Goal: Task Accomplishment & Management: Manage account settings

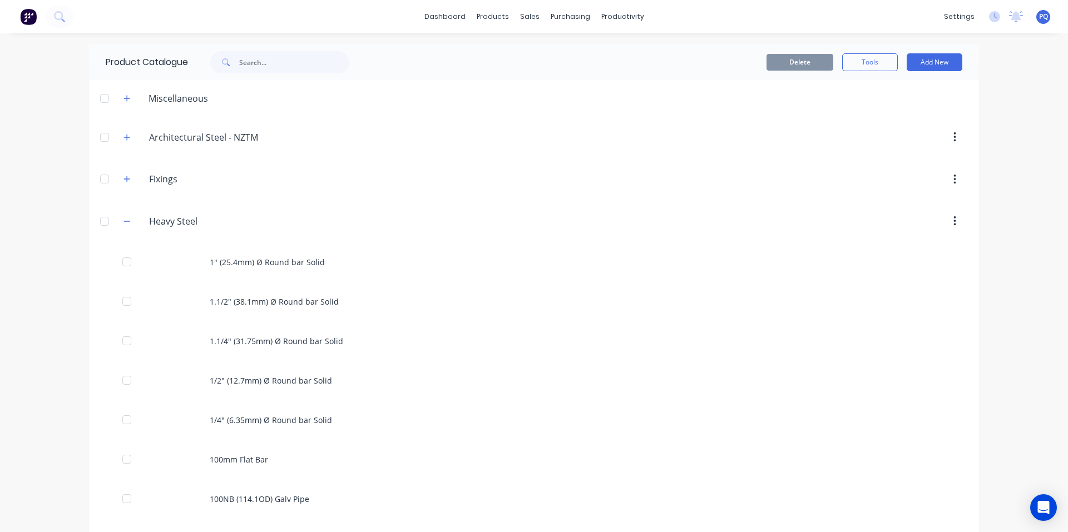
click at [264, 293] on div "1.1/2" (38.1mm) Ø Round bar Solid" at bounding box center [534, 301] width 890 height 39
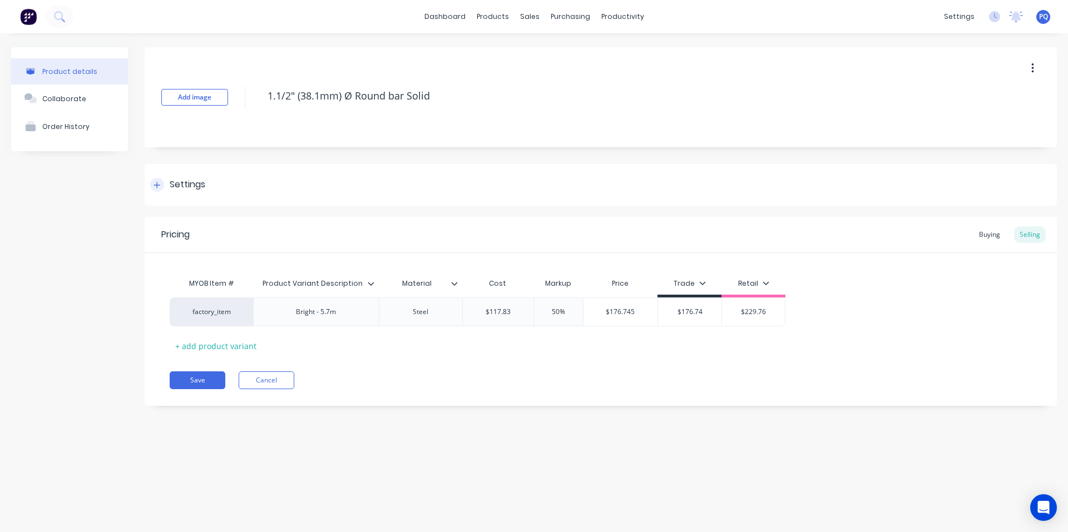
drag, startPoint x: 166, startPoint y: 183, endPoint x: 180, endPoint y: 191, distance: 15.9
click at [166, 184] on div "Settings" at bounding box center [177, 185] width 55 height 14
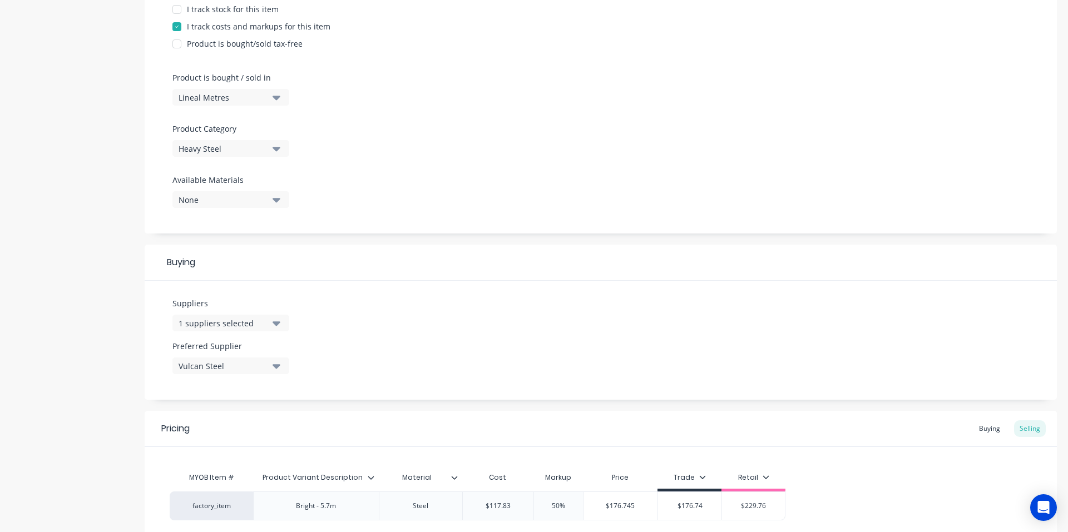
scroll to position [376, 0]
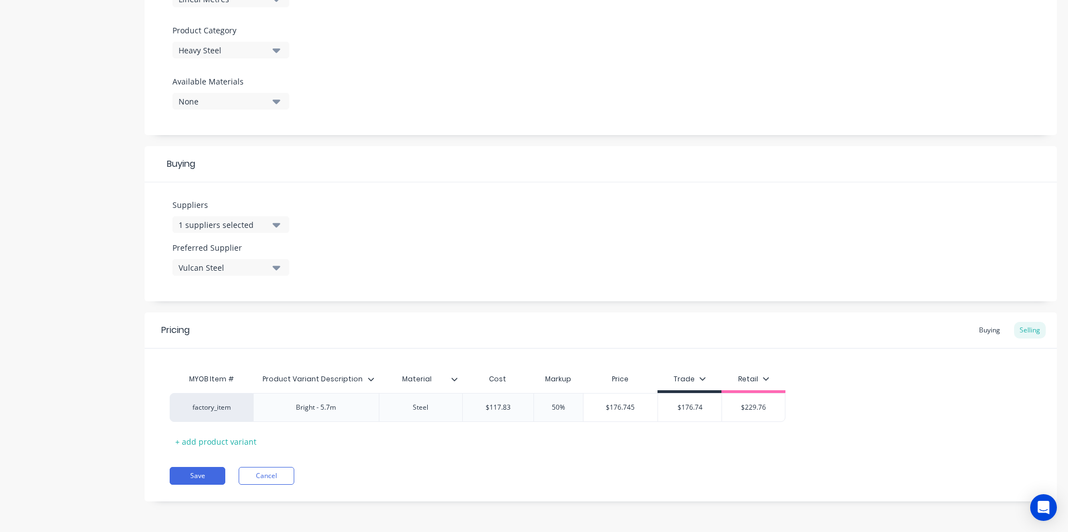
click at [264, 467] on div "Pricing Buying Selling MYOB Item # Product Variant Description Material Cost Ma…" at bounding box center [601, 406] width 912 height 189
click at [266, 478] on button "Cancel" at bounding box center [267, 476] width 56 height 18
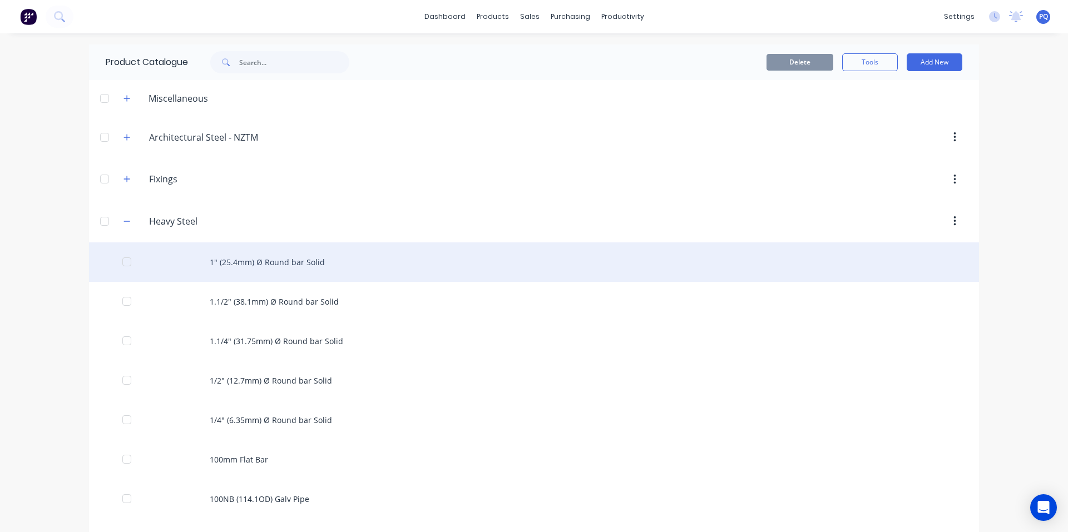
click at [230, 272] on div "1" (25.4mm) Ø Round bar Solid" at bounding box center [534, 261] width 890 height 39
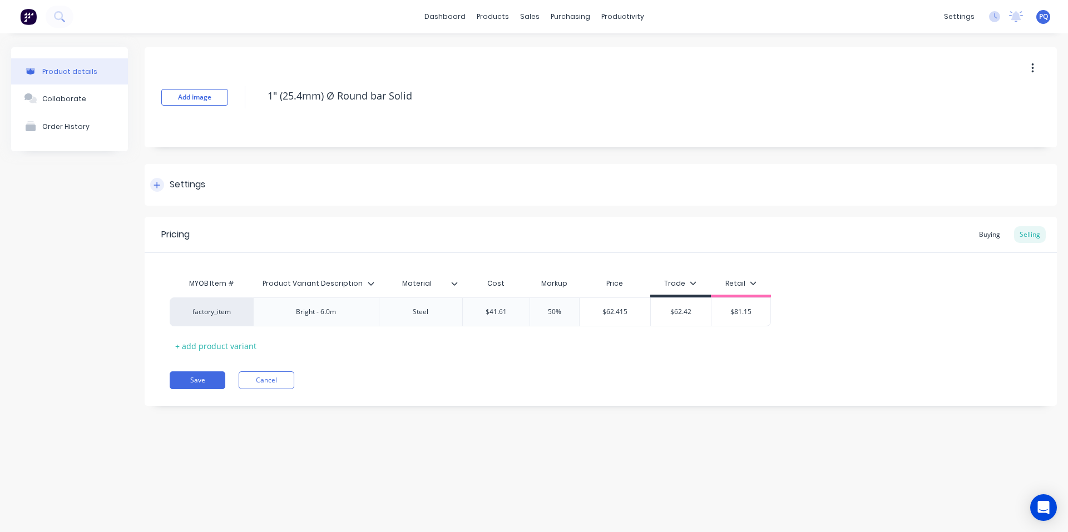
click at [173, 174] on div "Settings" at bounding box center [601, 185] width 912 height 42
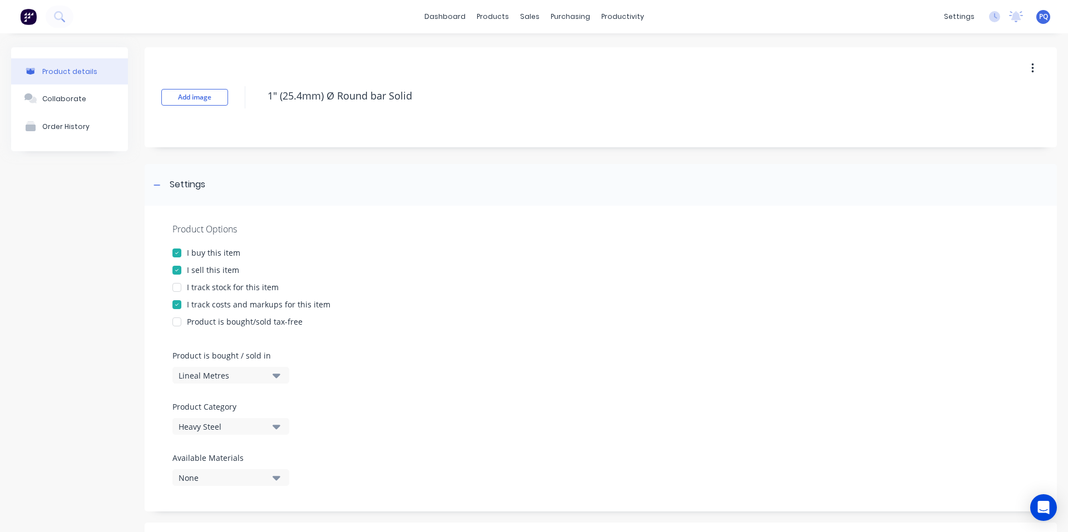
scroll to position [376, 0]
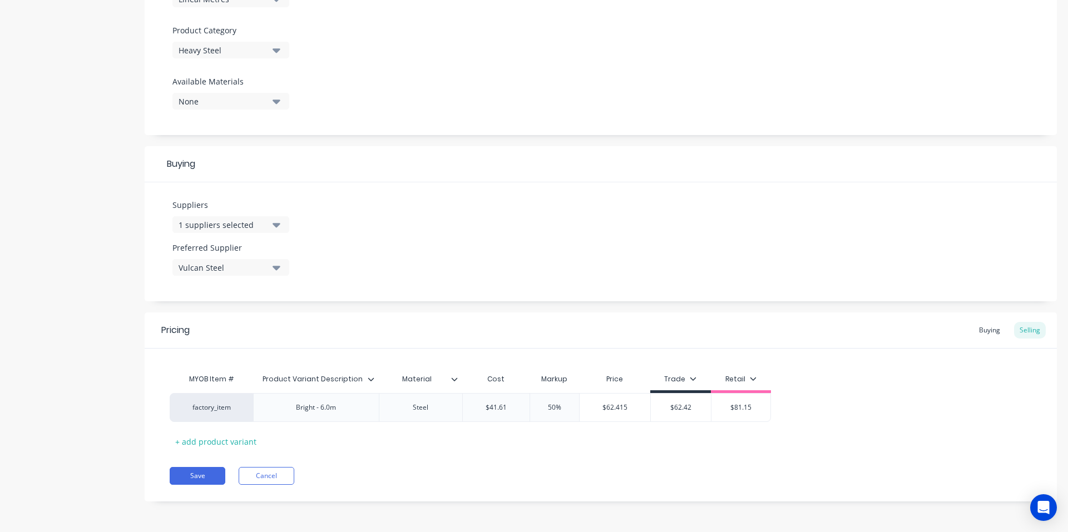
click at [275, 486] on div "Pricing Buying Selling MYOB Item # Product Variant Description Material Cost Ma…" at bounding box center [601, 406] width 912 height 189
click at [278, 478] on button "Cancel" at bounding box center [267, 476] width 56 height 18
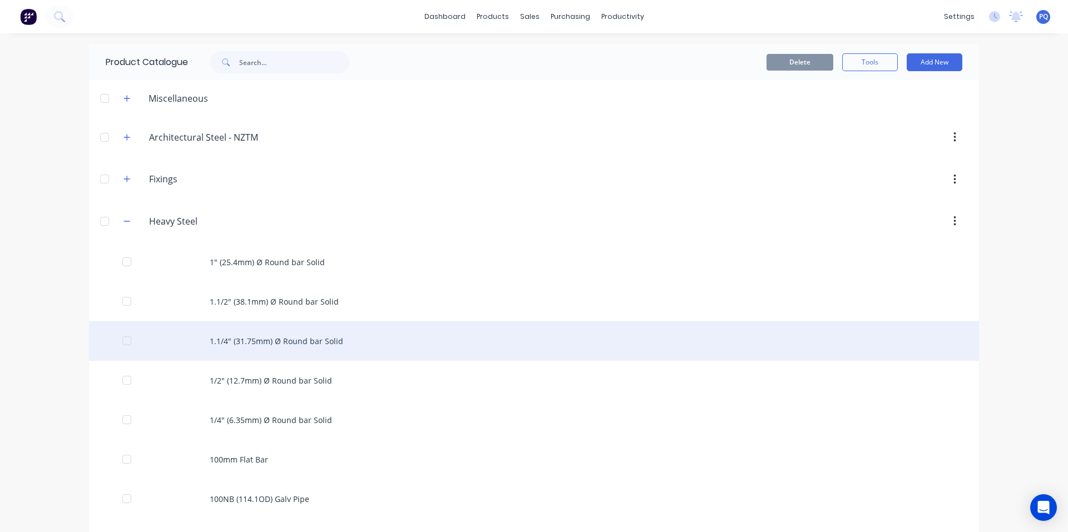
click at [206, 339] on div "1.1/4" (31.75mm) Ø Round bar Solid" at bounding box center [534, 340] width 890 height 39
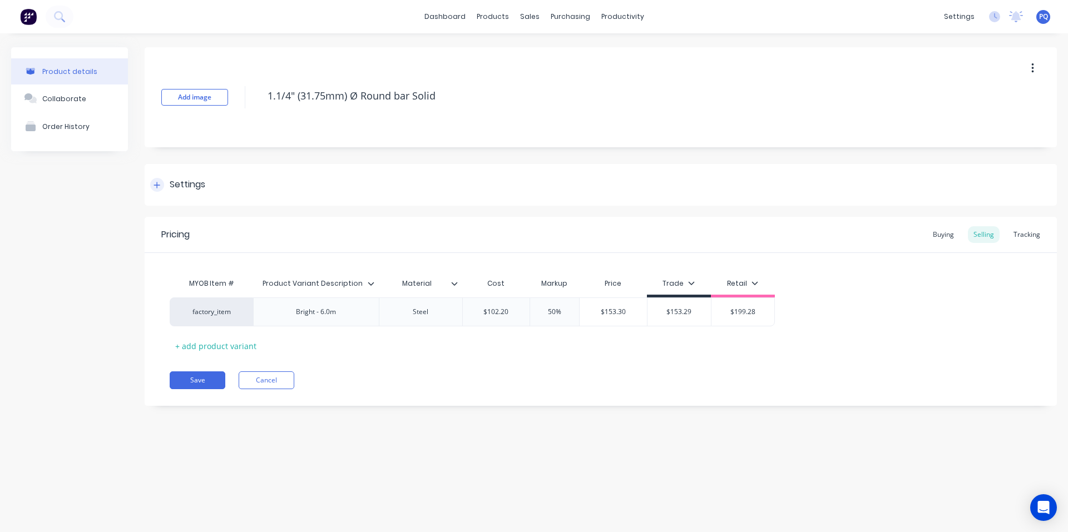
click at [181, 182] on div "Settings" at bounding box center [188, 185] width 36 height 14
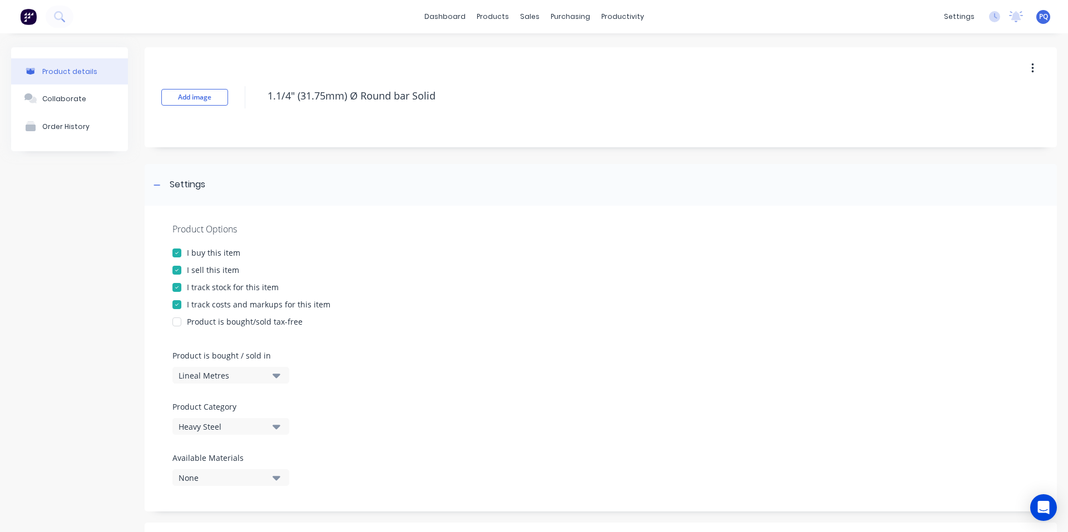
click at [206, 287] on div "I track stock for this item" at bounding box center [233, 287] width 92 height 12
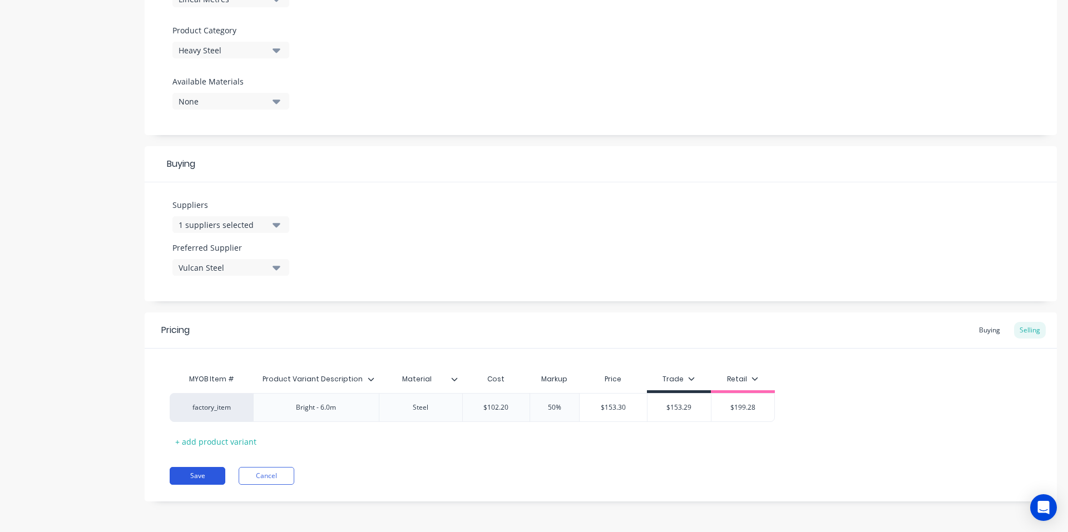
click at [199, 477] on button "Save" at bounding box center [198, 476] width 56 height 18
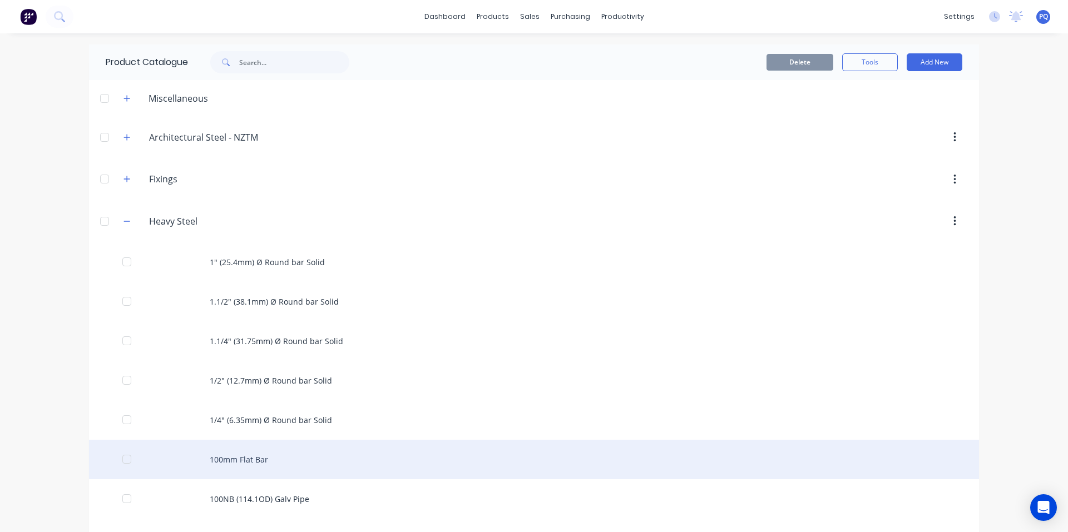
scroll to position [111, 0]
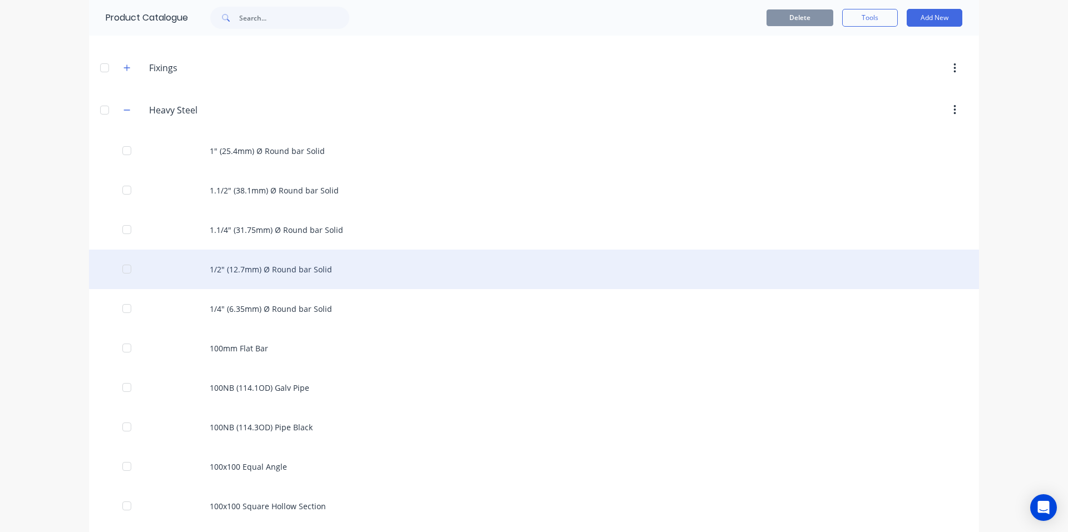
click at [241, 271] on div "1/2" (12.7mm) Ø Round bar Solid" at bounding box center [534, 269] width 890 height 39
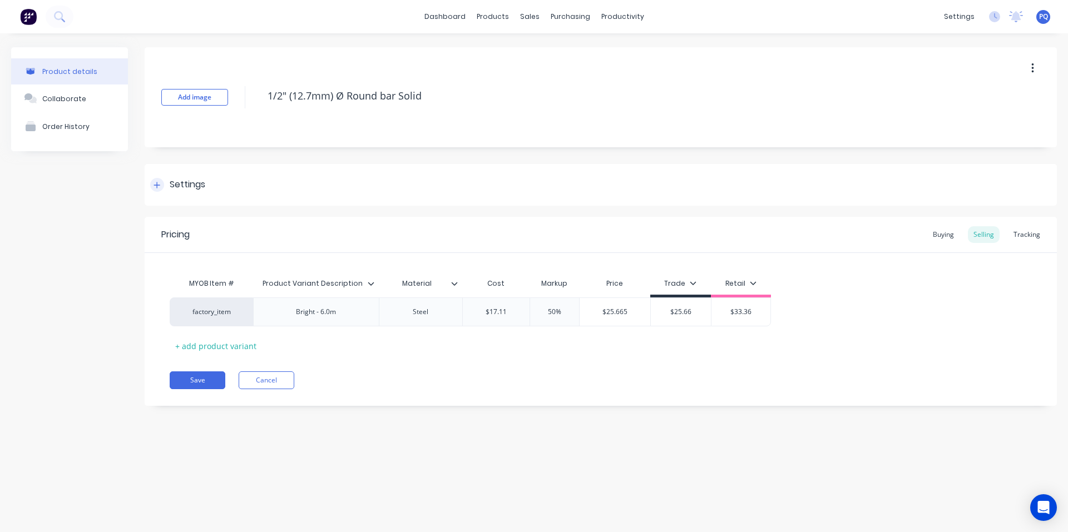
click at [158, 180] on div at bounding box center [157, 185] width 14 height 14
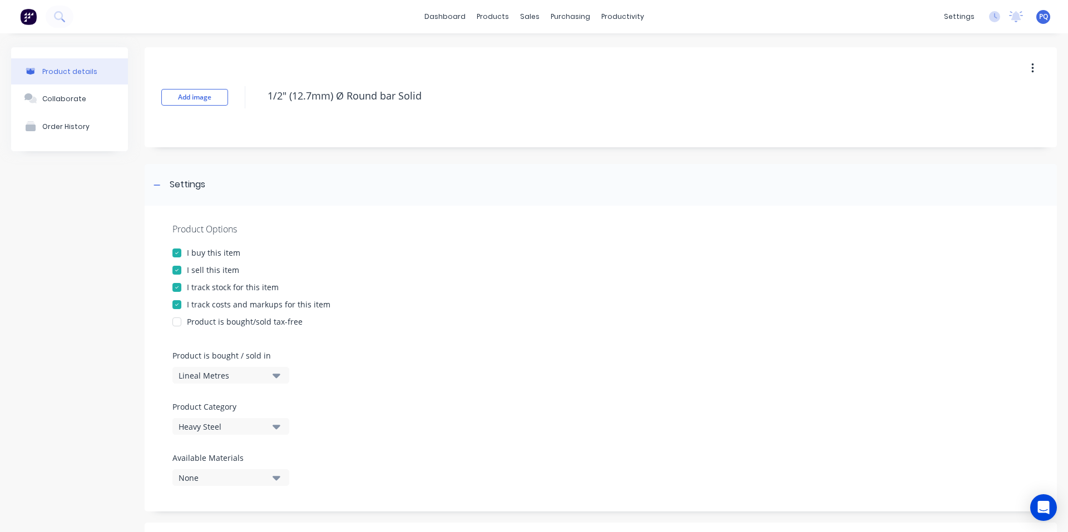
click at [186, 284] on div at bounding box center [177, 287] width 22 height 22
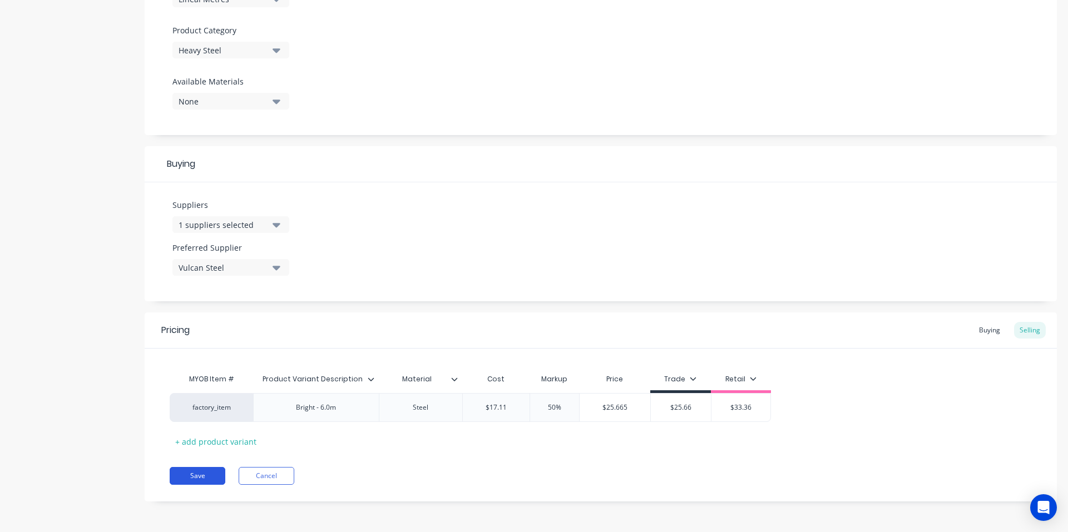
click at [217, 470] on button "Save" at bounding box center [198, 476] width 56 height 18
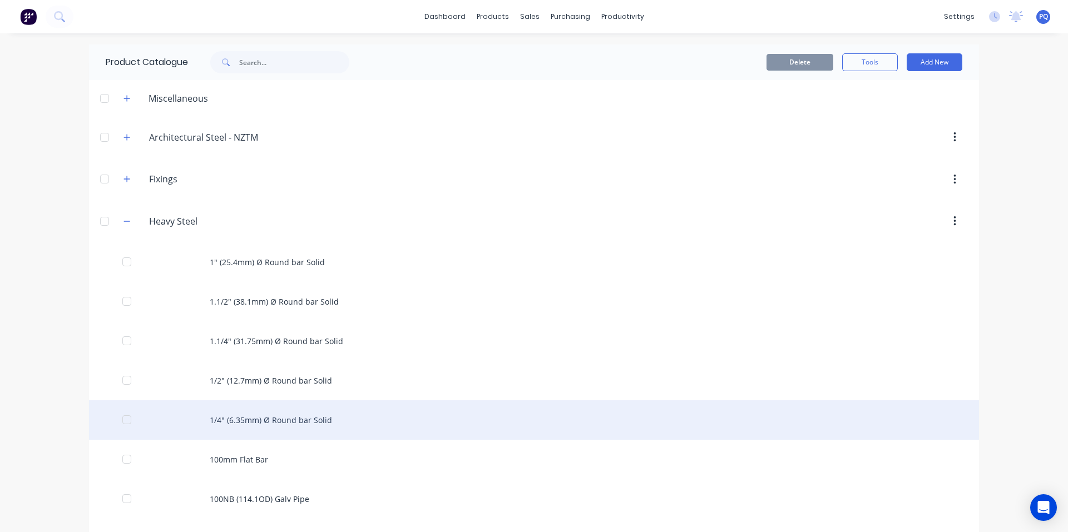
click at [231, 423] on div "1/4" (6.35mm) Ø Round bar Solid" at bounding box center [534, 419] width 890 height 39
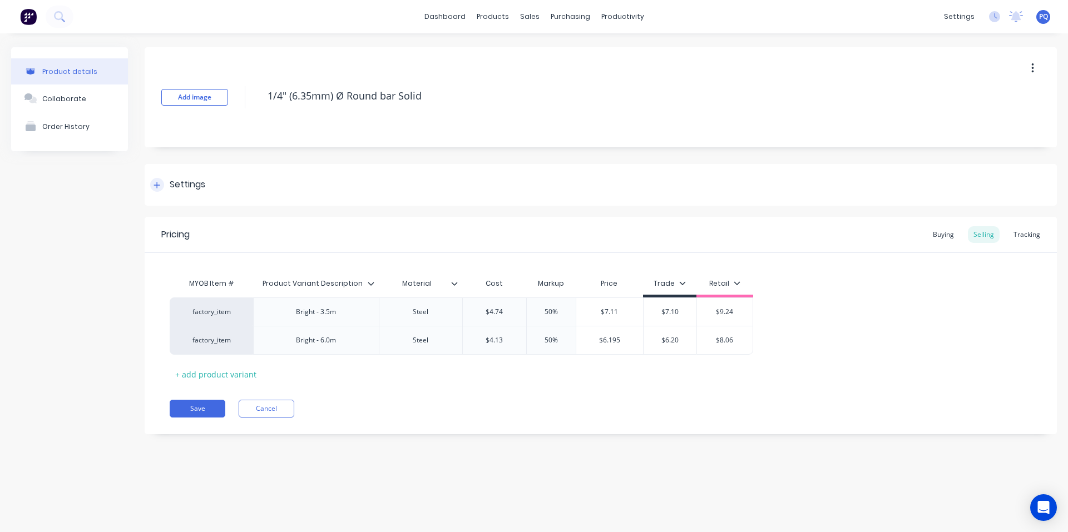
click at [168, 186] on div "Settings" at bounding box center [177, 185] width 55 height 14
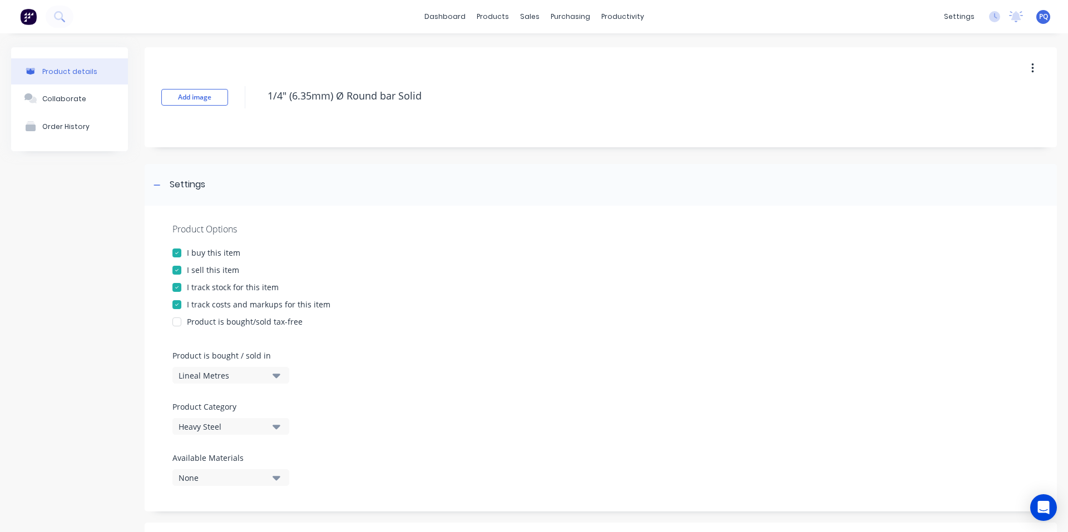
click at [182, 285] on div at bounding box center [177, 287] width 22 height 22
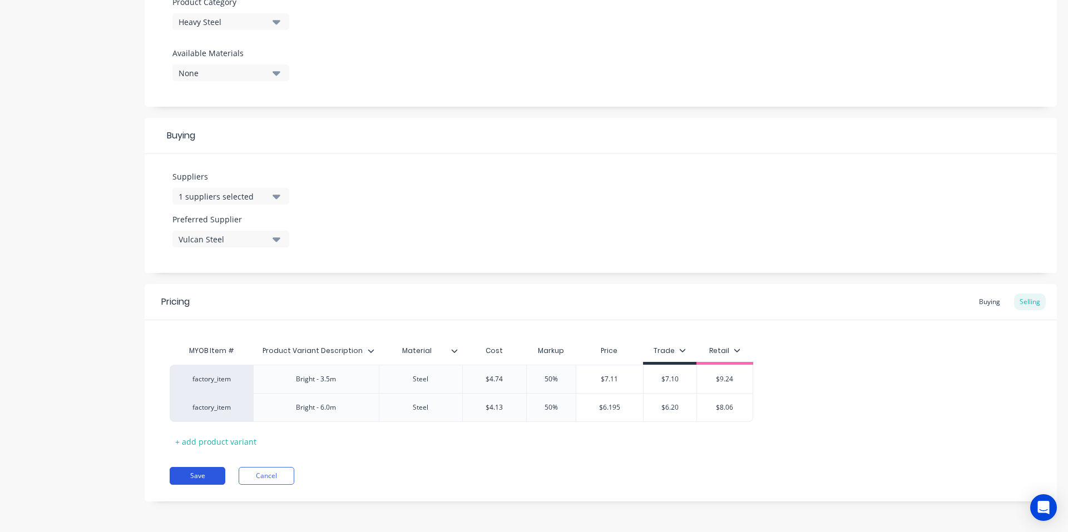
click at [210, 481] on button "Save" at bounding box center [198, 476] width 56 height 18
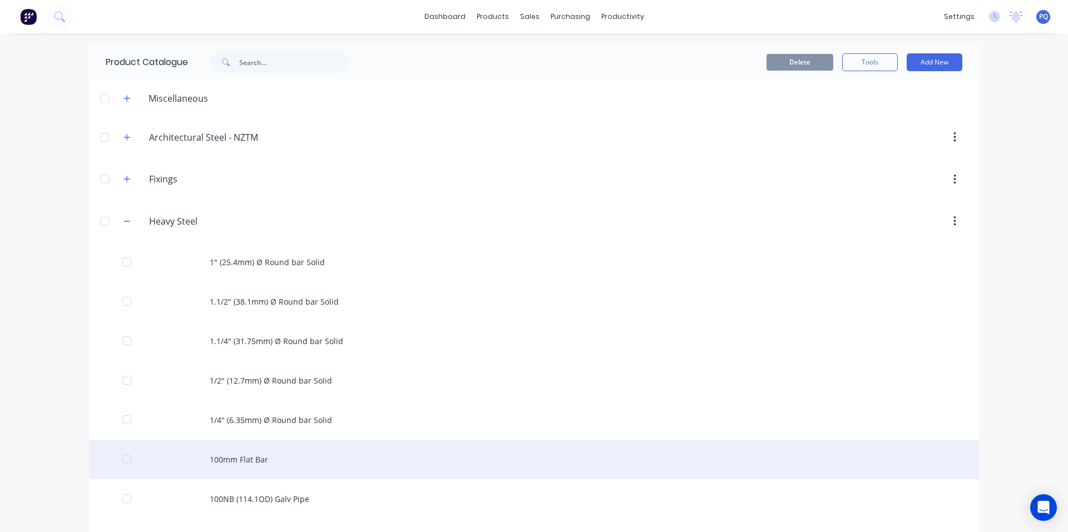
click at [224, 449] on div "100mm Flat Bar" at bounding box center [534, 459] width 890 height 39
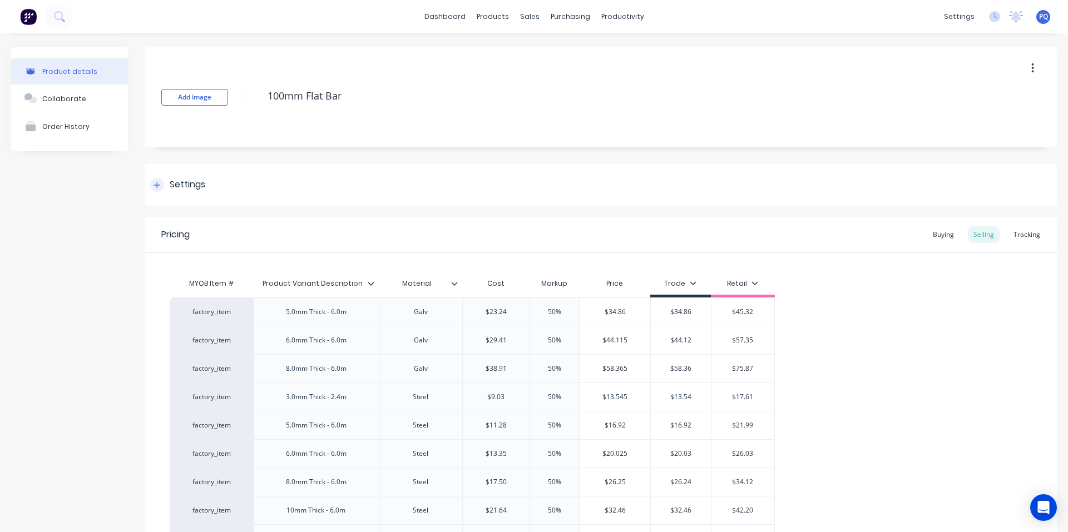
click at [173, 181] on div "Settings" at bounding box center [188, 185] width 36 height 14
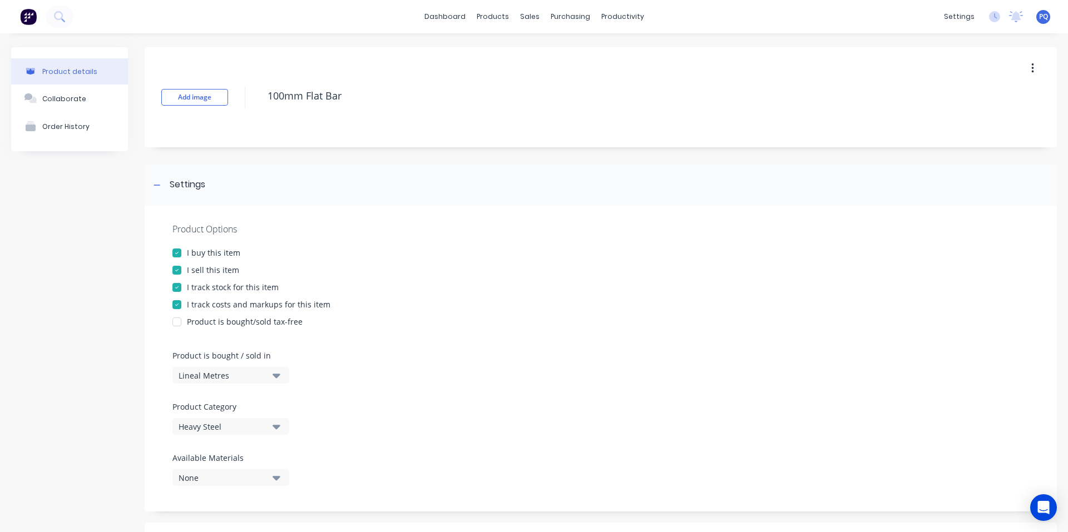
click at [184, 287] on div at bounding box center [177, 287] width 22 height 22
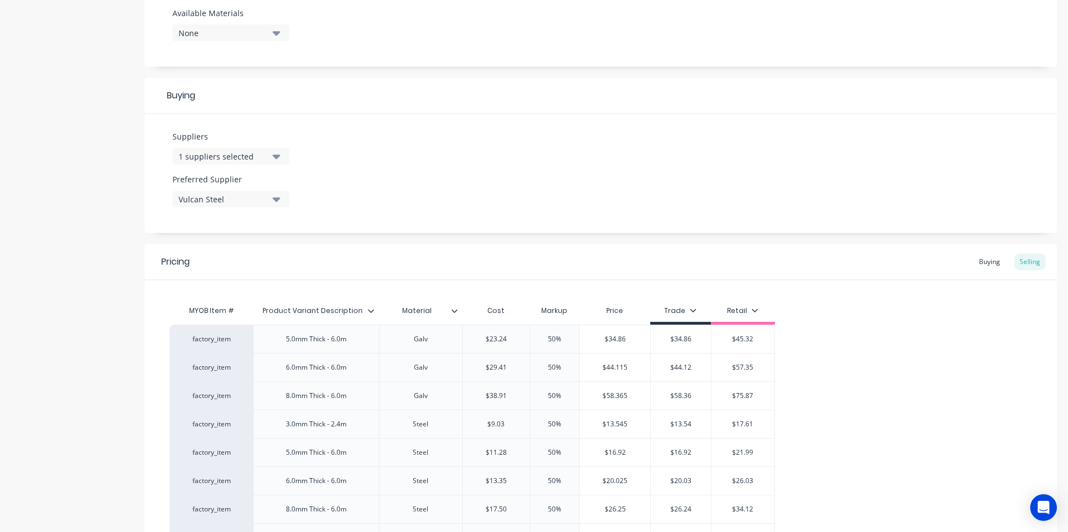
scroll to position [717, 0]
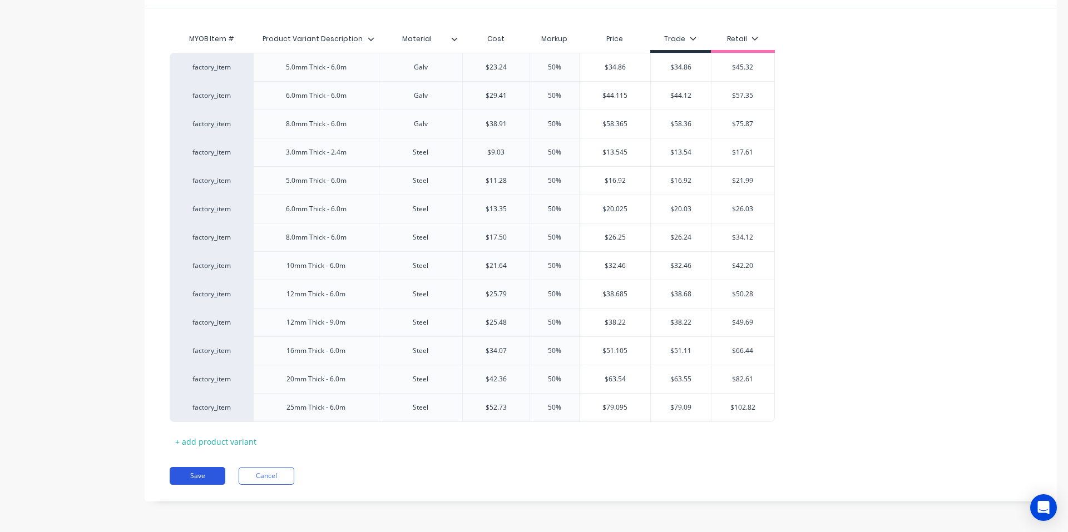
click at [201, 477] on button "Save" at bounding box center [198, 476] width 56 height 18
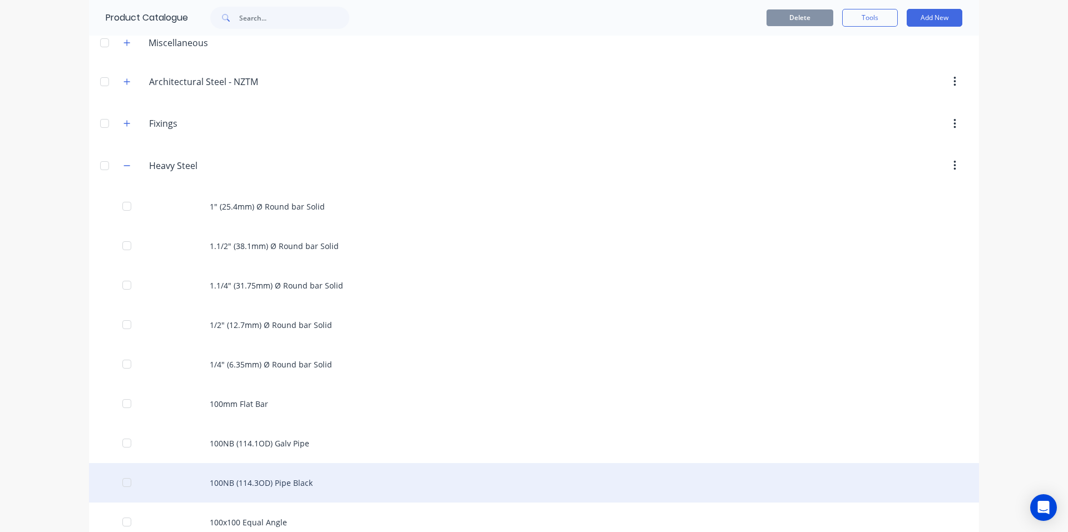
scroll to position [111, 0]
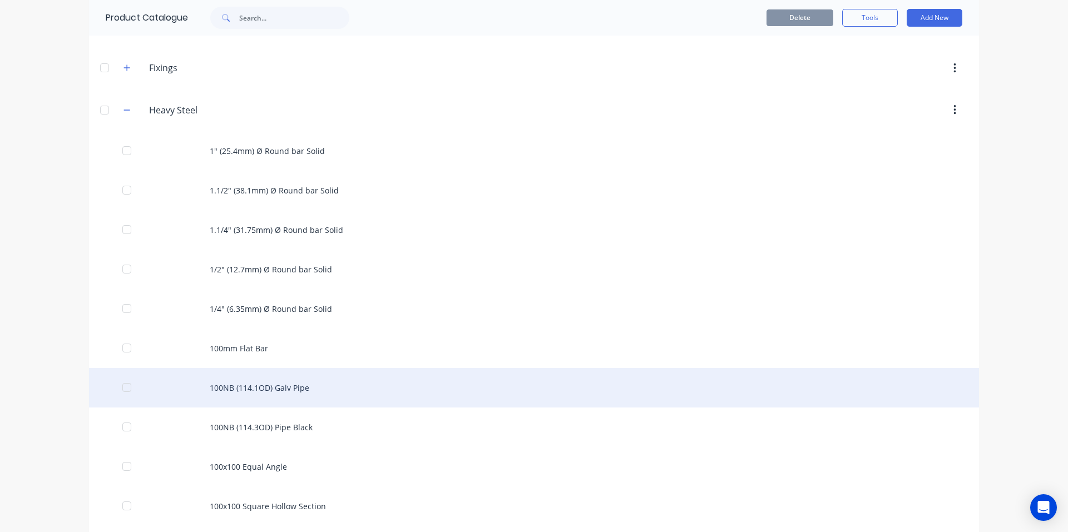
click at [259, 391] on div "100NB (114.1OD) Galv Pipe" at bounding box center [534, 387] width 890 height 39
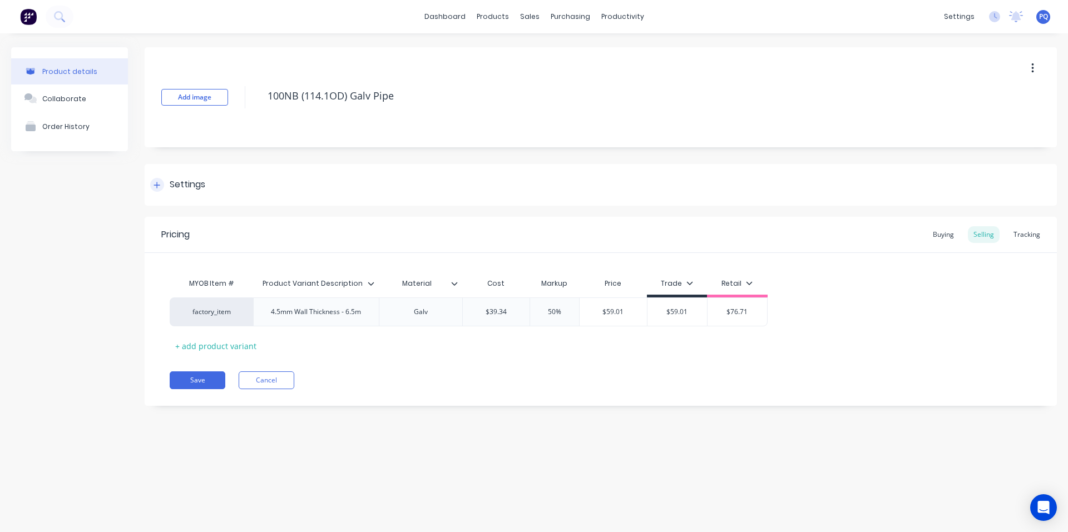
click at [190, 182] on div "Settings" at bounding box center [188, 185] width 36 height 14
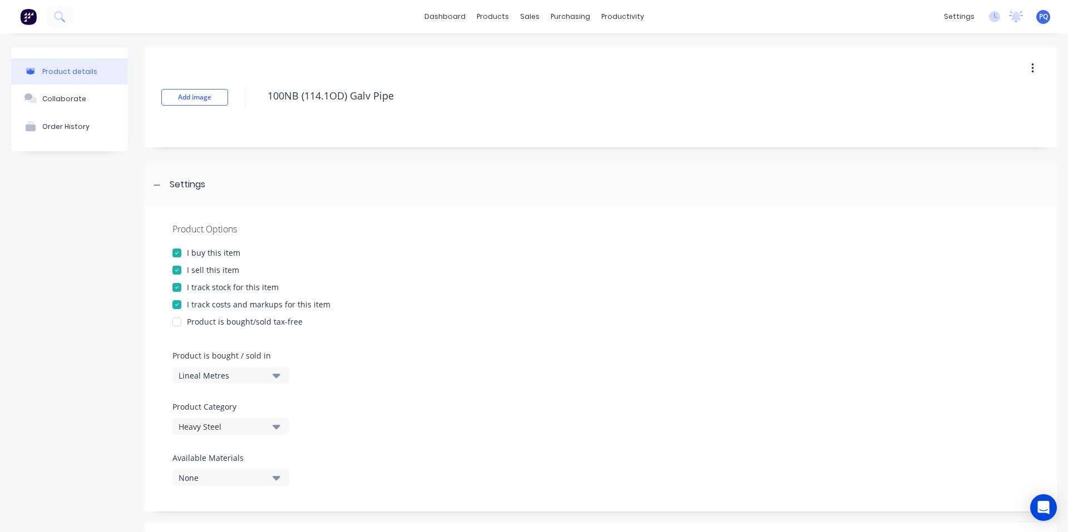
click at [187, 287] on div at bounding box center [177, 287] width 22 height 22
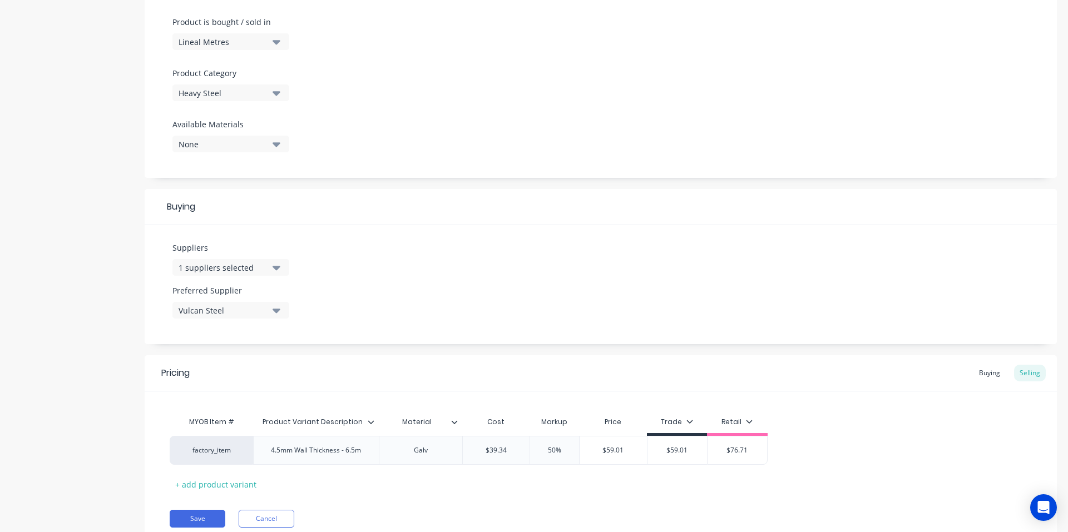
scroll to position [376, 0]
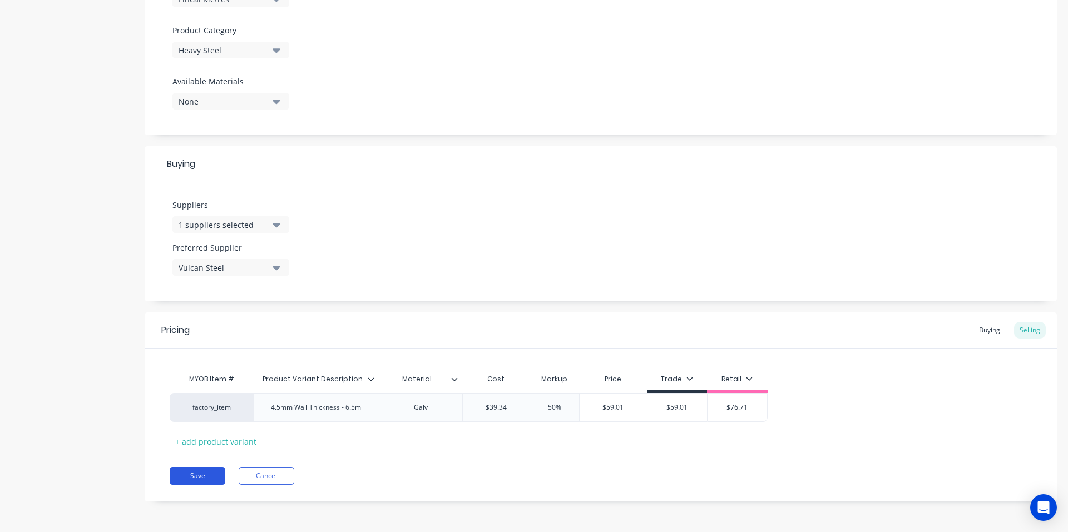
click at [190, 477] on button "Save" at bounding box center [198, 476] width 56 height 18
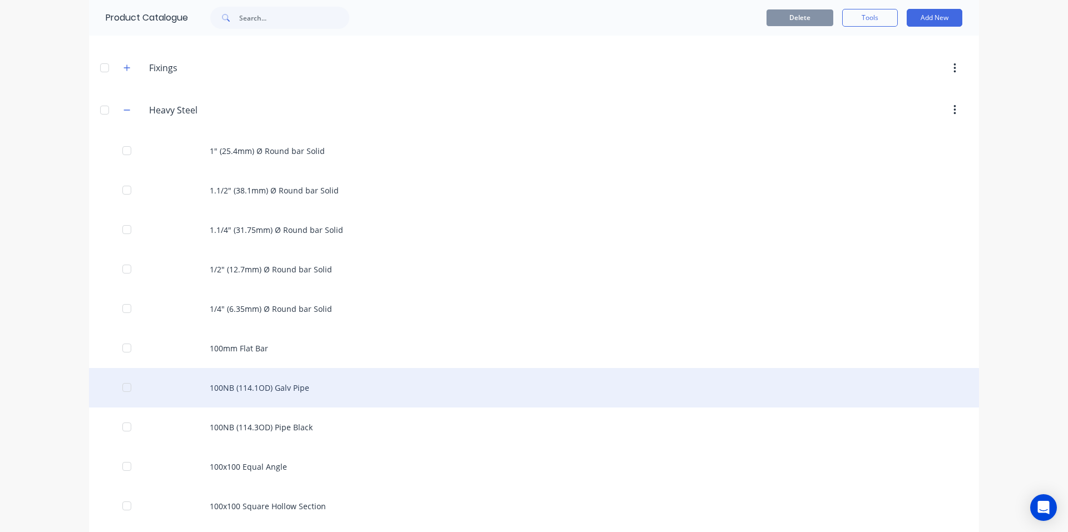
scroll to position [167, 0]
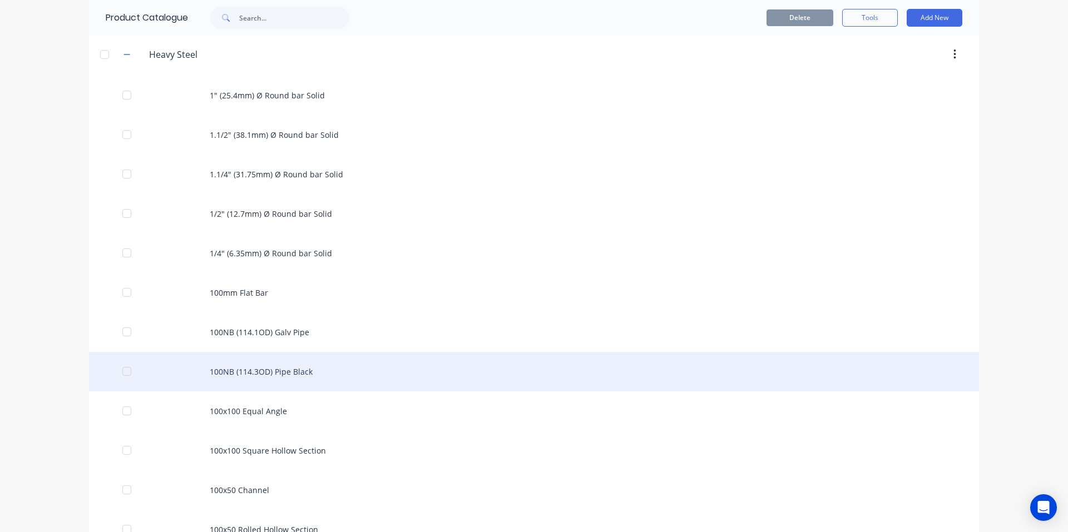
click at [279, 384] on div "100NB (114.3OD) Pipe Black" at bounding box center [534, 371] width 890 height 39
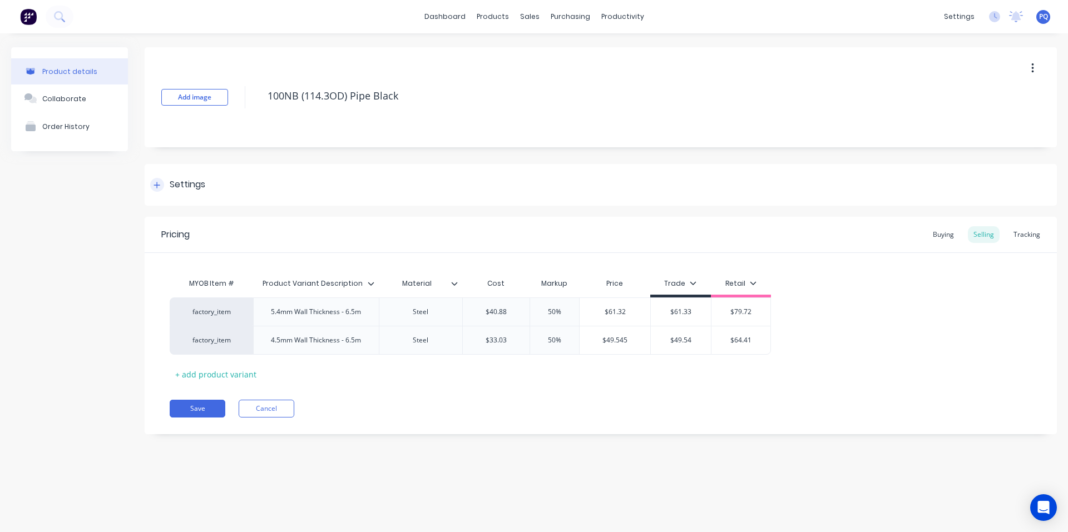
click at [163, 193] on div "Settings" at bounding box center [601, 185] width 912 height 42
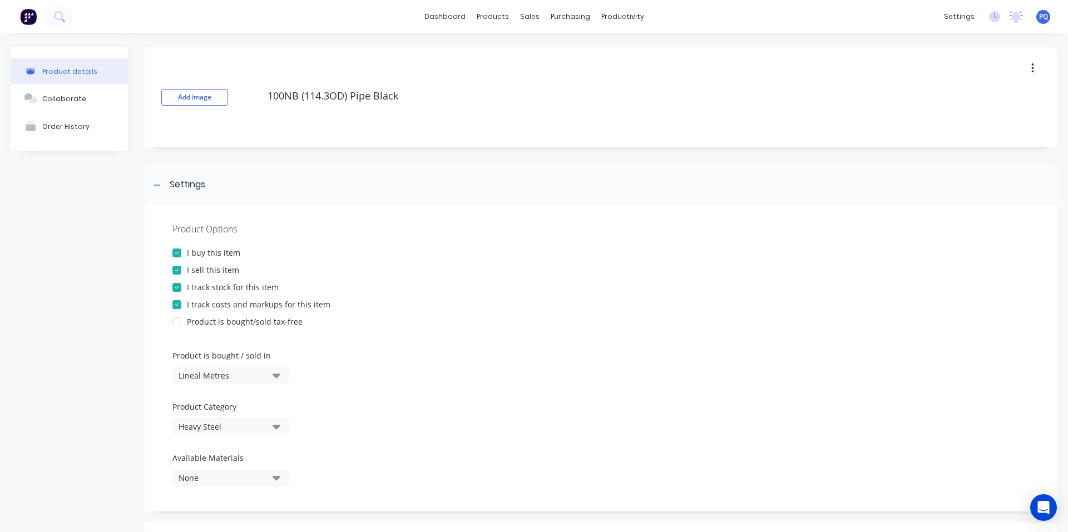
click at [176, 282] on div at bounding box center [177, 287] width 22 height 22
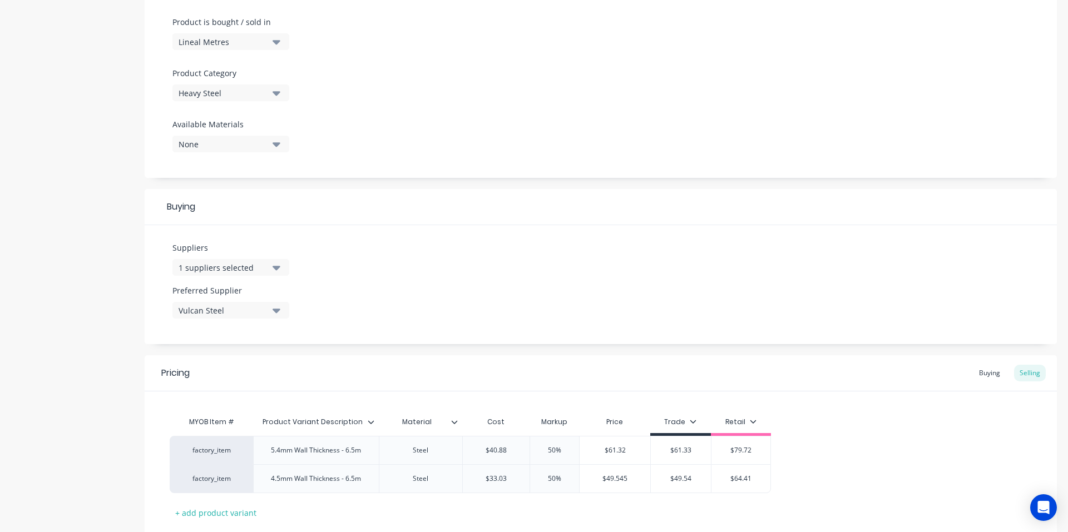
scroll to position [405, 0]
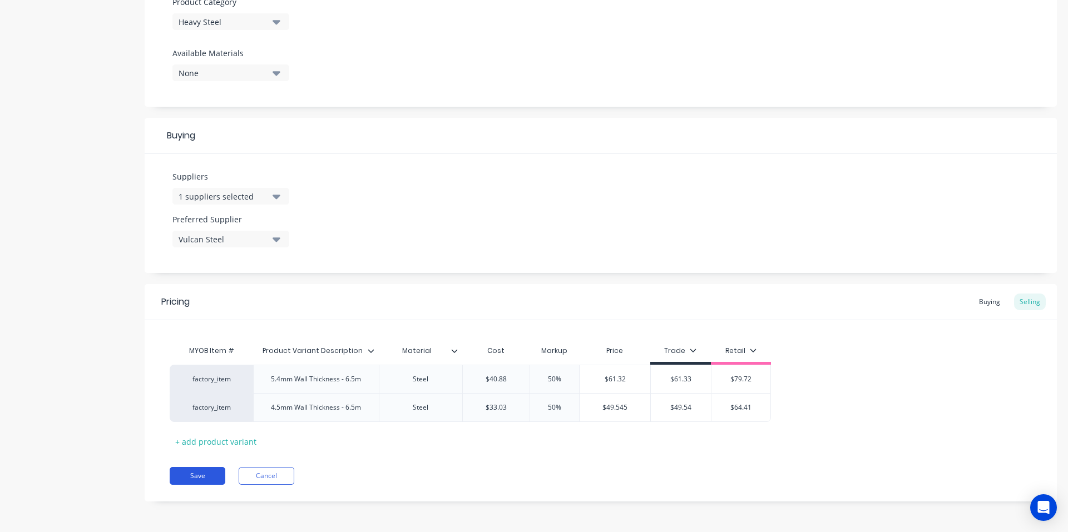
click at [199, 470] on button "Save" at bounding box center [198, 476] width 56 height 18
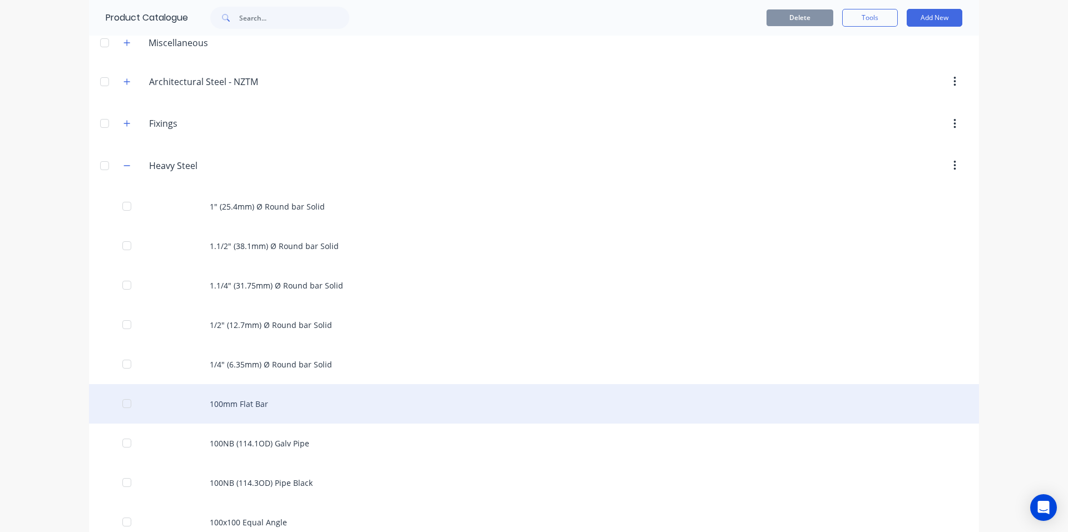
scroll to position [111, 0]
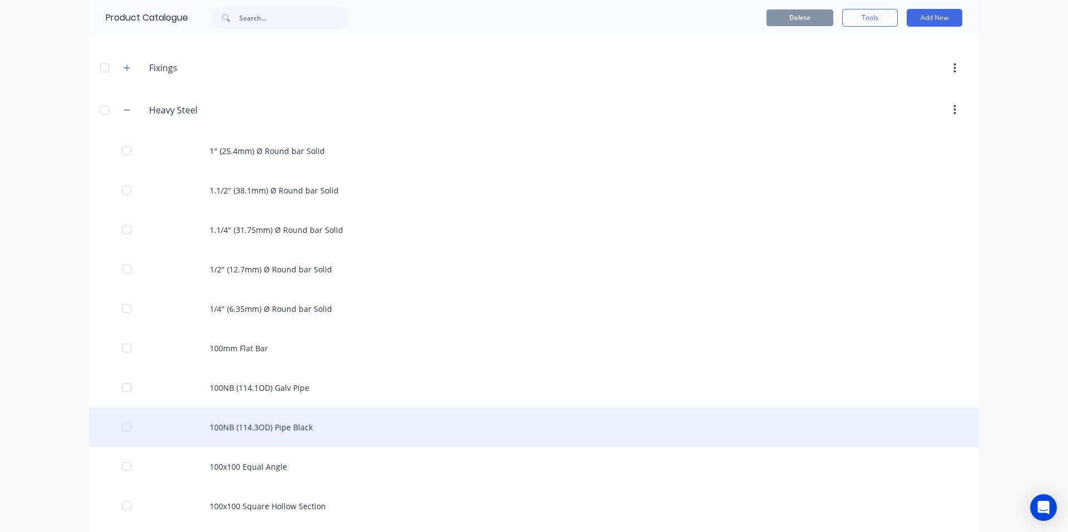
click at [314, 428] on div "100NB (114.3OD) Pipe Black" at bounding box center [534, 427] width 890 height 39
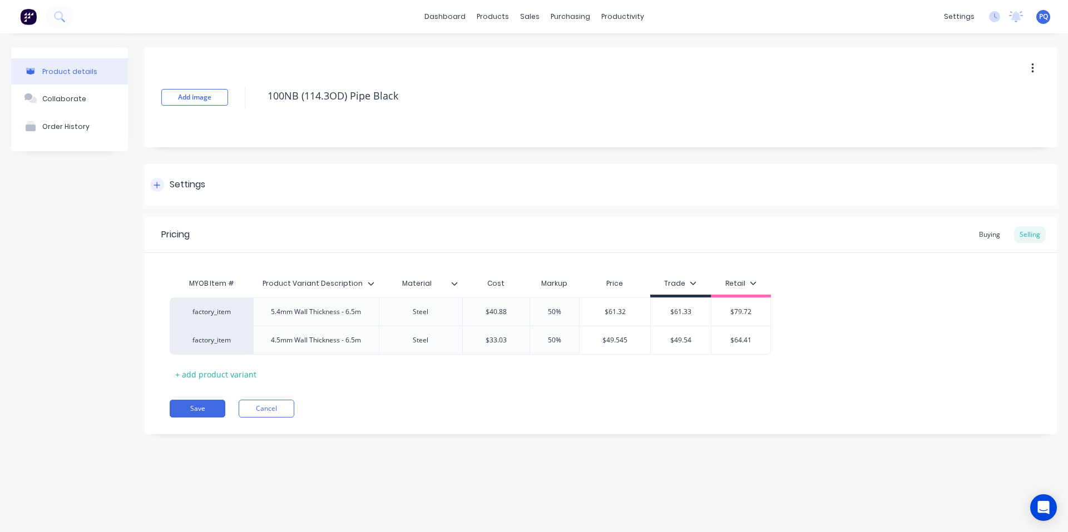
click at [161, 193] on div "Settings" at bounding box center [601, 185] width 912 height 42
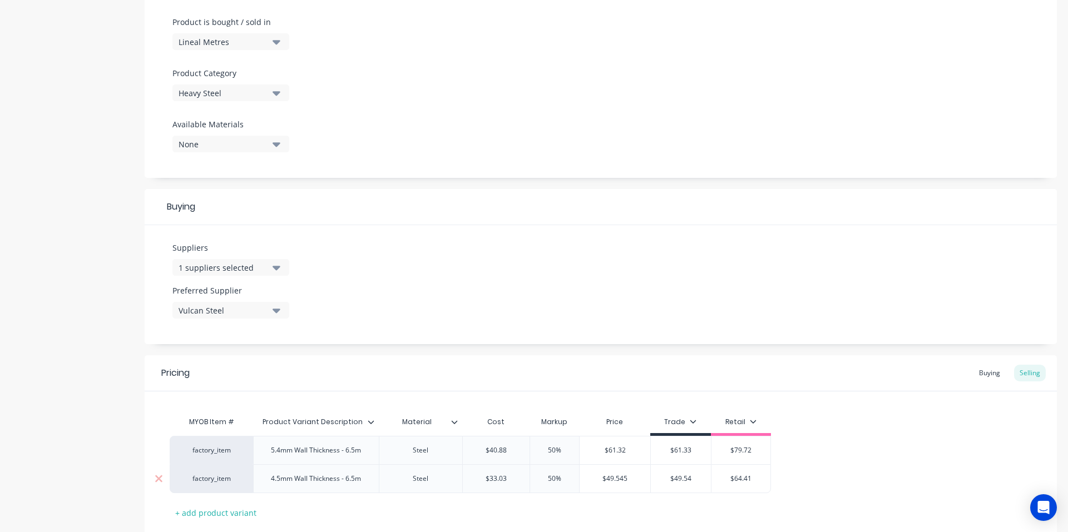
scroll to position [405, 0]
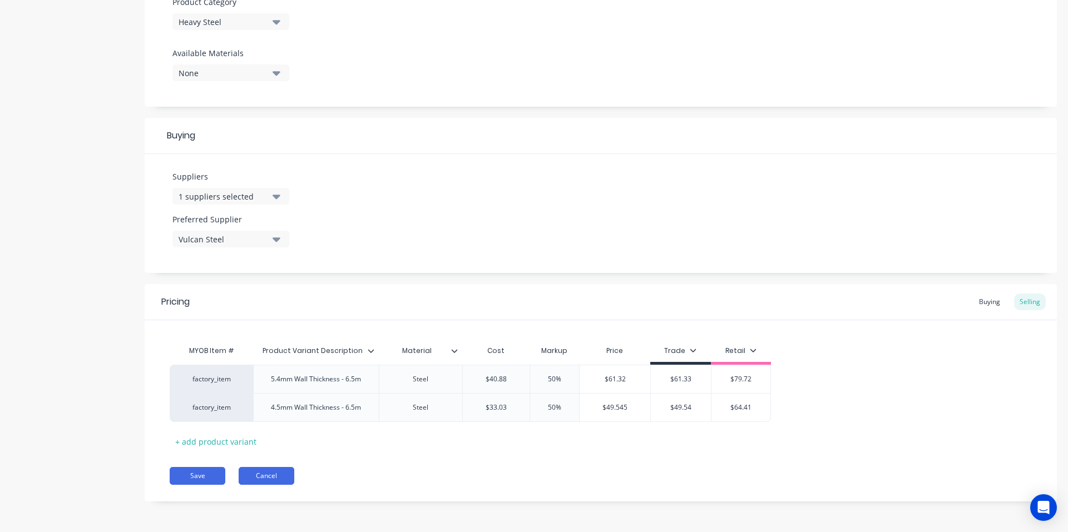
click at [246, 477] on button "Cancel" at bounding box center [267, 476] width 56 height 18
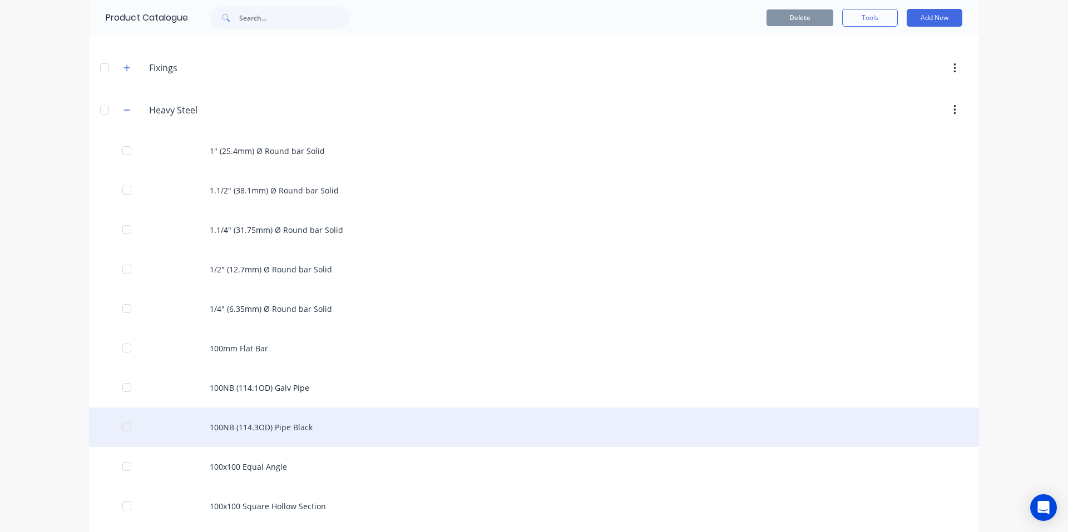
scroll to position [167, 0]
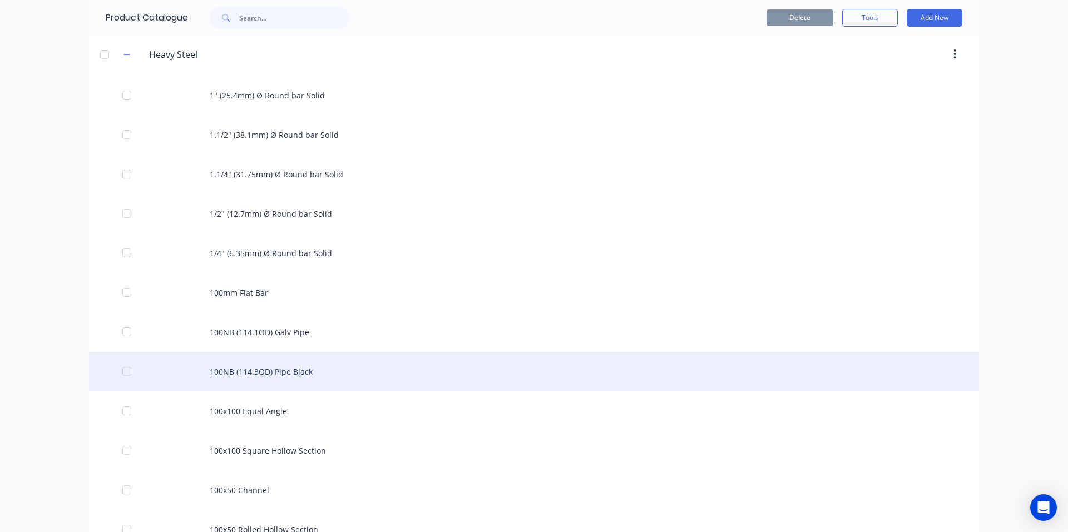
click at [292, 377] on div "100NB (114.3OD) Pipe Black" at bounding box center [534, 371] width 890 height 39
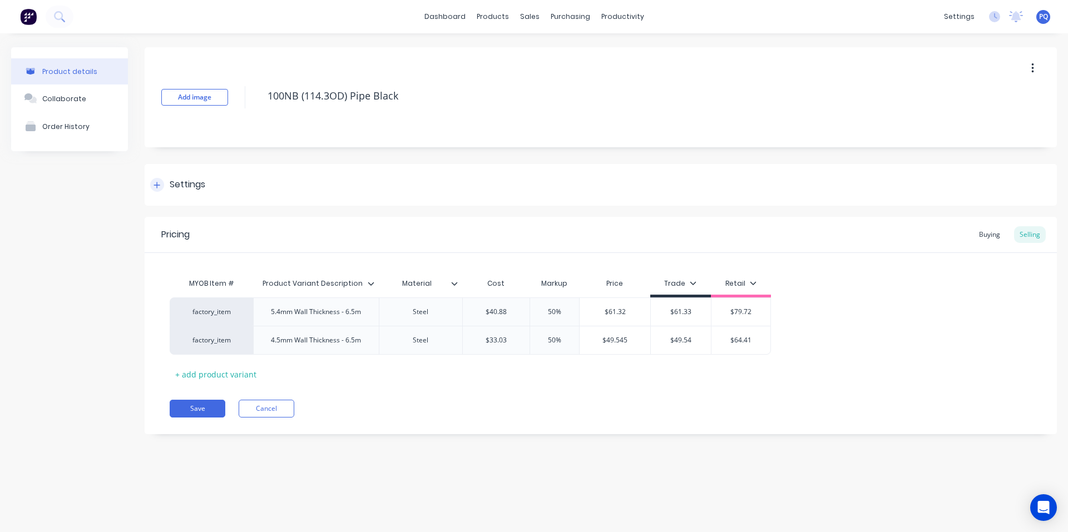
click at [167, 180] on div "Settings" at bounding box center [177, 185] width 55 height 14
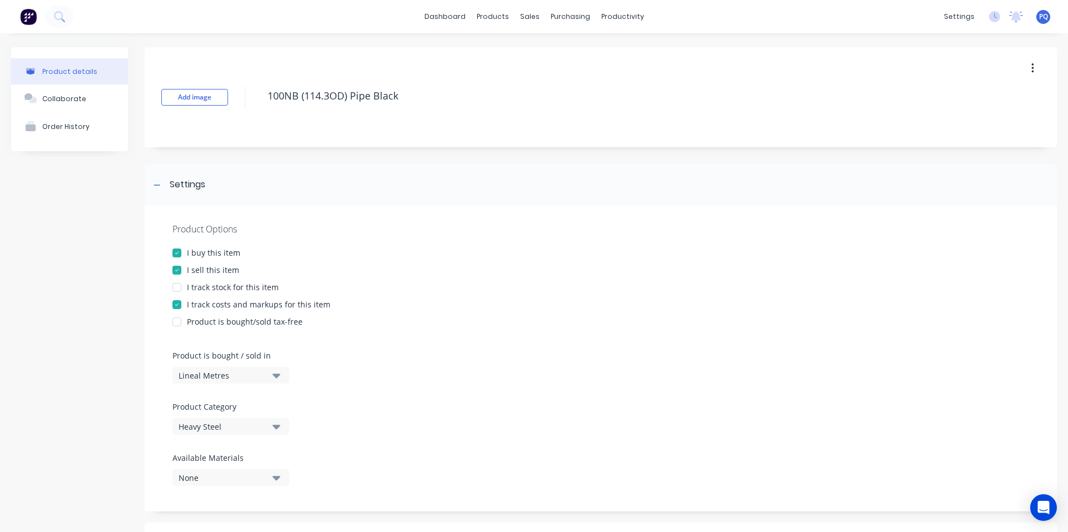
scroll to position [405, 0]
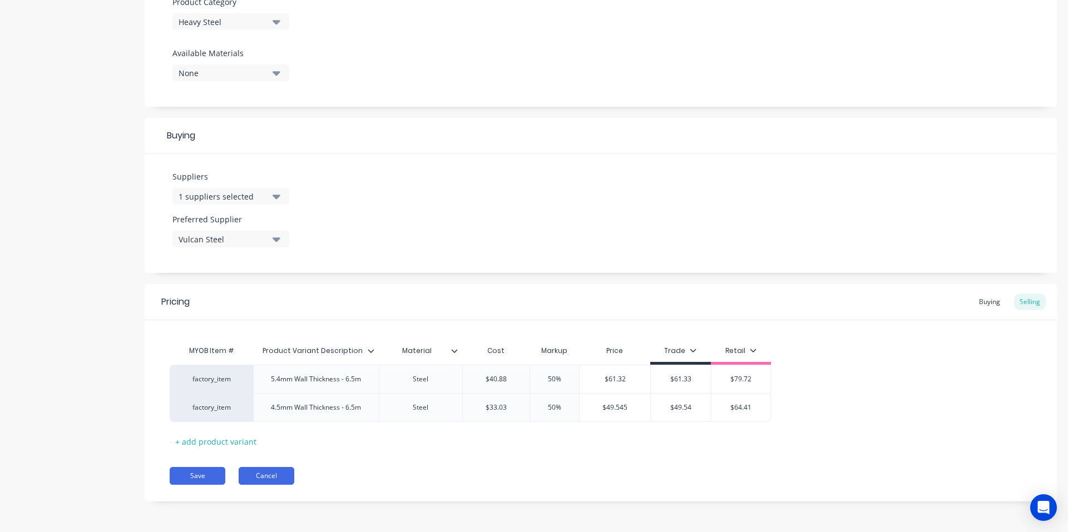
click at [278, 483] on button "Cancel" at bounding box center [267, 476] width 56 height 18
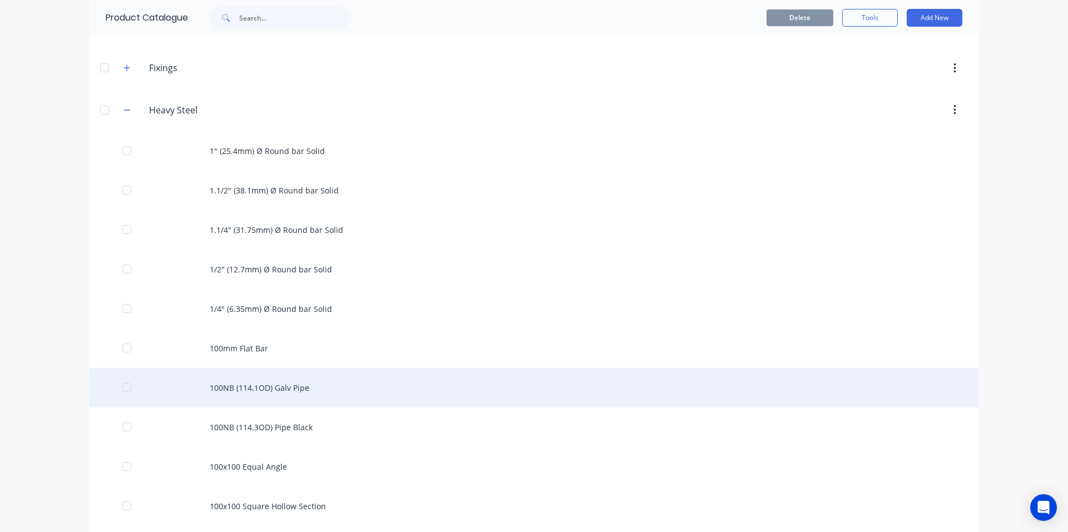
scroll to position [167, 0]
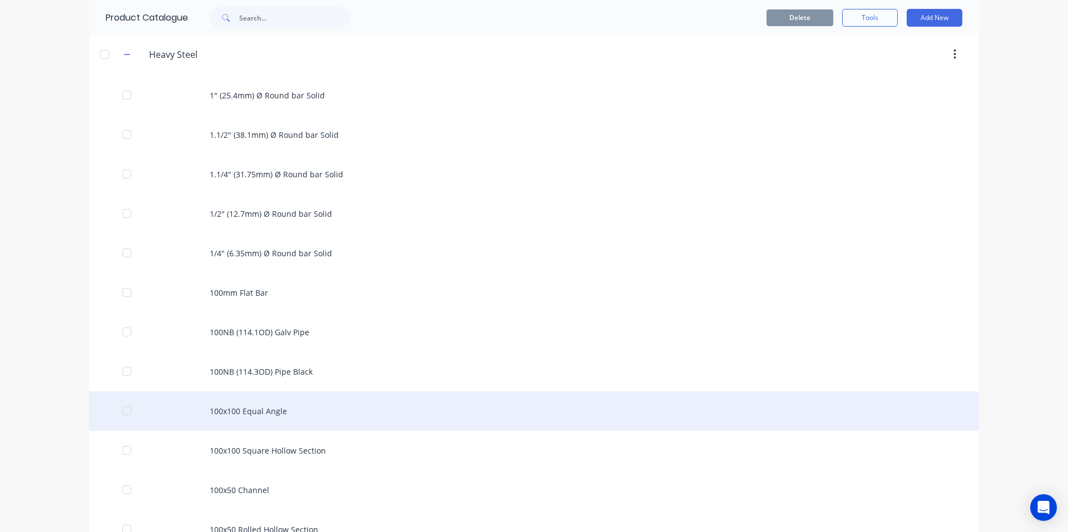
click at [254, 414] on div "100x100 Equal Angle" at bounding box center [534, 410] width 890 height 39
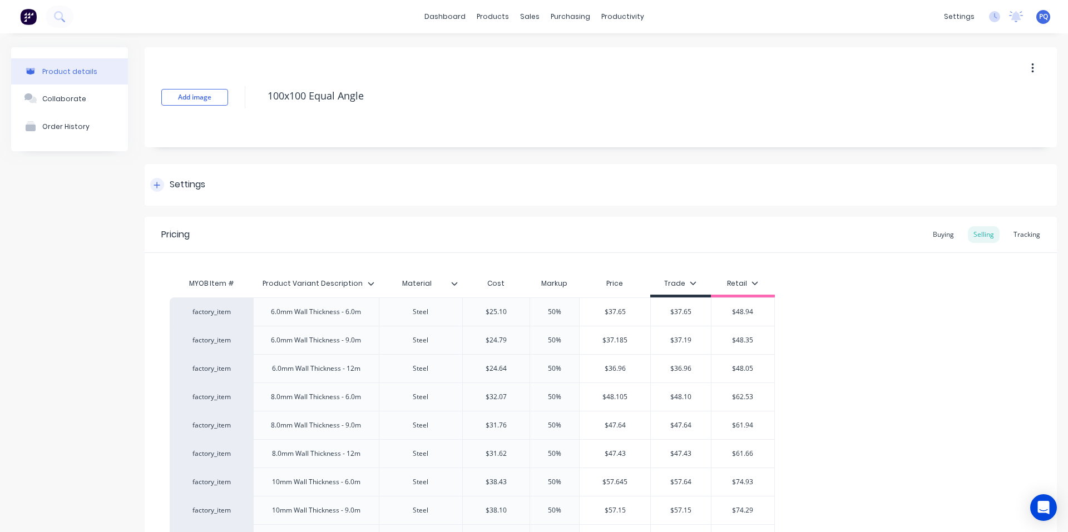
click at [190, 190] on div "Settings" at bounding box center [188, 185] width 36 height 14
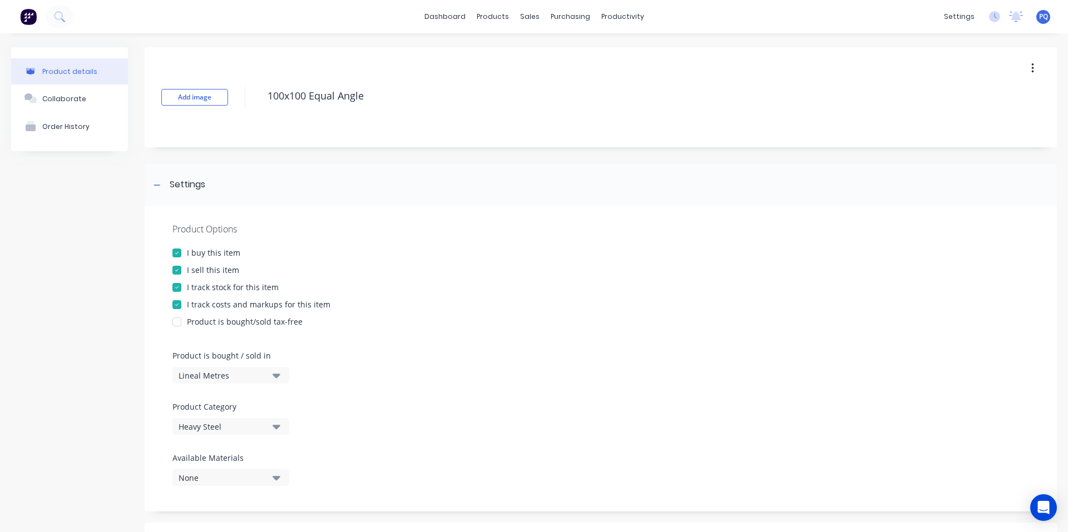
click at [222, 289] on div "I track stock for this item" at bounding box center [233, 287] width 92 height 12
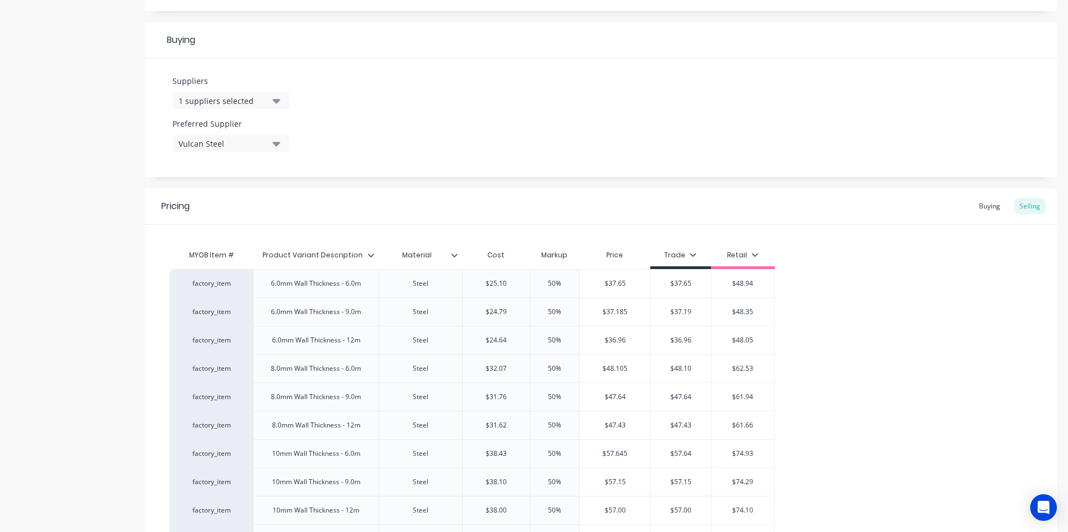
scroll to position [745, 0]
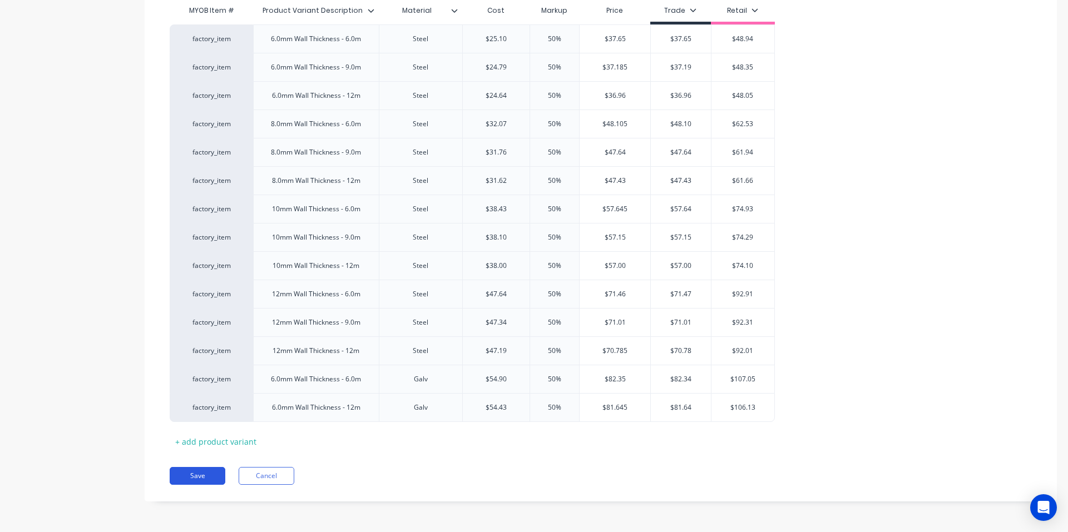
click at [194, 478] on button "Save" at bounding box center [198, 476] width 56 height 18
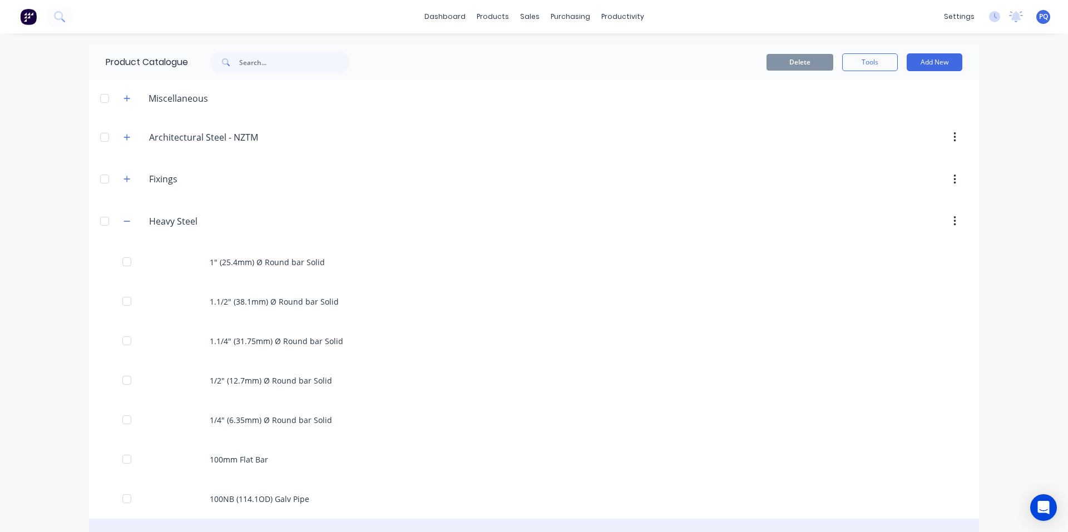
scroll to position [167, 0]
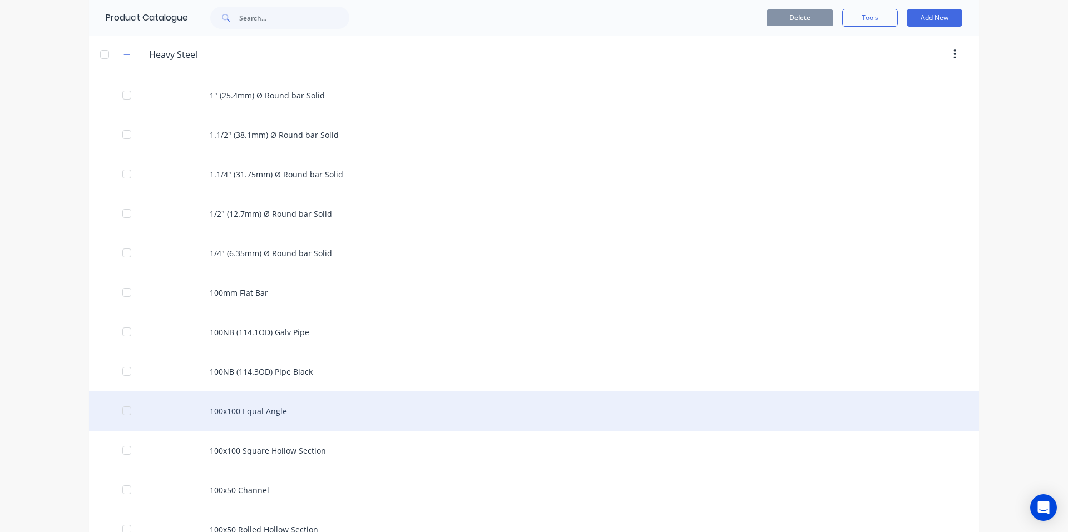
click at [267, 411] on div "100x100 Equal Angle" at bounding box center [534, 410] width 890 height 39
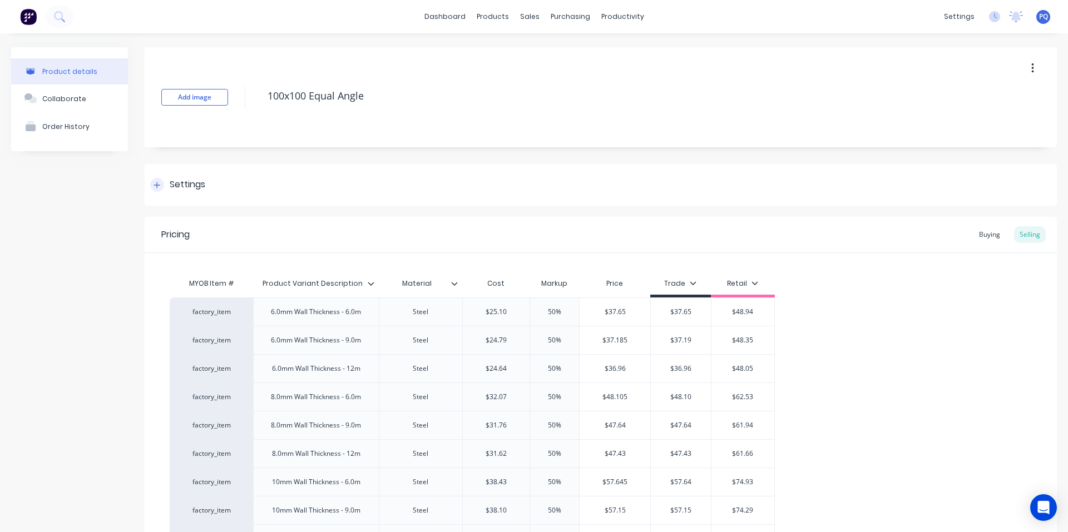
click at [185, 192] on div "Settings" at bounding box center [601, 185] width 912 height 42
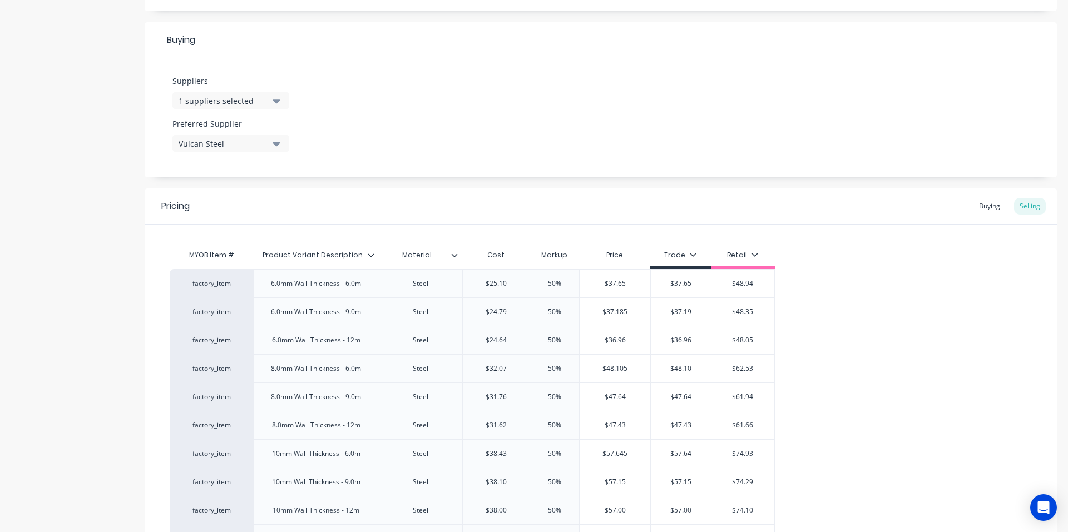
scroll to position [745, 0]
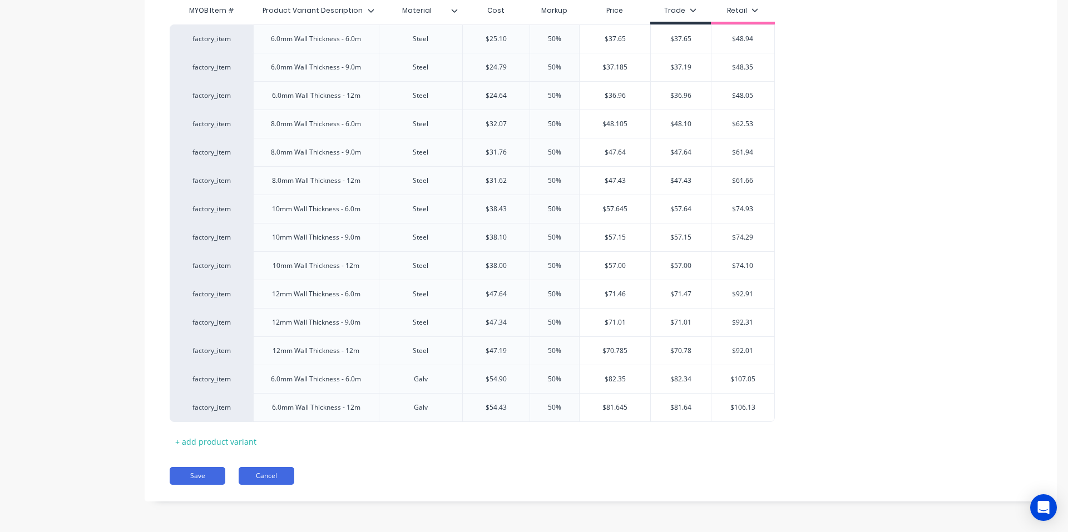
click at [276, 480] on button "Cancel" at bounding box center [267, 476] width 56 height 18
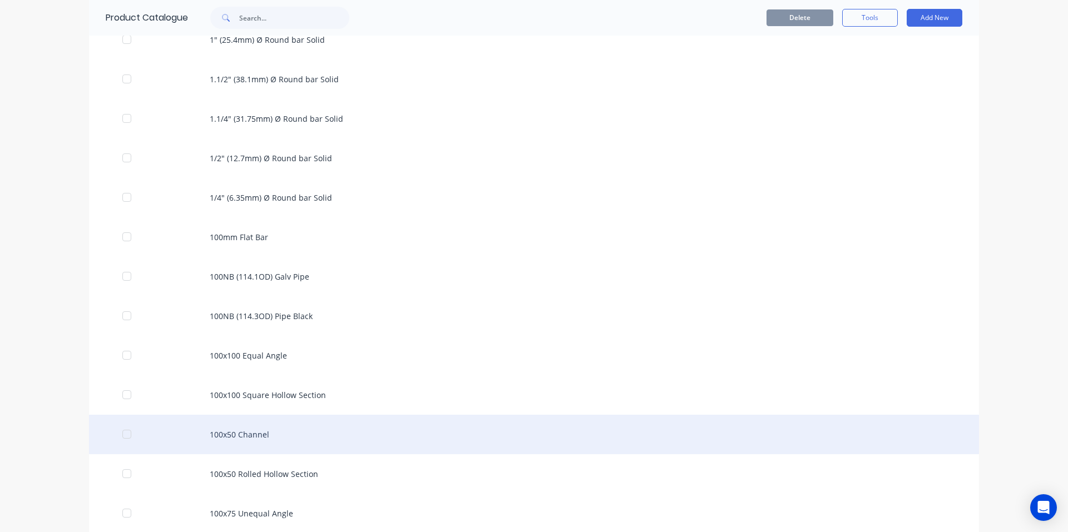
scroll to position [278, 0]
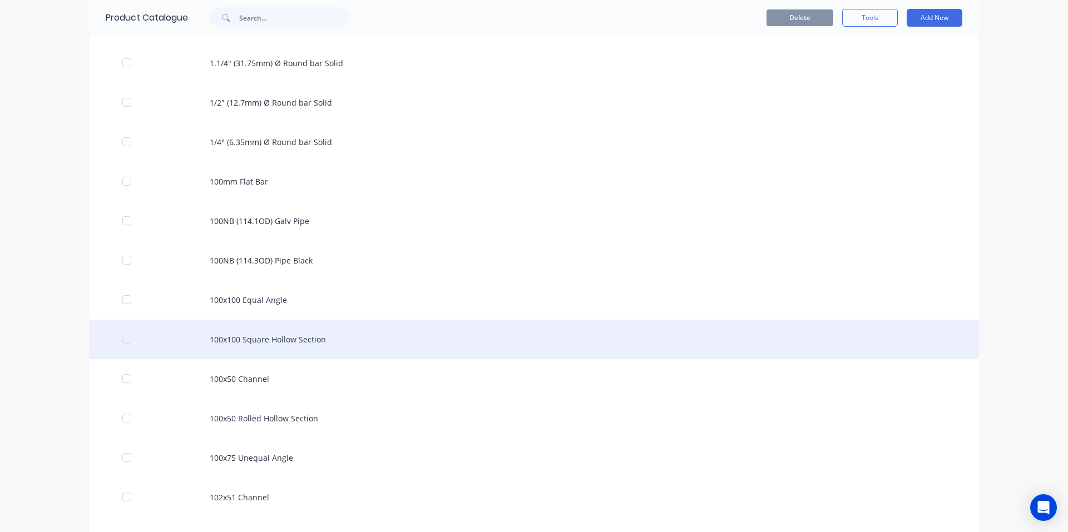
click at [207, 343] on div "100x100 Square Hollow Section" at bounding box center [534, 339] width 890 height 39
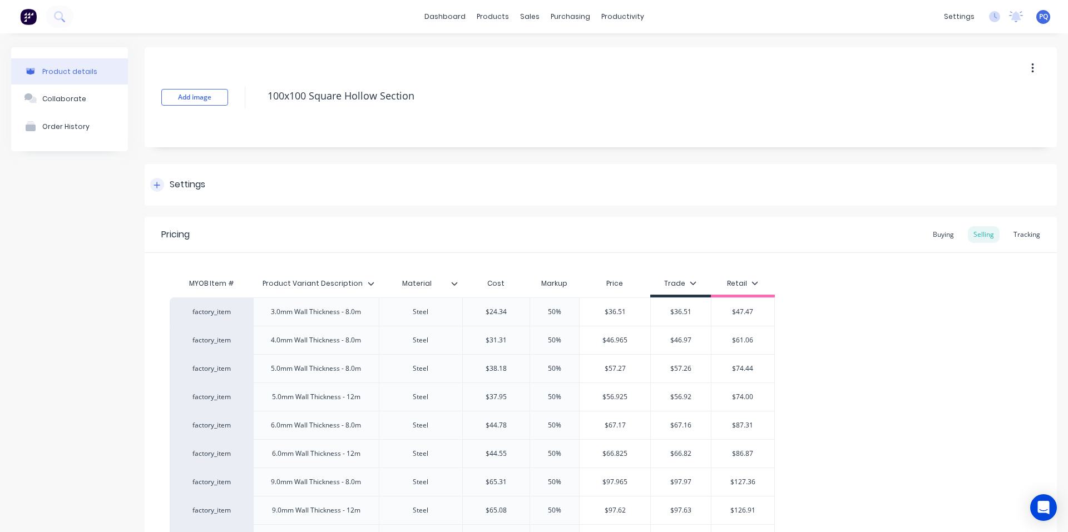
click at [180, 183] on div "Settings" at bounding box center [188, 185] width 36 height 14
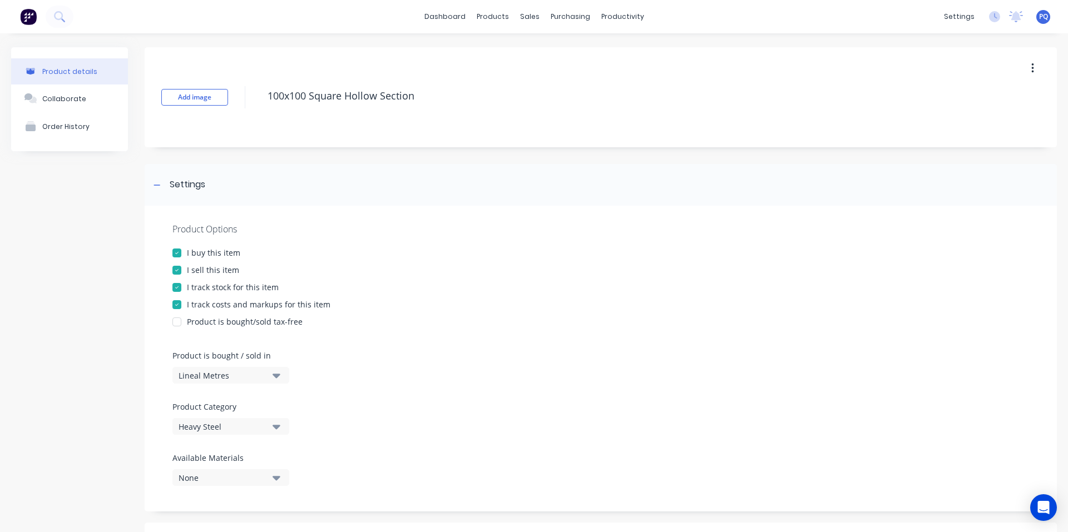
click at [185, 291] on div at bounding box center [177, 287] width 22 height 22
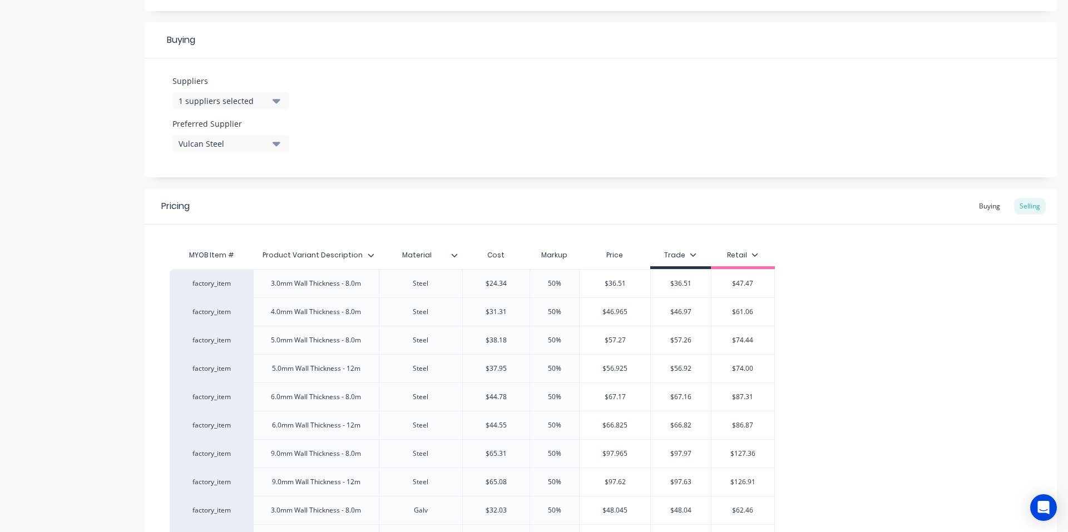
scroll to position [660, 0]
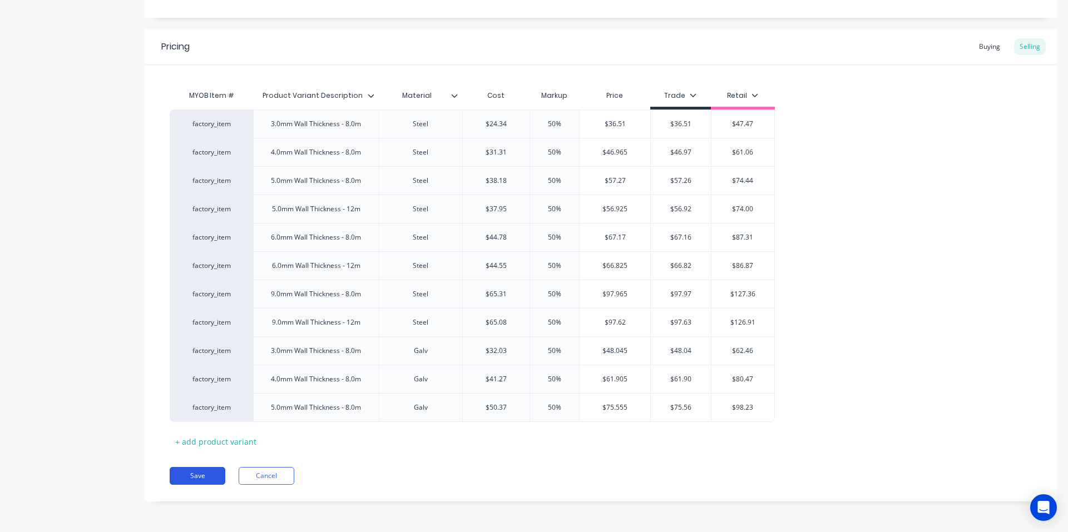
click at [216, 472] on button "Save" at bounding box center [198, 476] width 56 height 18
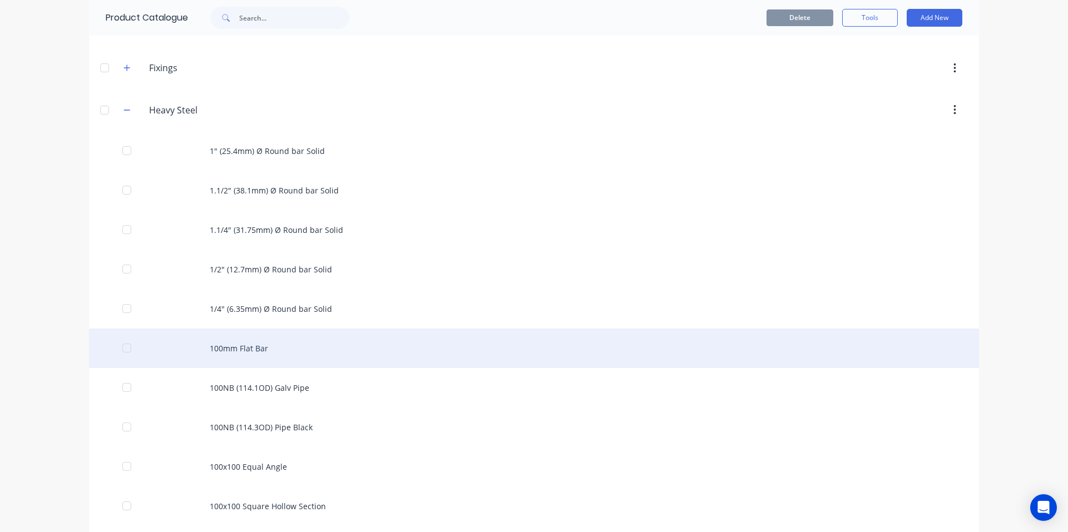
scroll to position [222, 0]
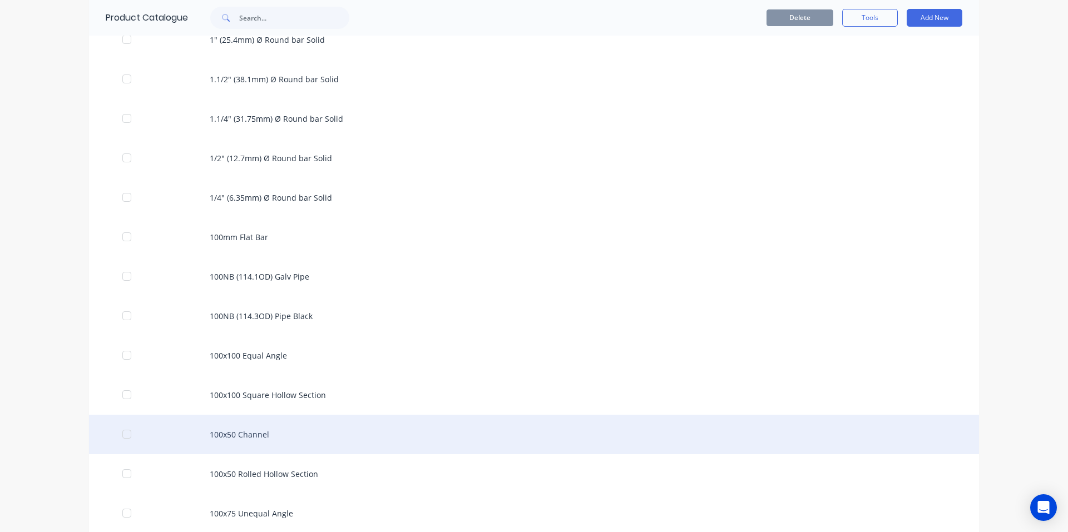
click at [257, 433] on div "100x50 Channel" at bounding box center [534, 434] width 890 height 39
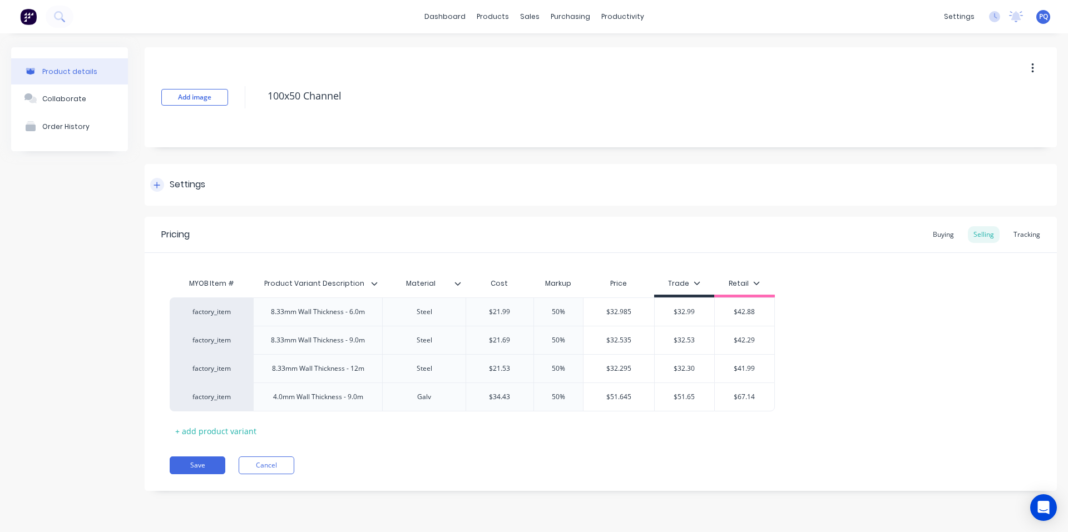
click at [201, 185] on div "Settings" at bounding box center [188, 185] width 36 height 14
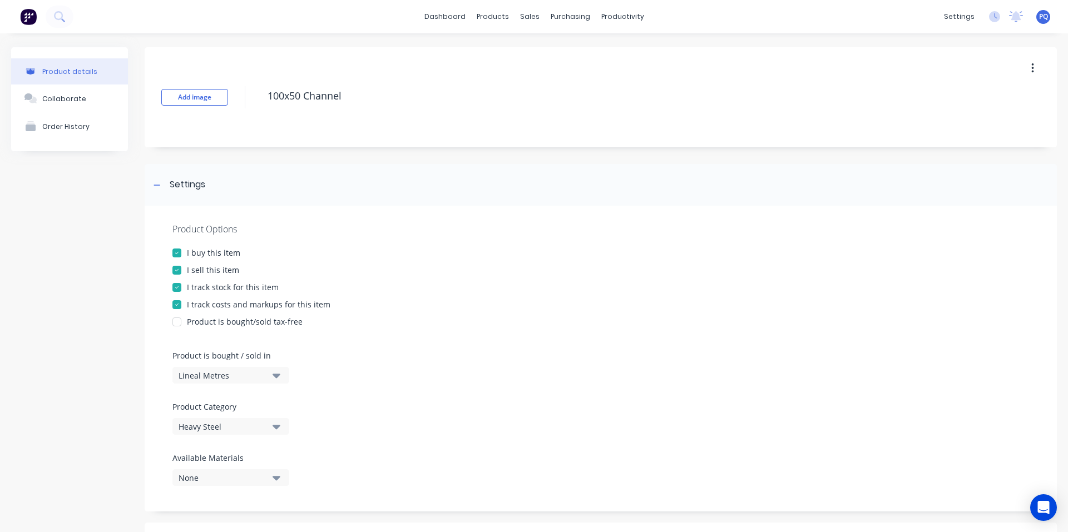
click at [204, 288] on div "I track stock for this item" at bounding box center [233, 287] width 92 height 12
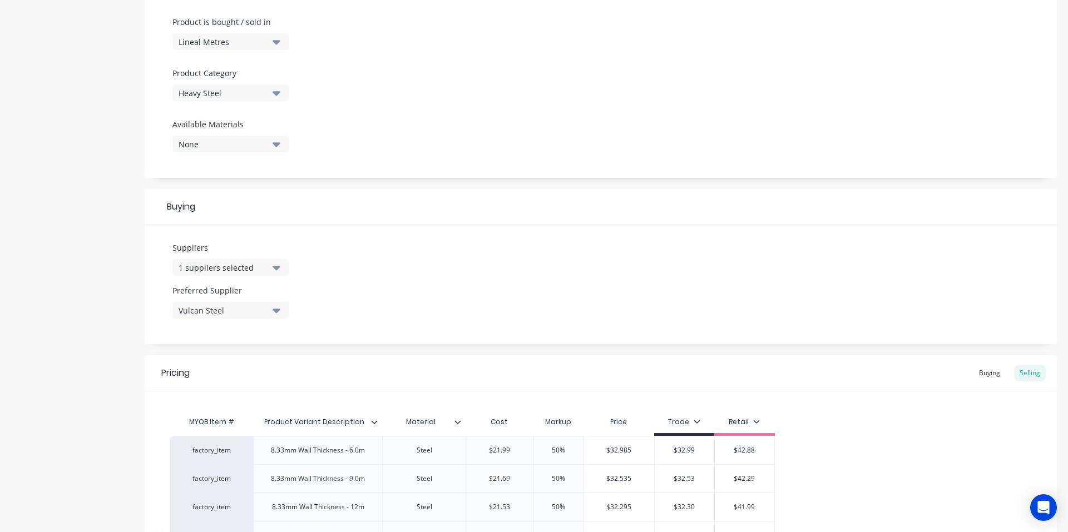
scroll to position [445, 0]
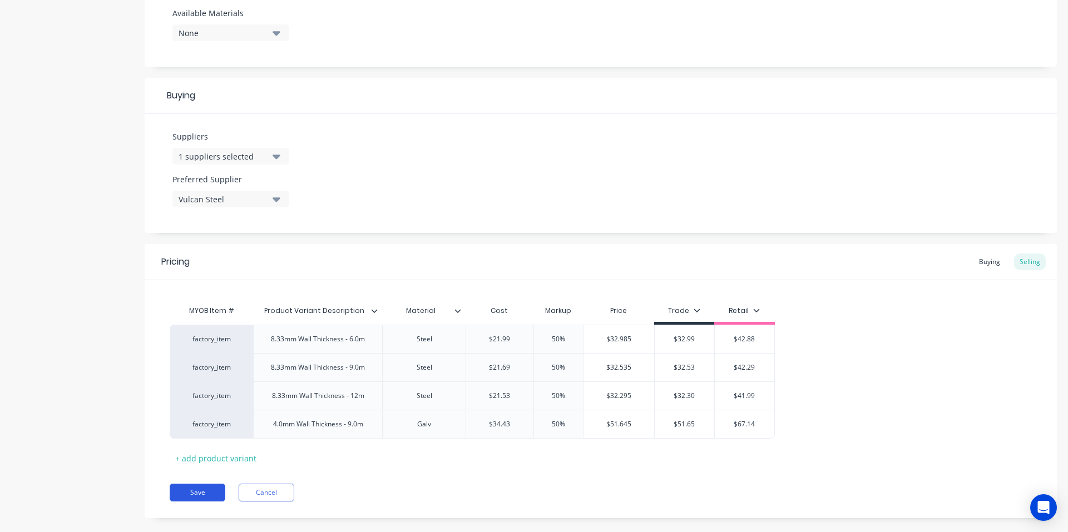
click at [201, 487] on button "Save" at bounding box center [198, 493] width 56 height 18
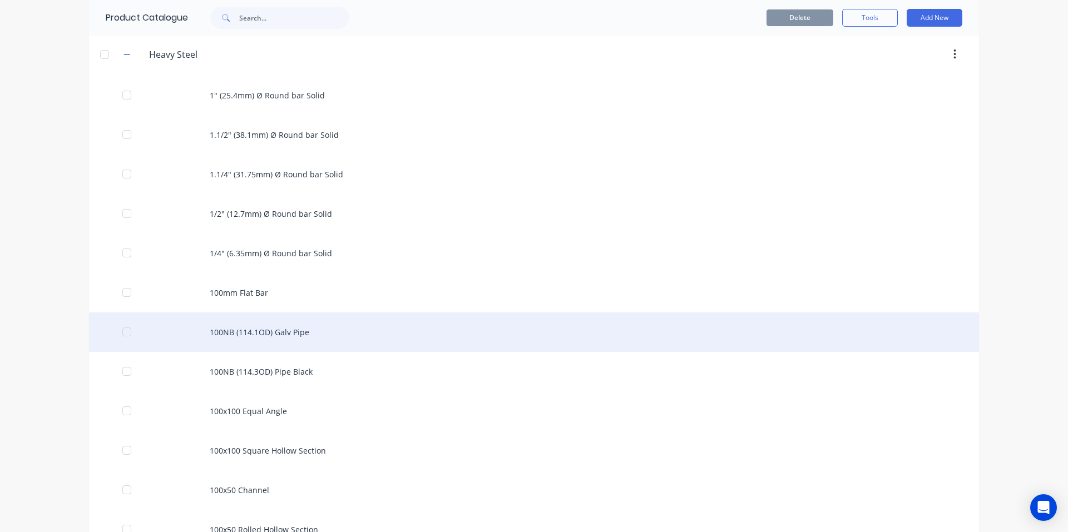
scroll to position [334, 0]
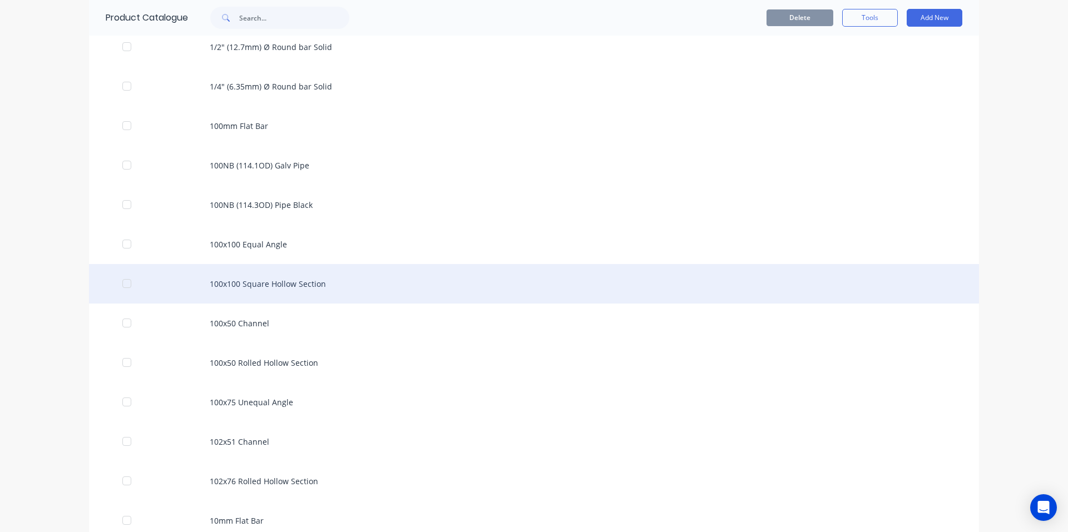
click at [250, 289] on div "100x100 Square Hollow Section" at bounding box center [534, 283] width 890 height 39
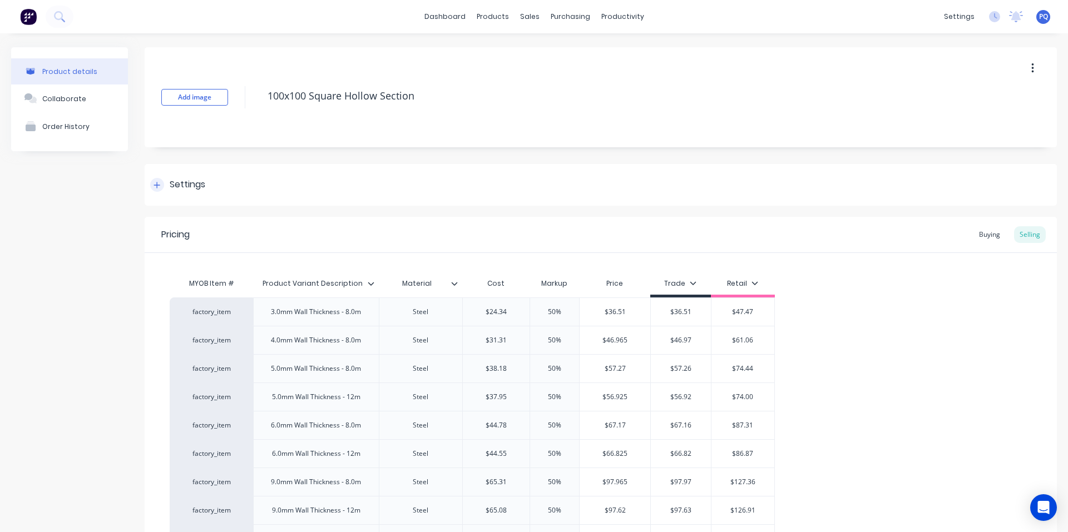
click at [155, 185] on icon at bounding box center [157, 185] width 6 height 6
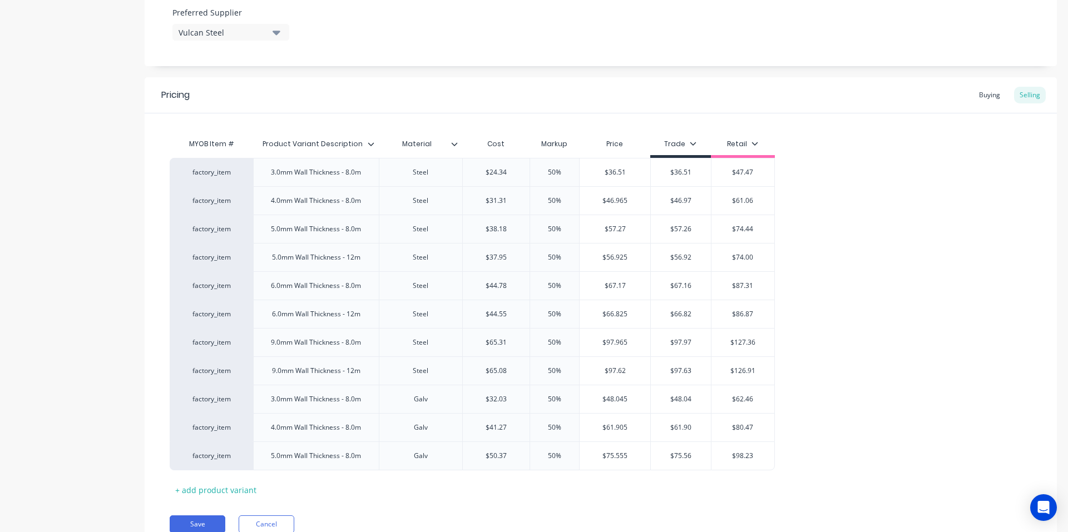
scroll to position [660, 0]
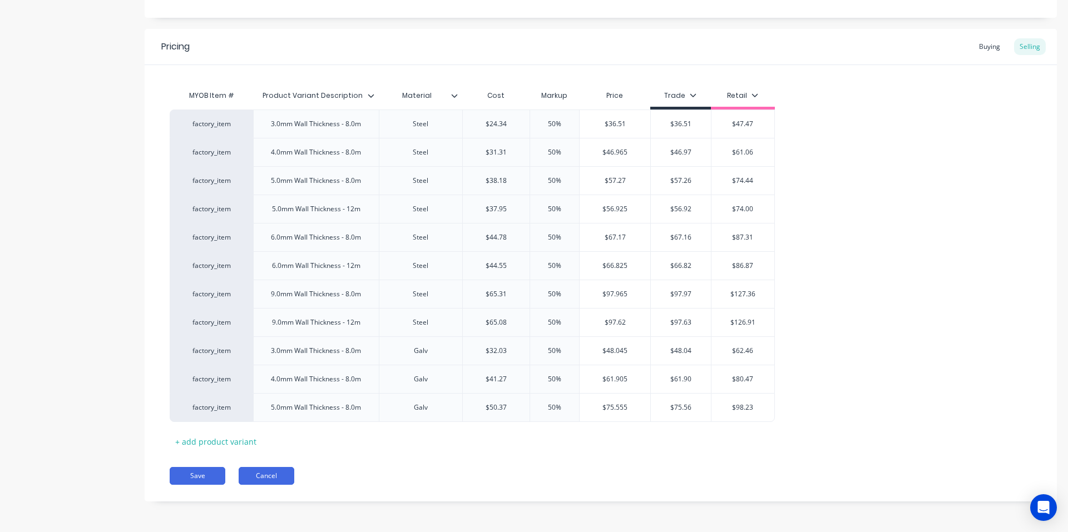
click at [257, 479] on button "Cancel" at bounding box center [267, 476] width 56 height 18
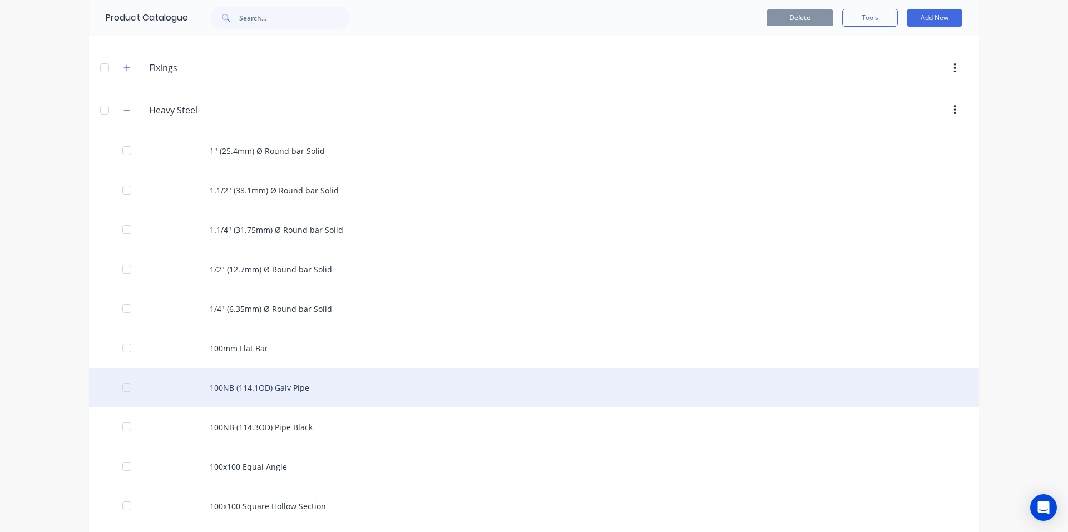
scroll to position [222, 0]
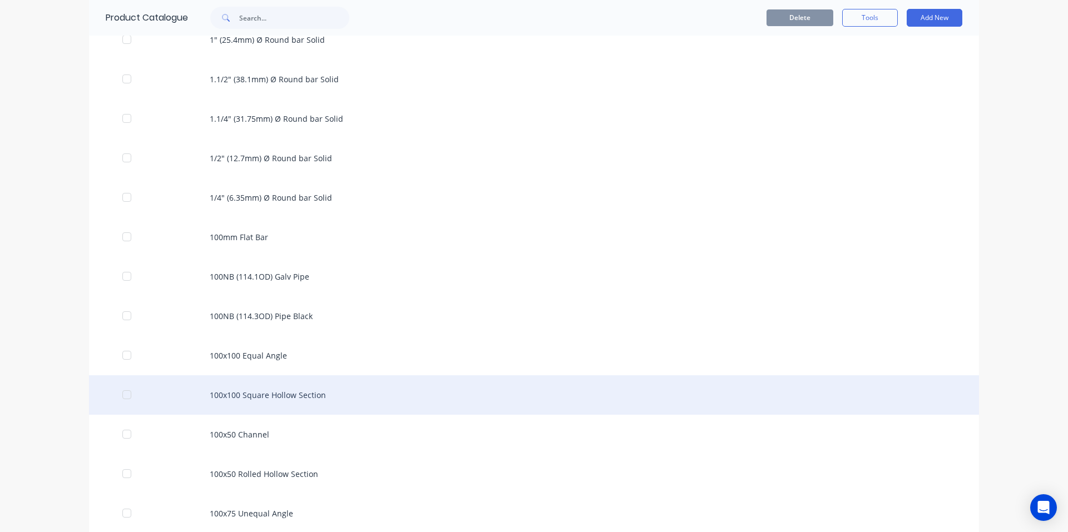
click at [274, 399] on div "100x100 Square Hollow Section" at bounding box center [534, 394] width 890 height 39
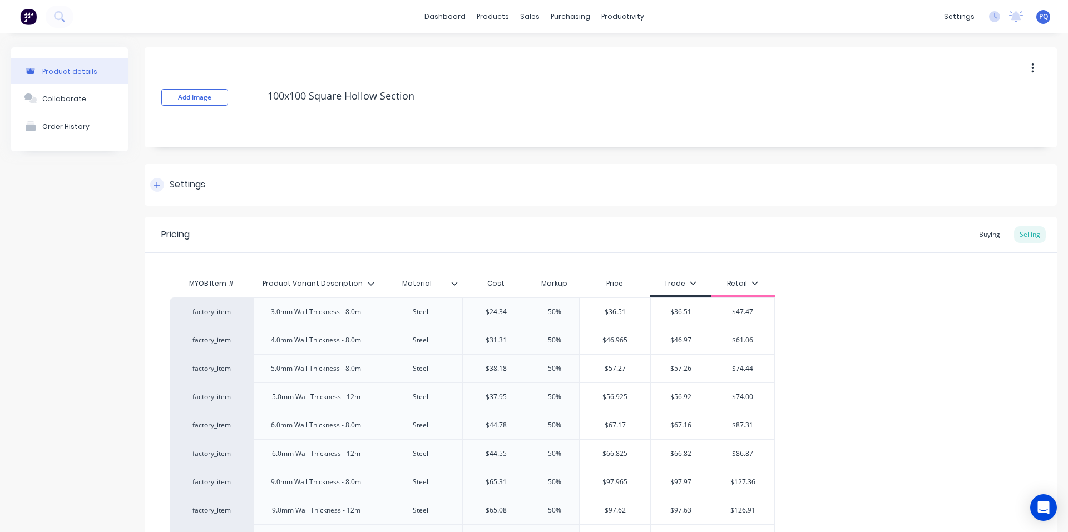
click at [187, 173] on div "Settings" at bounding box center [601, 185] width 912 height 42
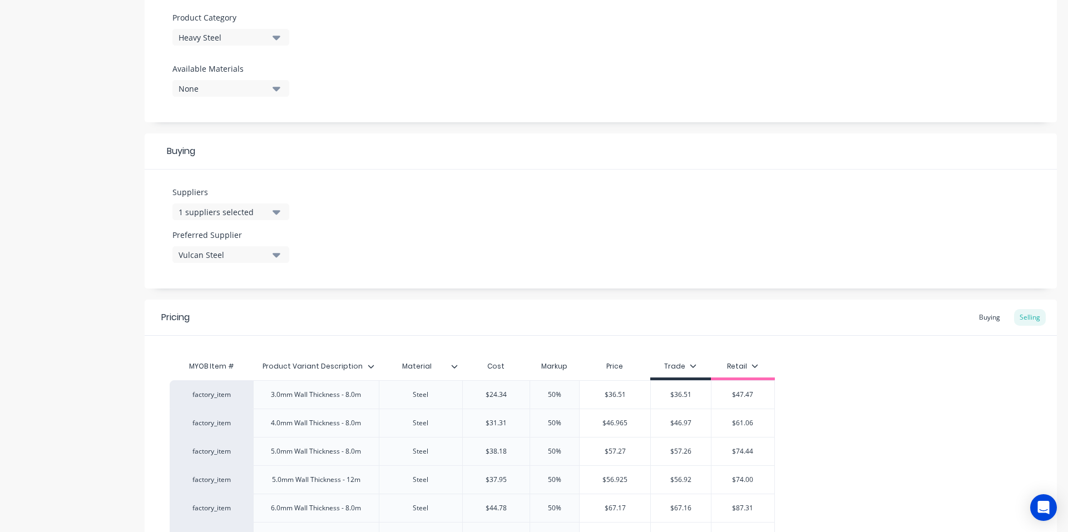
scroll to position [660, 0]
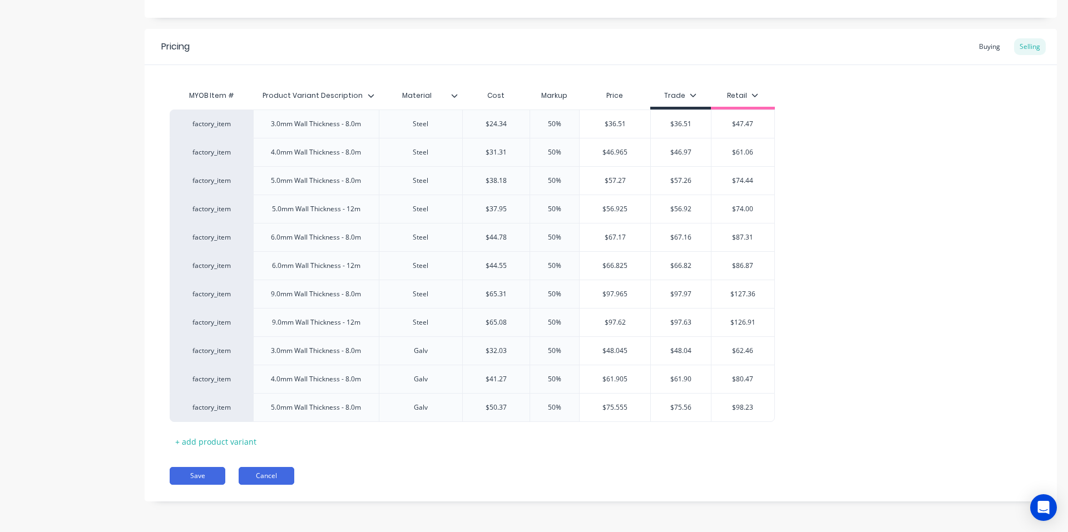
click at [259, 475] on button "Cancel" at bounding box center [267, 476] width 56 height 18
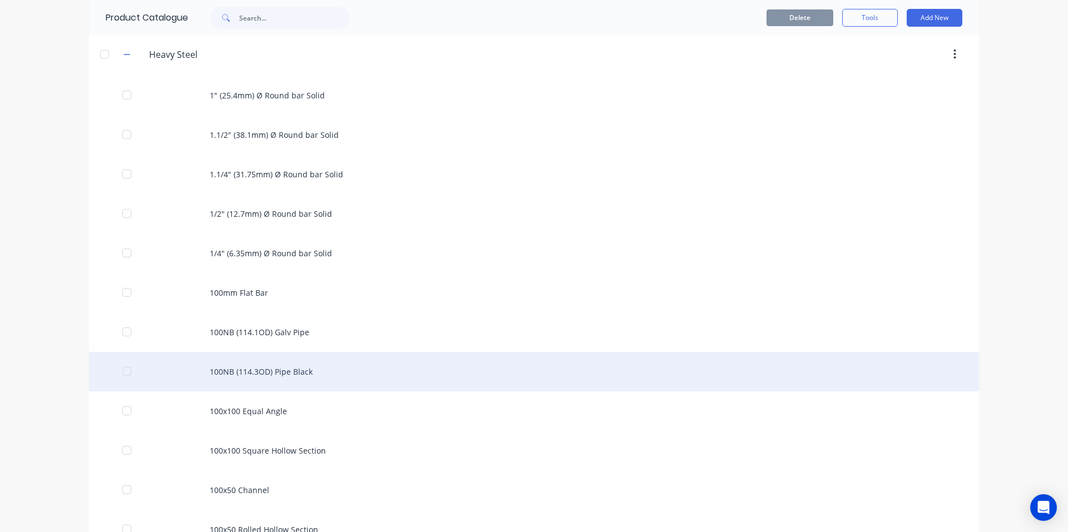
scroll to position [278, 0]
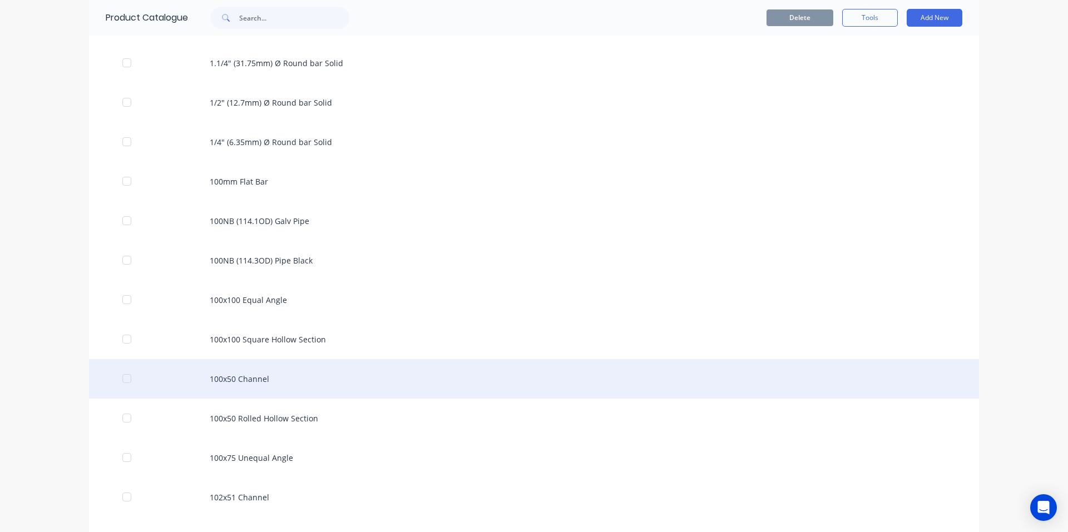
click at [227, 376] on div "100x50 Channel" at bounding box center [534, 378] width 890 height 39
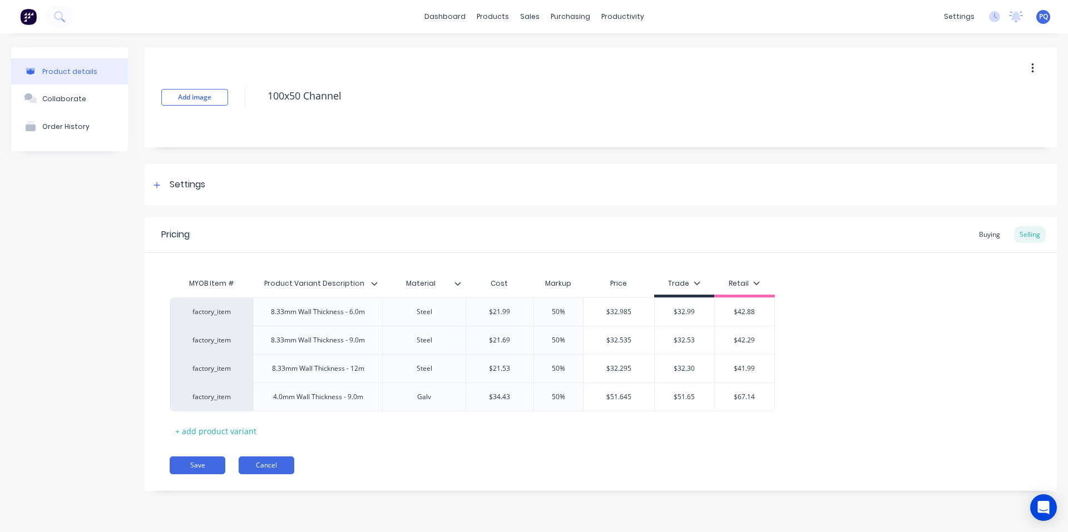
click at [263, 460] on button "Cancel" at bounding box center [267, 466] width 56 height 18
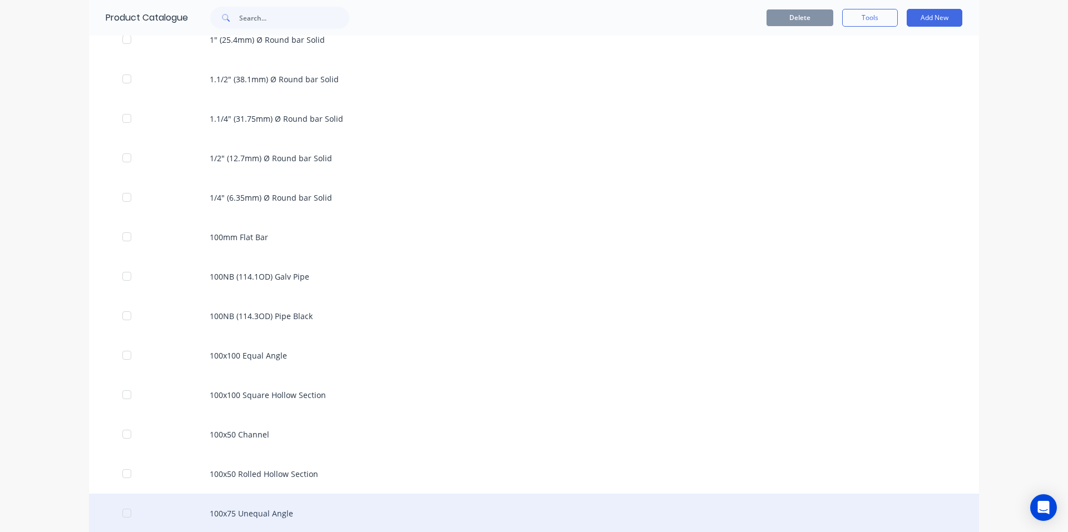
scroll to position [278, 0]
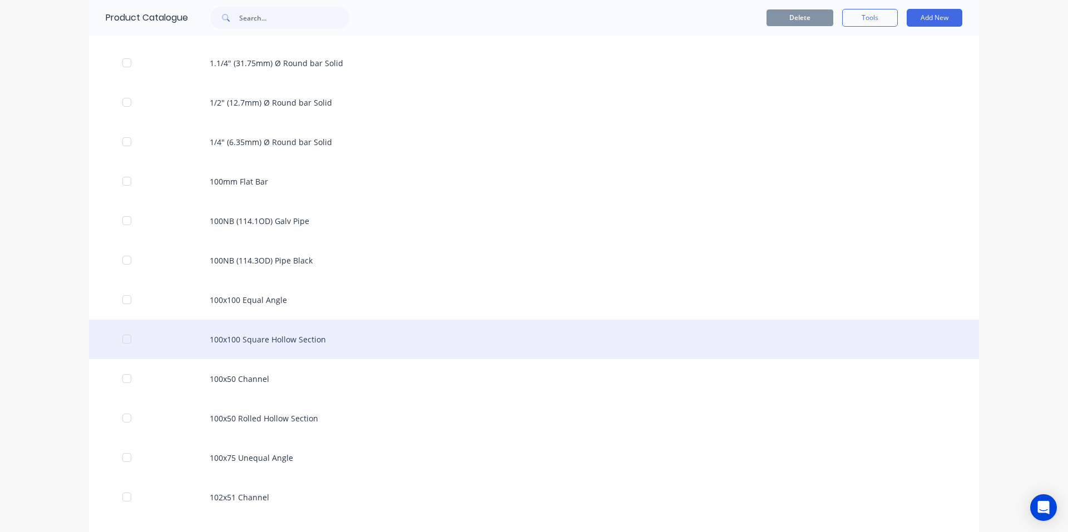
click at [257, 354] on div "100x100 Square Hollow Section" at bounding box center [534, 339] width 890 height 39
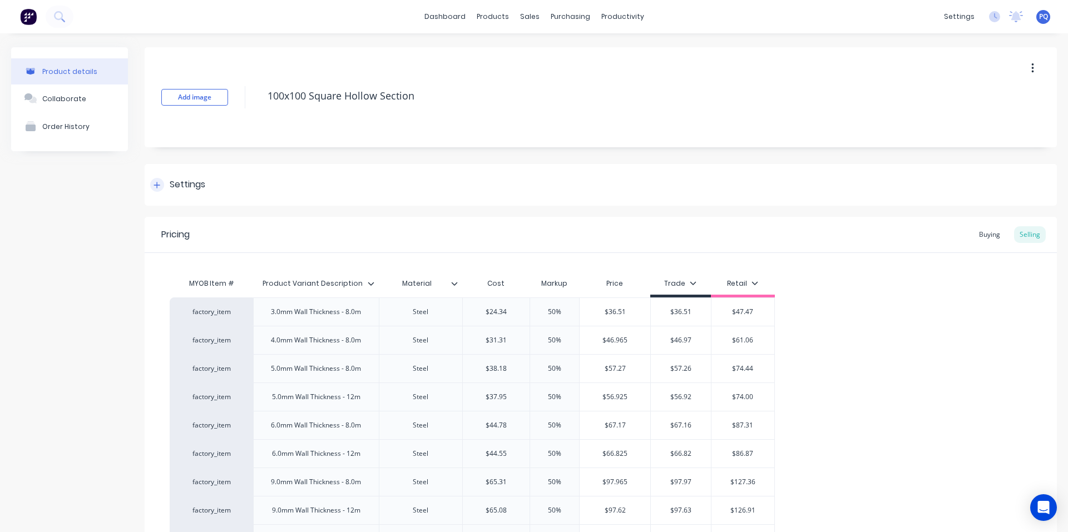
click at [163, 193] on div "Settings" at bounding box center [601, 185] width 912 height 42
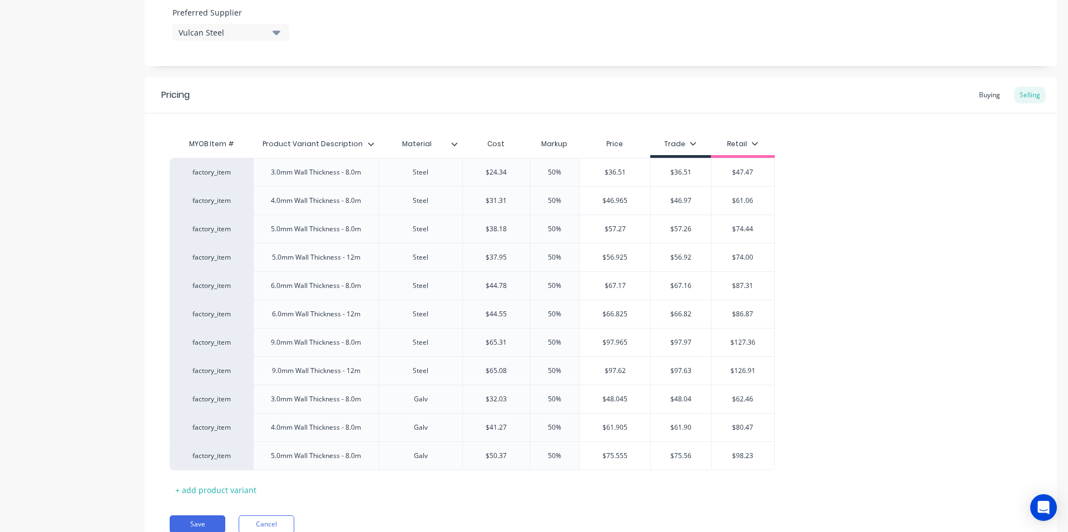
scroll to position [660, 0]
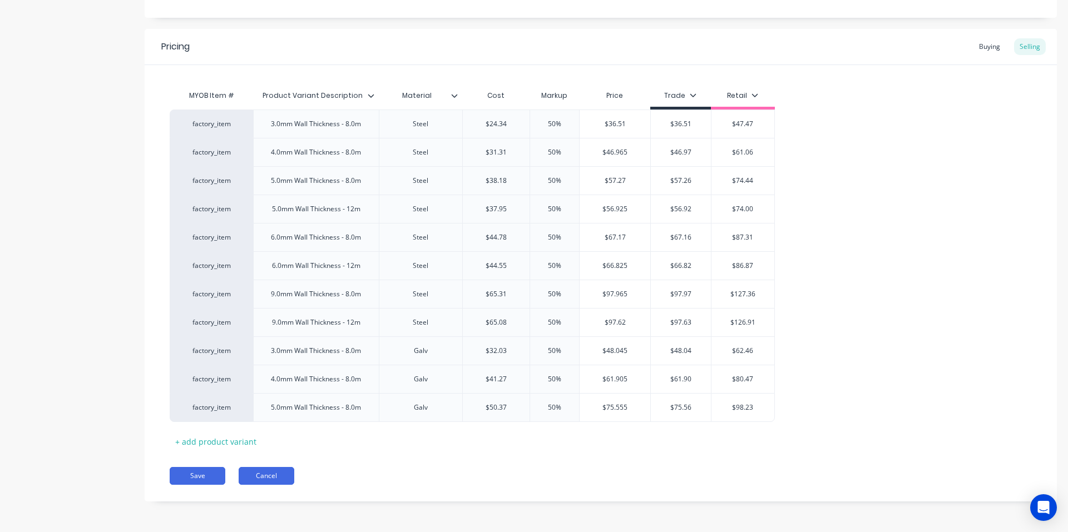
click at [280, 475] on button "Cancel" at bounding box center [267, 476] width 56 height 18
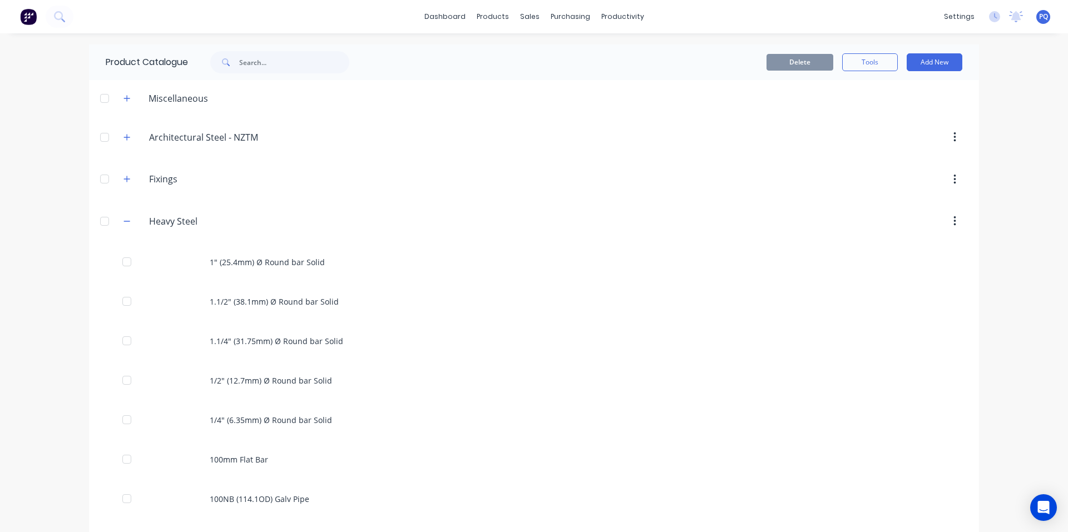
scroll to position [334, 0]
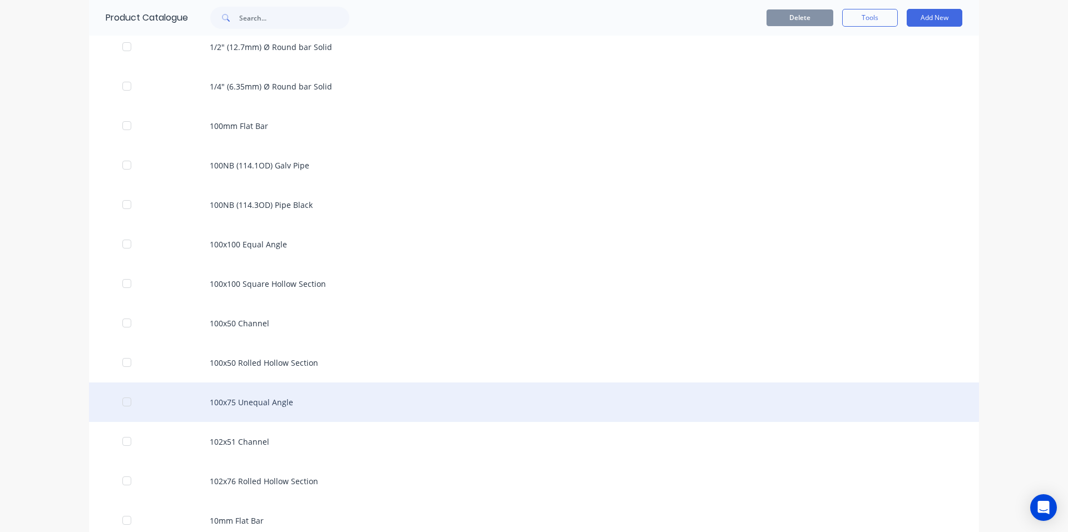
click at [262, 412] on div "100x75 Unequal Angle" at bounding box center [534, 402] width 890 height 39
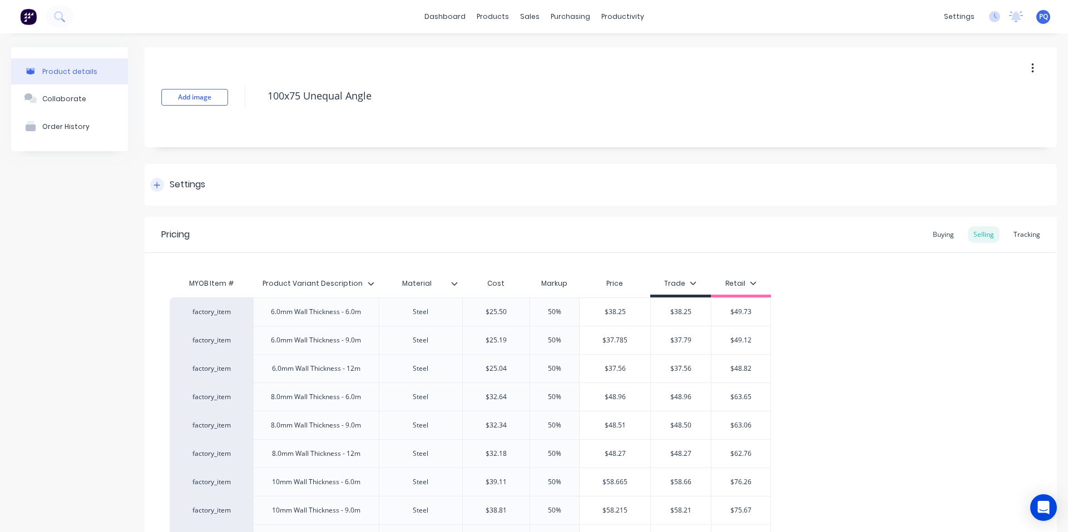
click at [178, 187] on div "Settings" at bounding box center [188, 185] width 36 height 14
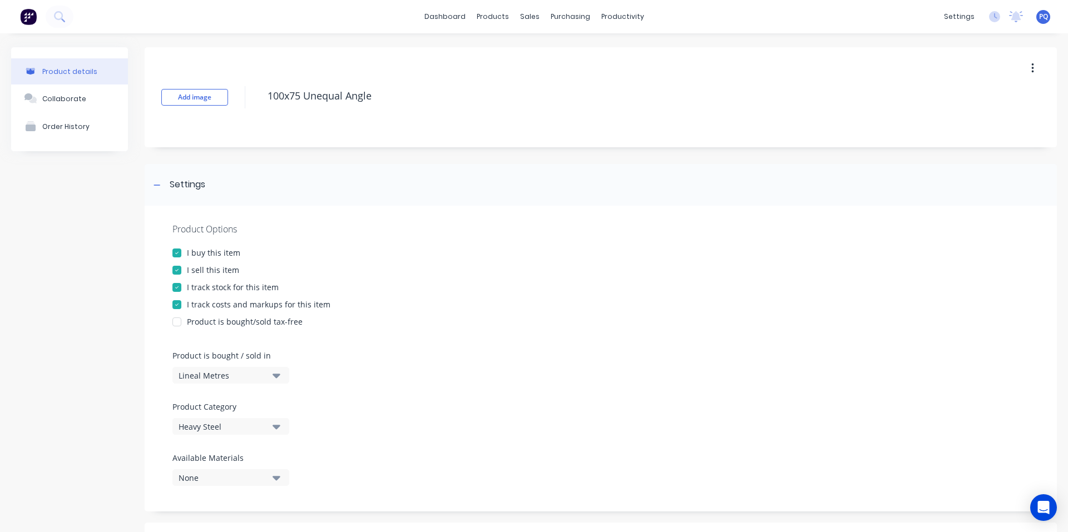
click at [193, 291] on div "I track stock for this item" at bounding box center [233, 287] width 92 height 12
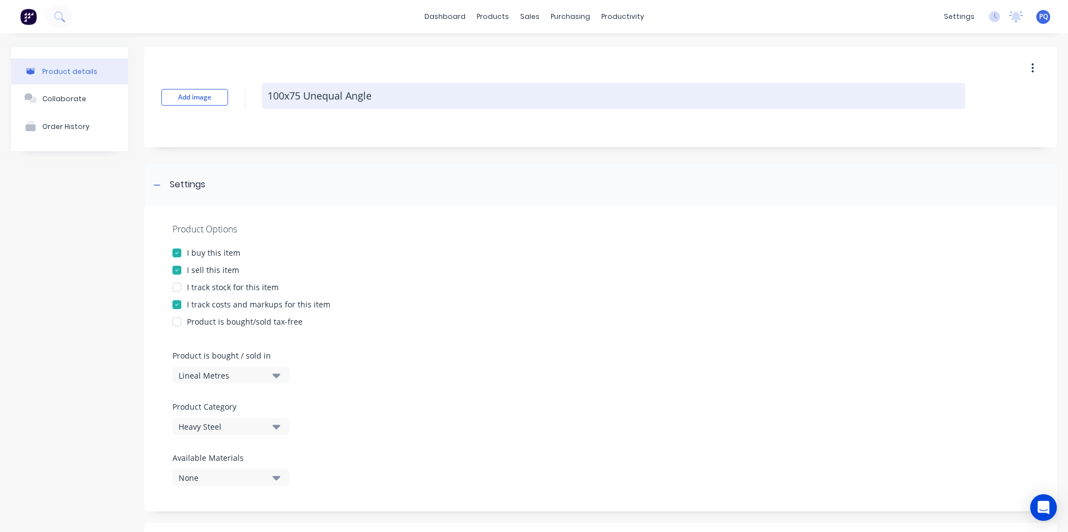
click at [290, 99] on textarea "100x75 Unequal Angle" at bounding box center [613, 96] width 703 height 26
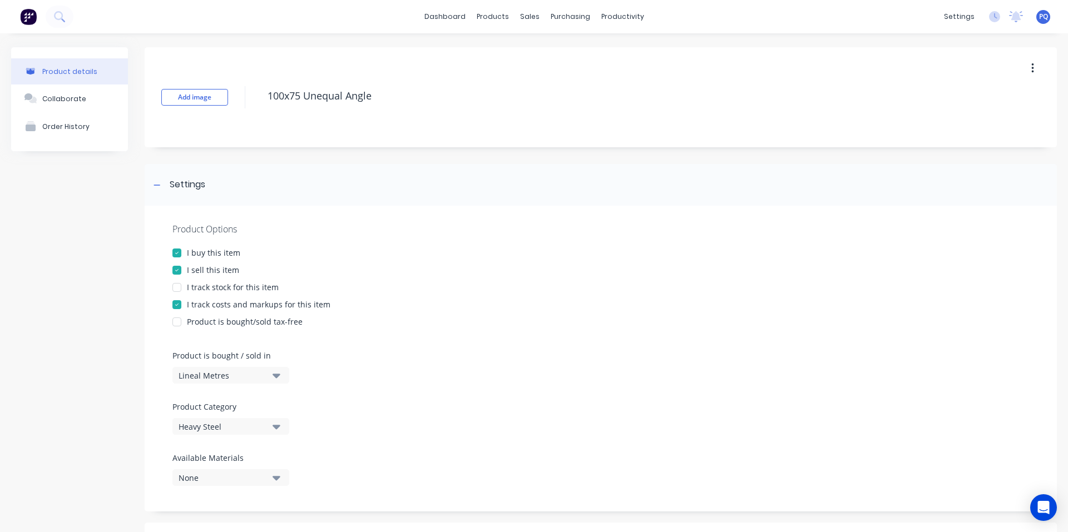
scroll to position [603, 0]
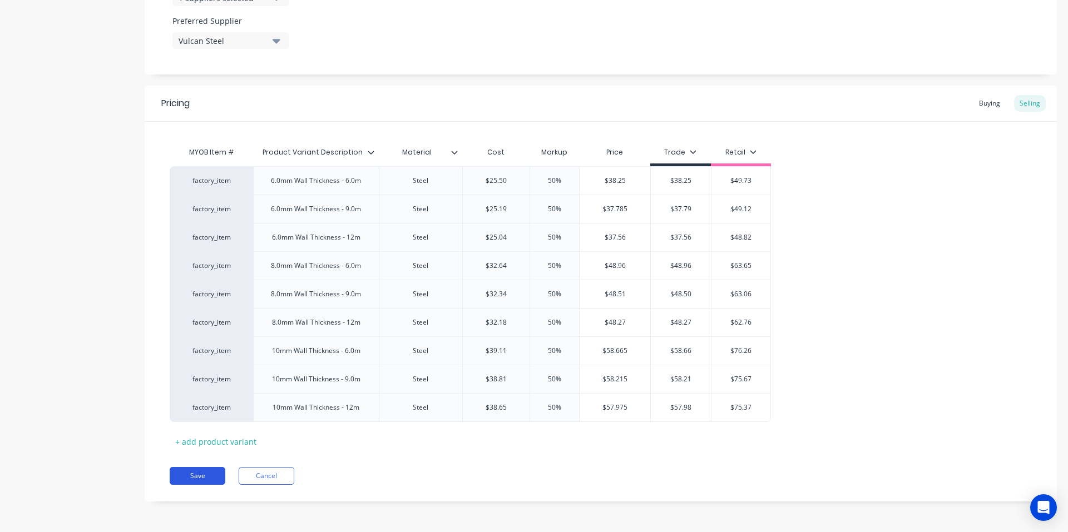
click at [194, 477] on button "Save" at bounding box center [198, 476] width 56 height 18
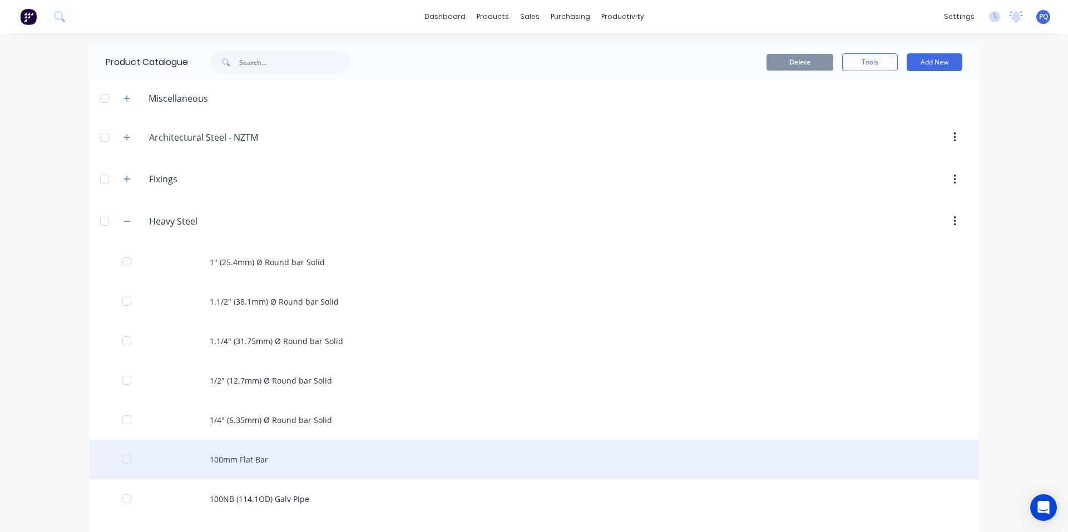
scroll to position [470, 0]
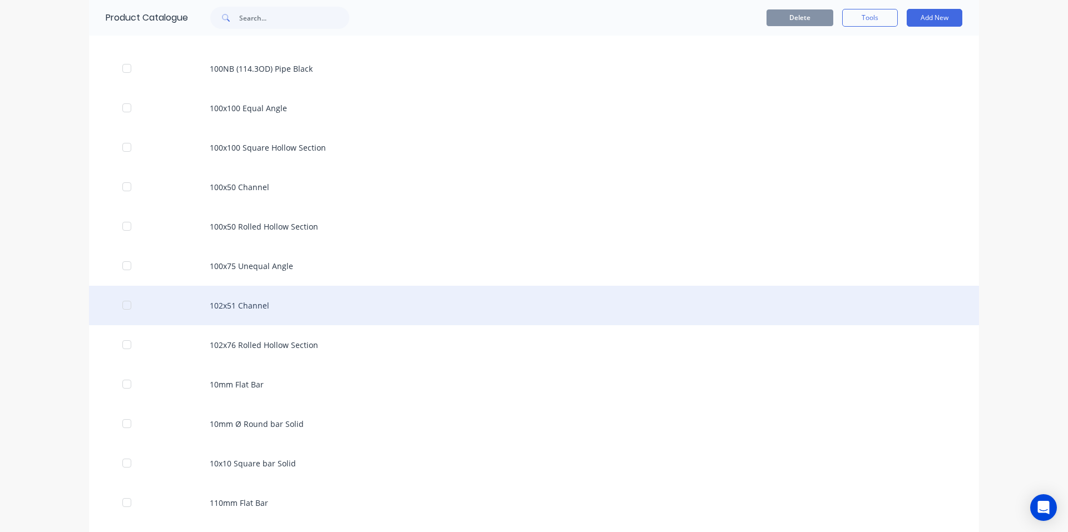
click at [232, 315] on div "102x51 Channel" at bounding box center [534, 305] width 890 height 39
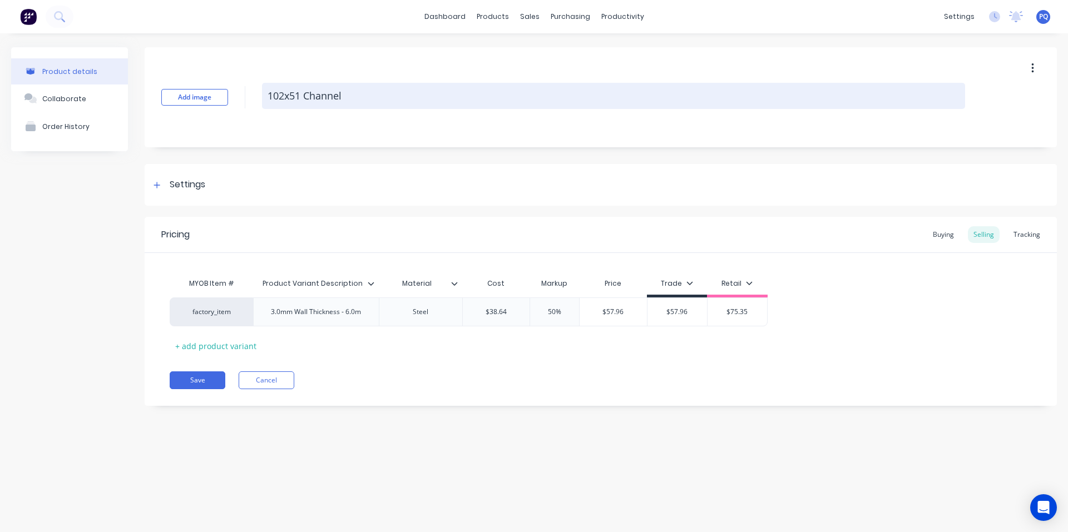
click at [286, 98] on textarea "102x51 Channel" at bounding box center [613, 96] width 703 height 26
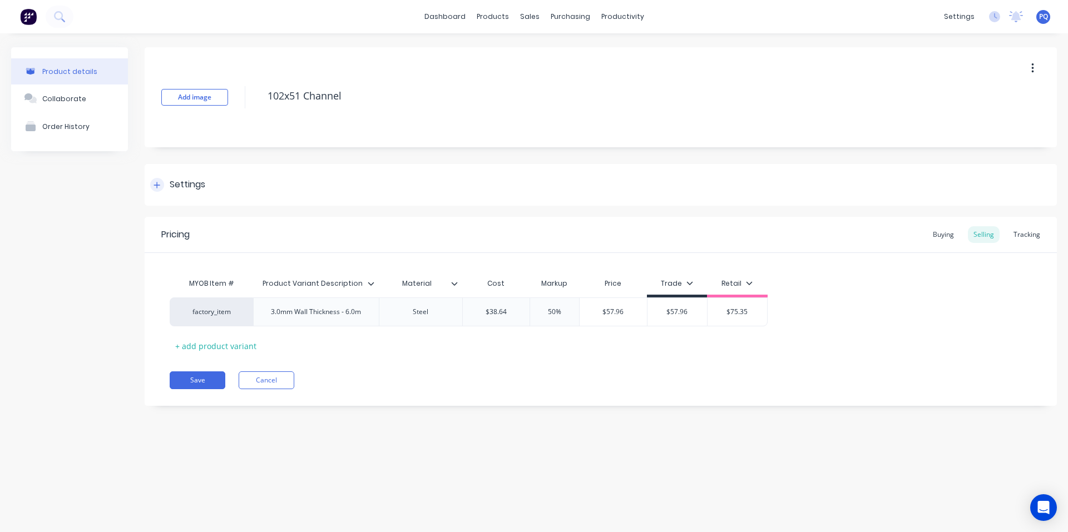
click at [163, 183] on div at bounding box center [157, 185] width 14 height 14
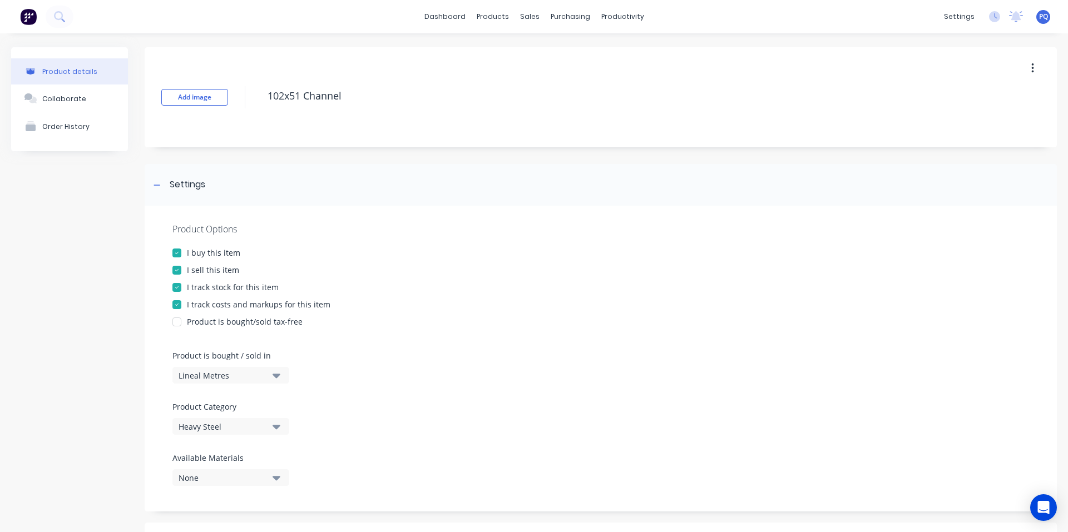
click at [187, 285] on div at bounding box center [177, 287] width 22 height 22
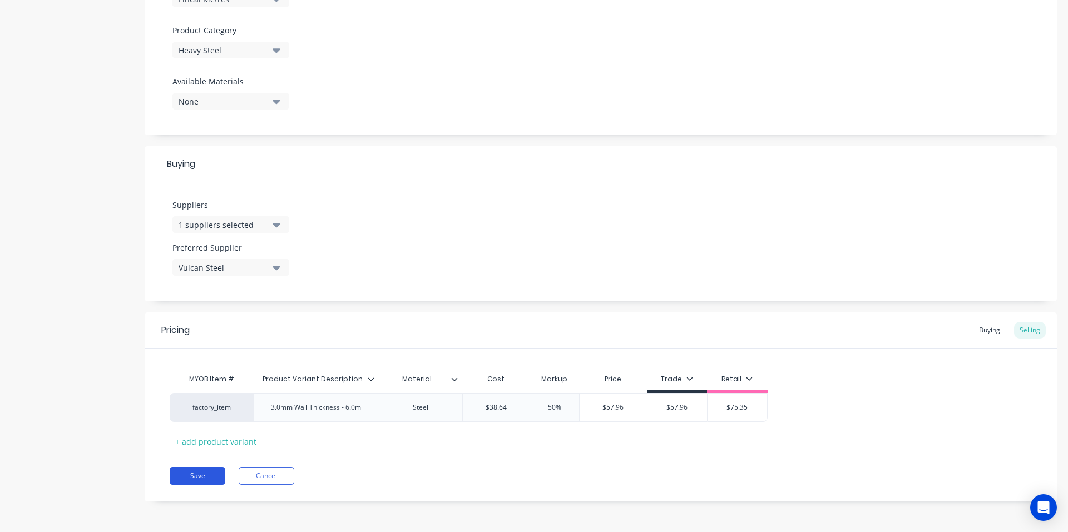
click at [188, 469] on button "Save" at bounding box center [198, 476] width 56 height 18
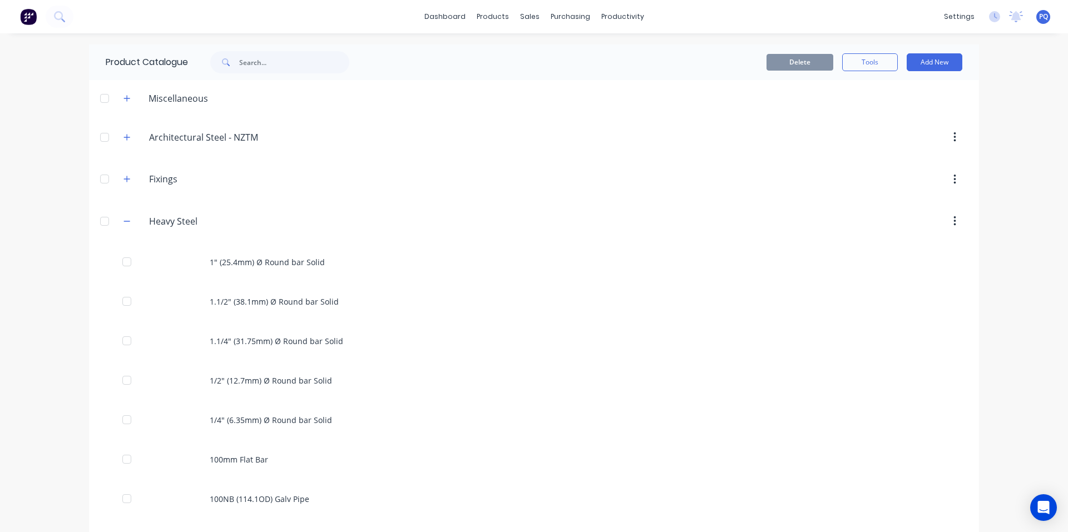
scroll to position [509, 0]
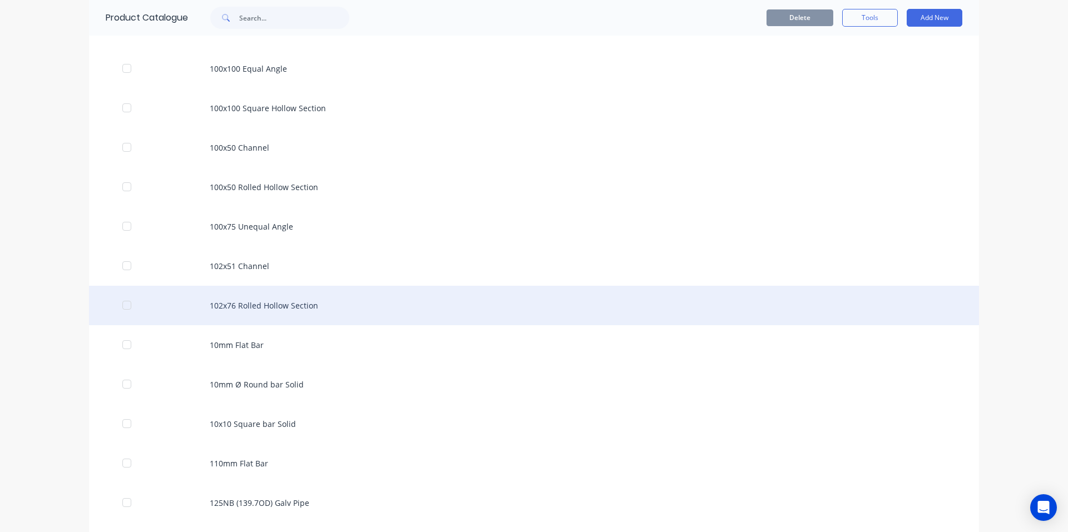
click at [312, 311] on div "102x76 Rolled Hollow Section" at bounding box center [534, 305] width 890 height 39
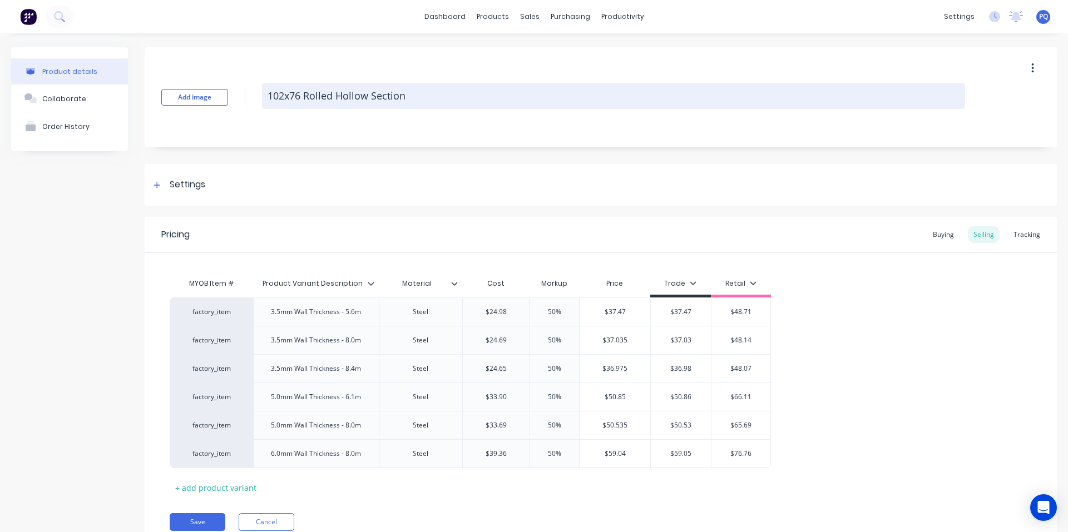
click at [308, 97] on textarea "102x76 Rolled Hollow Section" at bounding box center [613, 96] width 703 height 26
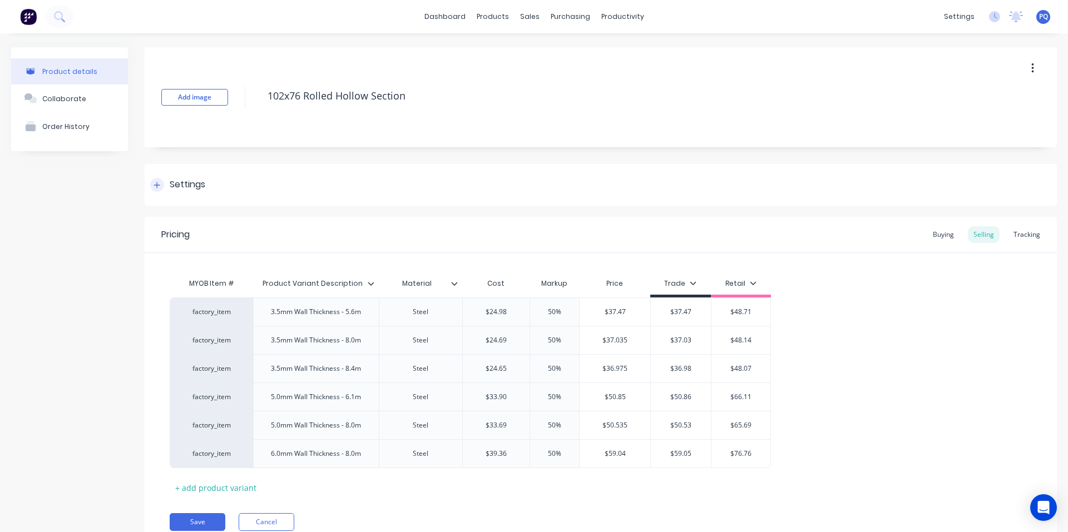
click at [189, 182] on div "Settings" at bounding box center [188, 185] width 36 height 14
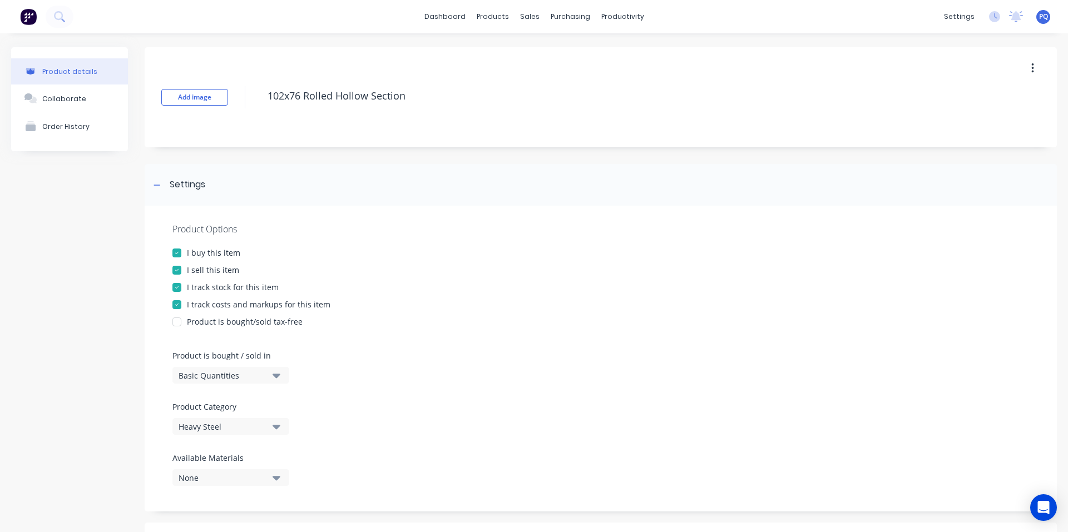
click at [191, 286] on div "I track stock for this item" at bounding box center [233, 287] width 92 height 12
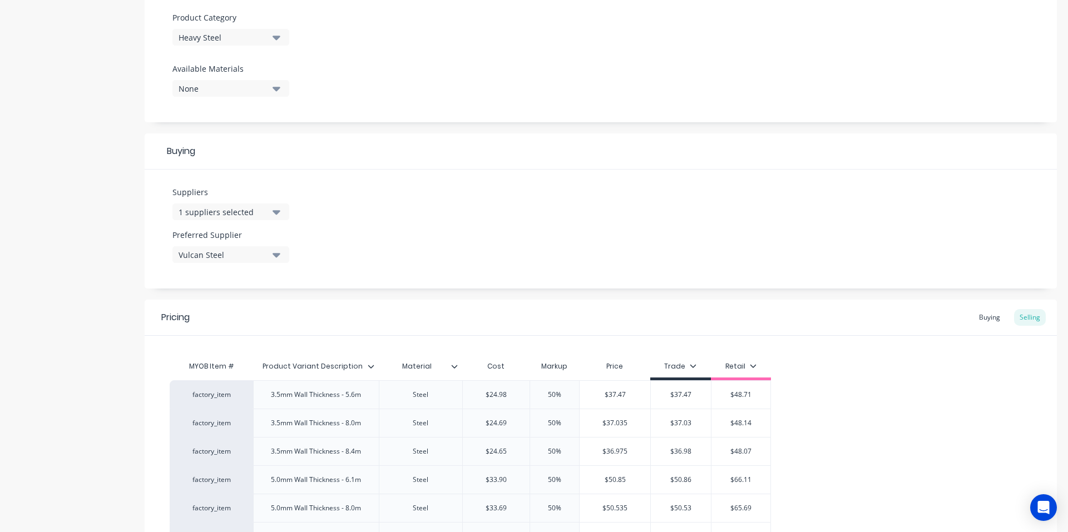
scroll to position [518, 0]
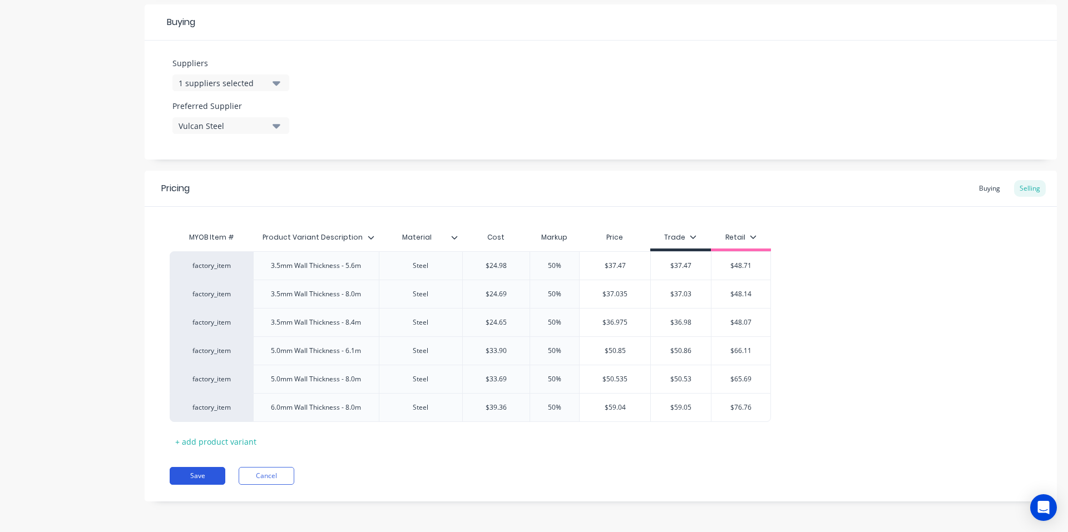
click at [199, 473] on button "Save" at bounding box center [198, 476] width 56 height 18
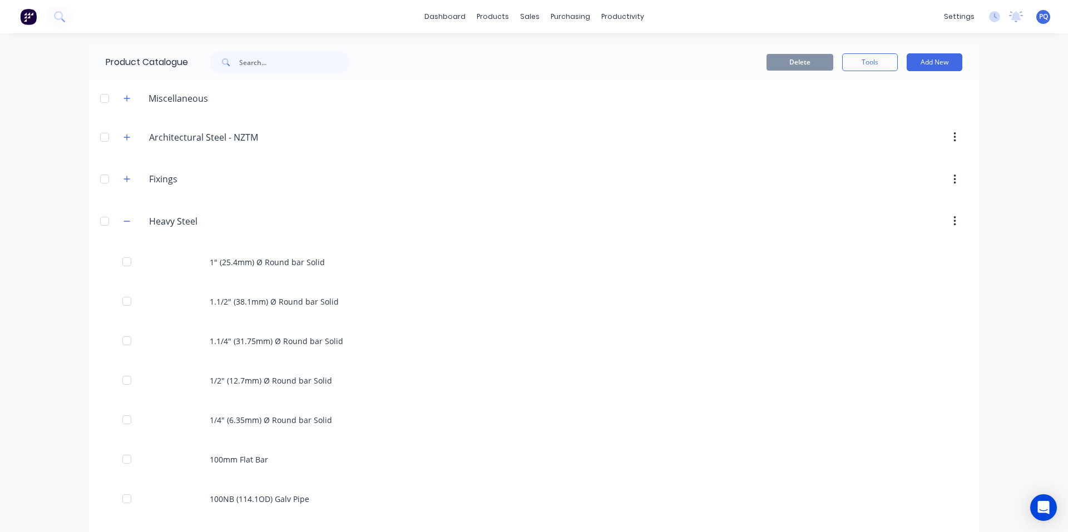
scroll to position [549, 0]
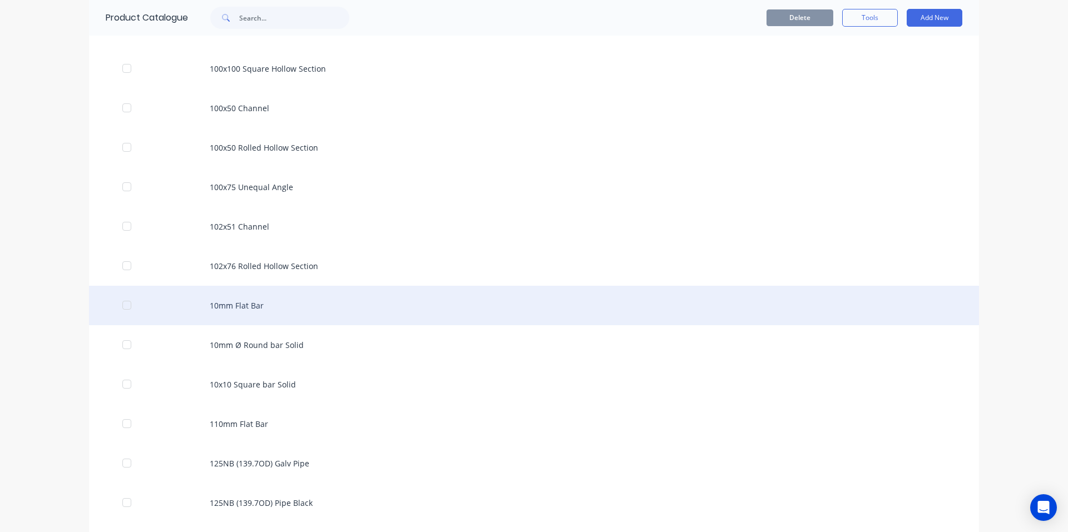
click at [249, 309] on div "10mm Flat Bar" at bounding box center [534, 305] width 890 height 39
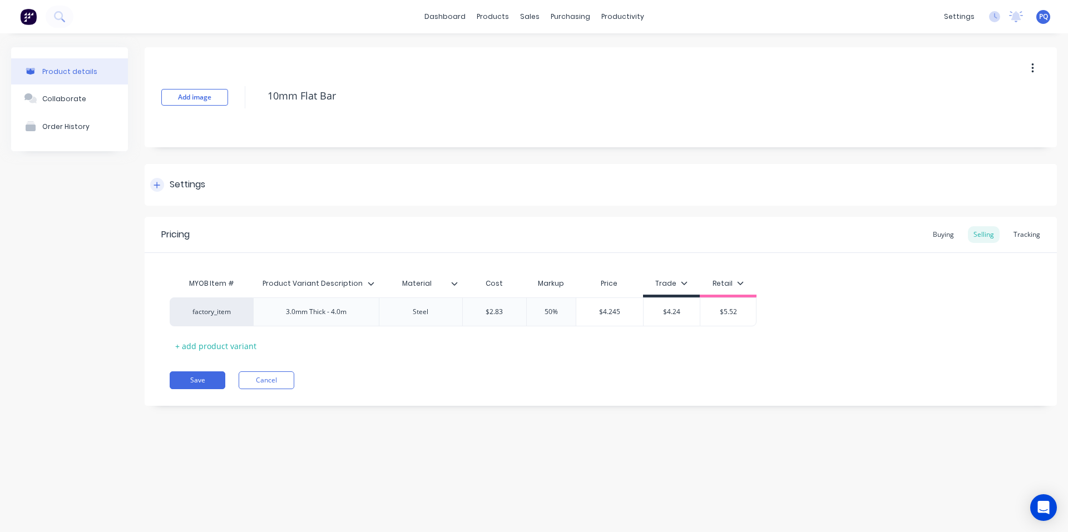
click at [188, 183] on div "Settings" at bounding box center [188, 185] width 36 height 14
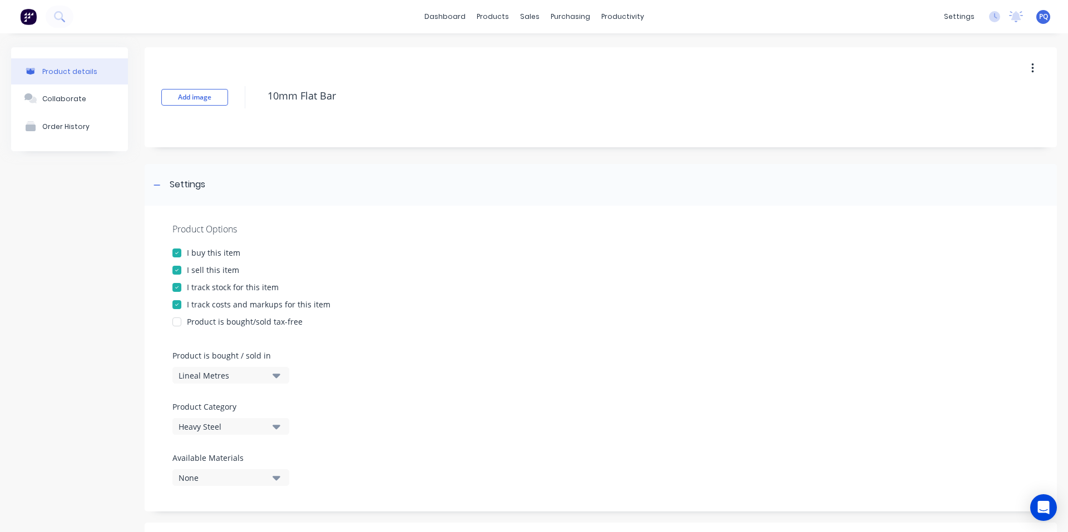
click at [193, 286] on div "I track stock for this item" at bounding box center [233, 287] width 92 height 12
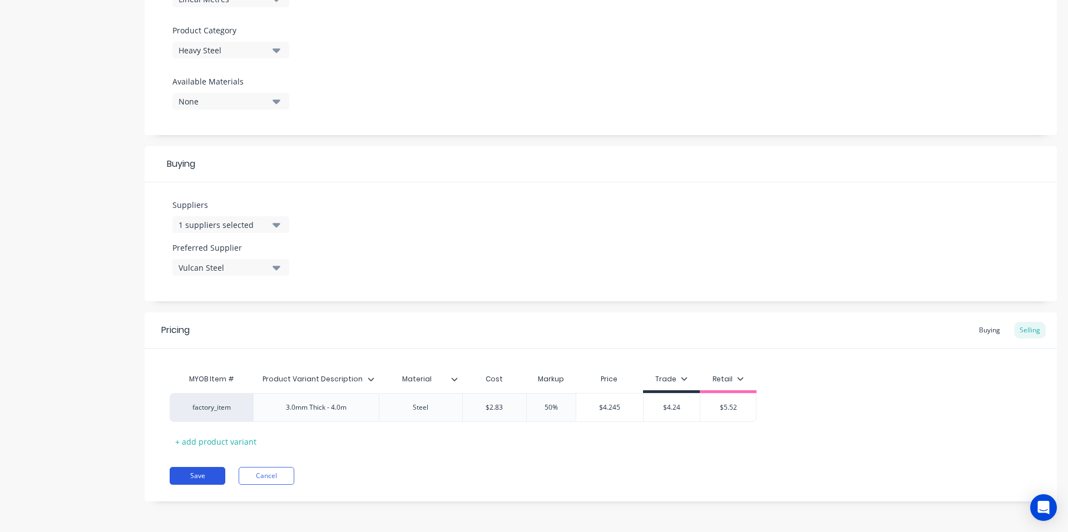
click at [200, 478] on button "Save" at bounding box center [198, 476] width 56 height 18
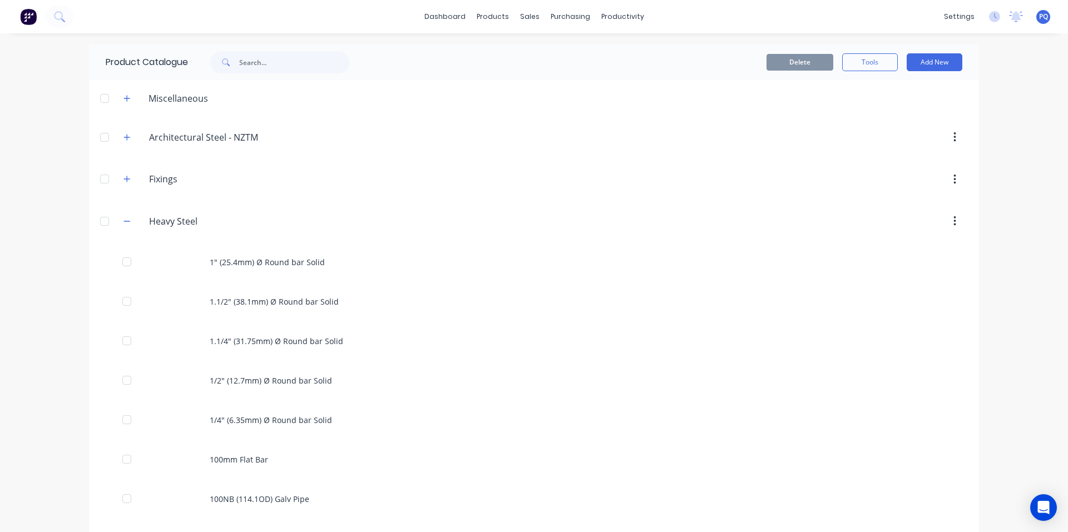
scroll to position [549, 0]
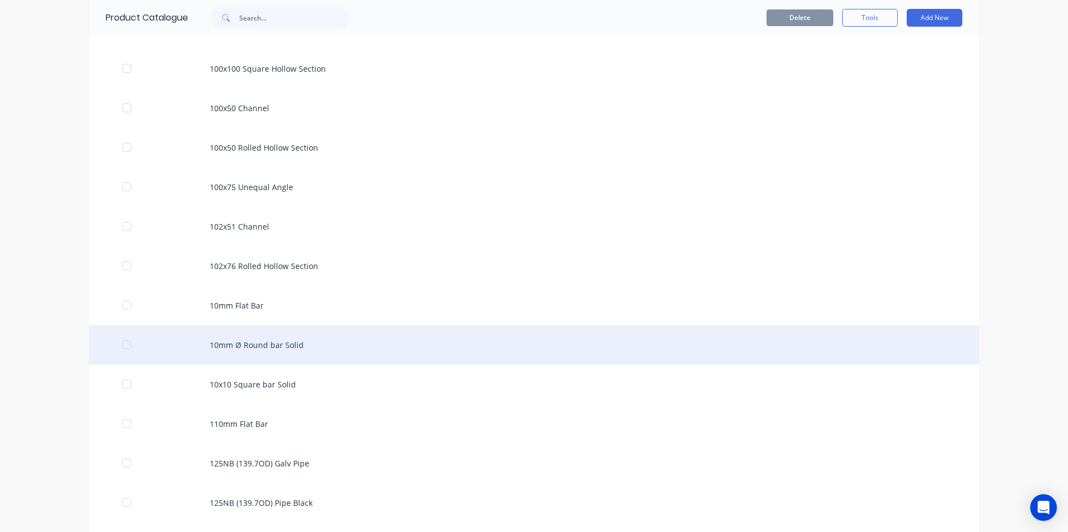
click at [192, 353] on div "10mm Ø Round bar Solid" at bounding box center [534, 344] width 890 height 39
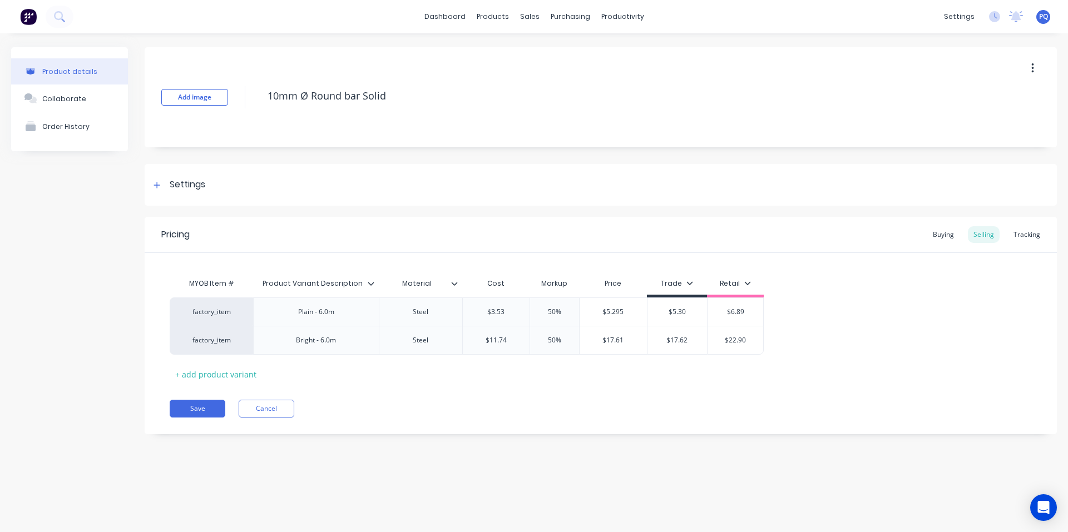
click at [314, 77] on div "Add image 10mm Ø Round bar Solid" at bounding box center [601, 97] width 912 height 100
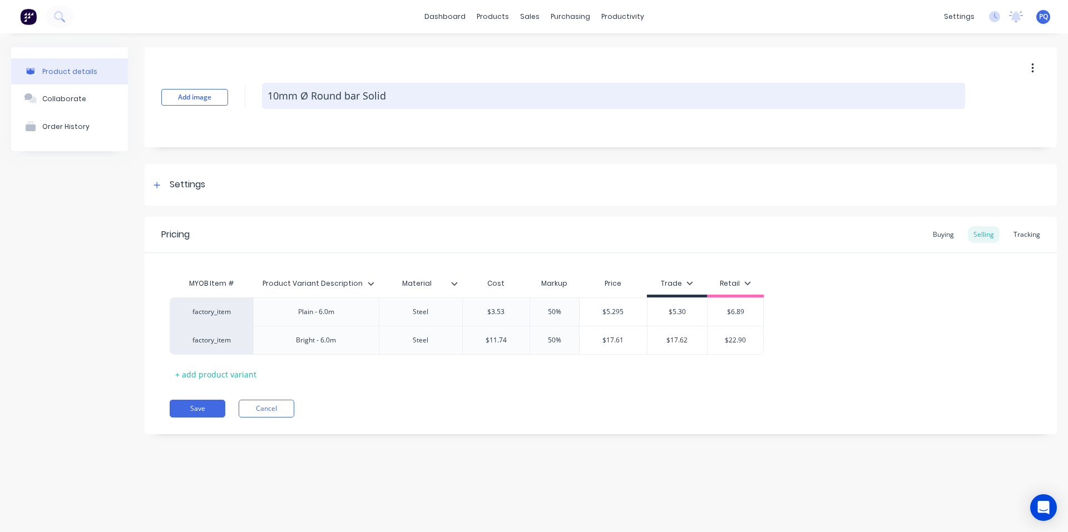
click at [314, 103] on textarea "10mm Ø Round bar Solid" at bounding box center [613, 96] width 703 height 26
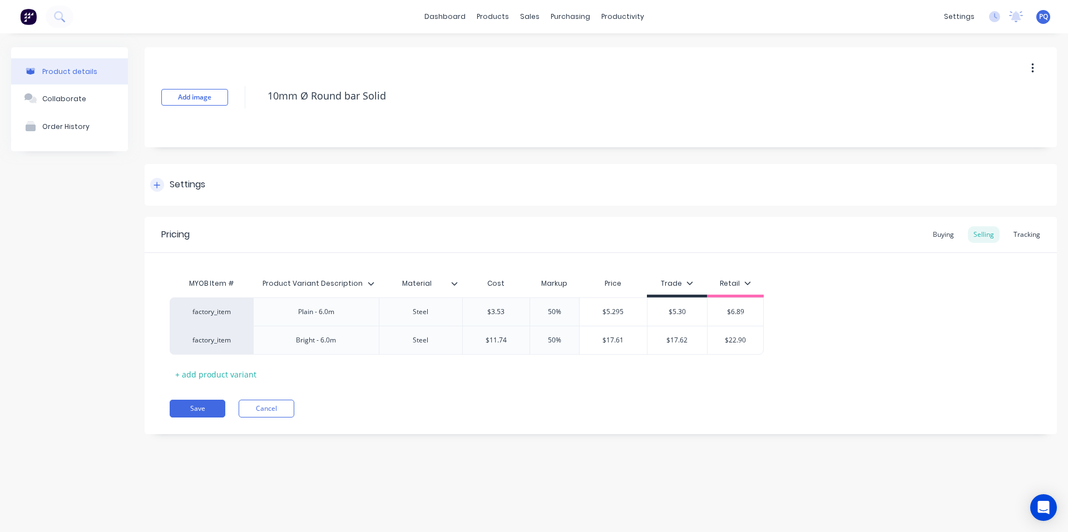
click at [194, 181] on div "Settings" at bounding box center [188, 185] width 36 height 14
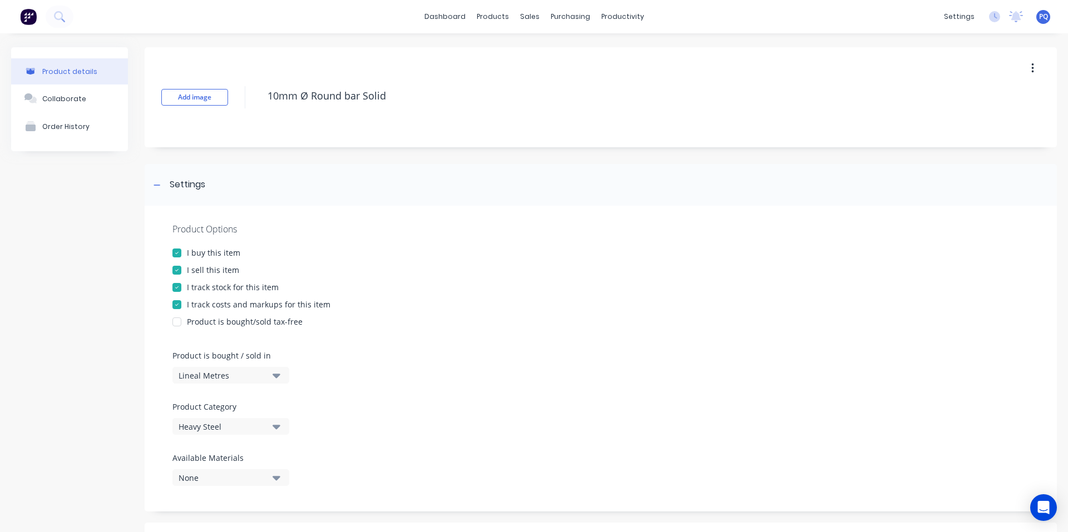
click at [181, 290] on div at bounding box center [177, 287] width 22 height 22
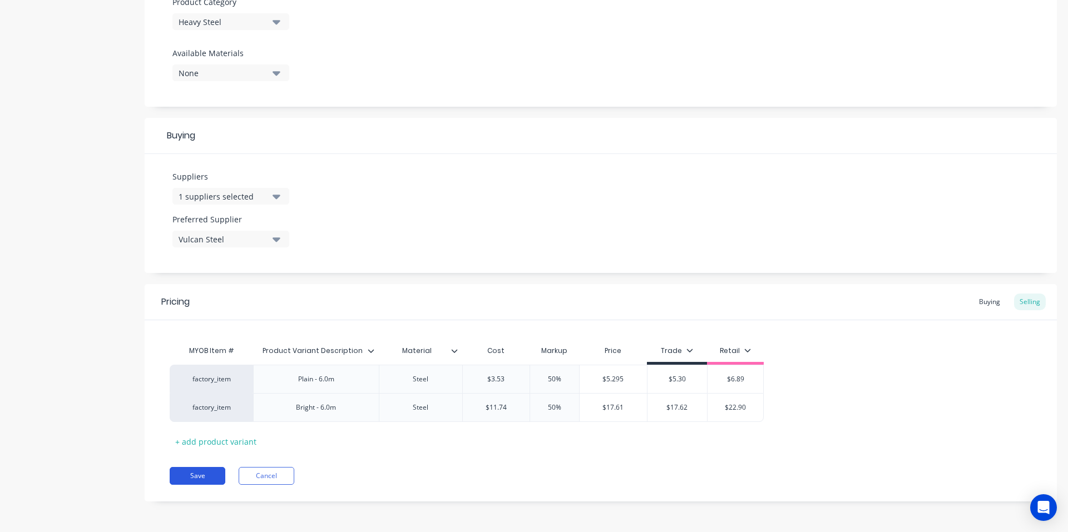
drag, startPoint x: 202, startPoint y: 471, endPoint x: 279, endPoint y: 416, distance: 93.7
click at [203, 471] on button "Save" at bounding box center [198, 476] width 56 height 18
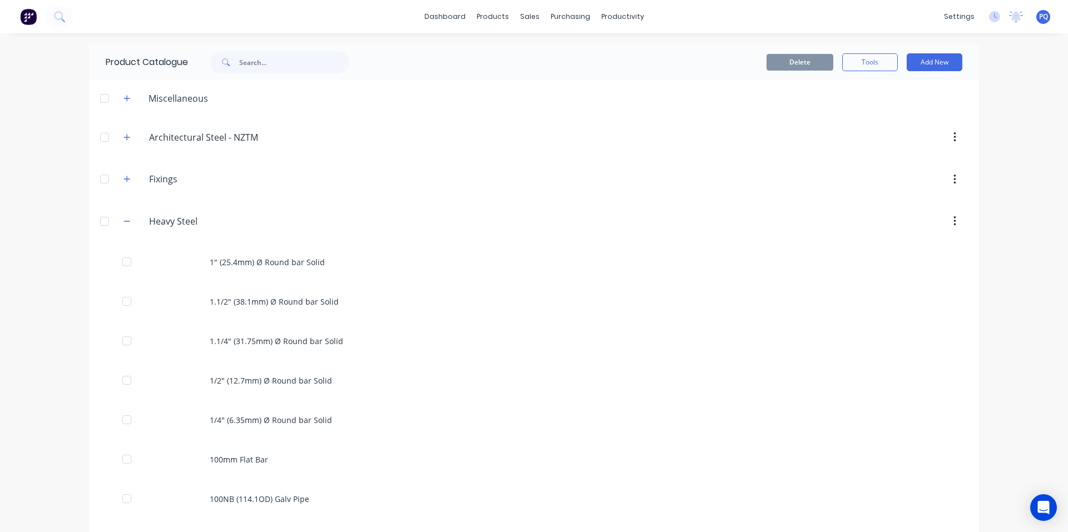
scroll to position [628, 0]
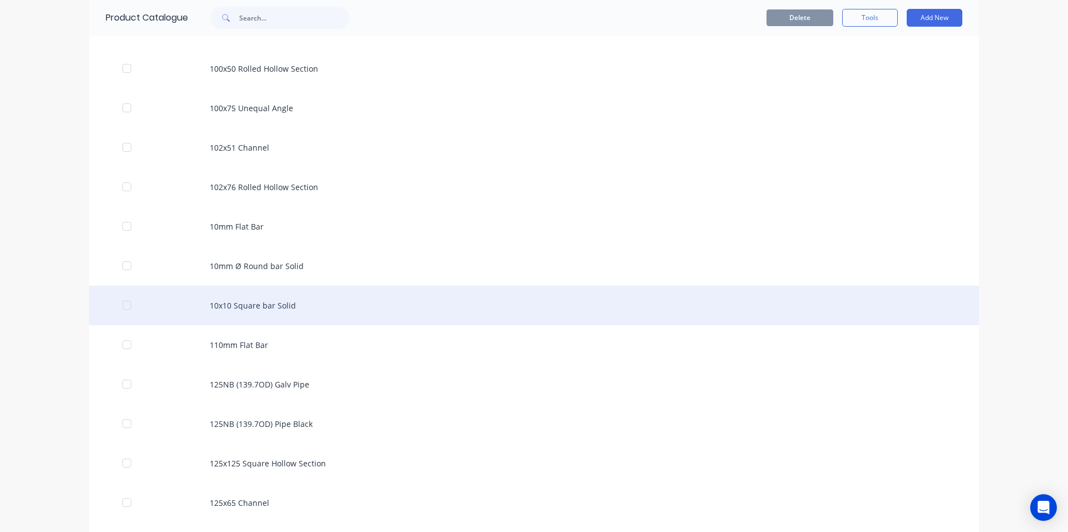
click at [244, 310] on div "10x10 Square bar Solid" at bounding box center [534, 305] width 890 height 39
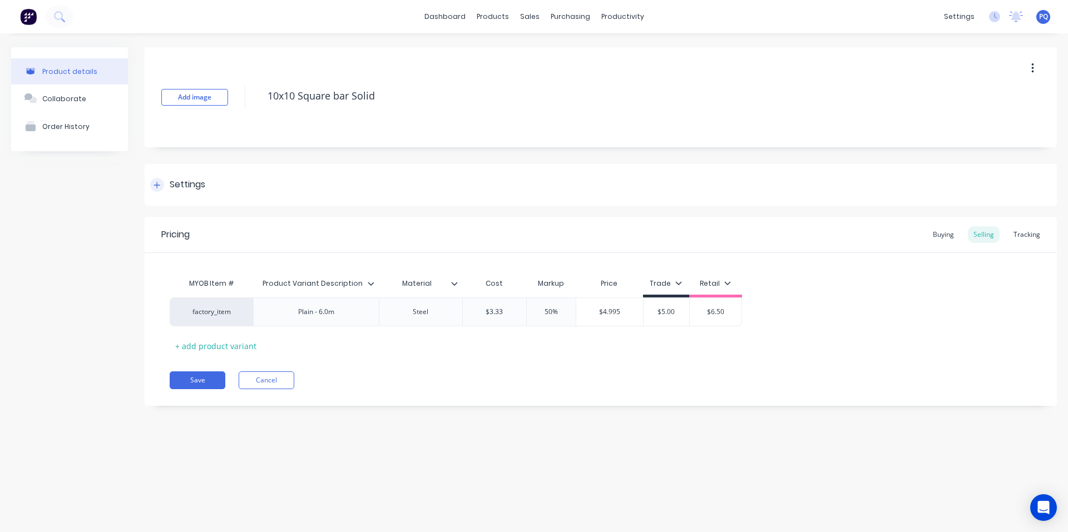
click at [191, 186] on div "Settings" at bounding box center [188, 185] width 36 height 14
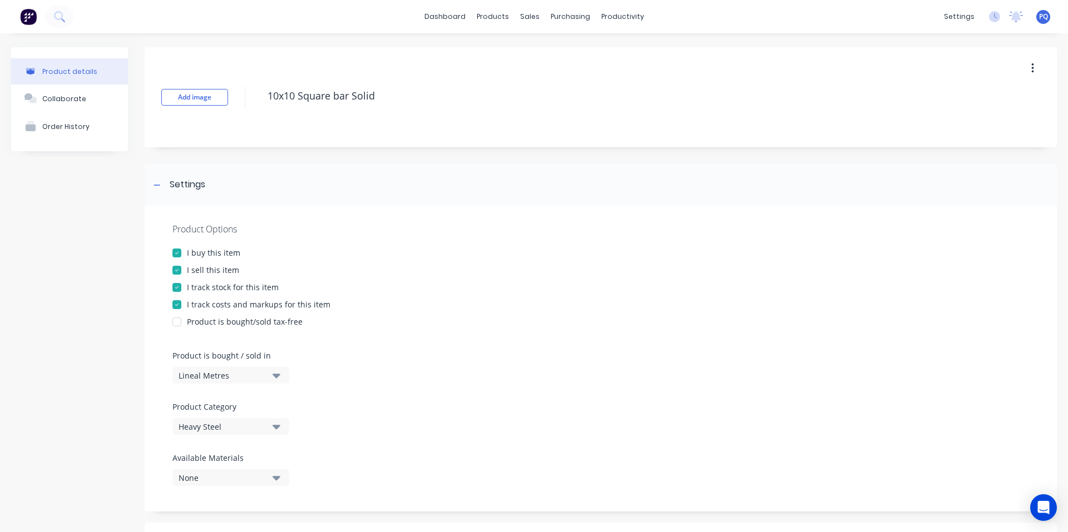
click at [206, 284] on div "I track stock for this item" at bounding box center [233, 287] width 92 height 12
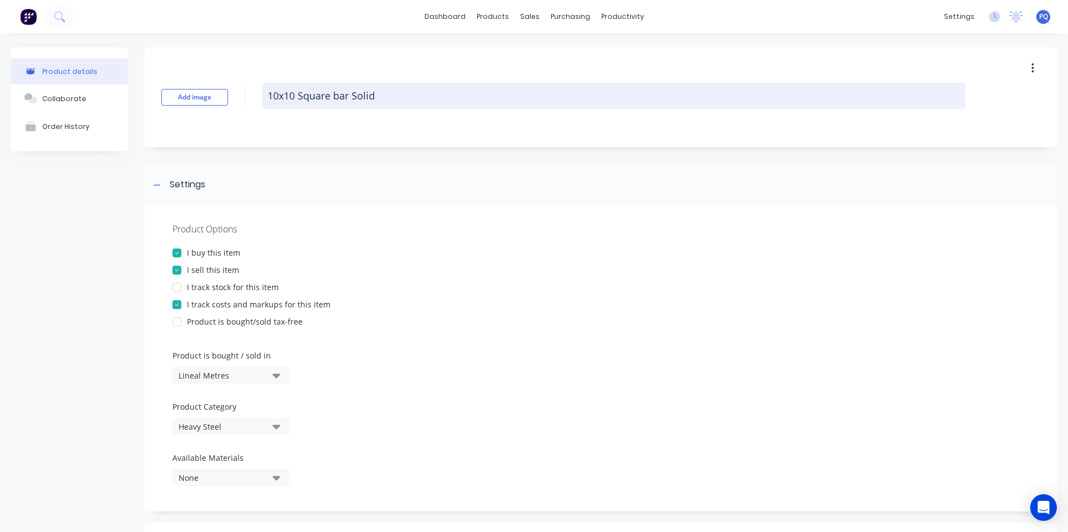
click at [302, 91] on textarea "10x10 Square bar Solid" at bounding box center [613, 96] width 703 height 26
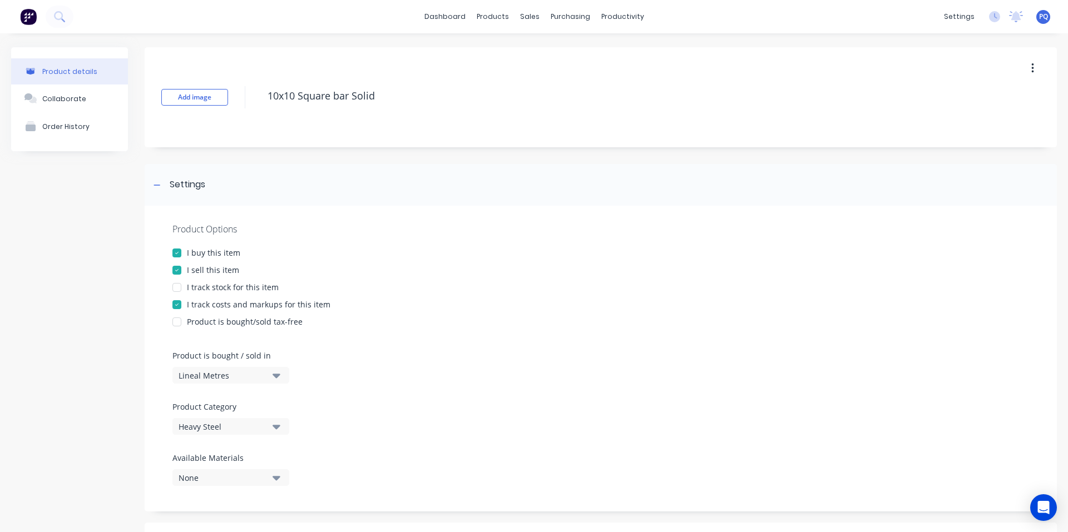
scroll to position [334, 0]
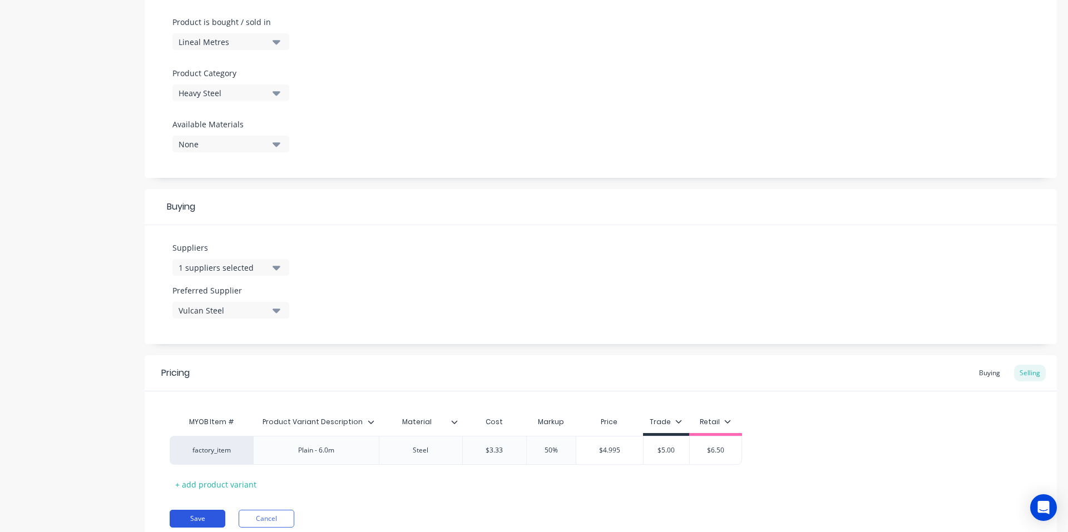
click at [192, 511] on button "Save" at bounding box center [198, 519] width 56 height 18
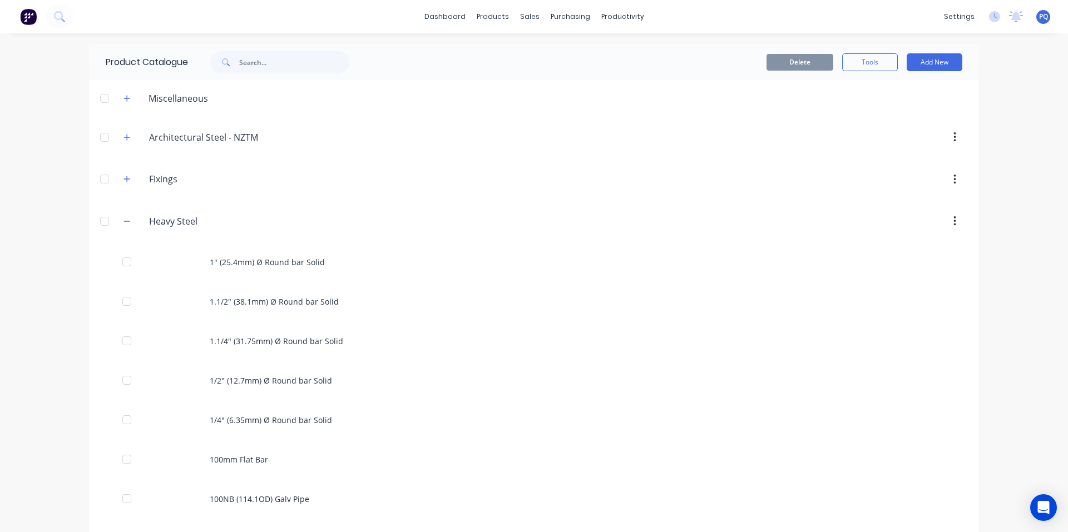
scroll to position [667, 0]
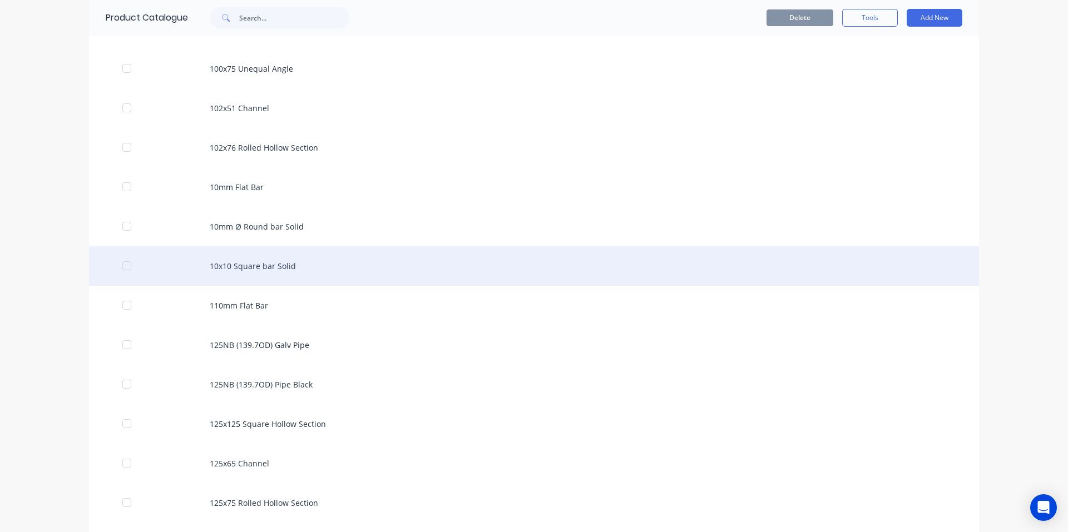
click at [263, 257] on div "10x10 Square bar Solid" at bounding box center [534, 265] width 890 height 39
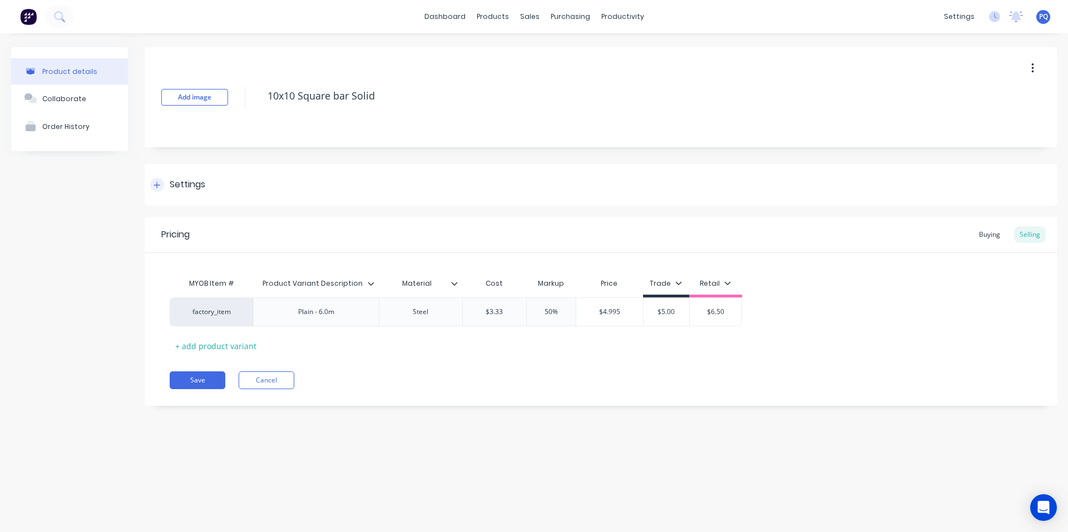
click at [176, 187] on div "Settings" at bounding box center [188, 185] width 36 height 14
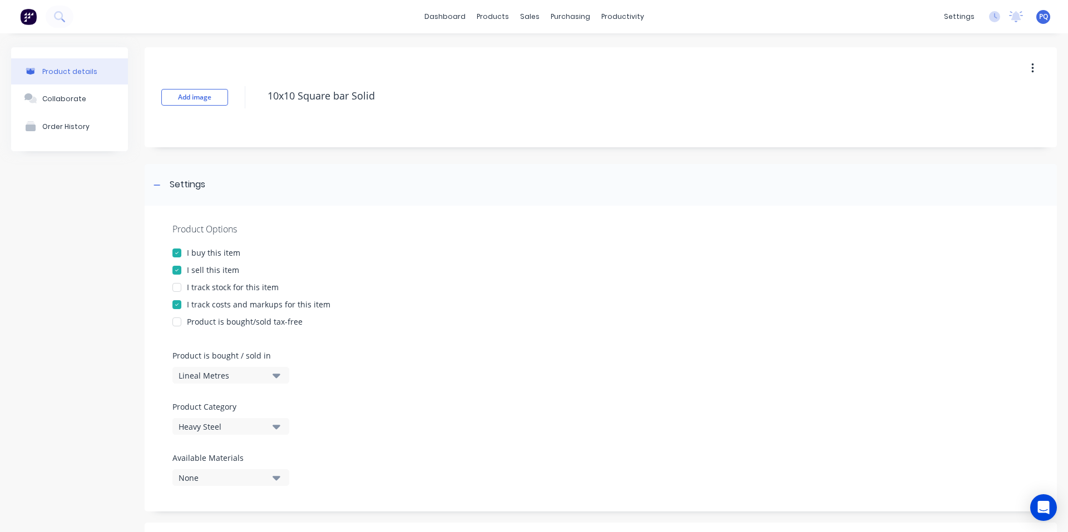
scroll to position [376, 0]
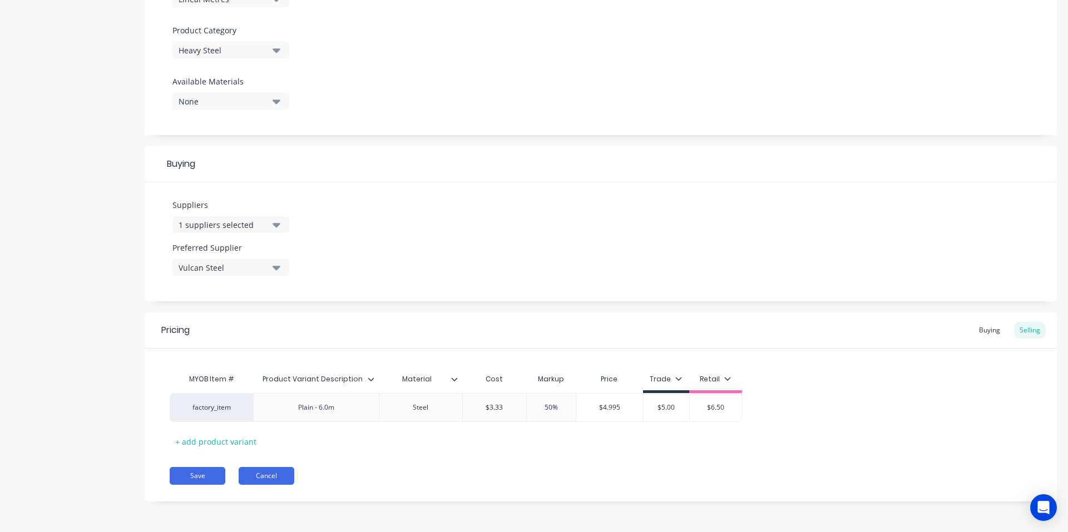
click at [268, 484] on div "Pricing Buying Selling MYOB Item # Product Variant Description Material Cost Ma…" at bounding box center [601, 406] width 912 height 189
click at [268, 482] on button "Cancel" at bounding box center [267, 476] width 56 height 18
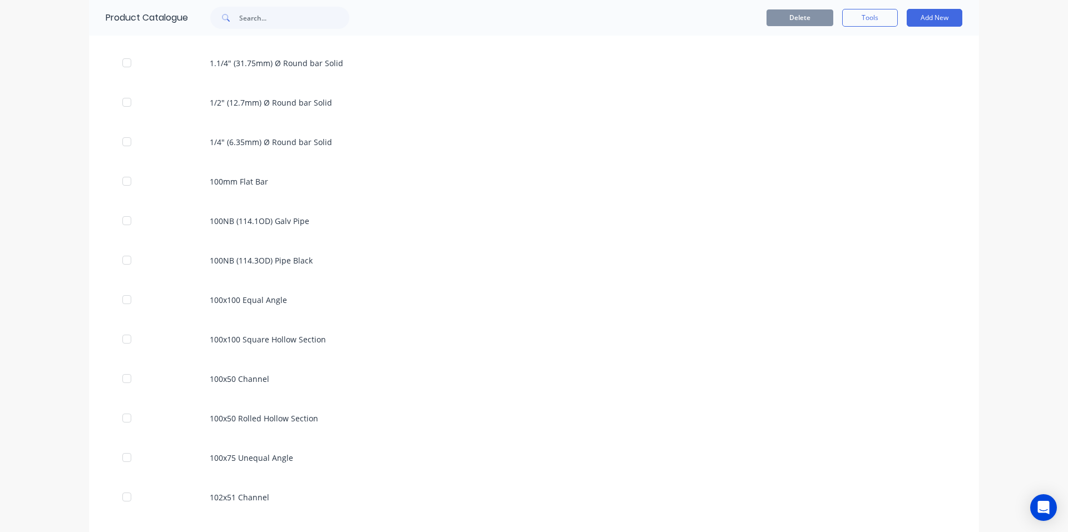
scroll to position [667, 0]
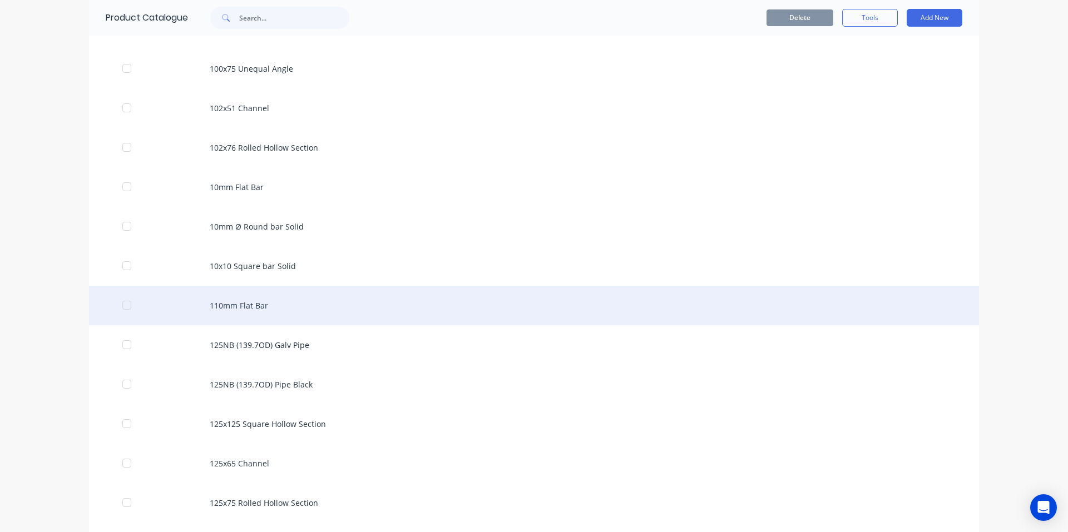
click at [393, 314] on div "110mm Flat Bar" at bounding box center [534, 305] width 890 height 39
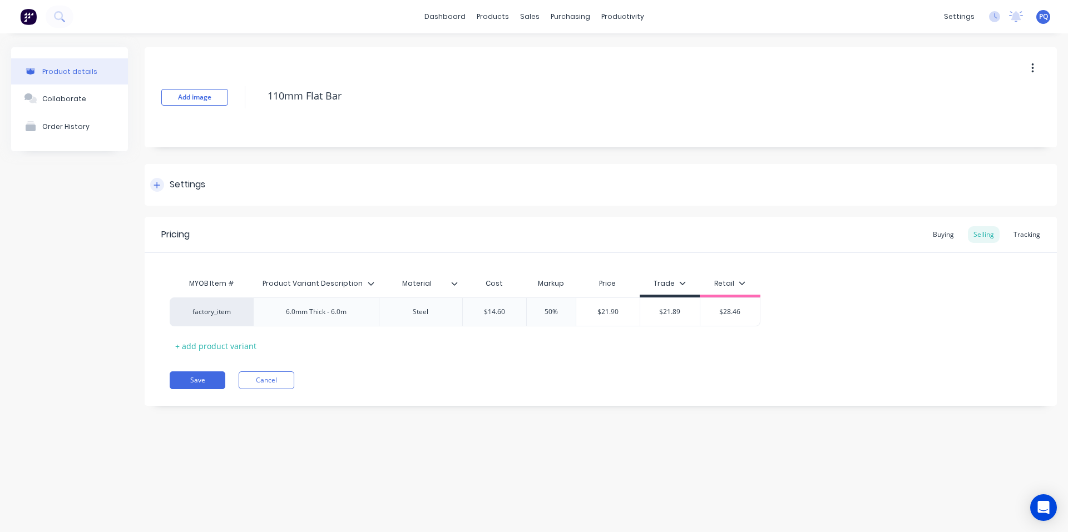
click at [158, 182] on icon at bounding box center [156, 185] width 7 height 8
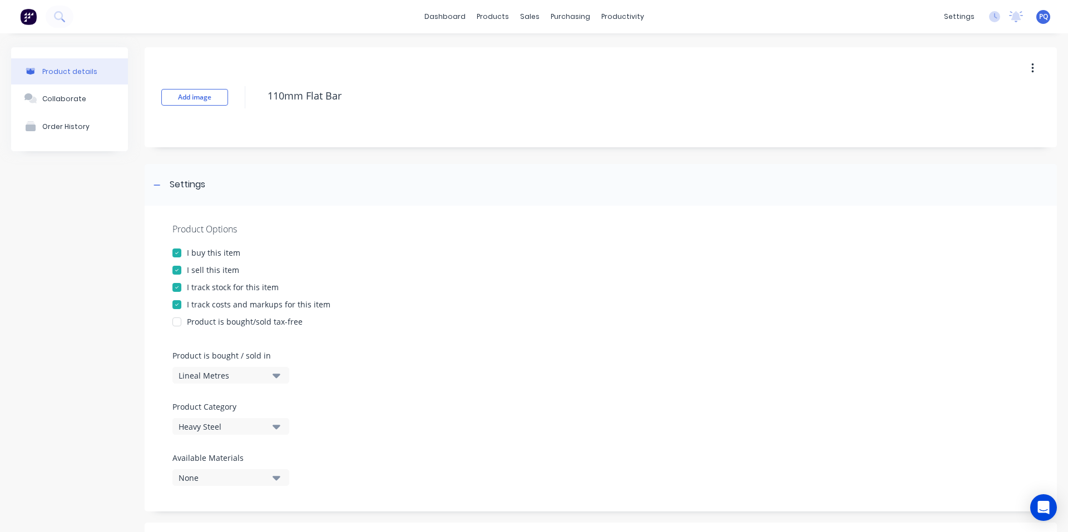
click at [178, 291] on div at bounding box center [177, 287] width 22 height 22
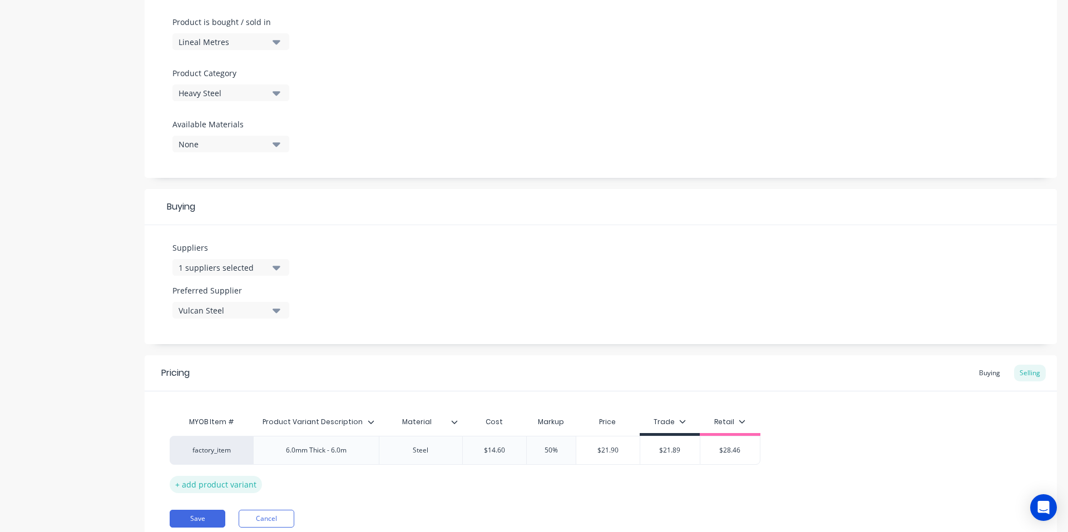
scroll to position [376, 0]
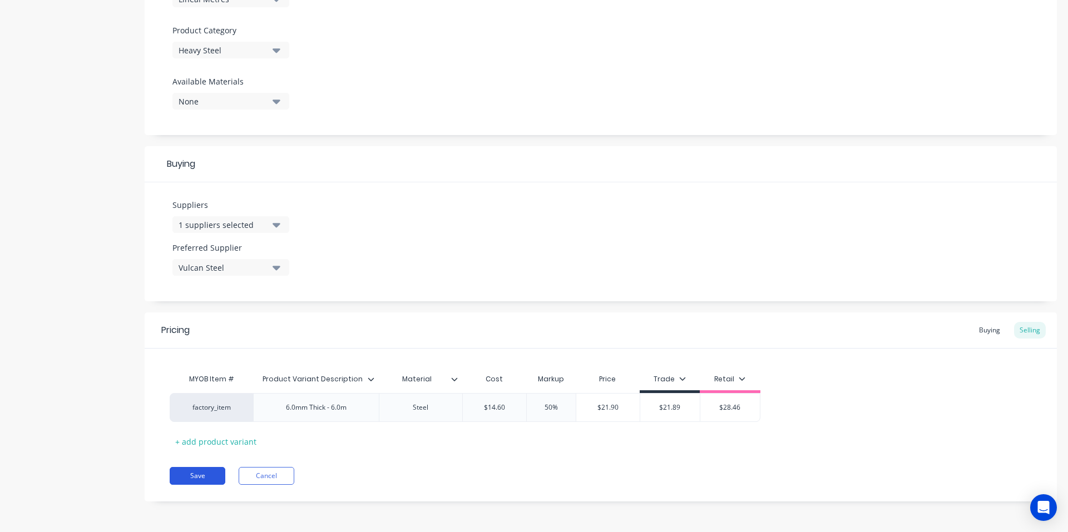
click at [198, 474] on button "Save" at bounding box center [198, 476] width 56 height 18
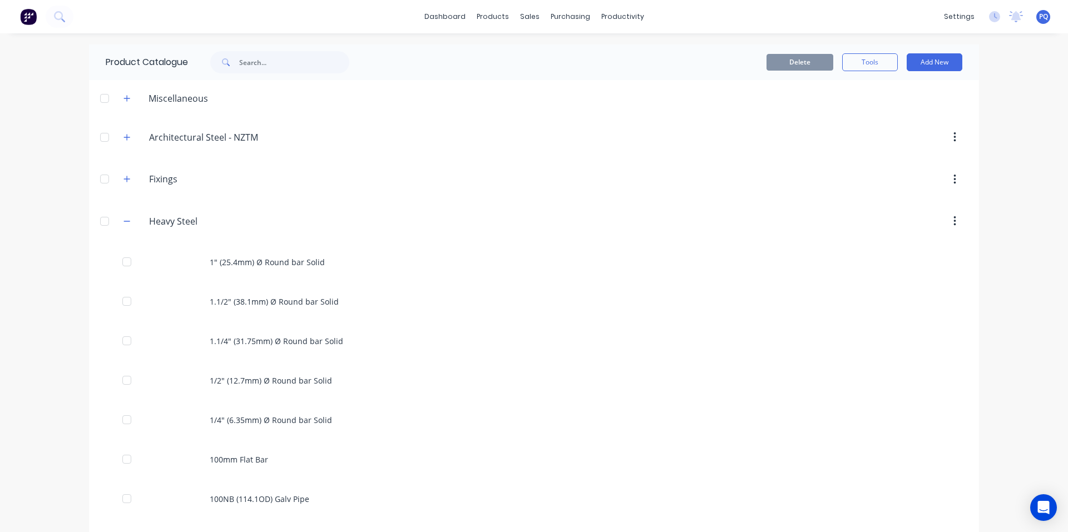
scroll to position [667, 0]
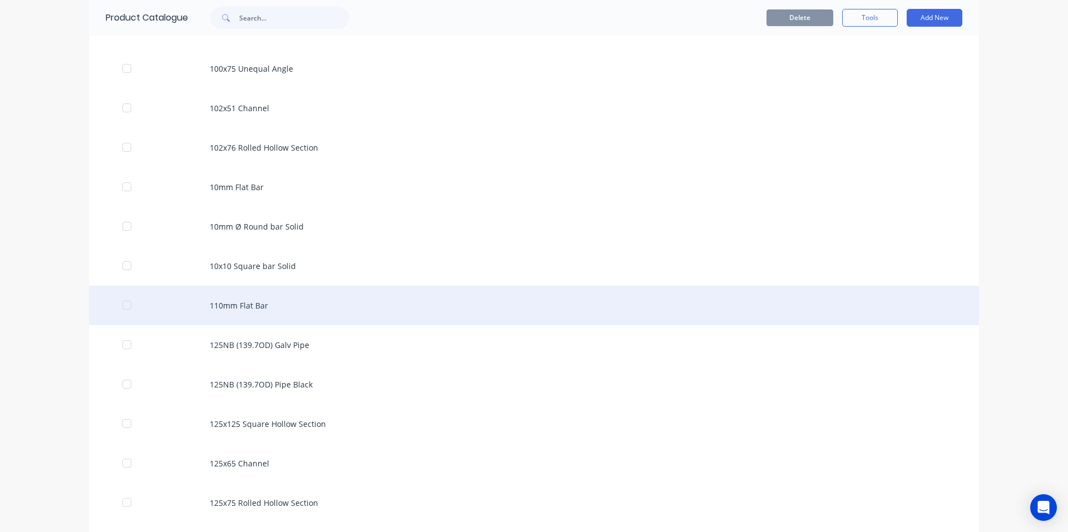
click at [338, 314] on div "110mm Flat Bar" at bounding box center [534, 305] width 890 height 39
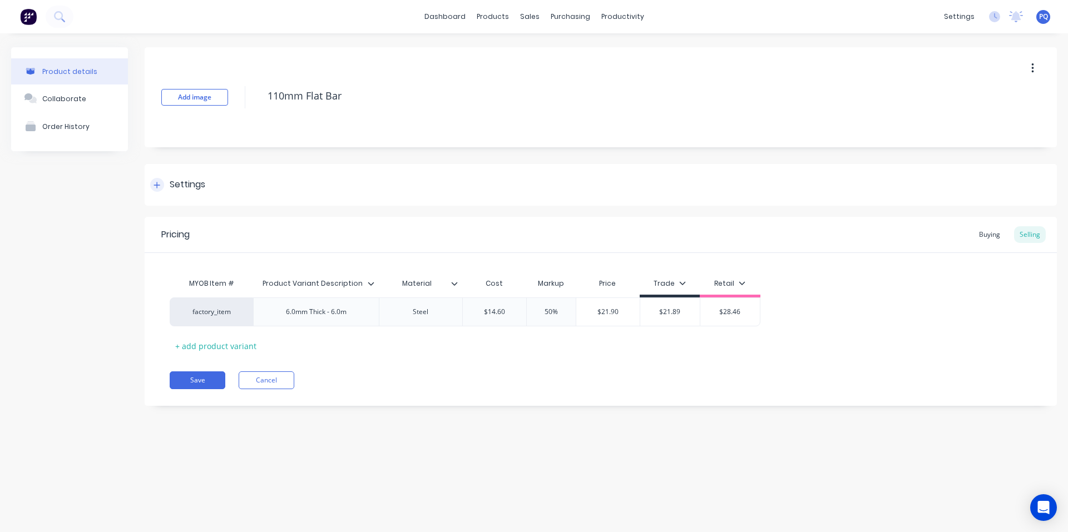
click at [188, 185] on div "Settings" at bounding box center [188, 185] width 36 height 14
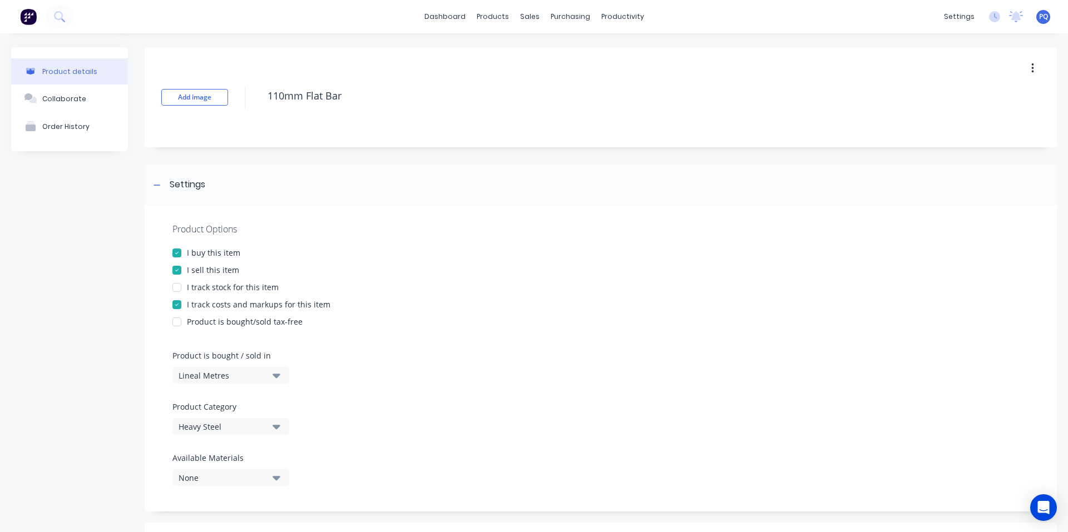
scroll to position [376, 0]
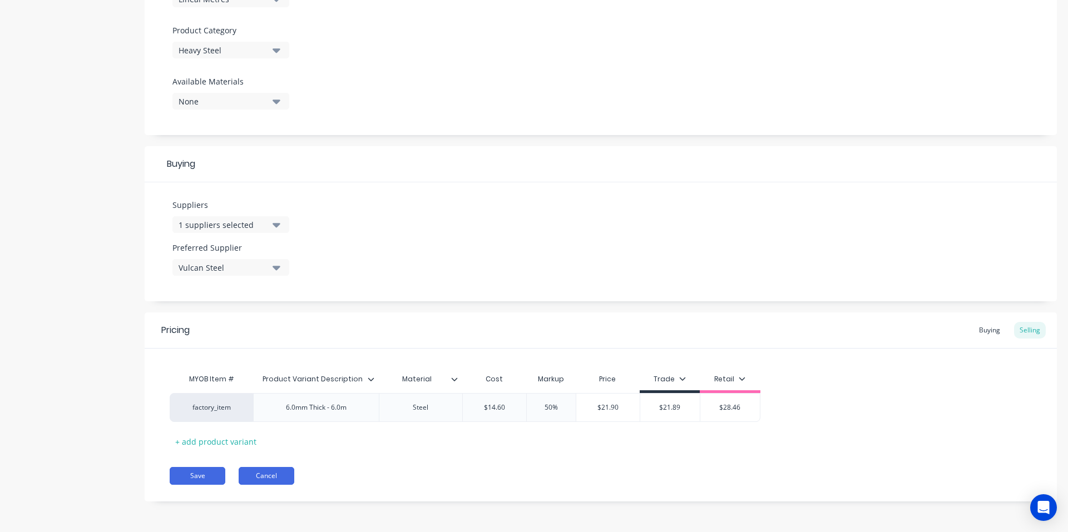
click at [280, 477] on button "Cancel" at bounding box center [267, 476] width 56 height 18
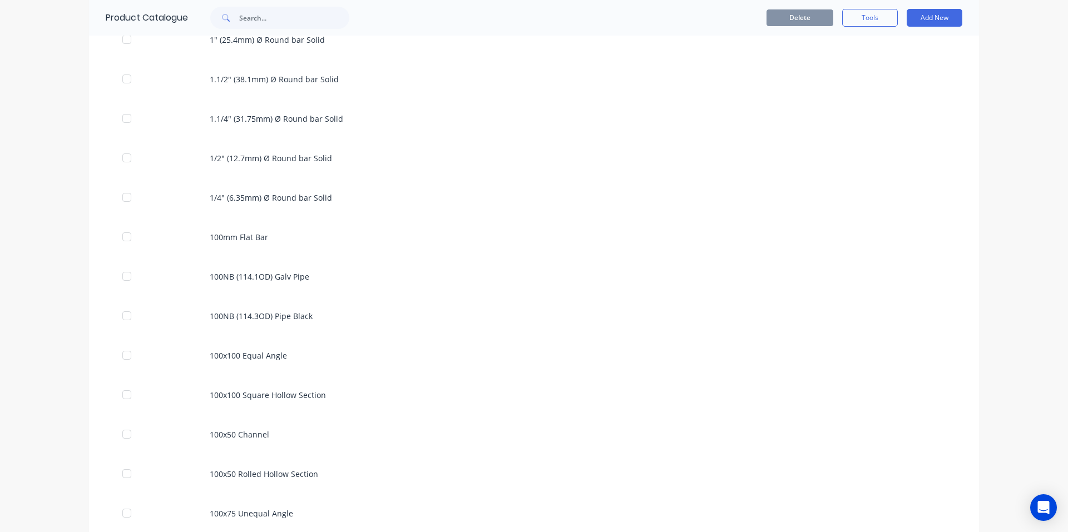
scroll to position [667, 0]
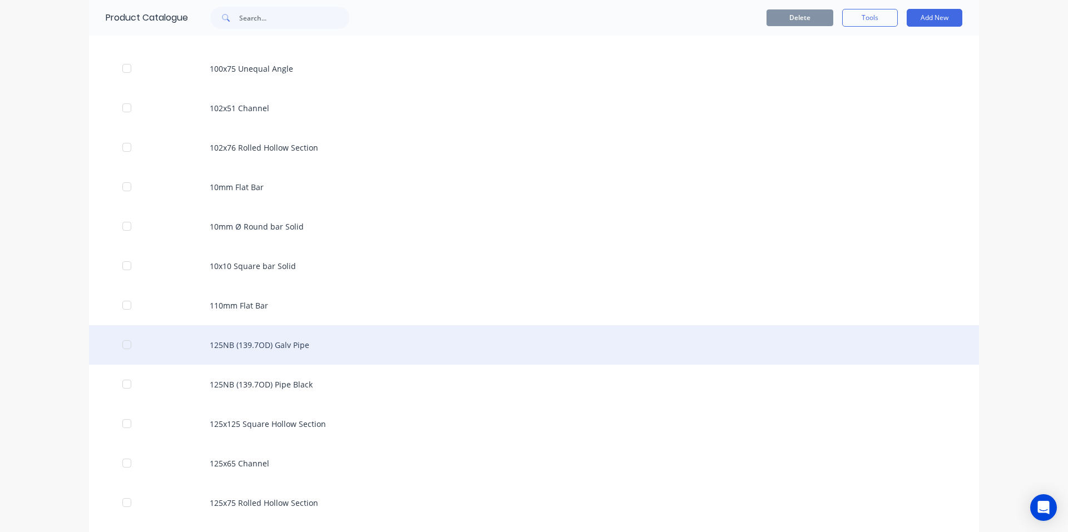
click at [381, 346] on div "125NB (139.7OD) Galv Pipe" at bounding box center [534, 344] width 890 height 39
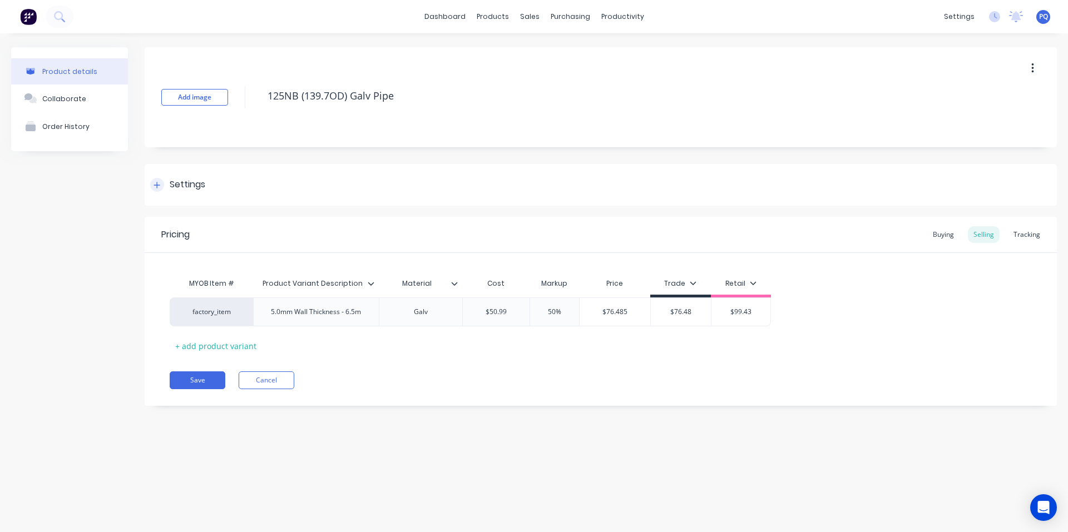
click at [182, 176] on div "Settings" at bounding box center [601, 185] width 912 height 42
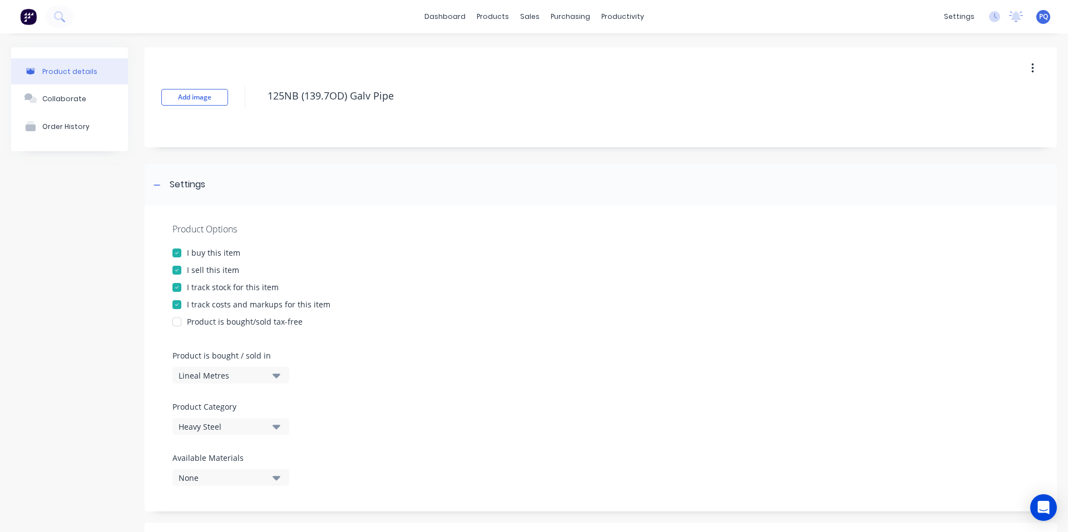
click at [200, 281] on div "I track stock for this item" at bounding box center [233, 287] width 92 height 12
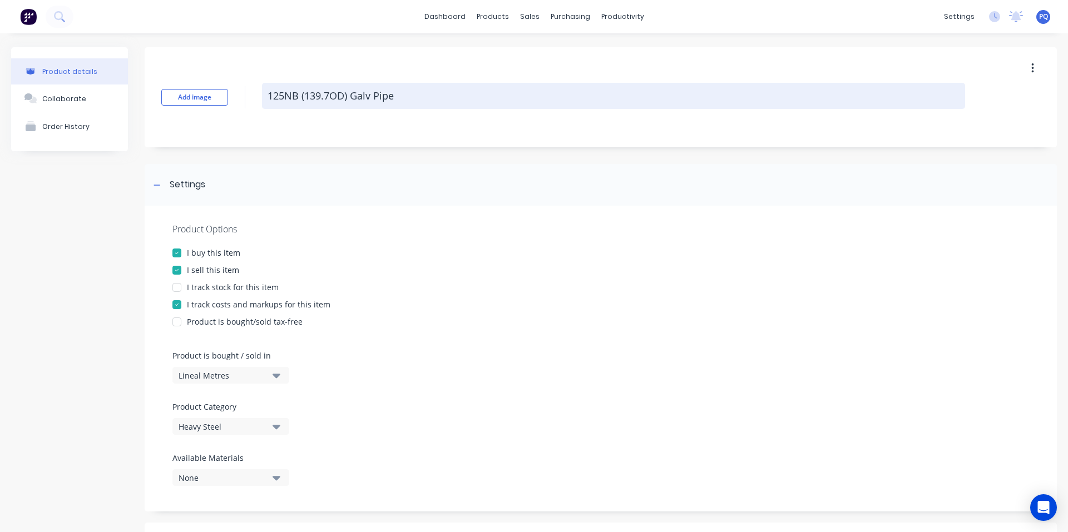
click at [350, 97] on textarea "125NB (139.7OD) Galv Pipe" at bounding box center [613, 96] width 703 height 26
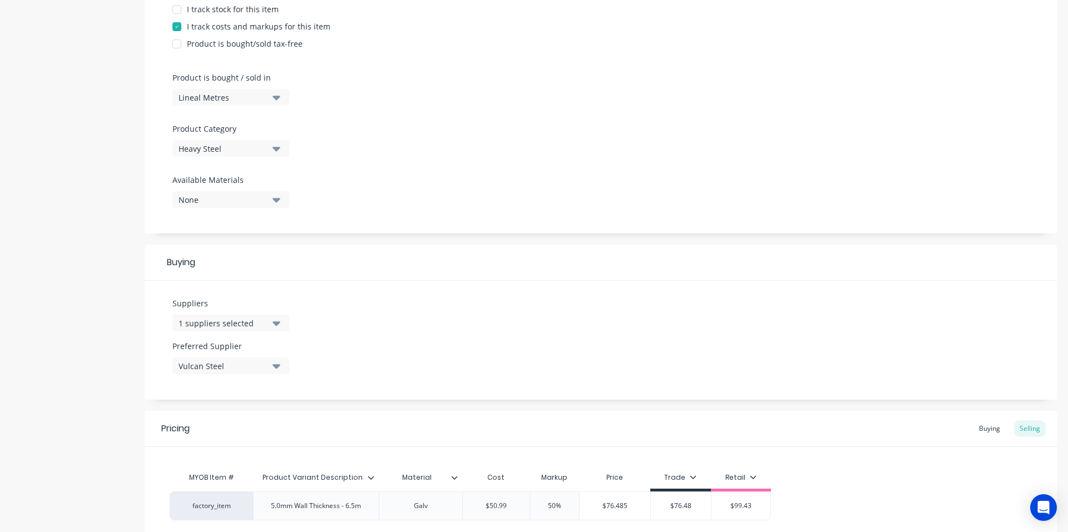
scroll to position [376, 0]
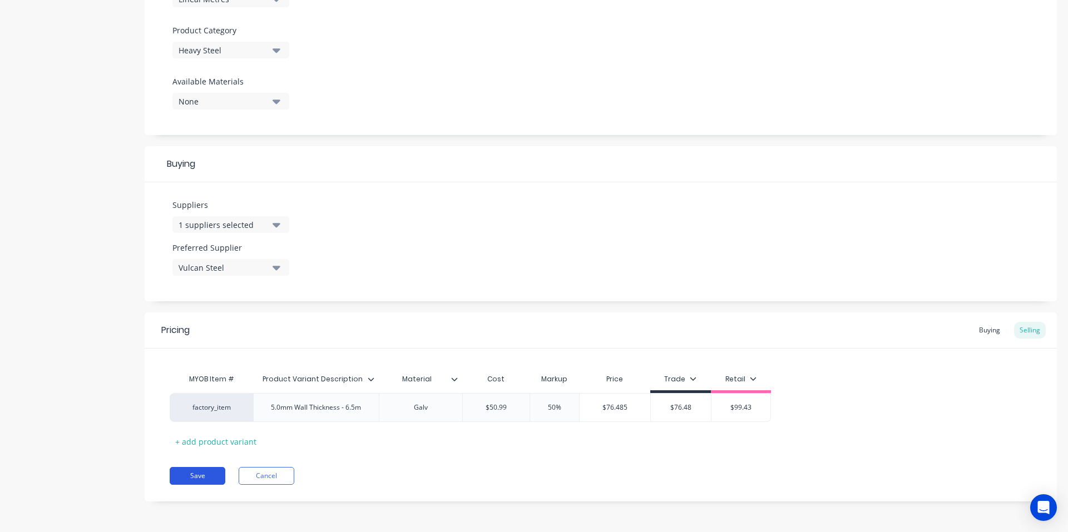
click at [207, 478] on button "Save" at bounding box center [198, 476] width 56 height 18
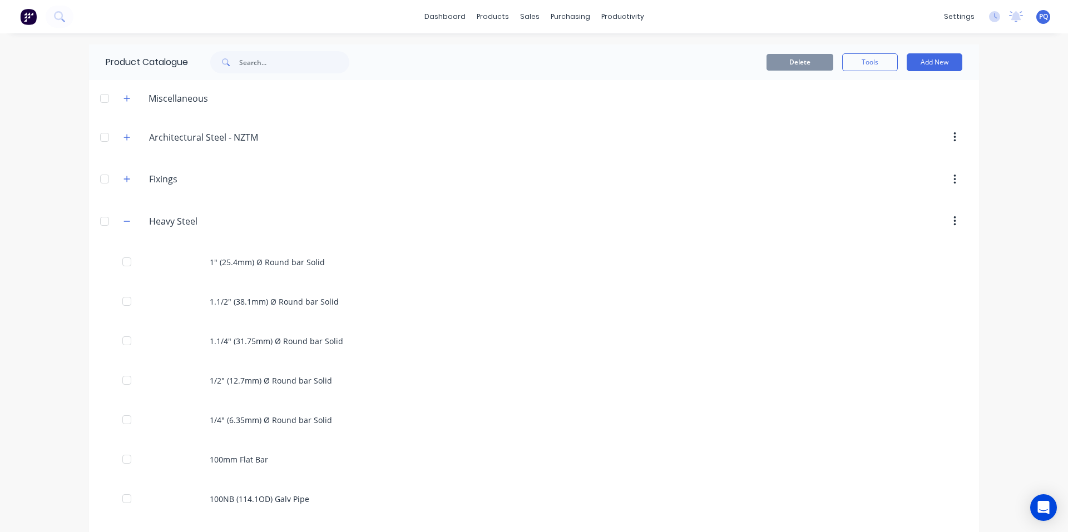
scroll to position [746, 0]
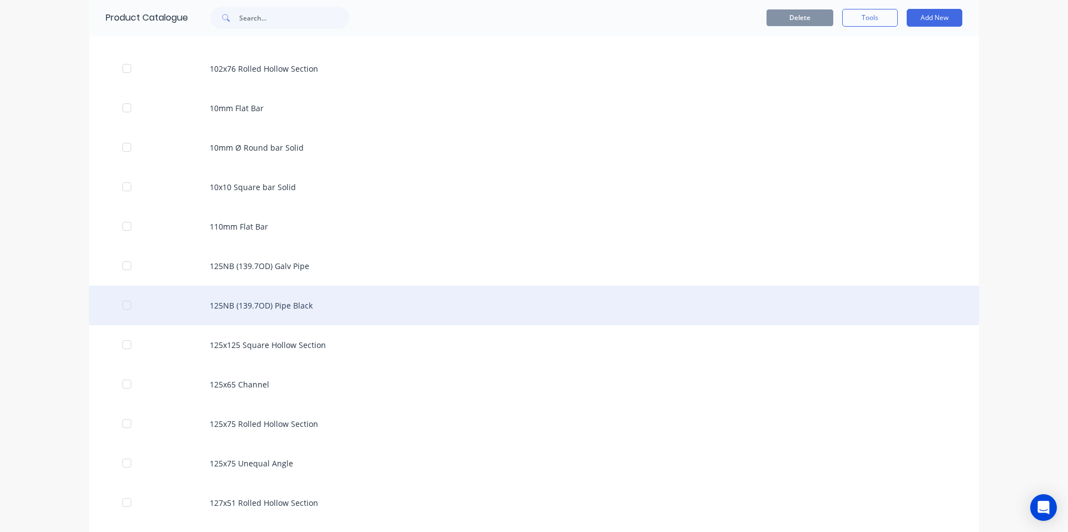
click at [304, 299] on div "125NB (139.7OD) Pipe Black" at bounding box center [534, 305] width 890 height 39
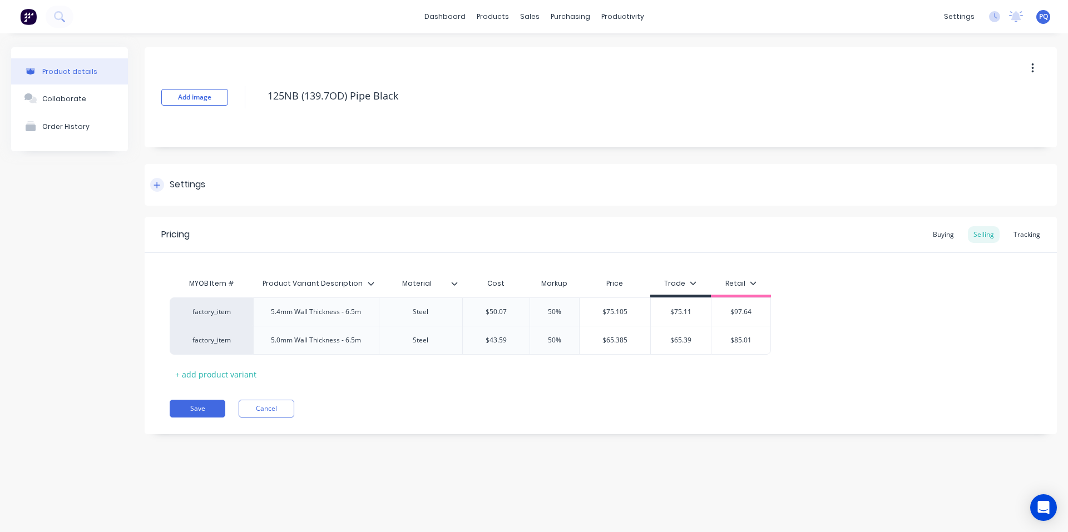
click at [192, 185] on div "Settings" at bounding box center [188, 185] width 36 height 14
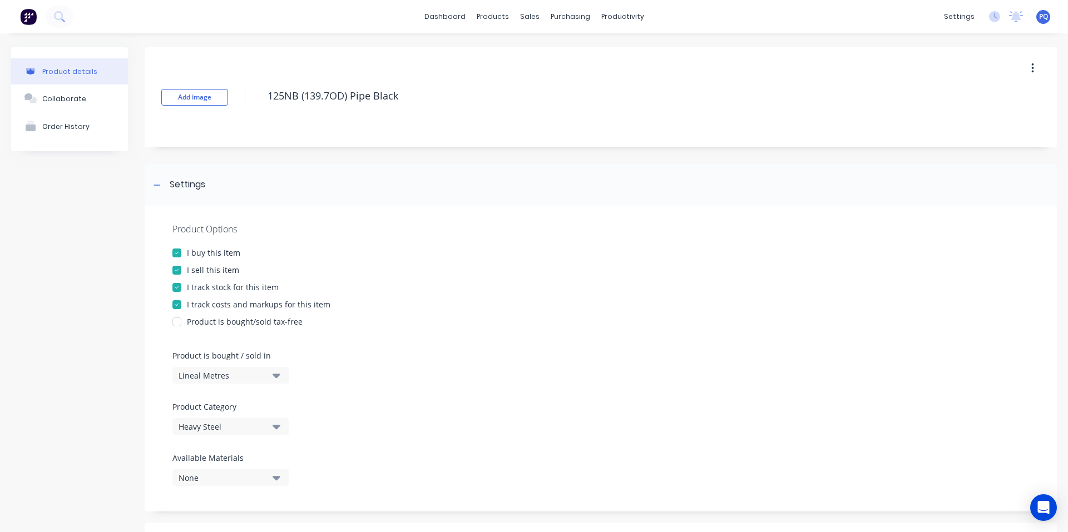
click at [173, 285] on div at bounding box center [177, 287] width 22 height 22
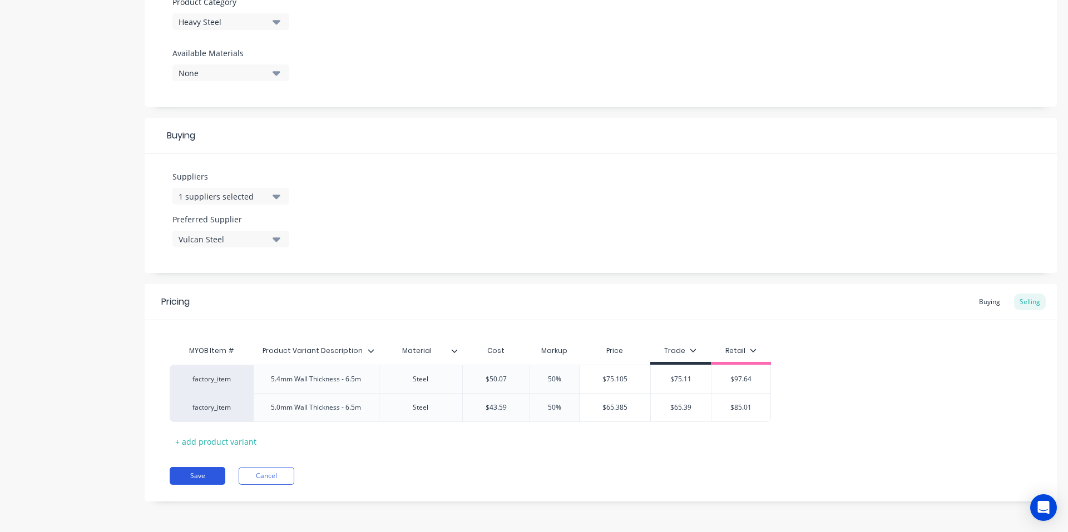
click at [187, 479] on button "Save" at bounding box center [198, 476] width 56 height 18
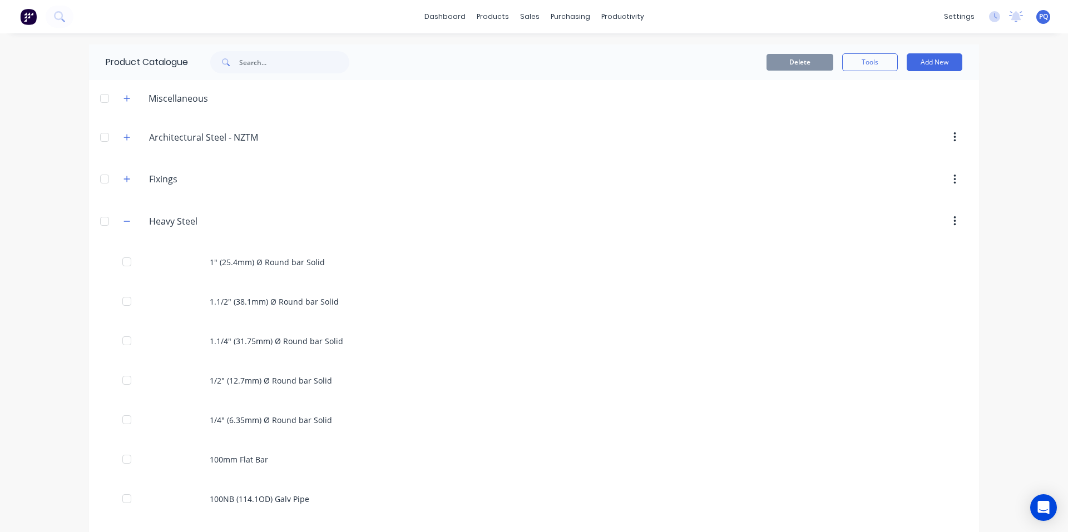
scroll to position [746, 0]
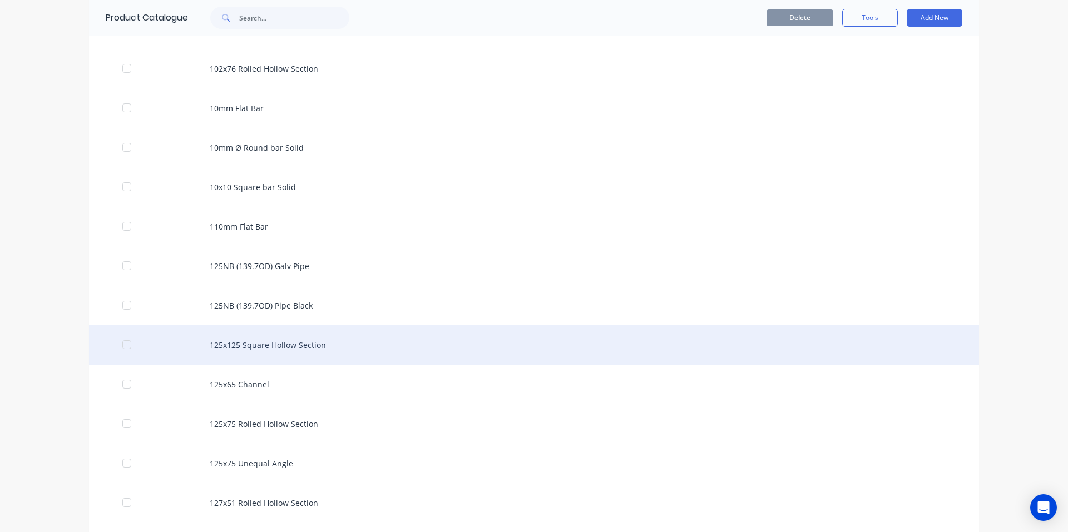
click at [329, 341] on div "125x125 Square Hollow Section" at bounding box center [534, 344] width 890 height 39
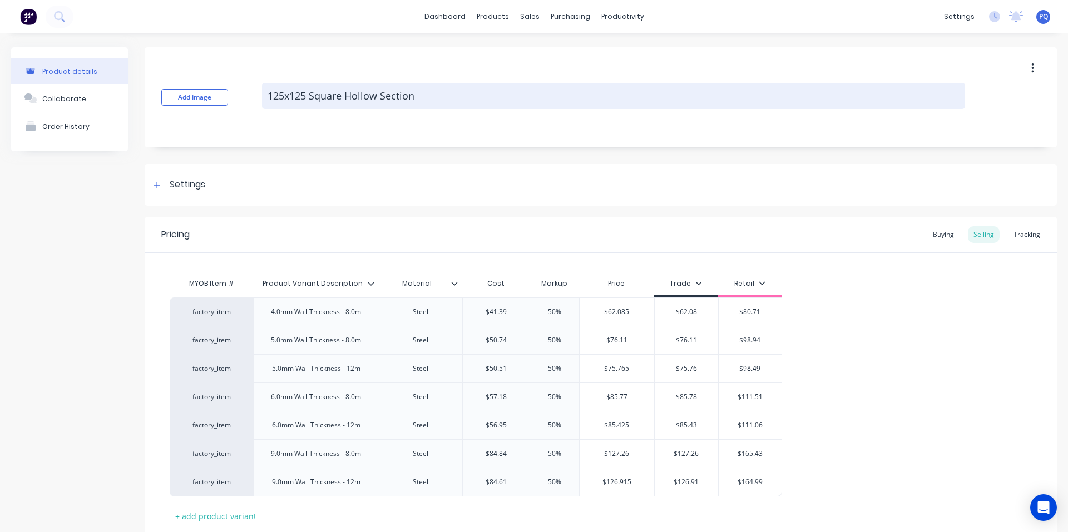
click at [370, 100] on textarea "125x125 Square Hollow Section" at bounding box center [613, 96] width 703 height 26
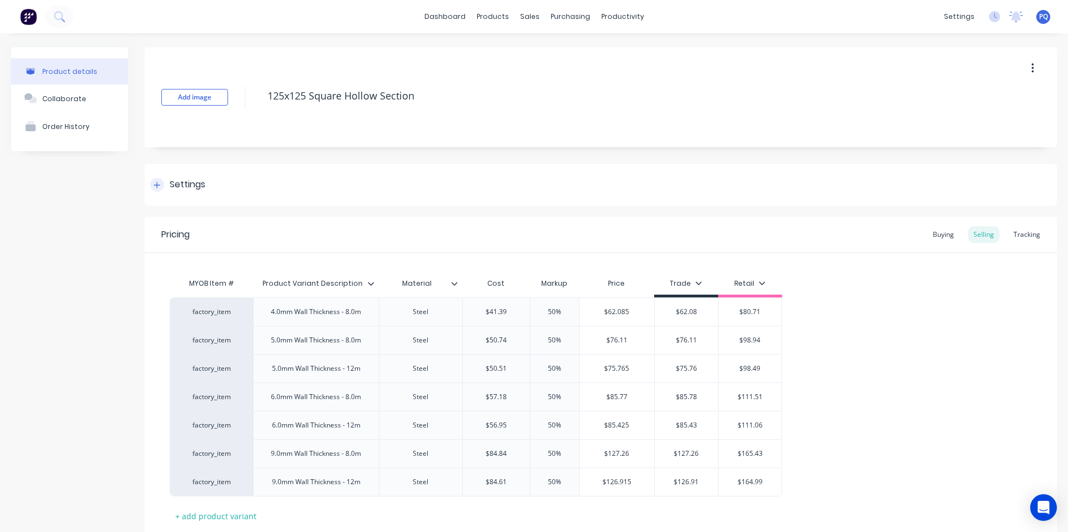
click at [175, 186] on div "Settings" at bounding box center [188, 185] width 36 height 14
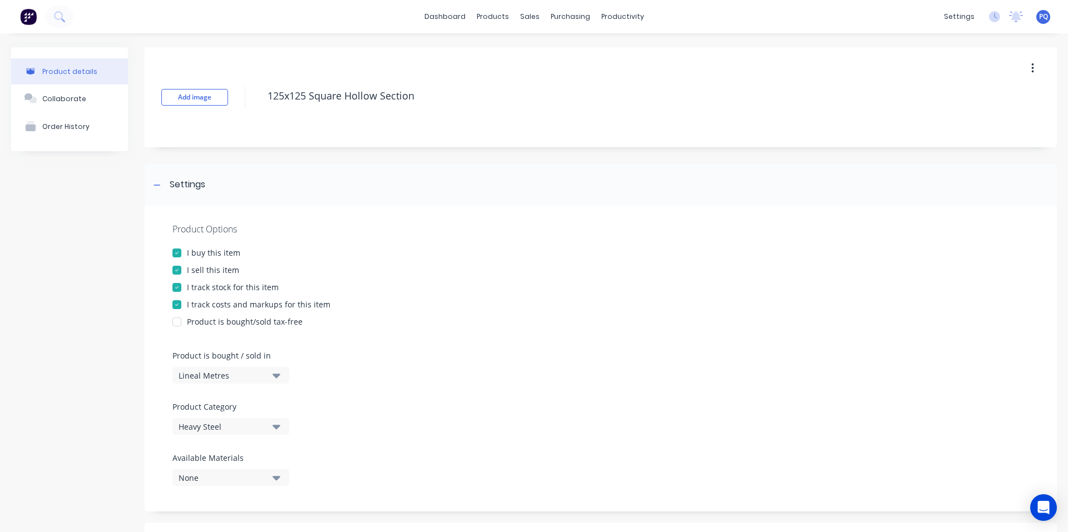
click at [186, 289] on div at bounding box center [177, 287] width 22 height 22
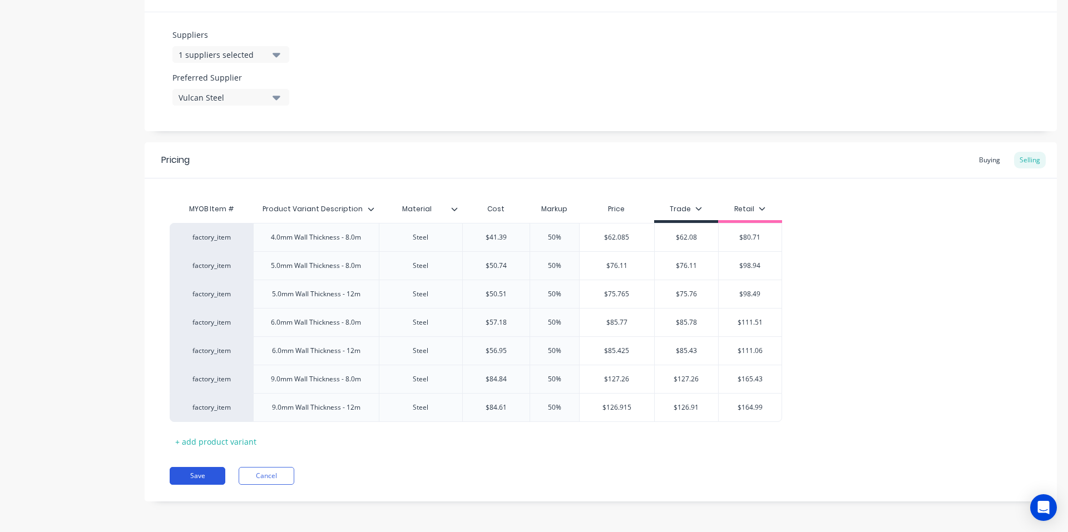
click at [194, 472] on button "Save" at bounding box center [198, 476] width 56 height 18
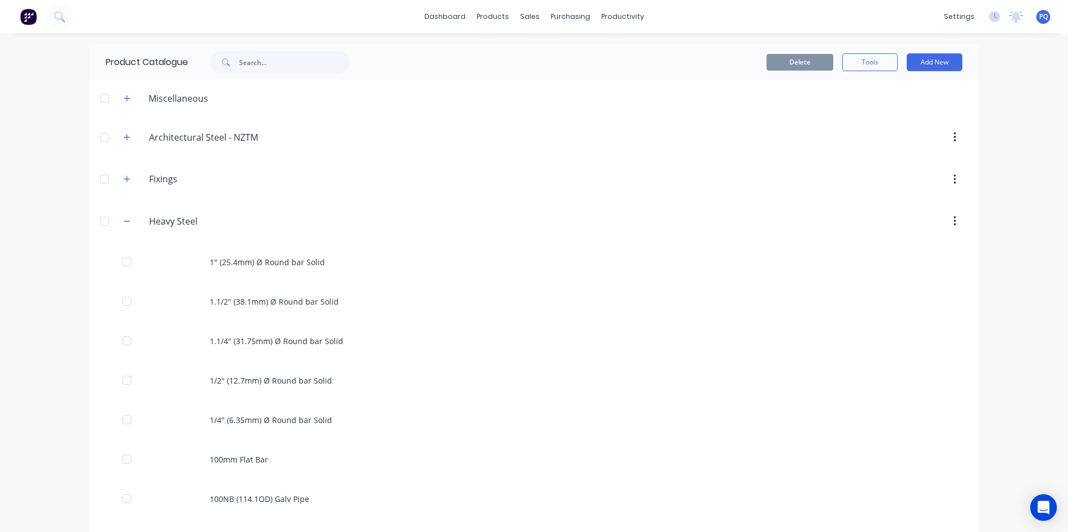
scroll to position [825, 0]
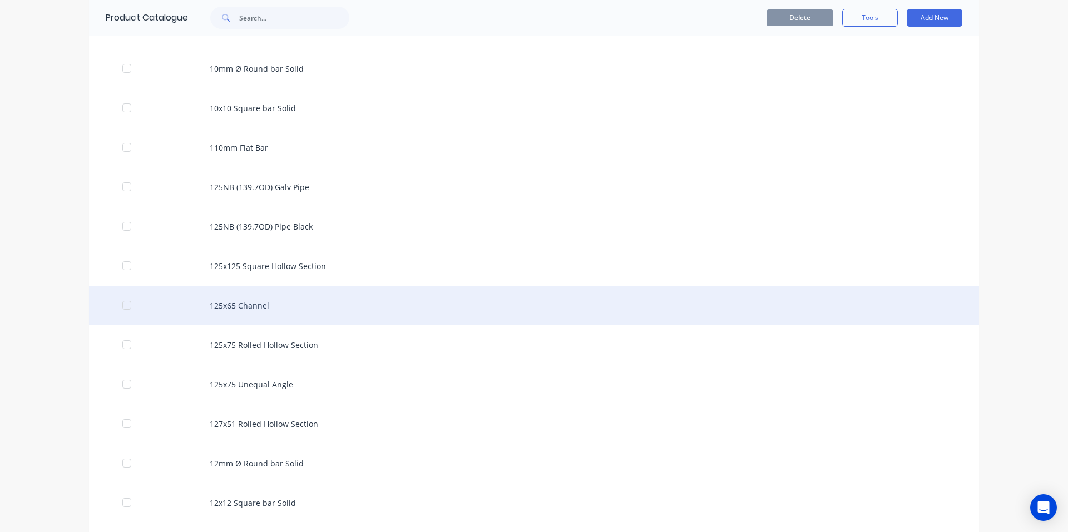
click at [278, 290] on div "125x65 Channel" at bounding box center [534, 305] width 890 height 39
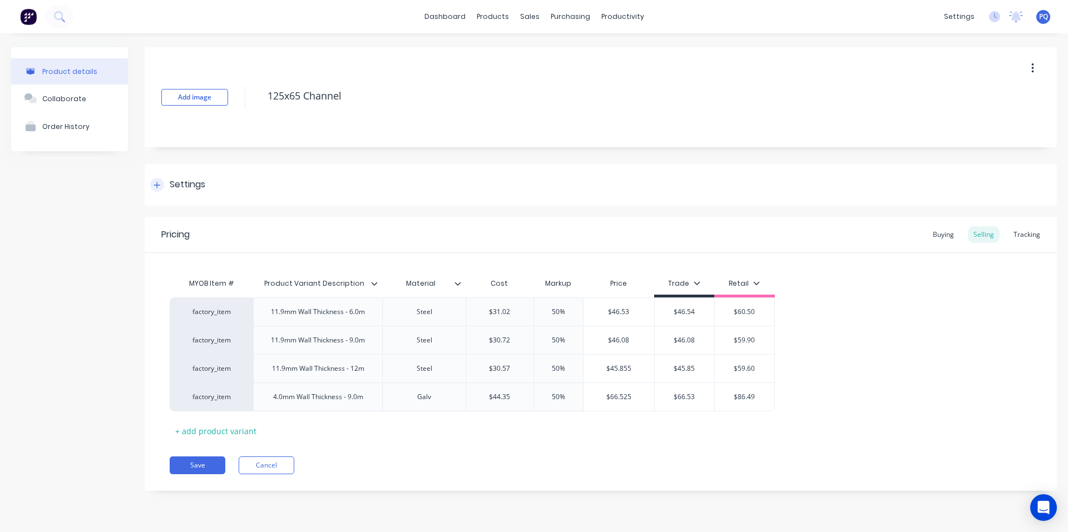
click at [162, 185] on div at bounding box center [157, 185] width 14 height 14
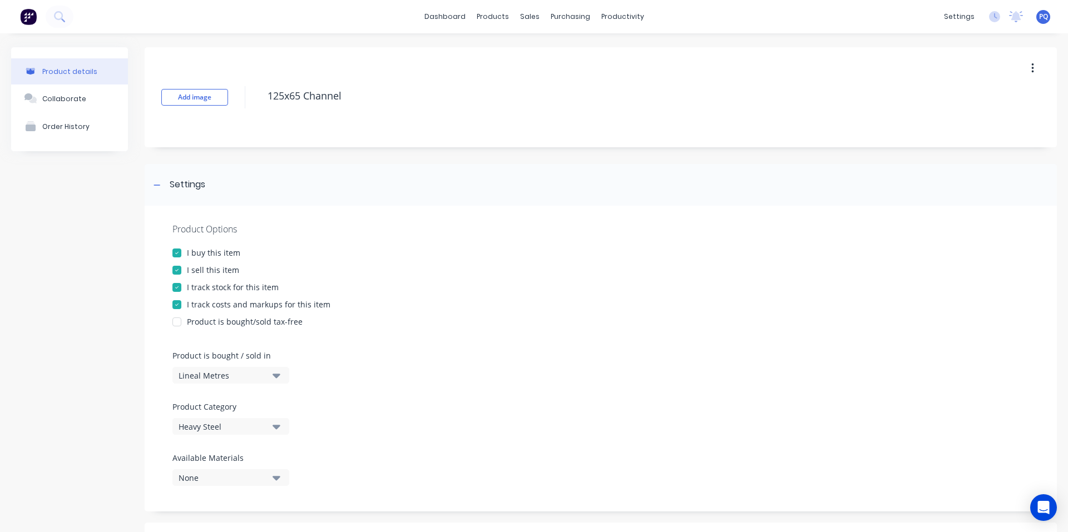
click at [199, 286] on div "I track stock for this item" at bounding box center [233, 287] width 92 height 12
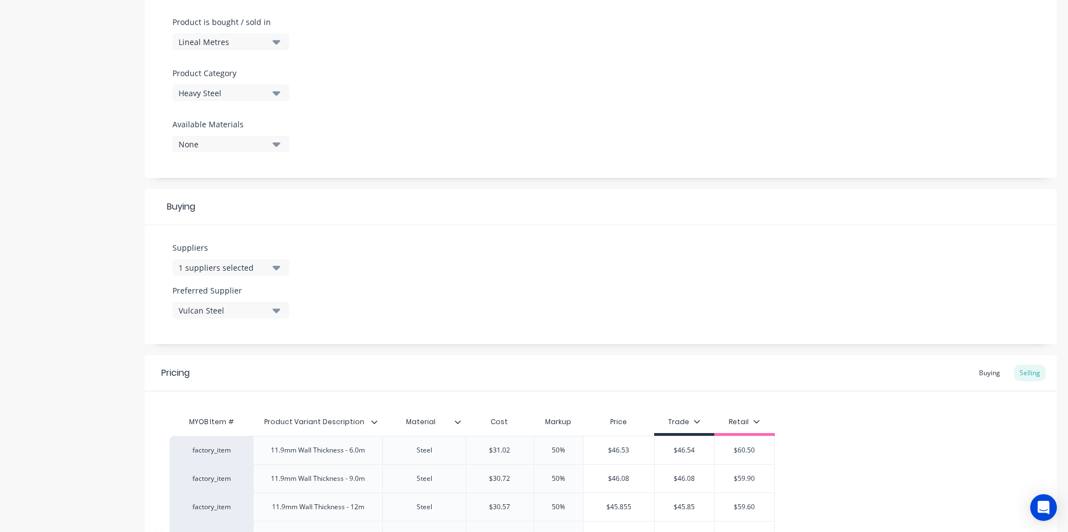
scroll to position [462, 0]
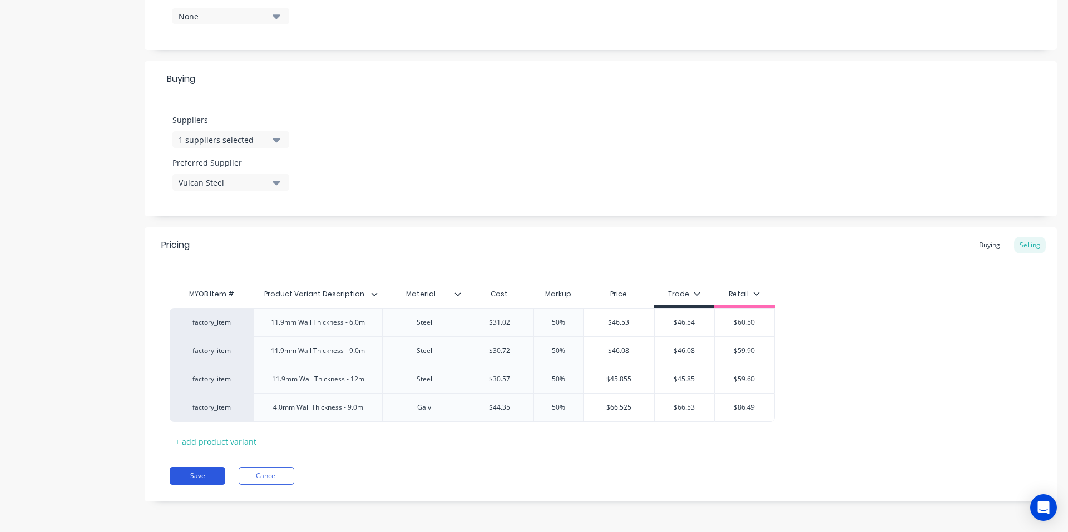
click at [204, 475] on button "Save" at bounding box center [198, 476] width 56 height 18
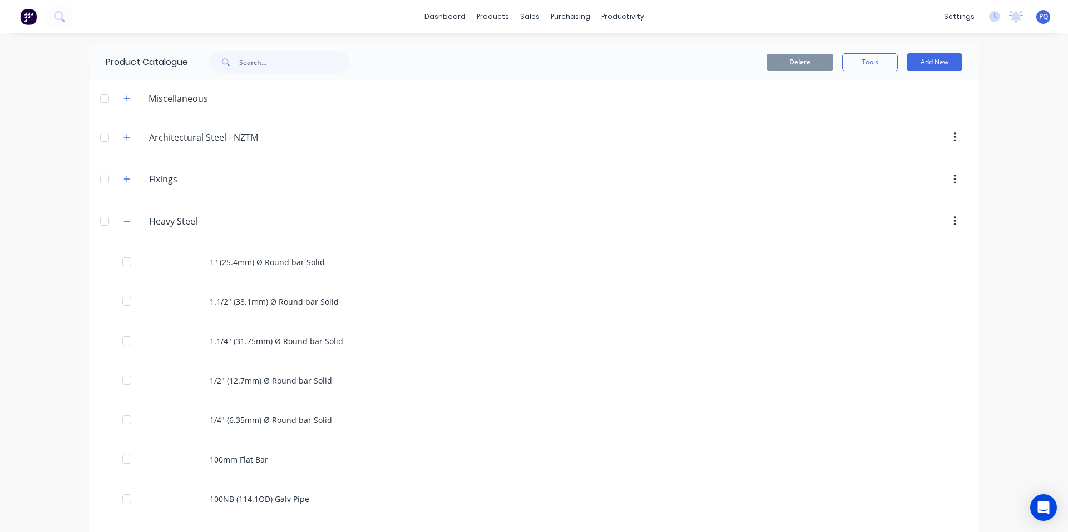
scroll to position [825, 0]
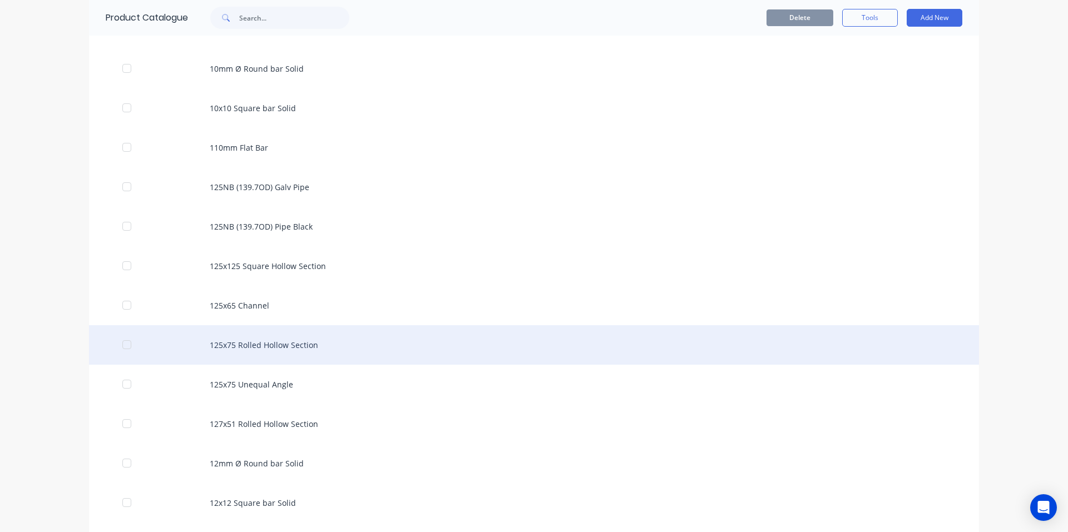
click at [444, 341] on div "125x75 Rolled Hollow Section" at bounding box center [534, 344] width 890 height 39
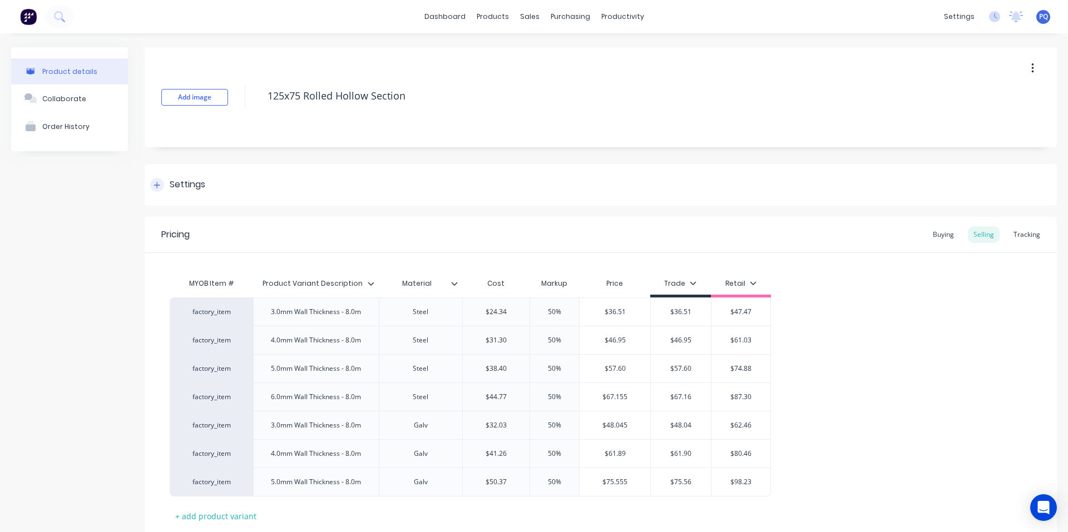
click at [187, 193] on div "Settings" at bounding box center [601, 185] width 912 height 42
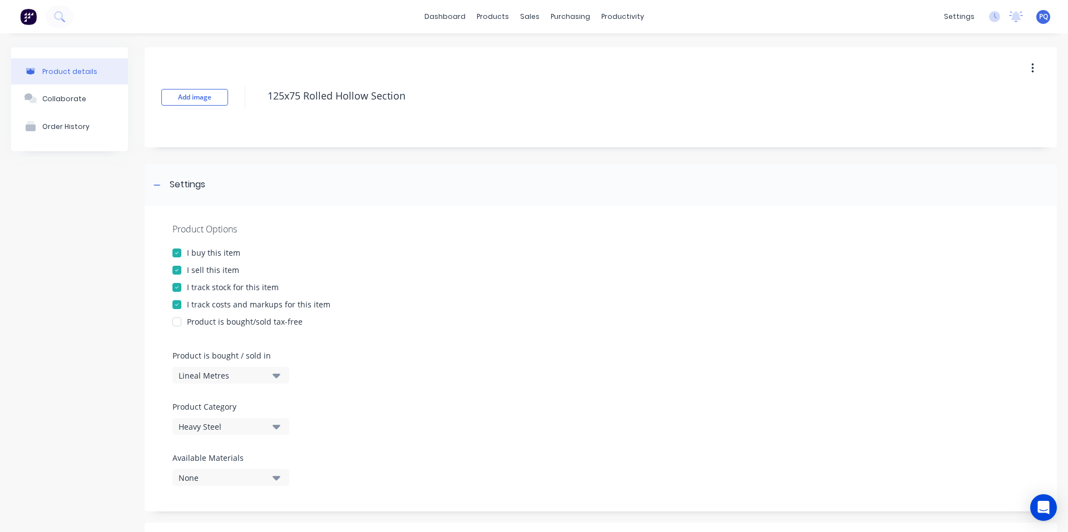
click at [217, 286] on div "I track stock for this item" at bounding box center [233, 287] width 92 height 12
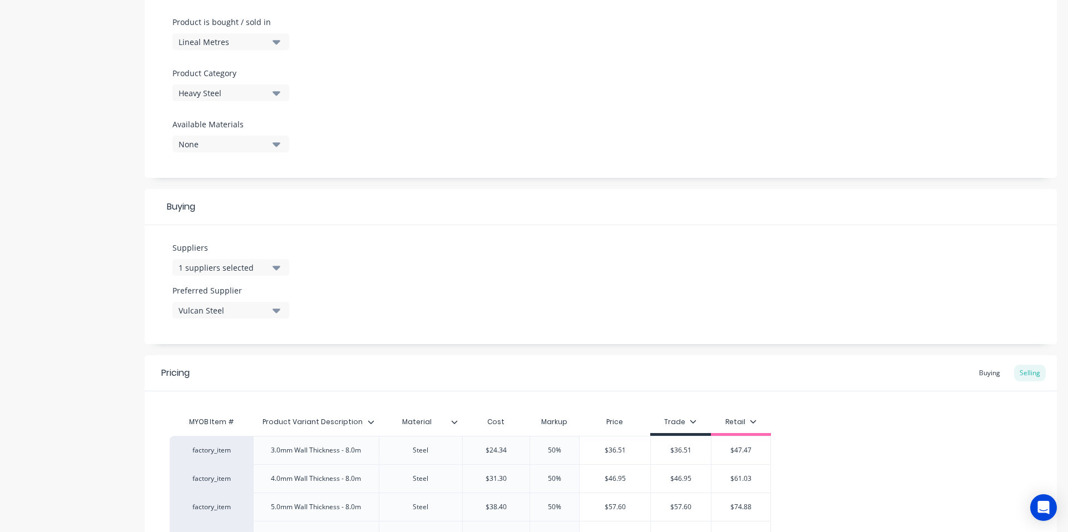
scroll to position [547, 0]
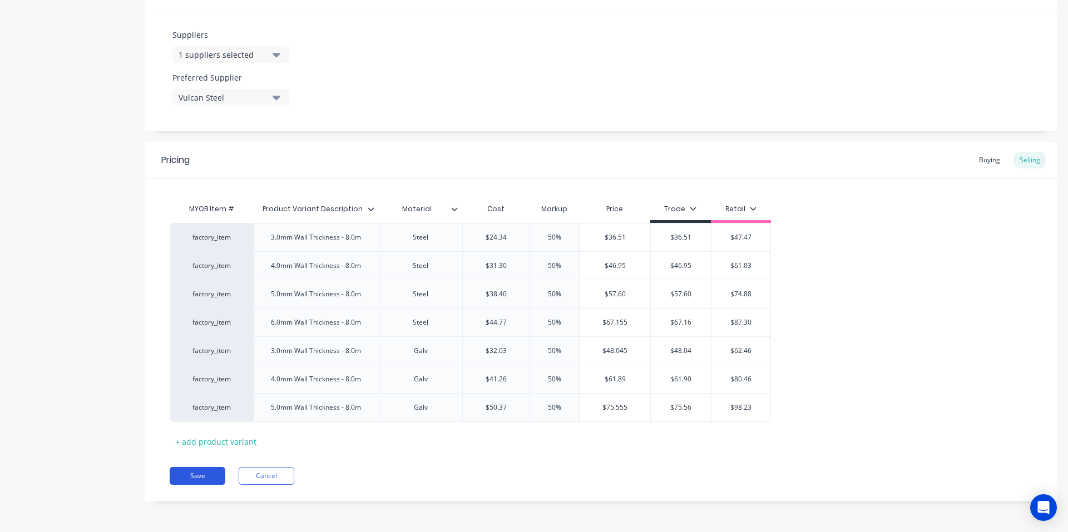
click at [182, 483] on button "Save" at bounding box center [198, 476] width 56 height 18
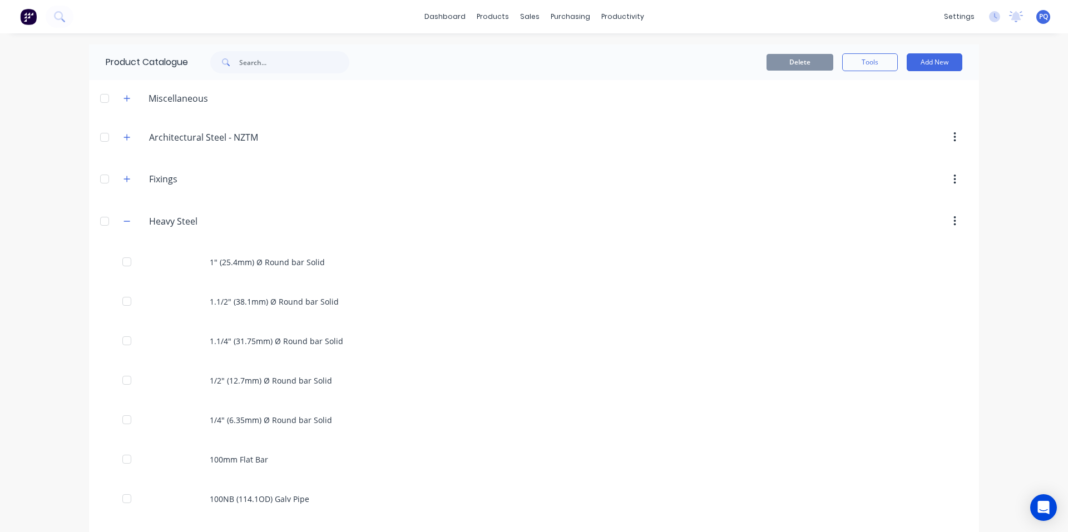
scroll to position [825, 0]
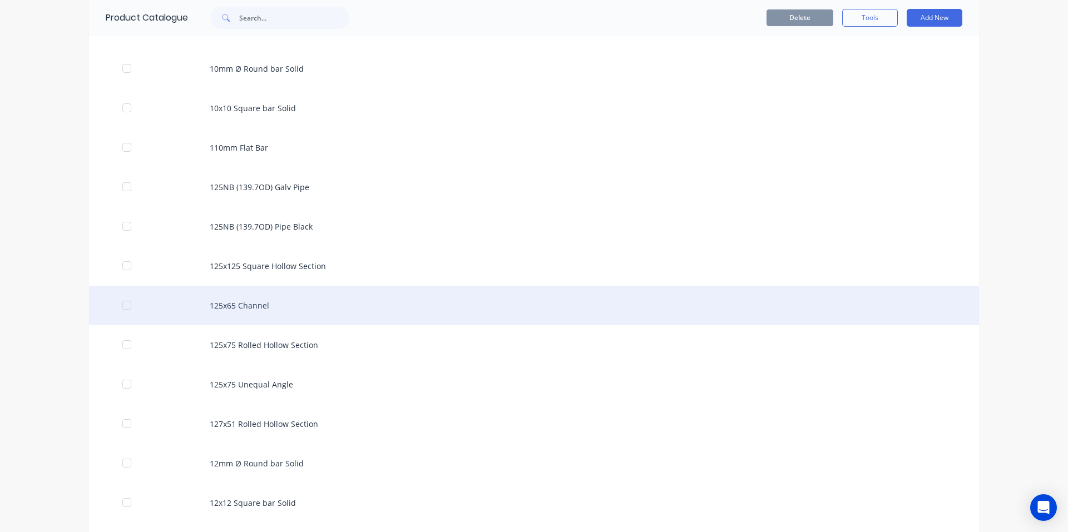
click at [230, 309] on div "125x65 Channel" at bounding box center [534, 305] width 890 height 39
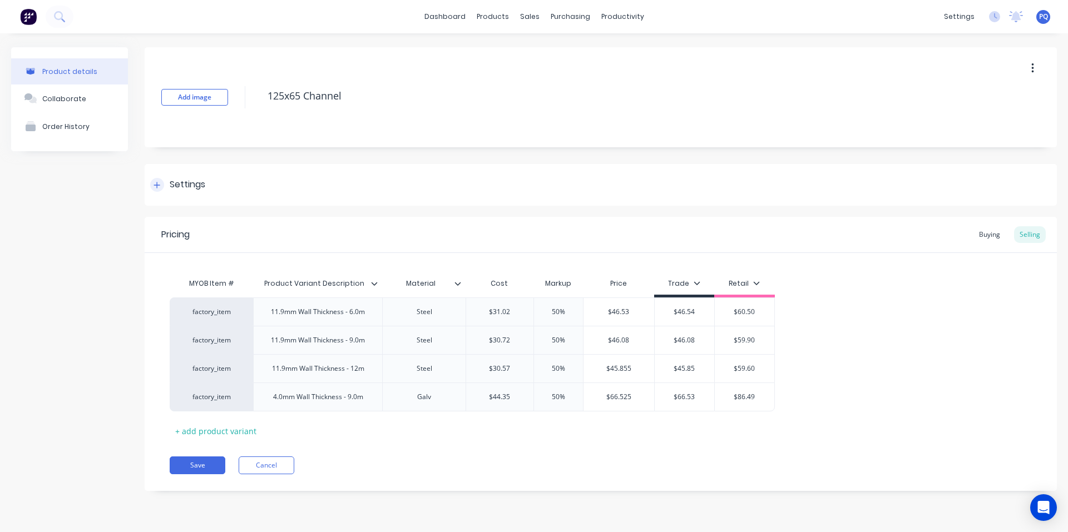
click at [193, 194] on div "Settings" at bounding box center [601, 185] width 912 height 42
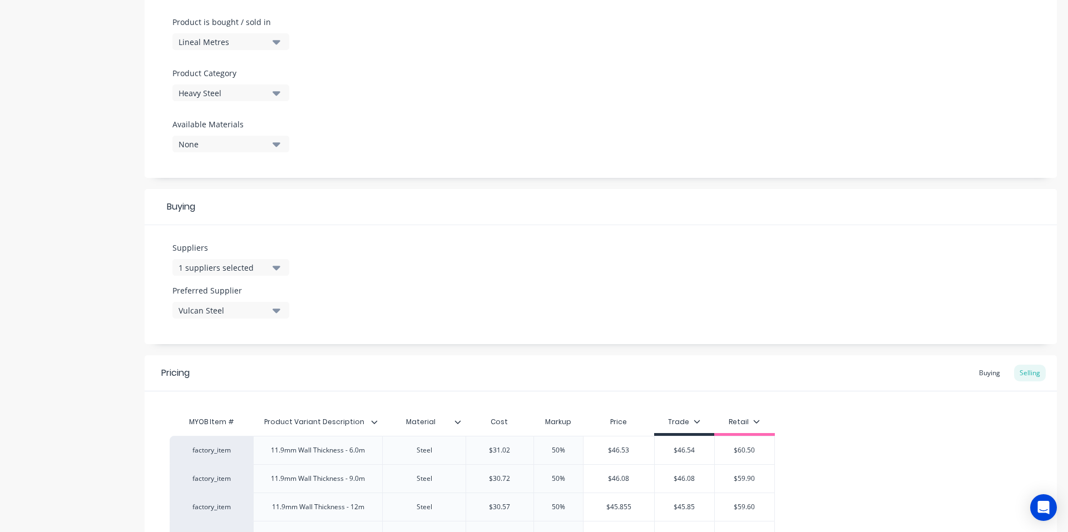
scroll to position [462, 0]
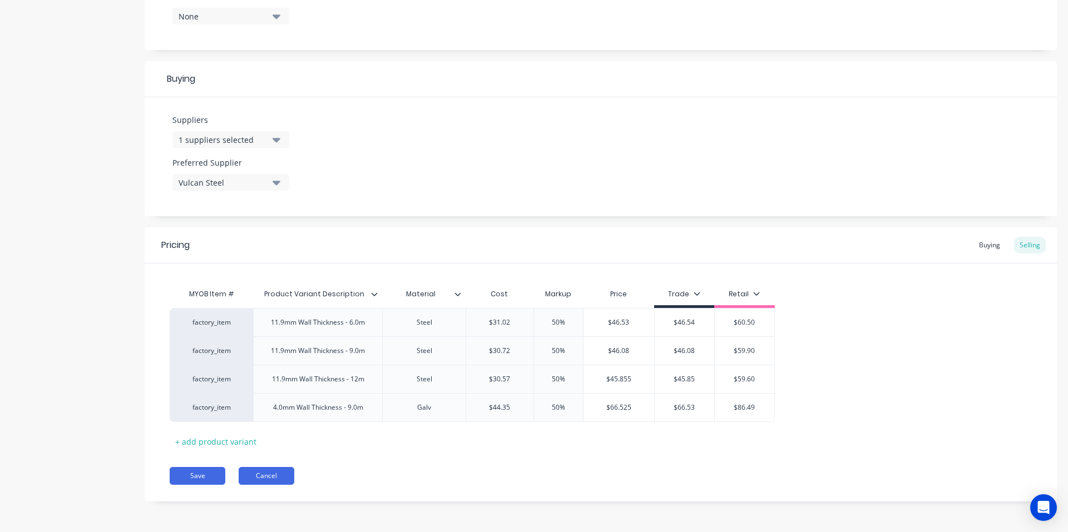
click at [247, 474] on button "Cancel" at bounding box center [267, 476] width 56 height 18
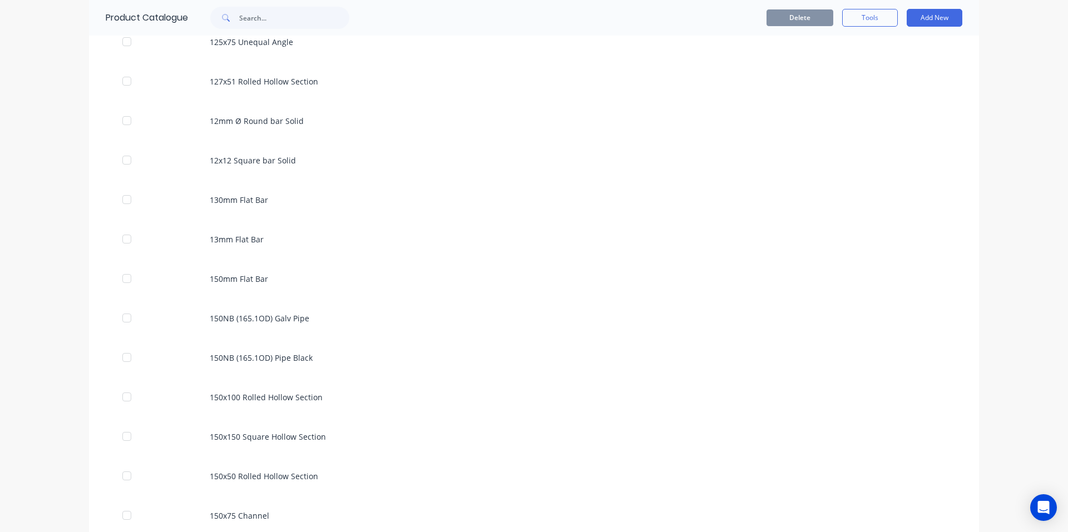
scroll to position [825, 0]
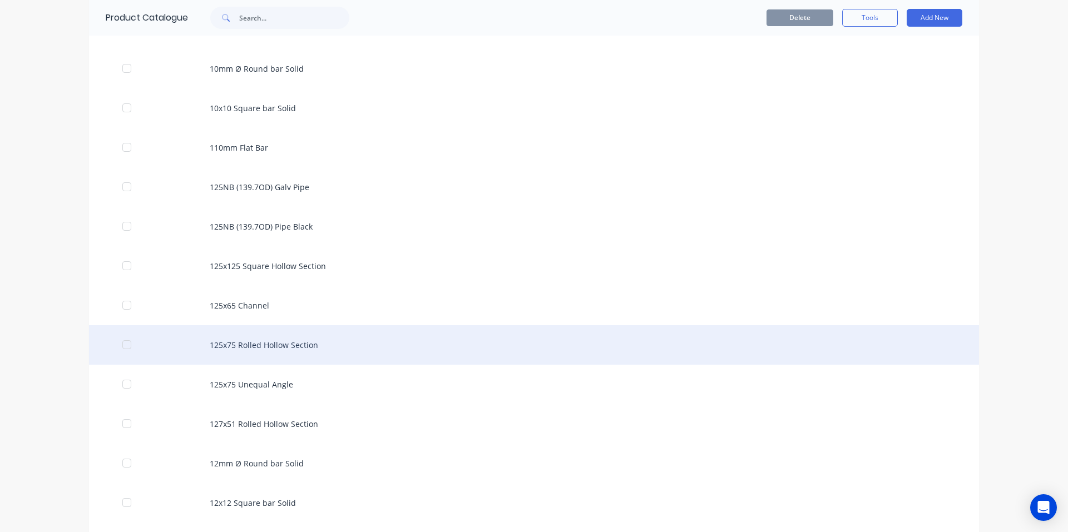
click at [407, 348] on div "125x75 Rolled Hollow Section" at bounding box center [534, 344] width 890 height 39
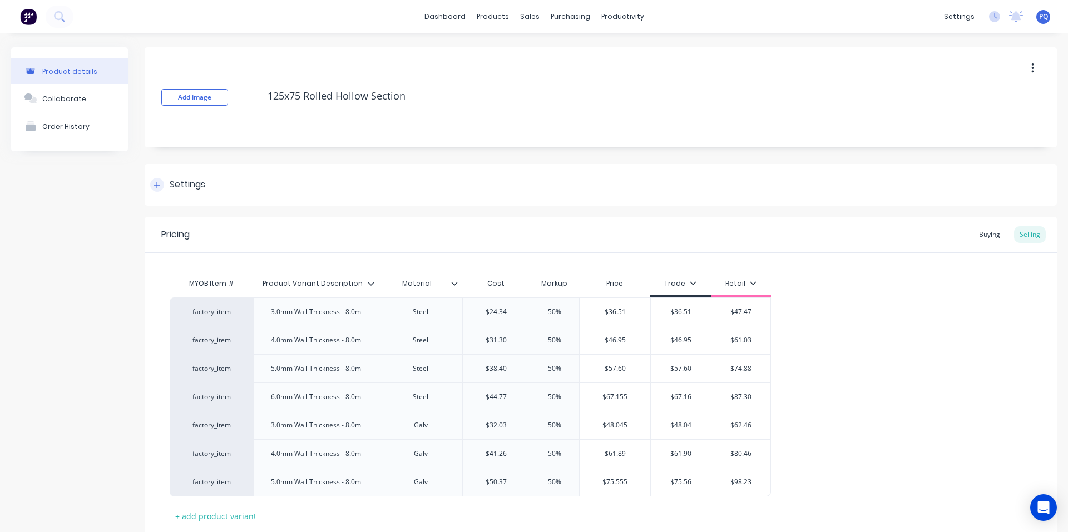
click at [187, 182] on div "Settings" at bounding box center [188, 185] width 36 height 14
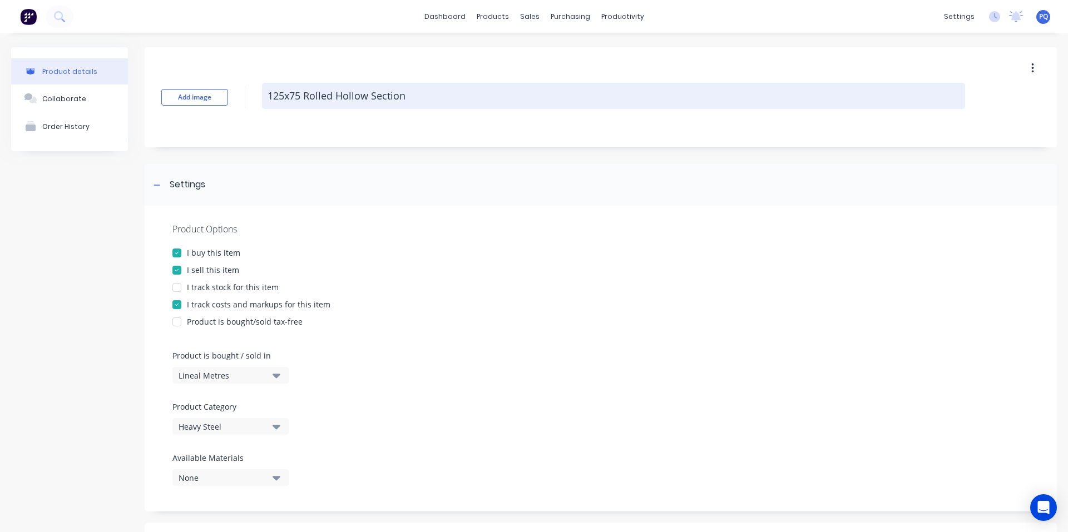
click at [310, 100] on textarea "125x75 Rolled Hollow Section" at bounding box center [613, 96] width 703 height 26
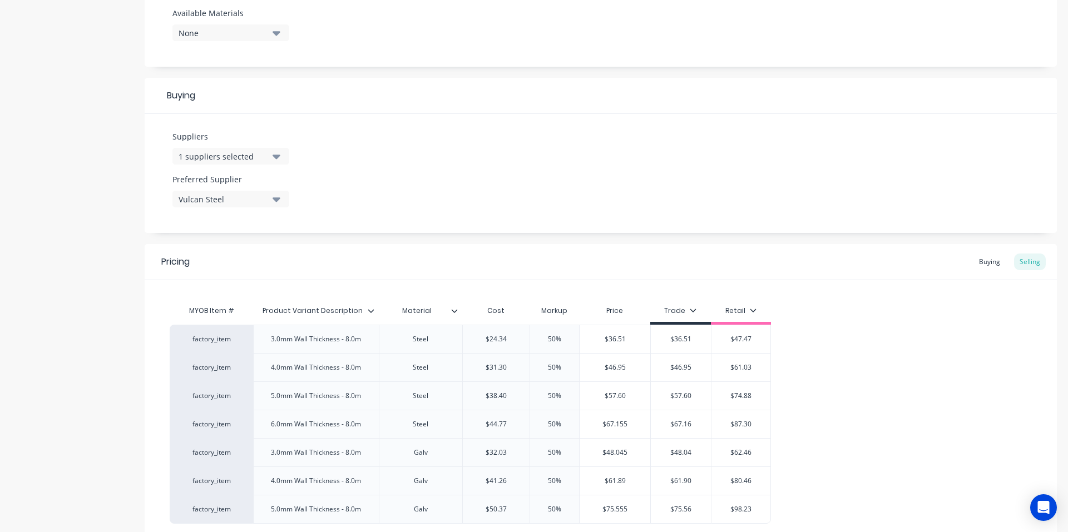
scroll to position [547, 0]
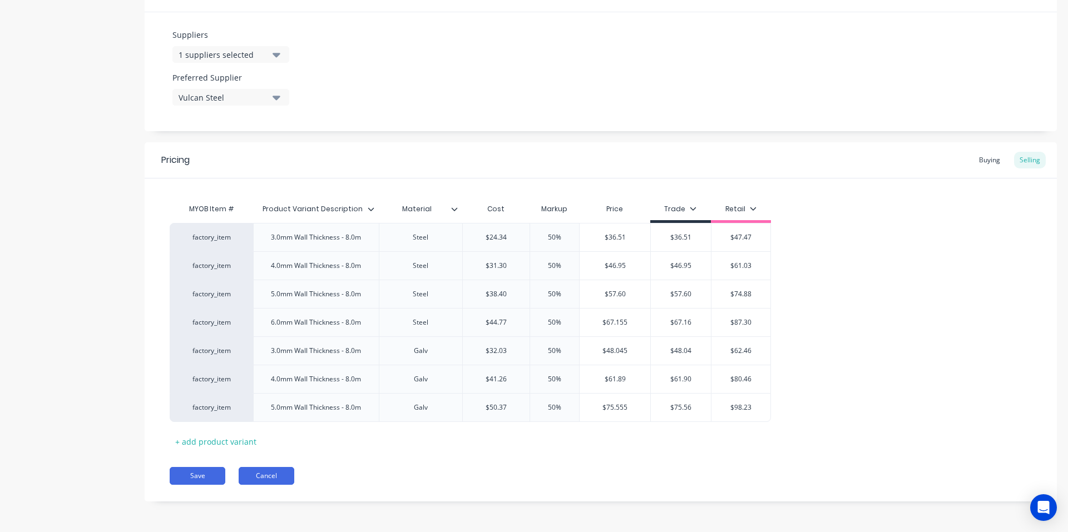
click at [284, 478] on button "Cancel" at bounding box center [267, 476] width 56 height 18
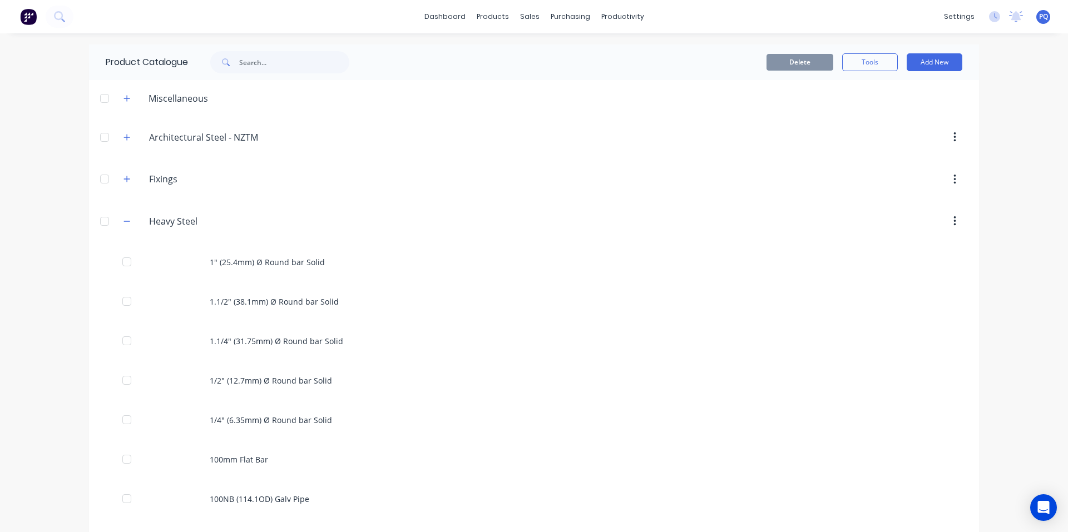
scroll to position [904, 0]
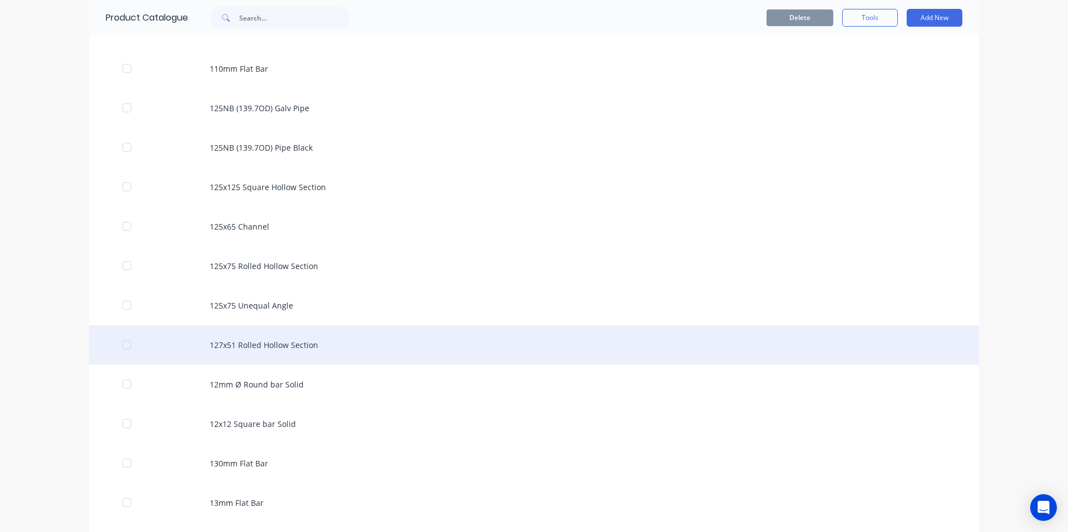
click at [274, 328] on div "127x51 Rolled Hollow Section" at bounding box center [534, 344] width 890 height 39
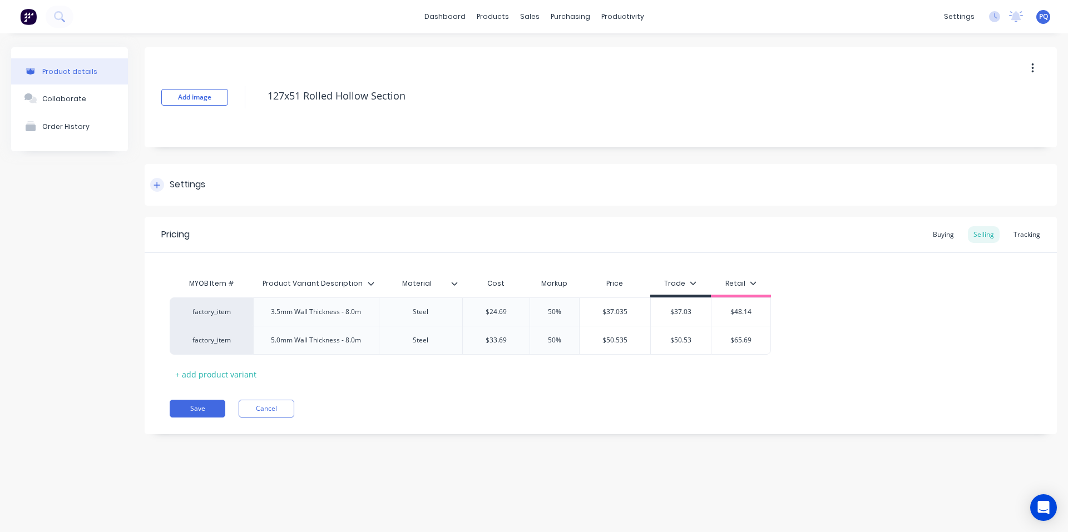
click at [186, 185] on div "Settings" at bounding box center [188, 185] width 36 height 14
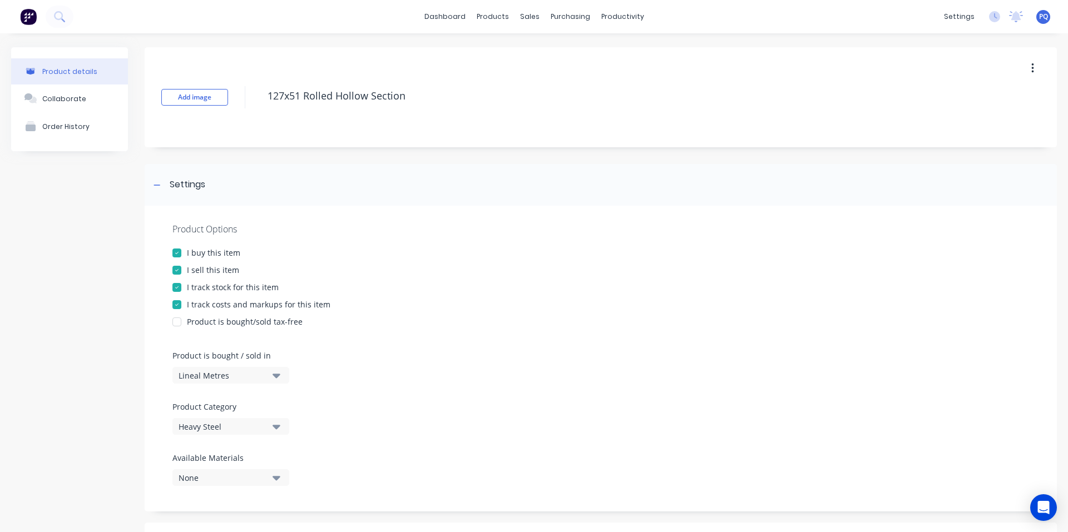
click at [202, 286] on div "I track stock for this item" at bounding box center [233, 287] width 92 height 12
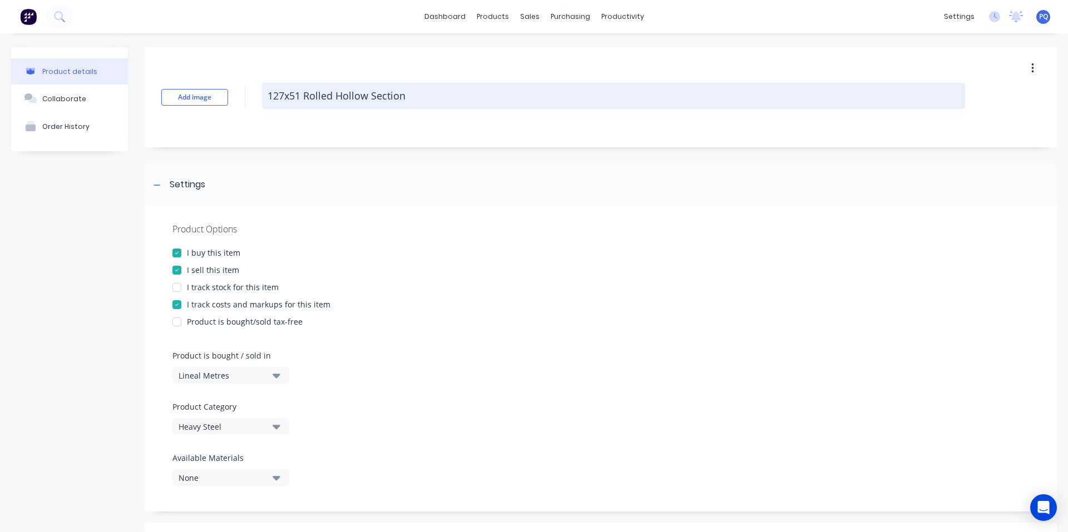
click at [324, 98] on textarea "127x51 Rolled Hollow Section" at bounding box center [613, 96] width 703 height 26
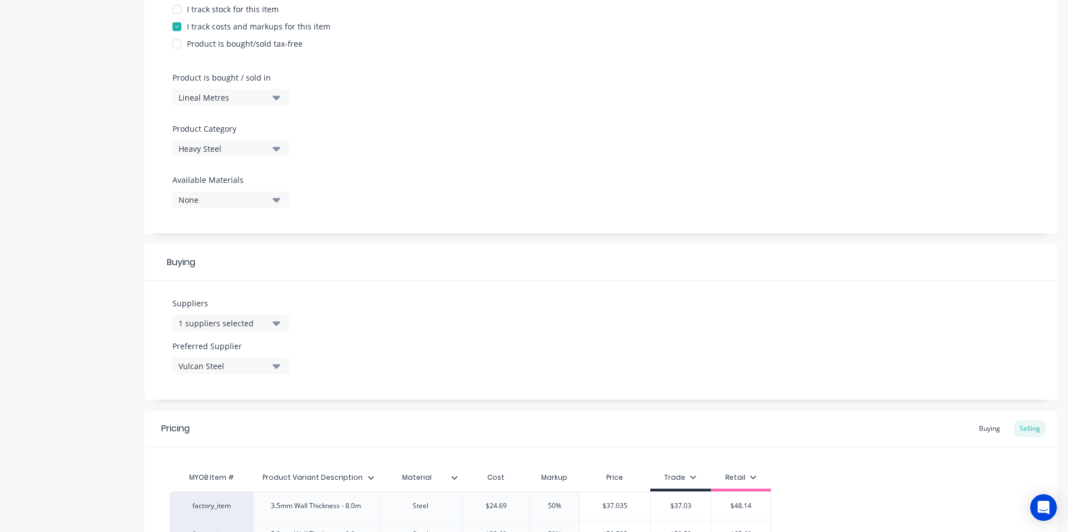
scroll to position [405, 0]
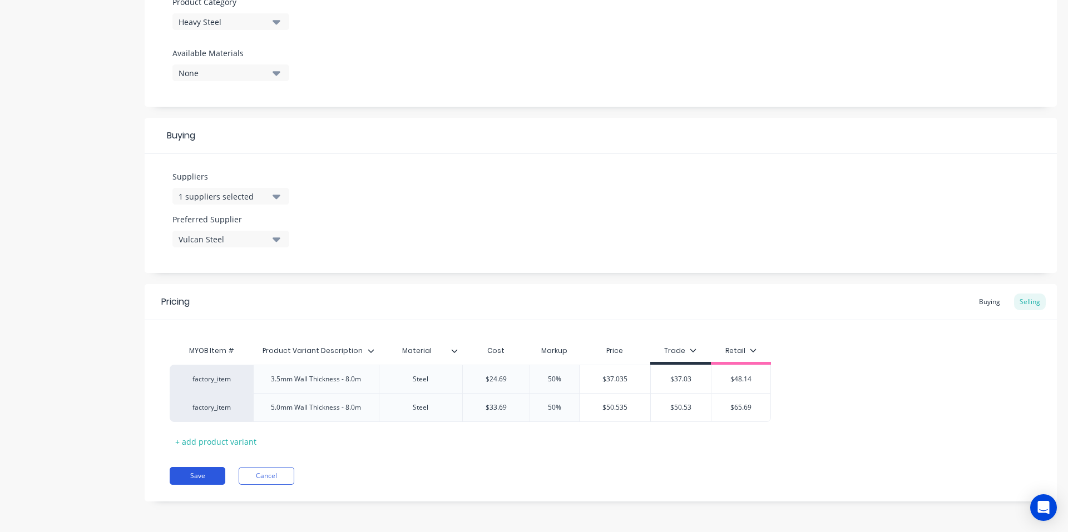
click at [206, 472] on button "Save" at bounding box center [198, 476] width 56 height 18
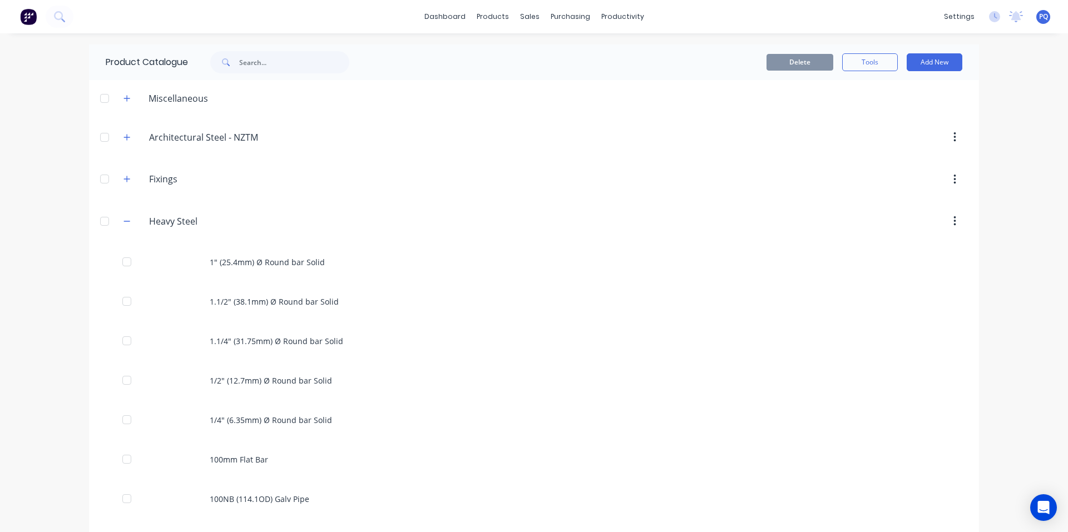
scroll to position [983, 0]
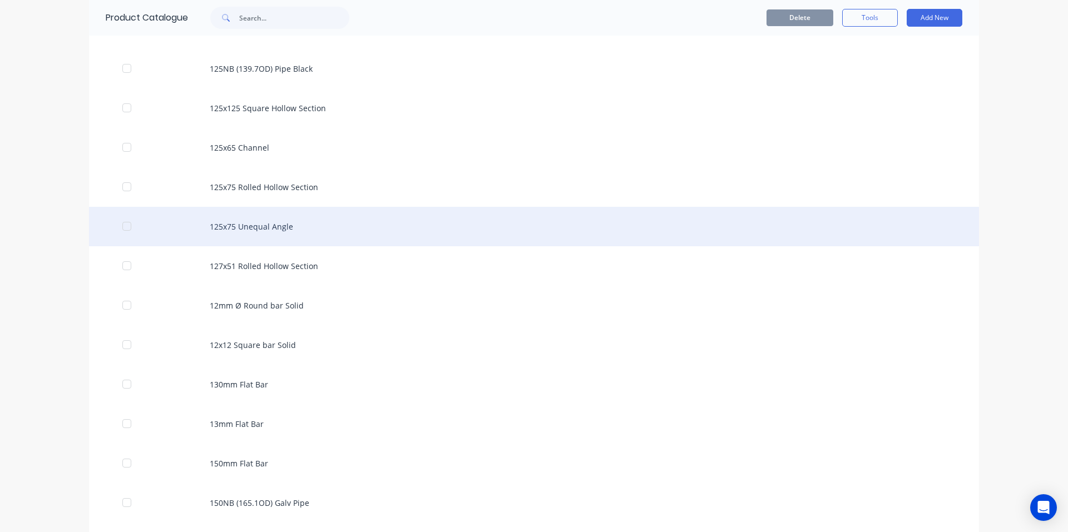
click at [291, 231] on div "125x75 Unequal Angle" at bounding box center [534, 226] width 890 height 39
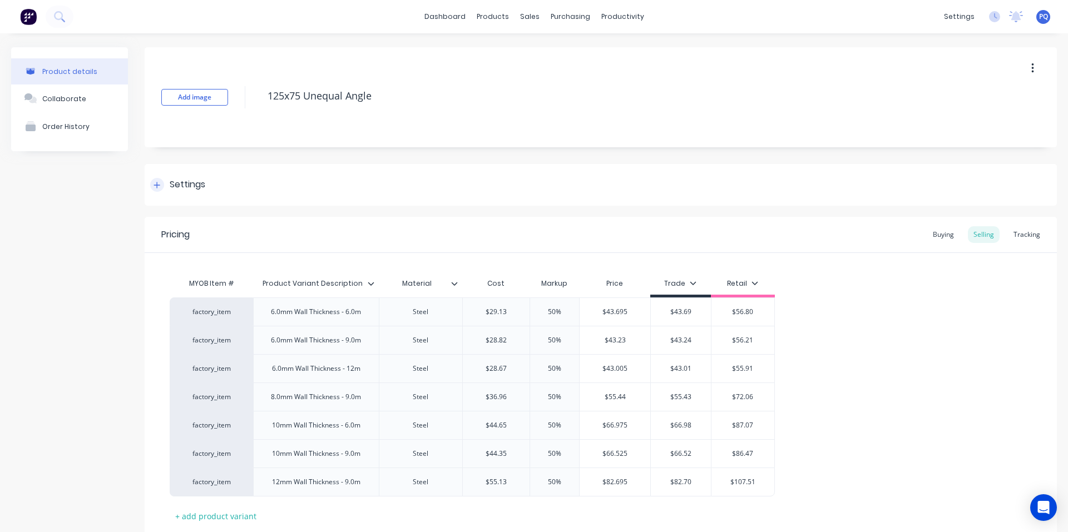
click at [157, 190] on div at bounding box center [157, 185] width 14 height 14
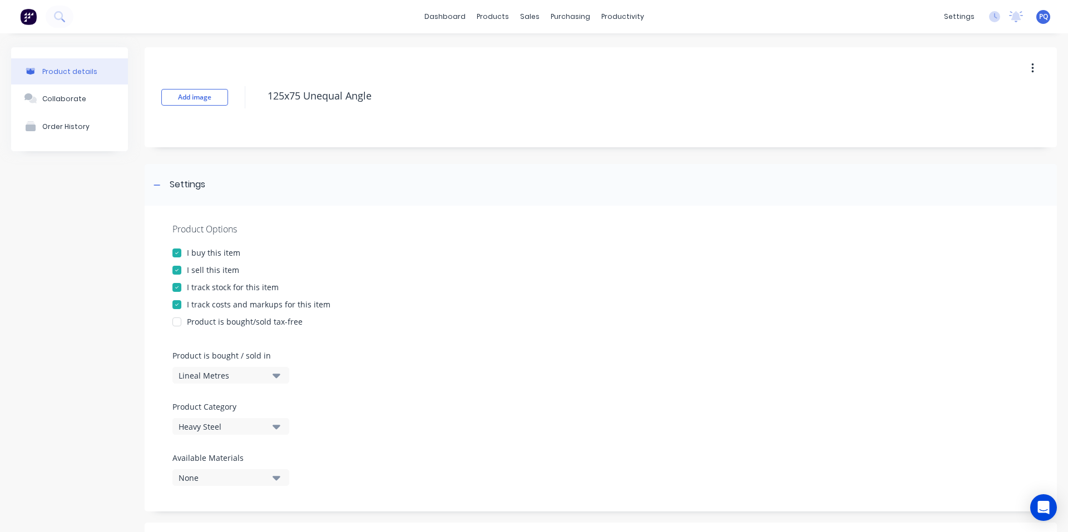
click at [204, 281] on div "Product Options I buy this item I sell this item I track stock for this item I …" at bounding box center [601, 359] width 912 height 306
click at [209, 283] on div "I track stock for this item" at bounding box center [233, 287] width 92 height 12
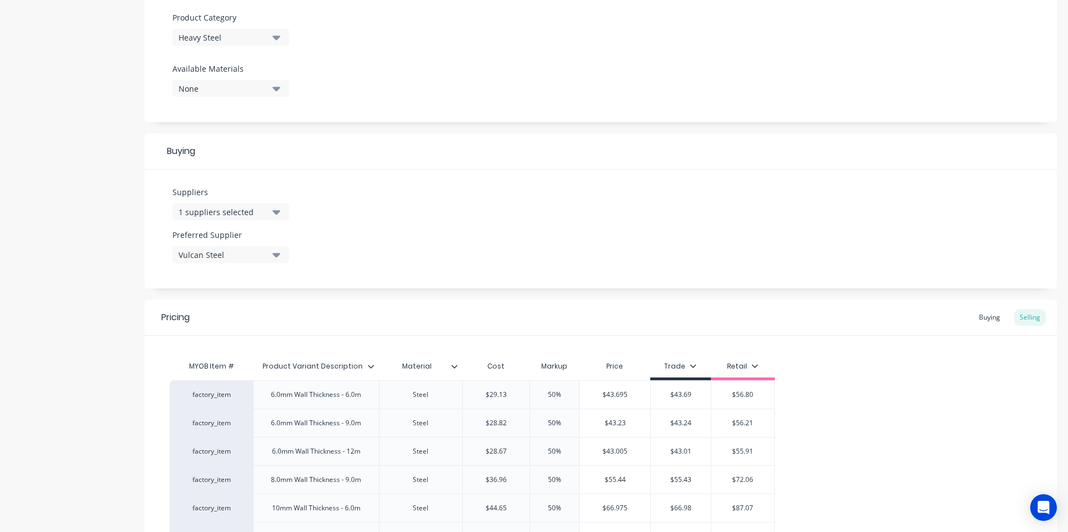
scroll to position [547, 0]
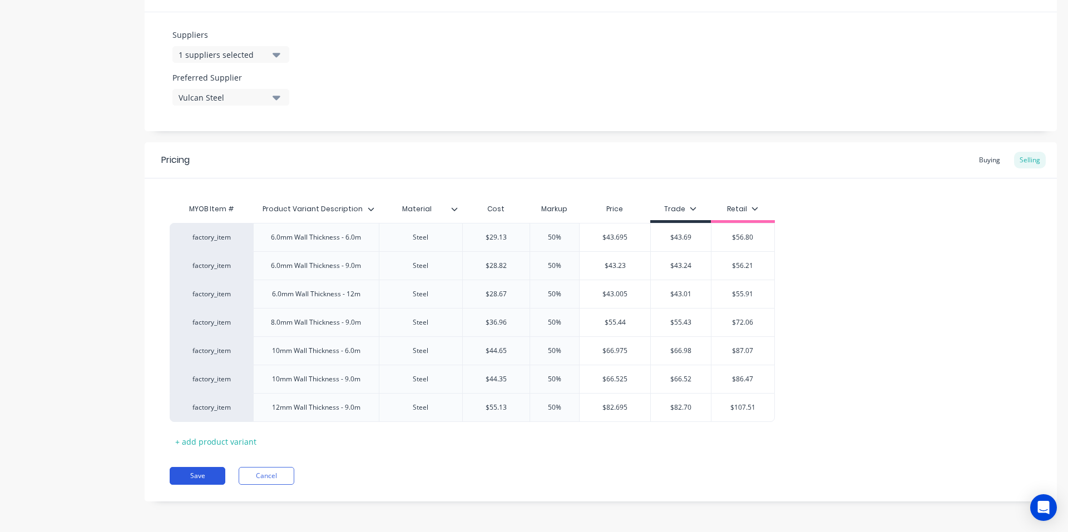
click at [197, 471] on button "Save" at bounding box center [198, 476] width 56 height 18
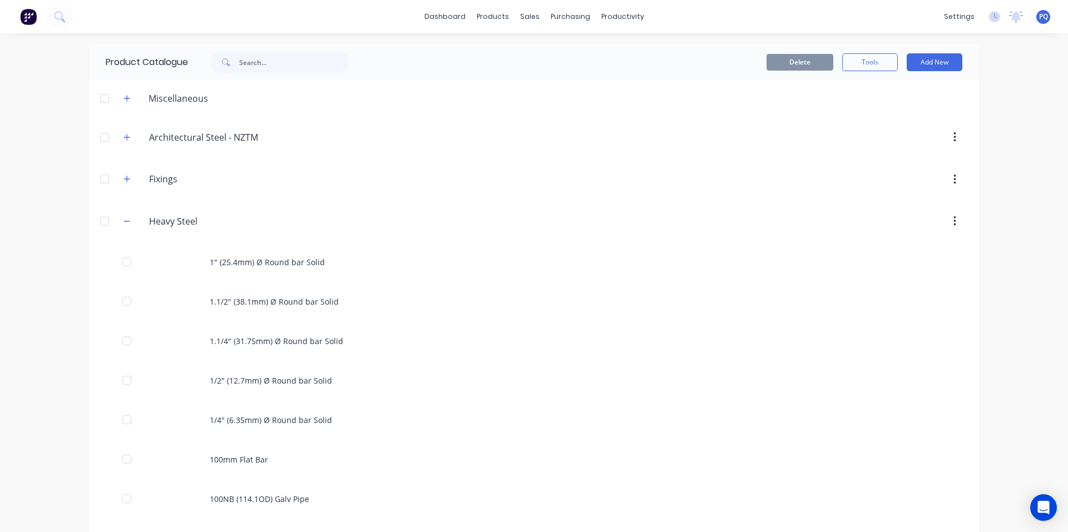
scroll to position [983, 0]
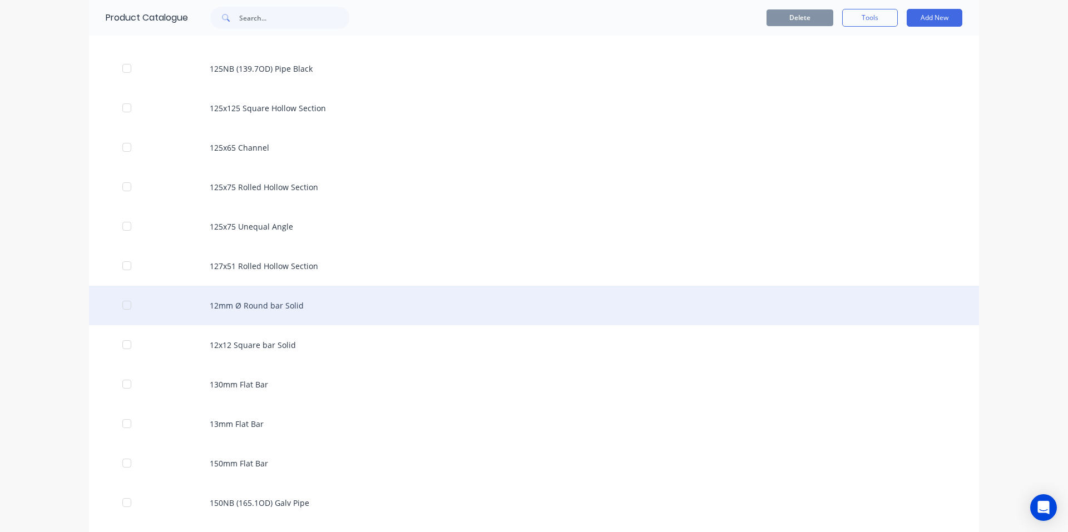
click at [383, 309] on div "12mm Ø Round bar Solid" at bounding box center [534, 305] width 890 height 39
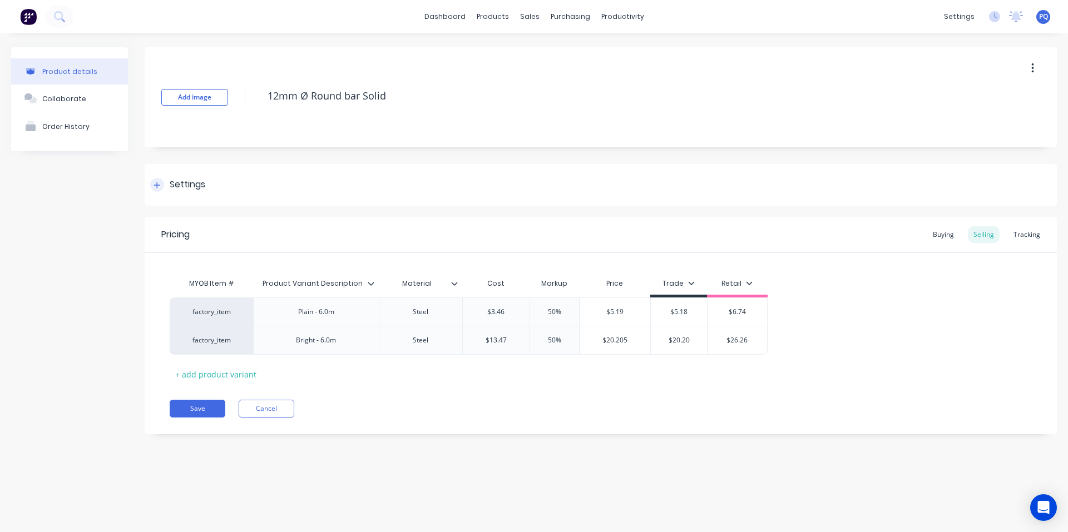
click at [205, 181] on div "Settings" at bounding box center [188, 185] width 36 height 14
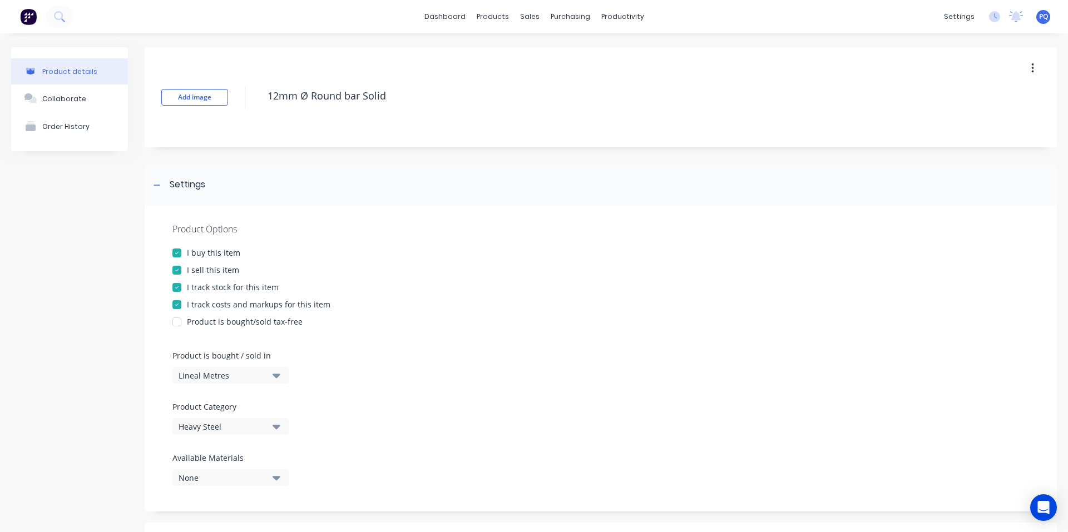
click at [209, 290] on div "I track stock for this item" at bounding box center [233, 287] width 92 height 12
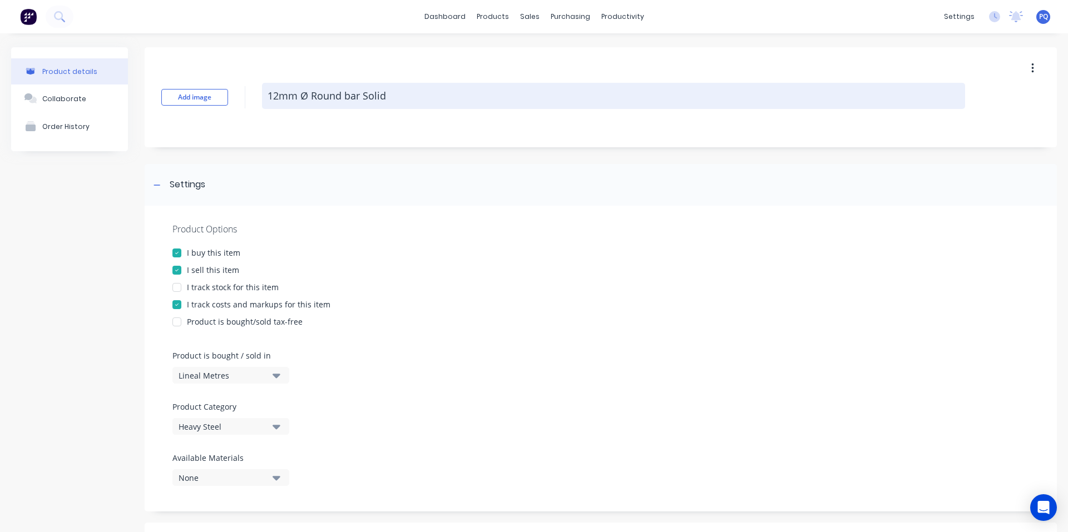
click at [335, 96] on textarea "12mm Ø Round bar Solid" at bounding box center [613, 96] width 703 height 26
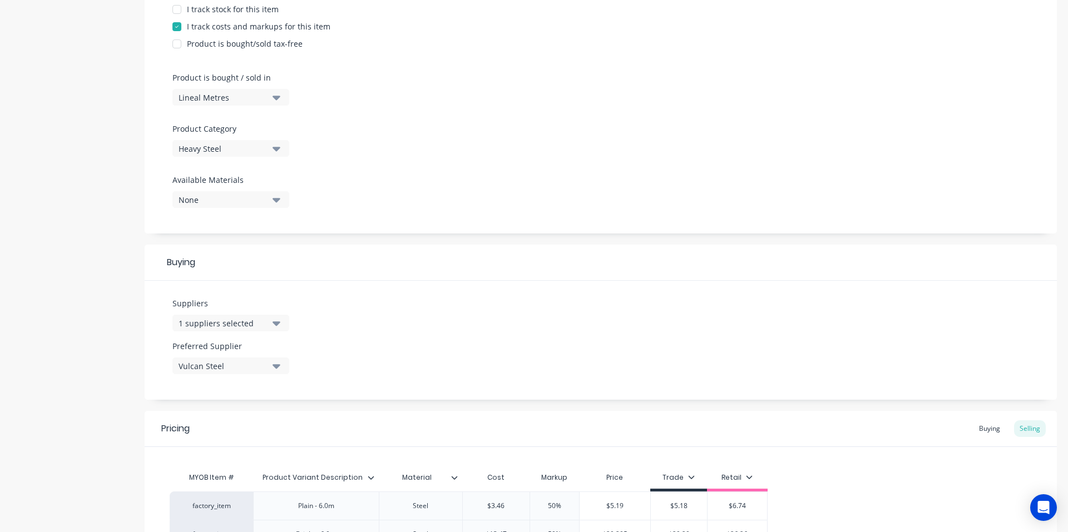
scroll to position [405, 0]
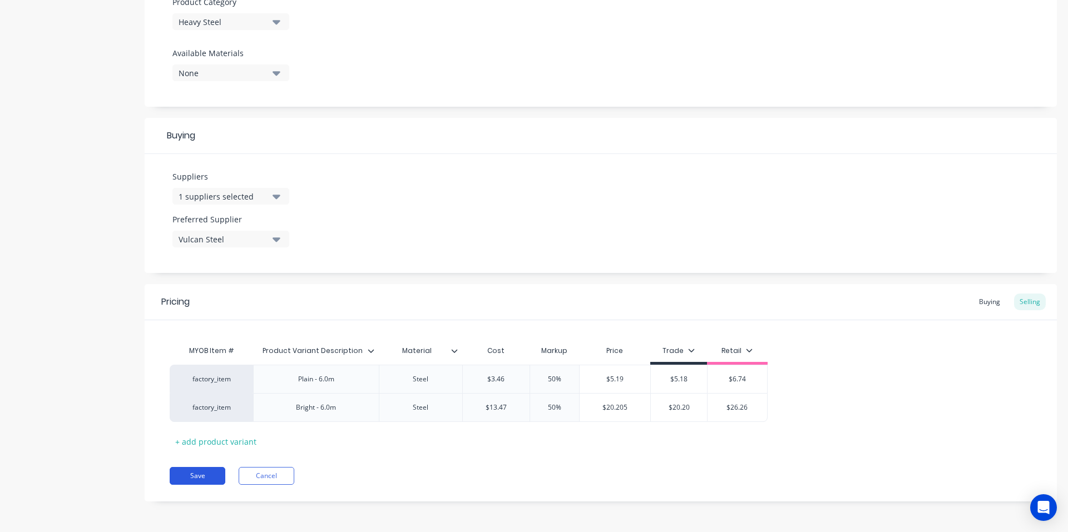
click at [198, 472] on button "Save" at bounding box center [198, 476] width 56 height 18
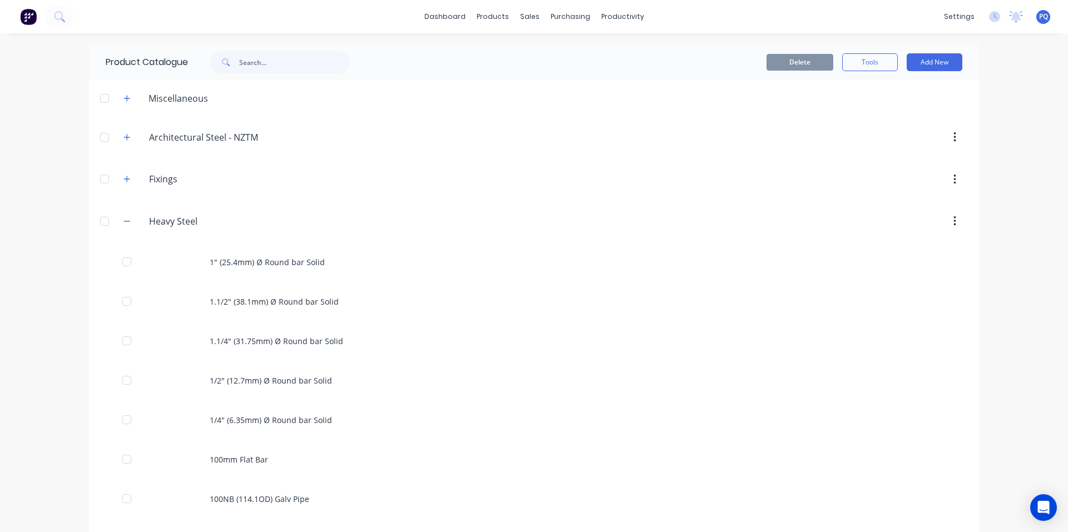
scroll to position [1023, 0]
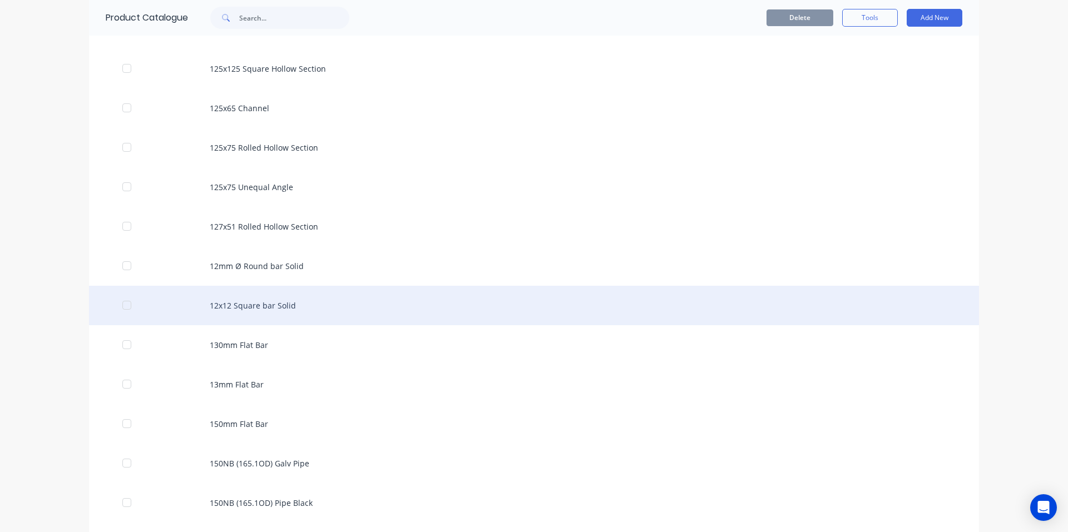
click at [280, 299] on div "12x12 Square bar Solid" at bounding box center [534, 305] width 890 height 39
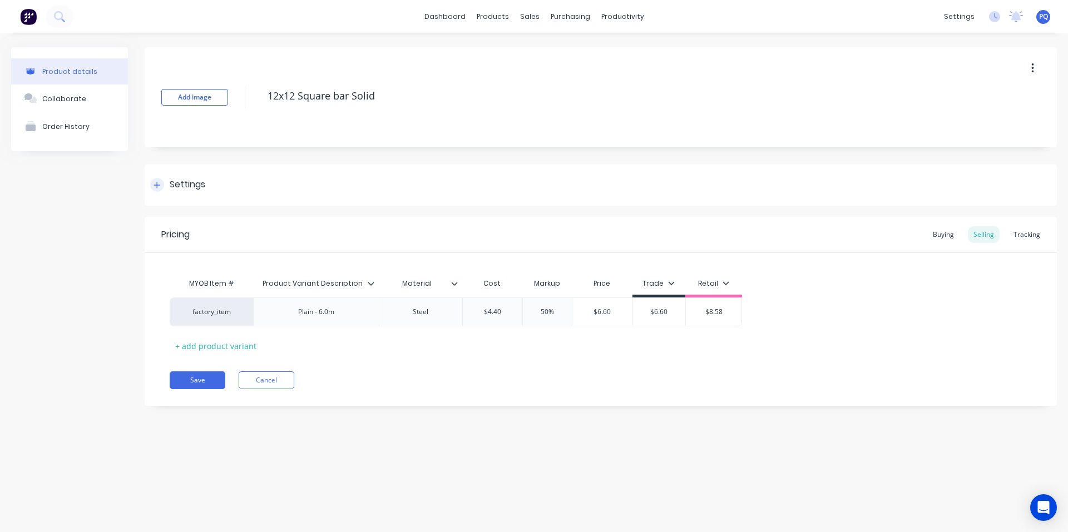
click at [199, 187] on div "Settings" at bounding box center [188, 185] width 36 height 14
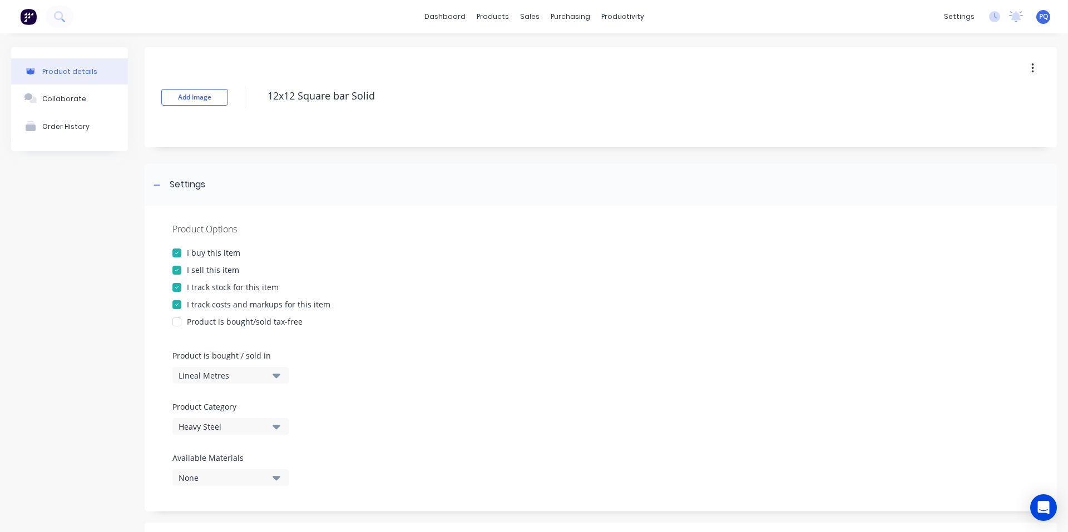
click at [201, 289] on div "I track stock for this item" at bounding box center [233, 287] width 92 height 12
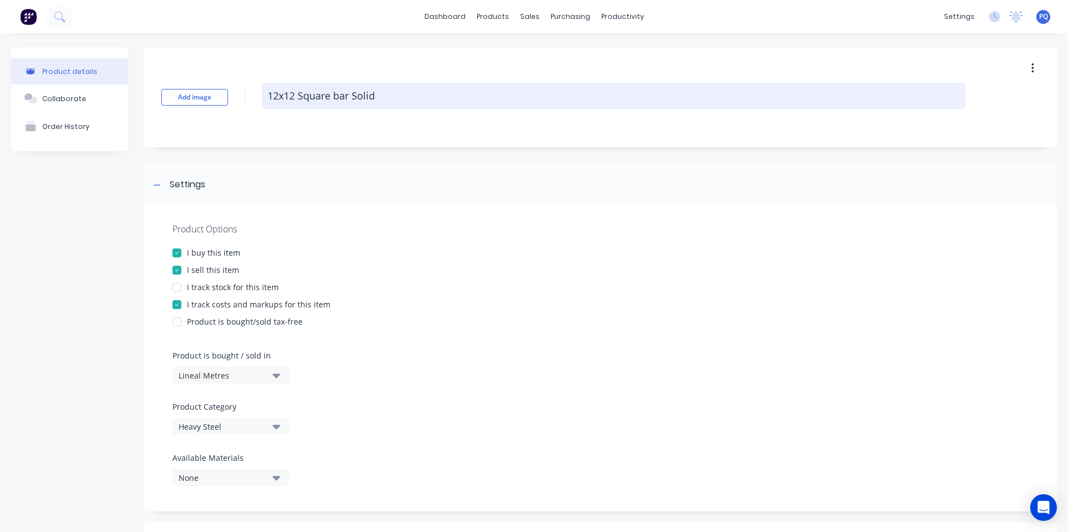
click at [314, 98] on textarea "12x12 Square bar Solid" at bounding box center [613, 96] width 703 height 26
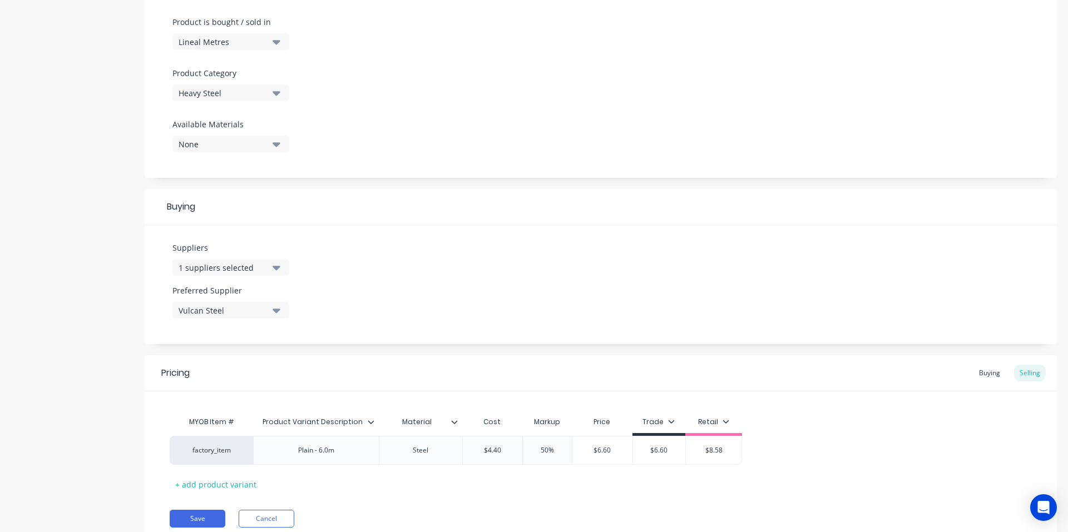
scroll to position [376, 0]
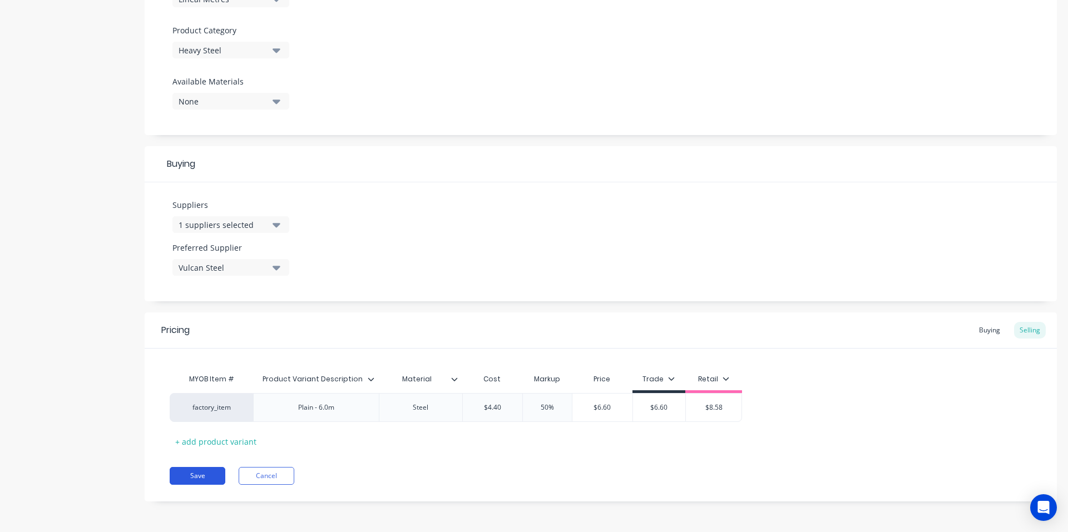
click at [198, 474] on button "Save" at bounding box center [198, 476] width 56 height 18
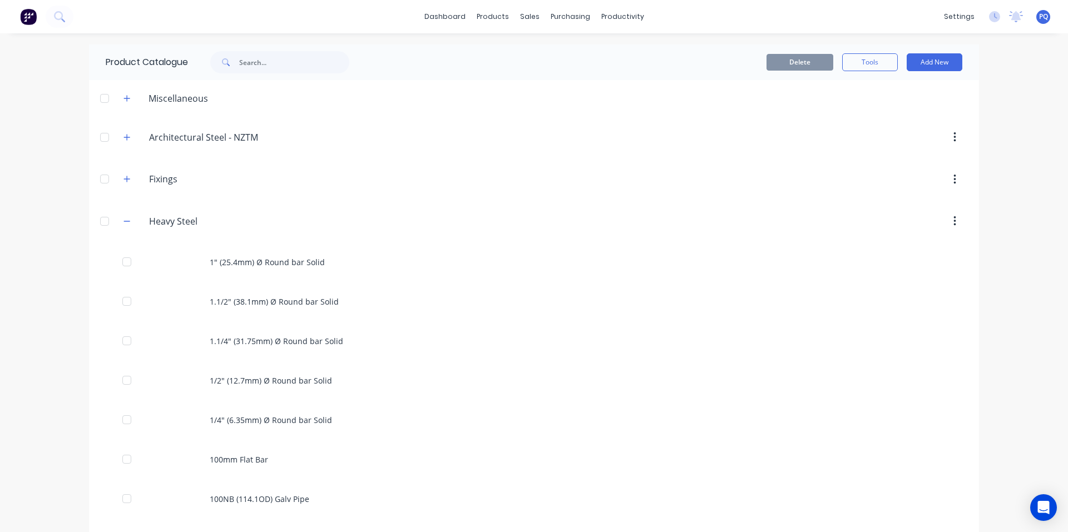
scroll to position [1062, 0]
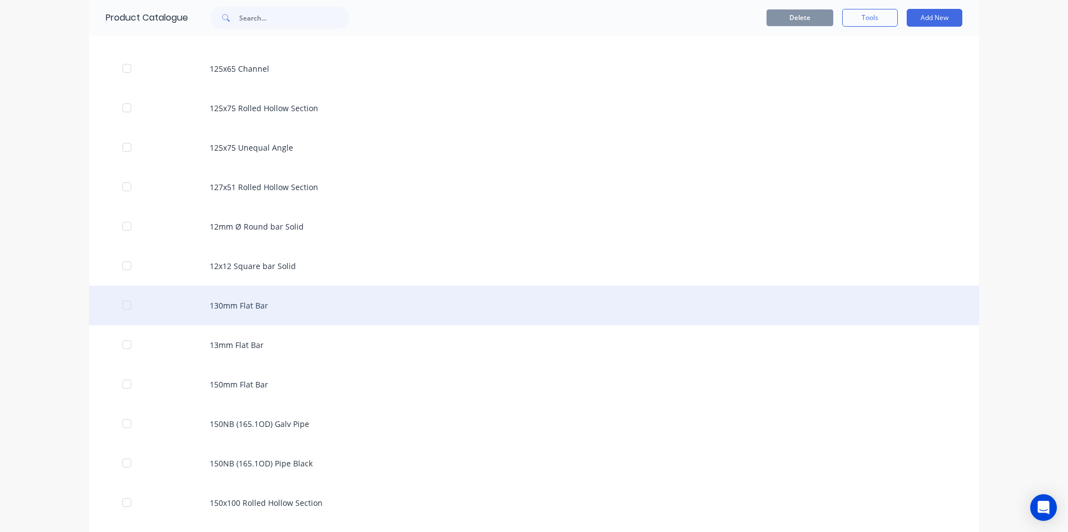
click at [201, 294] on div "130mm Flat Bar" at bounding box center [534, 305] width 890 height 39
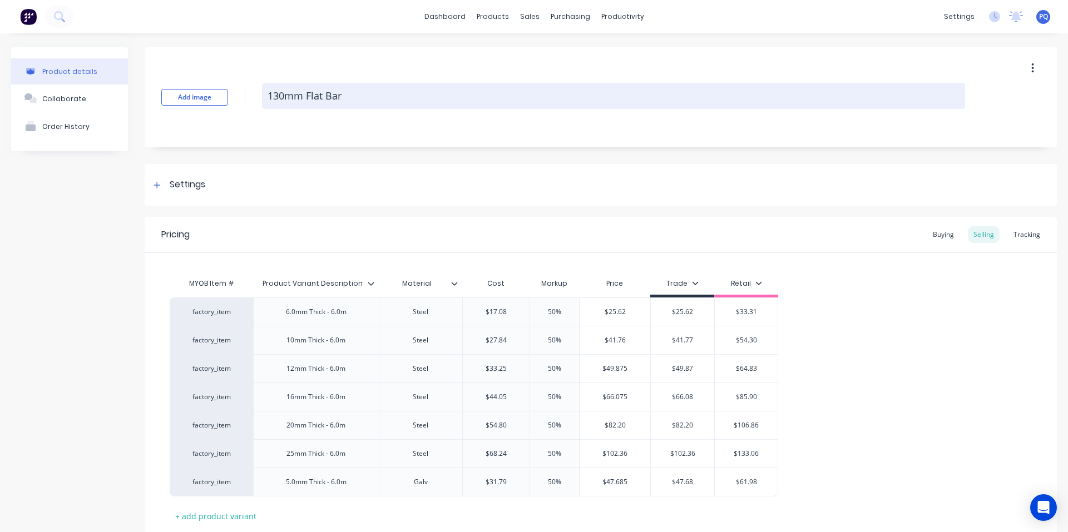
click at [282, 97] on textarea "130mm Flat Bar" at bounding box center [613, 96] width 703 height 26
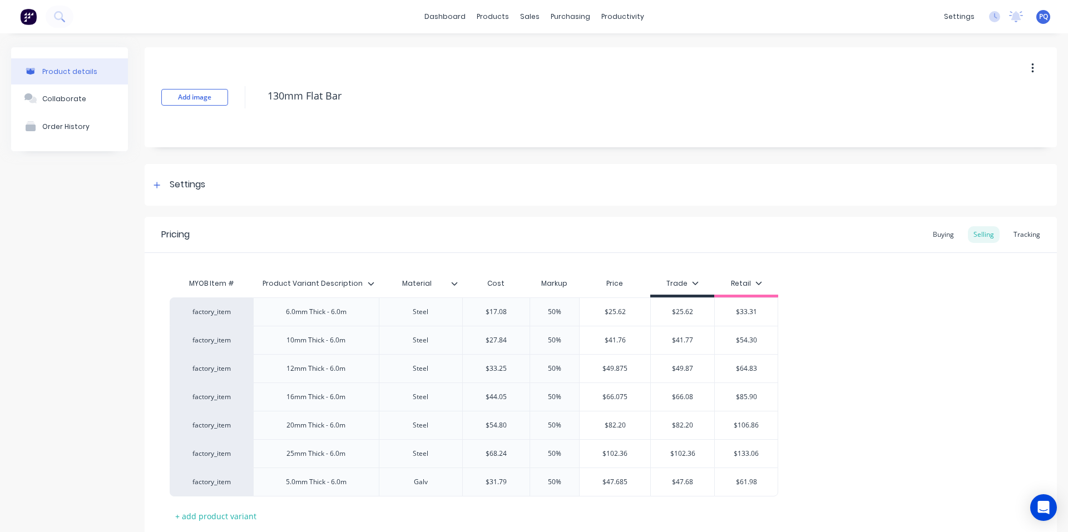
click at [187, 185] on div "Settings" at bounding box center [188, 185] width 36 height 14
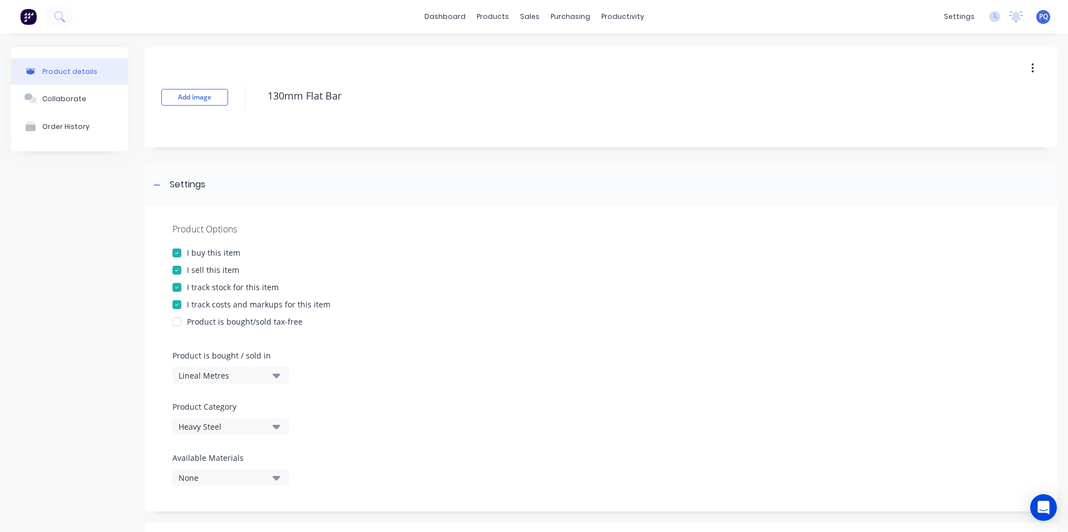
click at [180, 284] on div at bounding box center [177, 287] width 22 height 22
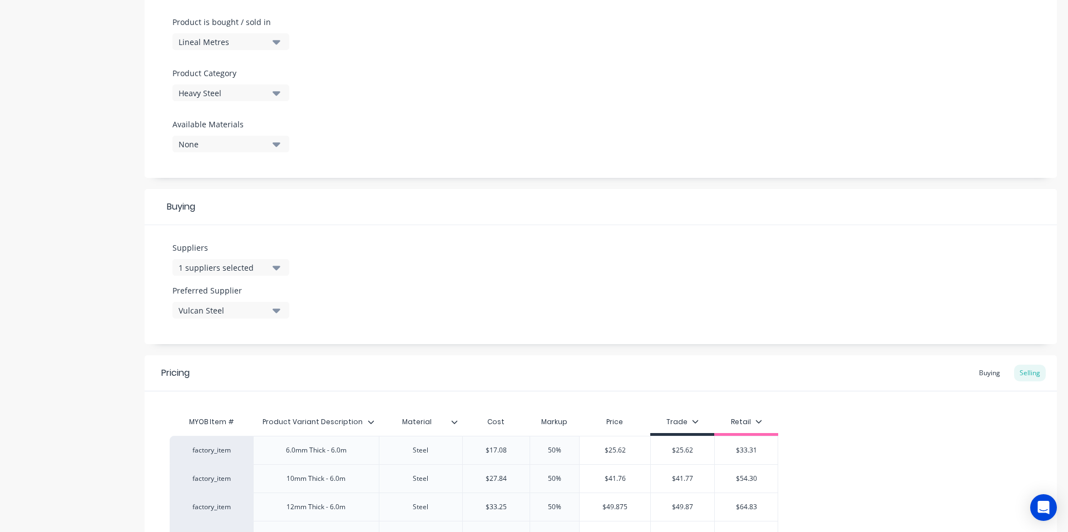
scroll to position [547, 0]
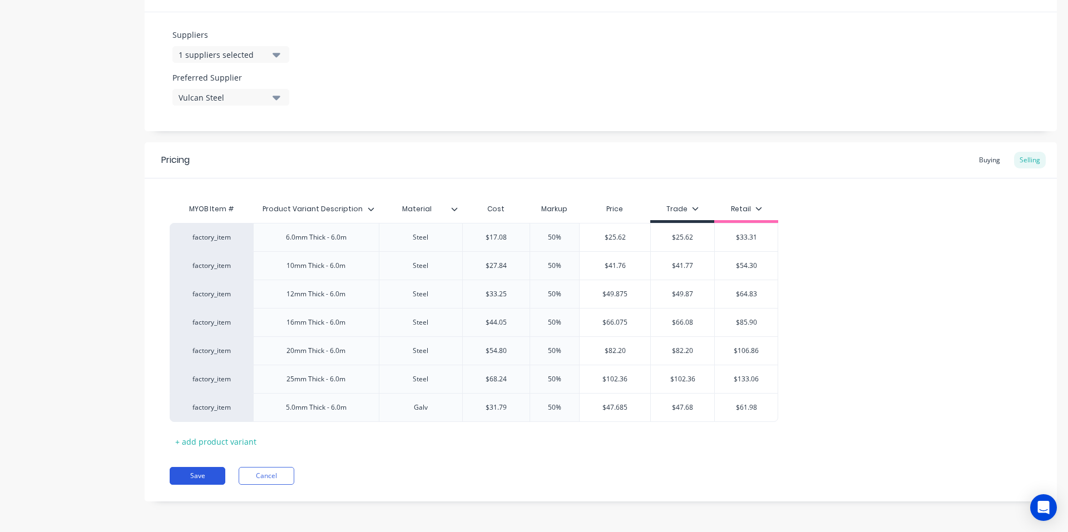
click at [202, 475] on button "Save" at bounding box center [198, 476] width 56 height 18
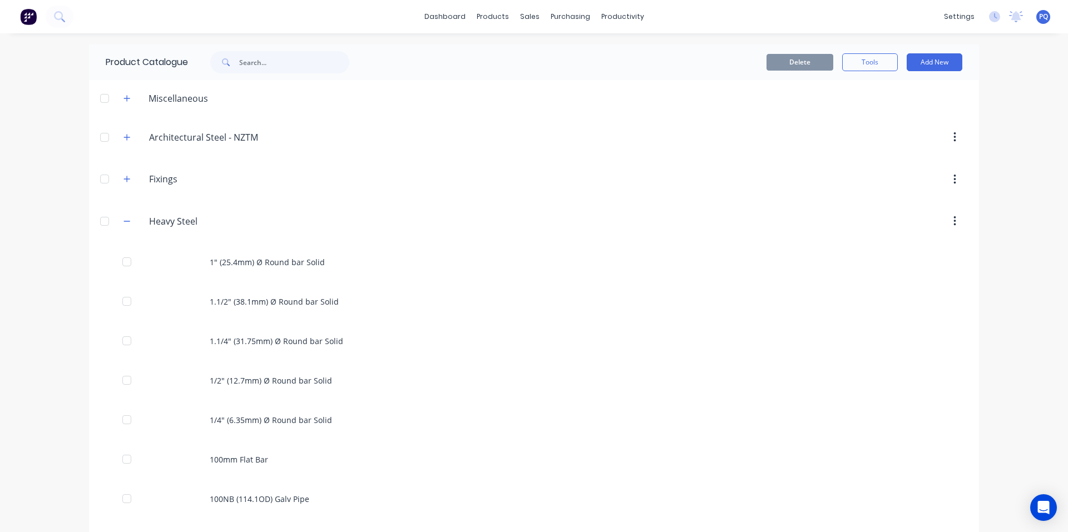
scroll to position [1102, 0]
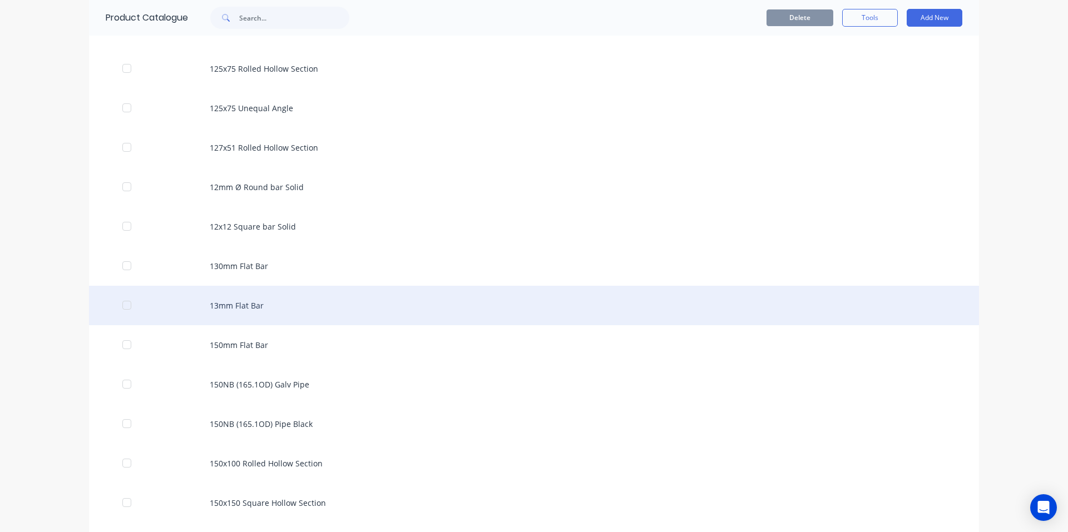
click at [385, 306] on div "13mm Flat Bar" at bounding box center [534, 305] width 890 height 39
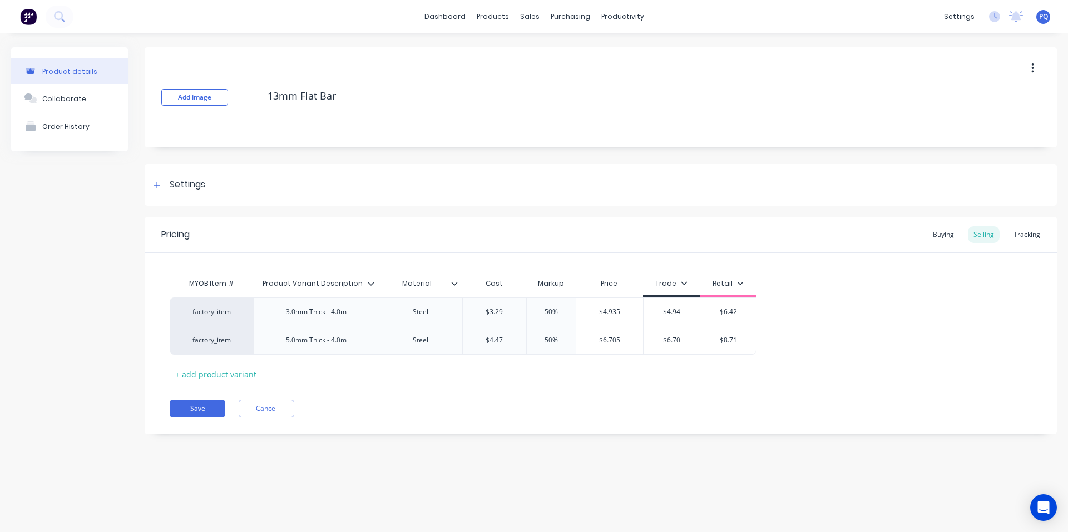
click at [308, 78] on div "Add image 13mm Flat Bar" at bounding box center [601, 97] width 912 height 100
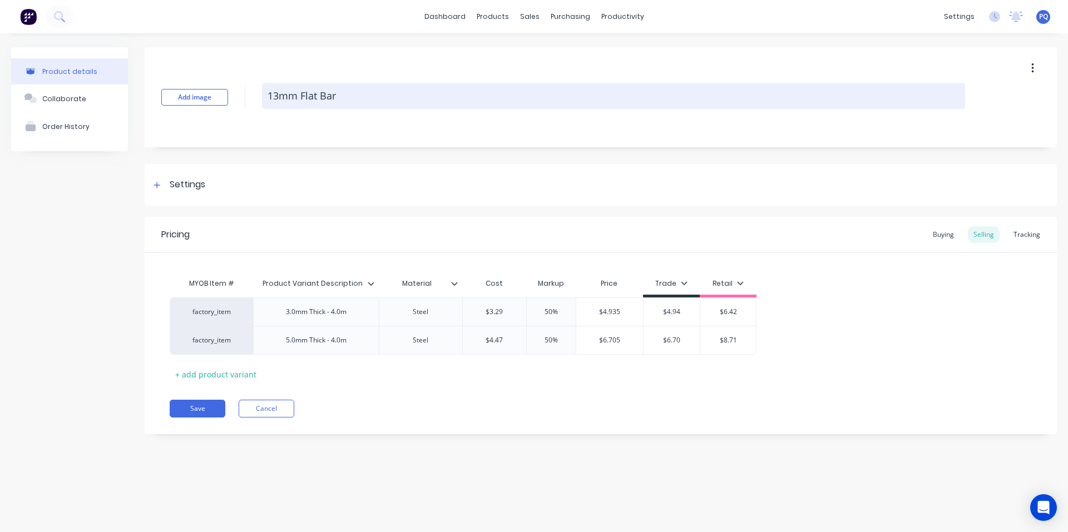
click at [306, 107] on textarea "13mm Flat Bar" at bounding box center [613, 96] width 703 height 26
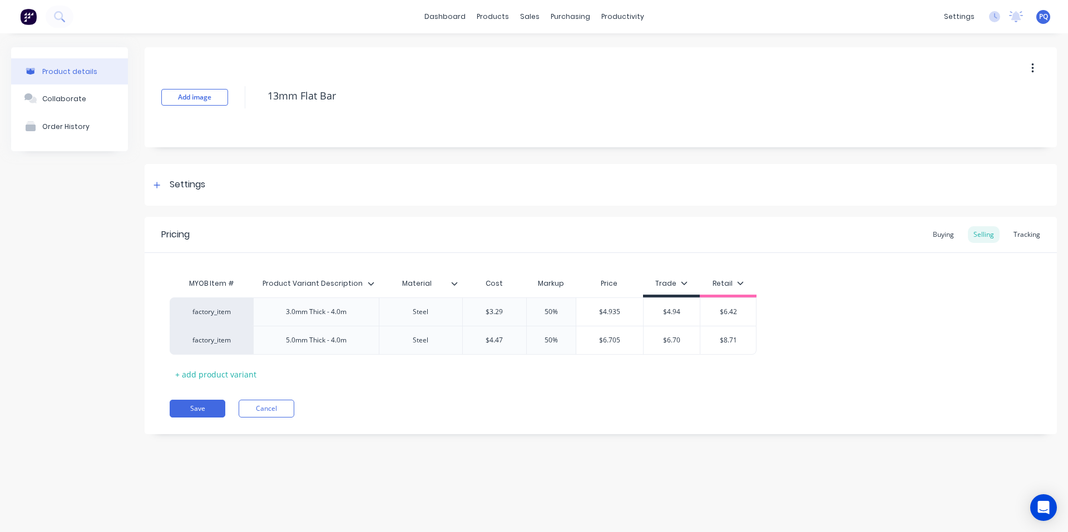
drag, startPoint x: 177, startPoint y: 186, endPoint x: 185, endPoint y: 317, distance: 131.5
click at [176, 186] on div "Settings" at bounding box center [188, 185] width 36 height 14
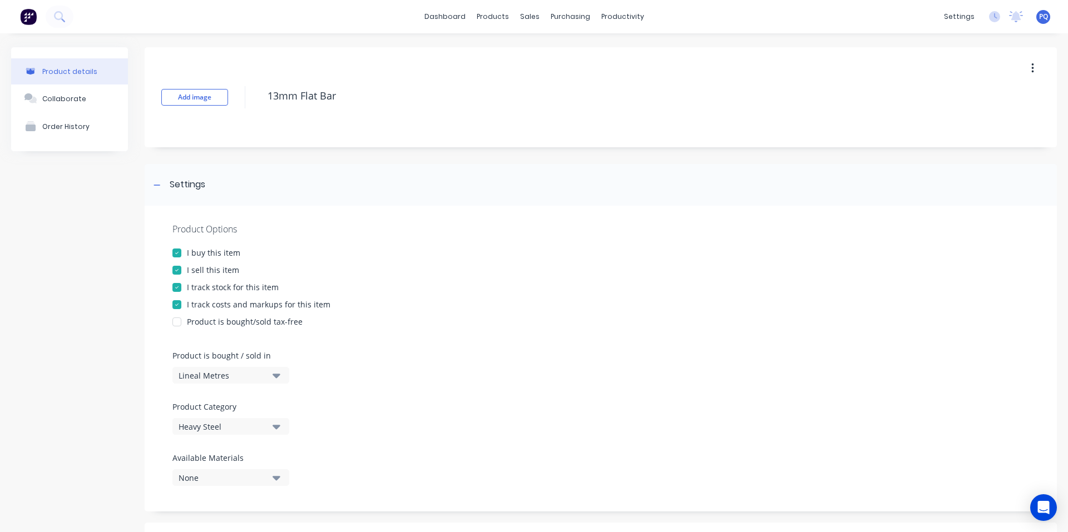
click at [192, 284] on div "I track stock for this item" at bounding box center [233, 287] width 92 height 12
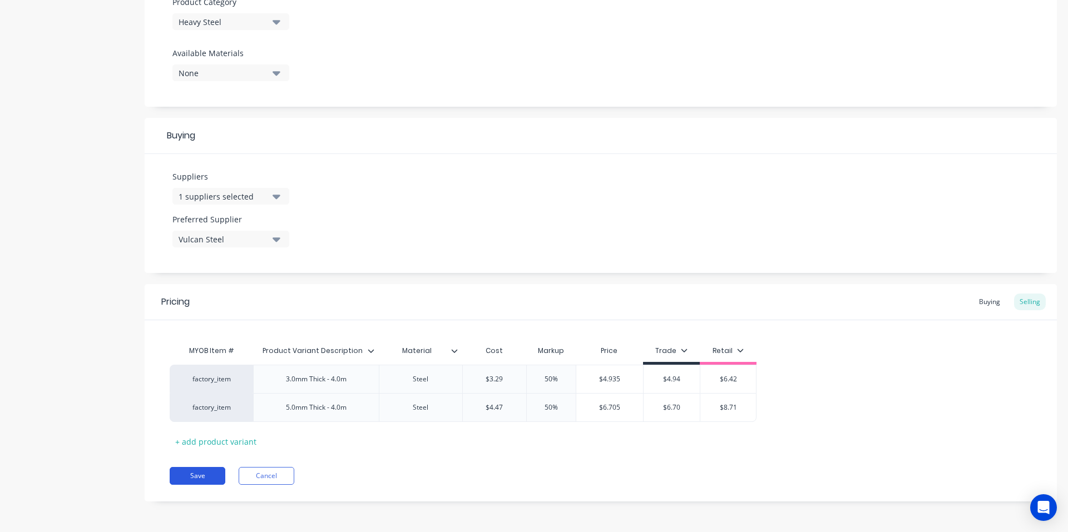
click at [190, 474] on button "Save" at bounding box center [198, 476] width 56 height 18
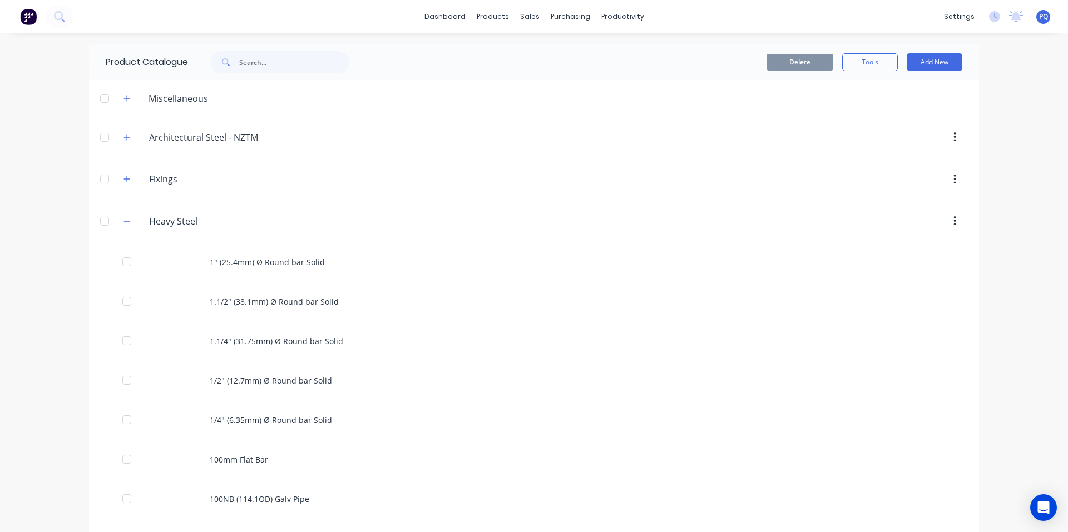
scroll to position [1141, 0]
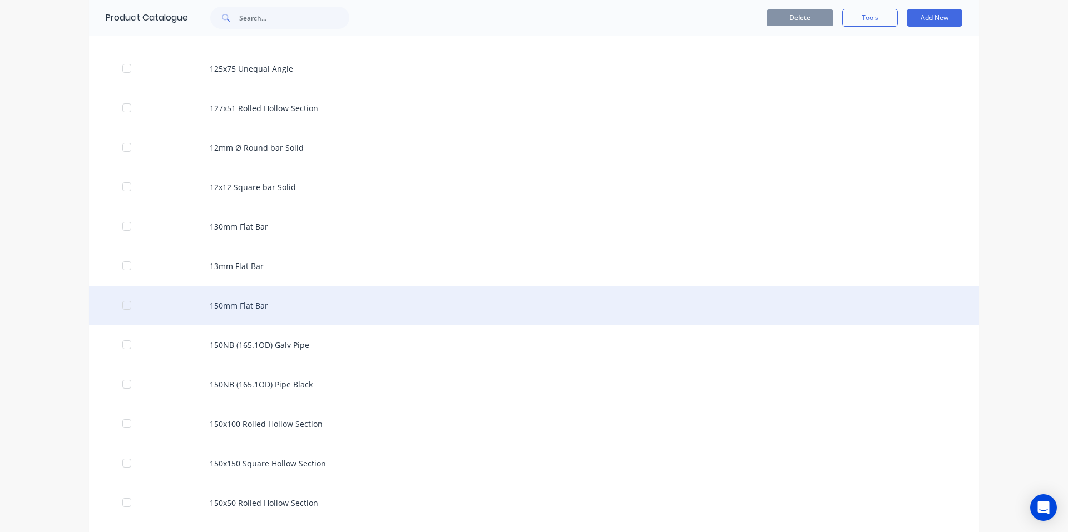
click at [271, 307] on div "150mm Flat Bar" at bounding box center [534, 305] width 890 height 39
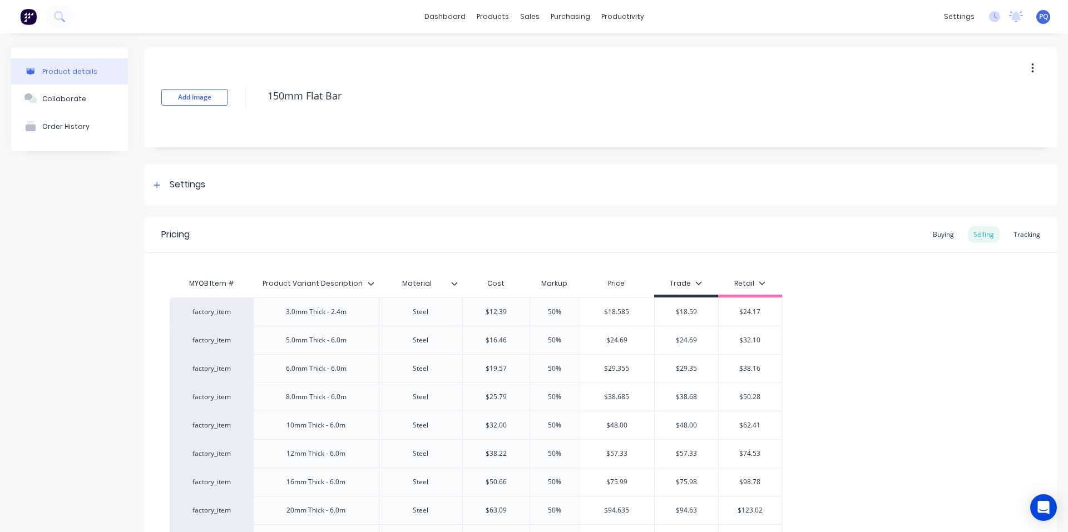
click at [182, 180] on div "Settings" at bounding box center [188, 185] width 36 height 14
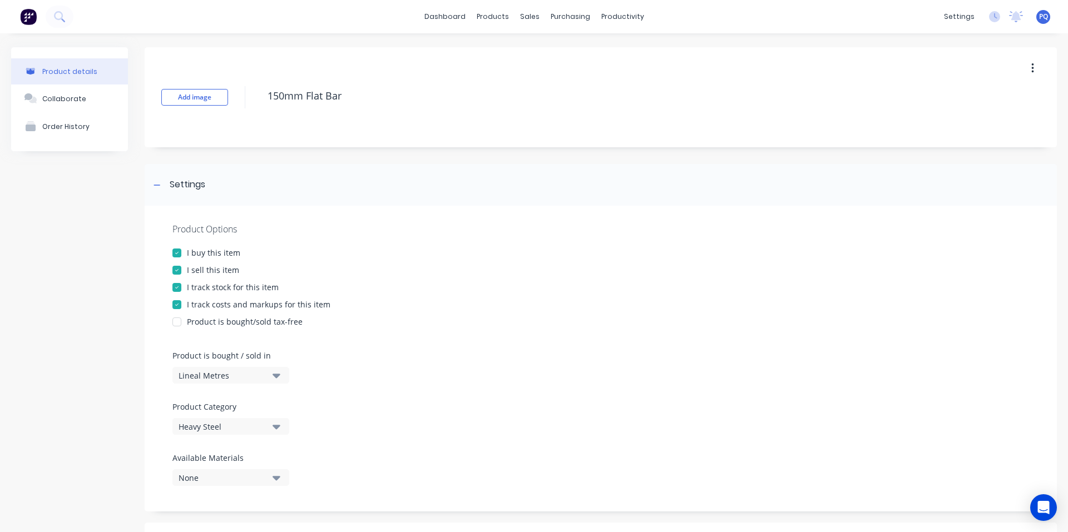
click at [213, 286] on div "I track stock for this item" at bounding box center [233, 287] width 92 height 12
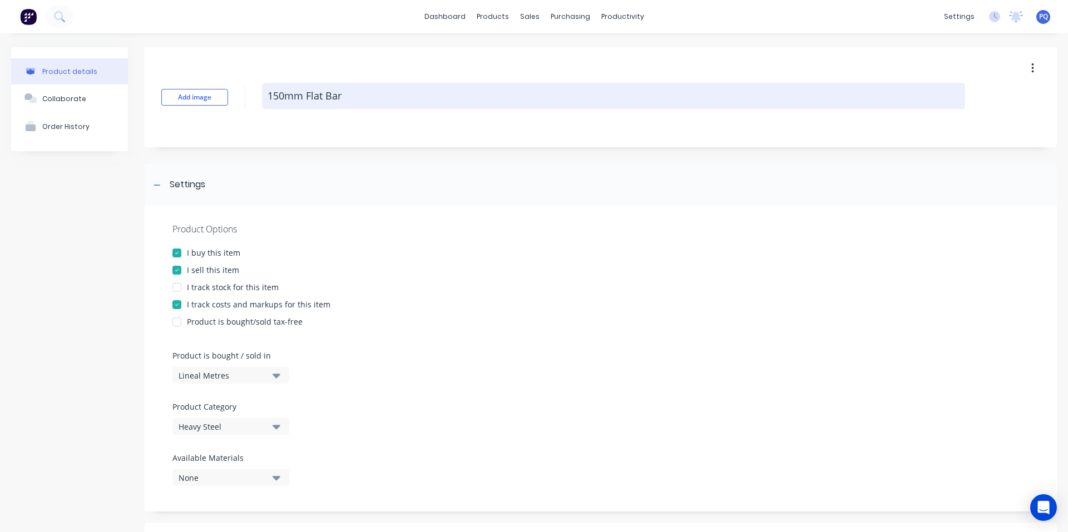
click at [319, 102] on textarea "150mm Flat Bar" at bounding box center [613, 96] width 703 height 26
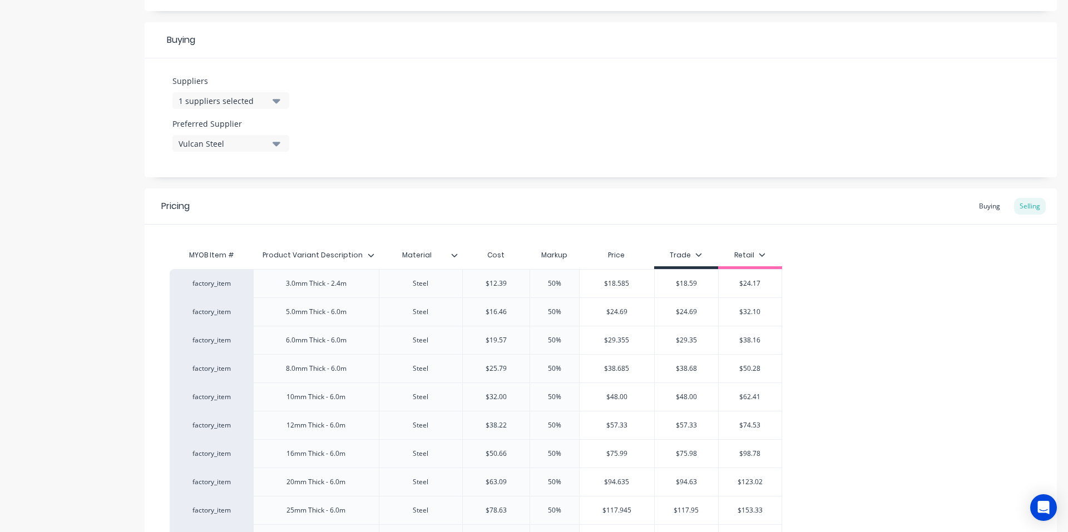
scroll to position [688, 0]
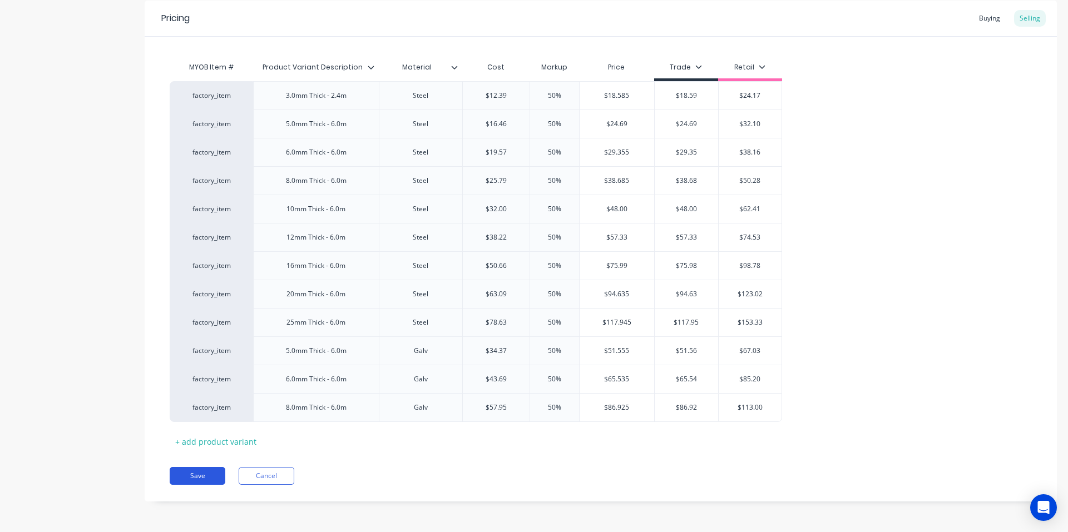
click at [197, 473] on button "Save" at bounding box center [198, 476] width 56 height 18
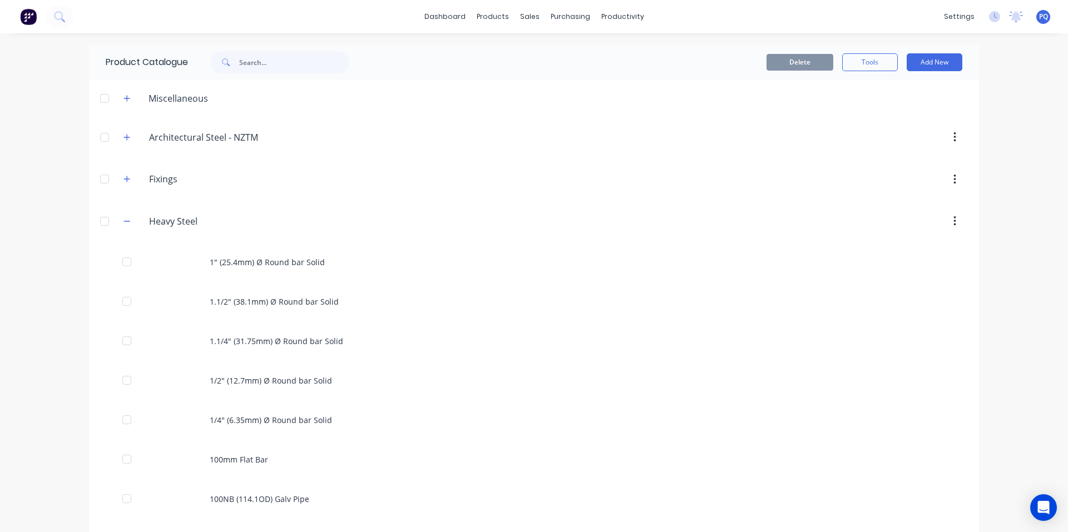
scroll to position [1180, 0]
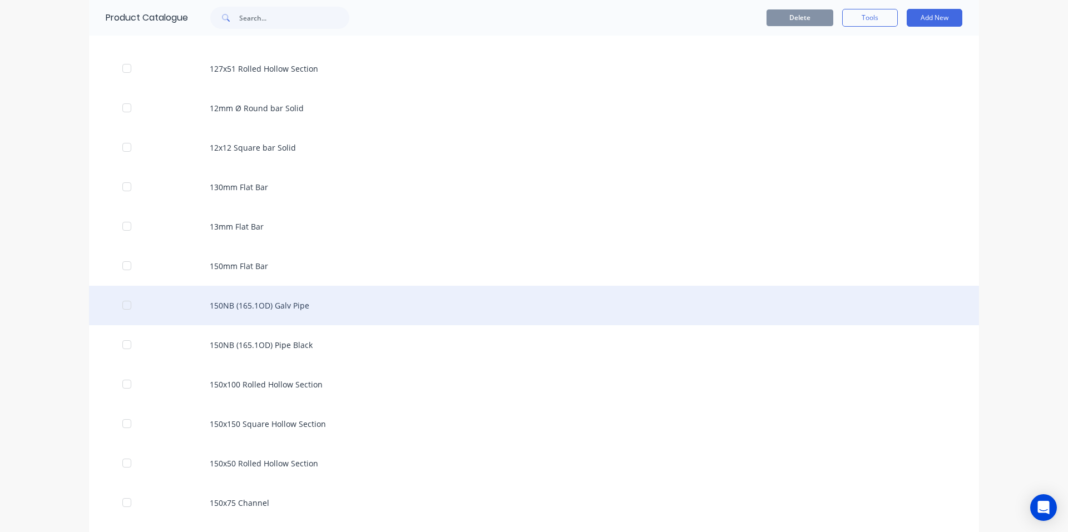
click at [301, 305] on div "150NB (165.1OD) Galv Pipe" at bounding box center [534, 305] width 890 height 39
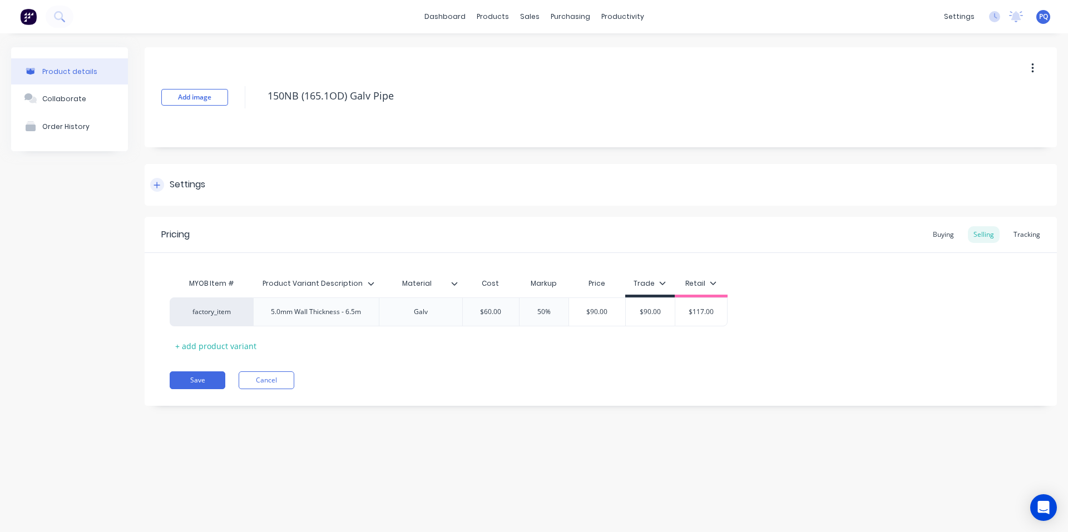
click at [167, 186] on div "Settings" at bounding box center [177, 185] width 55 height 14
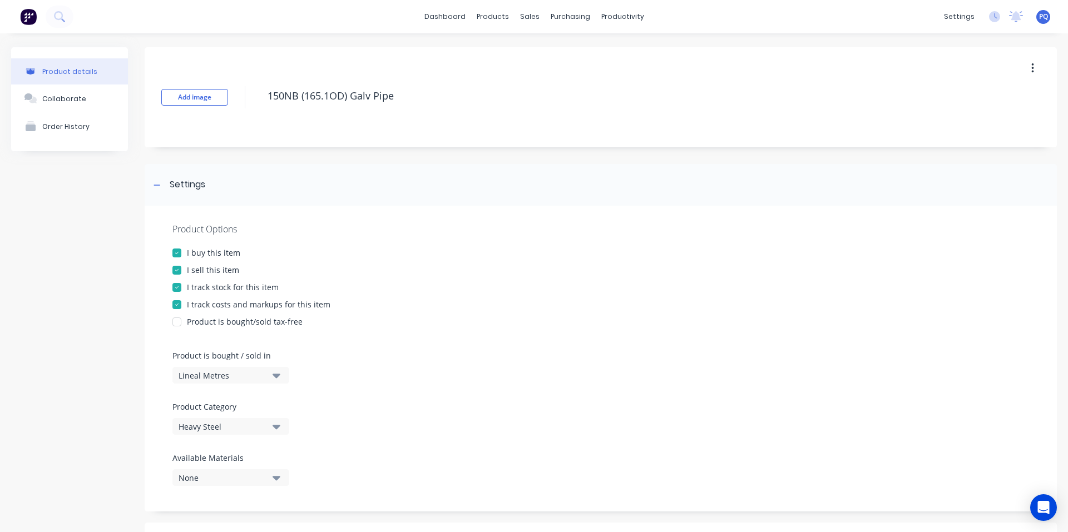
click at [195, 285] on div "I track stock for this item" at bounding box center [233, 287] width 92 height 12
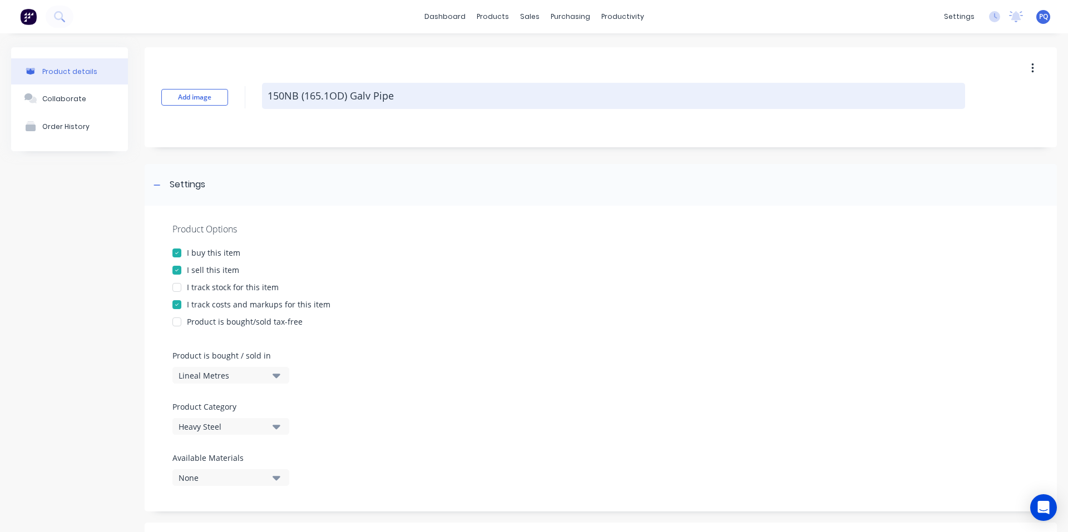
click at [325, 100] on textarea "150NB (165.1OD) Galv Pipe" at bounding box center [613, 96] width 703 height 26
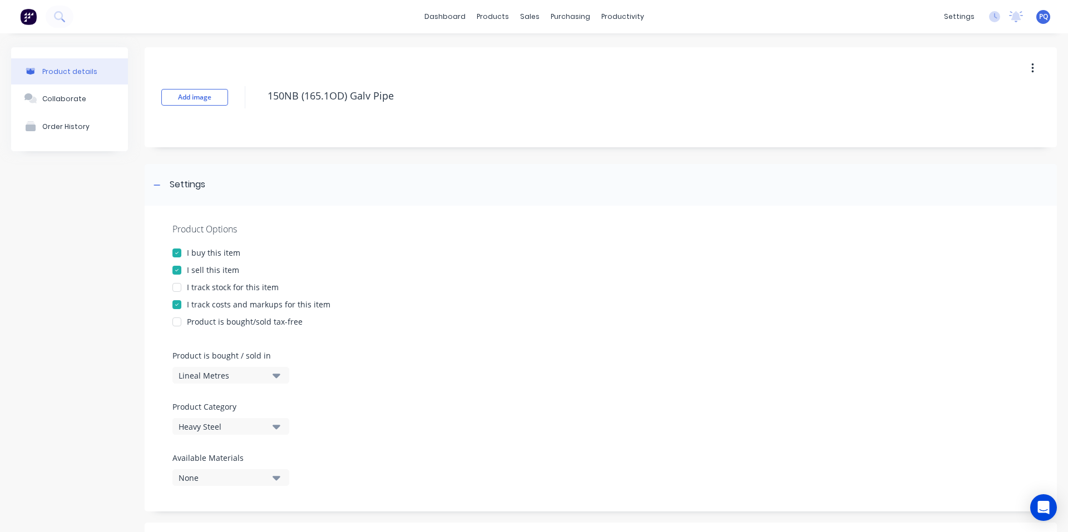
scroll to position [376, 0]
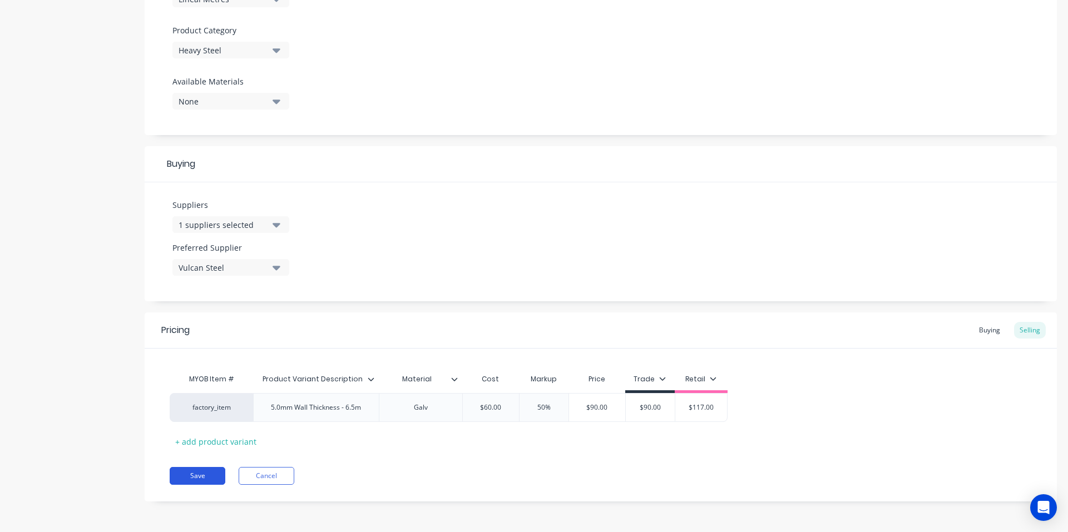
click at [200, 472] on button "Save" at bounding box center [198, 476] width 56 height 18
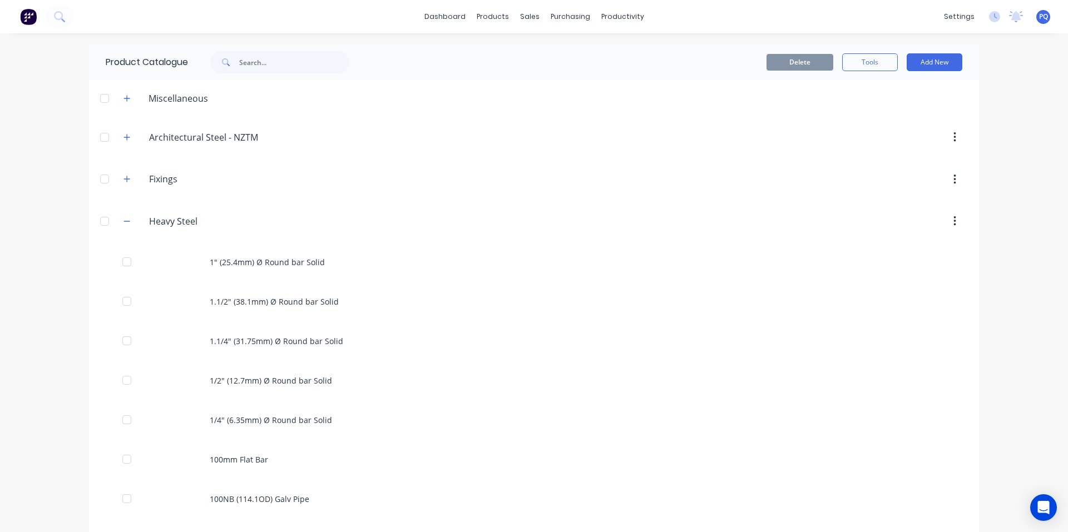
scroll to position [1220, 0]
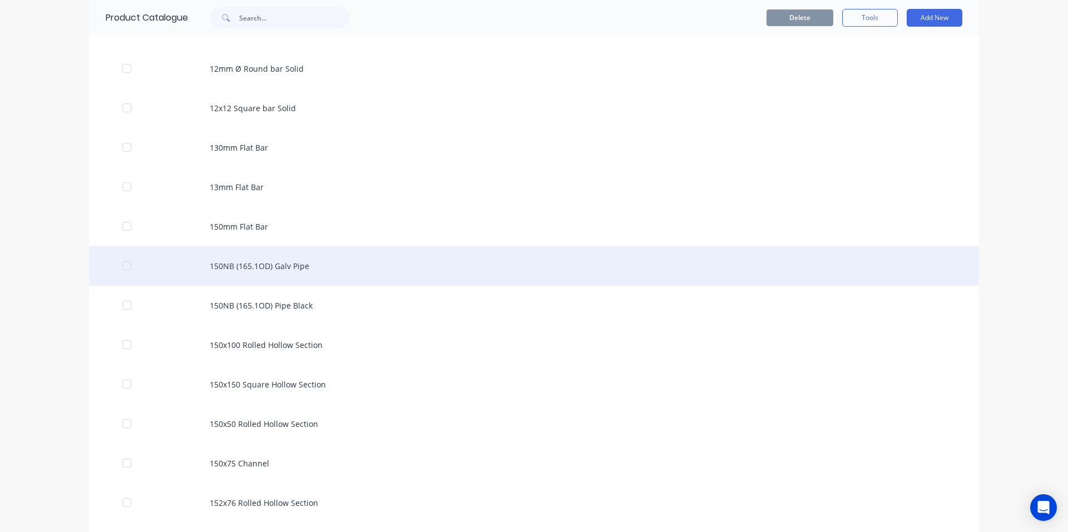
click at [283, 264] on div "150NB (165.1OD) Galv Pipe" at bounding box center [534, 265] width 890 height 39
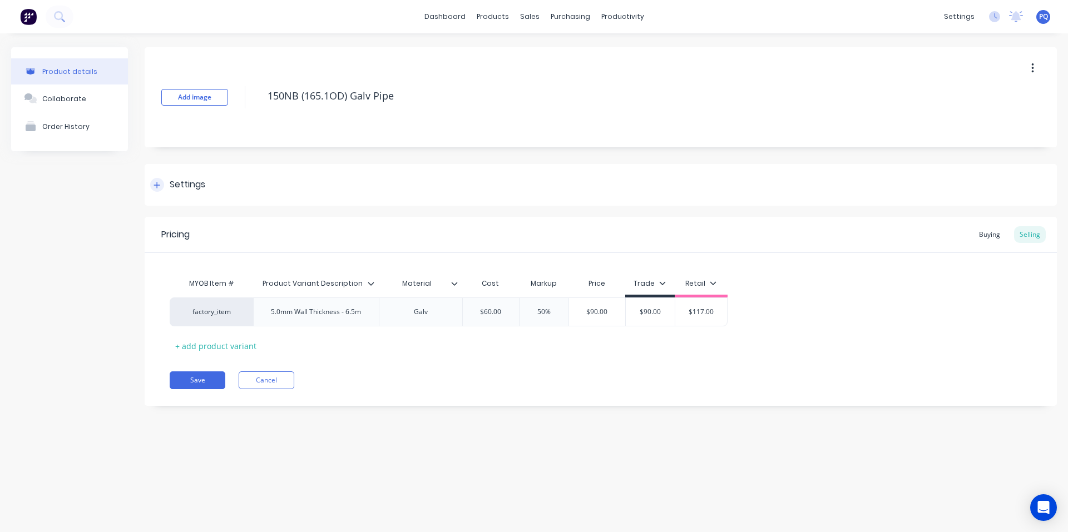
click at [178, 179] on div "Settings" at bounding box center [188, 185] width 36 height 14
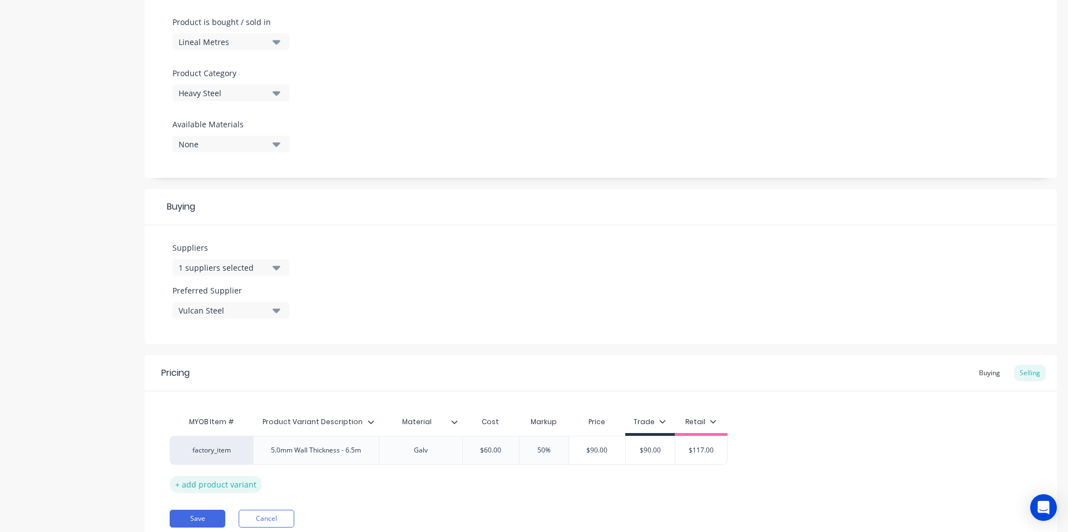
scroll to position [376, 0]
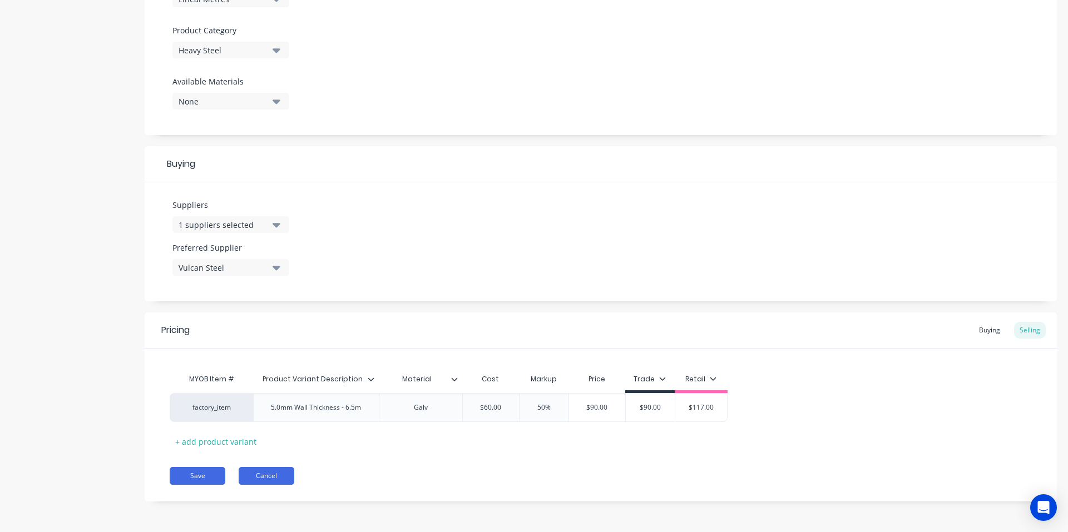
click at [255, 476] on button "Cancel" at bounding box center [267, 476] width 56 height 18
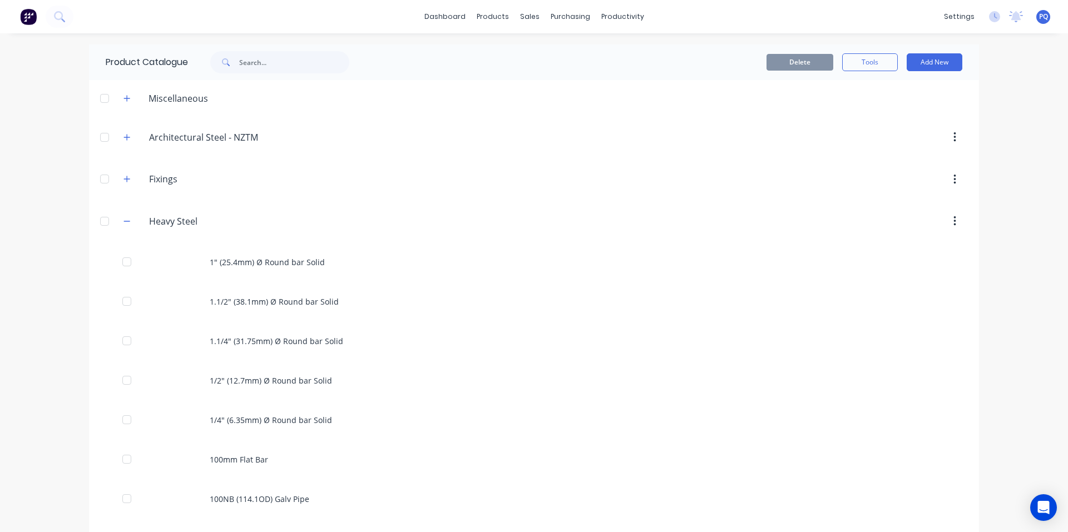
scroll to position [1220, 0]
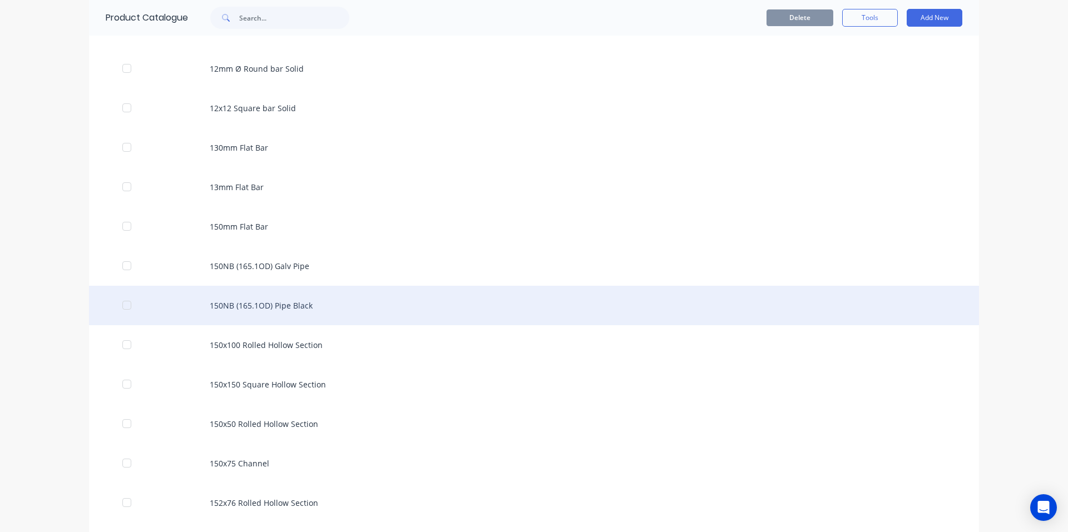
click at [406, 304] on div "150NB (165.1OD) Pipe Black" at bounding box center [534, 305] width 890 height 39
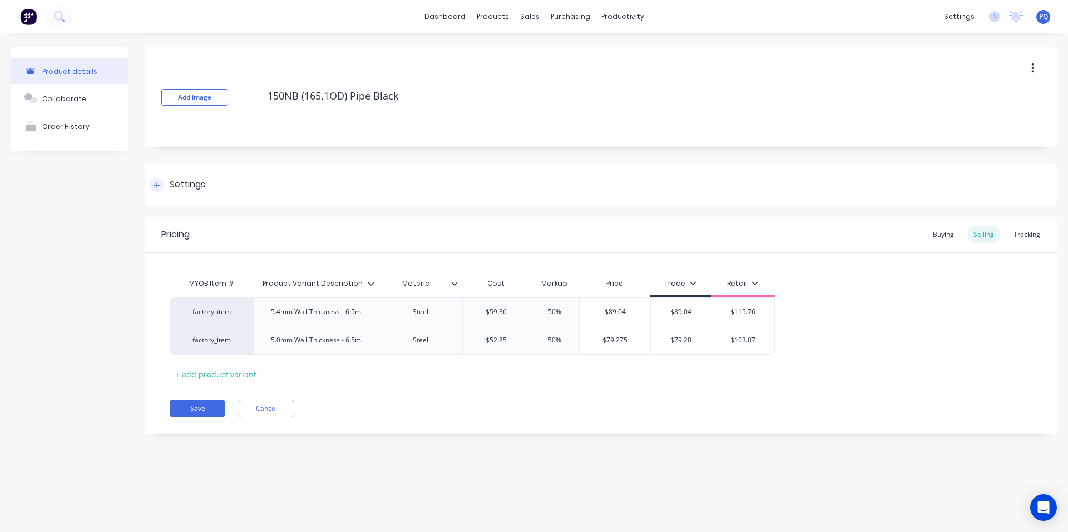
click at [184, 189] on div "Settings" at bounding box center [188, 185] width 36 height 14
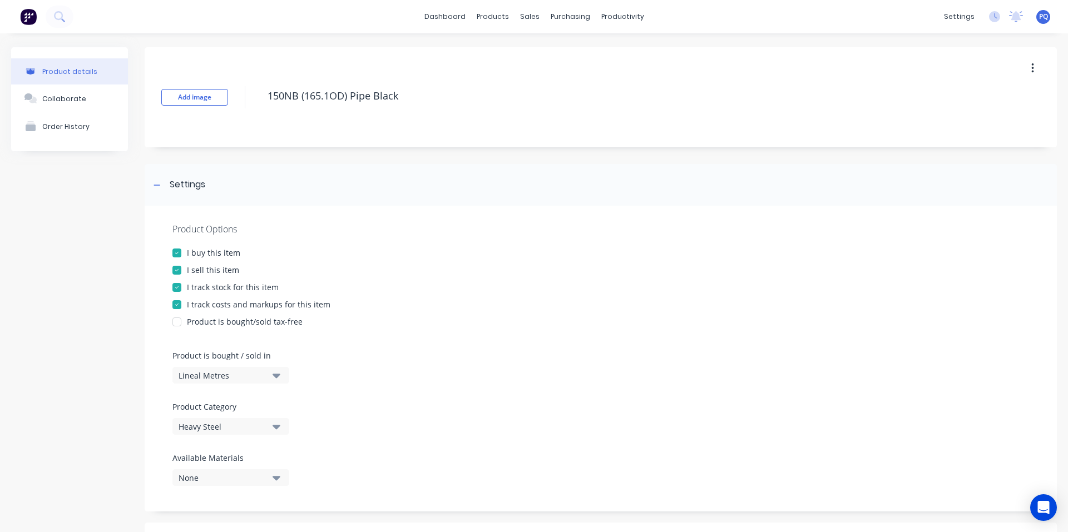
drag, startPoint x: 195, startPoint y: 286, endPoint x: 207, endPoint y: 276, distance: 16.2
click at [195, 289] on div "I track stock for this item" at bounding box center [233, 287] width 92 height 12
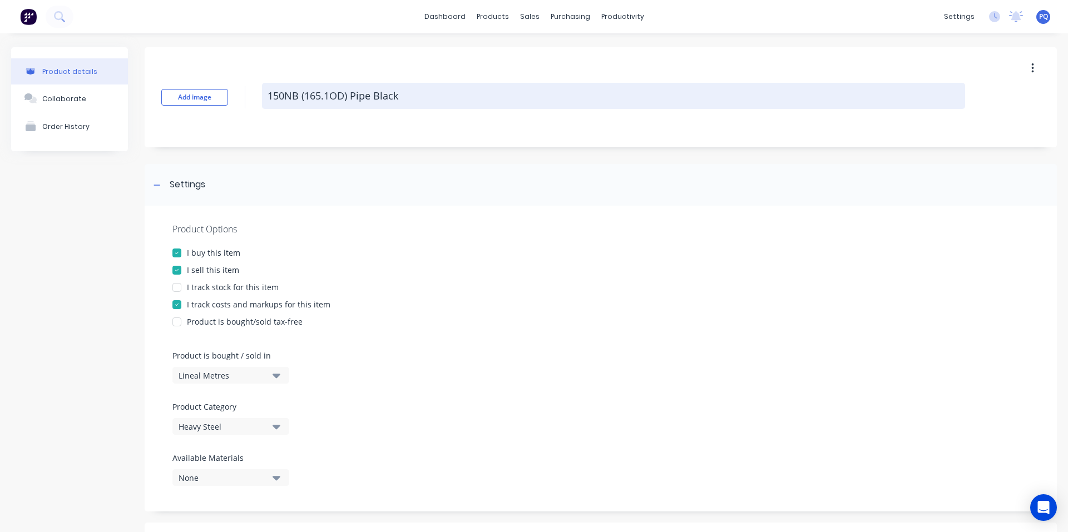
click at [336, 98] on textarea "150NB (165.1OD) Pipe Black" at bounding box center [613, 96] width 703 height 26
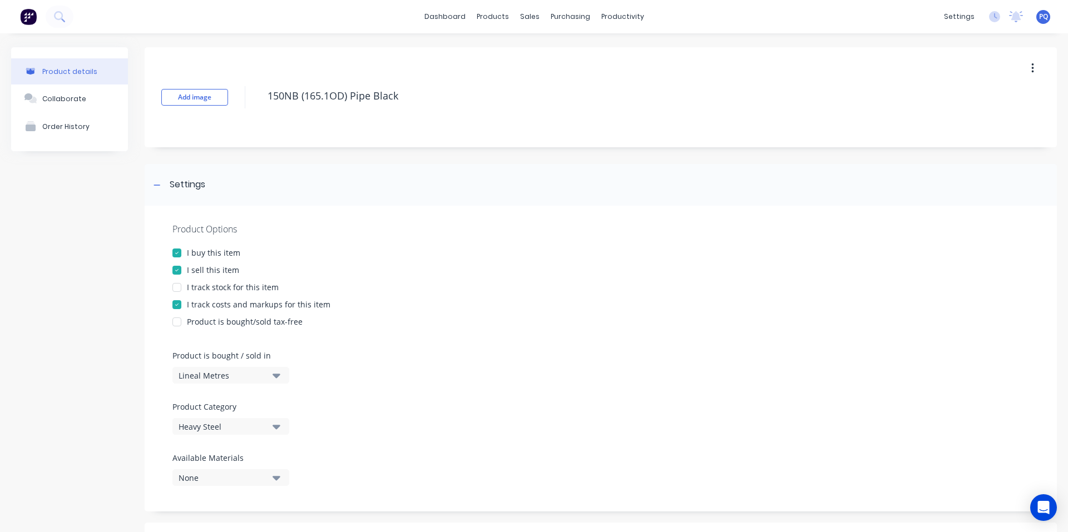
scroll to position [405, 0]
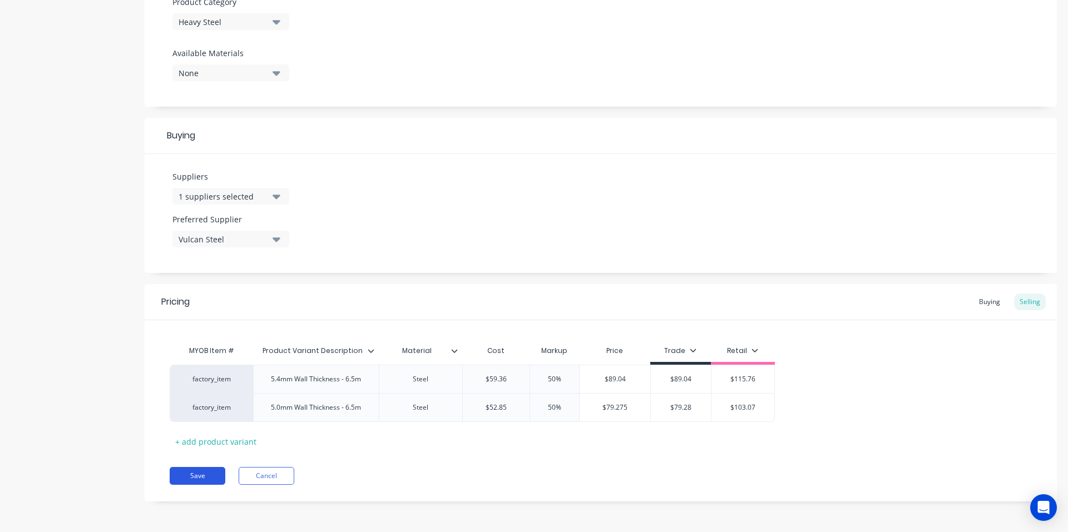
click at [204, 477] on button "Save" at bounding box center [198, 476] width 56 height 18
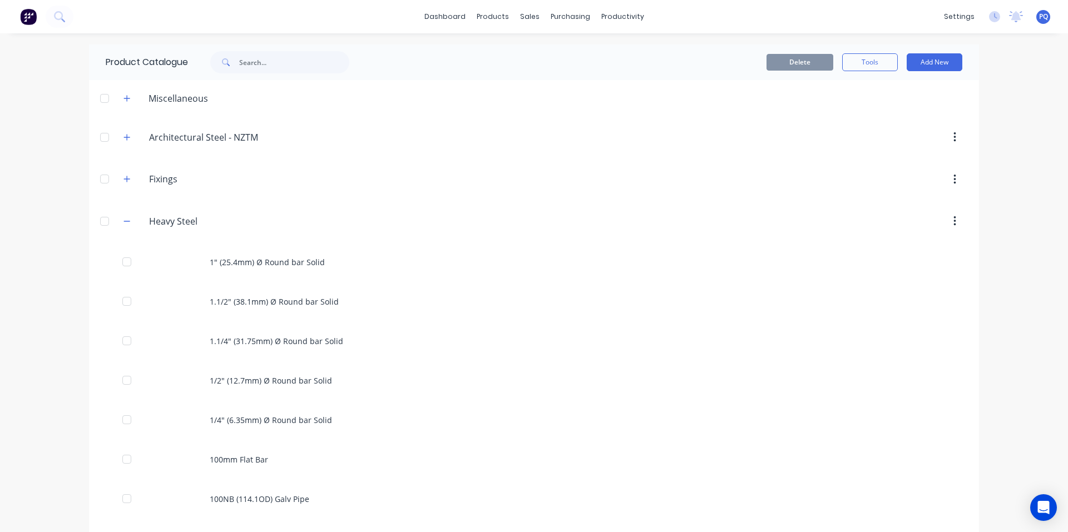
scroll to position [1259, 0]
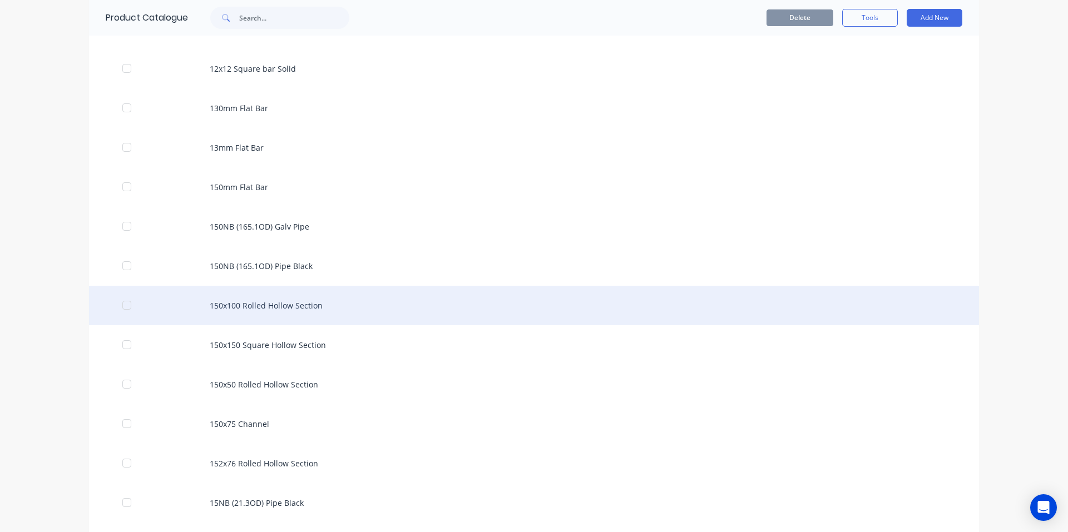
click at [209, 313] on div "150x100 Rolled Hollow Section" at bounding box center [534, 305] width 890 height 39
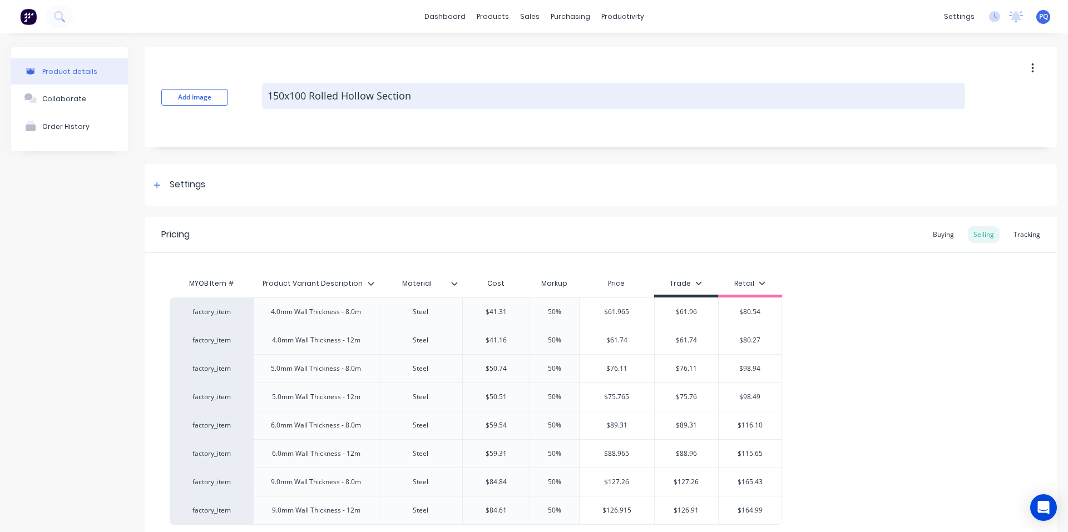
click at [275, 95] on textarea "150x100 Rolled Hollow Section" at bounding box center [613, 96] width 703 height 26
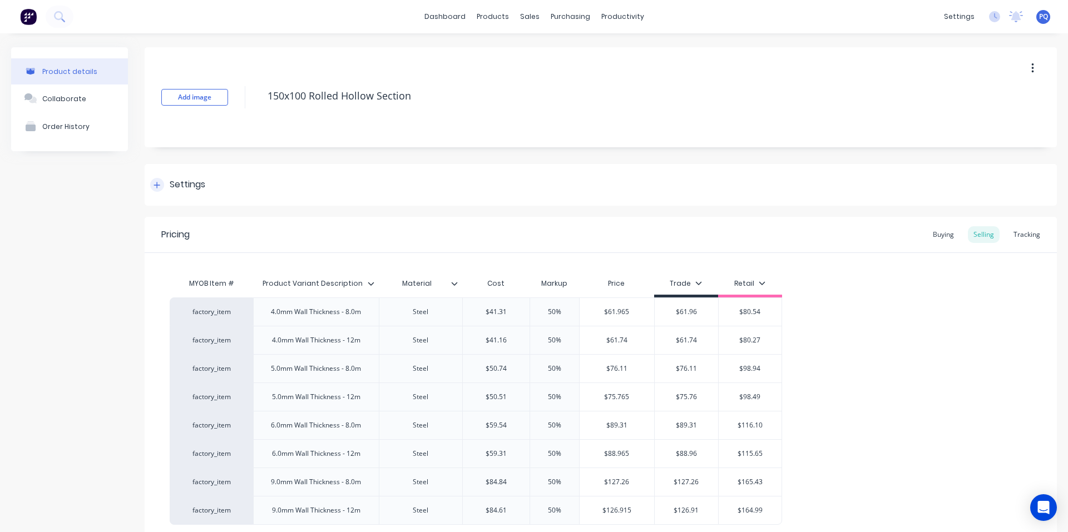
drag, startPoint x: 194, startPoint y: 181, endPoint x: 192, endPoint y: 191, distance: 10.3
click at [194, 181] on div "Settings" at bounding box center [188, 185] width 36 height 14
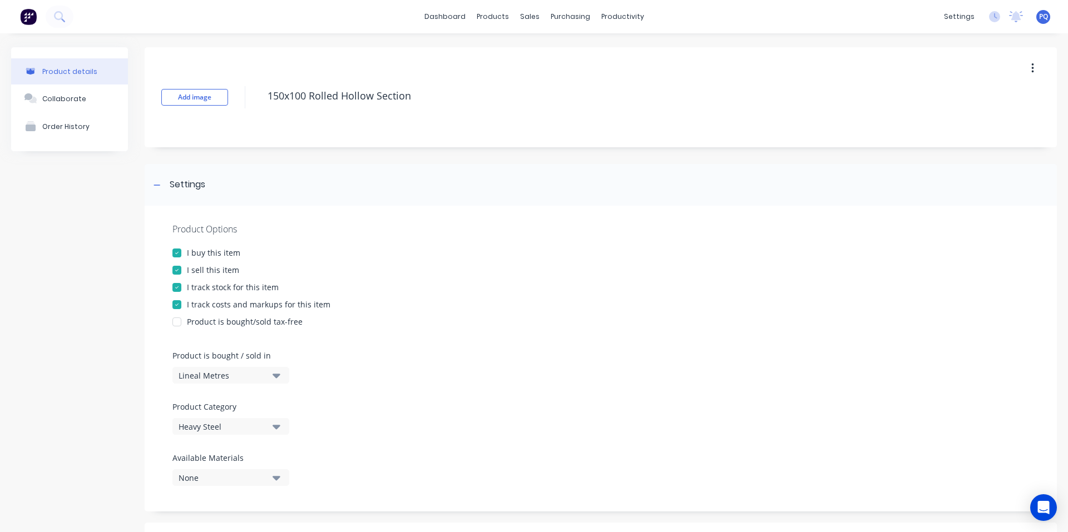
drag, startPoint x: 195, startPoint y: 287, endPoint x: 201, endPoint y: 294, distance: 9.1
click at [195, 287] on div "I track stock for this item" at bounding box center [233, 287] width 92 height 12
click at [469, 325] on div "Product is bought/sold tax-free" at bounding box center [600, 322] width 856 height 12
click at [294, 323] on div "Product is bought/sold tax-free" at bounding box center [245, 322] width 116 height 12
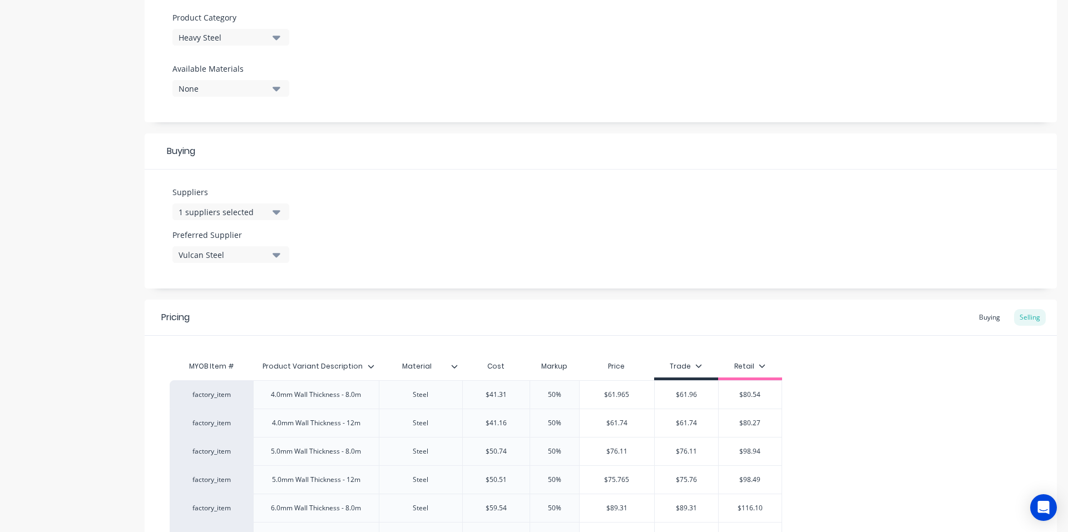
scroll to position [575, 0]
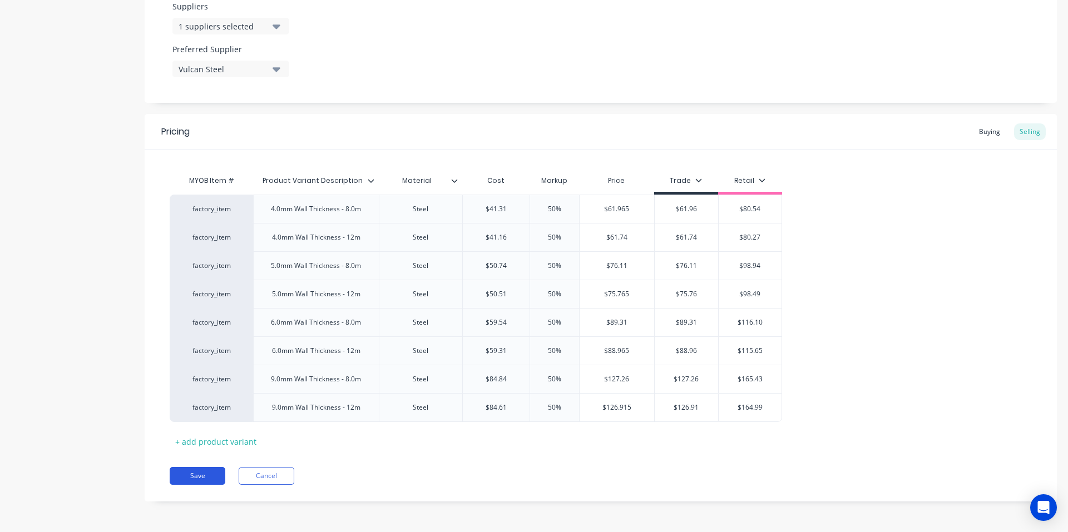
click at [199, 469] on button "Save" at bounding box center [198, 476] width 56 height 18
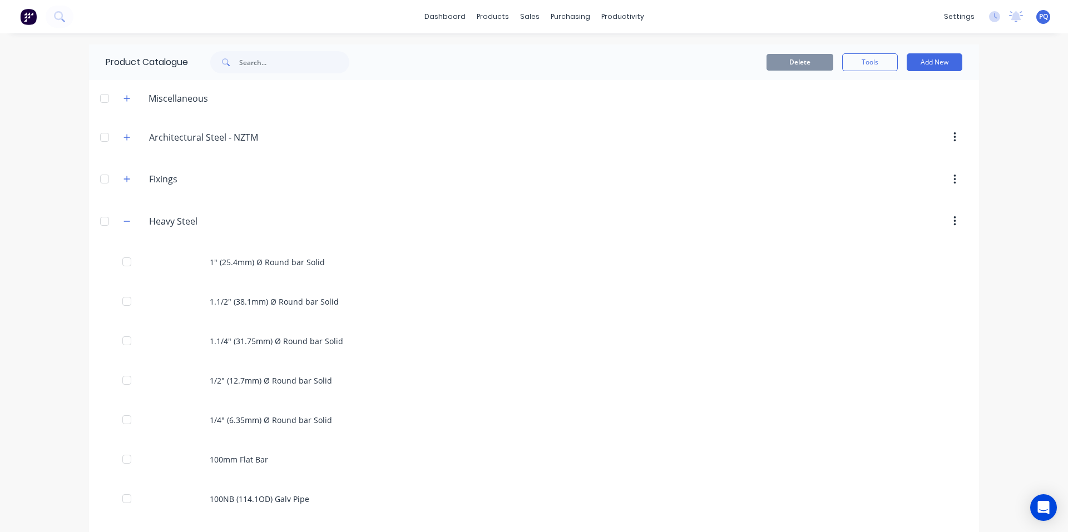
scroll to position [1299, 0]
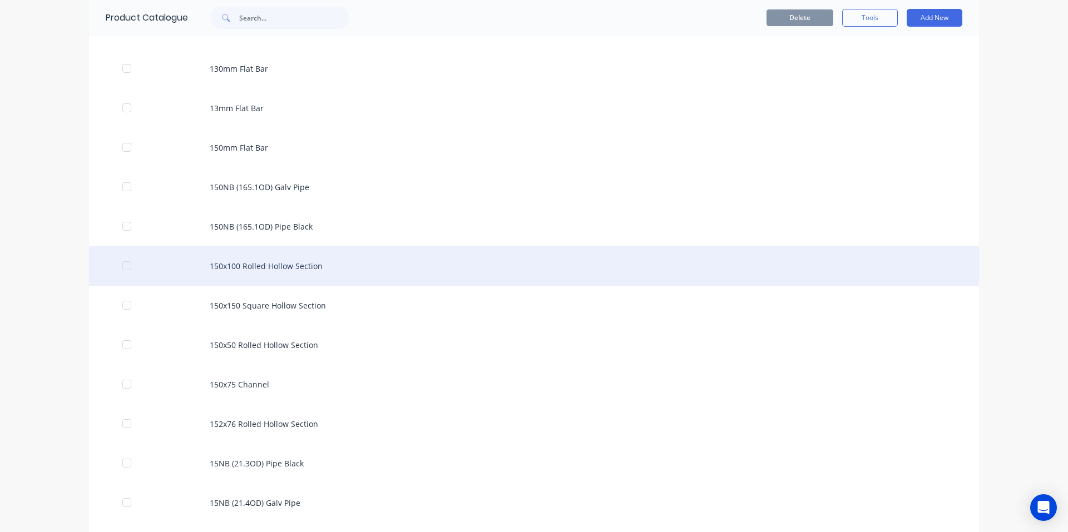
click at [300, 274] on div "150x100 Rolled Hollow Section" at bounding box center [534, 265] width 890 height 39
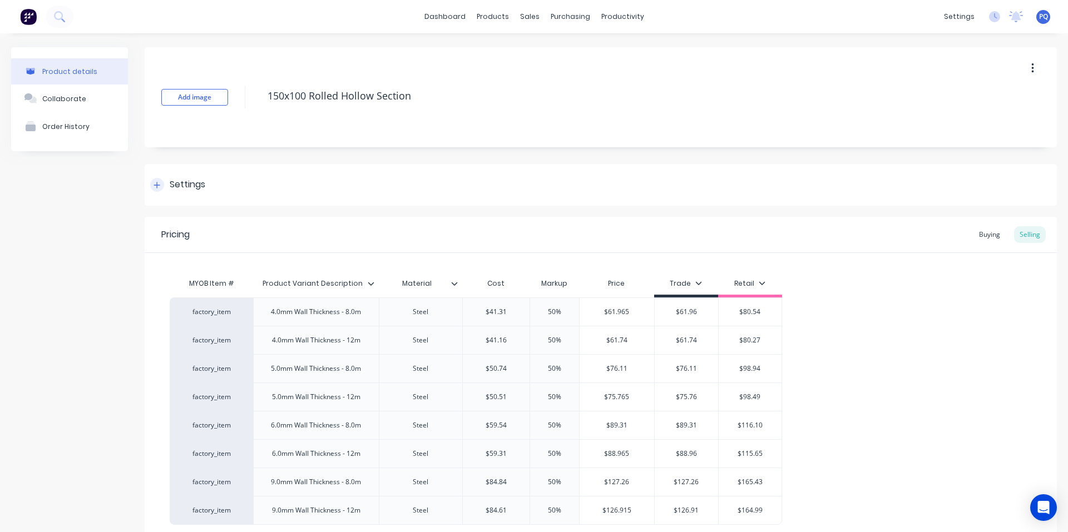
click at [172, 191] on div "Settings" at bounding box center [188, 185] width 36 height 14
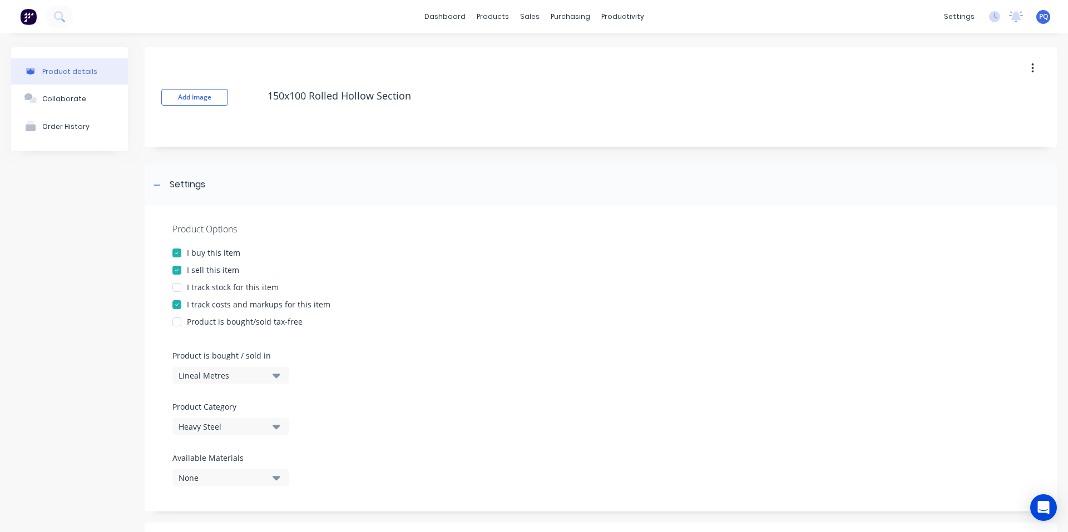
scroll to position [556, 0]
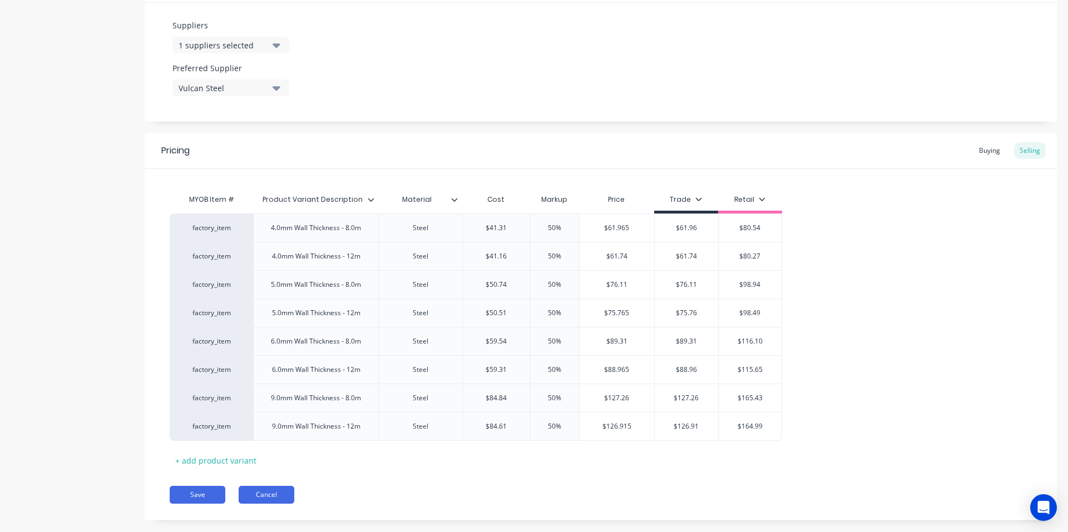
click at [273, 494] on button "Cancel" at bounding box center [267, 495] width 56 height 18
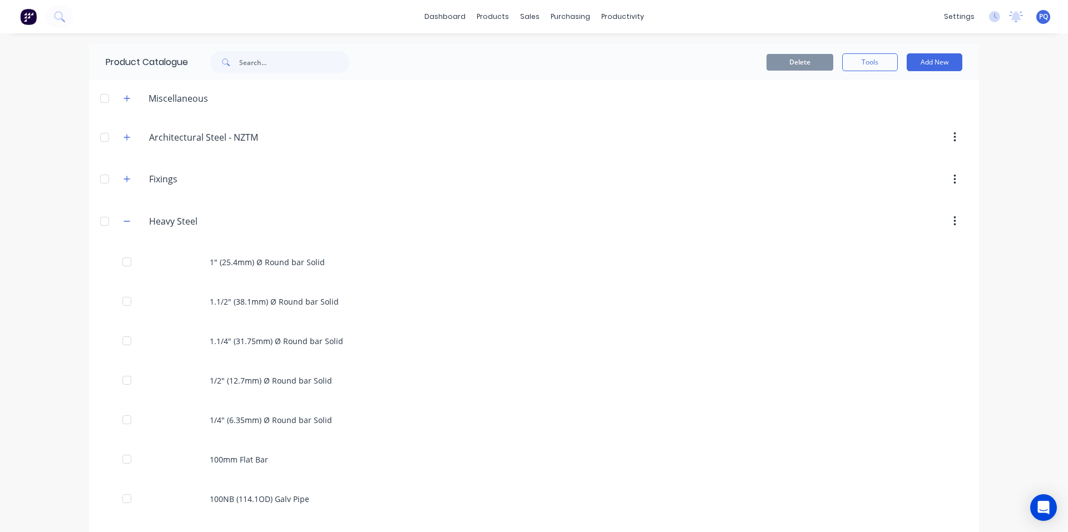
scroll to position [1299, 0]
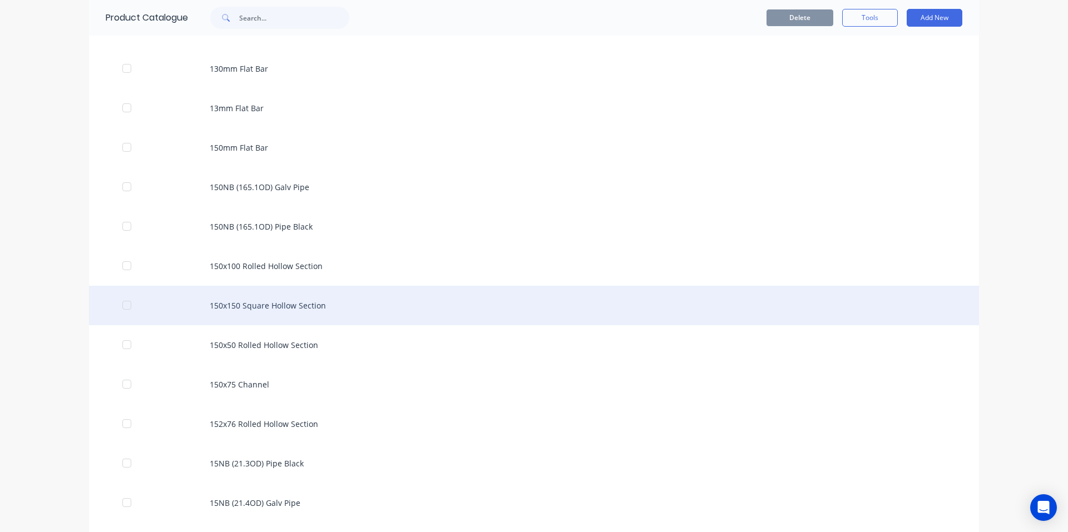
click at [389, 313] on div "150x150 Square Hollow Section" at bounding box center [534, 305] width 890 height 39
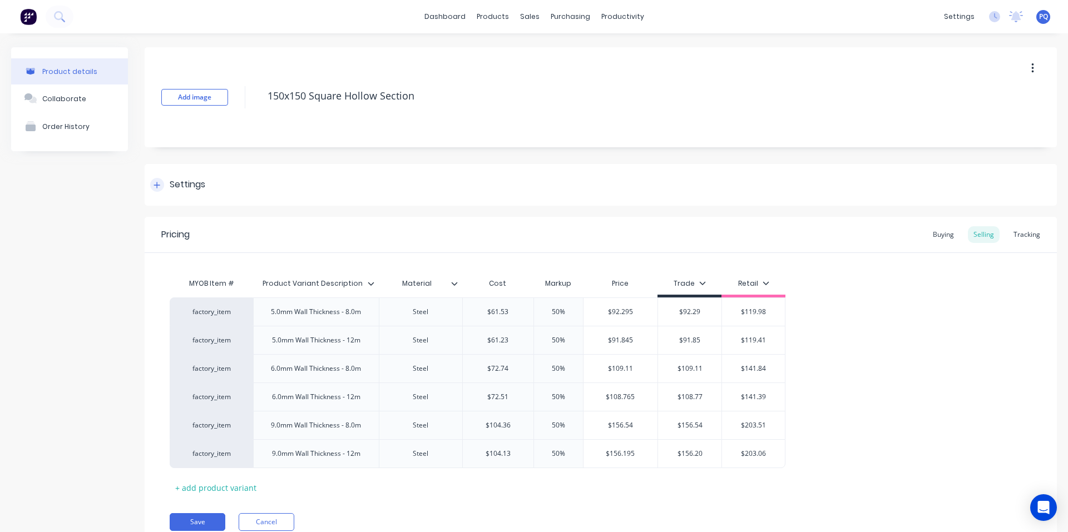
click at [207, 190] on div "Settings" at bounding box center [601, 185] width 912 height 42
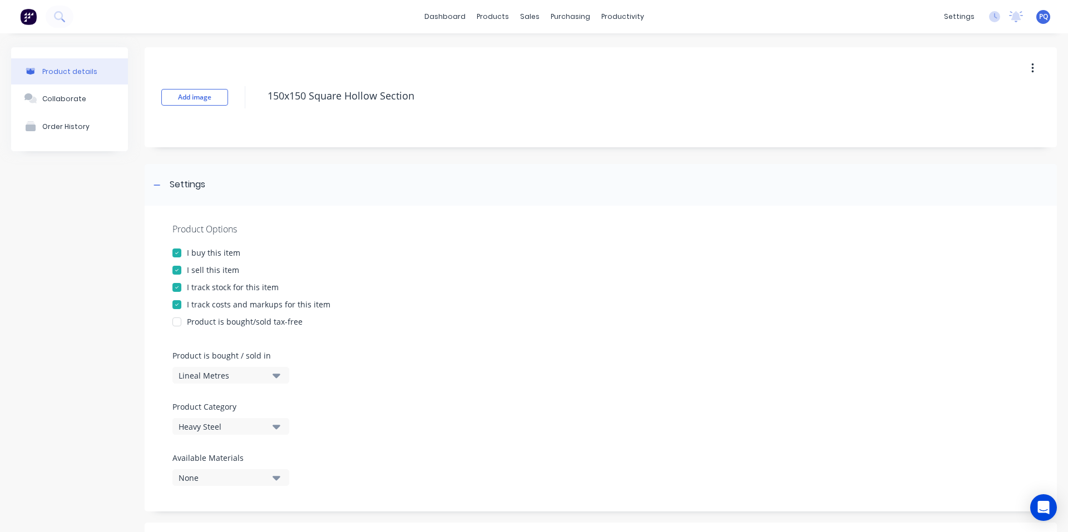
click at [193, 294] on div "Product Options I buy this item I sell this item I track stock for this item I …" at bounding box center [601, 359] width 912 height 306
click at [196, 288] on div "I track stock for this item" at bounding box center [233, 287] width 92 height 12
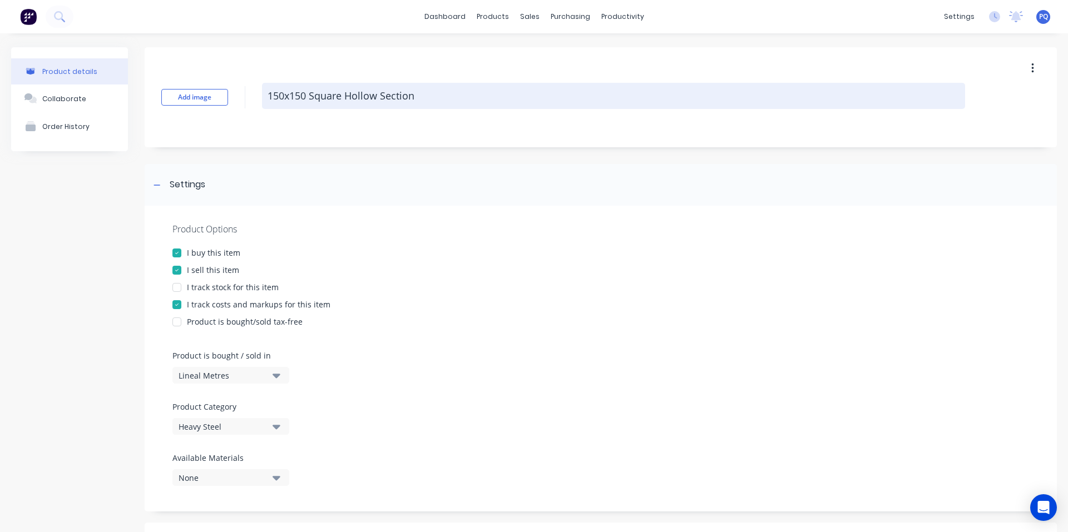
click at [304, 97] on textarea "150x150 Square Hollow Section" at bounding box center [613, 96] width 703 height 26
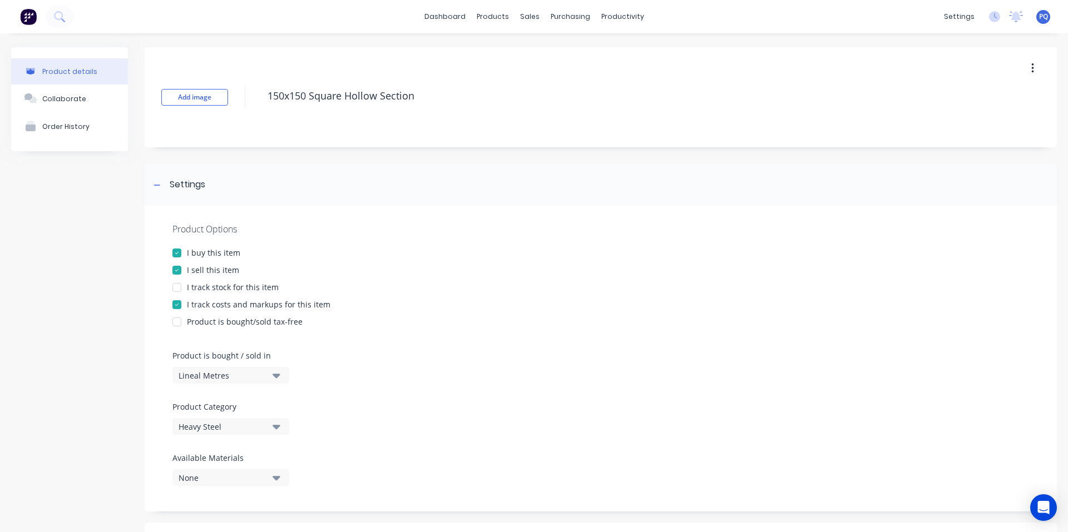
scroll to position [500, 0]
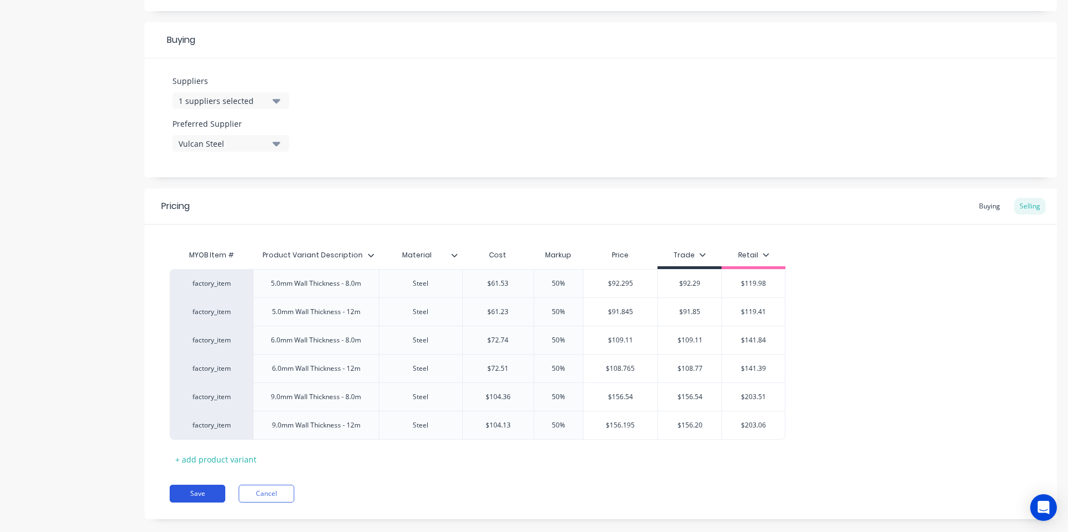
click at [199, 497] on button "Save" at bounding box center [198, 494] width 56 height 18
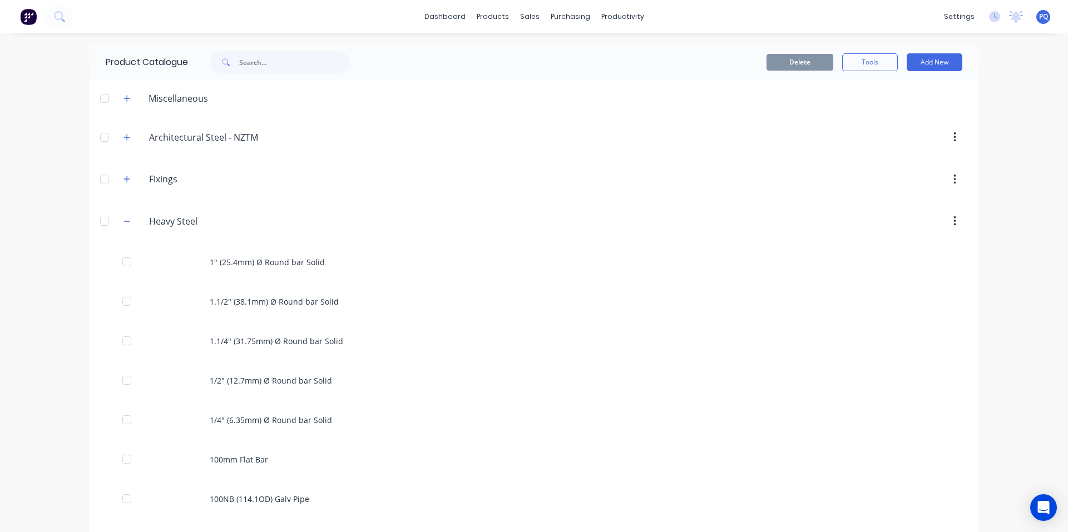
scroll to position [1338, 0]
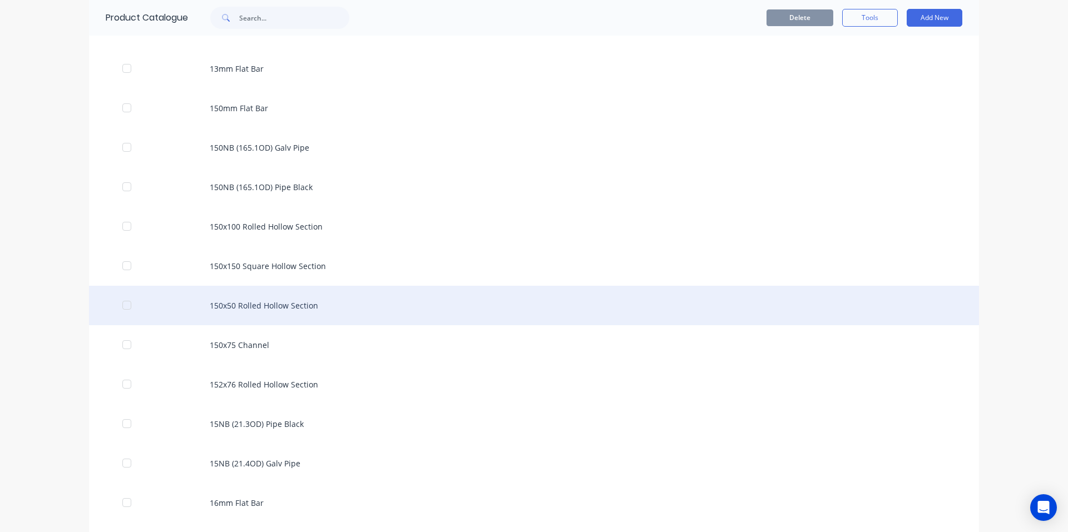
click at [256, 307] on div "150x50 Rolled Hollow Section" at bounding box center [534, 305] width 890 height 39
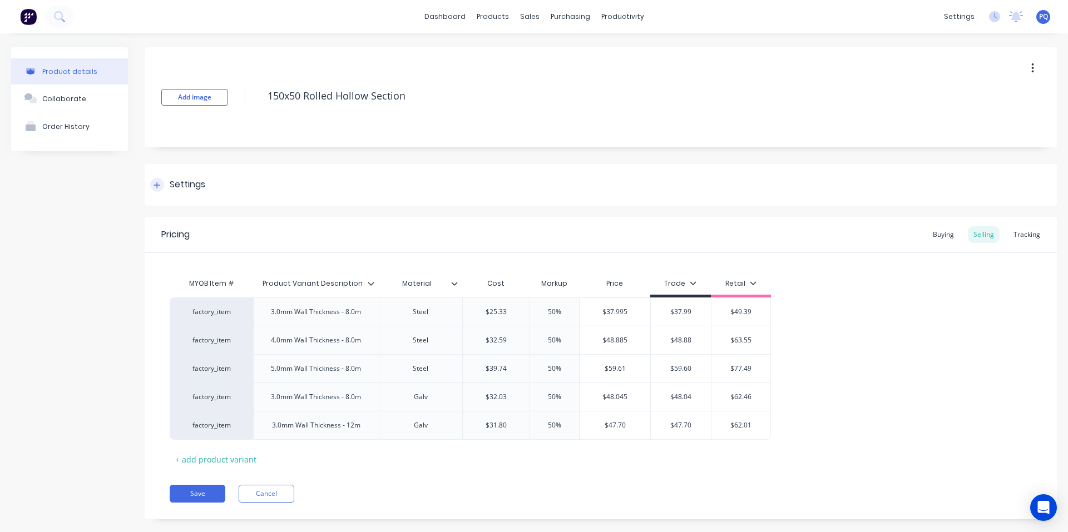
click at [161, 186] on div at bounding box center [157, 185] width 14 height 14
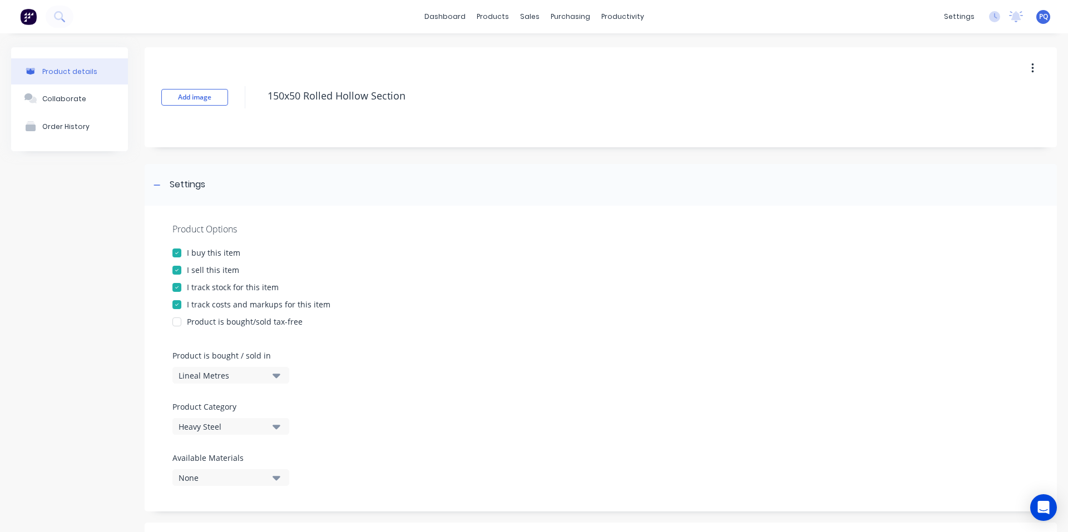
click at [192, 285] on div "I track stock for this item" at bounding box center [233, 287] width 92 height 12
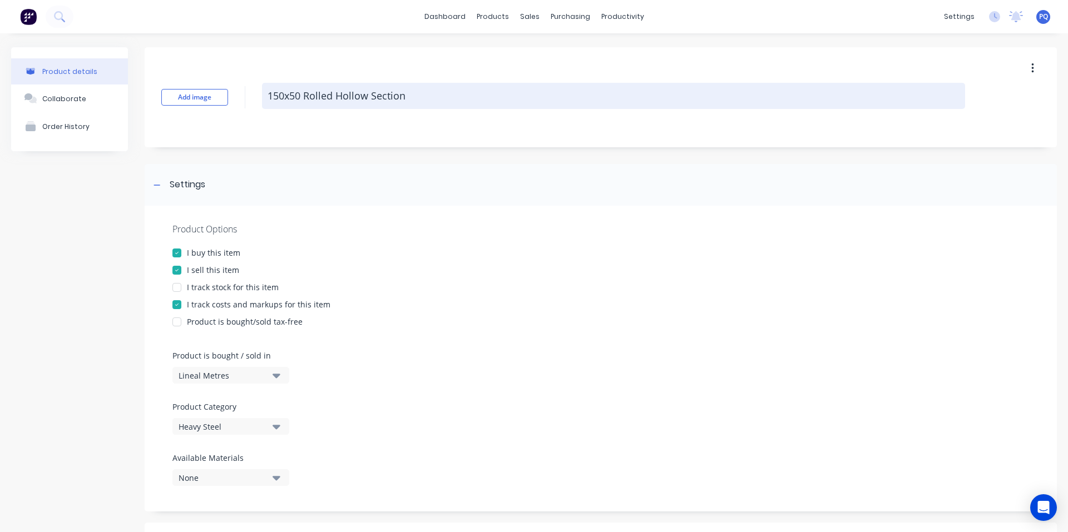
click at [314, 92] on textarea "150x50 Rolled Hollow Section" at bounding box center [613, 96] width 703 height 26
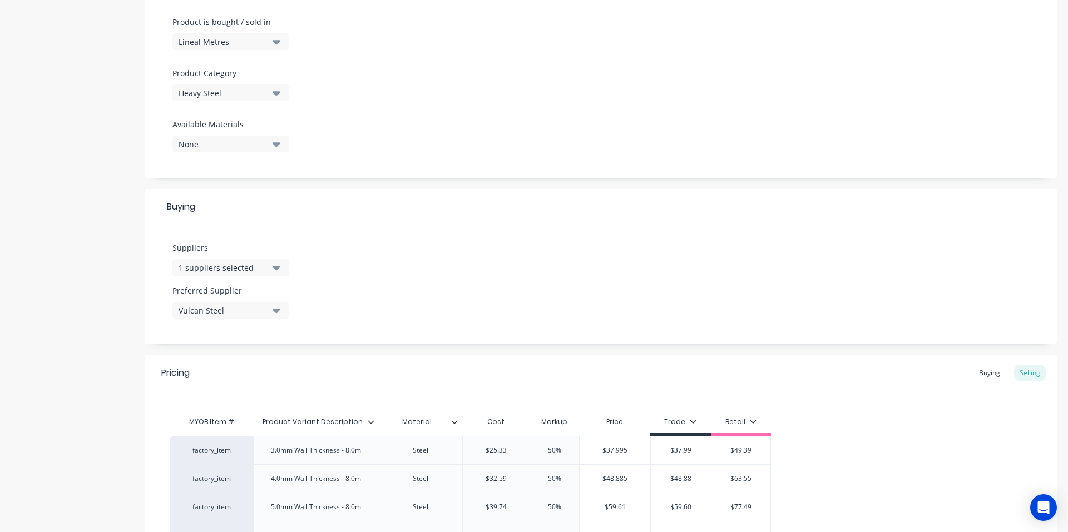
scroll to position [490, 0]
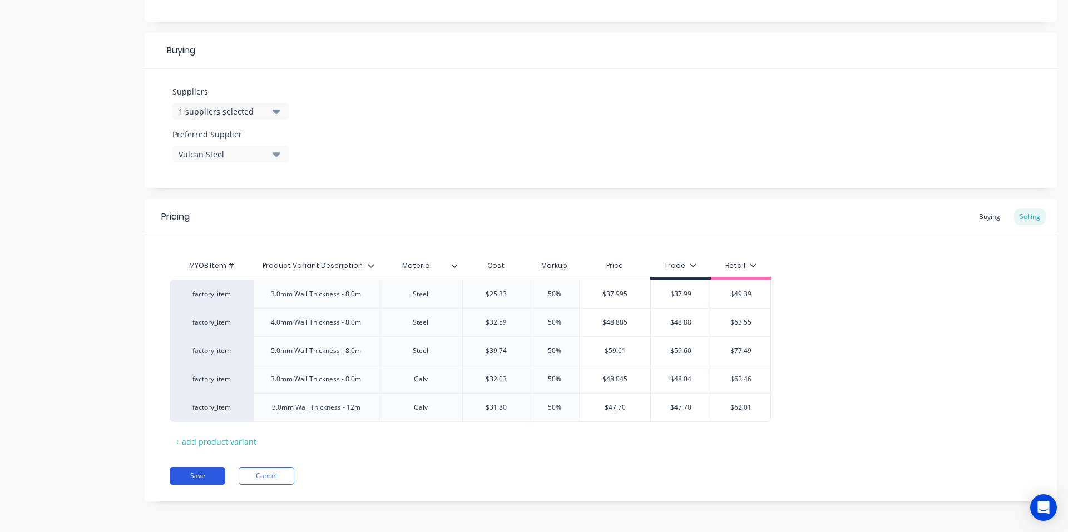
click at [195, 482] on button "Save" at bounding box center [198, 476] width 56 height 18
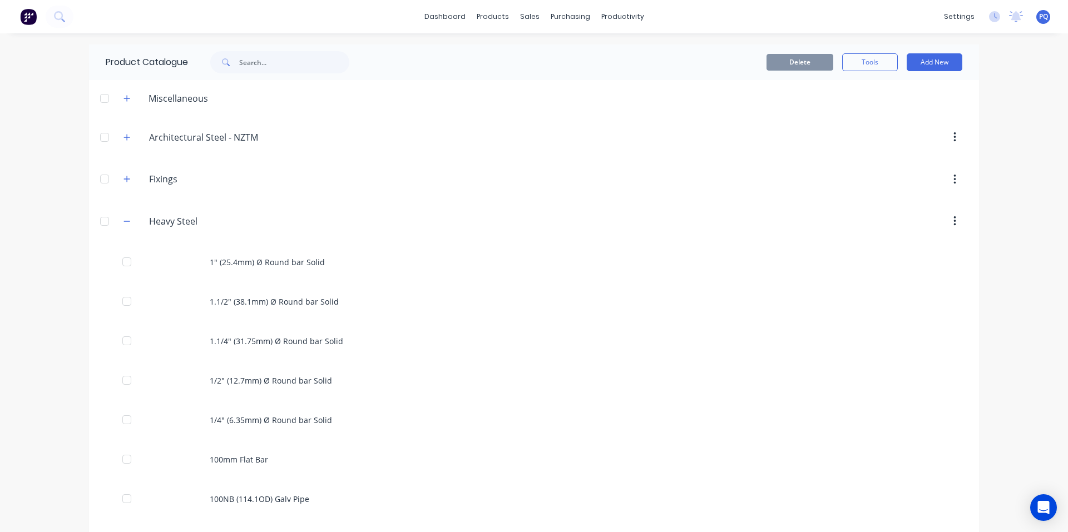
scroll to position [1378, 0]
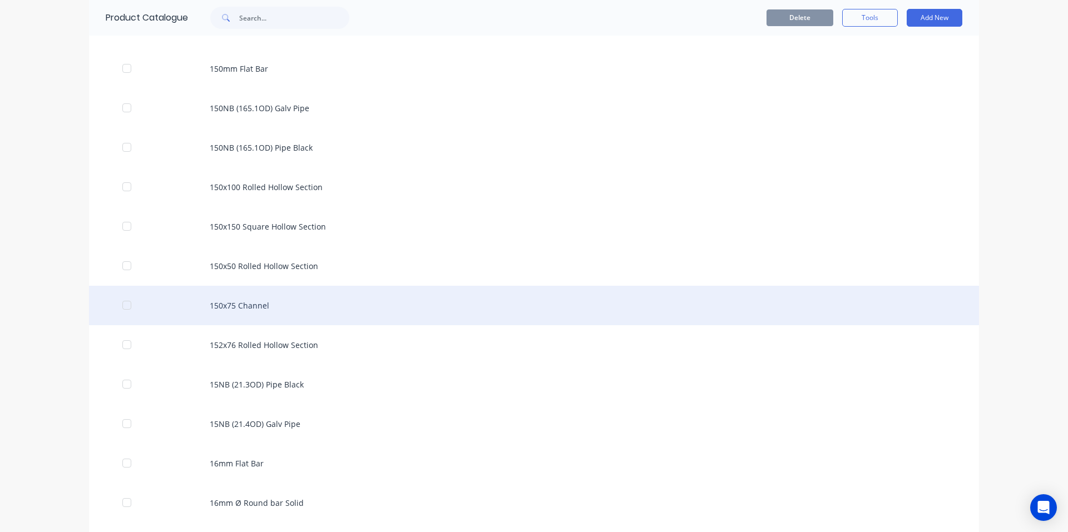
click at [299, 303] on div "150x75 Channel" at bounding box center [534, 305] width 890 height 39
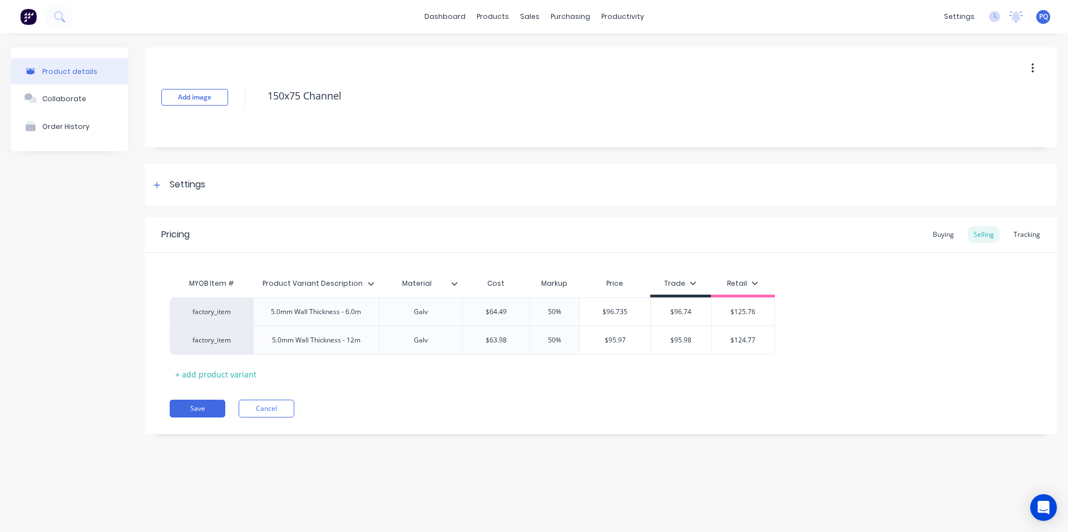
drag, startPoint x: 211, startPoint y: 187, endPoint x: 205, endPoint y: 312, distance: 125.8
click at [211, 187] on div "Settings" at bounding box center [601, 185] width 912 height 42
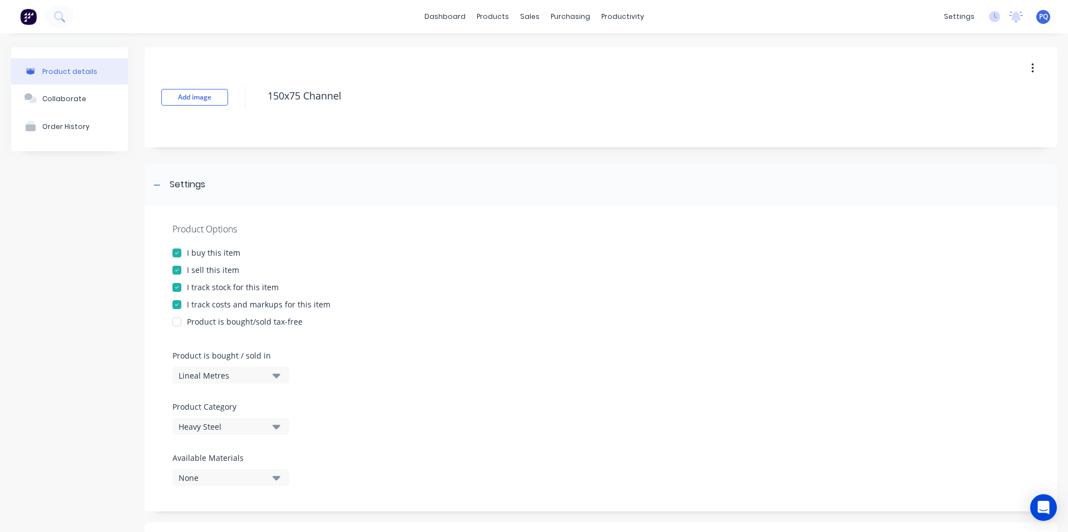
click at [208, 289] on div "I track stock for this item" at bounding box center [233, 287] width 92 height 12
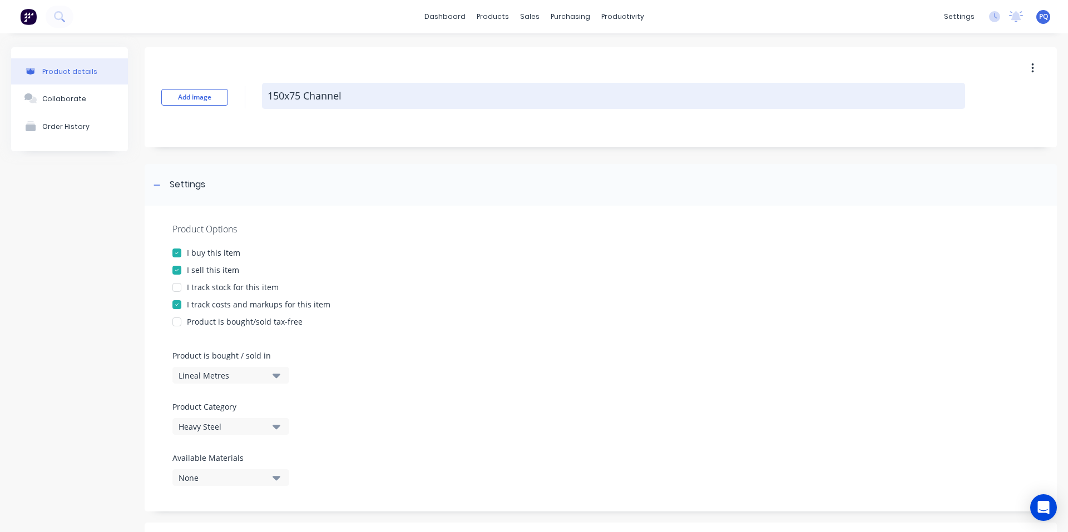
click at [294, 94] on textarea "150x75 Channel" at bounding box center [613, 96] width 703 height 26
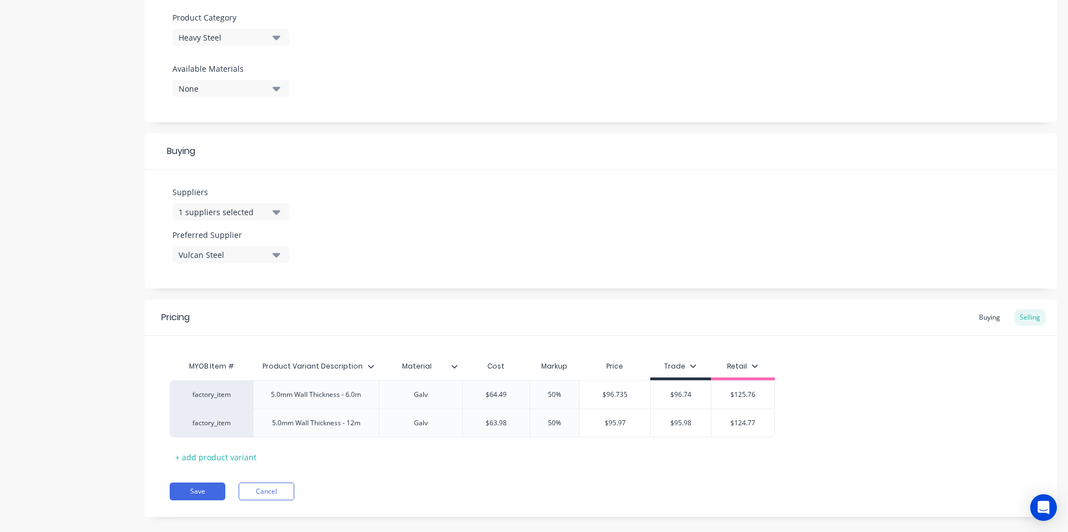
scroll to position [405, 0]
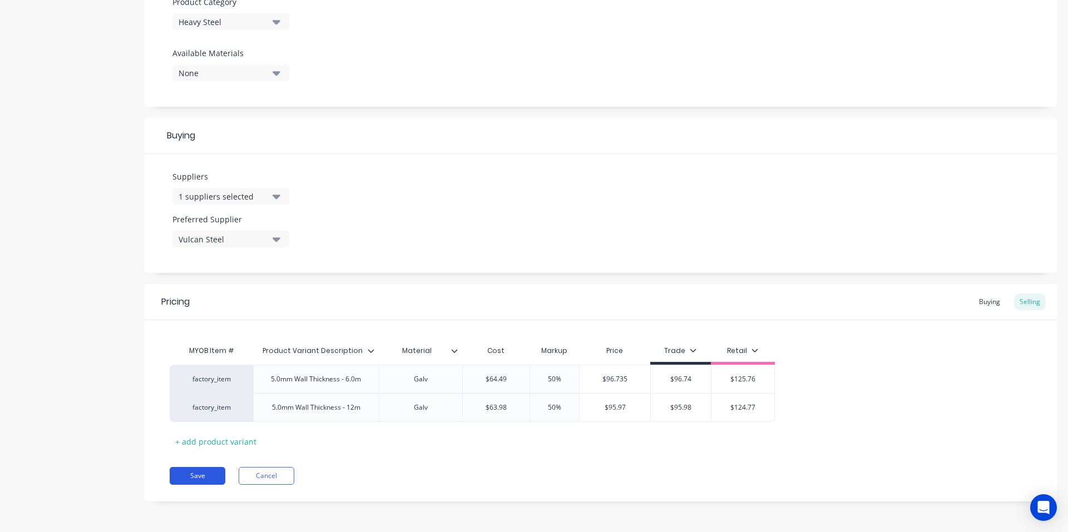
click at [205, 474] on button "Save" at bounding box center [198, 476] width 56 height 18
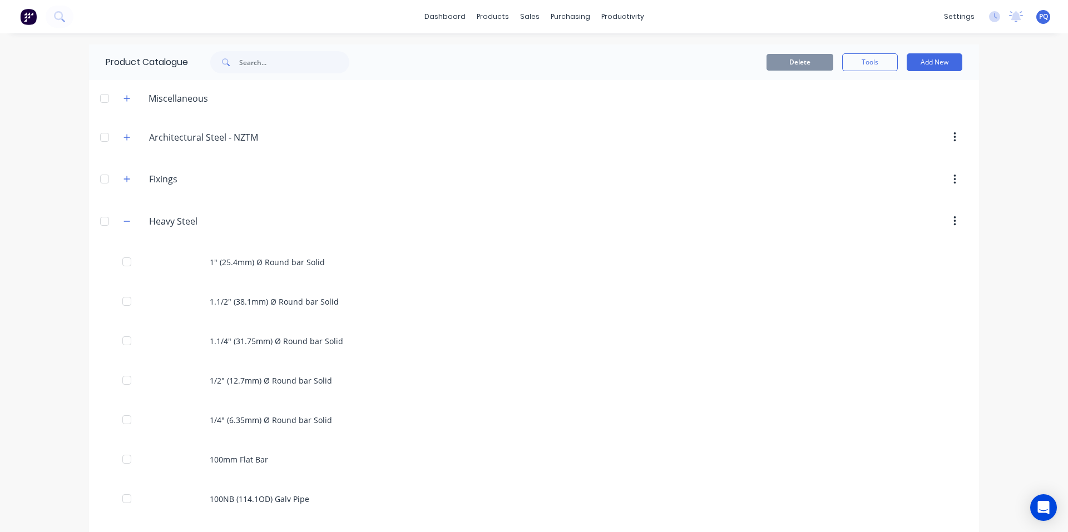
scroll to position [1378, 0]
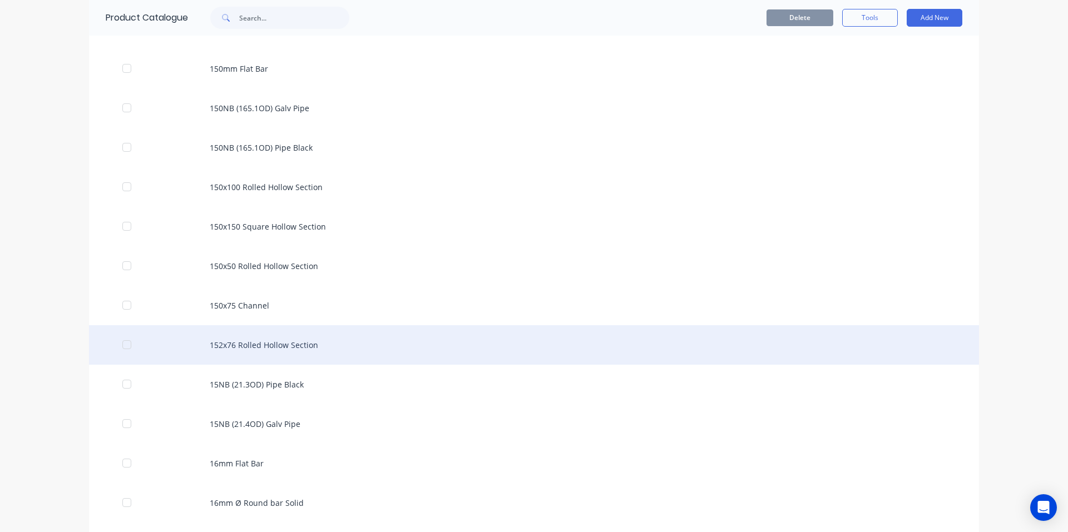
click at [235, 335] on div "152x76 Rolled Hollow Section" at bounding box center [534, 344] width 890 height 39
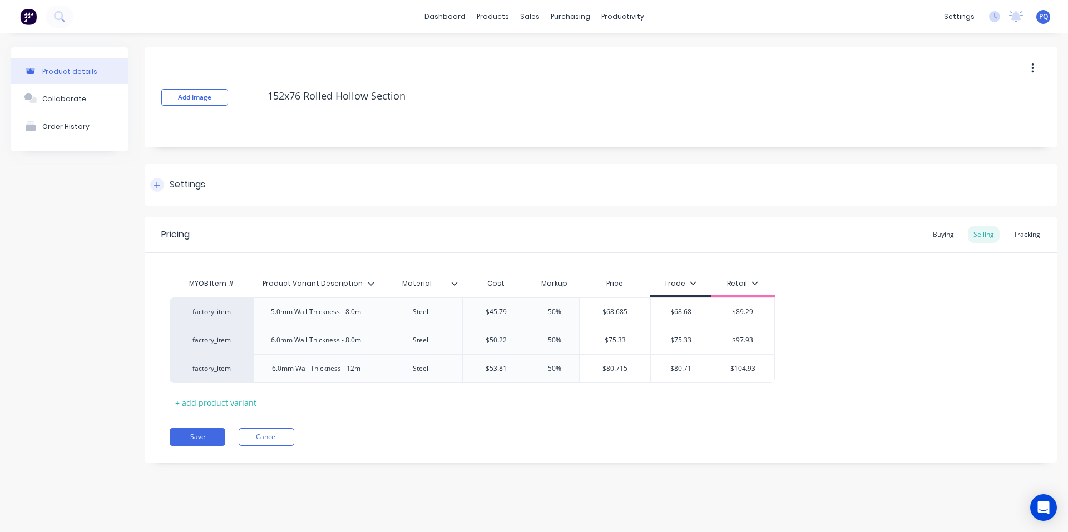
click at [166, 189] on div "Settings" at bounding box center [177, 185] width 55 height 14
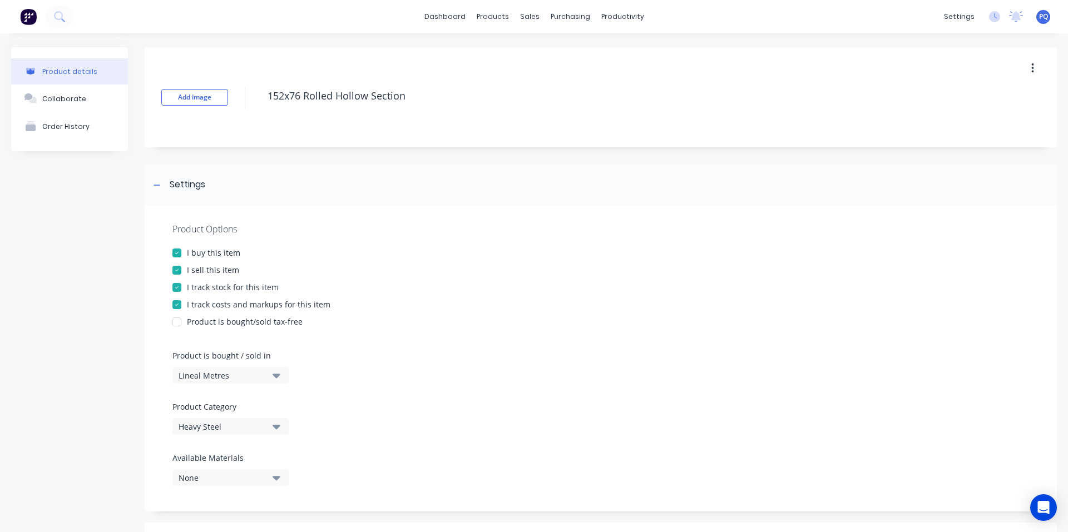
click at [194, 289] on div "I track stock for this item" at bounding box center [233, 287] width 92 height 12
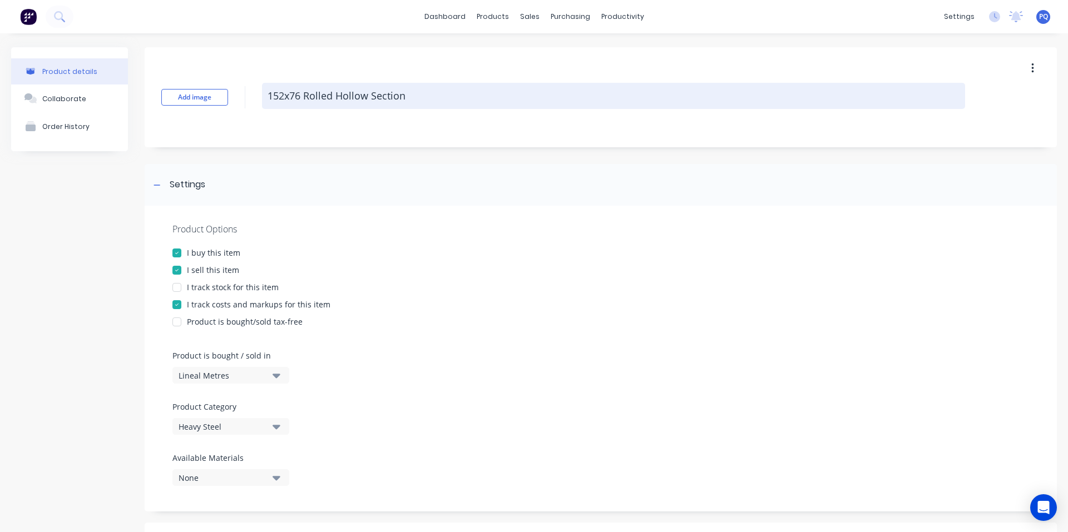
click at [296, 95] on textarea "152x76 Rolled Hollow Section" at bounding box center [613, 96] width 703 height 26
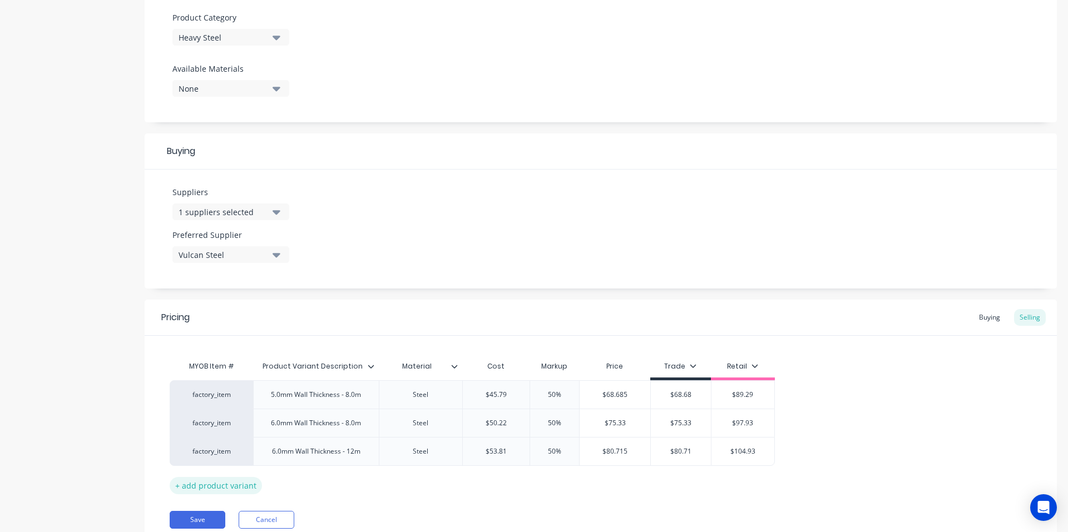
scroll to position [433, 0]
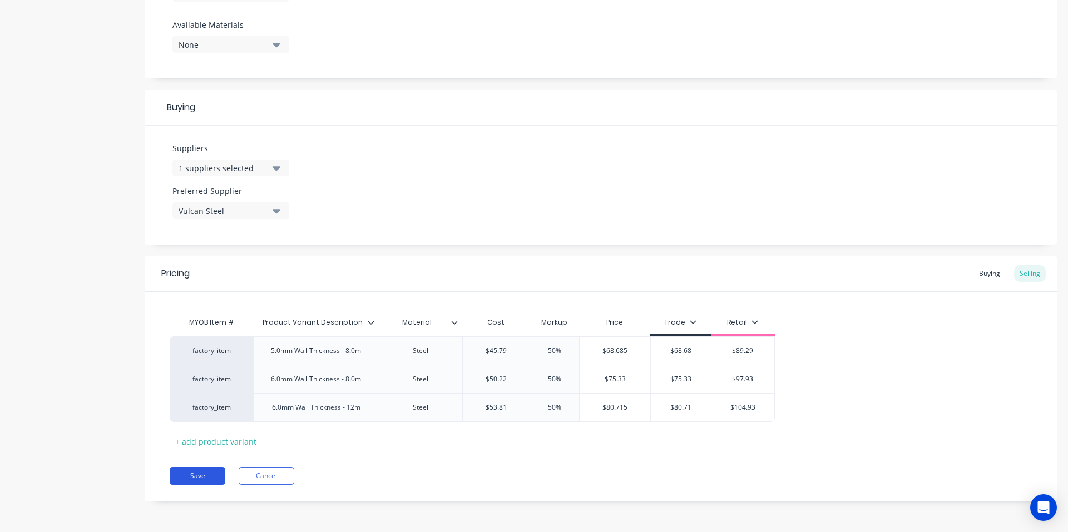
click at [196, 479] on button "Save" at bounding box center [198, 476] width 56 height 18
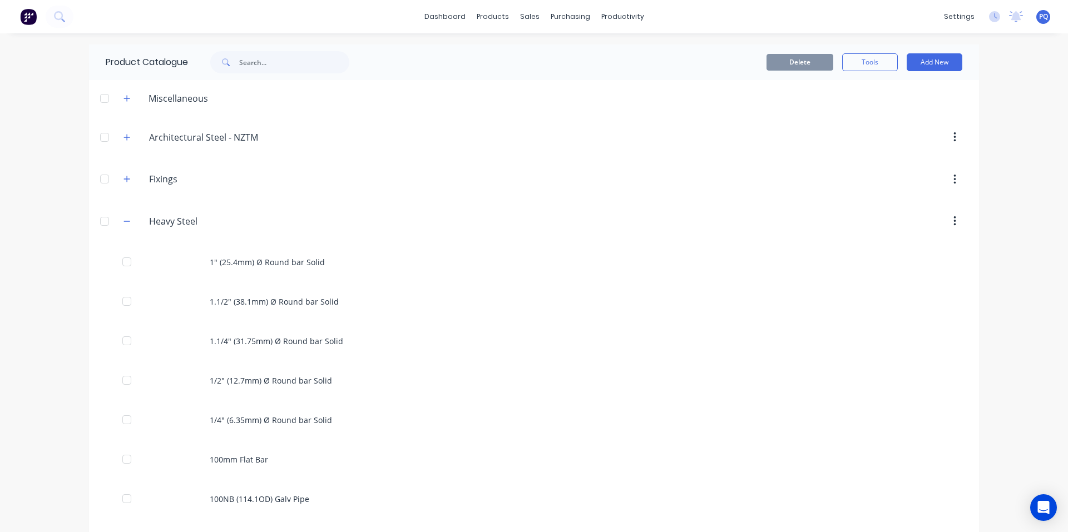
scroll to position [1457, 0]
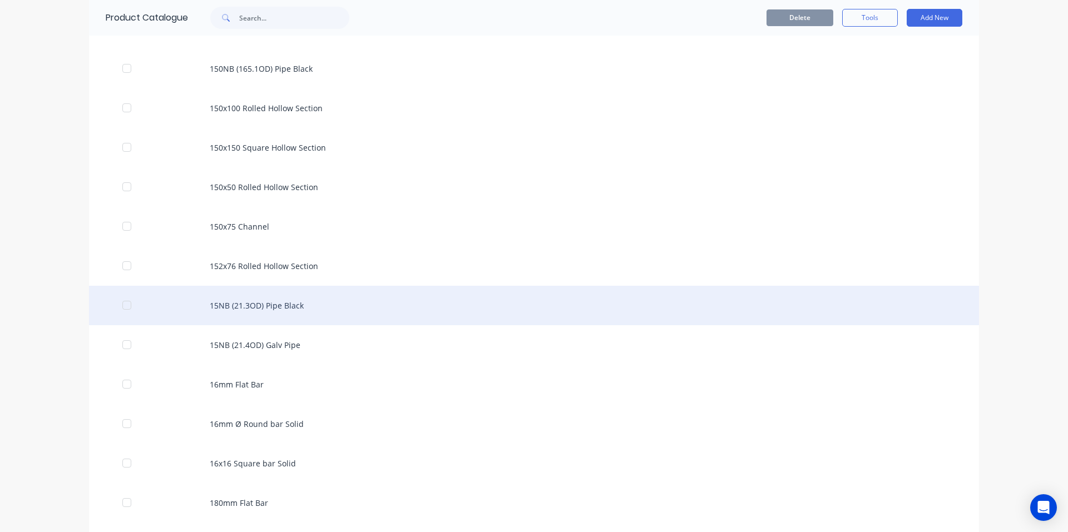
click at [272, 299] on div "15NB (21.3OD) Pipe Black" at bounding box center [534, 305] width 890 height 39
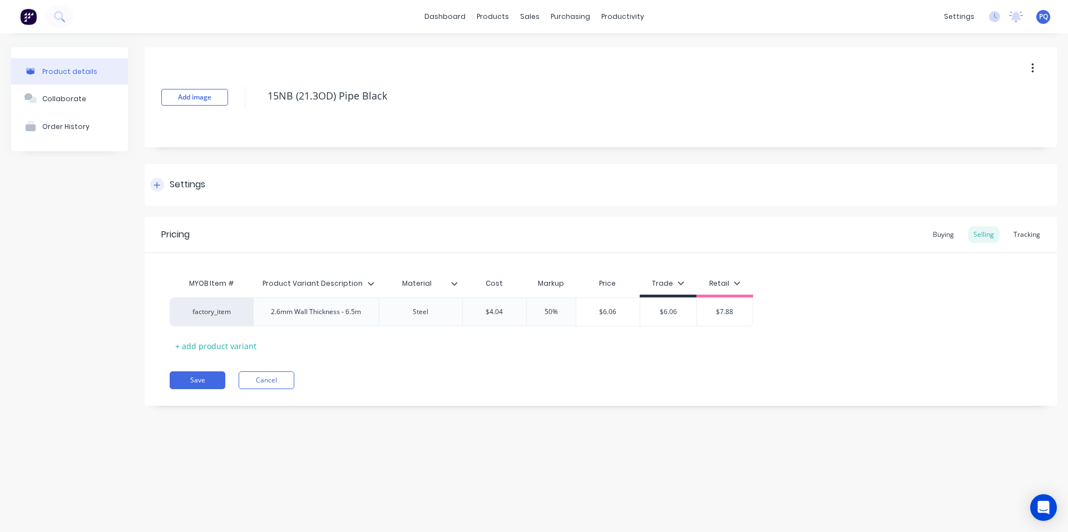
click at [177, 179] on div "Settings" at bounding box center [188, 185] width 36 height 14
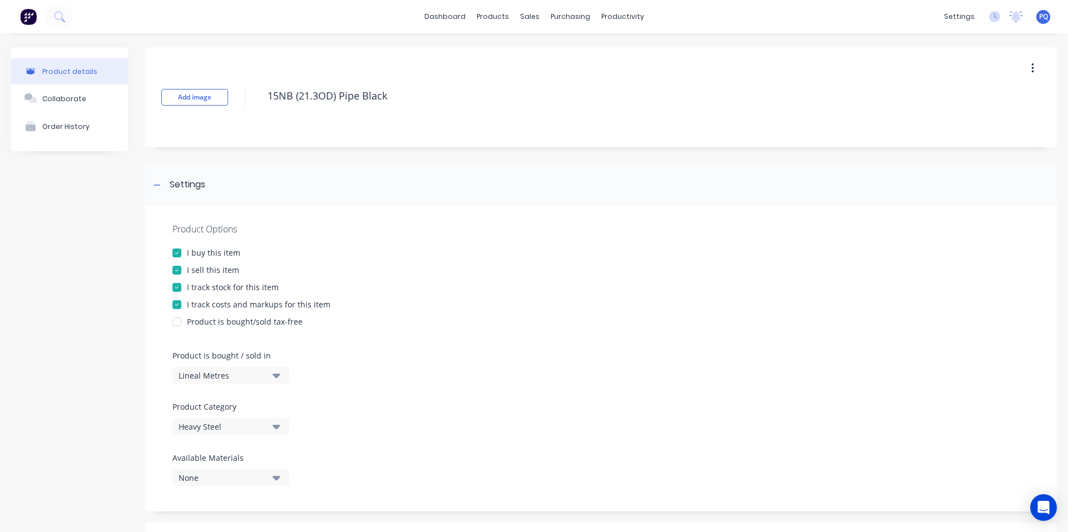
click at [191, 286] on div "I track stock for this item" at bounding box center [233, 287] width 92 height 12
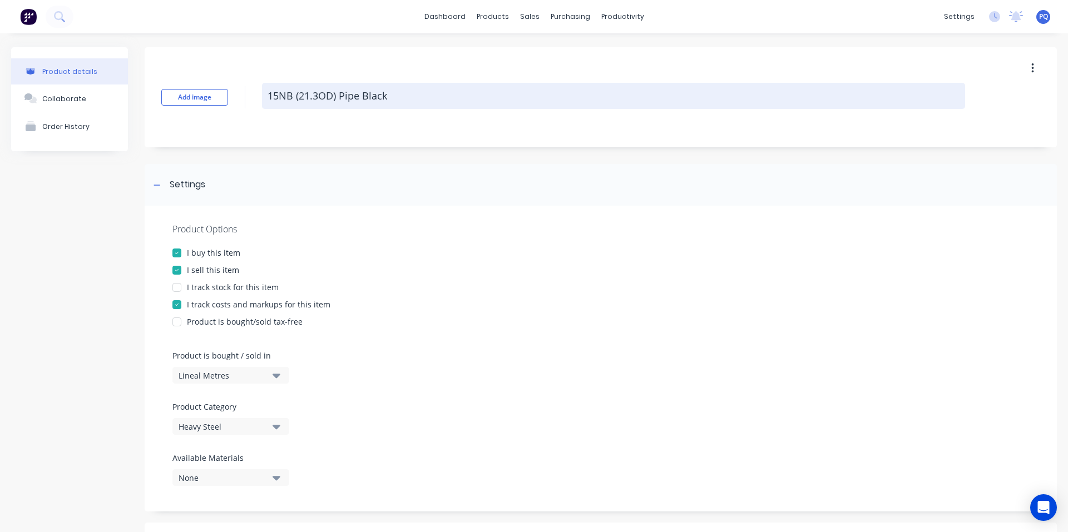
click at [320, 90] on textarea "15NB (21.3OD) Pipe Black" at bounding box center [613, 96] width 703 height 26
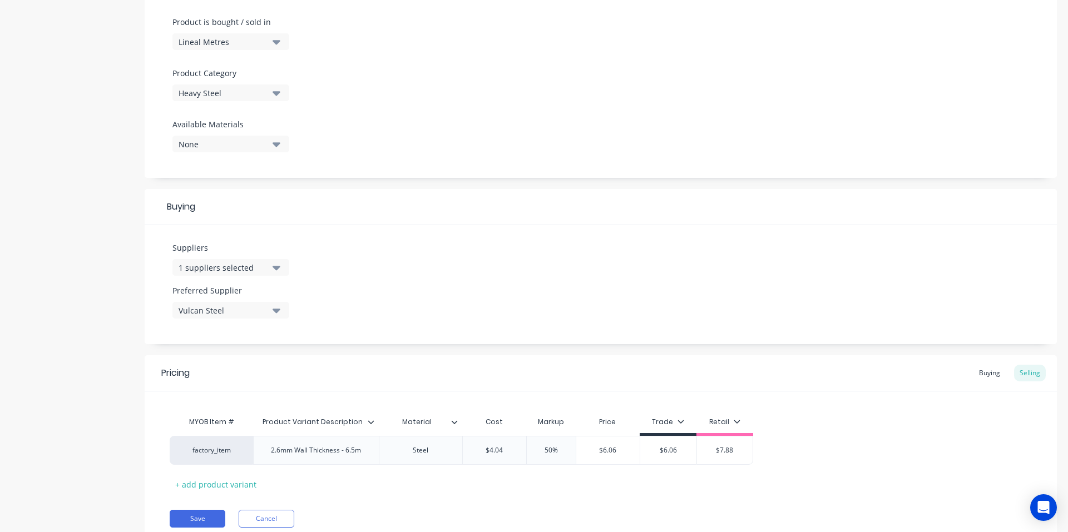
scroll to position [376, 0]
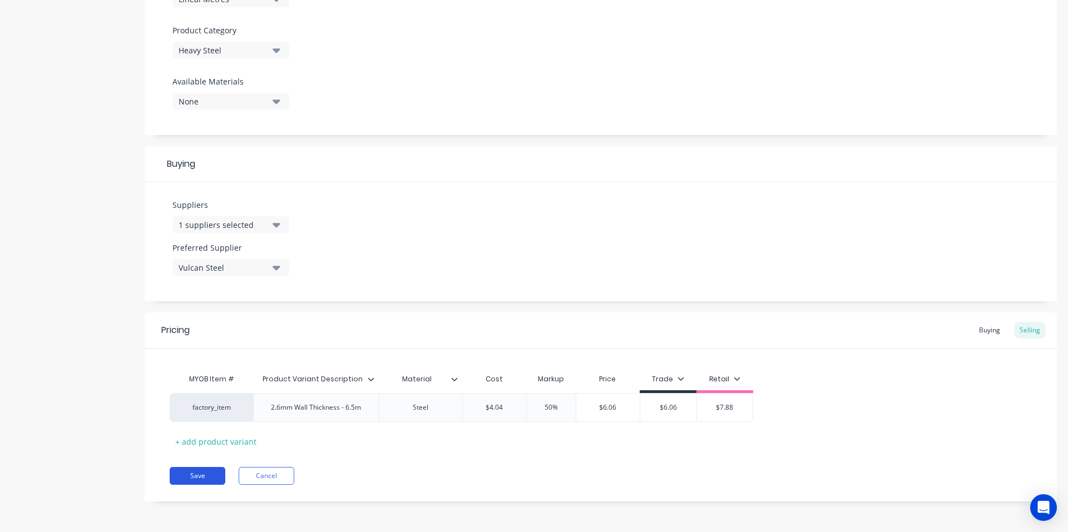
click at [193, 472] on button "Save" at bounding box center [198, 476] width 56 height 18
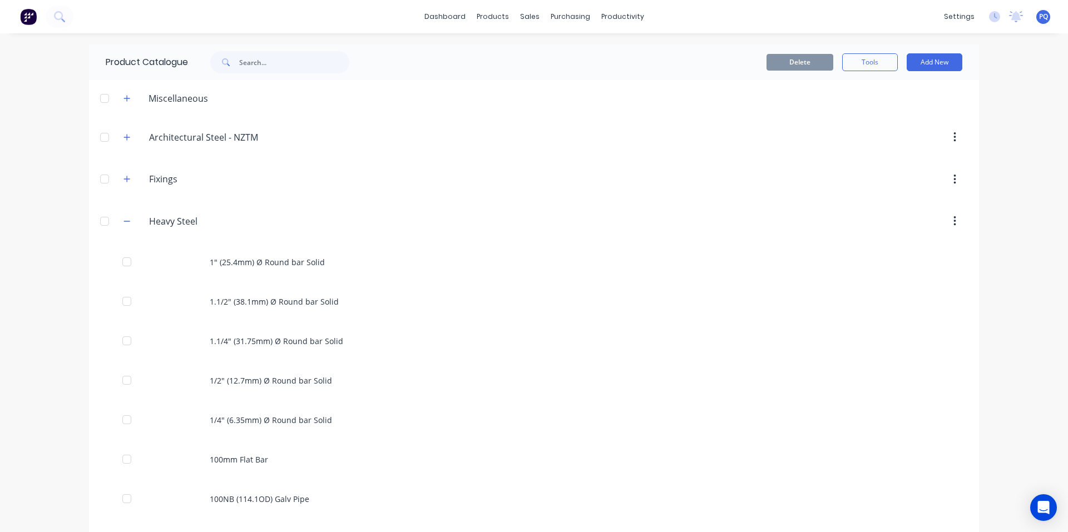
scroll to position [1496, 0]
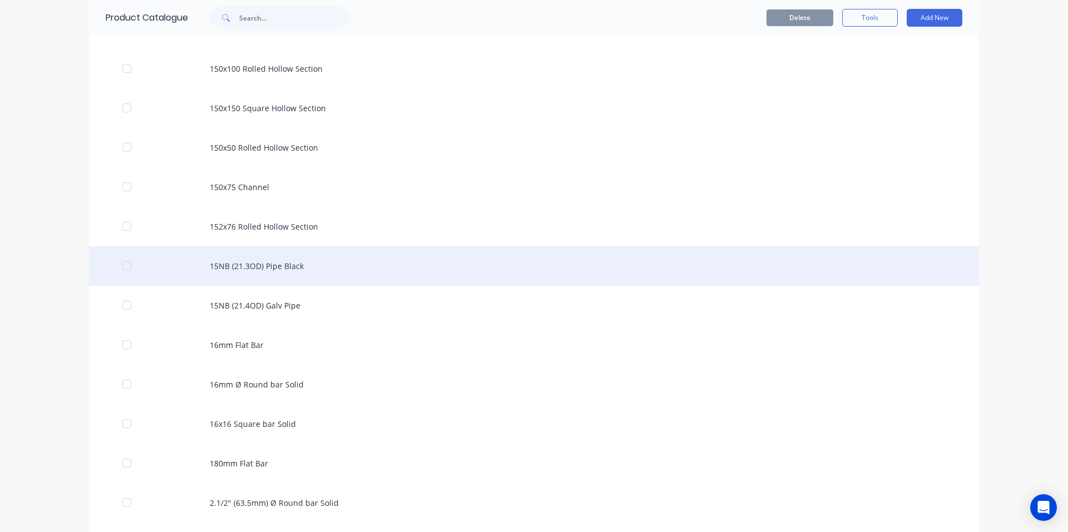
click at [247, 260] on div "15NB (21.3OD) Pipe Black" at bounding box center [534, 265] width 890 height 39
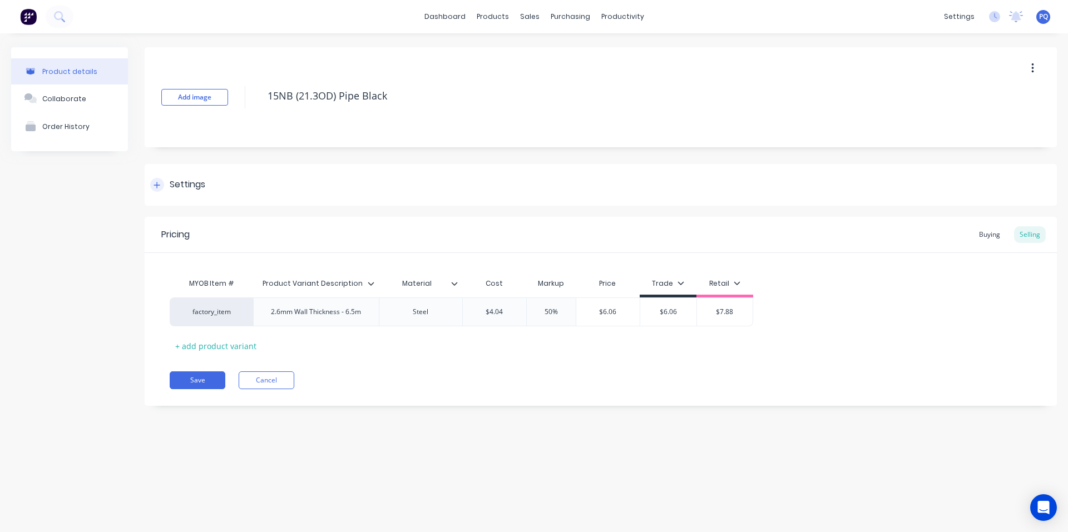
click at [164, 187] on div "Settings" at bounding box center [177, 185] width 55 height 14
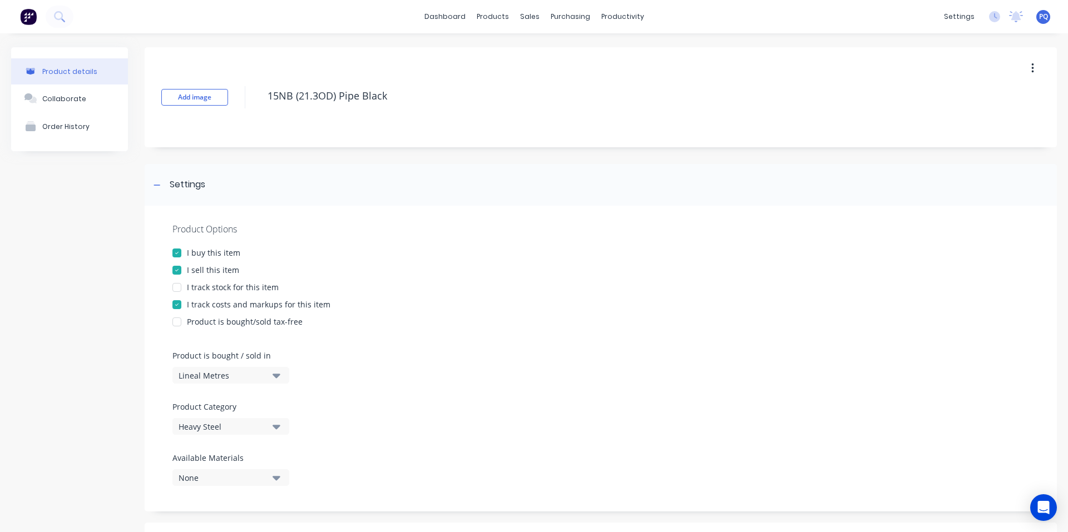
scroll to position [376, 0]
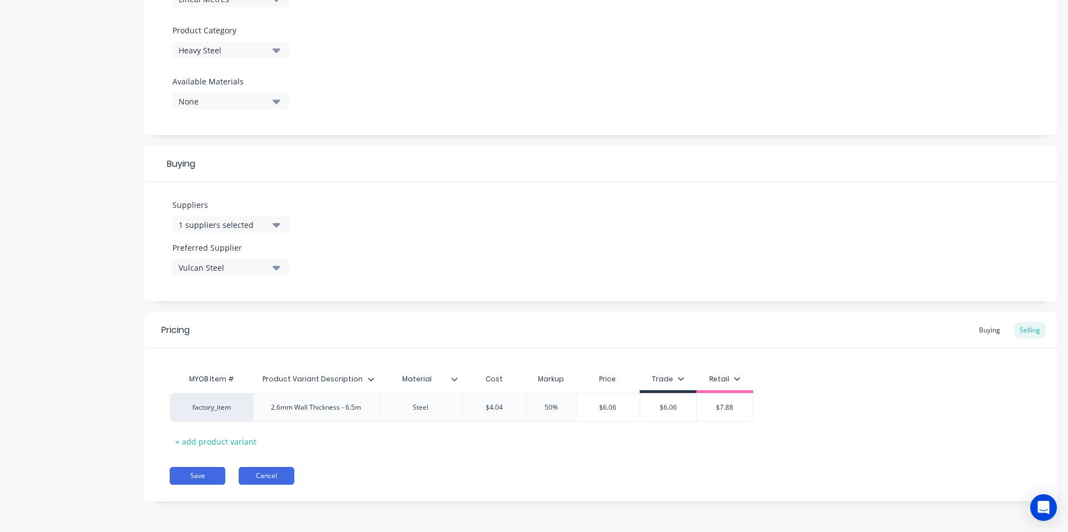
click at [263, 472] on button "Cancel" at bounding box center [267, 476] width 56 height 18
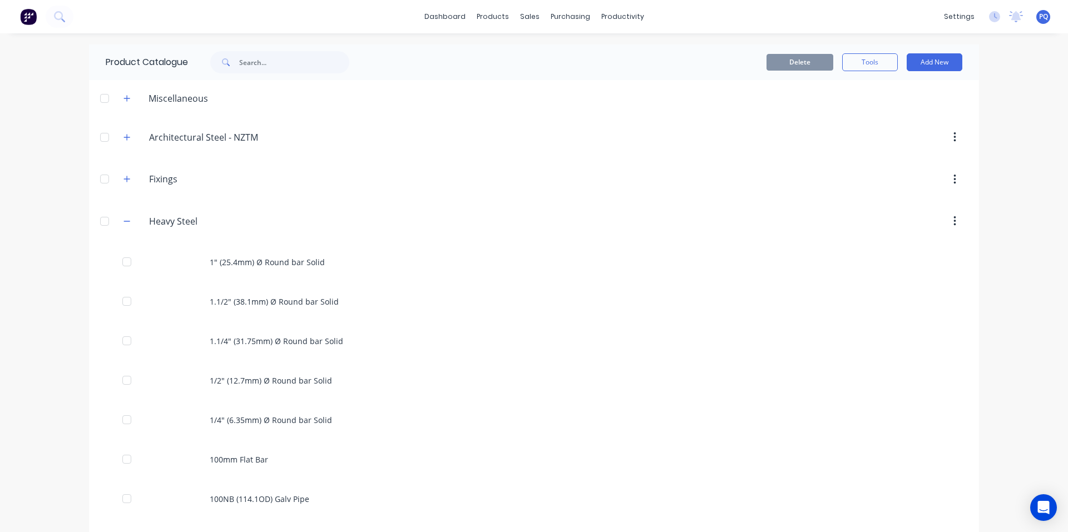
scroll to position [1496, 0]
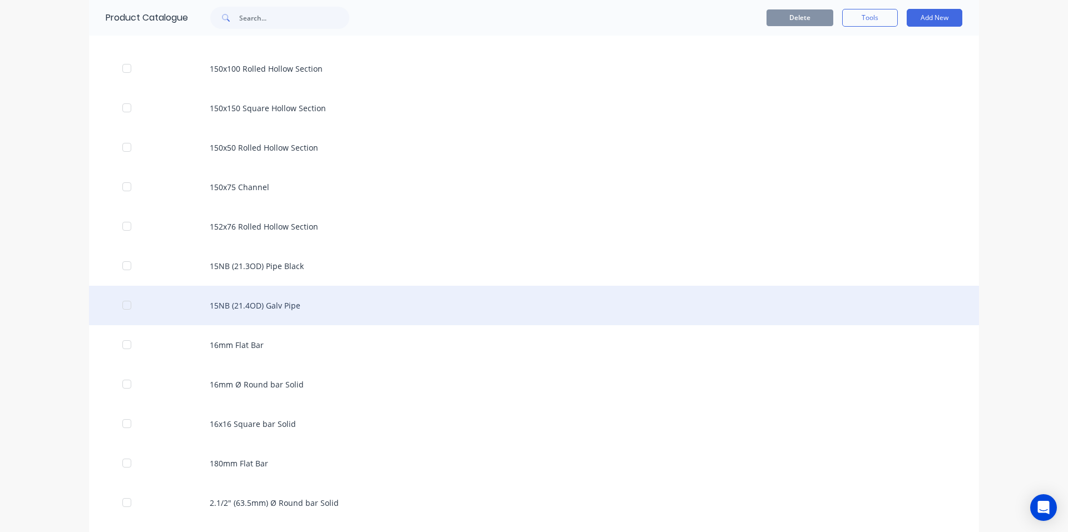
click at [271, 296] on div "15NB (21.4OD) Galv Pipe" at bounding box center [534, 305] width 890 height 39
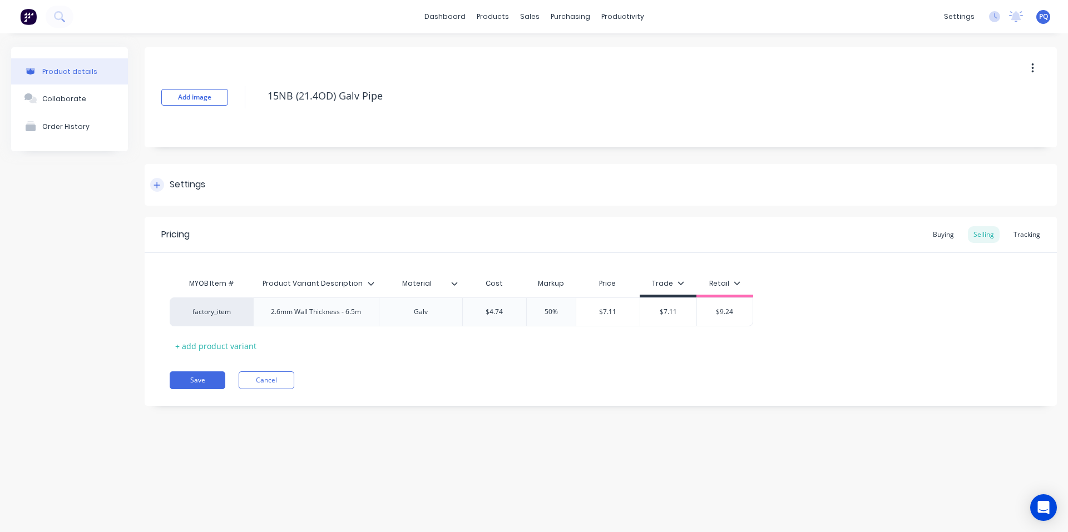
click at [196, 190] on div "Settings" at bounding box center [188, 185] width 36 height 14
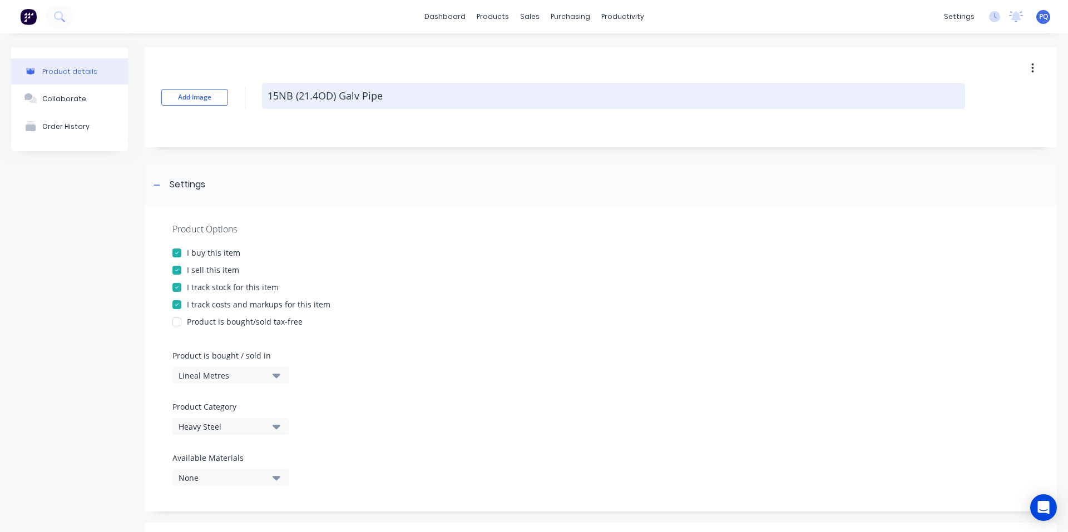
click at [314, 99] on textarea "15NB (21.4OD) Galv Pipe" at bounding box center [613, 96] width 703 height 26
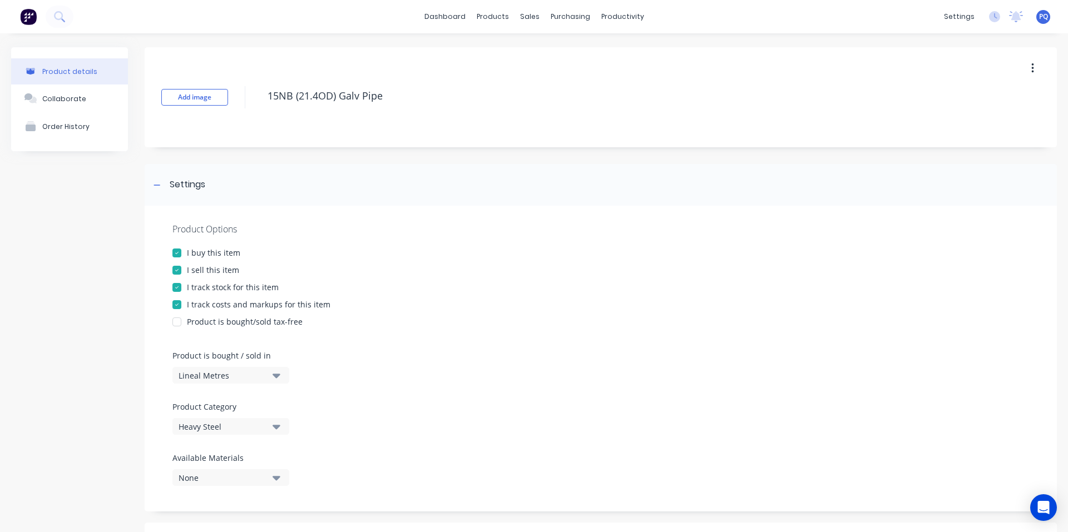
click at [172, 289] on div at bounding box center [177, 287] width 22 height 22
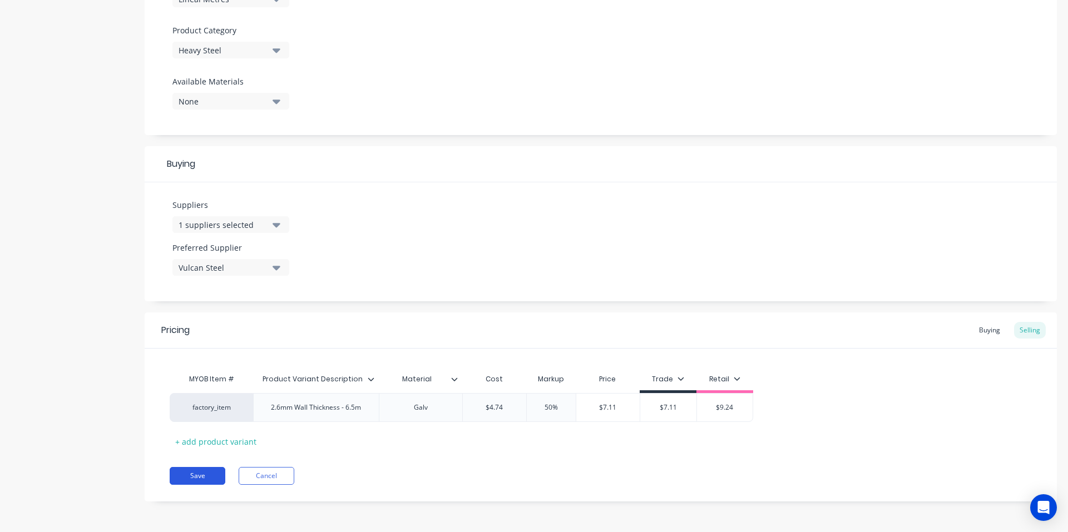
click at [175, 470] on button "Save" at bounding box center [198, 476] width 56 height 18
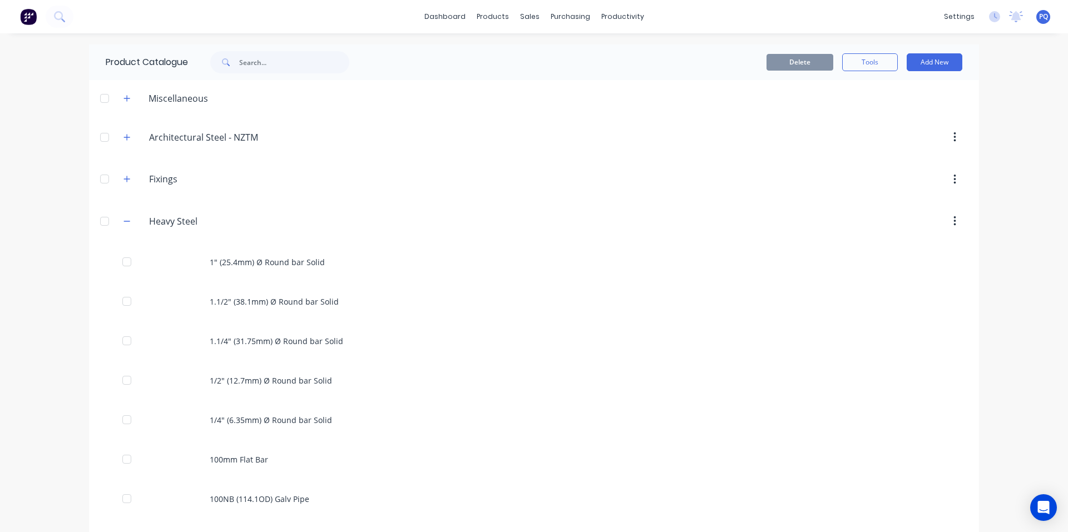
scroll to position [1536, 0]
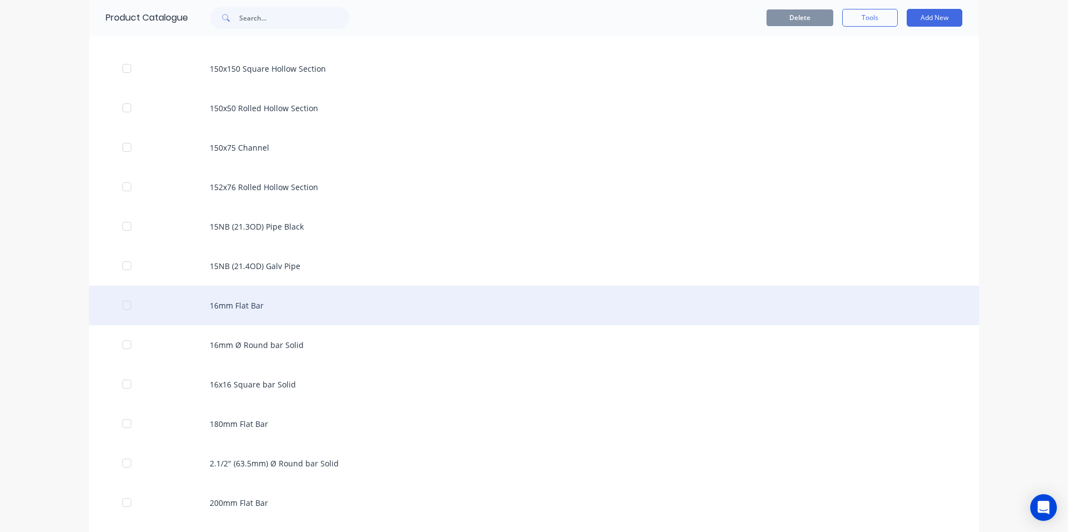
click at [350, 316] on div "16mm Flat Bar" at bounding box center [534, 305] width 890 height 39
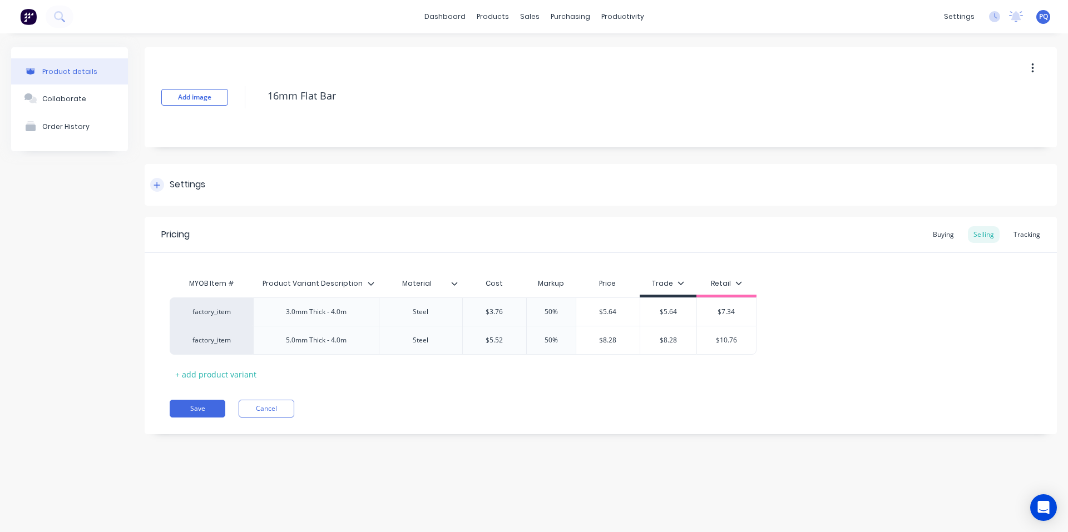
click at [173, 191] on div "Settings" at bounding box center [188, 185] width 36 height 14
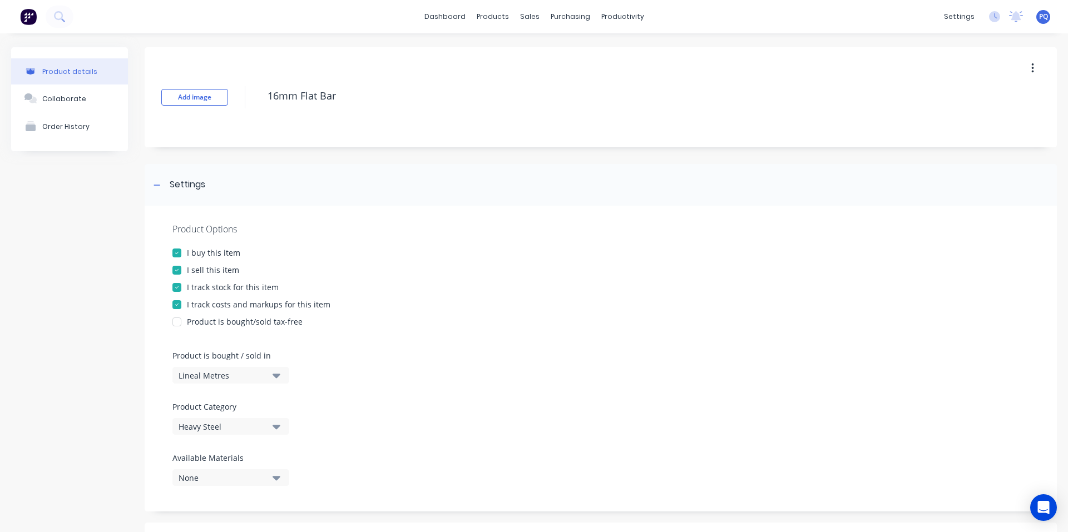
click at [182, 287] on div at bounding box center [177, 287] width 22 height 22
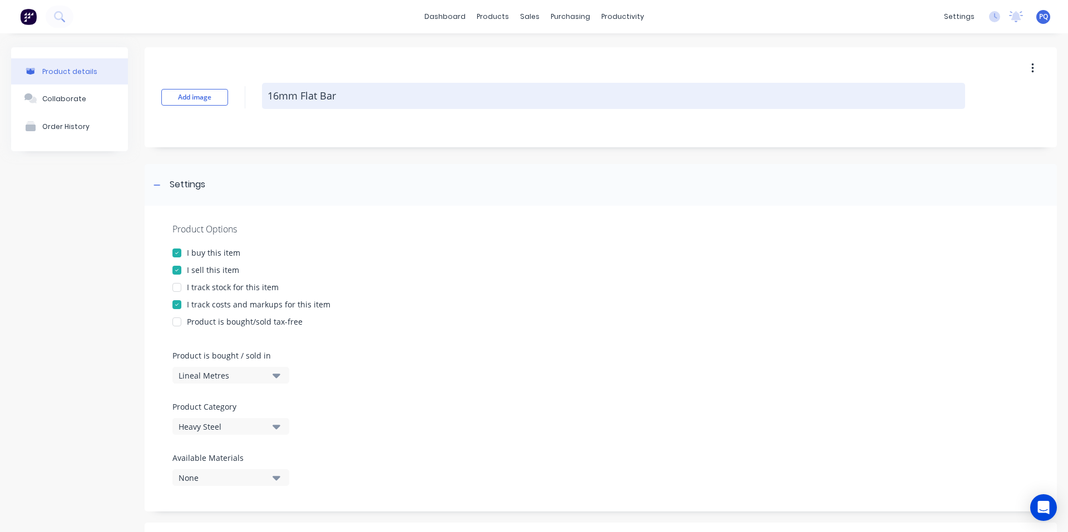
click at [316, 86] on textarea "16mm Flat Bar" at bounding box center [613, 96] width 703 height 26
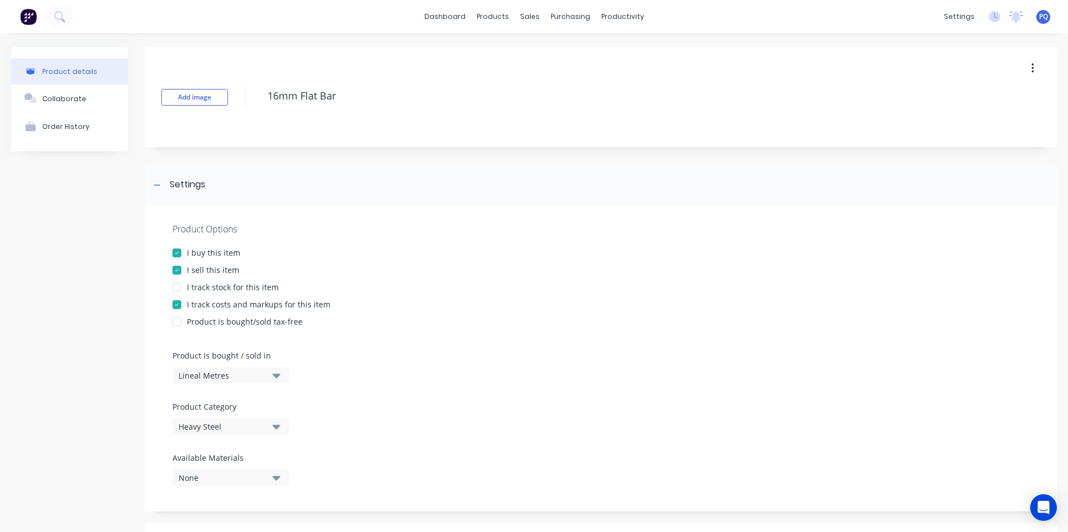
scroll to position [405, 0]
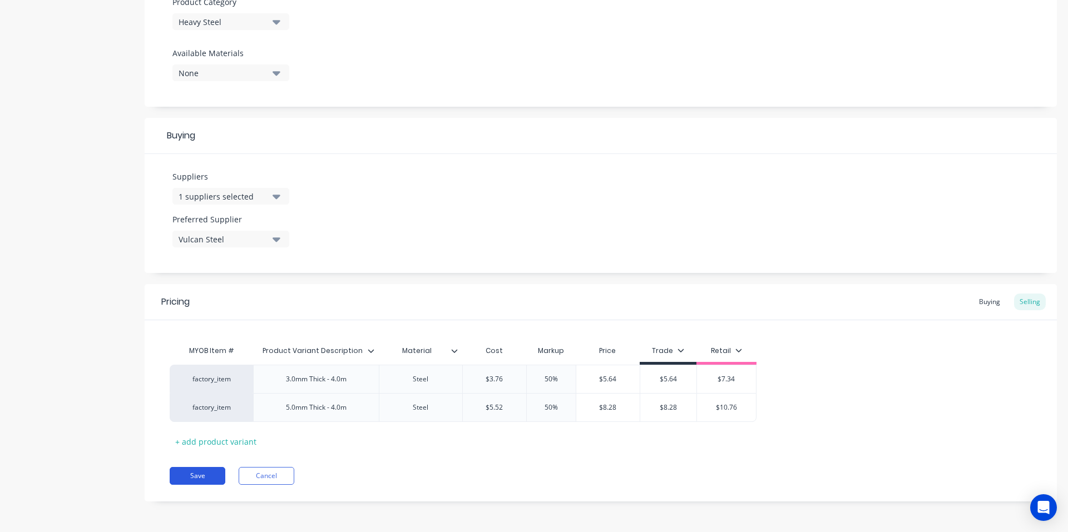
click at [181, 467] on button "Save" at bounding box center [198, 476] width 56 height 18
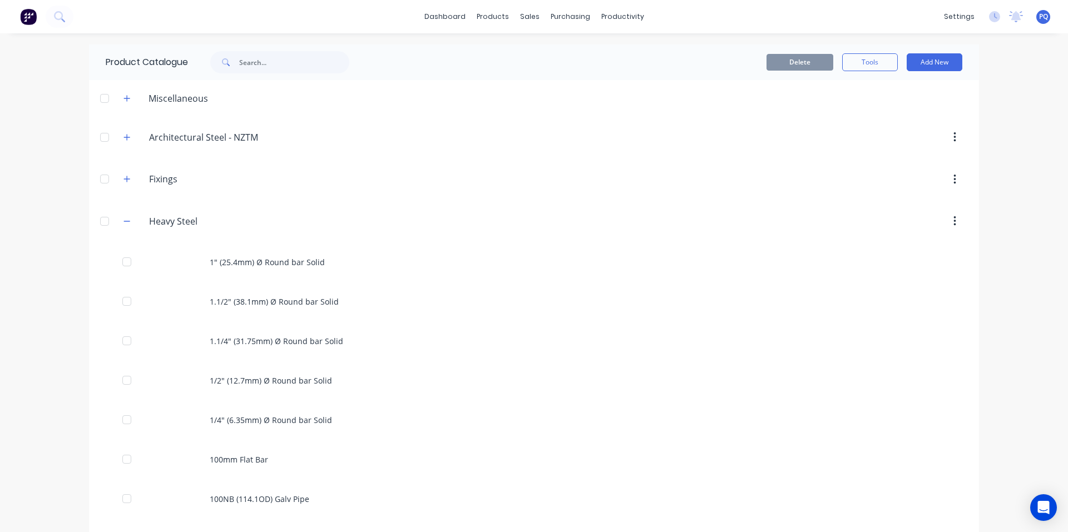
scroll to position [1575, 0]
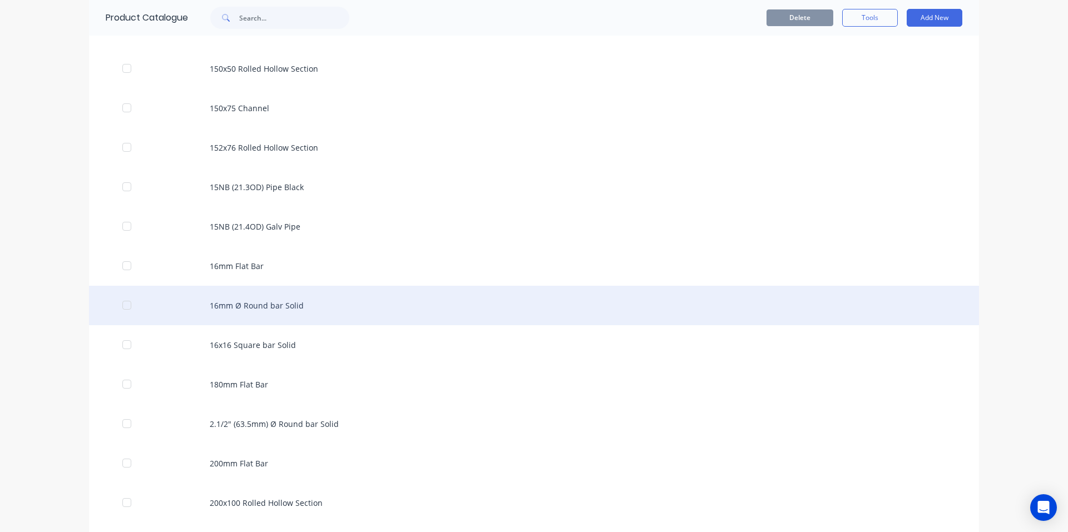
click at [261, 297] on div "16mm Ø Round bar Solid" at bounding box center [534, 305] width 890 height 39
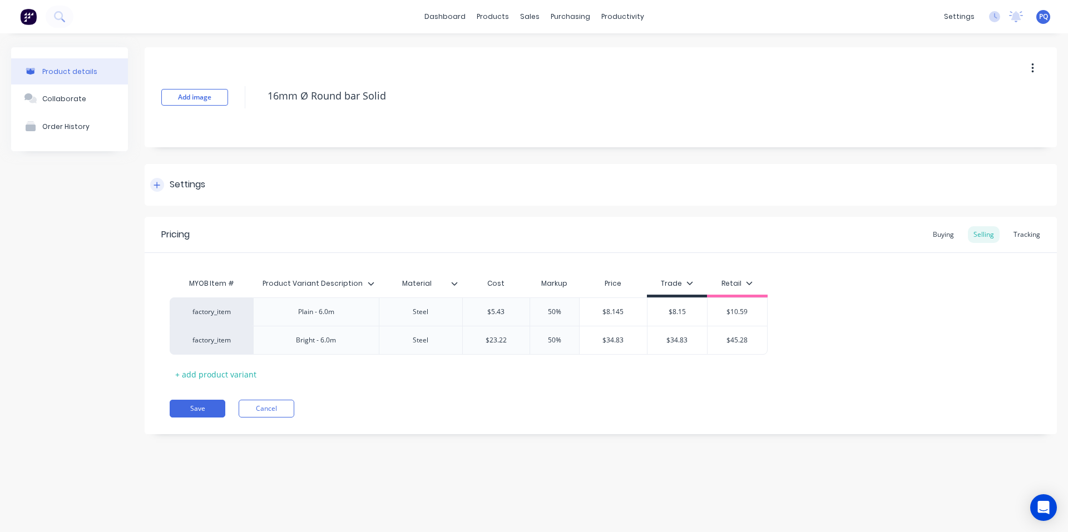
click at [173, 182] on div "Settings" at bounding box center [188, 185] width 36 height 14
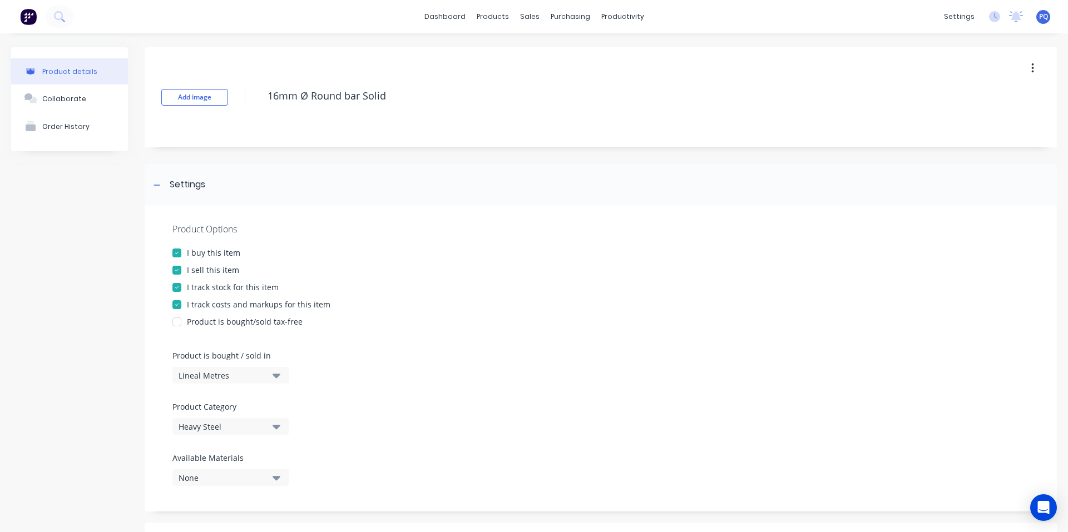
click at [170, 282] on div at bounding box center [177, 287] width 22 height 22
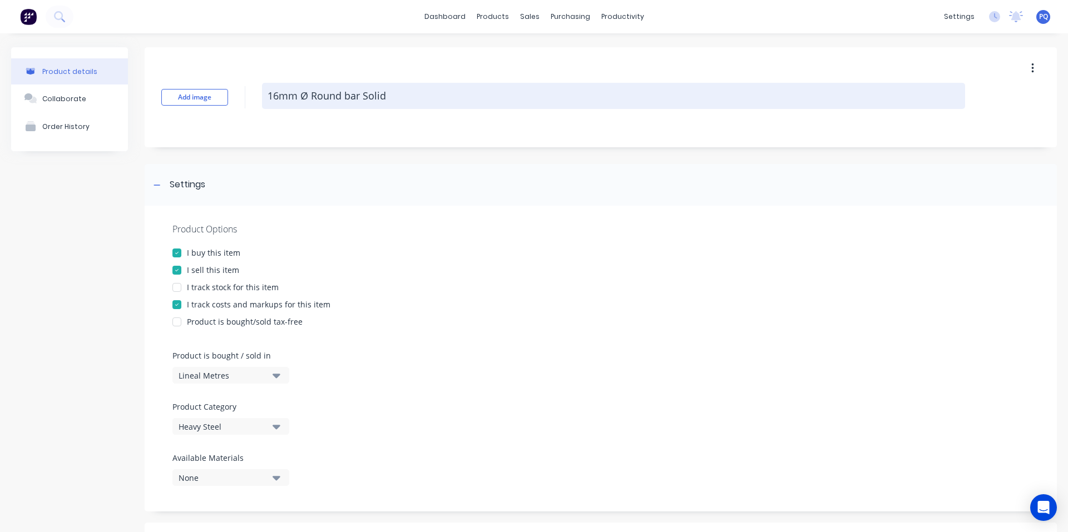
click at [304, 106] on textarea "16mm Ø Round bar Solid" at bounding box center [613, 96] width 703 height 26
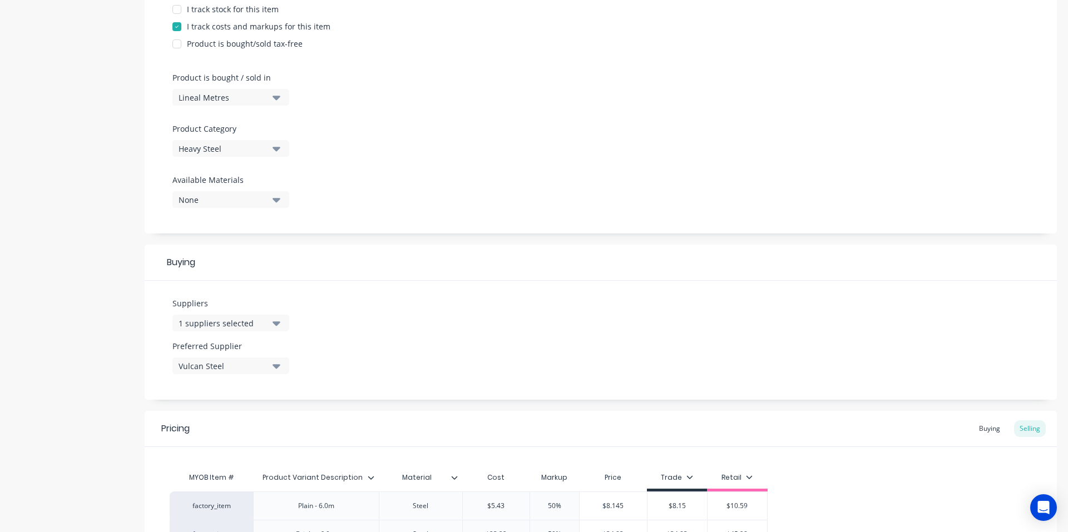
scroll to position [405, 0]
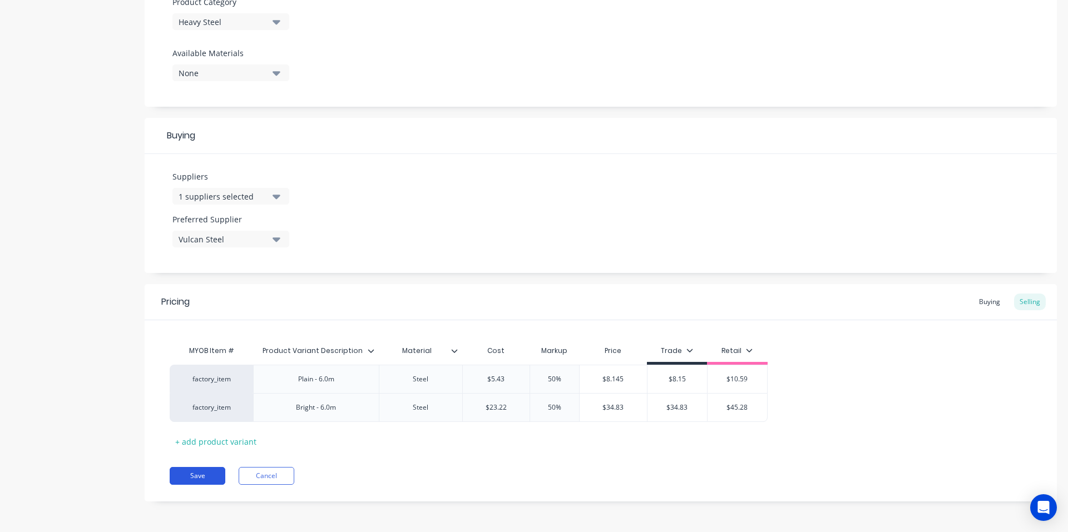
click at [215, 475] on button "Save" at bounding box center [198, 476] width 56 height 18
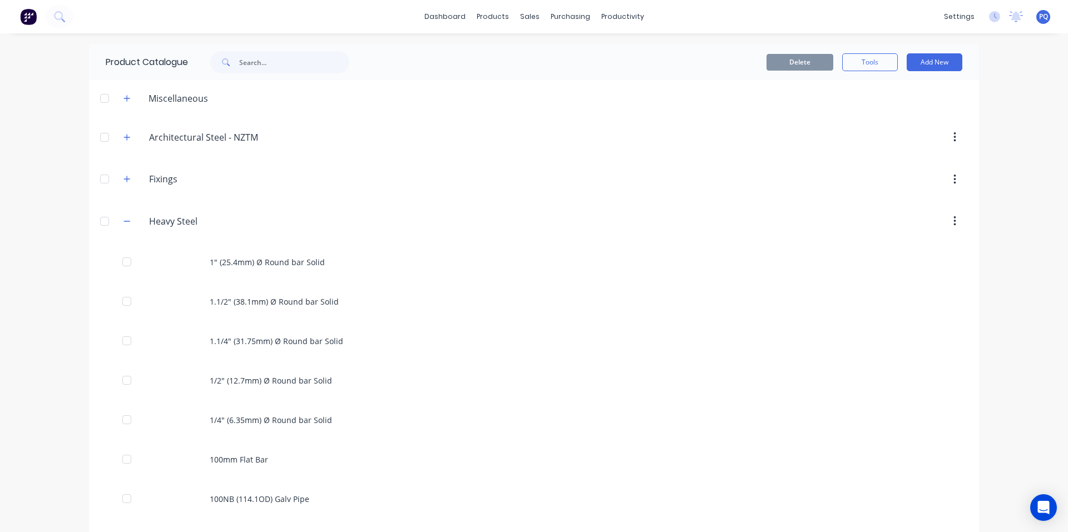
scroll to position [1615, 0]
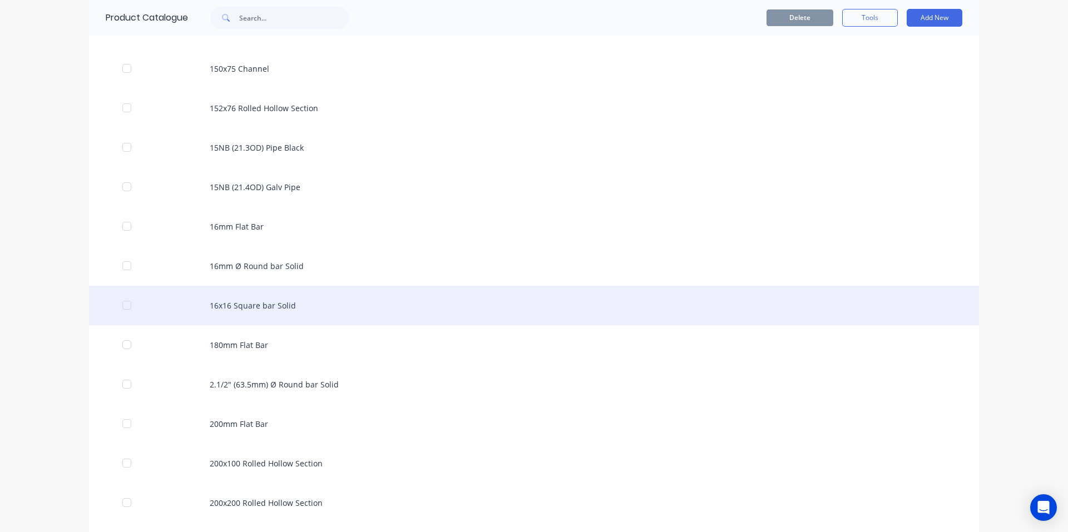
click at [201, 301] on div "16x16 Square bar Solid" at bounding box center [534, 305] width 890 height 39
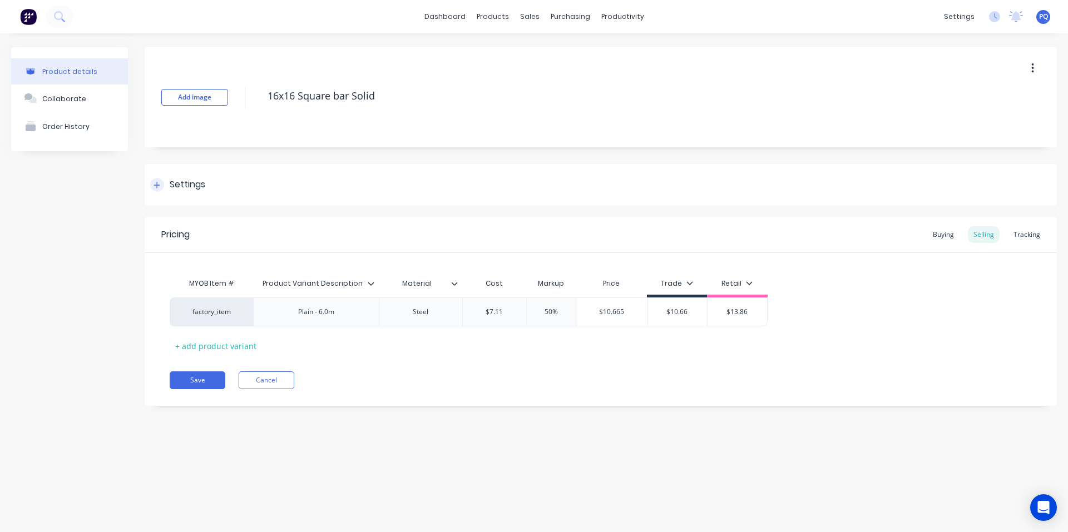
drag, startPoint x: 181, startPoint y: 180, endPoint x: 180, endPoint y: 201, distance: 21.1
click at [181, 181] on div "Settings" at bounding box center [188, 185] width 36 height 14
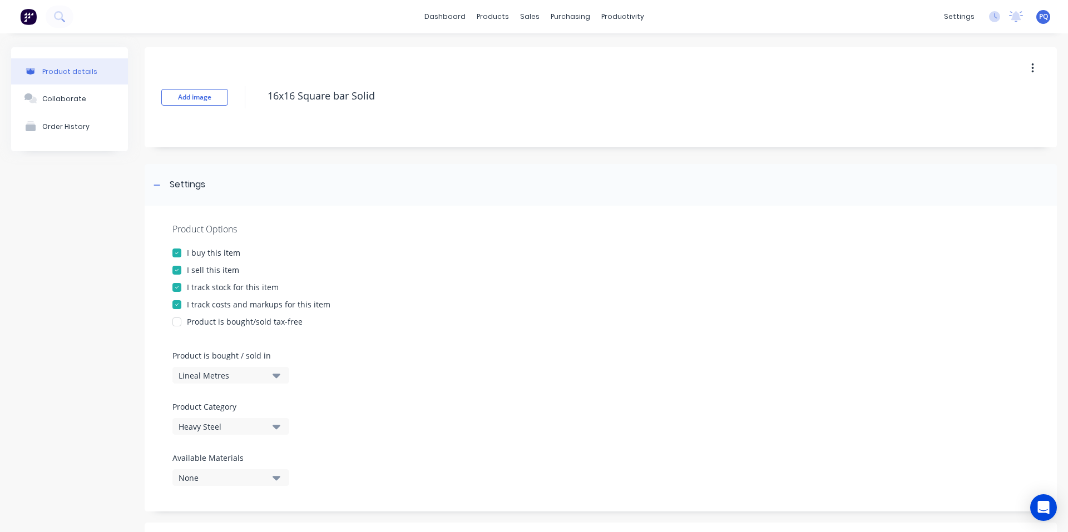
click at [244, 290] on div "I track stock for this item" at bounding box center [233, 287] width 92 height 12
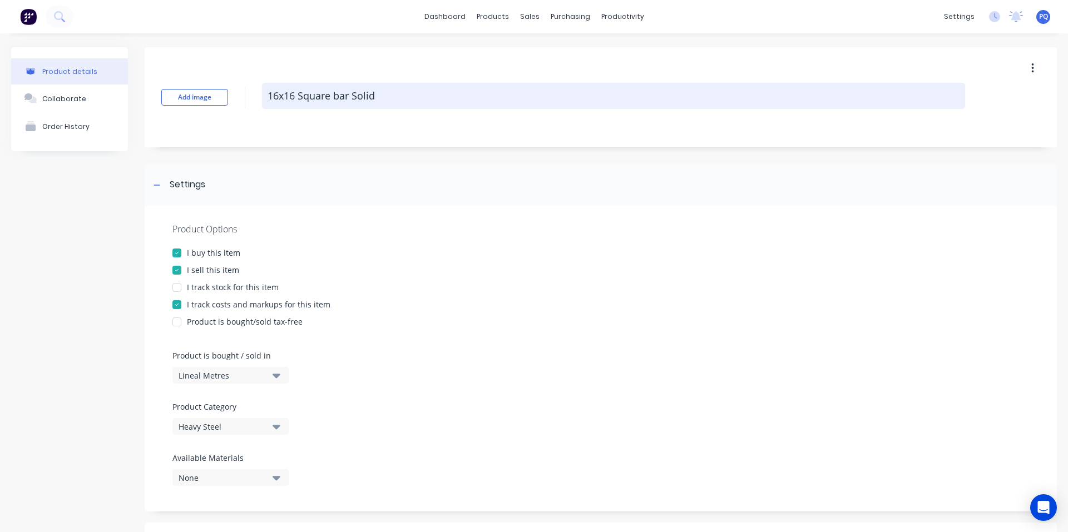
click at [318, 101] on textarea "16x16 Square bar Solid" at bounding box center [613, 96] width 703 height 26
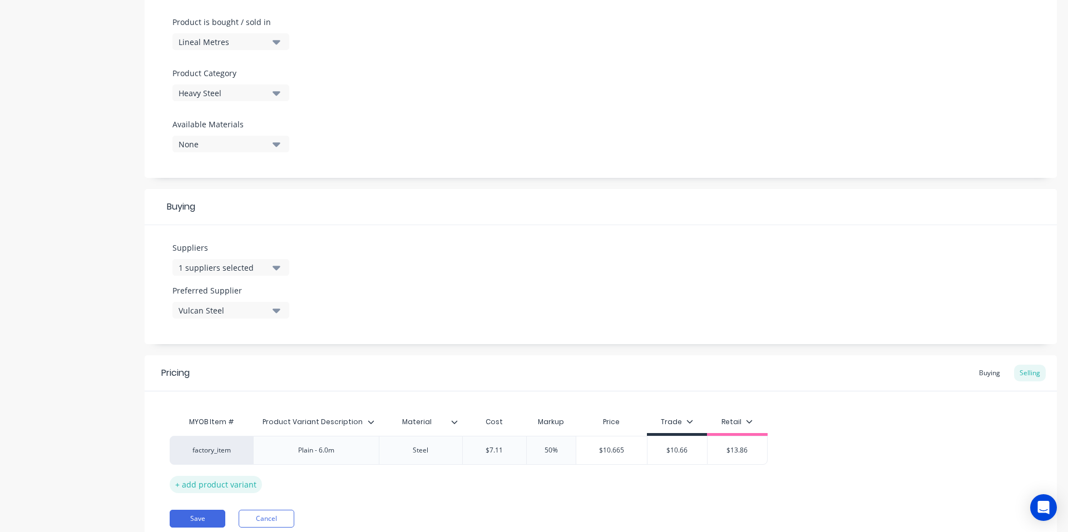
scroll to position [376, 0]
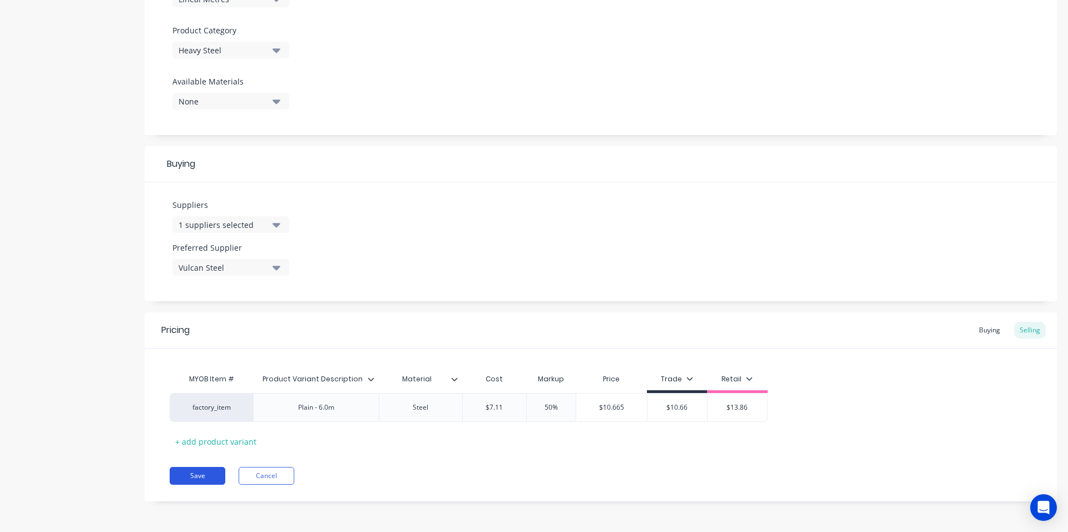
click at [206, 475] on button "Save" at bounding box center [198, 476] width 56 height 18
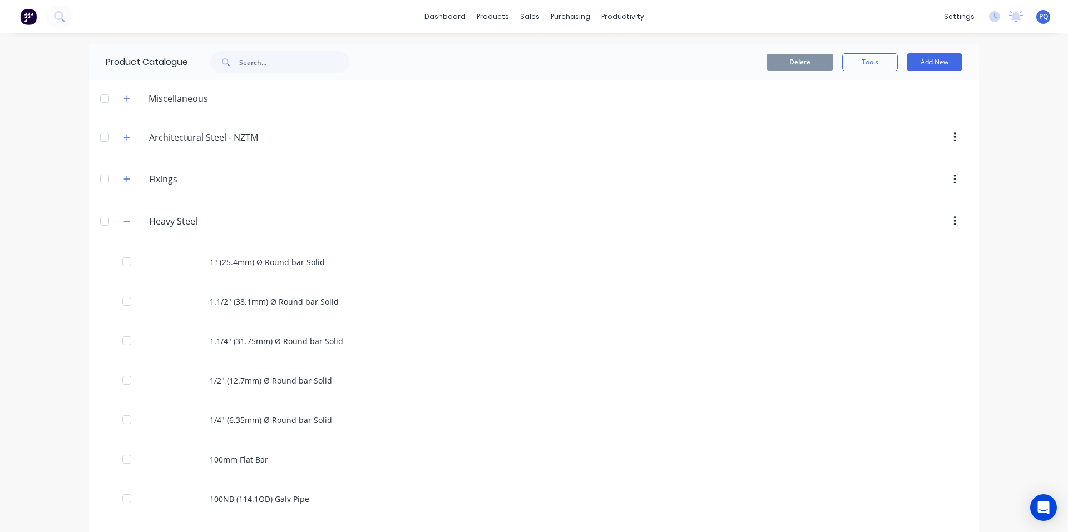
scroll to position [1654, 0]
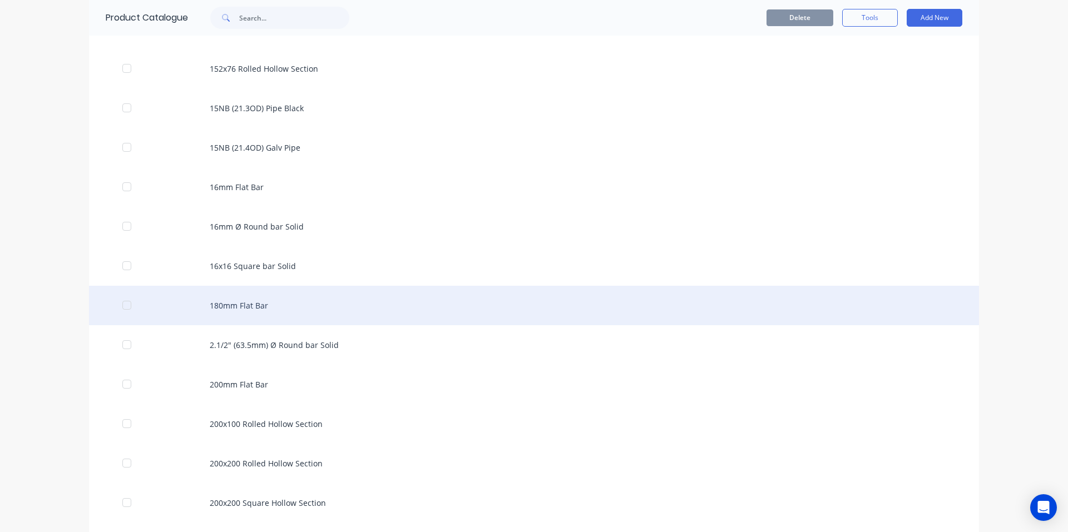
click at [277, 298] on div "180mm Flat Bar" at bounding box center [534, 305] width 890 height 39
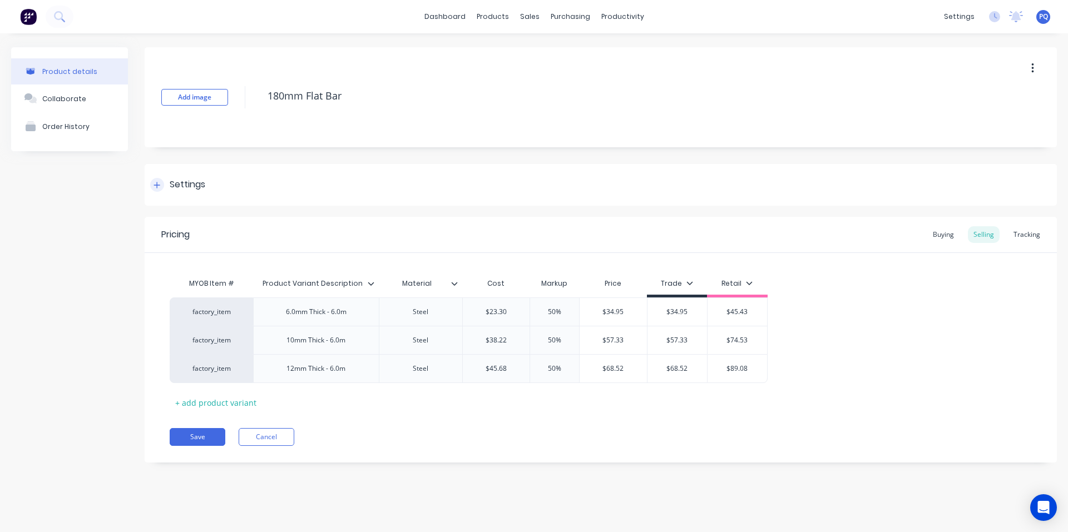
click at [181, 182] on div "Settings" at bounding box center [188, 185] width 36 height 14
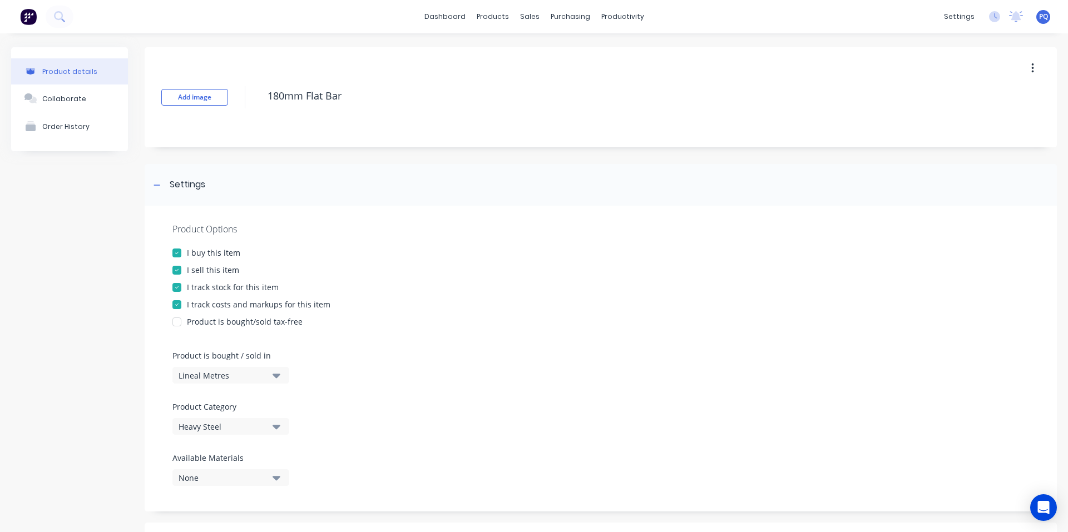
click at [182, 283] on div at bounding box center [177, 287] width 22 height 22
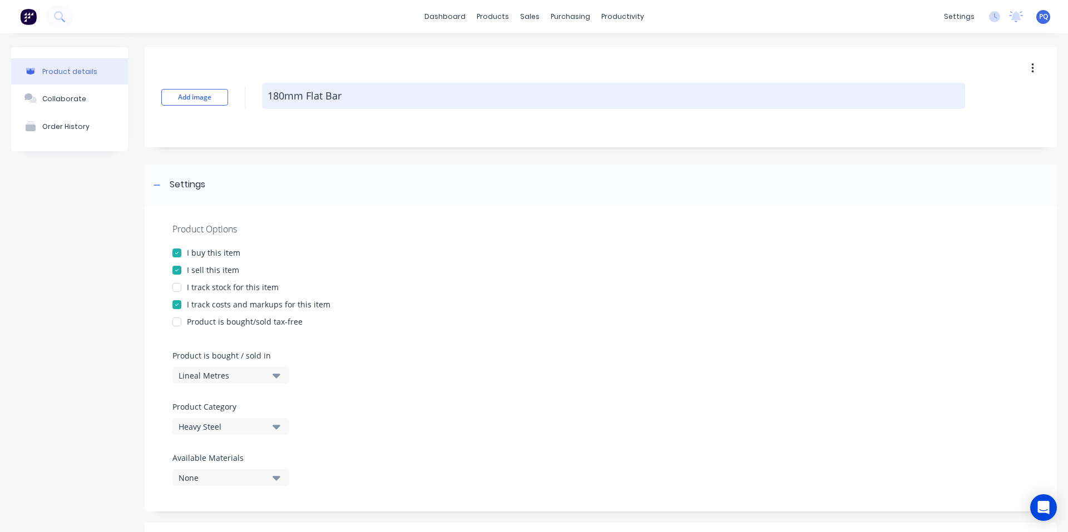
click at [314, 88] on textarea "180mm Flat Bar" at bounding box center [613, 96] width 703 height 26
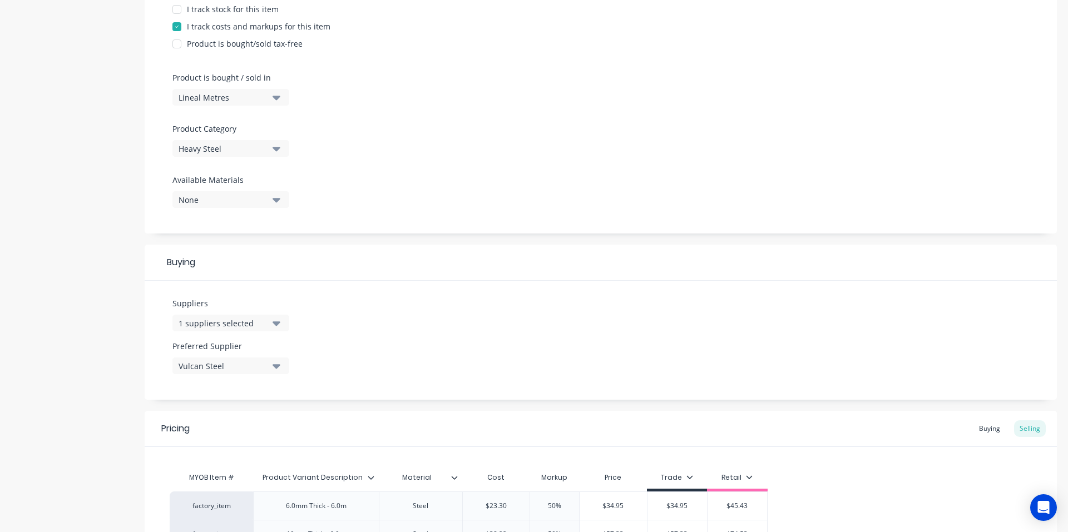
scroll to position [433, 0]
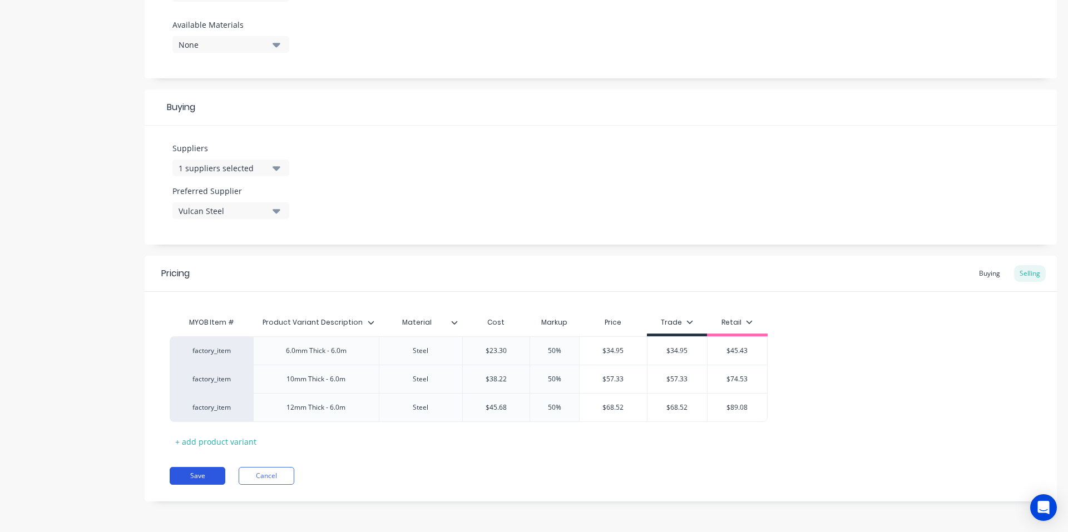
click at [206, 478] on button "Save" at bounding box center [198, 476] width 56 height 18
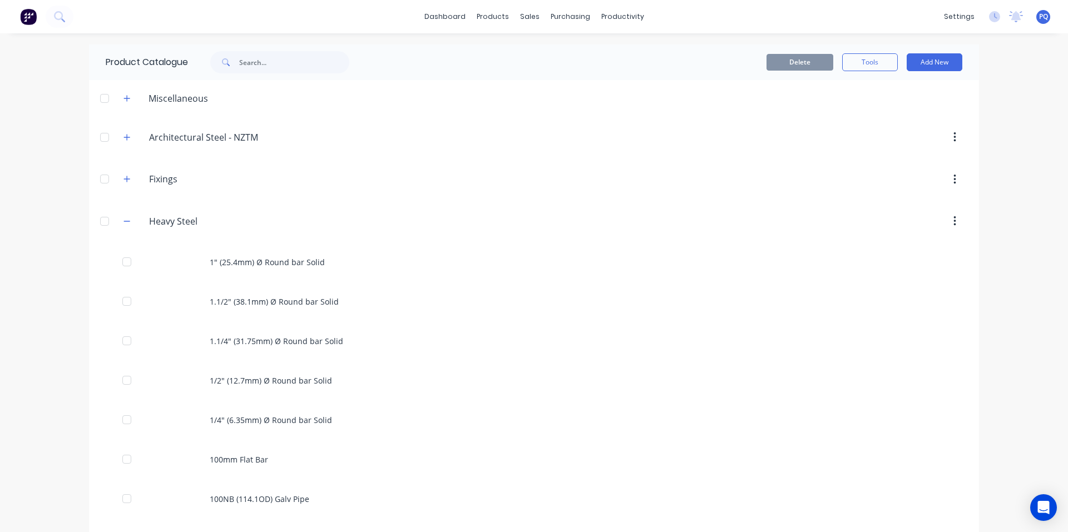
scroll to position [1694, 0]
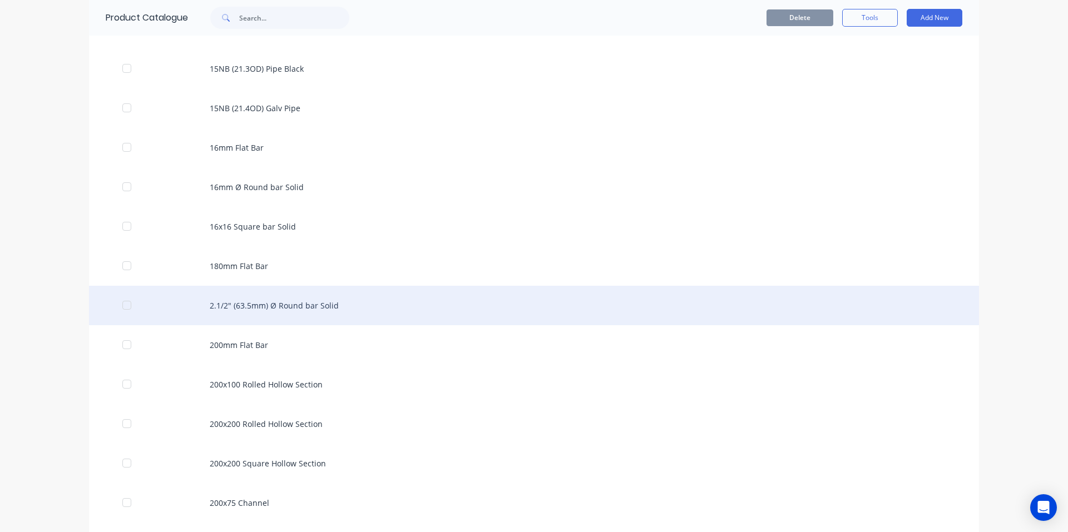
click at [305, 307] on div "2.1/2" (63.5mm) Ø Round bar Solid" at bounding box center [534, 305] width 890 height 39
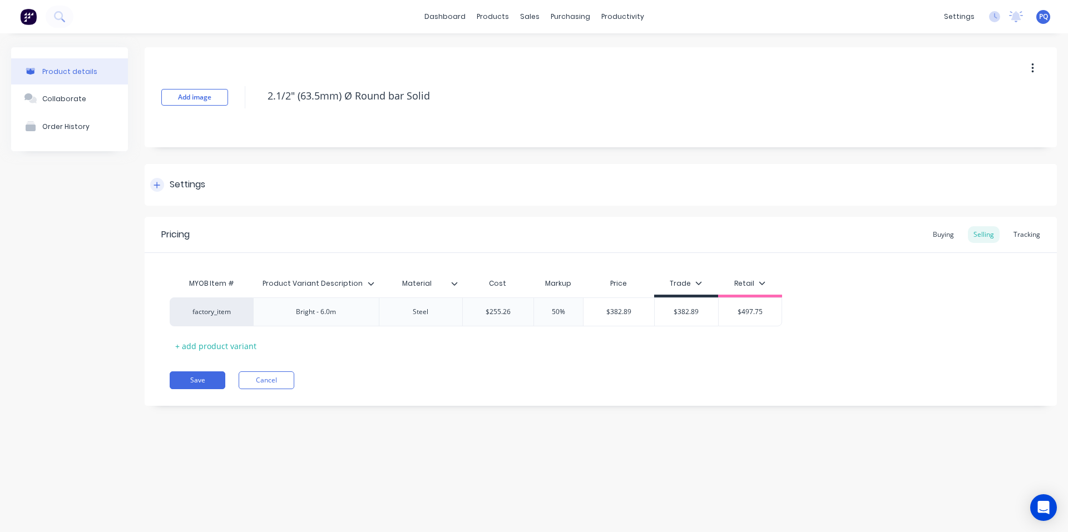
click at [180, 181] on div "Settings" at bounding box center [188, 185] width 36 height 14
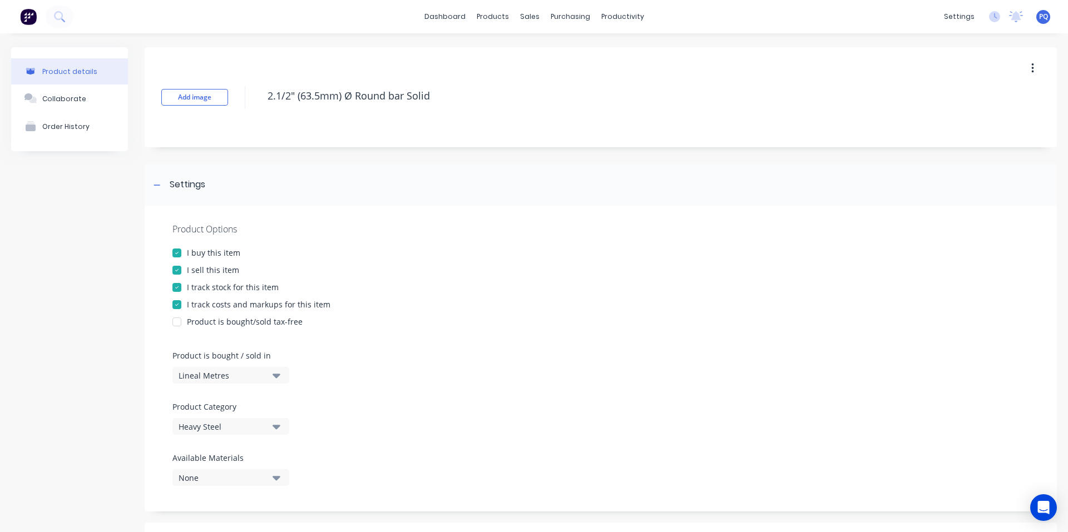
click at [217, 286] on div "I track stock for this item" at bounding box center [233, 287] width 92 height 12
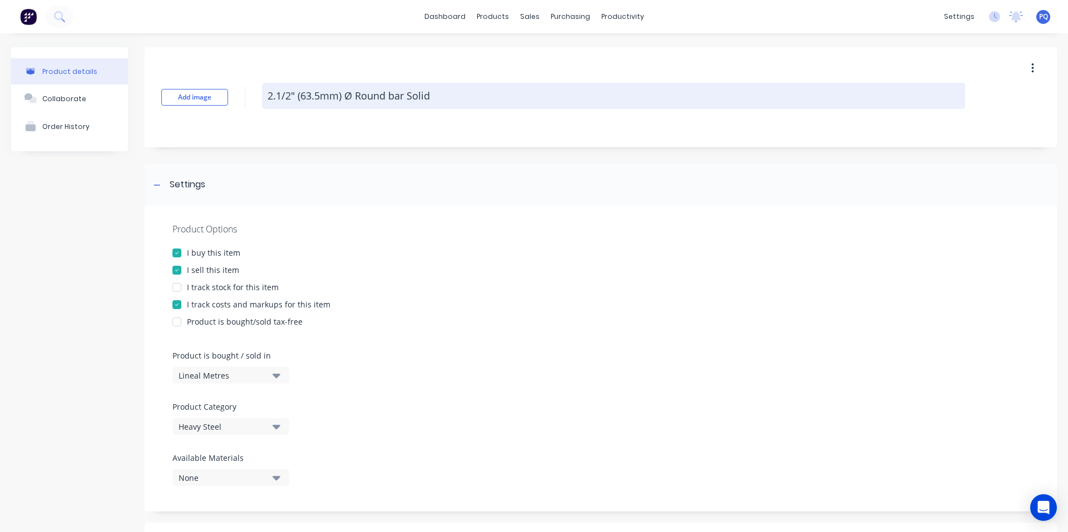
click at [322, 97] on textarea "2.1/2" (63.5mm) Ø Round bar Solid" at bounding box center [613, 96] width 703 height 26
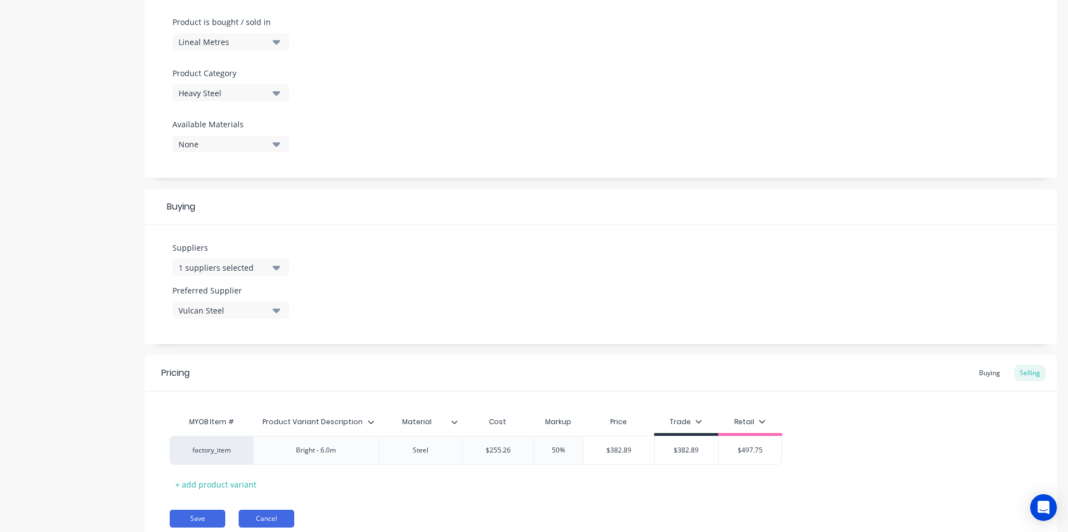
scroll to position [376, 0]
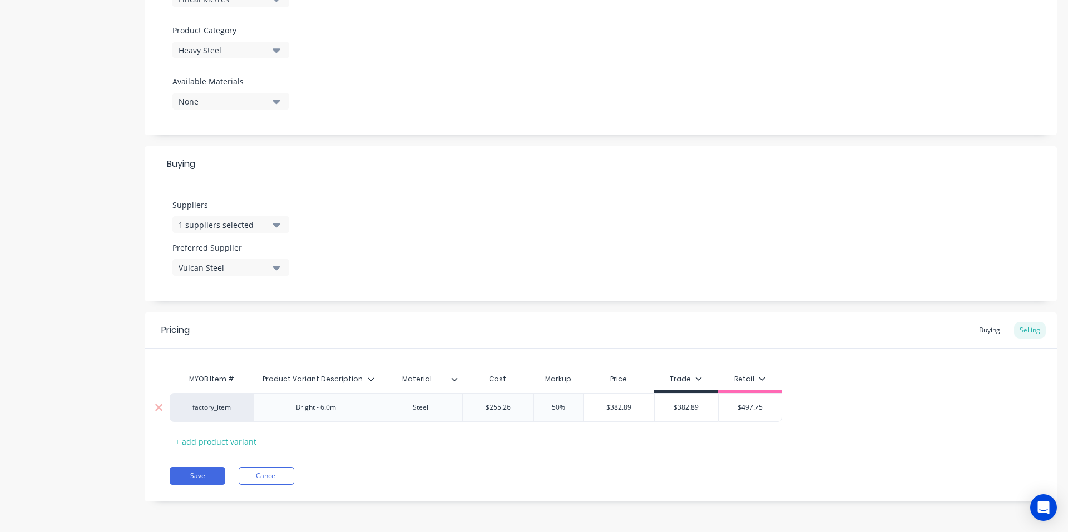
drag, startPoint x: 175, startPoint y: 478, endPoint x: 294, endPoint y: 406, distance: 138.7
click at [175, 478] on button "Save" at bounding box center [198, 476] width 56 height 18
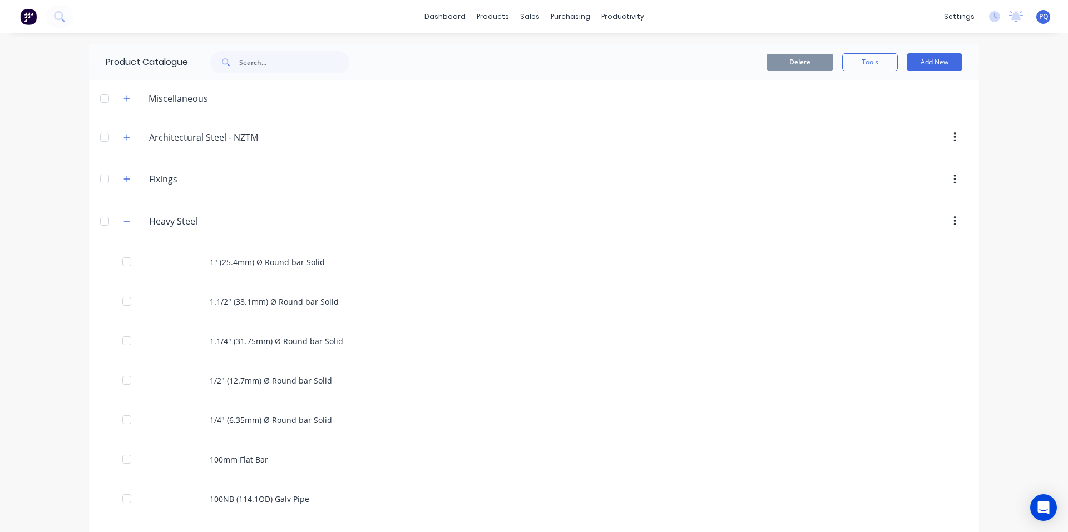
scroll to position [1733, 0]
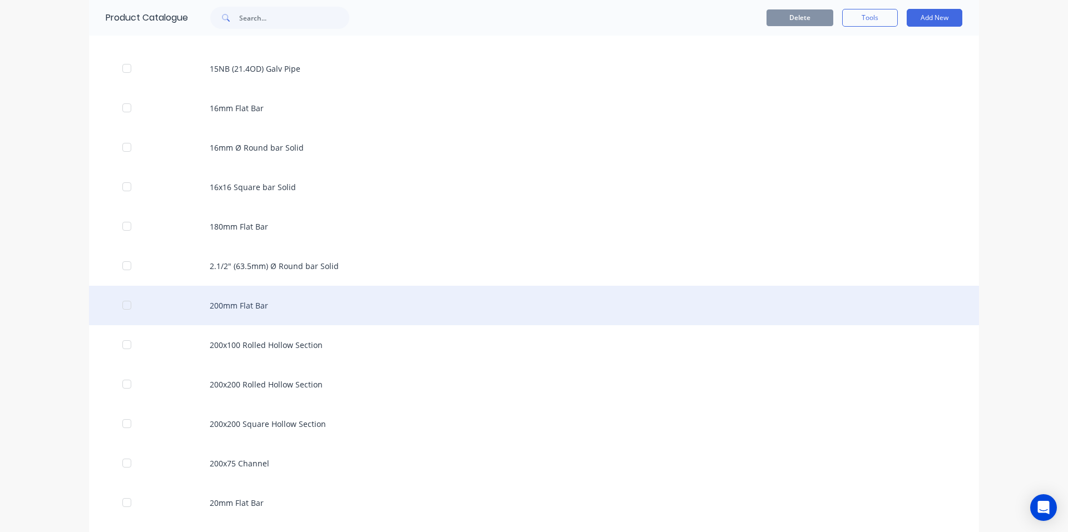
click at [231, 321] on div "200mm Flat Bar" at bounding box center [534, 305] width 890 height 39
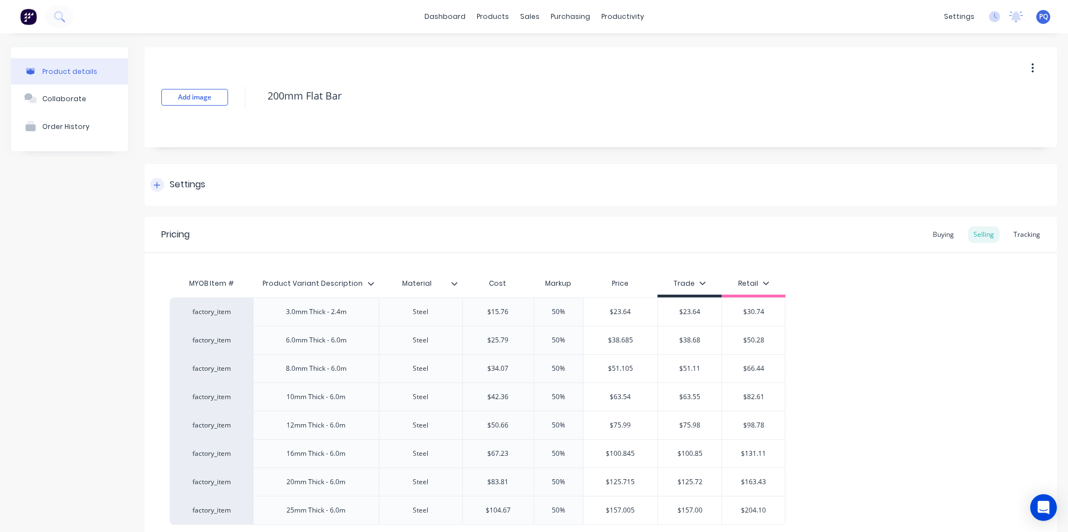
click at [203, 182] on div "Settings" at bounding box center [188, 185] width 36 height 14
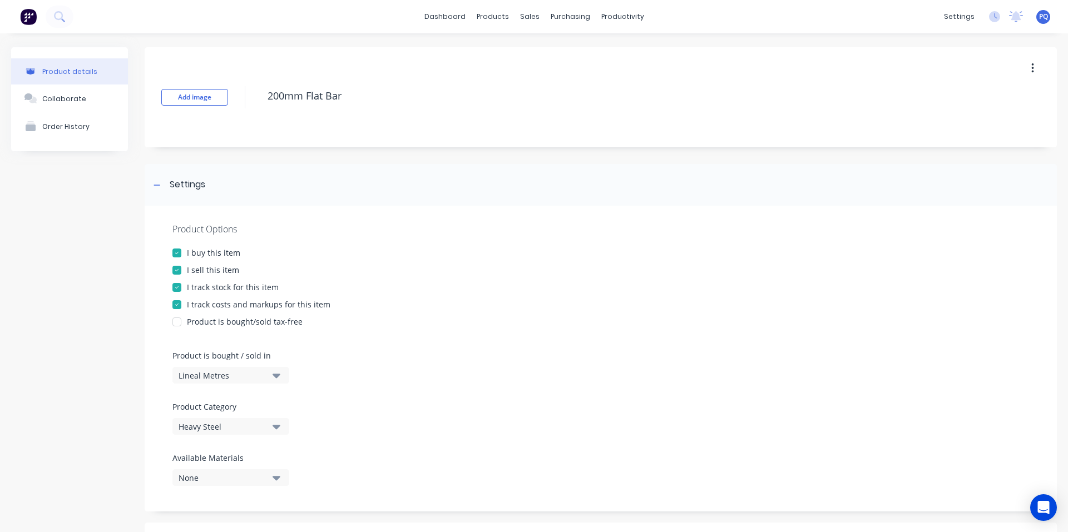
click at [206, 291] on div "I track stock for this item" at bounding box center [233, 287] width 92 height 12
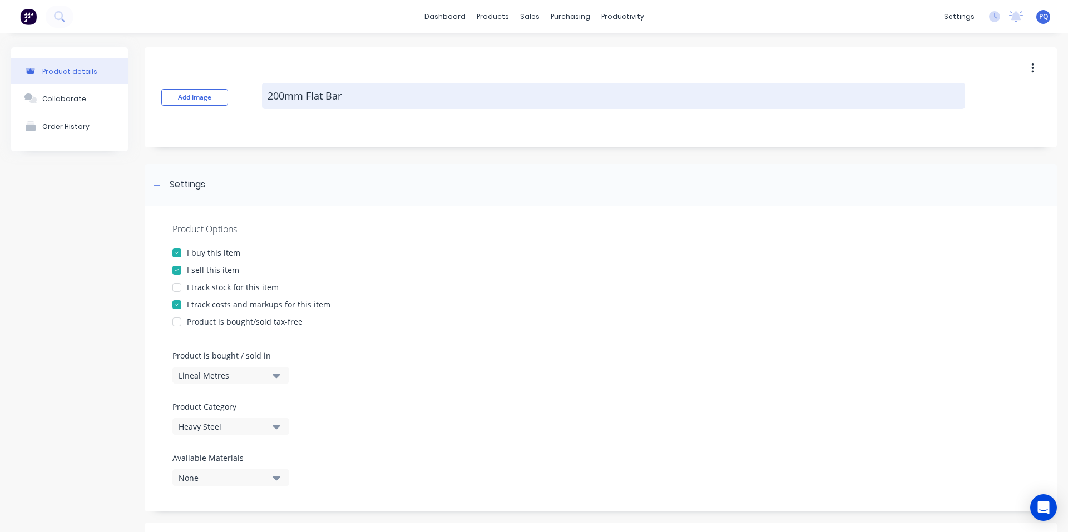
click at [292, 93] on textarea "200mm Flat Bar" at bounding box center [613, 96] width 703 height 26
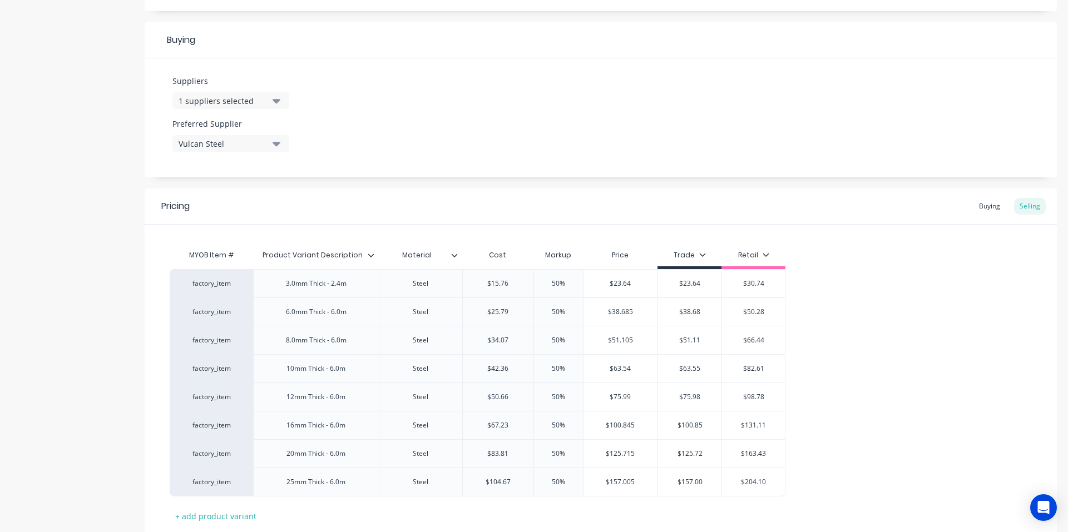
scroll to position [575, 0]
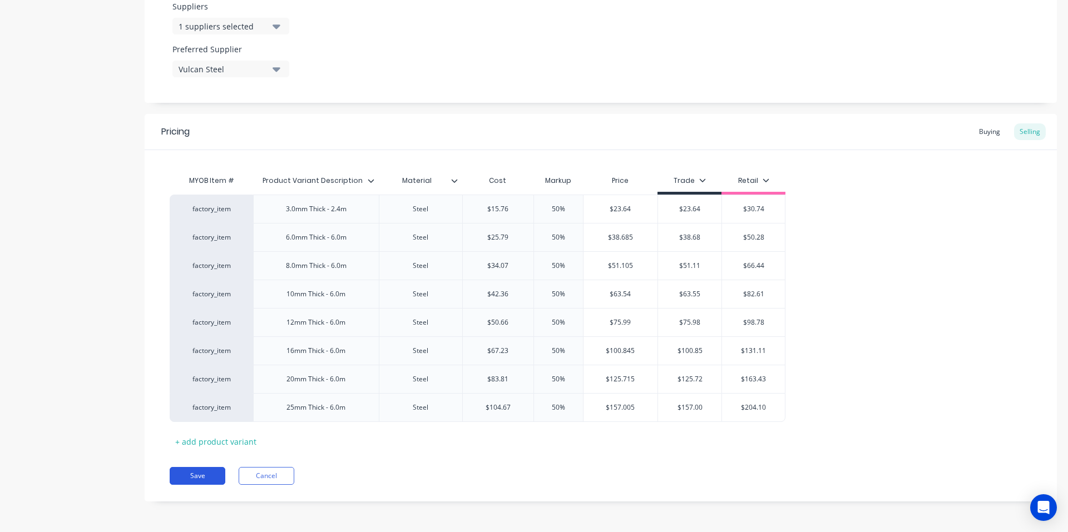
click at [205, 482] on button "Save" at bounding box center [198, 476] width 56 height 18
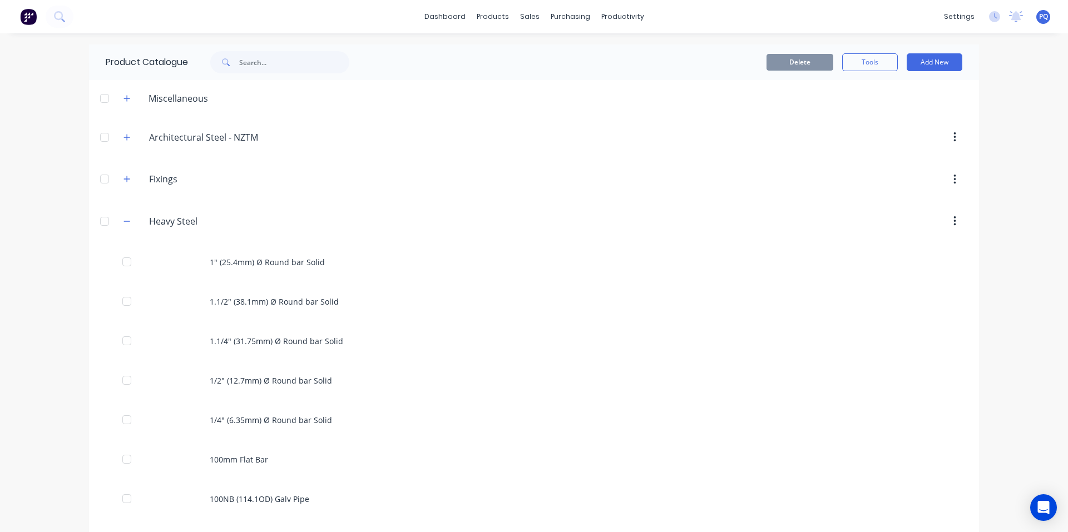
scroll to position [1773, 0]
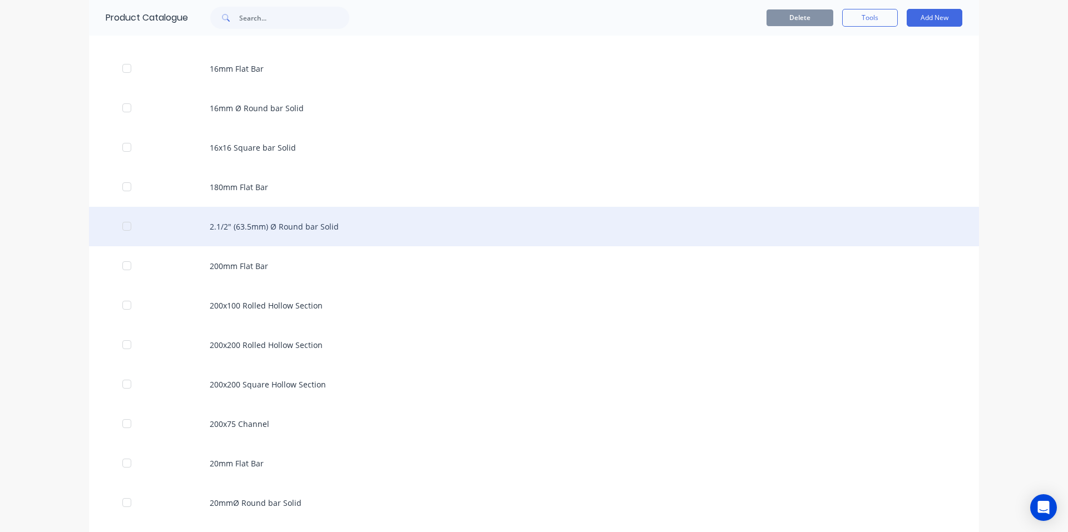
click at [280, 217] on div "2.1/2" (63.5mm) Ø Round bar Solid" at bounding box center [534, 226] width 890 height 39
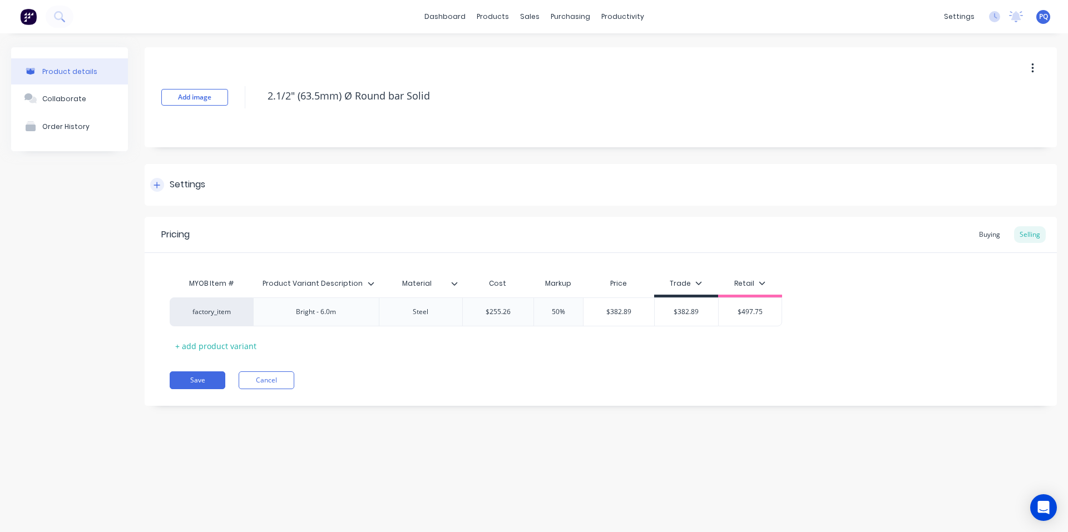
click at [176, 182] on div "Settings" at bounding box center [188, 185] width 36 height 14
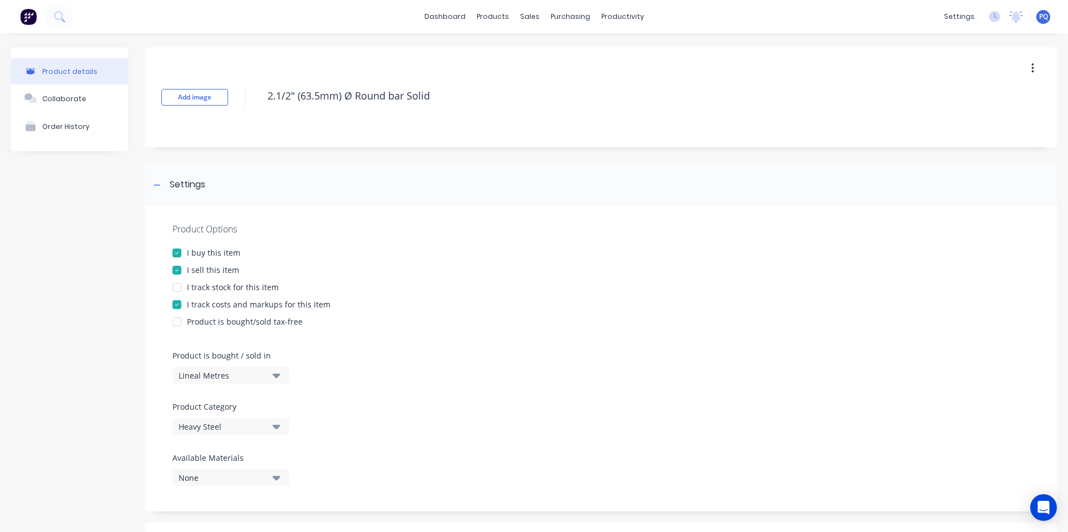
scroll to position [376, 0]
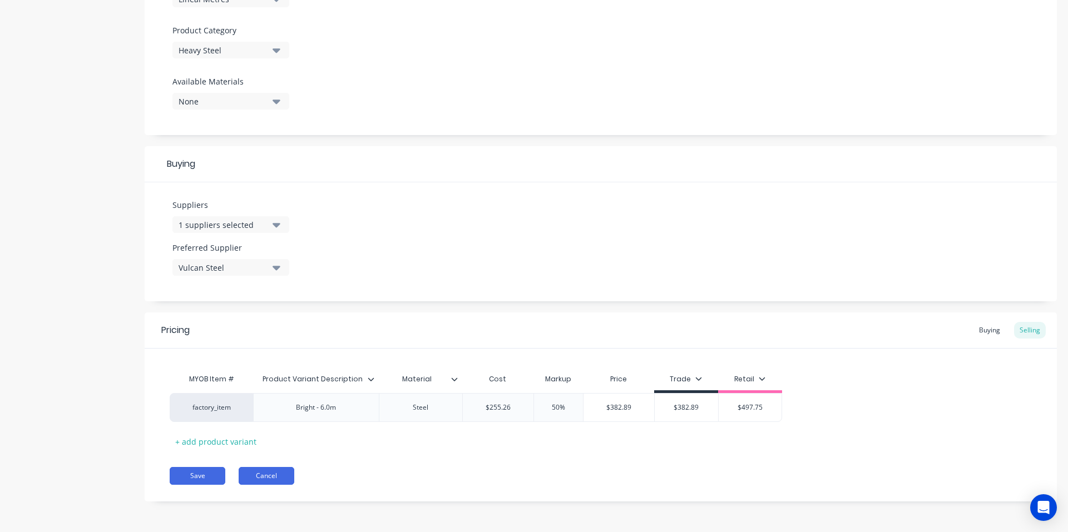
click at [259, 476] on button "Cancel" at bounding box center [267, 476] width 56 height 18
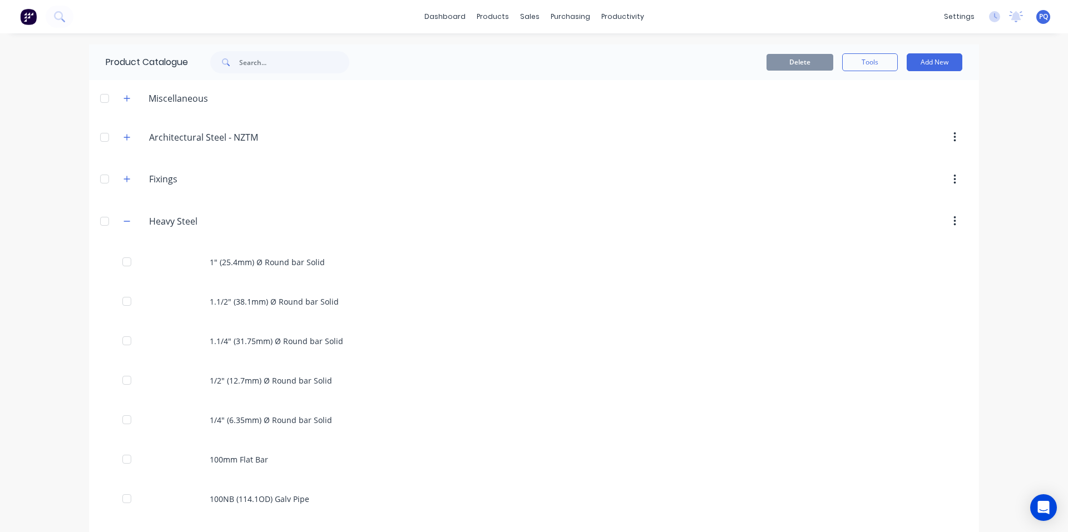
scroll to position [1773, 0]
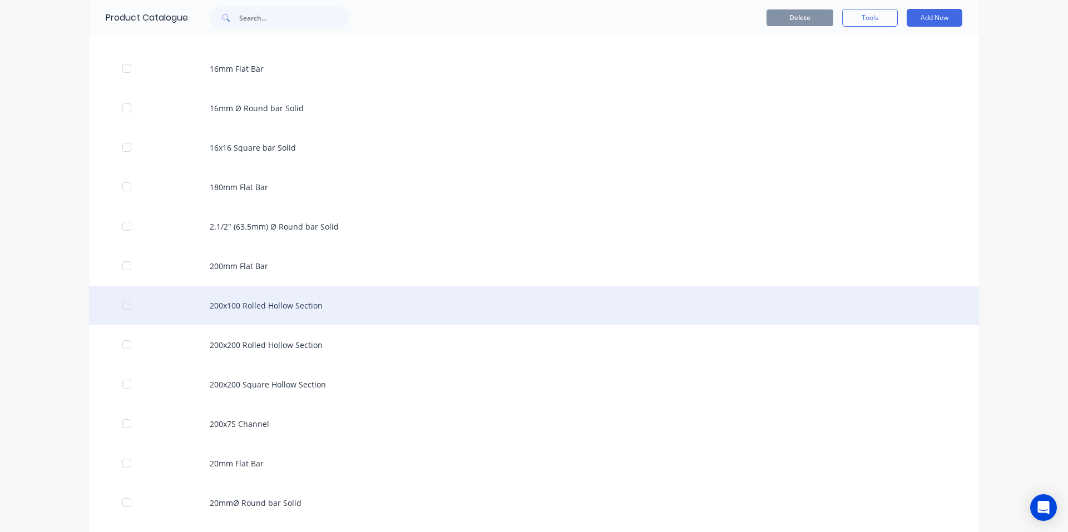
click at [403, 295] on div "200x100 Rolled Hollow Section" at bounding box center [534, 305] width 890 height 39
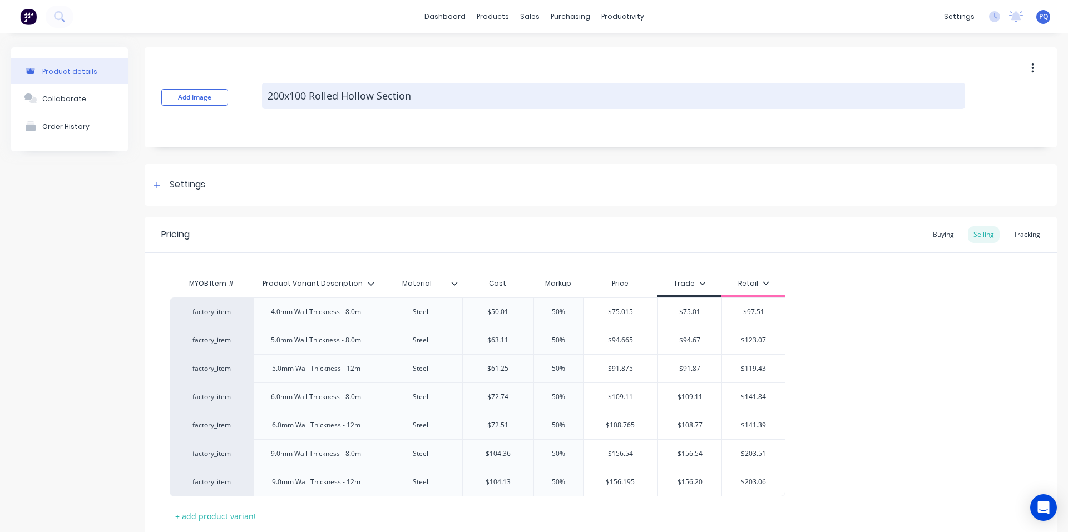
click at [288, 88] on textarea "200x100 Rolled Hollow Section" at bounding box center [613, 96] width 703 height 26
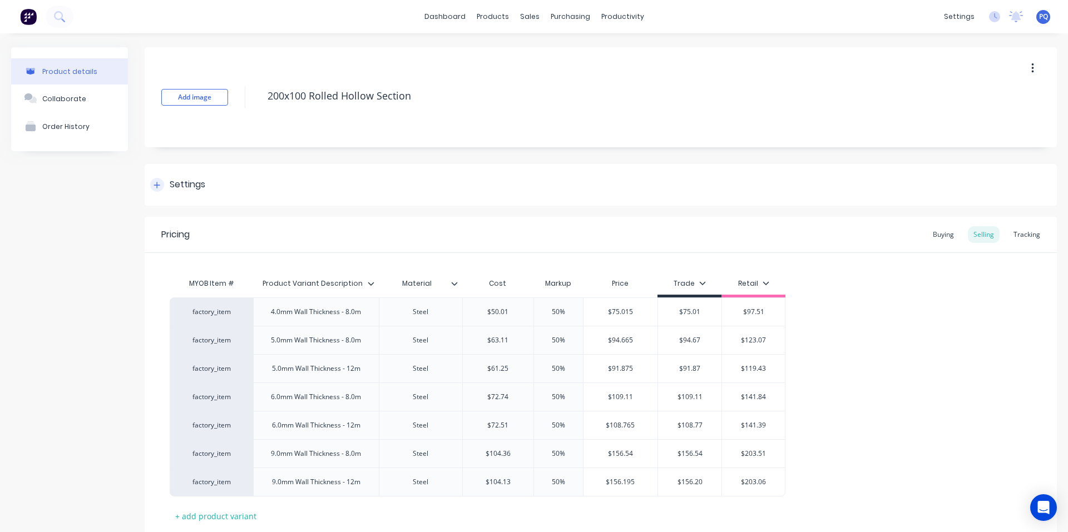
click at [177, 189] on div "Settings" at bounding box center [188, 185] width 36 height 14
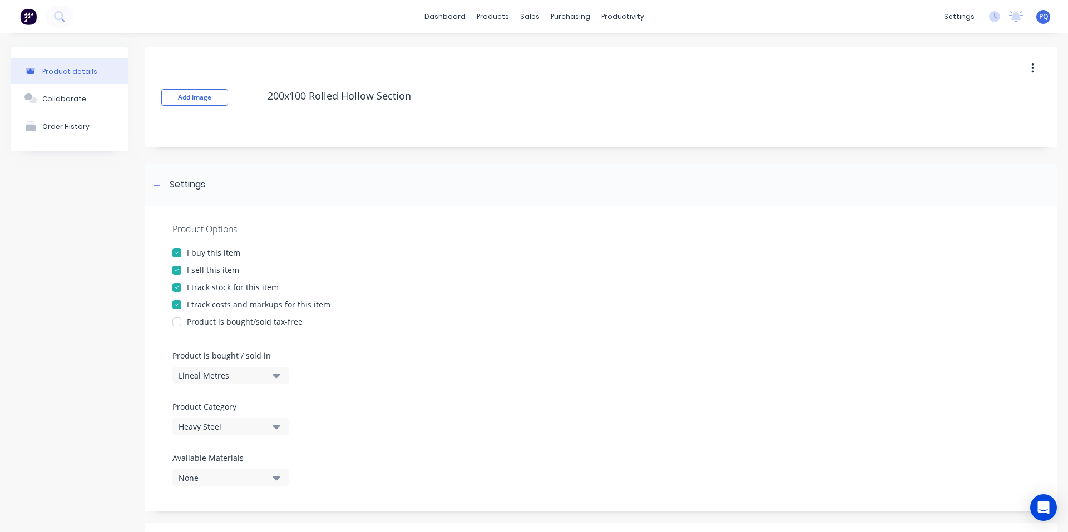
click at [182, 284] on div at bounding box center [177, 287] width 22 height 22
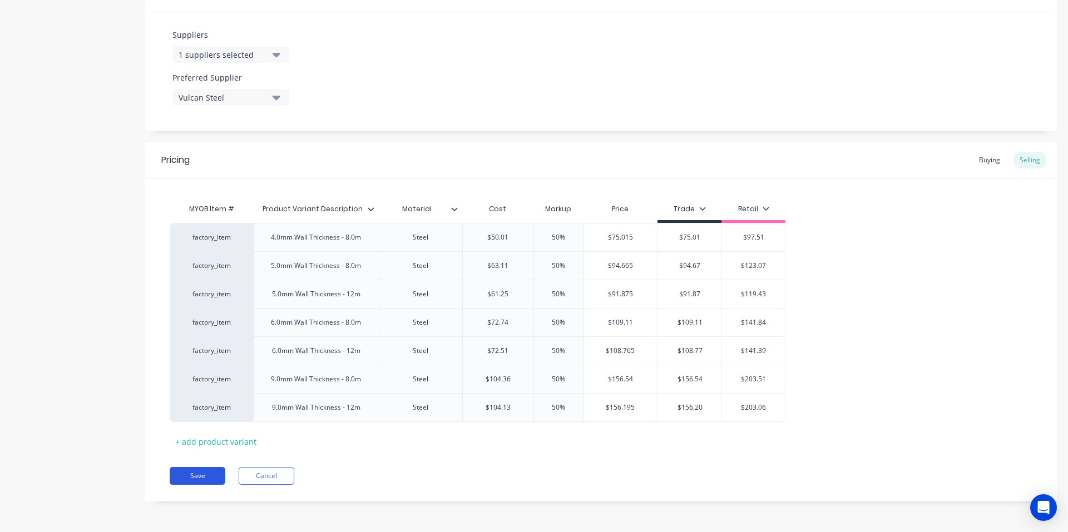
click at [203, 473] on button "Save" at bounding box center [198, 476] width 56 height 18
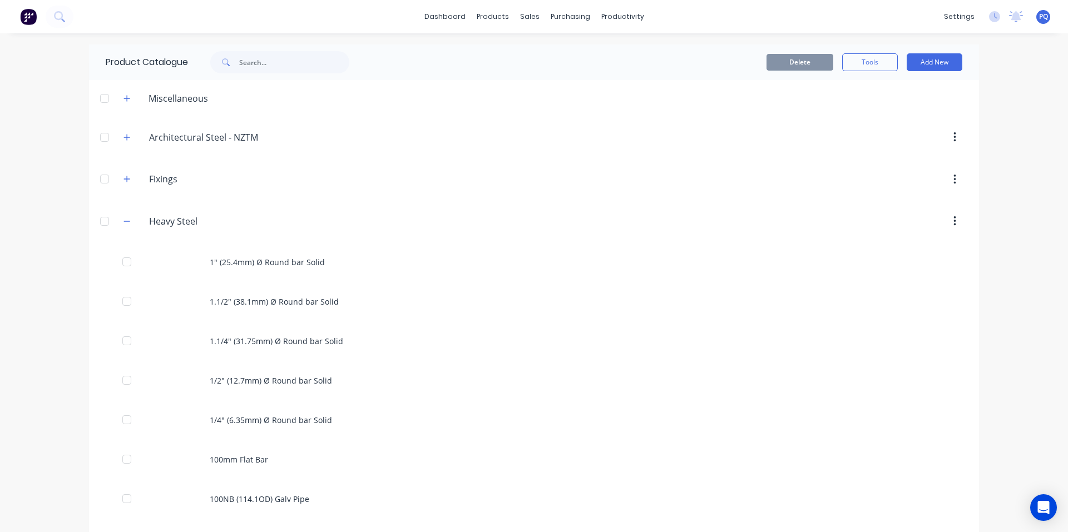
scroll to position [1773, 0]
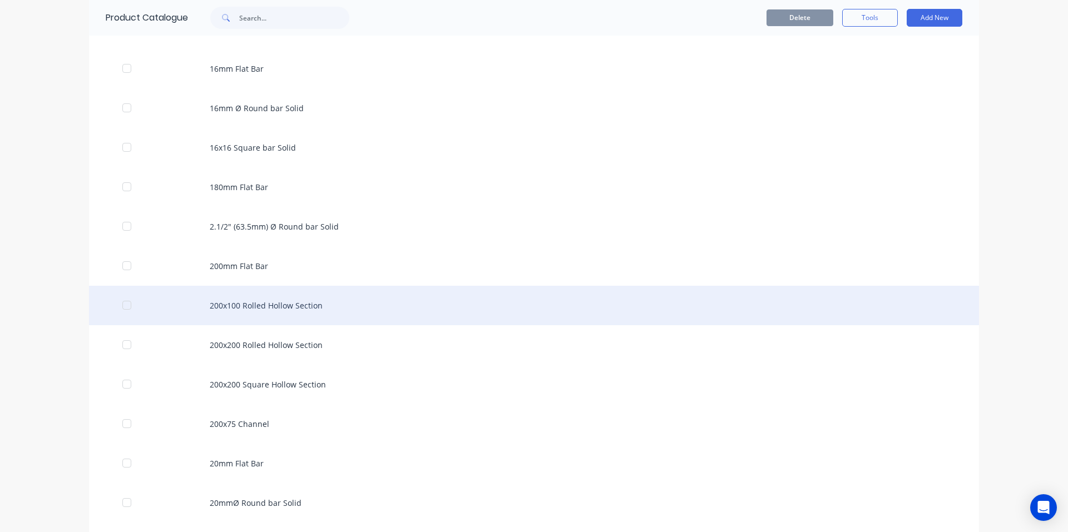
click at [212, 286] on div "200x100 Rolled Hollow Section" at bounding box center [534, 305] width 890 height 39
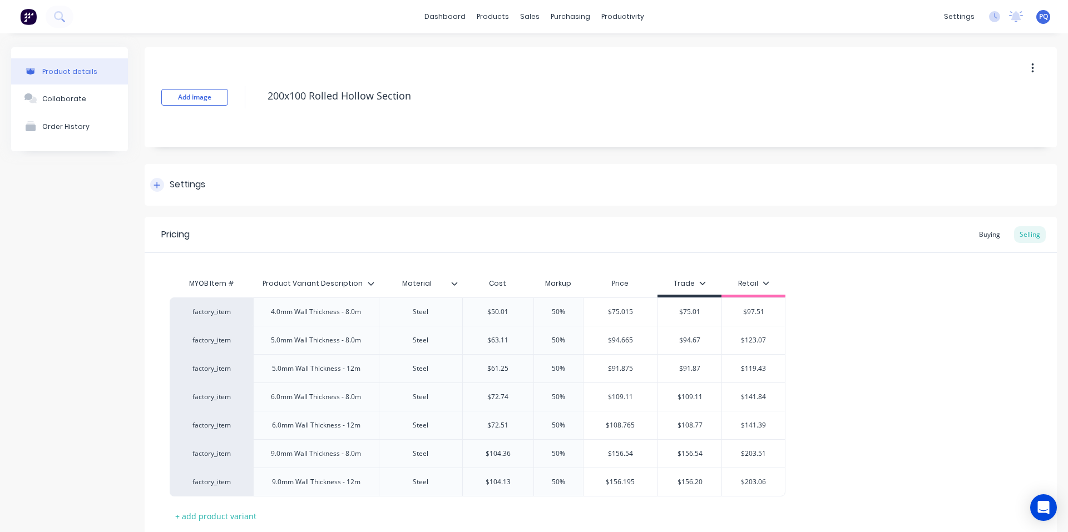
click at [171, 188] on div "Settings" at bounding box center [188, 185] width 36 height 14
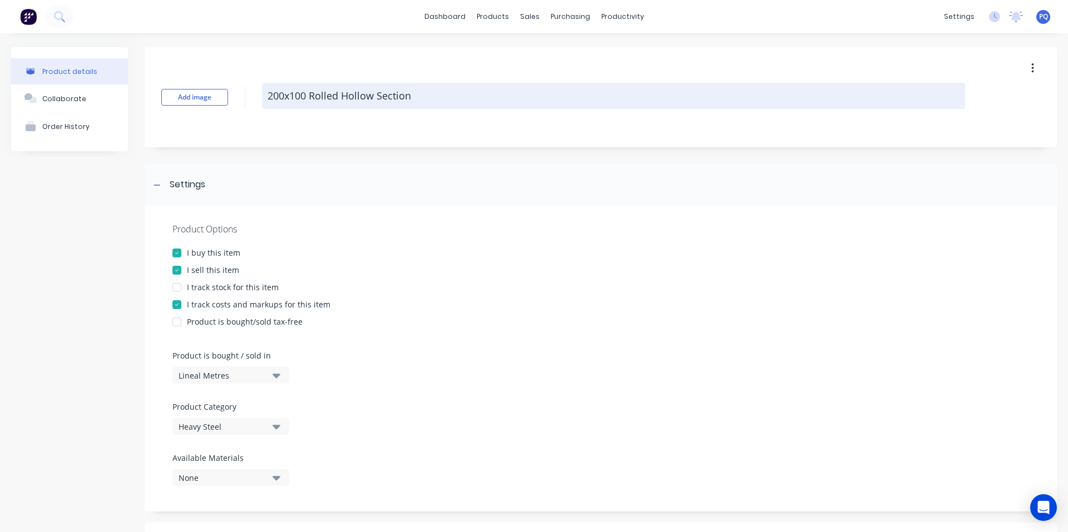
click at [330, 97] on textarea "200x100 Rolled Hollow Section" at bounding box center [613, 96] width 703 height 26
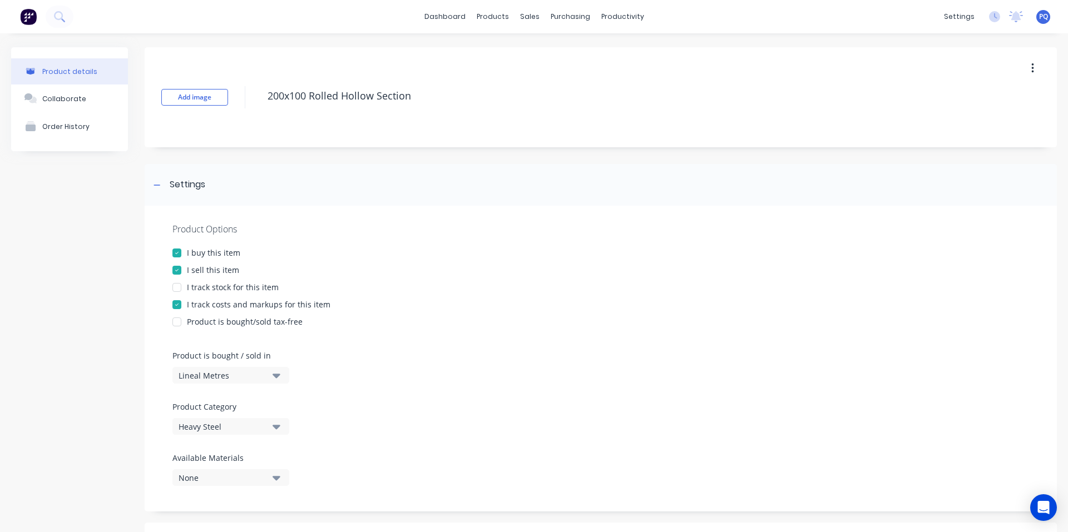
scroll to position [547, 0]
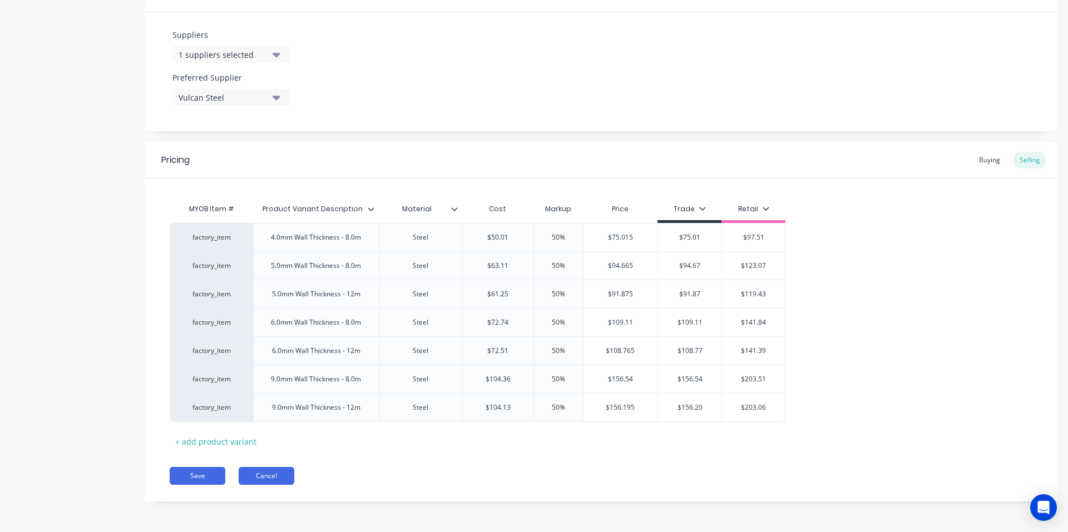
click at [284, 478] on button "Cancel" at bounding box center [267, 476] width 56 height 18
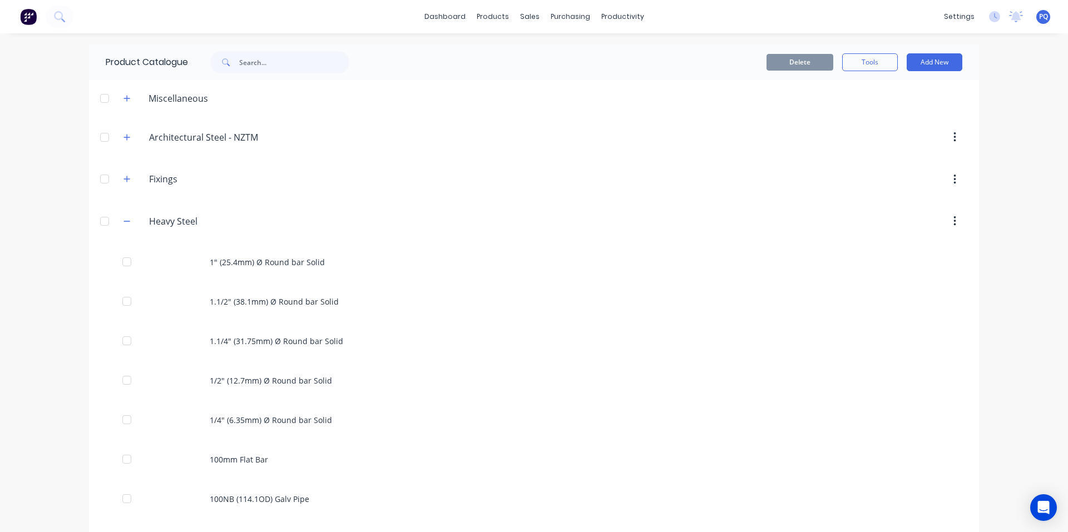
scroll to position [1812, 0]
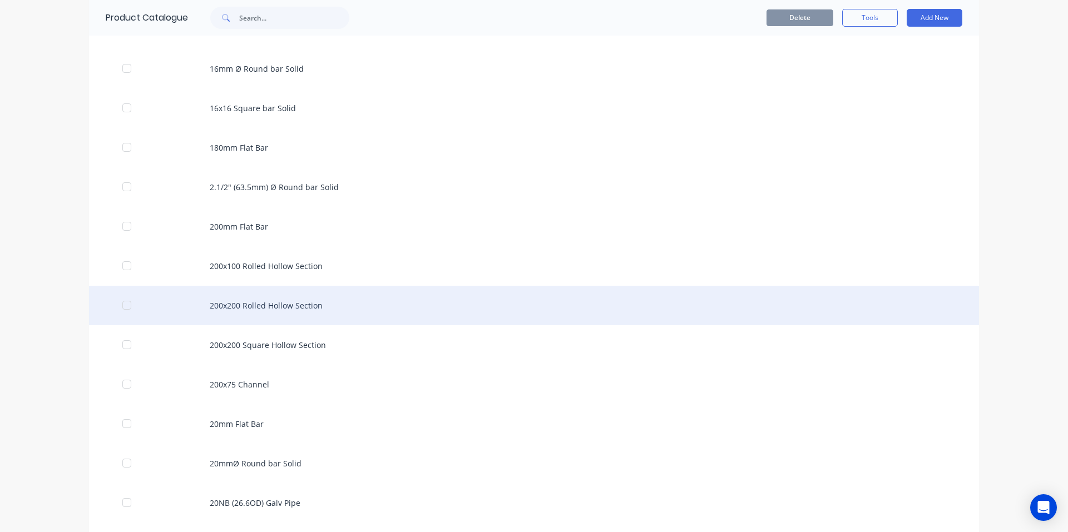
click at [289, 307] on div "200x200 Rolled Hollow Section" at bounding box center [534, 305] width 890 height 39
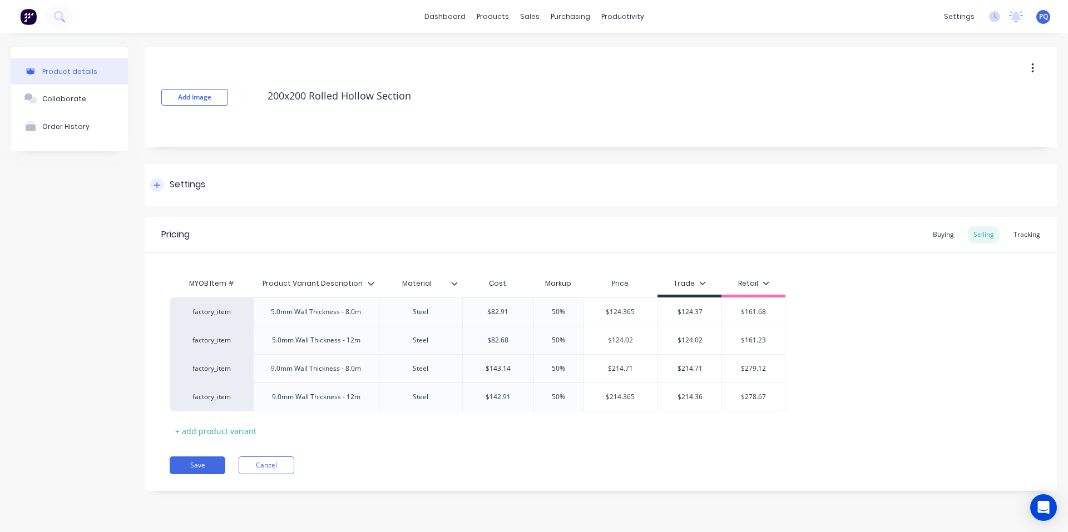
click at [205, 191] on div "Settings" at bounding box center [188, 185] width 36 height 14
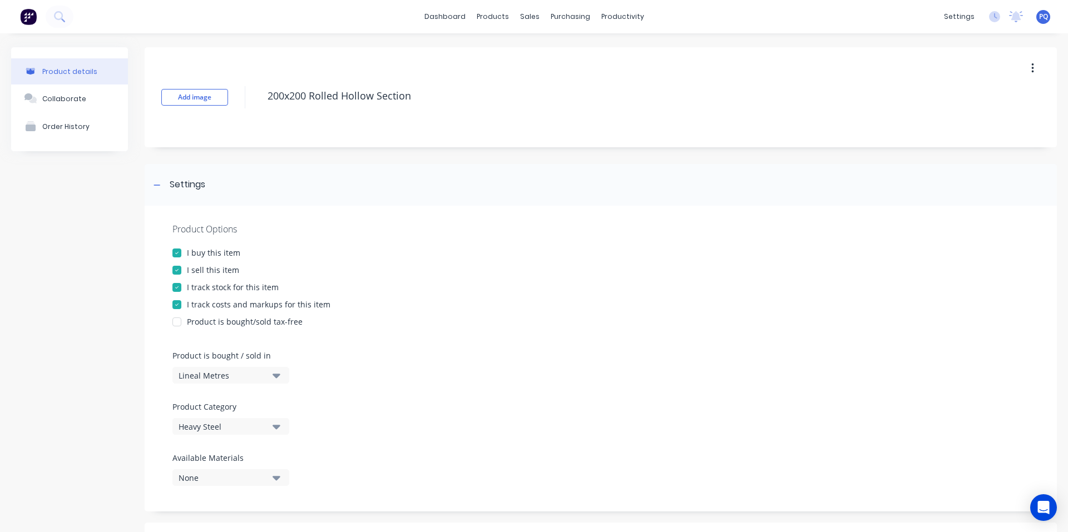
click at [191, 284] on div "I track stock for this item" at bounding box center [233, 287] width 92 height 12
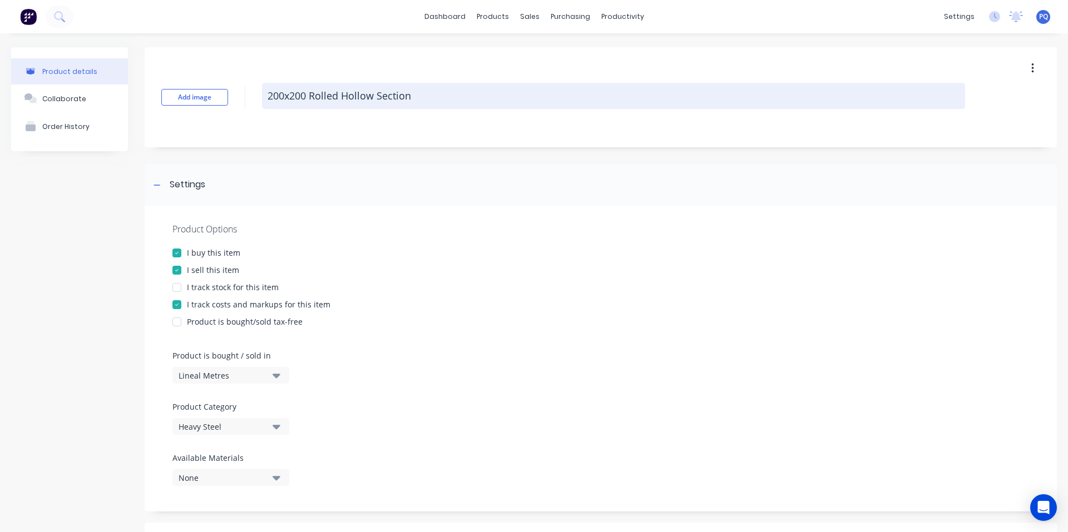
click at [329, 97] on textarea "200x200 Rolled Hollow Section" at bounding box center [613, 96] width 703 height 26
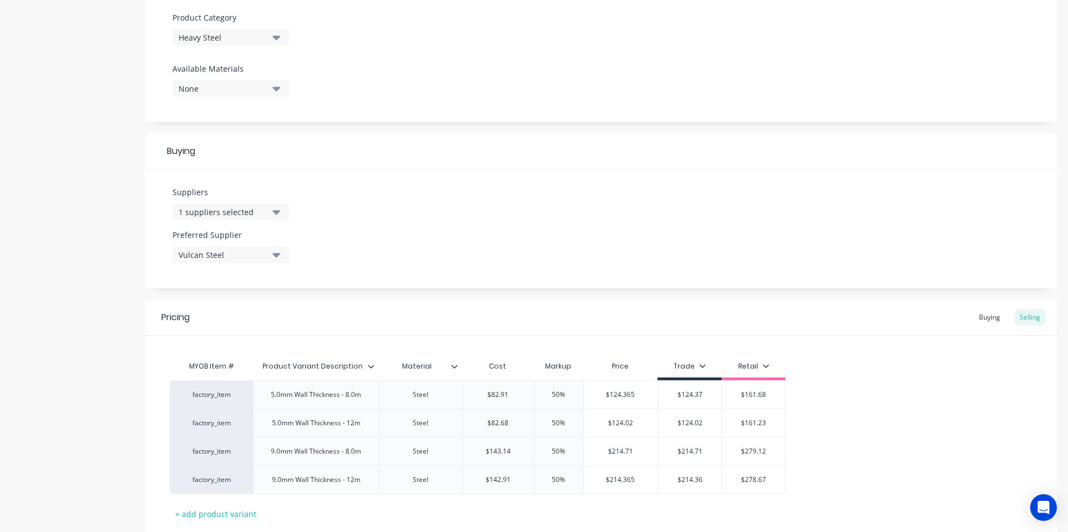
scroll to position [462, 0]
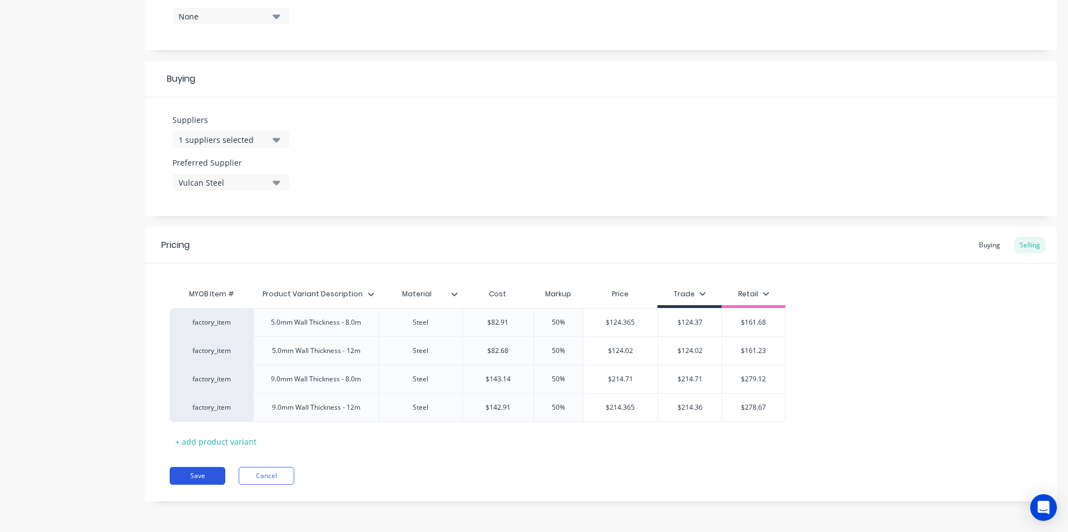
click at [199, 476] on button "Save" at bounding box center [198, 476] width 56 height 18
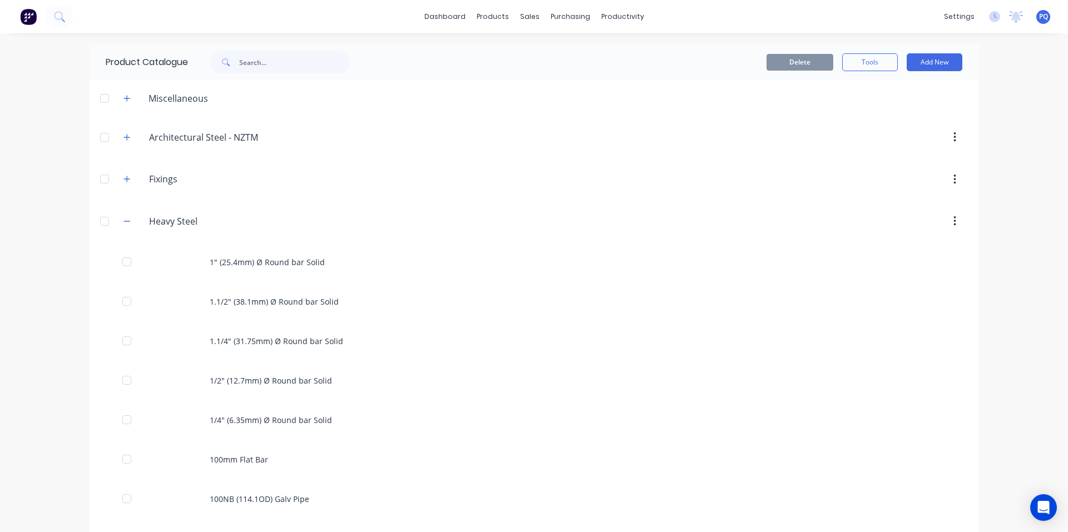
scroll to position [1852, 0]
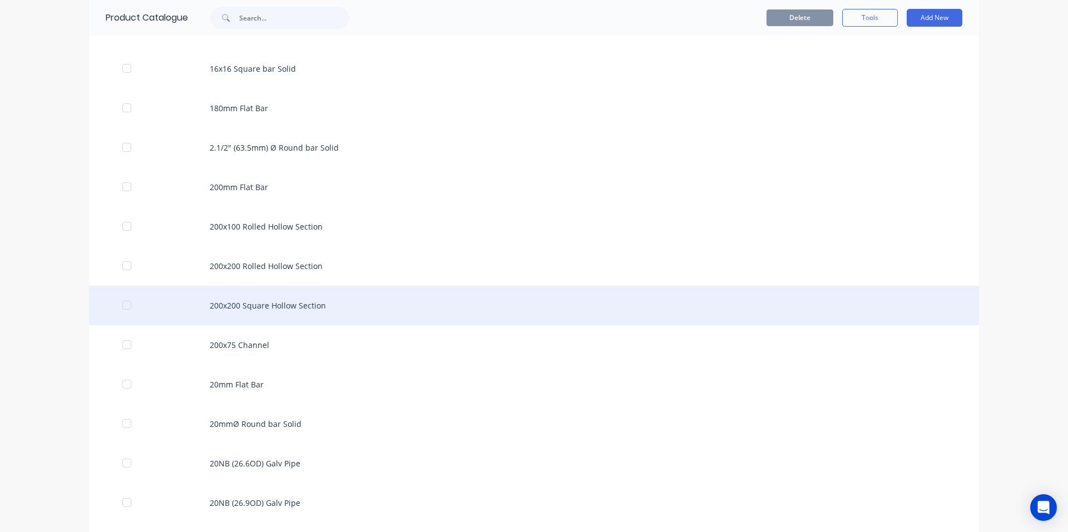
click at [247, 311] on div "200x200 Square Hollow Section" at bounding box center [534, 305] width 890 height 39
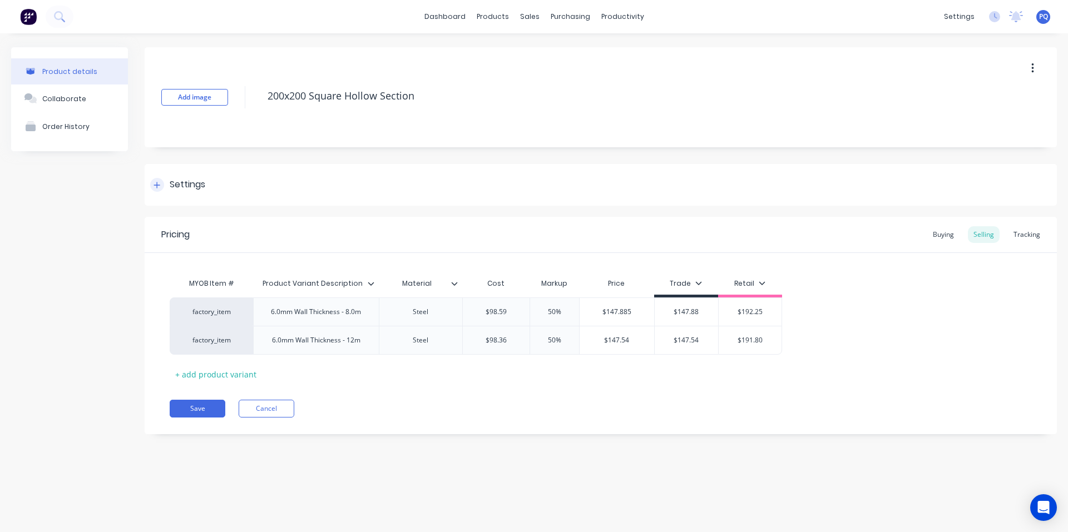
click at [173, 185] on div "Settings" at bounding box center [188, 185] width 36 height 14
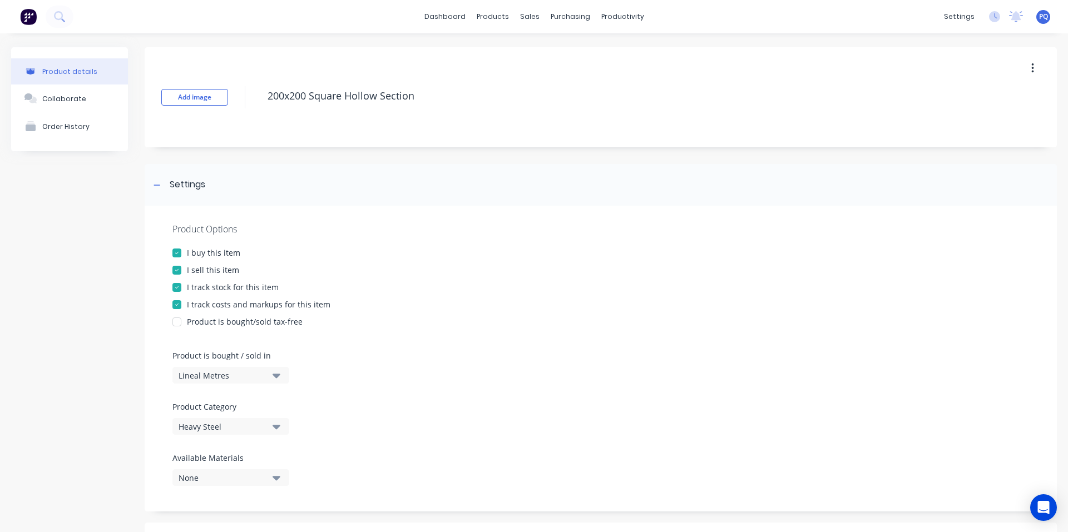
click at [183, 291] on div at bounding box center [177, 287] width 22 height 22
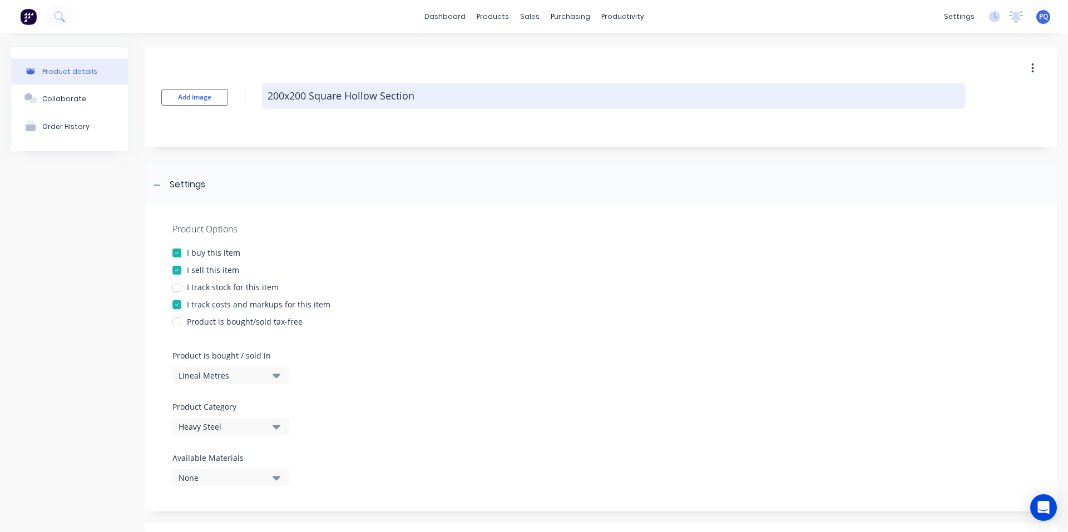
click at [342, 99] on textarea "200x200 Square Hollow Section" at bounding box center [613, 96] width 703 height 26
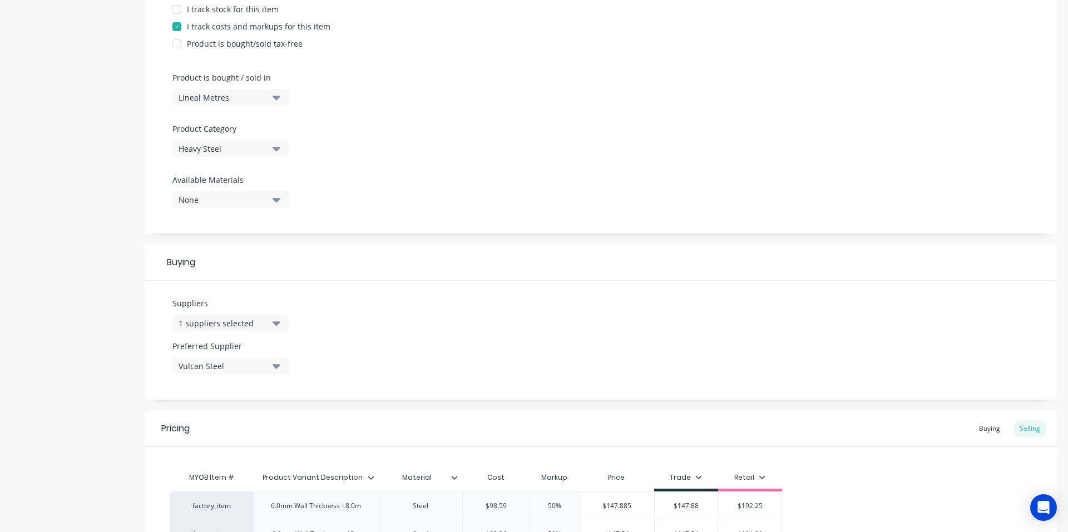
scroll to position [389, 0]
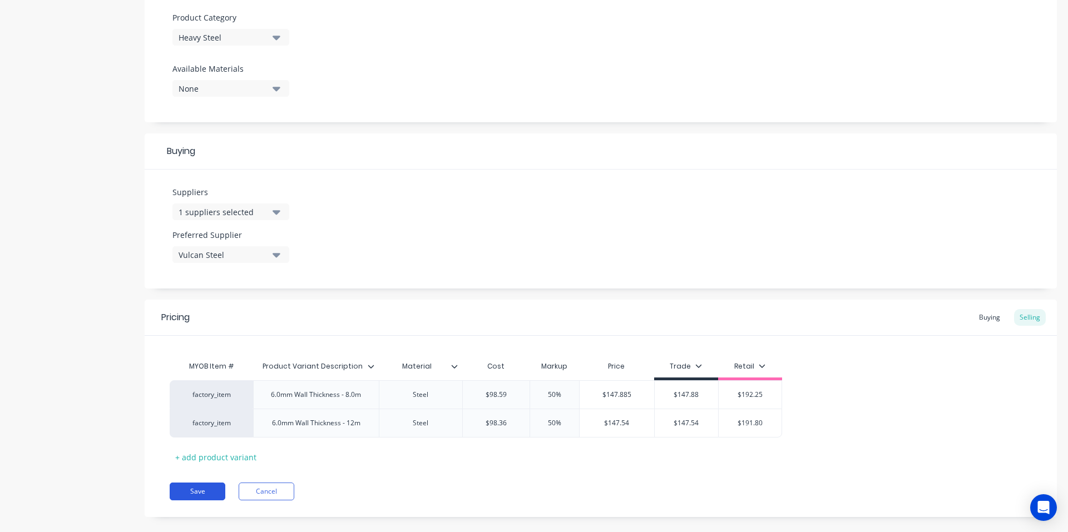
click at [214, 493] on button "Save" at bounding box center [198, 492] width 56 height 18
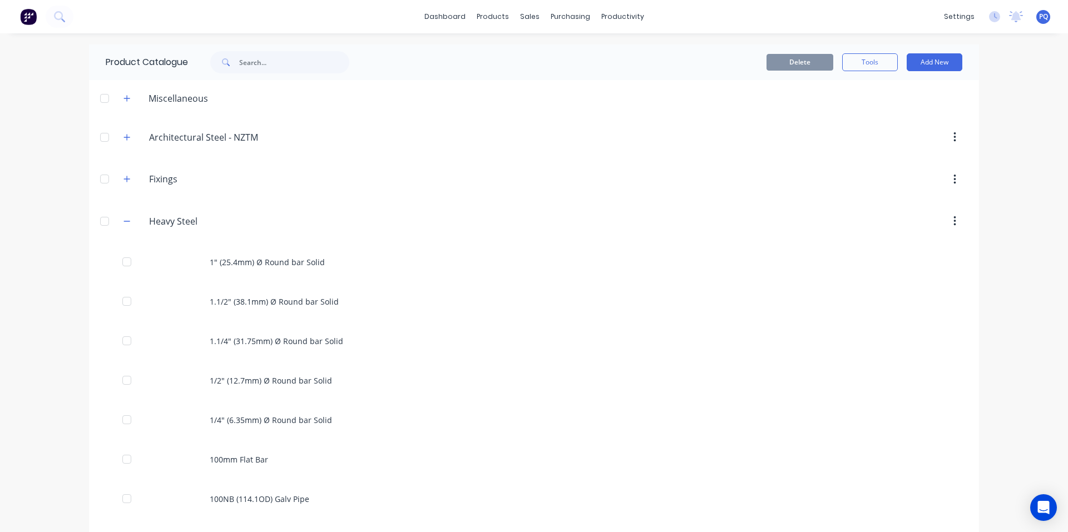
scroll to position [1891, 0]
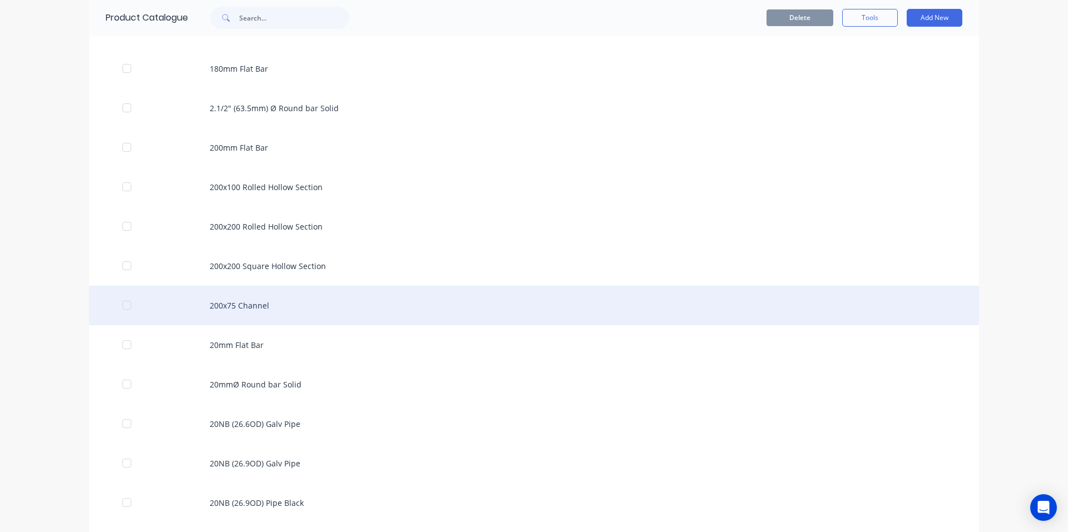
click at [198, 297] on div "200x75 Channel" at bounding box center [534, 305] width 890 height 39
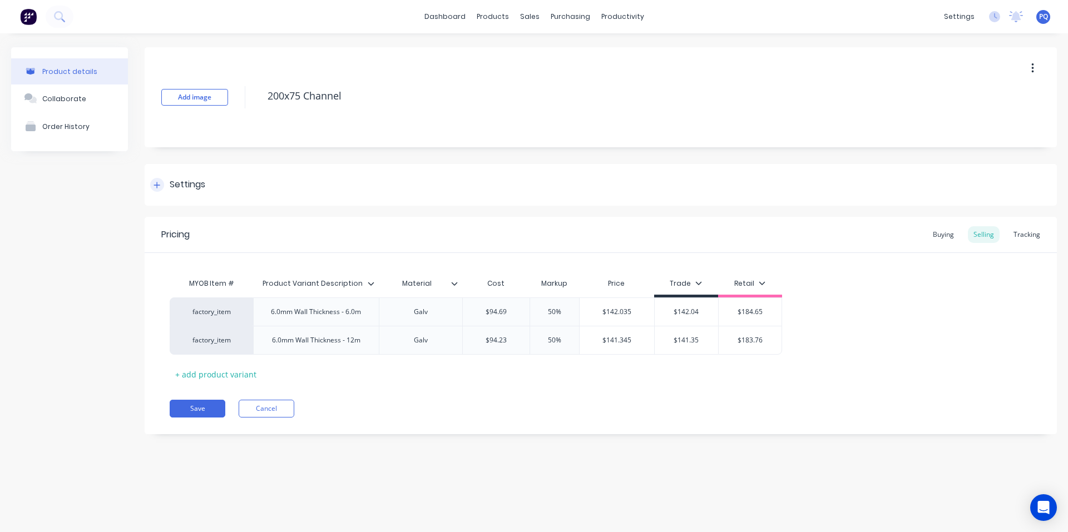
click at [198, 188] on div "Settings" at bounding box center [188, 185] width 36 height 14
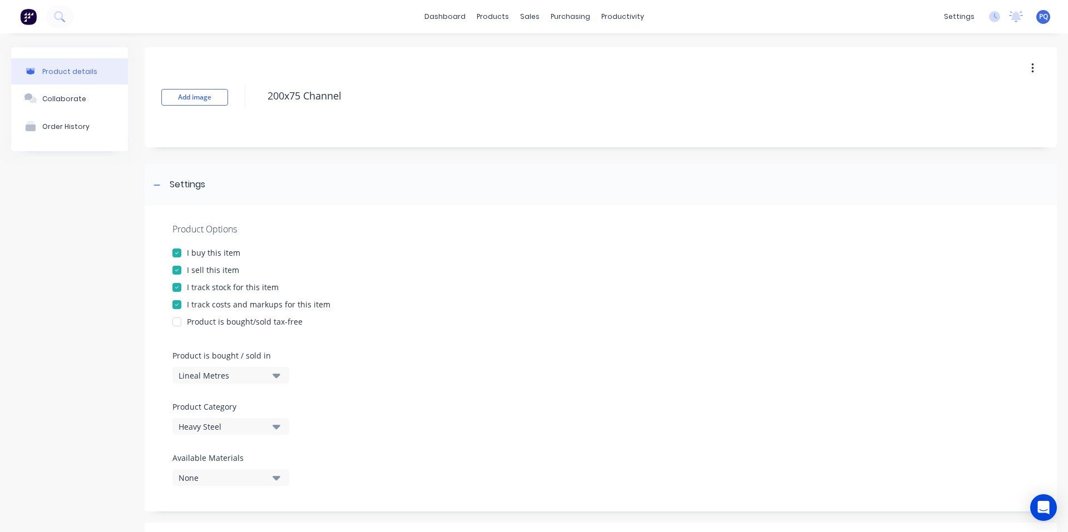
click at [198, 289] on div "I track stock for this item" at bounding box center [233, 287] width 92 height 12
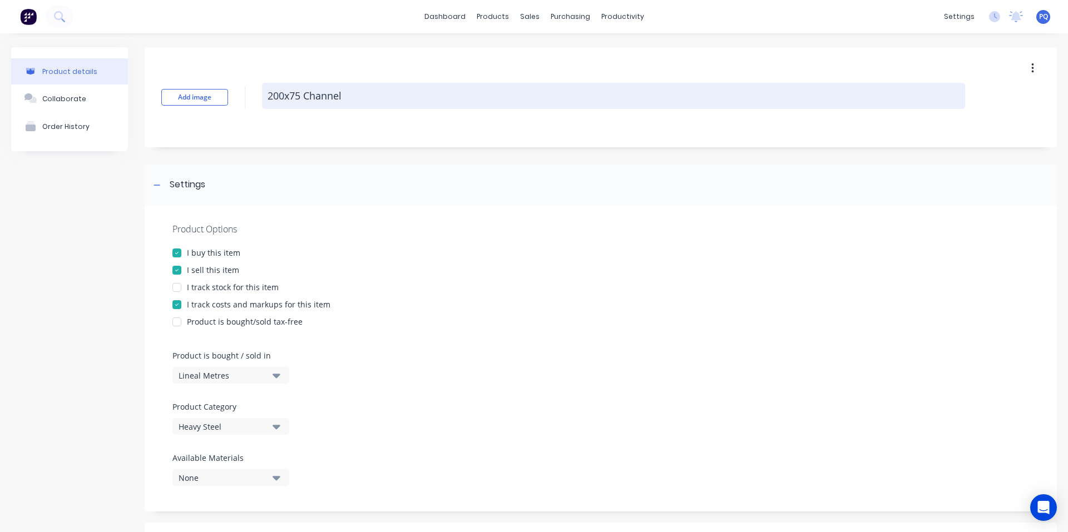
click at [317, 101] on textarea "200x75 Channel" at bounding box center [613, 96] width 703 height 26
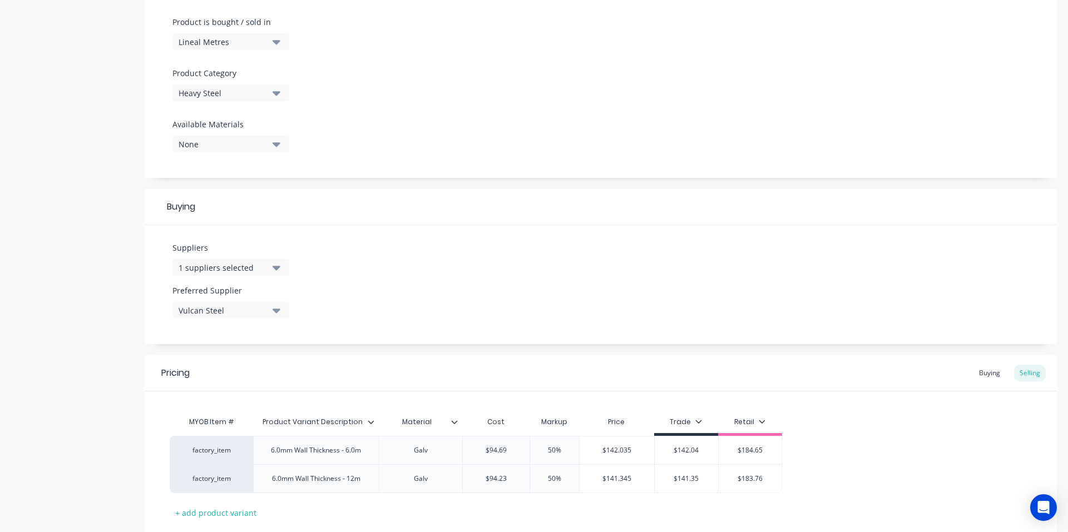
scroll to position [405, 0]
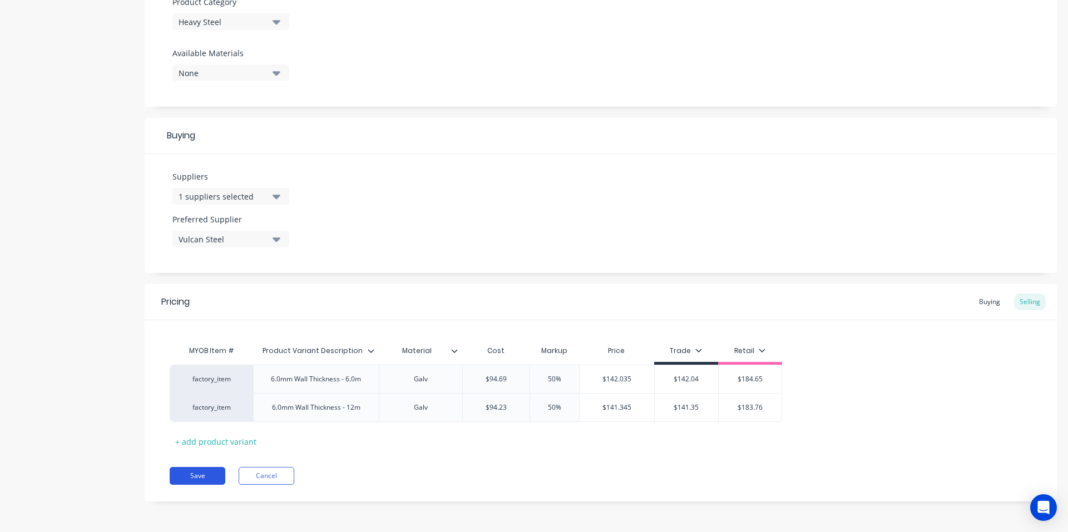
click at [175, 475] on button "Save" at bounding box center [198, 476] width 56 height 18
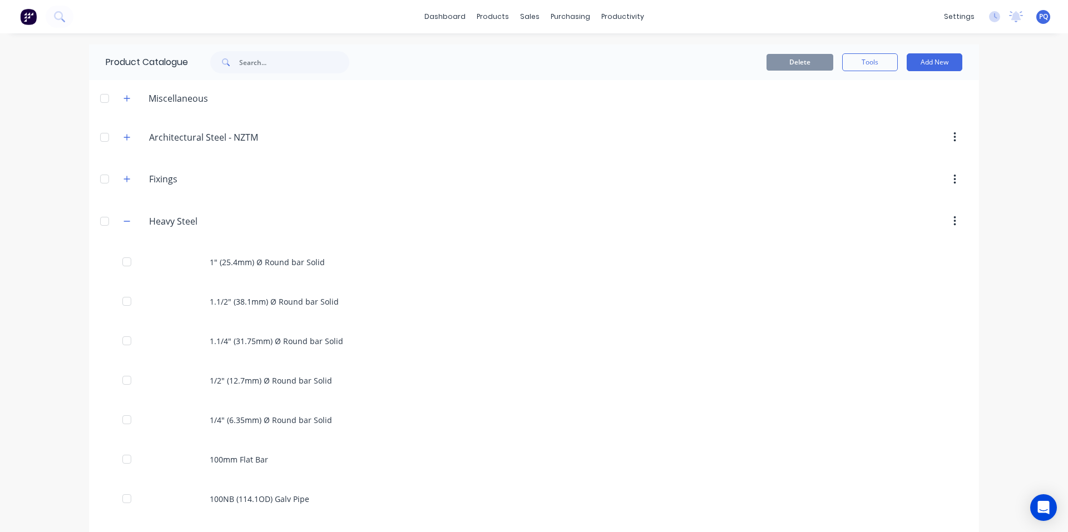
scroll to position [1931, 0]
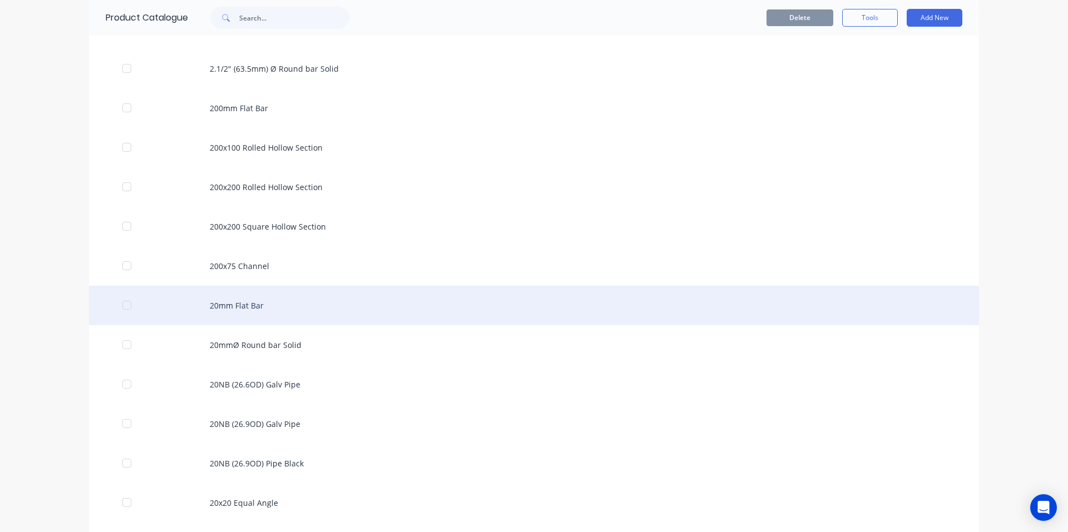
click at [235, 298] on div "20mm Flat Bar" at bounding box center [534, 305] width 890 height 39
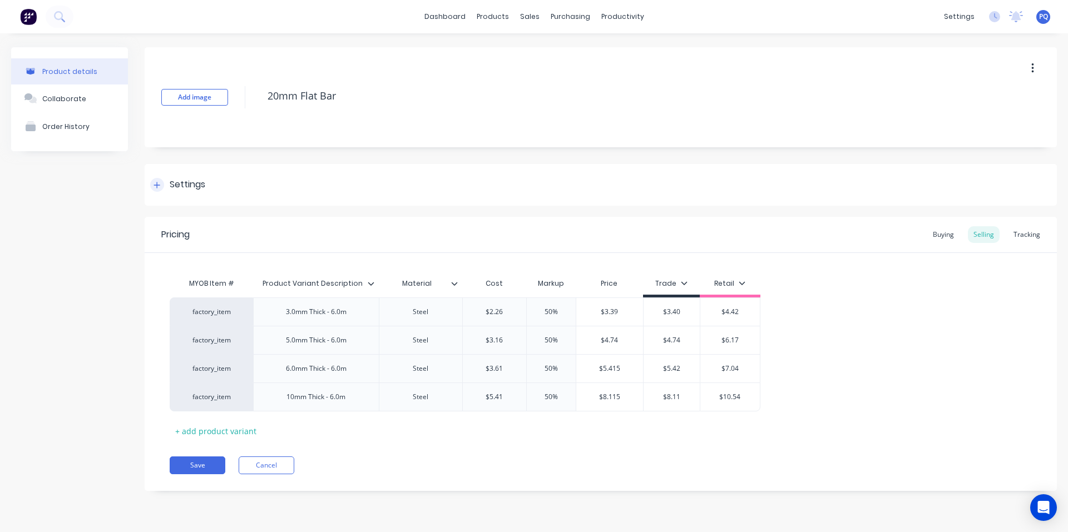
click at [190, 183] on div "Settings" at bounding box center [188, 185] width 36 height 14
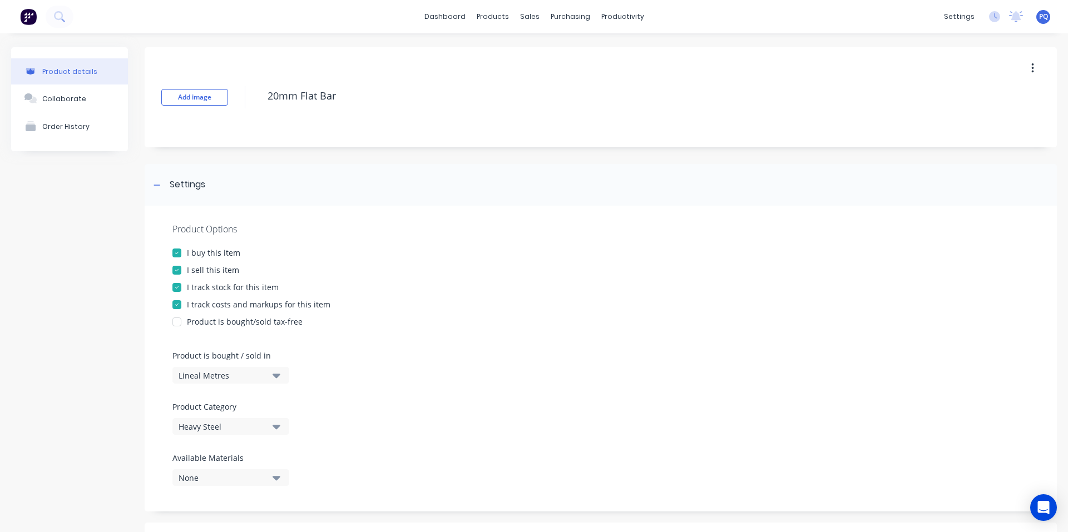
click at [190, 290] on div "I track stock for this item" at bounding box center [233, 287] width 92 height 12
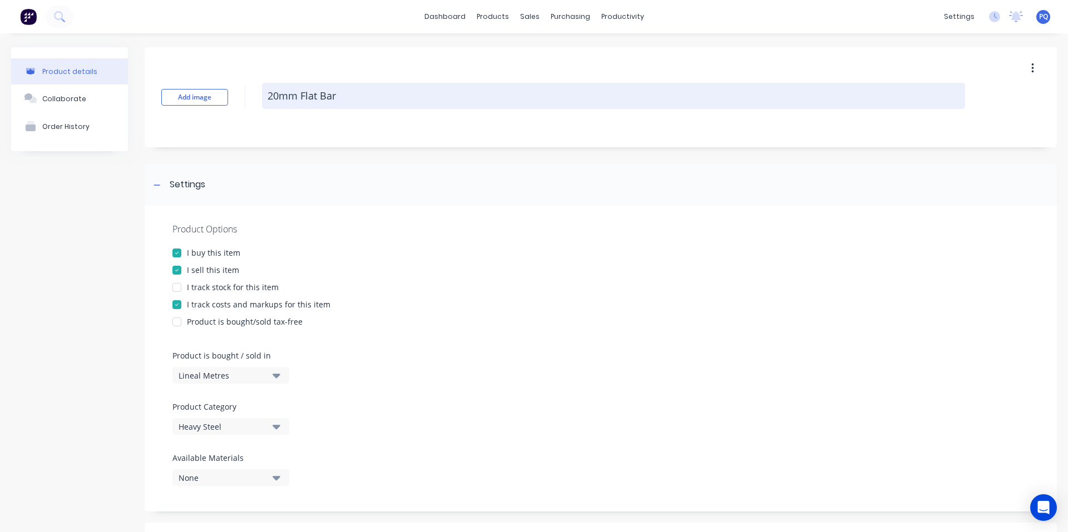
click at [295, 98] on textarea "20mm Flat Bar" at bounding box center [613, 96] width 703 height 26
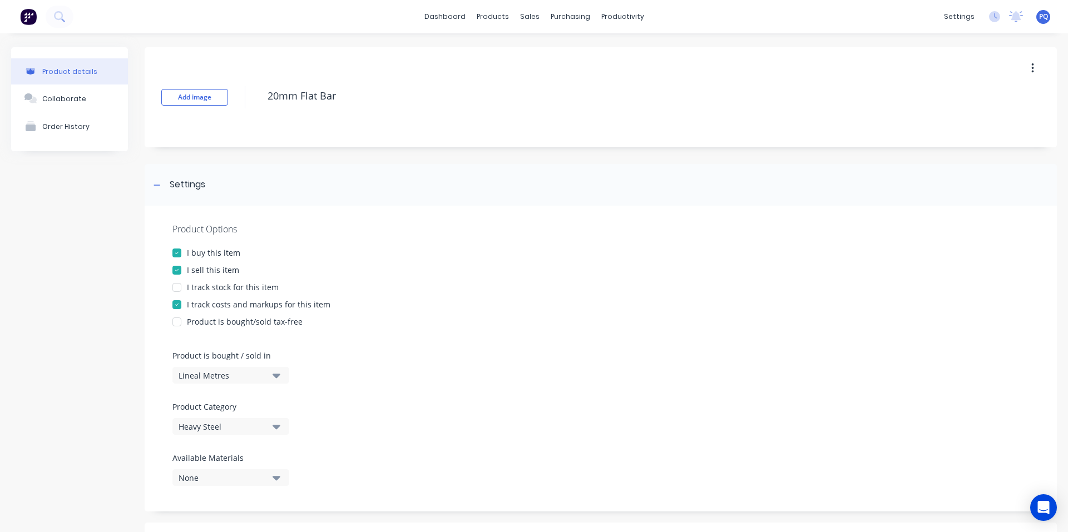
scroll to position [462, 0]
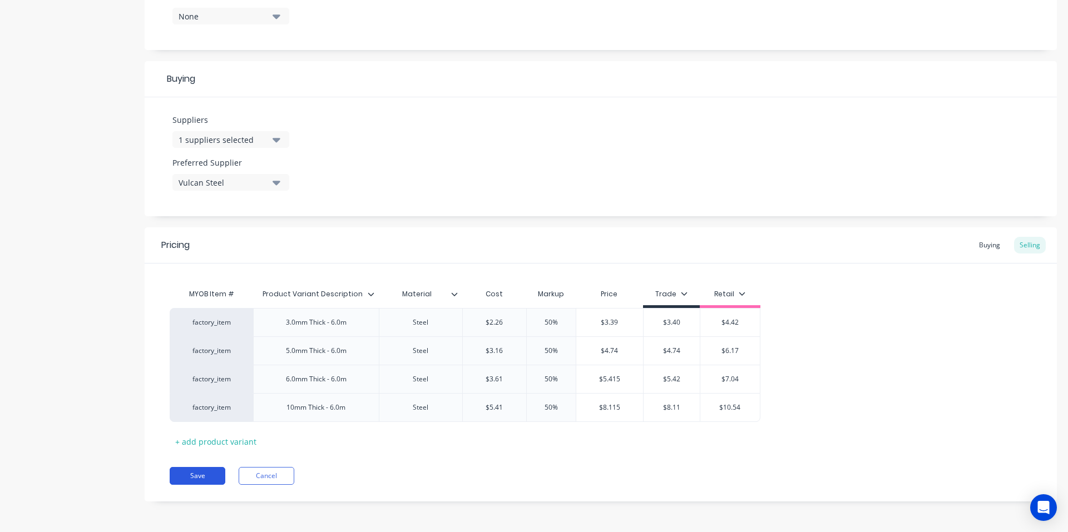
click at [200, 476] on button "Save" at bounding box center [198, 476] width 56 height 18
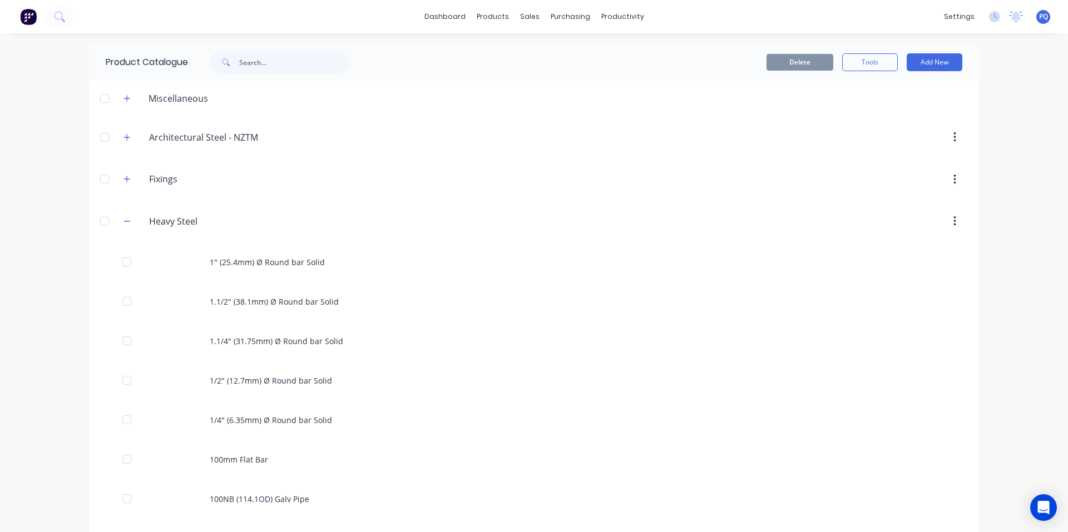
scroll to position [1970, 0]
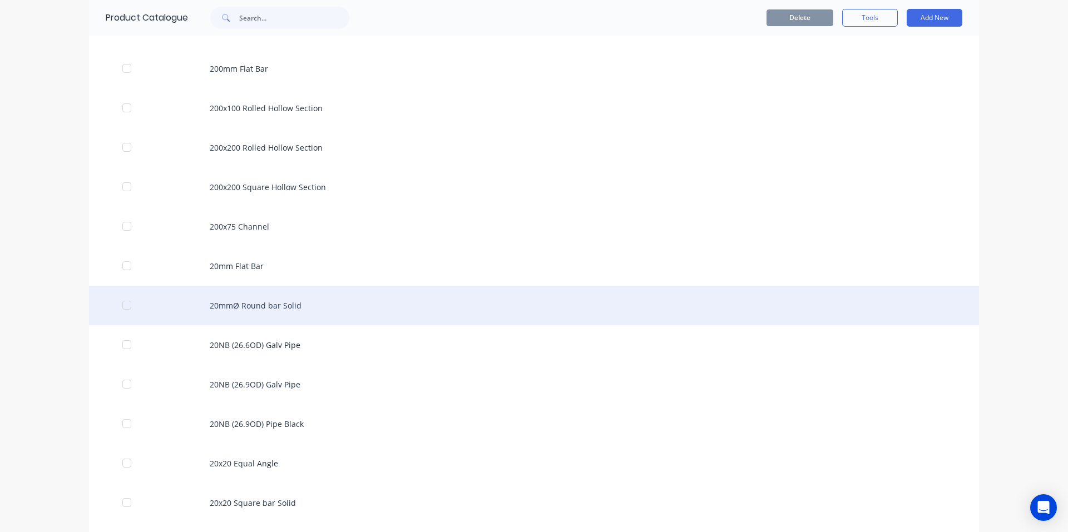
click at [242, 312] on div "20mmØ Round bar Solid" at bounding box center [534, 305] width 890 height 39
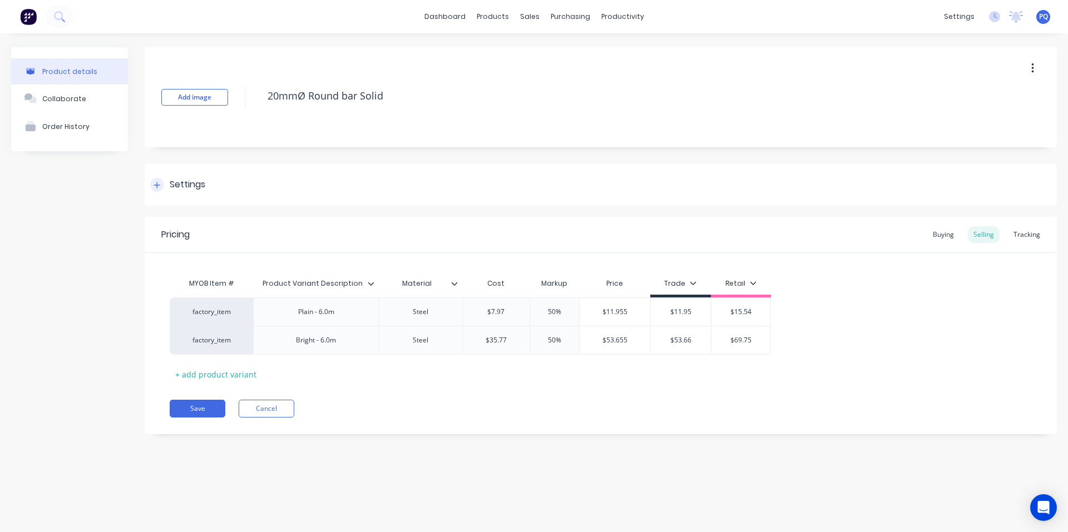
click at [180, 185] on div "Settings" at bounding box center [188, 185] width 36 height 14
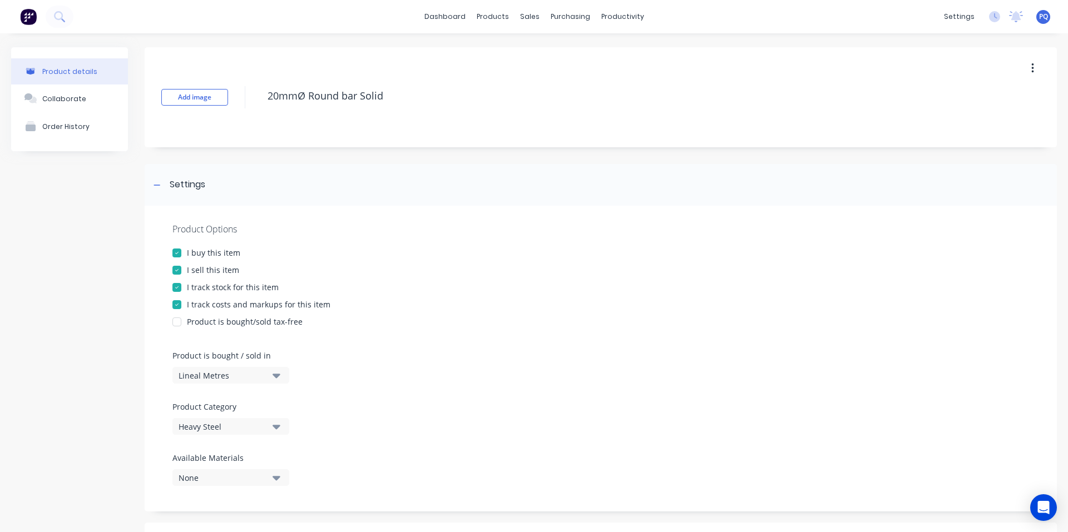
click at [187, 286] on div at bounding box center [177, 287] width 22 height 22
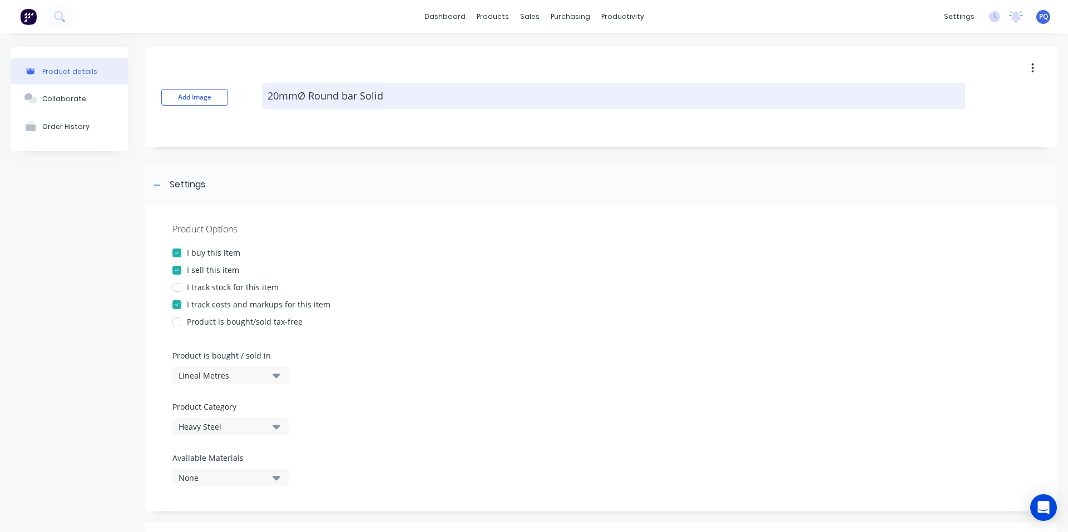
click at [307, 108] on textarea "20mmØ Round bar Solid" at bounding box center [613, 96] width 703 height 26
click at [311, 104] on textarea "20mmØ Round bar Solid" at bounding box center [613, 96] width 703 height 26
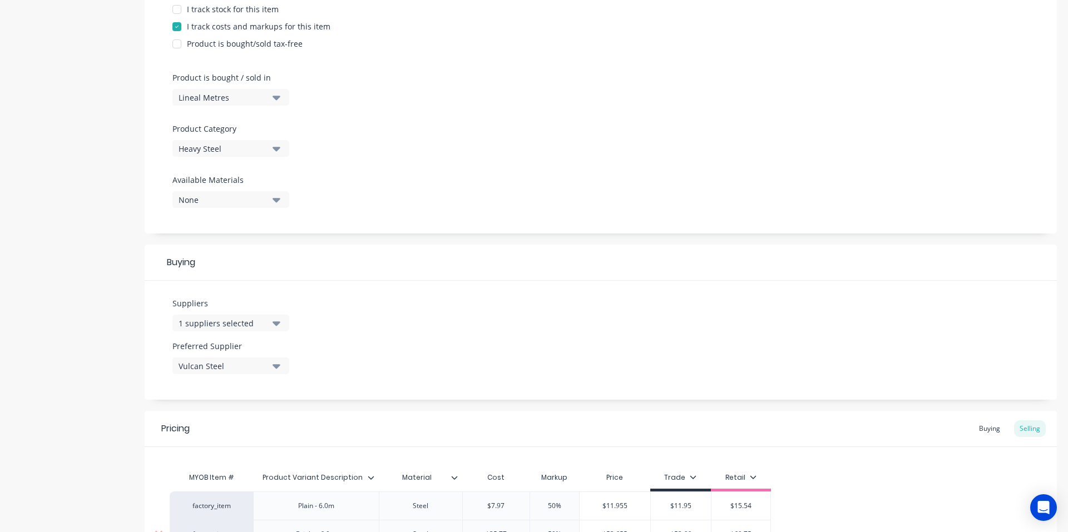
scroll to position [405, 0]
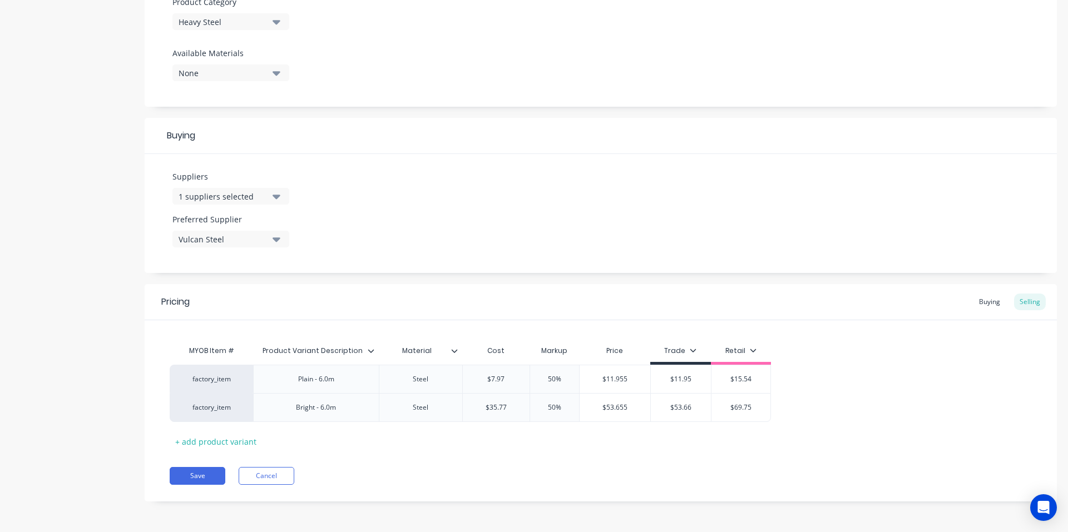
click at [206, 467] on div "Pricing Buying Selling MYOB Item # Product Variant Description Material Cost Ma…" at bounding box center [601, 392] width 912 height 217
click at [205, 470] on button "Save" at bounding box center [198, 476] width 56 height 18
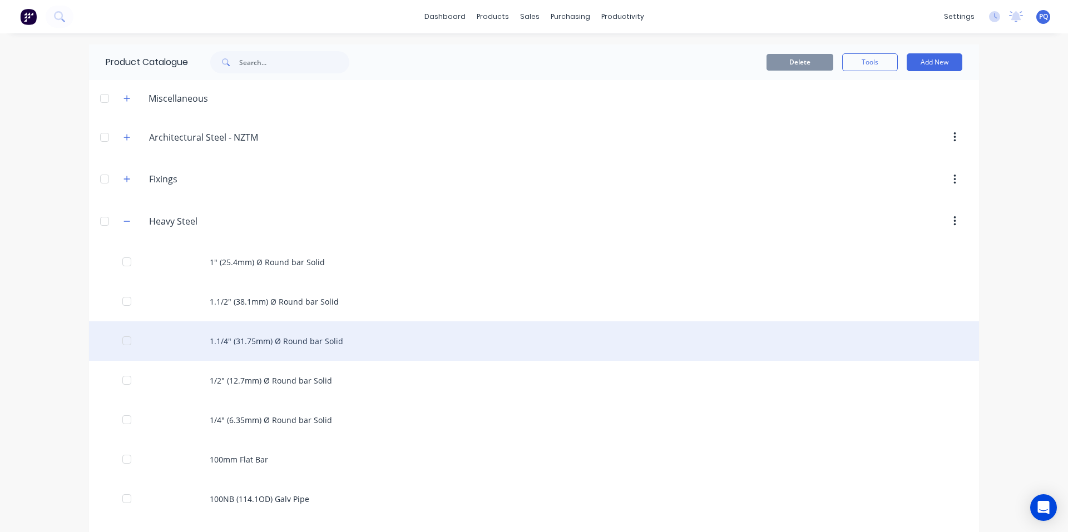
scroll to position [2010, 0]
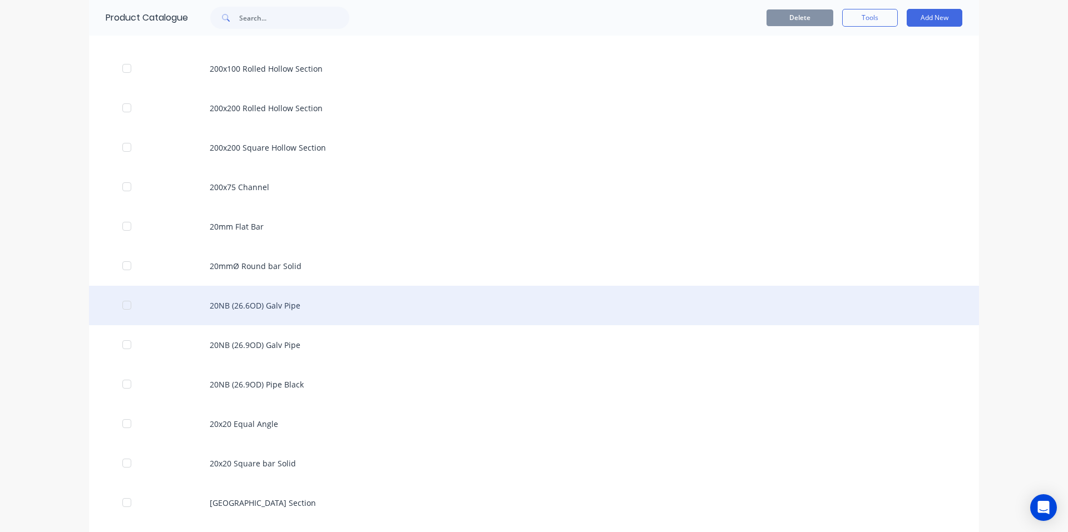
click at [300, 304] on div "20NB (26.6OD) Galv Pipe" at bounding box center [534, 305] width 890 height 39
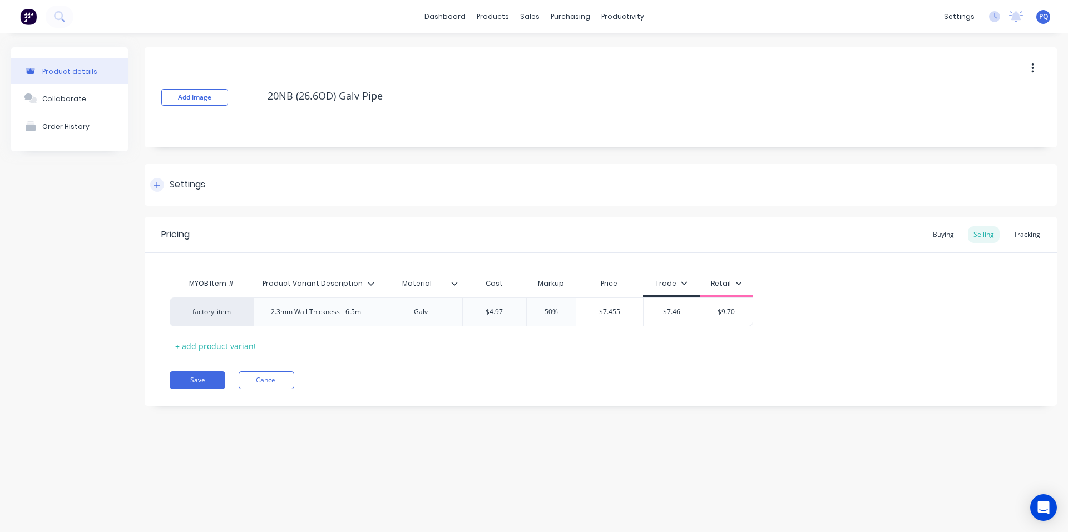
click at [202, 174] on div "Settings" at bounding box center [601, 185] width 912 height 42
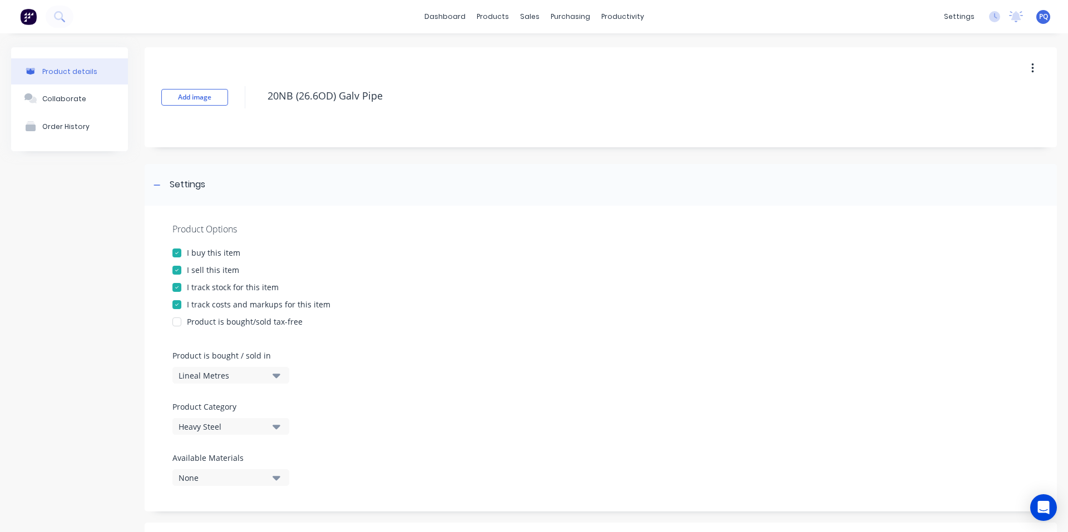
click at [200, 285] on div "I track stock for this item" at bounding box center [233, 287] width 92 height 12
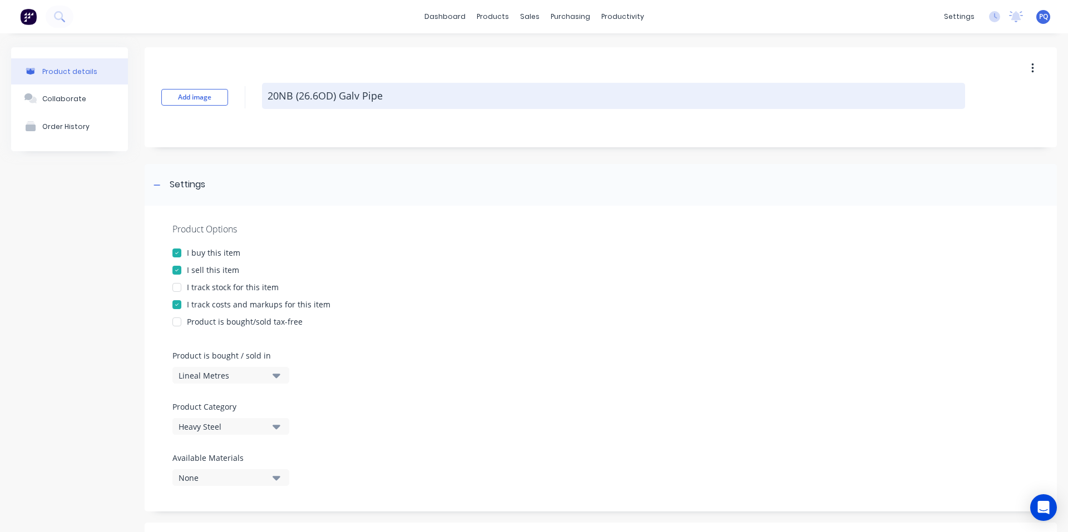
click at [285, 97] on textarea "20NB (26.6OD) Galv Pipe" at bounding box center [613, 96] width 703 height 26
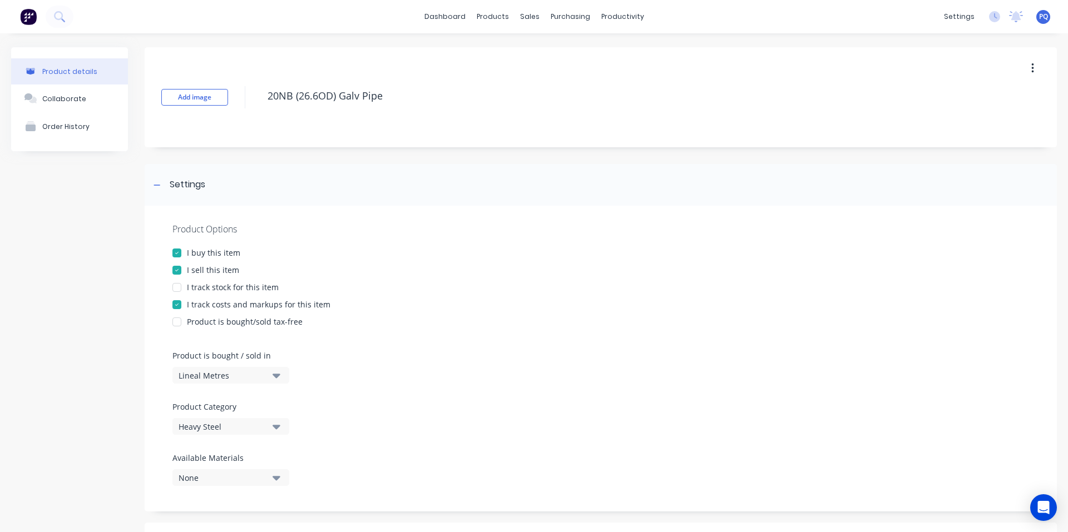
scroll to position [376, 0]
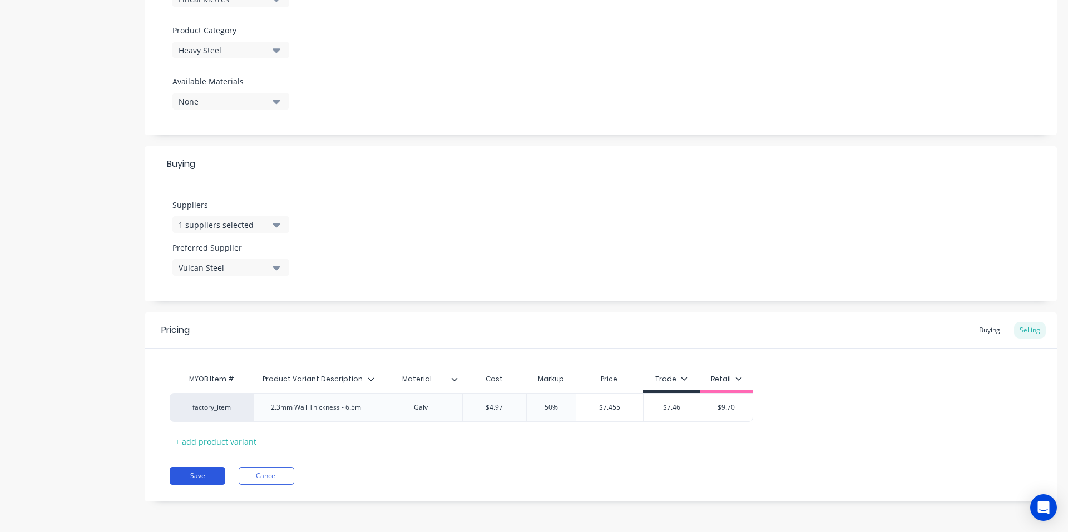
click at [209, 480] on button "Save" at bounding box center [198, 476] width 56 height 18
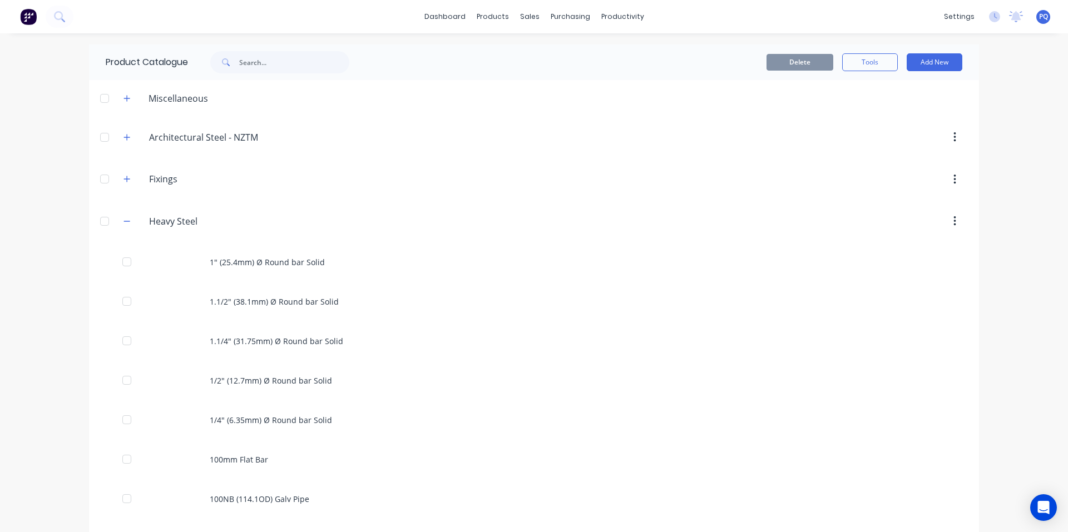
scroll to position [2049, 0]
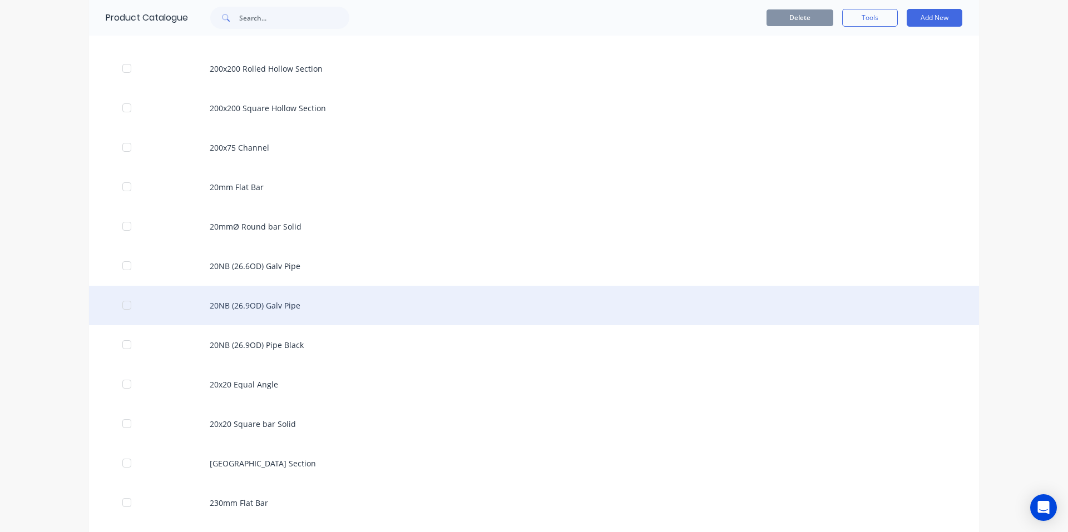
click at [254, 300] on div "20NB (26.9OD) Galv Pipe" at bounding box center [534, 305] width 890 height 39
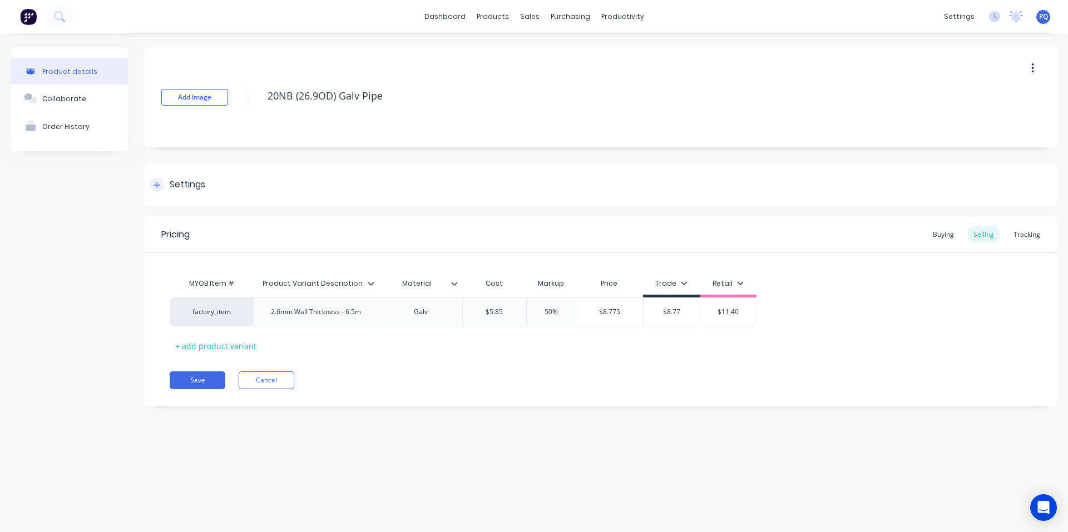
click at [176, 191] on div "Settings" at bounding box center [188, 185] width 36 height 14
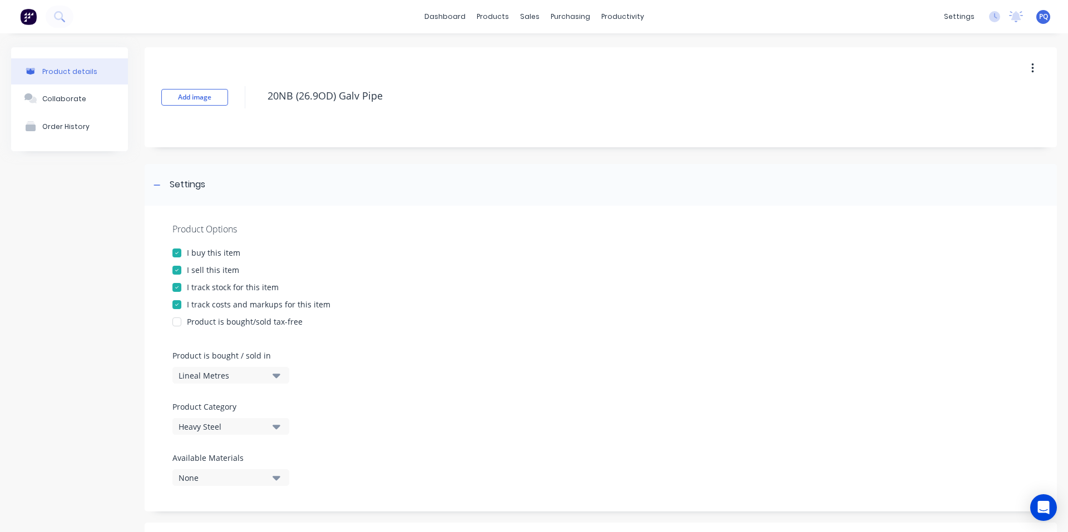
click at [191, 290] on div "I track stock for this item" at bounding box center [233, 287] width 92 height 12
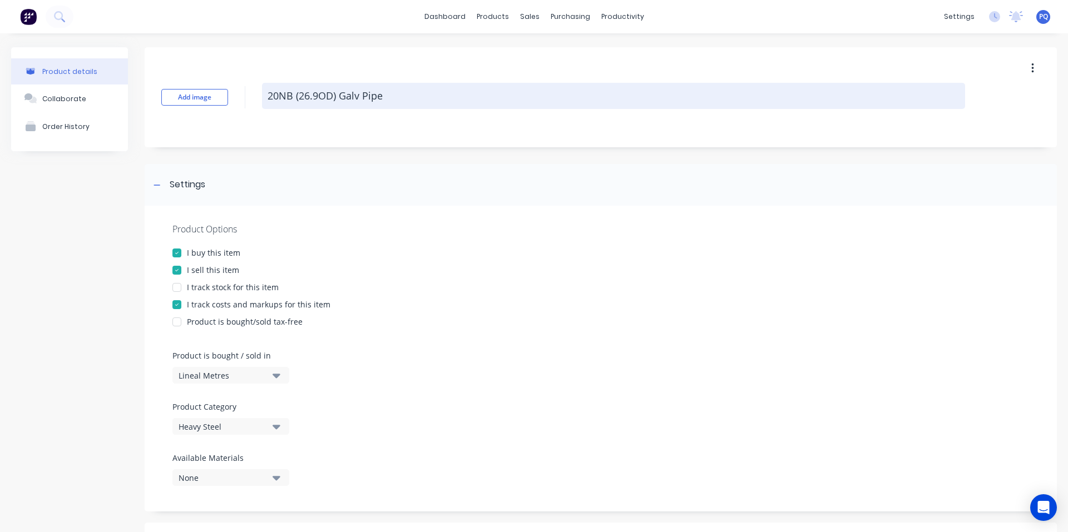
click at [297, 87] on textarea "20NB (26.9OD) Galv Pipe" at bounding box center [613, 96] width 703 height 26
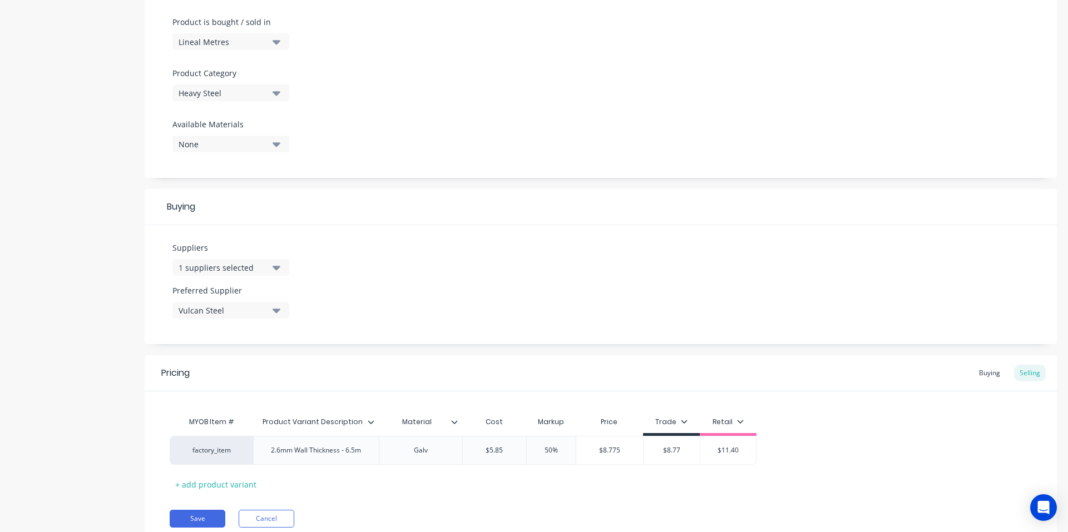
scroll to position [376, 0]
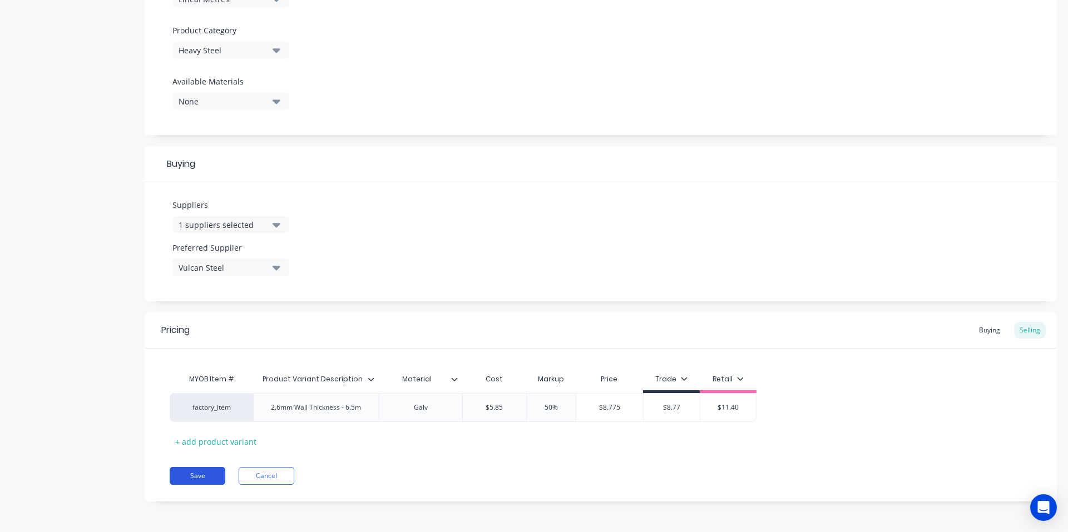
click at [197, 479] on button "Save" at bounding box center [198, 476] width 56 height 18
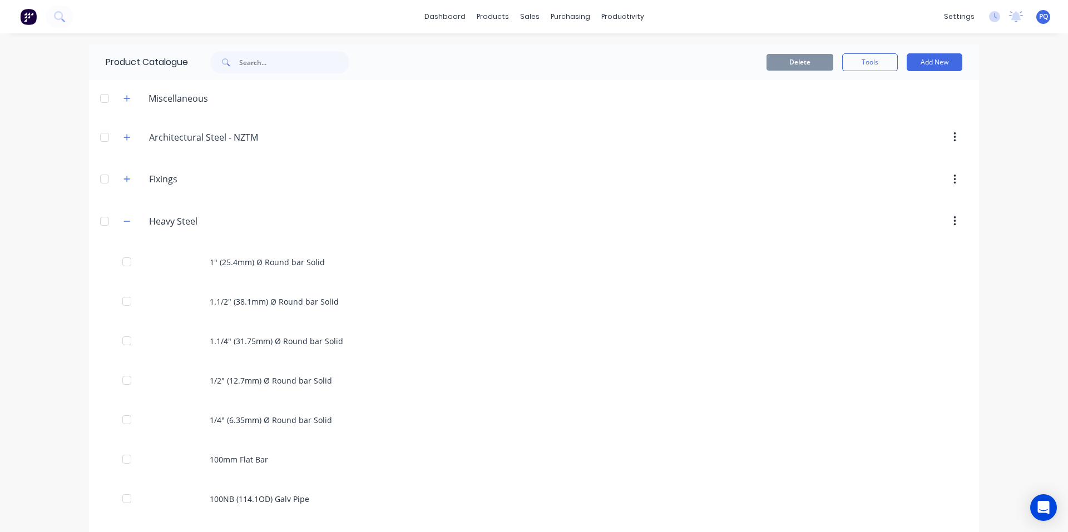
scroll to position [2089, 0]
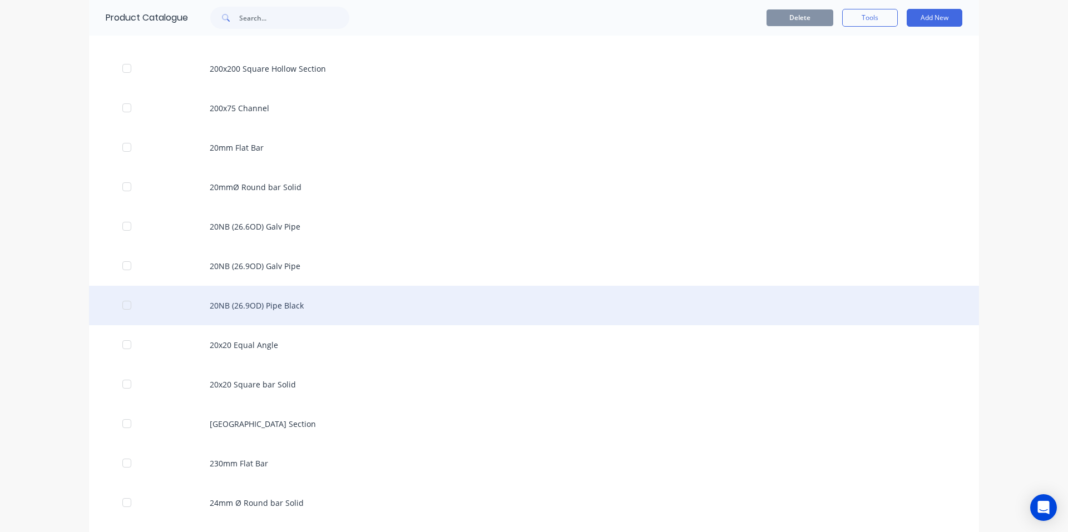
click at [248, 290] on div "20NB (26.9OD) Pipe Black" at bounding box center [534, 305] width 890 height 39
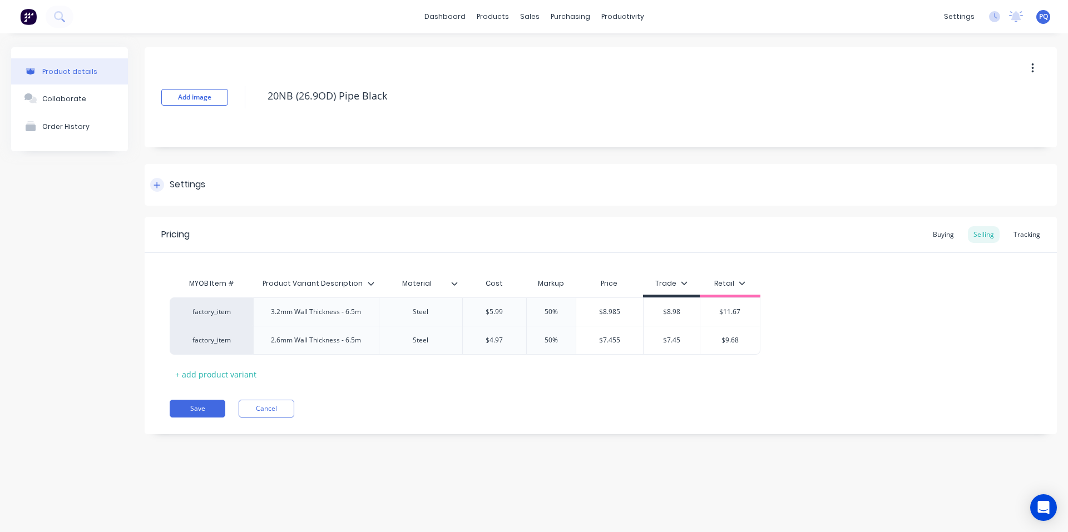
click at [179, 186] on div "Settings" at bounding box center [188, 185] width 36 height 14
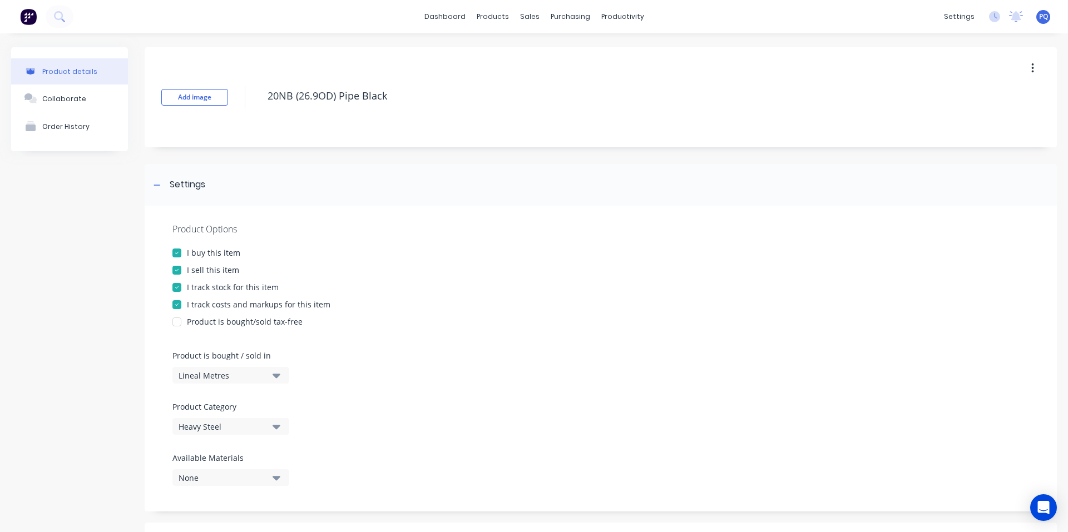
click at [203, 287] on div "I track stock for this item" at bounding box center [233, 287] width 92 height 12
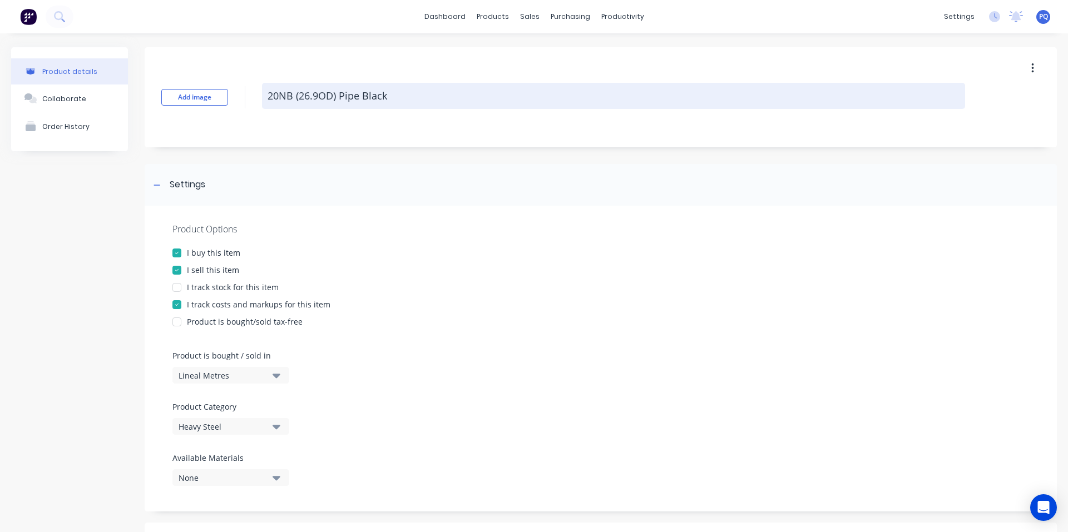
click at [309, 94] on textarea "20NB (26.9OD) Pipe Black" at bounding box center [613, 96] width 703 height 26
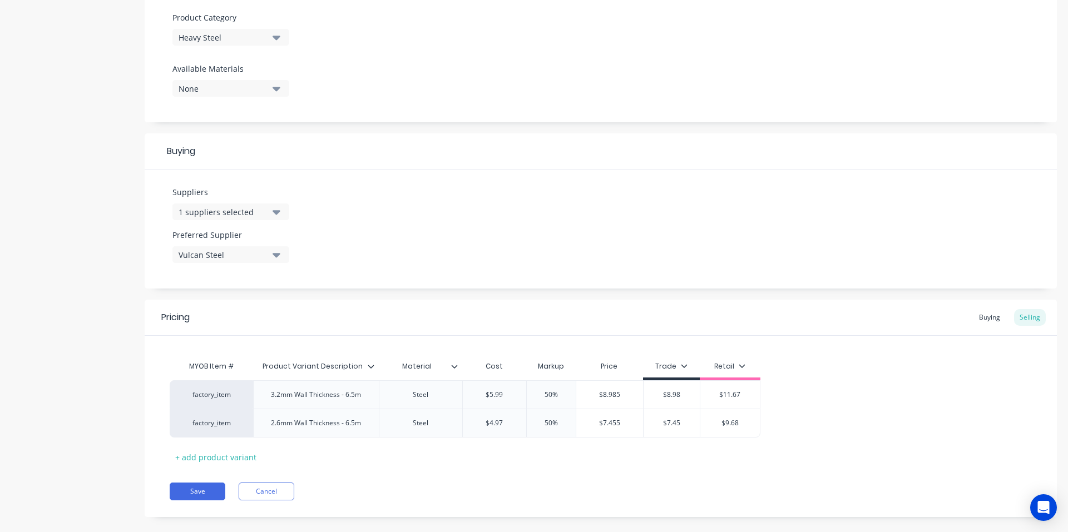
scroll to position [405, 0]
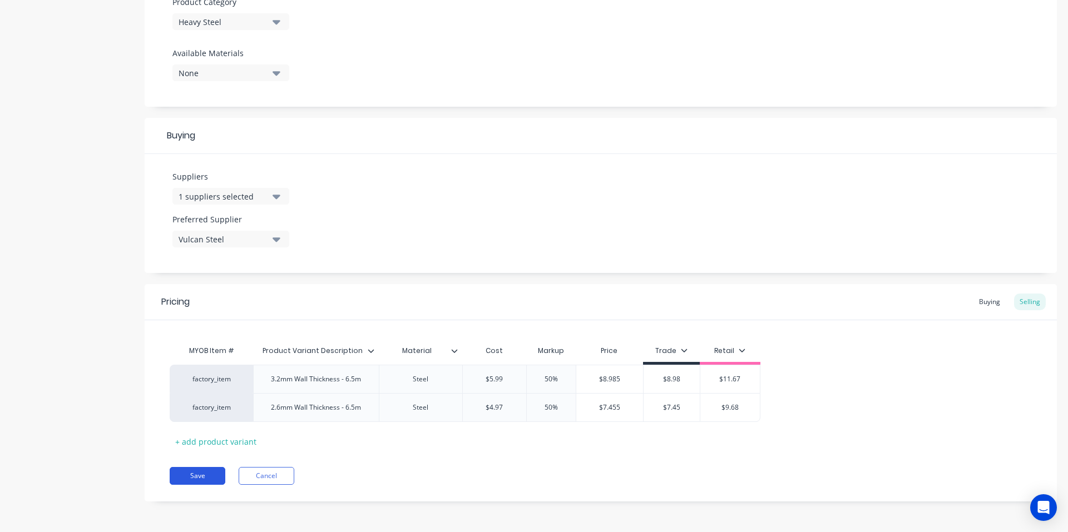
click at [184, 469] on button "Save" at bounding box center [198, 476] width 56 height 18
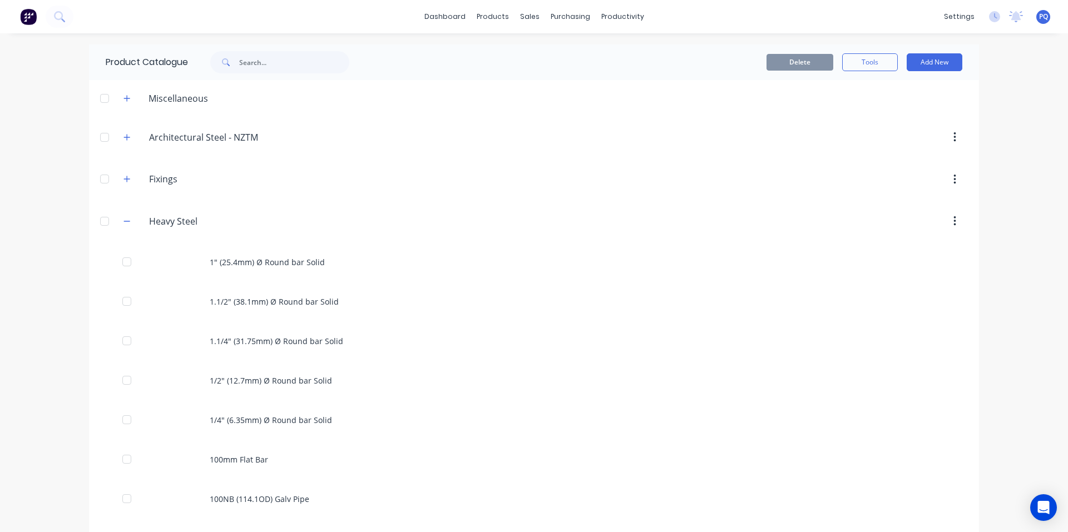
scroll to position [2128, 0]
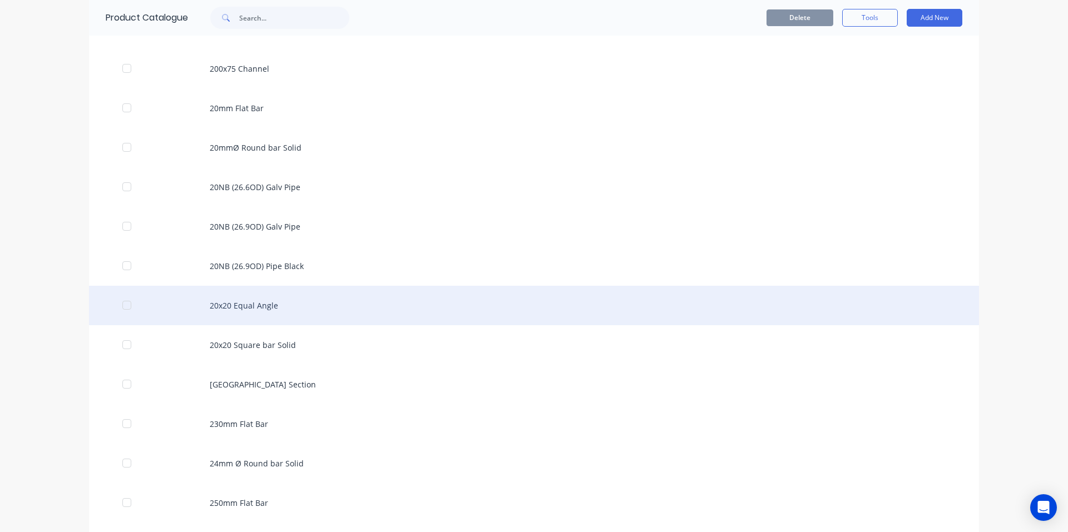
click at [257, 310] on div "20x20 Equal Angle" at bounding box center [534, 305] width 890 height 39
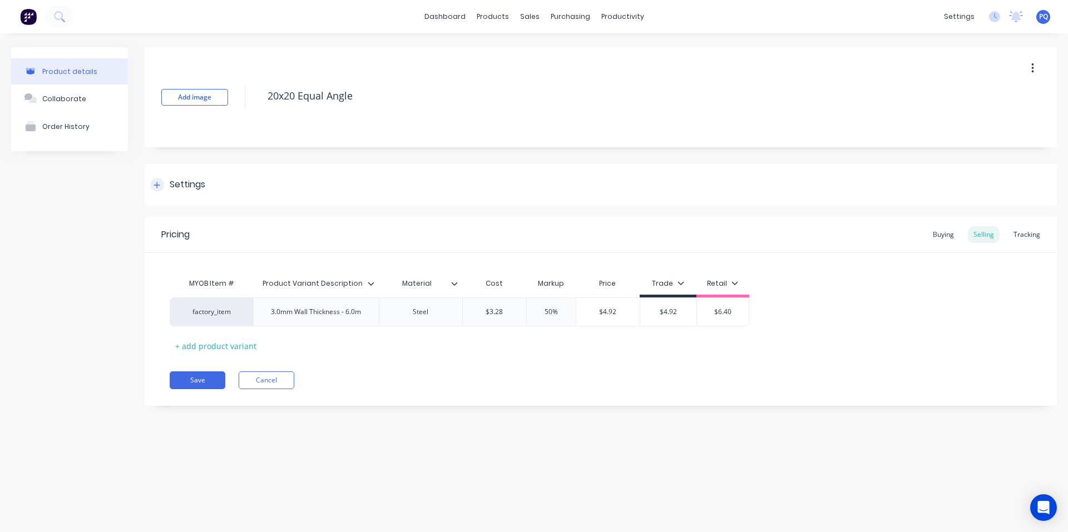
click at [185, 184] on div "Settings" at bounding box center [188, 185] width 36 height 14
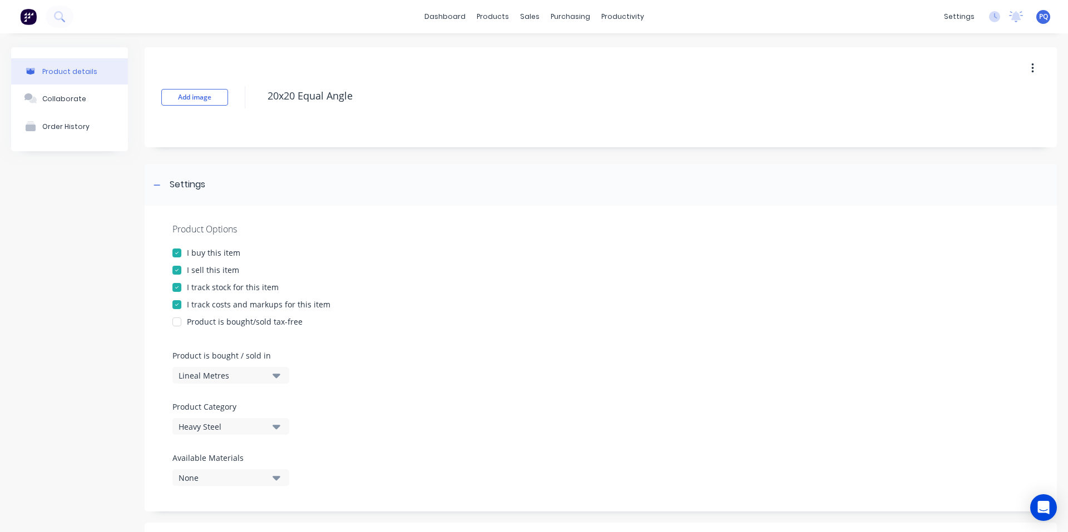
click at [195, 284] on div "I track stock for this item" at bounding box center [233, 287] width 92 height 12
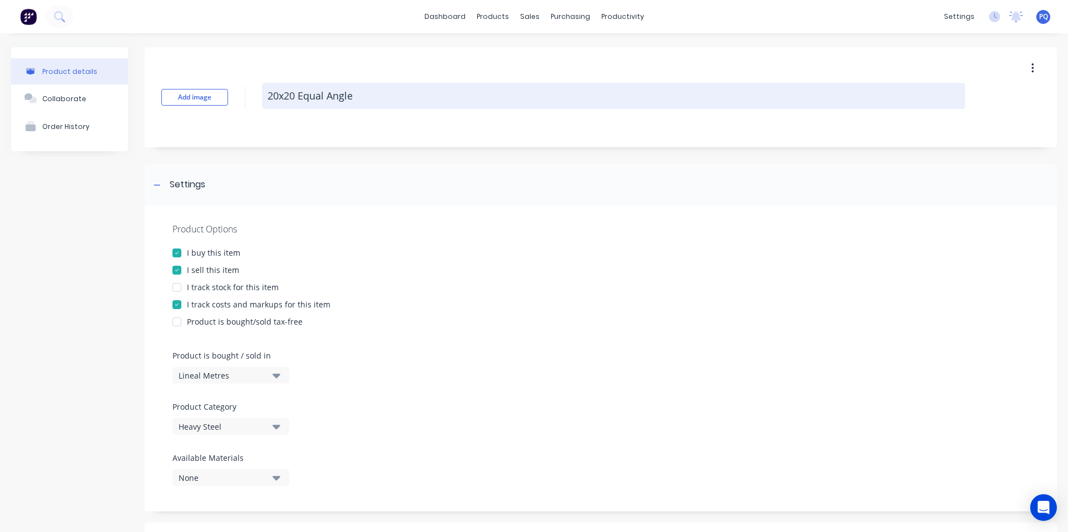
click at [327, 85] on textarea "20x20 Equal Angle" at bounding box center [613, 96] width 703 height 26
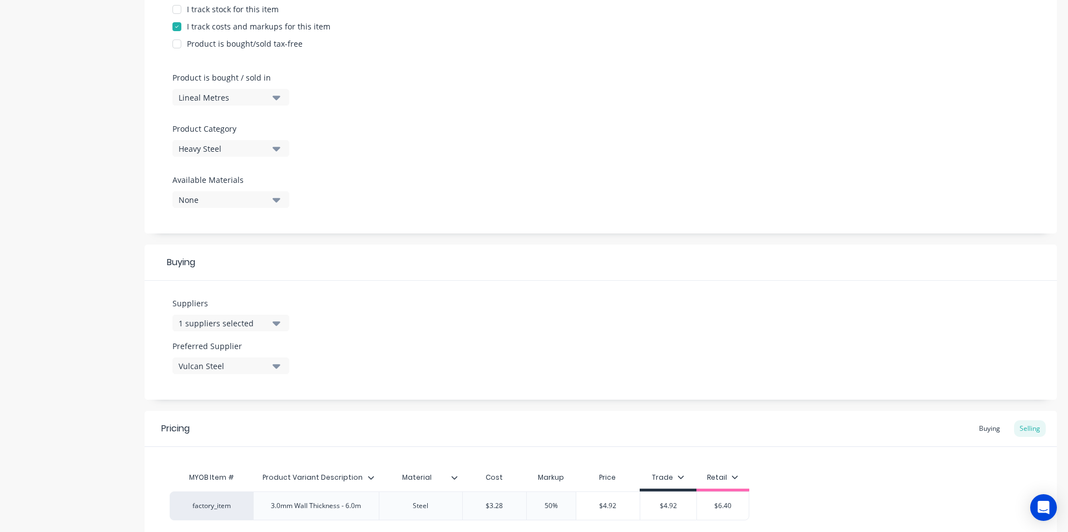
scroll to position [376, 0]
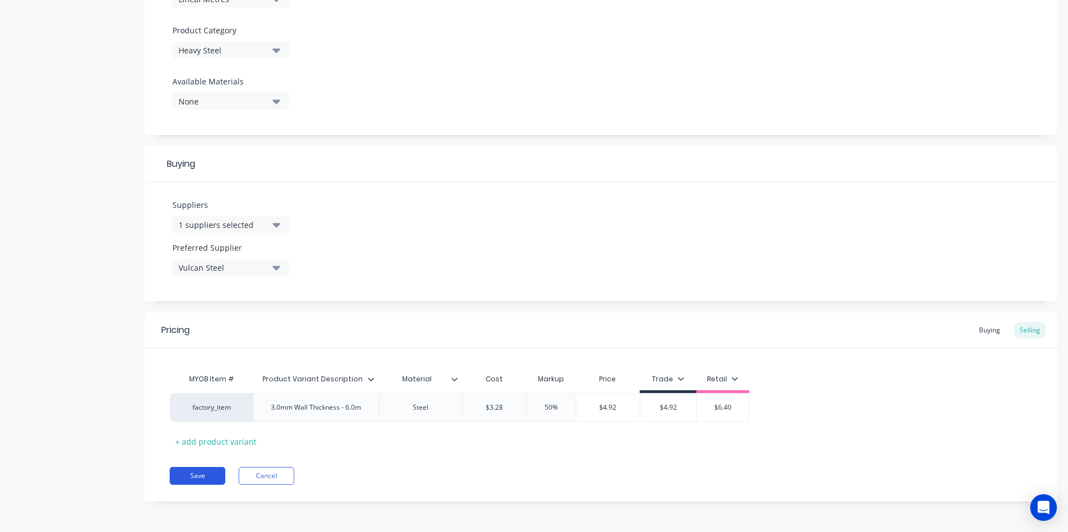
click at [207, 482] on button "Save" at bounding box center [198, 476] width 56 height 18
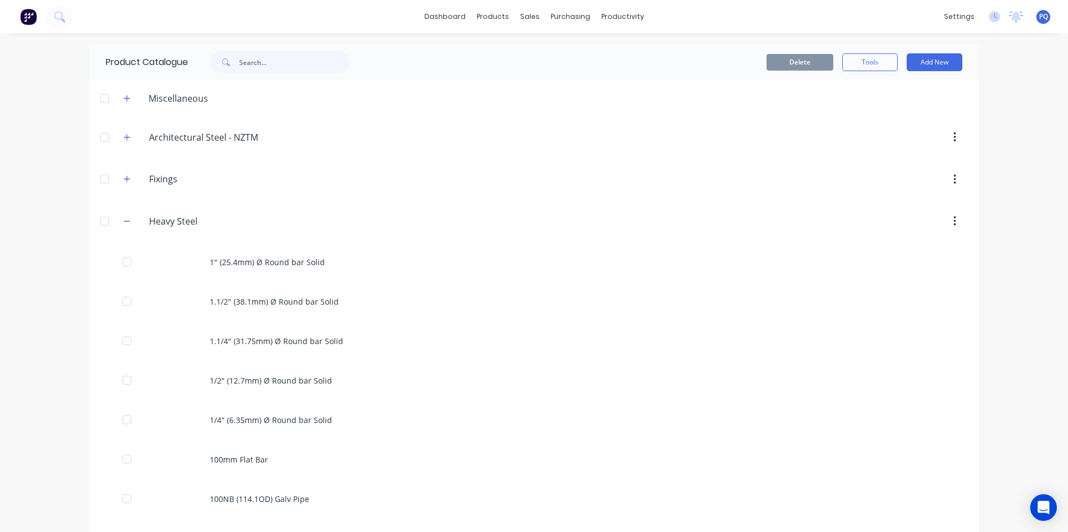
scroll to position [2167, 0]
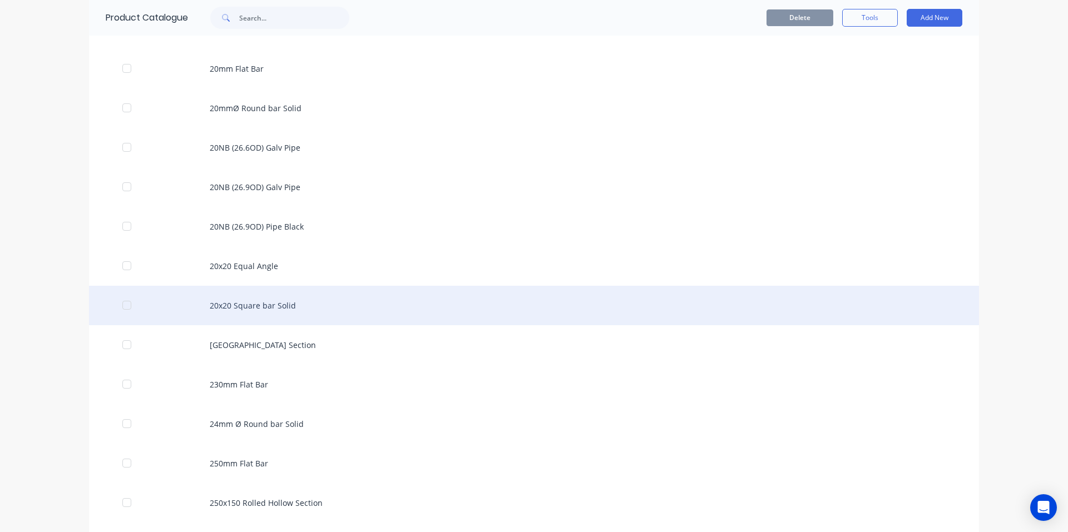
click at [203, 301] on div "20x20 Square bar Solid" at bounding box center [534, 305] width 890 height 39
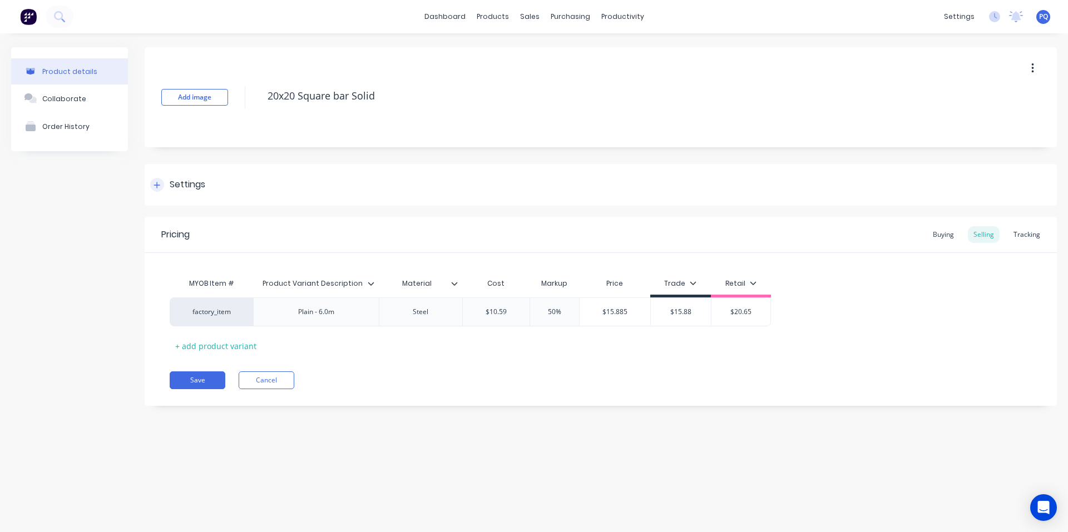
click at [163, 177] on div "Settings" at bounding box center [601, 185] width 912 height 42
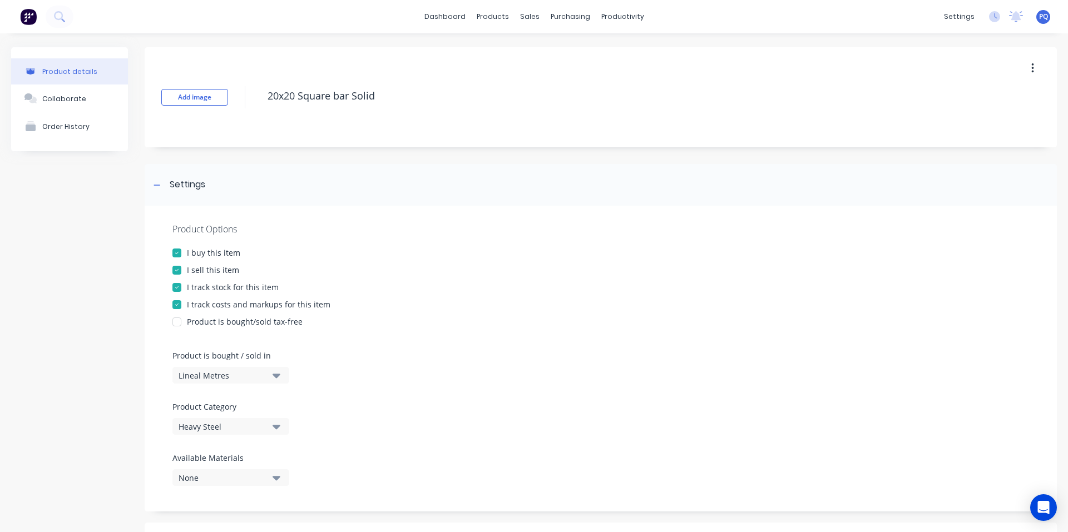
click at [190, 286] on div "I track stock for this item" at bounding box center [233, 287] width 92 height 12
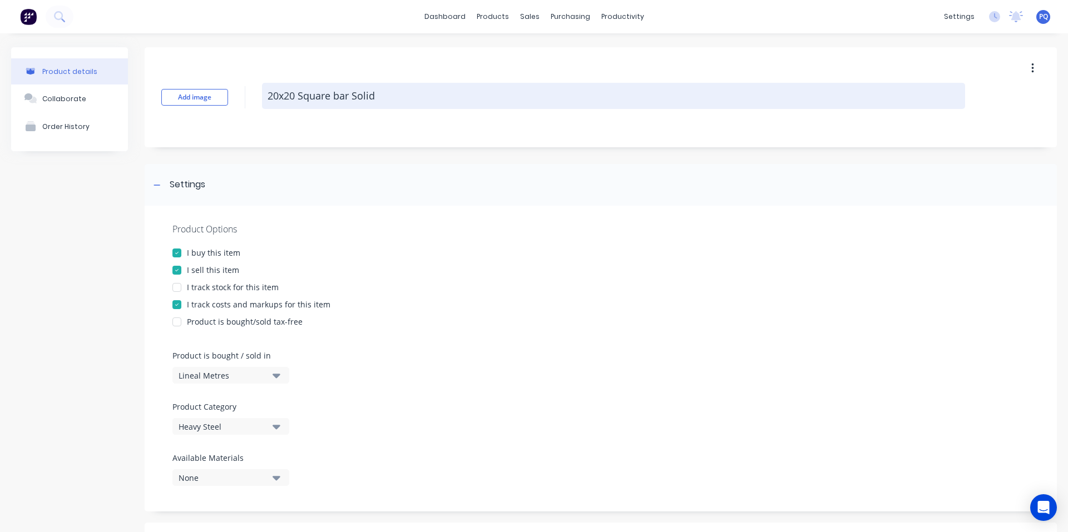
click at [320, 93] on textarea "20x20 Square bar Solid" at bounding box center [613, 96] width 703 height 26
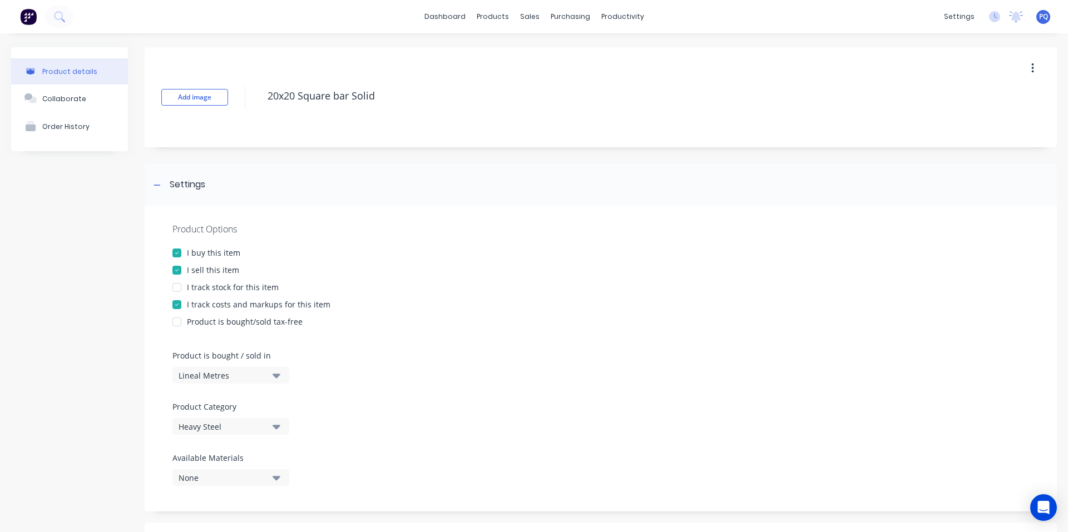
scroll to position [376, 0]
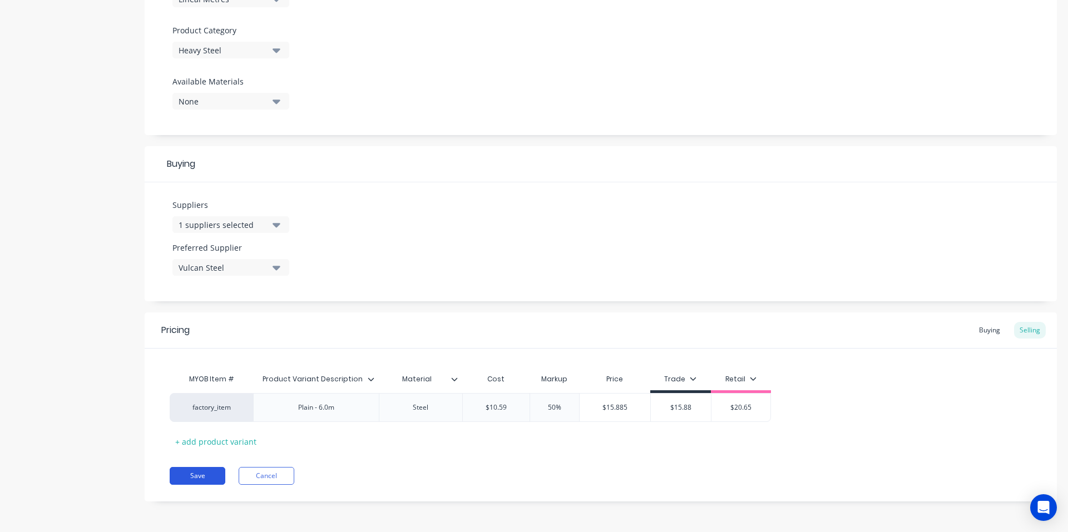
click at [189, 474] on button "Save" at bounding box center [198, 476] width 56 height 18
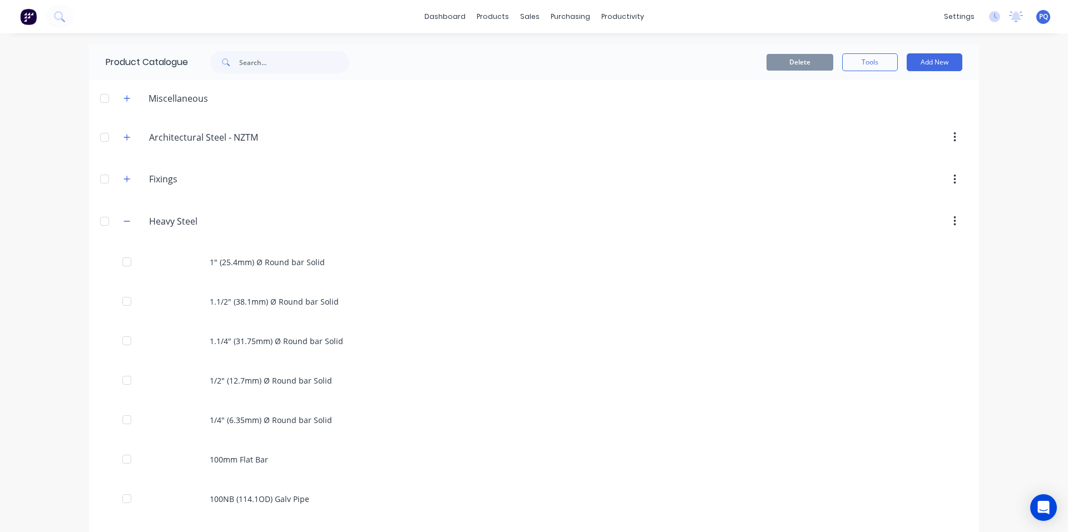
scroll to position [2207, 0]
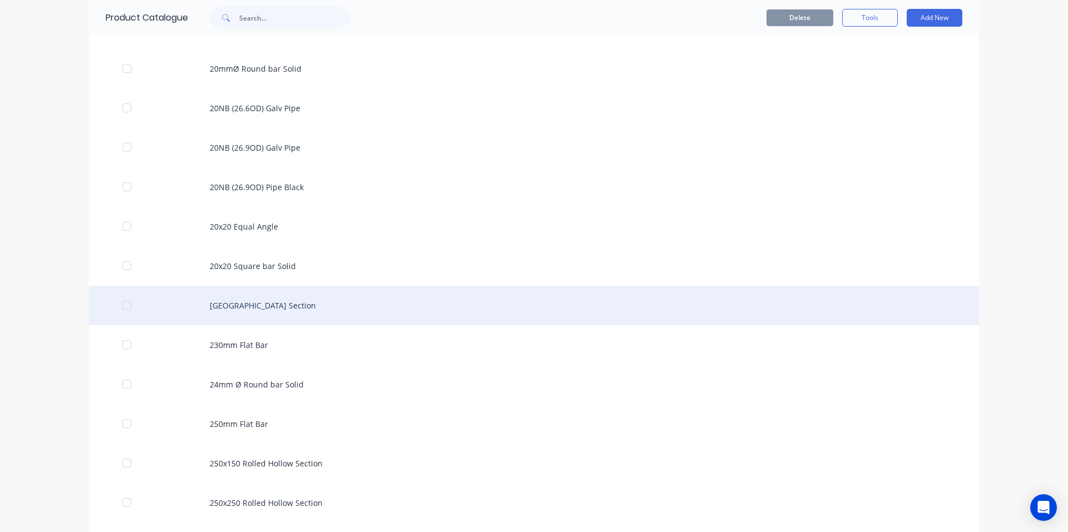
click at [261, 311] on div "[GEOGRAPHIC_DATA] Section" at bounding box center [534, 305] width 890 height 39
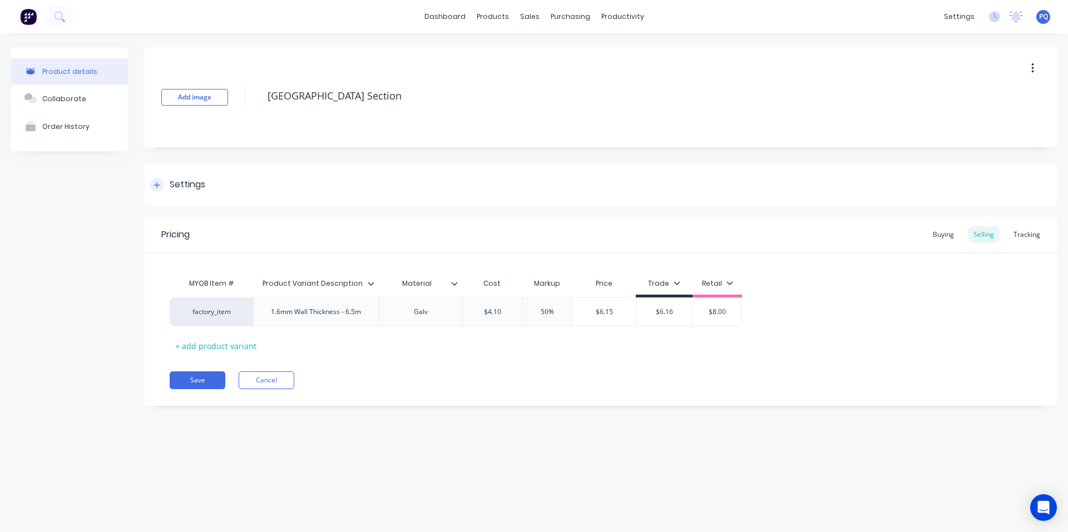
click at [198, 186] on div "Settings" at bounding box center [188, 185] width 36 height 14
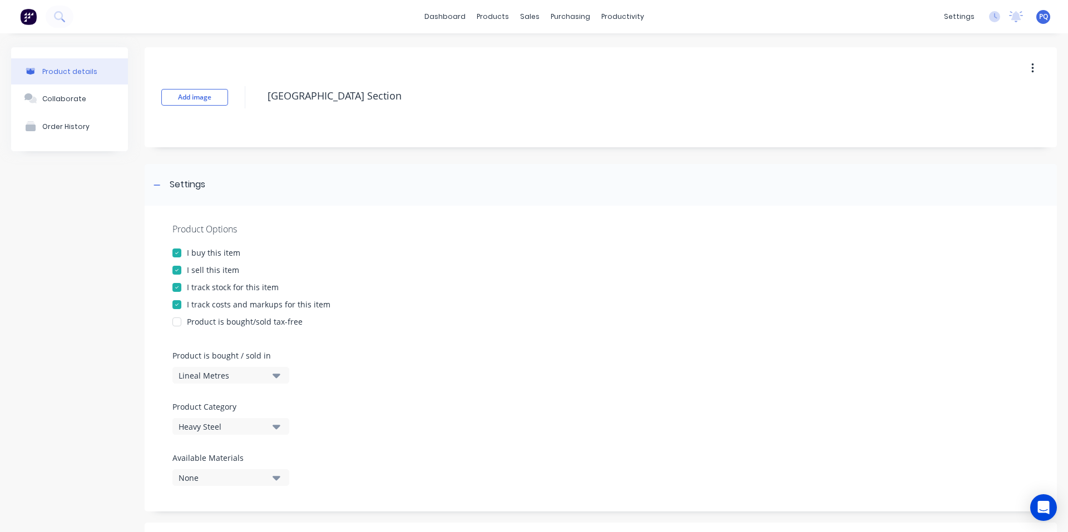
click at [195, 288] on div "I track stock for this item" at bounding box center [233, 287] width 92 height 12
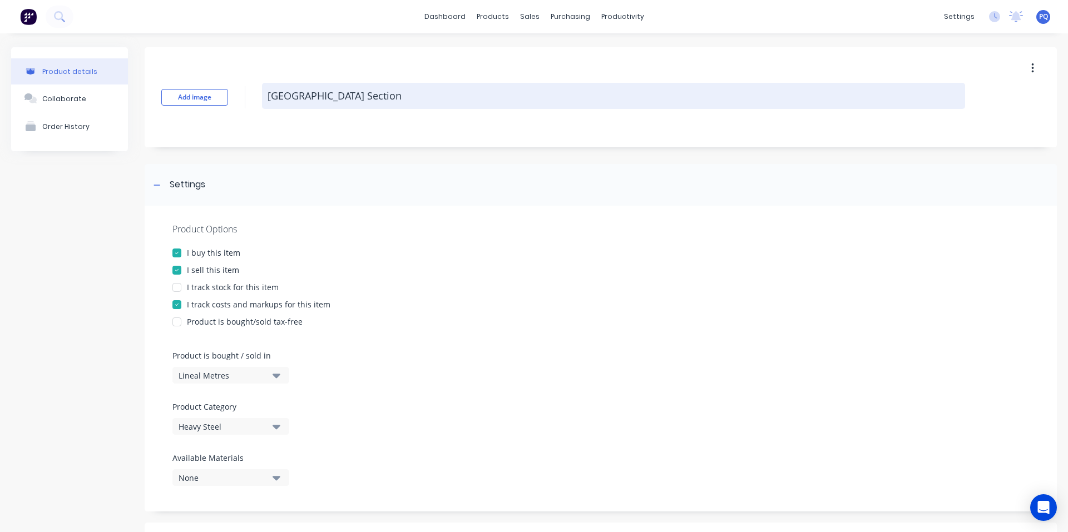
click at [319, 96] on textarea "[GEOGRAPHIC_DATA] Section" at bounding box center [613, 96] width 703 height 26
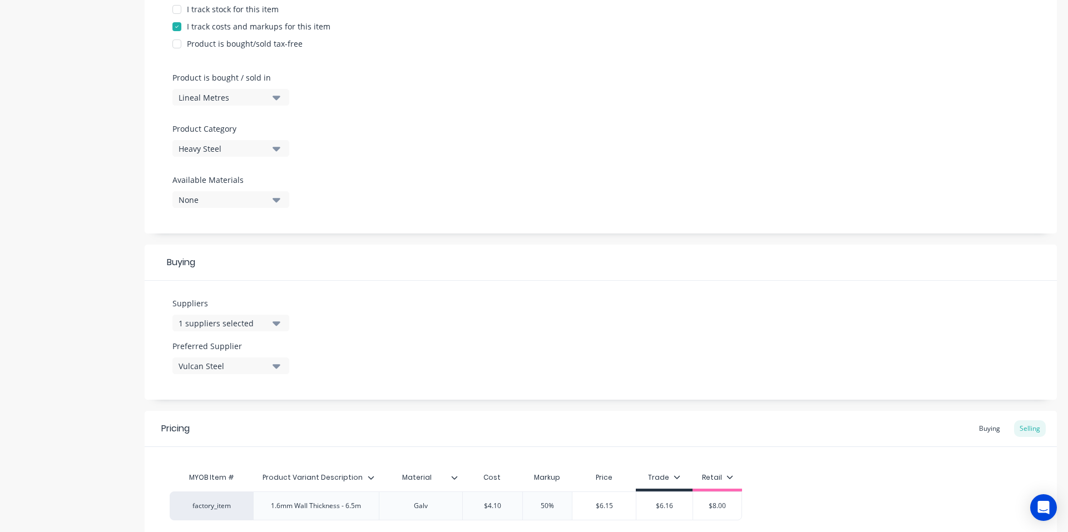
scroll to position [376, 0]
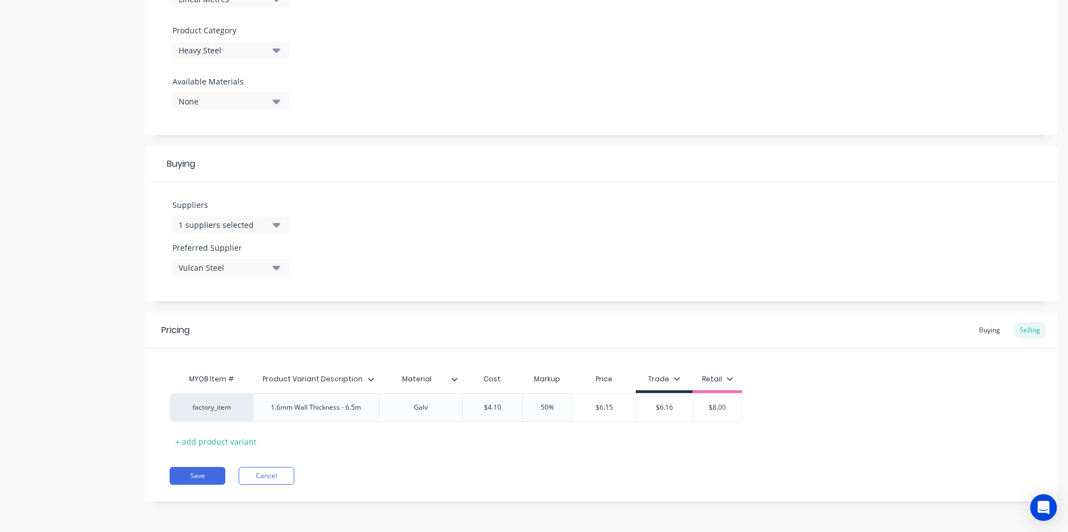
click at [207, 485] on div "Pricing Buying Selling MYOB Item # Product Variant Description Material Cost Ma…" at bounding box center [601, 406] width 912 height 189
click at [209, 482] on button "Save" at bounding box center [198, 476] width 56 height 18
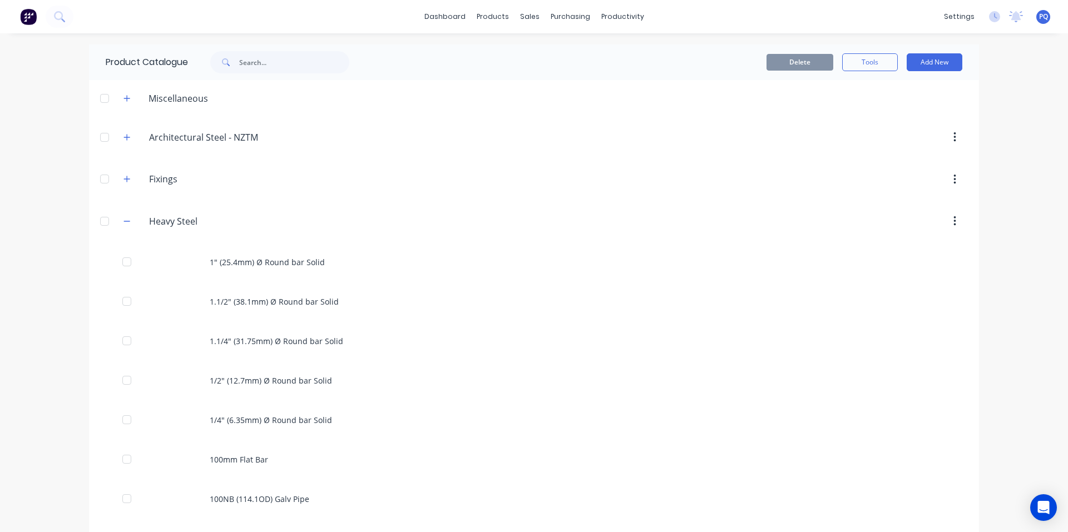
scroll to position [2246, 0]
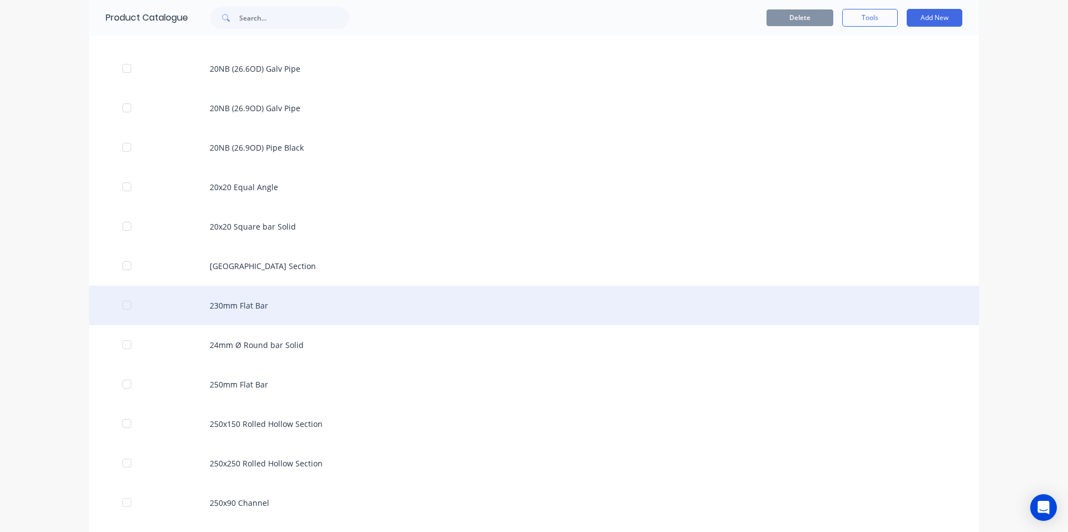
click at [343, 315] on div "230mm Flat Bar" at bounding box center [534, 305] width 890 height 39
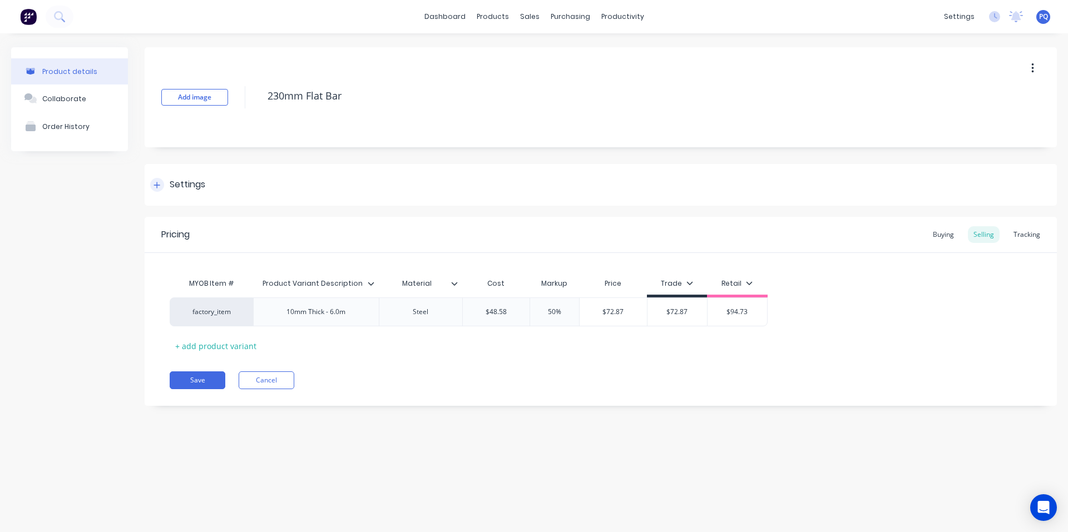
click at [193, 190] on div "Settings" at bounding box center [188, 185] width 36 height 14
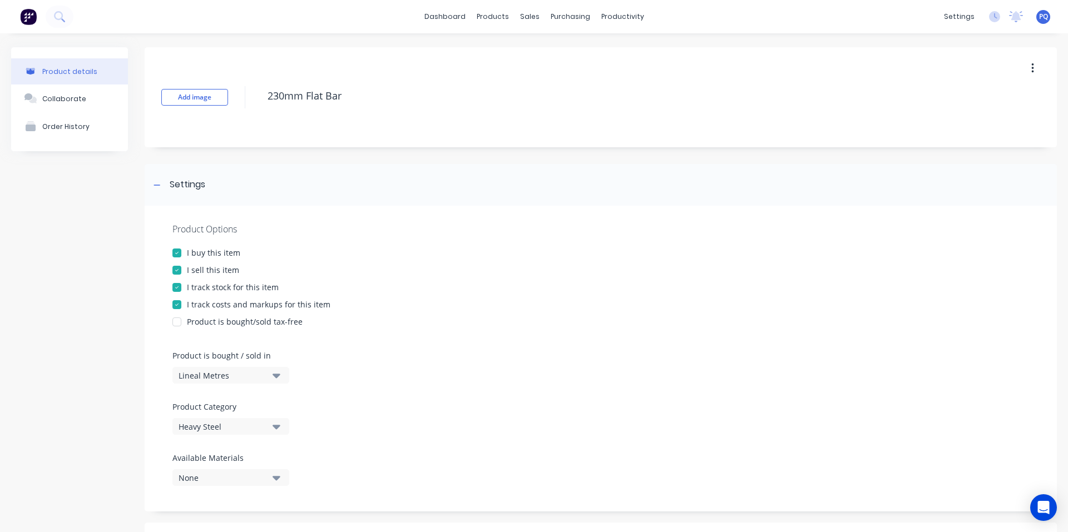
click at [211, 286] on div "I track stock for this item" at bounding box center [233, 287] width 92 height 12
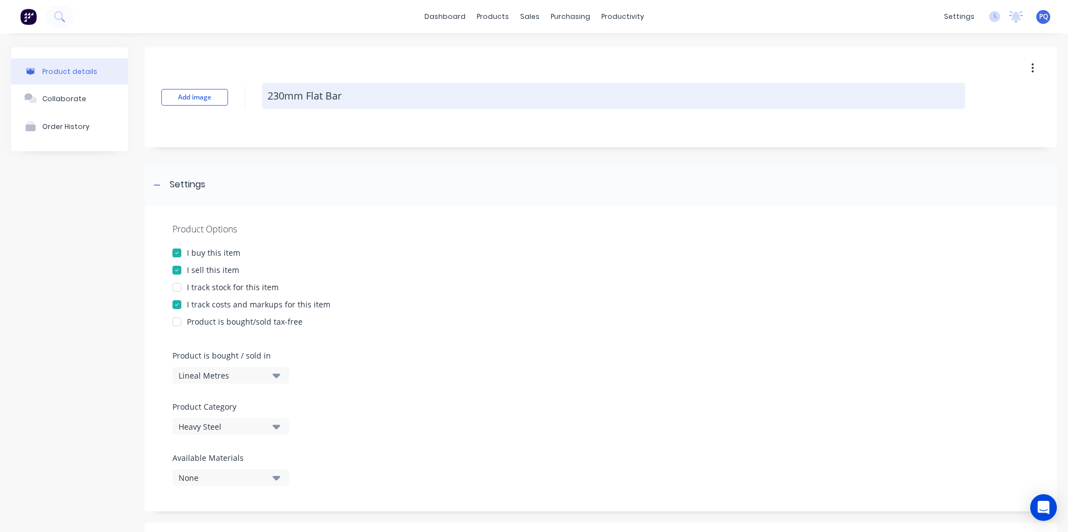
click at [311, 93] on textarea "230mm Flat Bar" at bounding box center [613, 96] width 703 height 26
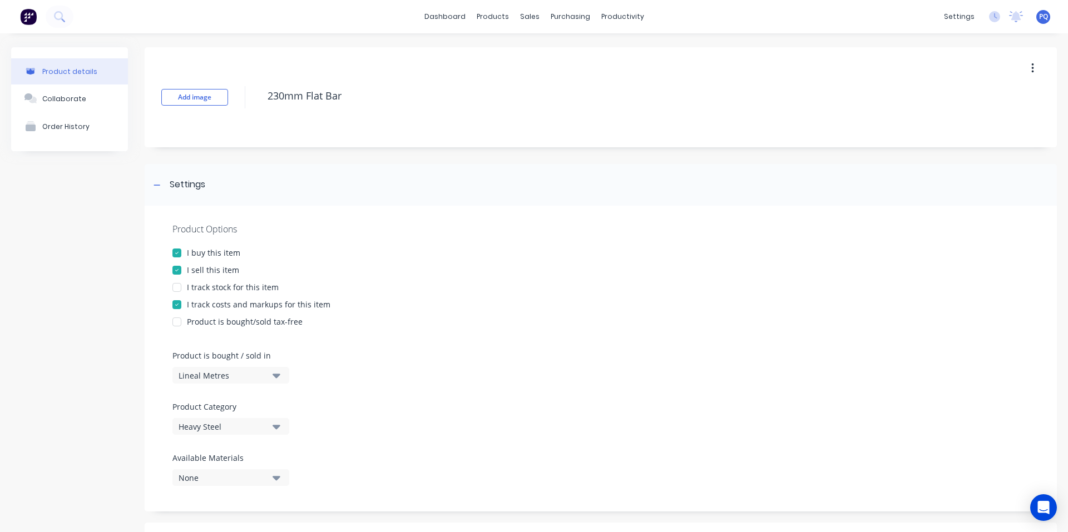
scroll to position [376, 0]
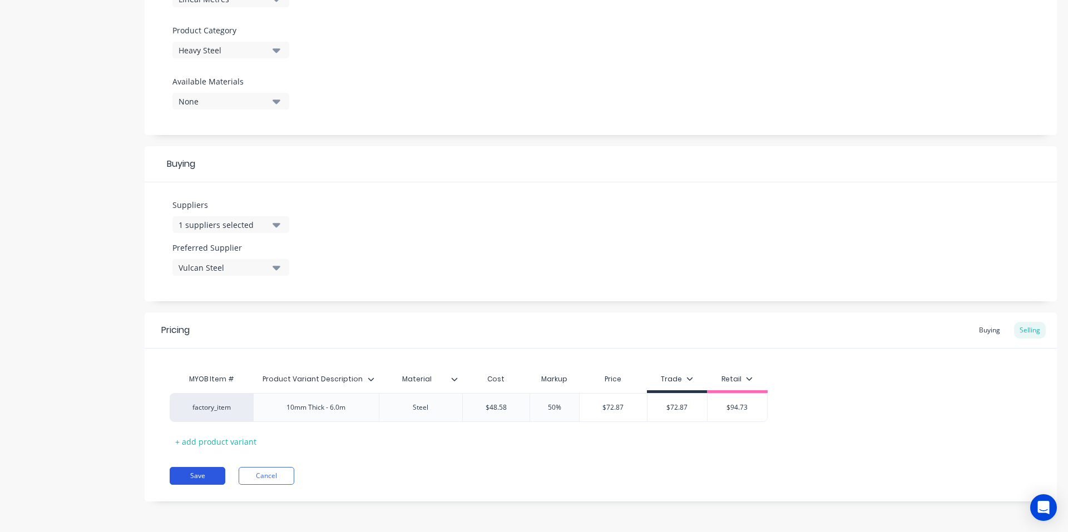
click at [189, 474] on button "Save" at bounding box center [198, 476] width 56 height 18
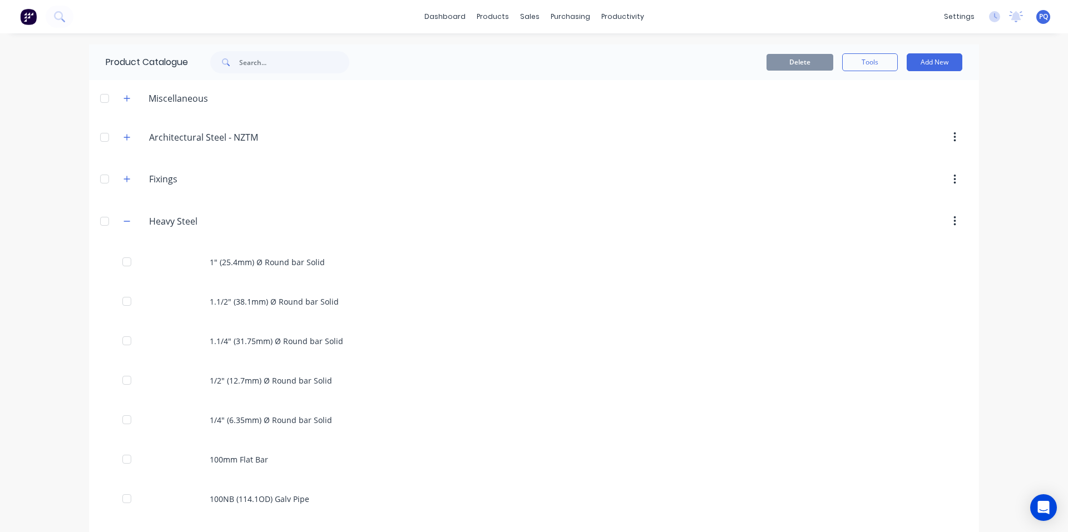
scroll to position [2286, 0]
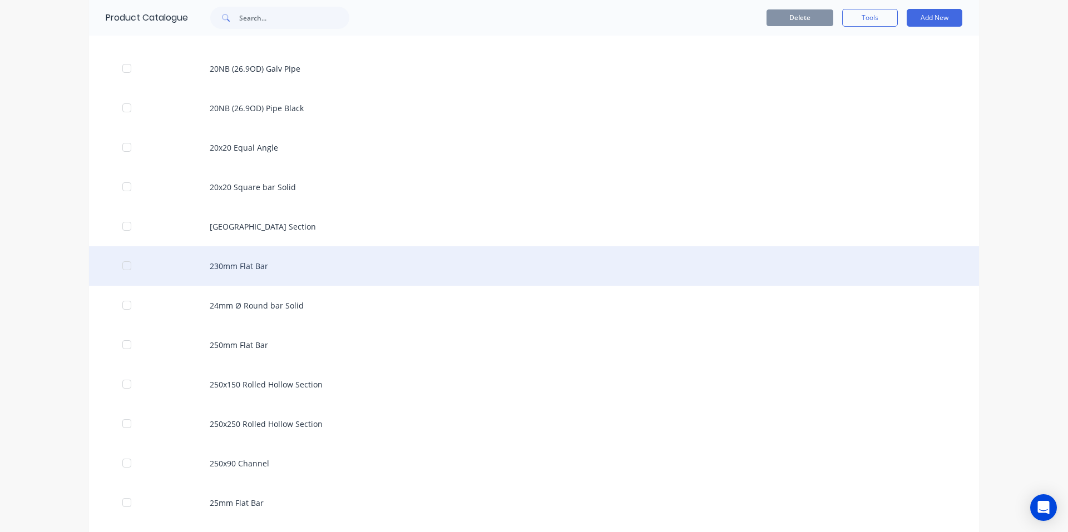
click at [257, 271] on div "230mm Flat Bar" at bounding box center [534, 265] width 890 height 39
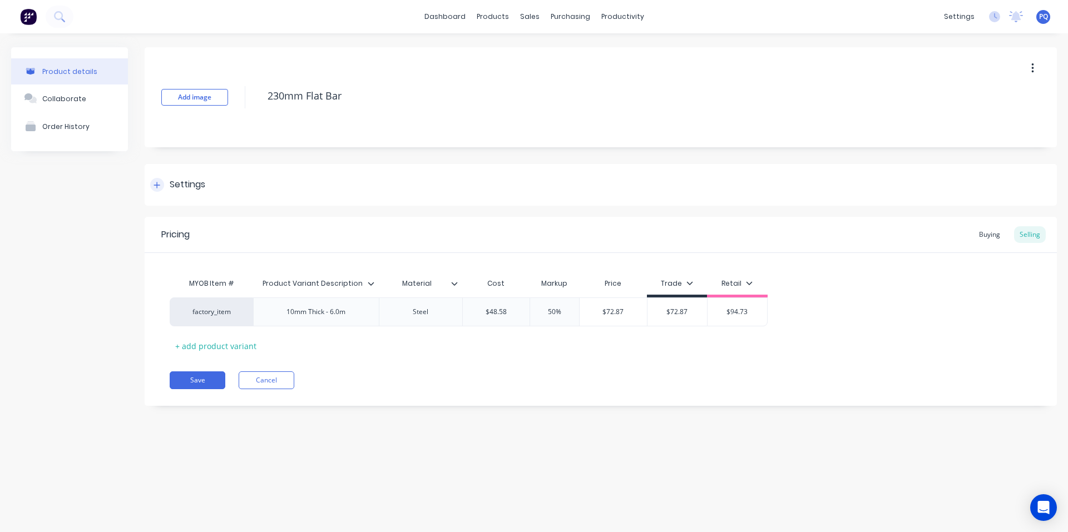
click at [181, 186] on div "Settings" at bounding box center [188, 185] width 36 height 14
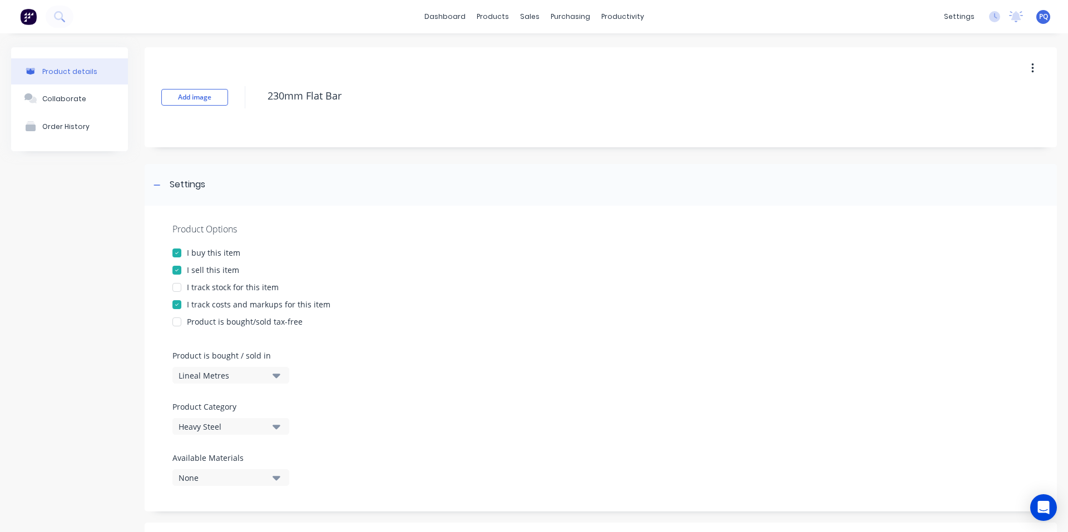
scroll to position [376, 0]
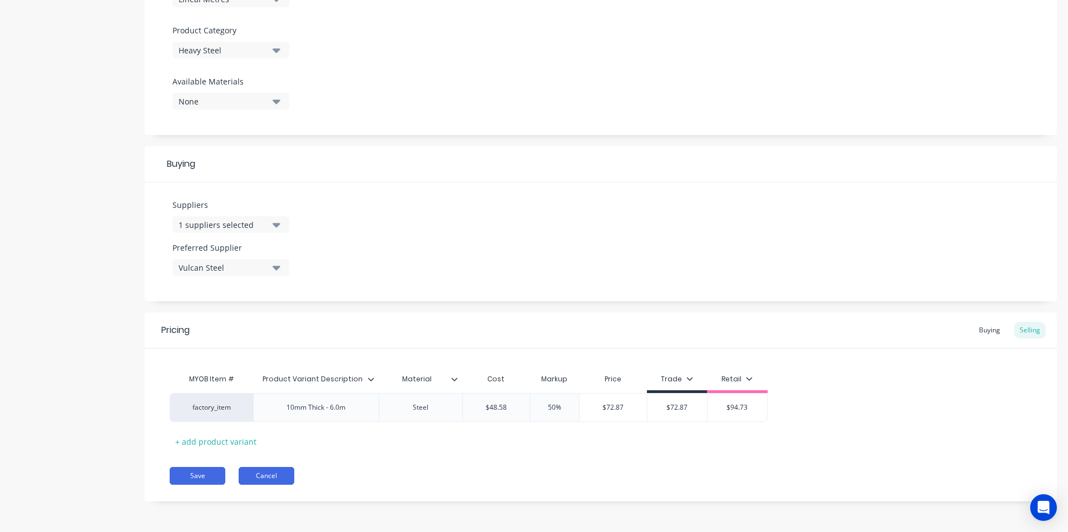
click at [261, 484] on button "Cancel" at bounding box center [267, 476] width 56 height 18
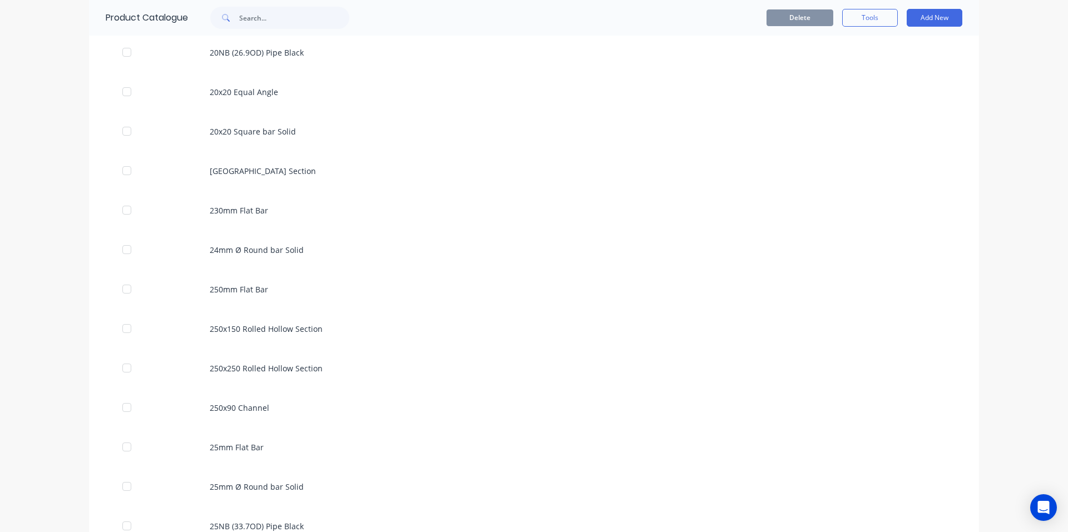
scroll to position [2286, 0]
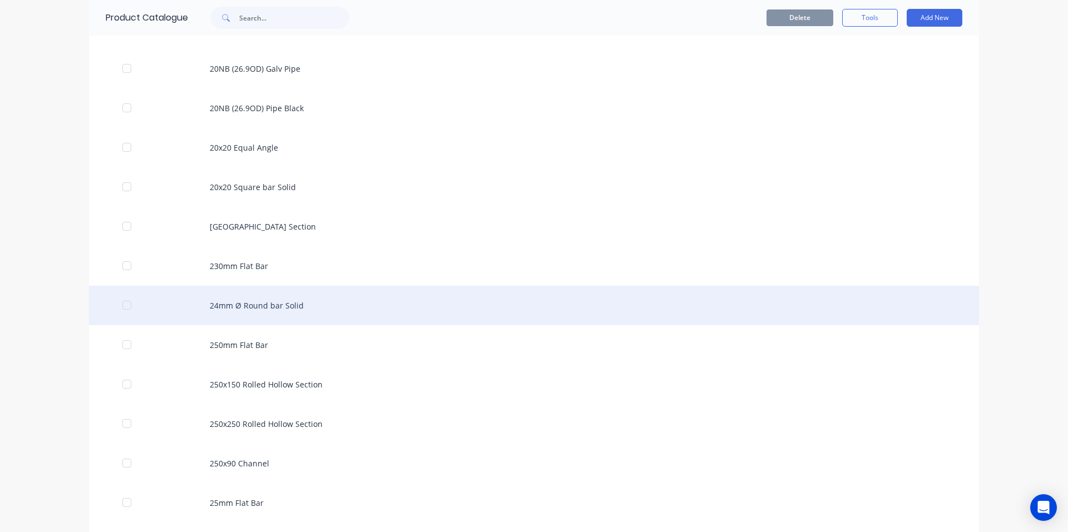
click at [230, 308] on div "24mm Ø Round bar Solid" at bounding box center [534, 305] width 890 height 39
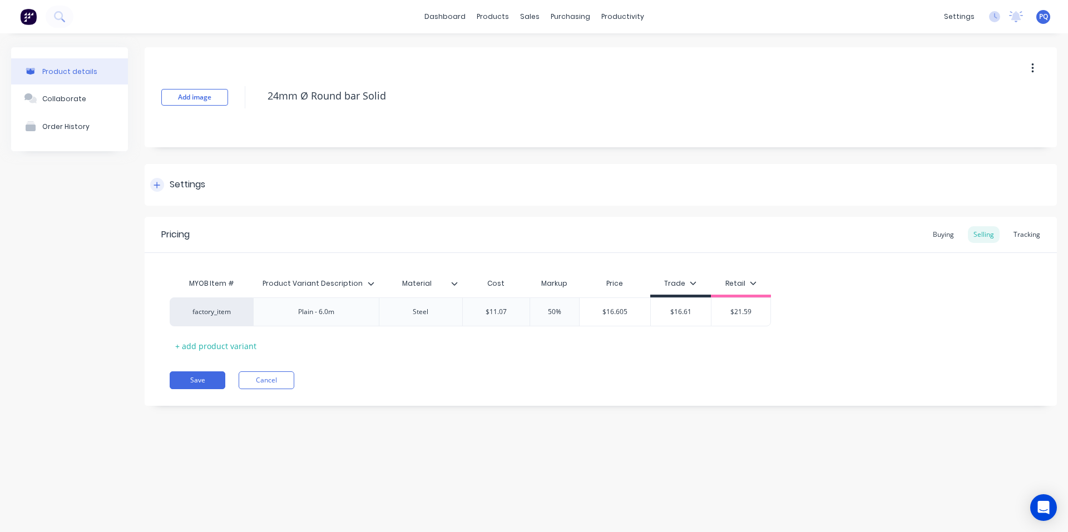
drag, startPoint x: 145, startPoint y: 183, endPoint x: 156, endPoint y: 181, distance: 11.5
click at [146, 183] on div "Settings" at bounding box center [601, 185] width 912 height 42
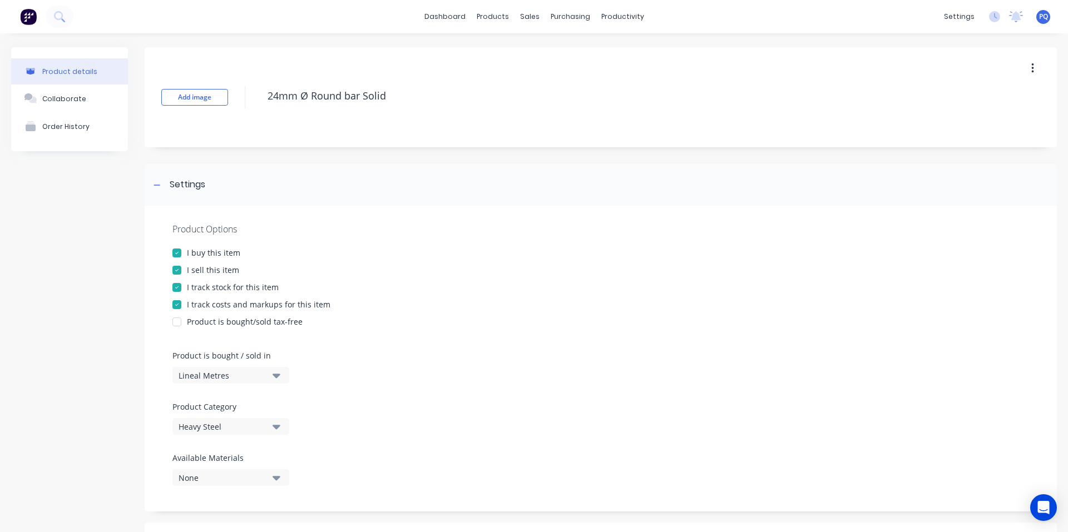
click at [202, 290] on div "I track stock for this item" at bounding box center [233, 287] width 92 height 12
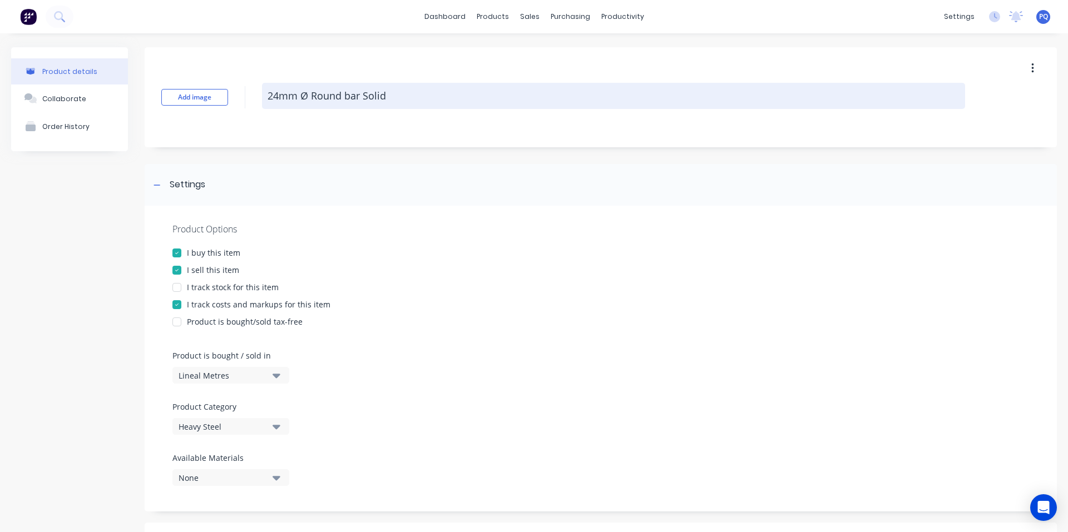
click at [335, 98] on textarea "24mm Ø Round bar Solid" at bounding box center [613, 96] width 703 height 26
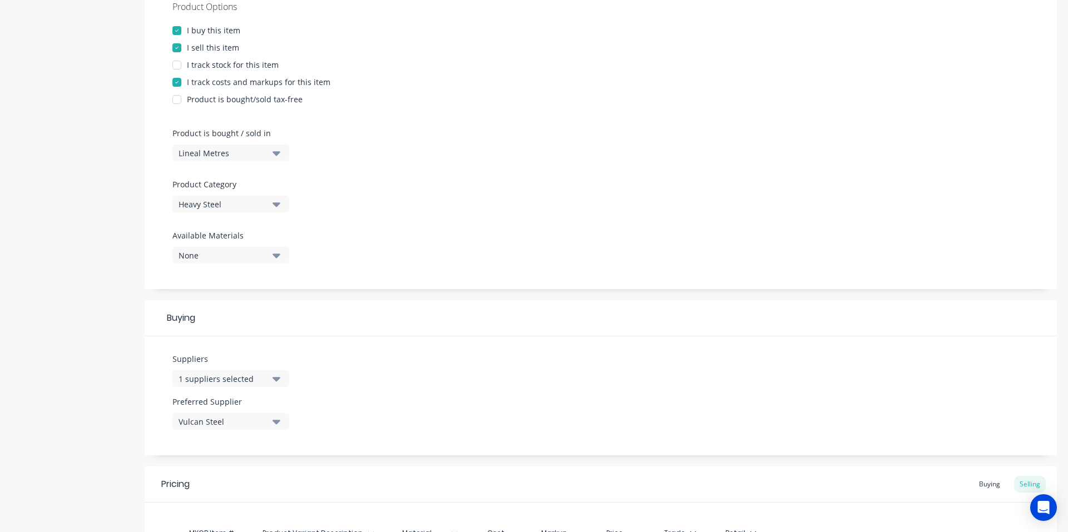
scroll to position [376, 0]
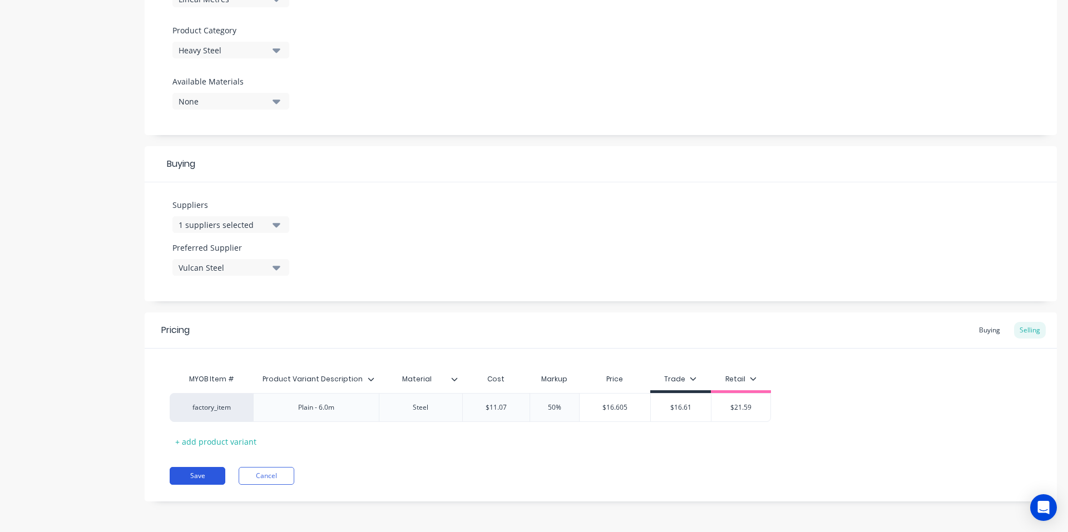
click at [212, 479] on button "Save" at bounding box center [198, 476] width 56 height 18
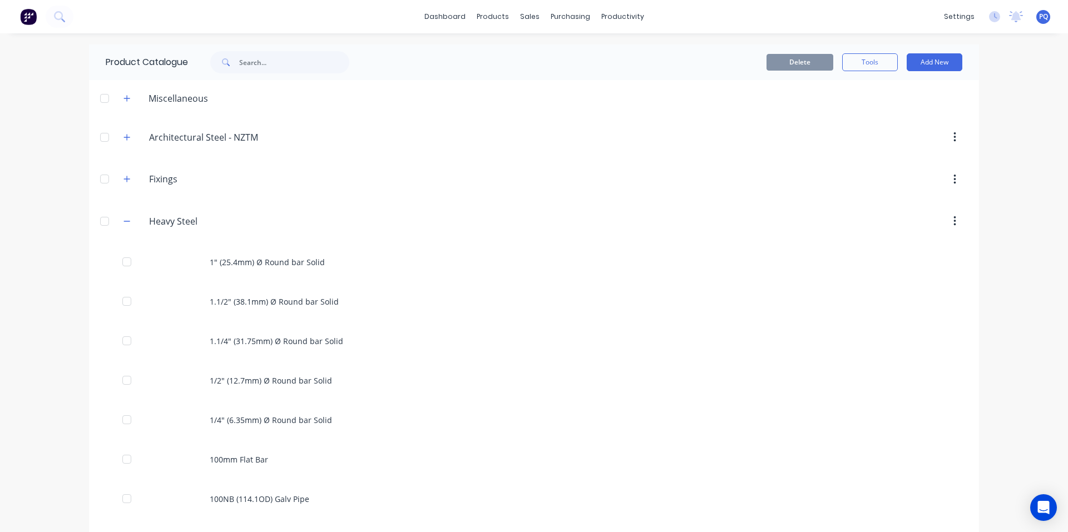
scroll to position [2325, 0]
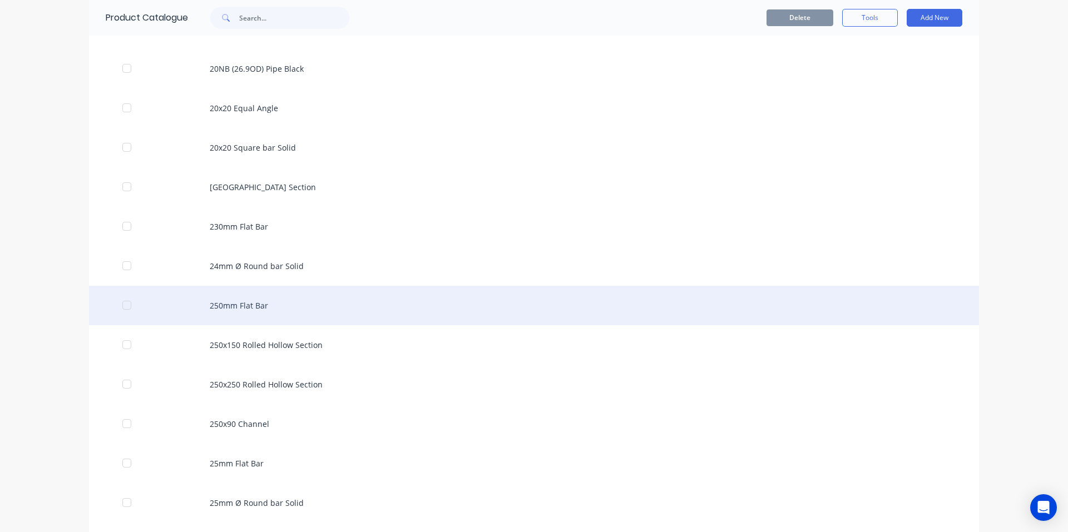
click at [336, 299] on div "250mm Flat Bar" at bounding box center [534, 305] width 890 height 39
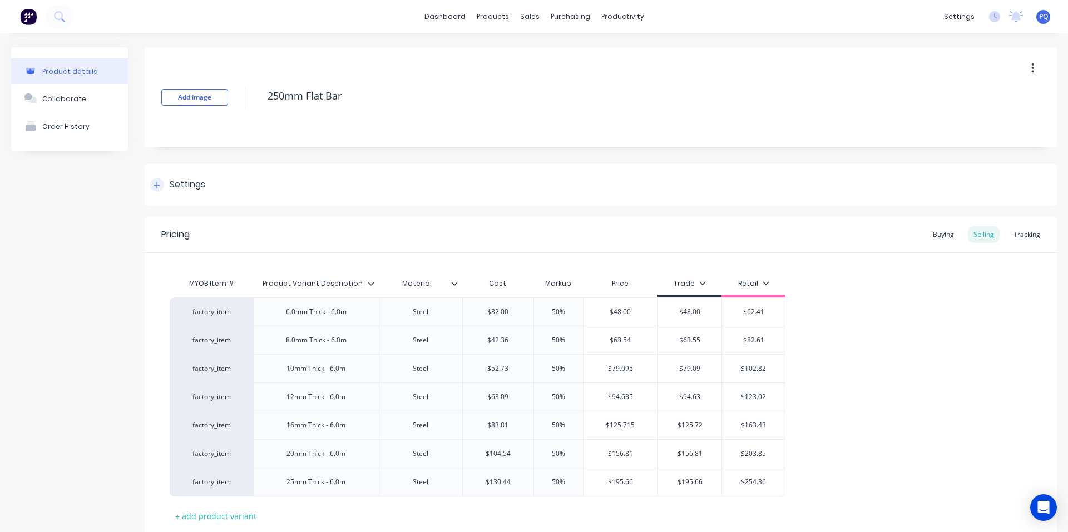
click at [170, 178] on div "Settings" at bounding box center [188, 185] width 36 height 14
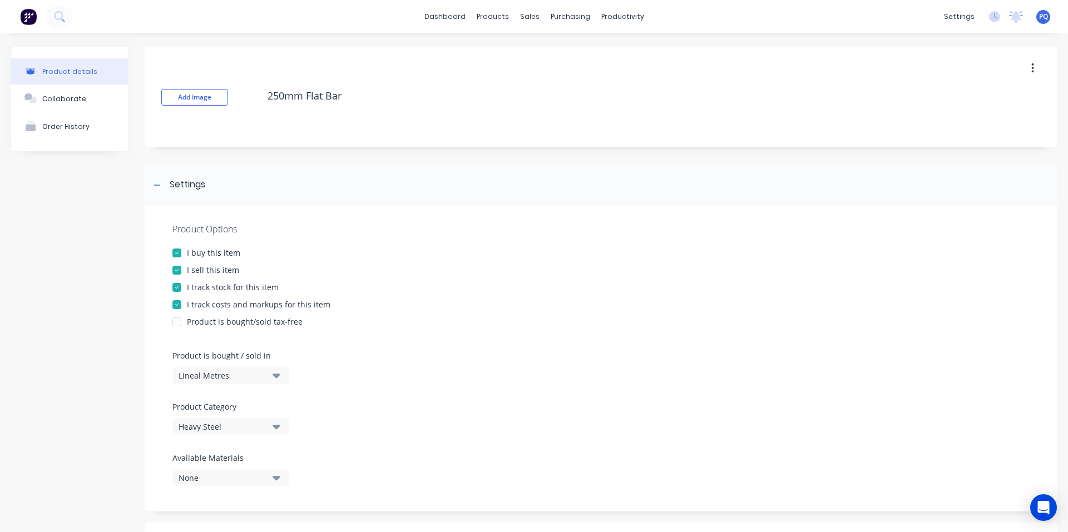
click at [195, 287] on div "I track stock for this item" at bounding box center [233, 287] width 92 height 12
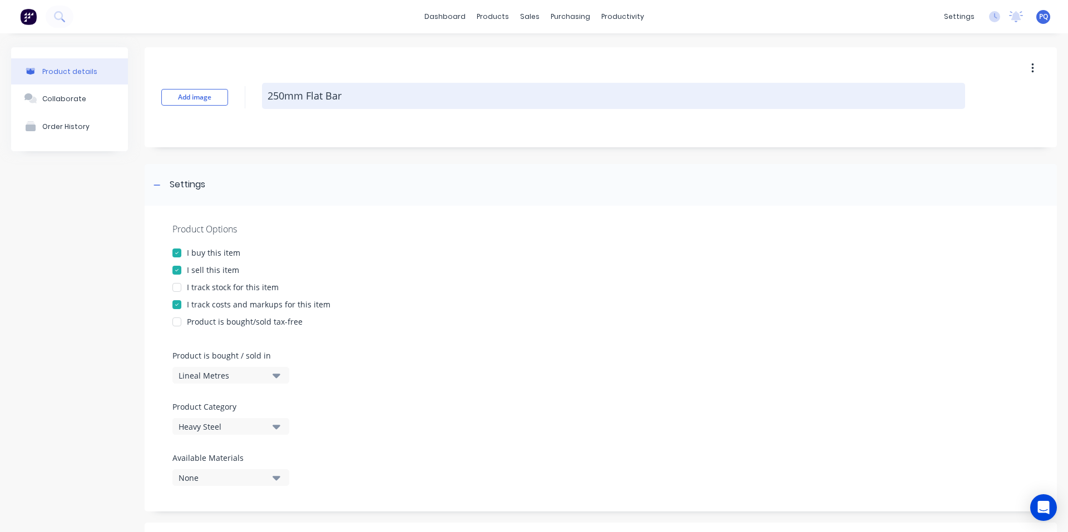
click at [399, 101] on textarea "250mm Flat Bar" at bounding box center [613, 96] width 703 height 26
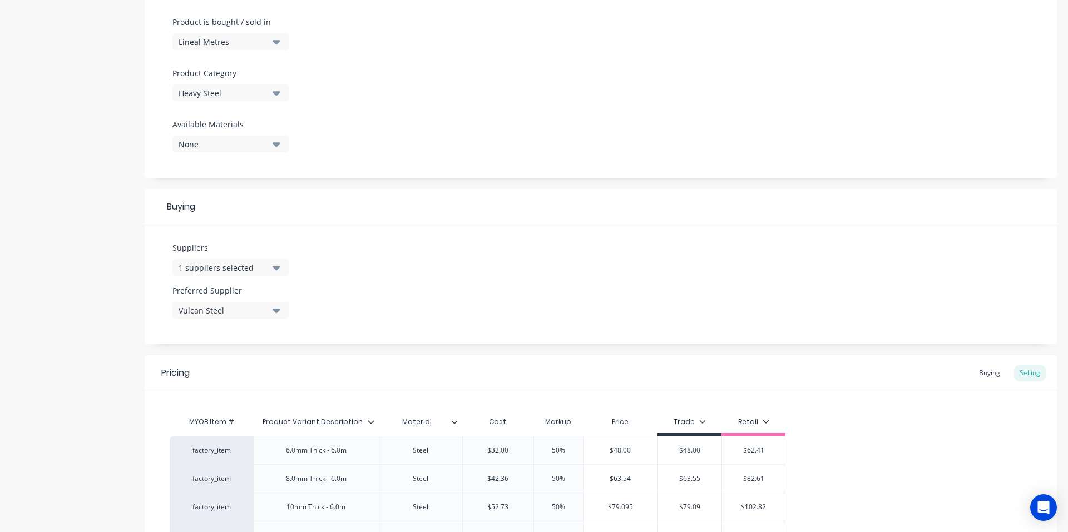
scroll to position [547, 0]
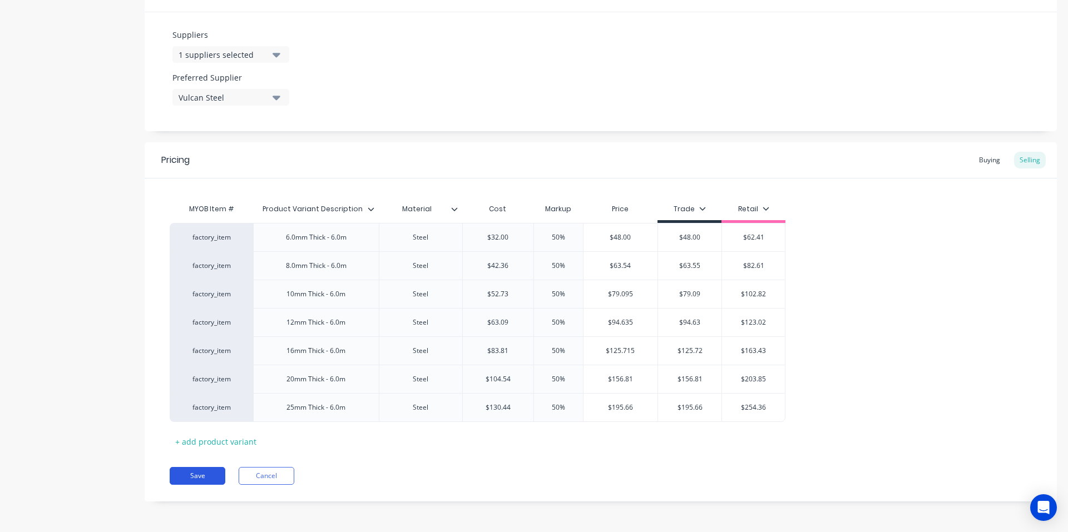
click at [212, 476] on button "Save" at bounding box center [198, 476] width 56 height 18
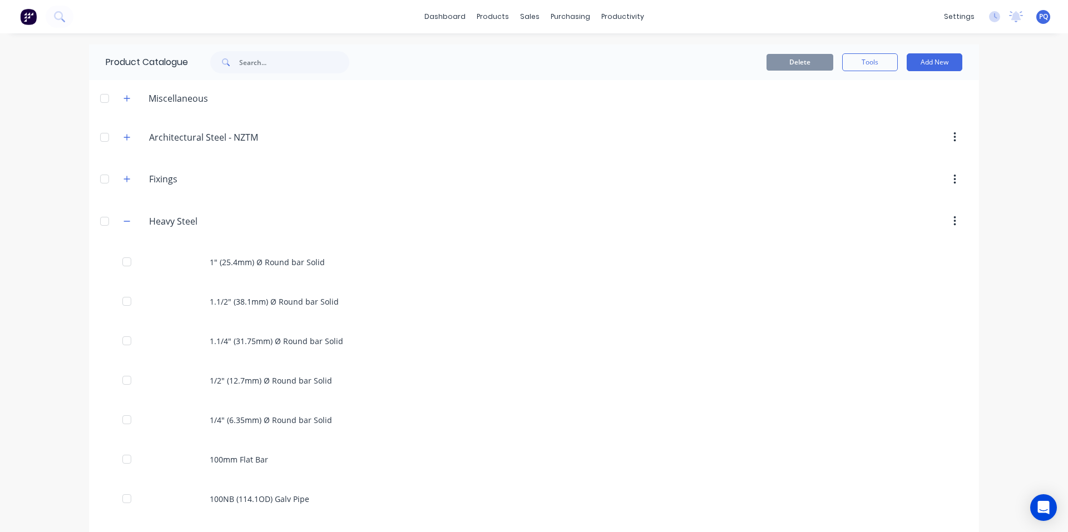
scroll to position [2365, 0]
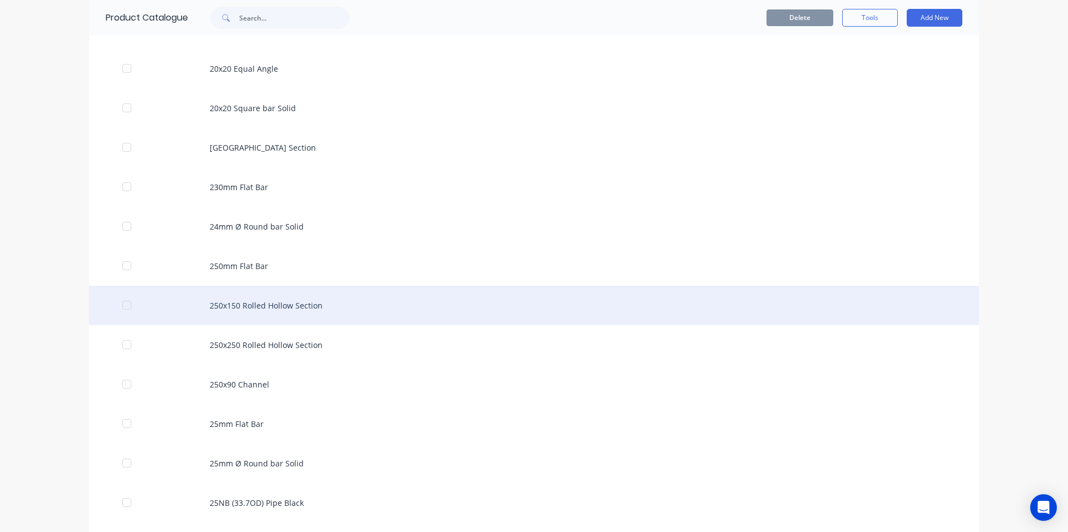
click at [390, 313] on div "250x150 Rolled Hollow Section" at bounding box center [534, 305] width 890 height 39
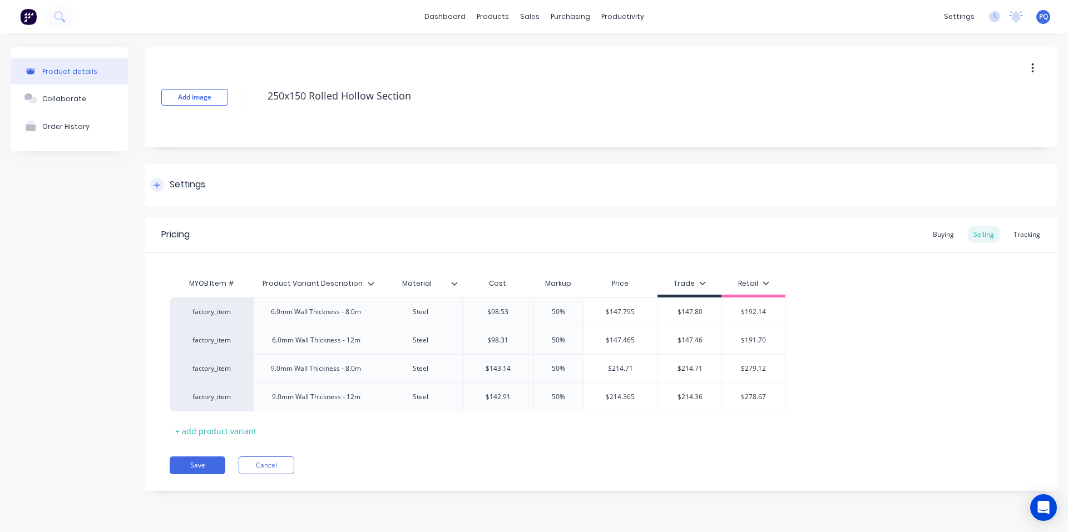
click at [198, 181] on div "Settings" at bounding box center [188, 185] width 36 height 14
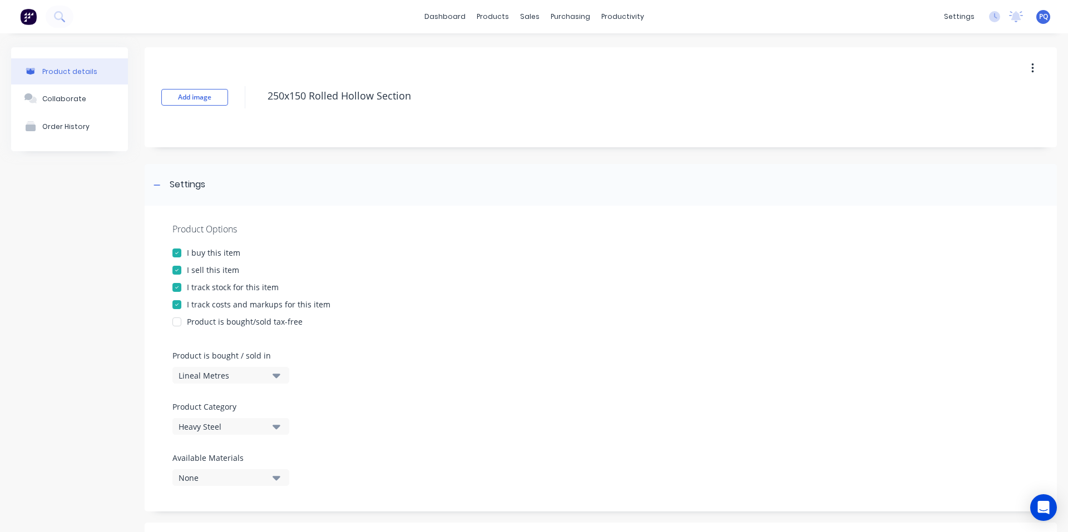
click at [213, 283] on div "I track stock for this item" at bounding box center [233, 287] width 92 height 12
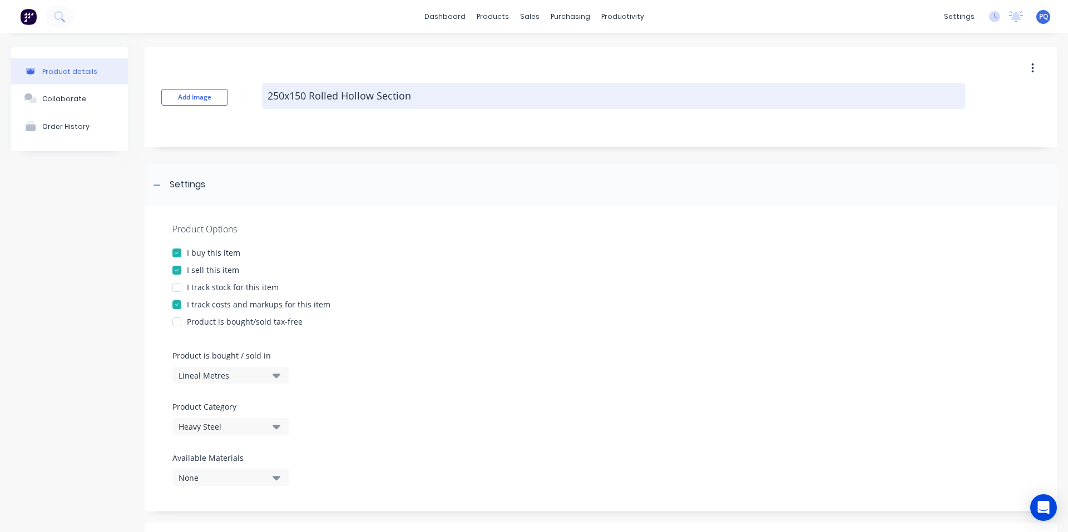
click at [319, 101] on textarea "250x150 Rolled Hollow Section" at bounding box center [613, 96] width 703 height 26
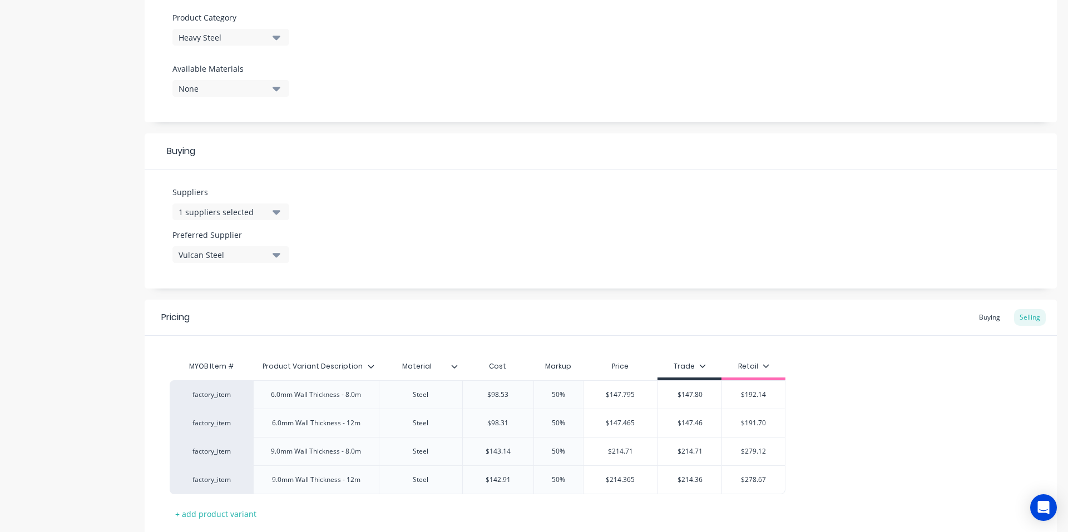
scroll to position [462, 0]
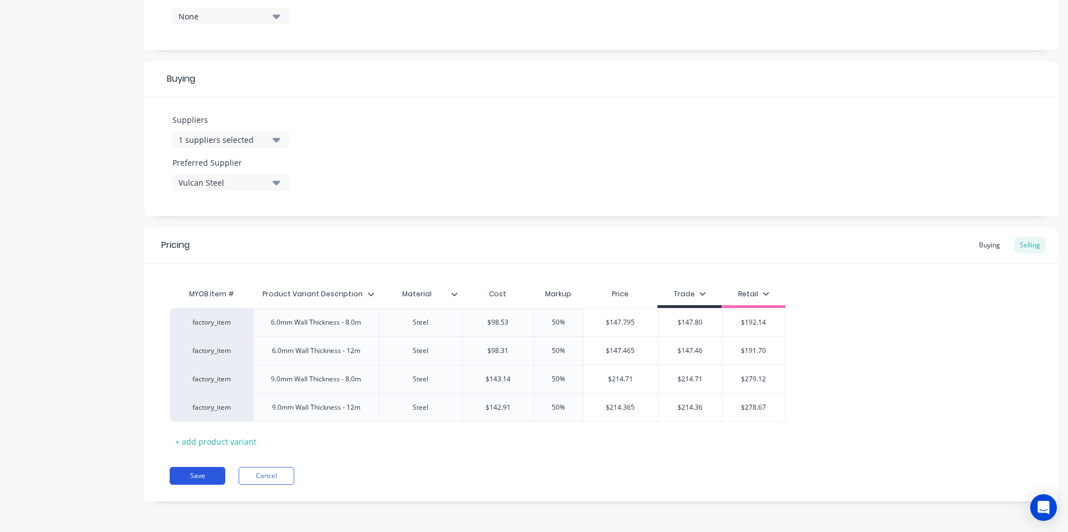
click at [207, 469] on button "Save" at bounding box center [198, 476] width 56 height 18
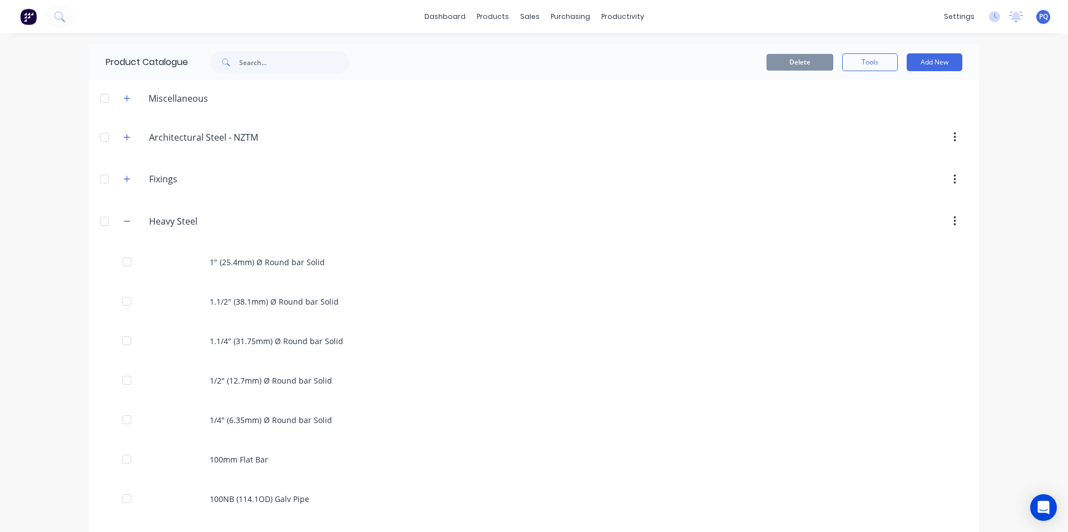
scroll to position [2404, 0]
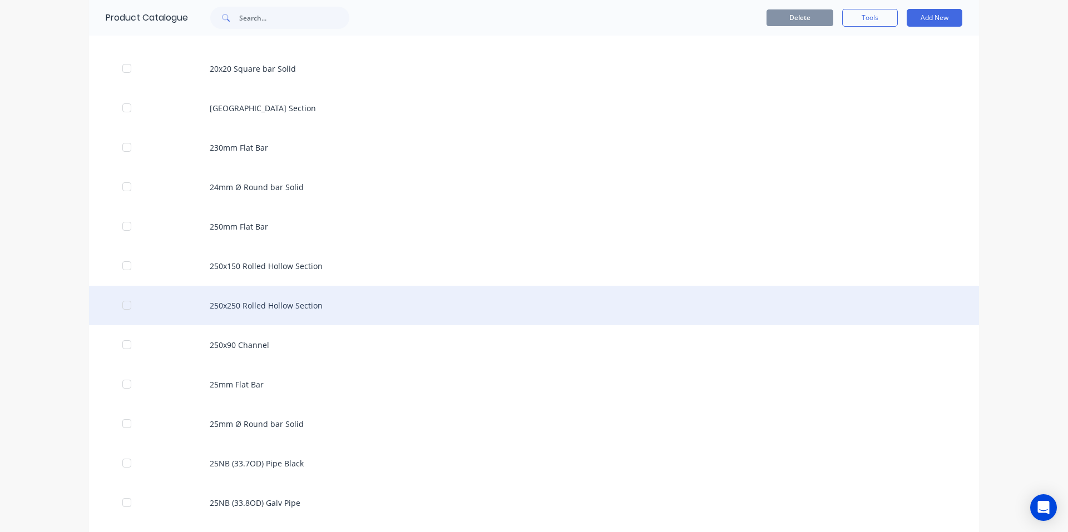
click at [399, 287] on div "250x250 Rolled Hollow Section" at bounding box center [534, 305] width 890 height 39
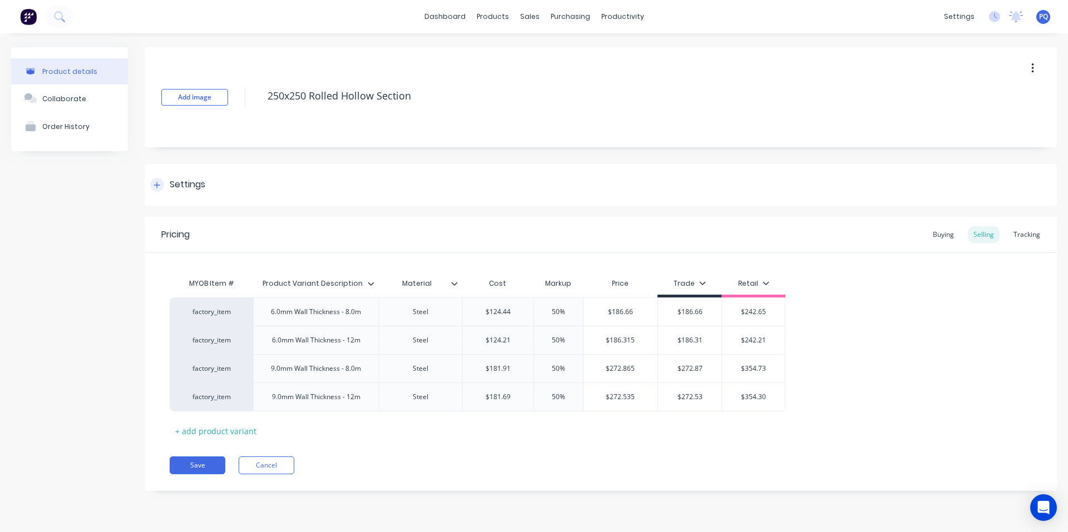
click at [170, 185] on div "Settings" at bounding box center [188, 185] width 36 height 14
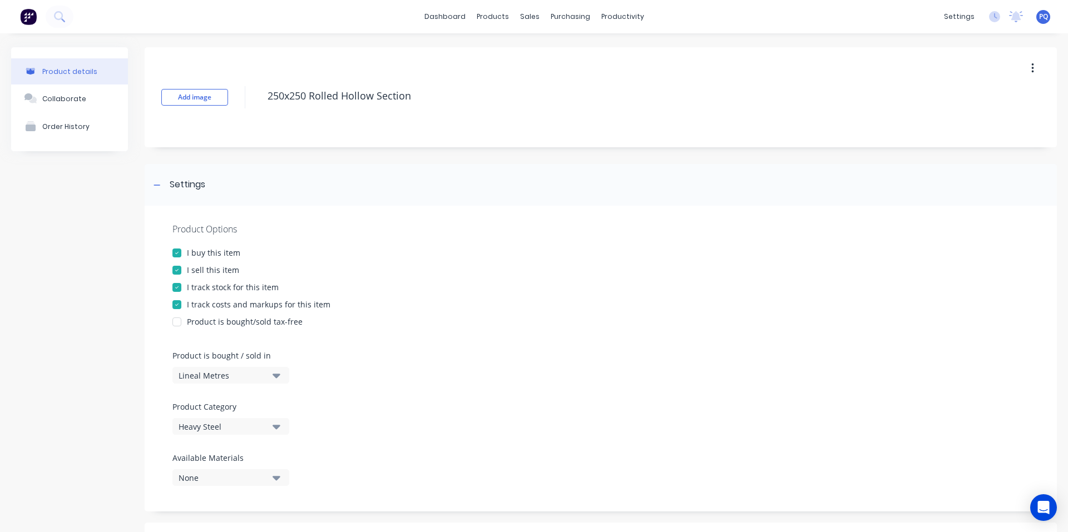
click at [190, 282] on div "I track stock for this item" at bounding box center [233, 287] width 92 height 12
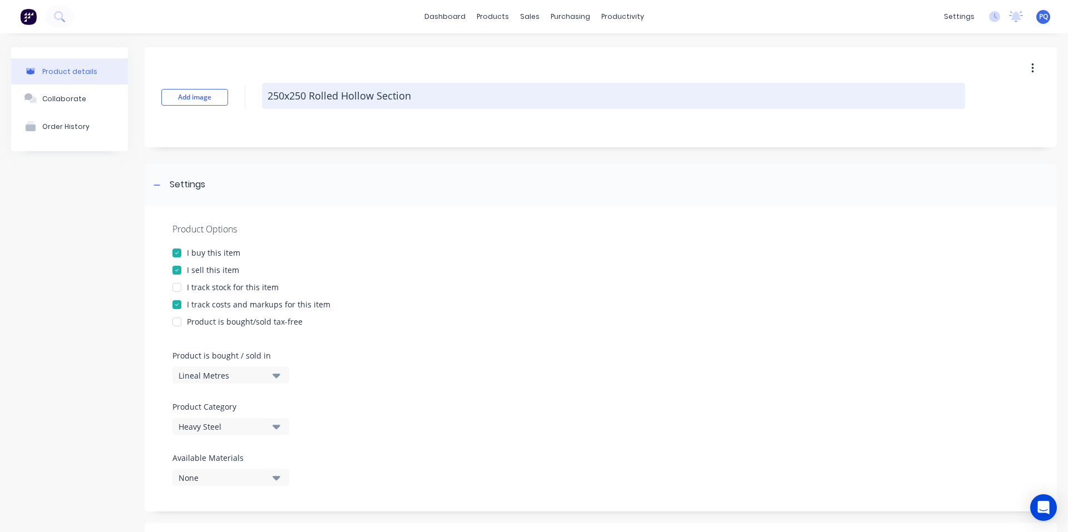
click at [331, 97] on textarea "250x250 Rolled Hollow Section" at bounding box center [613, 96] width 703 height 26
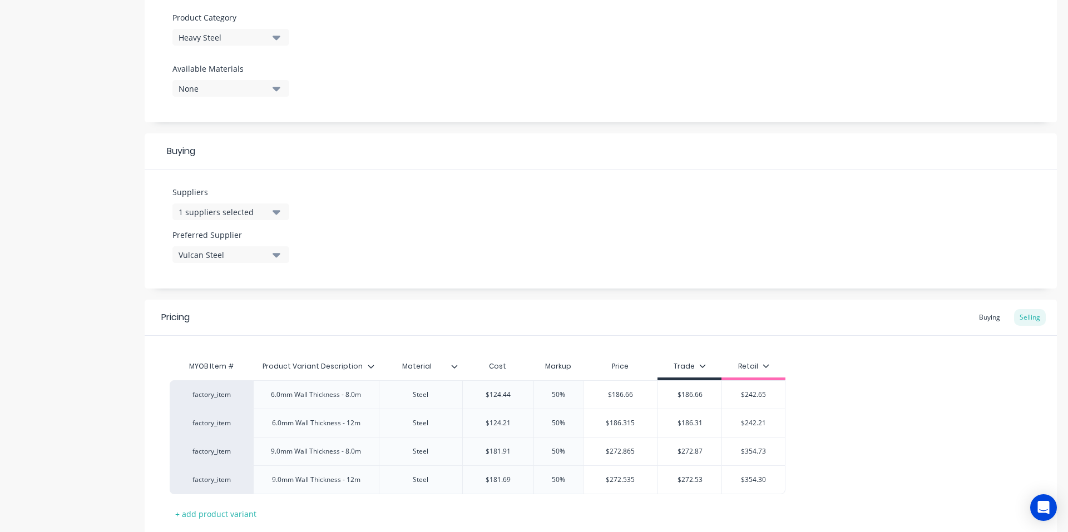
scroll to position [462, 0]
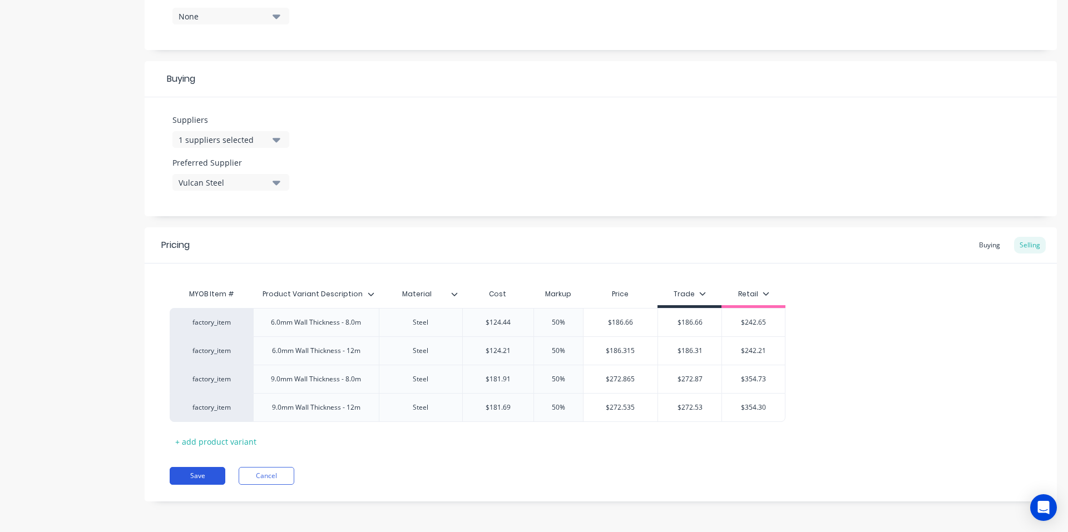
click at [210, 469] on button "Save" at bounding box center [198, 476] width 56 height 18
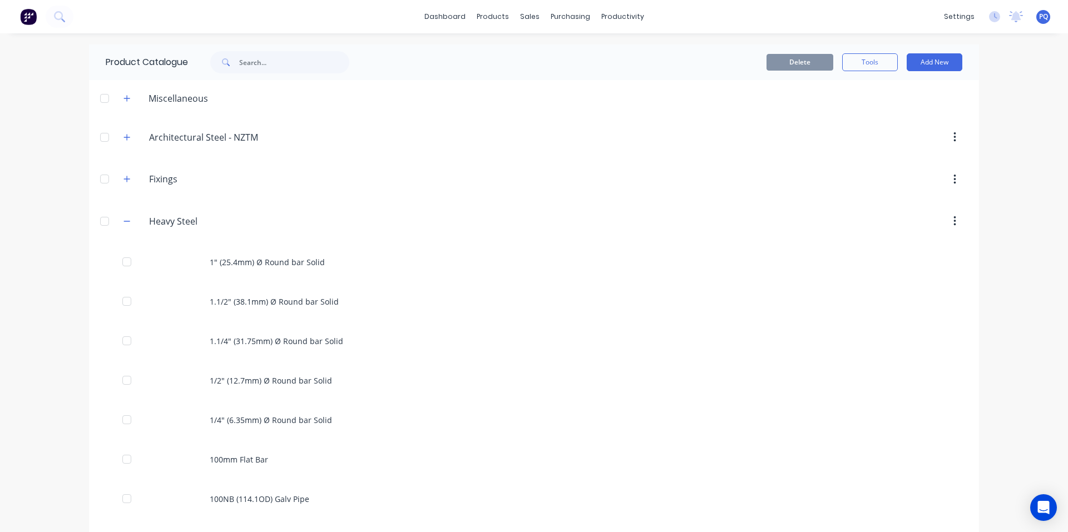
scroll to position [2444, 0]
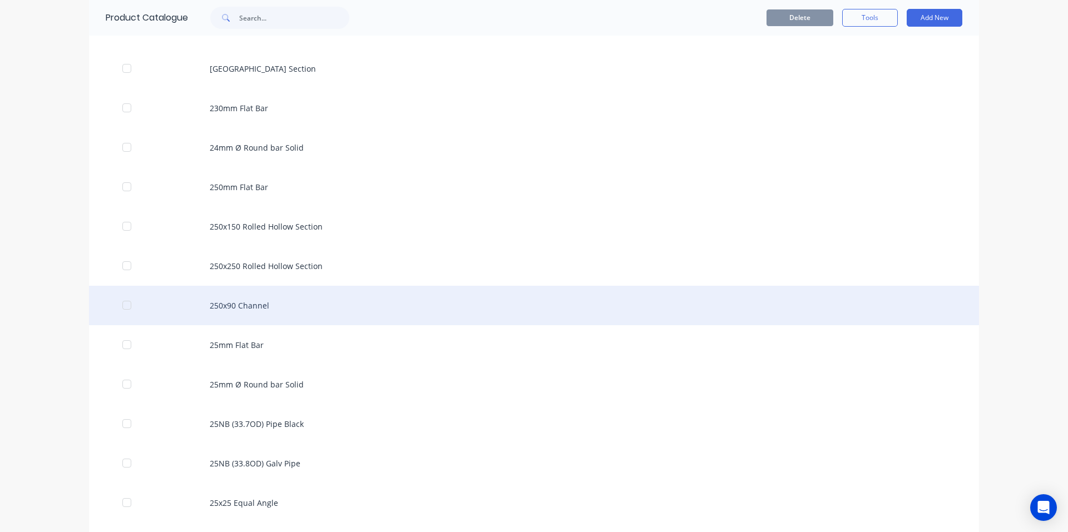
click at [233, 304] on div "250x90 Channel" at bounding box center [534, 305] width 890 height 39
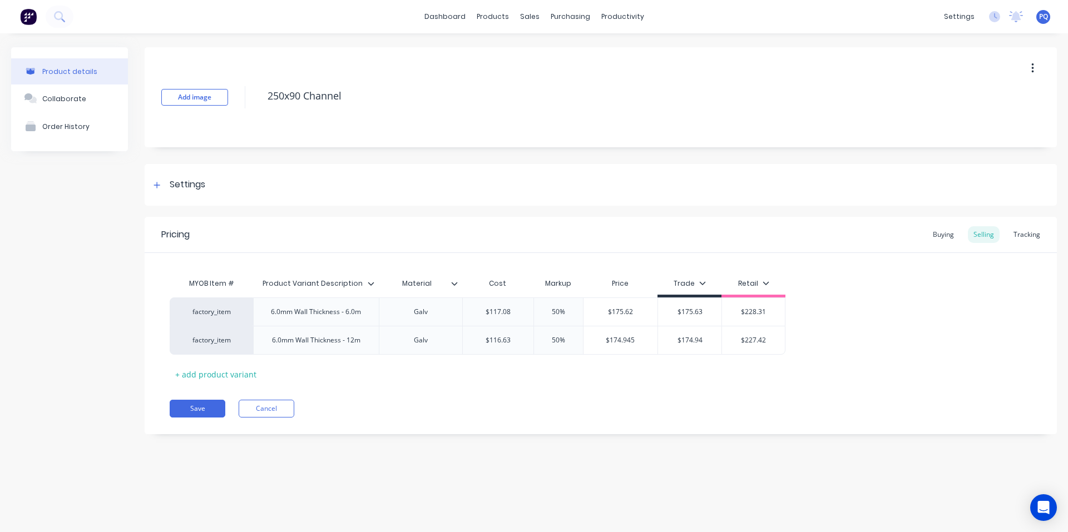
drag, startPoint x: 174, startPoint y: 179, endPoint x: 198, endPoint y: 258, distance: 82.5
click at [174, 181] on div "Settings" at bounding box center [188, 185] width 36 height 14
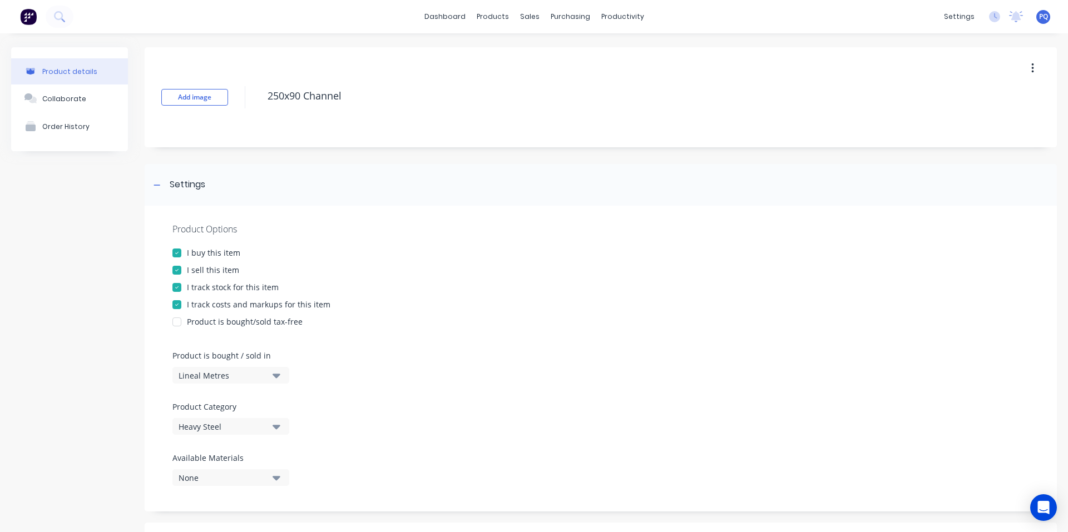
drag, startPoint x: 201, startPoint y: 286, endPoint x: 242, endPoint y: 231, distance: 68.7
click at [201, 286] on div "I track stock for this item" at bounding box center [233, 287] width 92 height 12
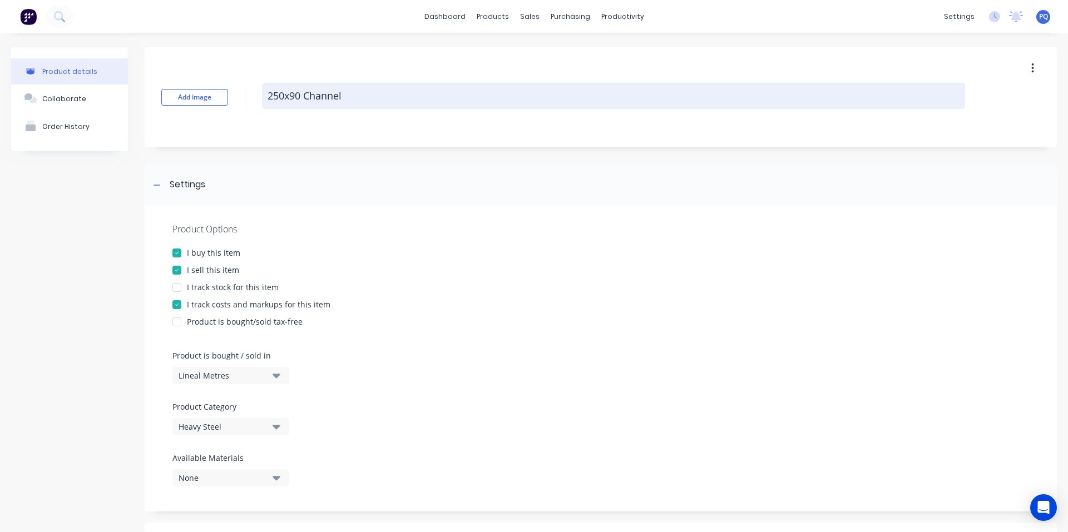
click at [311, 91] on textarea "250x90 Channel" at bounding box center [613, 96] width 703 height 26
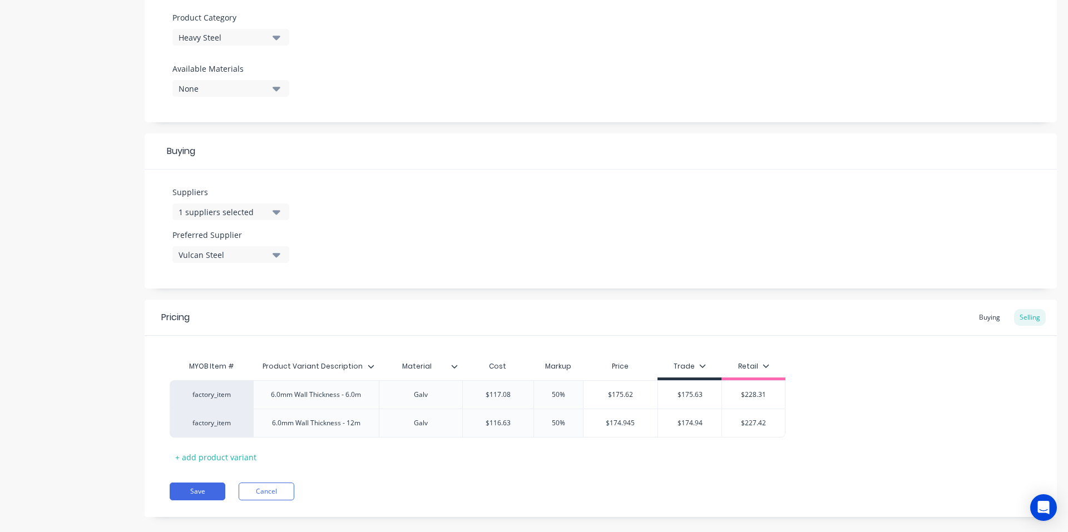
scroll to position [405, 0]
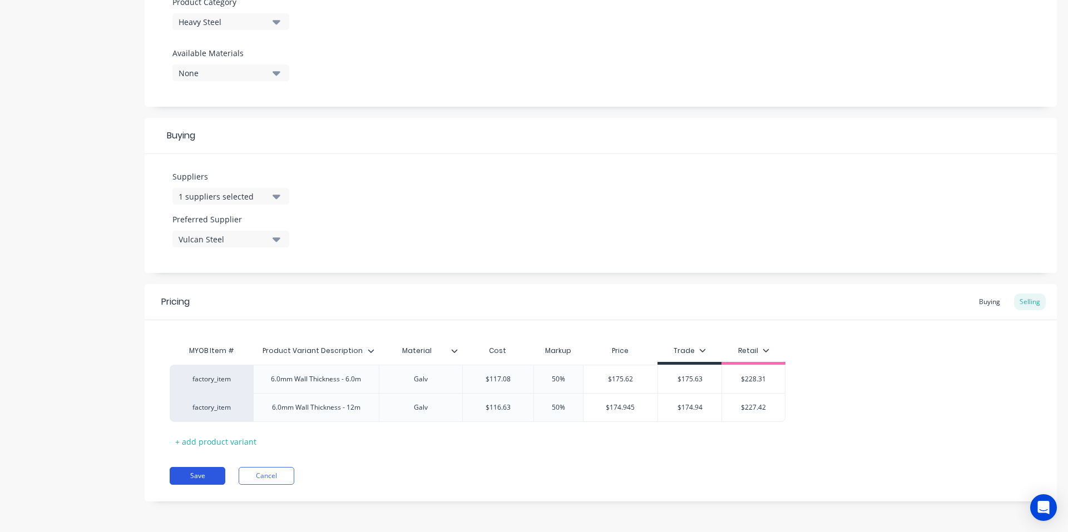
click at [190, 469] on button "Save" at bounding box center [198, 476] width 56 height 18
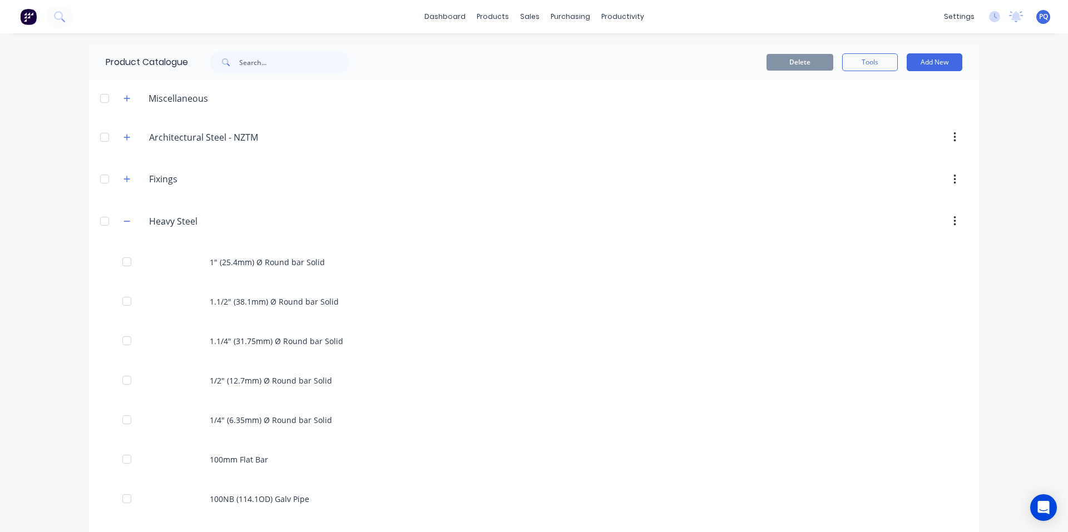
scroll to position [2483, 0]
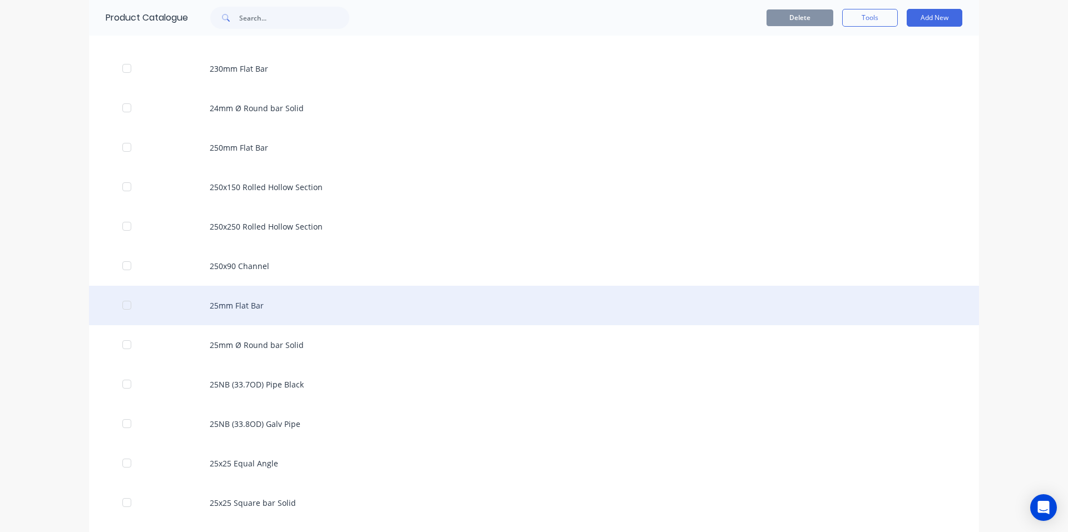
click at [247, 309] on div "25mm Flat Bar" at bounding box center [534, 305] width 890 height 39
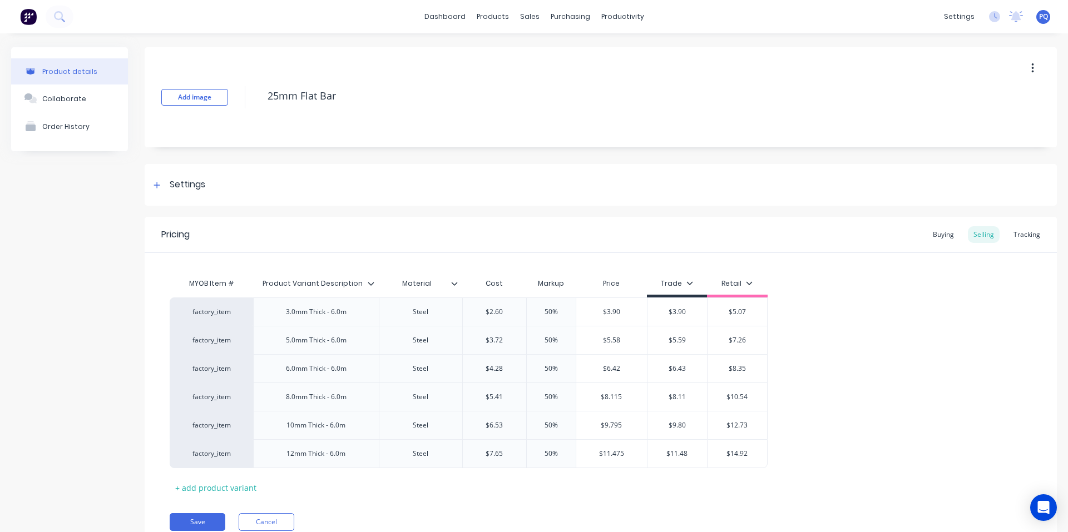
click at [165, 189] on div "Settings" at bounding box center [177, 185] width 55 height 14
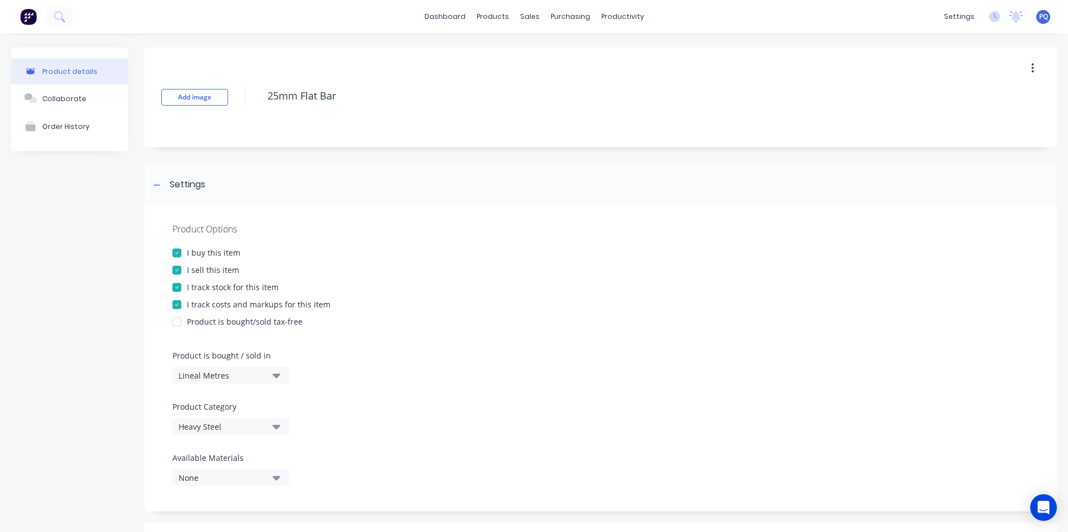
click at [192, 286] on div "I track stock for this item" at bounding box center [233, 287] width 92 height 12
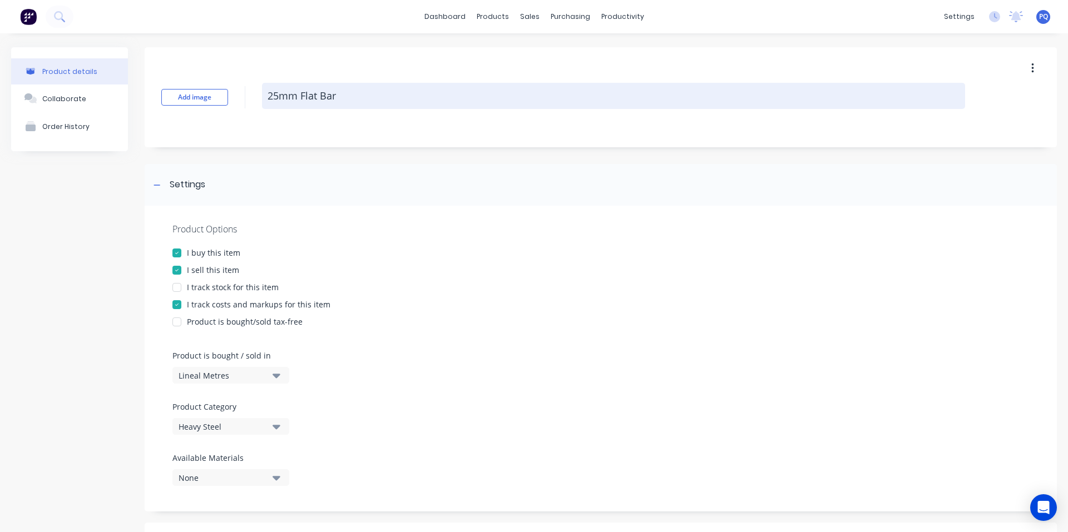
click at [294, 95] on textarea "25mm Flat Bar" at bounding box center [613, 96] width 703 height 26
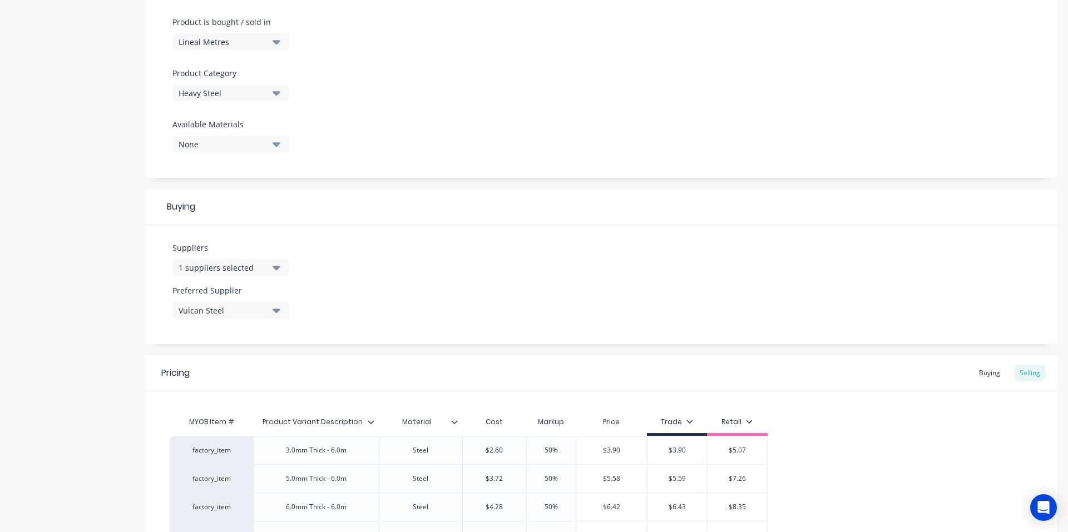
scroll to position [518, 0]
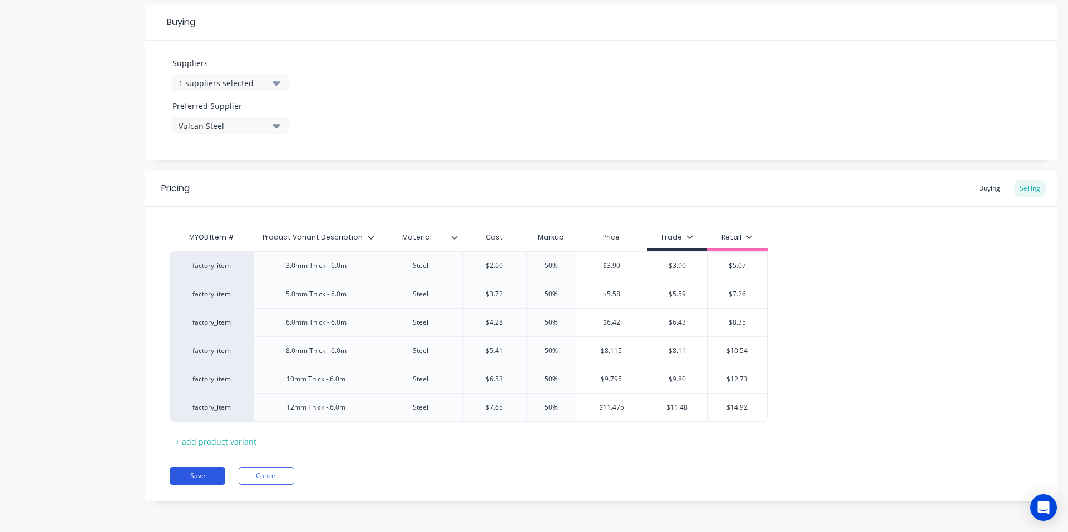
click at [201, 473] on button "Save" at bounding box center [198, 476] width 56 height 18
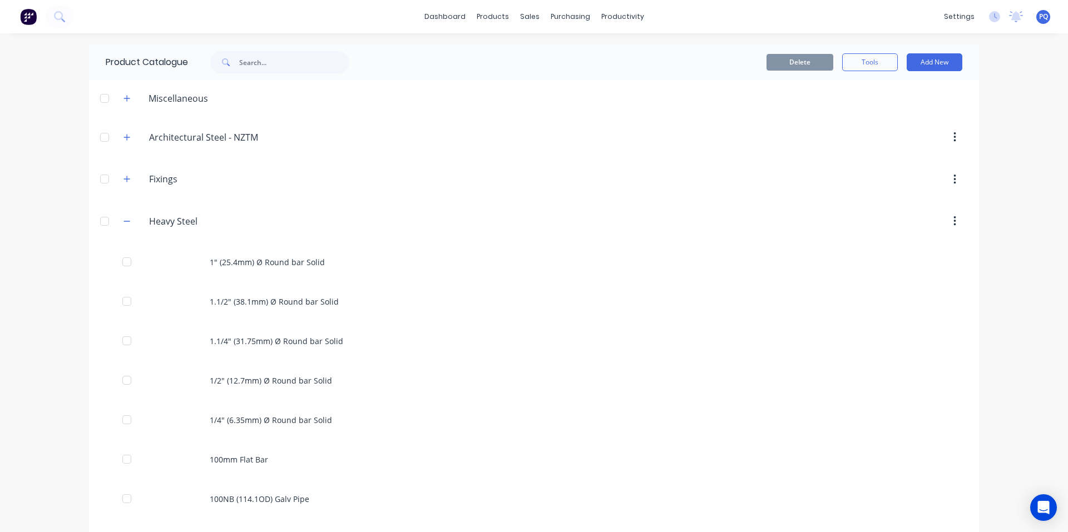
scroll to position [2523, 0]
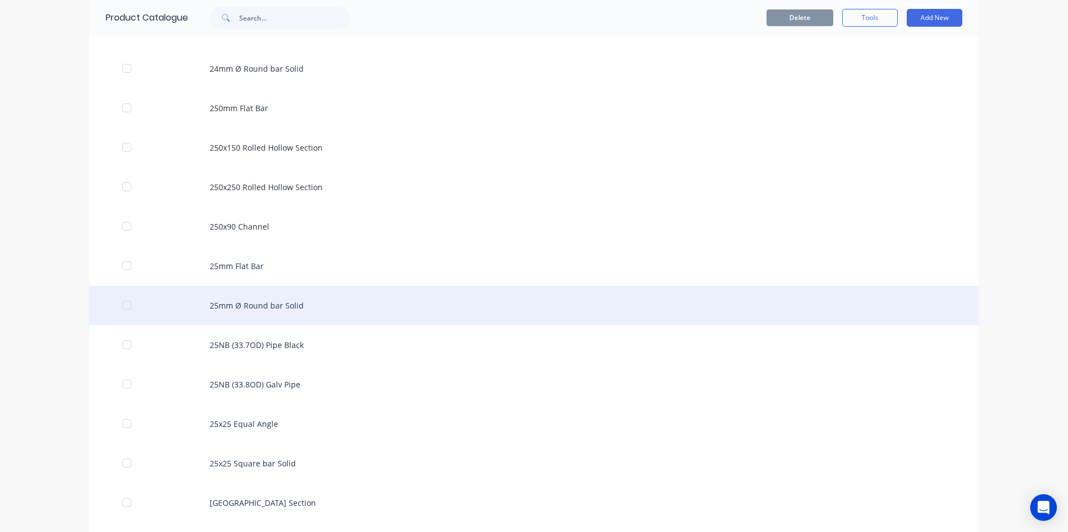
click at [204, 311] on div "25mm Ø Round bar Solid" at bounding box center [534, 305] width 890 height 39
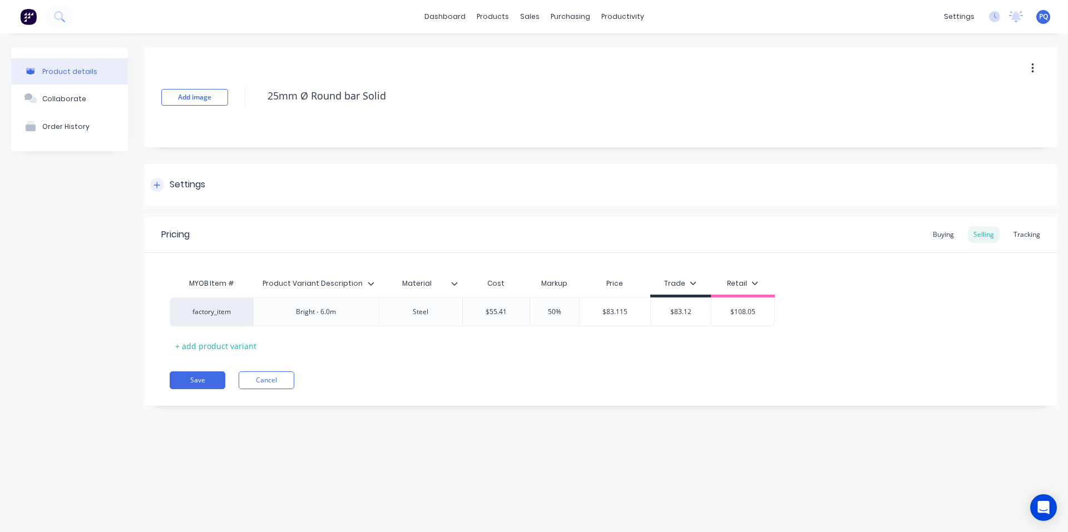
click at [171, 184] on div "Settings" at bounding box center [188, 185] width 36 height 14
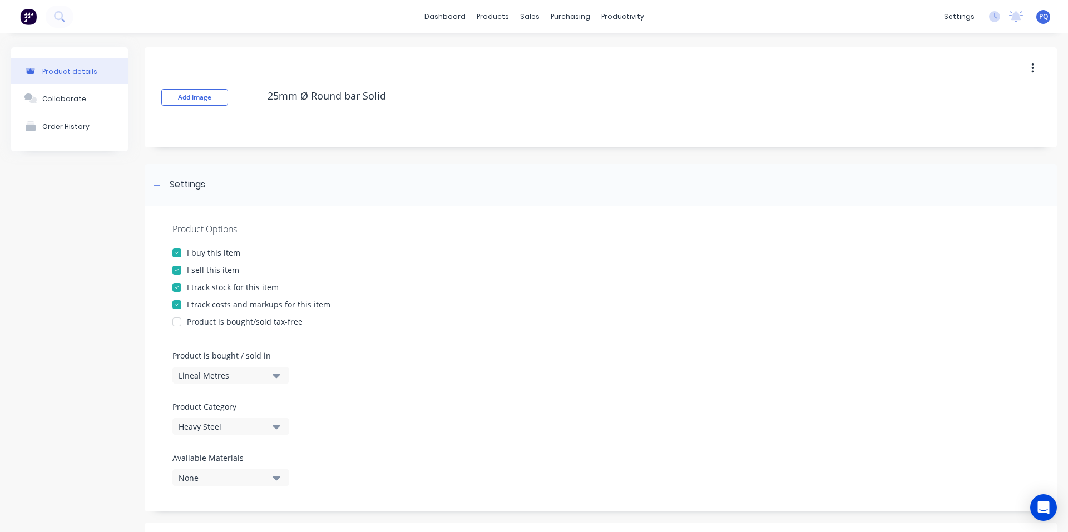
click at [184, 290] on div at bounding box center [177, 287] width 22 height 22
click at [320, 81] on div "Add image 25mm Ø Round bar Solid" at bounding box center [601, 97] width 912 height 100
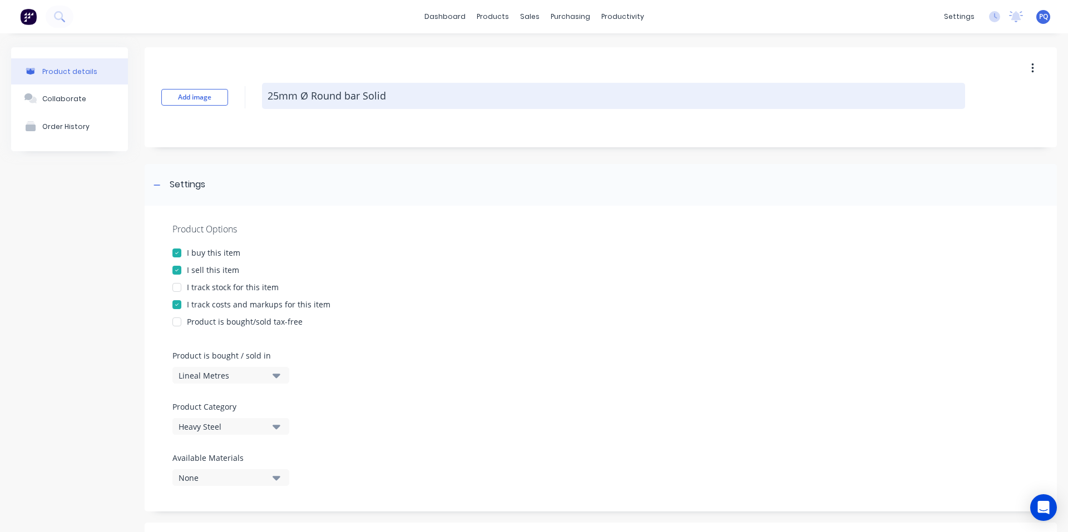
click at [321, 96] on textarea "25mm Ø Round bar Solid" at bounding box center [613, 96] width 703 height 26
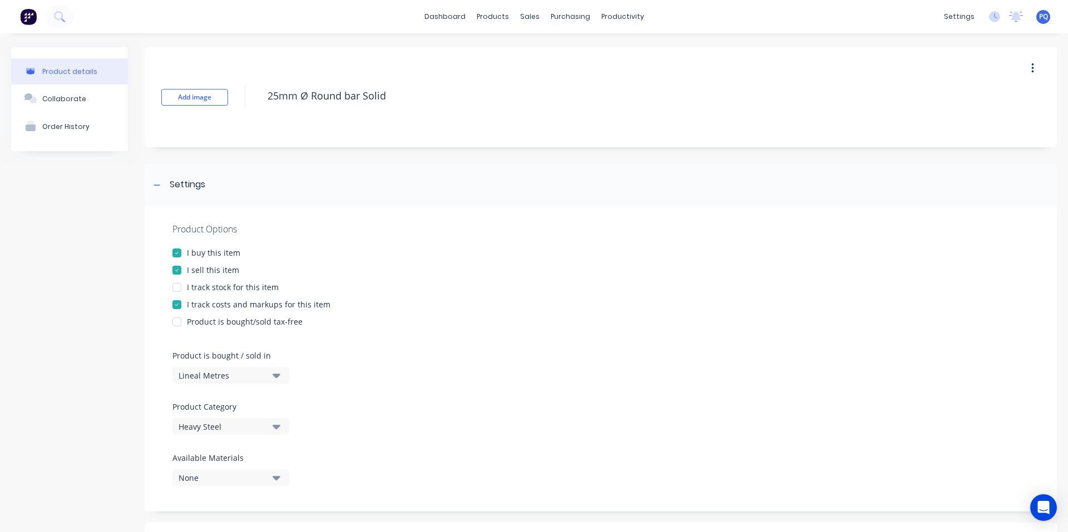
scroll to position [376, 0]
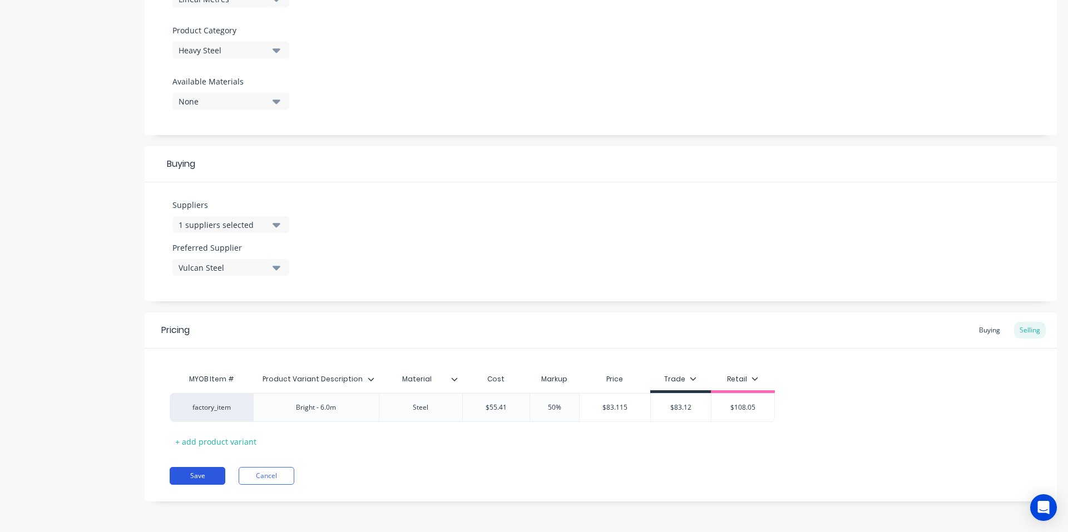
click at [178, 483] on button "Save" at bounding box center [198, 476] width 56 height 18
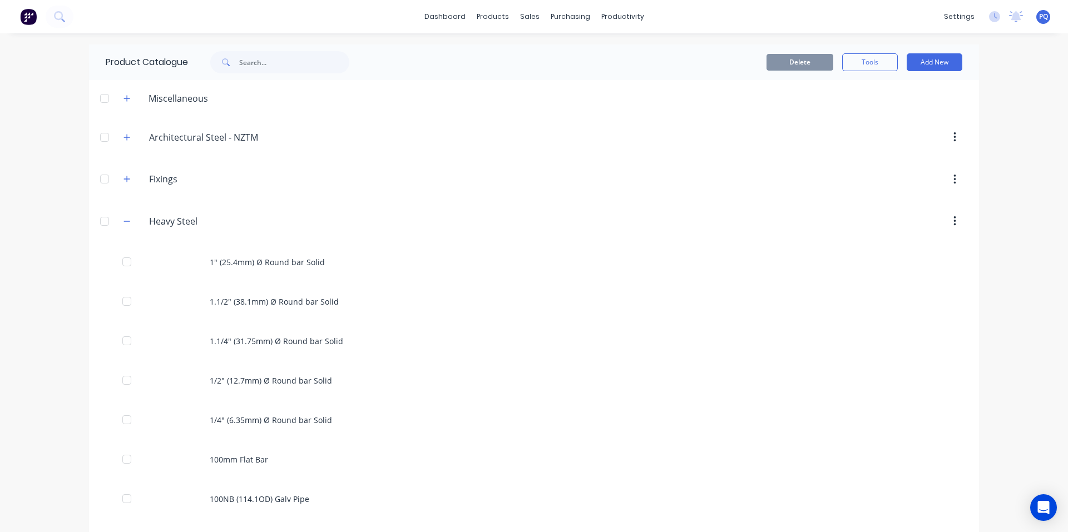
scroll to position [2562, 0]
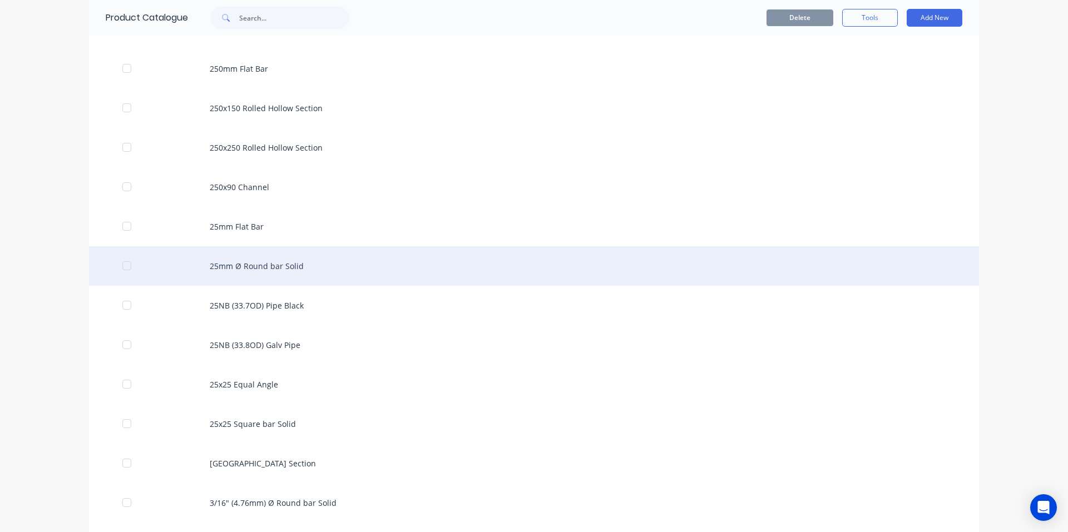
click at [351, 258] on div "25mm Ø Round bar Solid" at bounding box center [534, 265] width 890 height 39
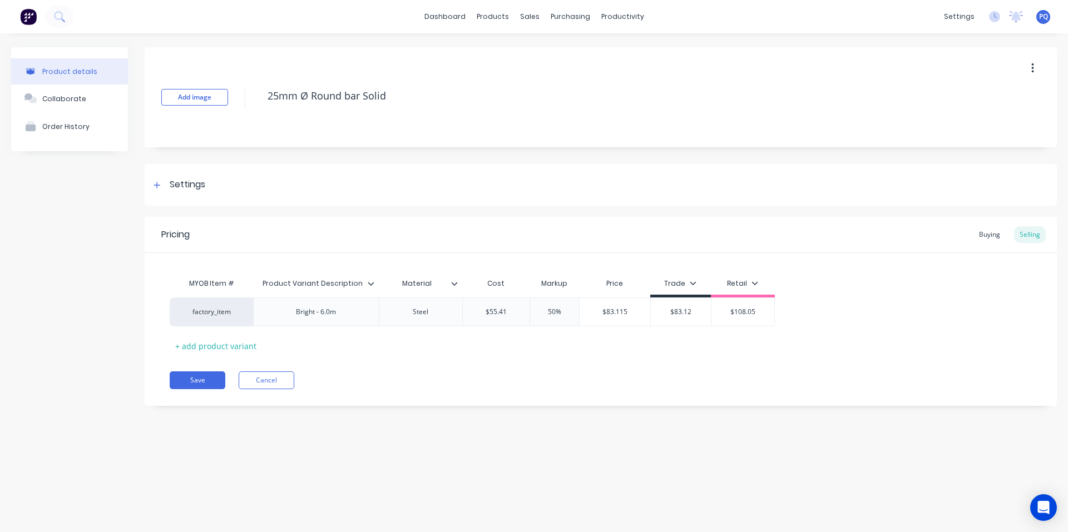
click at [184, 181] on div "Settings" at bounding box center [188, 185] width 36 height 14
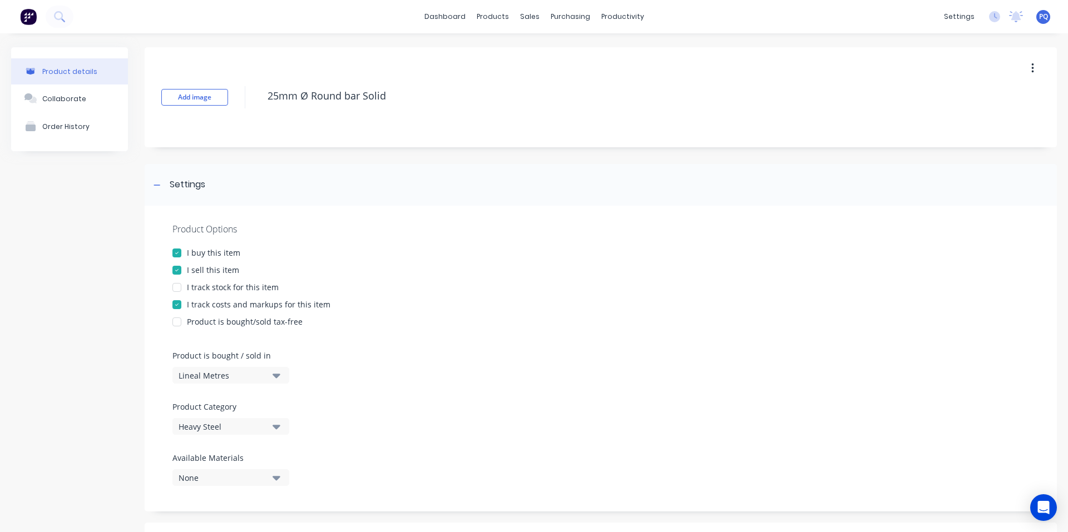
scroll to position [376, 0]
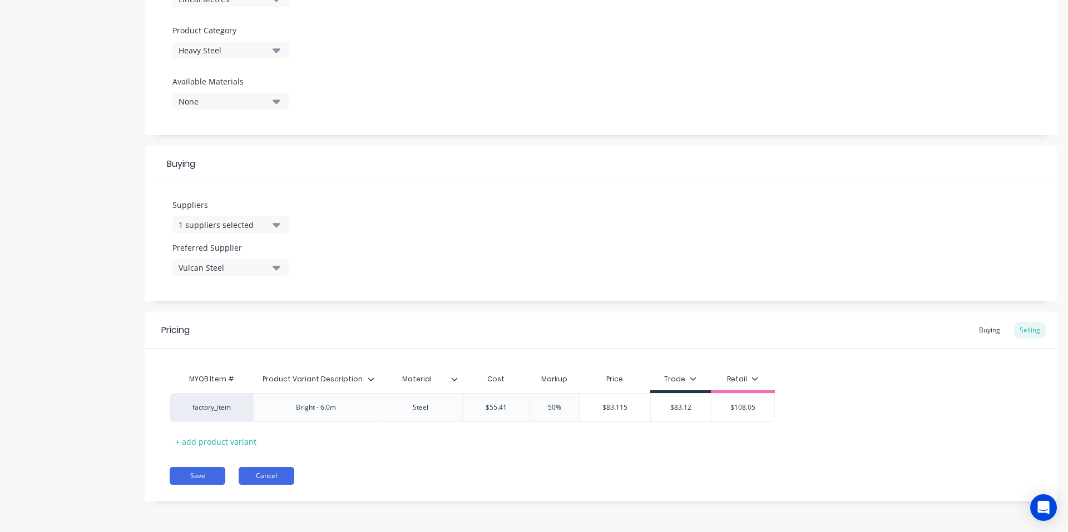
click at [272, 479] on button "Cancel" at bounding box center [267, 476] width 56 height 18
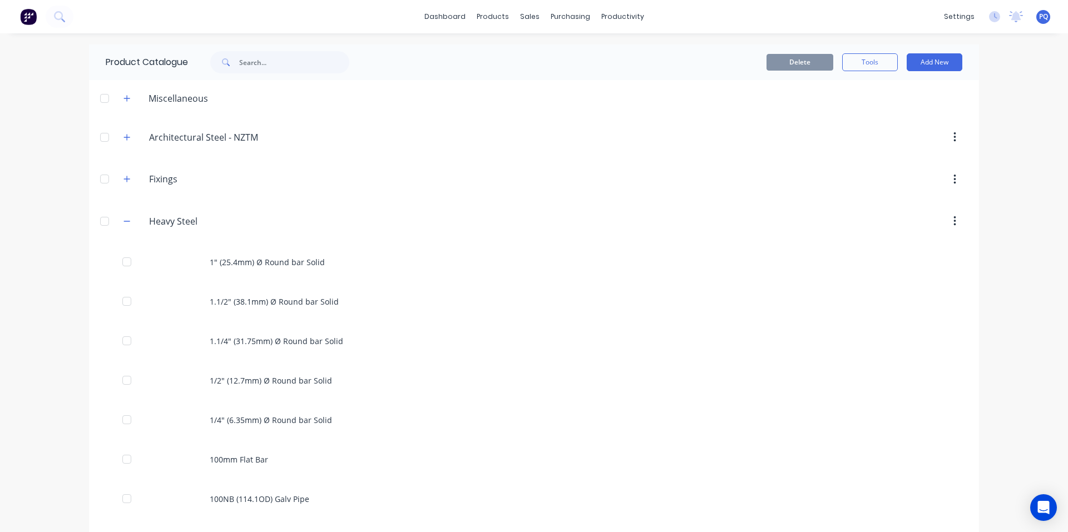
scroll to position [2562, 0]
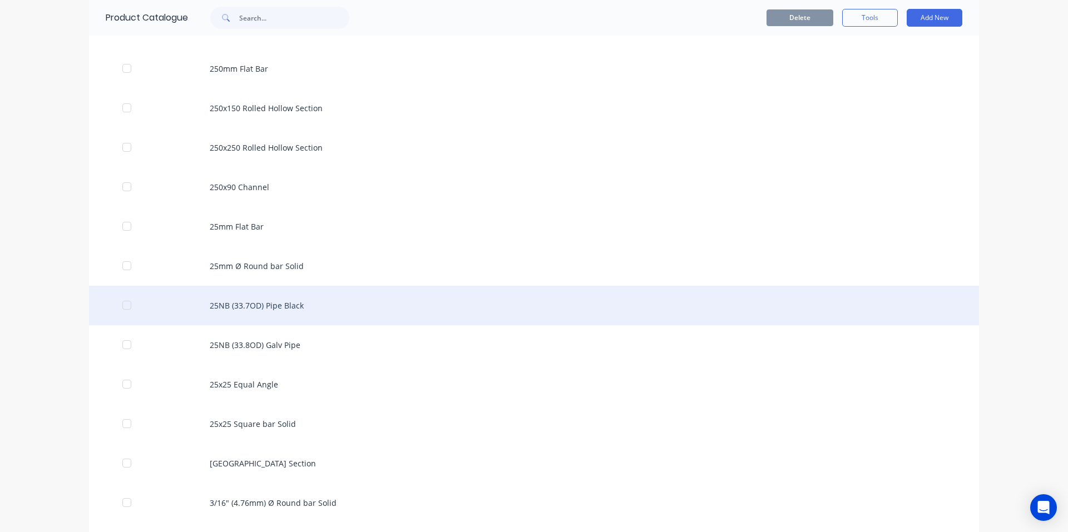
click at [234, 302] on div "25NB (33.7OD) Pipe Black" at bounding box center [534, 305] width 890 height 39
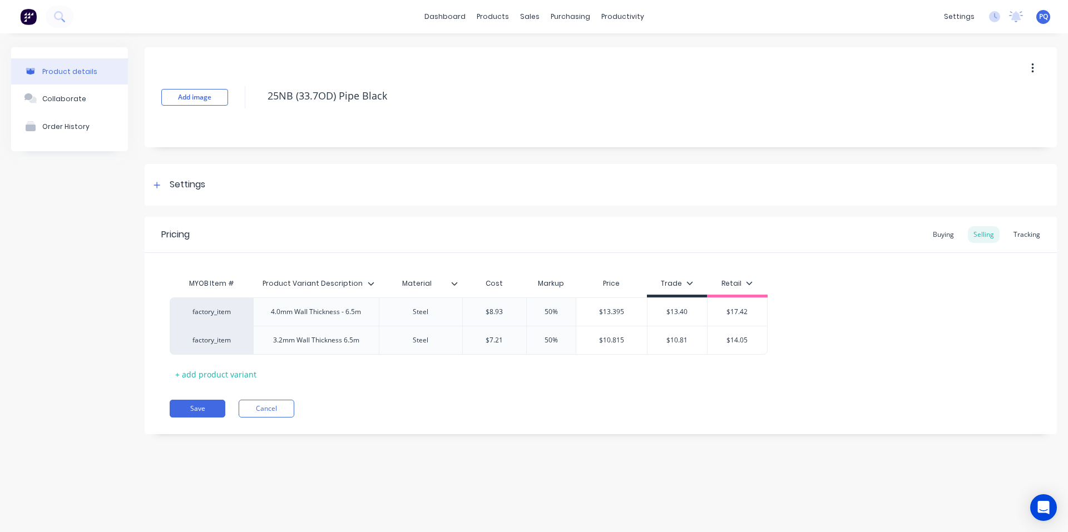
drag, startPoint x: 186, startPoint y: 192, endPoint x: 218, endPoint y: 267, distance: 81.7
click at [185, 192] on div "Settings" at bounding box center [601, 185] width 912 height 42
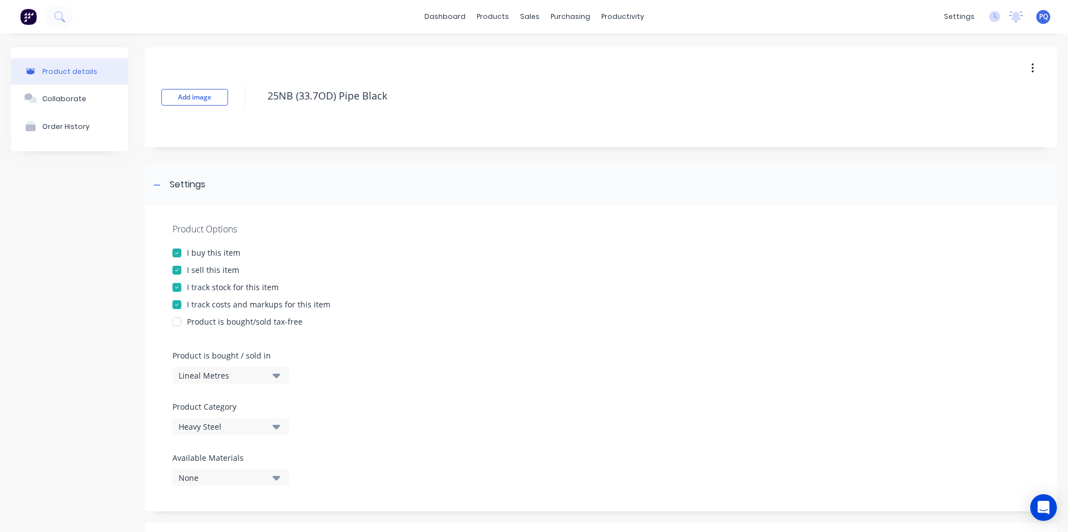
click at [217, 287] on div "I track stock for this item" at bounding box center [233, 287] width 92 height 12
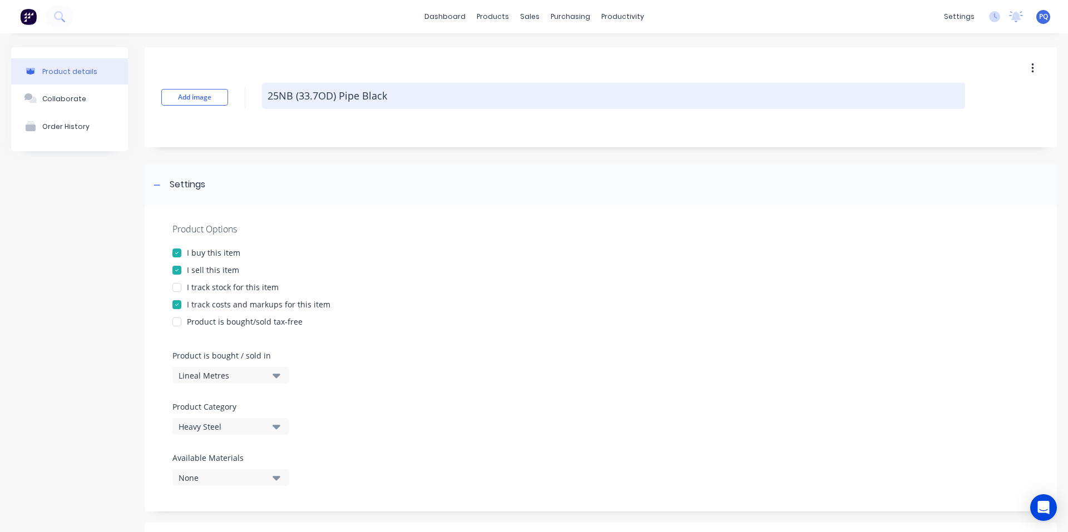
click at [307, 98] on textarea "25NB (33.7OD) Pipe Black" at bounding box center [613, 96] width 703 height 26
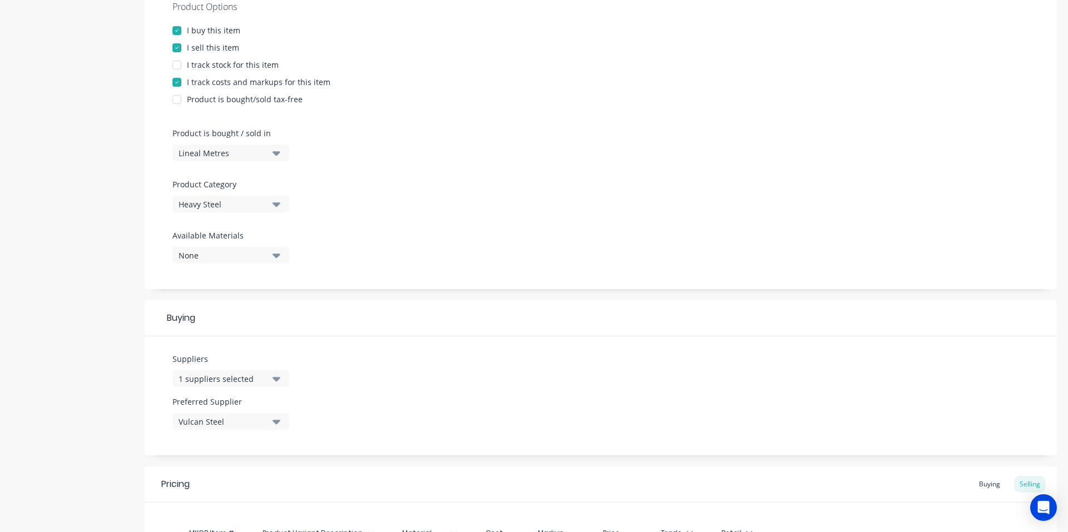
scroll to position [405, 0]
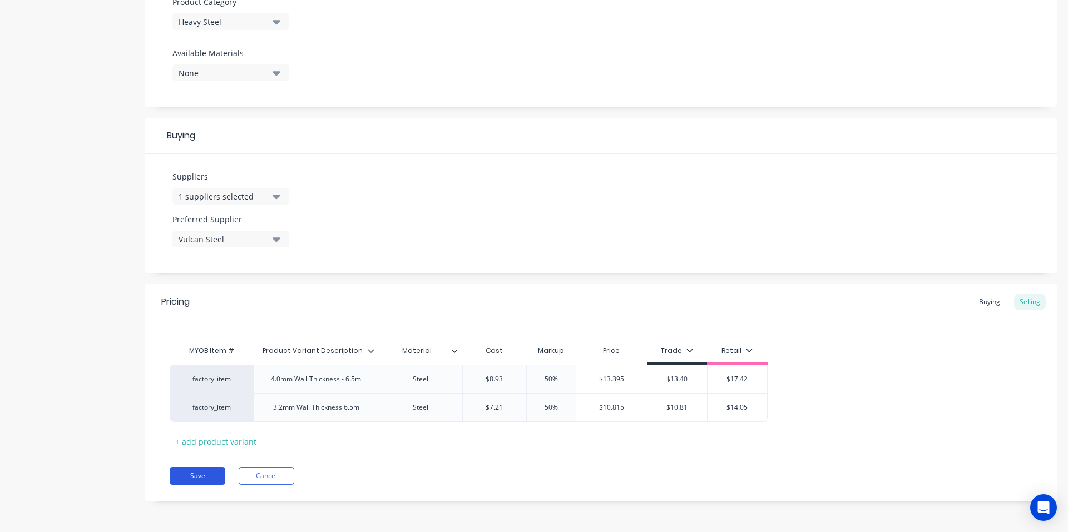
click at [201, 481] on button "Save" at bounding box center [198, 476] width 56 height 18
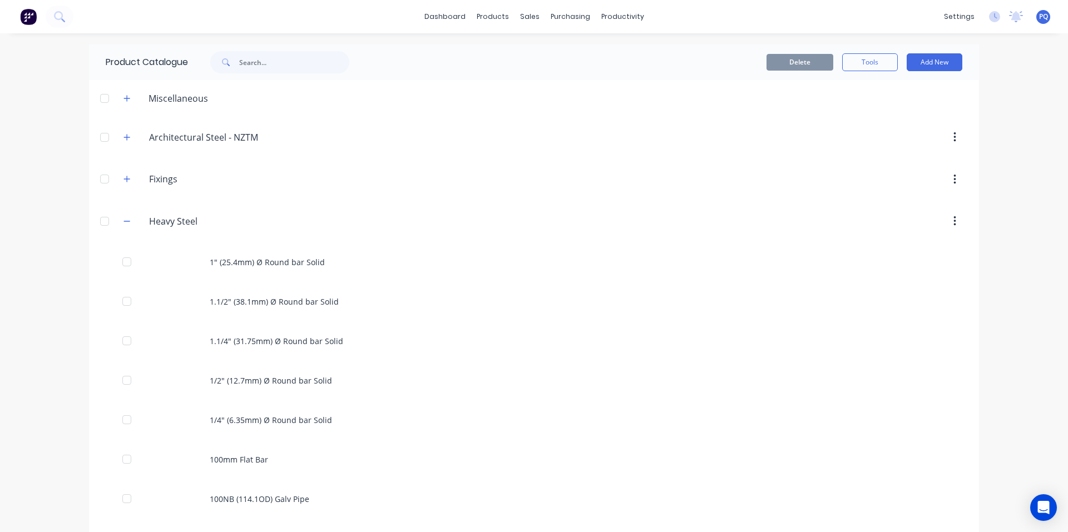
scroll to position [2602, 0]
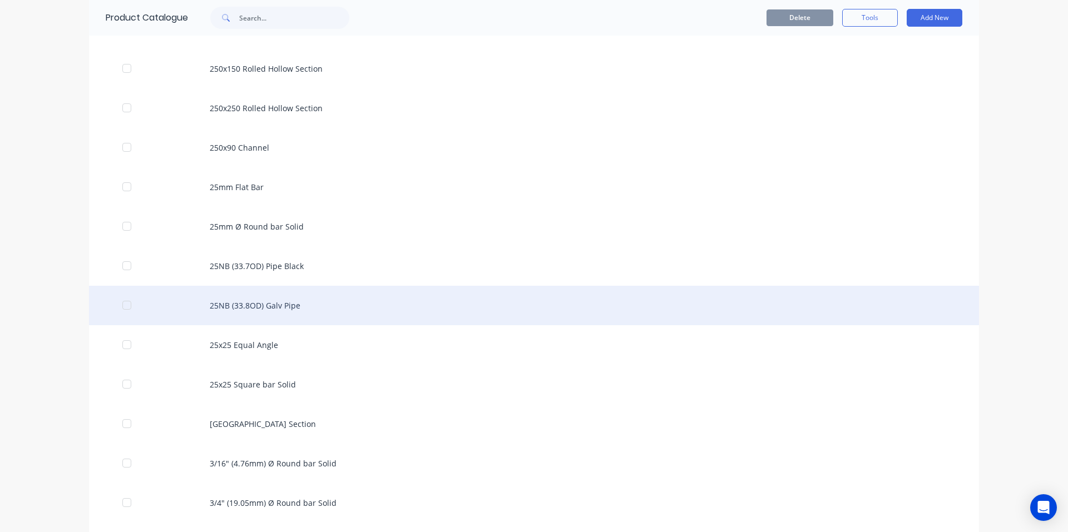
click at [285, 298] on div "25NB (33.8OD) Galv Pipe" at bounding box center [534, 305] width 890 height 39
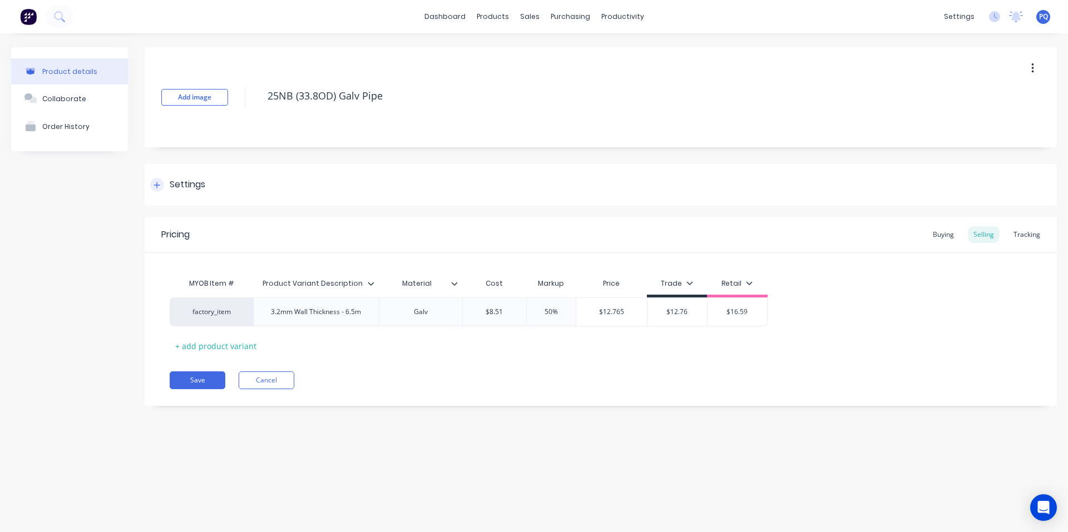
click at [173, 181] on div "Settings" at bounding box center [188, 185] width 36 height 14
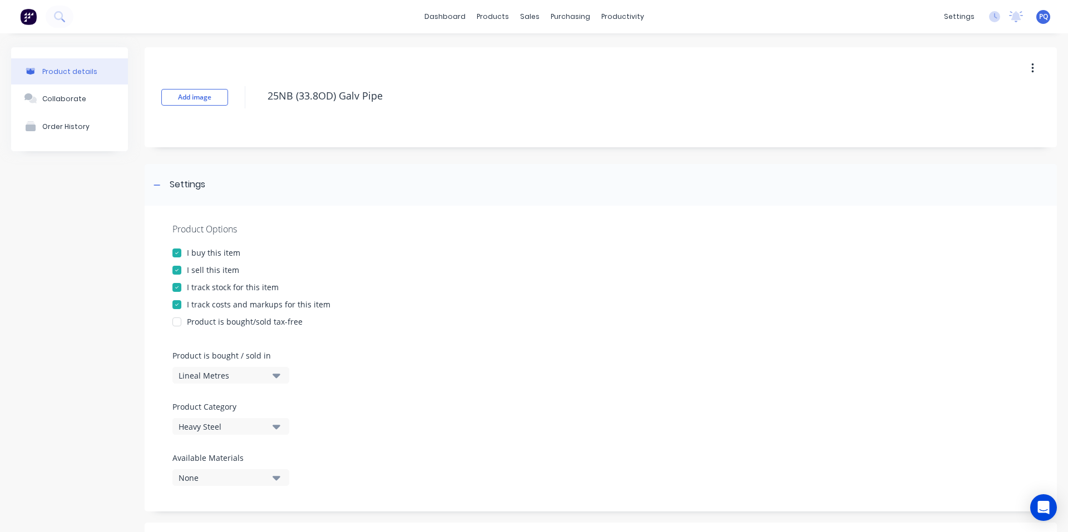
click at [227, 286] on div "I track stock for this item" at bounding box center [233, 287] width 92 height 12
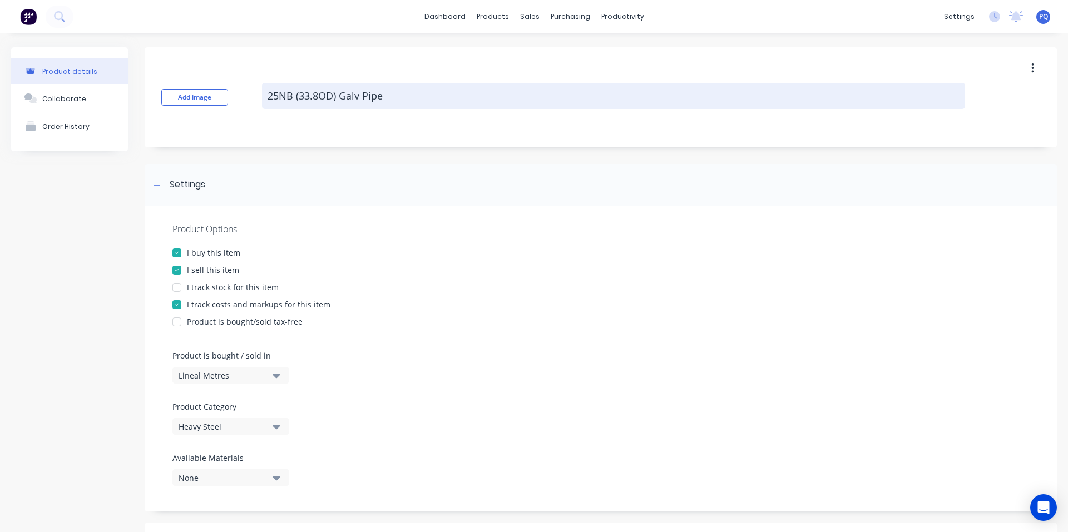
click at [330, 101] on textarea "25NB (33.8OD) Galv Pipe" at bounding box center [613, 96] width 703 height 26
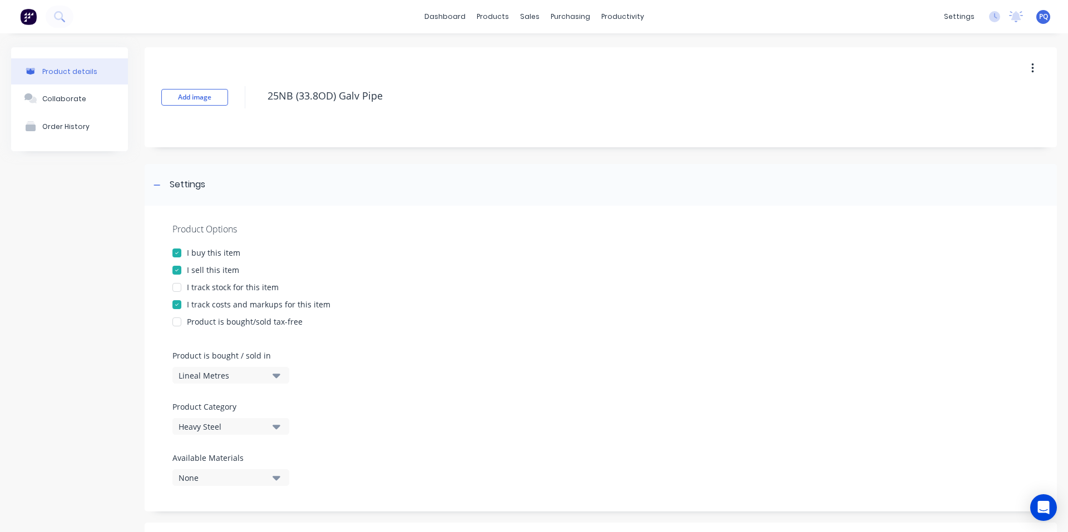
scroll to position [376, 0]
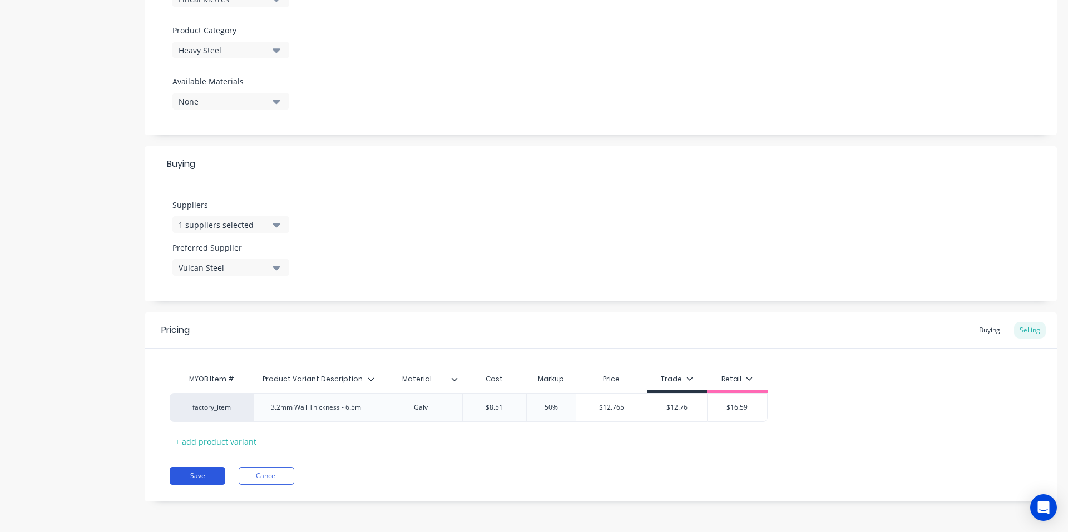
click at [187, 472] on button "Save" at bounding box center [198, 476] width 56 height 18
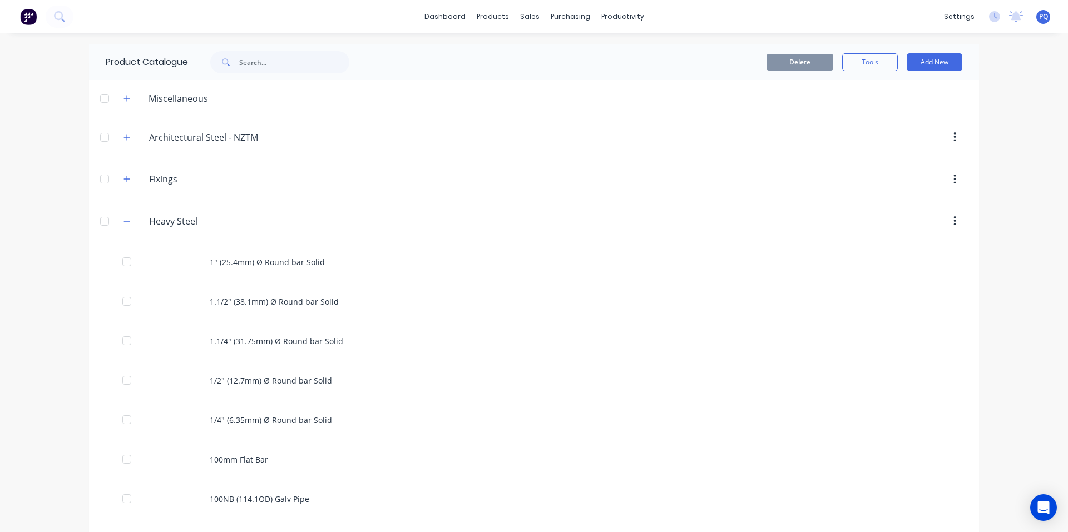
scroll to position [2641, 0]
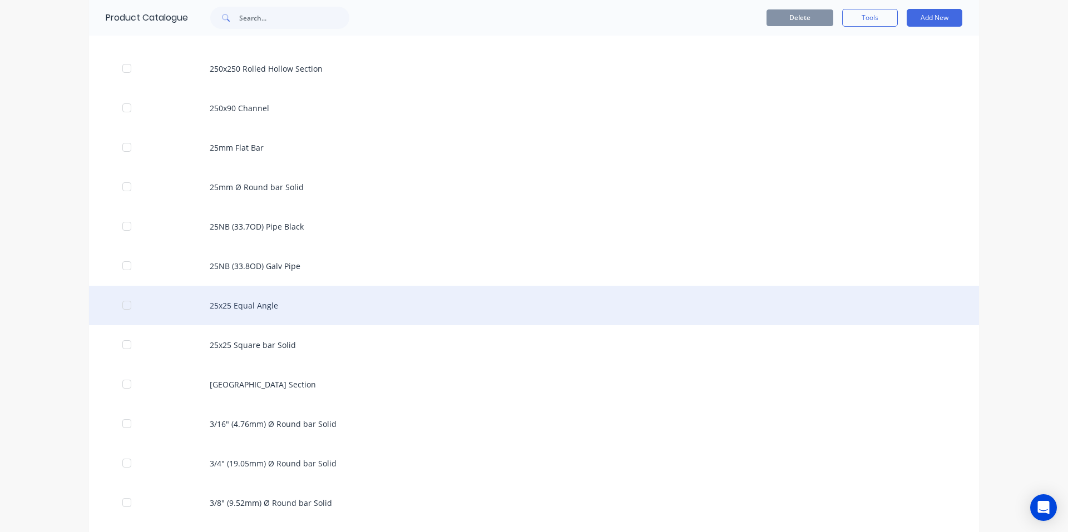
click at [296, 315] on div "25x25 Equal Angle" at bounding box center [534, 305] width 890 height 39
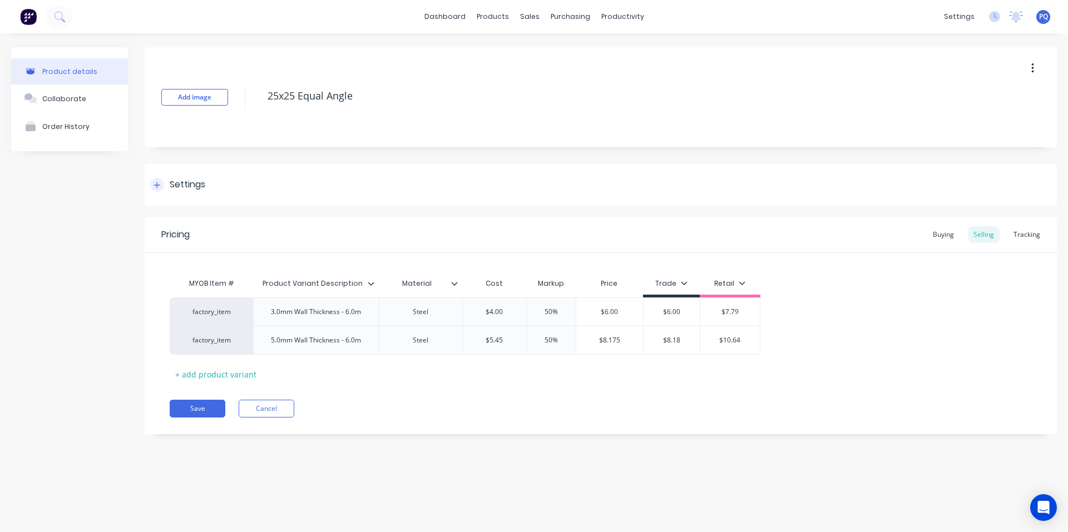
click at [187, 186] on div "Settings" at bounding box center [188, 185] width 36 height 14
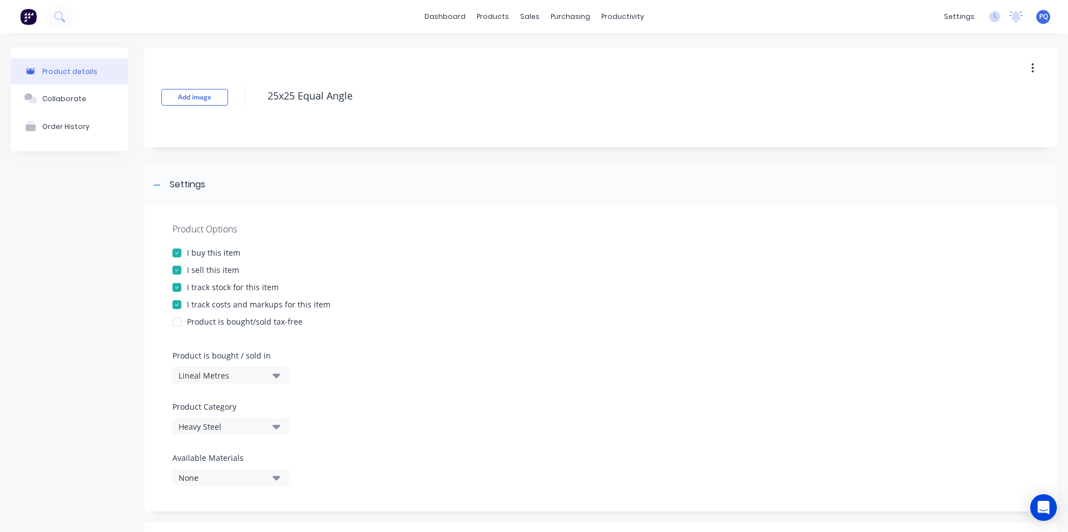
click at [203, 288] on div "I track stock for this item" at bounding box center [233, 287] width 92 height 12
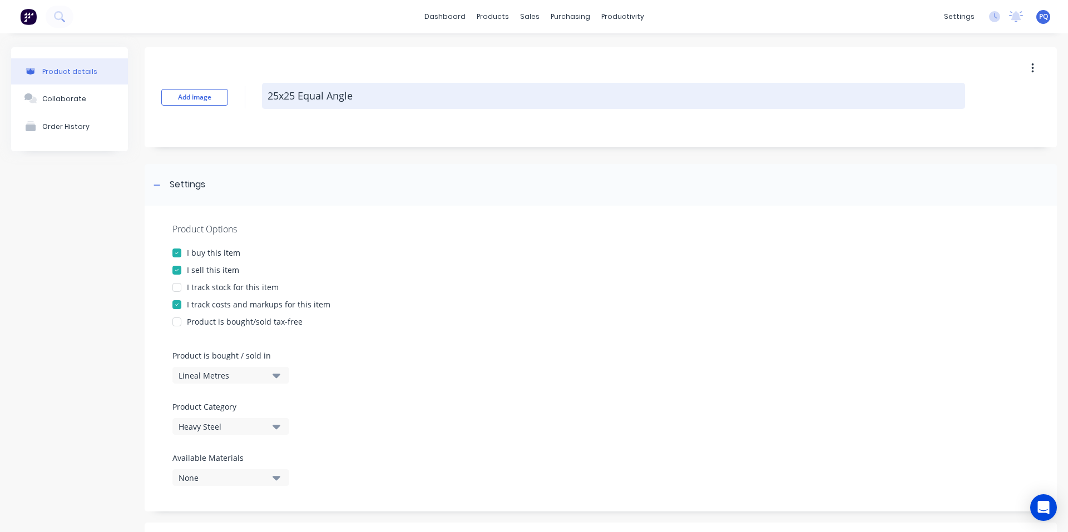
click at [329, 92] on textarea "25x25 Equal Angle" at bounding box center [613, 96] width 703 height 26
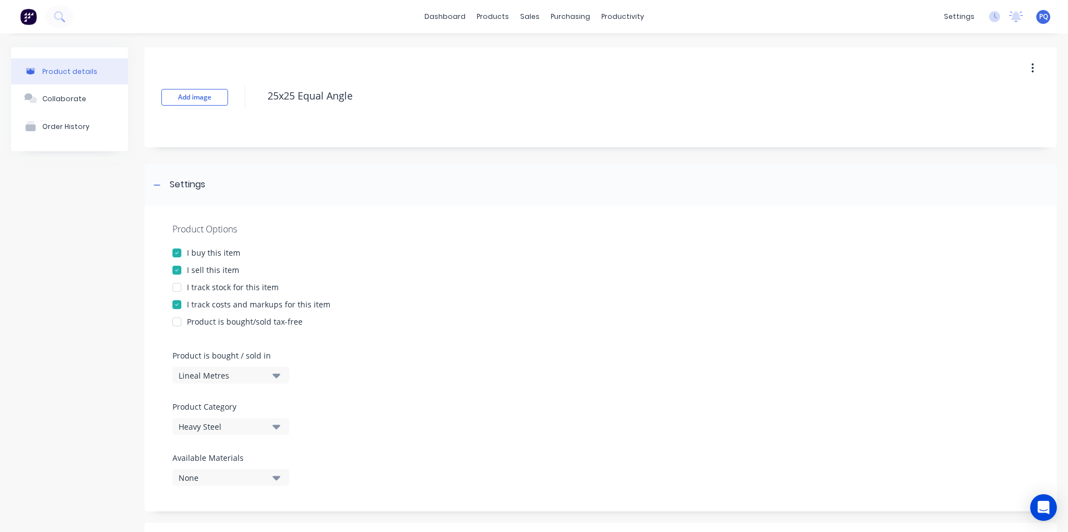
scroll to position [405, 0]
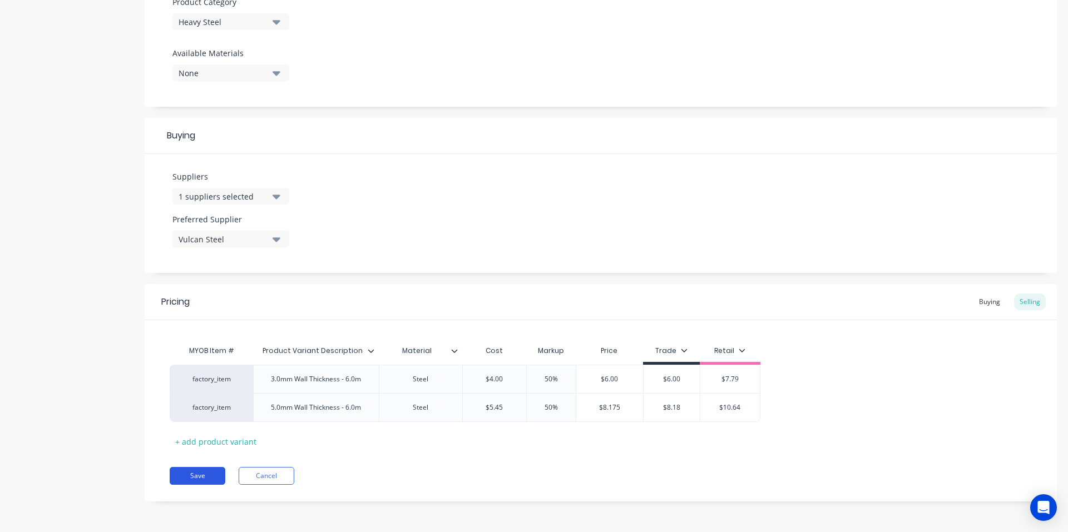
click at [194, 475] on button "Save" at bounding box center [198, 476] width 56 height 18
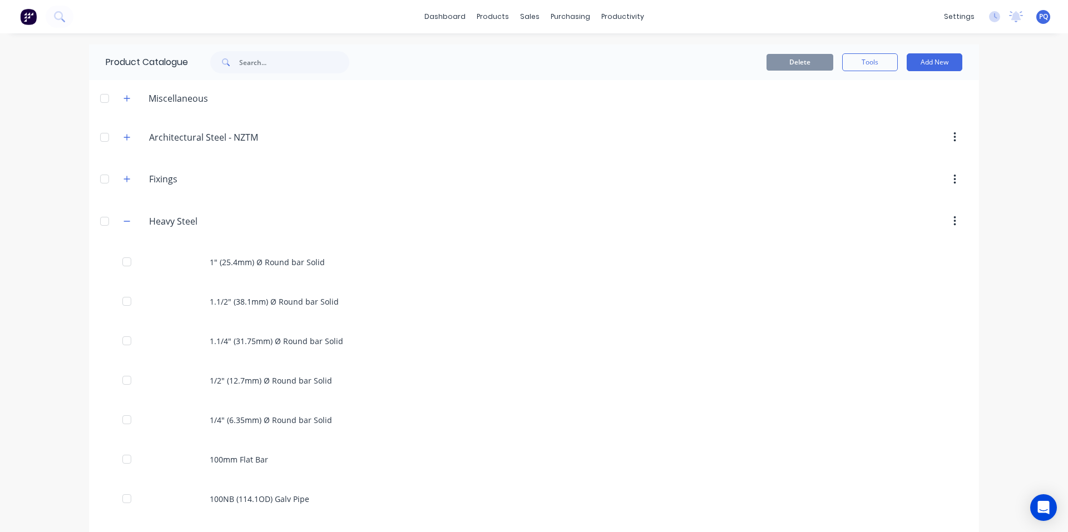
scroll to position [2681, 0]
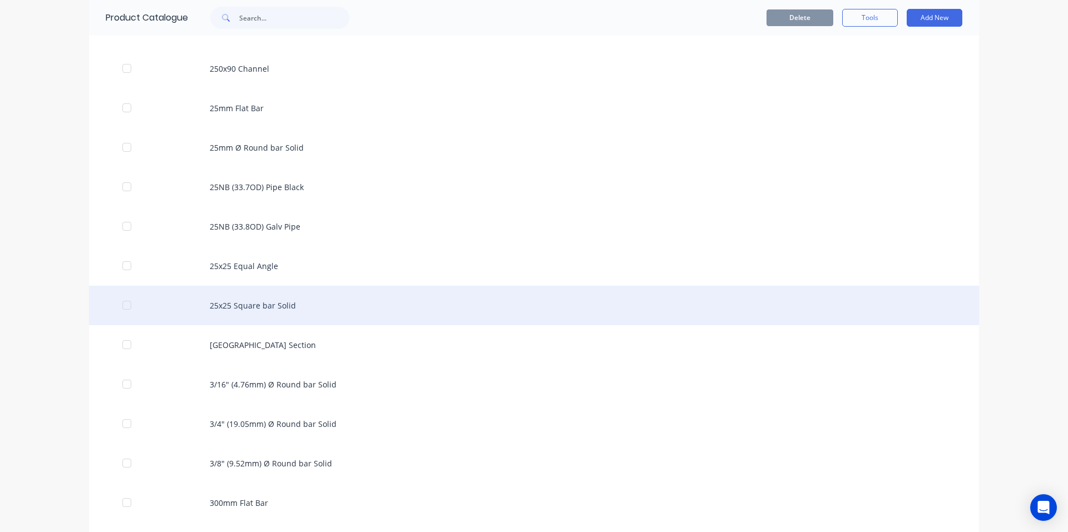
click at [355, 304] on div "25x25 Square bar Solid" at bounding box center [534, 305] width 890 height 39
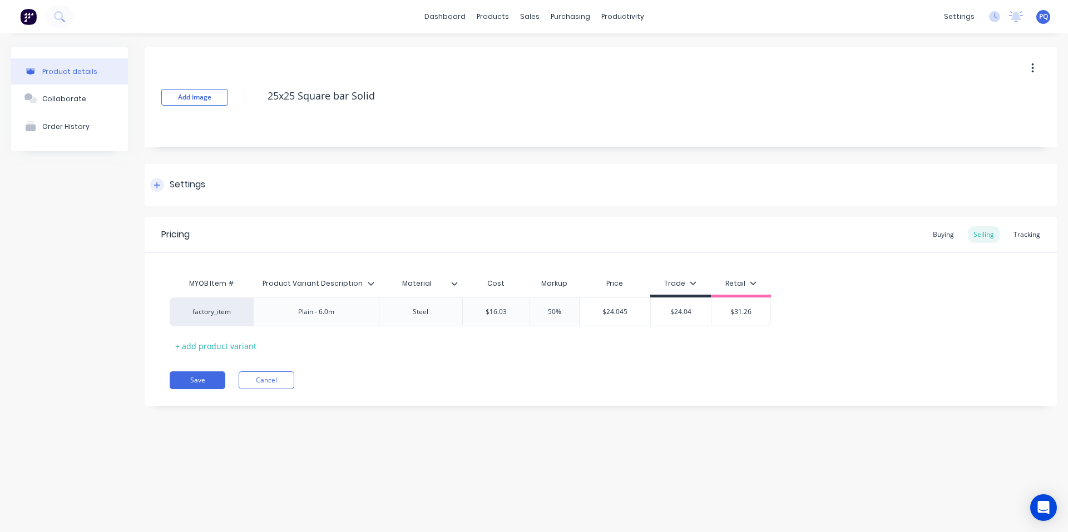
click at [205, 186] on div "Settings" at bounding box center [601, 185] width 912 height 42
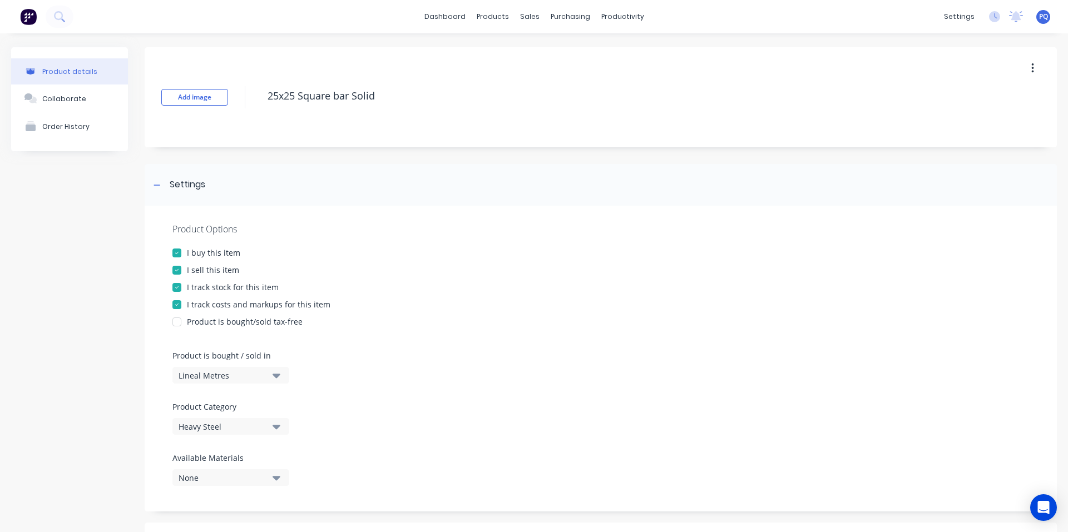
click at [226, 286] on div "I track stock for this item" at bounding box center [233, 287] width 92 height 12
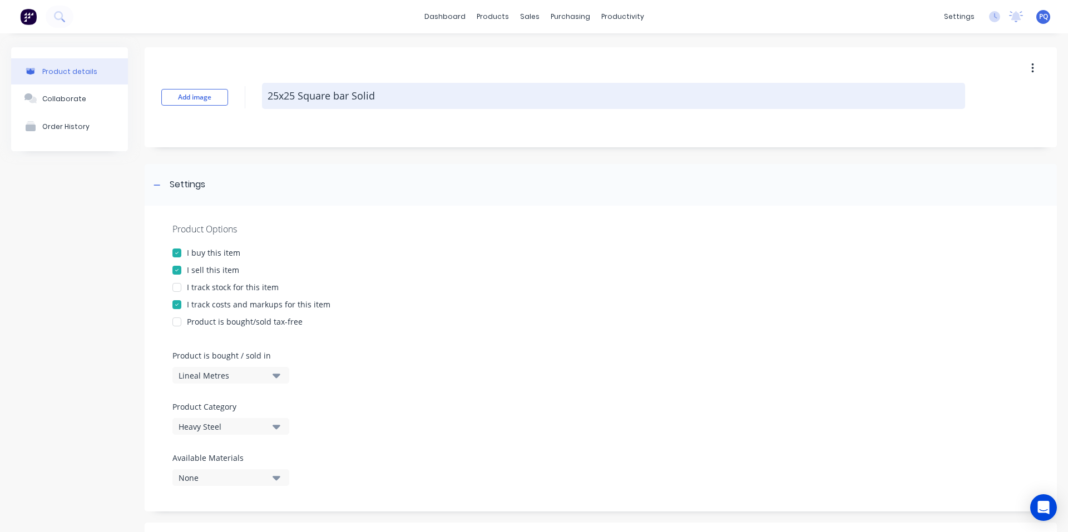
click at [324, 88] on textarea "25x25 Square bar Solid" at bounding box center [613, 96] width 703 height 26
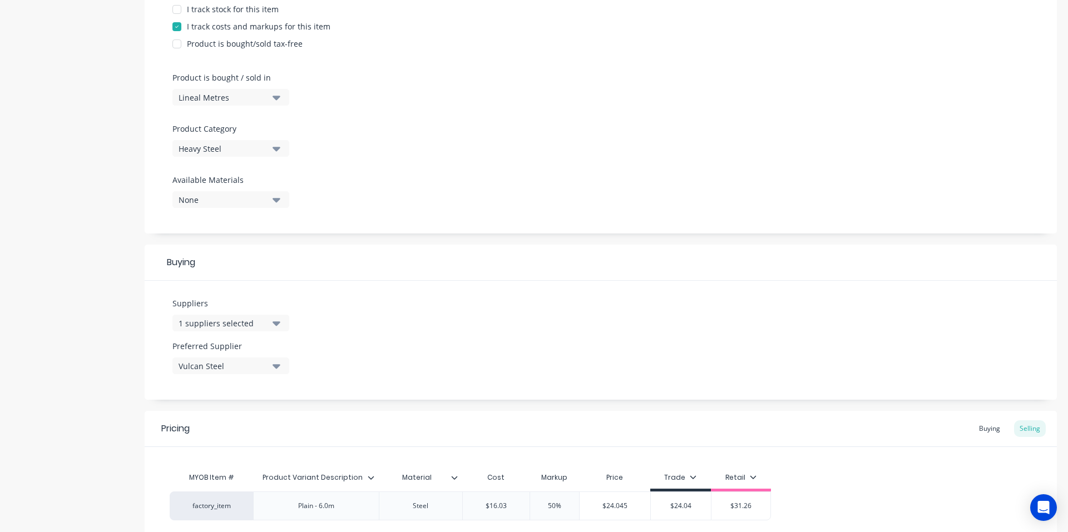
scroll to position [376, 0]
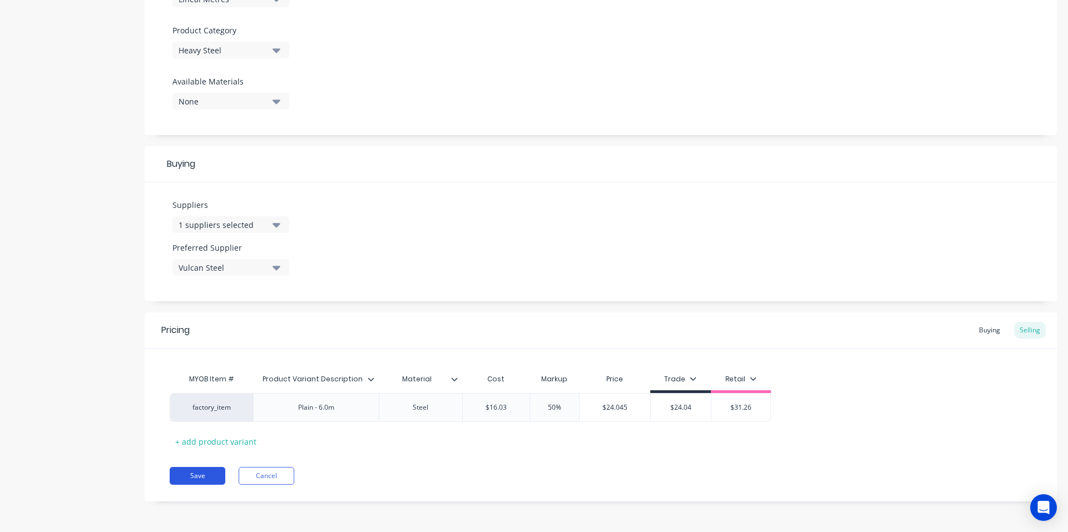
click at [200, 470] on button "Save" at bounding box center [198, 476] width 56 height 18
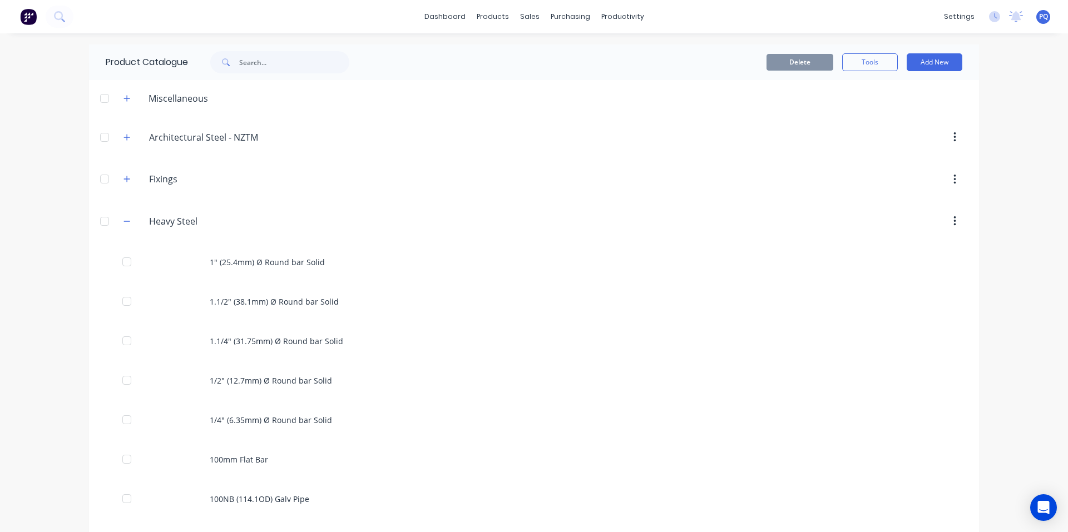
scroll to position [2720, 0]
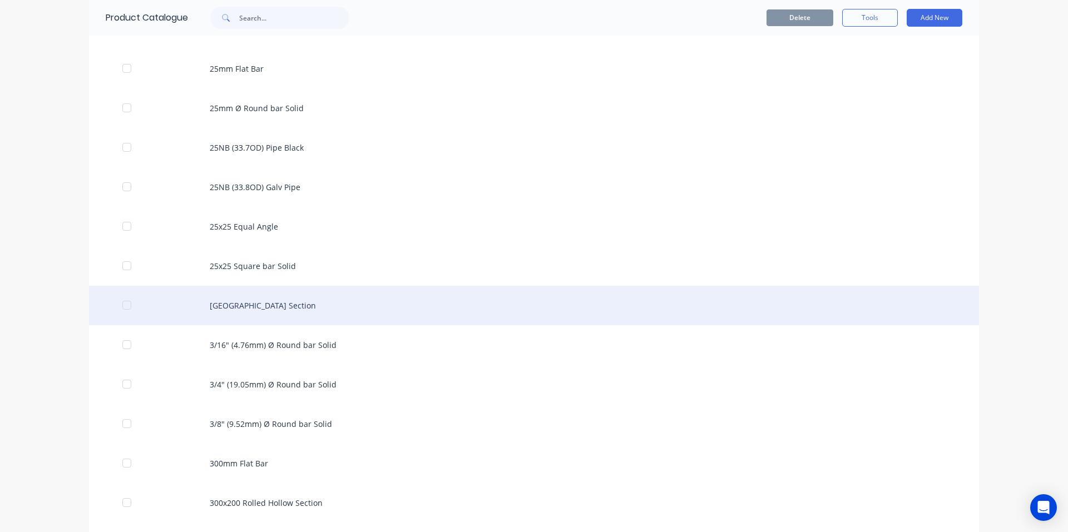
click at [269, 315] on div "[GEOGRAPHIC_DATA] Section" at bounding box center [534, 305] width 890 height 39
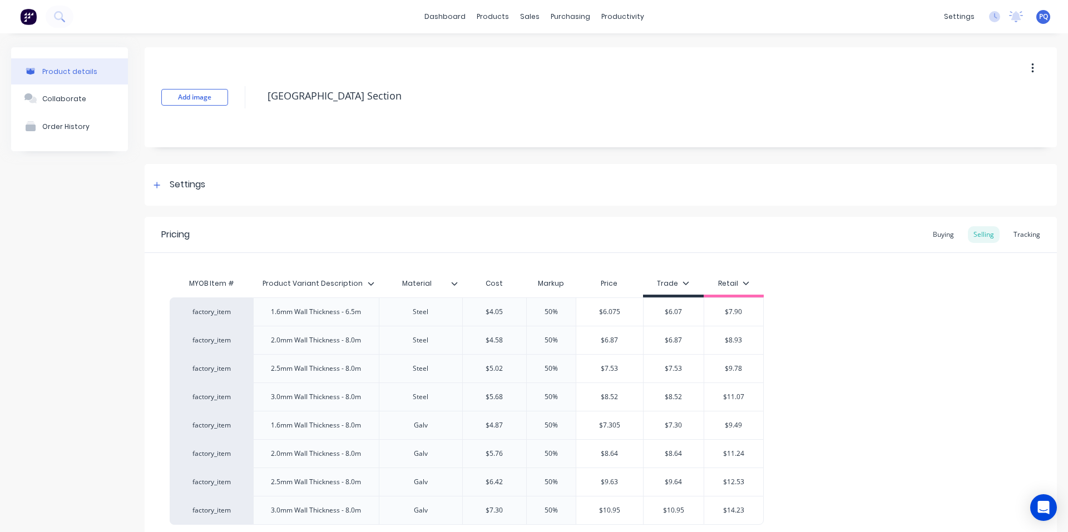
drag, startPoint x: 161, startPoint y: 189, endPoint x: 160, endPoint y: 208, distance: 18.9
click at [160, 190] on div at bounding box center [157, 185] width 14 height 14
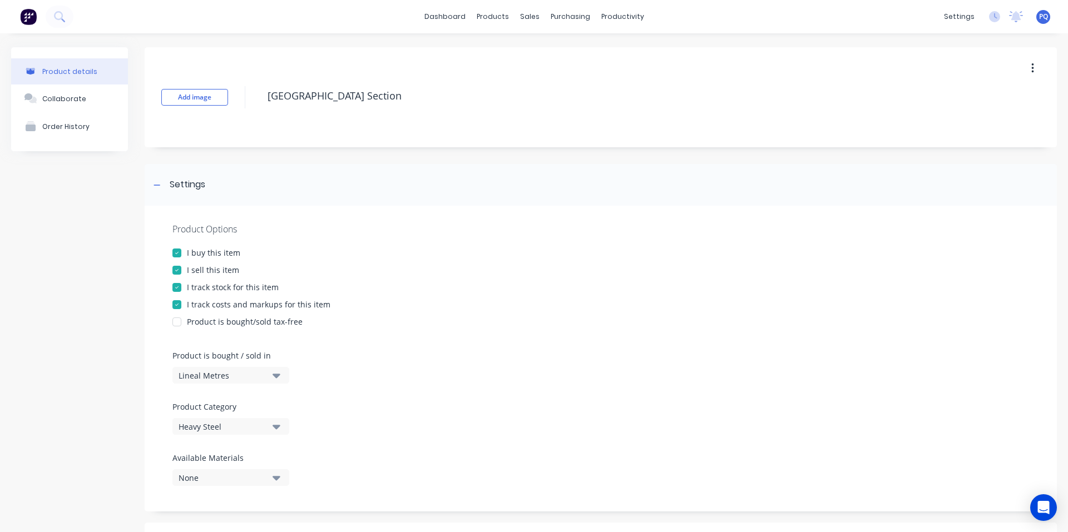
click at [178, 285] on div at bounding box center [177, 287] width 22 height 22
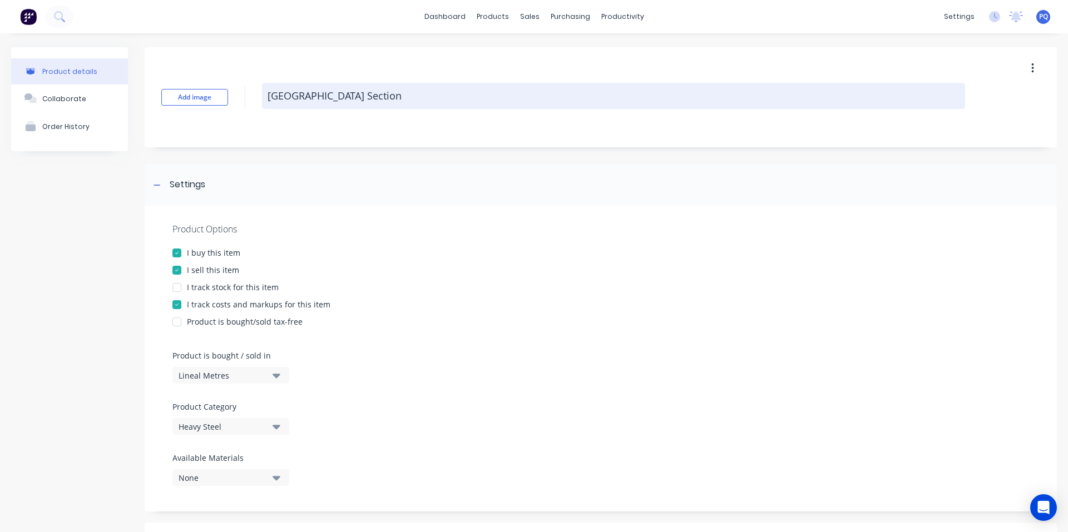
click at [315, 88] on textarea "[GEOGRAPHIC_DATA] Section" at bounding box center [613, 96] width 703 height 26
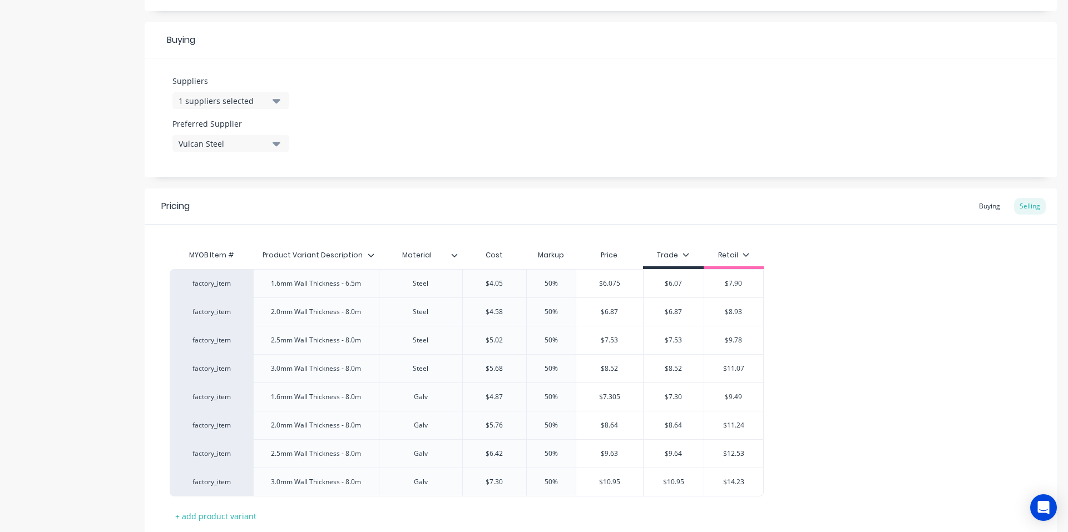
scroll to position [575, 0]
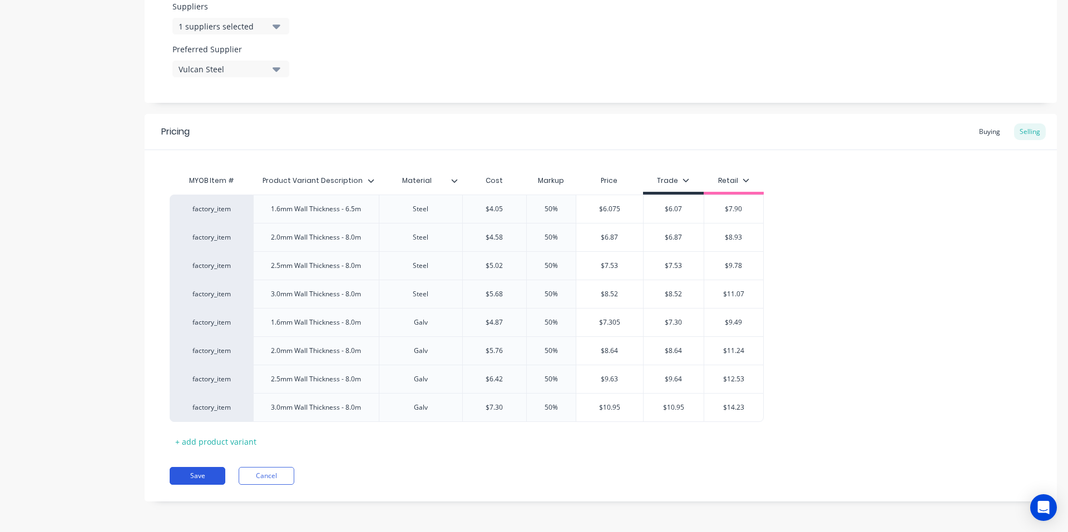
click at [209, 477] on button "Save" at bounding box center [198, 476] width 56 height 18
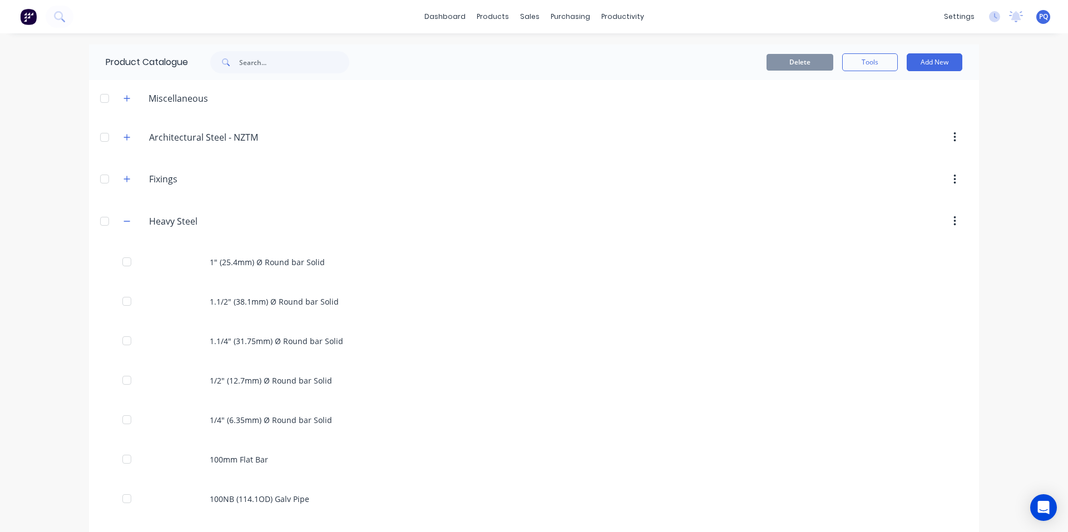
scroll to position [2760, 0]
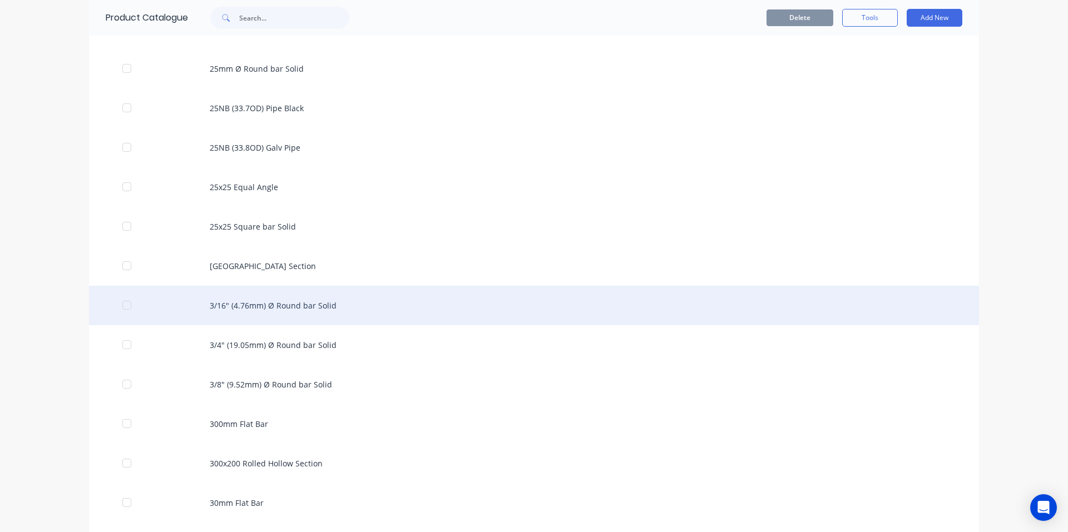
click at [339, 304] on div "3/16" (4.76mm) Ø Round bar Solid" at bounding box center [534, 305] width 890 height 39
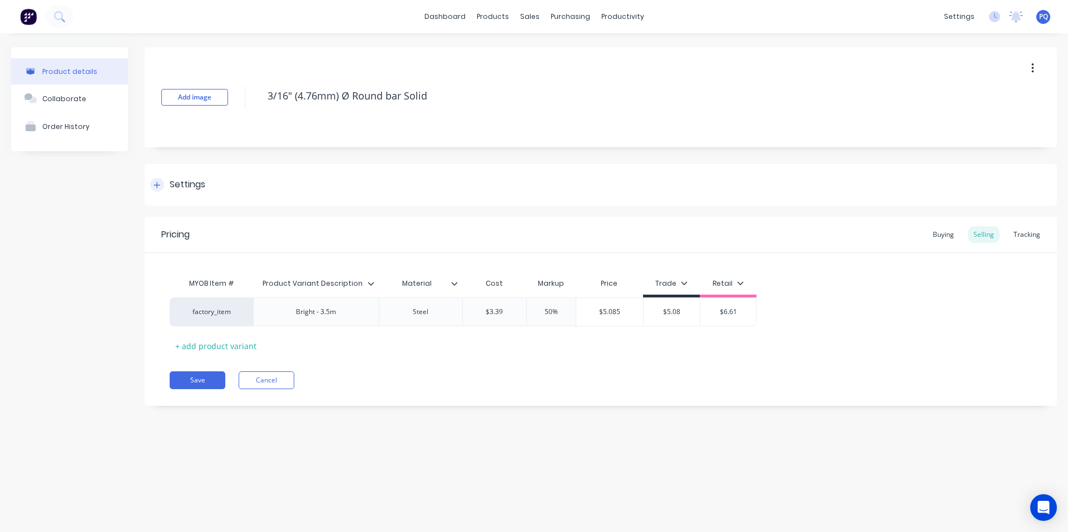
click at [159, 173] on div "Settings" at bounding box center [601, 185] width 912 height 42
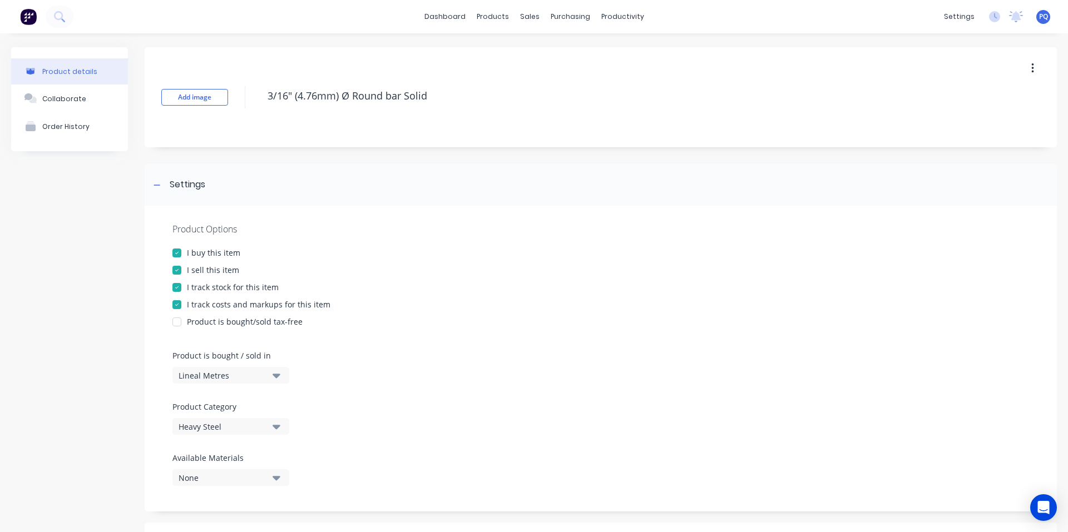
click at [180, 290] on div at bounding box center [177, 287] width 22 height 22
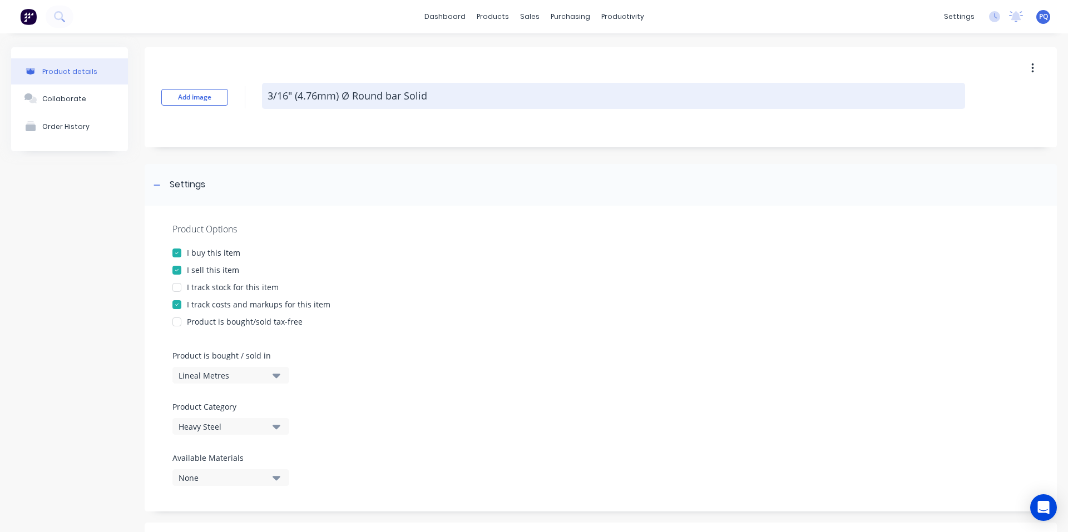
click at [315, 89] on textarea "3/16" (4.76mm) Ø Round bar Solid" at bounding box center [613, 96] width 703 height 26
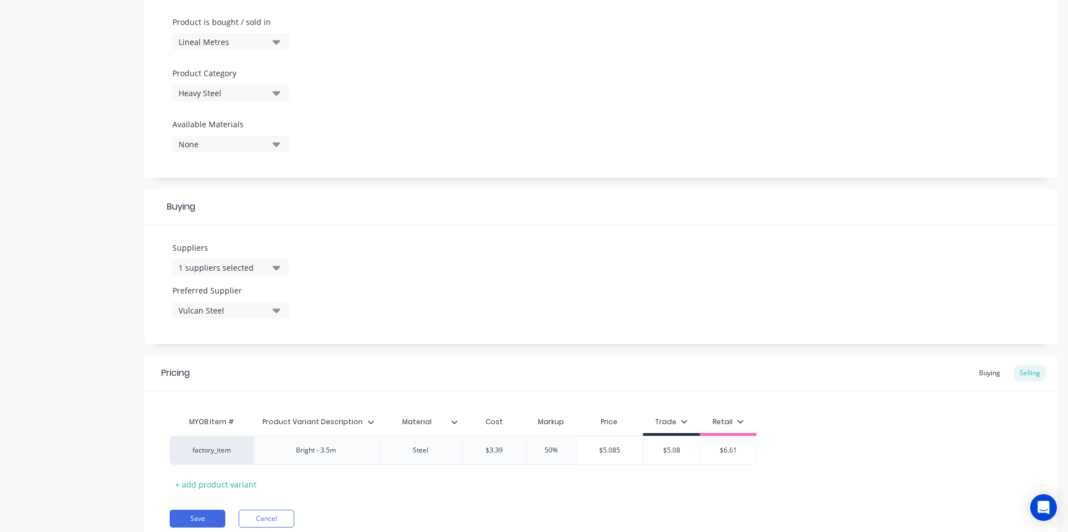
scroll to position [376, 0]
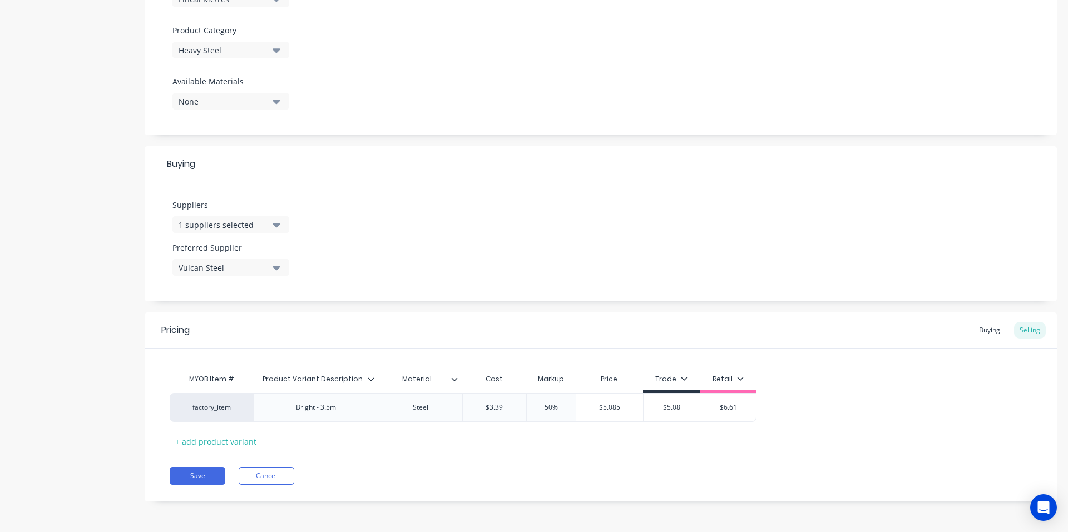
click at [202, 488] on div "Pricing Buying Selling MYOB Item # Product Variant Description Material Cost Ma…" at bounding box center [601, 406] width 912 height 189
click at [204, 482] on button "Save" at bounding box center [198, 476] width 56 height 18
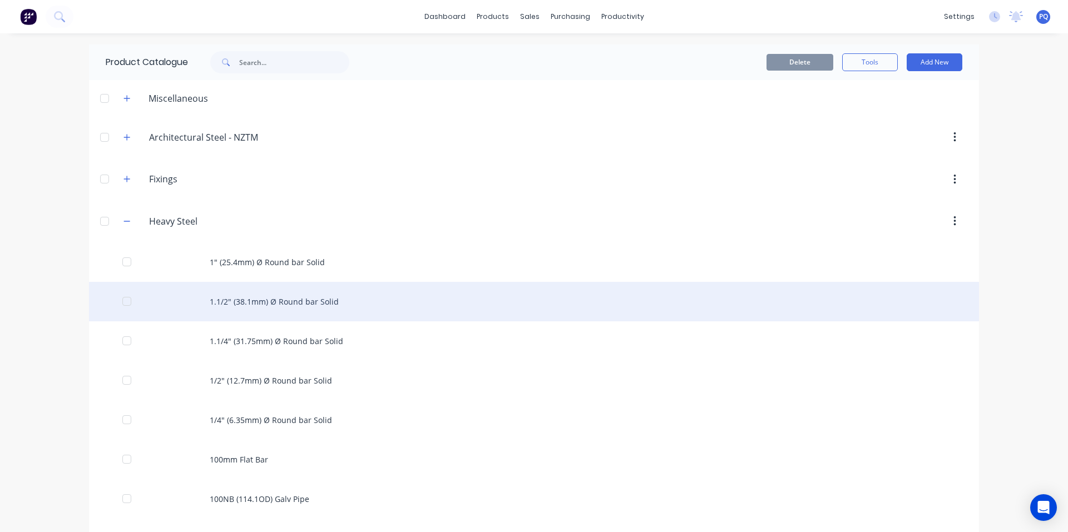
scroll to position [2799, 0]
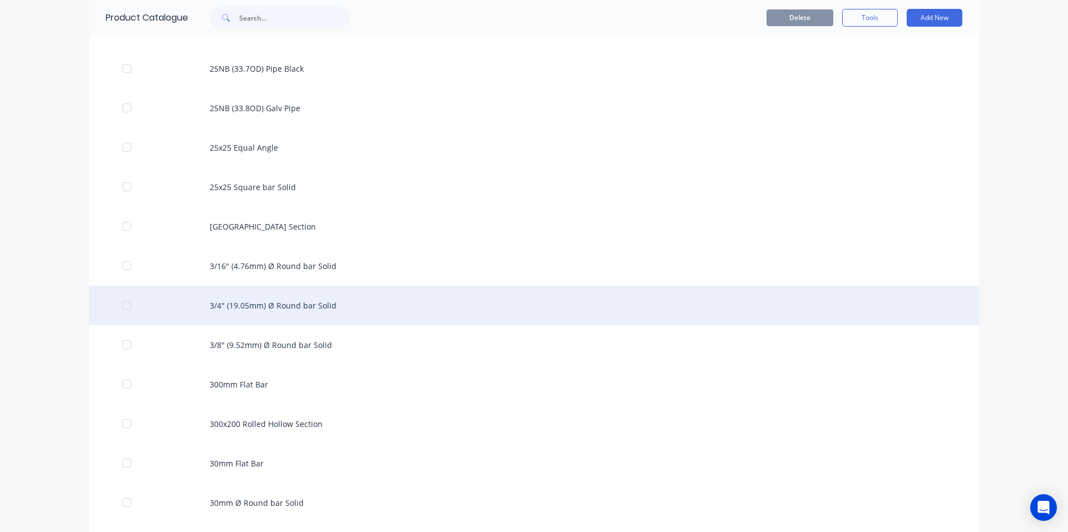
click at [505, 306] on div "3/4" (19.05mm) Ø Round bar Solid" at bounding box center [534, 305] width 890 height 39
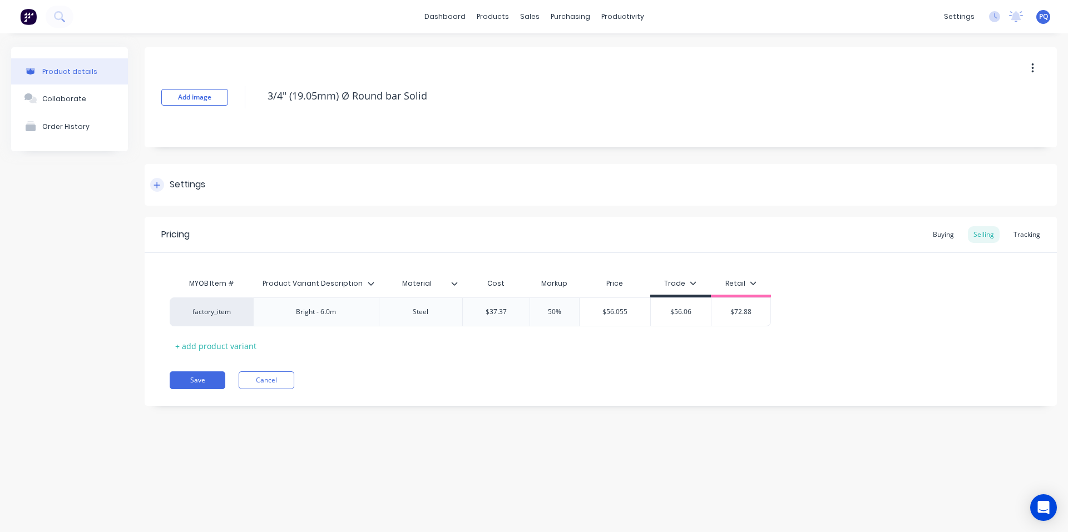
click at [195, 203] on div "Settings" at bounding box center [601, 185] width 912 height 42
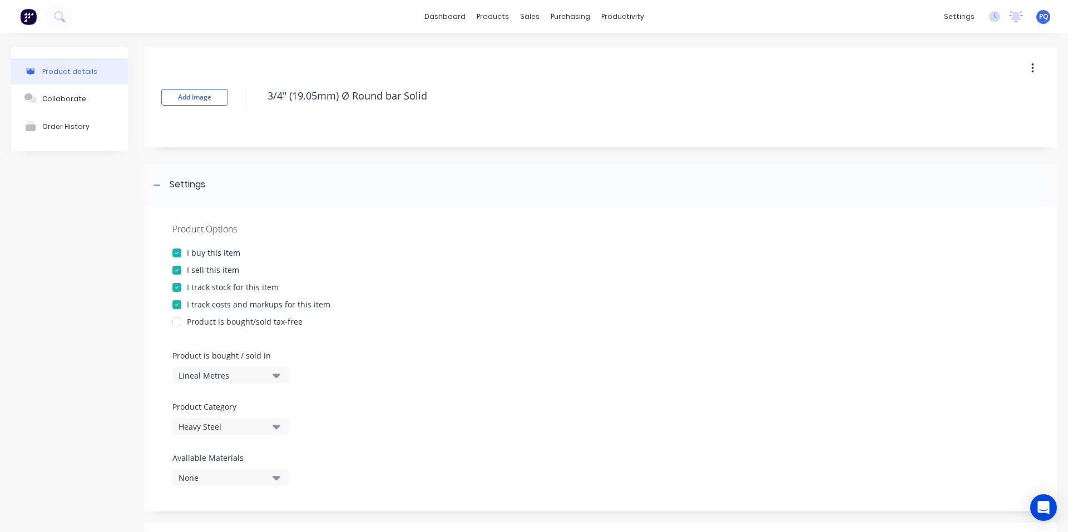
click at [207, 285] on div "I track stock for this item" at bounding box center [233, 287] width 92 height 12
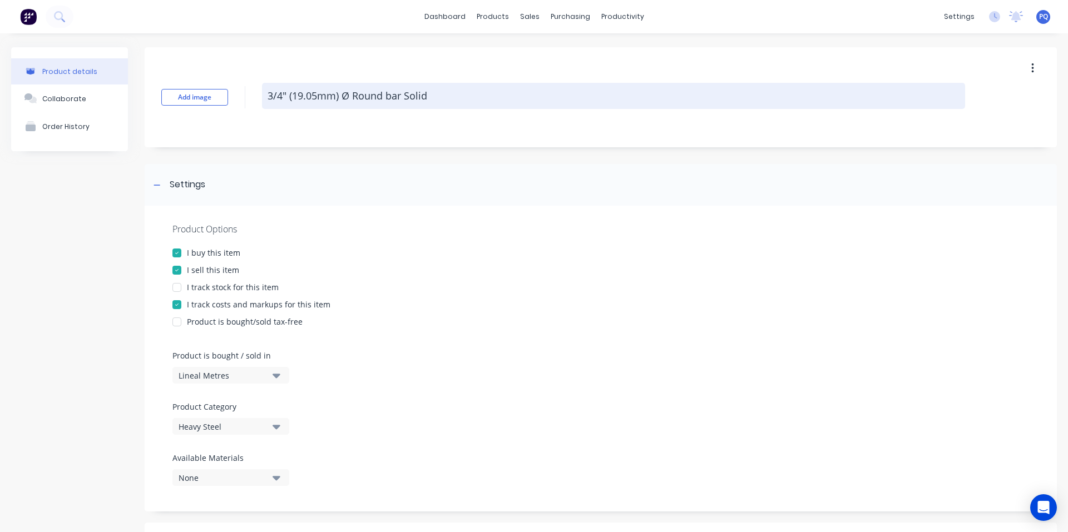
click at [310, 102] on textarea "3/4" (19.05mm) Ø Round bar Solid" at bounding box center [613, 96] width 703 height 26
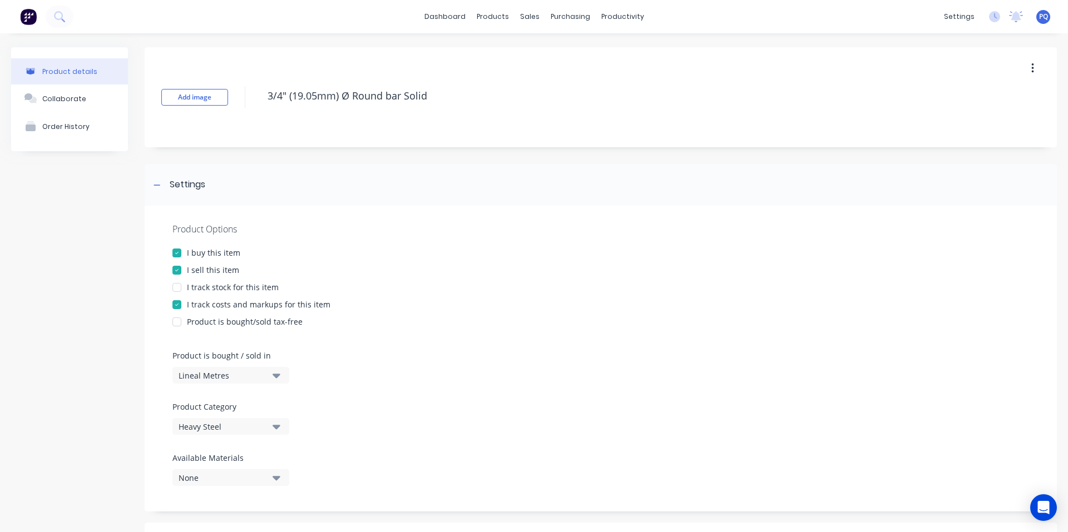
scroll to position [376, 0]
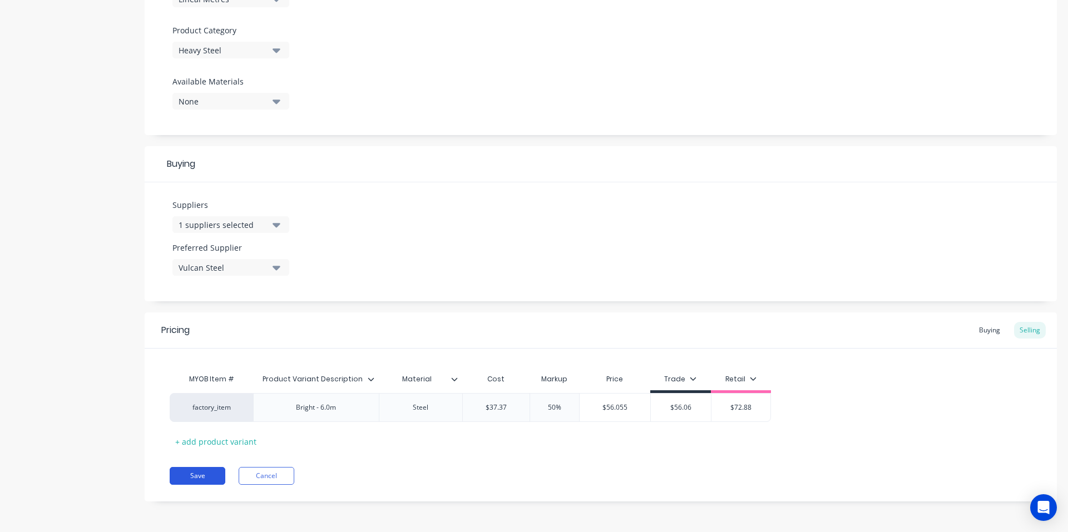
click at [200, 470] on button "Save" at bounding box center [198, 476] width 56 height 18
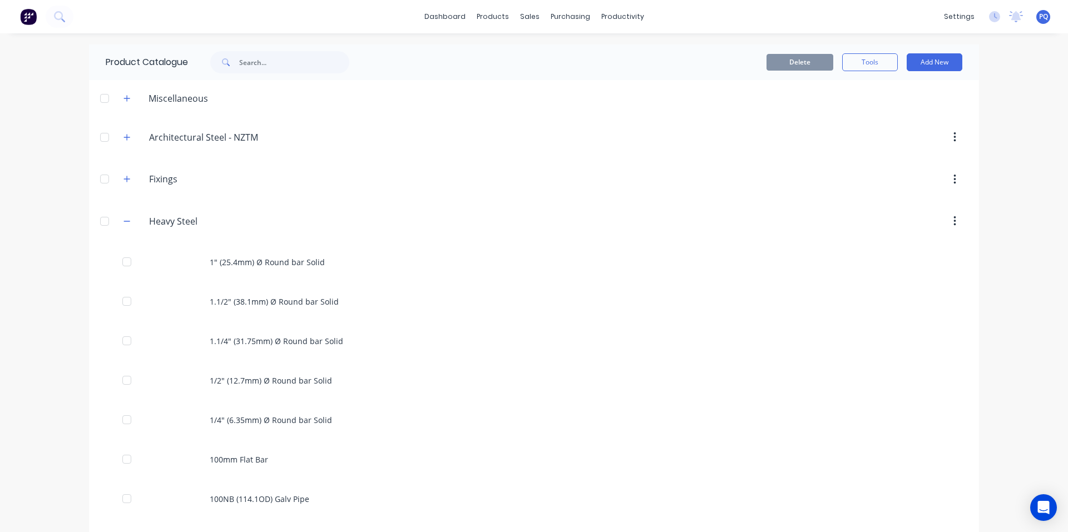
scroll to position [2839, 0]
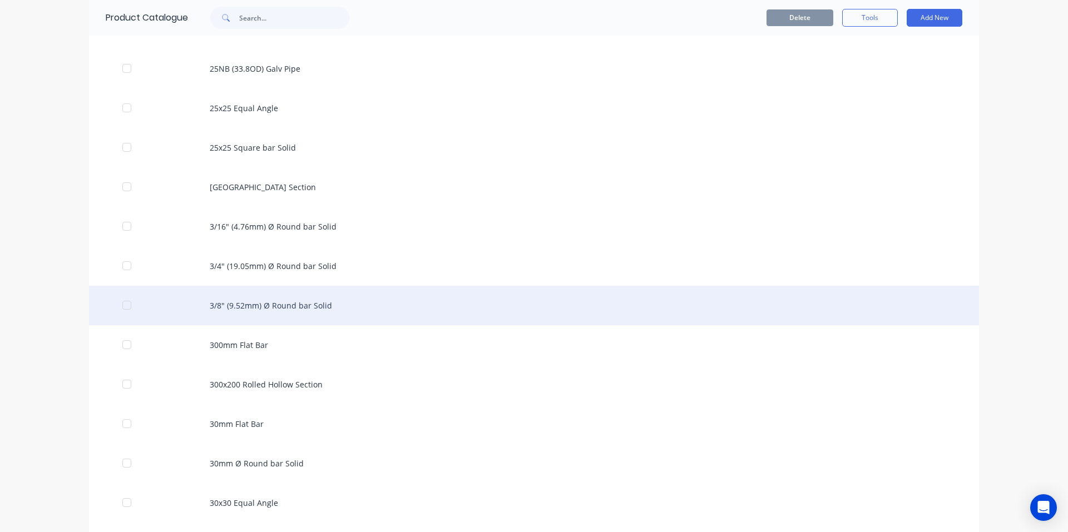
click at [320, 316] on div "3/8" (9.52mm) Ø Round bar Solid" at bounding box center [534, 305] width 890 height 39
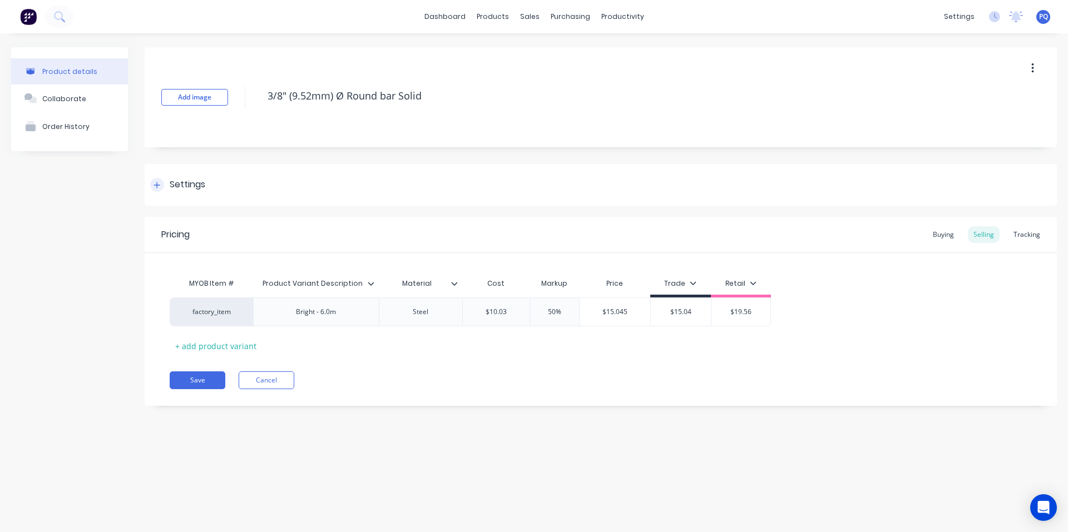
click at [157, 181] on icon at bounding box center [156, 185] width 7 height 8
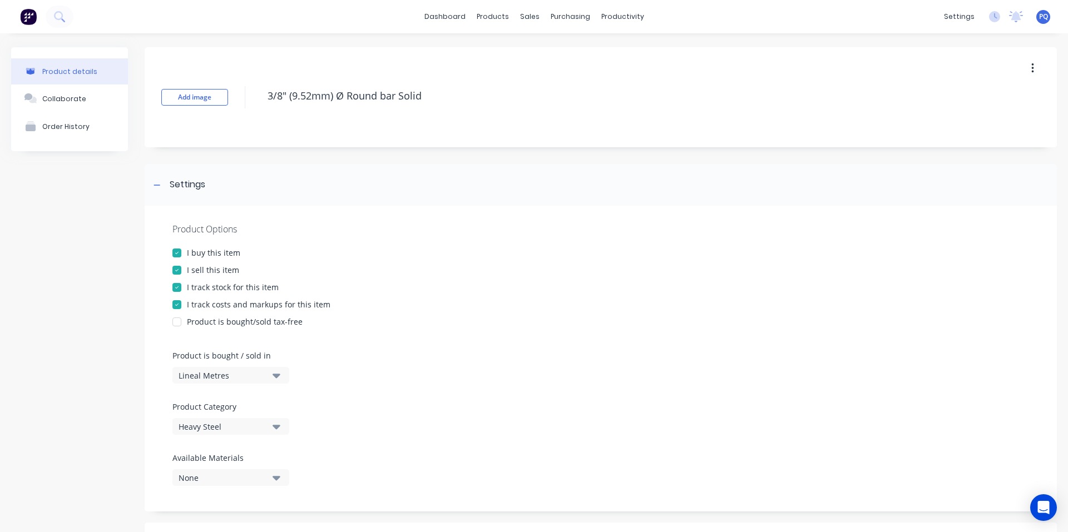
drag, startPoint x: 201, startPoint y: 285, endPoint x: 234, endPoint y: 234, distance: 60.8
click at [201, 285] on div "I track stock for this item" at bounding box center [233, 287] width 92 height 12
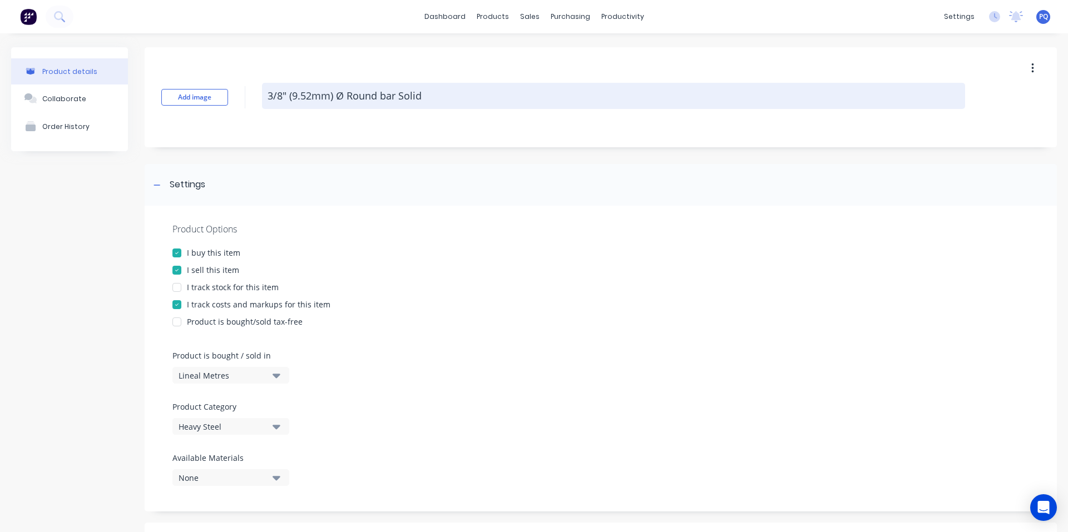
click at [310, 104] on textarea "3/8" (9.52mm) Ø Round bar Solid" at bounding box center [613, 96] width 703 height 26
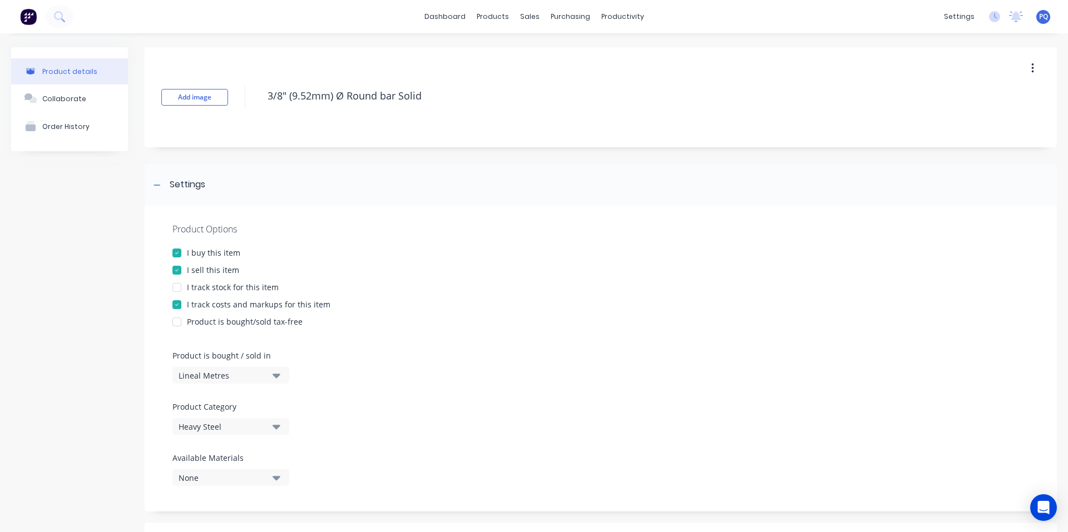
scroll to position [376, 0]
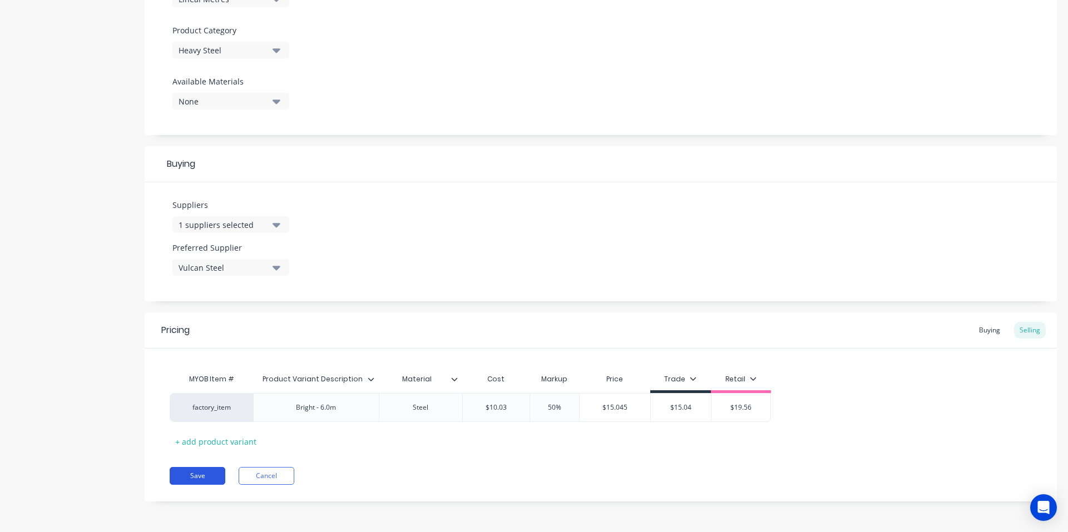
click at [188, 474] on button "Save" at bounding box center [198, 476] width 56 height 18
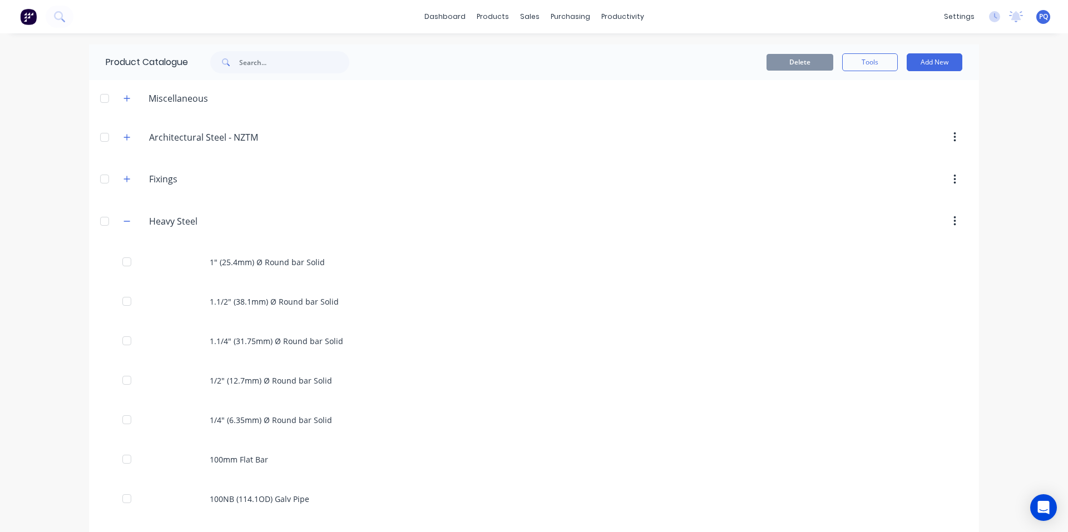
scroll to position [2878, 0]
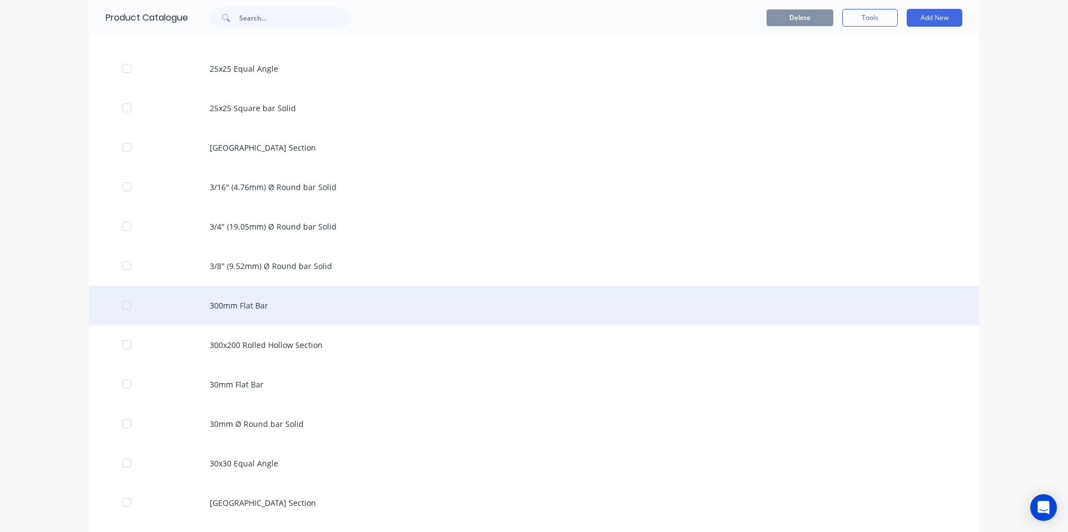
click at [364, 310] on div "300mm Flat Bar" at bounding box center [534, 305] width 890 height 39
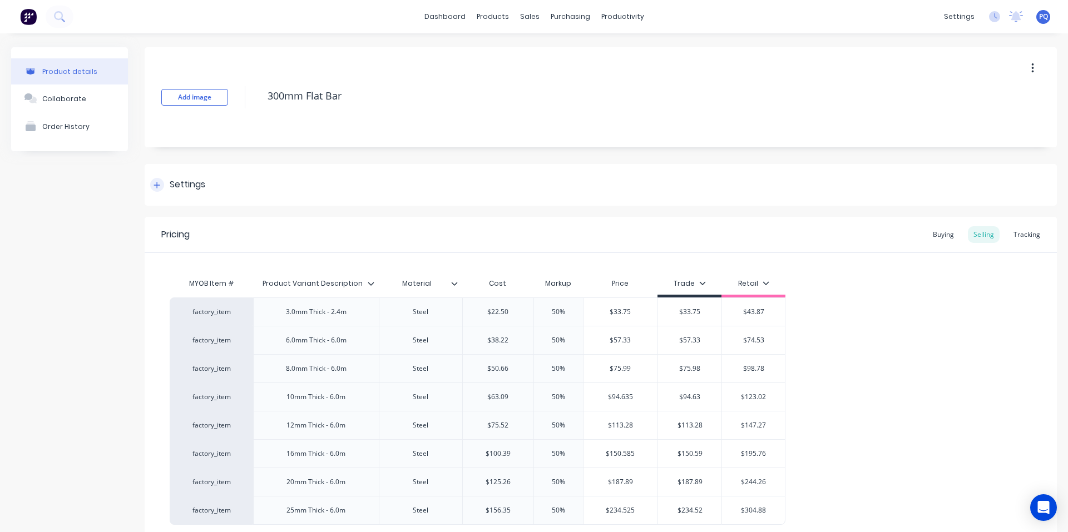
click at [170, 190] on div "Settings" at bounding box center [188, 185] width 36 height 14
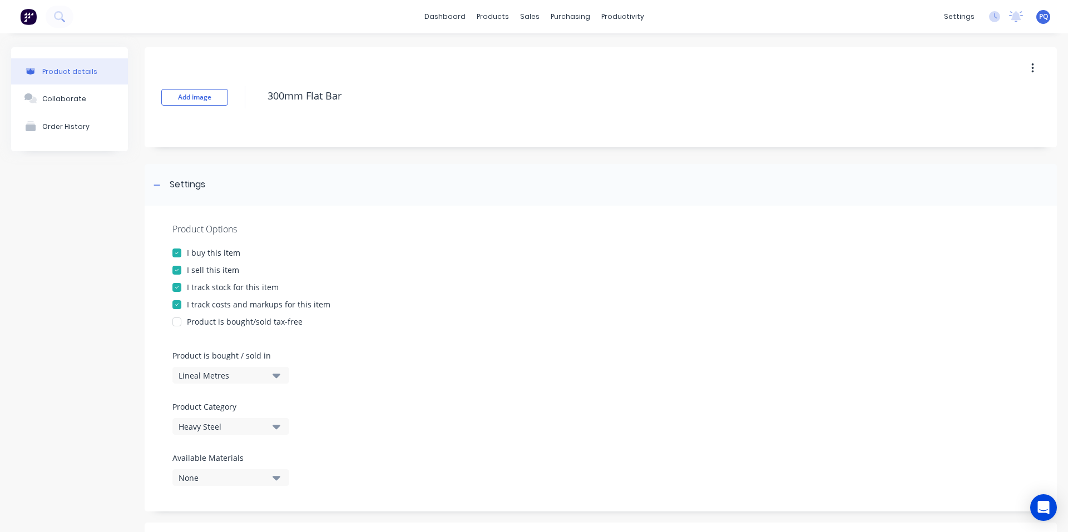
click at [190, 286] on div "I track stock for this item" at bounding box center [233, 287] width 92 height 12
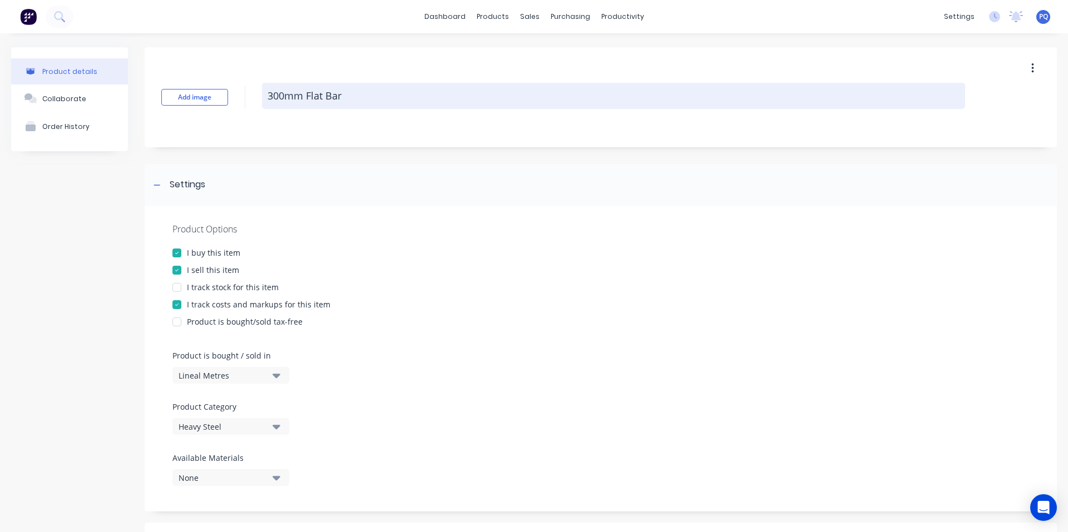
click at [325, 88] on textarea "300mm Flat Bar" at bounding box center [613, 96] width 703 height 26
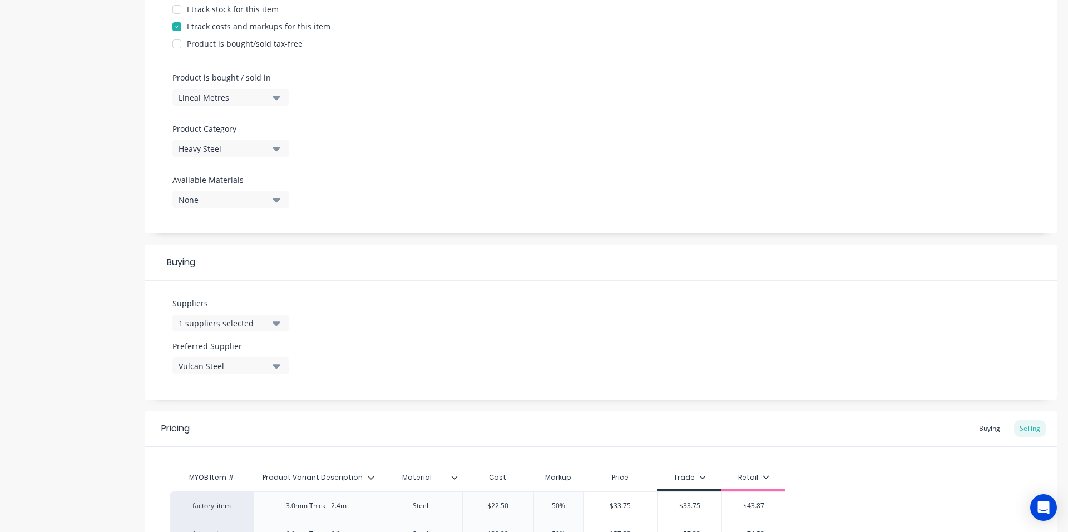
scroll to position [575, 0]
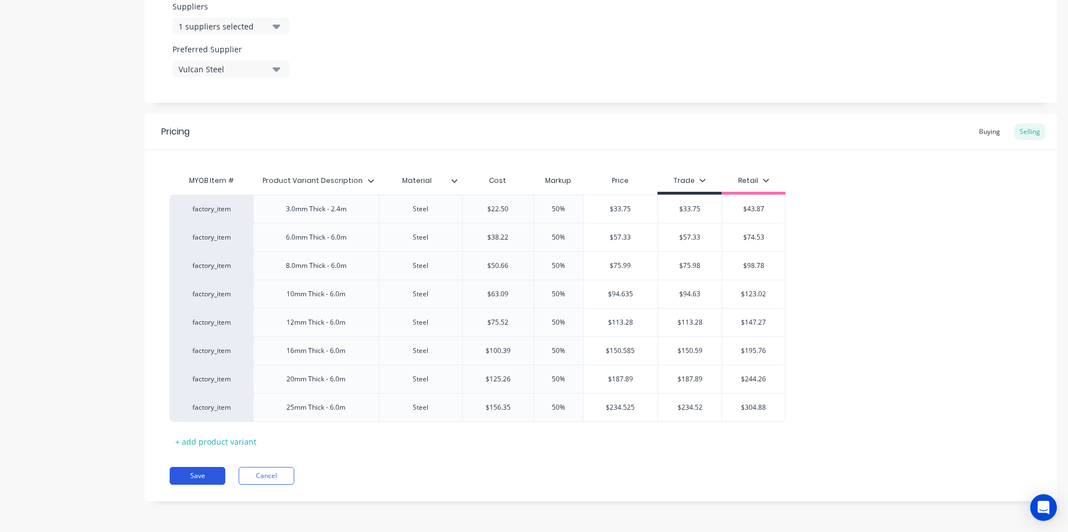
click at [200, 474] on button "Save" at bounding box center [198, 476] width 56 height 18
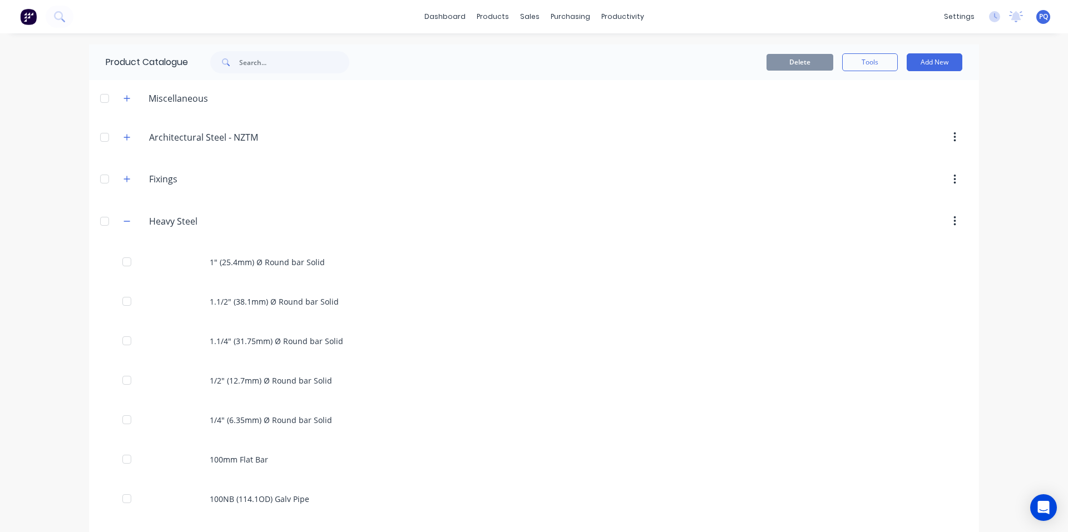
scroll to position [2918, 0]
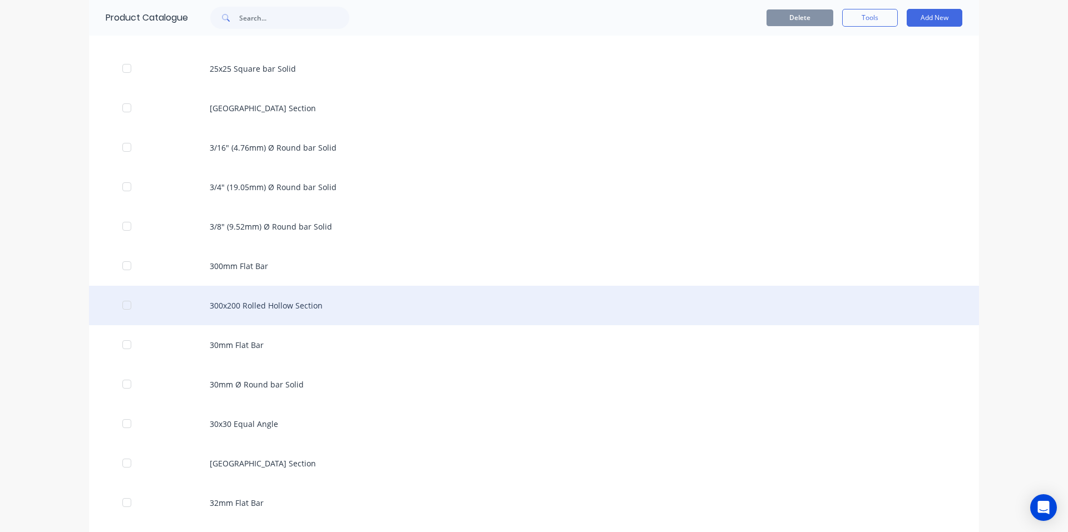
click at [236, 306] on div "300x200 Rolled Hollow Section" at bounding box center [534, 305] width 890 height 39
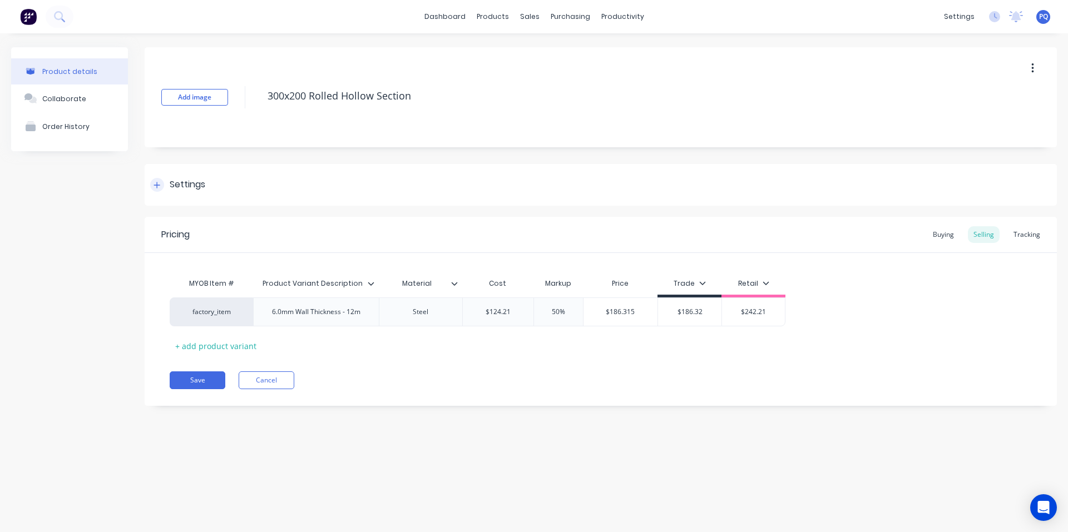
click at [189, 180] on div "Settings" at bounding box center [188, 185] width 36 height 14
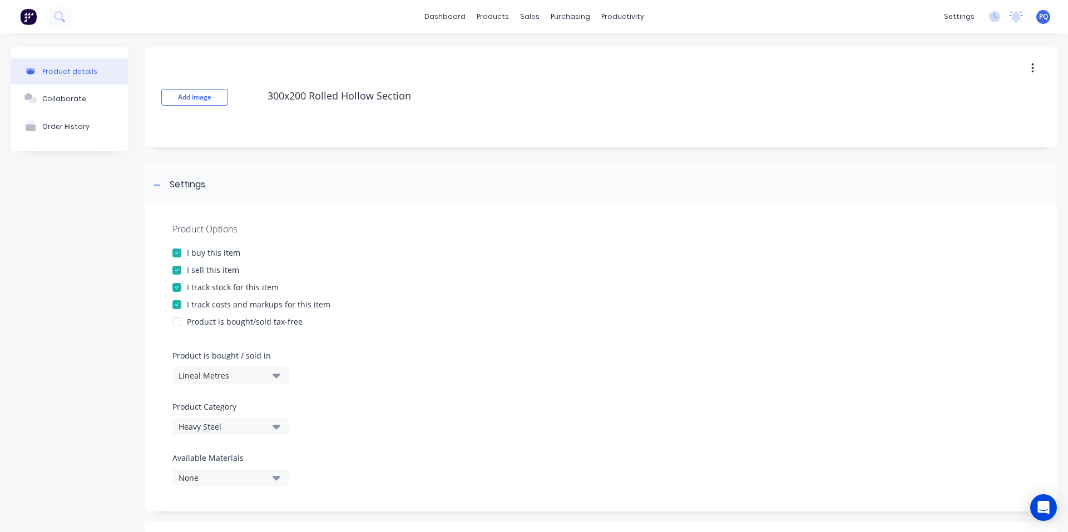
click at [180, 291] on div at bounding box center [177, 287] width 22 height 22
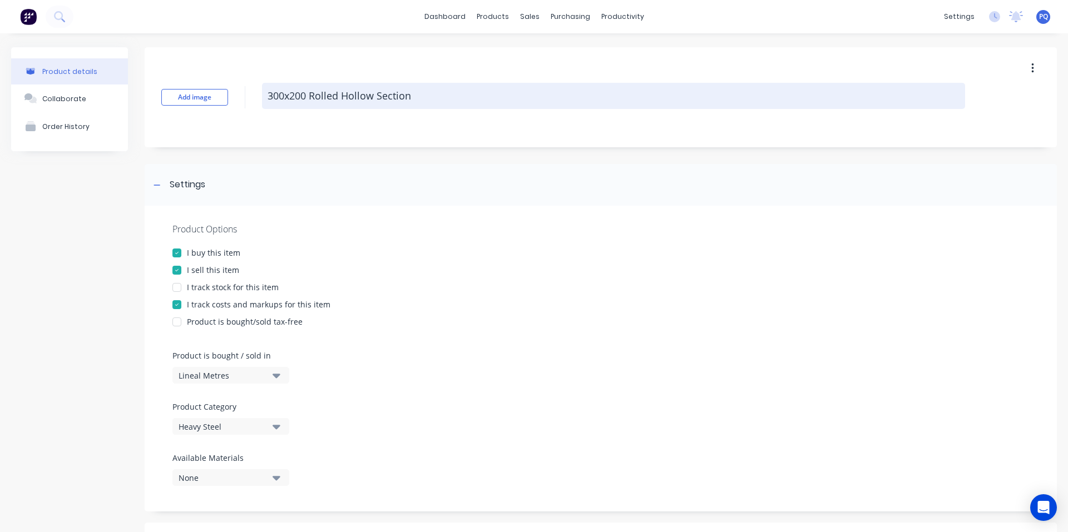
click at [292, 97] on textarea "300x200 Rolled Hollow Section" at bounding box center [613, 96] width 703 height 26
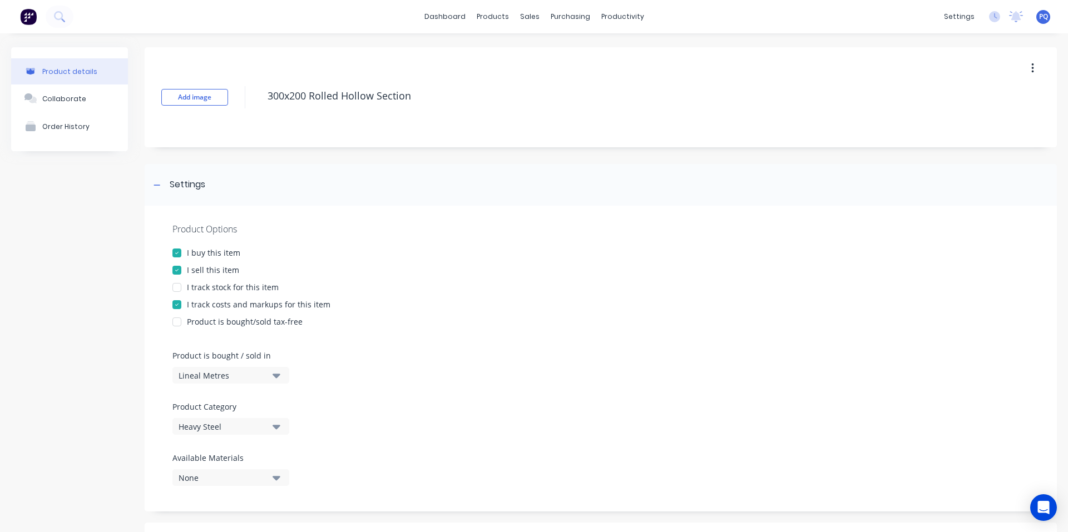
scroll to position [376, 0]
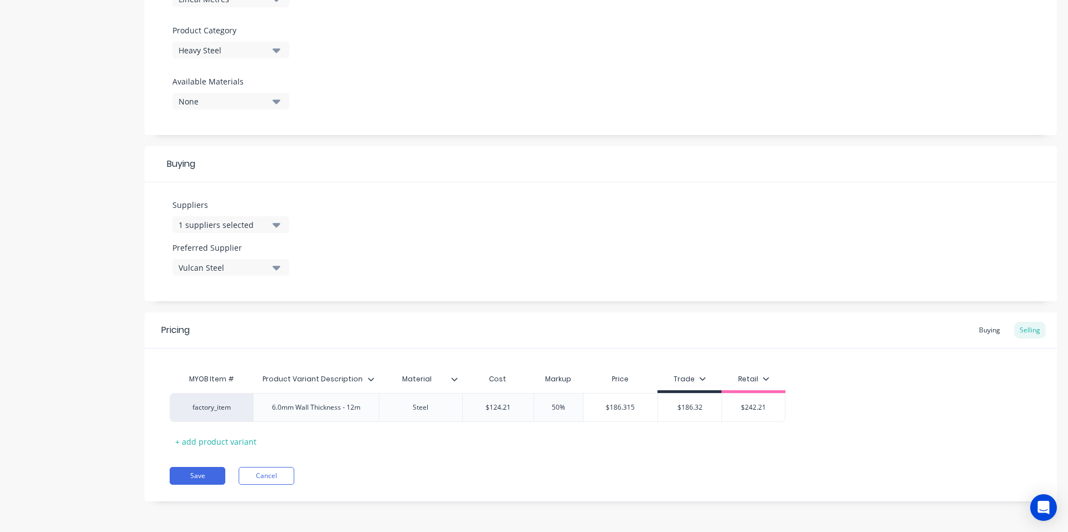
click at [199, 486] on div "Pricing Buying Selling MYOB Item # Product Variant Description Material Cost Ma…" at bounding box center [601, 406] width 912 height 189
click at [199, 475] on button "Save" at bounding box center [198, 476] width 56 height 18
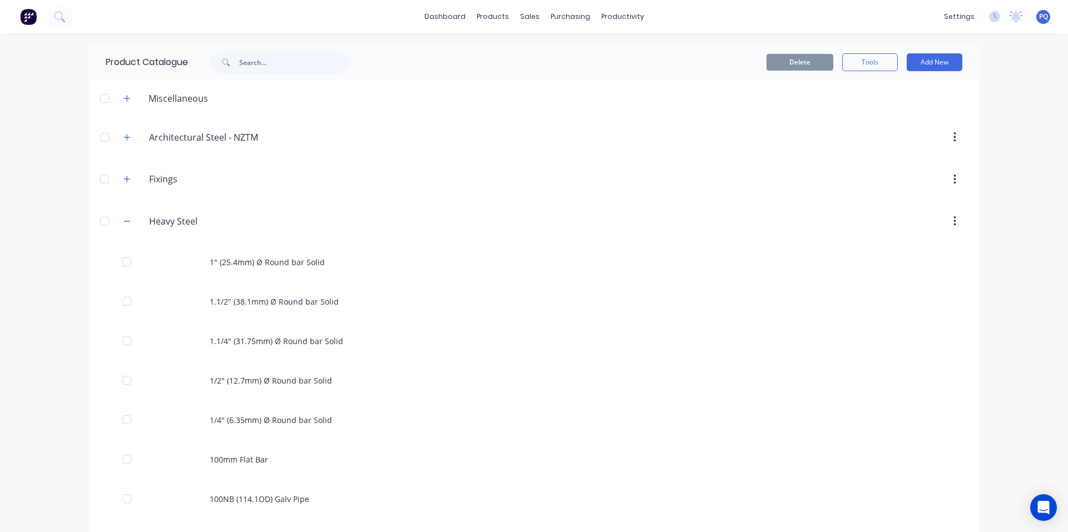
scroll to position [2957, 0]
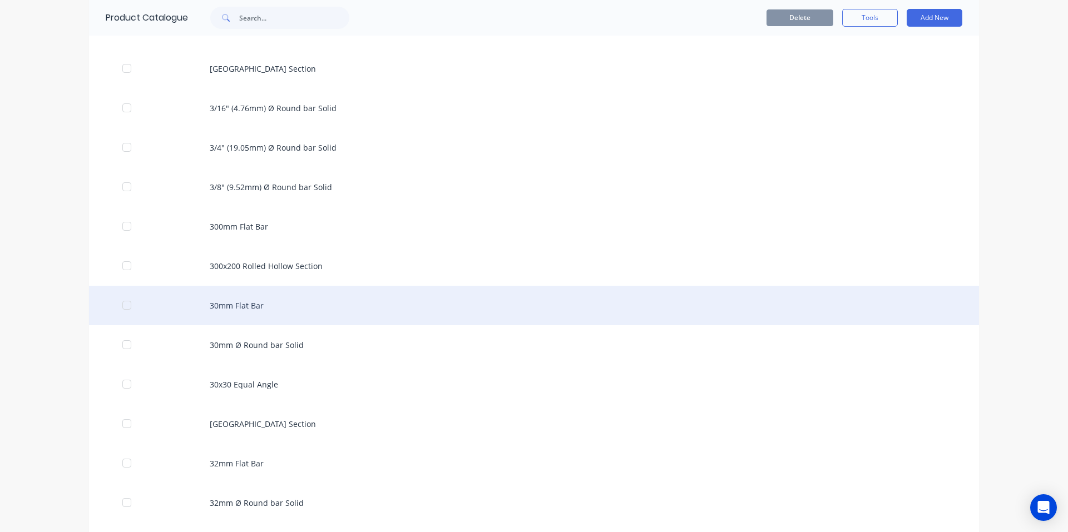
click at [342, 306] on div "30mm Flat Bar" at bounding box center [534, 305] width 890 height 39
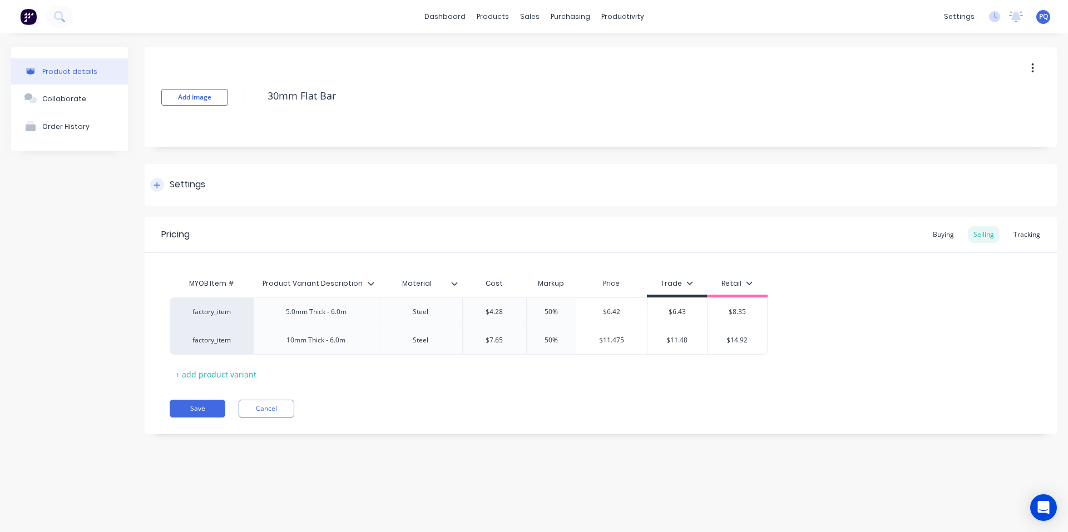
click at [174, 186] on div "Settings" at bounding box center [188, 185] width 36 height 14
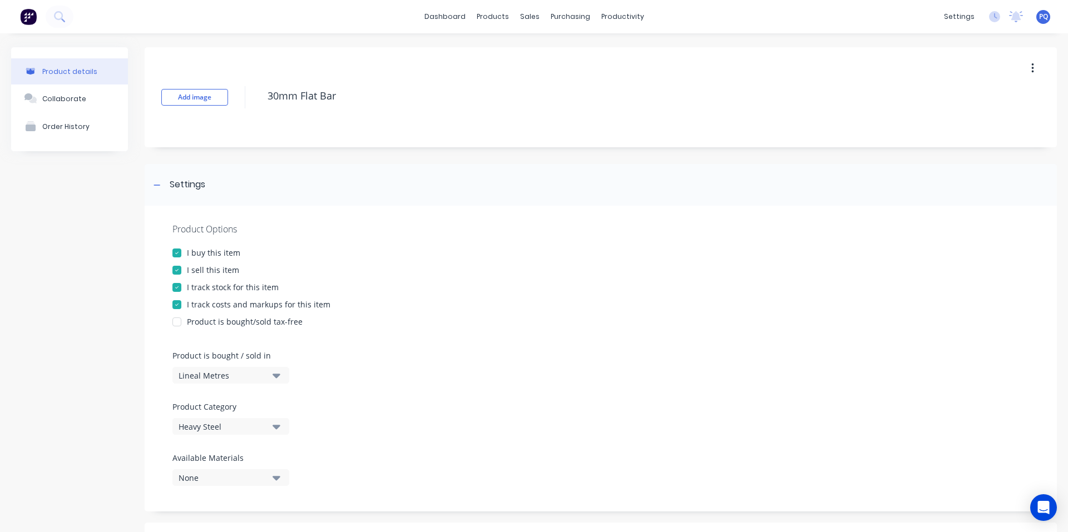
click at [196, 289] on div "I track stock for this item" at bounding box center [233, 287] width 92 height 12
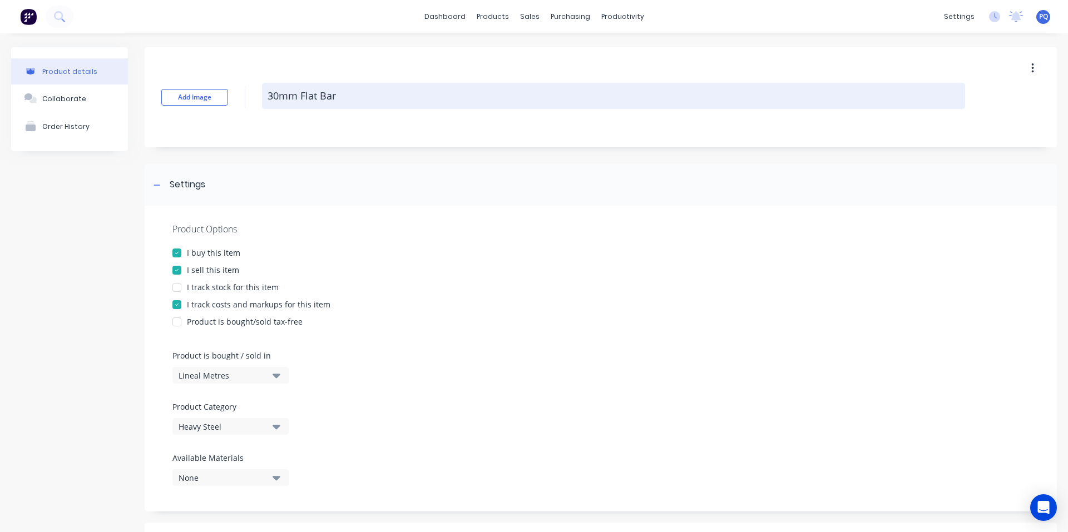
click at [299, 97] on textarea "30mm Flat Bar" at bounding box center [613, 96] width 703 height 26
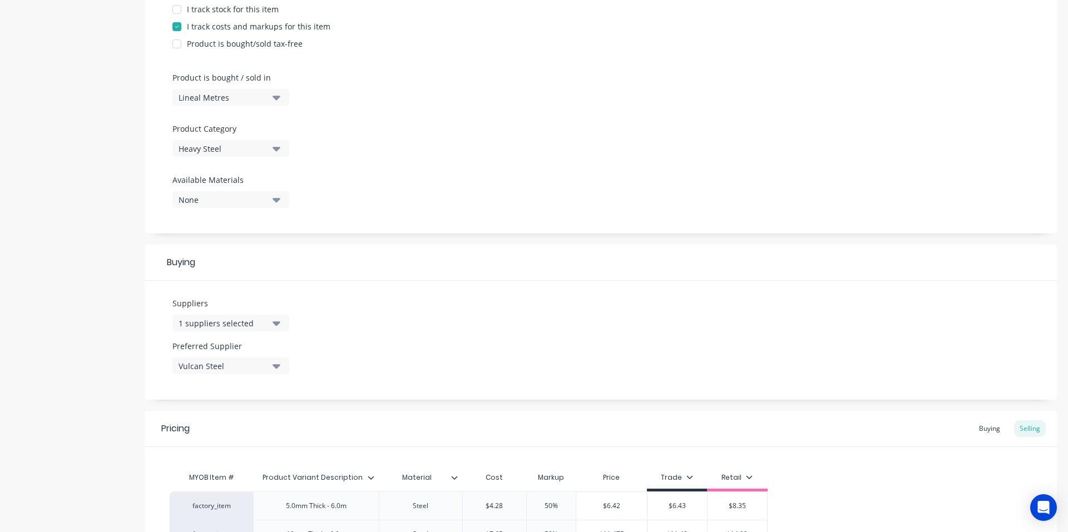
scroll to position [405, 0]
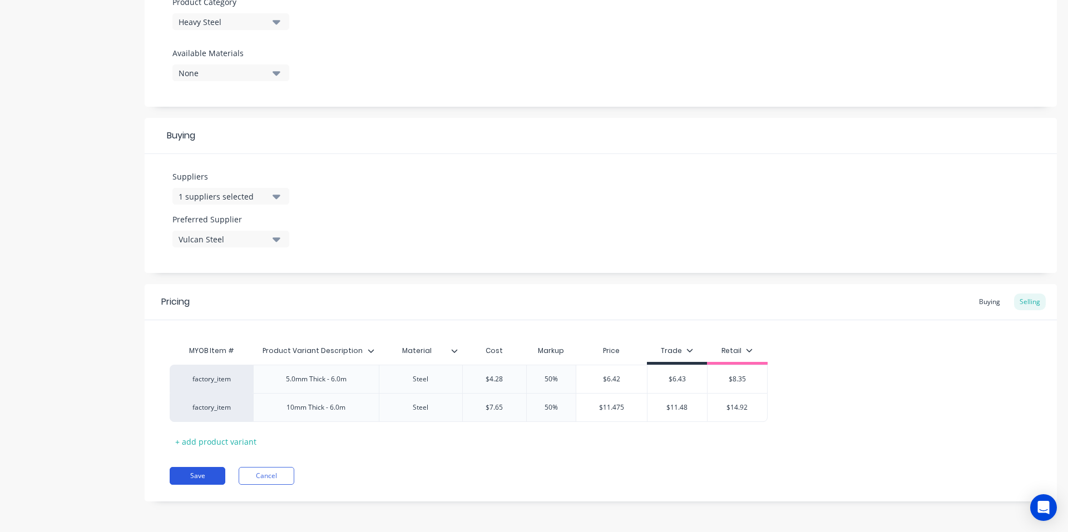
click at [194, 477] on button "Save" at bounding box center [198, 476] width 56 height 18
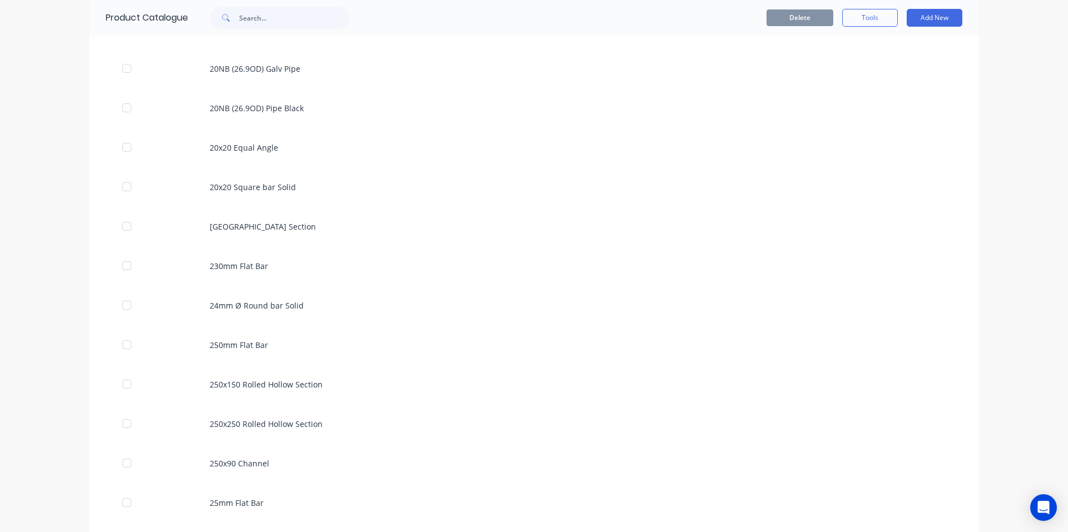
scroll to position [2997, 0]
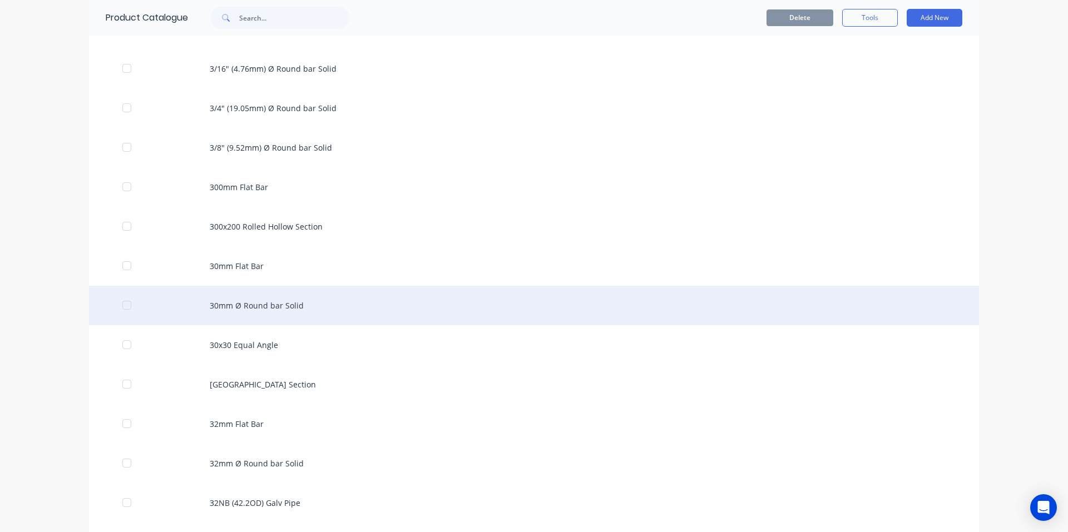
click at [252, 309] on div "30mm Ø Round bar Solid" at bounding box center [534, 305] width 890 height 39
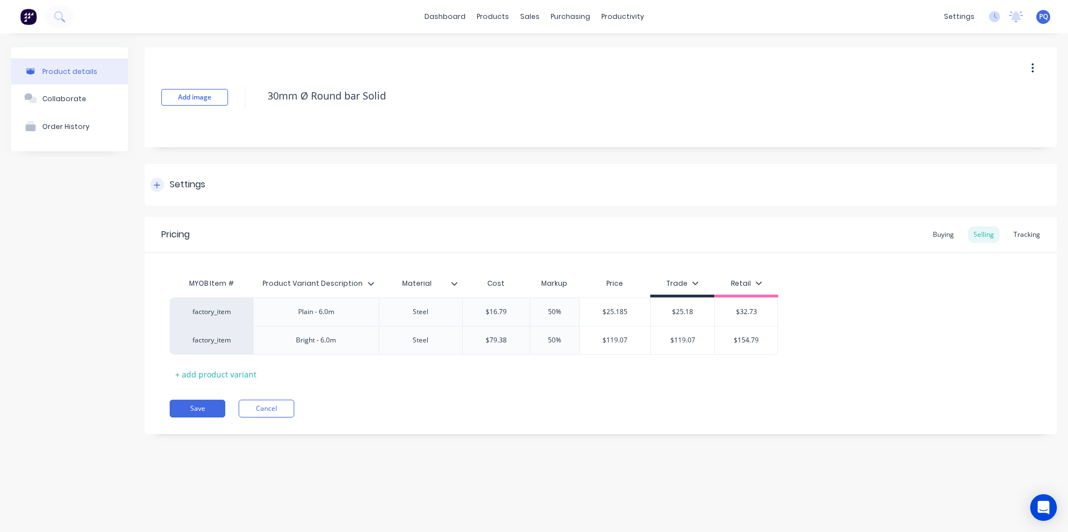
click at [161, 172] on div "Settings" at bounding box center [601, 185] width 912 height 42
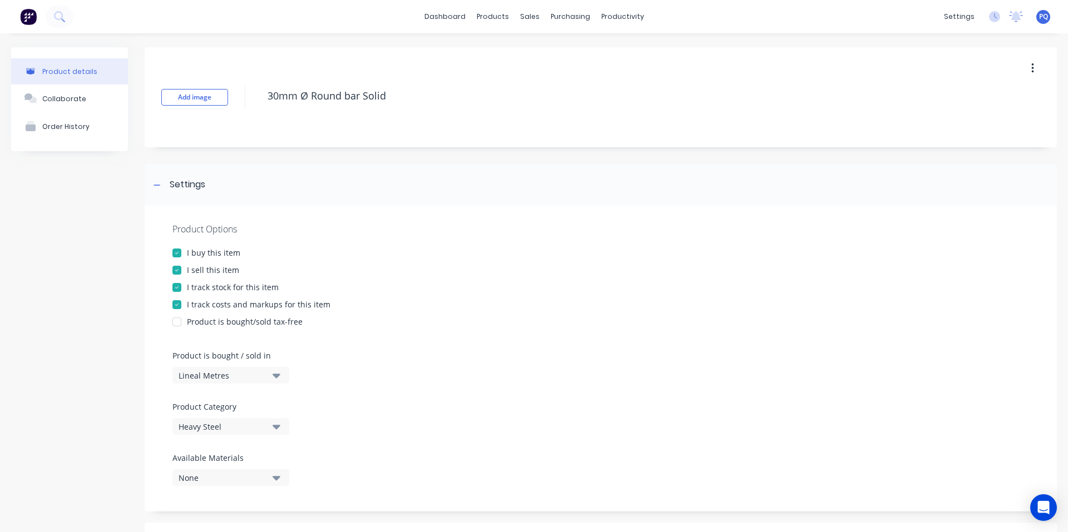
click at [214, 288] on div "I track stock for this item" at bounding box center [233, 287] width 92 height 12
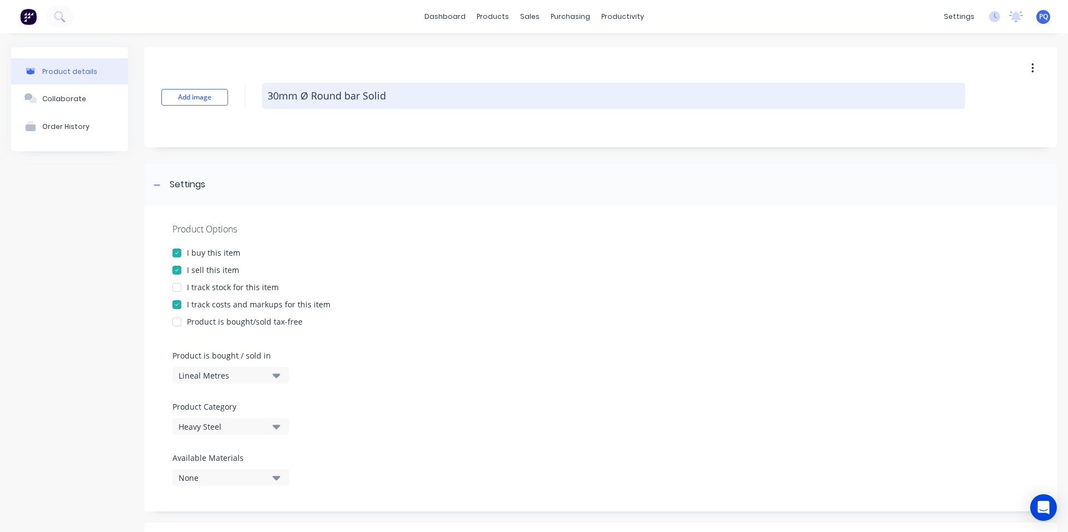
click at [319, 90] on textarea "30mm Ø Round bar Solid" at bounding box center [613, 96] width 703 height 26
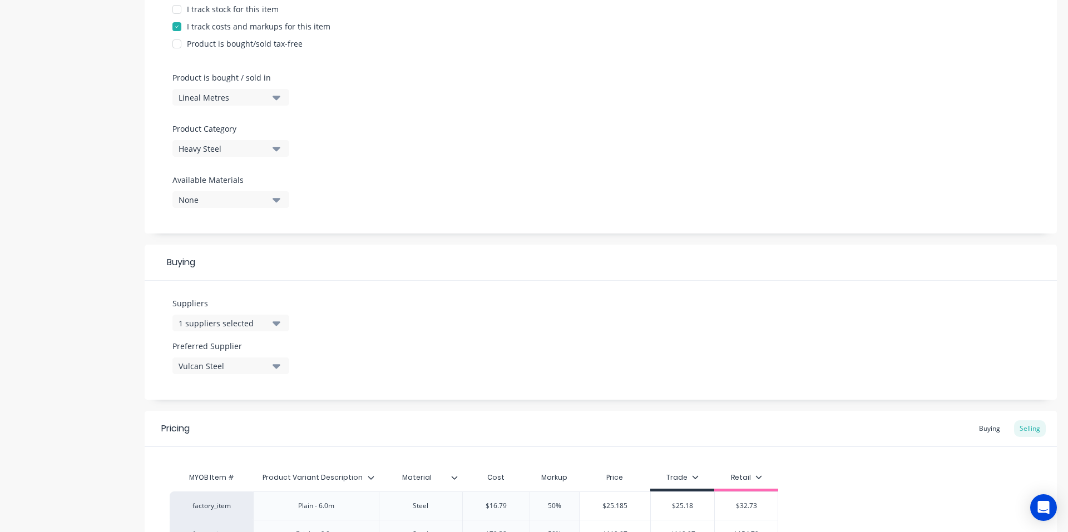
scroll to position [405, 0]
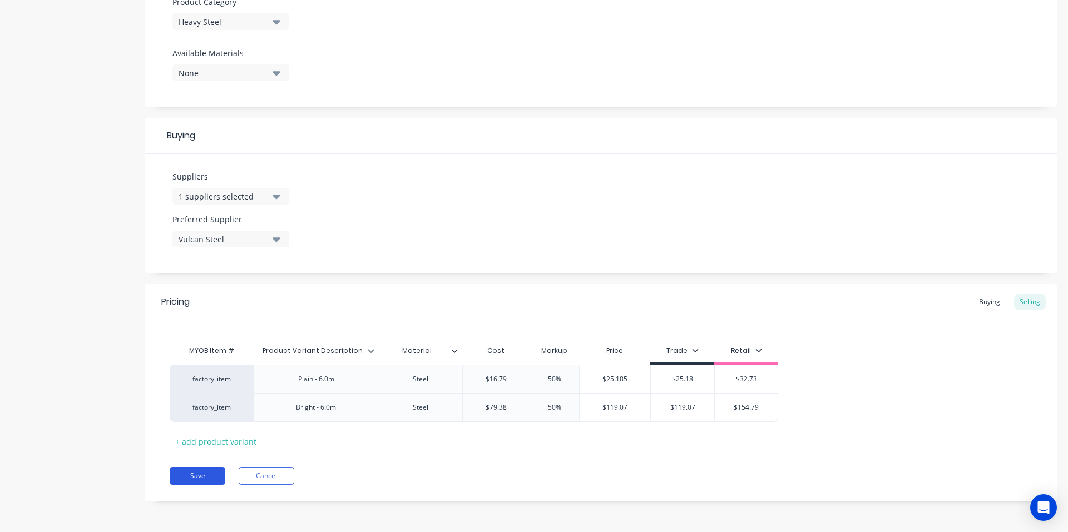
click at [174, 476] on button "Save" at bounding box center [198, 476] width 56 height 18
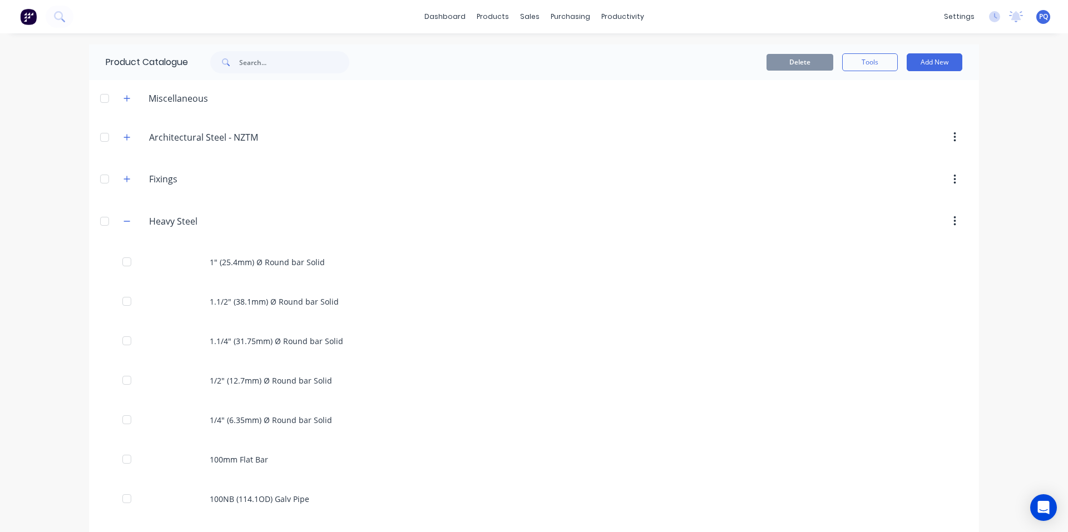
scroll to position [3036, 0]
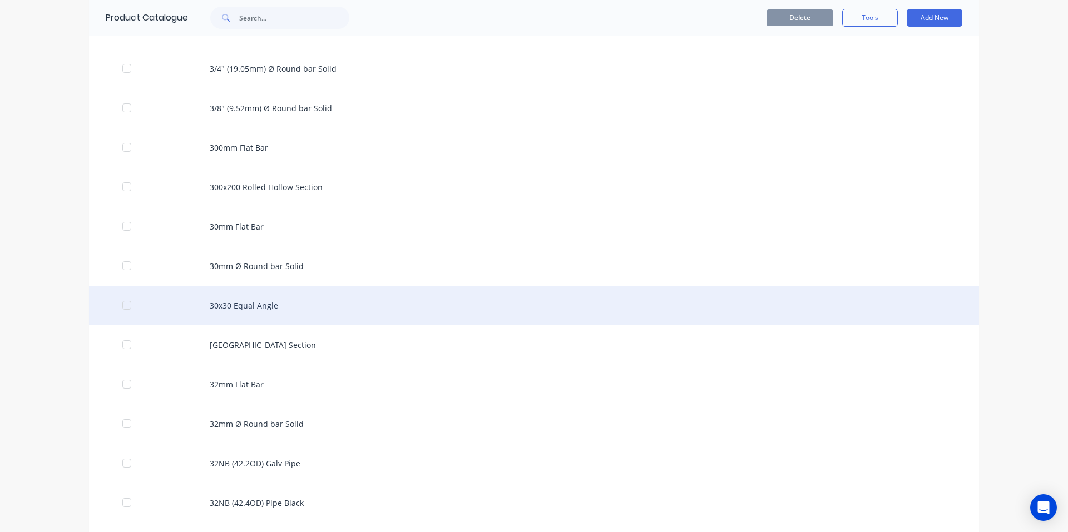
click at [201, 294] on div "30x30 Equal Angle" at bounding box center [534, 305] width 890 height 39
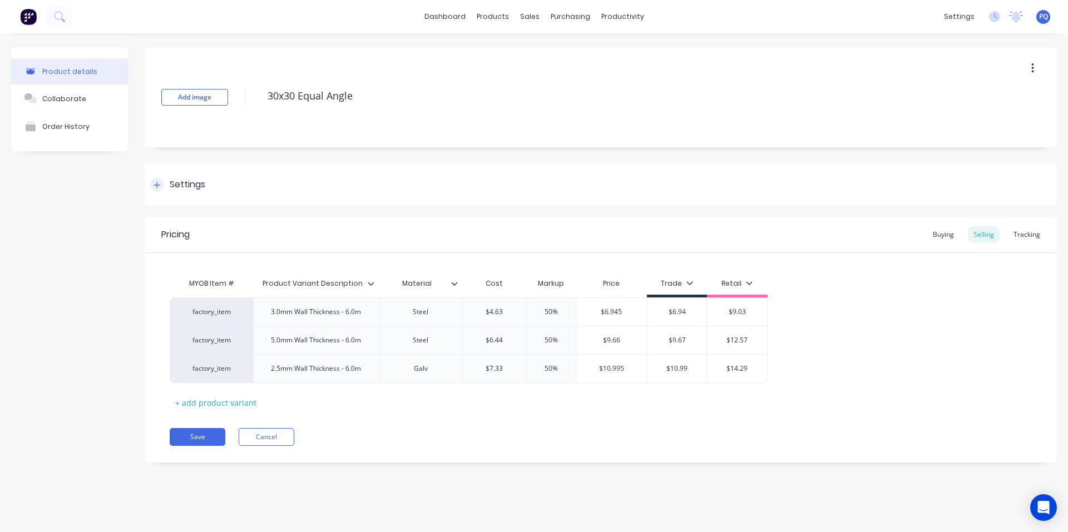
click at [161, 189] on div at bounding box center [157, 185] width 14 height 14
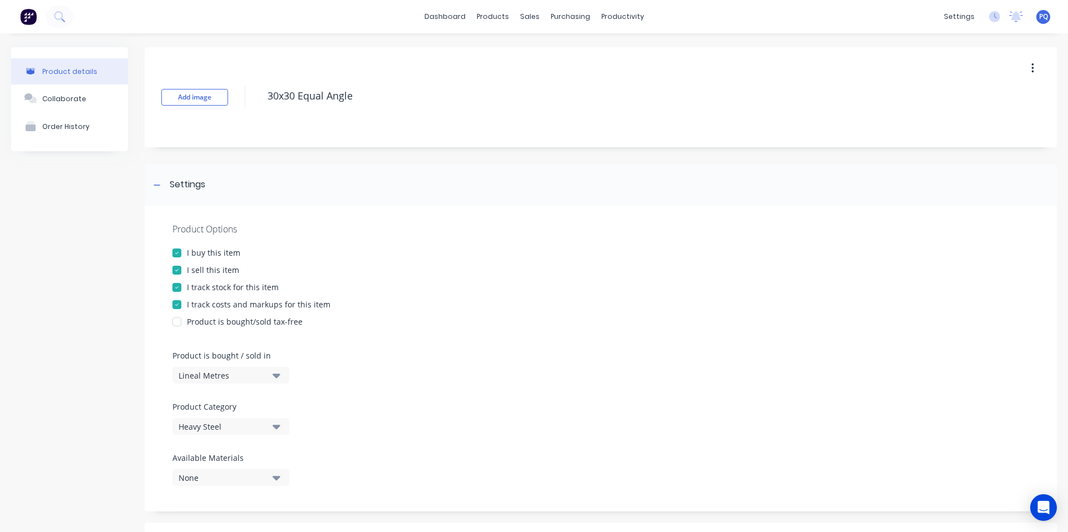
click at [189, 286] on div "I track stock for this item" at bounding box center [233, 287] width 92 height 12
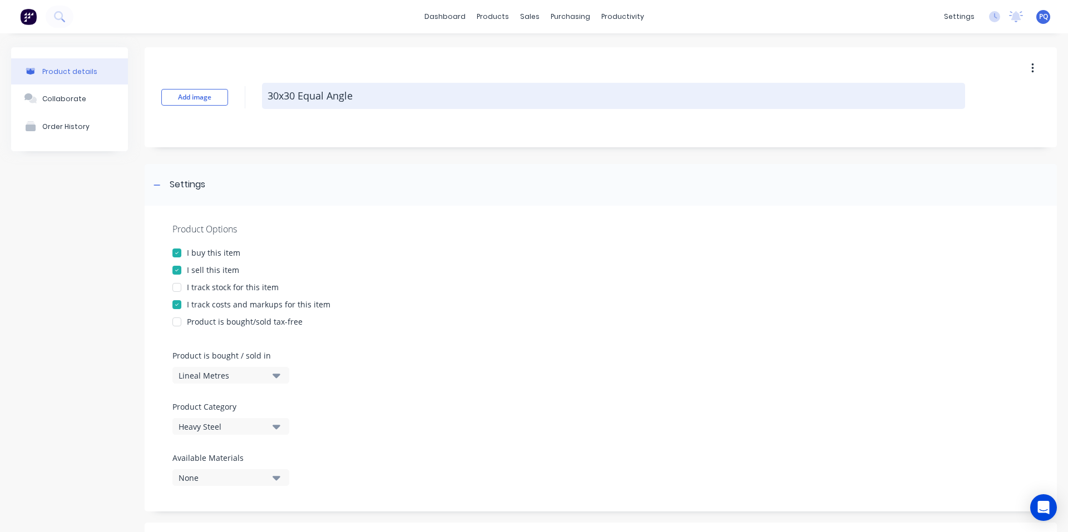
click at [334, 97] on textarea "30x30 Equal Angle" at bounding box center [613, 96] width 703 height 26
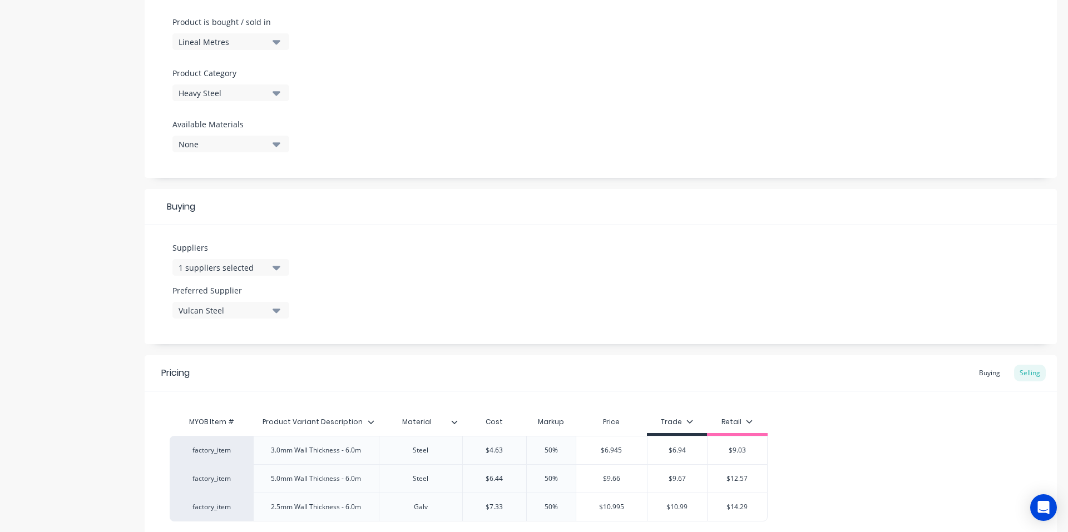
scroll to position [433, 0]
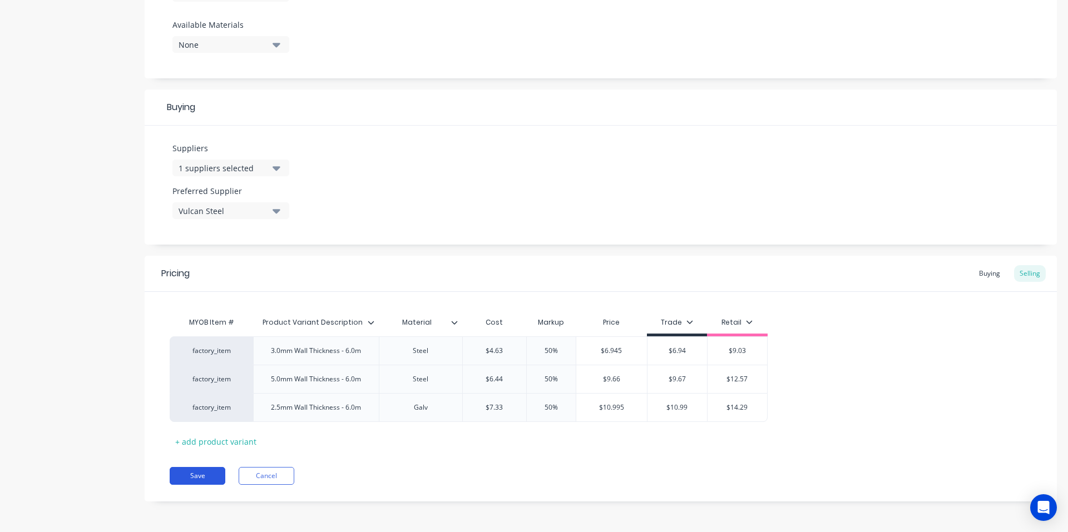
click at [208, 474] on button "Save" at bounding box center [198, 476] width 56 height 18
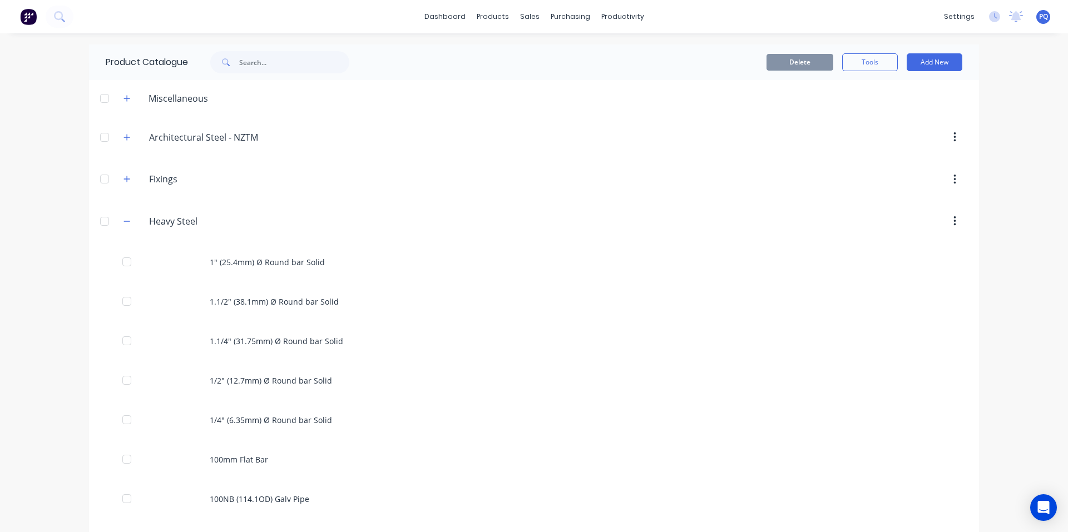
scroll to position [3076, 0]
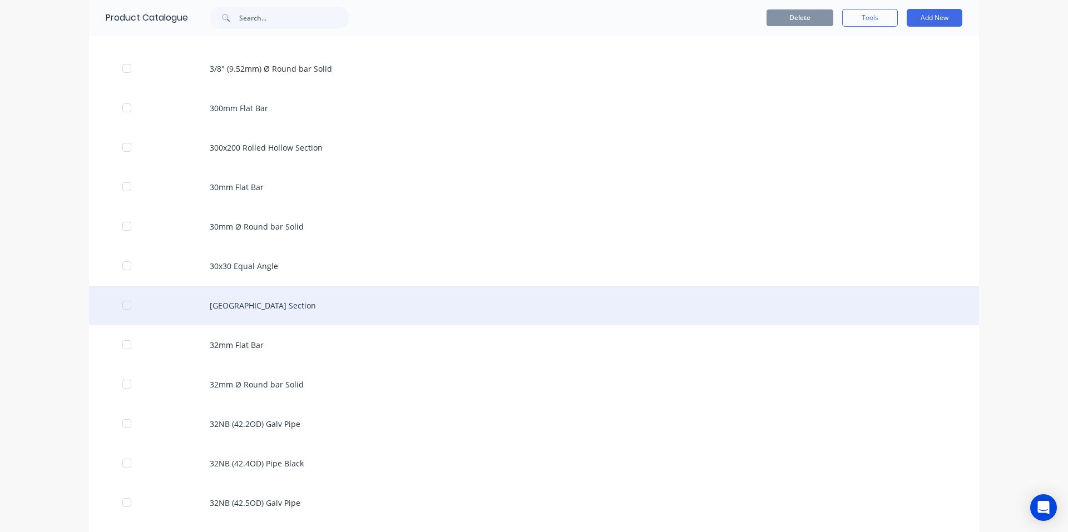
click at [233, 305] on div "[GEOGRAPHIC_DATA] Section" at bounding box center [534, 305] width 890 height 39
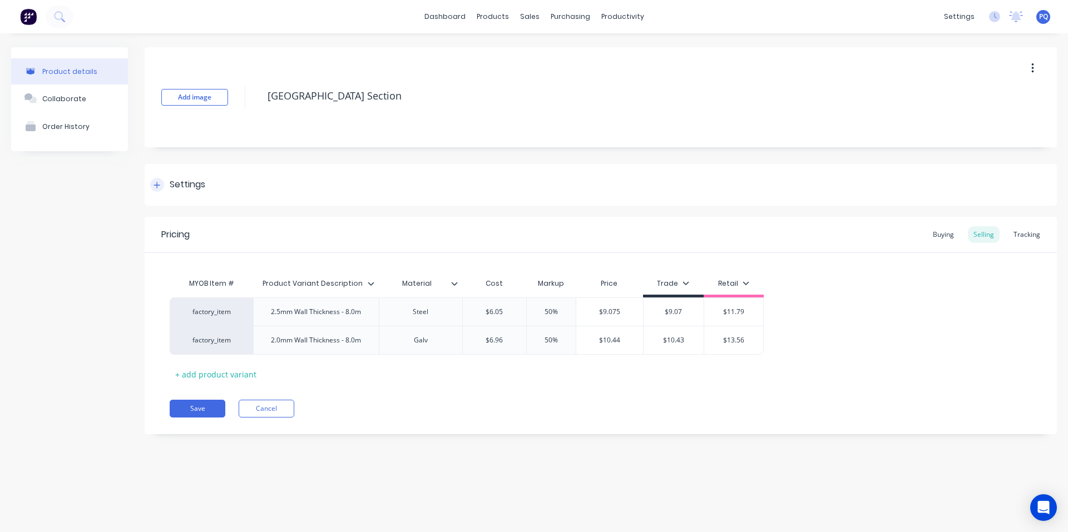
click at [172, 176] on div "Settings" at bounding box center [601, 185] width 912 height 42
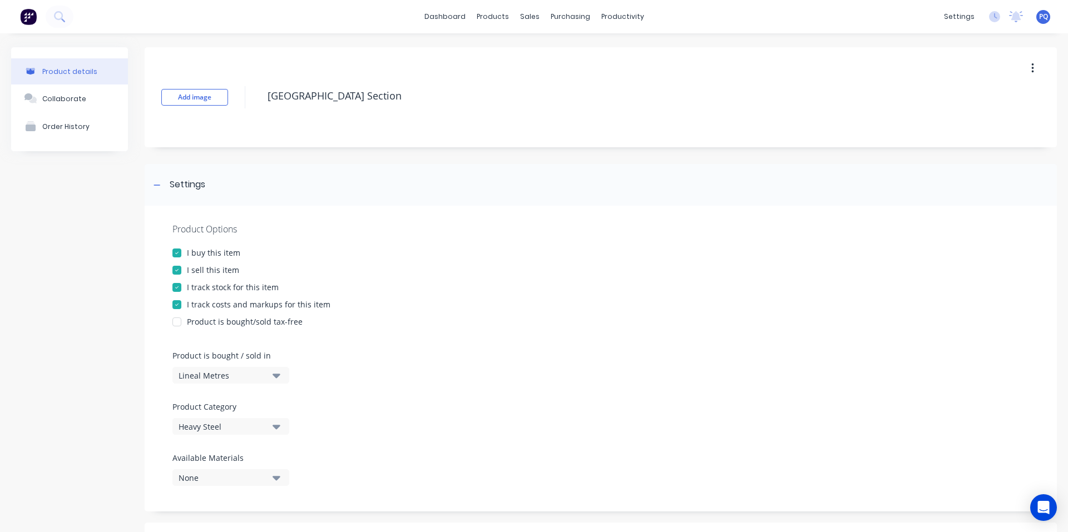
click at [195, 282] on div "I track stock for this item" at bounding box center [233, 287] width 92 height 12
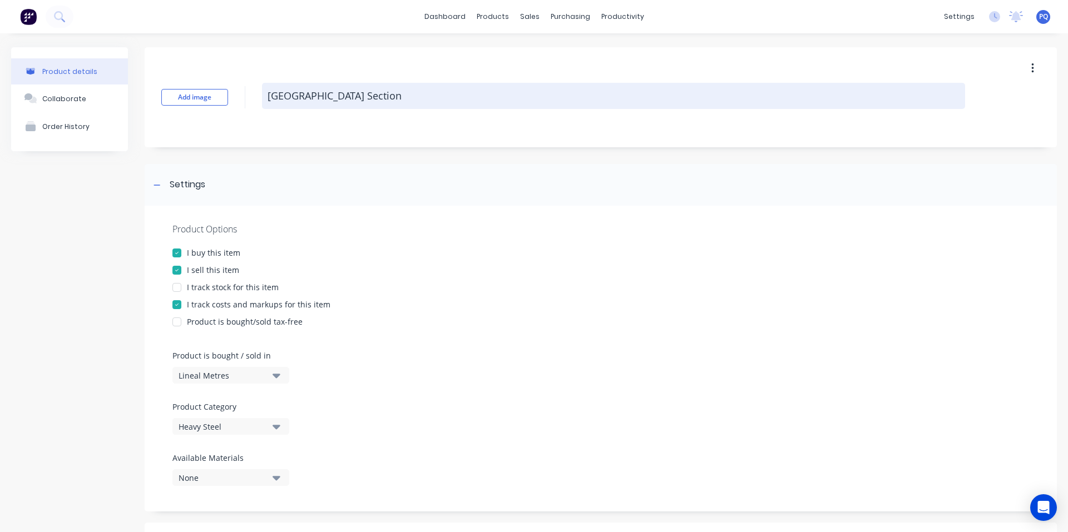
click at [325, 94] on textarea "[GEOGRAPHIC_DATA] Section" at bounding box center [613, 96] width 703 height 26
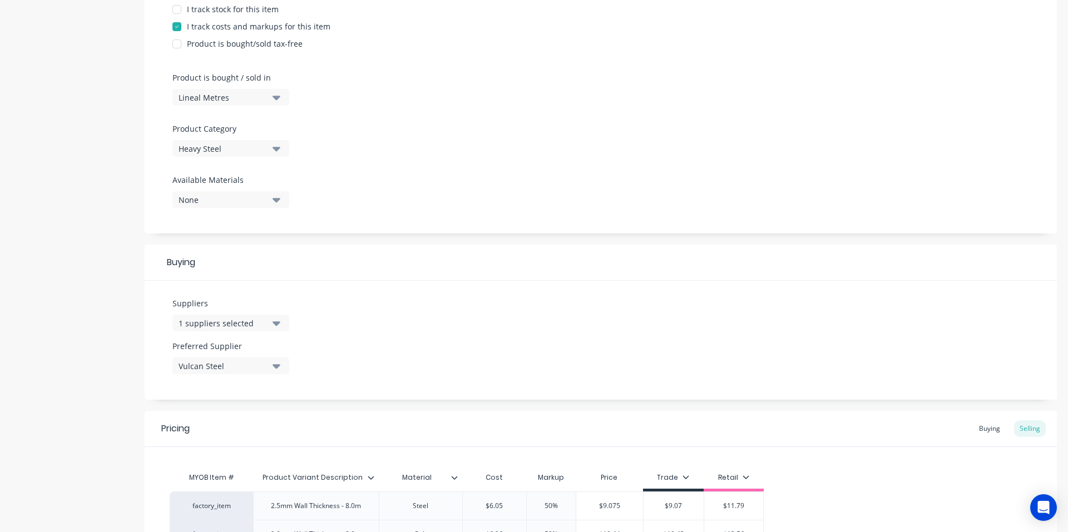
scroll to position [405, 0]
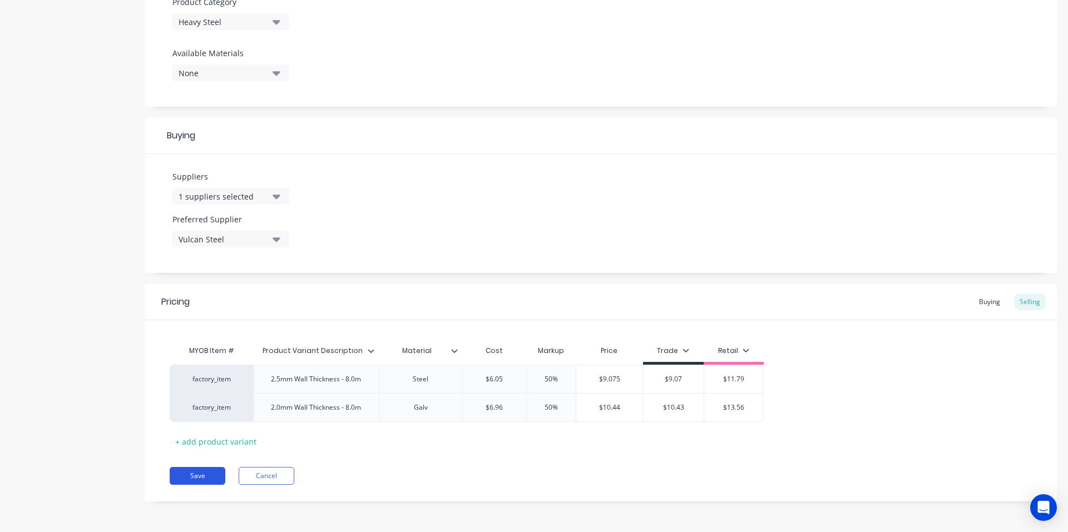
click at [180, 473] on button "Save" at bounding box center [198, 476] width 56 height 18
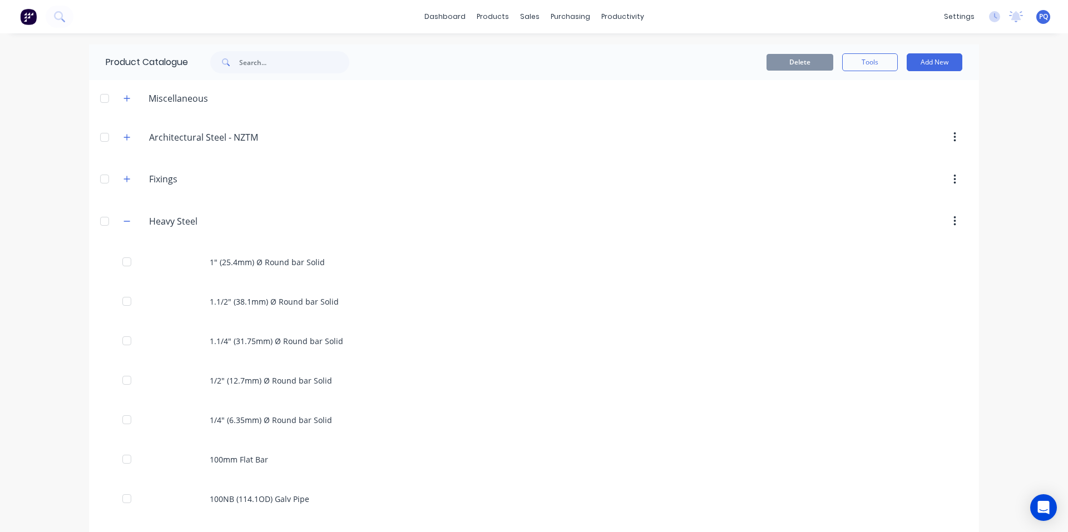
scroll to position [3115, 0]
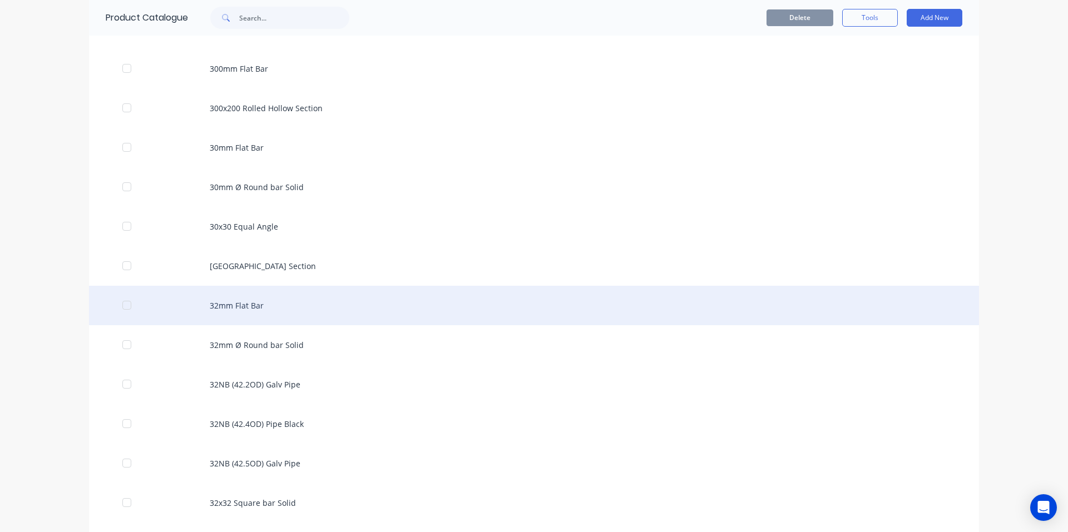
click at [415, 309] on div "32mm Flat Bar" at bounding box center [534, 305] width 890 height 39
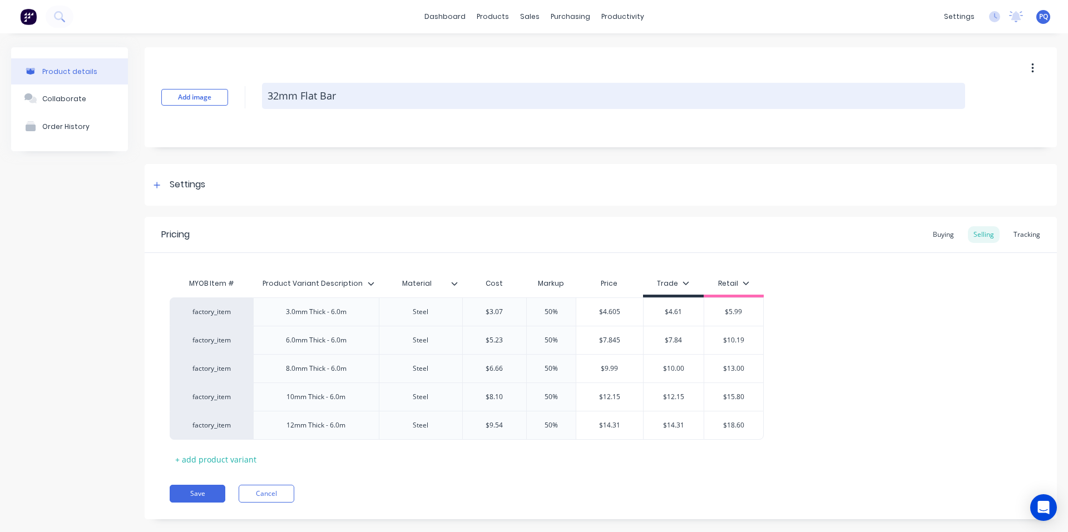
click at [271, 100] on textarea "32mm Flat Bar" at bounding box center [613, 96] width 703 height 26
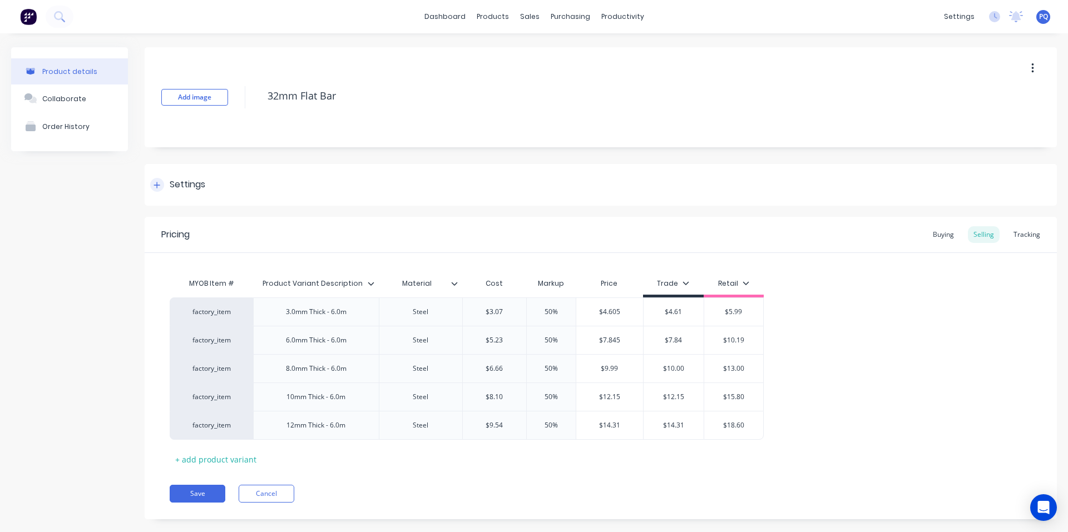
click at [195, 191] on div "Settings" at bounding box center [188, 185] width 36 height 14
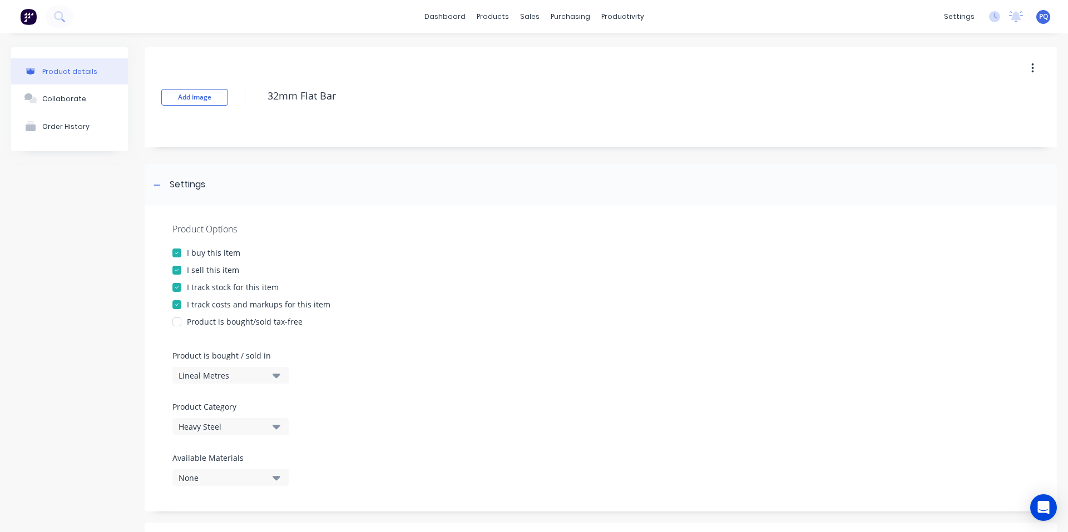
click at [215, 282] on div "I track stock for this item" at bounding box center [233, 287] width 92 height 12
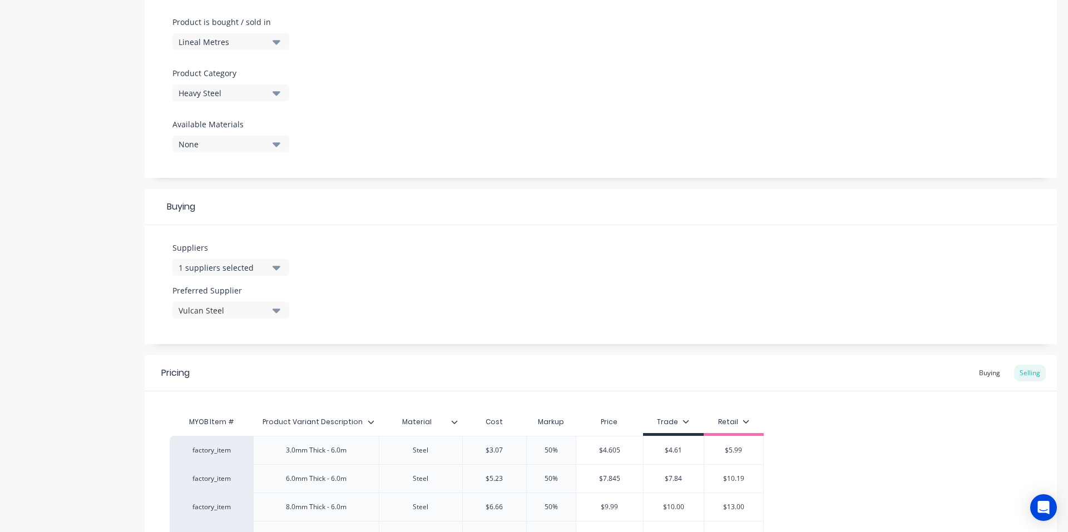
scroll to position [445, 0]
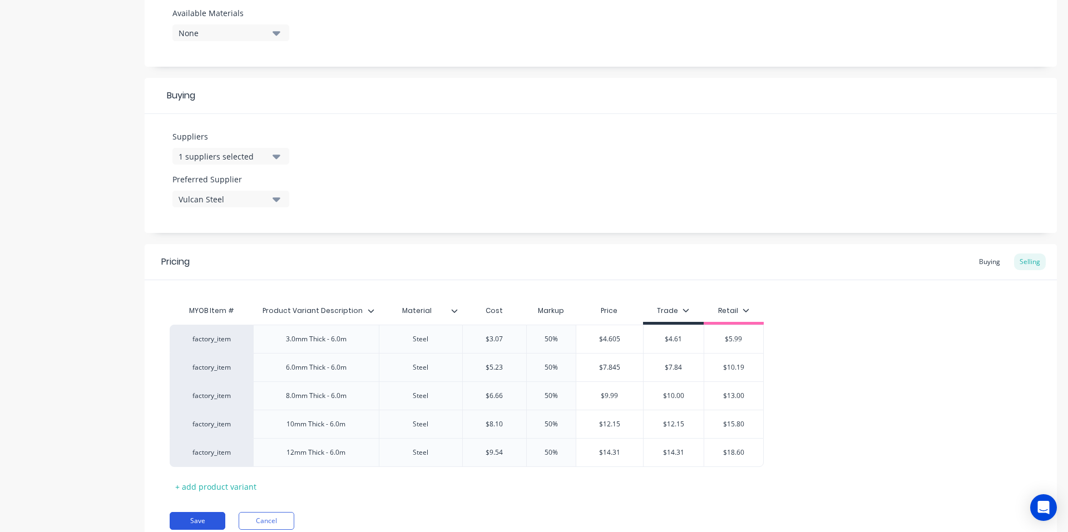
click at [197, 519] on button "Save" at bounding box center [198, 521] width 56 height 18
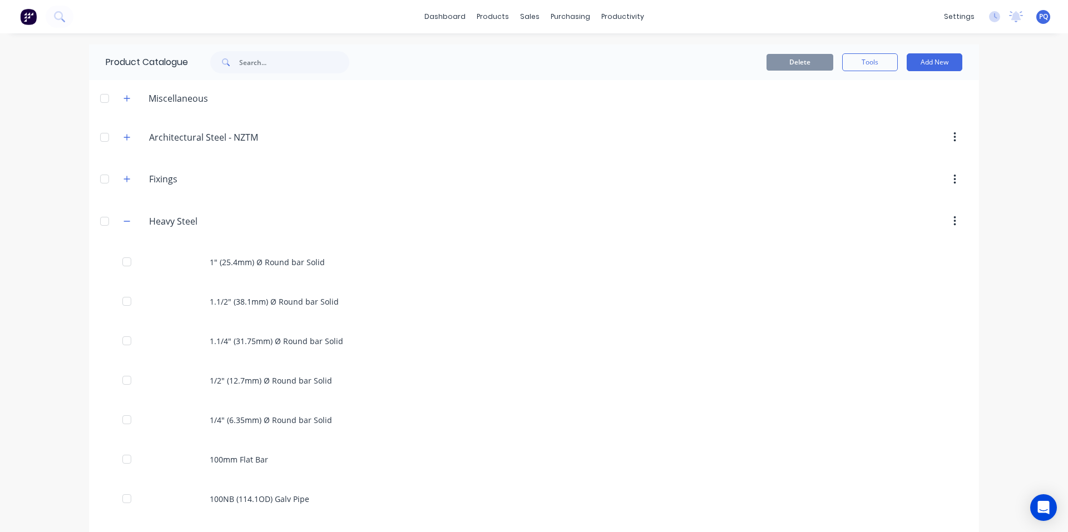
scroll to position [3154, 0]
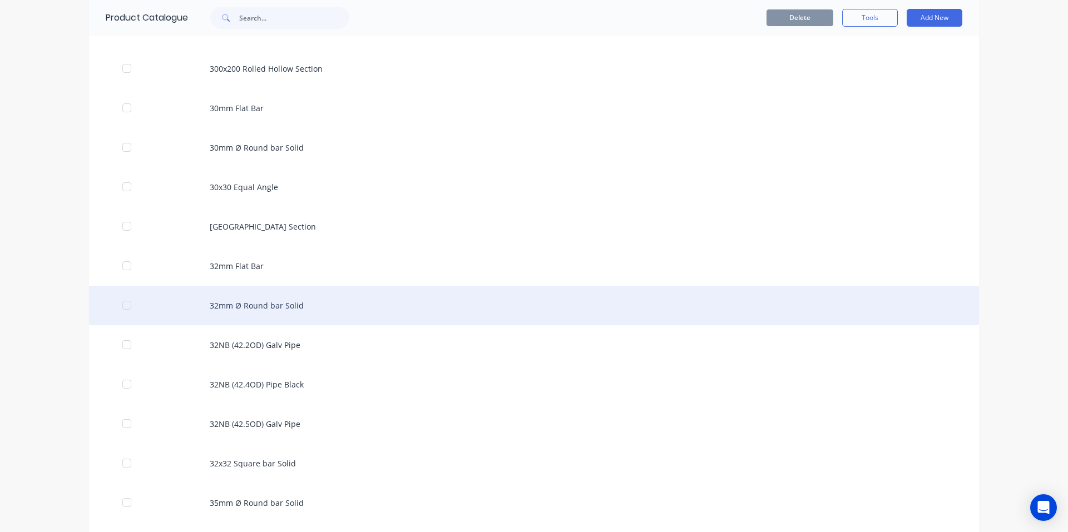
click at [350, 310] on div "32mm Ø Round bar Solid" at bounding box center [534, 305] width 890 height 39
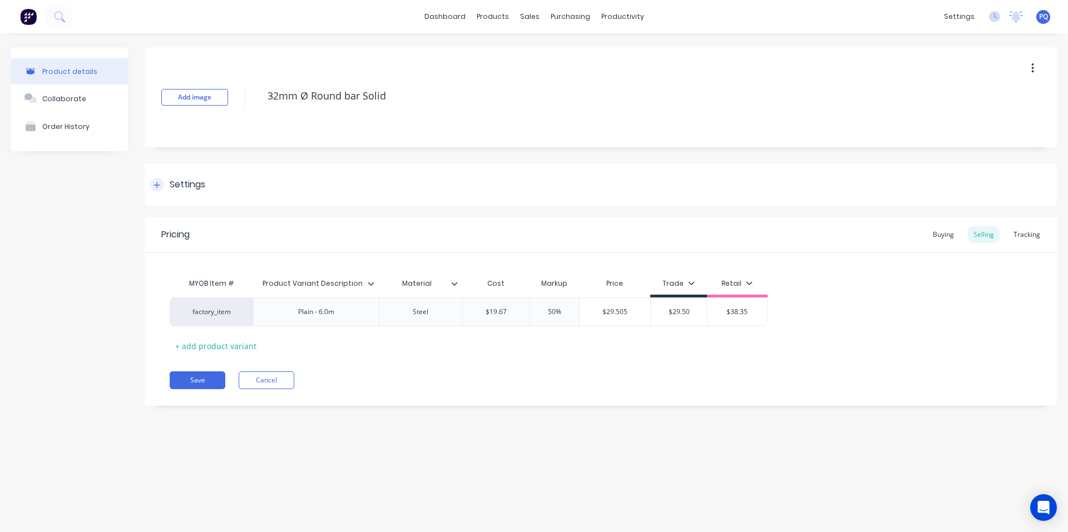
click at [187, 173] on div "Settings" at bounding box center [601, 185] width 912 height 42
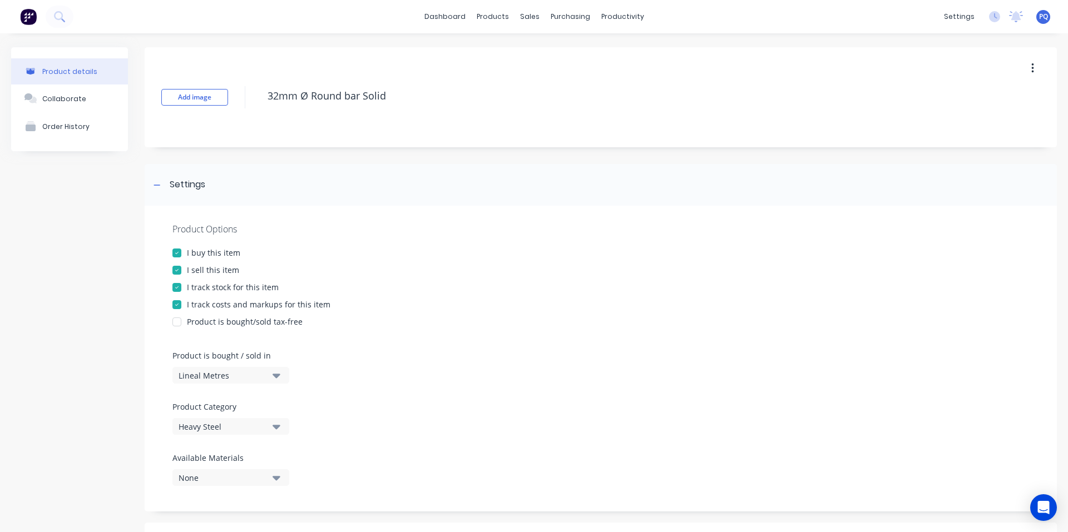
click at [200, 287] on div "I track stock for this item" at bounding box center [233, 287] width 92 height 12
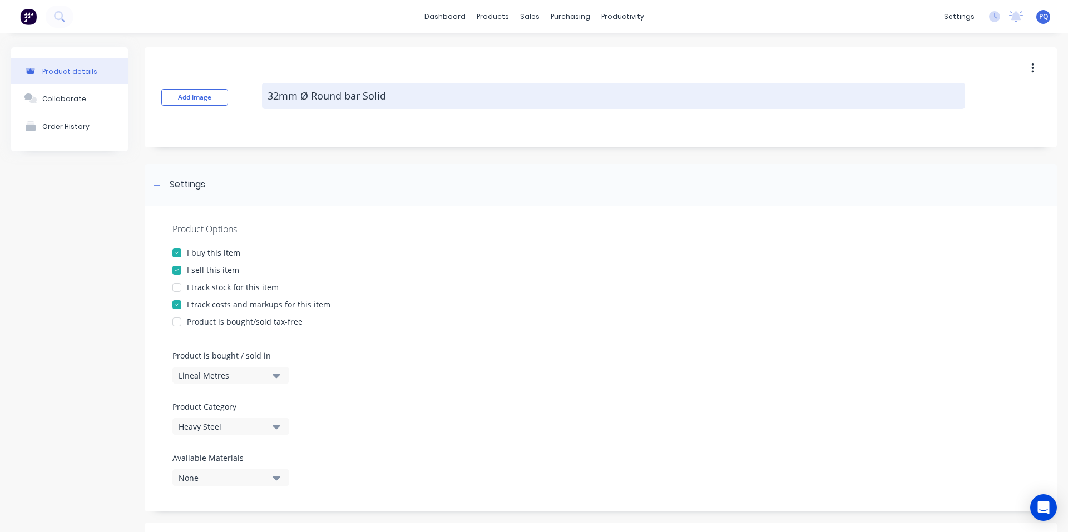
click at [325, 94] on textarea "32mm Ø Round bar Solid" at bounding box center [613, 96] width 703 height 26
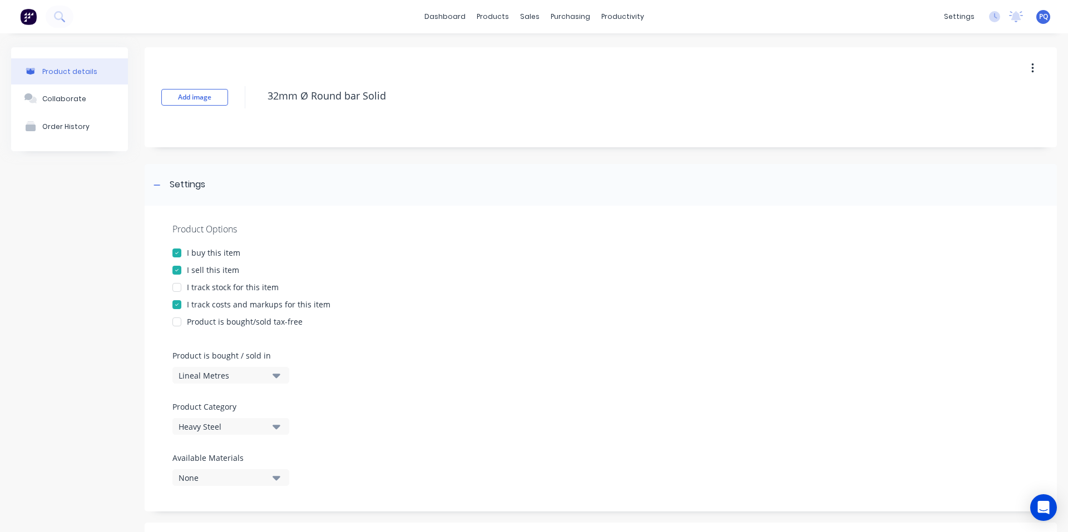
scroll to position [376, 0]
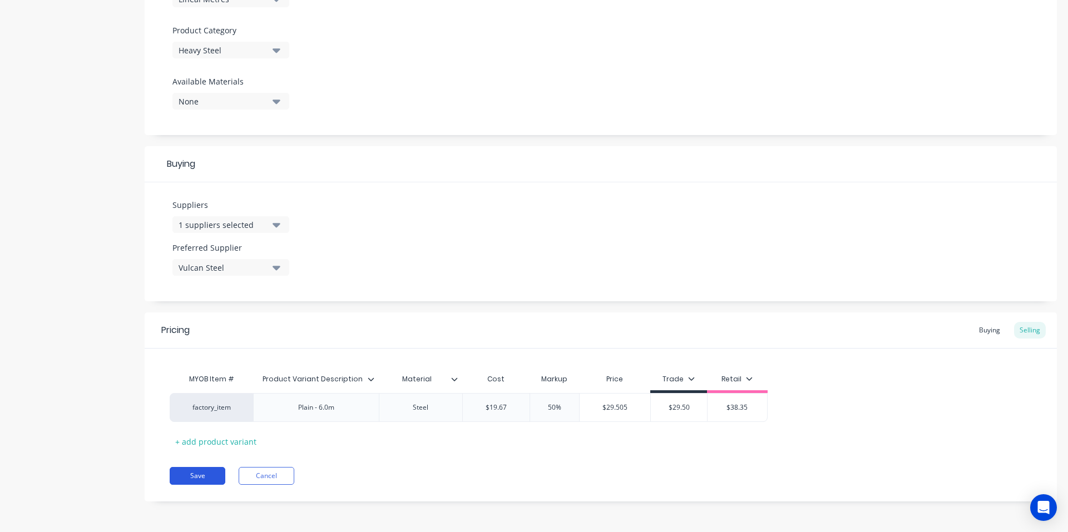
click at [202, 473] on button "Save" at bounding box center [198, 476] width 56 height 18
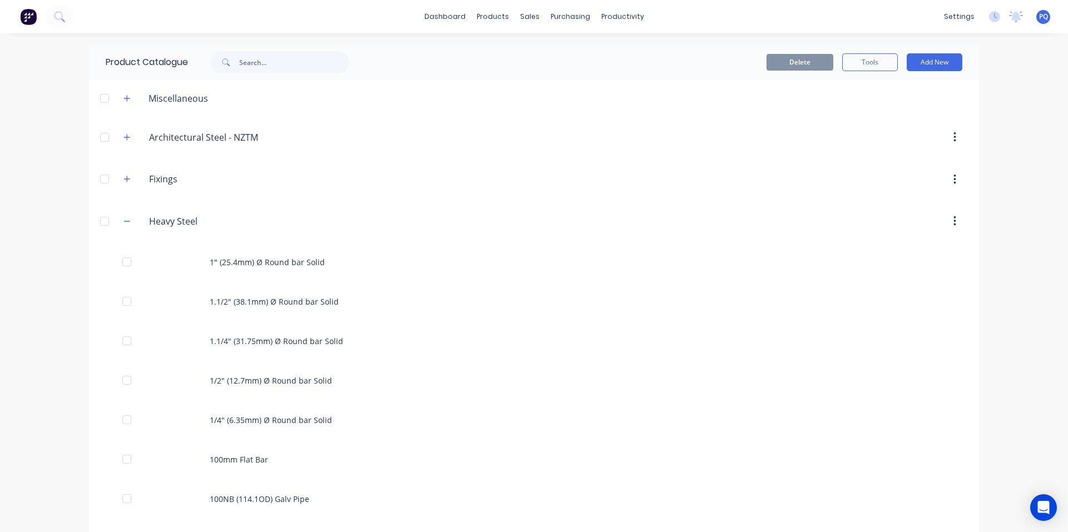
scroll to position [3194, 0]
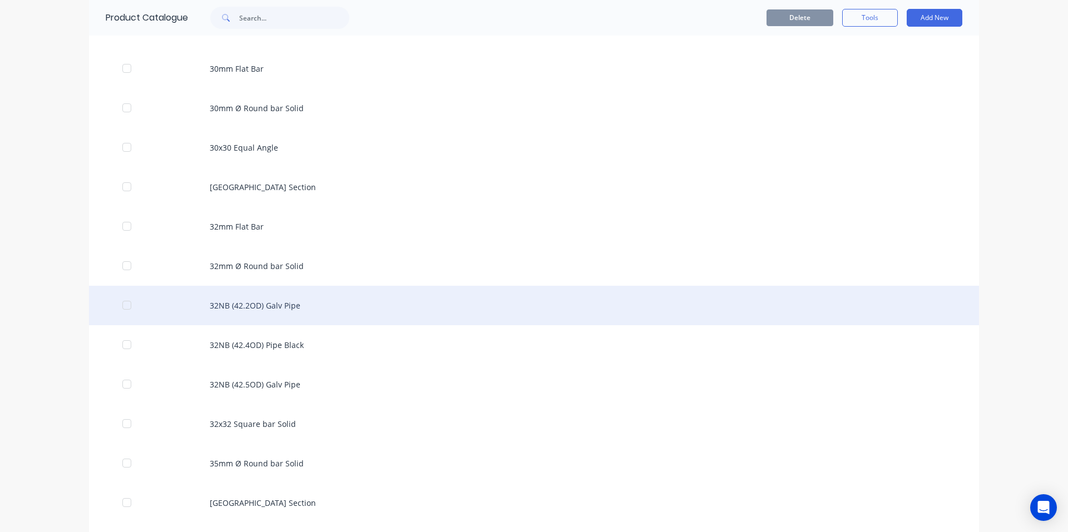
click at [286, 300] on div "32NB (42.2OD) Galv Pipe" at bounding box center [534, 305] width 890 height 39
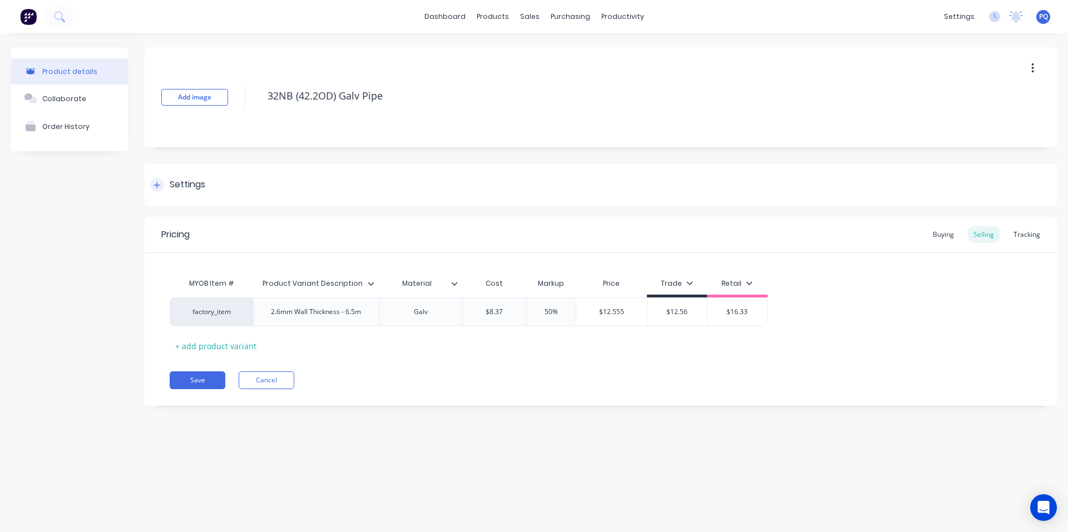
click at [212, 197] on div "Settings" at bounding box center [601, 185] width 912 height 42
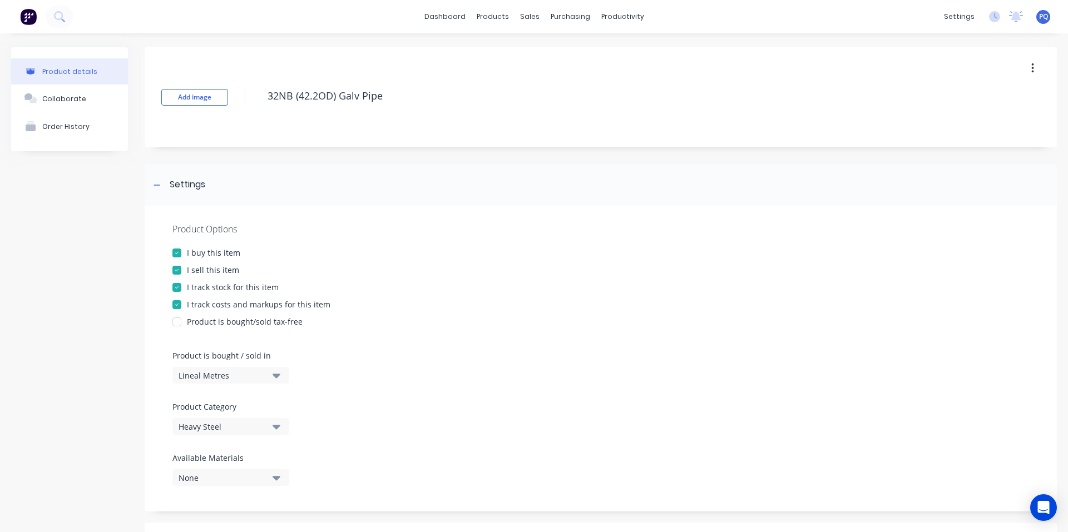
click at [211, 290] on div "I track stock for this item" at bounding box center [233, 287] width 92 height 12
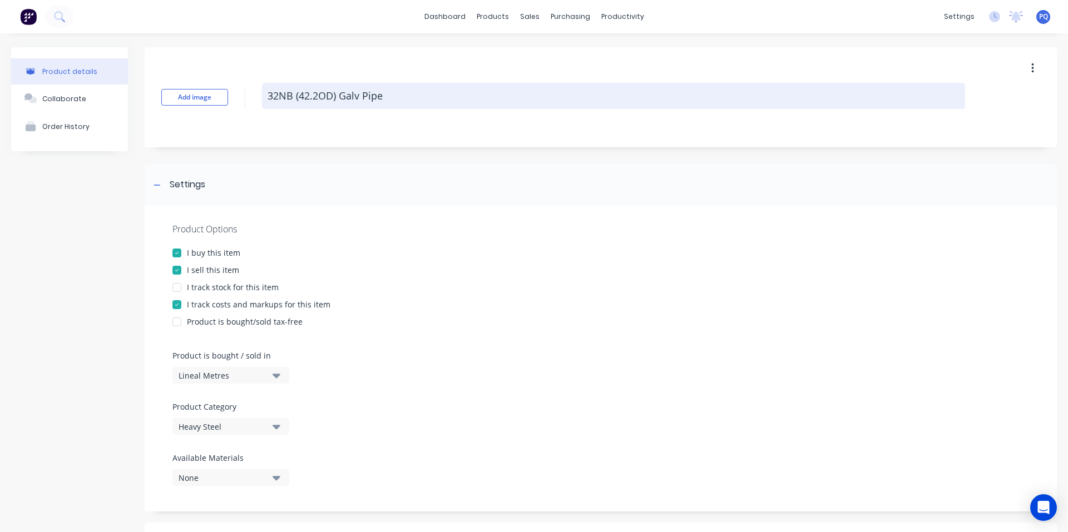
click at [306, 84] on textarea "32NB (42.2OD) Galv Pipe" at bounding box center [613, 96] width 703 height 26
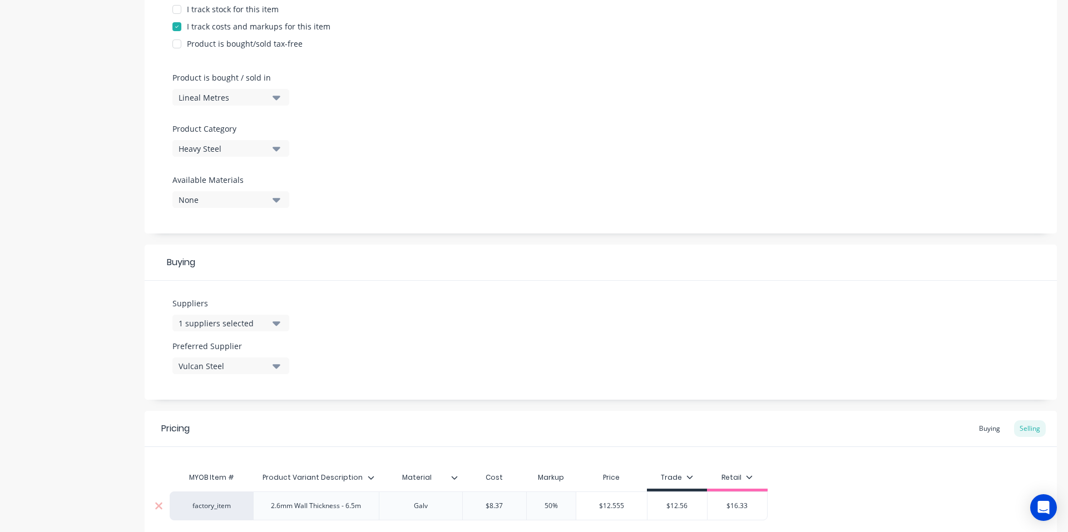
scroll to position [334, 0]
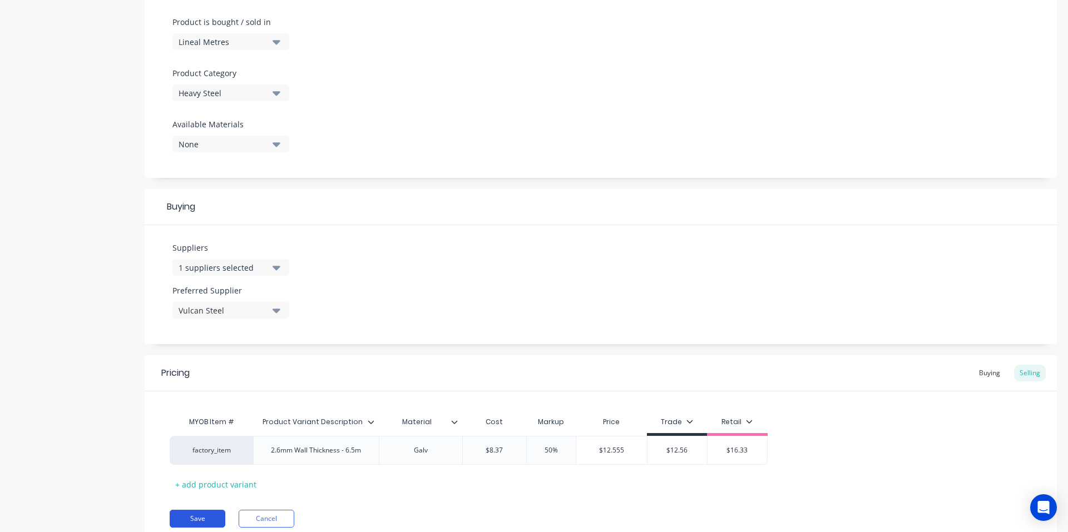
click at [196, 518] on button "Save" at bounding box center [198, 519] width 56 height 18
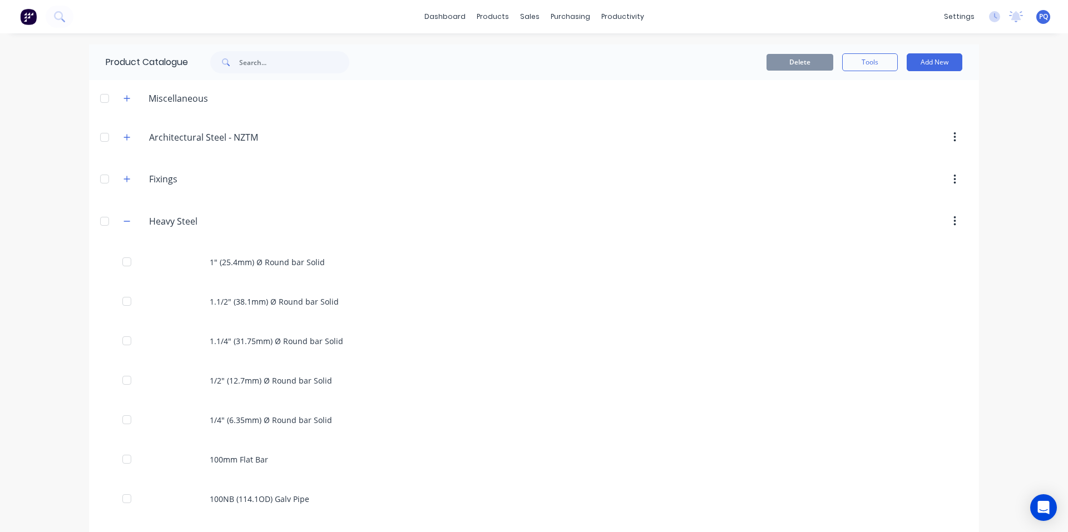
scroll to position [3233, 0]
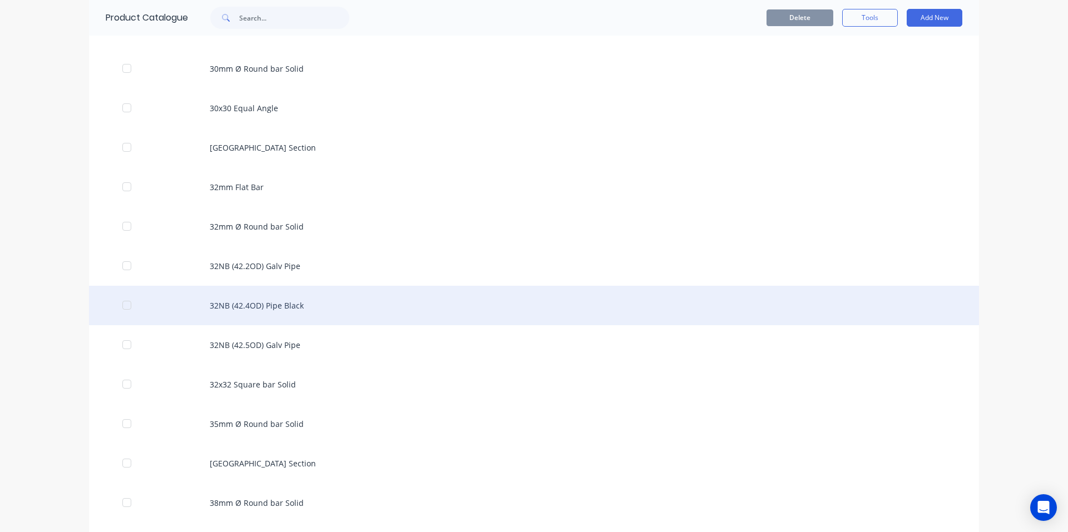
click at [196, 294] on div "32NB (42.4OD) Pipe Black" at bounding box center [534, 305] width 890 height 39
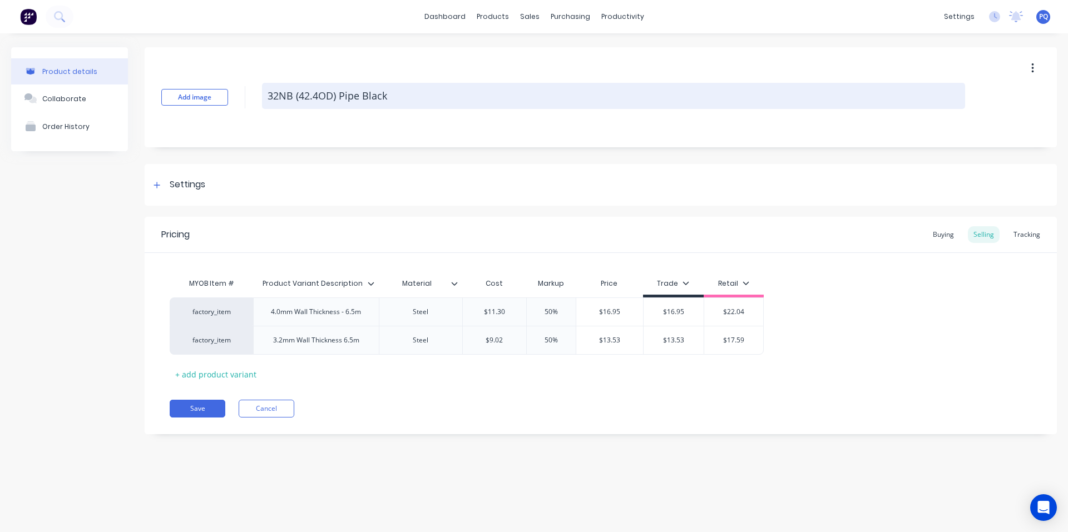
click at [300, 95] on textarea "32NB (42.4OD) Pipe Black" at bounding box center [613, 96] width 703 height 26
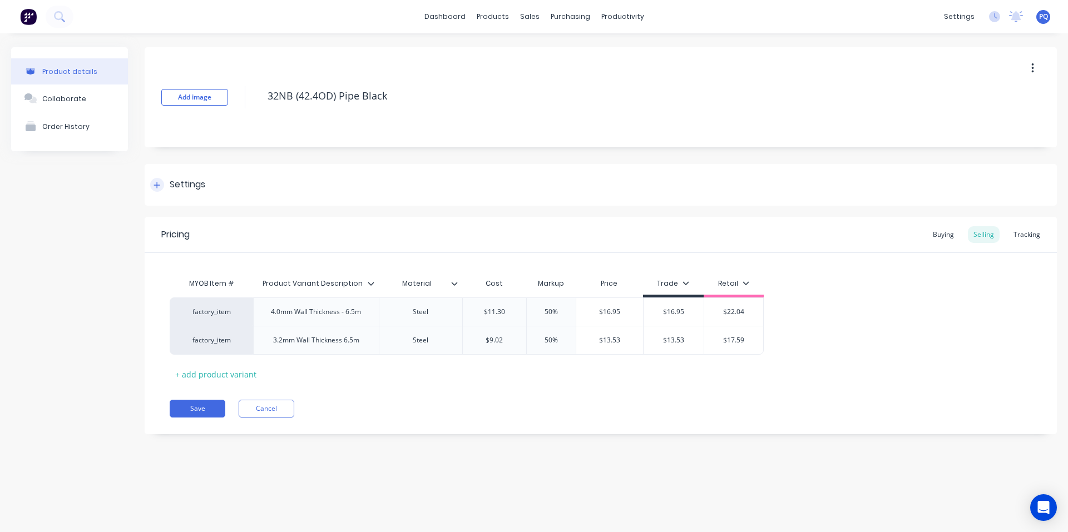
click at [195, 181] on div "Settings" at bounding box center [188, 185] width 36 height 14
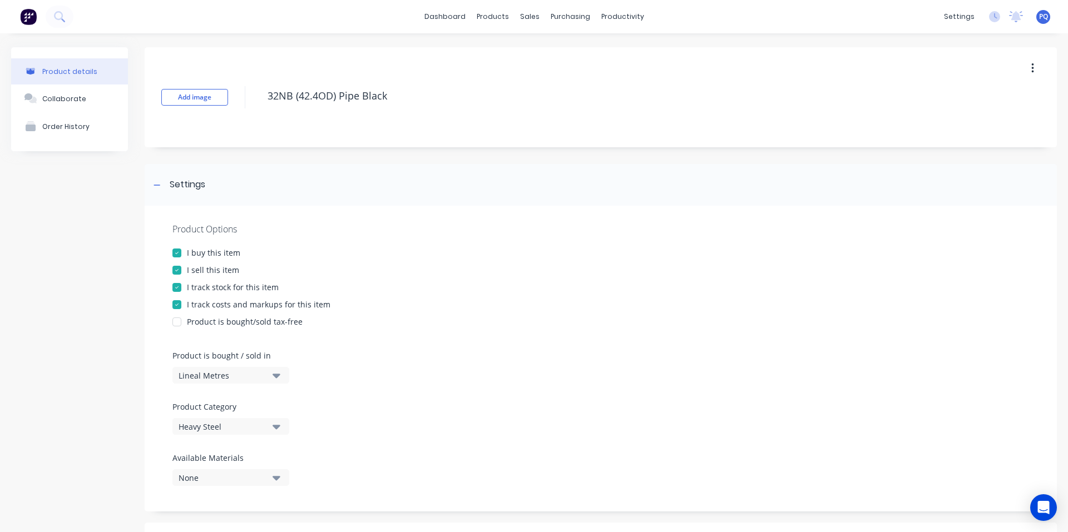
click at [205, 281] on div "I track stock for this item" at bounding box center [233, 287] width 92 height 12
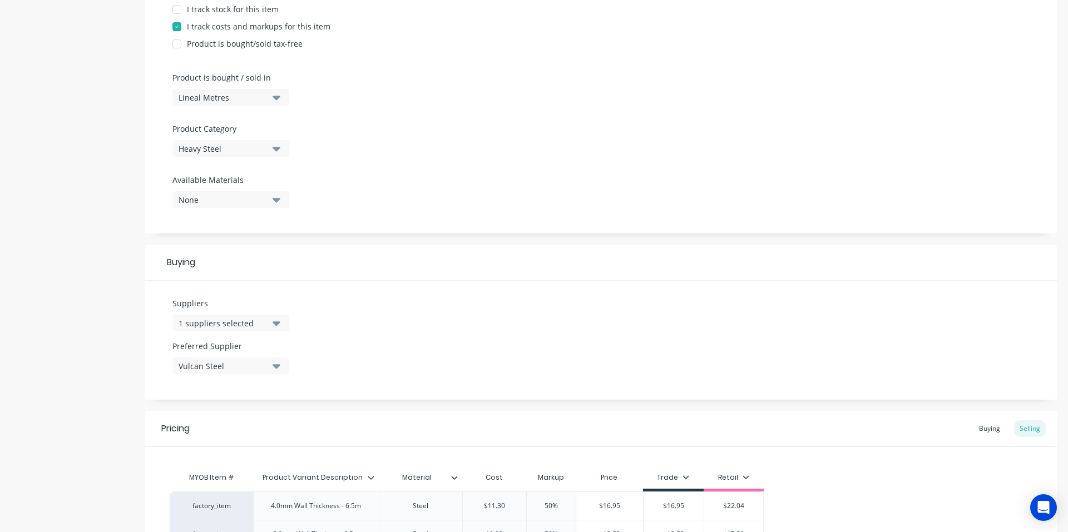
scroll to position [405, 0]
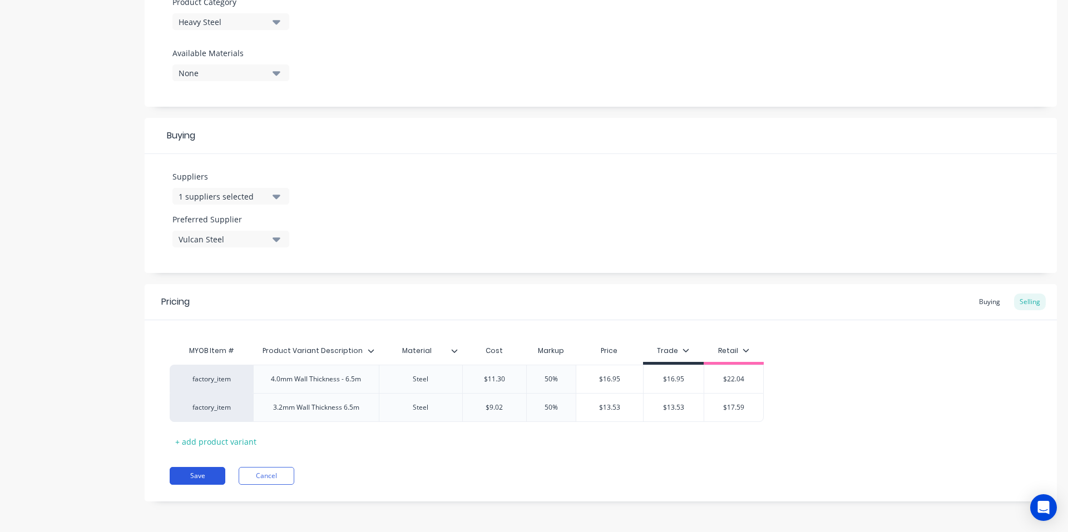
click at [202, 476] on button "Save" at bounding box center [198, 476] width 56 height 18
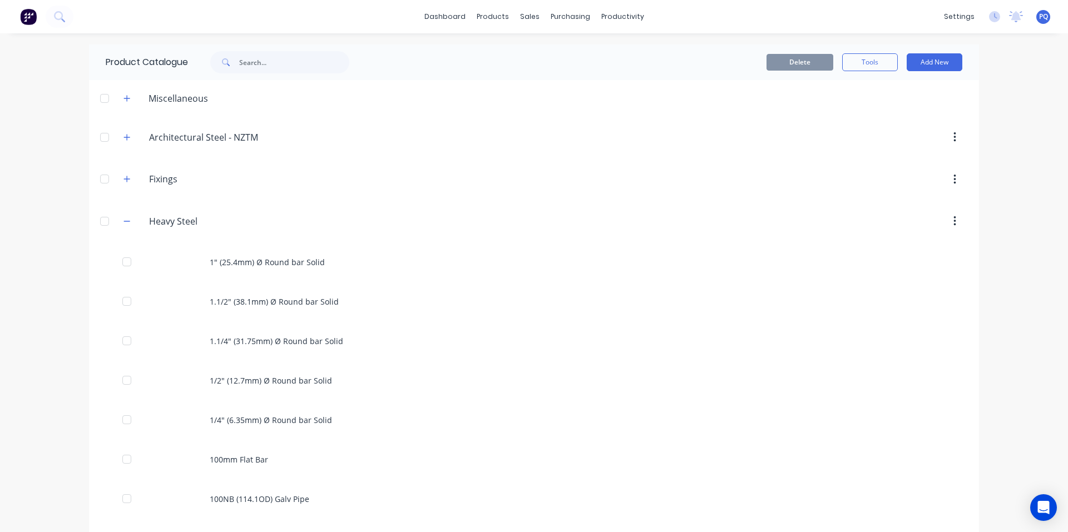
scroll to position [3273, 0]
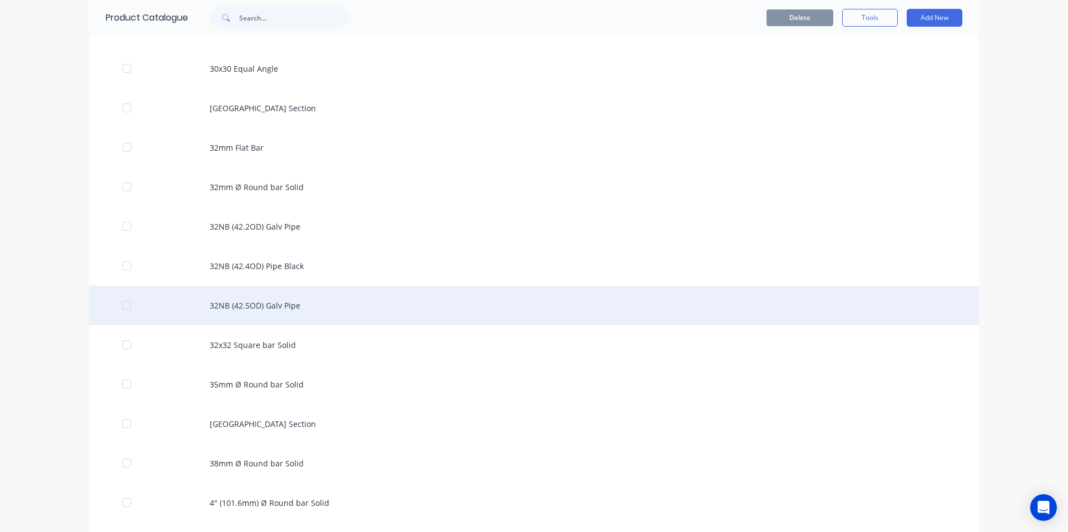
click at [290, 295] on div "32NB (42.5OD) Galv Pipe" at bounding box center [534, 305] width 890 height 39
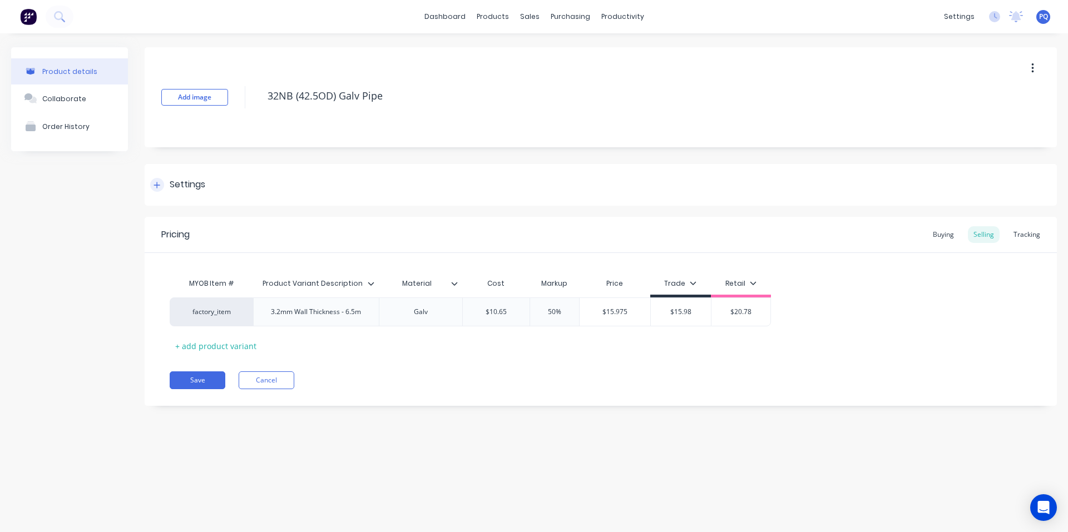
click at [176, 178] on div "Settings" at bounding box center [188, 185] width 36 height 14
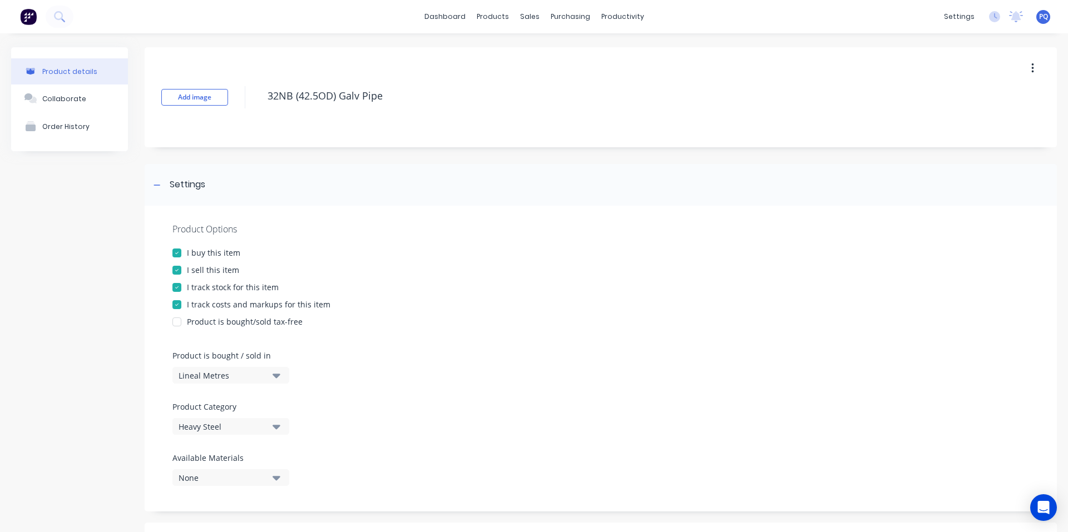
click at [205, 291] on div "I track stock for this item" at bounding box center [233, 287] width 92 height 12
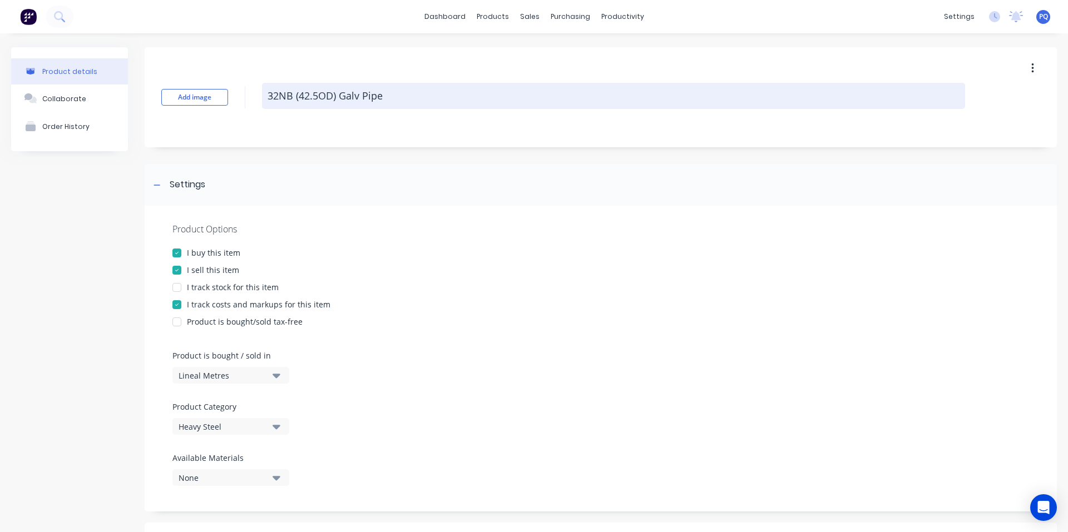
click at [321, 85] on textarea "32NB (42.5OD) Galv Pipe" at bounding box center [613, 96] width 703 height 26
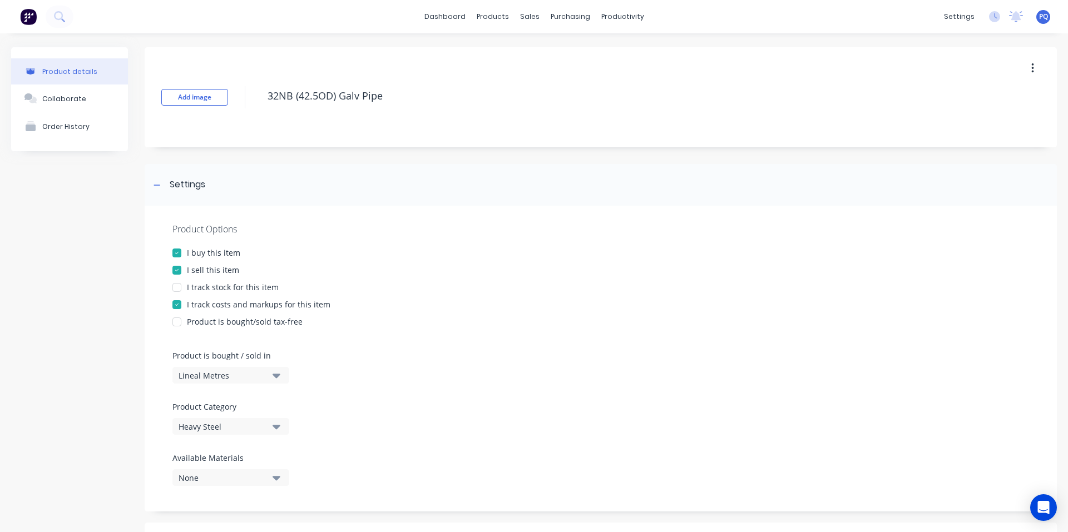
scroll to position [376, 0]
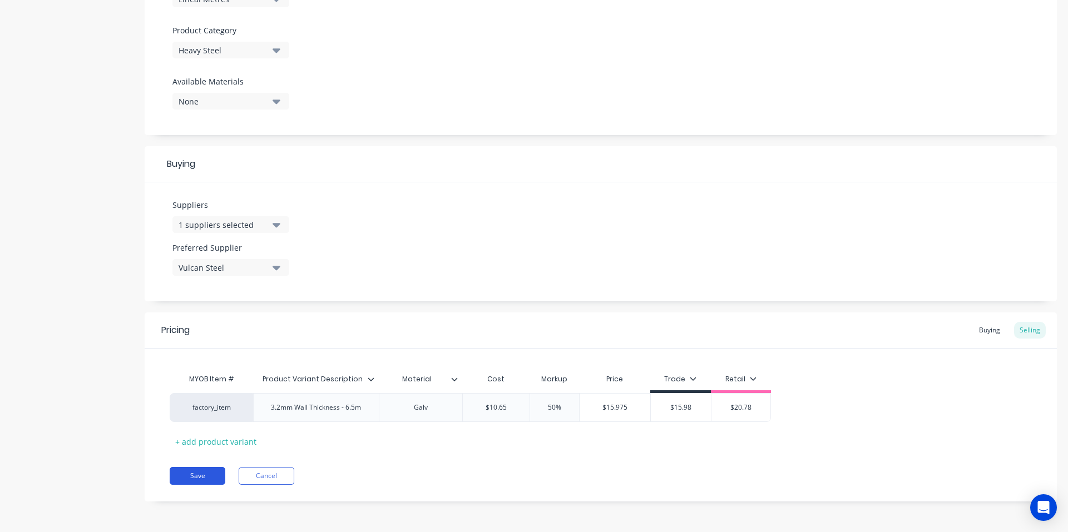
click at [207, 471] on button "Save" at bounding box center [198, 476] width 56 height 18
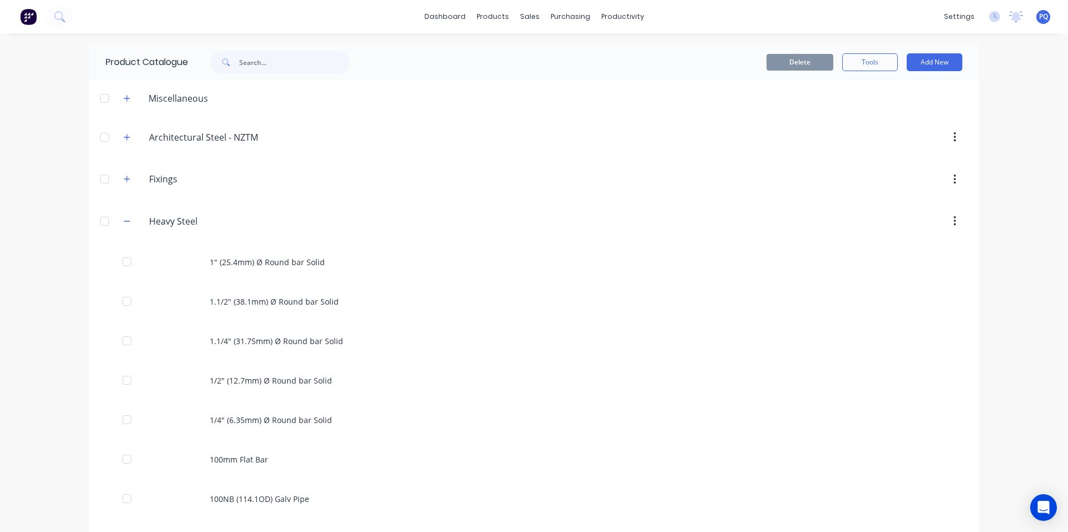
scroll to position [3312, 0]
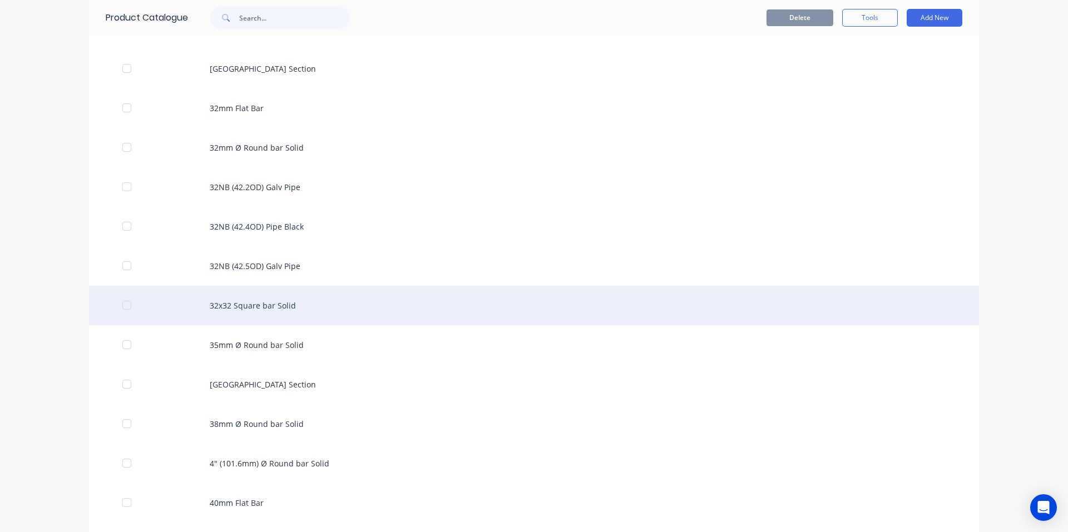
click at [248, 305] on div "32x32 Square bar Solid" at bounding box center [534, 305] width 890 height 39
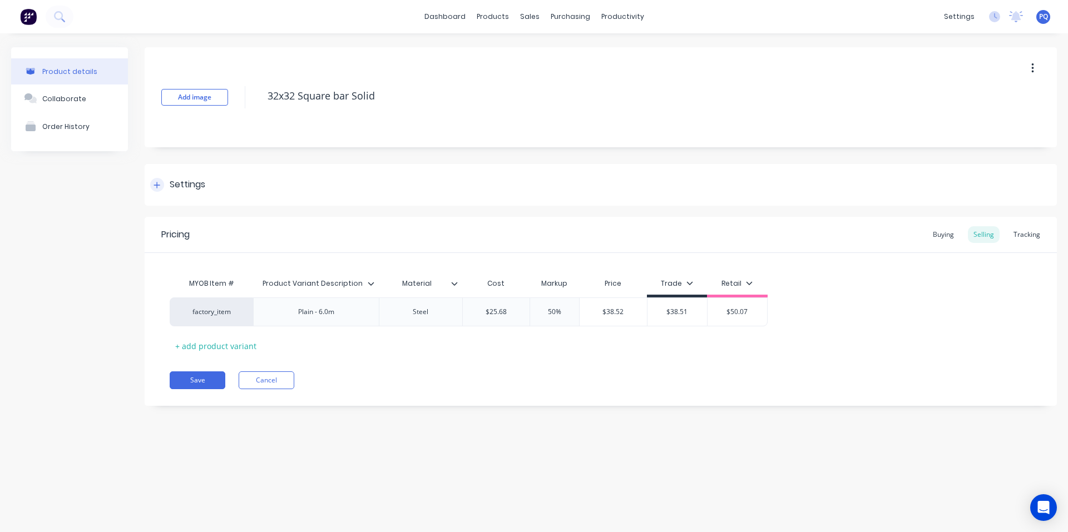
click at [167, 176] on div "Settings" at bounding box center [601, 185] width 912 height 42
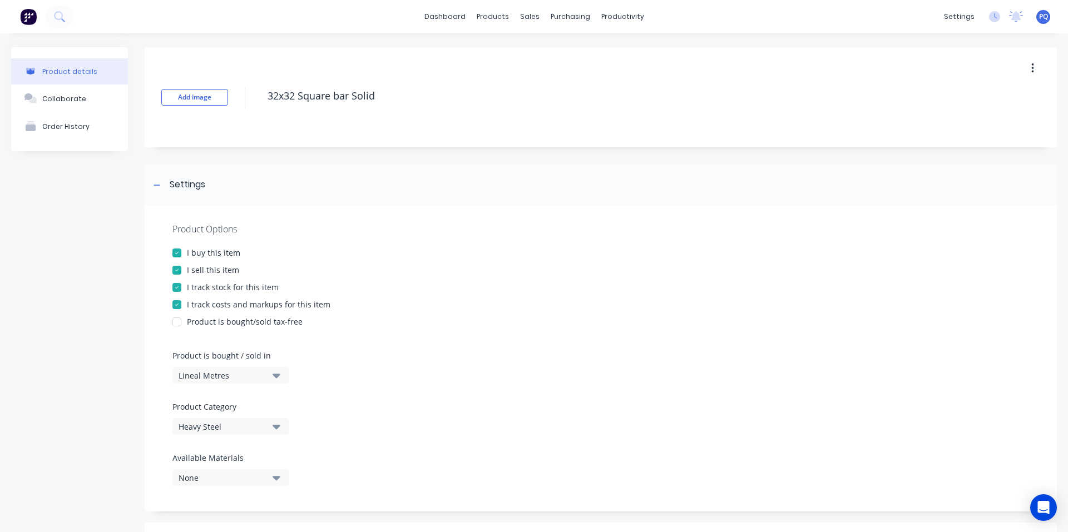
click at [187, 289] on div at bounding box center [177, 287] width 22 height 22
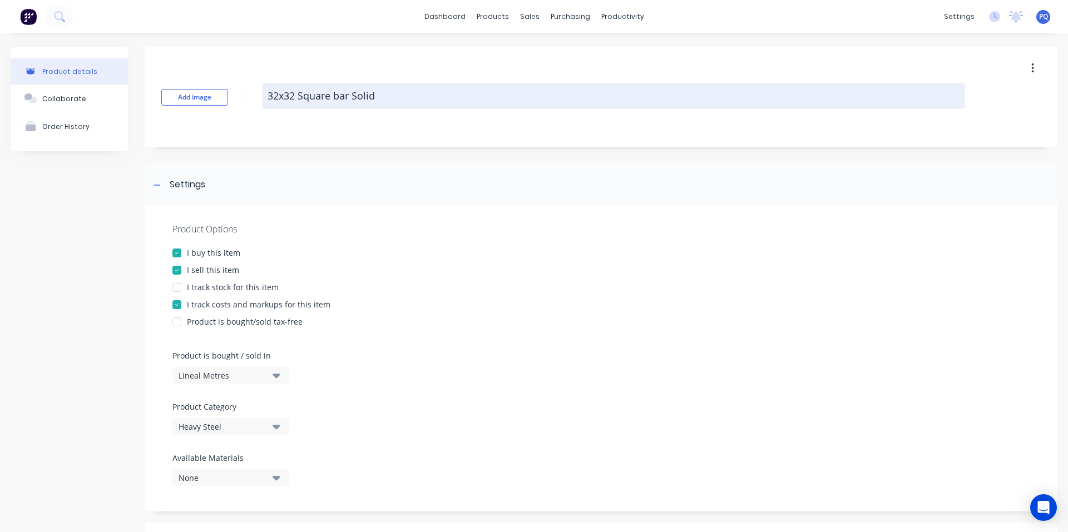
click at [323, 88] on textarea "32x32 Square bar Solid" at bounding box center [613, 96] width 703 height 26
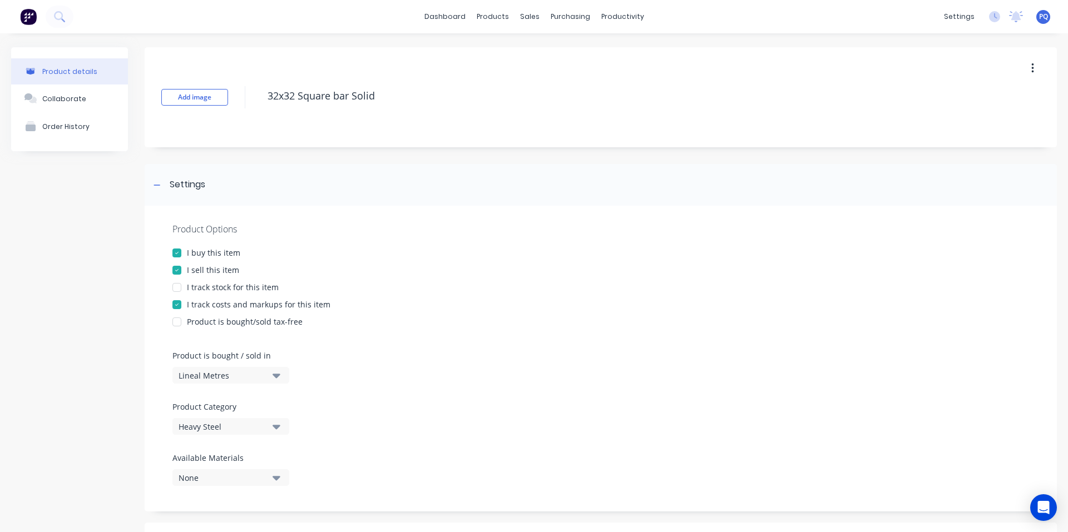
scroll to position [376, 0]
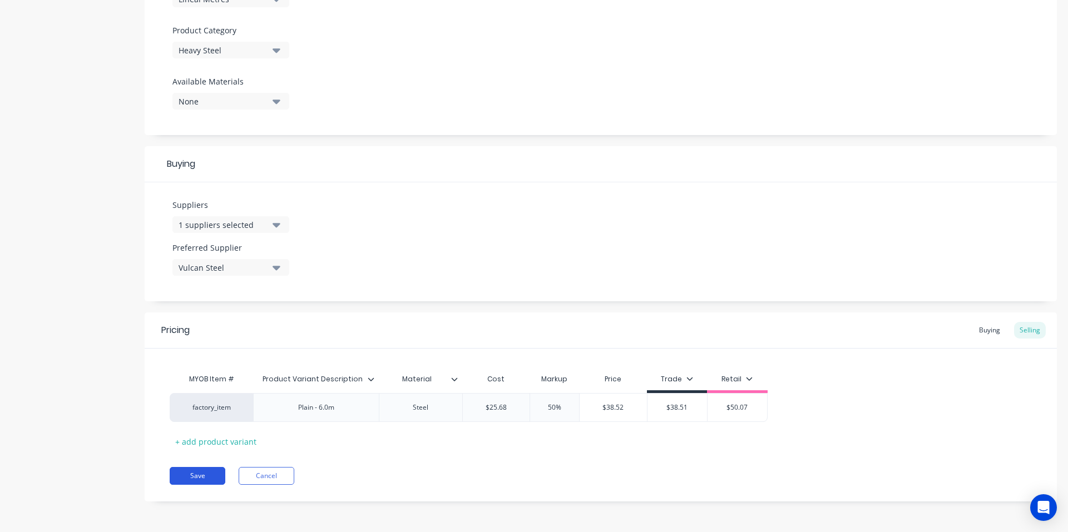
click at [210, 478] on button "Save" at bounding box center [198, 476] width 56 height 18
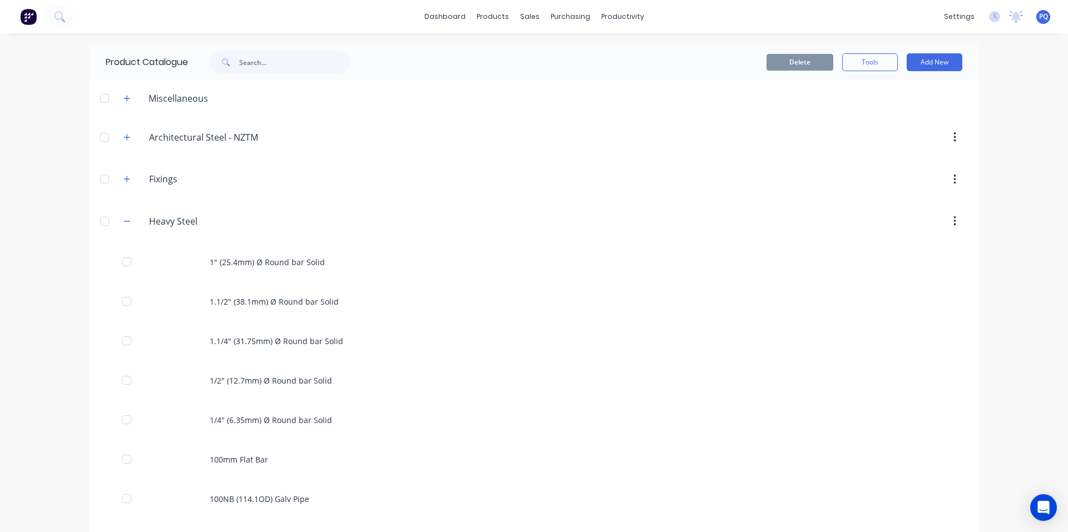
scroll to position [3352, 0]
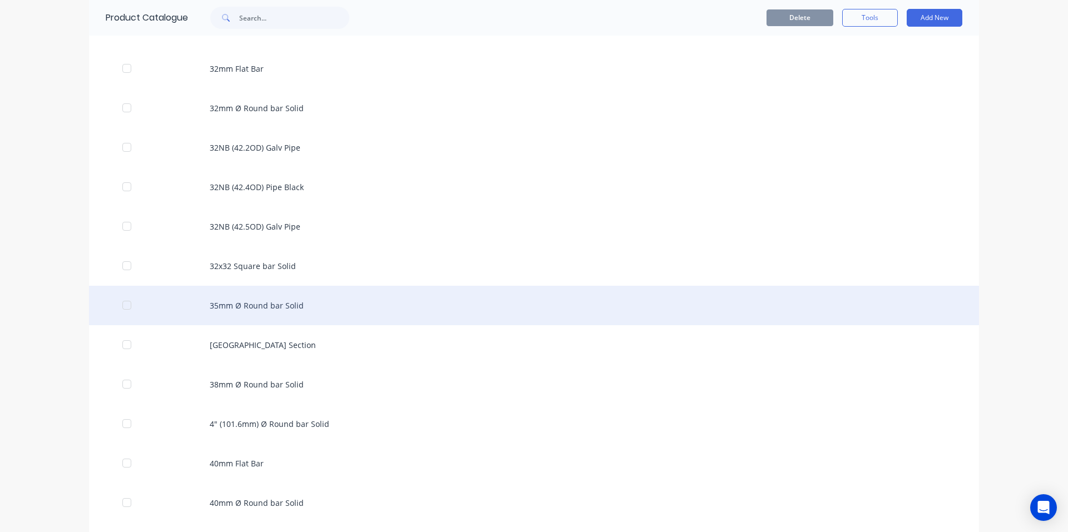
click at [226, 296] on div "35mm Ø Round bar Solid" at bounding box center [534, 305] width 890 height 39
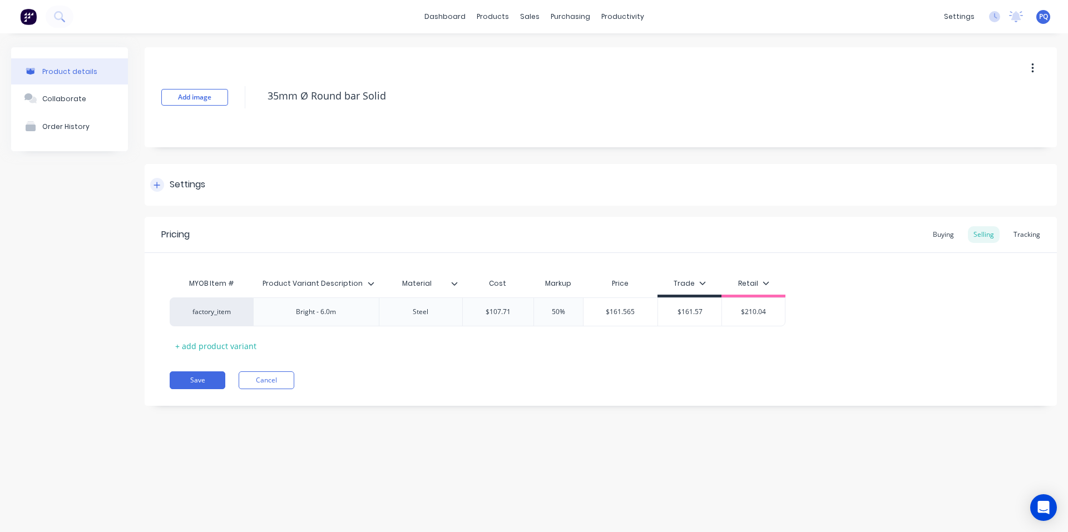
click at [168, 180] on div "Settings" at bounding box center [177, 185] width 55 height 14
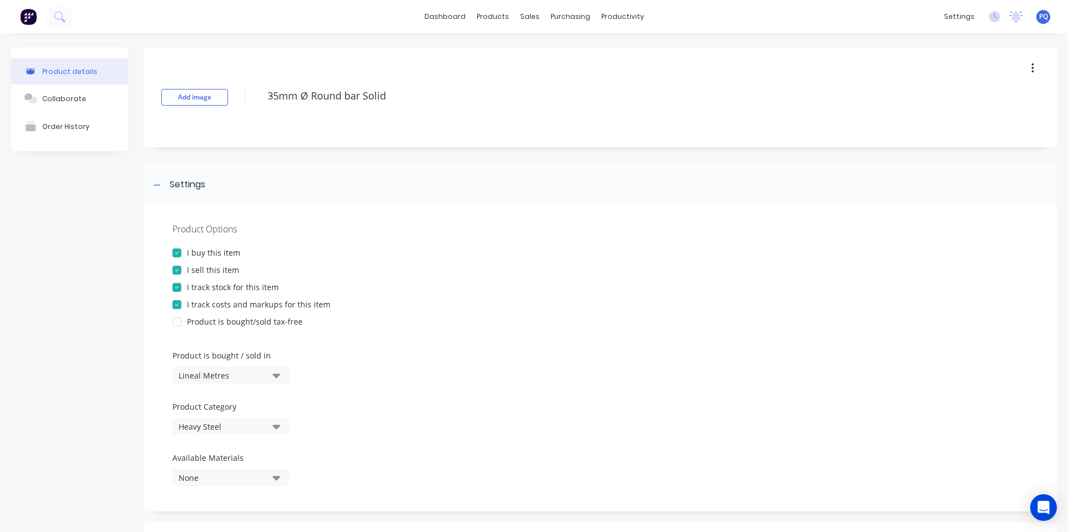
click at [178, 284] on div at bounding box center [177, 287] width 22 height 22
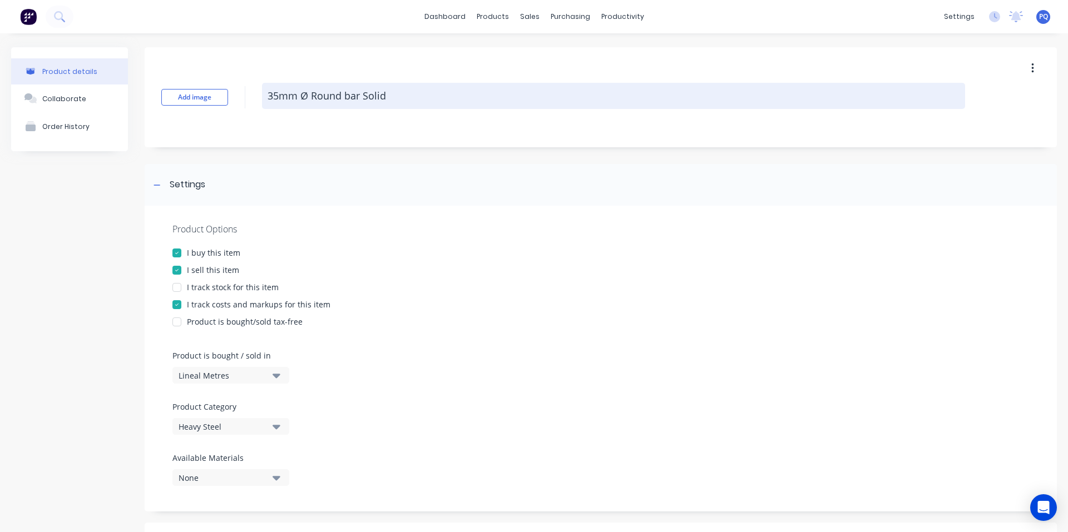
click at [307, 91] on textarea "35mm Ø Round bar Solid" at bounding box center [613, 96] width 703 height 26
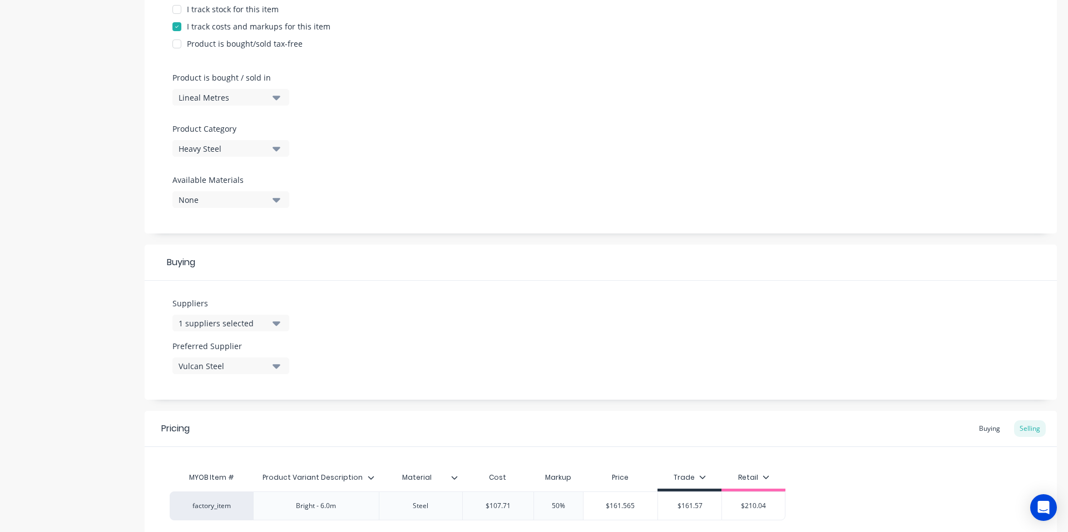
scroll to position [376, 0]
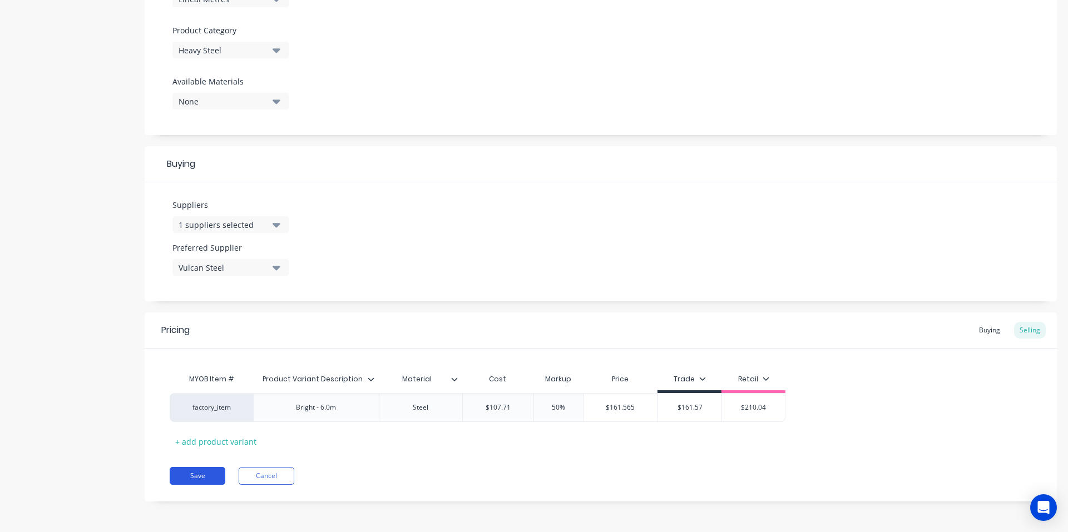
click at [190, 478] on button "Save" at bounding box center [198, 476] width 56 height 18
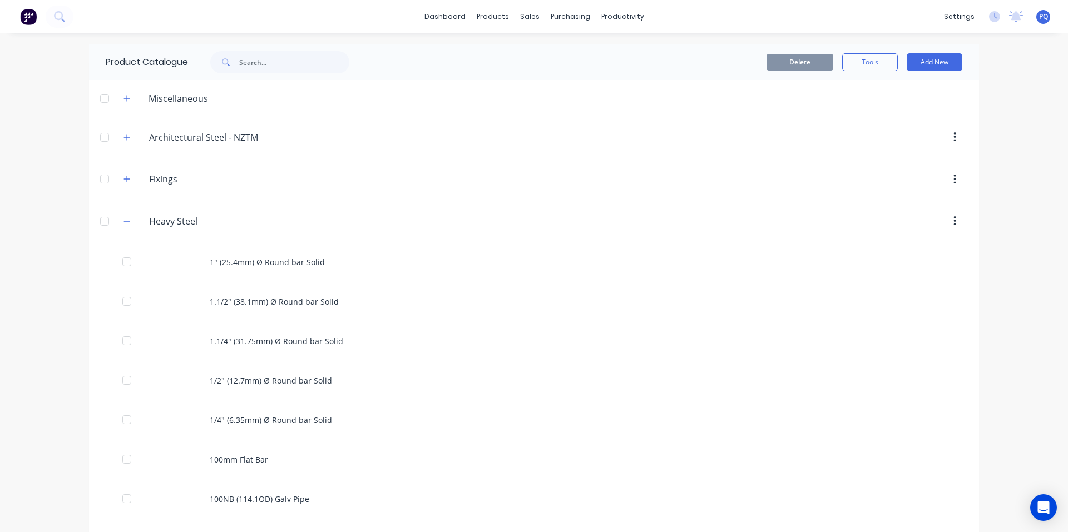
scroll to position [3391, 0]
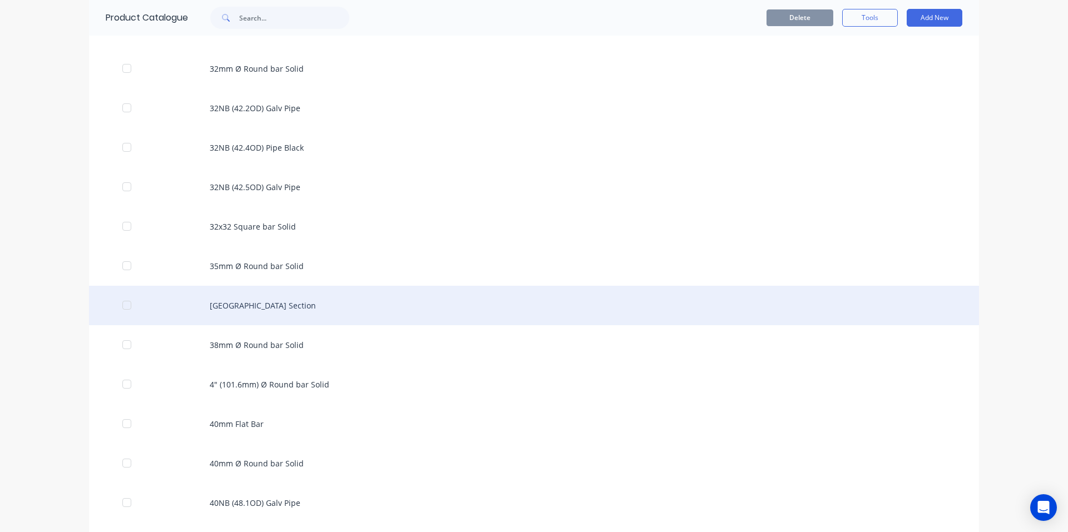
click at [221, 305] on div "[GEOGRAPHIC_DATA] Section" at bounding box center [534, 305] width 890 height 39
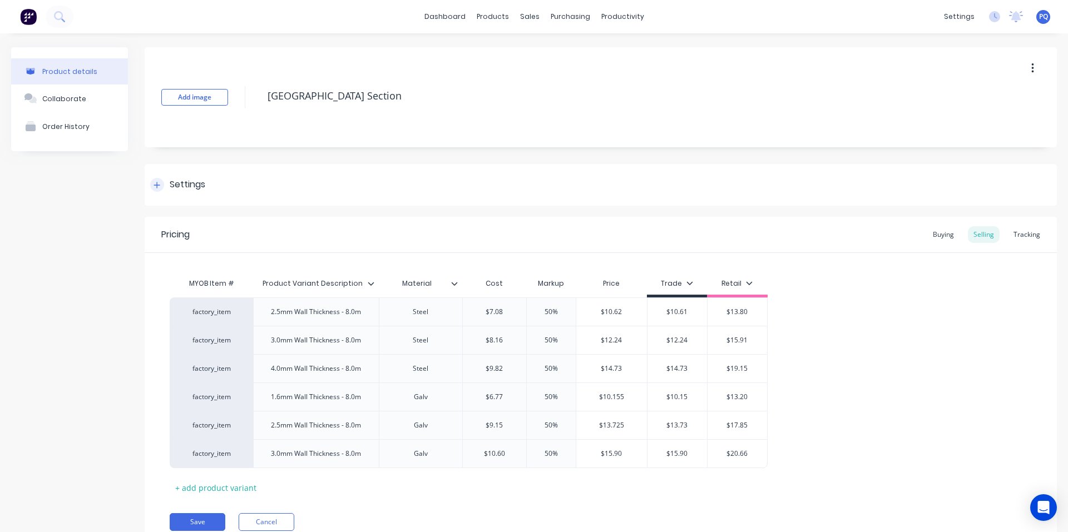
click at [183, 178] on div "Settings" at bounding box center [188, 185] width 36 height 14
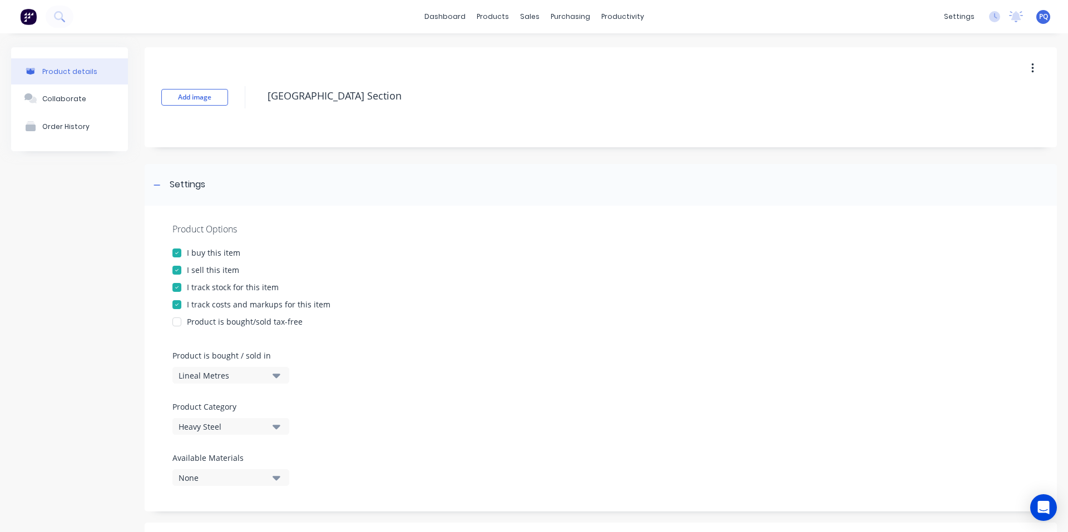
click at [206, 287] on div "I track stock for this item" at bounding box center [233, 287] width 92 height 12
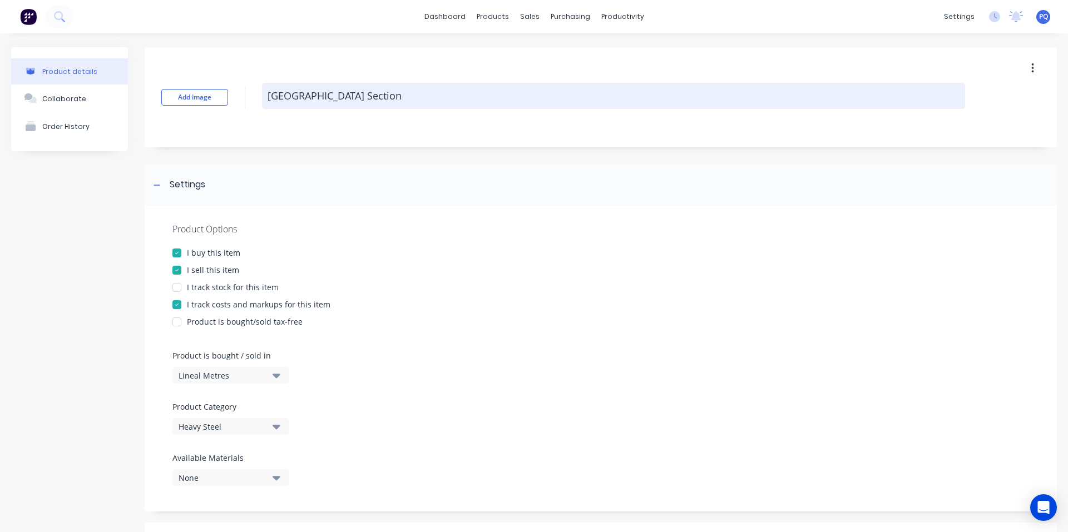
click at [321, 97] on textarea "[GEOGRAPHIC_DATA] Section" at bounding box center [613, 96] width 703 height 26
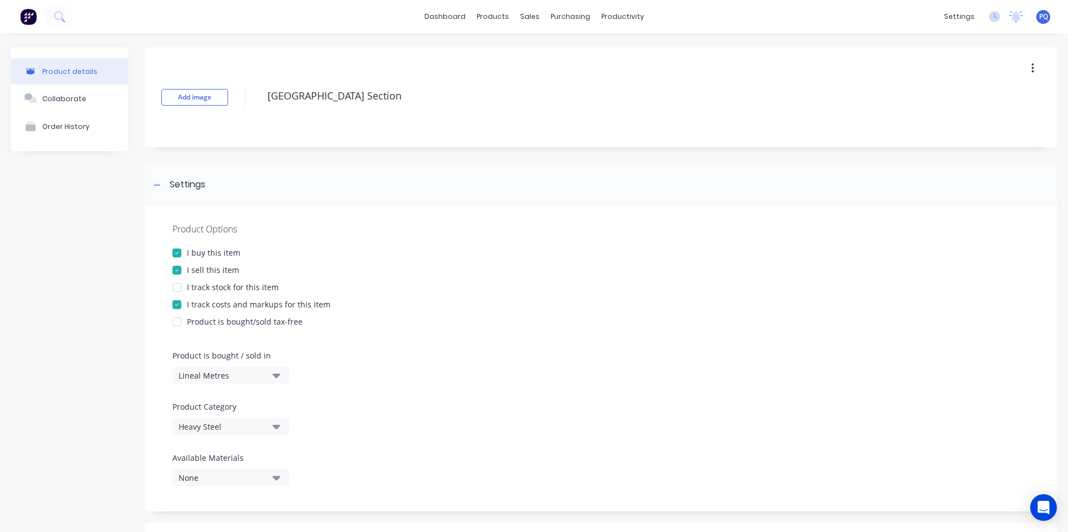
scroll to position [518, 0]
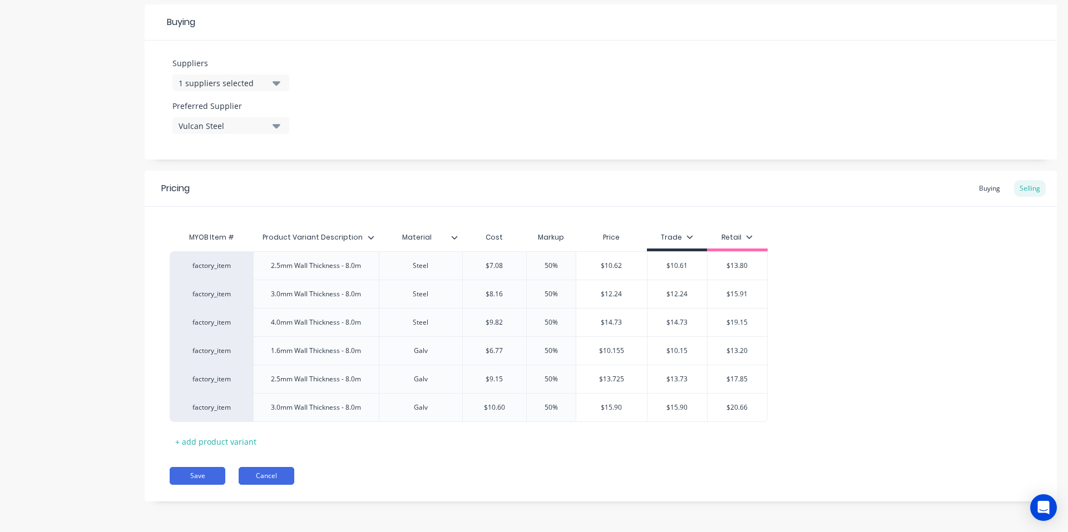
drag, startPoint x: 212, startPoint y: 478, endPoint x: 246, endPoint y: 471, distance: 34.7
click at [212, 478] on button "Save" at bounding box center [198, 476] width 56 height 18
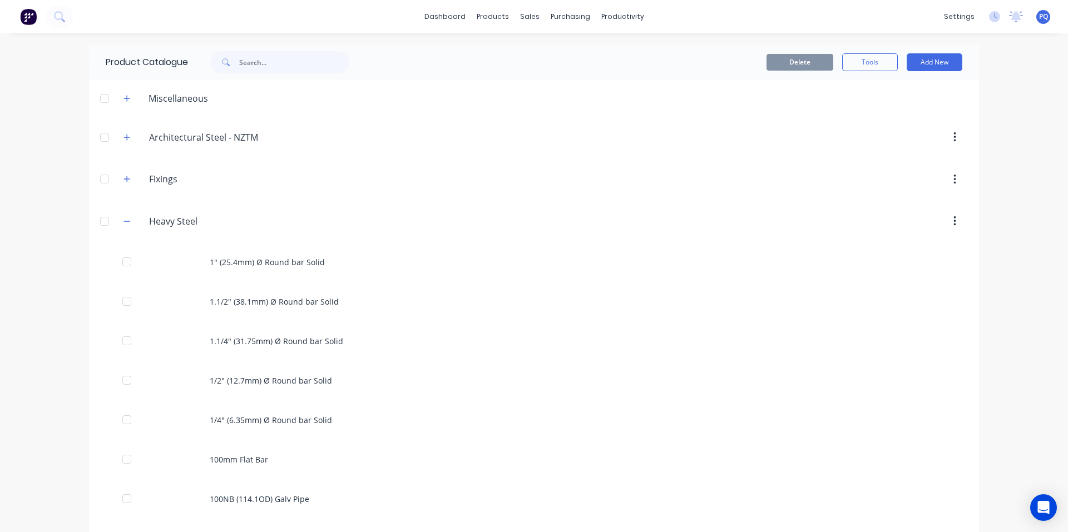
scroll to position [3431, 0]
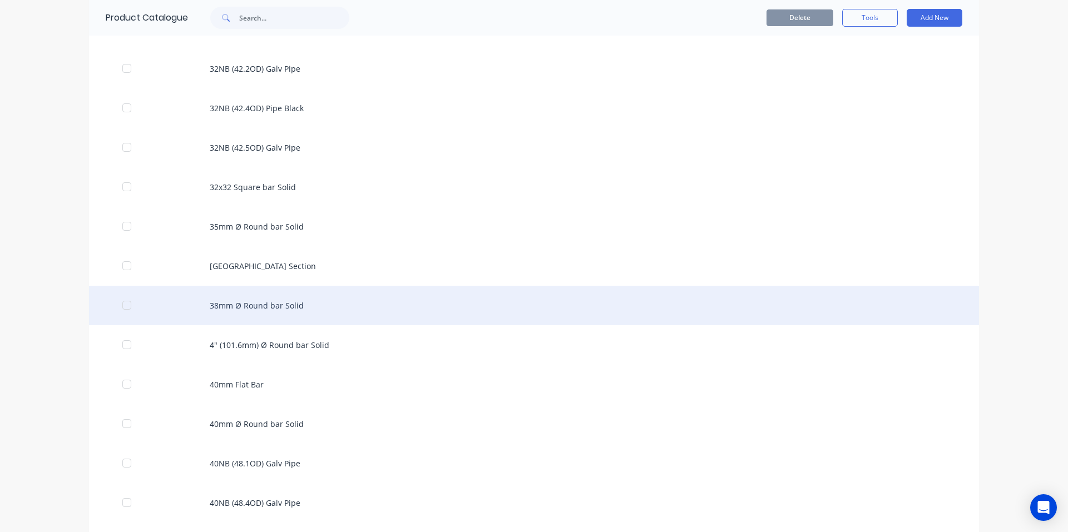
click at [269, 309] on div "38mm Ø Round bar Solid" at bounding box center [534, 305] width 890 height 39
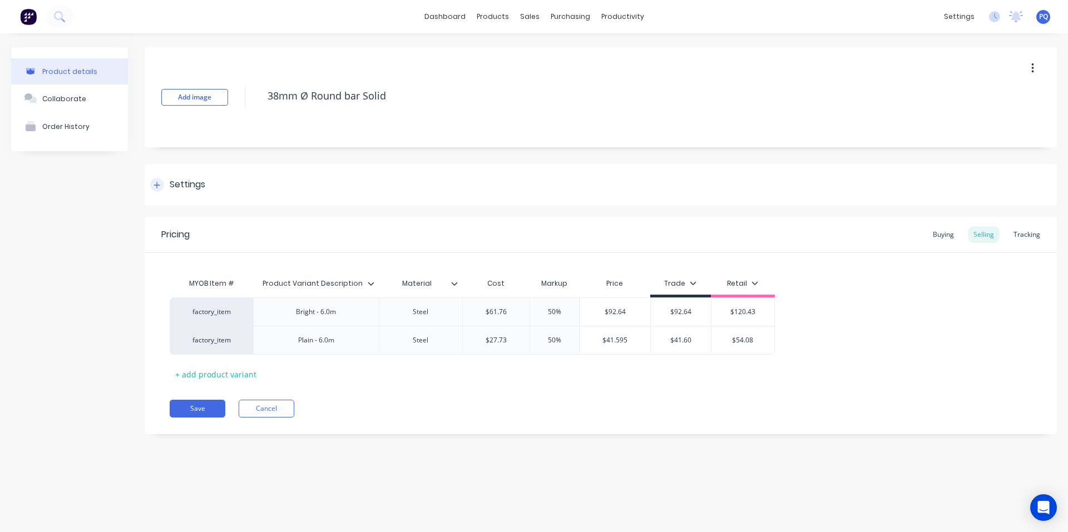
click at [182, 187] on div "Settings" at bounding box center [188, 185] width 36 height 14
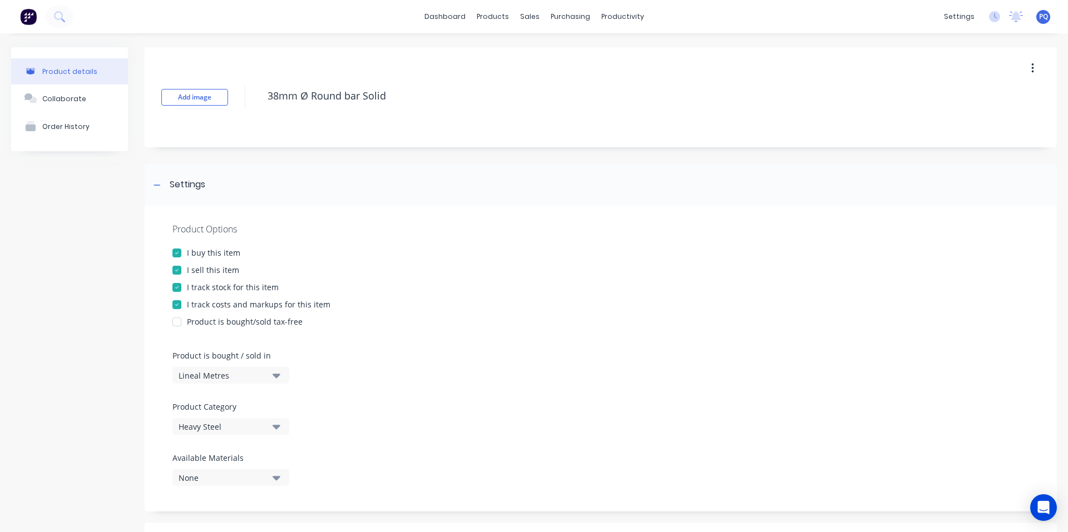
click at [207, 287] on div "I track stock for this item" at bounding box center [233, 287] width 92 height 12
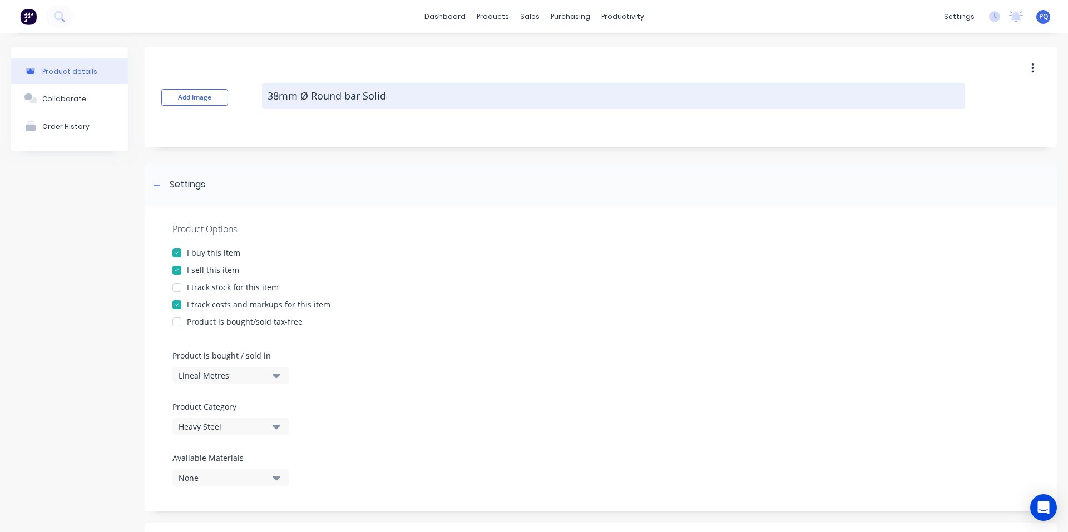
click at [329, 101] on textarea "38mm Ø Round bar Solid" at bounding box center [613, 96] width 703 height 26
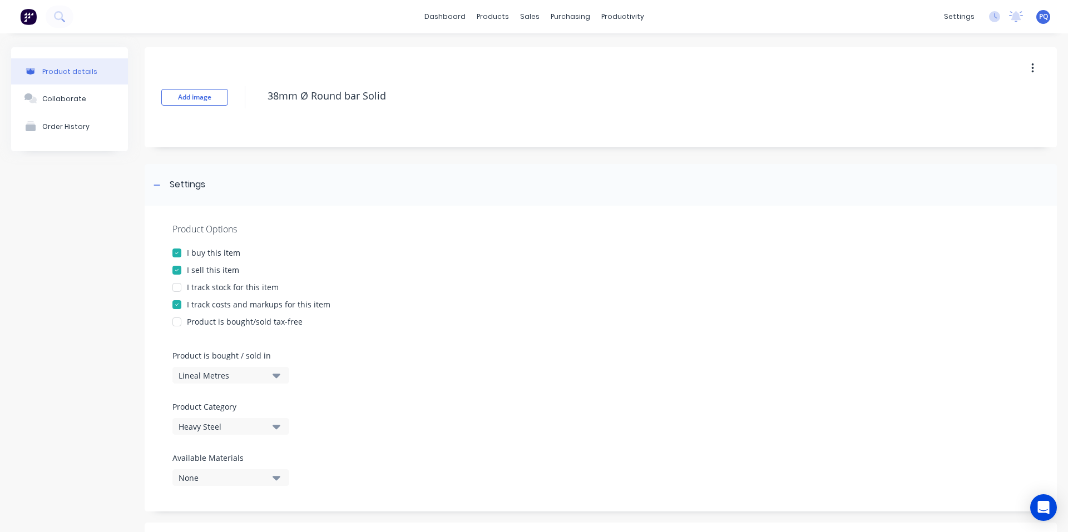
scroll to position [405, 0]
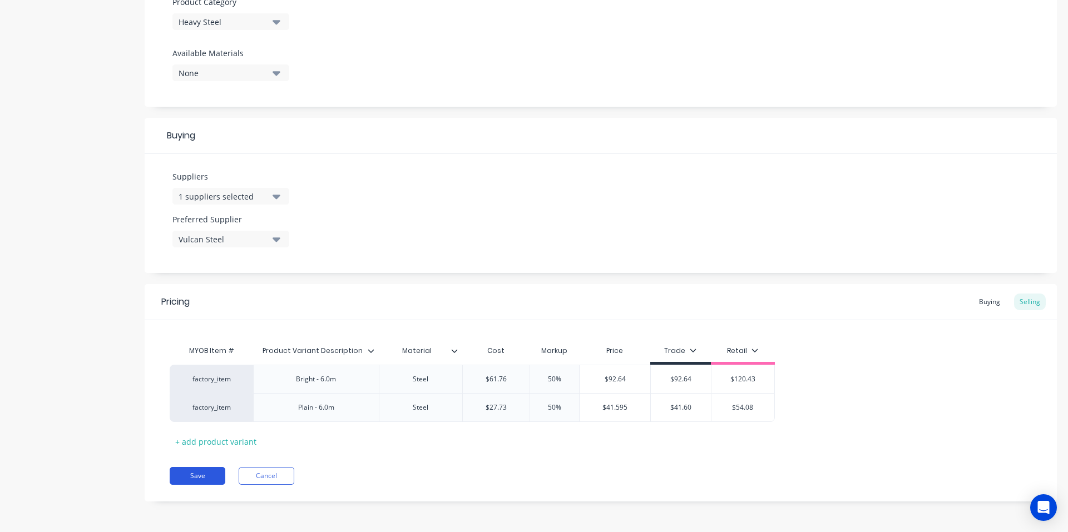
click at [192, 477] on button "Save" at bounding box center [198, 476] width 56 height 18
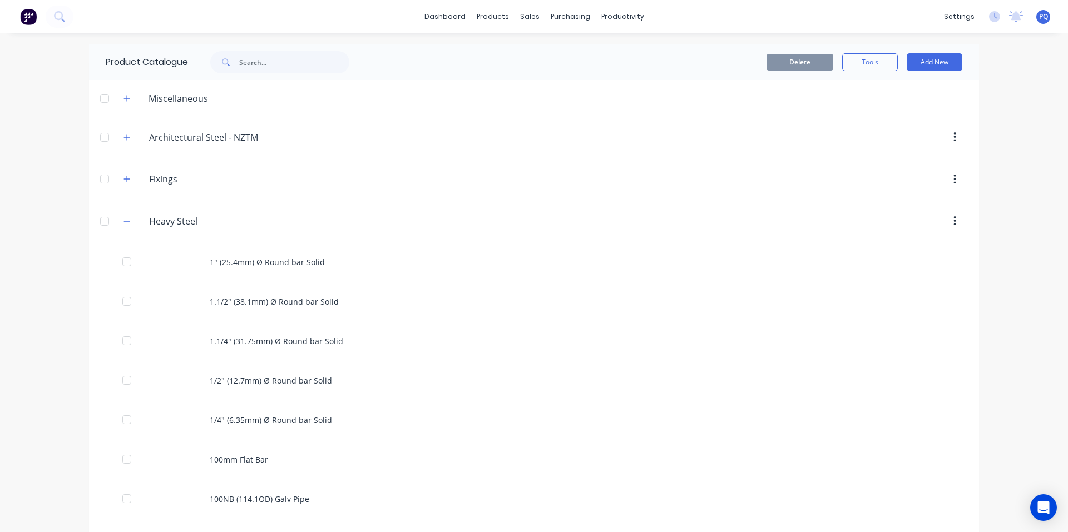
scroll to position [3470, 0]
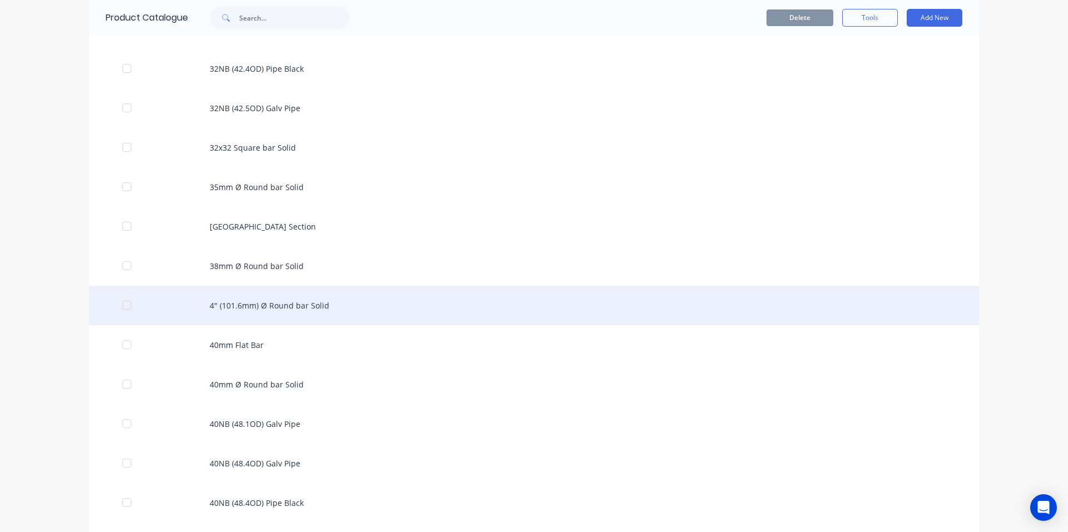
click at [306, 295] on div "4" (101.6mm) Ø Round bar Solid" at bounding box center [534, 305] width 890 height 39
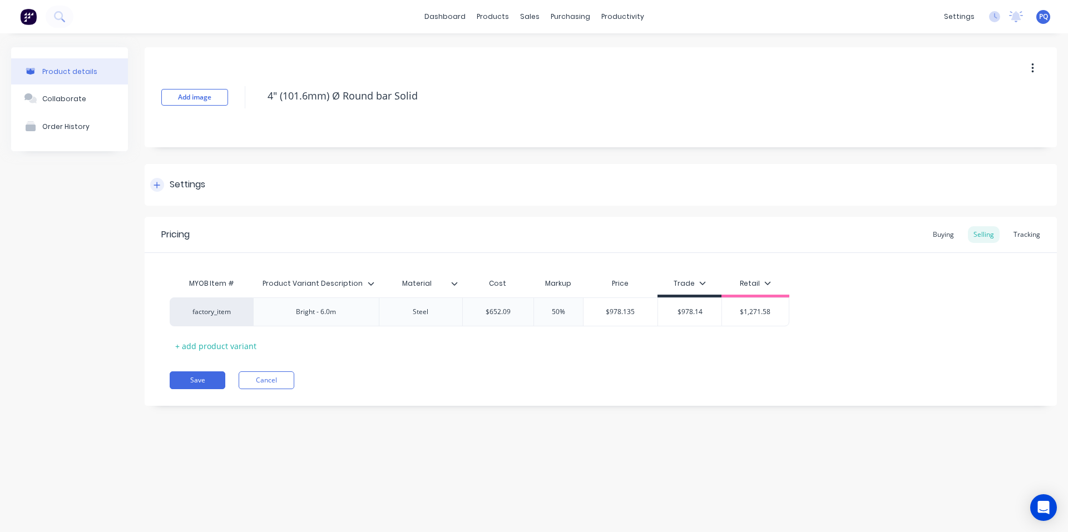
click at [178, 195] on div "Settings" at bounding box center [601, 185] width 912 height 42
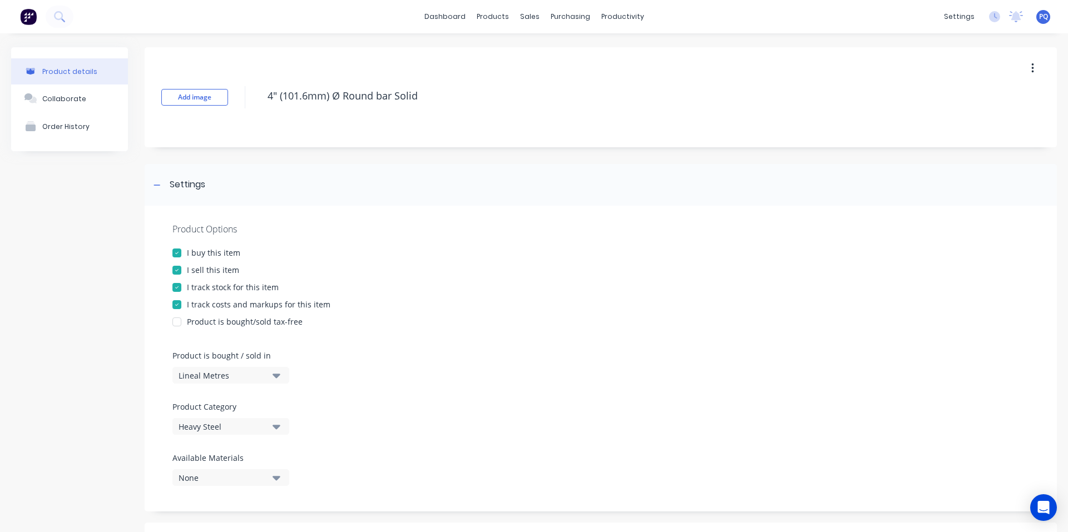
click at [191, 286] on div "I track stock for this item" at bounding box center [233, 287] width 92 height 12
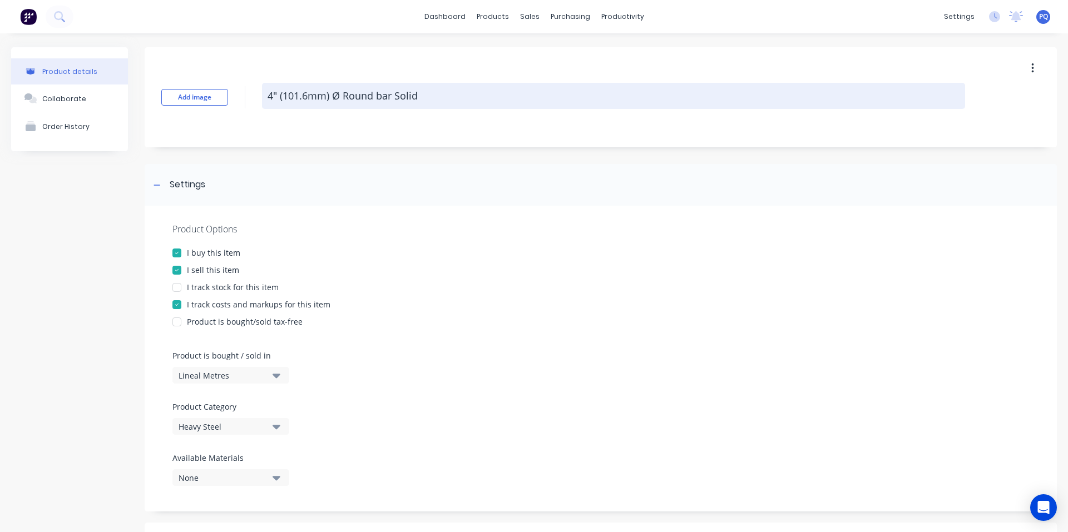
click at [302, 95] on textarea "4" (101.6mm) Ø Round bar Solid" at bounding box center [613, 96] width 703 height 26
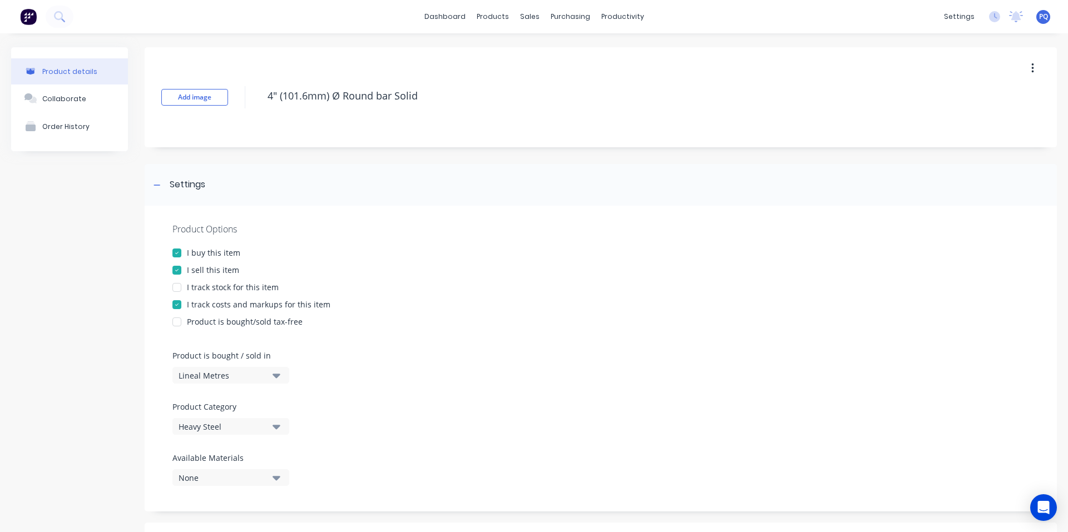
scroll to position [376, 0]
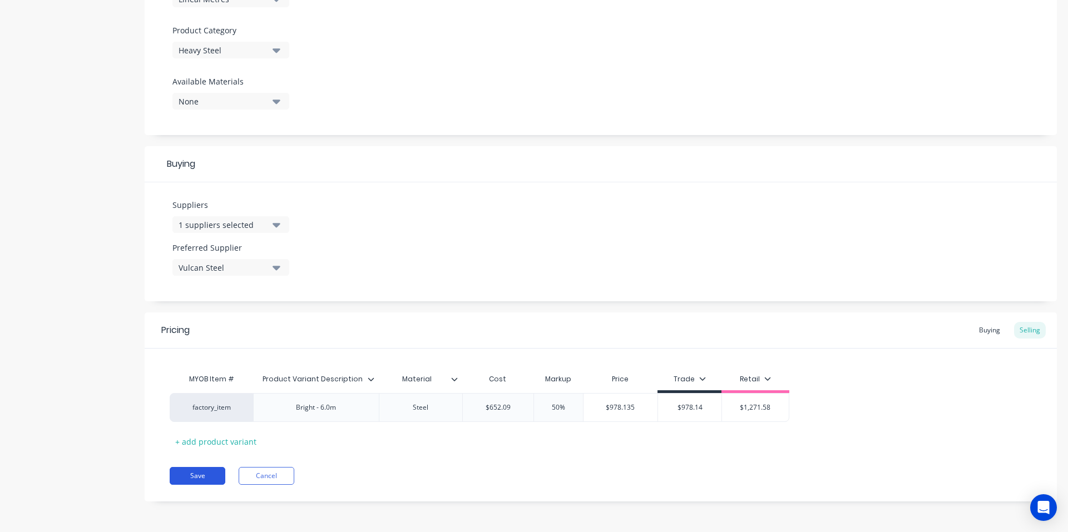
click at [194, 474] on button "Save" at bounding box center [198, 476] width 56 height 18
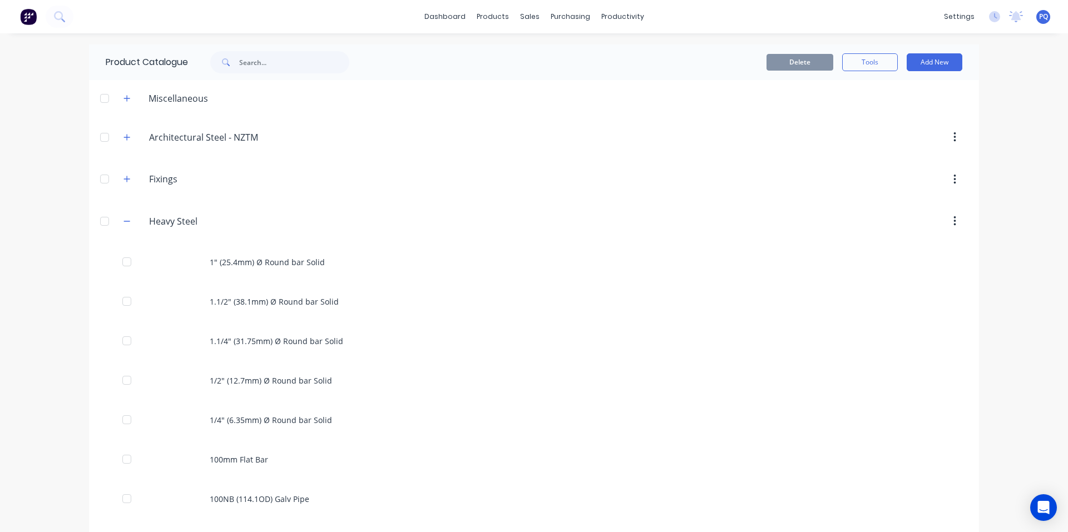
scroll to position [3510, 0]
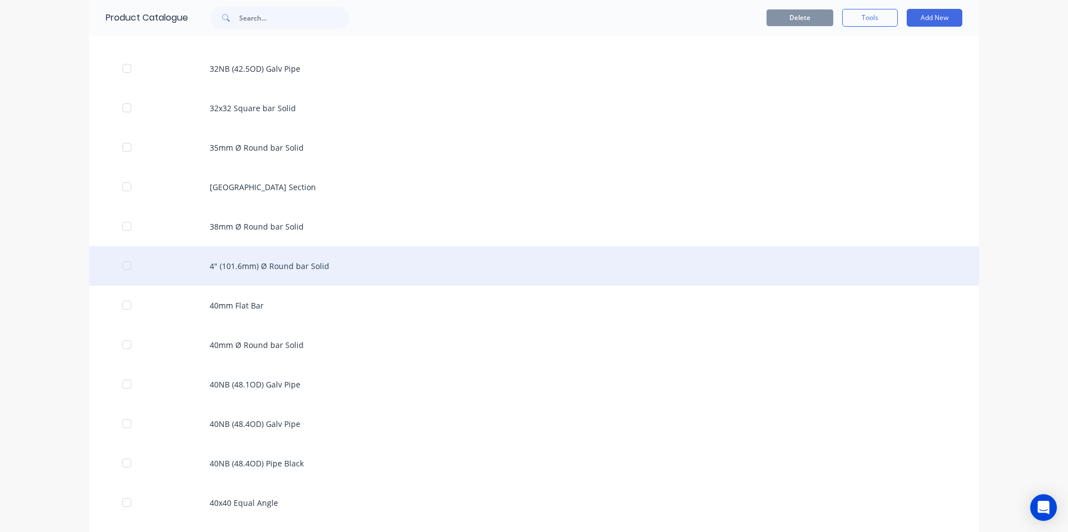
click at [274, 266] on div "4" (101.6mm) Ø Round bar Solid" at bounding box center [534, 265] width 890 height 39
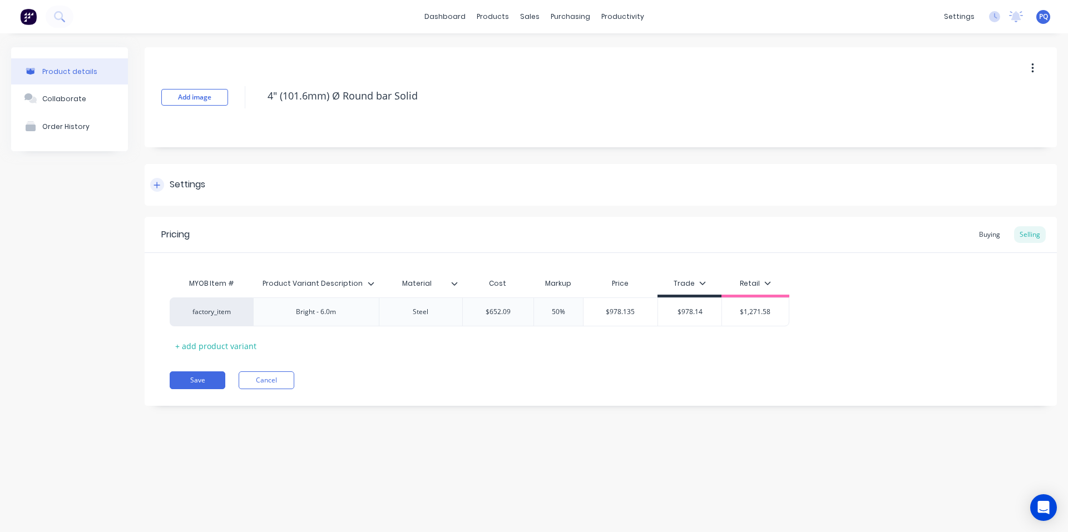
click at [176, 200] on div "Settings" at bounding box center [601, 185] width 912 height 42
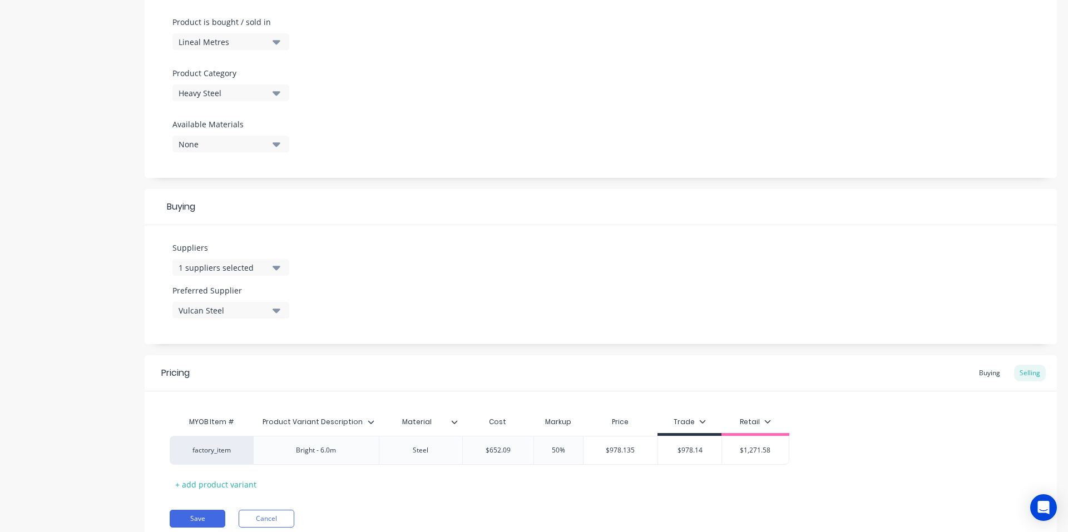
scroll to position [376, 0]
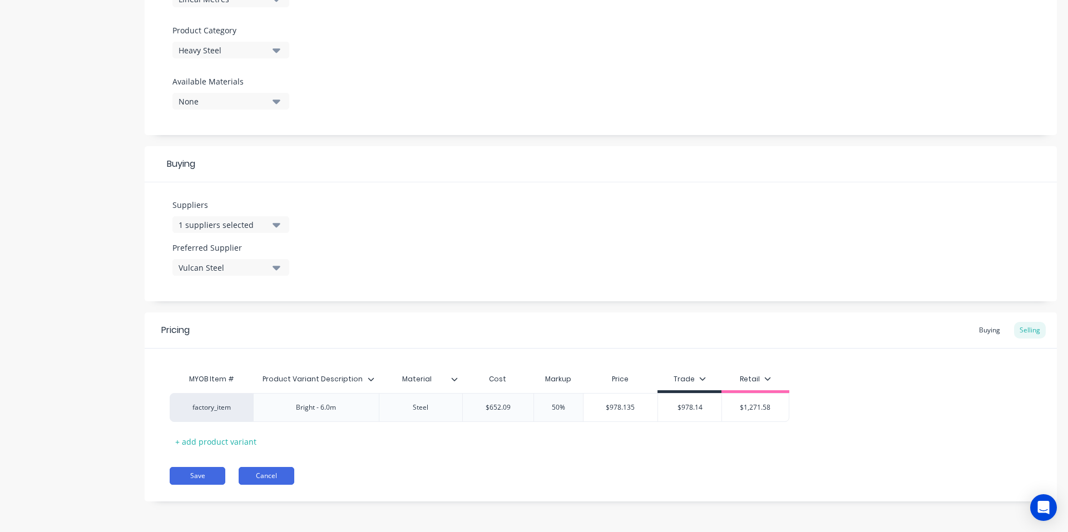
click at [272, 470] on button "Cancel" at bounding box center [267, 476] width 56 height 18
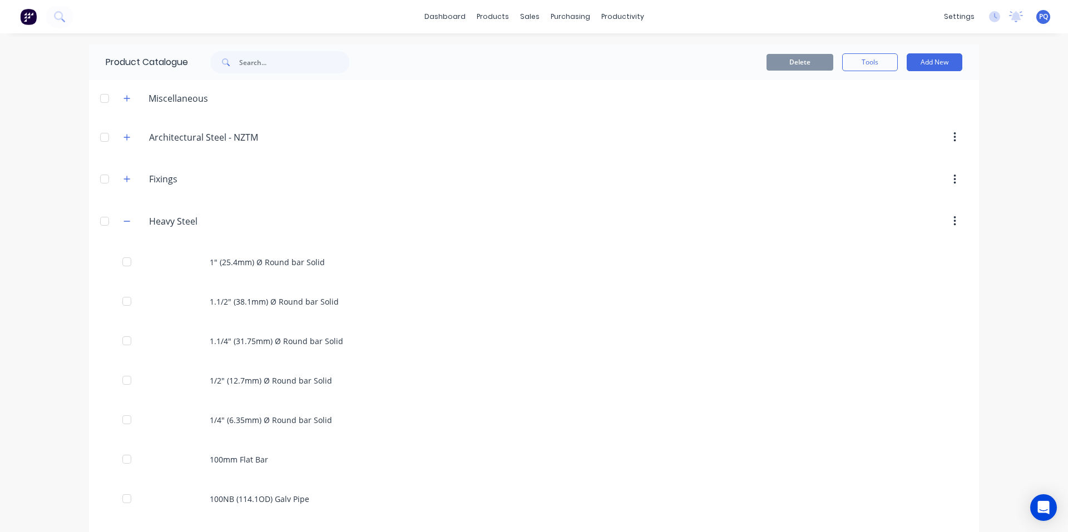
scroll to position [3510, 0]
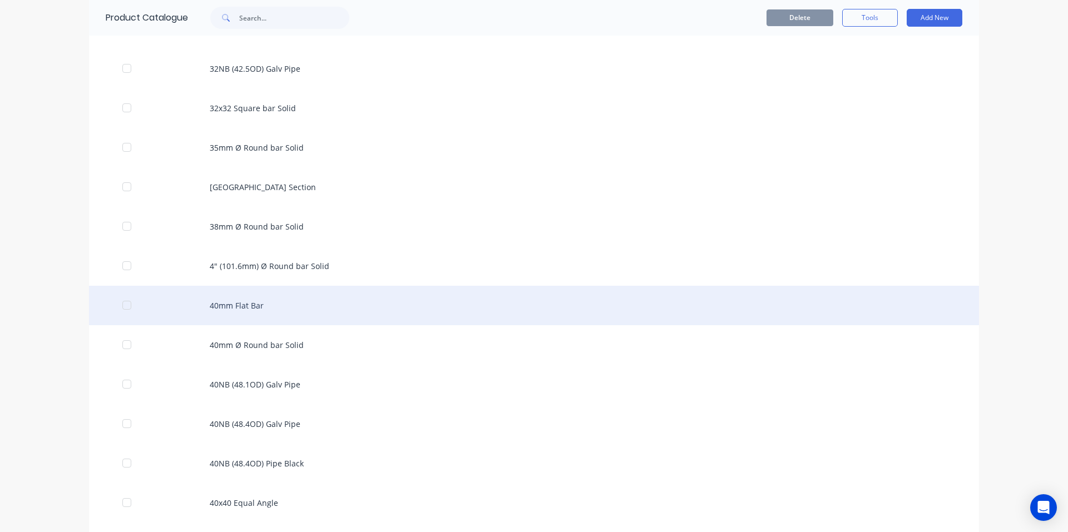
click at [245, 296] on div "40mm Flat Bar" at bounding box center [534, 305] width 890 height 39
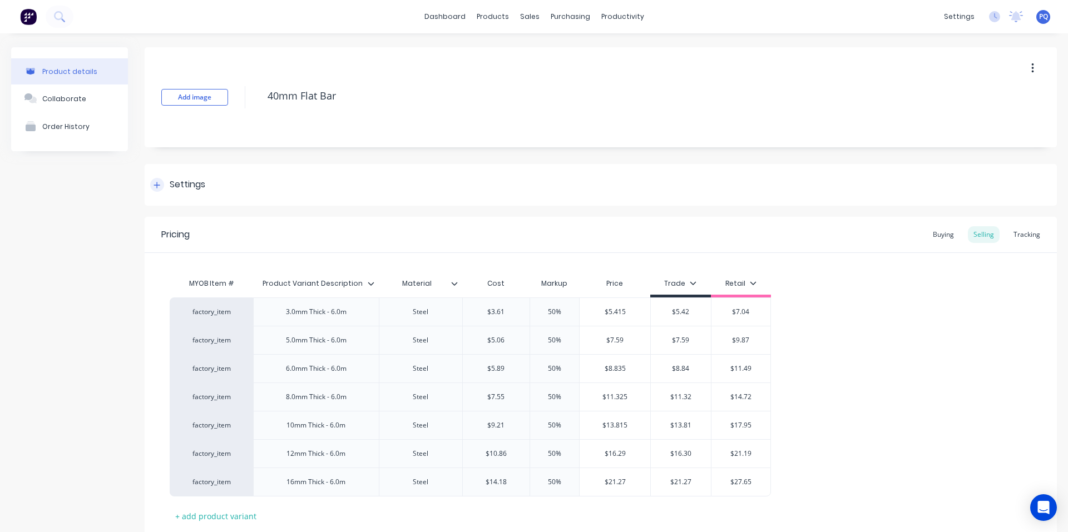
click at [174, 168] on div "Settings" at bounding box center [601, 185] width 912 height 42
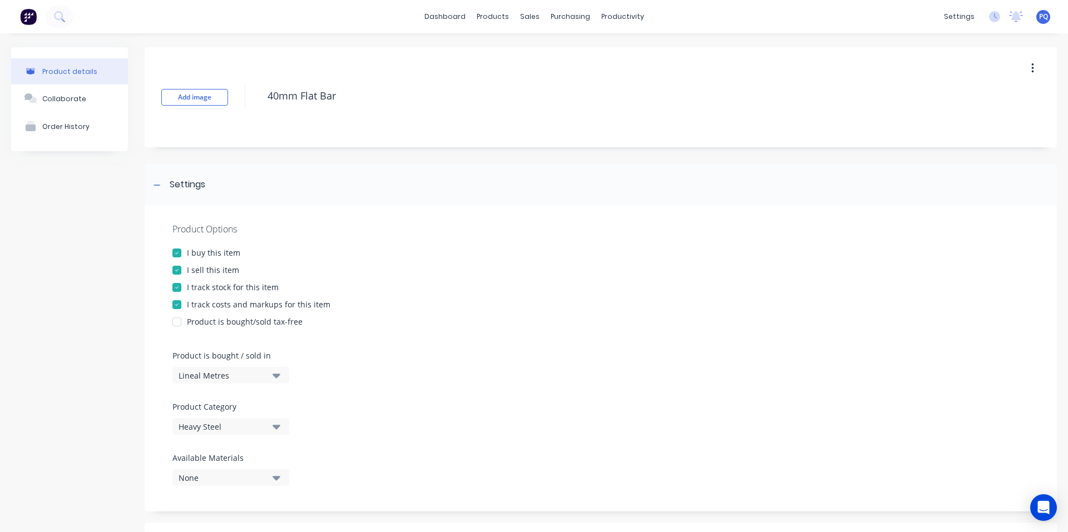
click at [187, 284] on div at bounding box center [177, 287] width 22 height 22
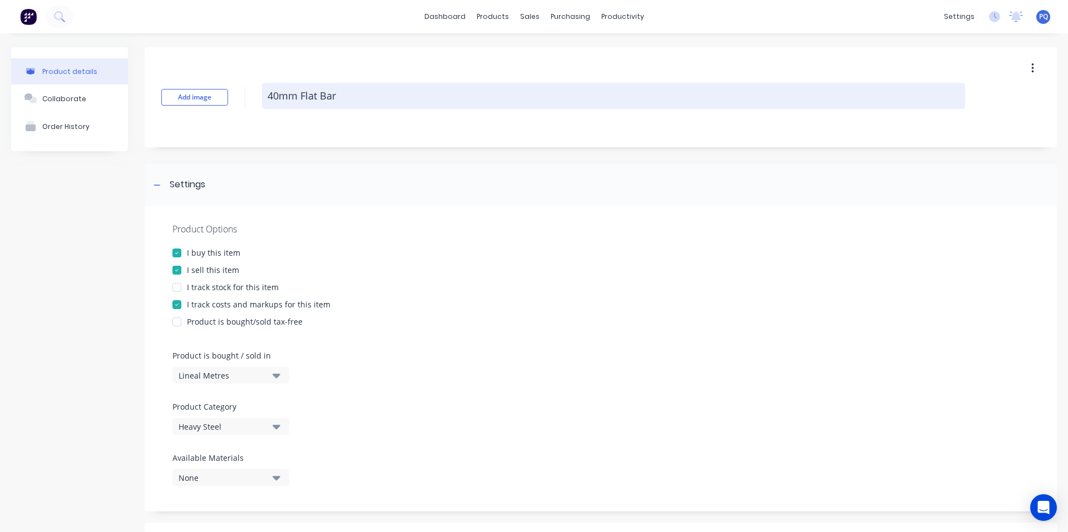
click at [287, 94] on textarea "40mm Flat Bar" at bounding box center [613, 96] width 703 height 26
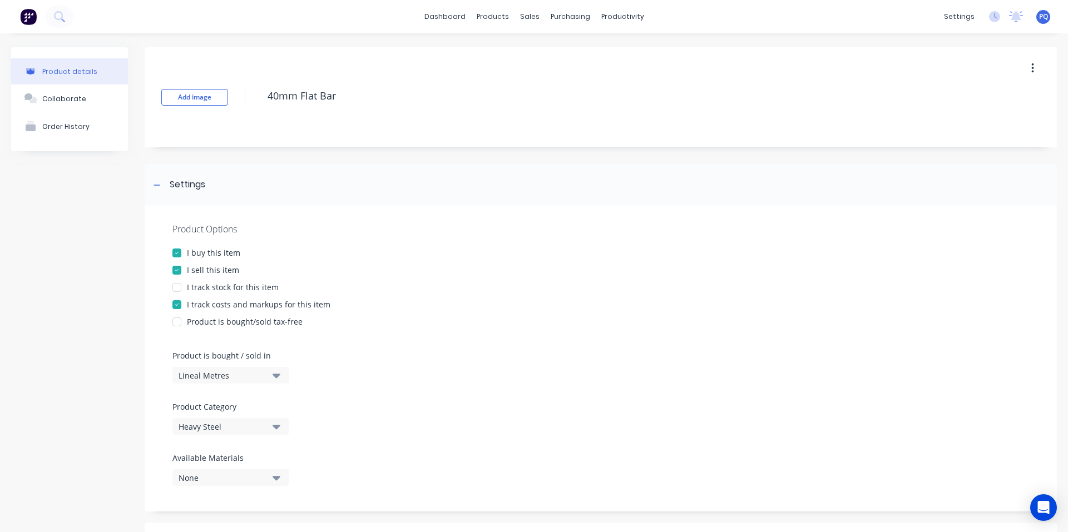
scroll to position [500, 0]
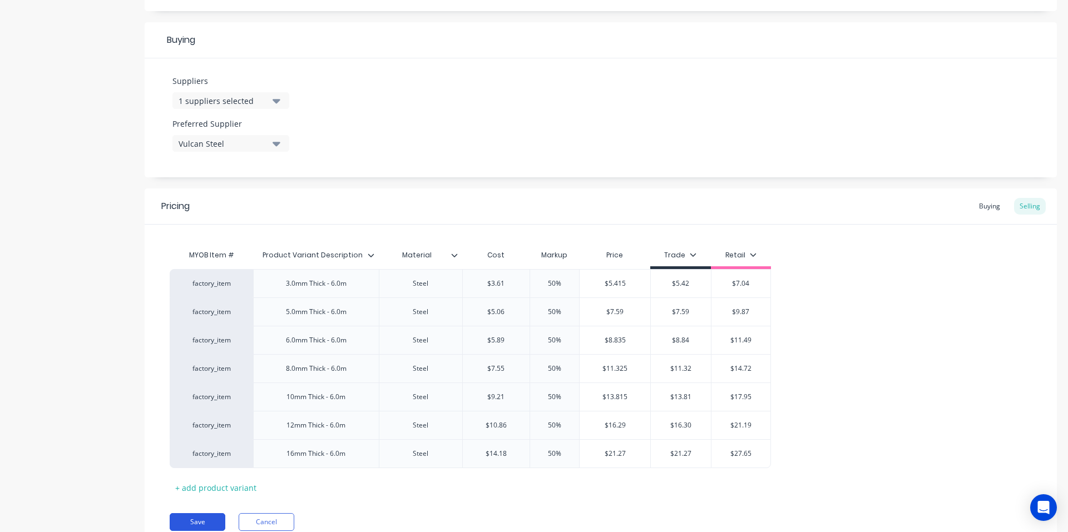
click at [197, 518] on button "Save" at bounding box center [198, 522] width 56 height 18
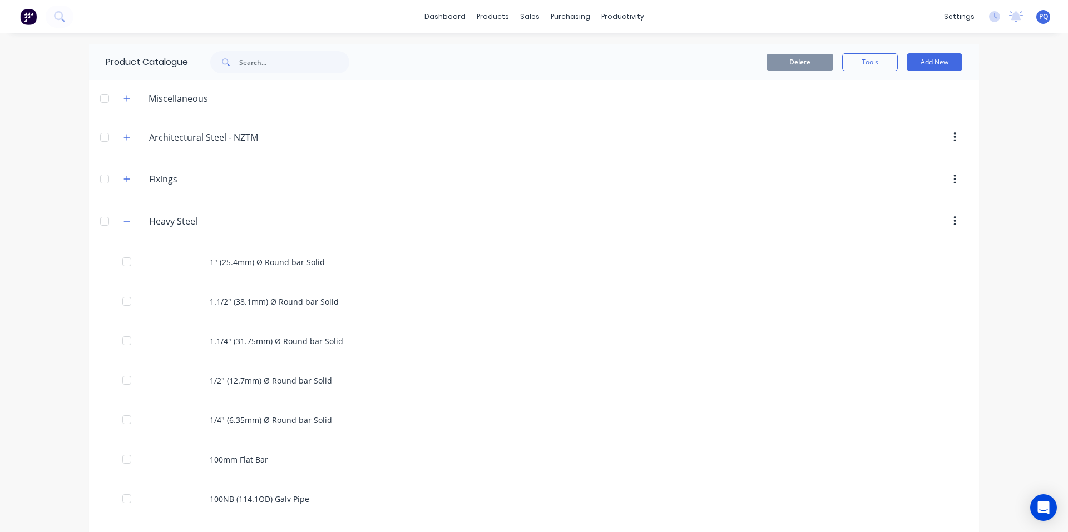
scroll to position [3549, 0]
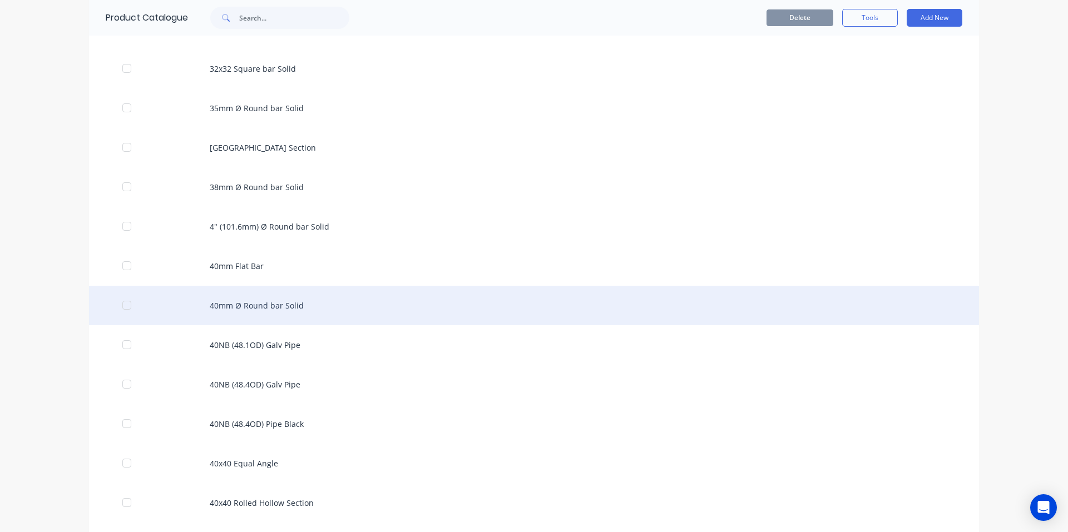
click at [254, 314] on div "40mm Ø Round bar Solid" at bounding box center [534, 305] width 890 height 39
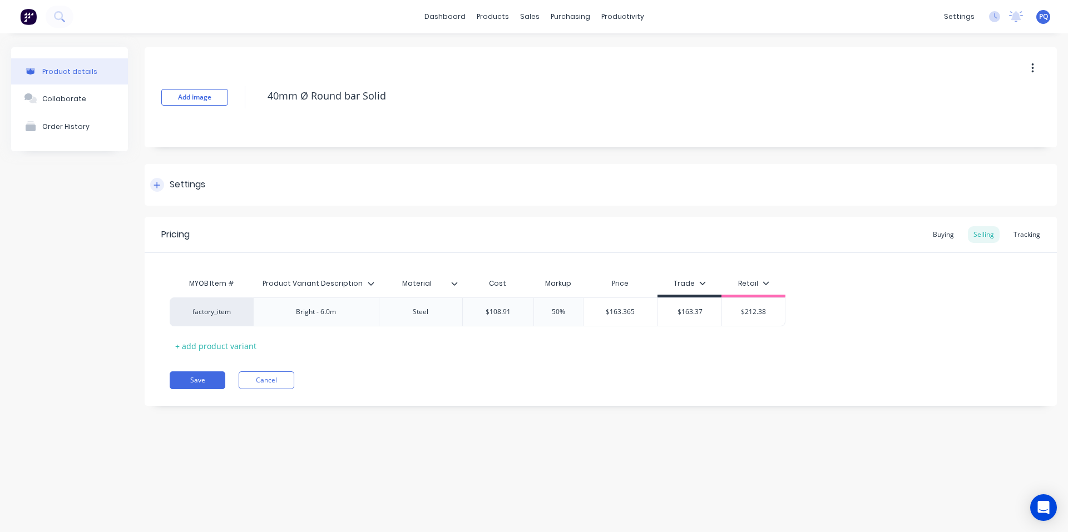
click at [172, 173] on div "Settings" at bounding box center [601, 185] width 912 height 42
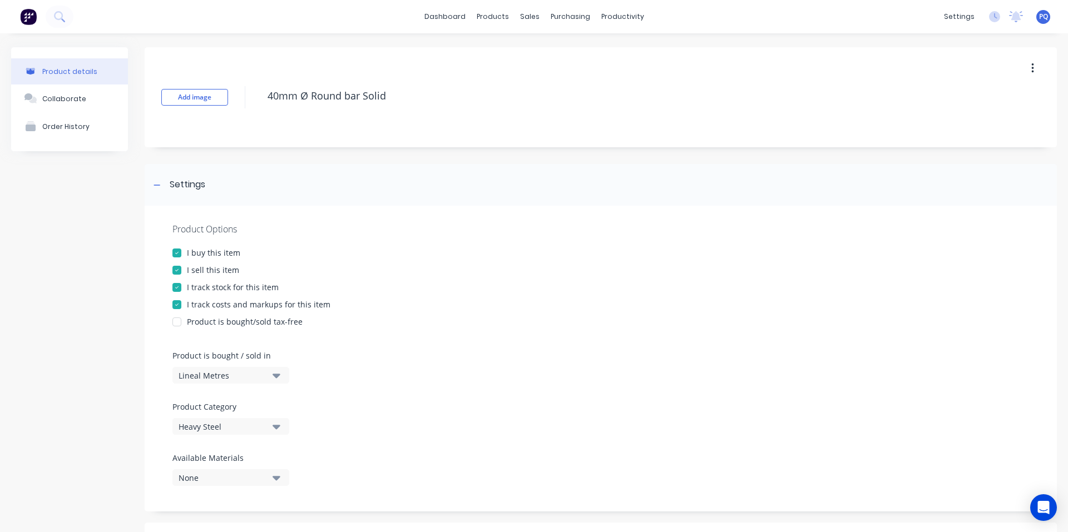
click at [187, 289] on div at bounding box center [177, 287] width 22 height 22
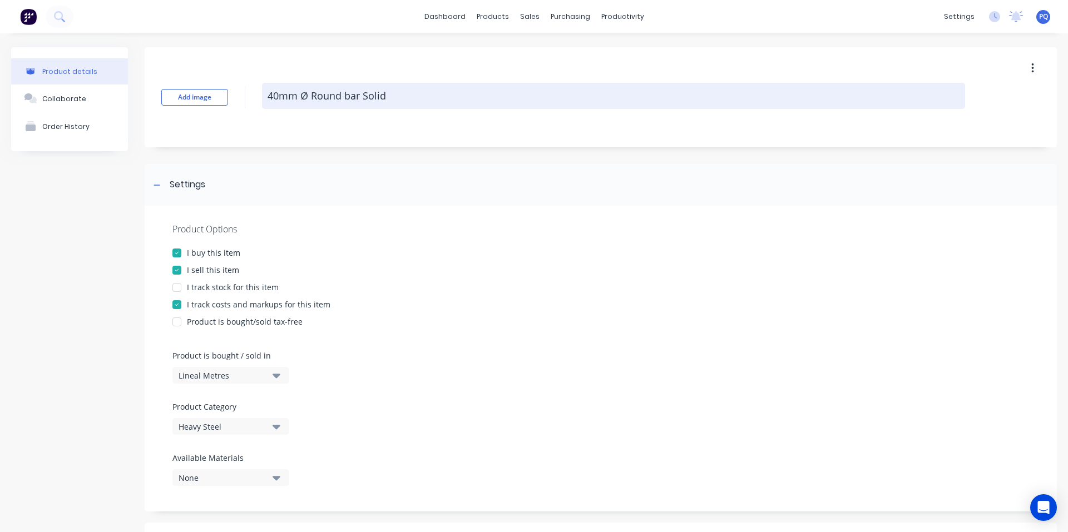
click at [323, 102] on textarea "40mm Ø Round bar Solid" at bounding box center [613, 96] width 703 height 26
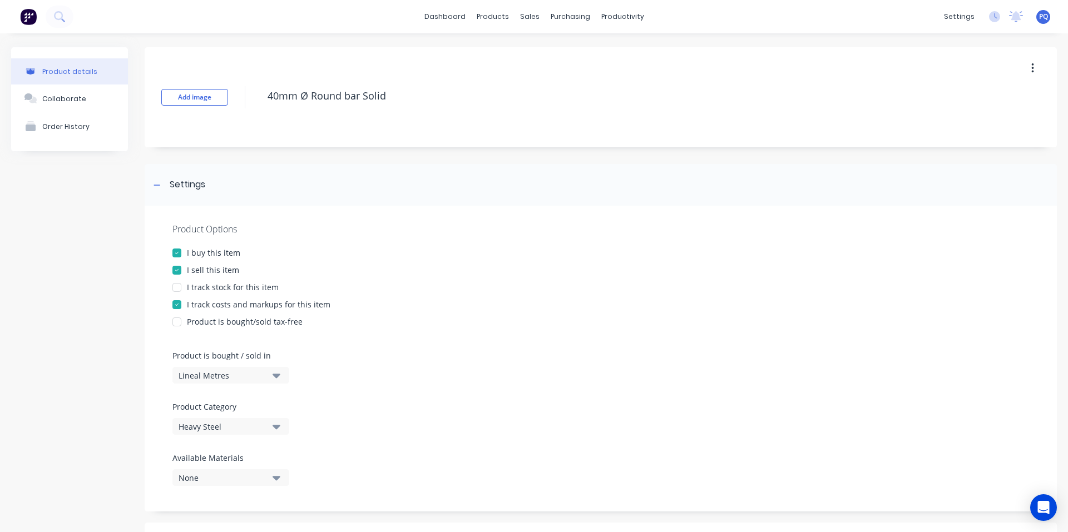
scroll to position [334, 0]
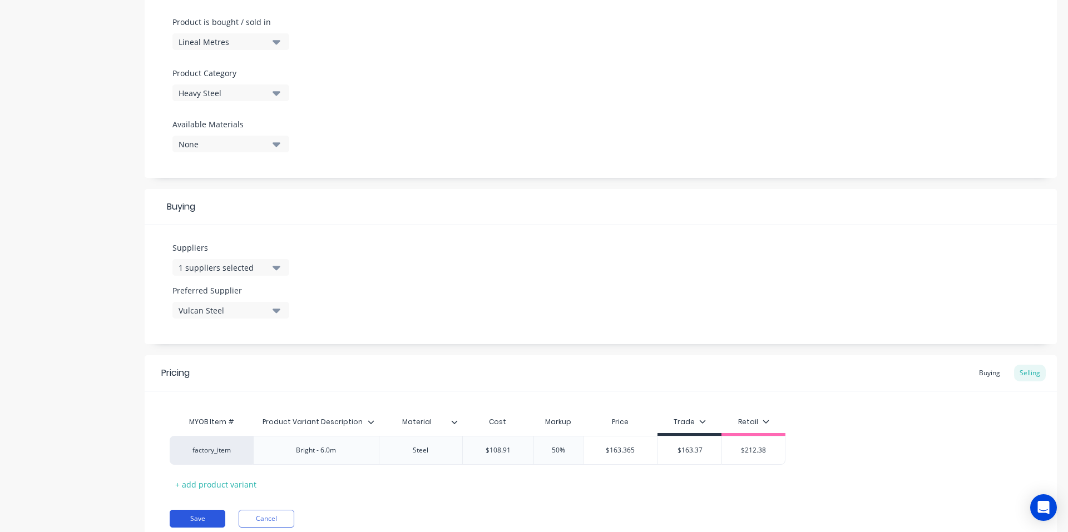
click at [190, 513] on button "Save" at bounding box center [198, 519] width 56 height 18
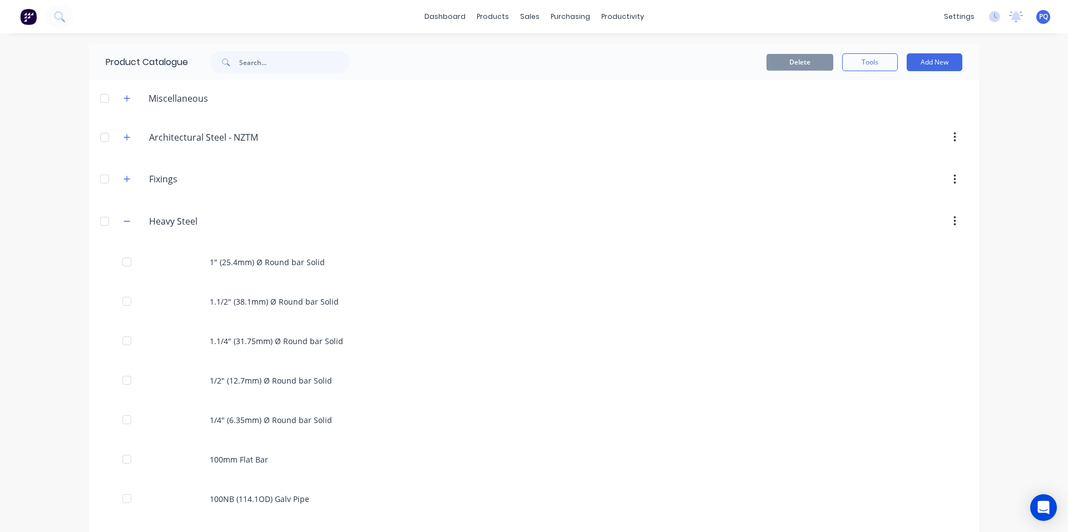
scroll to position [3589, 0]
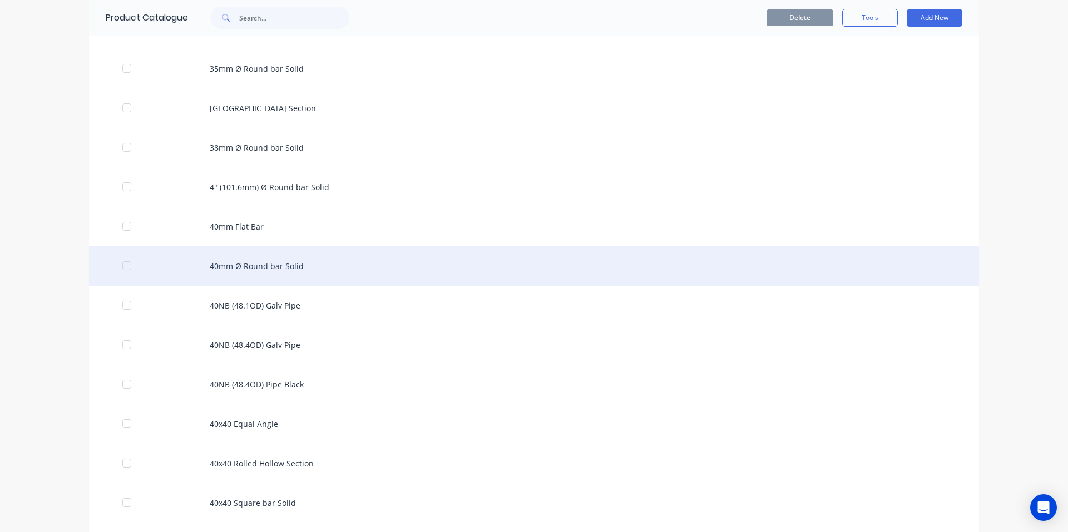
click at [356, 261] on div "40mm Ø Round bar Solid" at bounding box center [534, 265] width 890 height 39
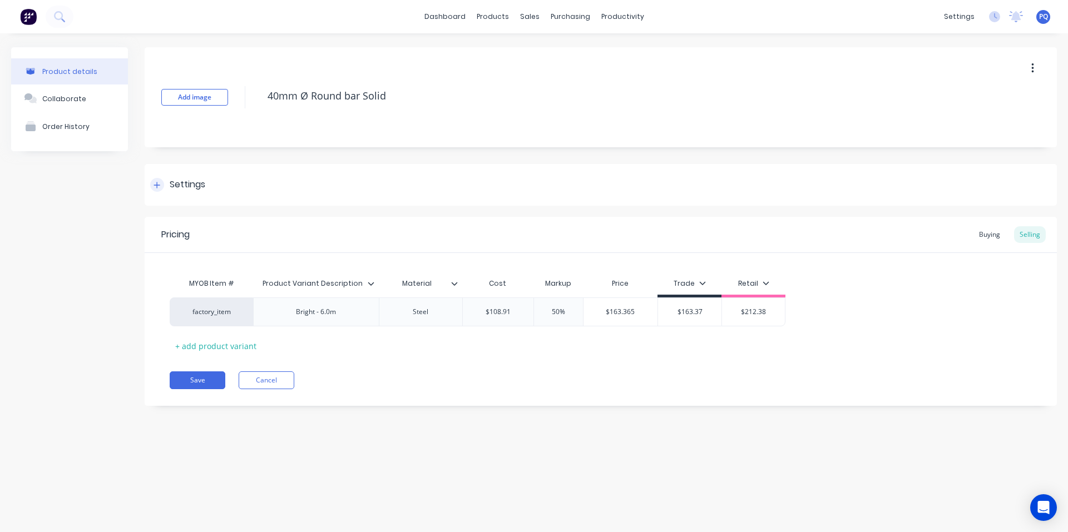
click at [199, 186] on div "Settings" at bounding box center [188, 185] width 36 height 14
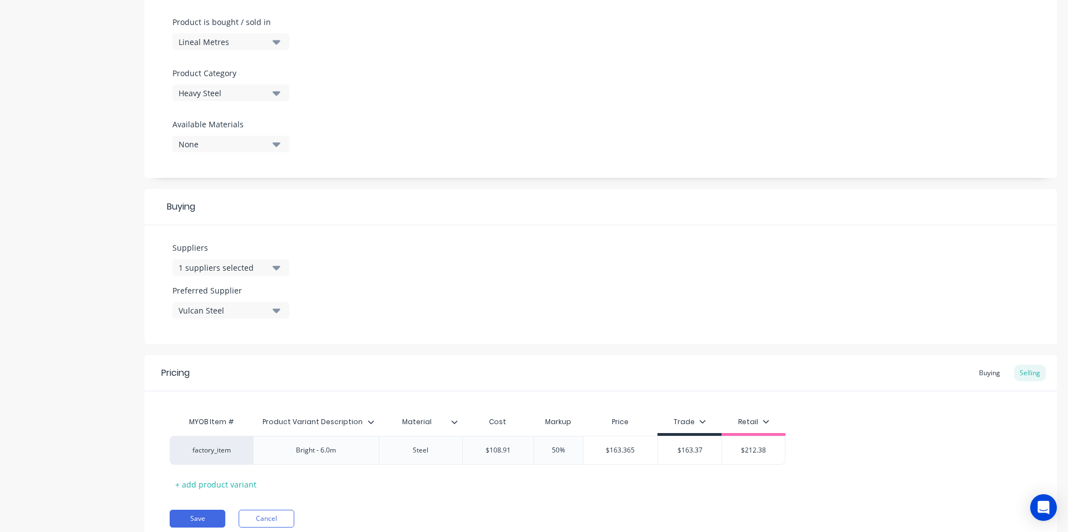
scroll to position [376, 0]
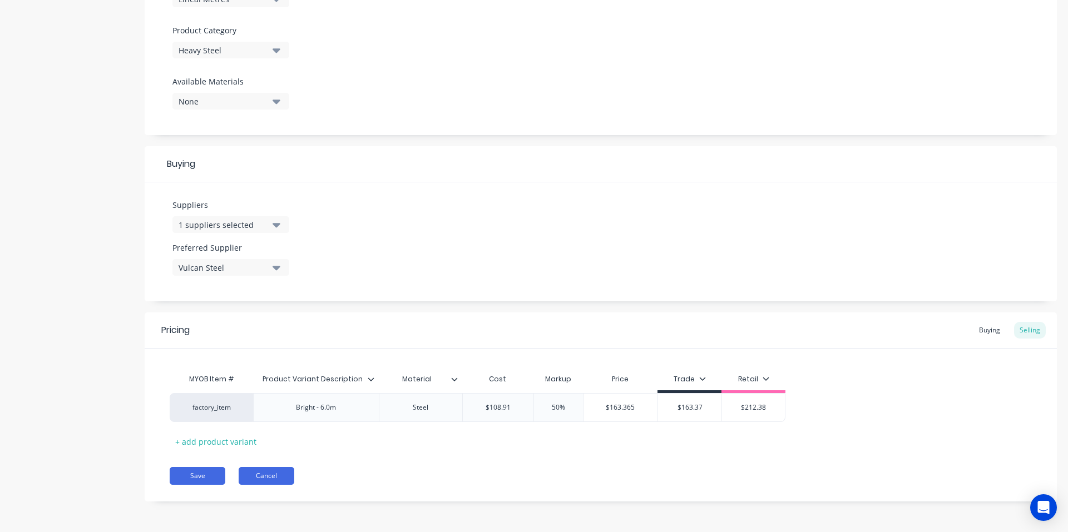
click at [262, 477] on button "Cancel" at bounding box center [267, 476] width 56 height 18
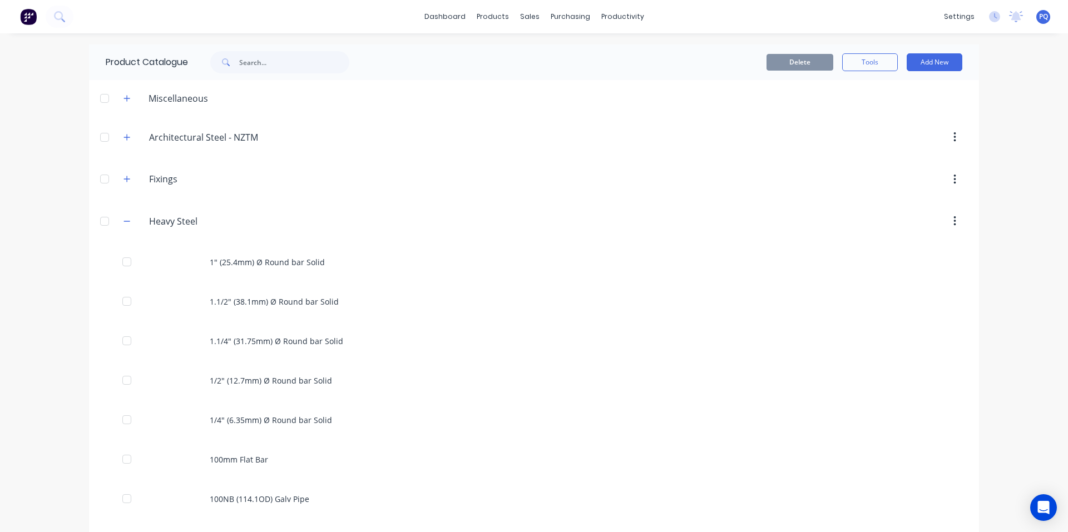
scroll to position [3589, 0]
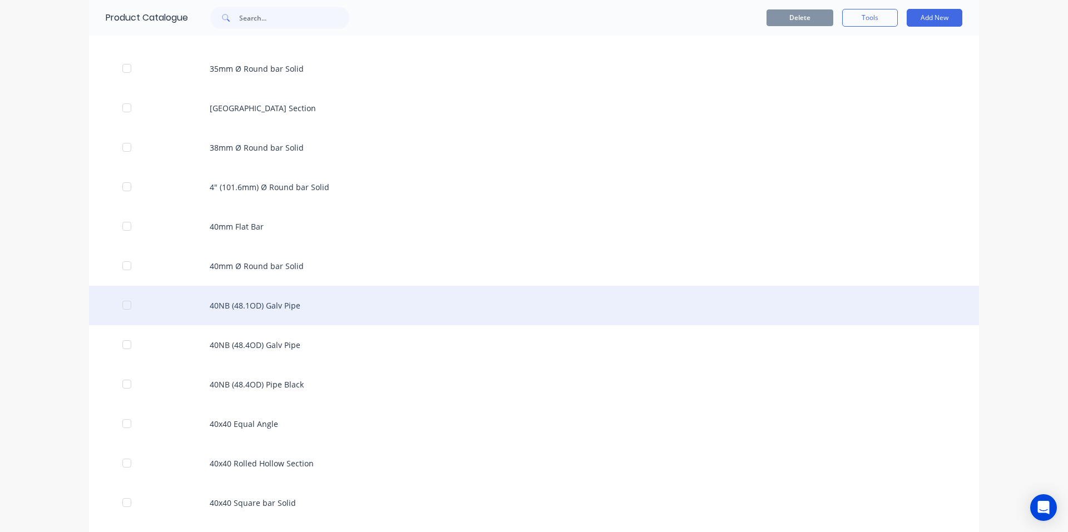
click at [320, 298] on div "40NB (48.1OD) Galv Pipe" at bounding box center [534, 305] width 890 height 39
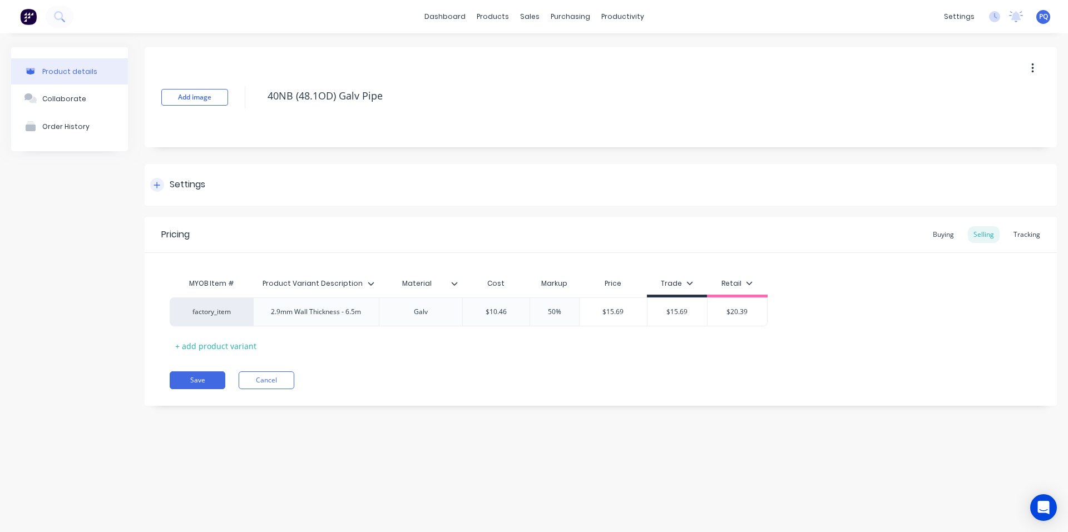
click at [181, 182] on div "Settings" at bounding box center [188, 185] width 36 height 14
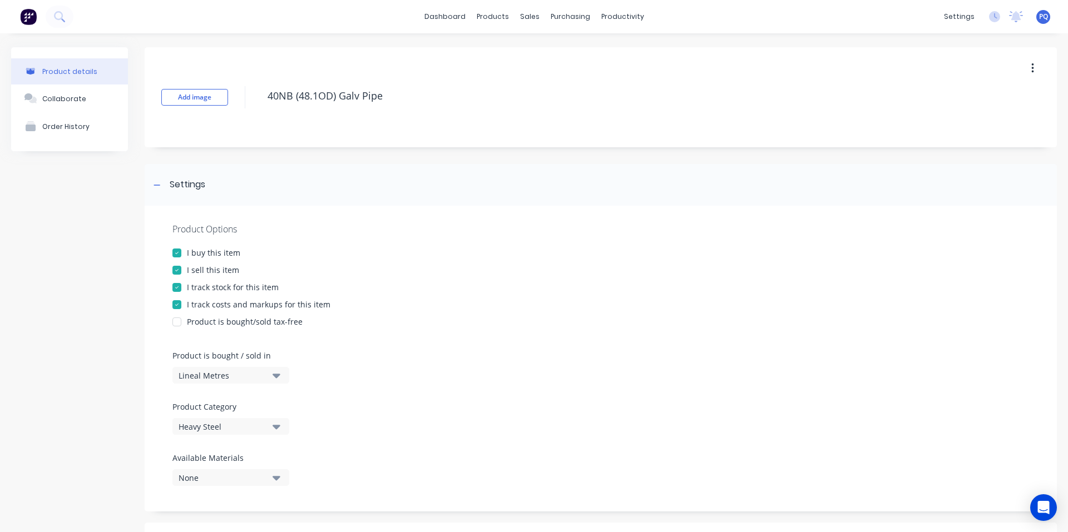
click at [208, 282] on div "I track stock for this item" at bounding box center [233, 287] width 92 height 12
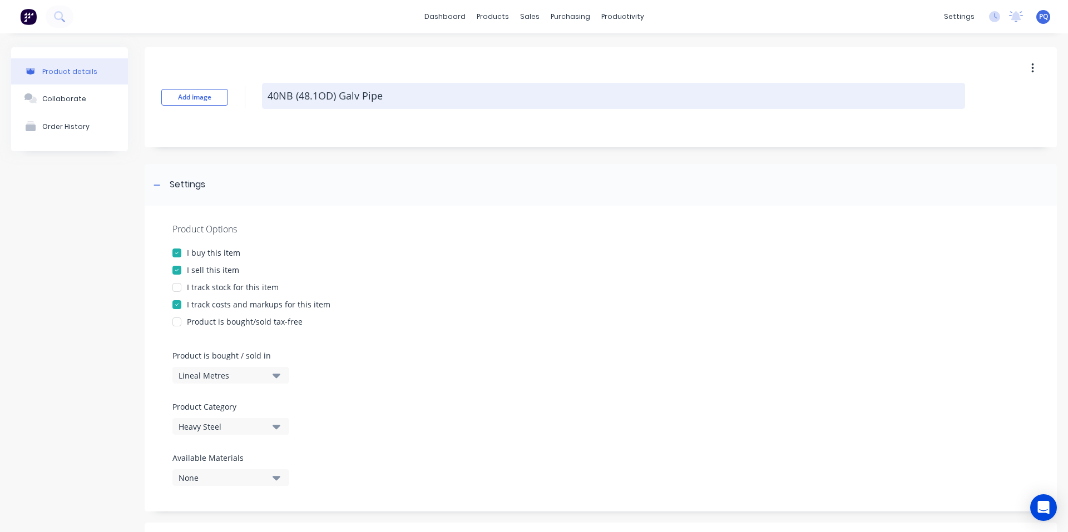
click at [335, 92] on textarea "40NB (48.1OD) Galv Pipe" at bounding box center [613, 96] width 703 height 26
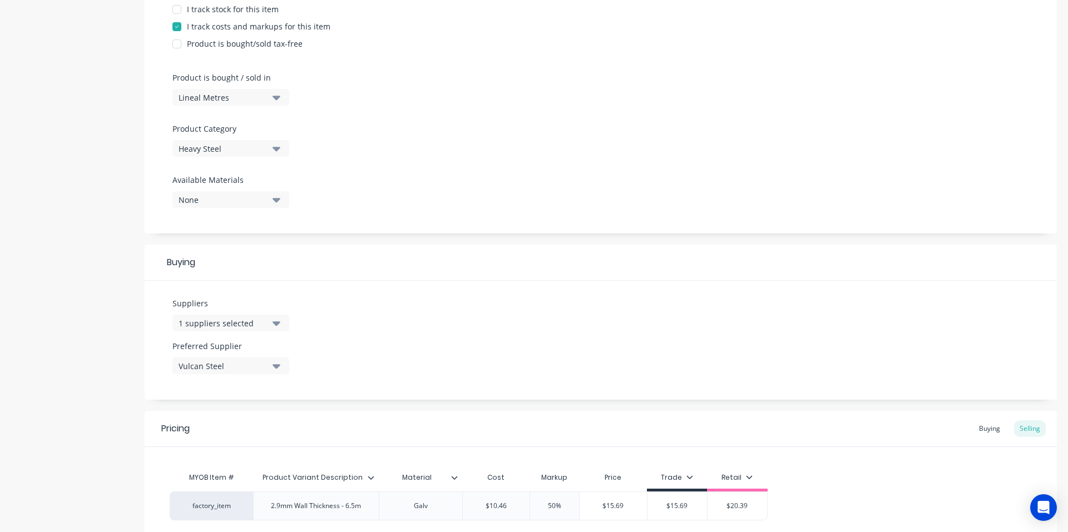
scroll to position [376, 0]
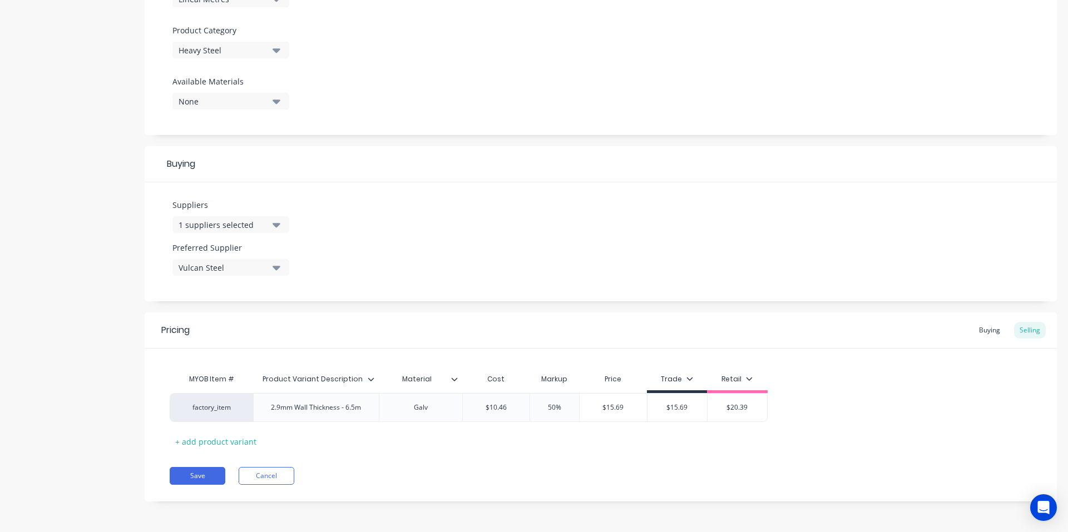
drag, startPoint x: 204, startPoint y: 480, endPoint x: 300, endPoint y: 431, distance: 107.2
click at [204, 480] on button "Save" at bounding box center [198, 476] width 56 height 18
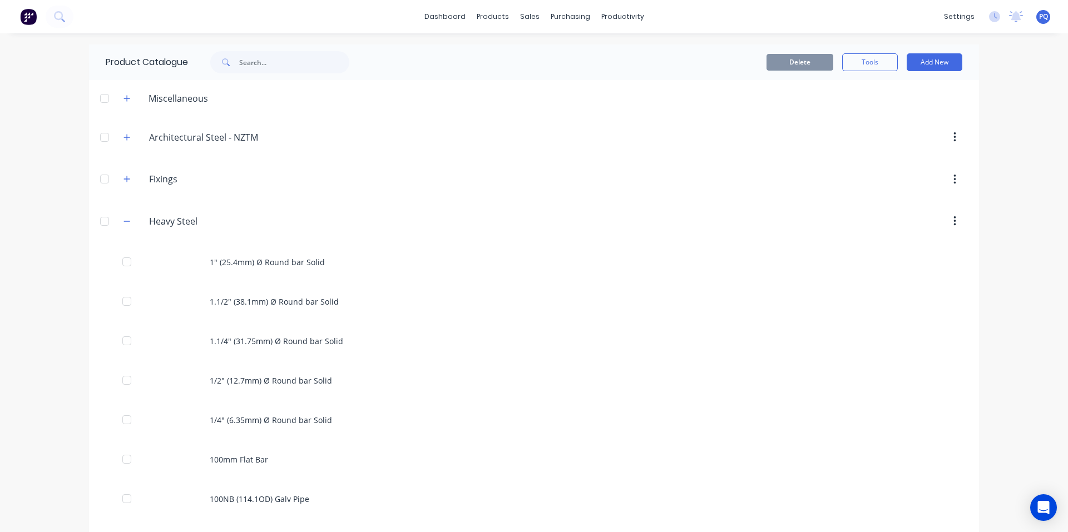
scroll to position [3628, 0]
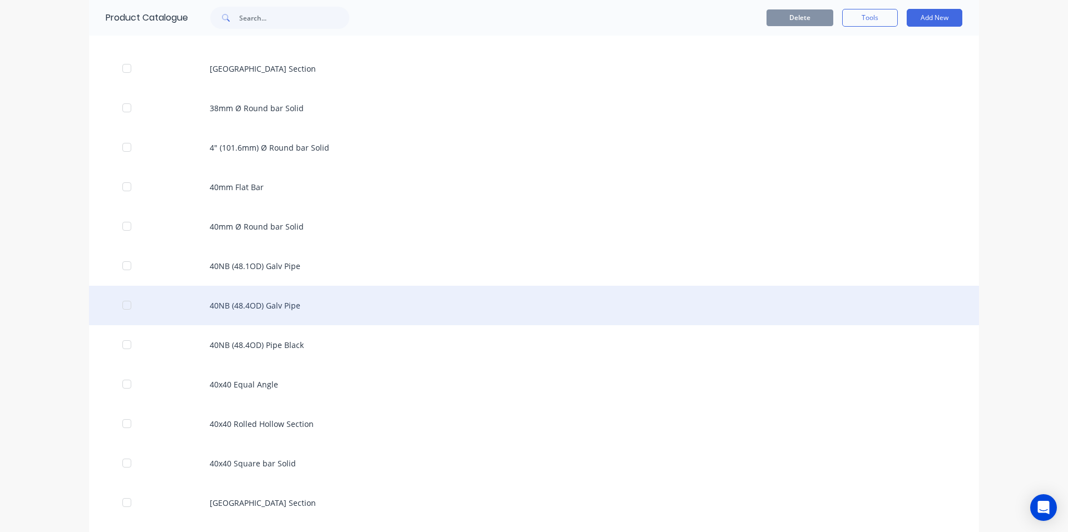
click at [299, 298] on div "40NB (48.4OD) Galv Pipe" at bounding box center [534, 305] width 890 height 39
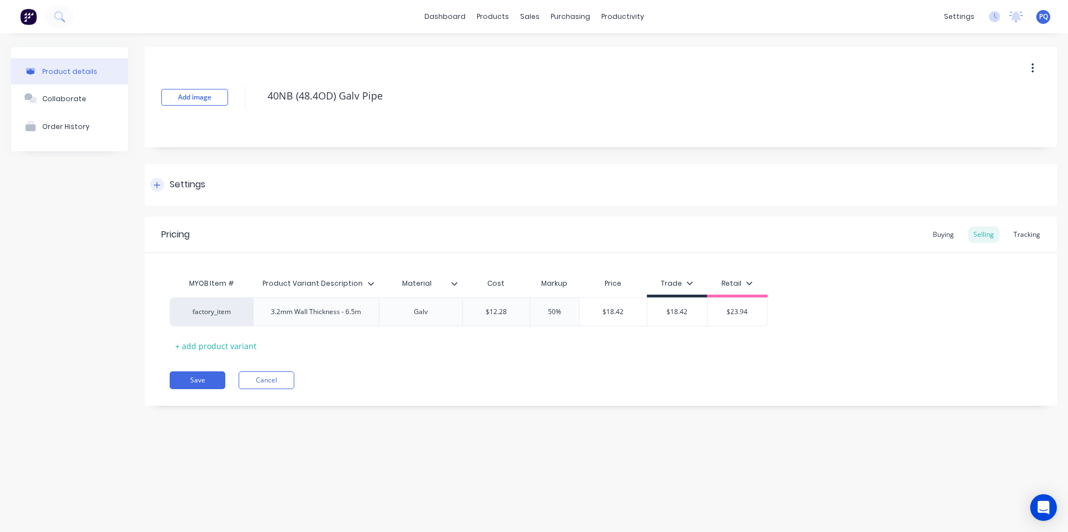
click at [172, 190] on div "Settings" at bounding box center [188, 185] width 36 height 14
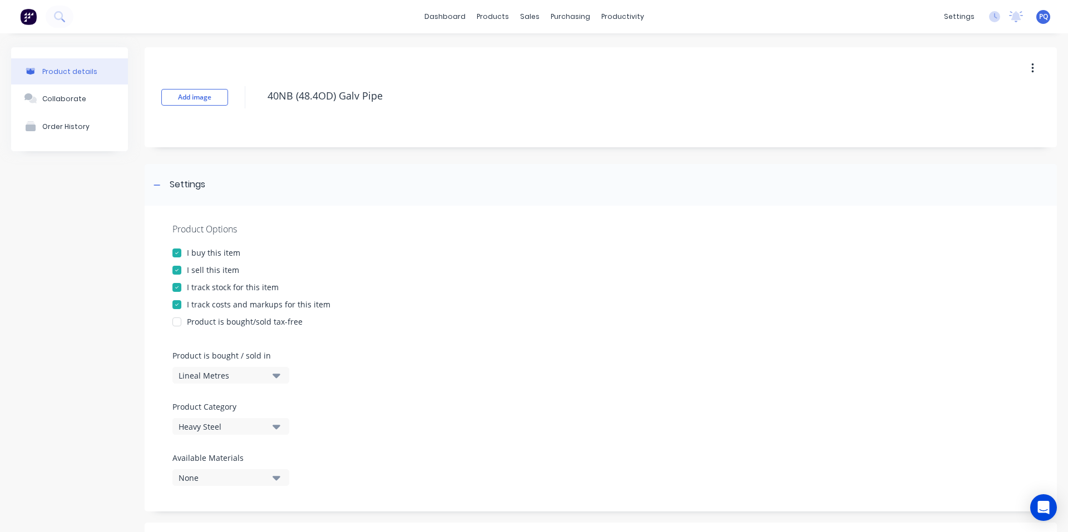
click at [198, 284] on div "I track stock for this item" at bounding box center [233, 287] width 92 height 12
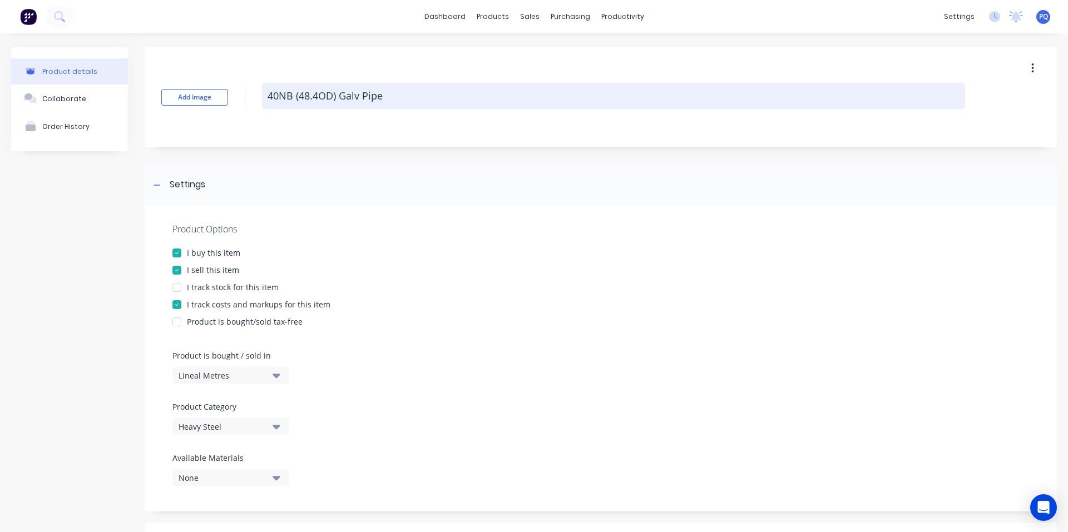
click at [324, 89] on textarea "40NB (48.4OD) Galv Pipe" at bounding box center [613, 96] width 703 height 26
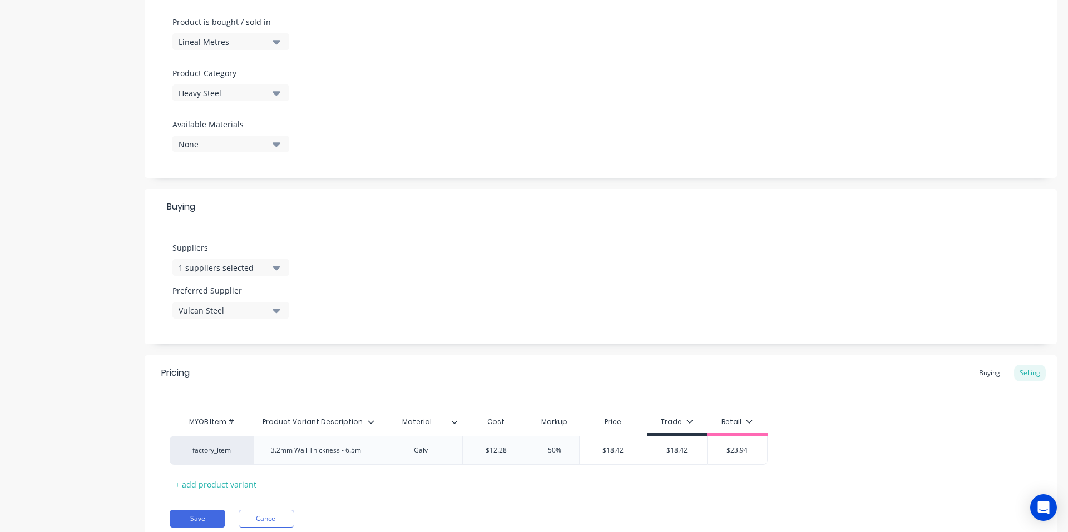
scroll to position [376, 0]
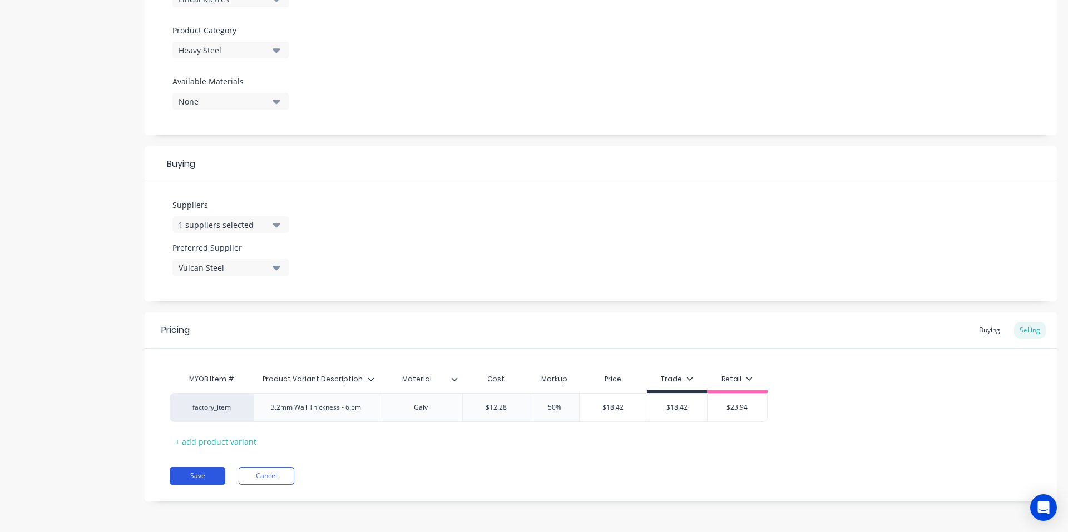
click at [214, 470] on button "Save" at bounding box center [198, 476] width 56 height 18
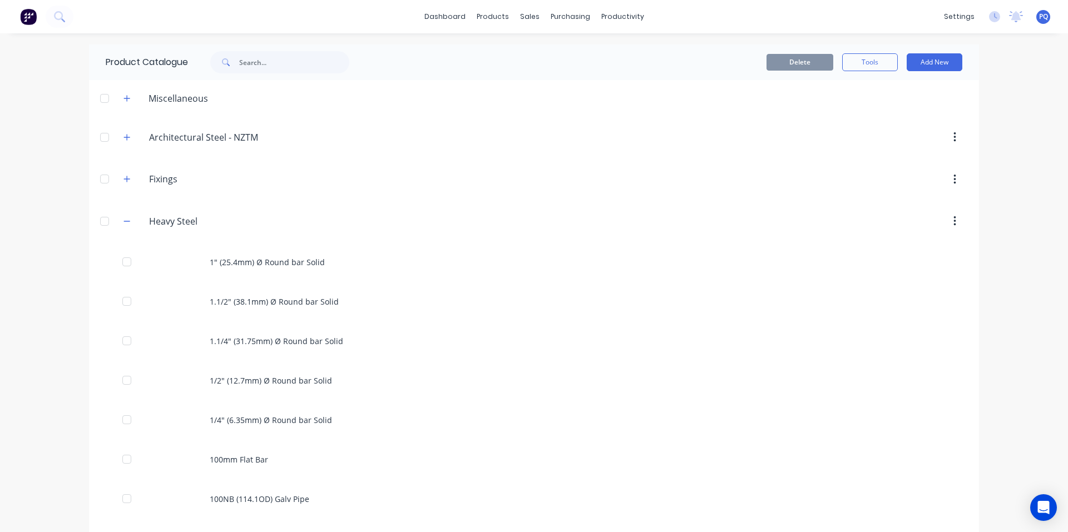
scroll to position [3668, 0]
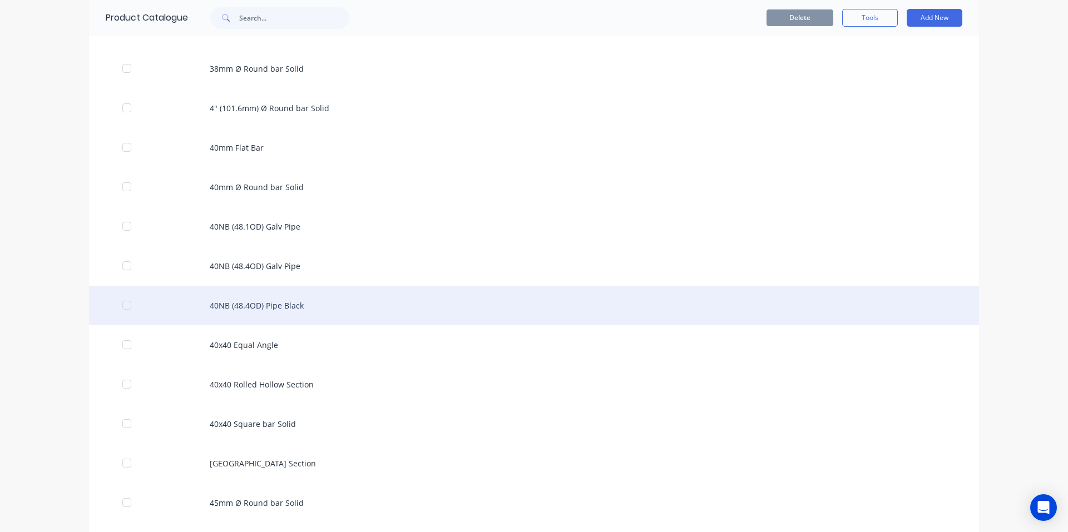
click at [318, 315] on div "40NB (48.4OD) Pipe Black" at bounding box center [534, 305] width 890 height 39
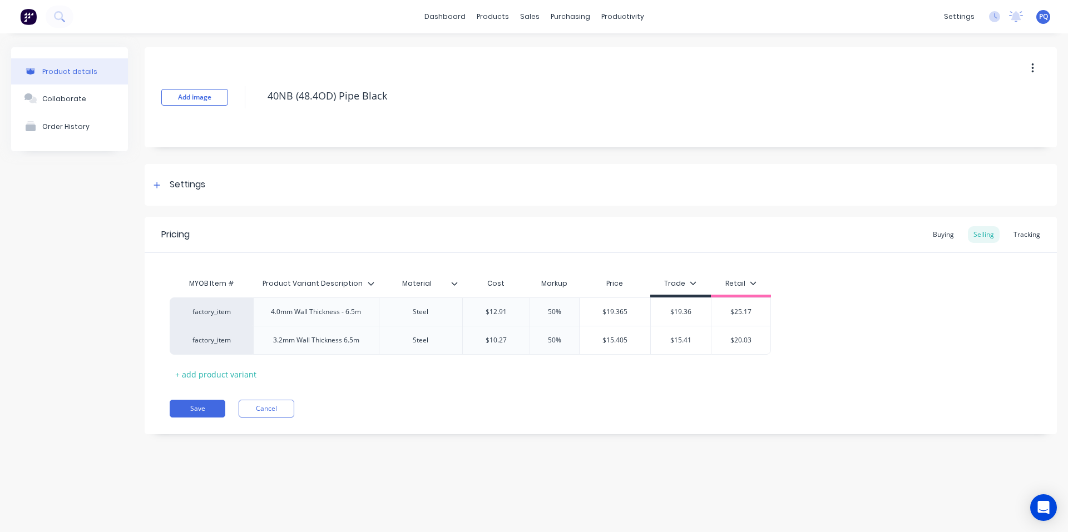
drag, startPoint x: 184, startPoint y: 185, endPoint x: 198, endPoint y: 259, distance: 75.2
click at [183, 185] on div "Settings" at bounding box center [188, 185] width 36 height 14
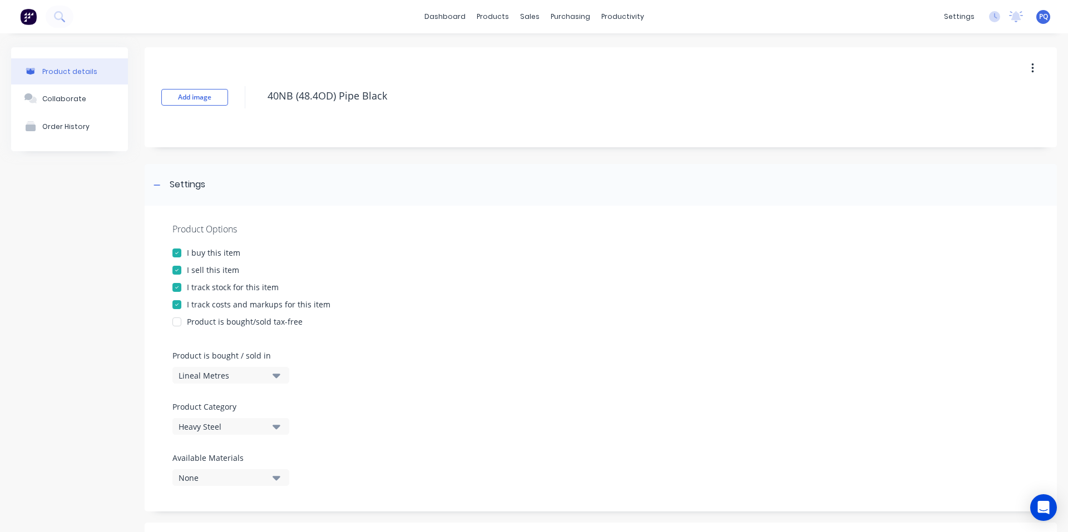
click at [201, 289] on div "I track stock for this item" at bounding box center [233, 287] width 92 height 12
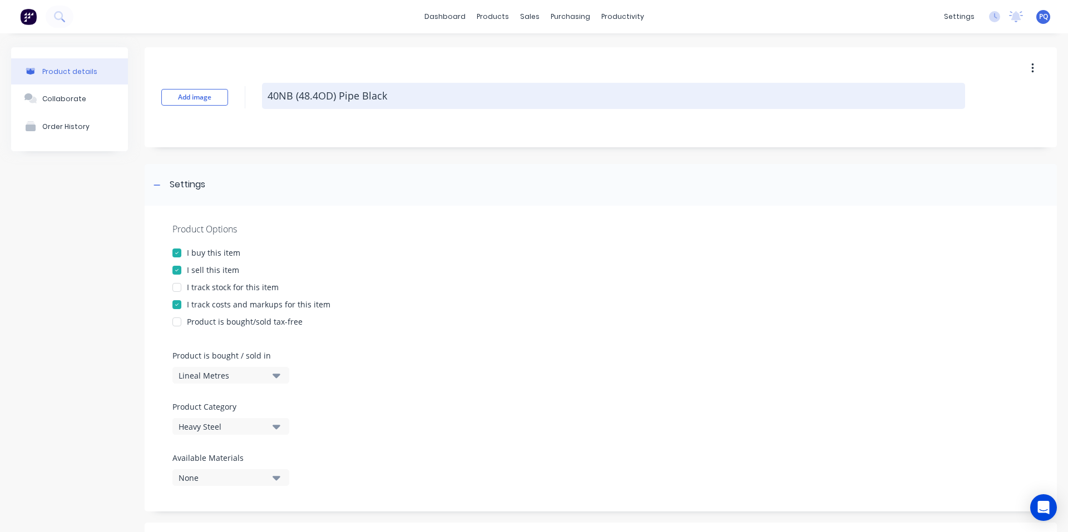
click at [326, 101] on textarea "40NB (48.4OD) Pipe Black" at bounding box center [613, 96] width 703 height 26
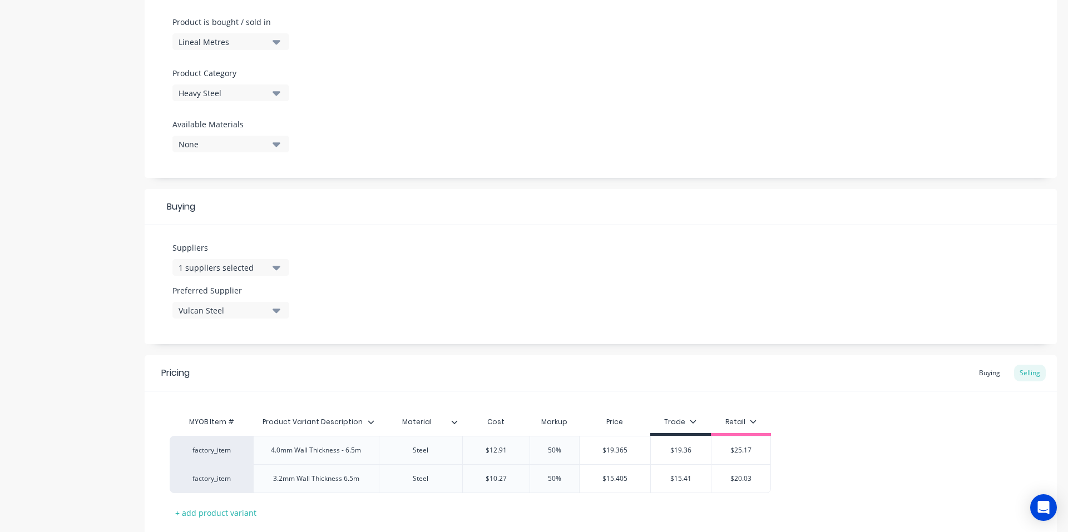
scroll to position [405, 0]
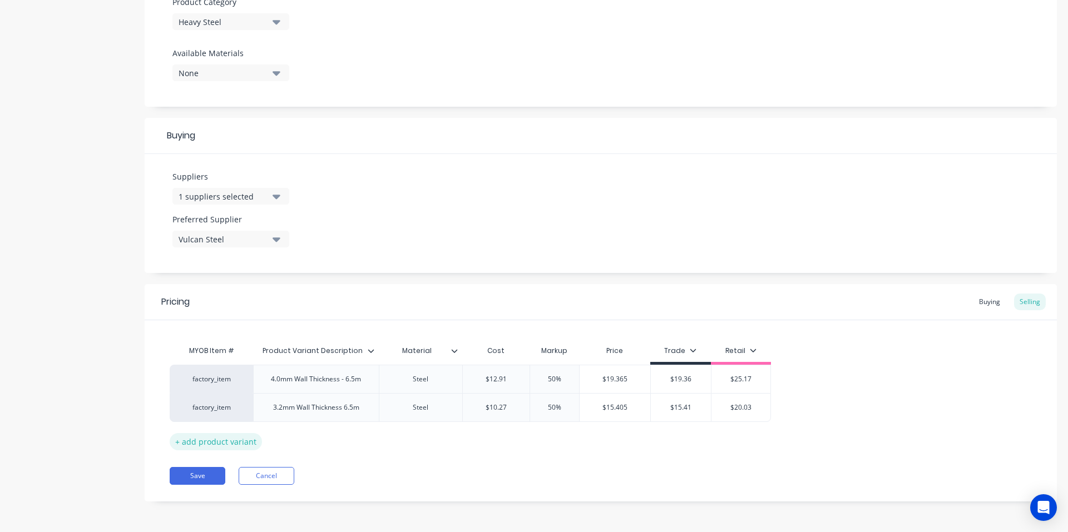
drag, startPoint x: 195, startPoint y: 479, endPoint x: 211, endPoint y: 449, distance: 34.6
click at [195, 479] on button "Save" at bounding box center [198, 476] width 56 height 18
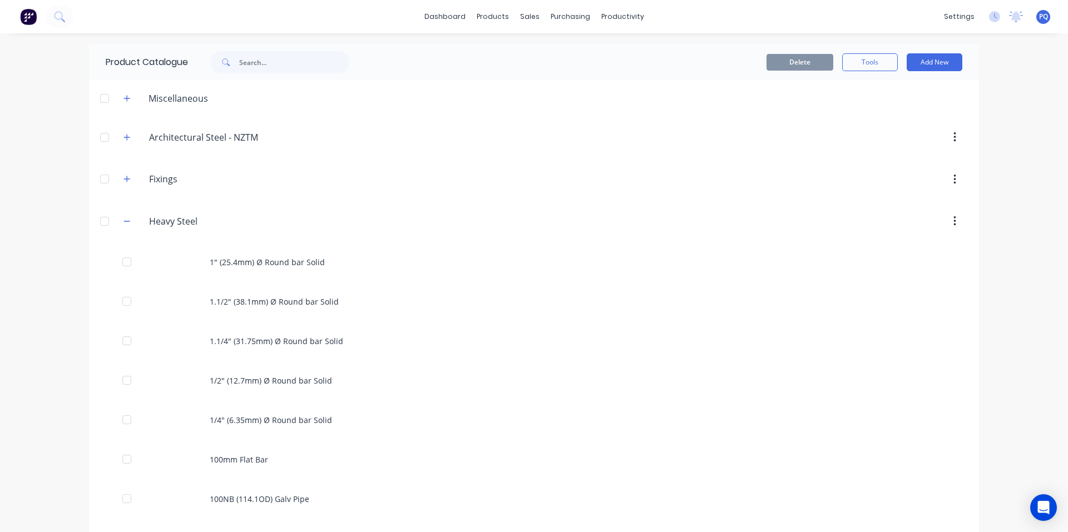
scroll to position [3707, 0]
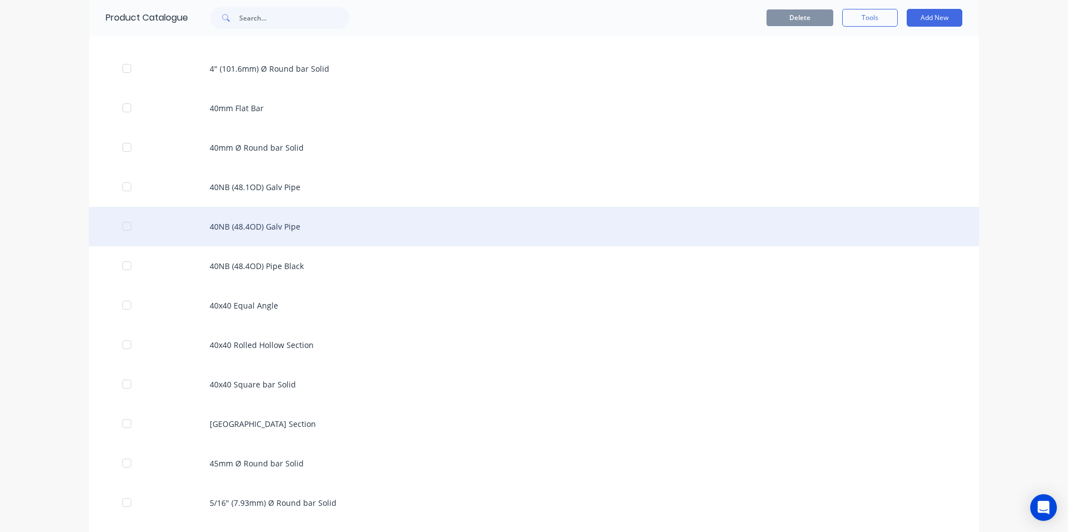
click at [214, 227] on div "40NB (48.4OD) Galv Pipe" at bounding box center [534, 226] width 890 height 39
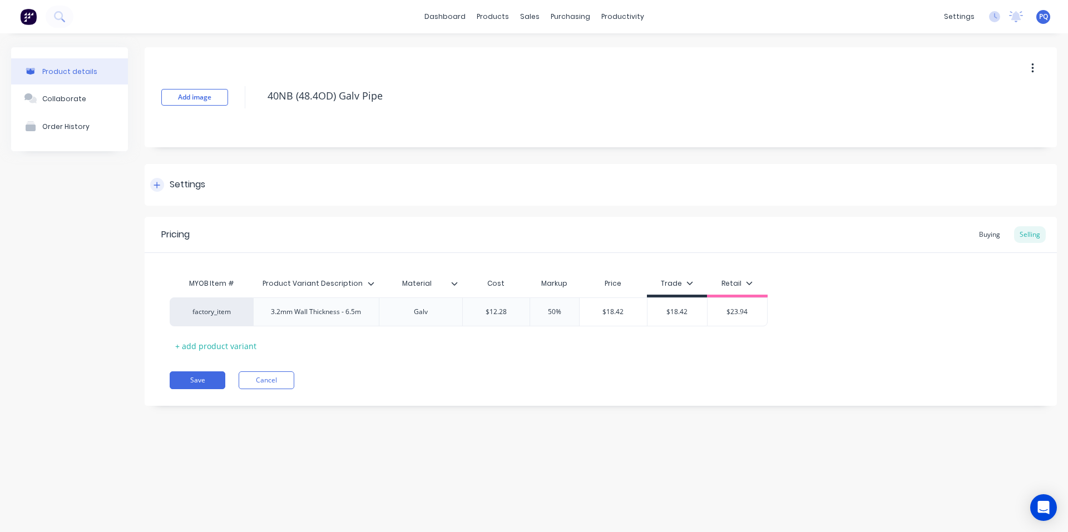
click at [190, 183] on div "Settings" at bounding box center [188, 185] width 36 height 14
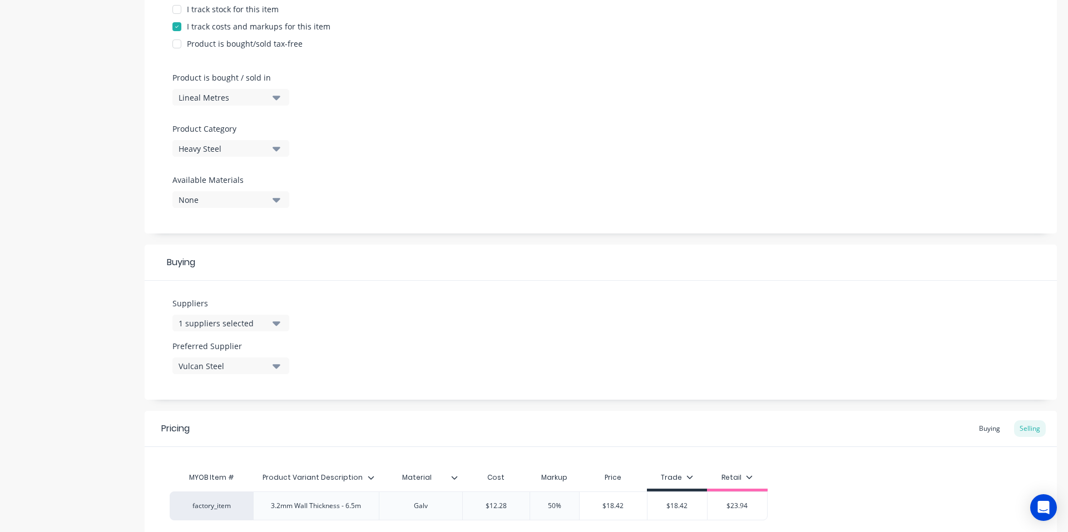
scroll to position [376, 0]
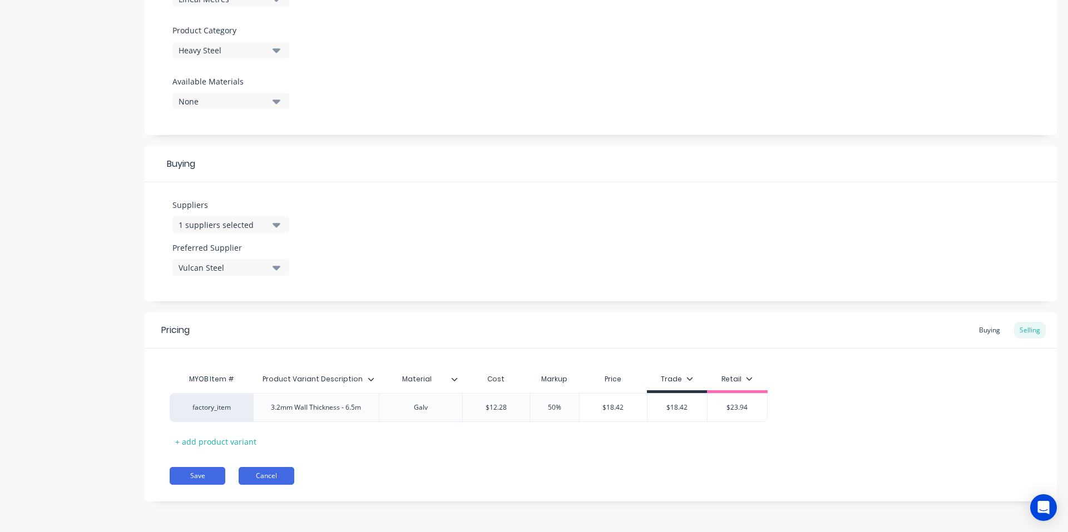
click at [250, 481] on button "Cancel" at bounding box center [267, 476] width 56 height 18
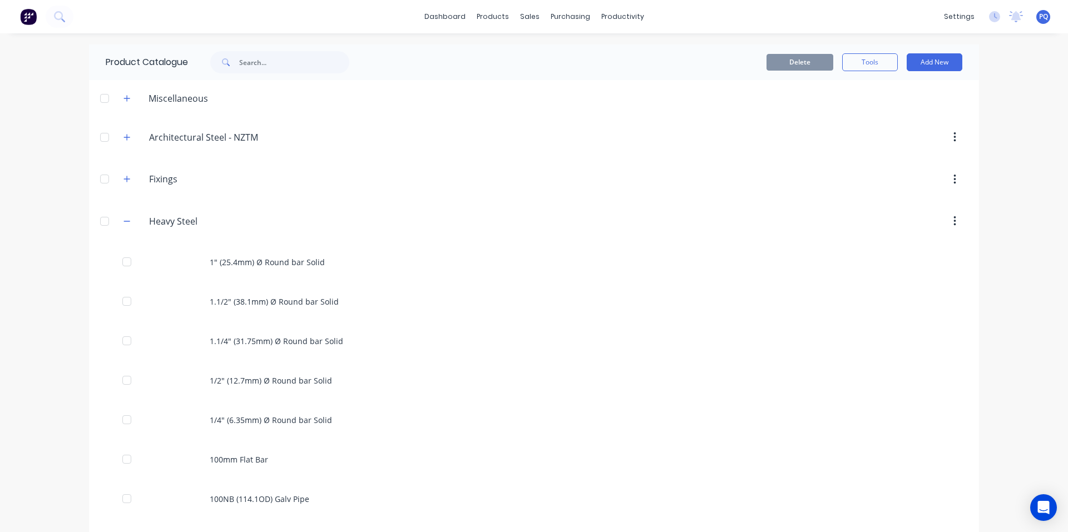
scroll to position [3707, 0]
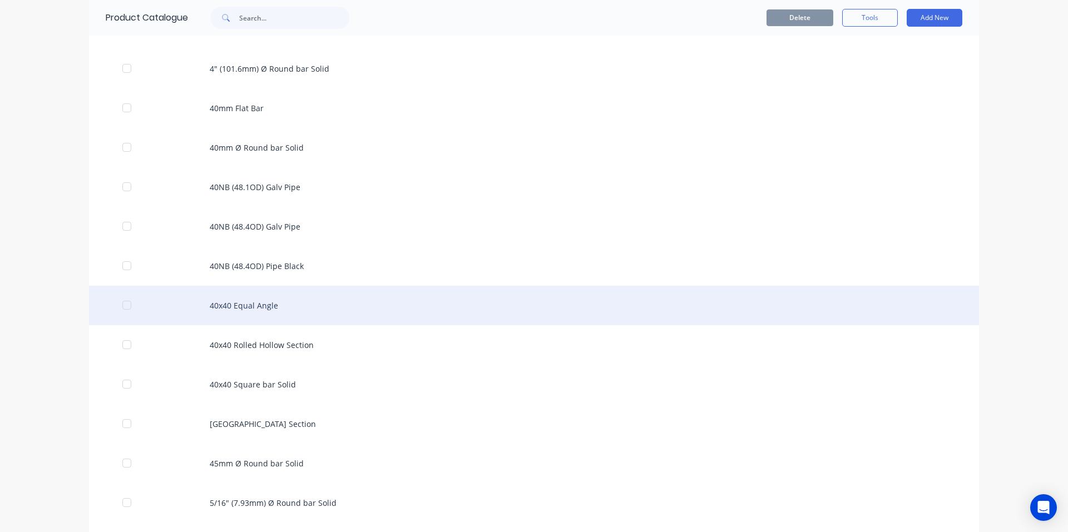
click at [260, 320] on div "40x40 Equal Angle" at bounding box center [534, 305] width 890 height 39
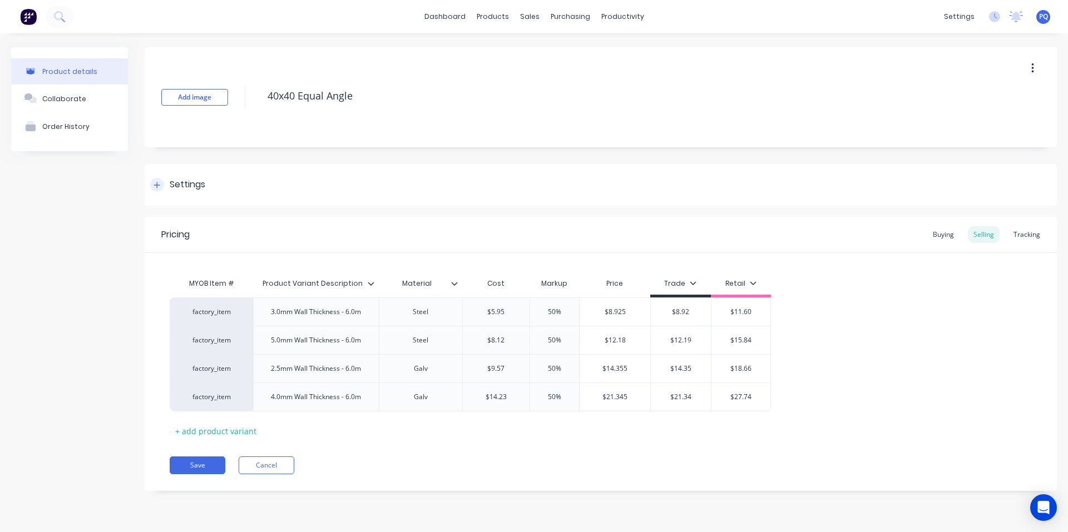
click at [185, 177] on div "Settings" at bounding box center [601, 185] width 912 height 42
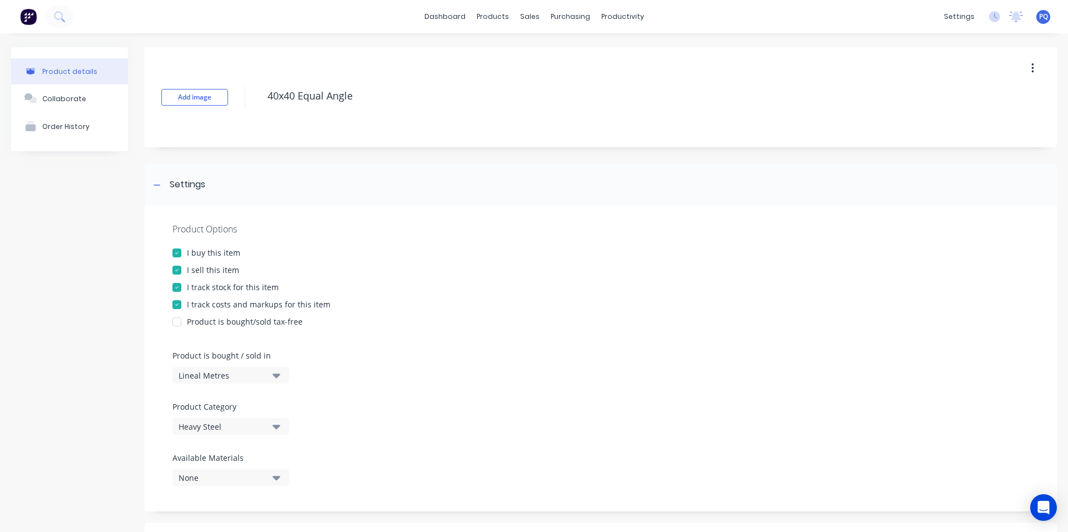
click at [217, 287] on div "I track stock for this item" at bounding box center [233, 287] width 92 height 12
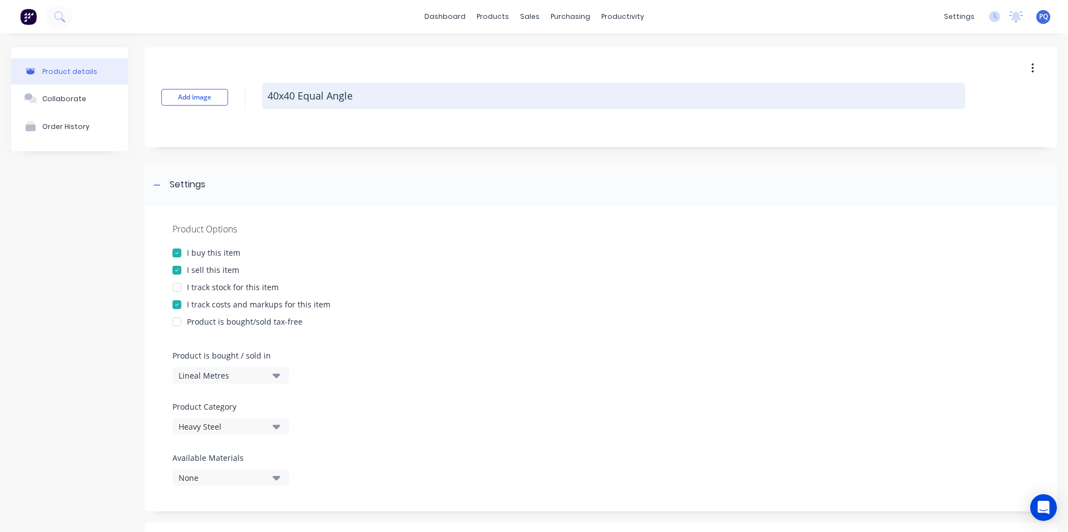
click at [323, 98] on textarea "40x40 Equal Angle" at bounding box center [613, 96] width 703 height 26
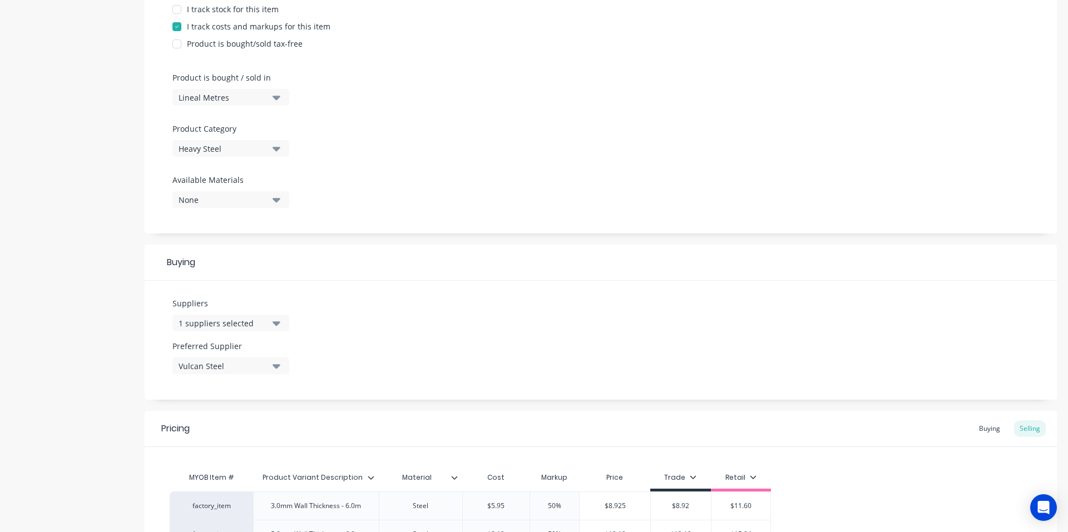
scroll to position [445, 0]
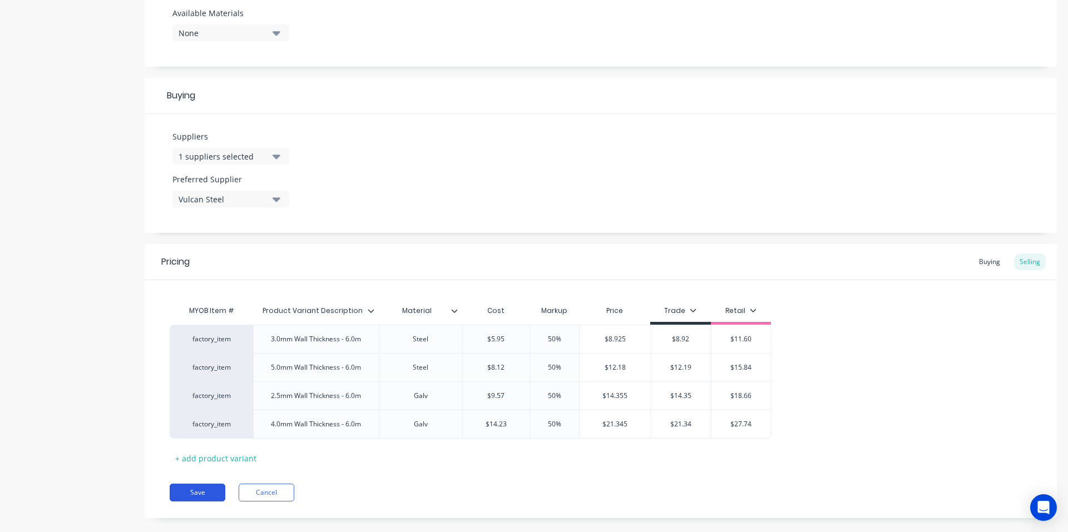
click at [204, 490] on button "Save" at bounding box center [198, 493] width 56 height 18
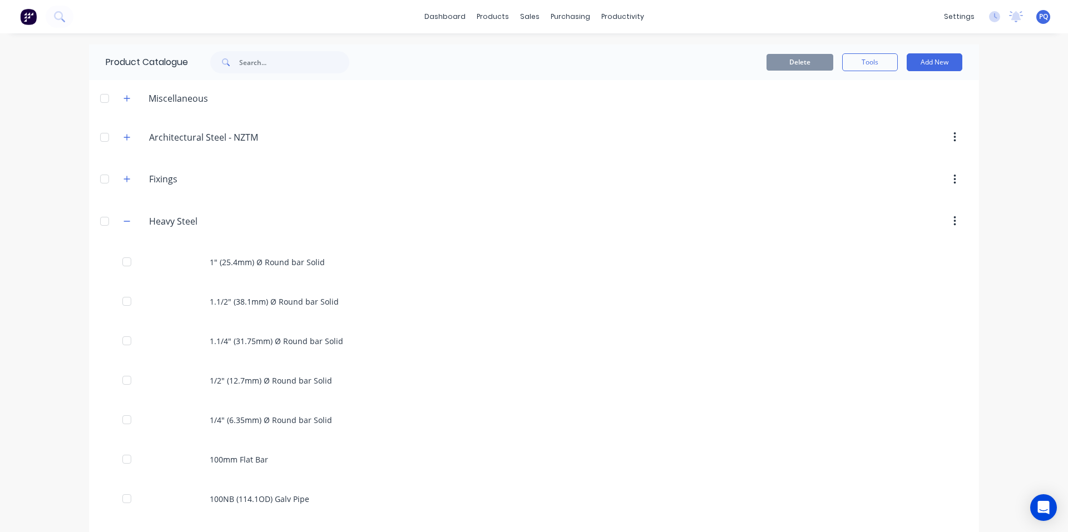
scroll to position [3747, 0]
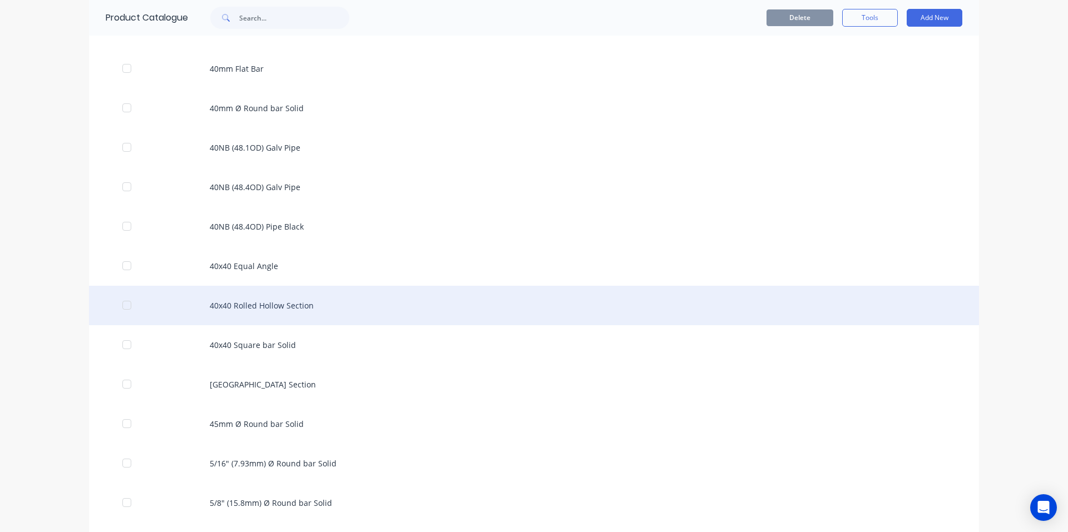
click at [221, 304] on div "40x40 Rolled Hollow Section" at bounding box center [534, 305] width 890 height 39
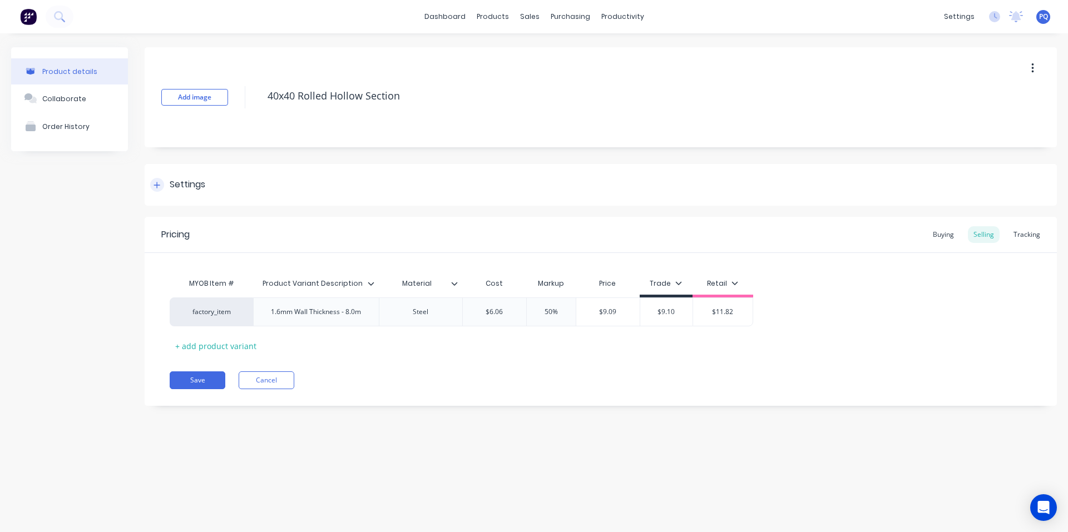
click at [170, 188] on div "Settings" at bounding box center [188, 185] width 36 height 14
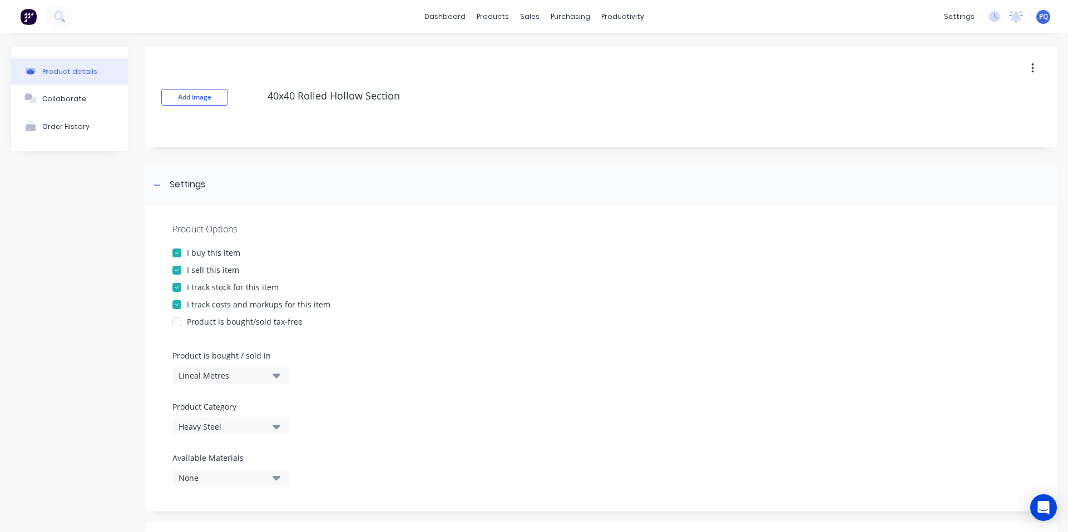
click at [200, 287] on div "I track stock for this item" at bounding box center [233, 287] width 92 height 12
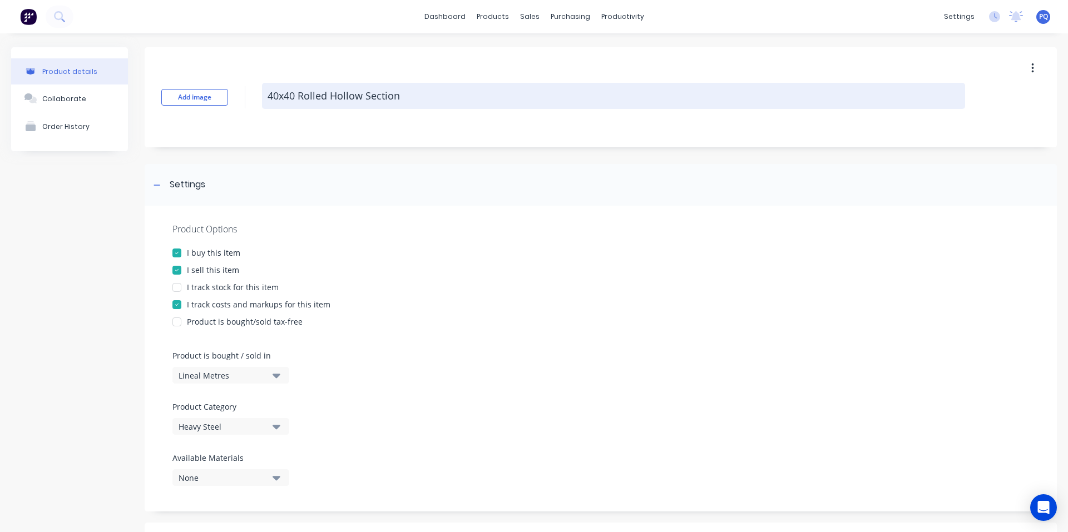
click at [324, 100] on textarea "40x40 Rolled Hollow Section" at bounding box center [613, 96] width 703 height 26
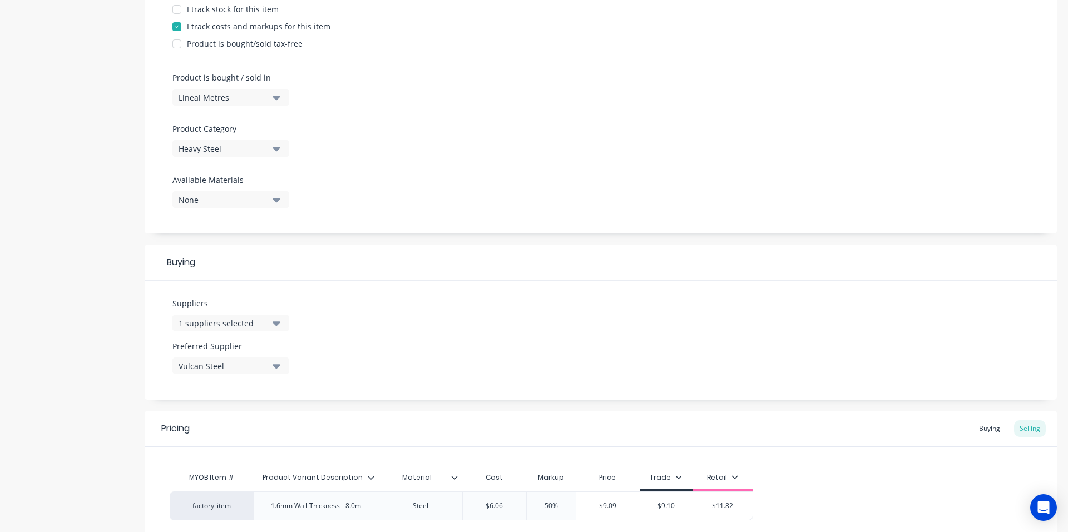
scroll to position [376, 0]
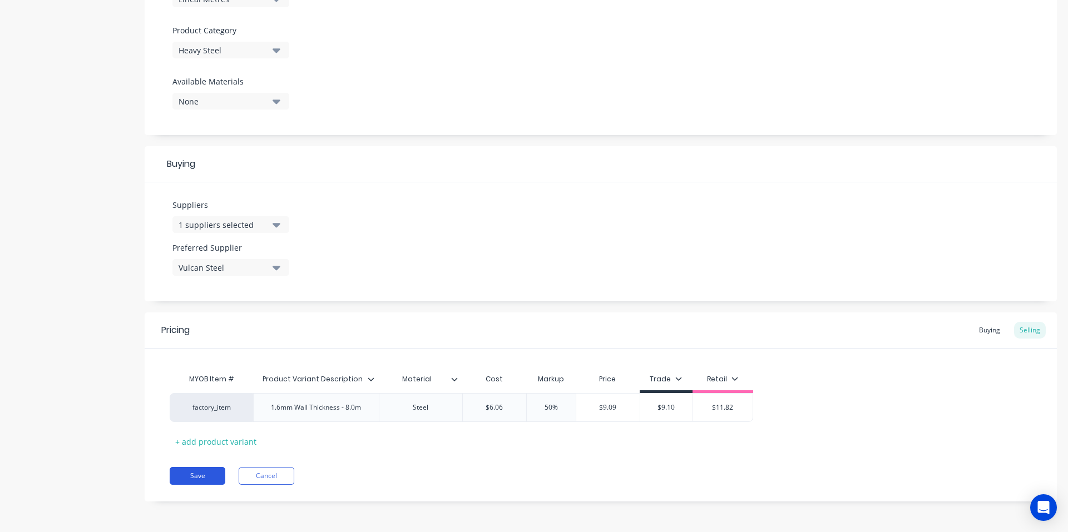
click at [209, 482] on button "Save" at bounding box center [198, 476] width 56 height 18
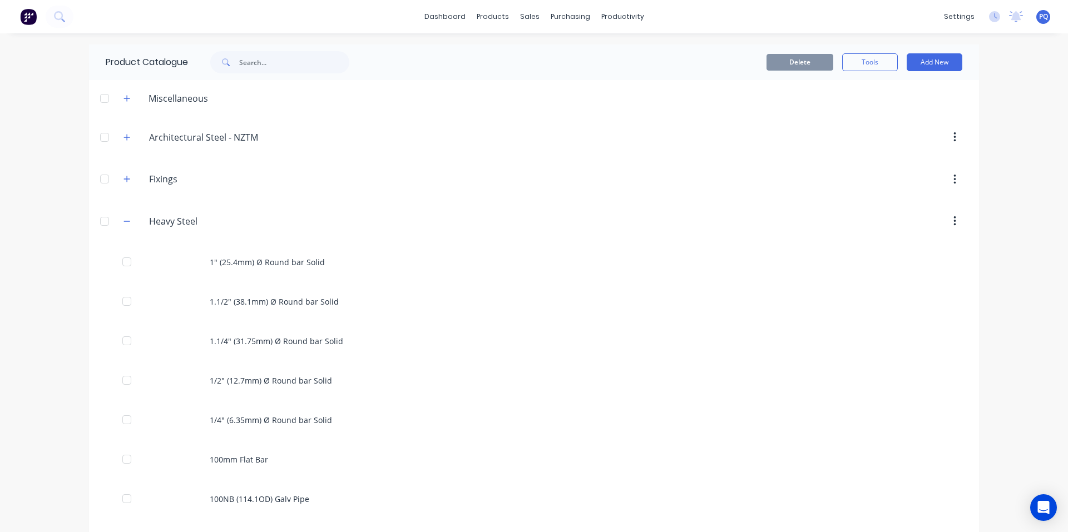
scroll to position [3786, 0]
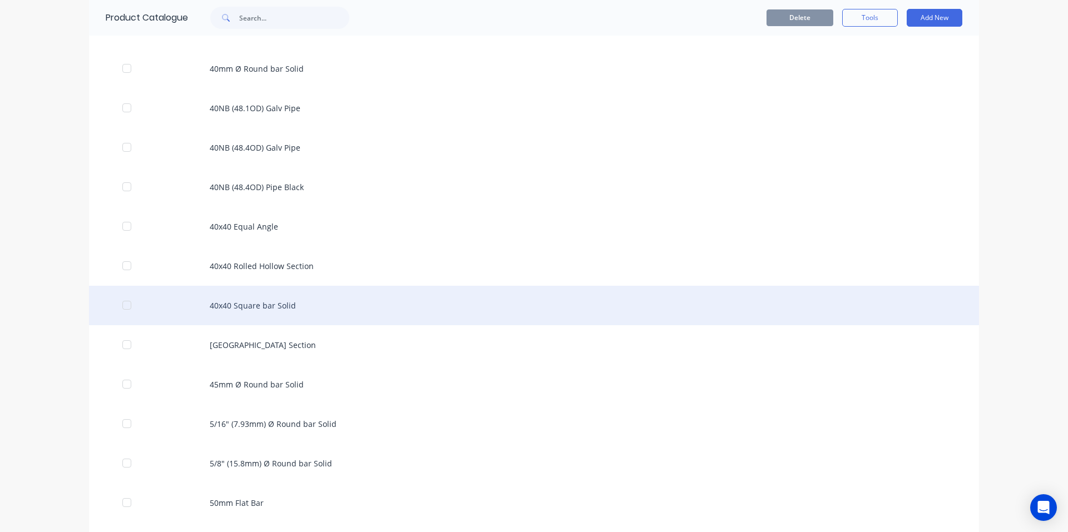
click at [259, 313] on div "40x40 Square bar Solid" at bounding box center [534, 305] width 890 height 39
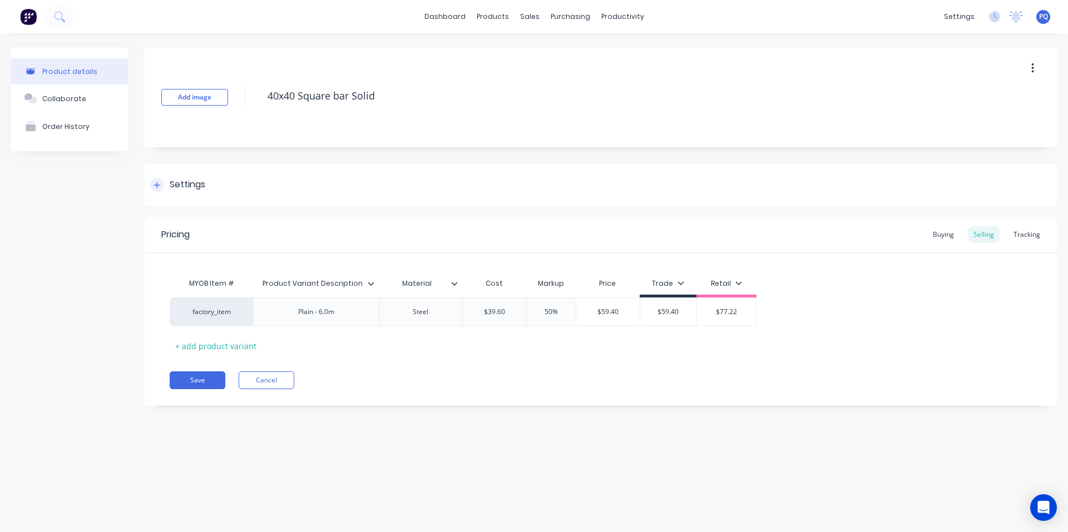
click at [179, 189] on div "Settings" at bounding box center [188, 185] width 36 height 14
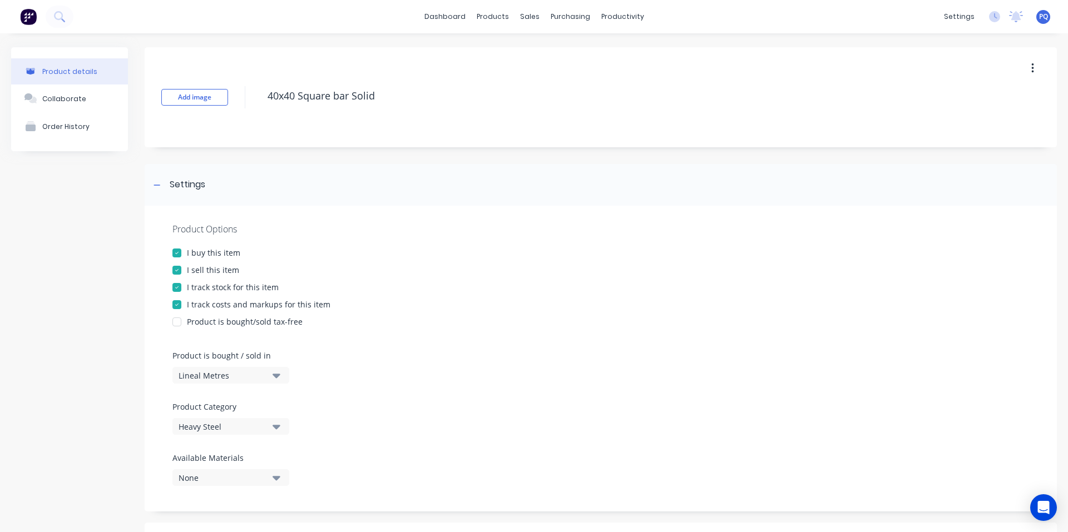
click at [212, 287] on div "I track stock for this item" at bounding box center [233, 287] width 92 height 12
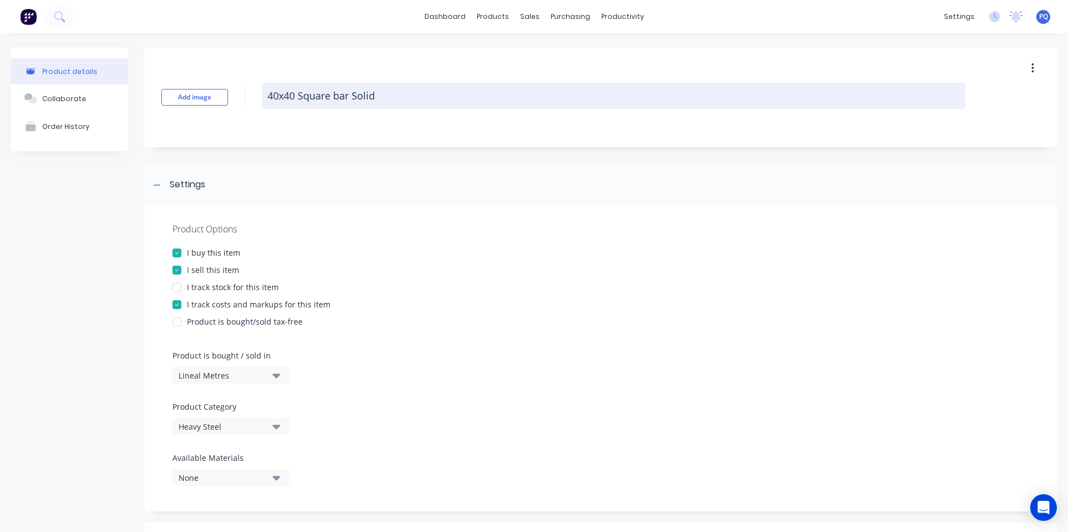
click at [314, 93] on textarea "40x40 Square bar Solid" at bounding box center [613, 96] width 703 height 26
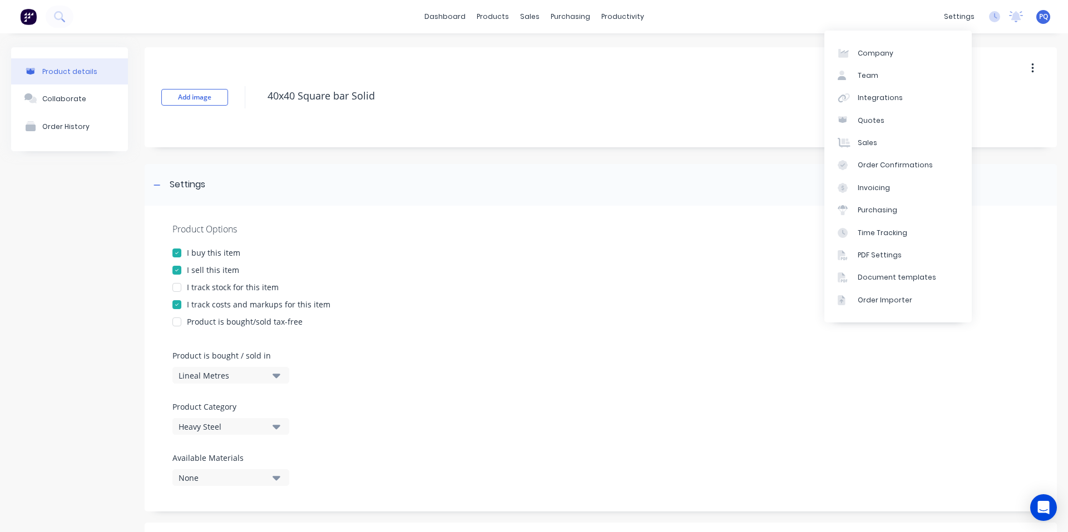
scroll to position [376, 0]
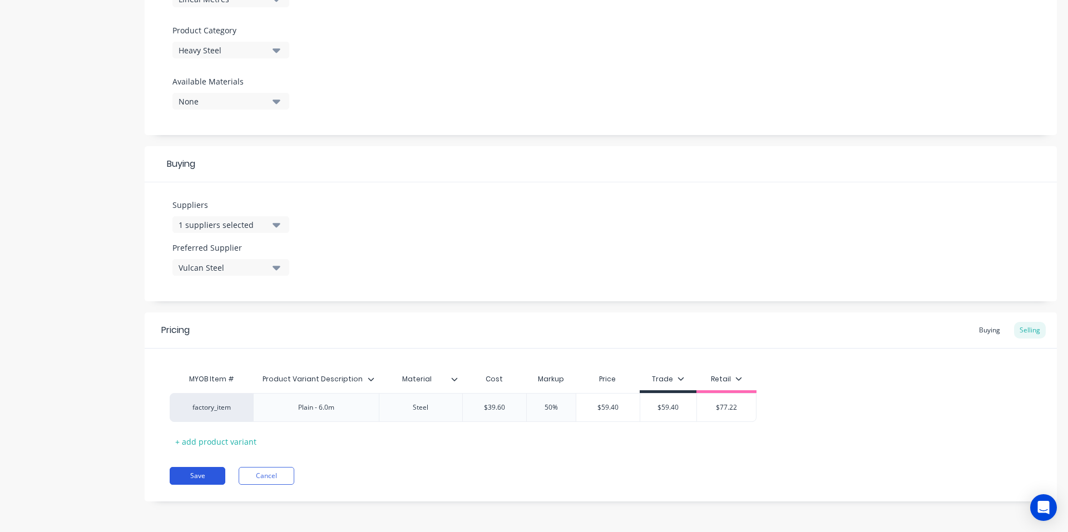
click at [200, 483] on button "Save" at bounding box center [198, 476] width 56 height 18
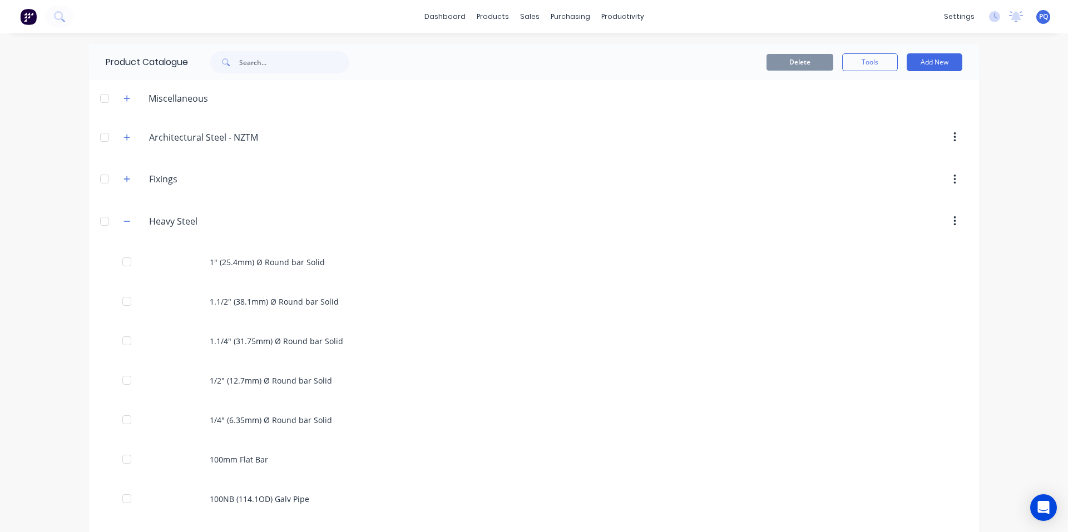
scroll to position [3826, 0]
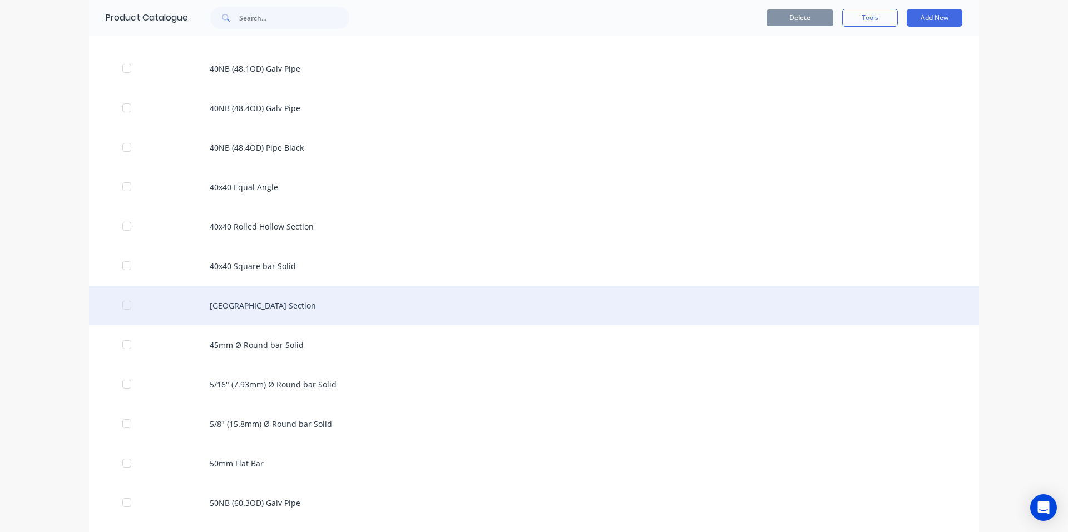
click at [281, 307] on div "[GEOGRAPHIC_DATA] Section" at bounding box center [534, 305] width 890 height 39
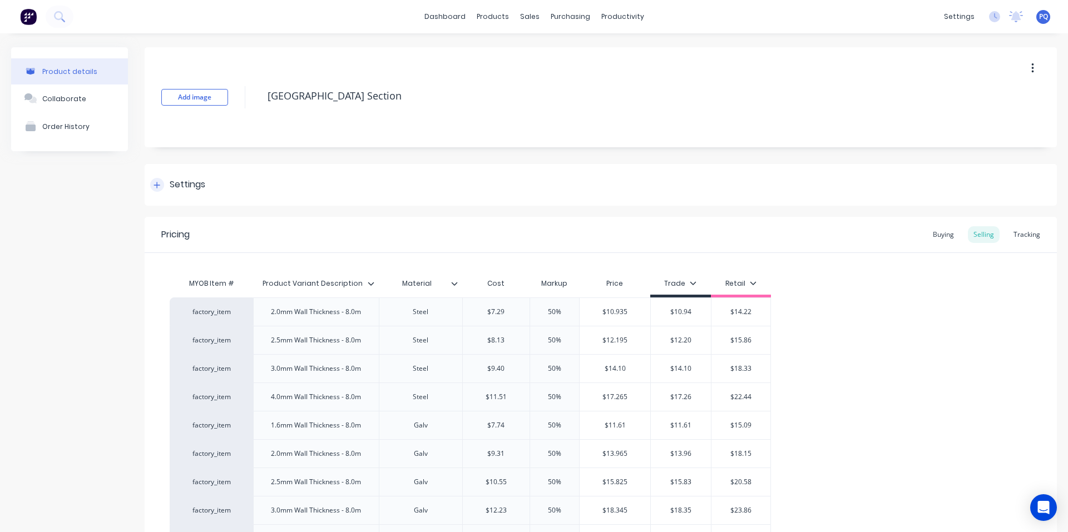
click at [182, 181] on div "Settings" at bounding box center [188, 185] width 36 height 14
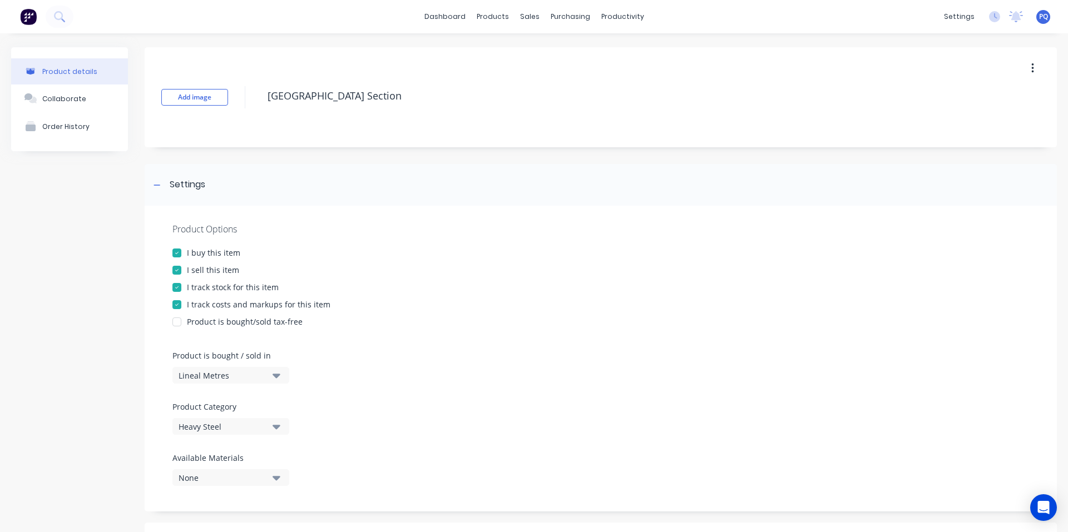
click at [205, 285] on div "I track stock for this item" at bounding box center [233, 287] width 92 height 12
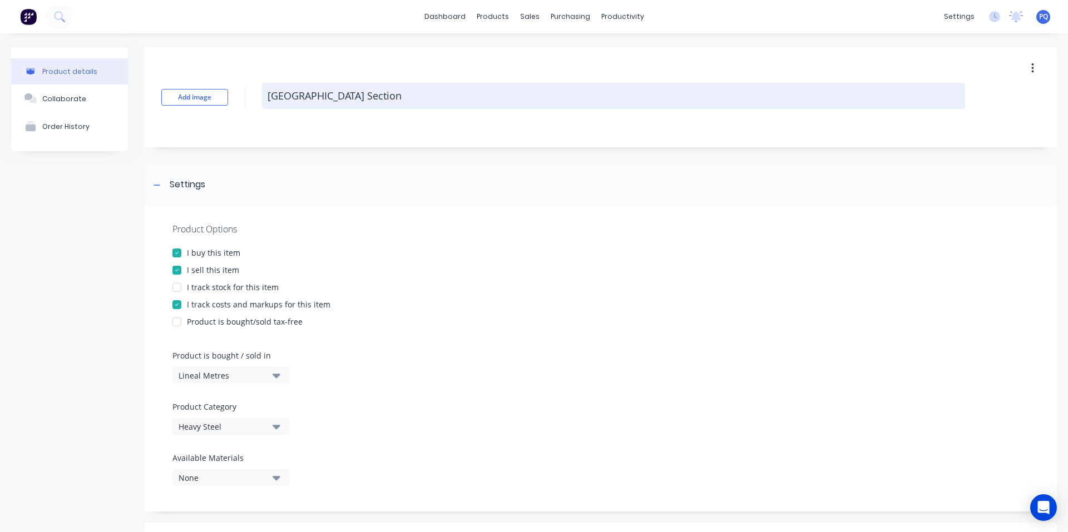
click at [297, 93] on textarea "[GEOGRAPHIC_DATA] Section" at bounding box center [613, 96] width 703 height 26
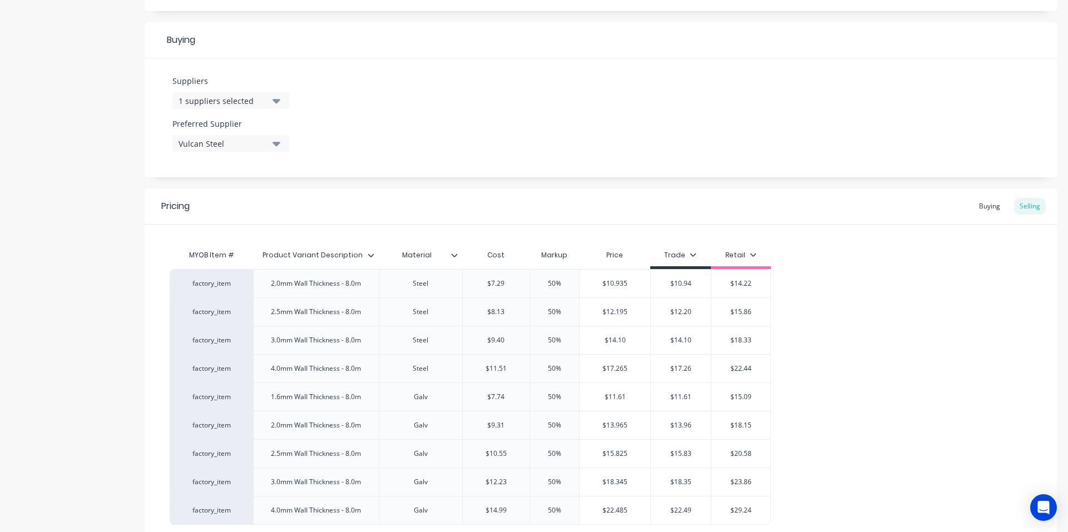
scroll to position [603, 0]
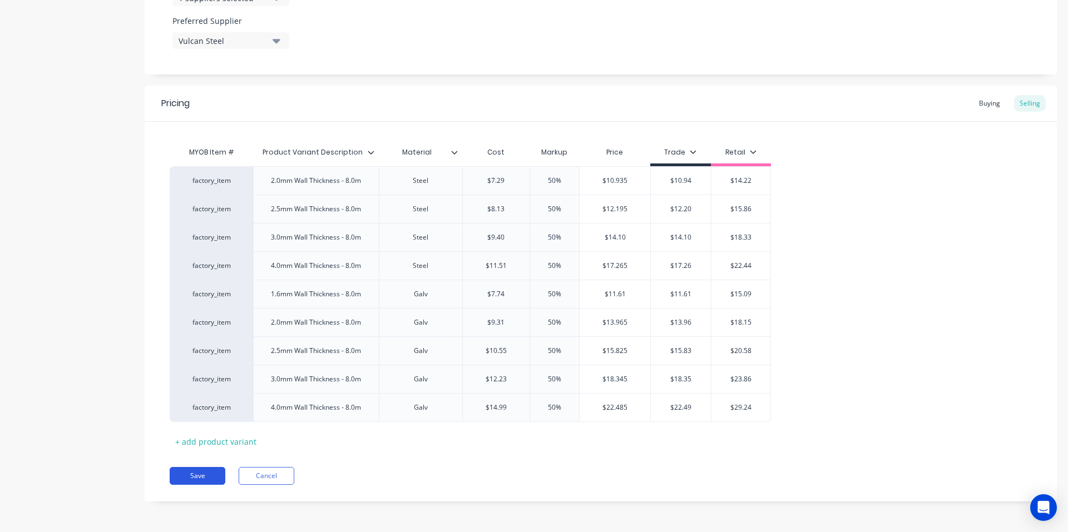
click at [203, 474] on button "Save" at bounding box center [198, 476] width 56 height 18
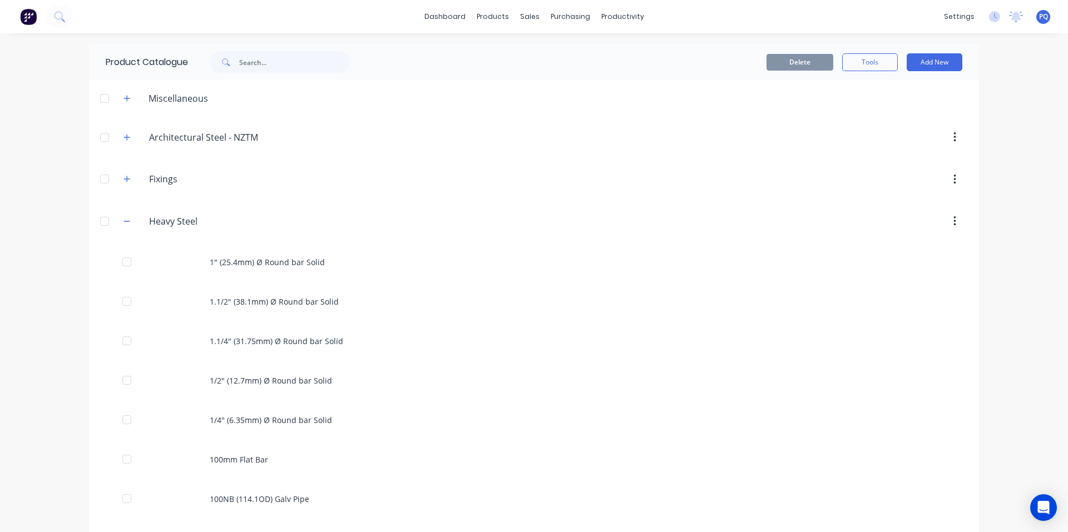
scroll to position [3865, 0]
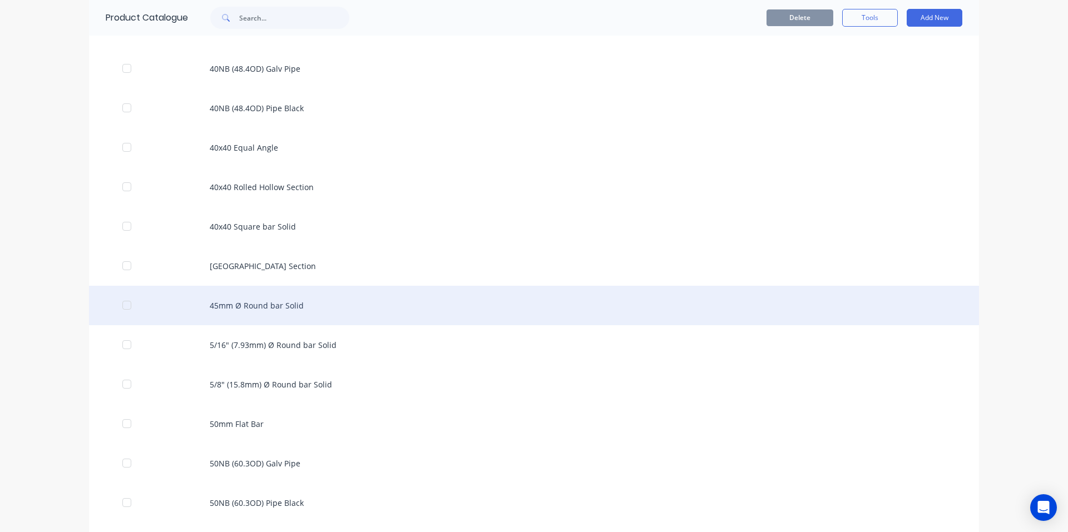
click at [243, 315] on div "45mm Ø Round bar Solid" at bounding box center [534, 305] width 890 height 39
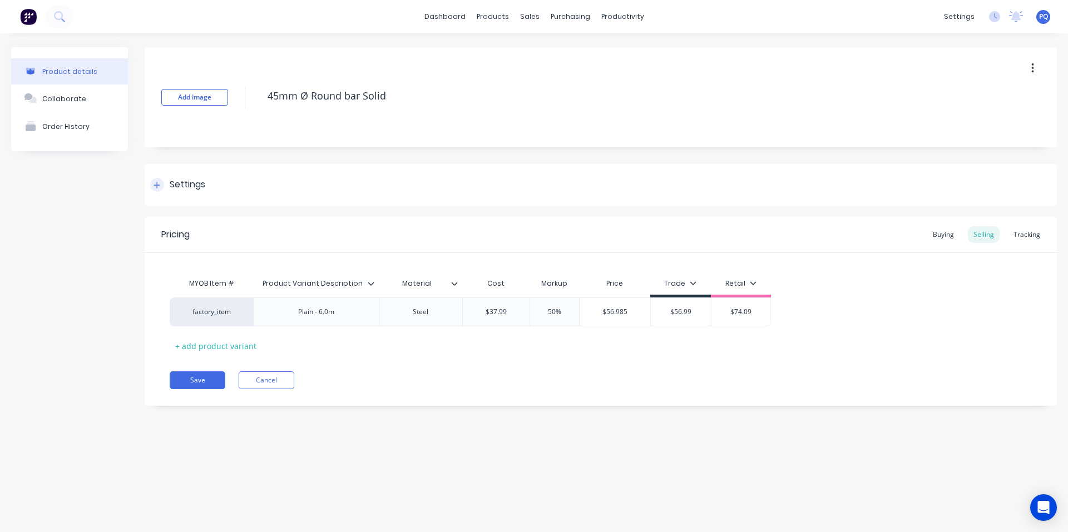
click at [170, 181] on div "Settings" at bounding box center [188, 185] width 36 height 14
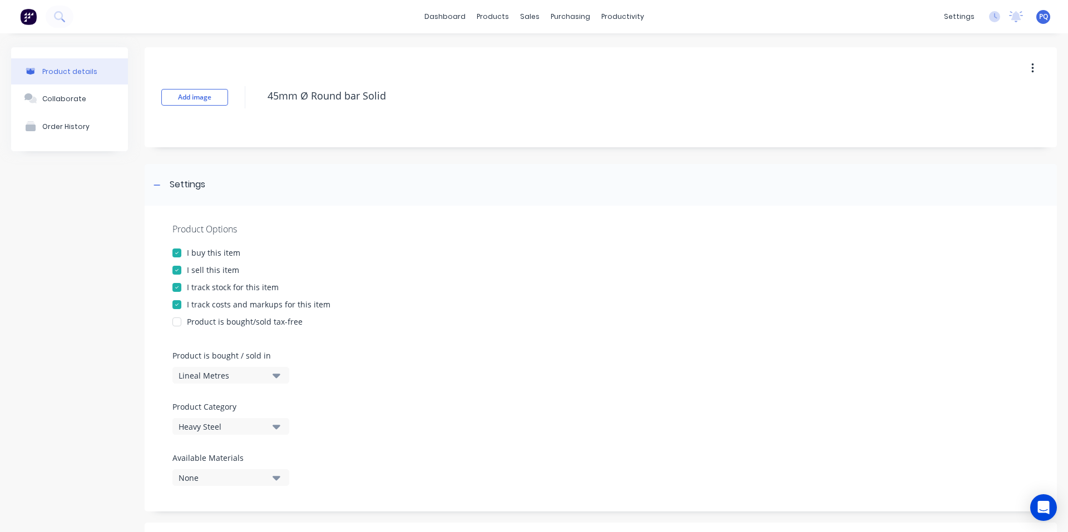
click at [203, 287] on div "I track stock for this item" at bounding box center [233, 287] width 92 height 12
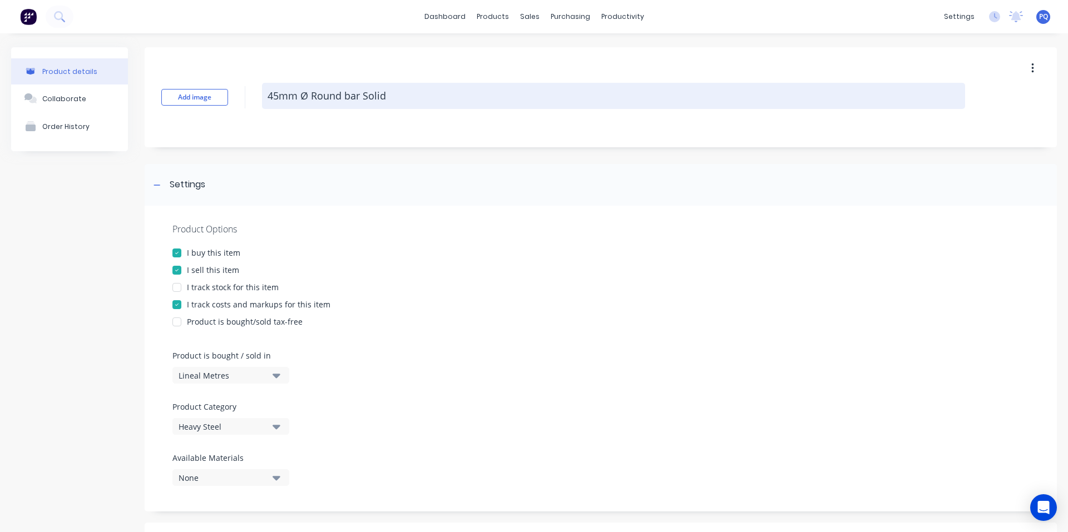
click at [322, 93] on textarea "45mm Ø Round bar Solid" at bounding box center [613, 96] width 703 height 26
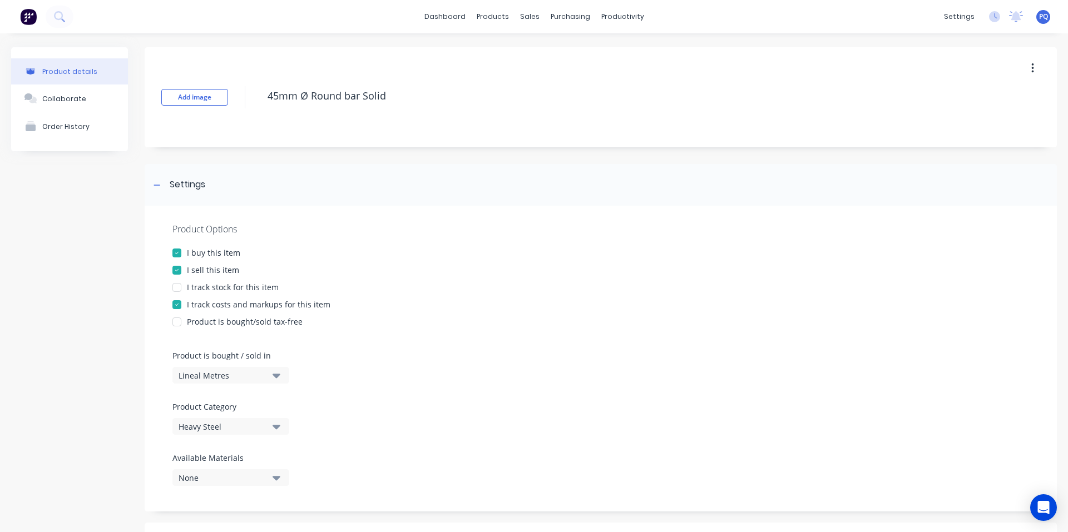
scroll to position [376, 0]
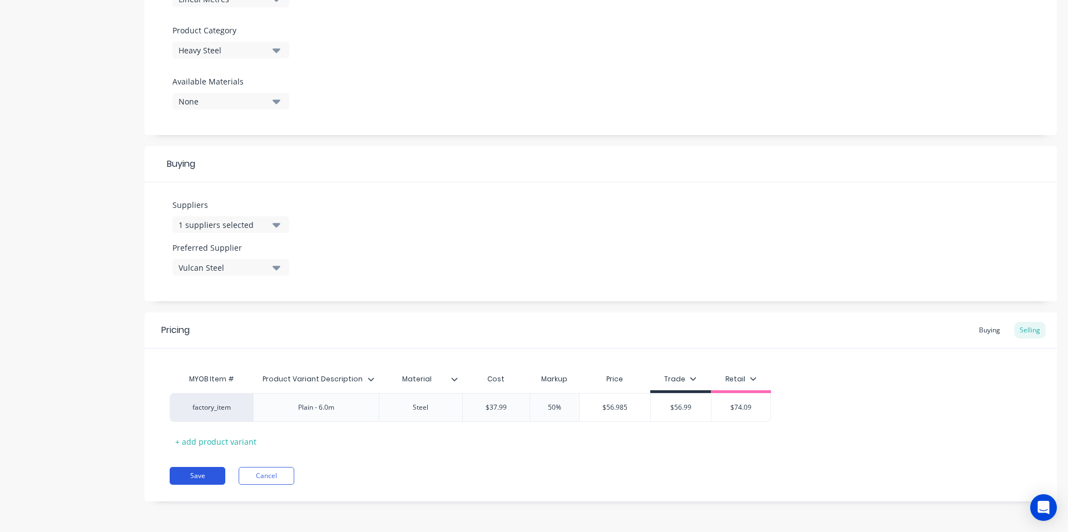
click at [189, 471] on button "Save" at bounding box center [198, 476] width 56 height 18
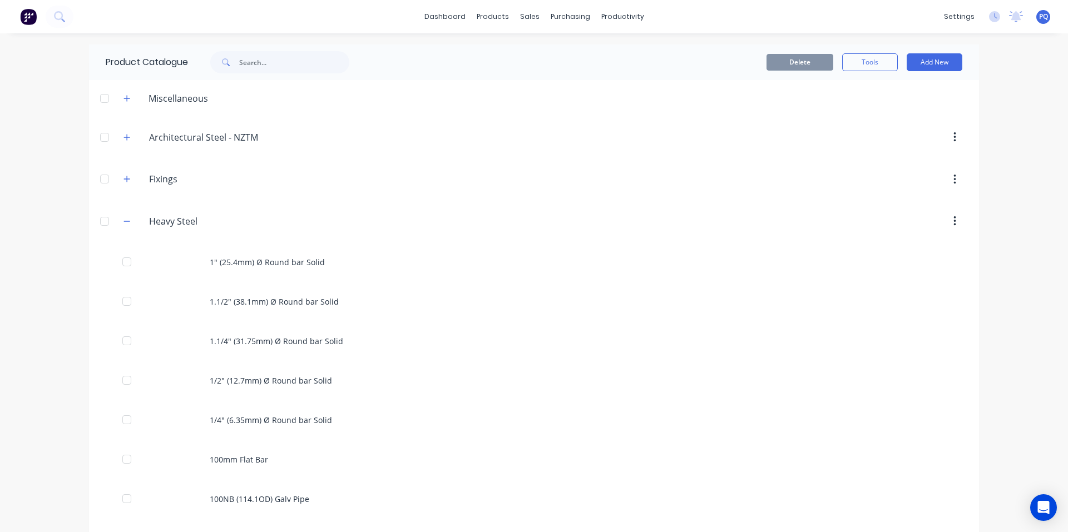
scroll to position [3905, 0]
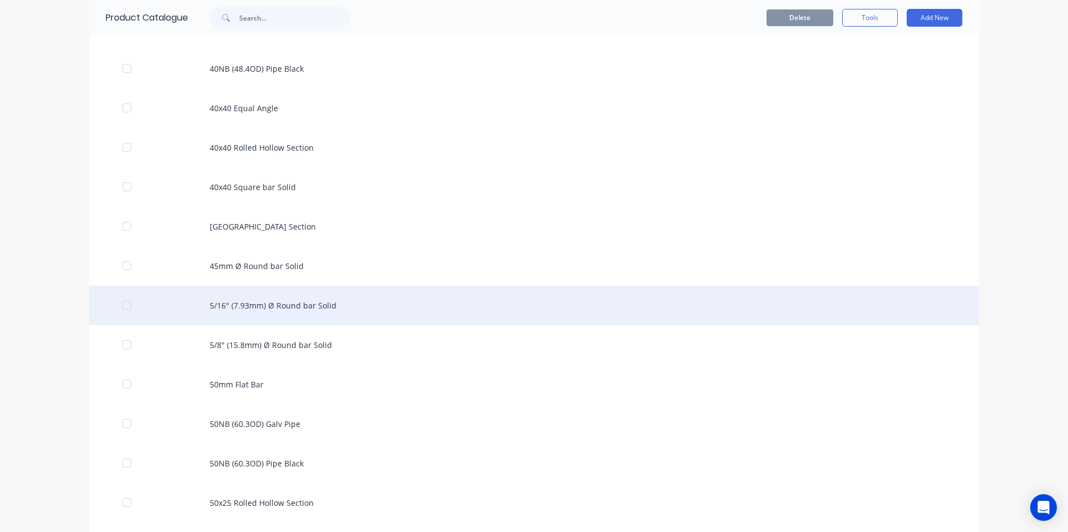
click at [201, 309] on div "5/16" (7.93mm) Ø Round bar Solid" at bounding box center [534, 305] width 890 height 39
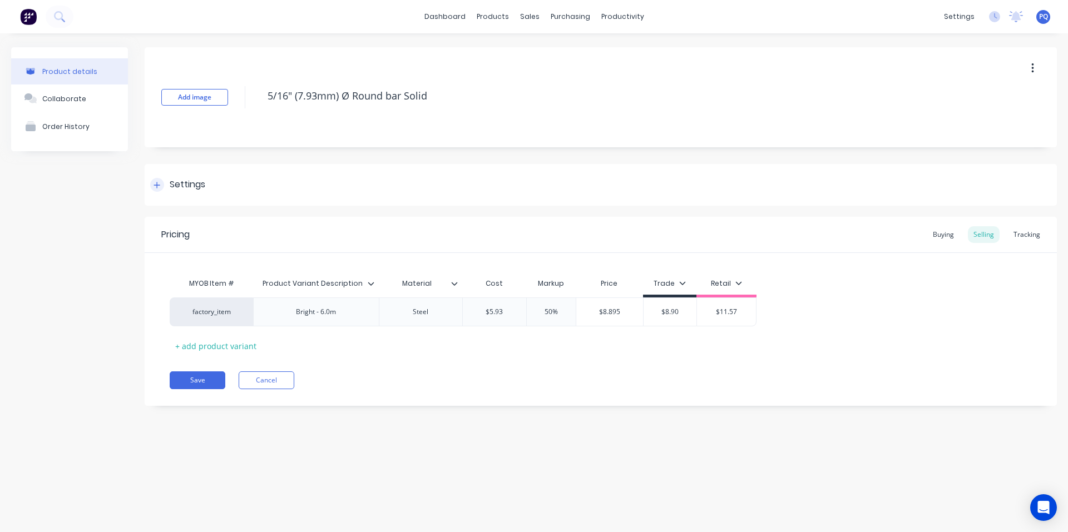
click at [186, 195] on div "Settings" at bounding box center [601, 185] width 912 height 42
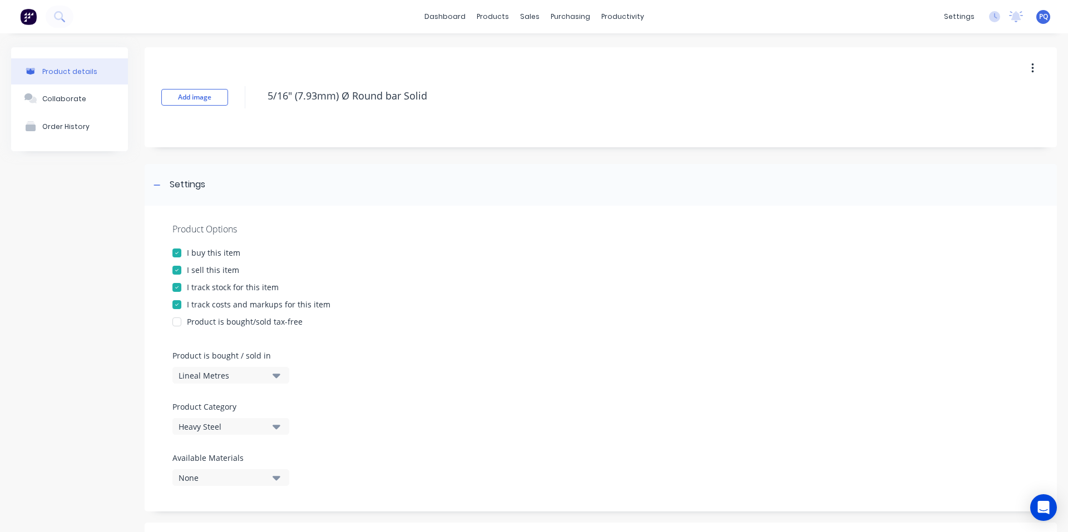
click at [200, 281] on div "I track stock for this item" at bounding box center [233, 287] width 92 height 12
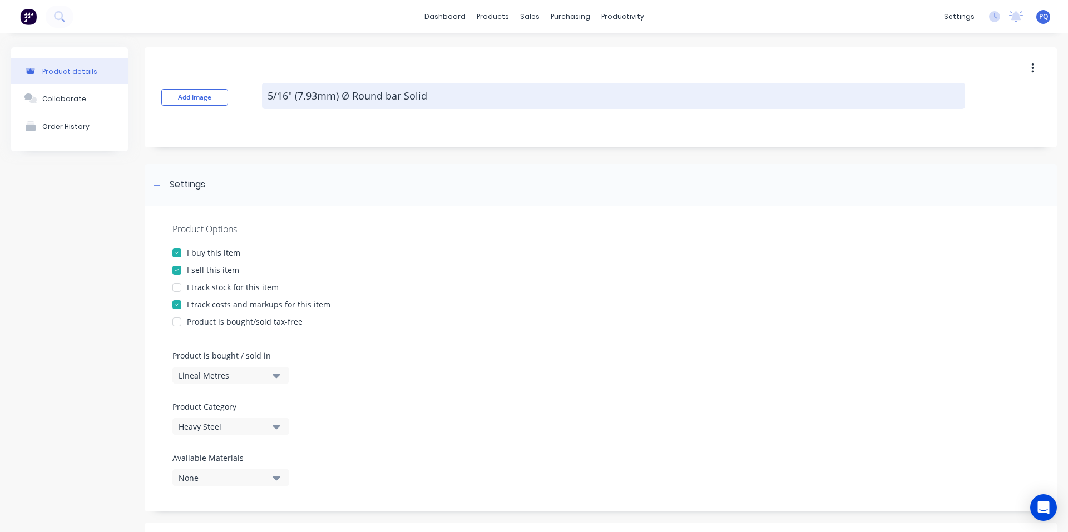
click at [321, 93] on textarea "5/16" (7.93mm) Ø Round bar Solid" at bounding box center [613, 96] width 703 height 26
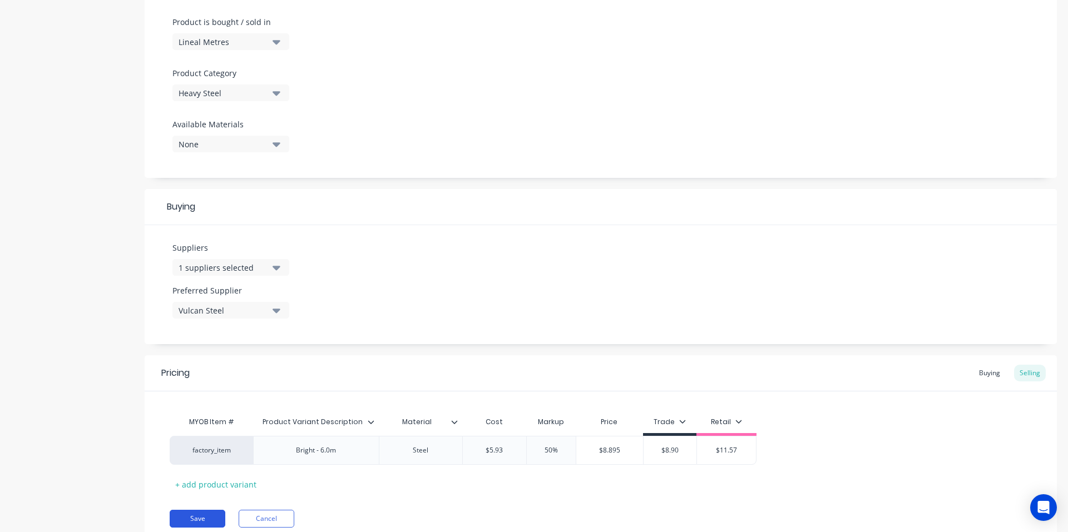
scroll to position [376, 0]
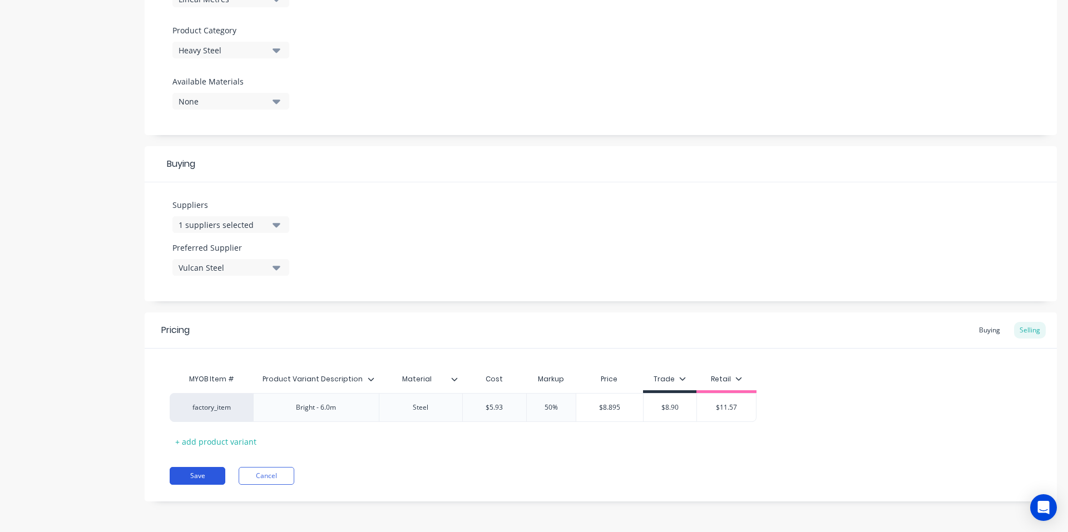
click at [200, 474] on button "Save" at bounding box center [198, 476] width 56 height 18
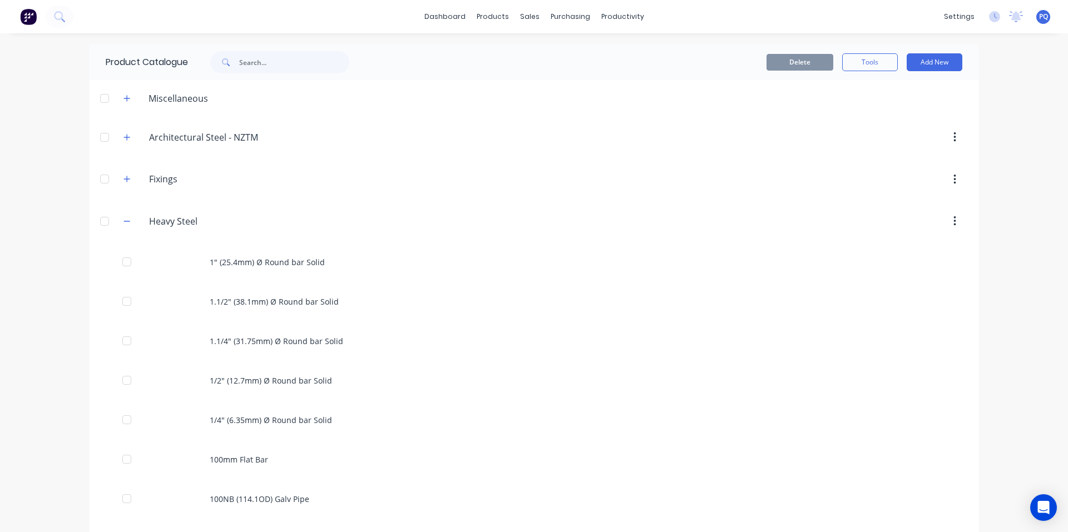
scroll to position [3944, 0]
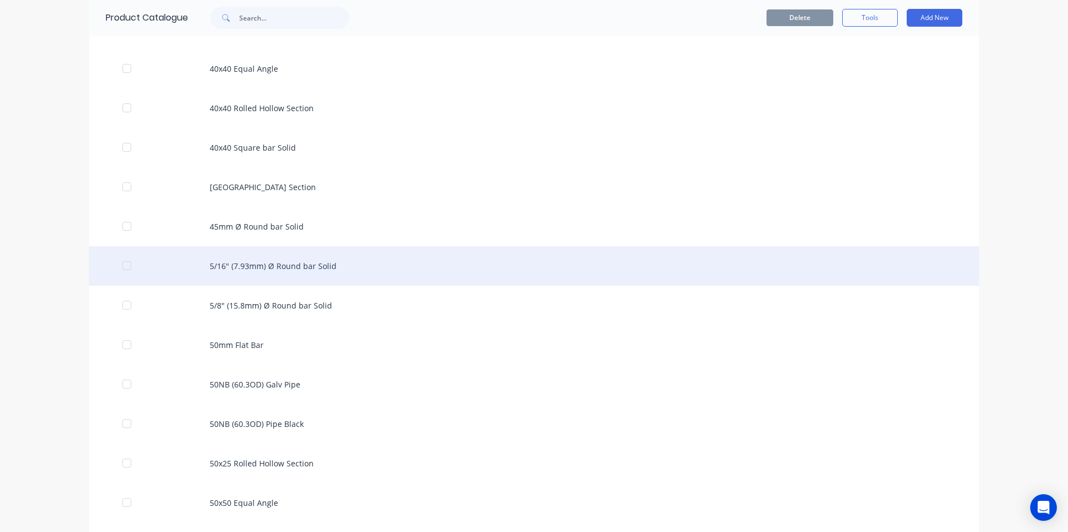
click at [281, 269] on div "5/16" (7.93mm) Ø Round bar Solid" at bounding box center [534, 265] width 890 height 39
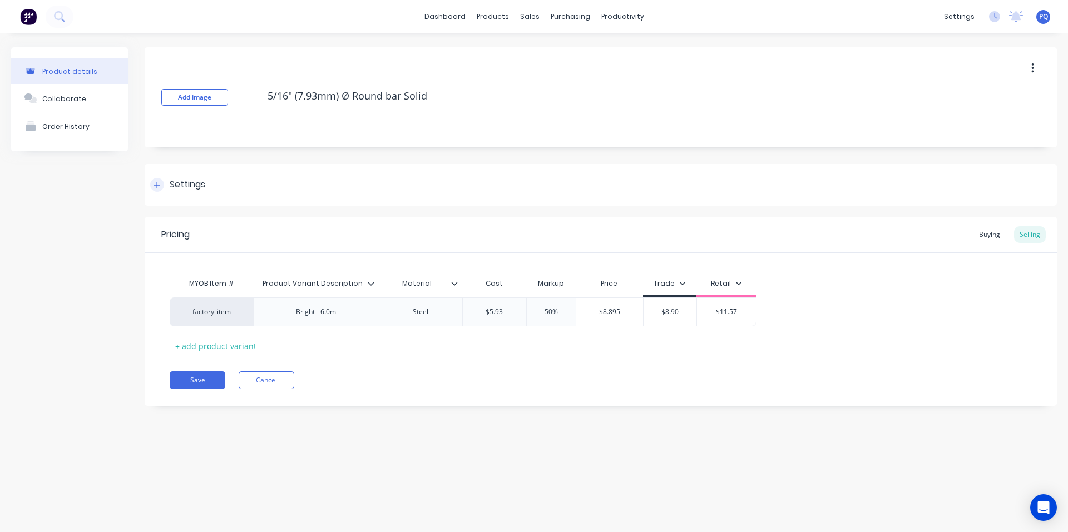
click at [178, 182] on div "Settings" at bounding box center [188, 185] width 36 height 14
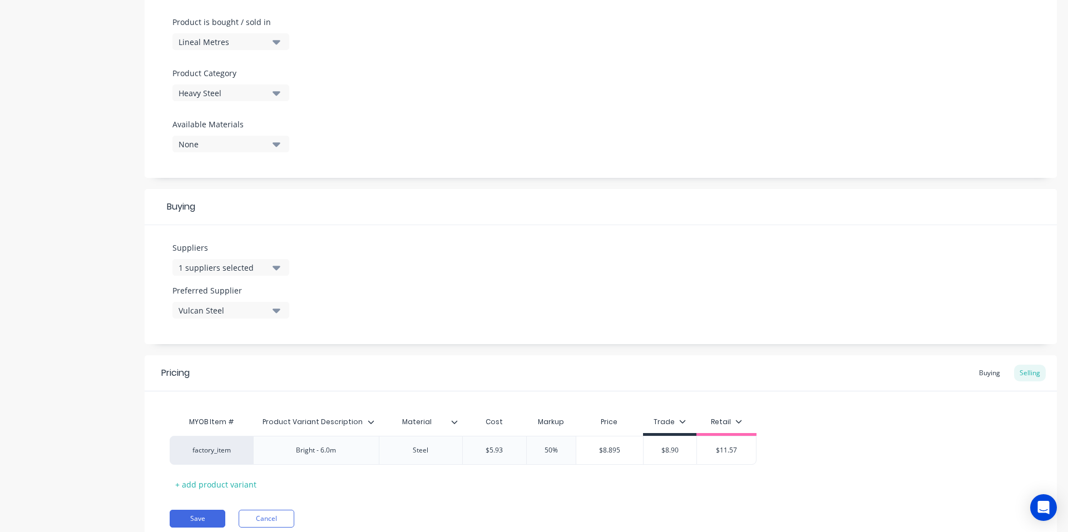
scroll to position [376, 0]
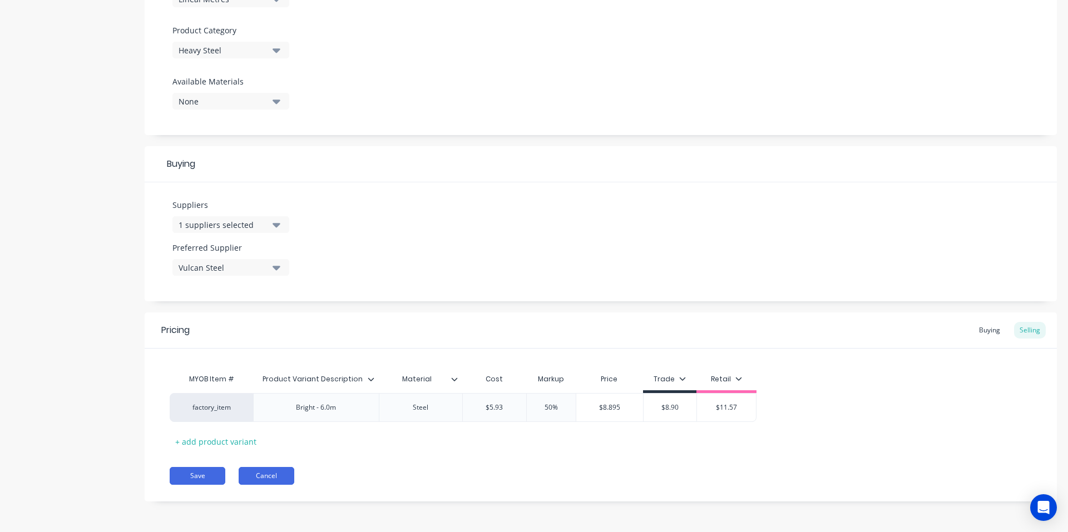
click at [260, 472] on button "Cancel" at bounding box center [267, 476] width 56 height 18
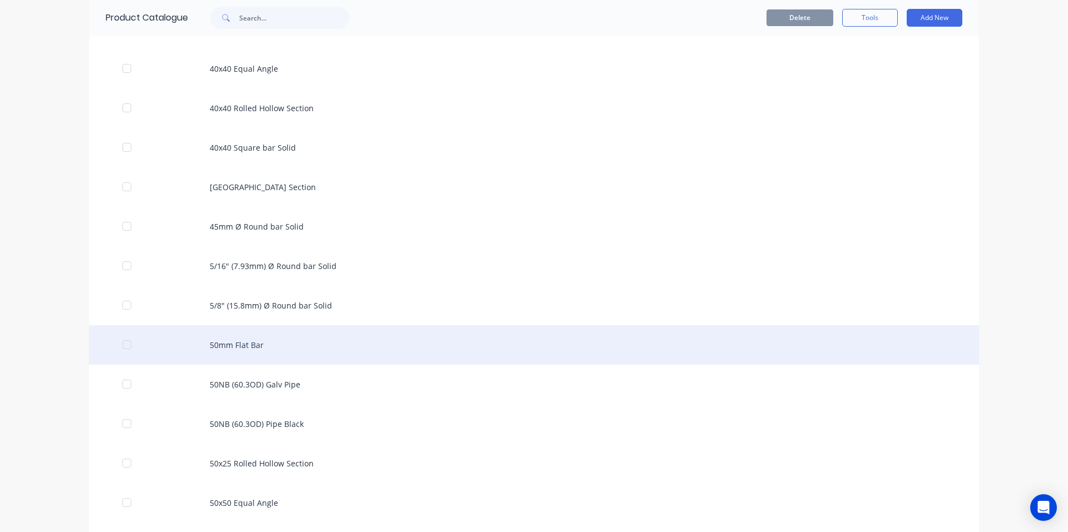
scroll to position [4055, 0]
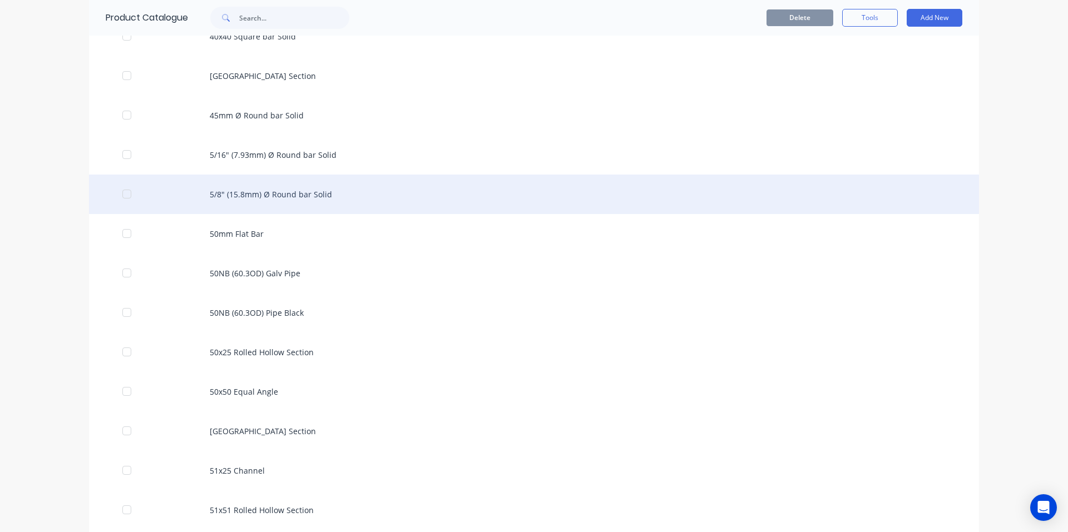
click at [312, 185] on div "5/8" (15.8mm) Ø Round bar Solid" at bounding box center [534, 194] width 890 height 39
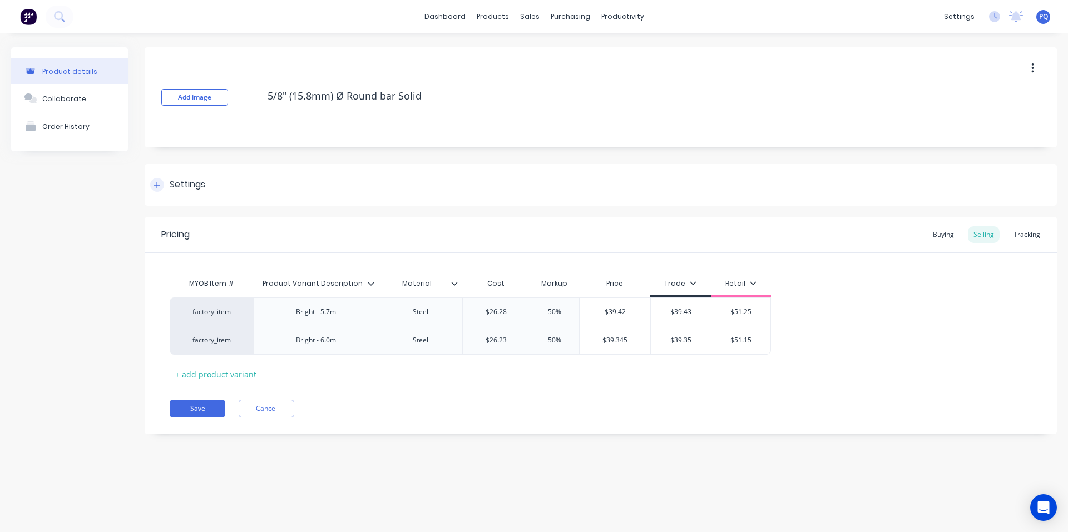
click at [216, 197] on div "Settings" at bounding box center [601, 185] width 912 height 42
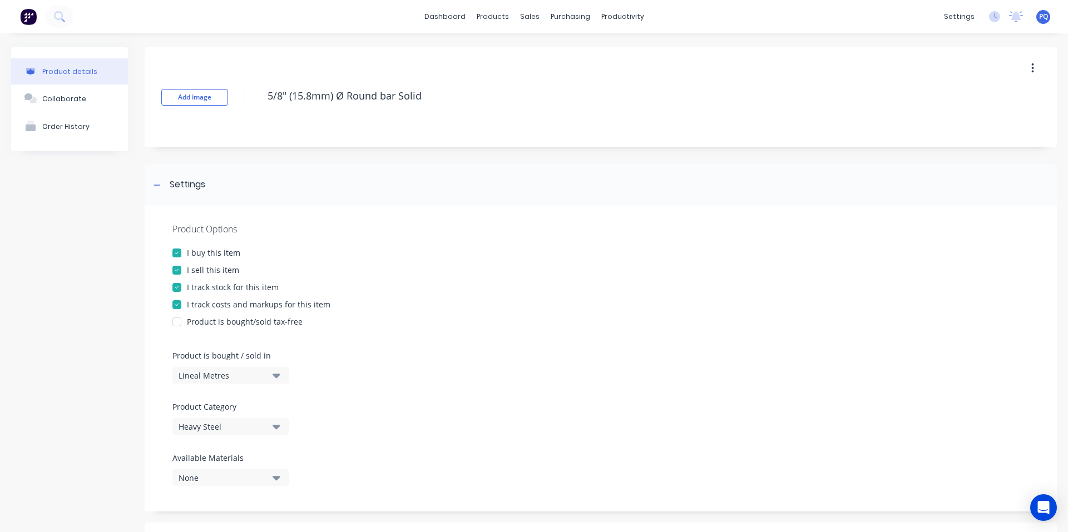
click at [223, 284] on div "I track stock for this item" at bounding box center [233, 287] width 92 height 12
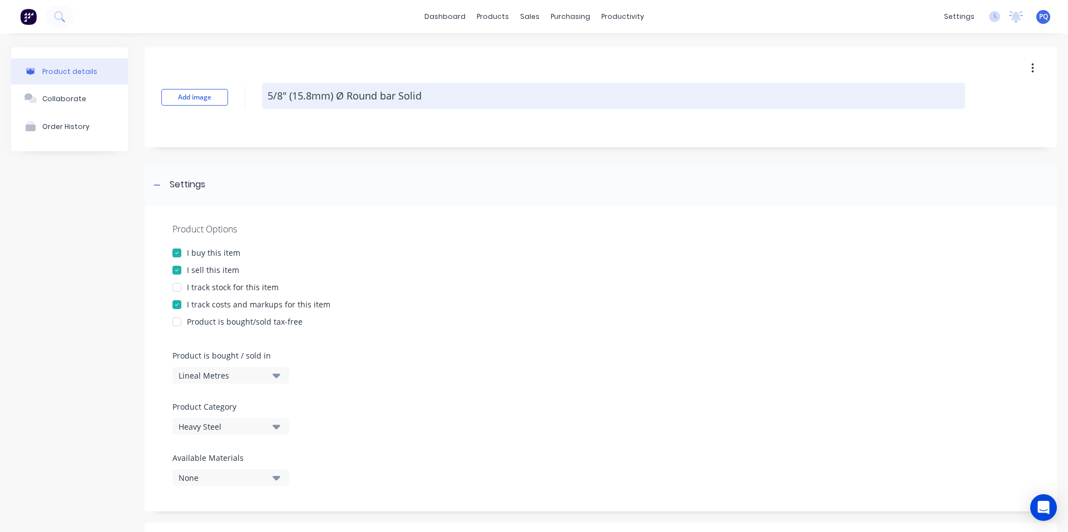
click at [317, 90] on textarea "5/8" (15.8mm) Ø Round bar Solid" at bounding box center [613, 96] width 703 height 26
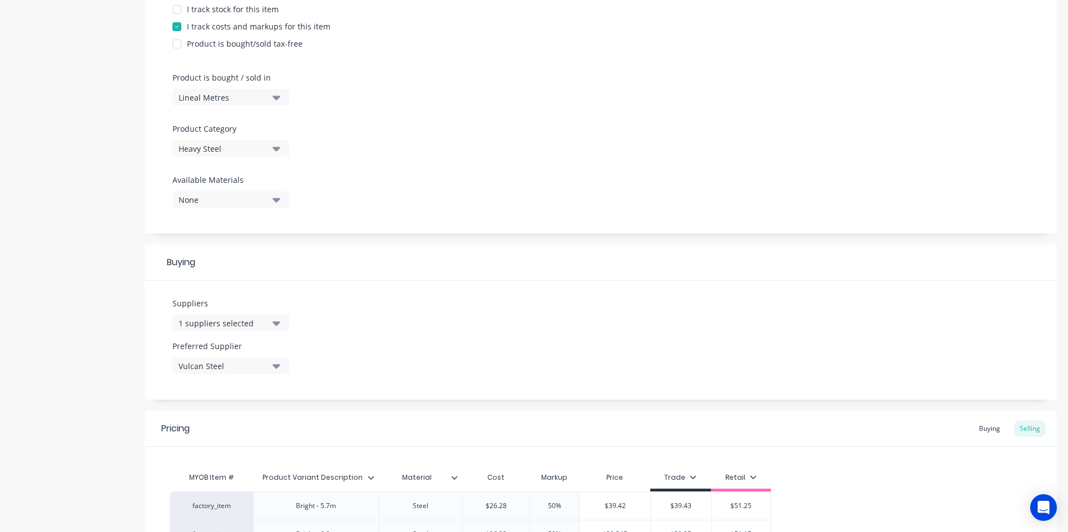
scroll to position [405, 0]
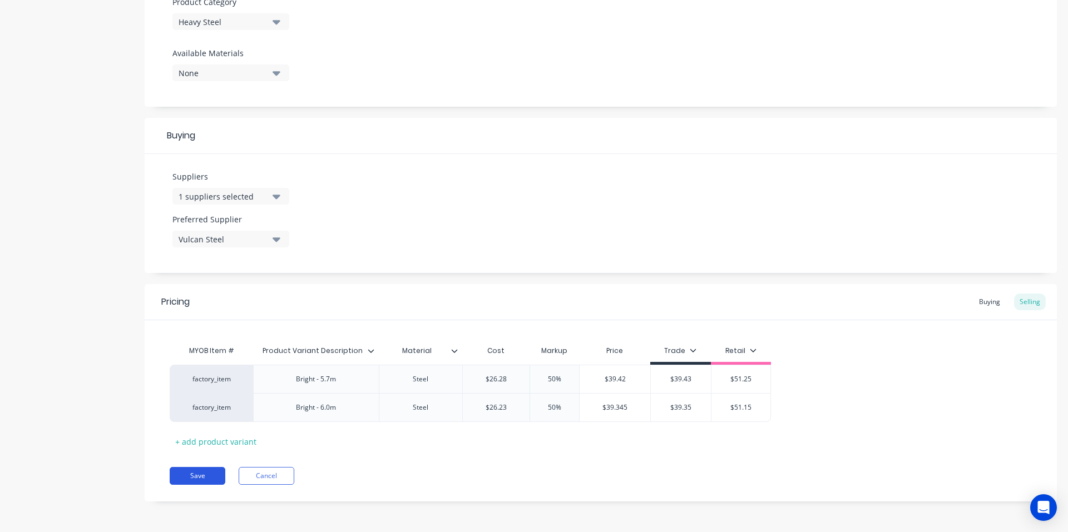
click at [183, 472] on button "Save" at bounding box center [198, 476] width 56 height 18
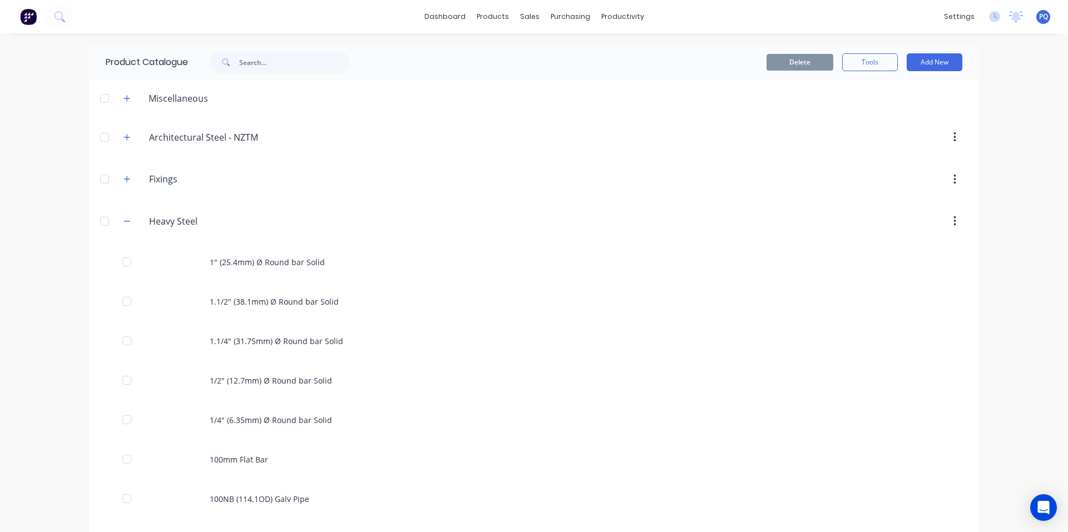
scroll to position [3984, 0]
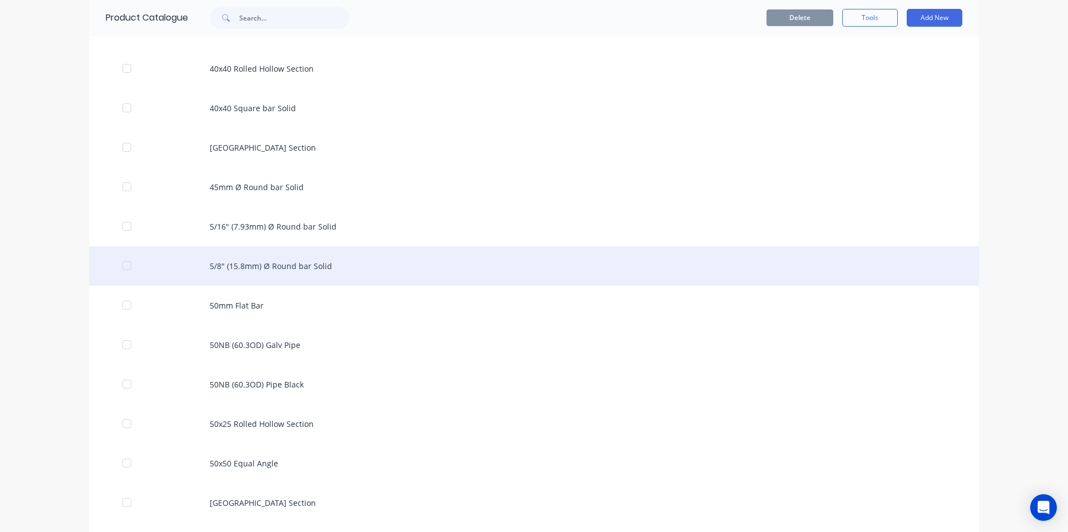
click at [302, 269] on div "5/8" (15.8mm) Ø Round bar Solid" at bounding box center [534, 265] width 890 height 39
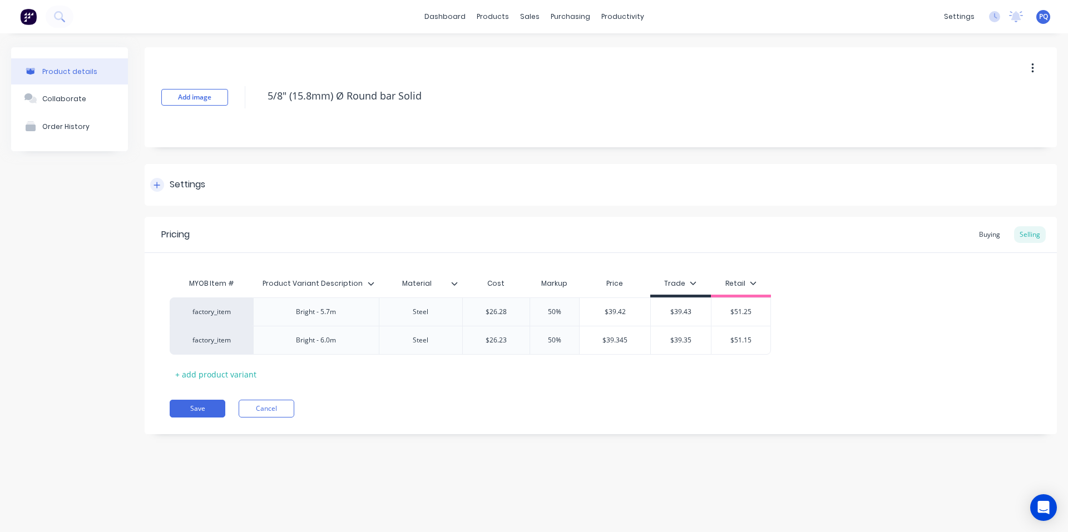
click at [185, 195] on div "Settings" at bounding box center [601, 185] width 912 height 42
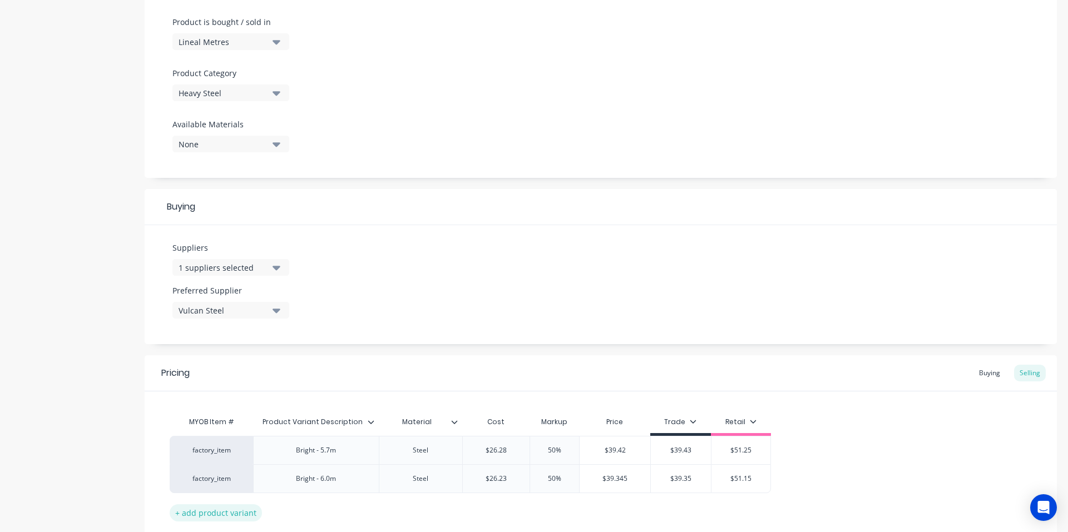
scroll to position [405, 0]
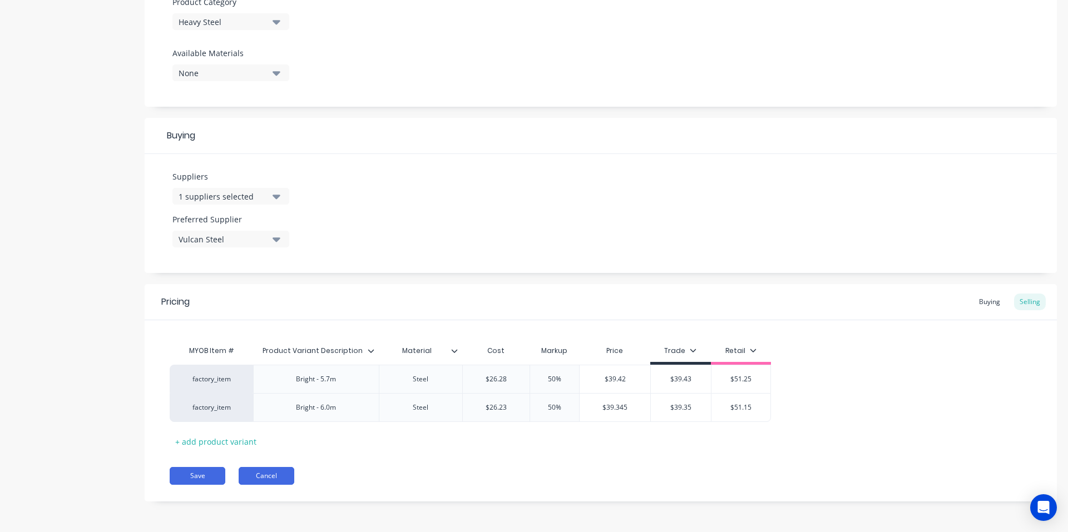
click at [255, 476] on button "Cancel" at bounding box center [267, 476] width 56 height 18
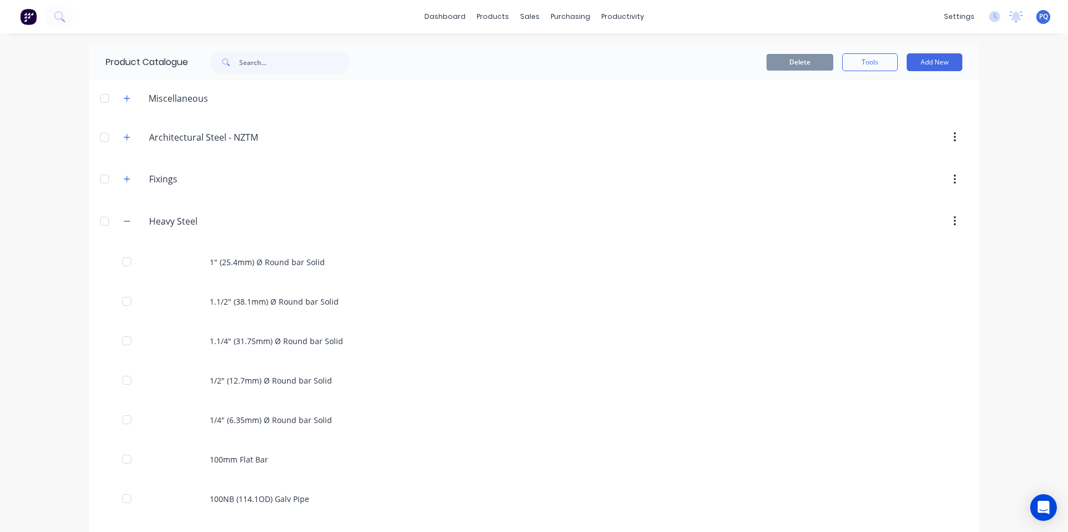
scroll to position [3984, 0]
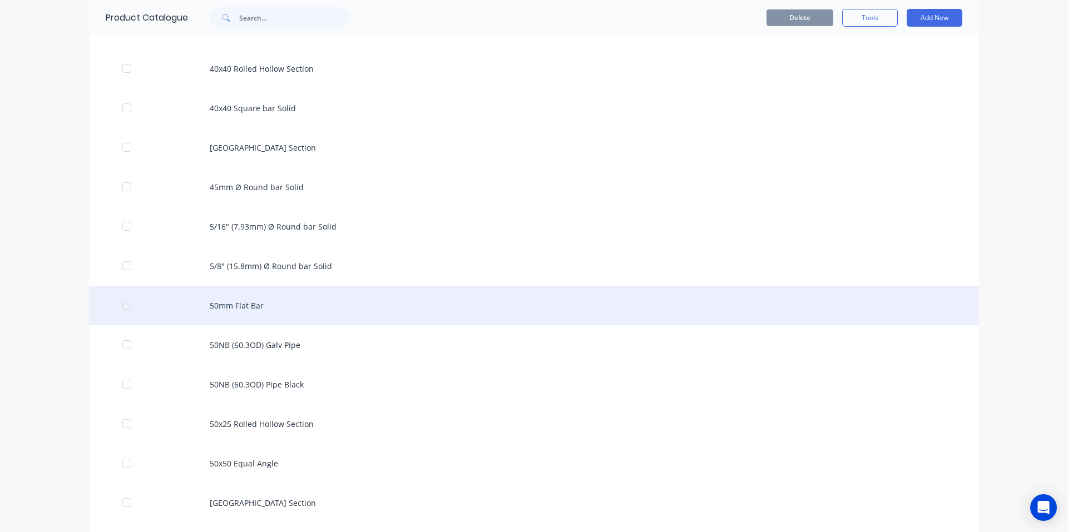
click at [324, 309] on div "50mm Flat Bar" at bounding box center [534, 305] width 890 height 39
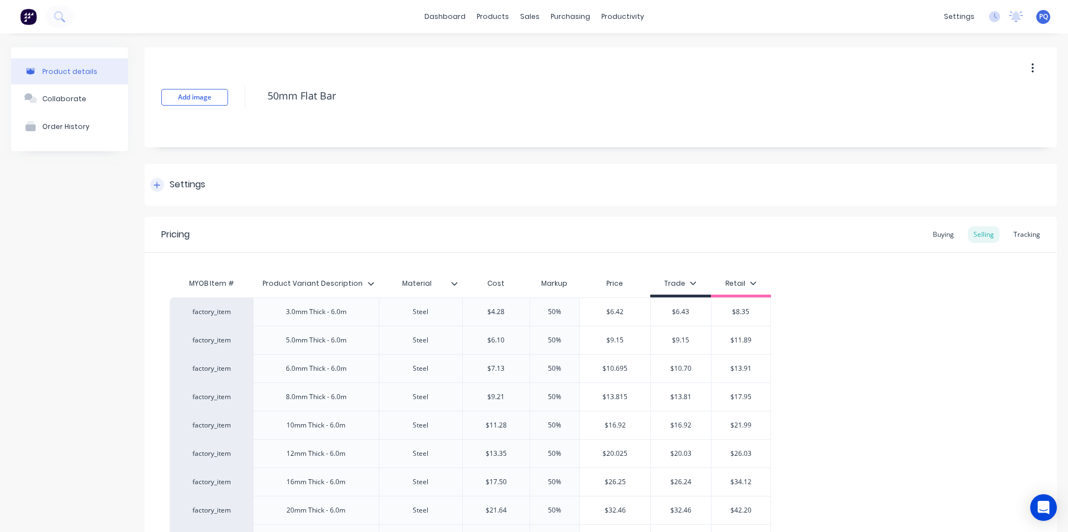
click at [178, 173] on div "Settings" at bounding box center [601, 185] width 912 height 42
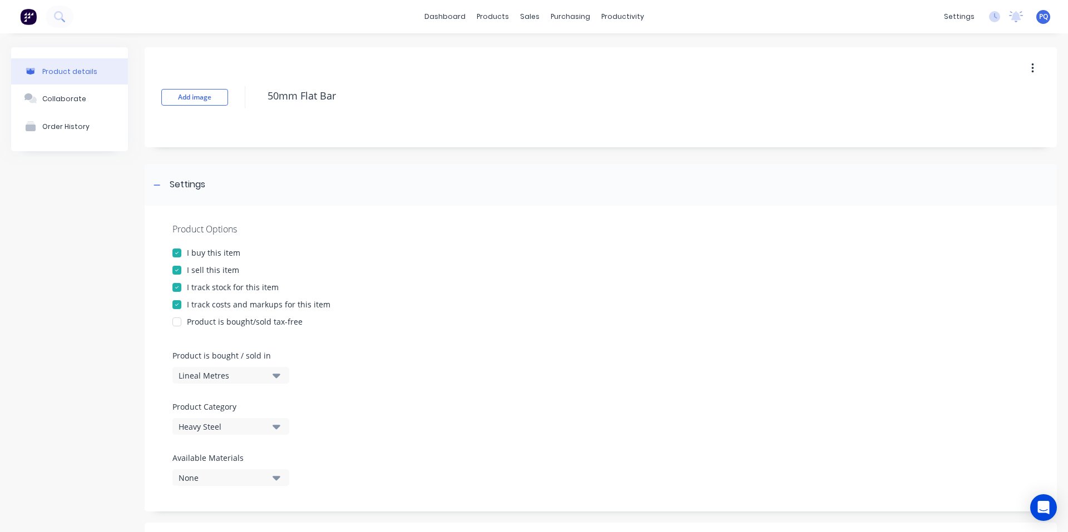
click at [227, 286] on div "I track stock for this item" at bounding box center [233, 287] width 92 height 12
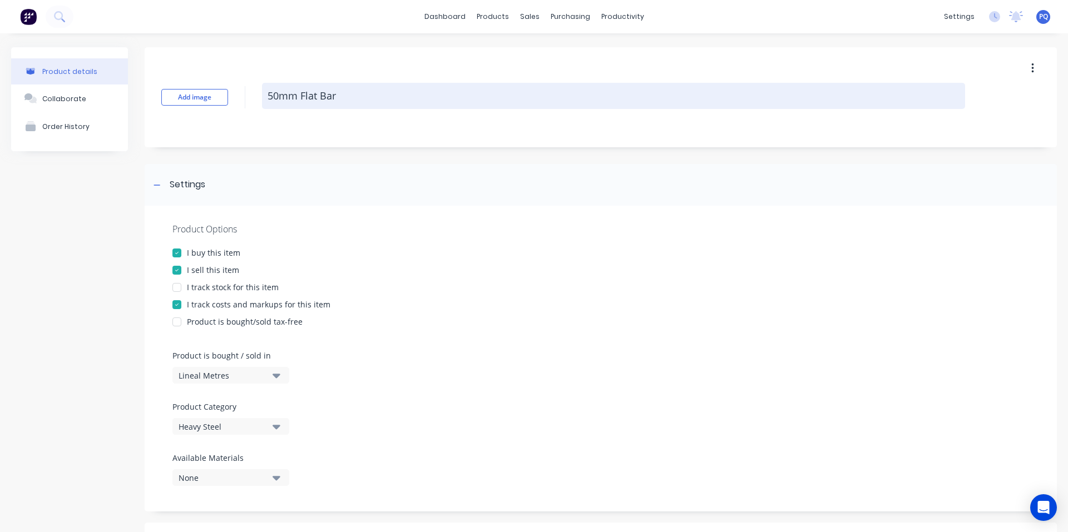
click at [294, 96] on textarea "50mm Flat Bar" at bounding box center [613, 96] width 703 height 26
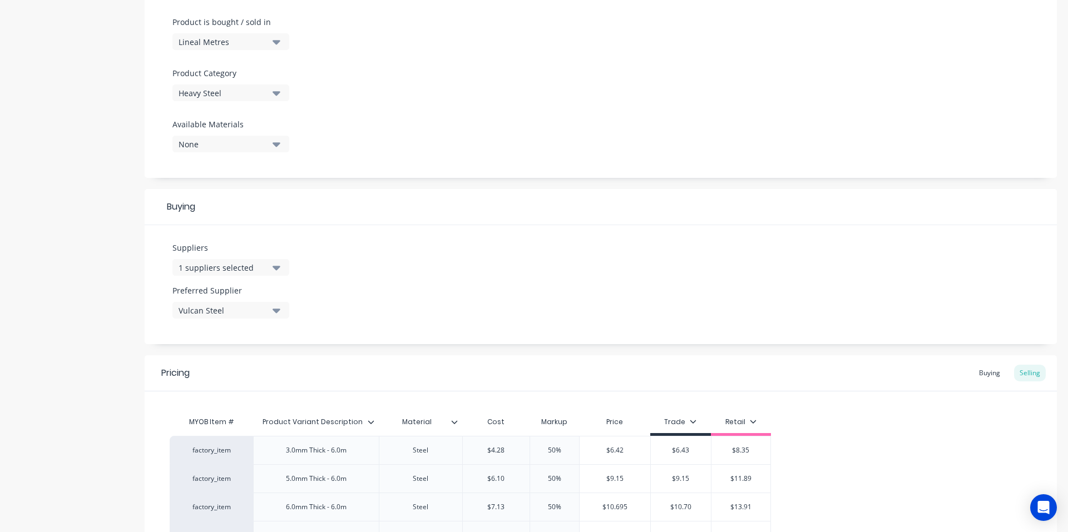
scroll to position [660, 0]
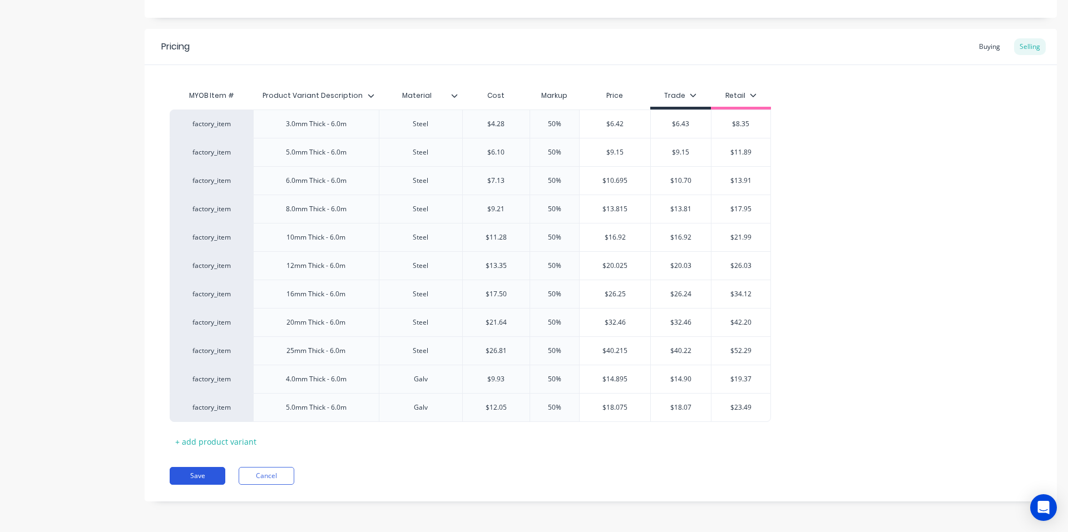
click
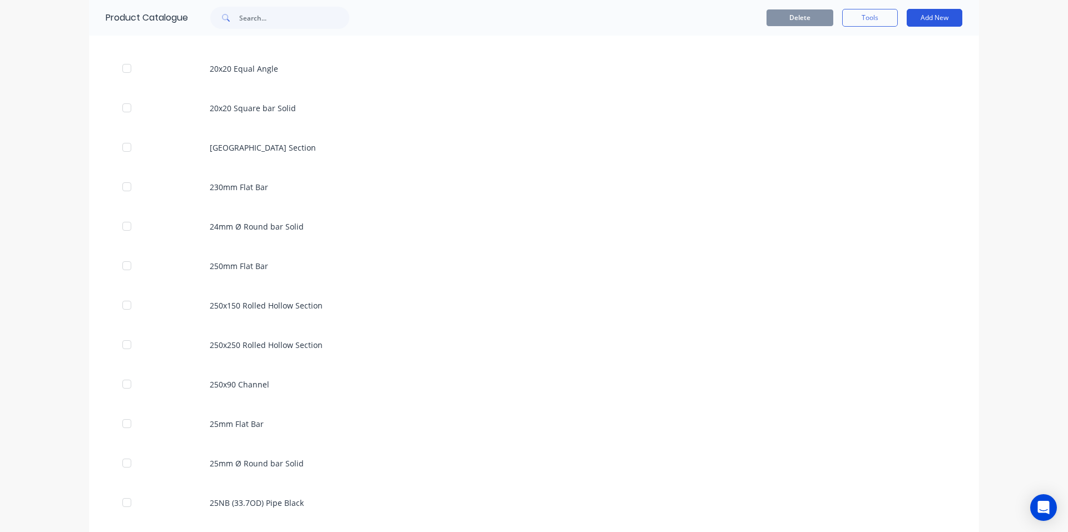
scroll to position [4023, 0]
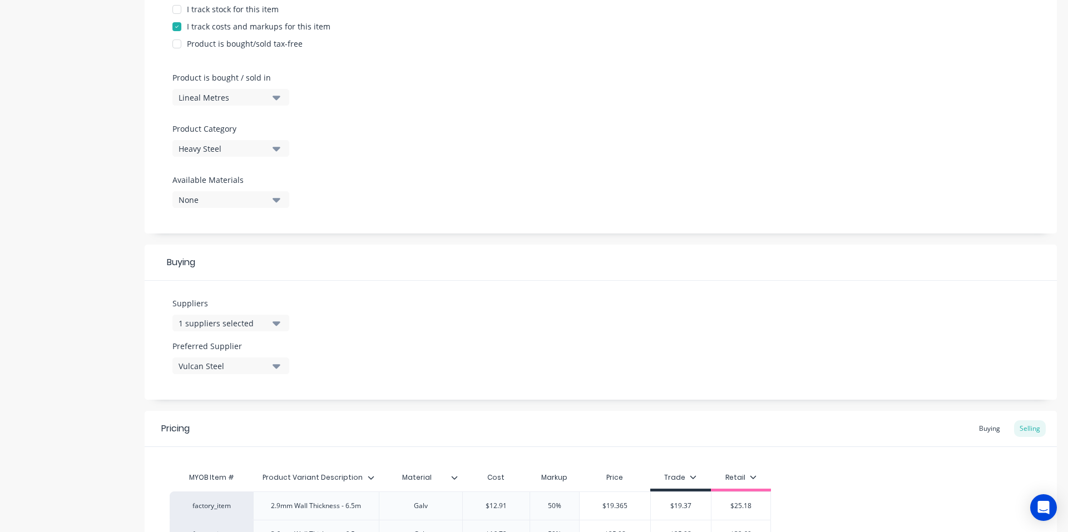
scroll to position [405, 0]
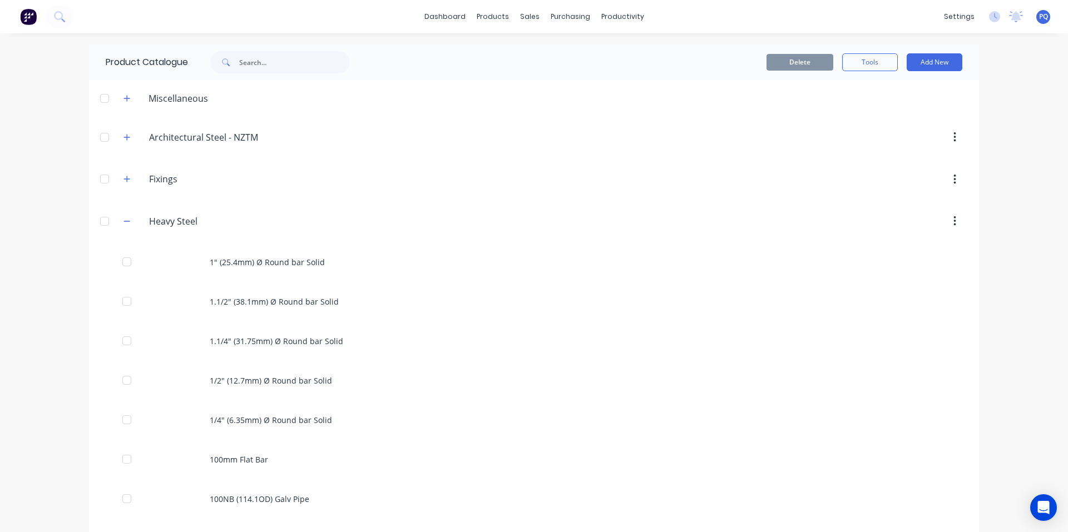
scroll to position [4062, 0]
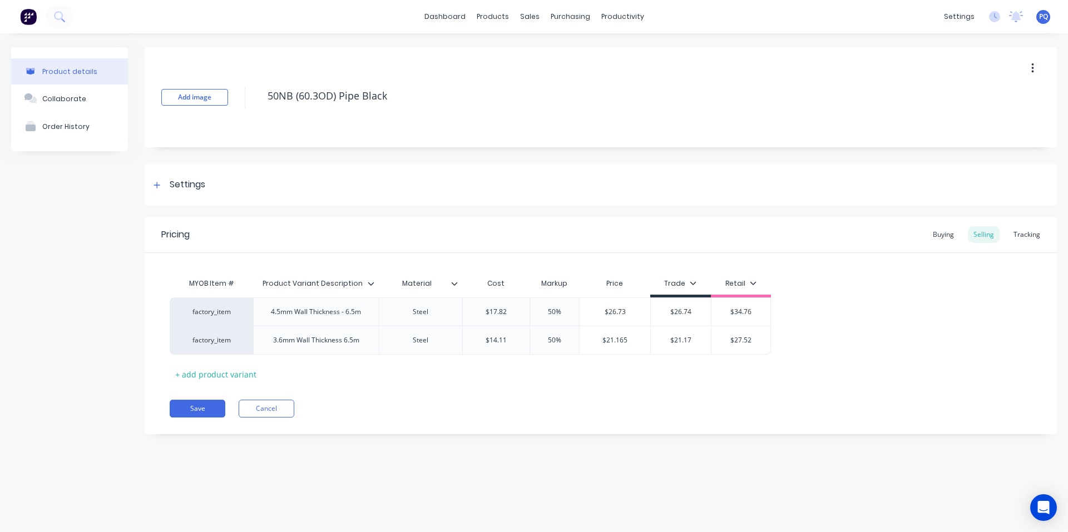
drag, startPoint x: 156, startPoint y: 175, endPoint x: 183, endPoint y: 230, distance: 62.2
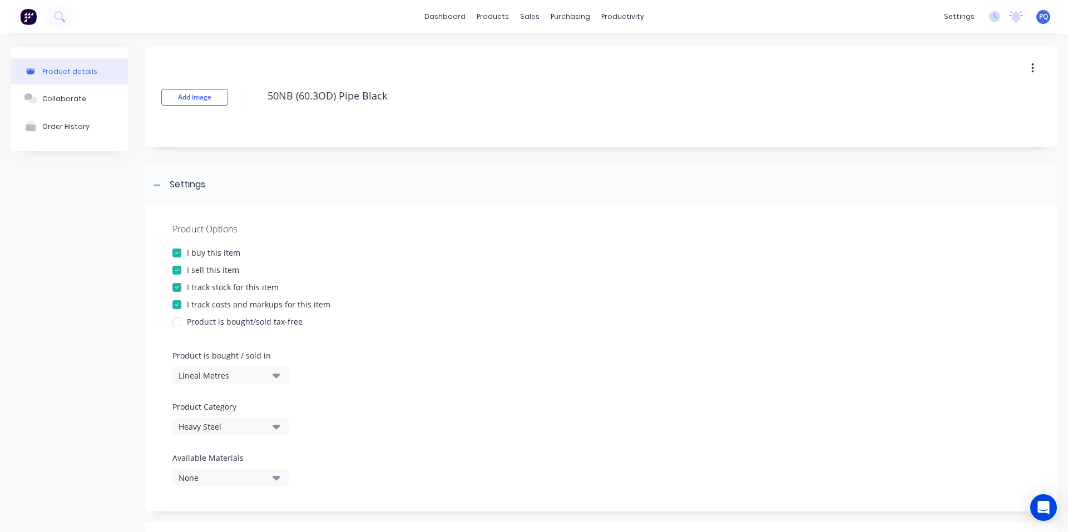
drag, startPoint x: 196, startPoint y: 285, endPoint x: 245, endPoint y: 220, distance: 81.3
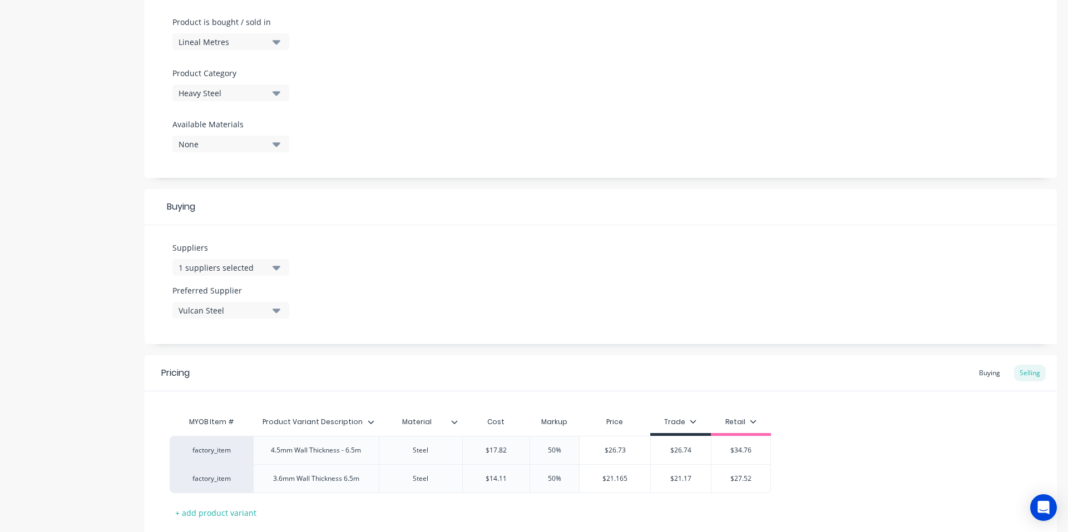
scroll to position [405, 0]
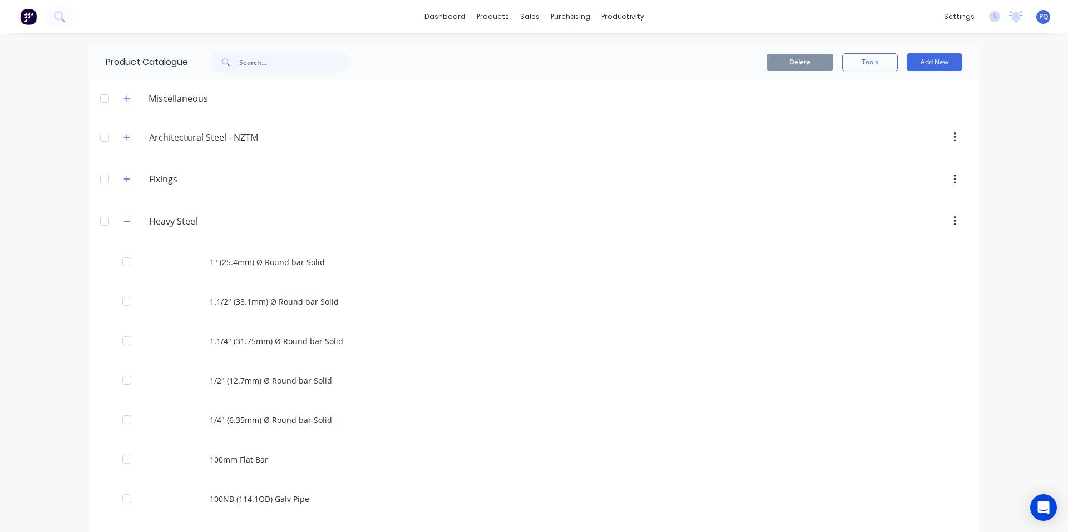
scroll to position [4102, 0]
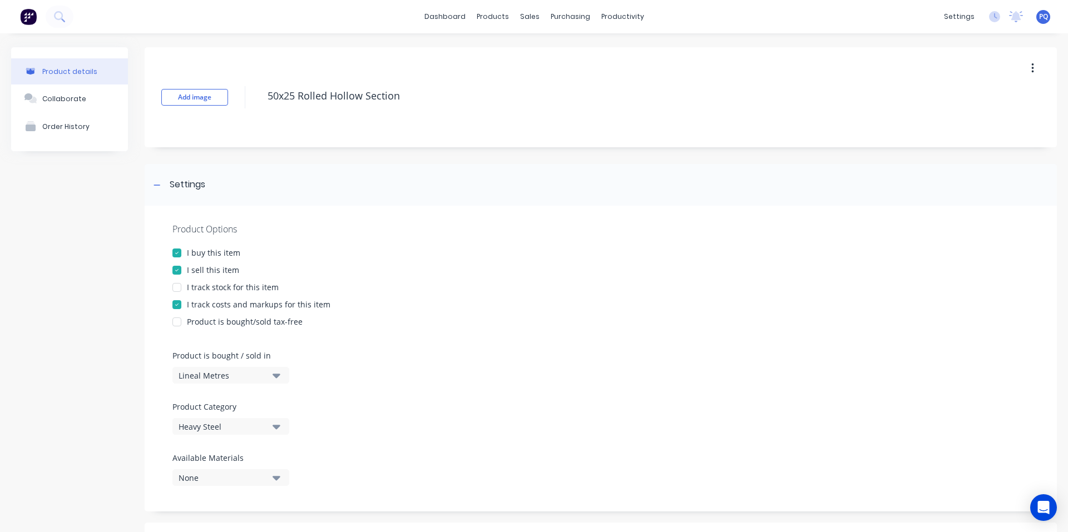
scroll to position [575, 0]
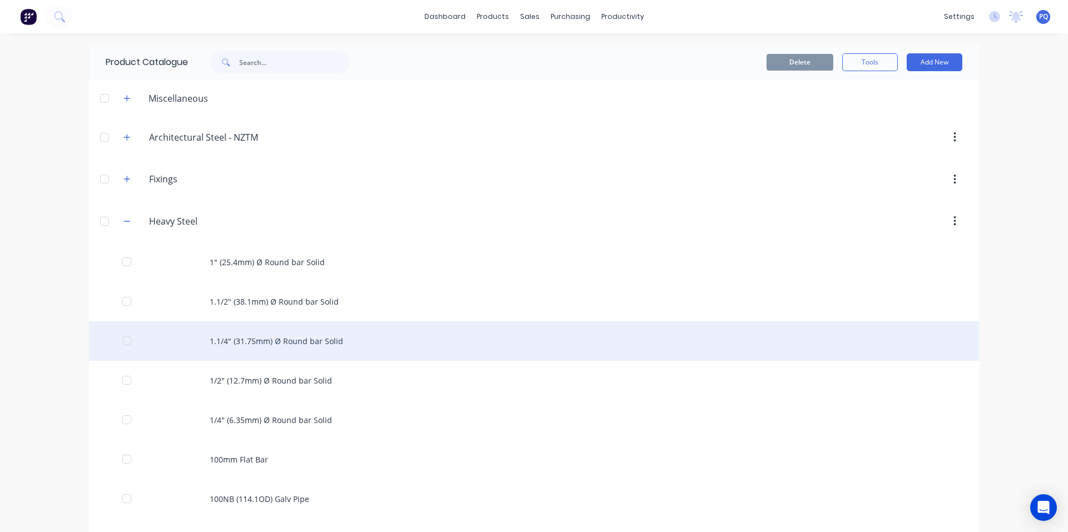
scroll to position [4141, 0]
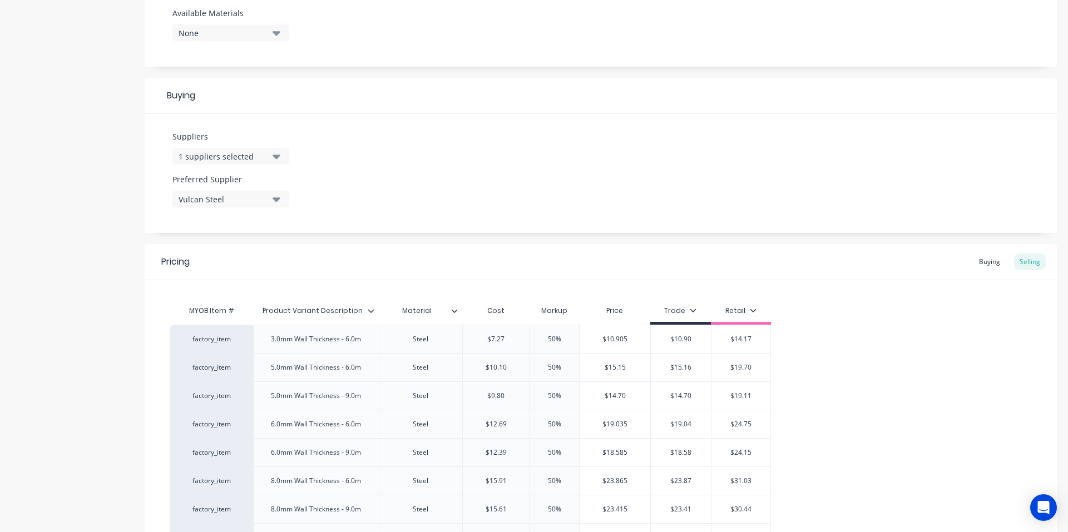
scroll to position [660, 0]
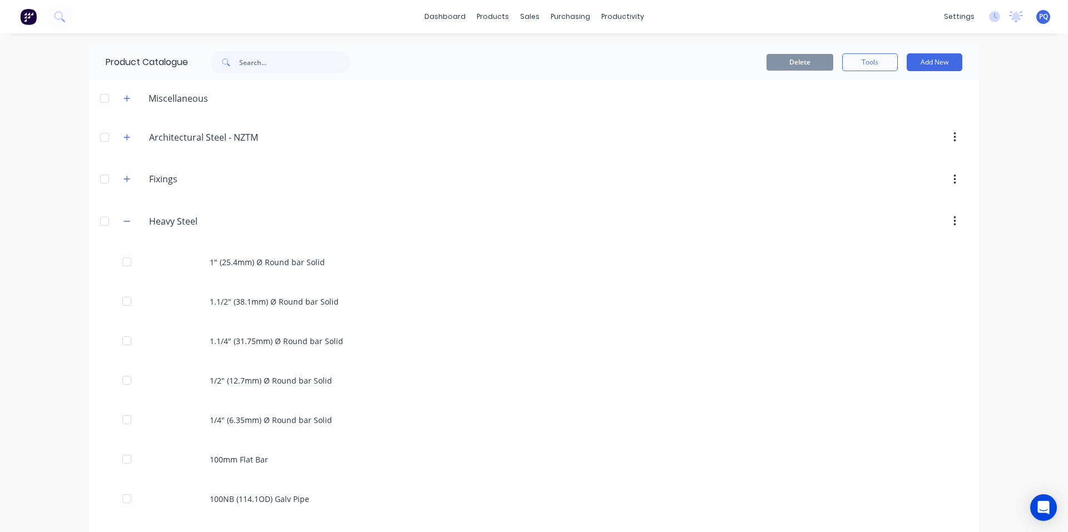
scroll to position [4181, 0]
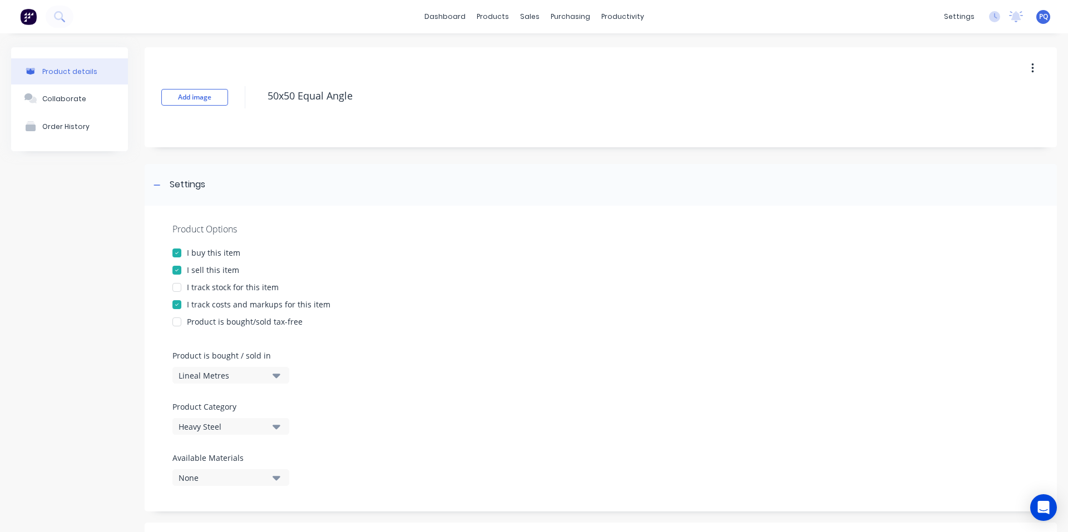
scroll to position [660, 0]
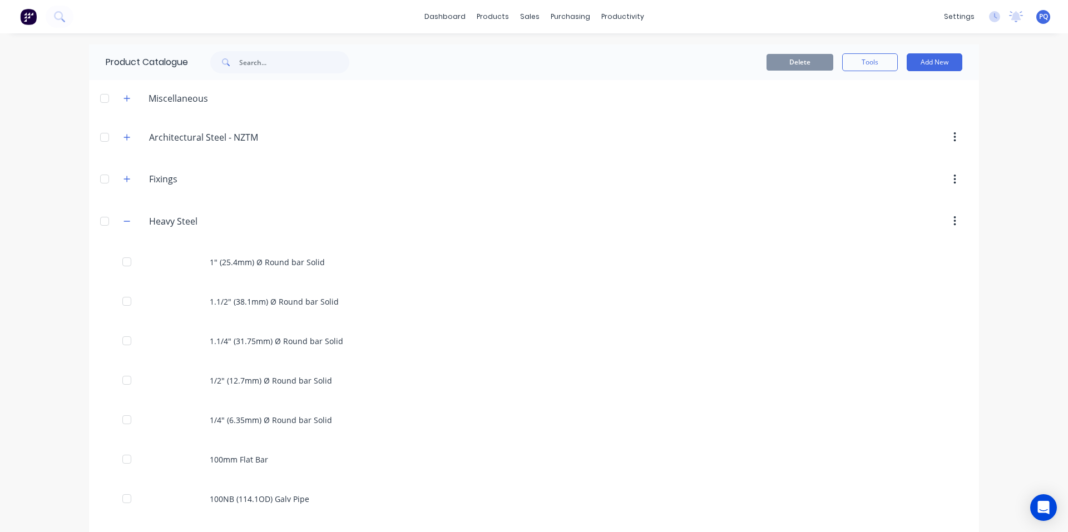
scroll to position [4181, 0]
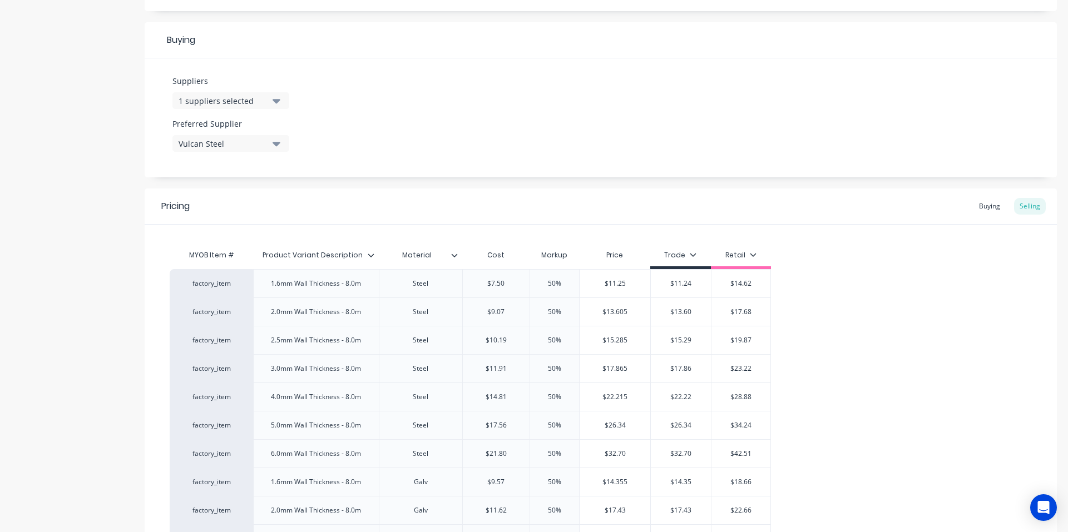
scroll to position [717, 0]
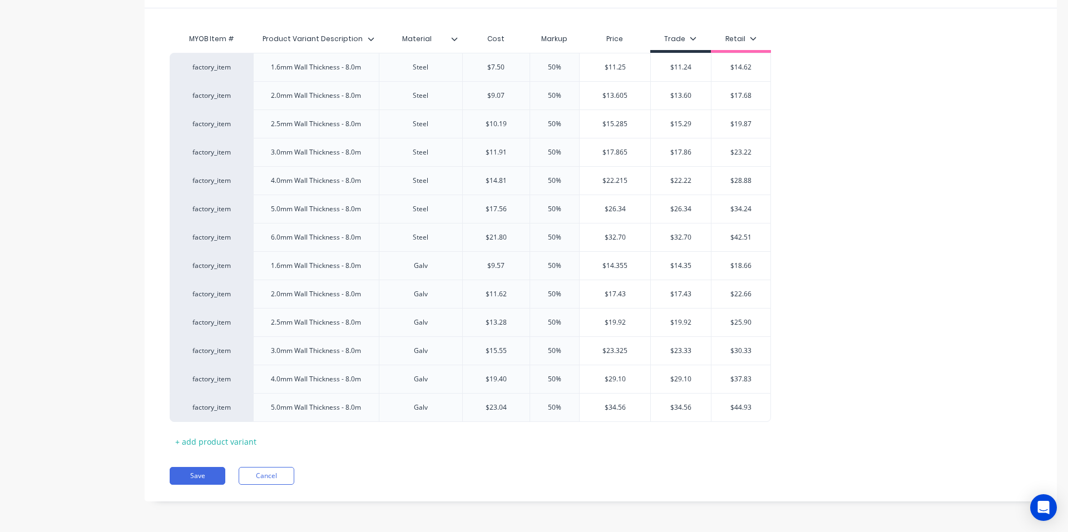
drag, startPoint x: 197, startPoint y: 473, endPoint x: 218, endPoint y: 453, distance: 28.7
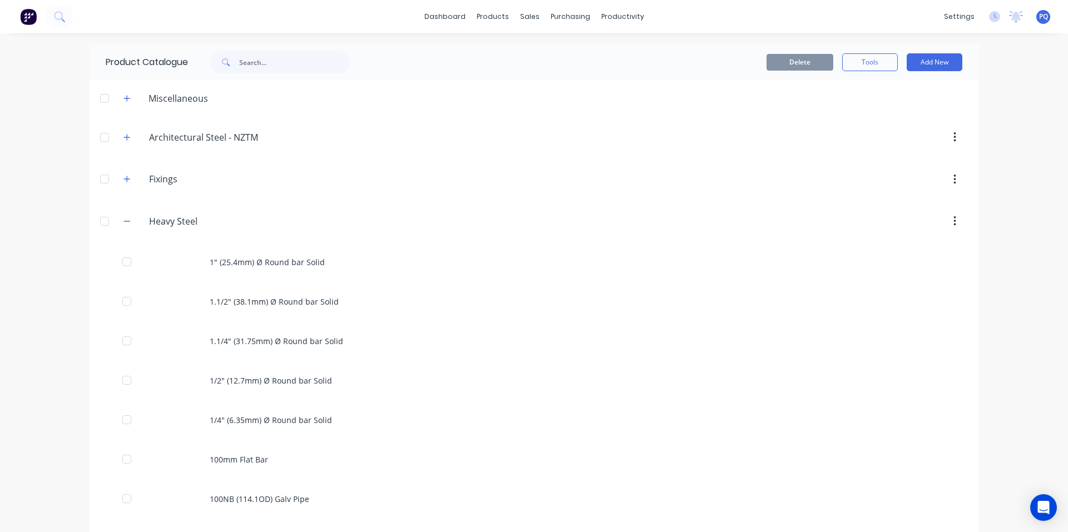
scroll to position [4220, 0]
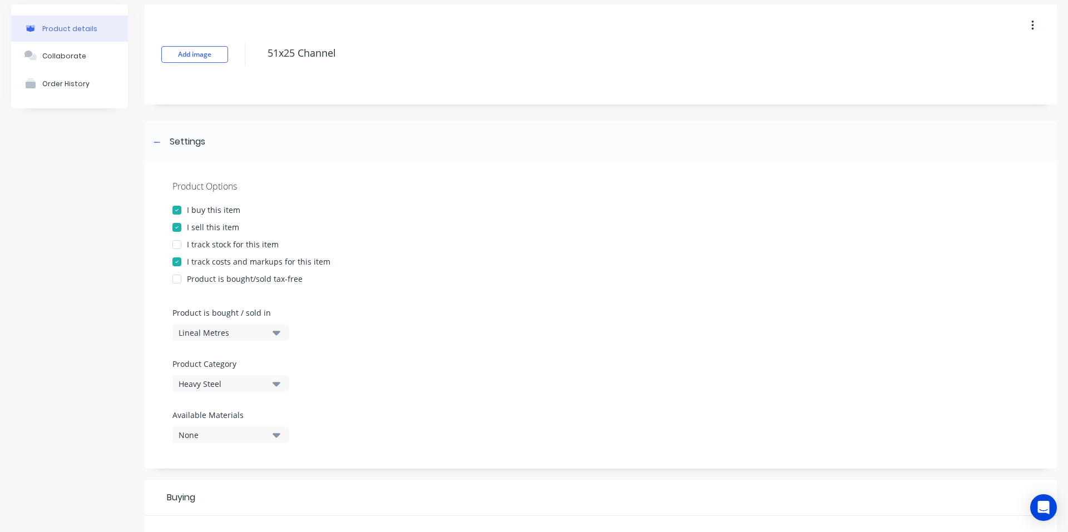
scroll to position [376, 0]
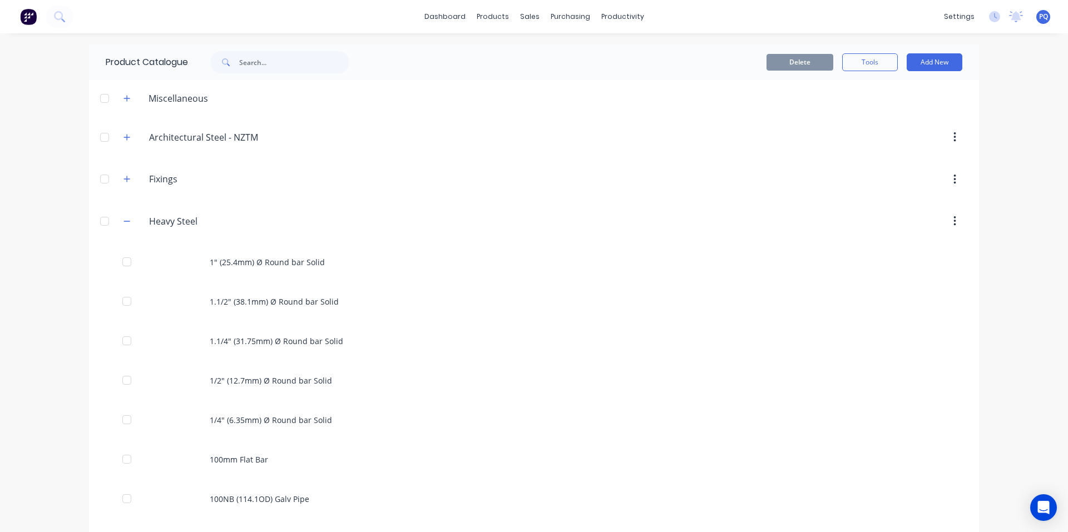
scroll to position [4260, 0]
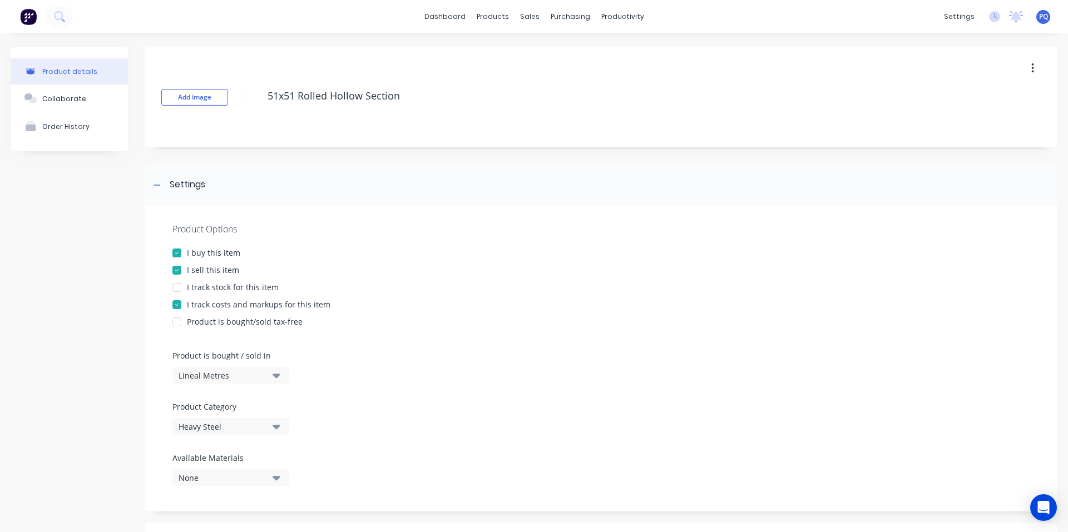
scroll to position [376, 0]
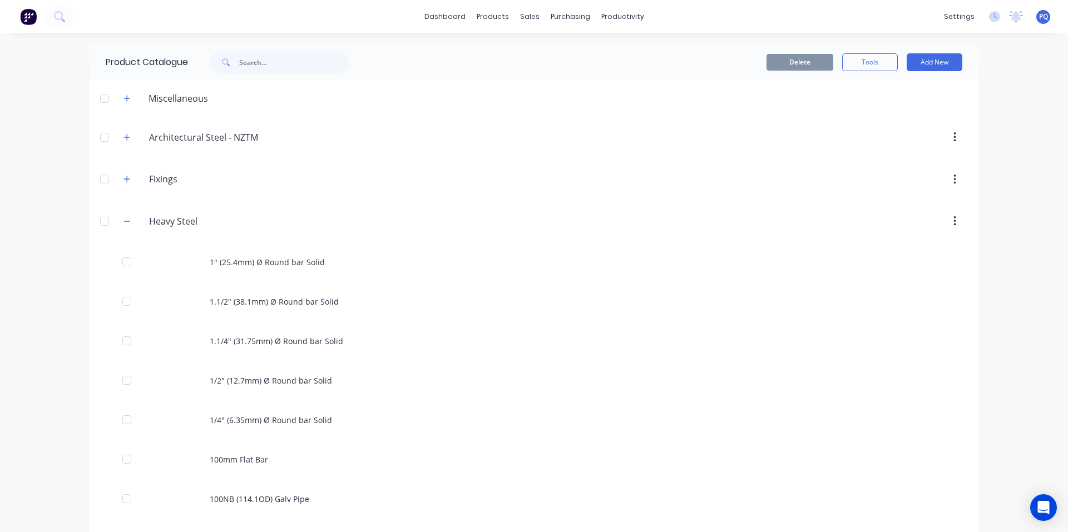
scroll to position [4299, 0]
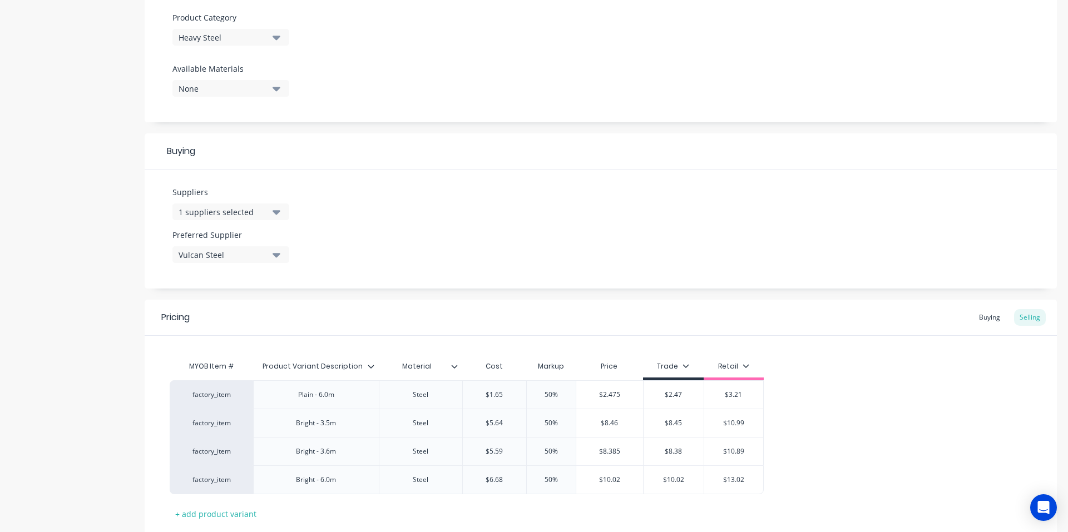
scroll to position [462, 0]
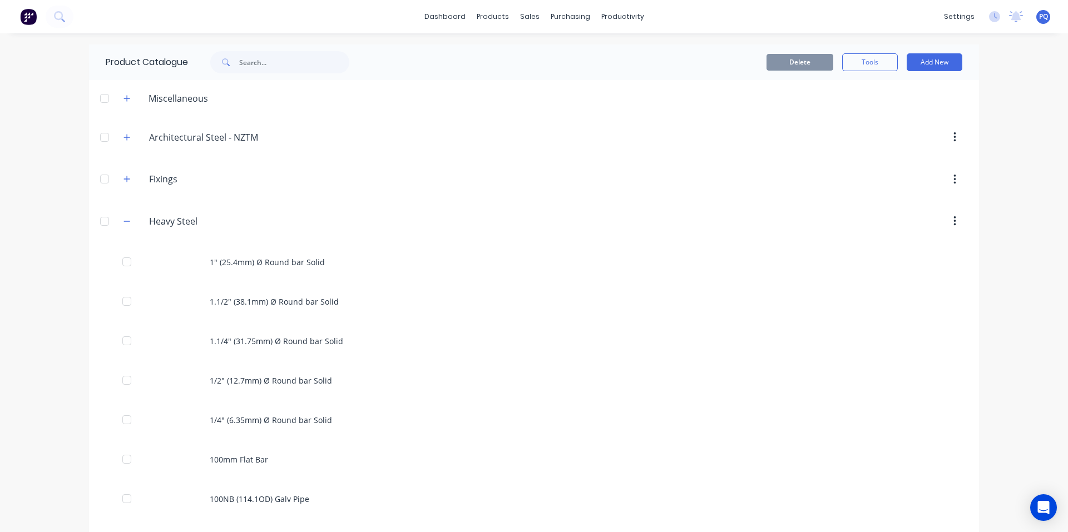
scroll to position [4339, 0]
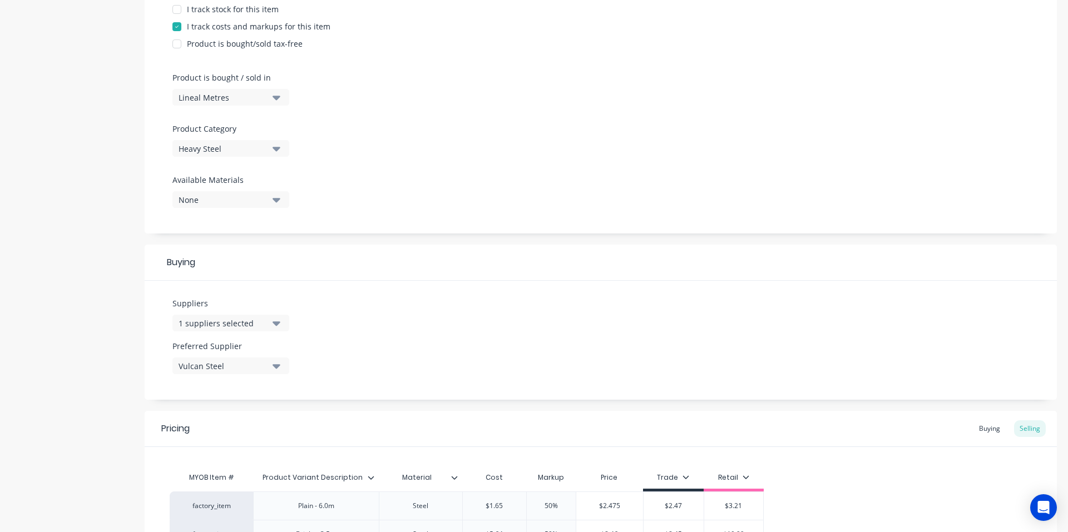
scroll to position [462, 0]
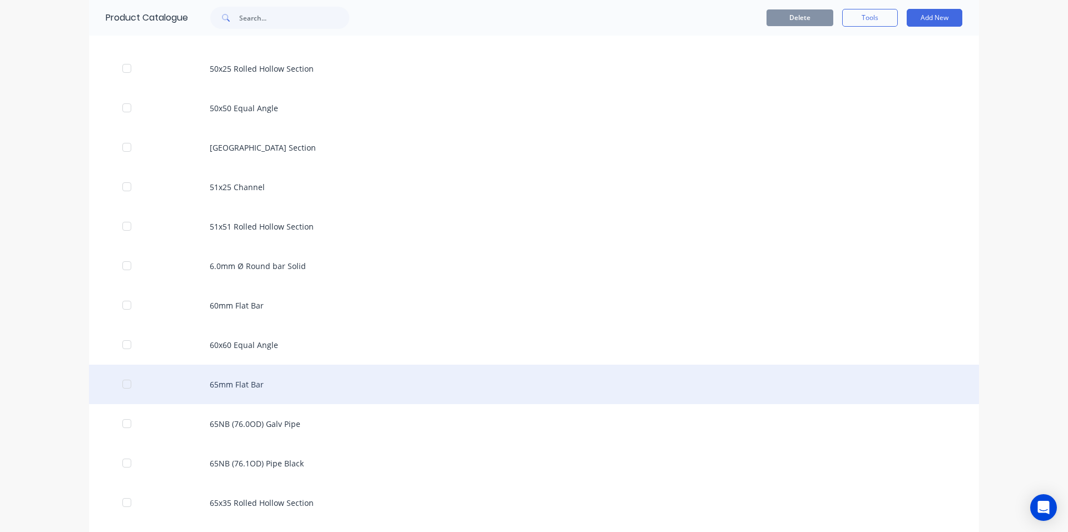
scroll to position [4450, 0]
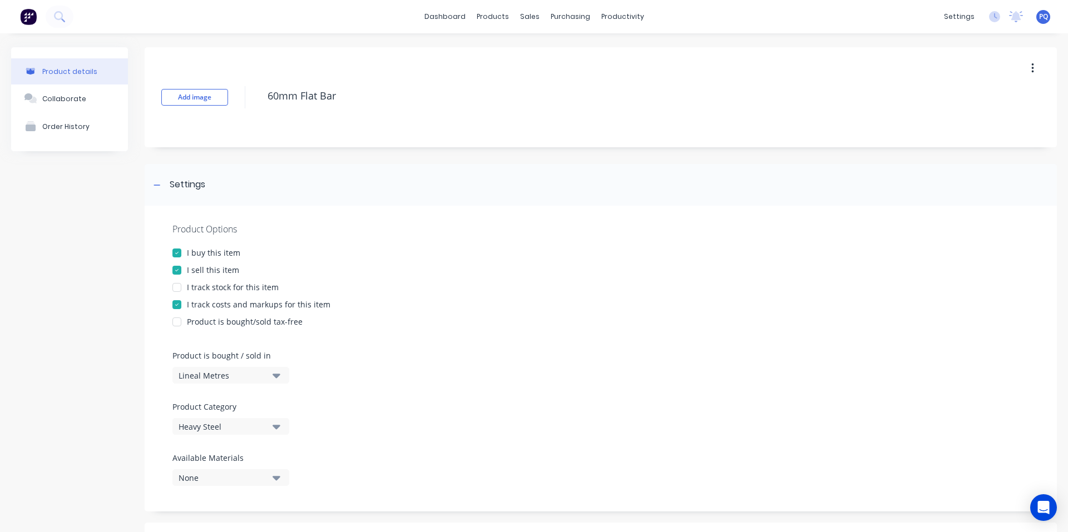
scroll to position [433, 0]
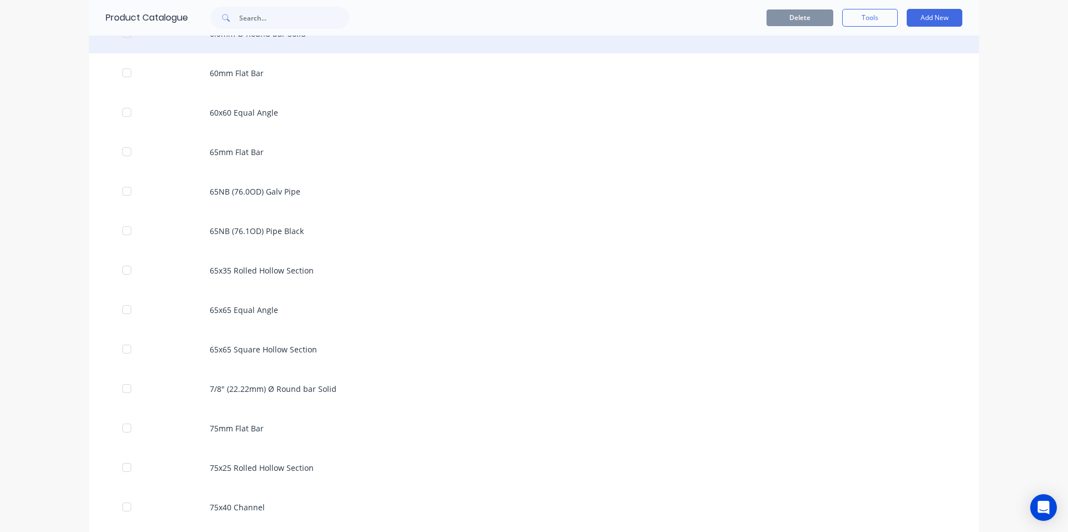
scroll to position [4516, 0]
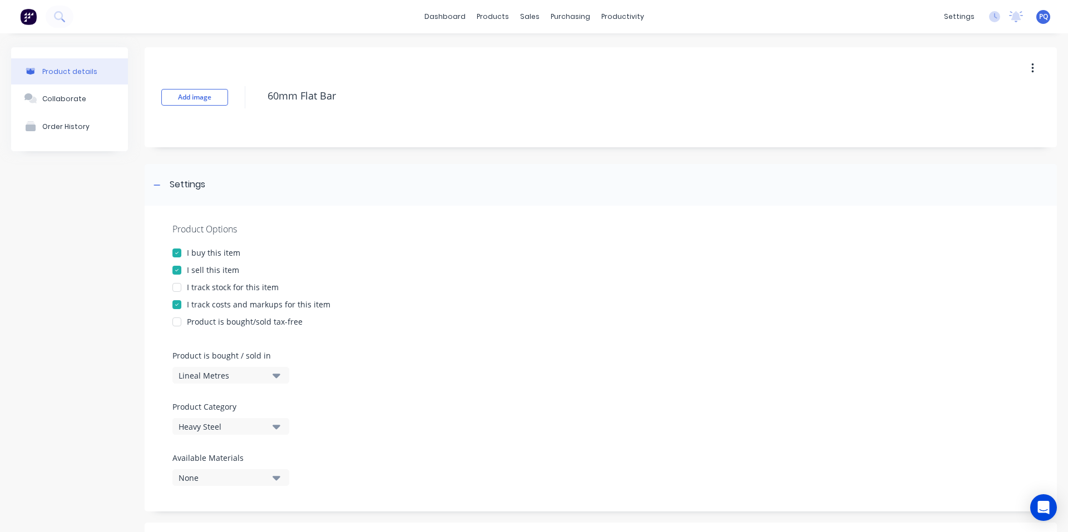
scroll to position [433, 0]
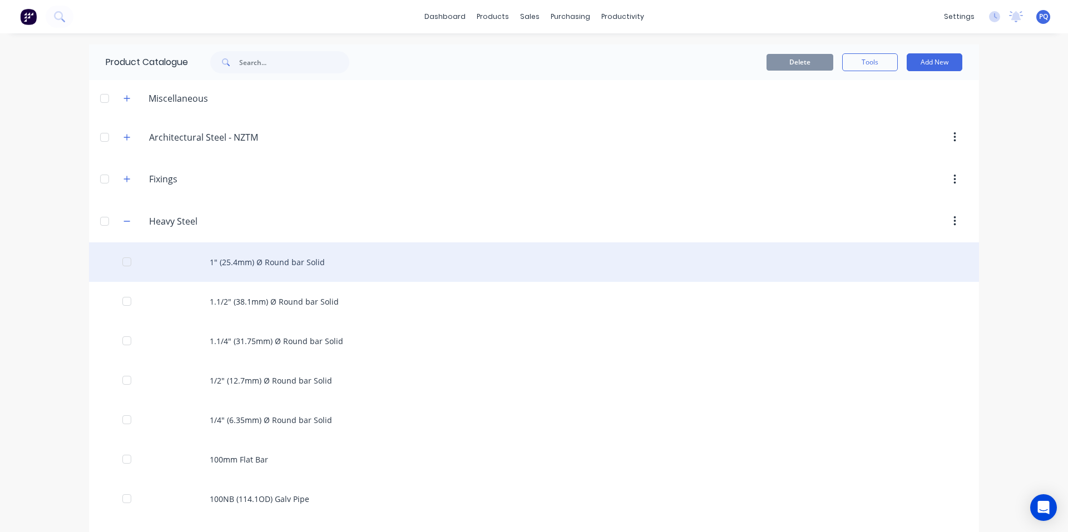
scroll to position [4378, 0]
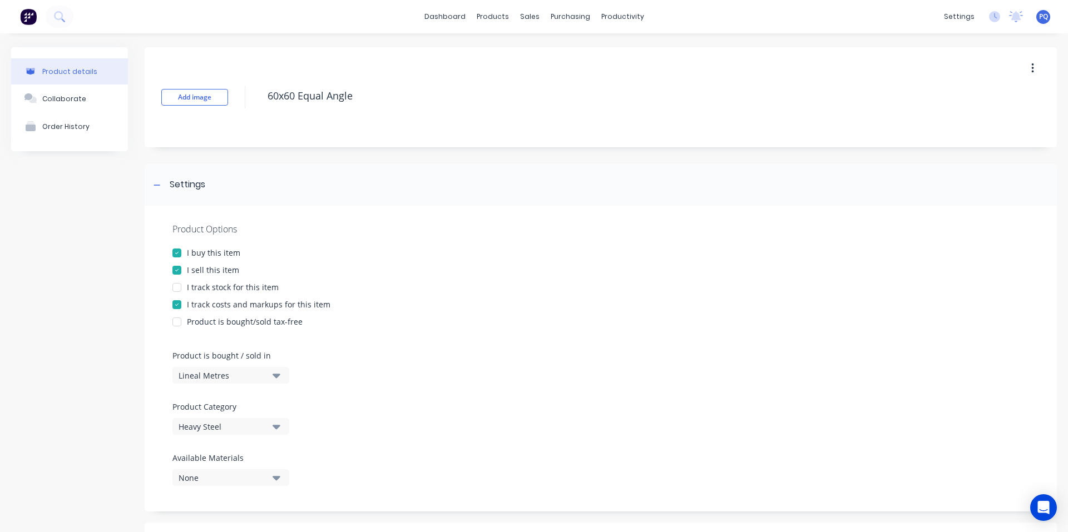
scroll to position [376, 0]
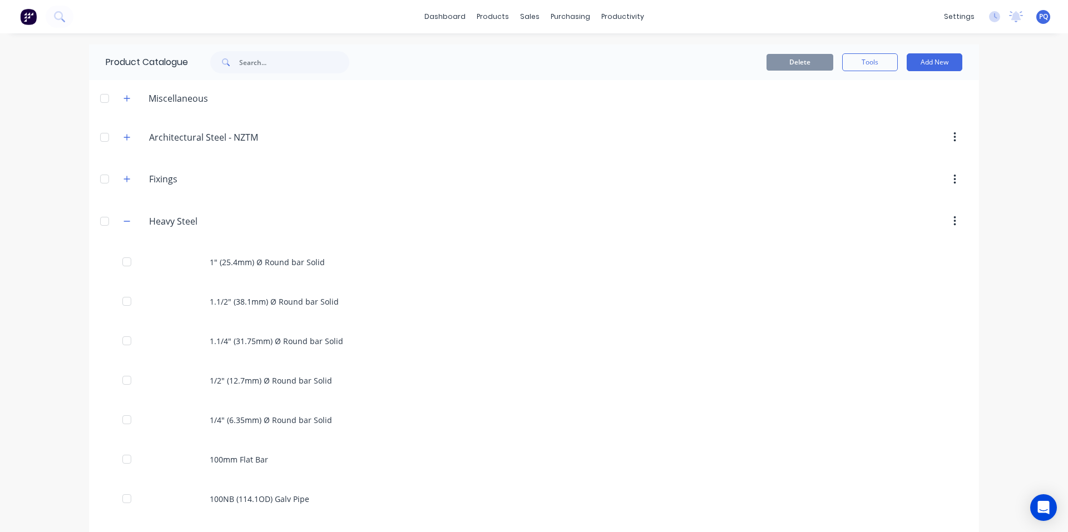
scroll to position [4418, 0]
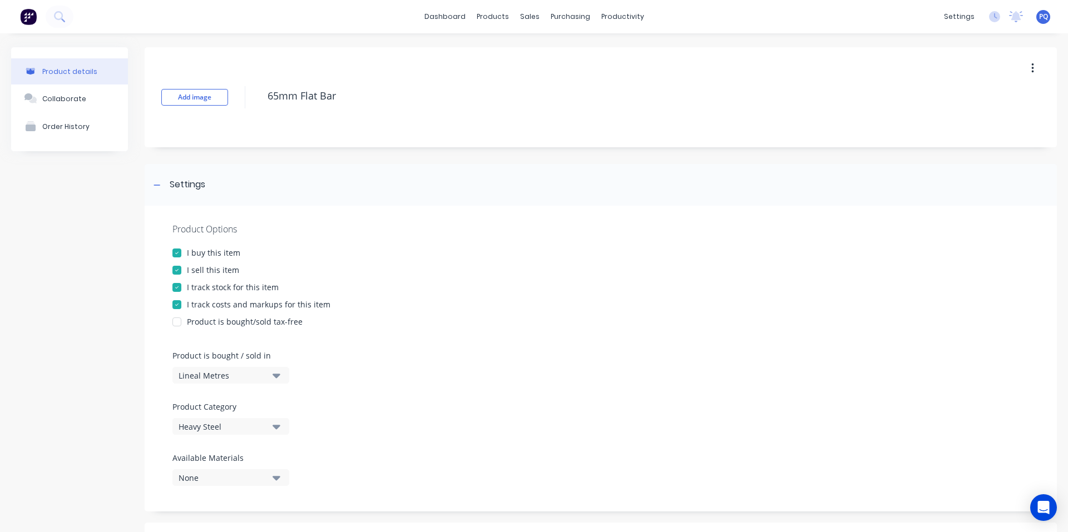
drag, startPoint x: 185, startPoint y: 284, endPoint x: 249, endPoint y: 196, distance: 108.7
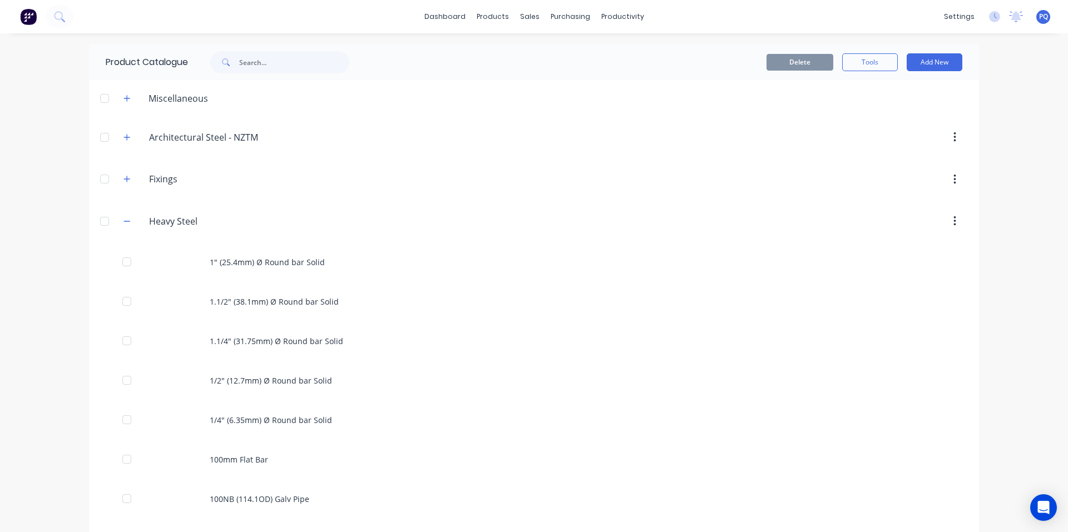
scroll to position [4457, 0]
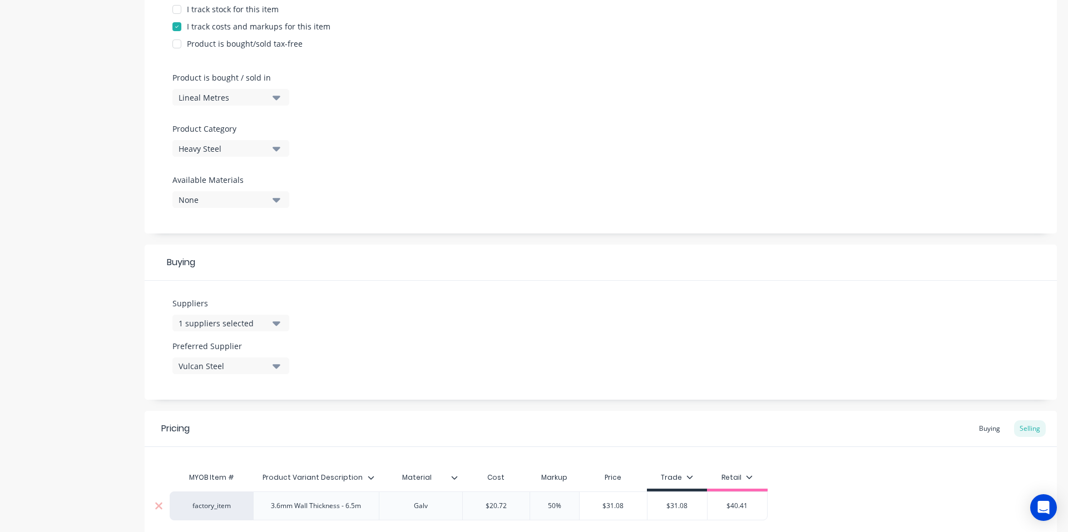
scroll to position [376, 0]
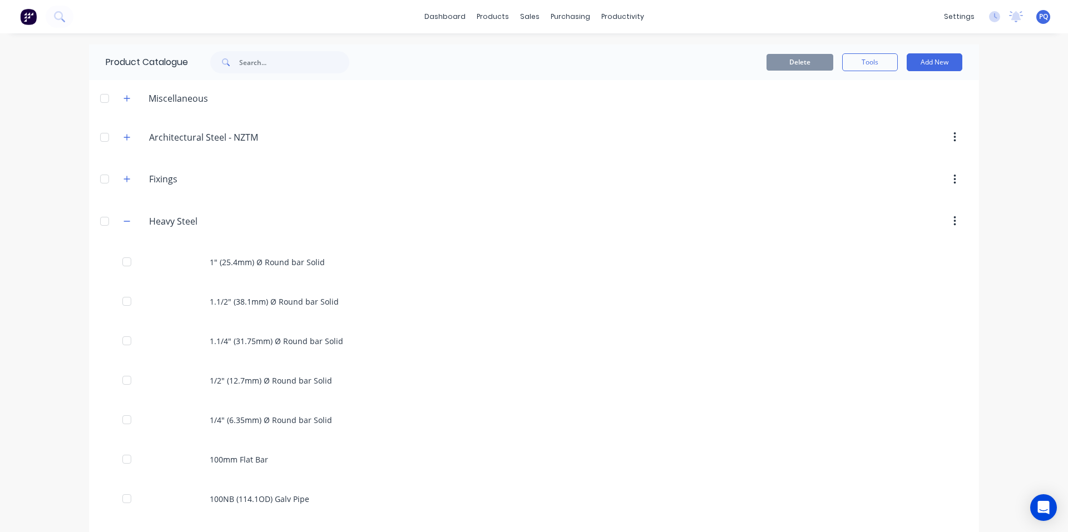
scroll to position [4497, 0]
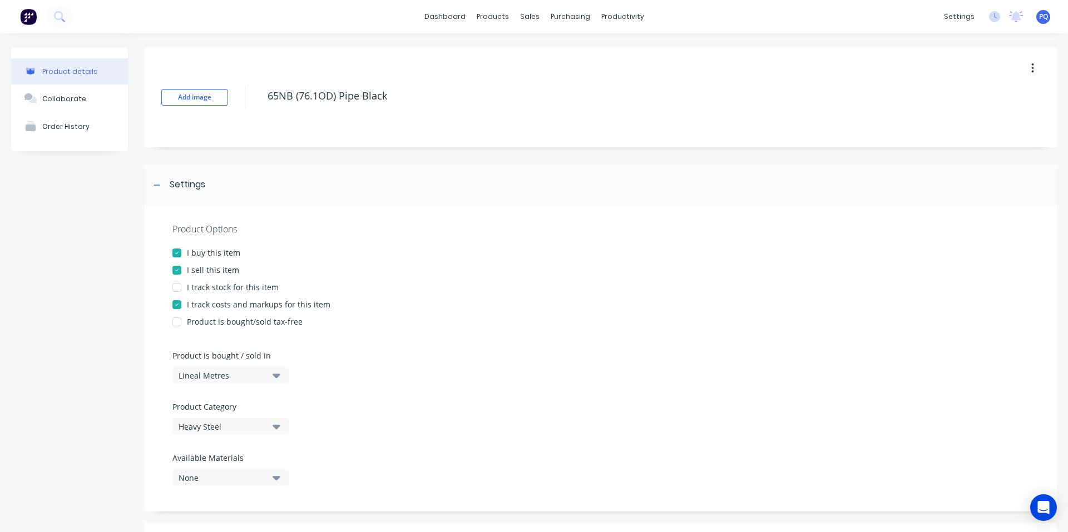
scroll to position [405, 0]
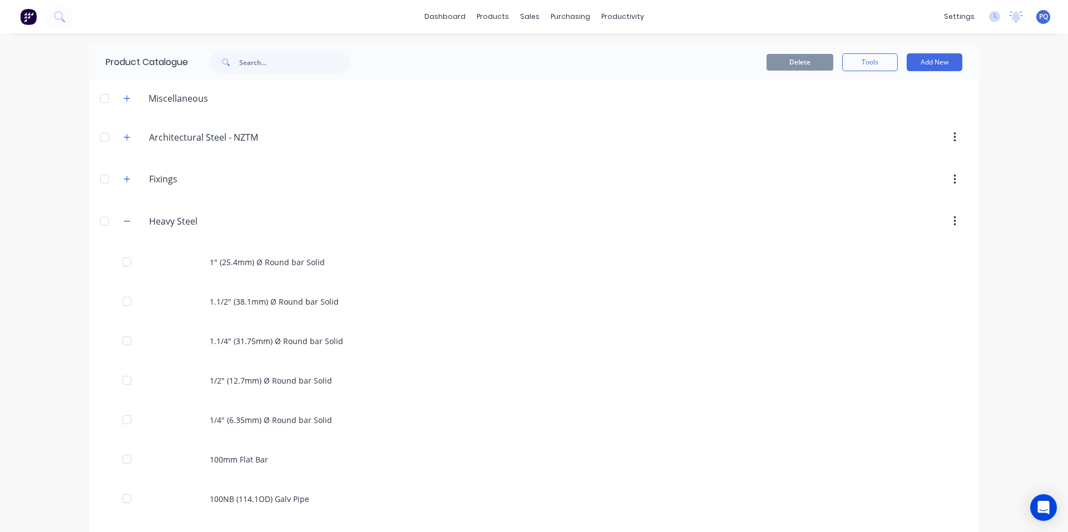
scroll to position [4536, 0]
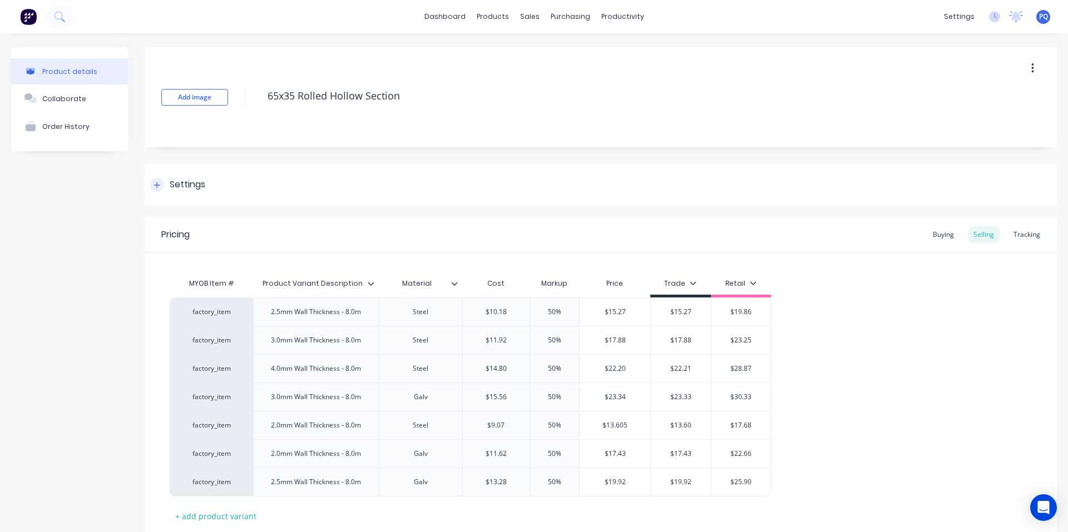
drag, startPoint x: 202, startPoint y: 193, endPoint x: 216, endPoint y: 225, distance: 35.1
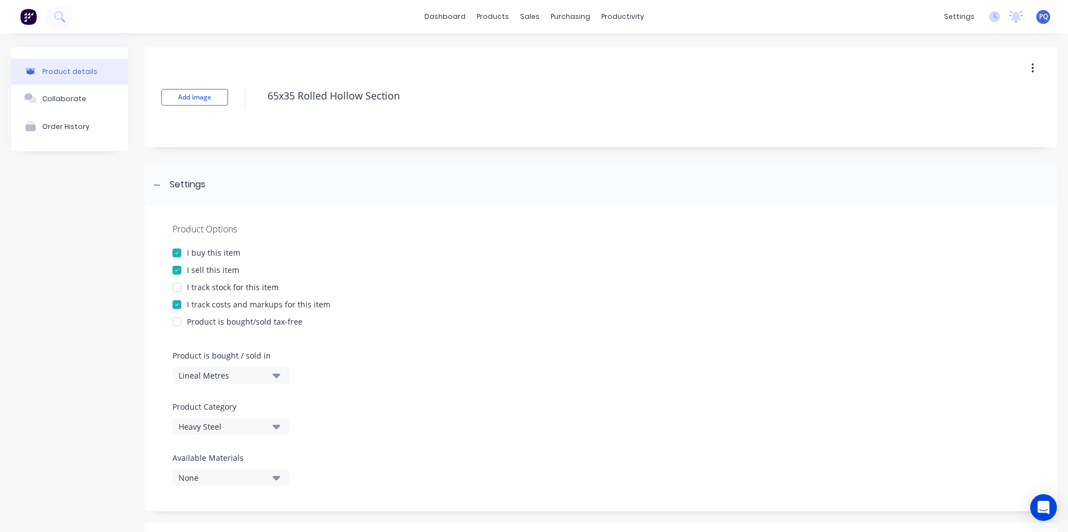
scroll to position [547, 0]
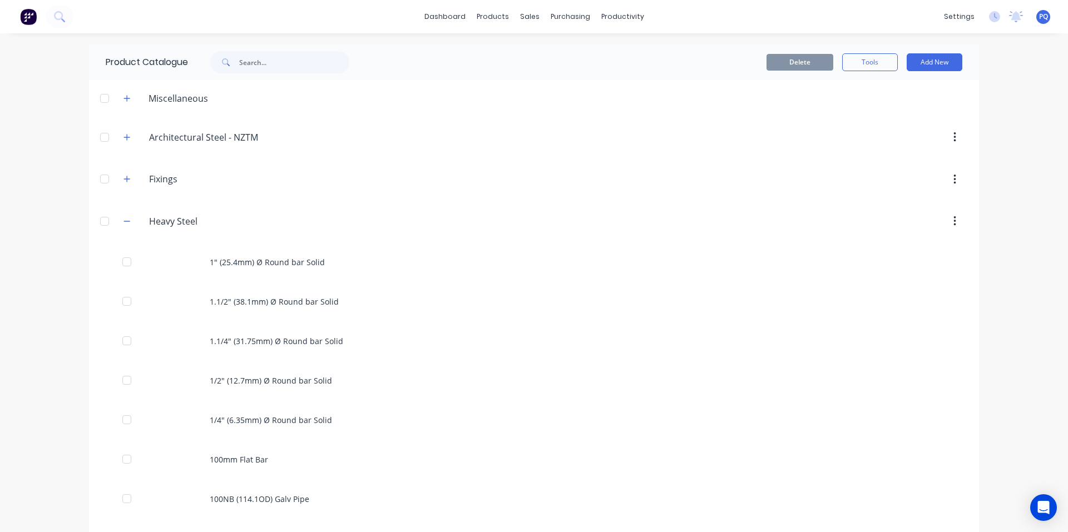
scroll to position [4576, 0]
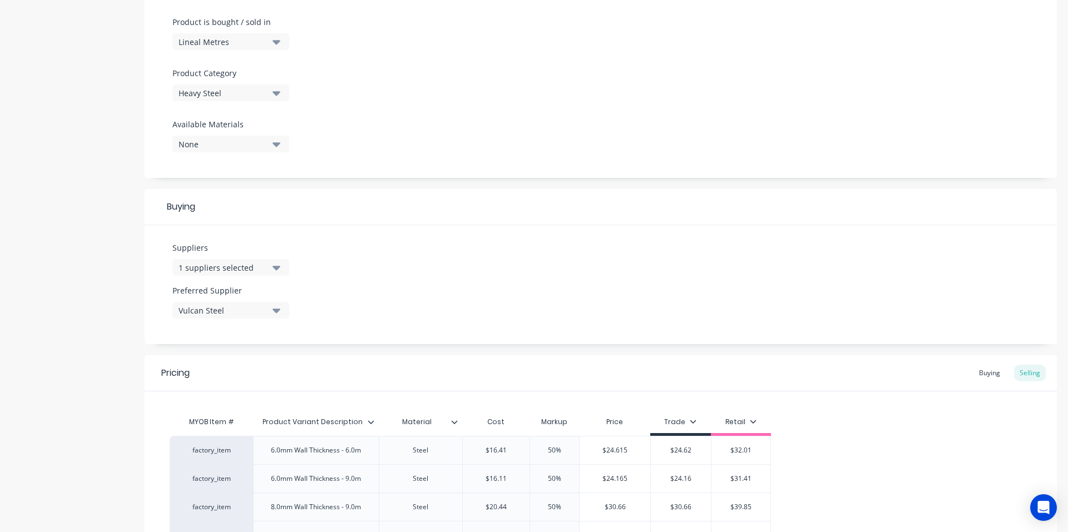
scroll to position [490, 0]
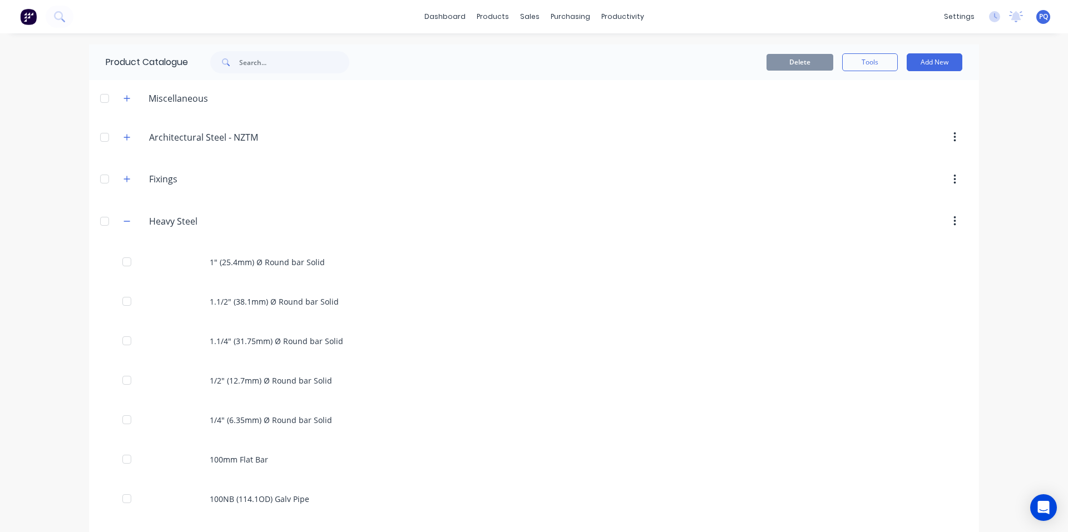
scroll to position [4615, 0]
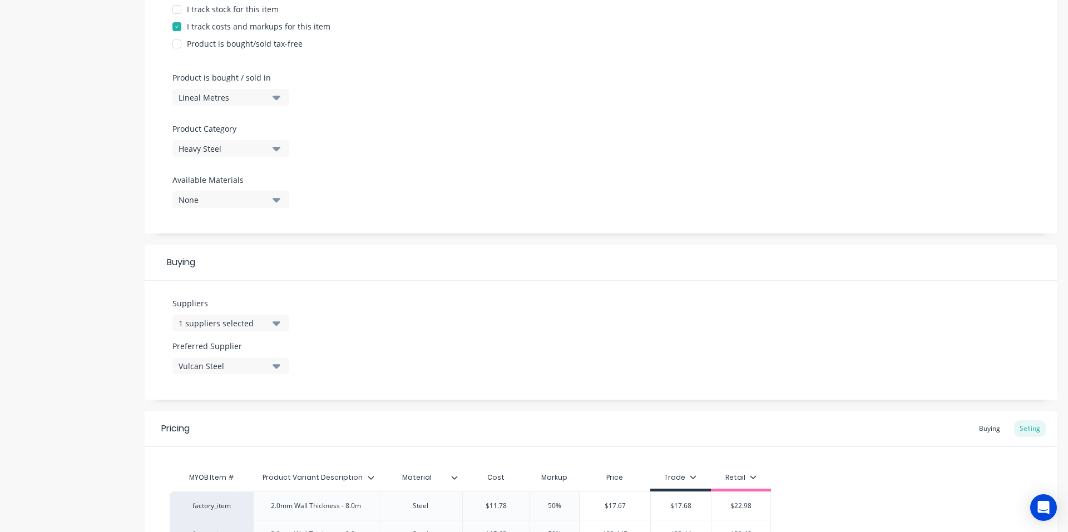
scroll to position [575, 0]
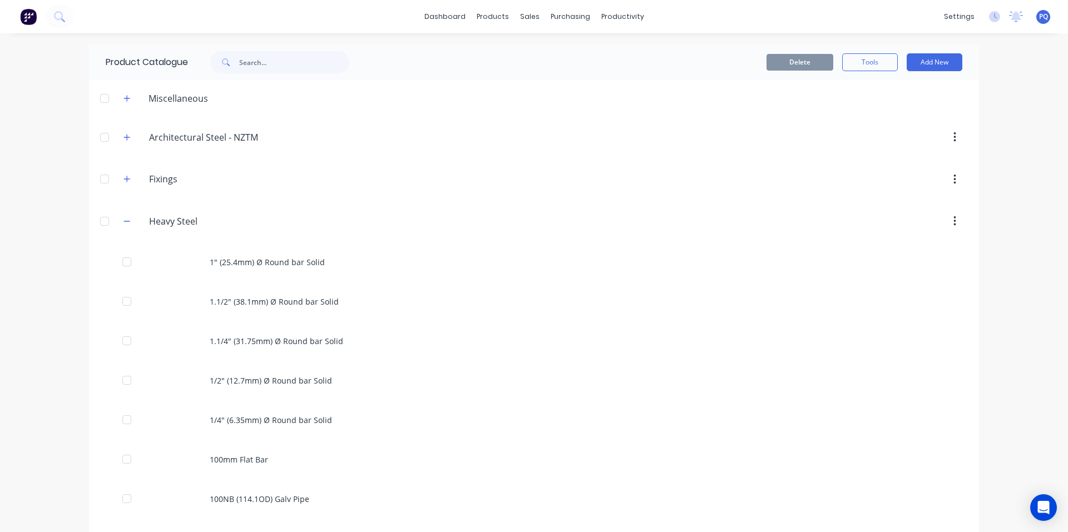
scroll to position [4655, 0]
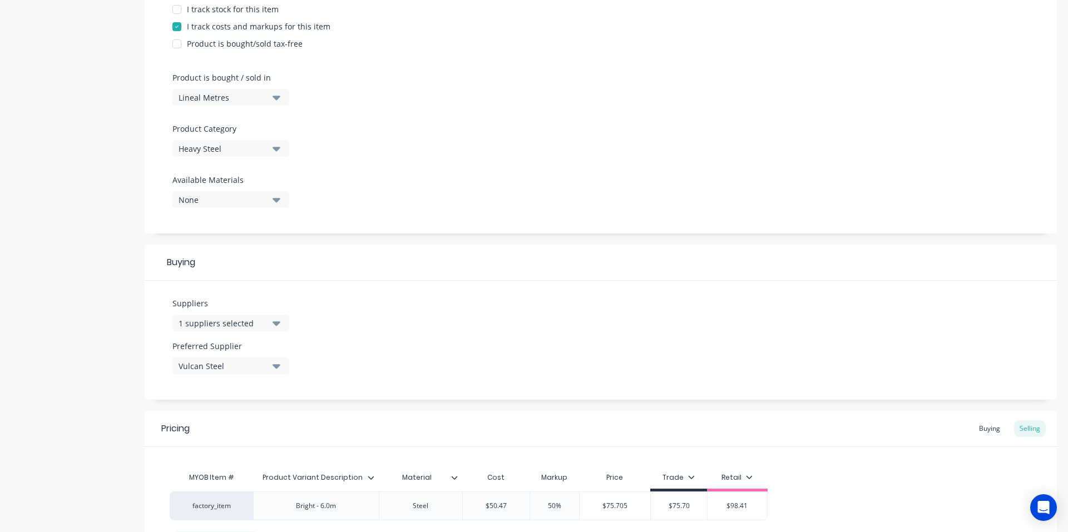
scroll to position [376, 0]
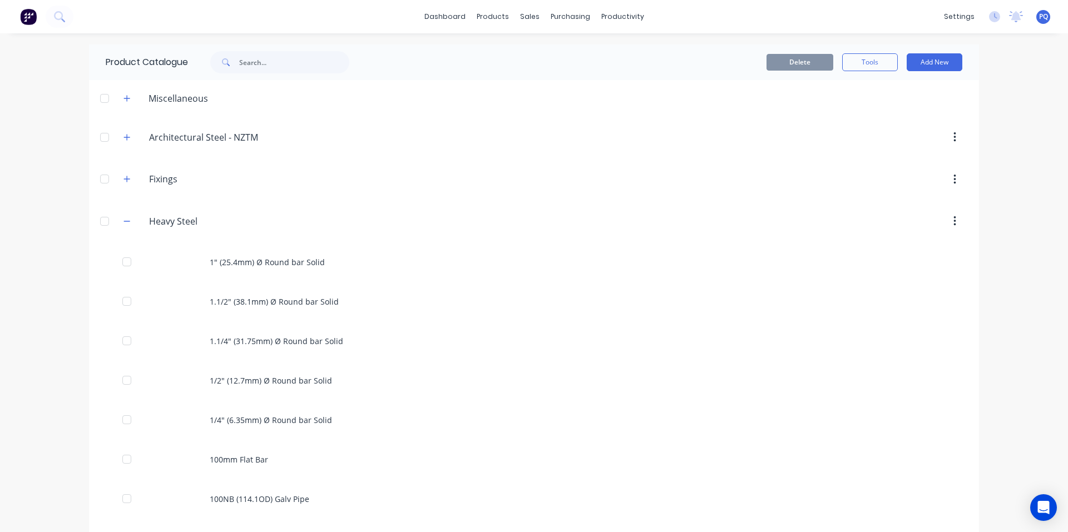
scroll to position [4694, 0]
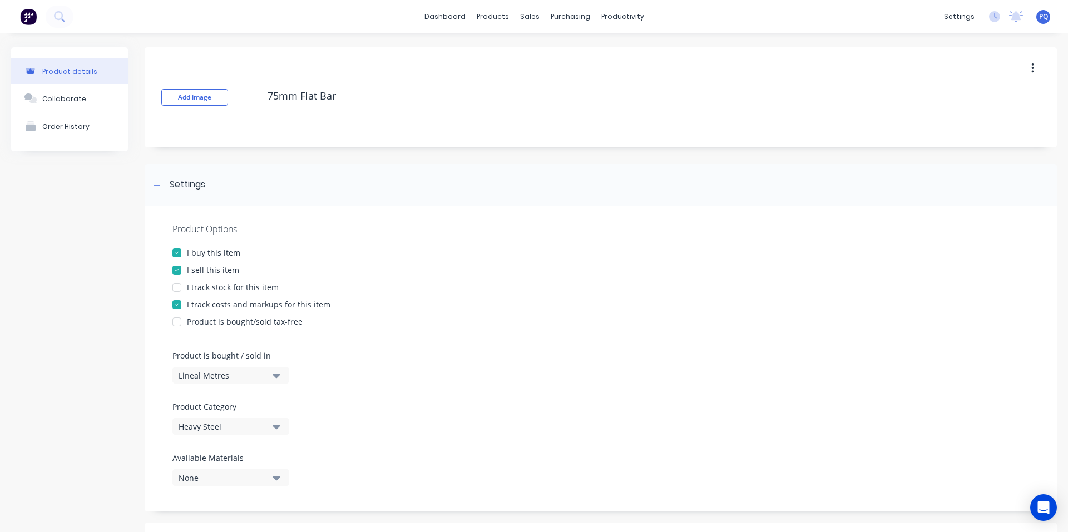
scroll to position [660, 0]
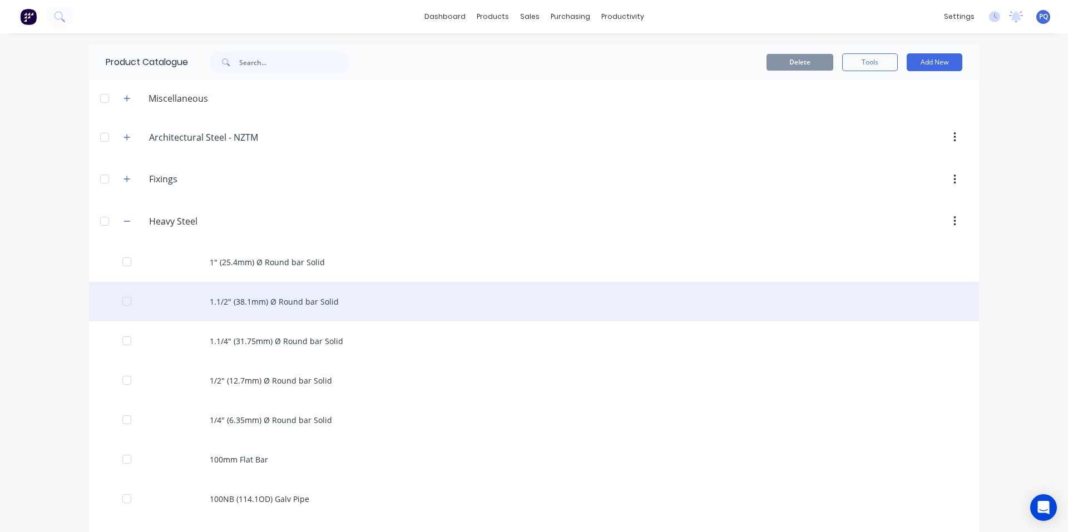
scroll to position [4734, 0]
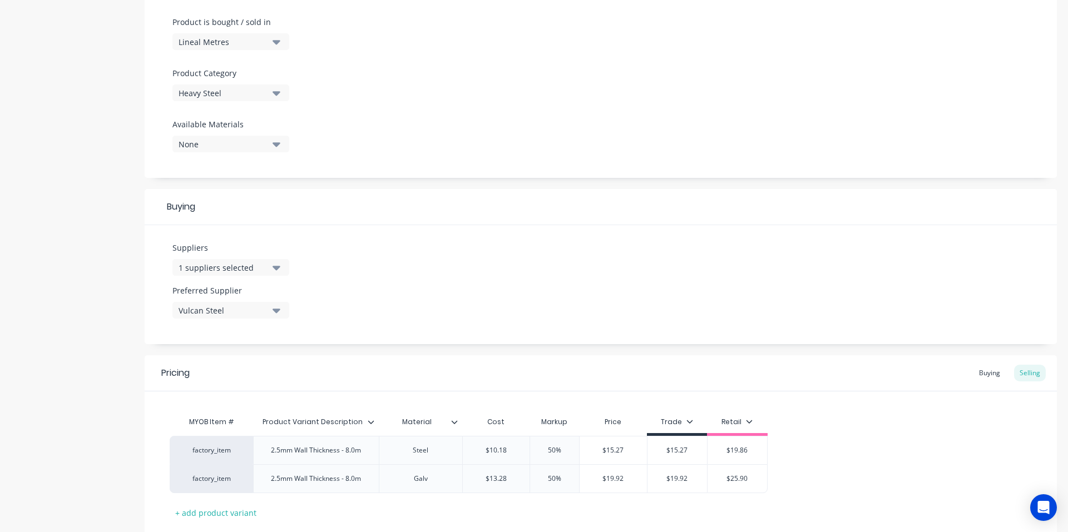
scroll to position [405, 0]
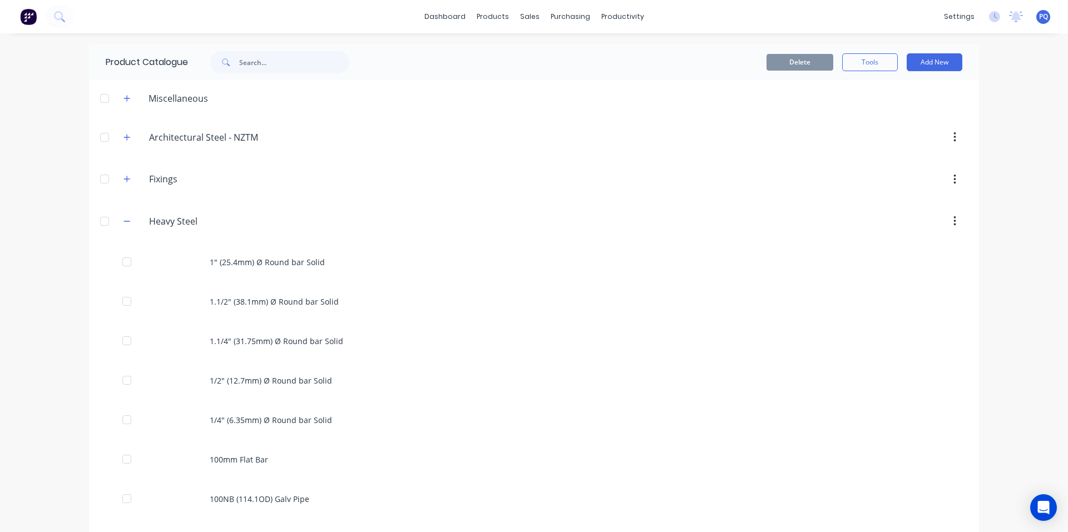
scroll to position [4773, 0]
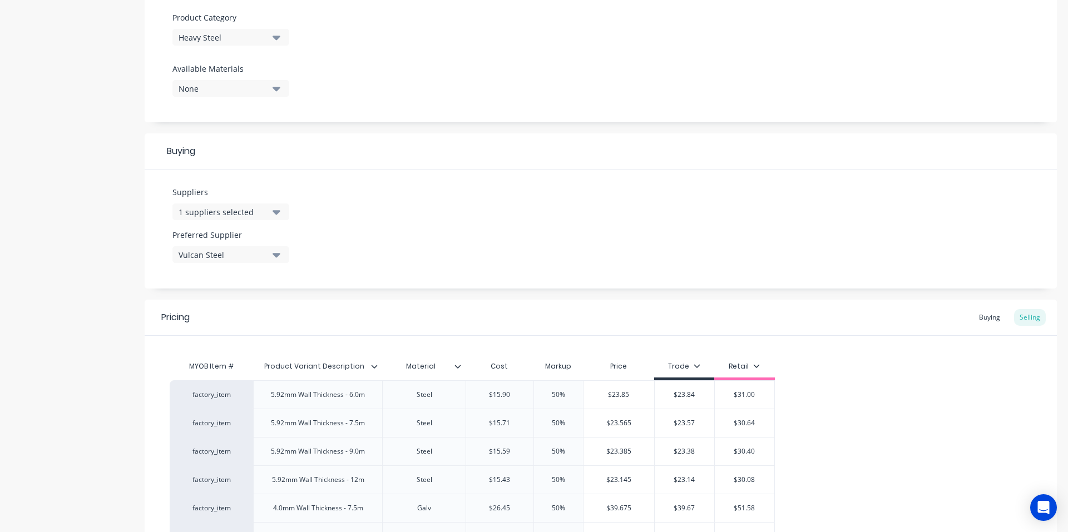
scroll to position [518, 0]
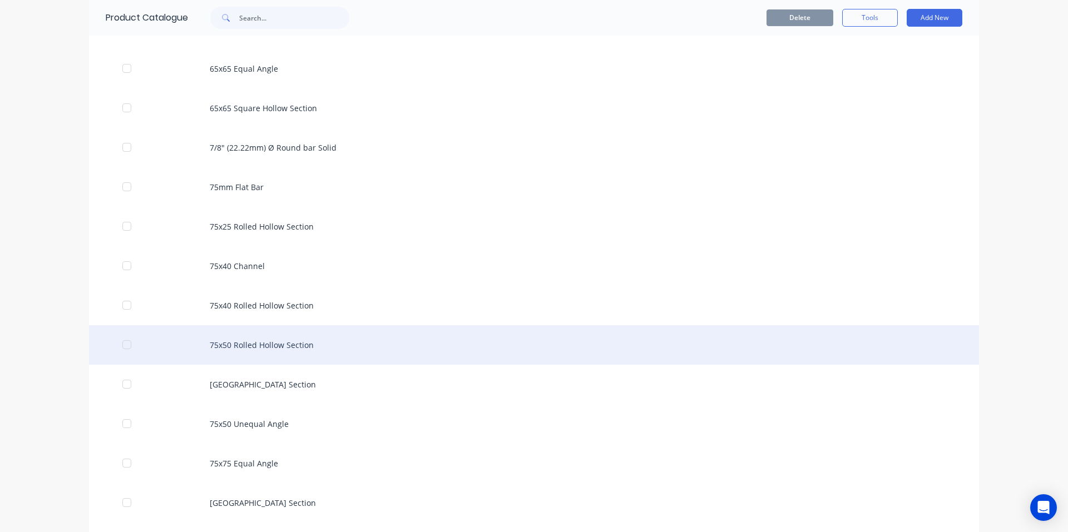
scroll to position [4924, 0]
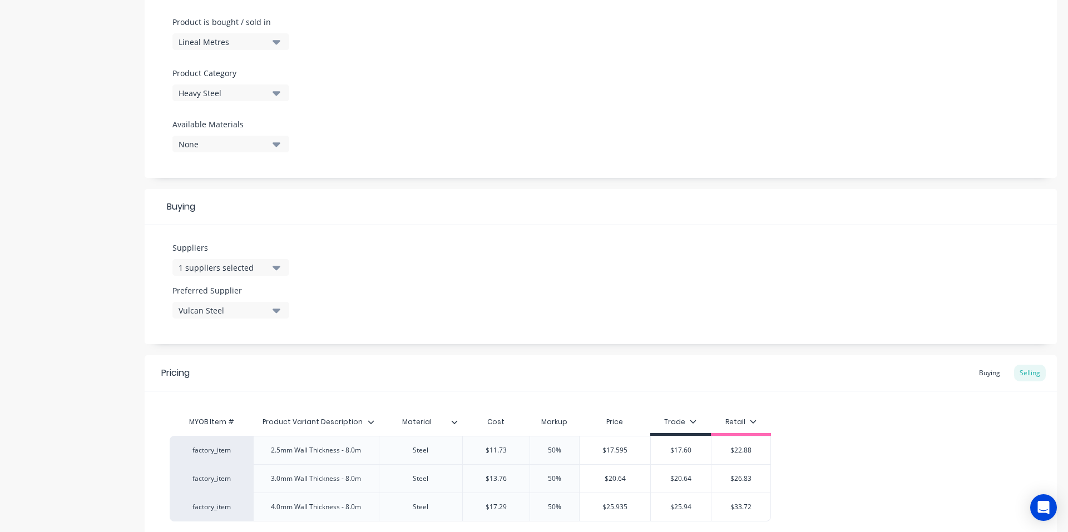
scroll to position [433, 0]
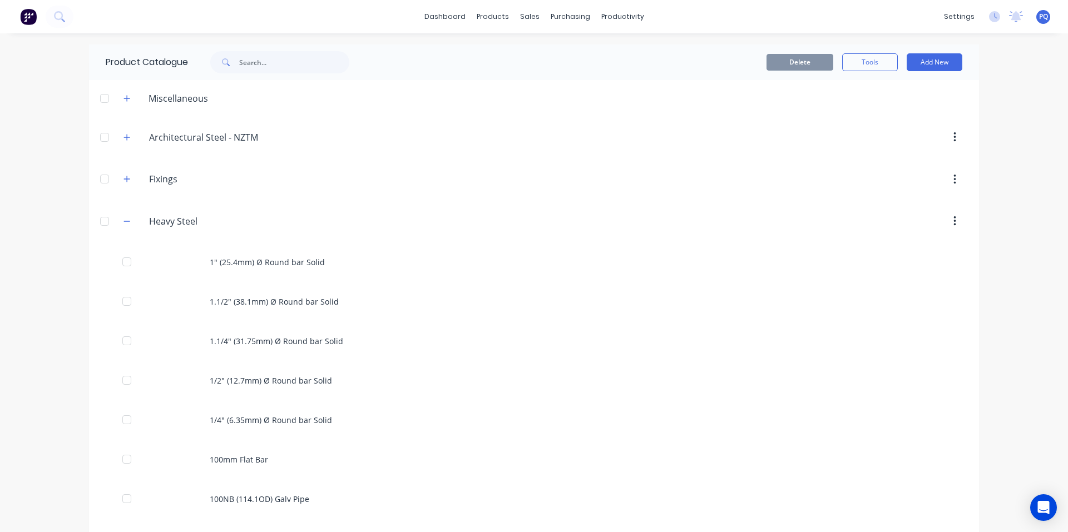
scroll to position [4852, 0]
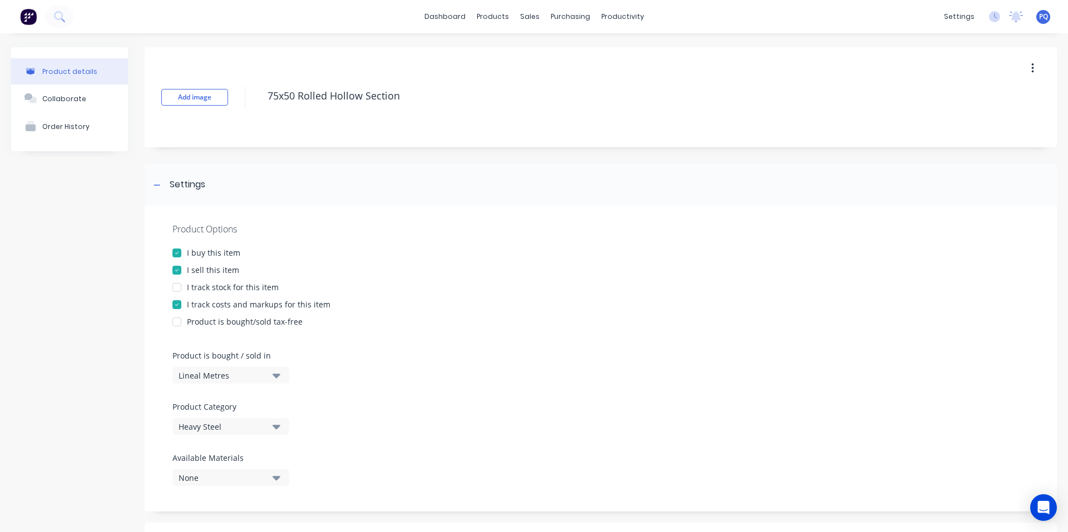
scroll to position [500, 0]
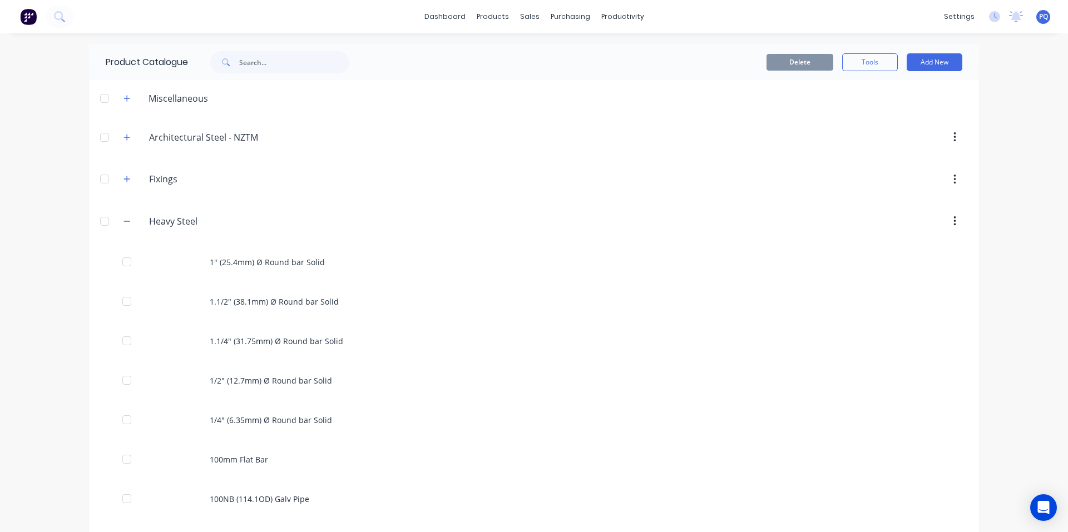
scroll to position [4892, 0]
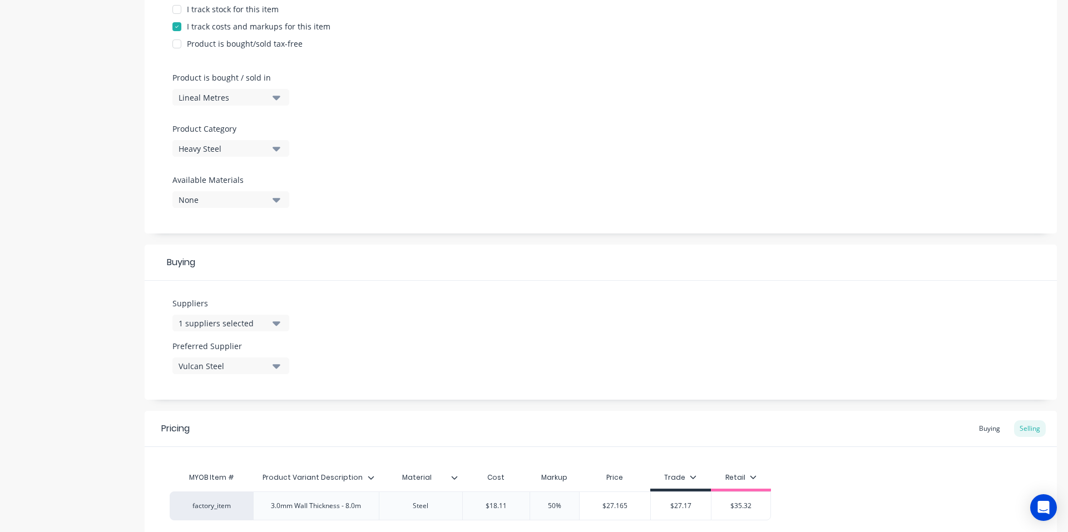
scroll to position [376, 0]
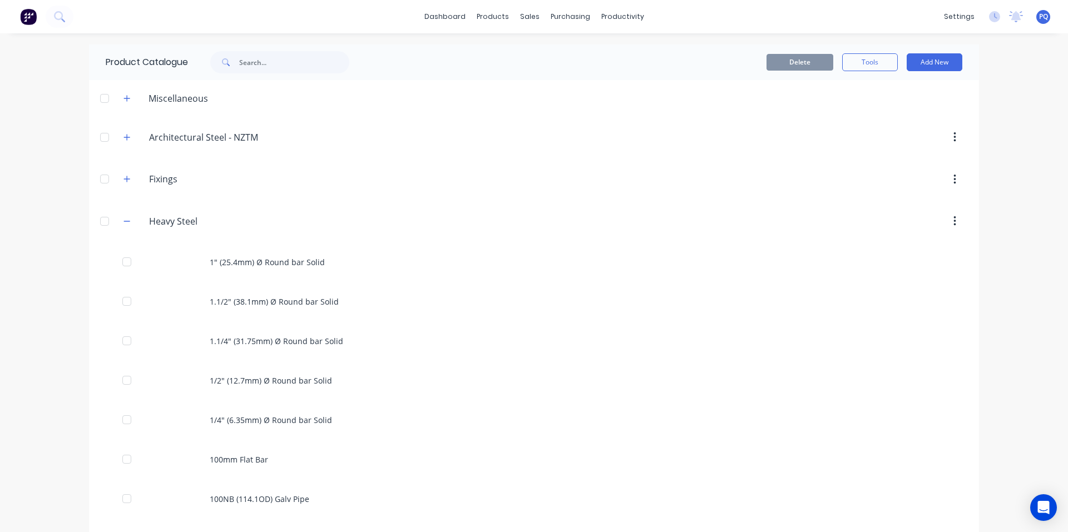
scroll to position [4931, 0]
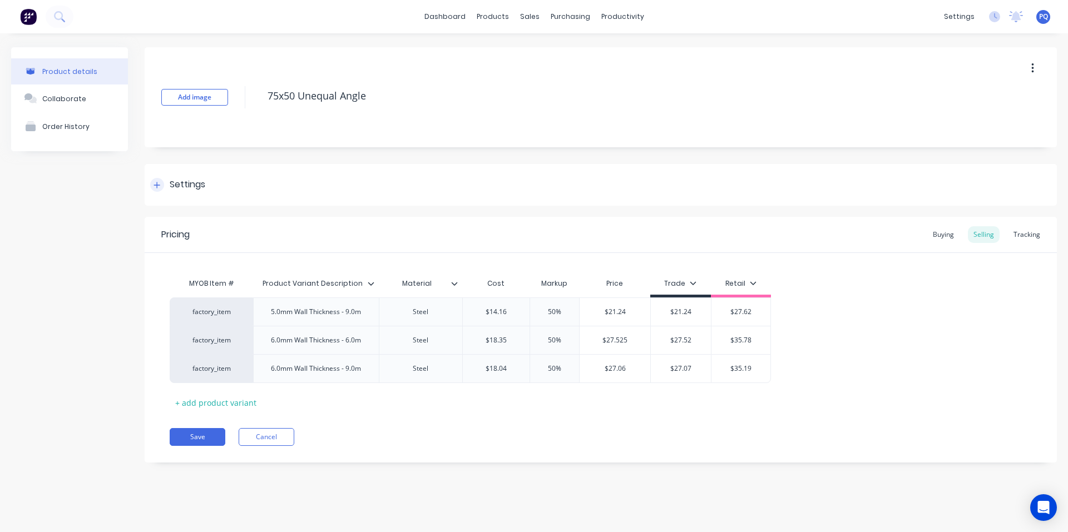
drag, startPoint x: 189, startPoint y: 185, endPoint x: 187, endPoint y: 192, distance: 7.3
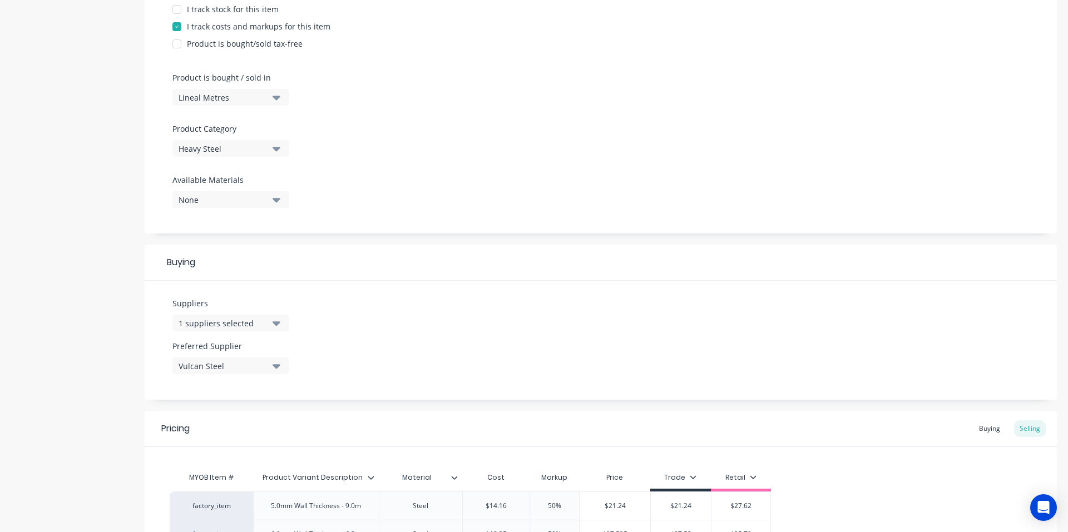
scroll to position [433, 0]
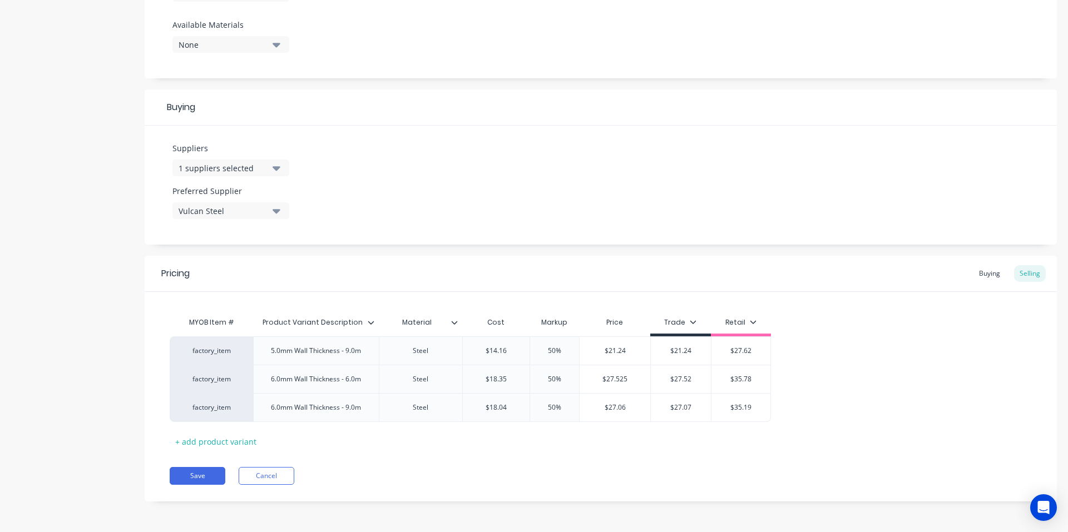
drag, startPoint x: 210, startPoint y: 480, endPoint x: 253, endPoint y: 465, distance: 45.9
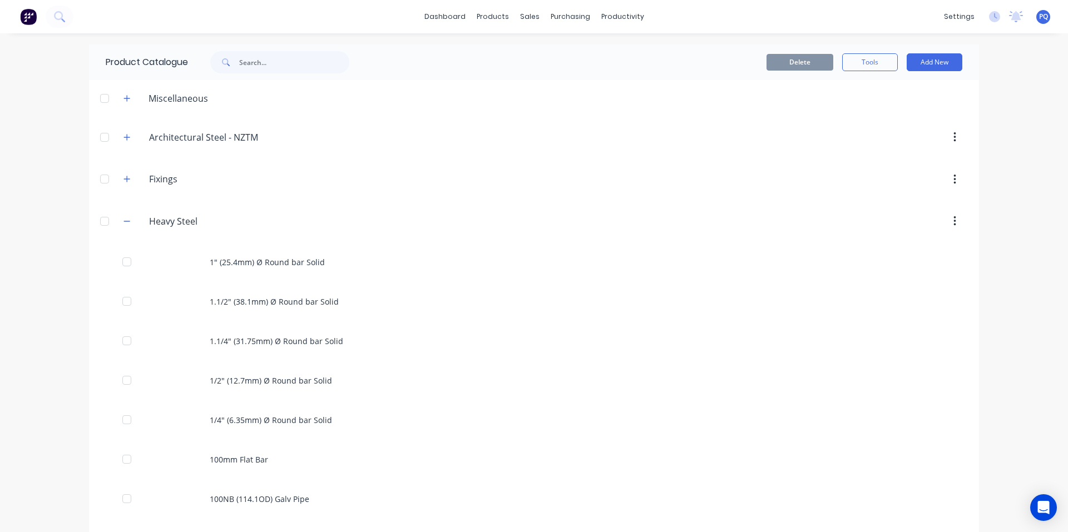
scroll to position [4971, 0]
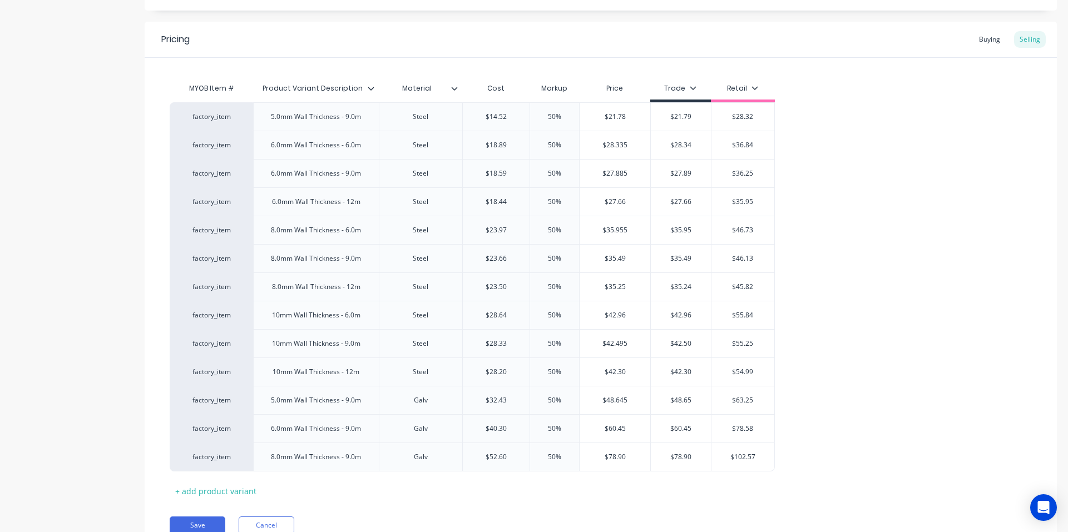
scroll to position [717, 0]
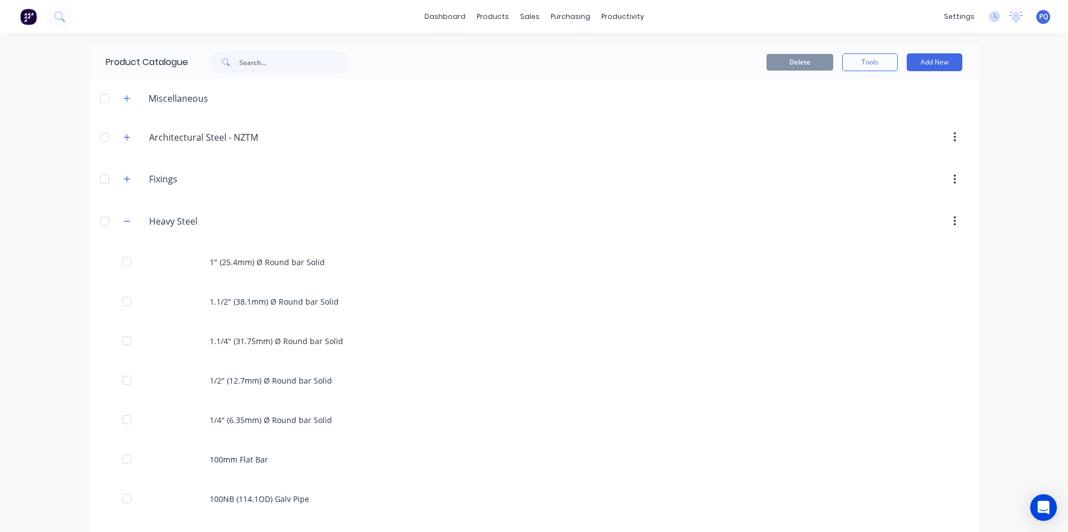
scroll to position [5010, 0]
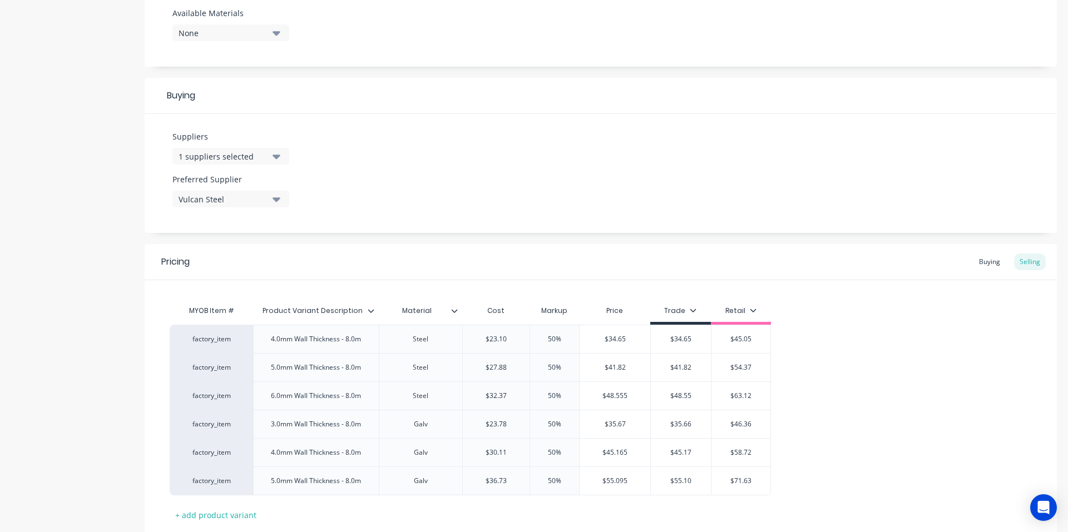
scroll to position [518, 0]
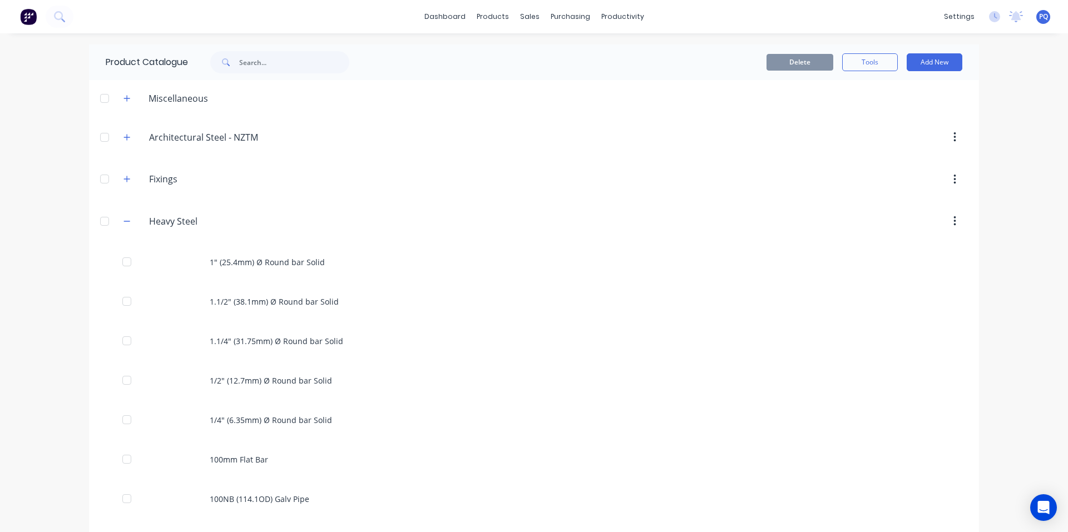
scroll to position [5049, 0]
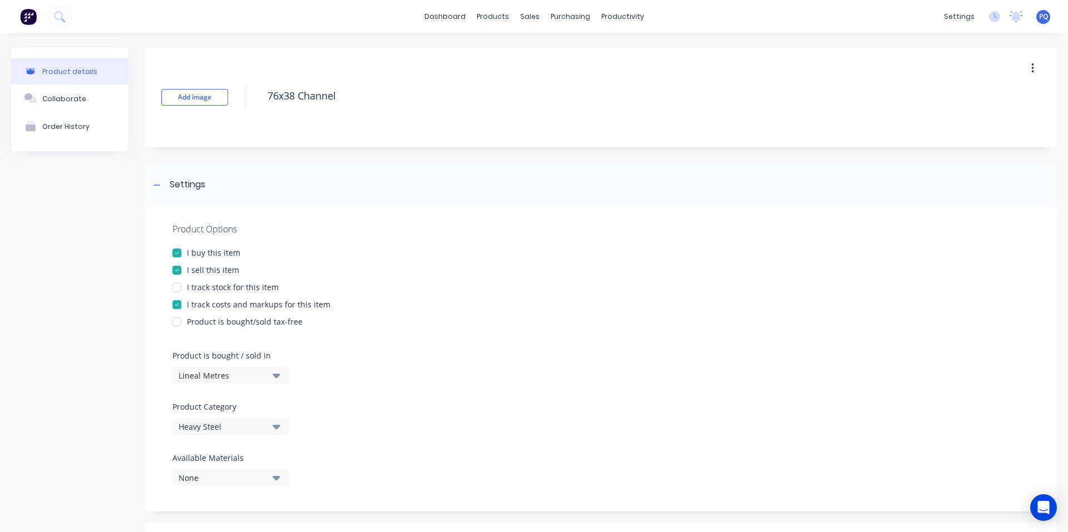
scroll to position [376, 0]
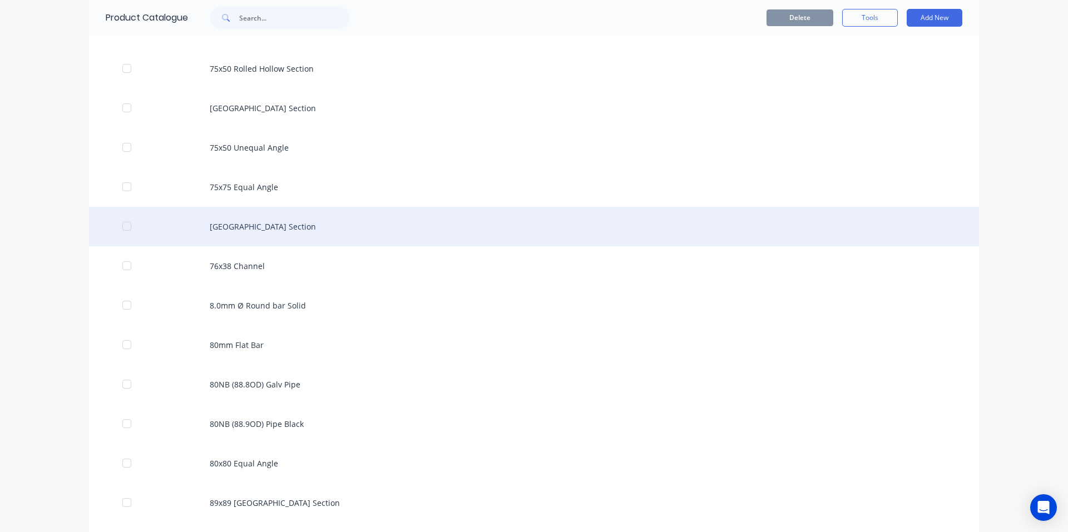
scroll to position [5200, 0]
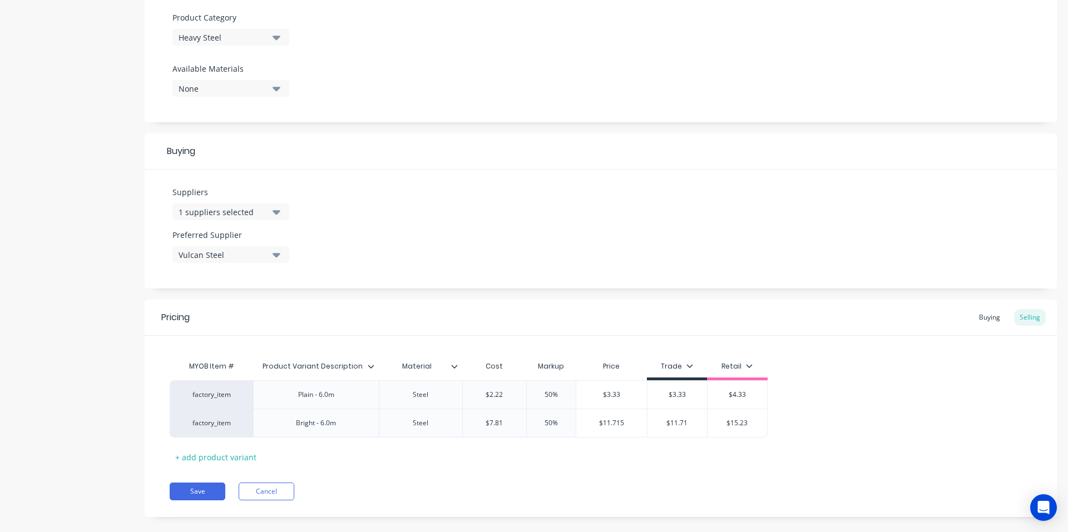
scroll to position [405, 0]
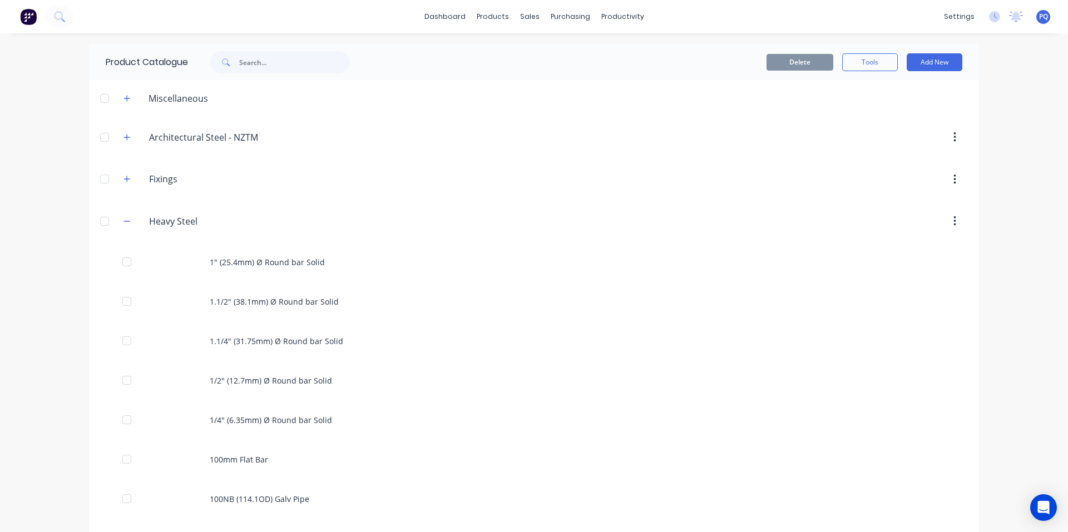
scroll to position [5128, 0]
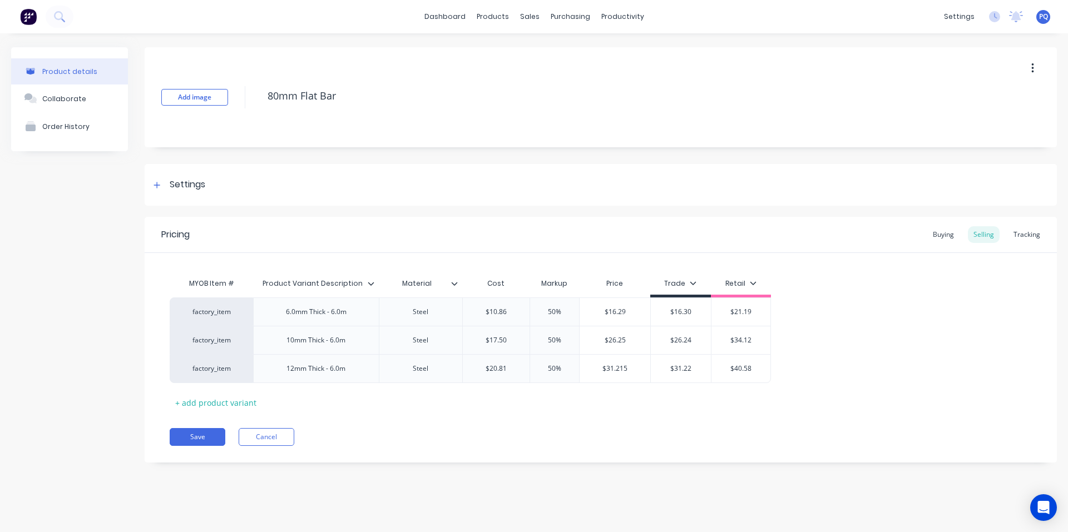
drag, startPoint x: 183, startPoint y: 189, endPoint x: 199, endPoint y: 227, distance: 41.6
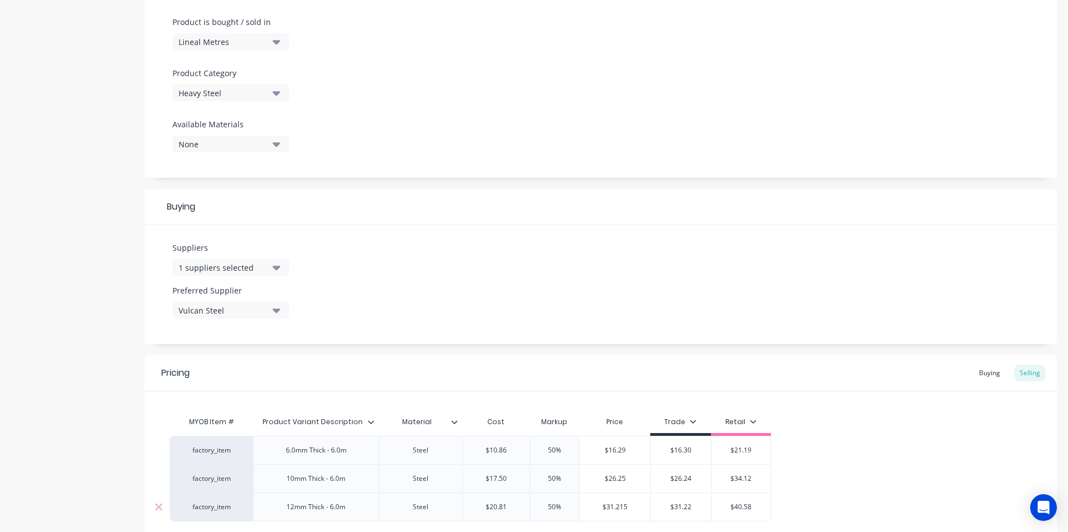
scroll to position [389, 0]
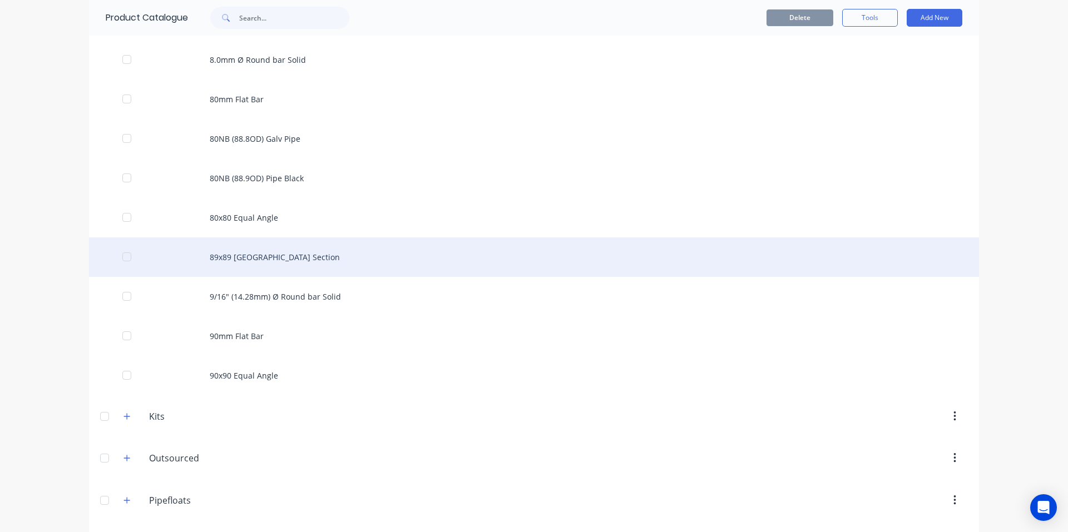
scroll to position [5390, 0]
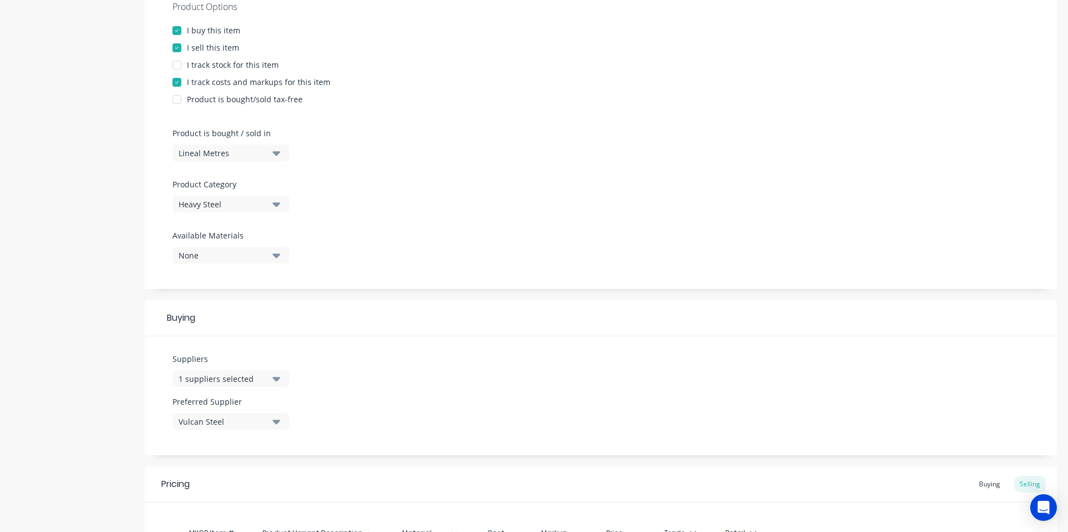
scroll to position [376, 0]
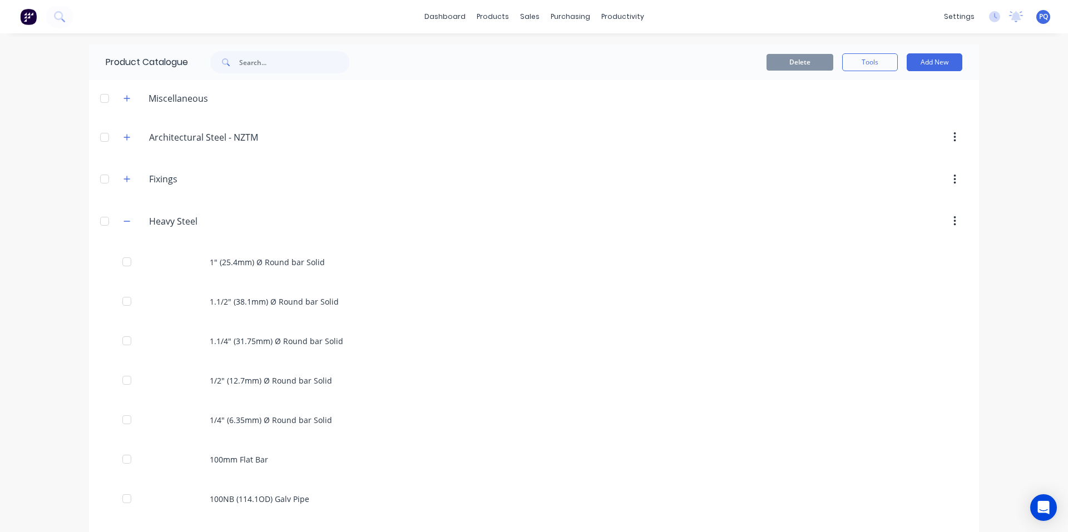
scroll to position [5207, 0]
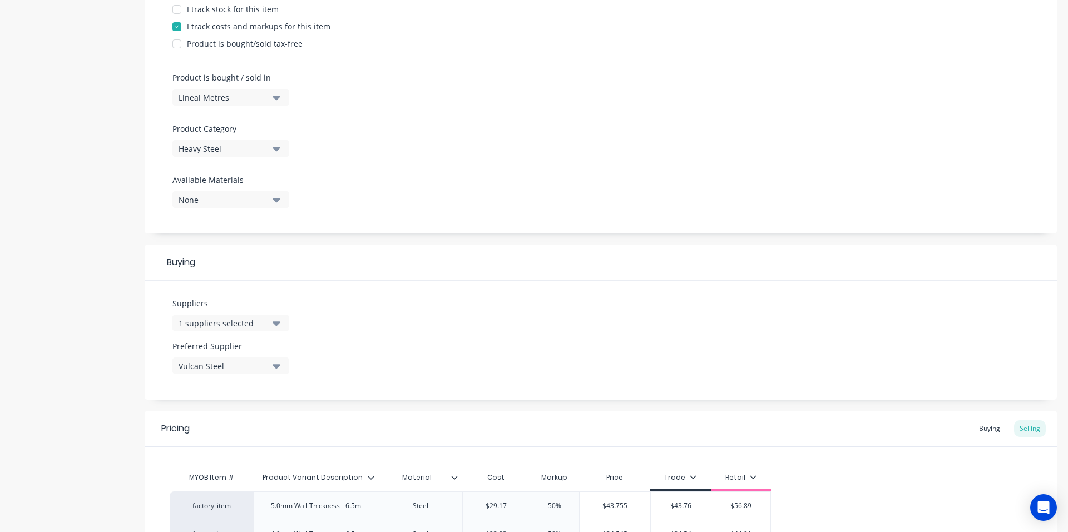
scroll to position [405, 0]
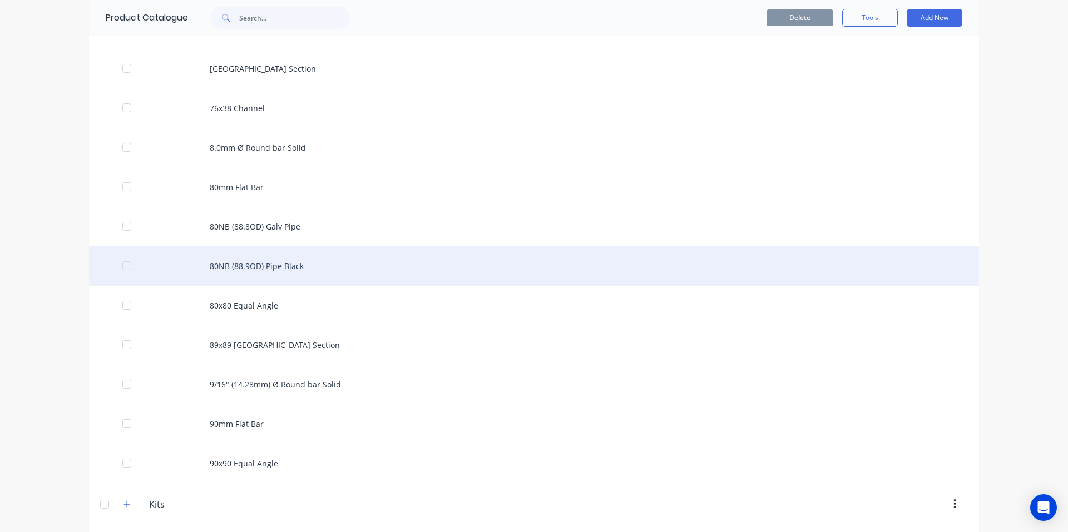
scroll to position [5358, 0]
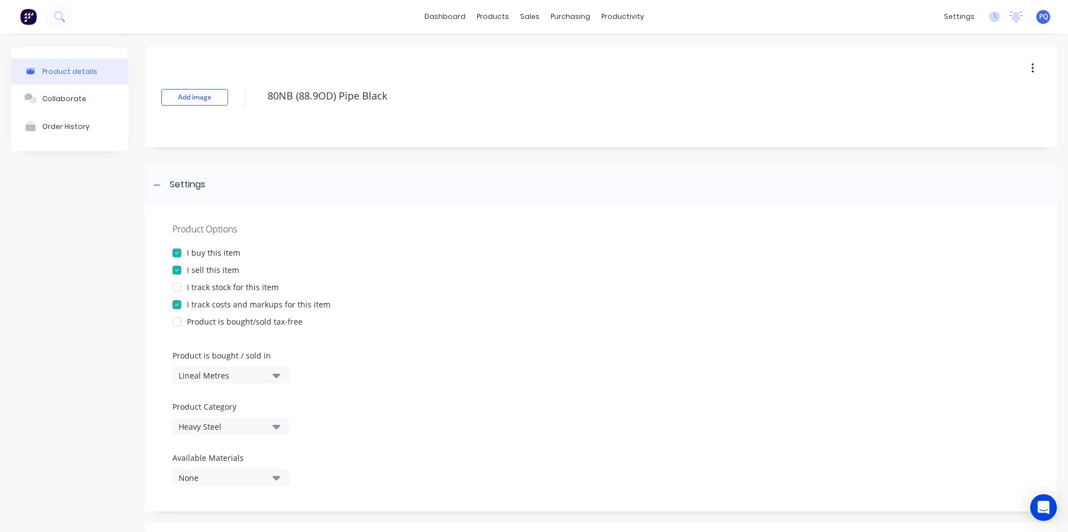
scroll to position [405, 0]
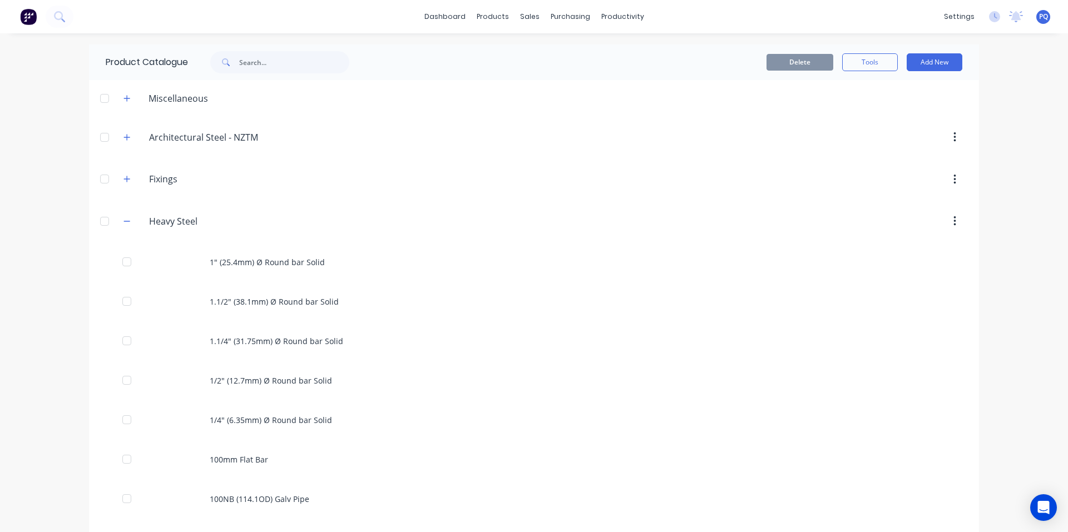
scroll to position [5247, 0]
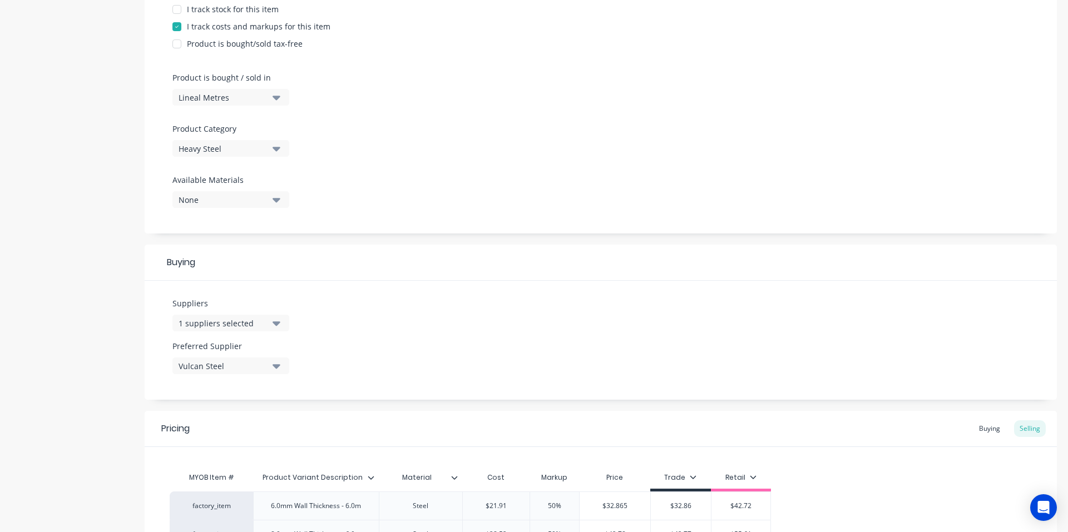
scroll to position [405, 0]
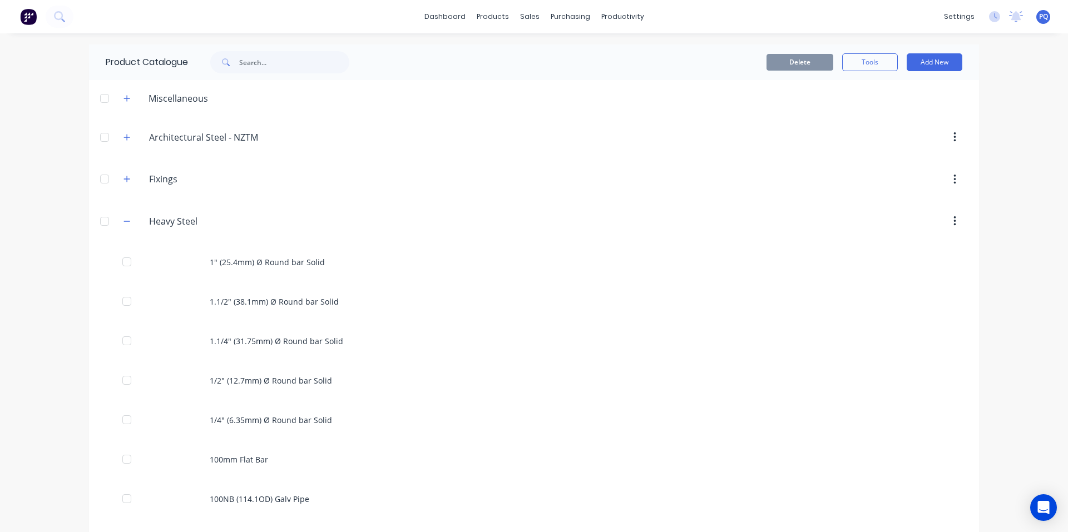
scroll to position [5286, 0]
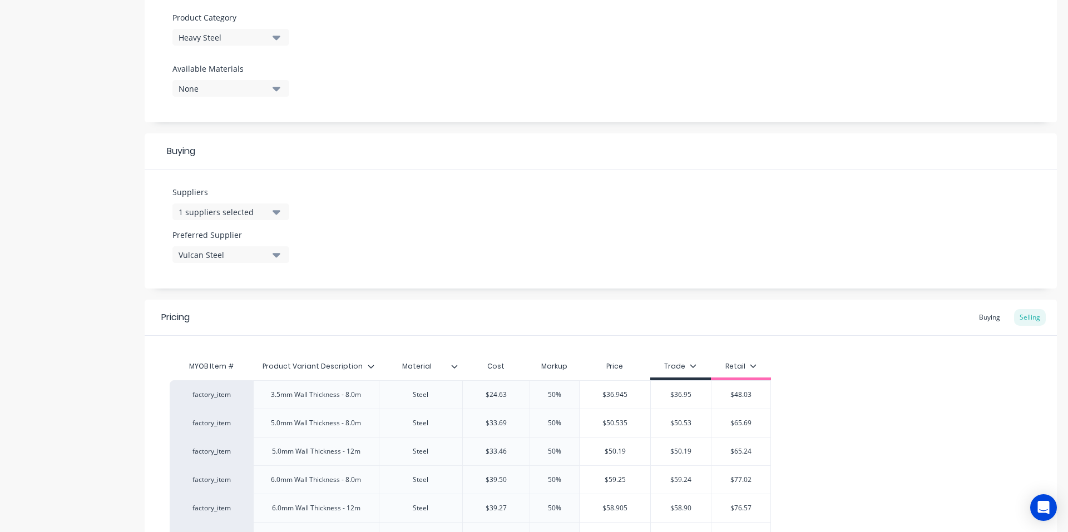
scroll to position [547, 0]
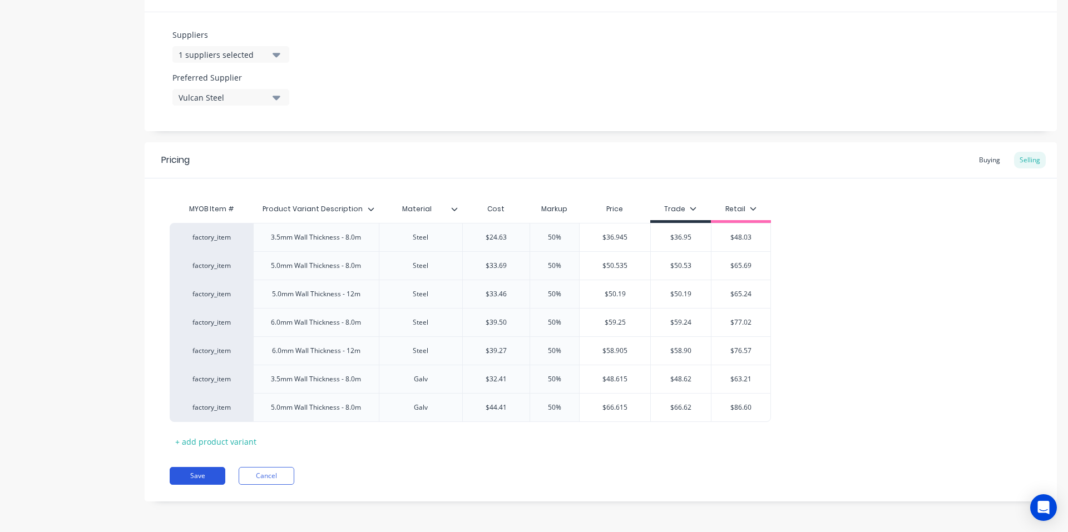
drag, startPoint x: 201, startPoint y: 478, endPoint x: 433, endPoint y: 343, distance: 268.9
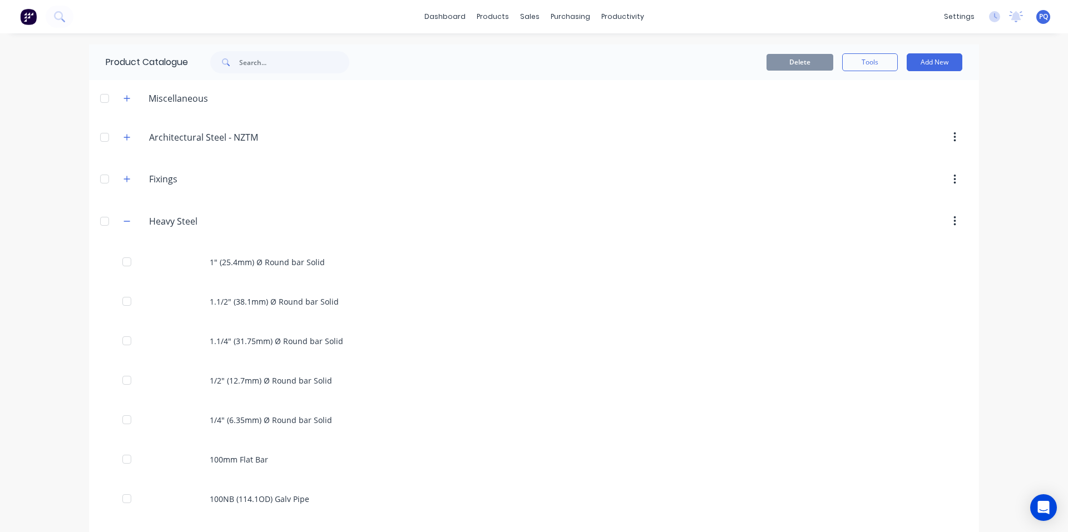
scroll to position [5326, 0]
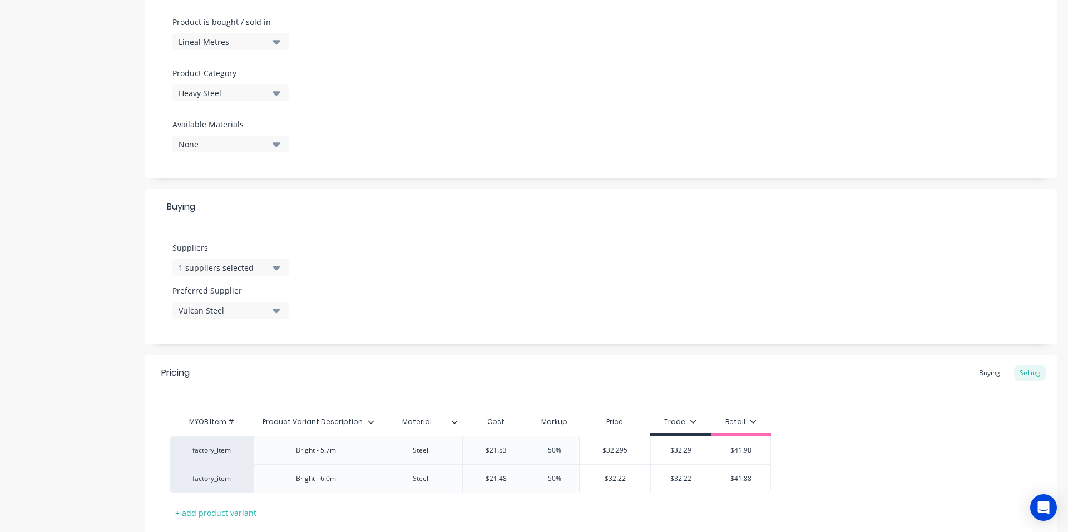
scroll to position [405, 0]
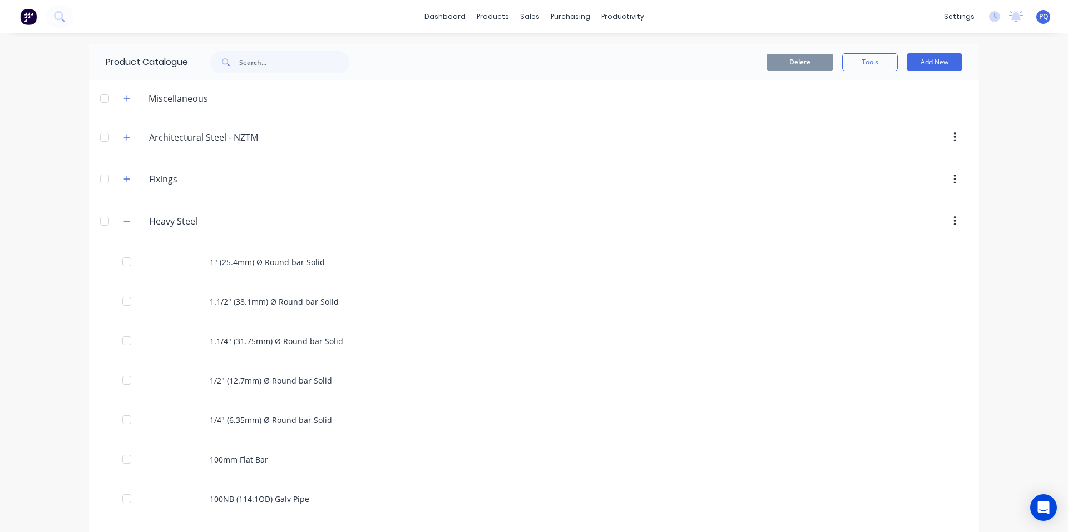
scroll to position [5365, 0]
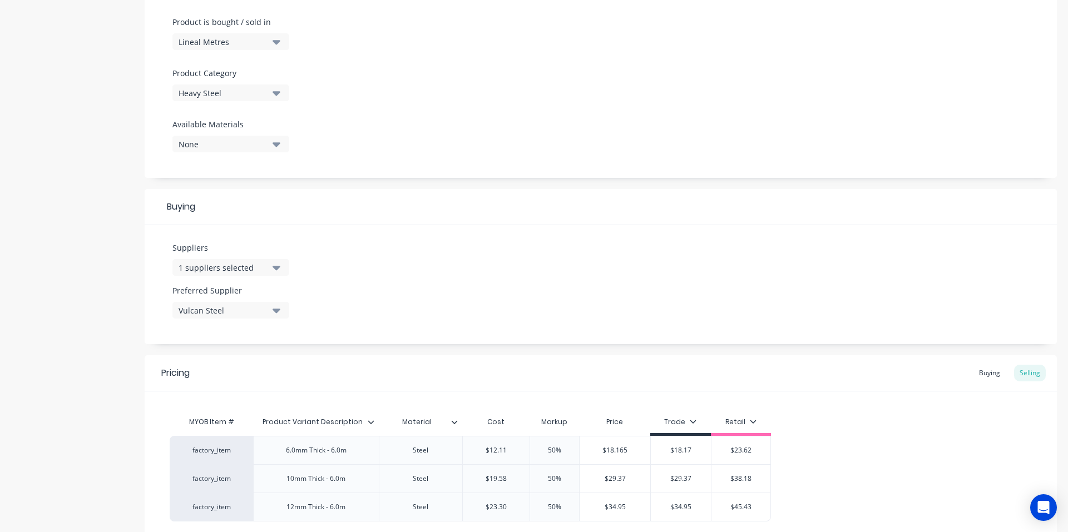
scroll to position [433, 0]
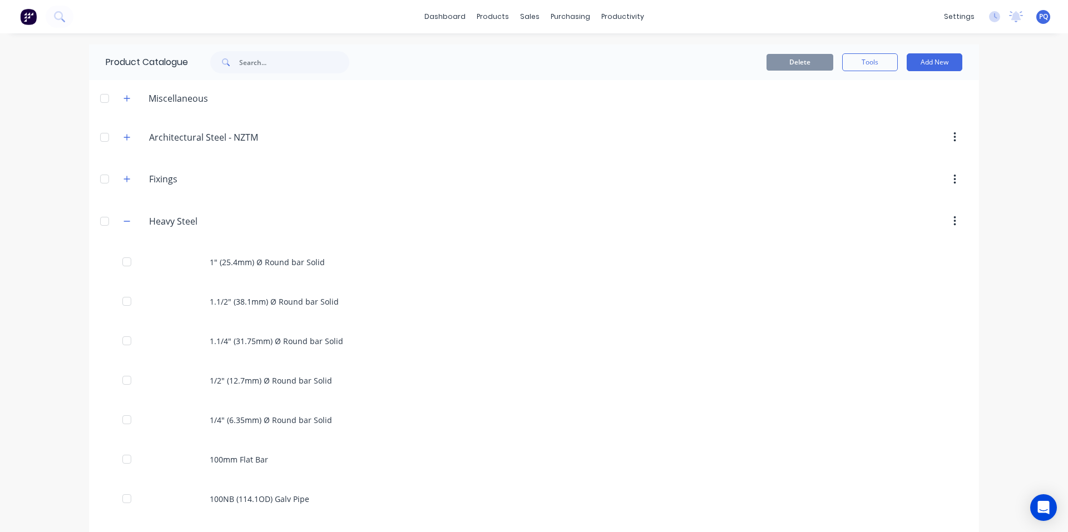
scroll to position [5365, 0]
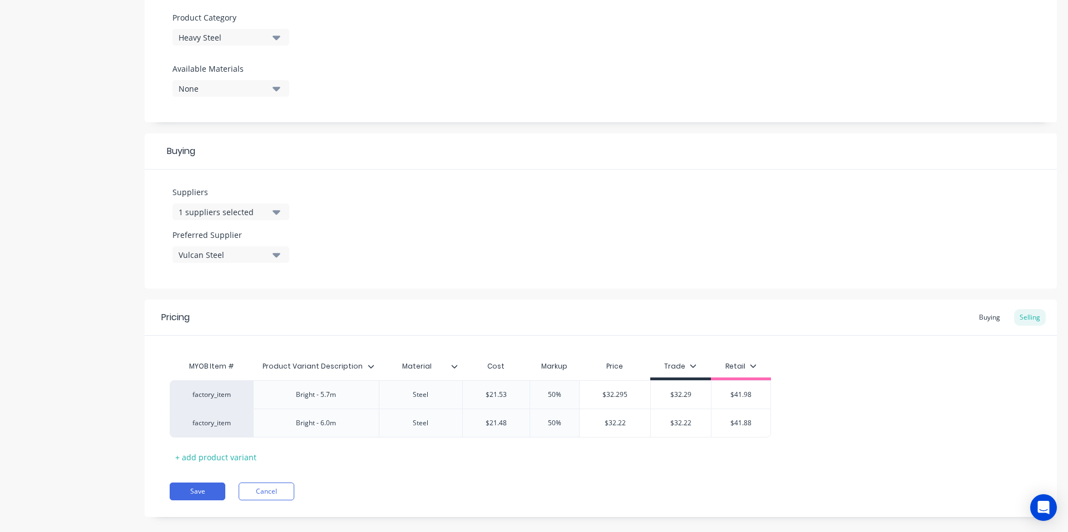
scroll to position [405, 0]
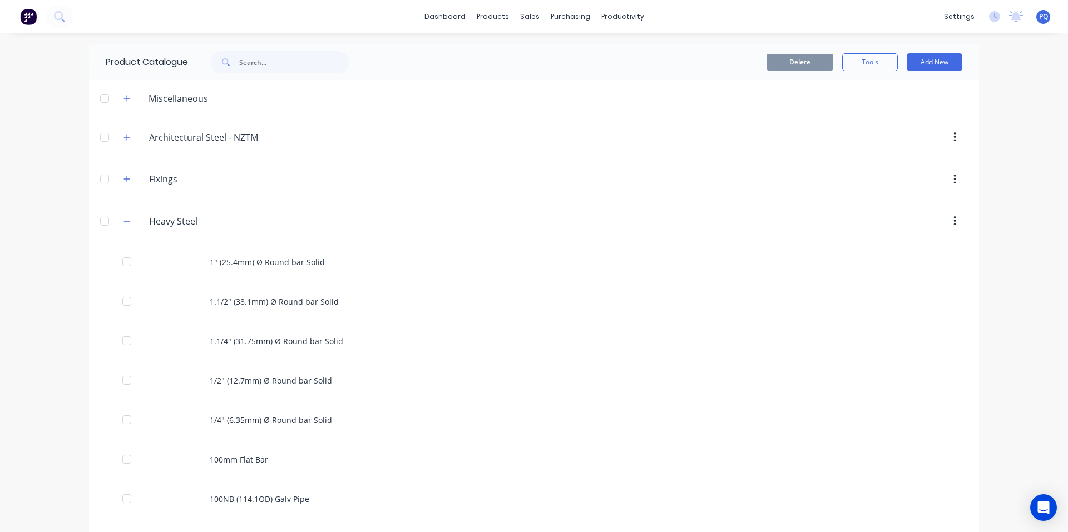
scroll to position [5365, 0]
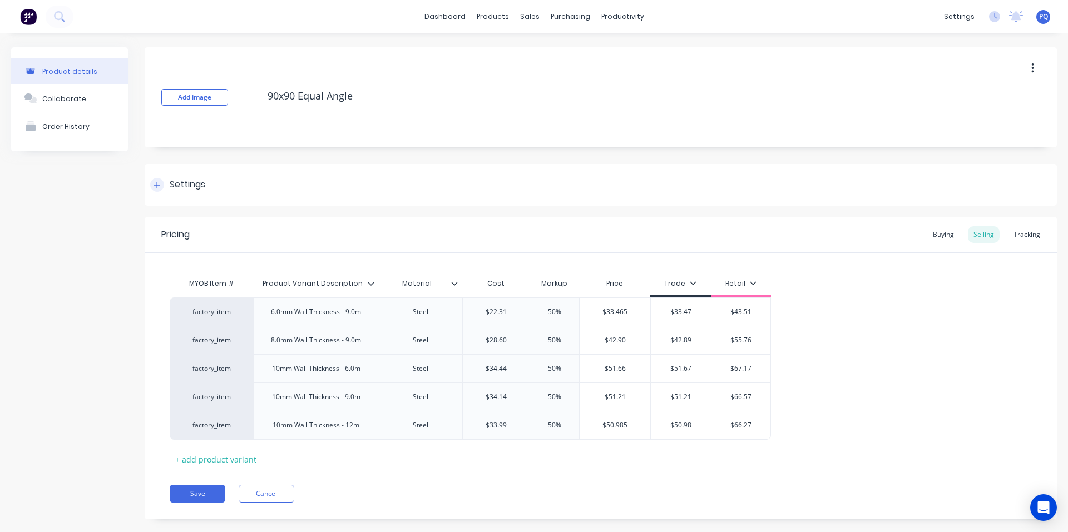
drag, startPoint x: 190, startPoint y: 180, endPoint x: 178, endPoint y: 183, distance: 12.5
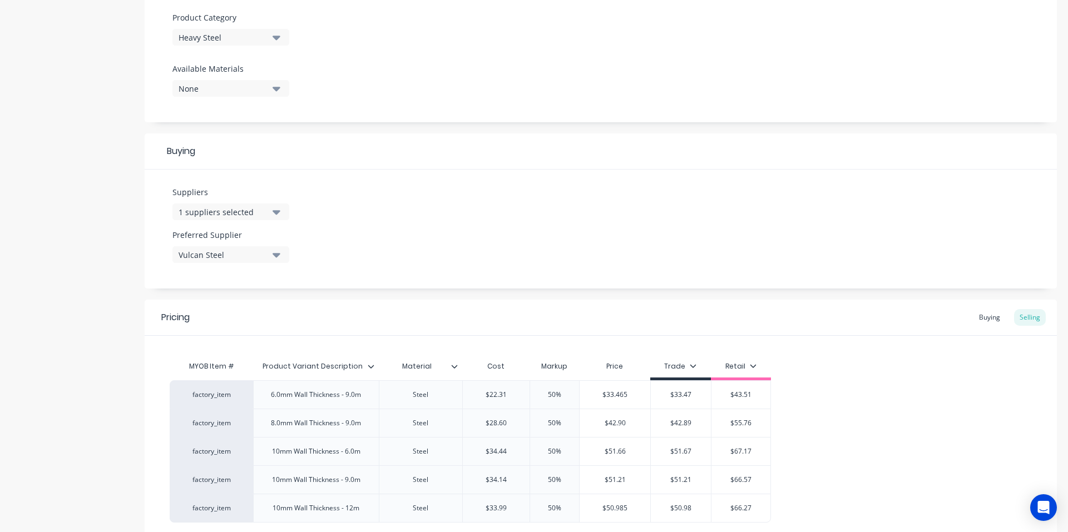
scroll to position [490, 0]
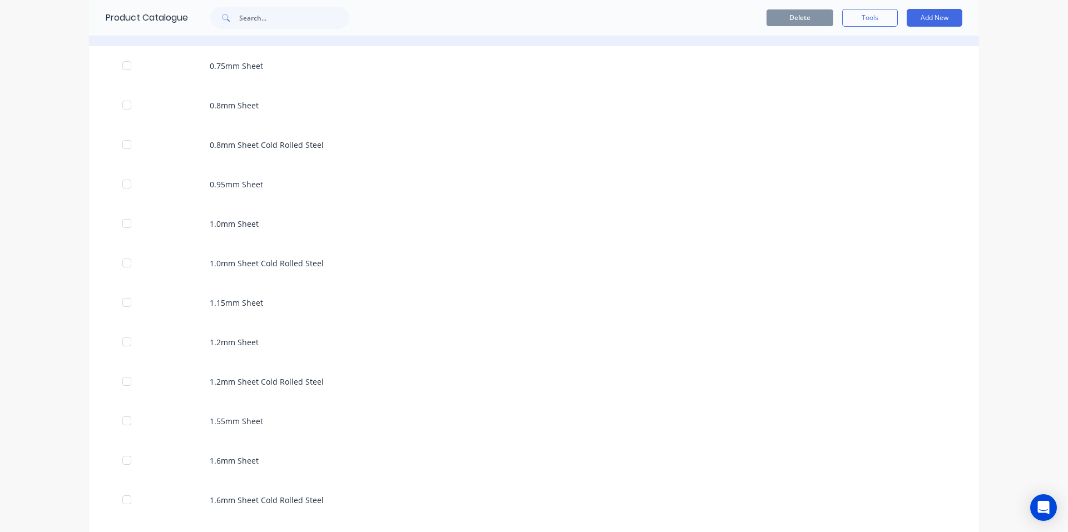
scroll to position [286, 0]
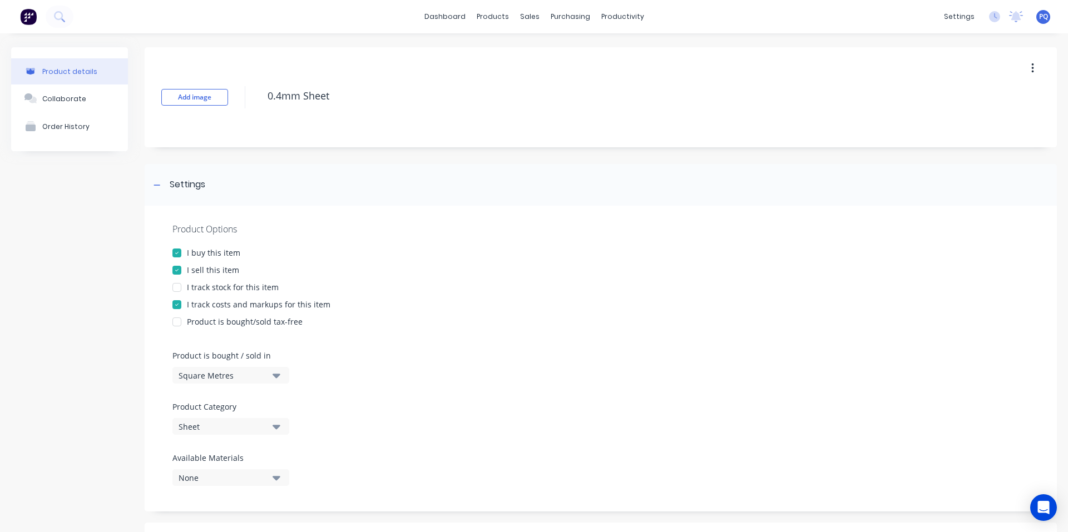
scroll to position [376, 0]
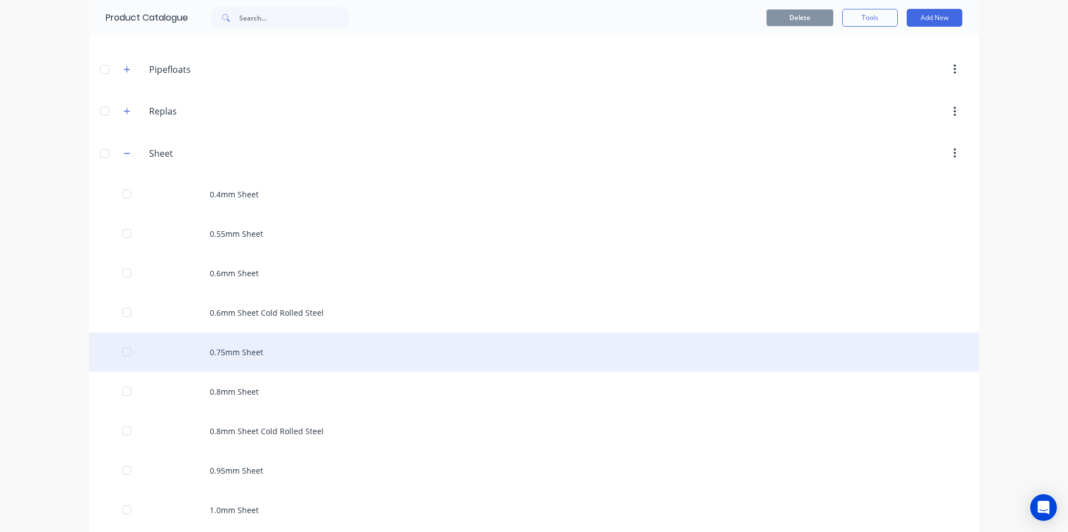
scroll to position [334, 0]
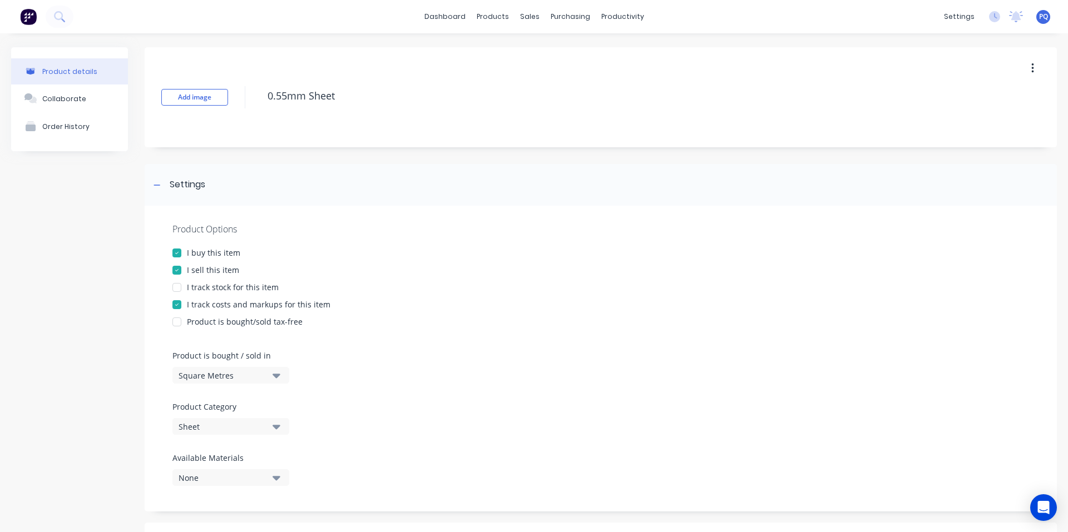
scroll to position [376, 0]
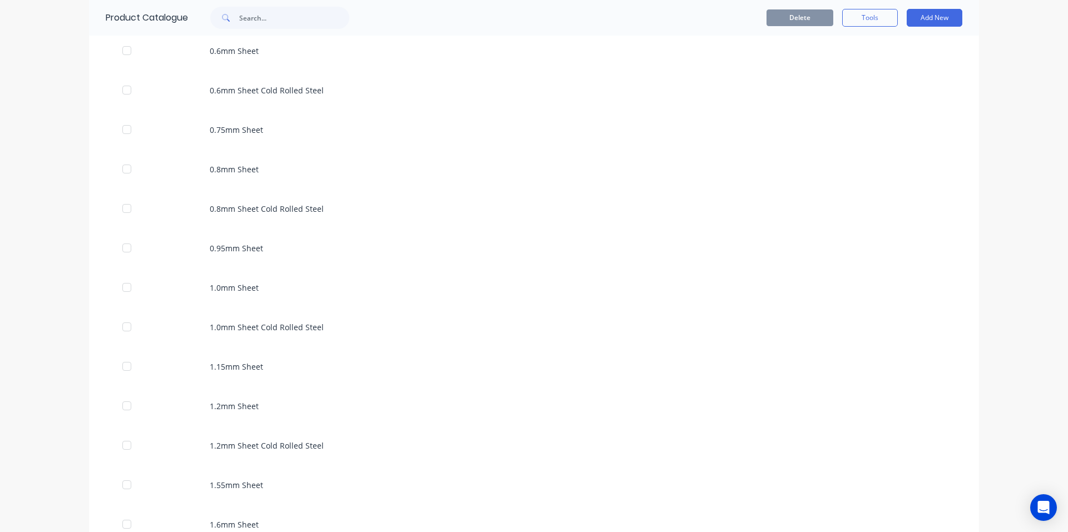
scroll to position [334, 0]
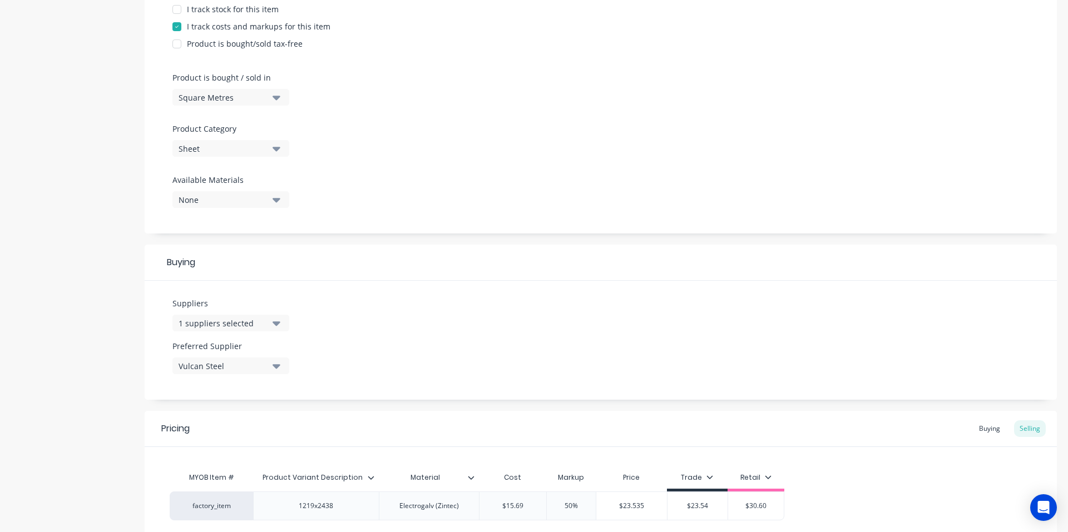
scroll to position [376, 0]
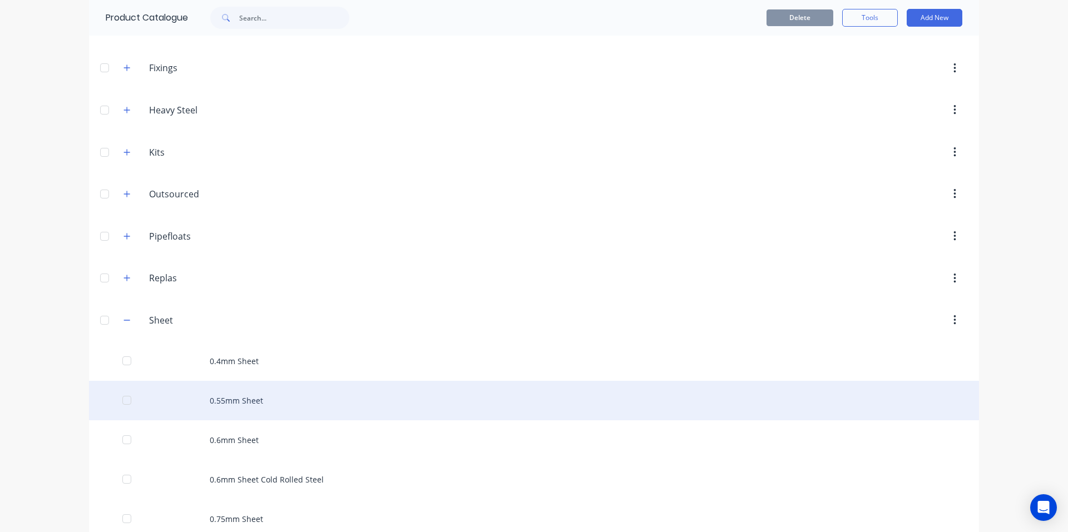
scroll to position [222, 0]
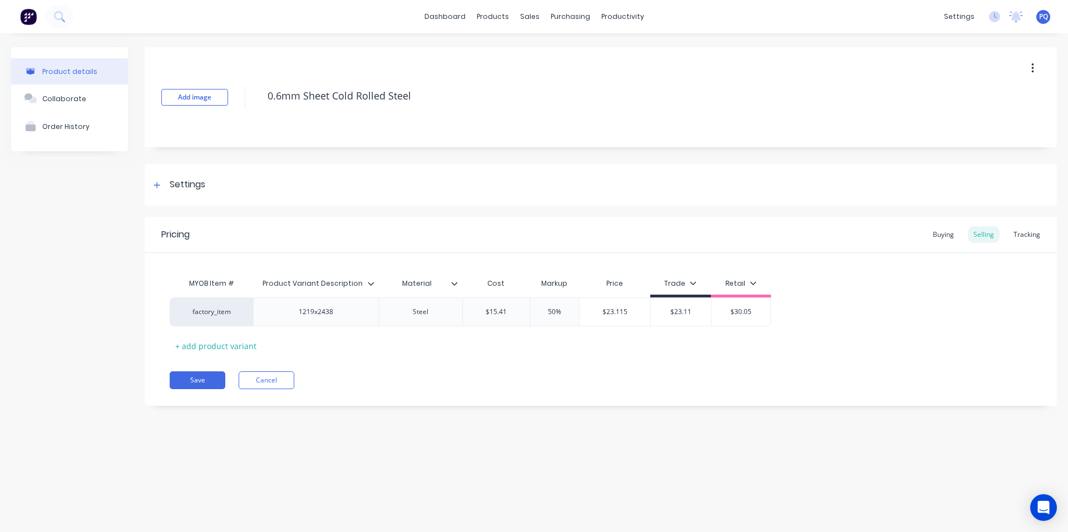
drag, startPoint x: 149, startPoint y: 189, endPoint x: 163, endPoint y: 209, distance: 24.2
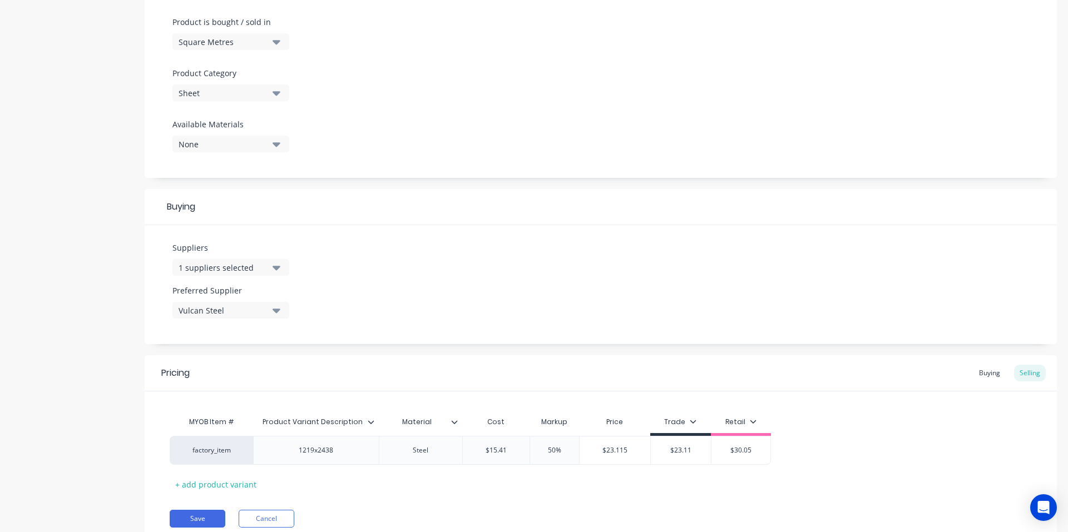
scroll to position [376, 0]
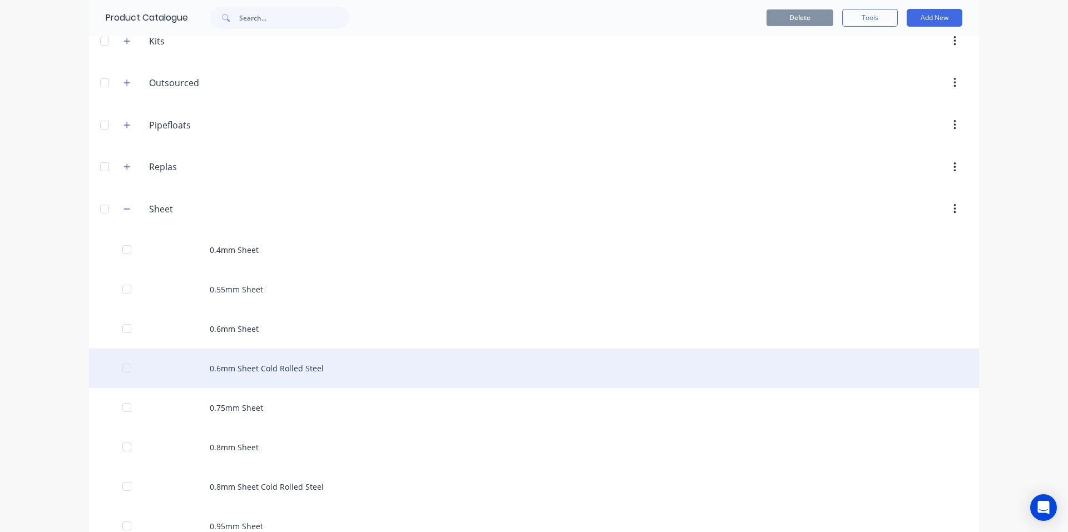
scroll to position [278, 0]
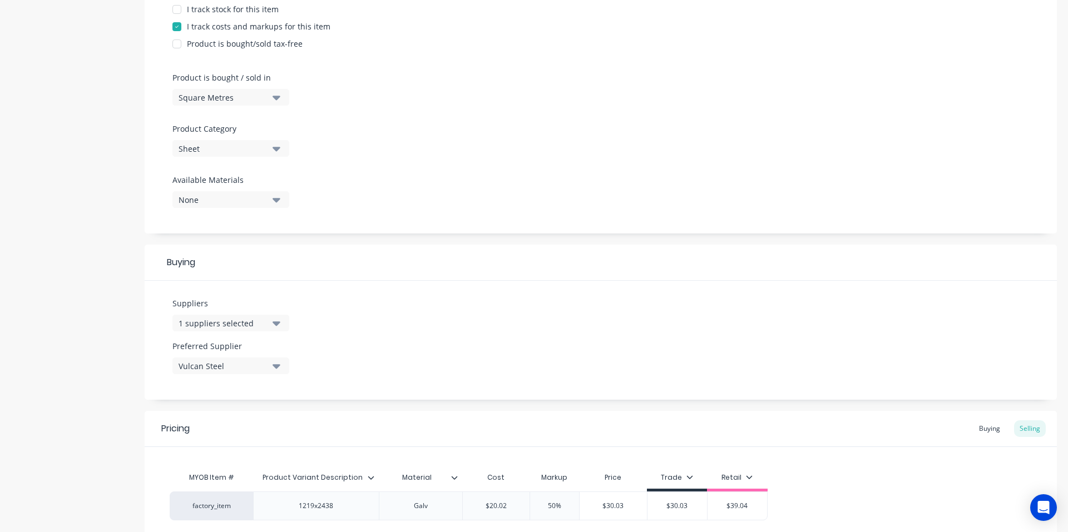
scroll to position [376, 0]
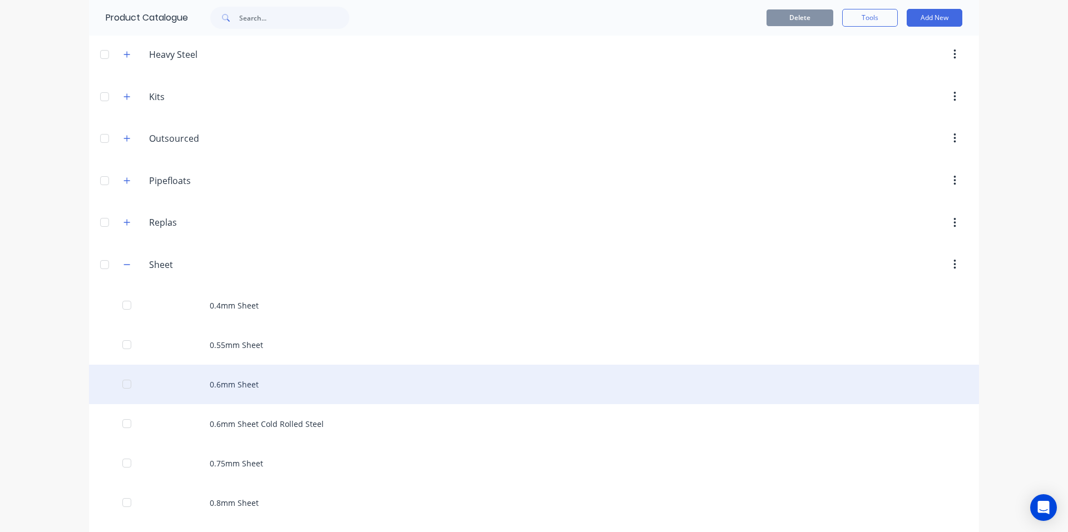
scroll to position [222, 0]
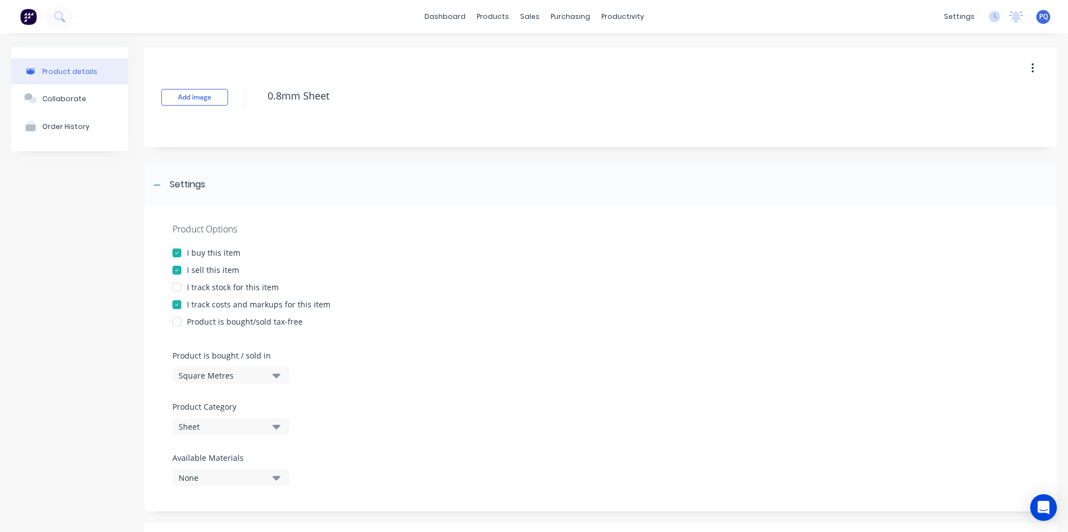
scroll to position [376, 0]
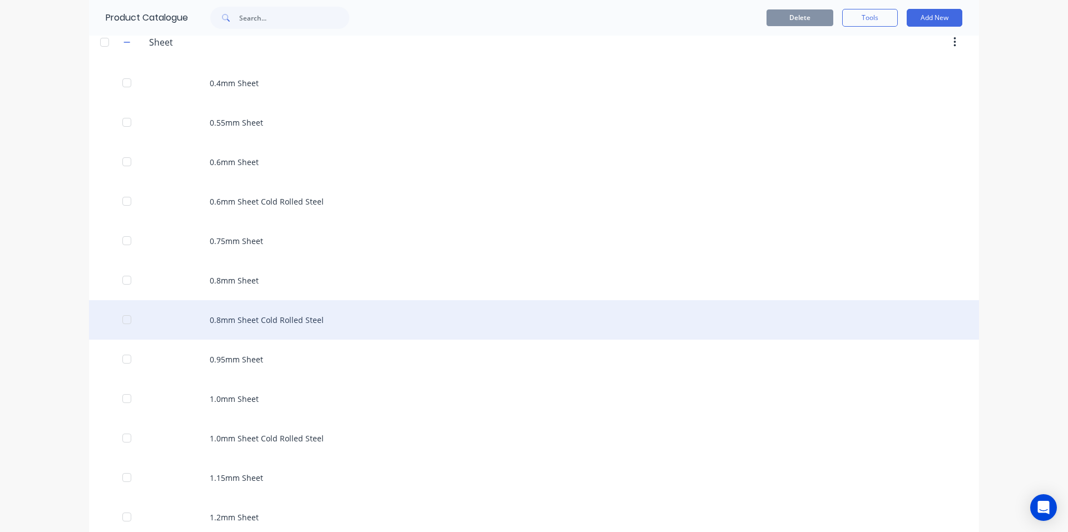
scroll to position [445, 0]
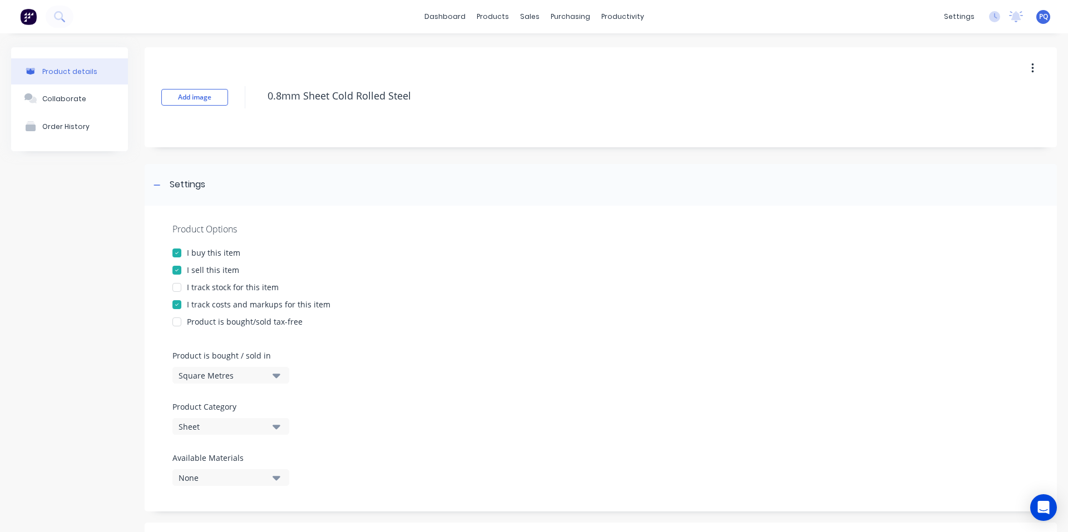
scroll to position [376, 0]
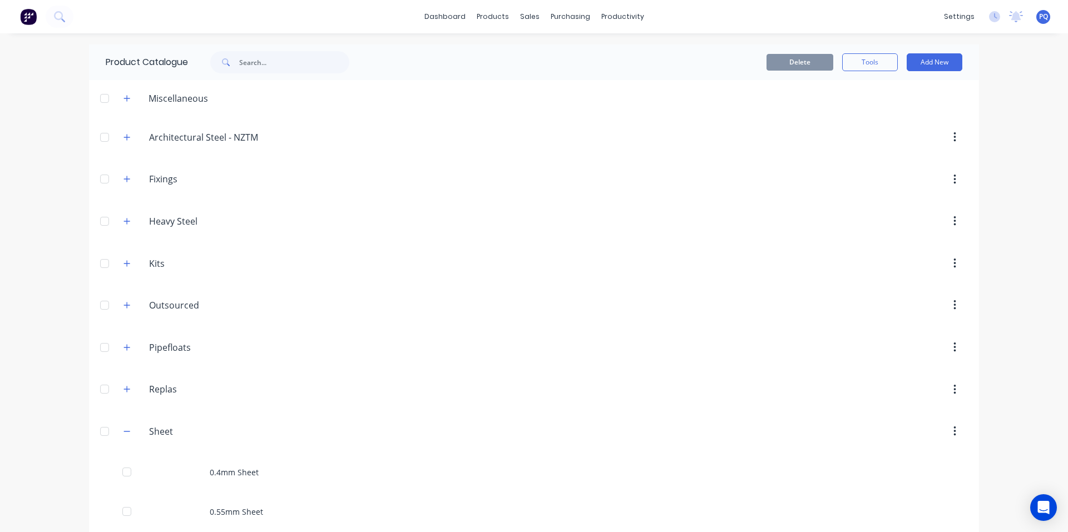
scroll to position [556, 0]
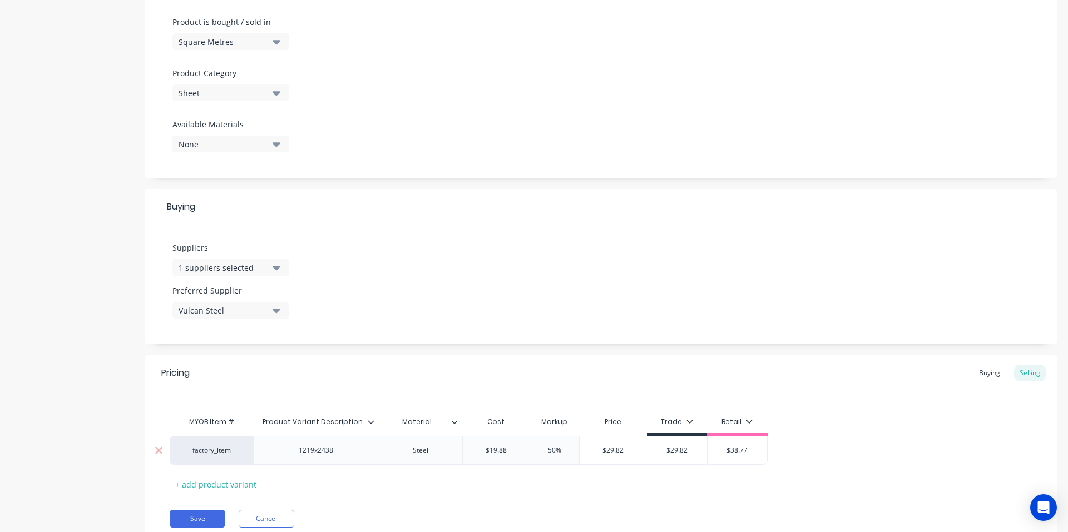
scroll to position [376, 0]
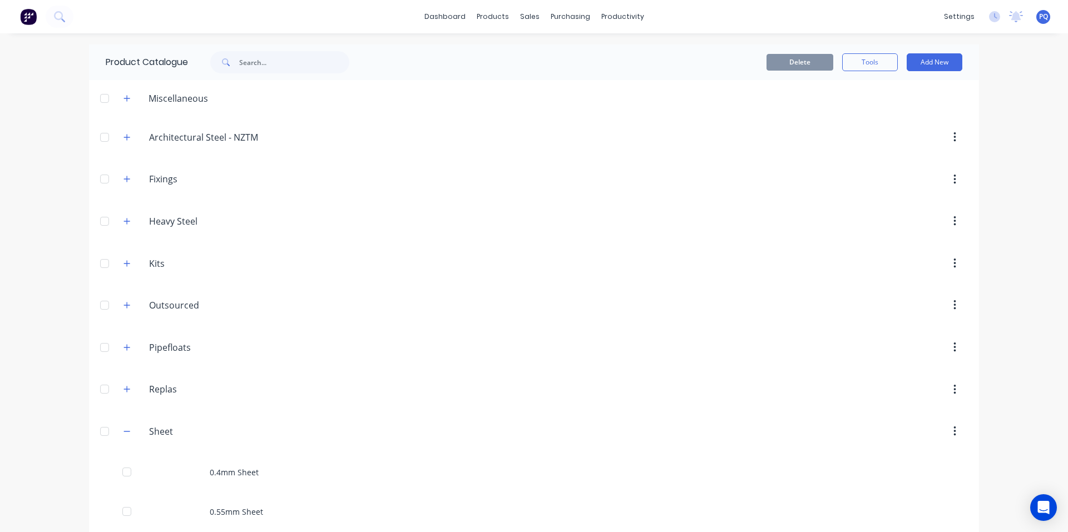
scroll to position [443, 0]
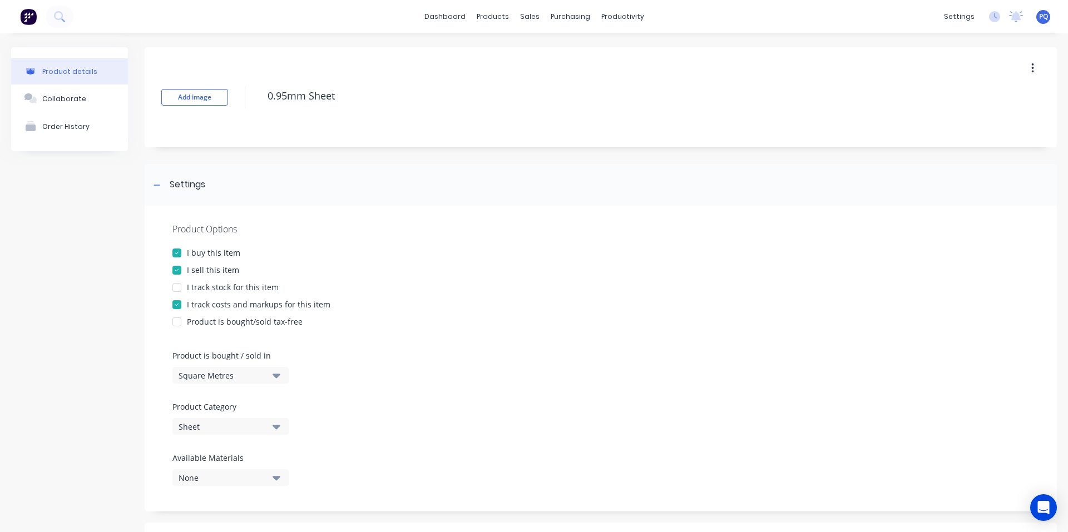
scroll to position [376, 0]
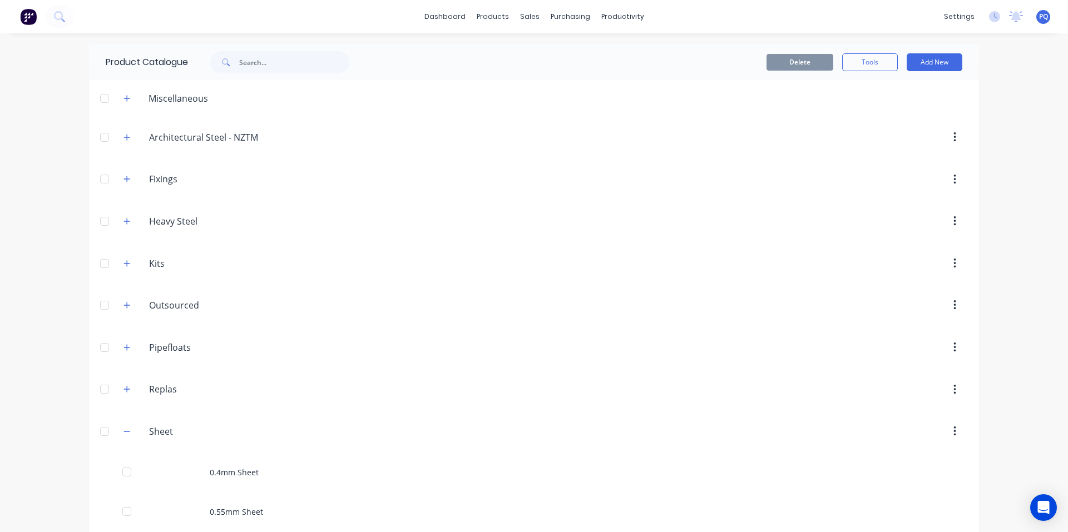
scroll to position [483, 0]
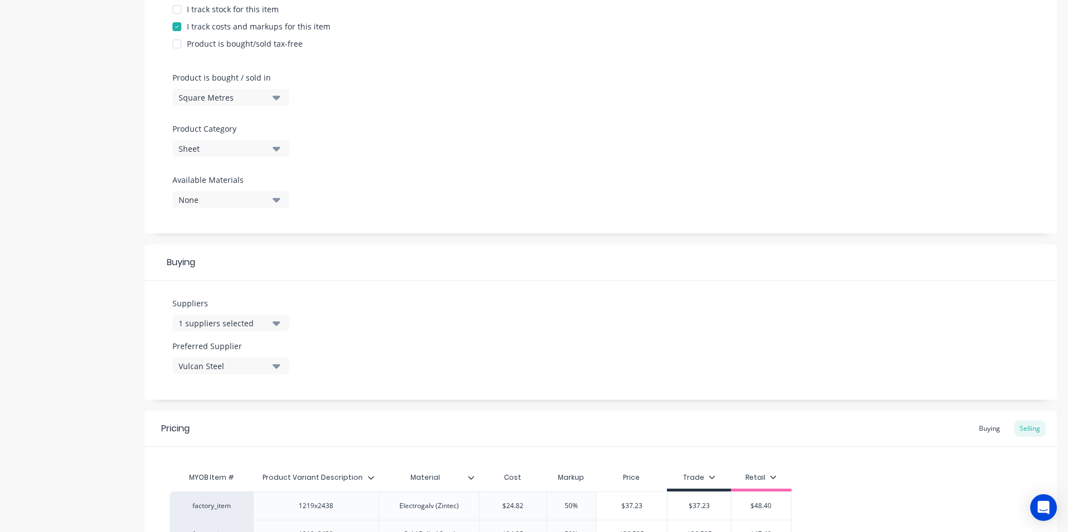
scroll to position [405, 0]
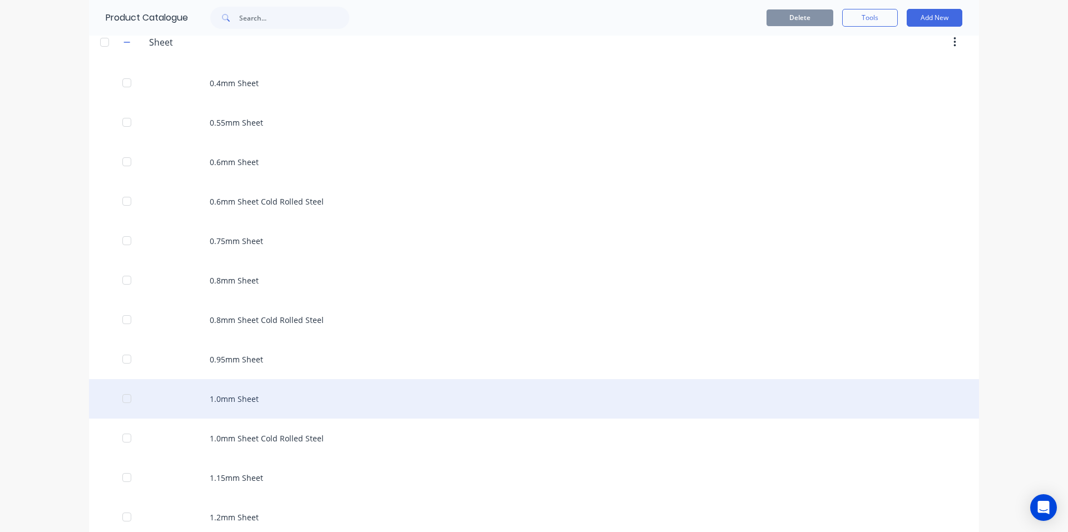
scroll to position [500, 0]
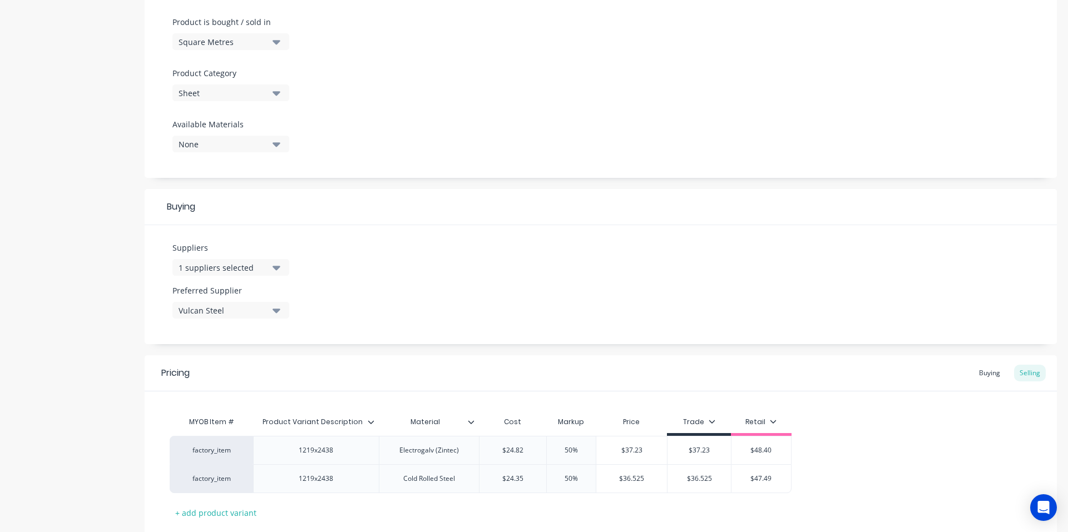
scroll to position [405, 0]
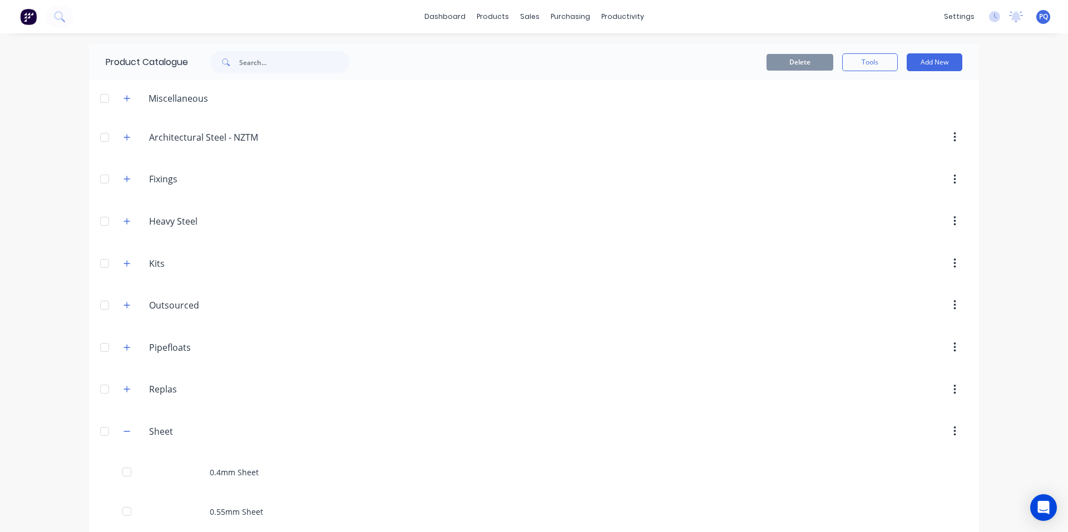
scroll to position [522, 0]
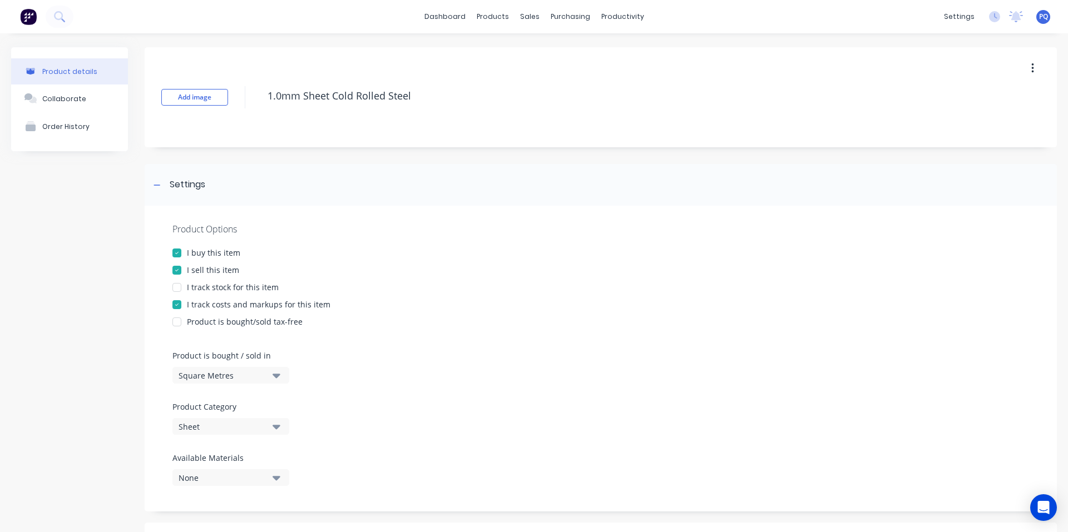
scroll to position [376, 0]
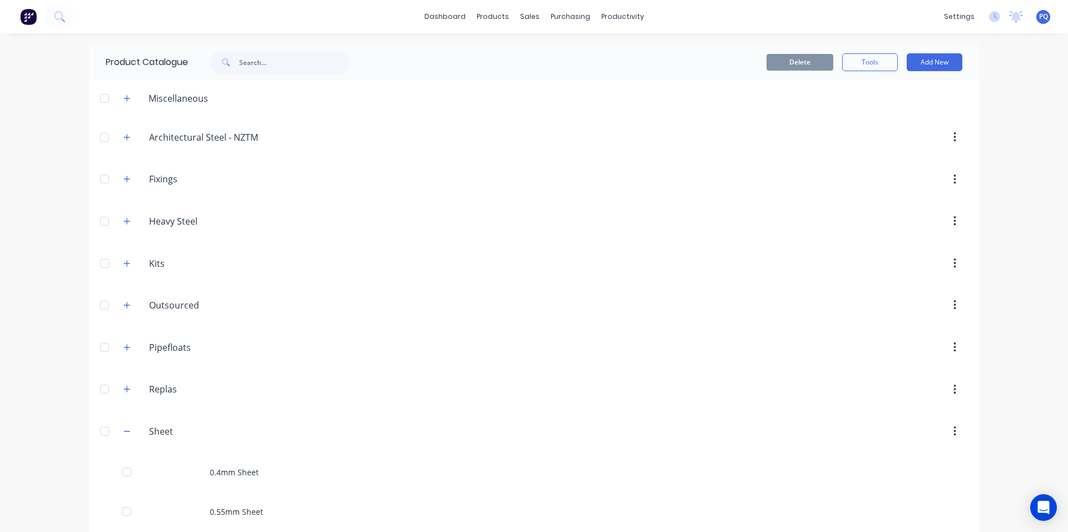
scroll to position [522, 0]
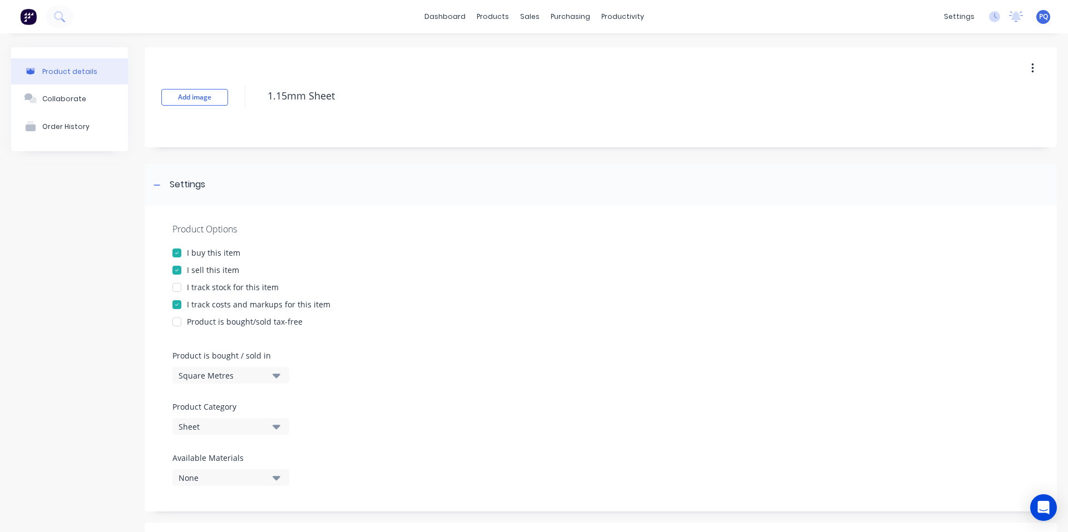
scroll to position [376, 0]
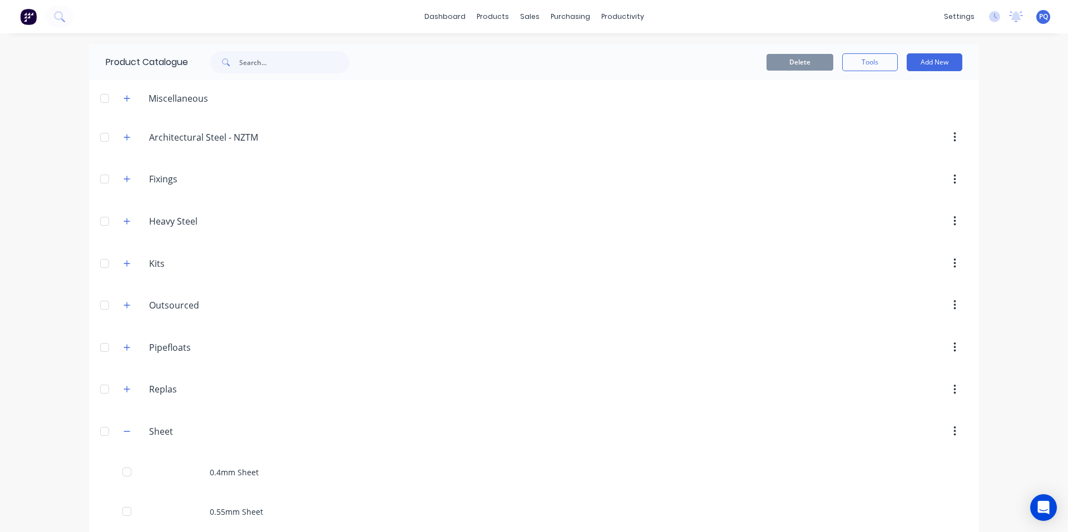
scroll to position [601, 0]
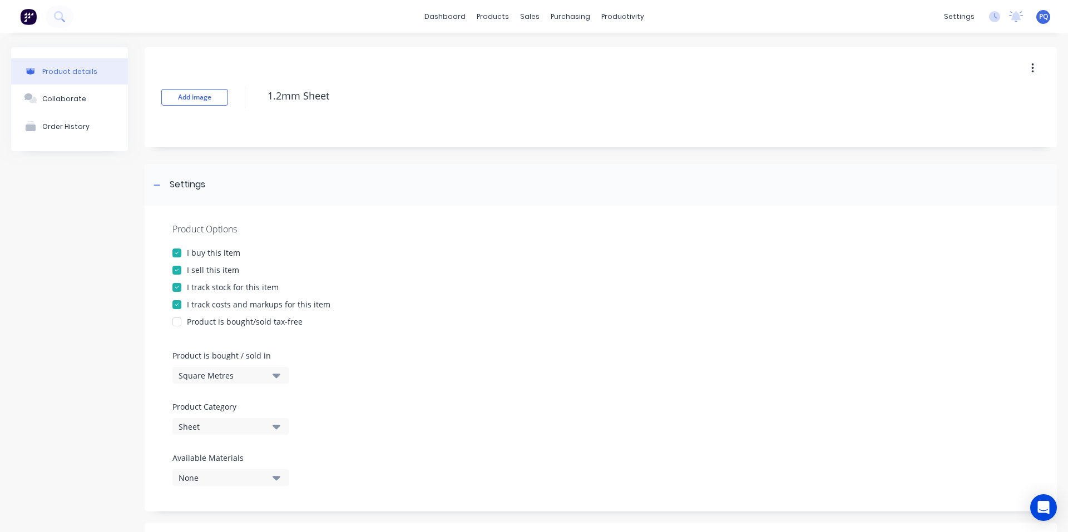
drag, startPoint x: 208, startPoint y: 289, endPoint x: 254, endPoint y: 189, distance: 110.2
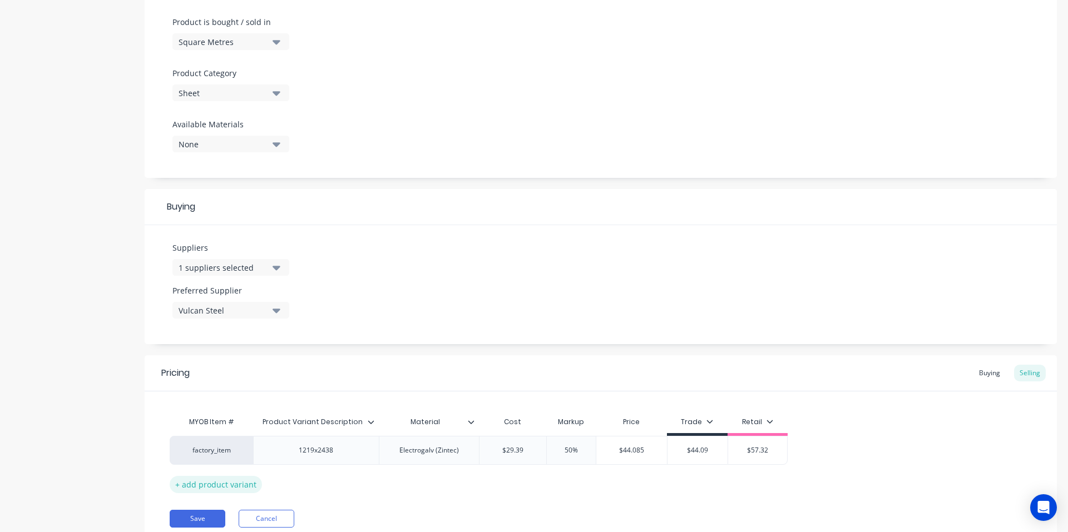
scroll to position [376, 0]
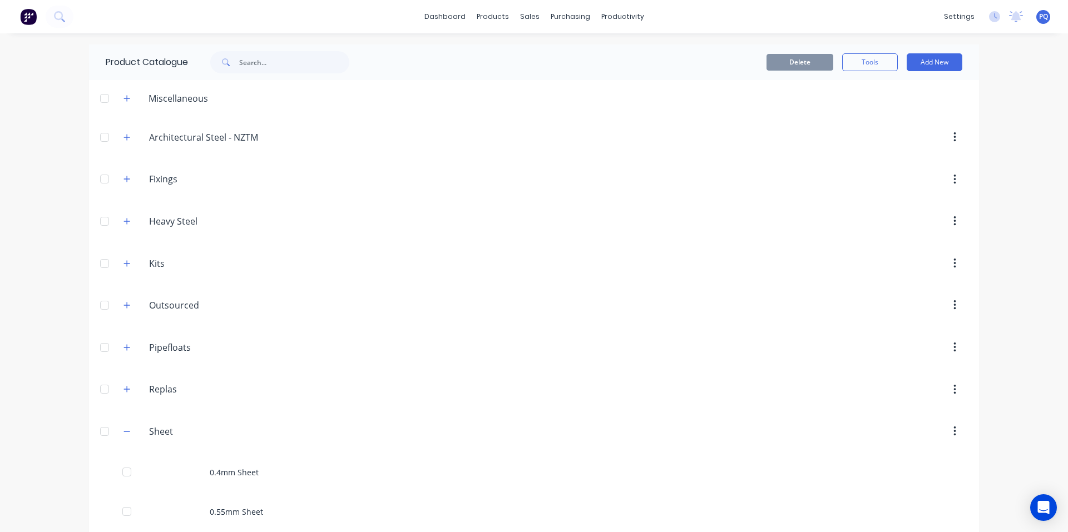
scroll to position [641, 0]
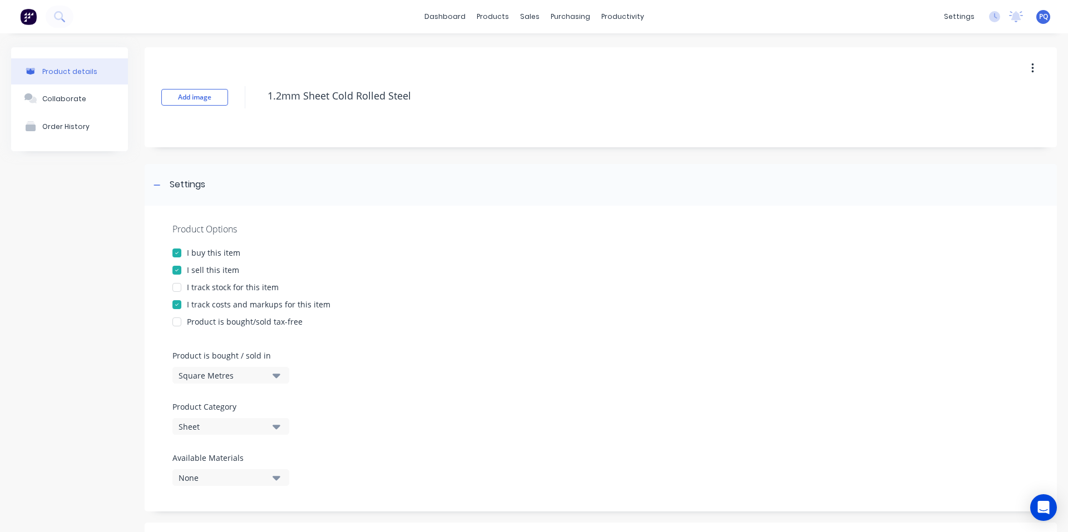
scroll to position [376, 0]
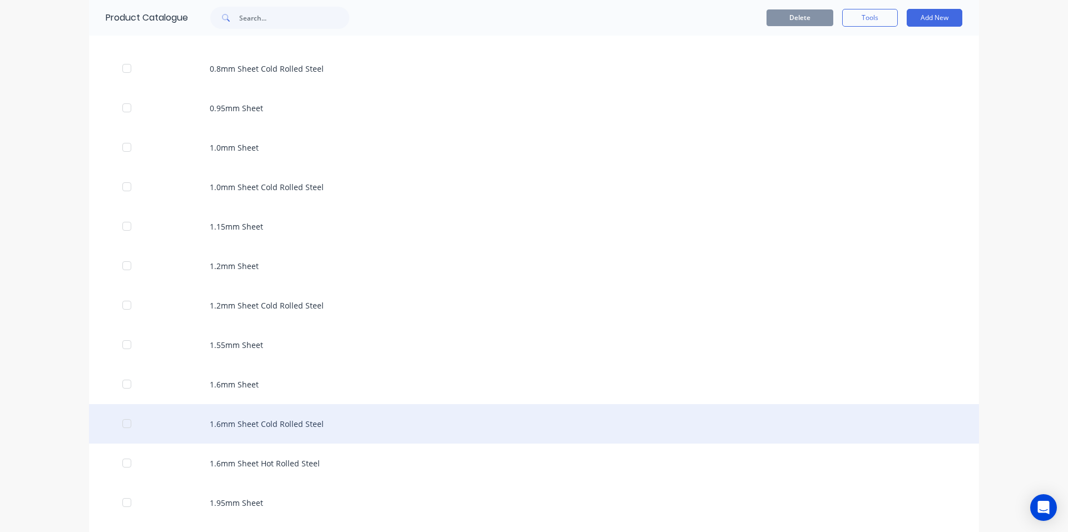
scroll to position [752, 0]
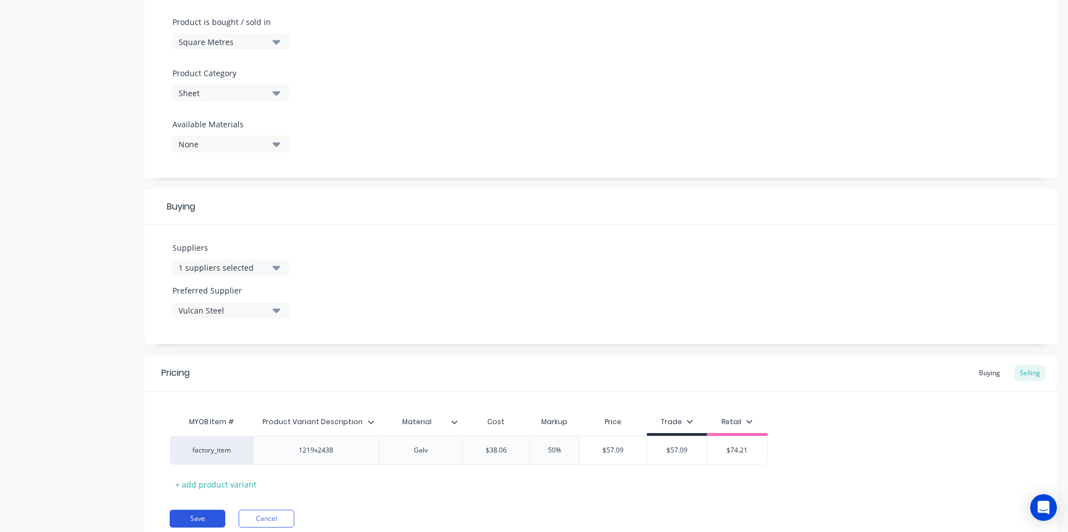
scroll to position [376, 0]
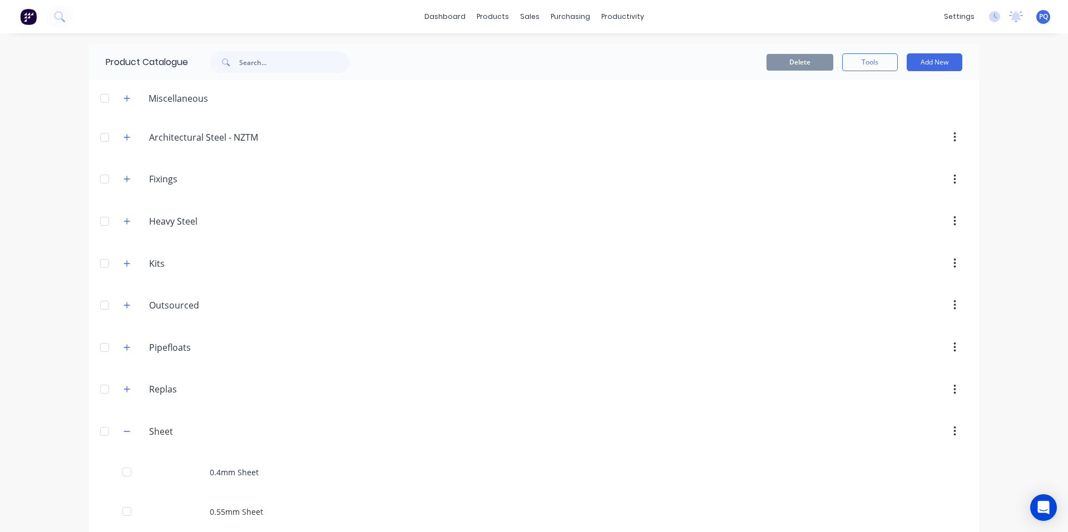
scroll to position [720, 0]
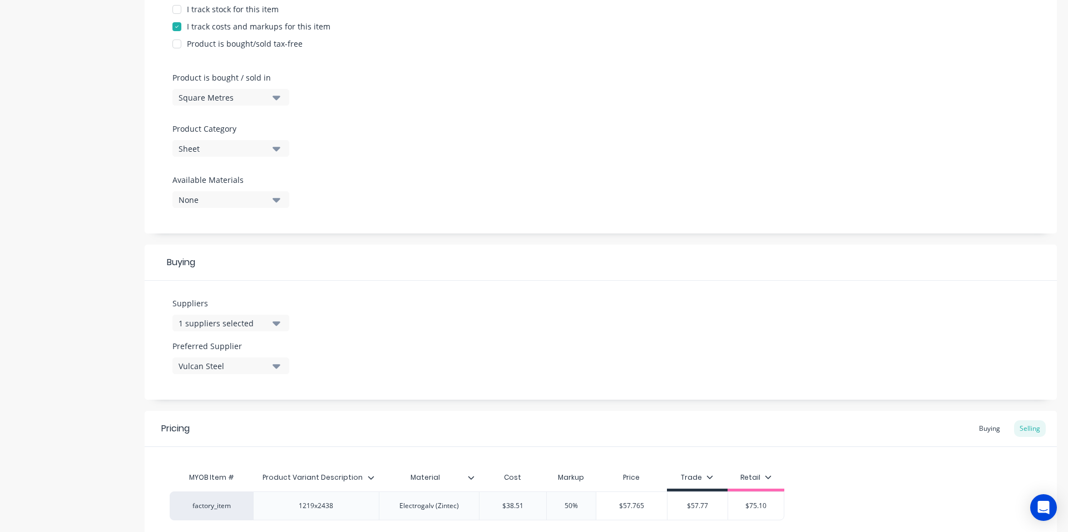
scroll to position [334, 0]
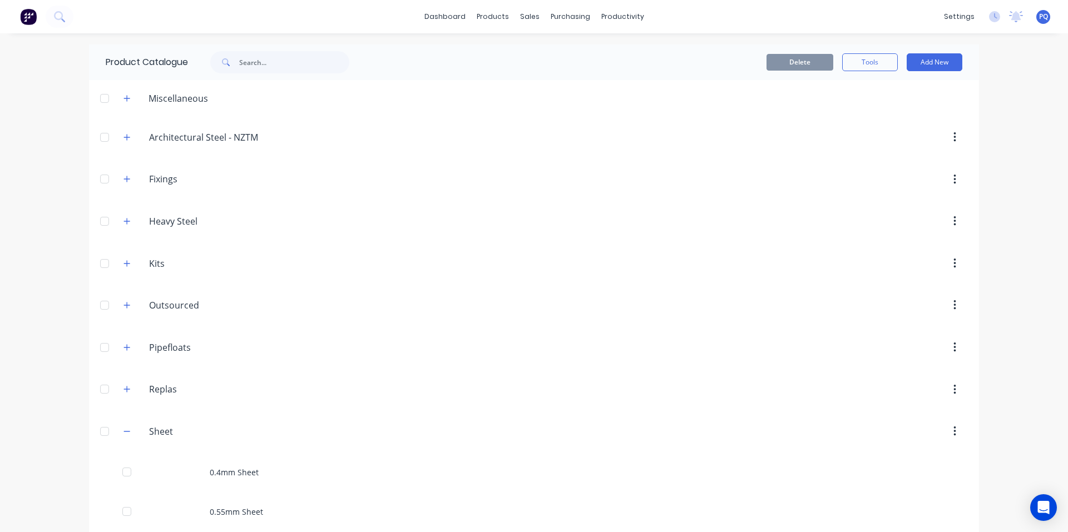
scroll to position [759, 0]
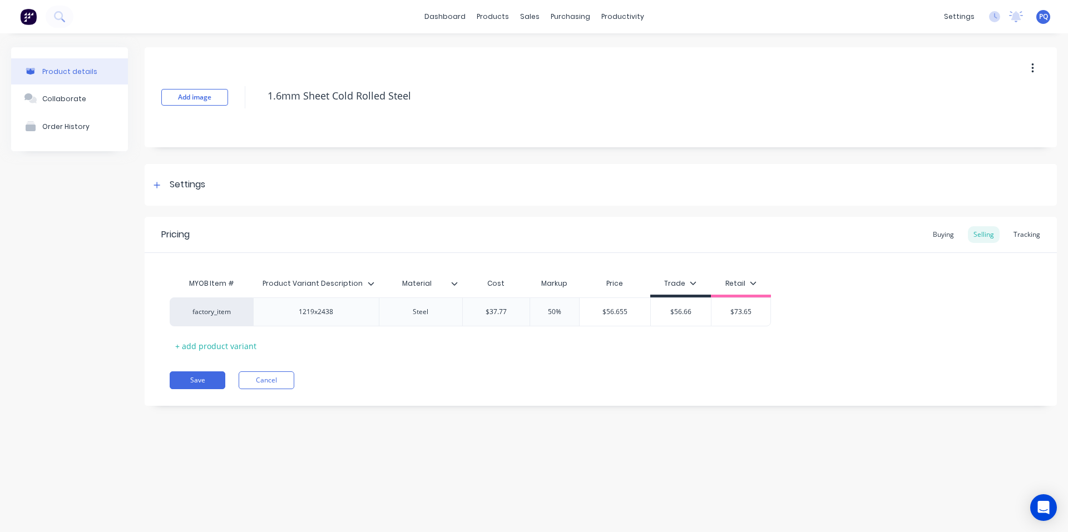
drag, startPoint x: 160, startPoint y: 175, endPoint x: 178, endPoint y: 220, distance: 48.9
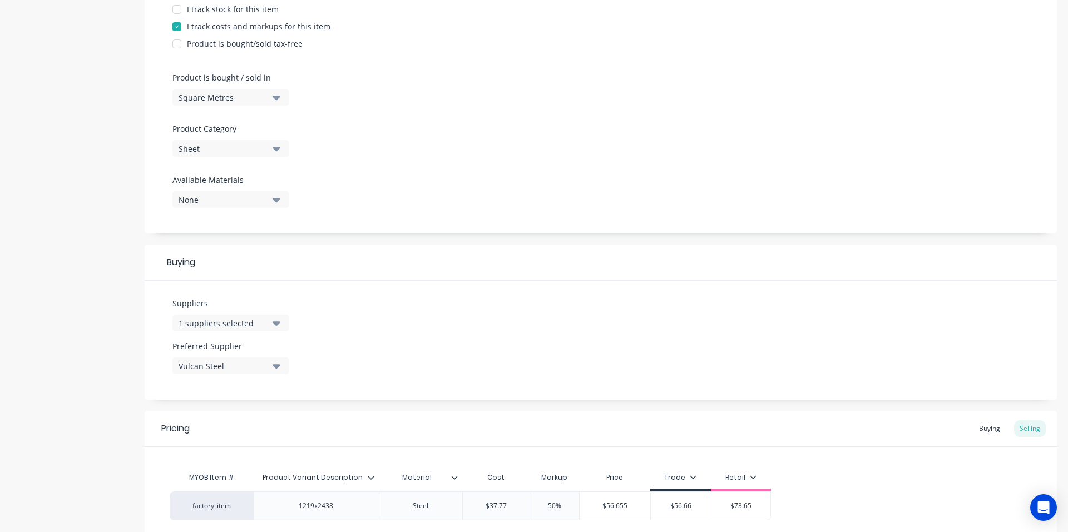
scroll to position [376, 0]
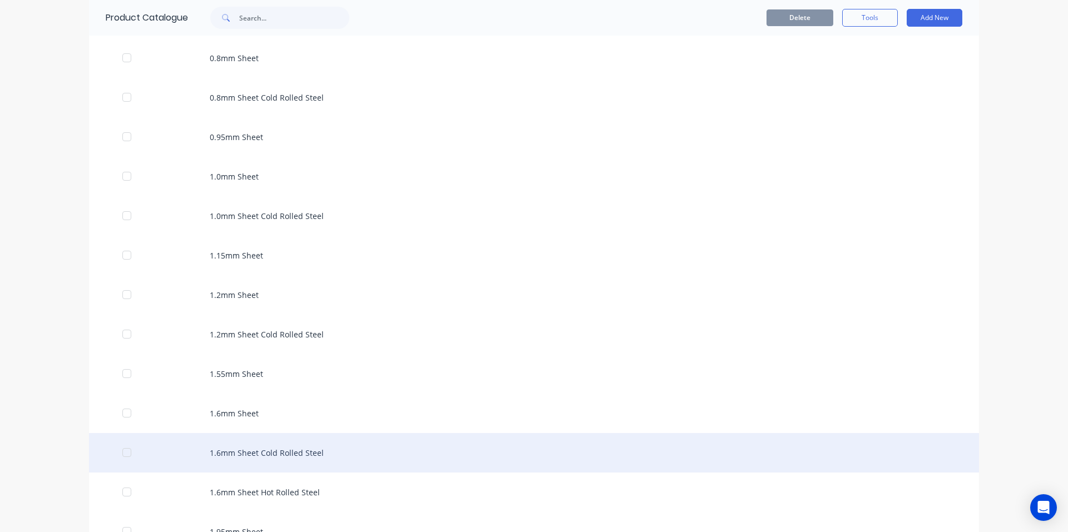
scroll to position [778, 0]
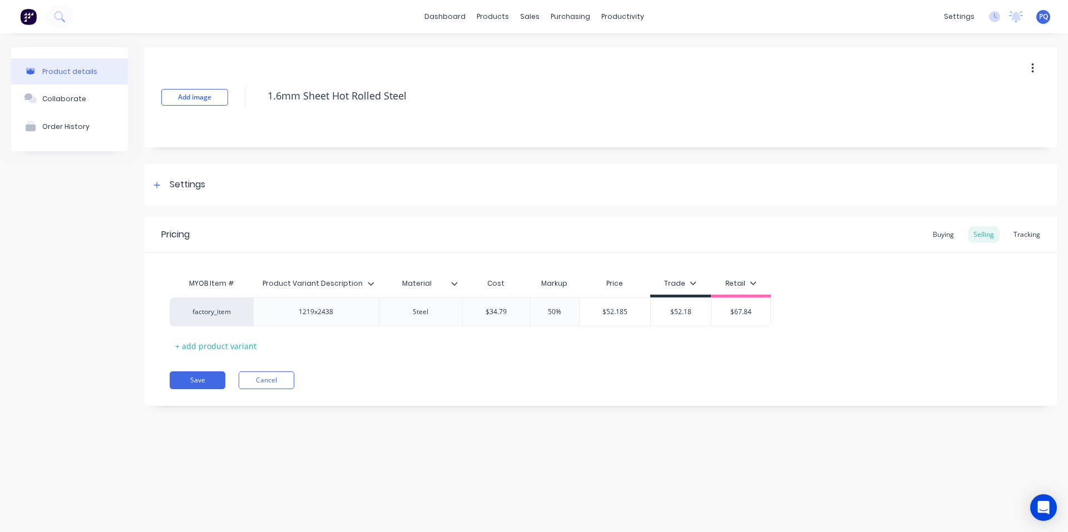
drag, startPoint x: 177, startPoint y: 182, endPoint x: 193, endPoint y: 255, distance: 74.5
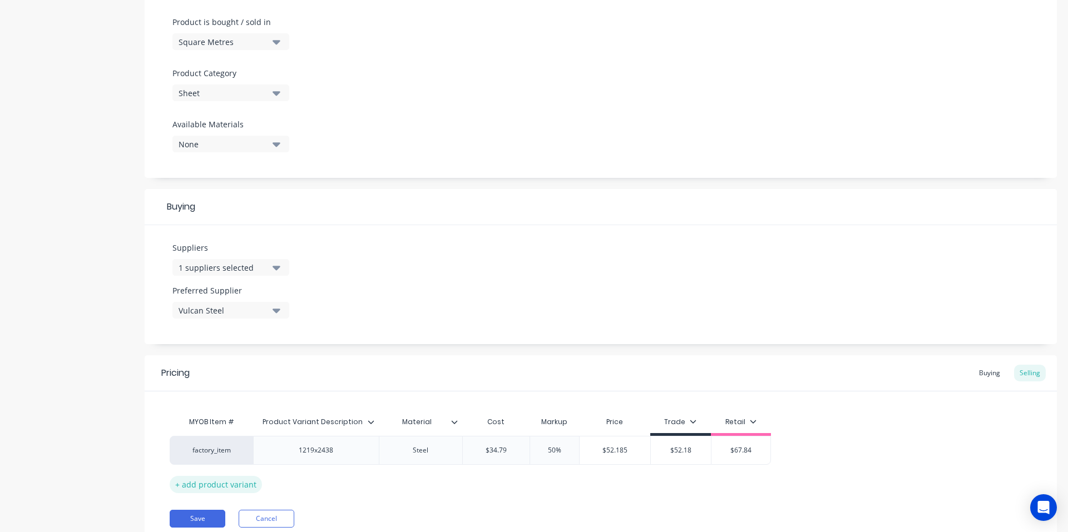
scroll to position [376, 0]
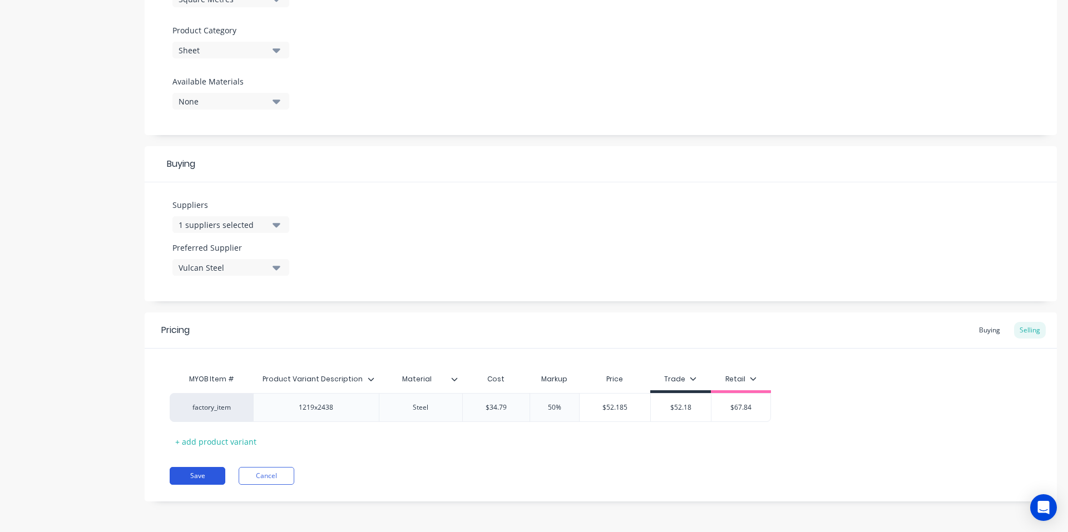
drag, startPoint x: 195, startPoint y: 478, endPoint x: 217, endPoint y: 468, distance: 23.7
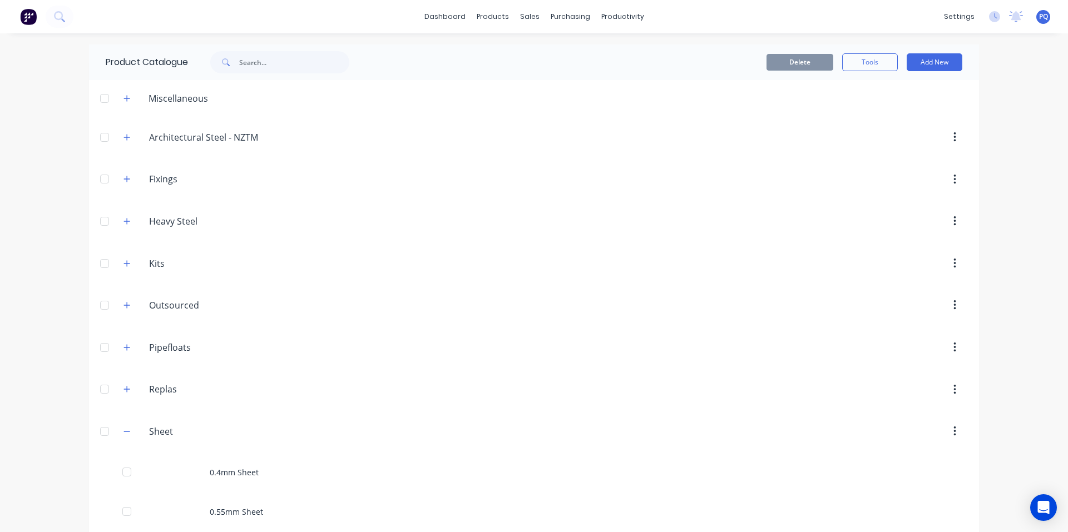
scroll to position [838, 0]
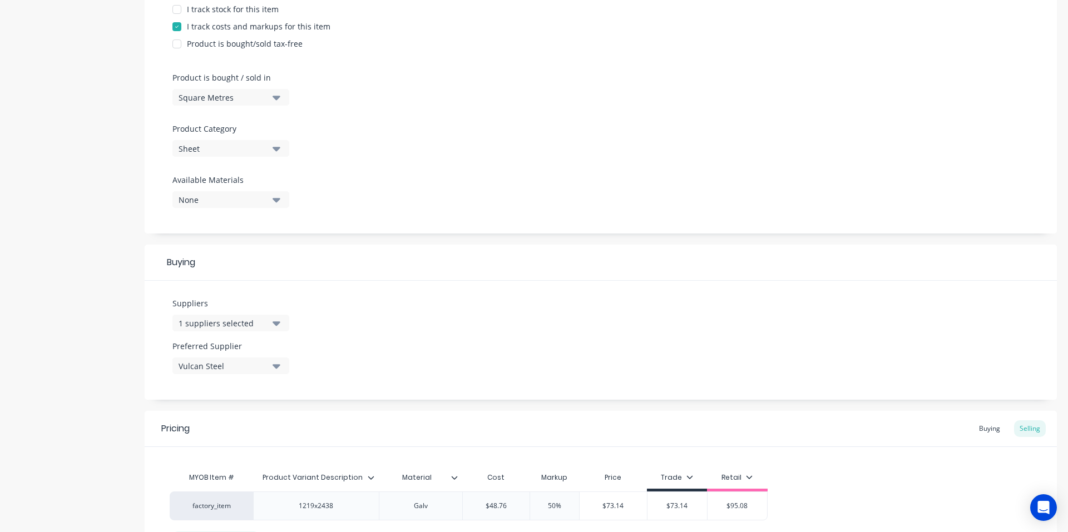
scroll to position [334, 0]
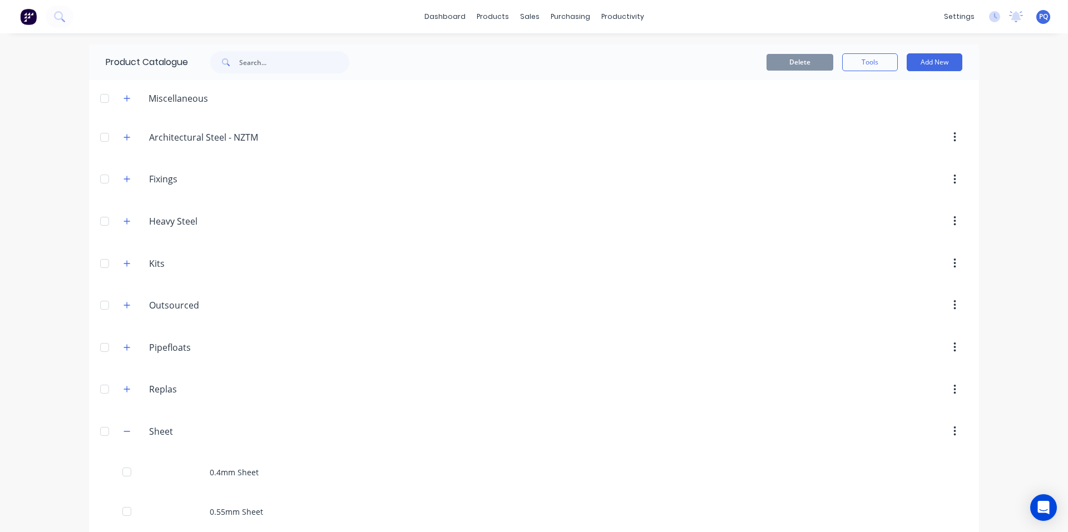
scroll to position [877, 0]
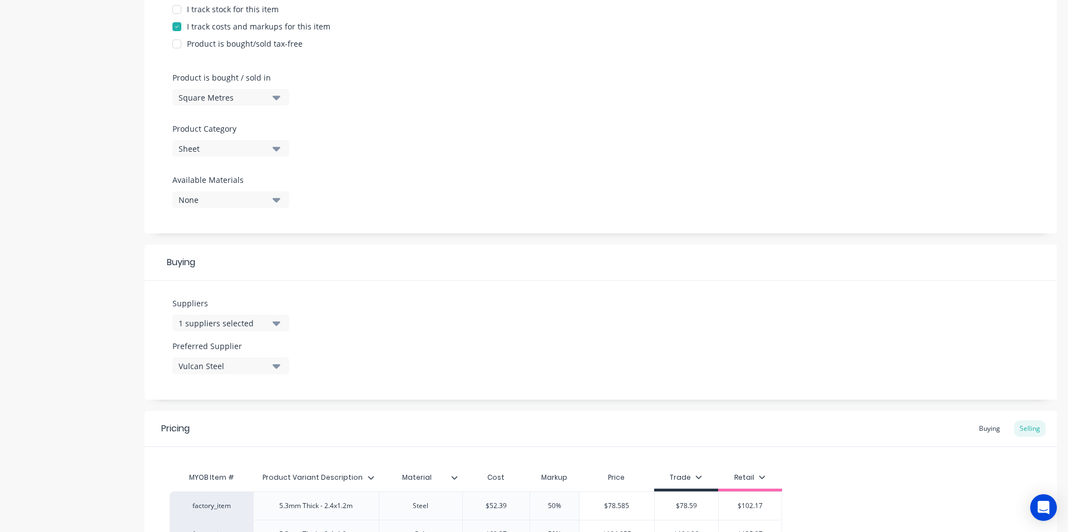
scroll to position [462, 0]
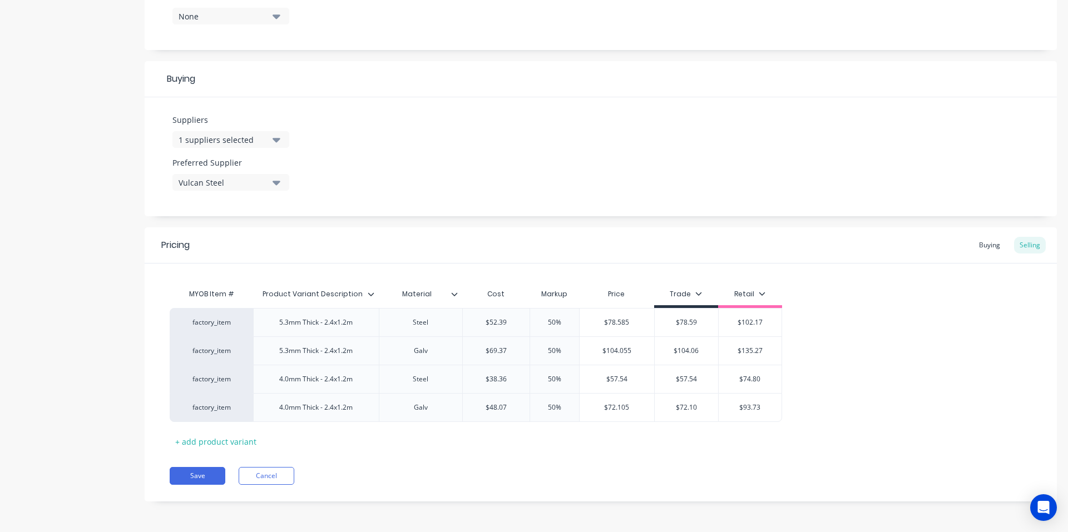
drag, startPoint x: 211, startPoint y: 469, endPoint x: 239, endPoint y: 462, distance: 28.9
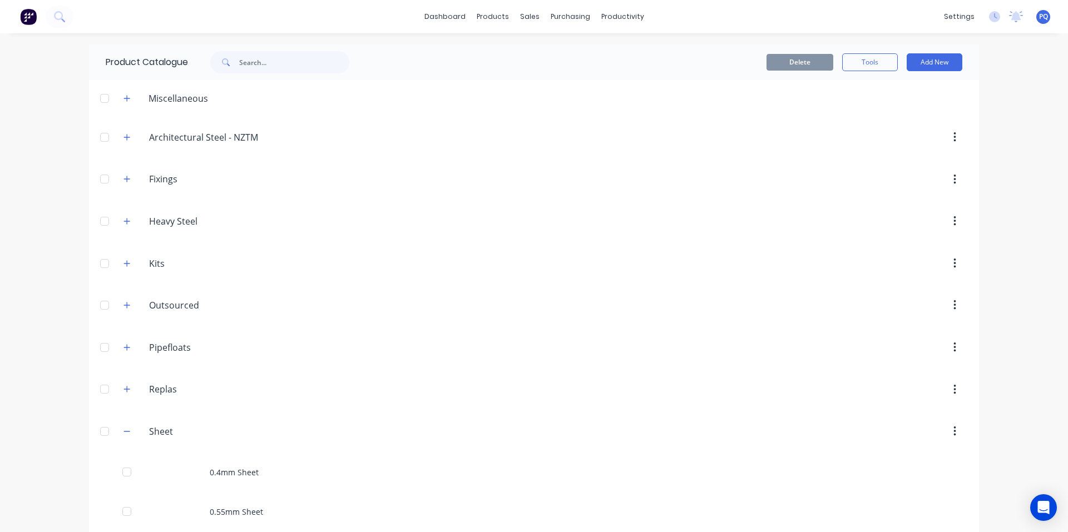
scroll to position [917, 0]
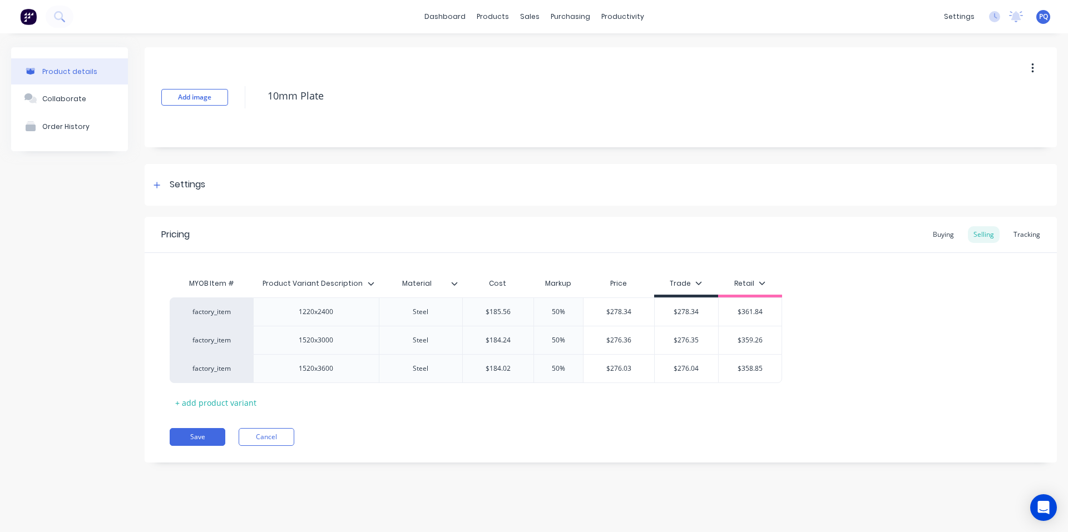
drag, startPoint x: 187, startPoint y: 178, endPoint x: 192, endPoint y: 241, distance: 63.6
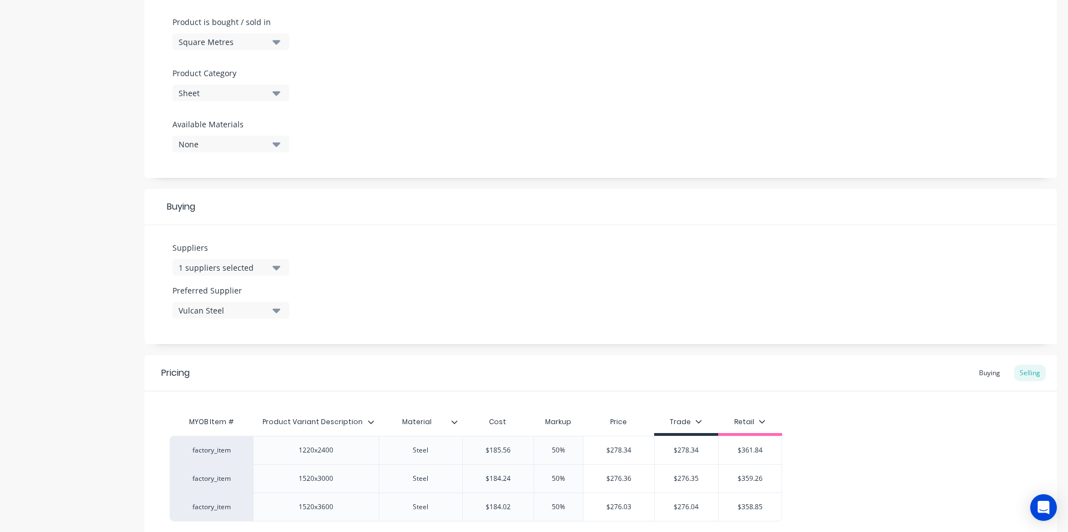
scroll to position [433, 0]
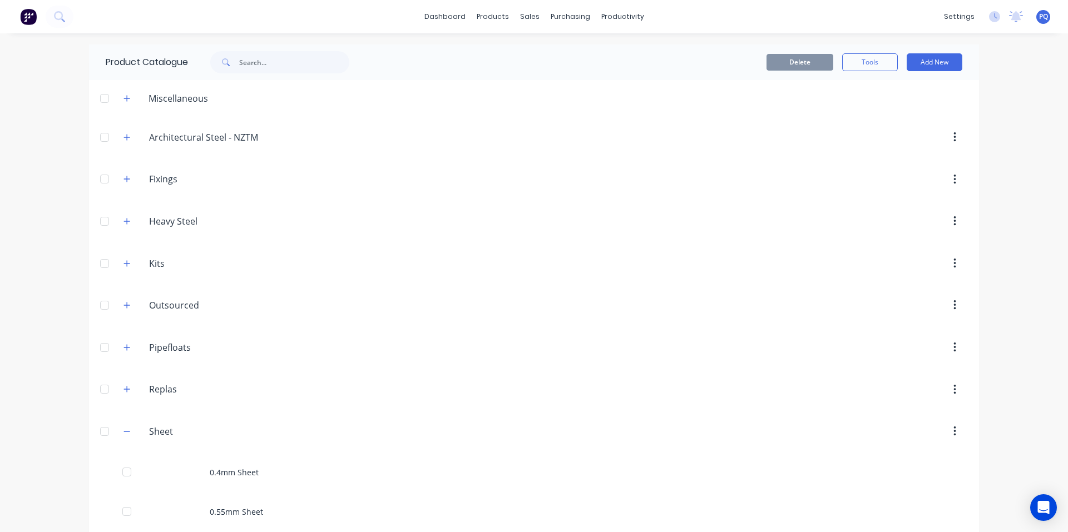
scroll to position [956, 0]
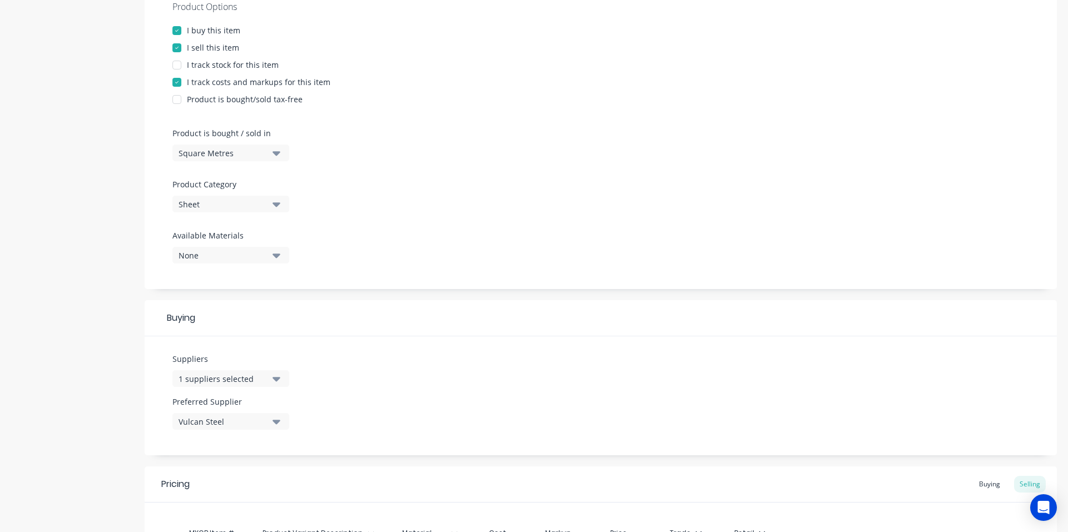
scroll to position [334, 0]
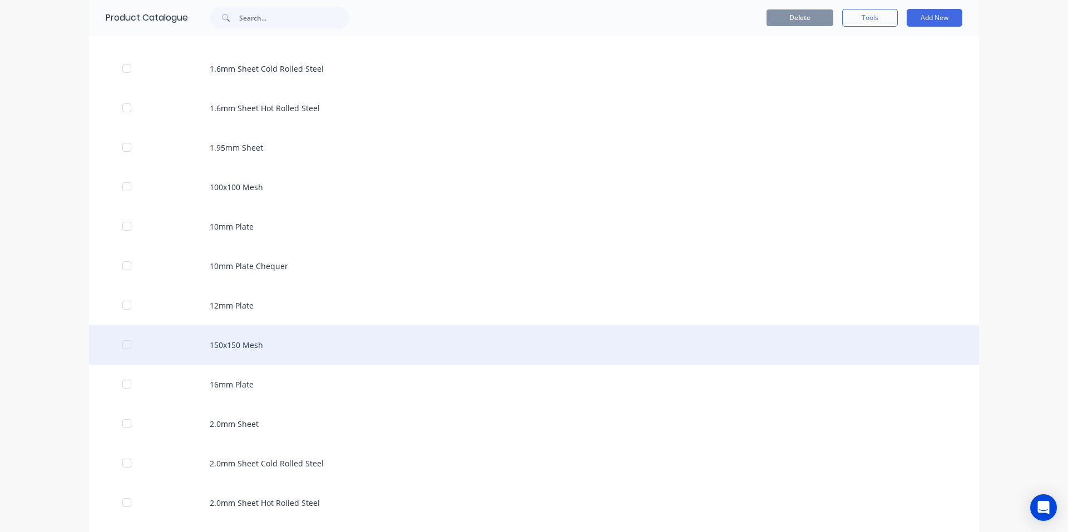
scroll to position [1163, 0]
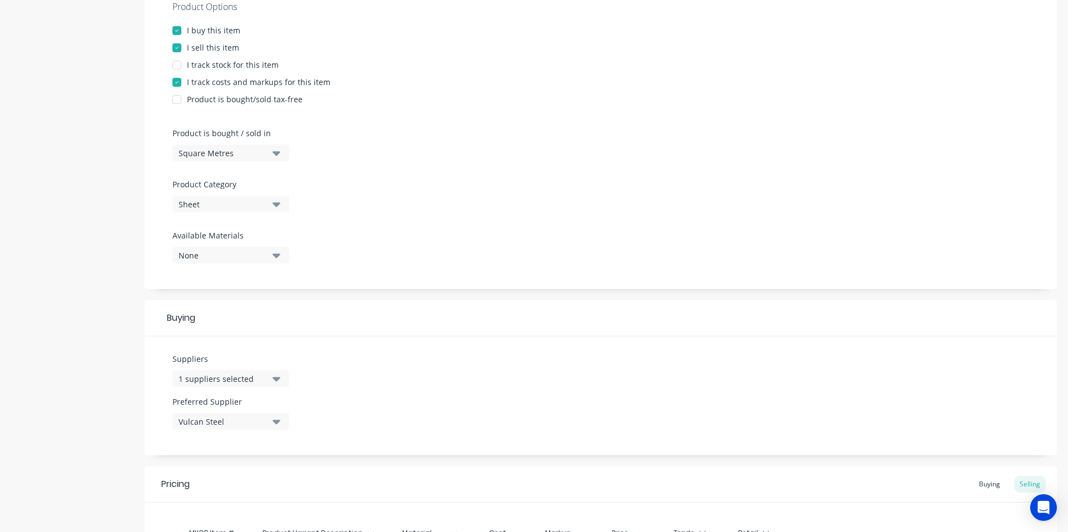
scroll to position [433, 0]
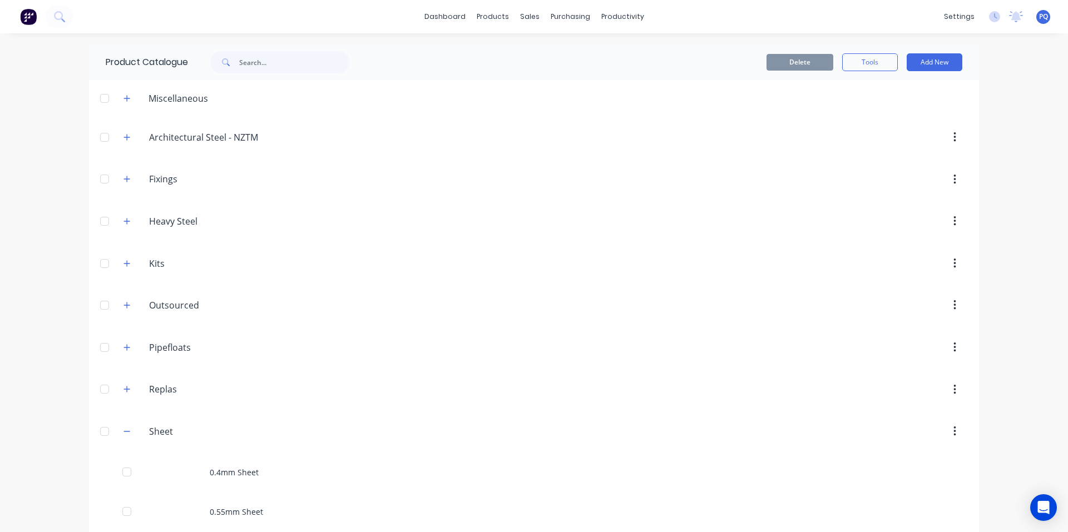
scroll to position [1035, 0]
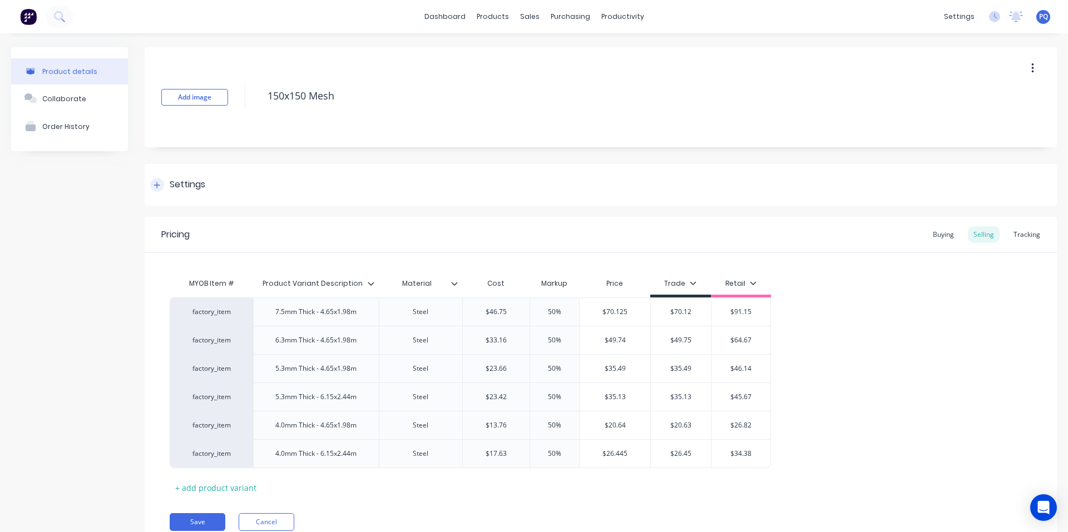
drag, startPoint x: 170, startPoint y: 183, endPoint x: 170, endPoint y: 191, distance: 7.8
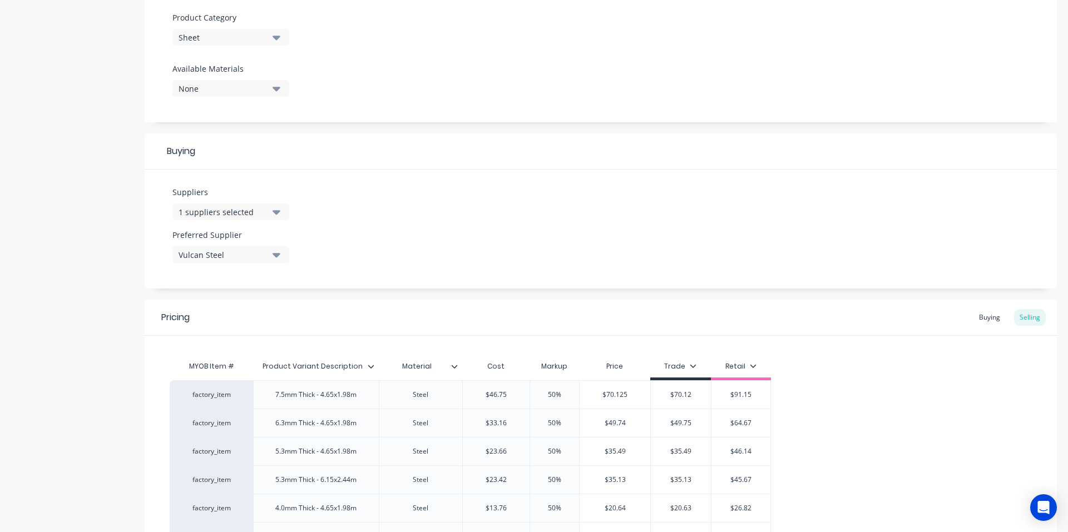
scroll to position [518, 0]
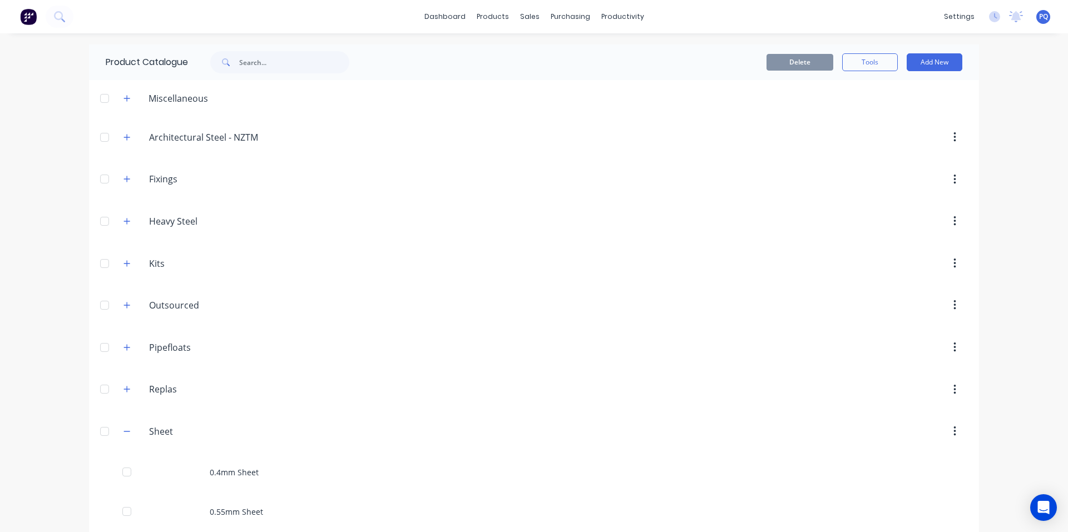
scroll to position [1075, 0]
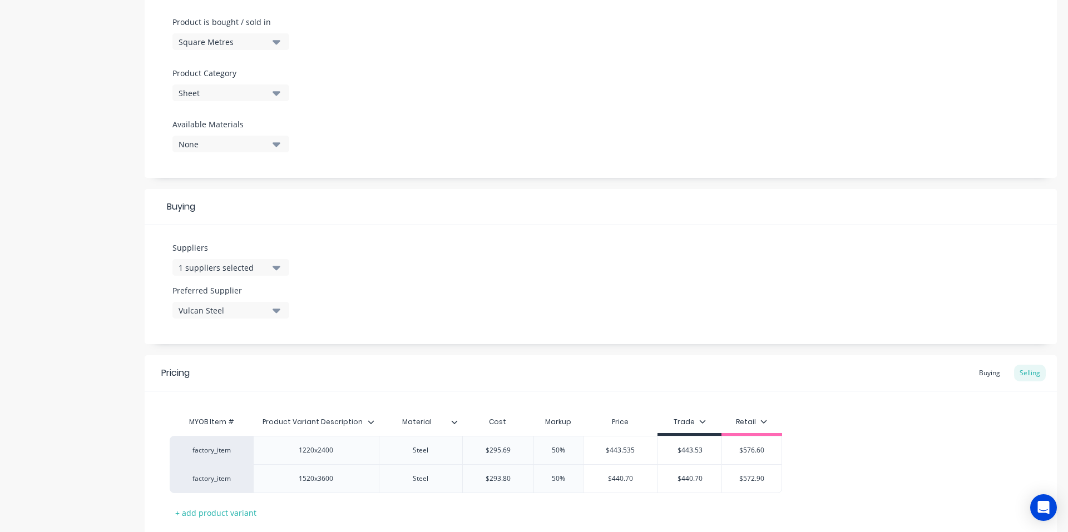
scroll to position [389, 0]
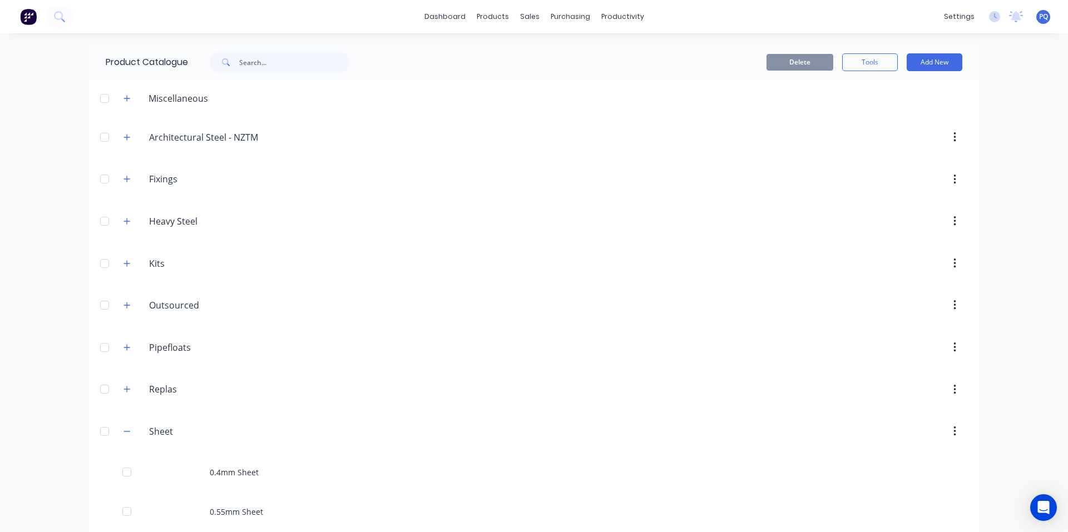
scroll to position [1114, 0]
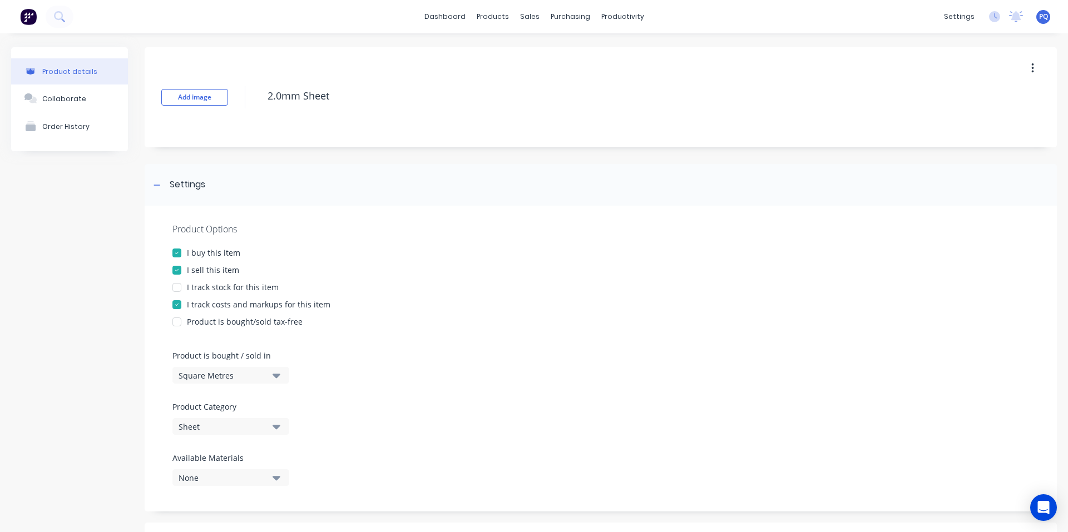
scroll to position [376, 0]
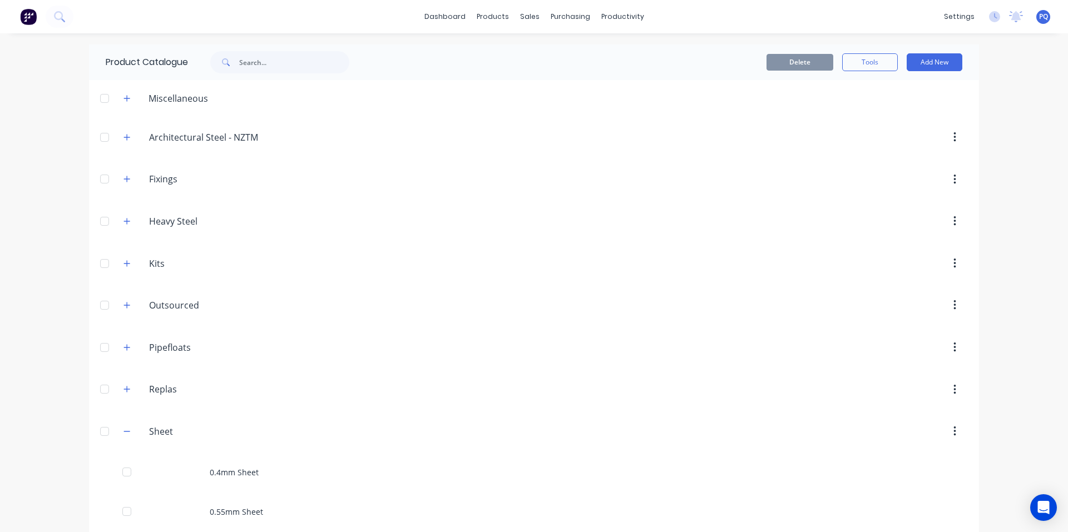
scroll to position [1154, 0]
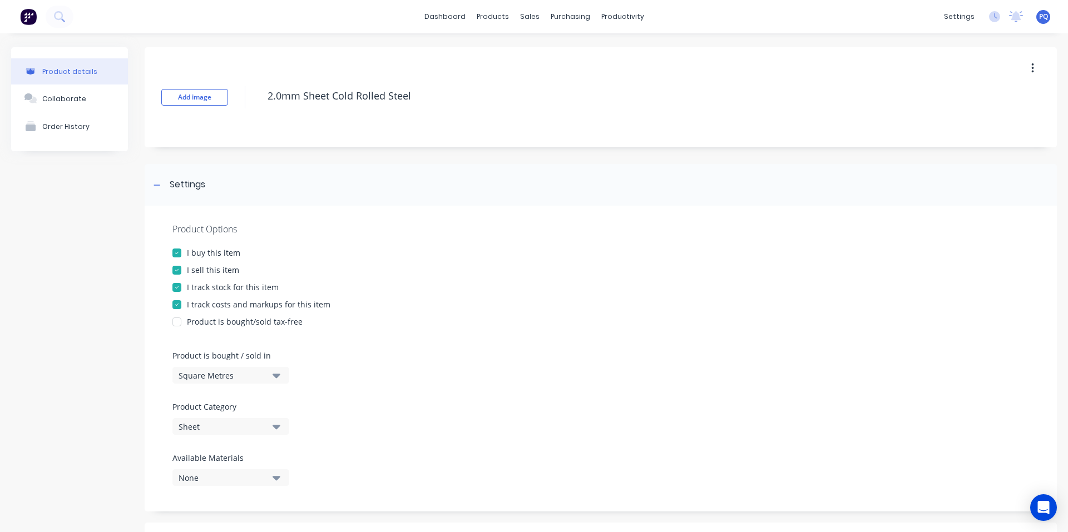
drag, startPoint x: 207, startPoint y: 289, endPoint x: 217, endPoint y: 288, distance: 10.0
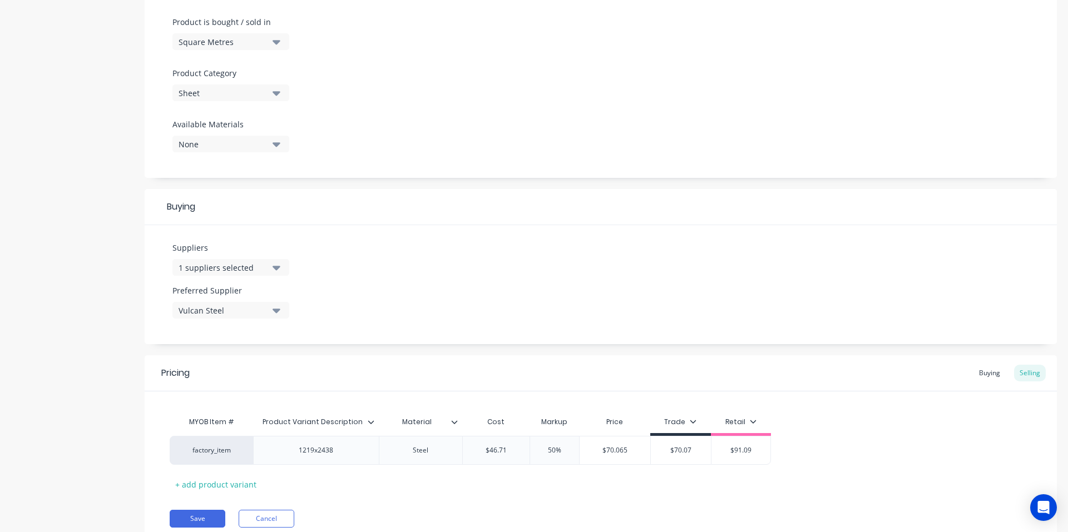
scroll to position [376, 0]
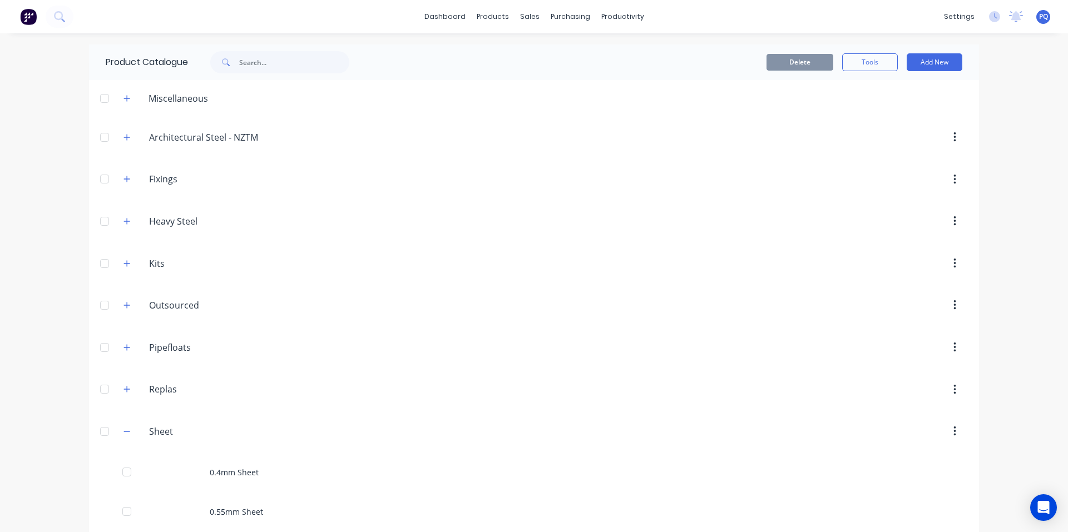
scroll to position [1154, 0]
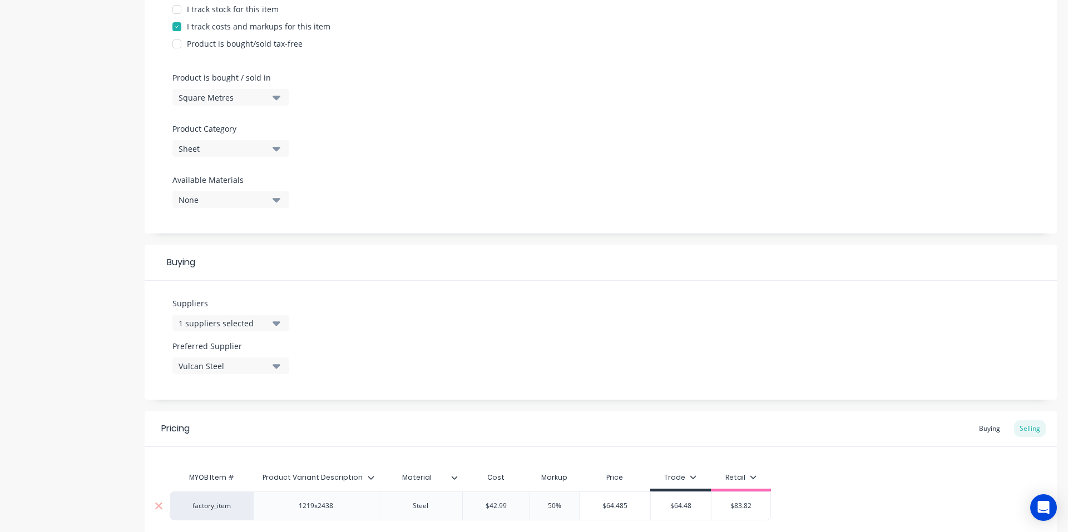
scroll to position [376, 0]
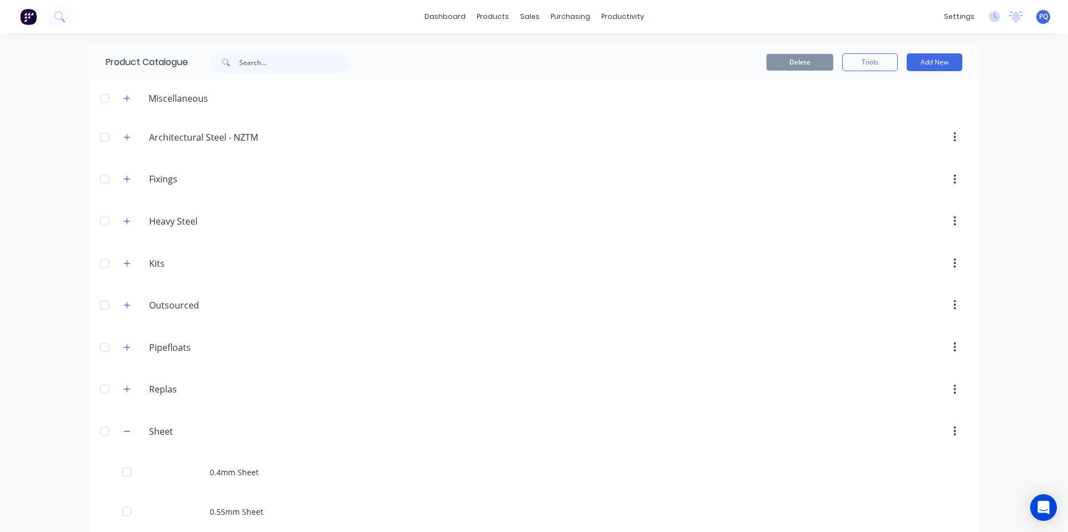
scroll to position [1154, 0]
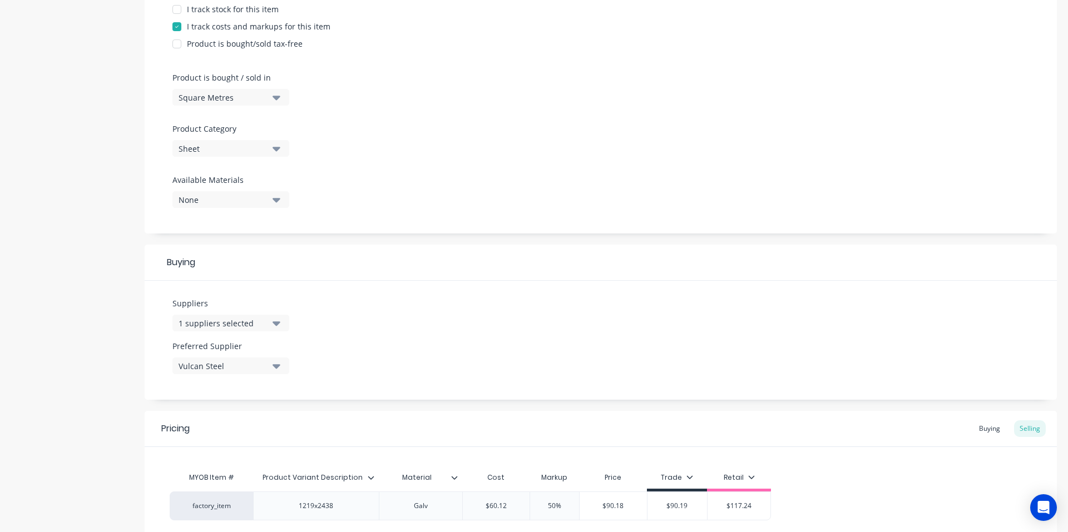
scroll to position [376, 0]
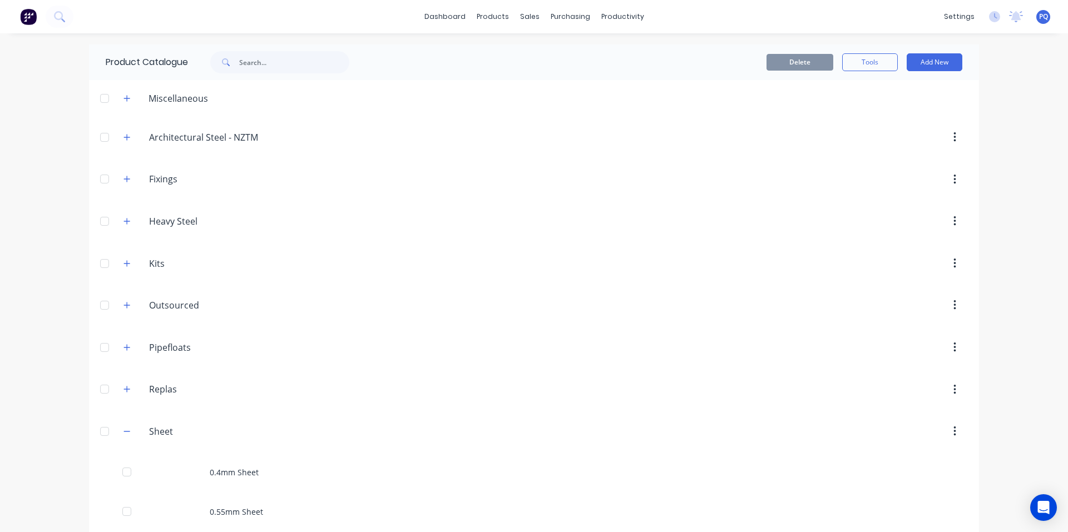
scroll to position [1272, 0]
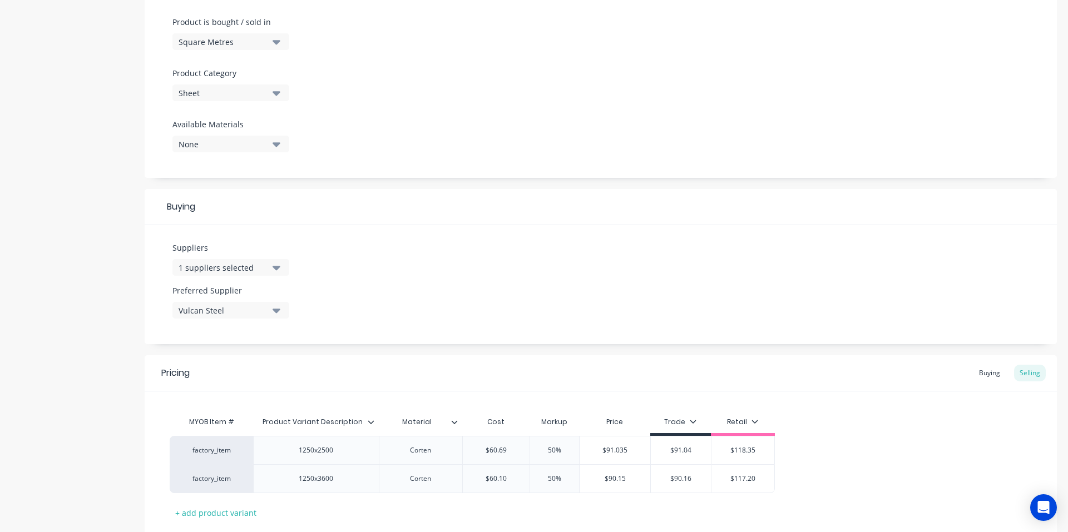
scroll to position [405, 0]
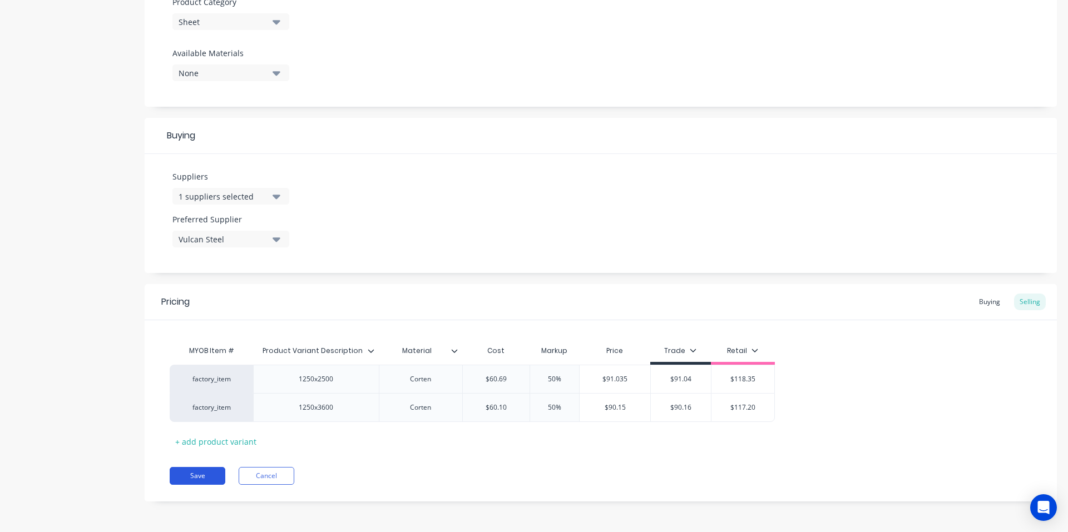
drag, startPoint x: 209, startPoint y: 479, endPoint x: 223, endPoint y: 469, distance: 17.1
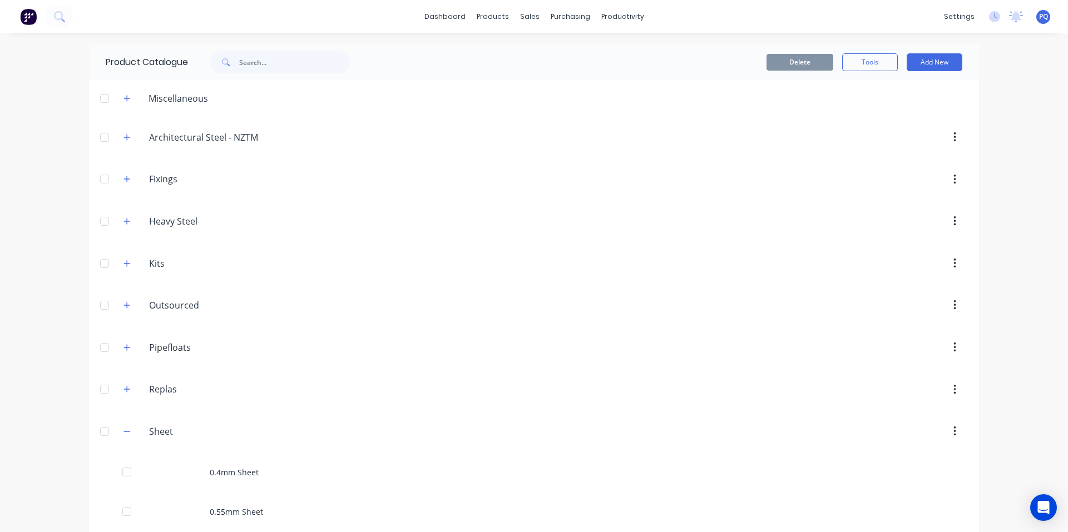
scroll to position [1312, 0]
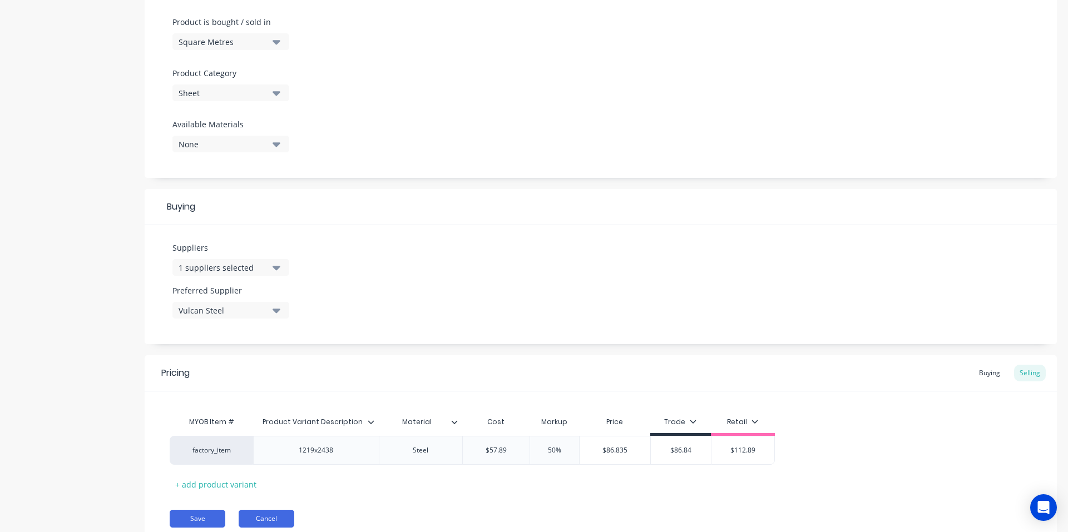
scroll to position [376, 0]
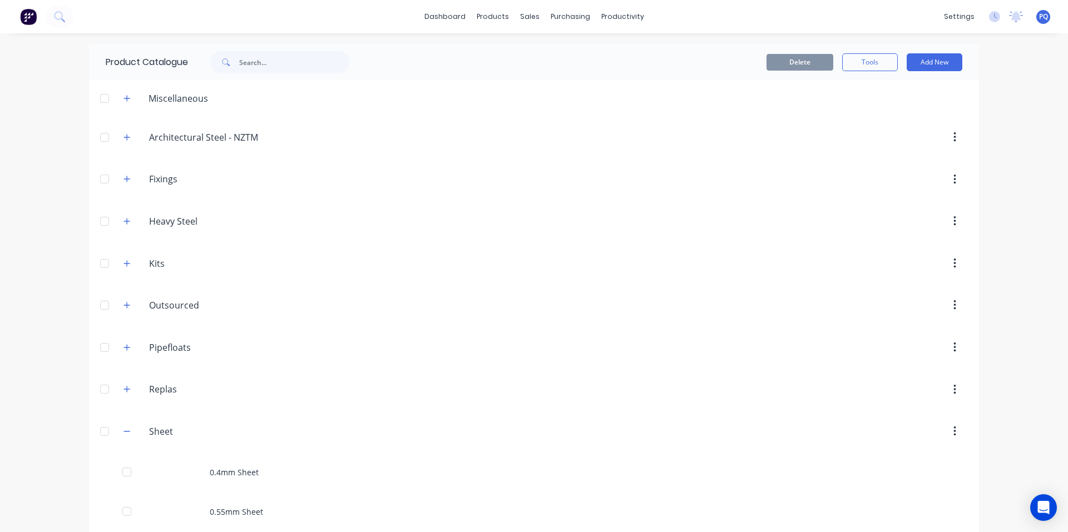
scroll to position [1312, 0]
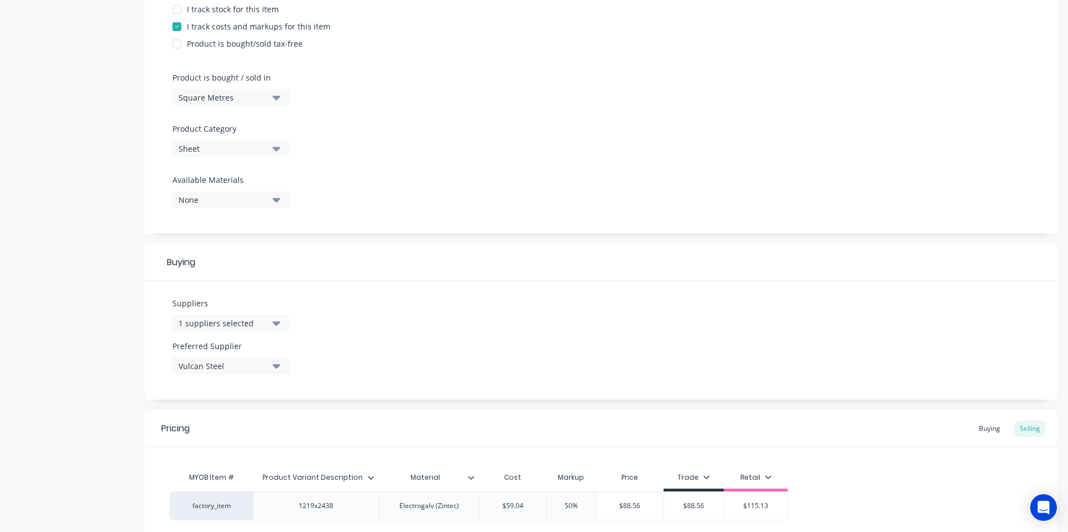
scroll to position [376, 0]
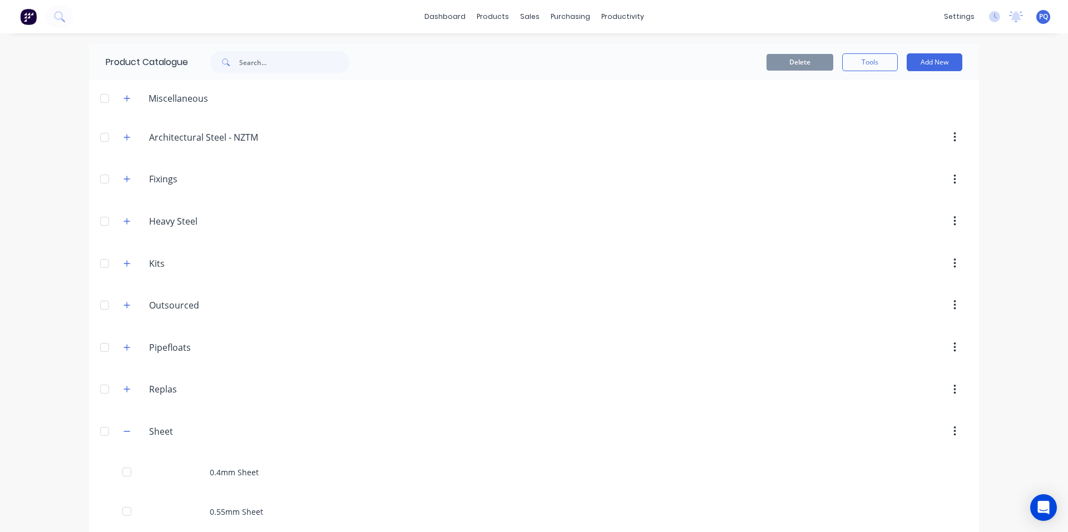
scroll to position [1351, 0]
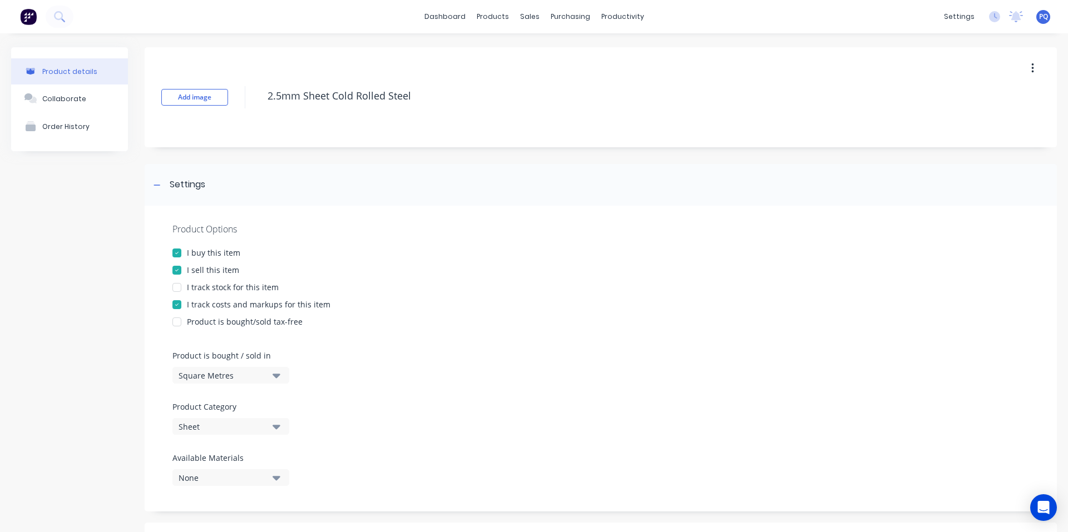
scroll to position [376, 0]
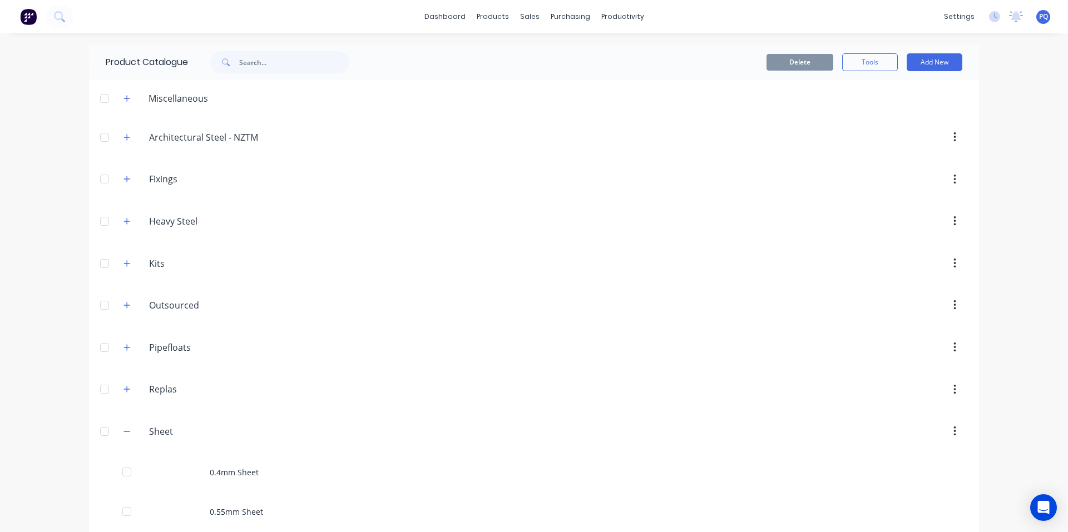
scroll to position [1351, 0]
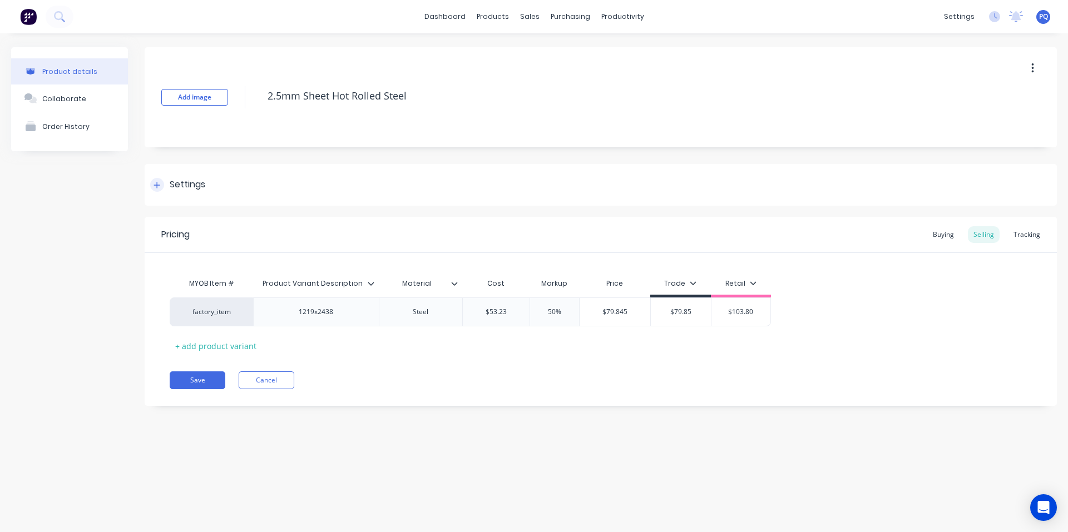
drag, startPoint x: 185, startPoint y: 178, endPoint x: 185, endPoint y: 185, distance: 6.7
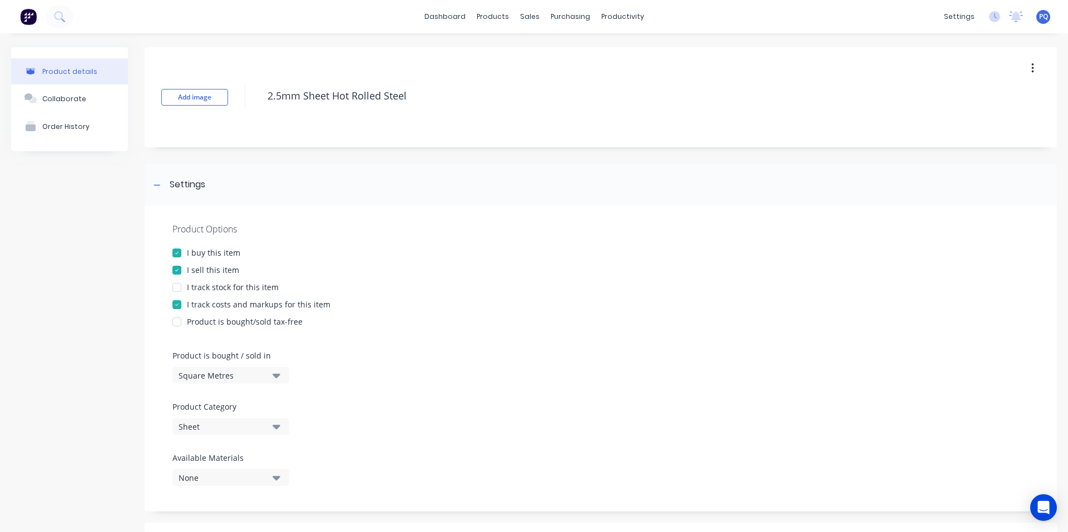
scroll to position [376, 0]
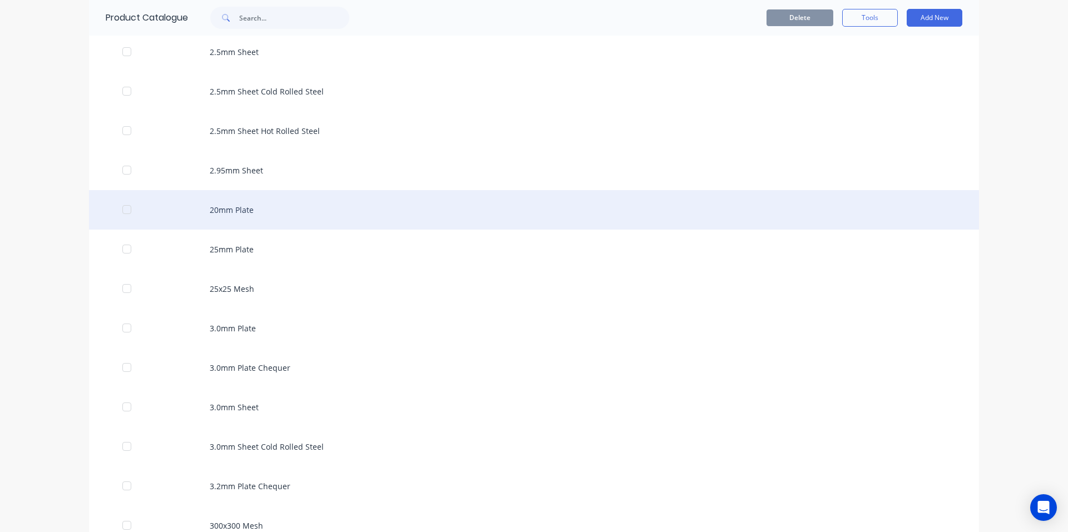
scroll to position [1510, 0]
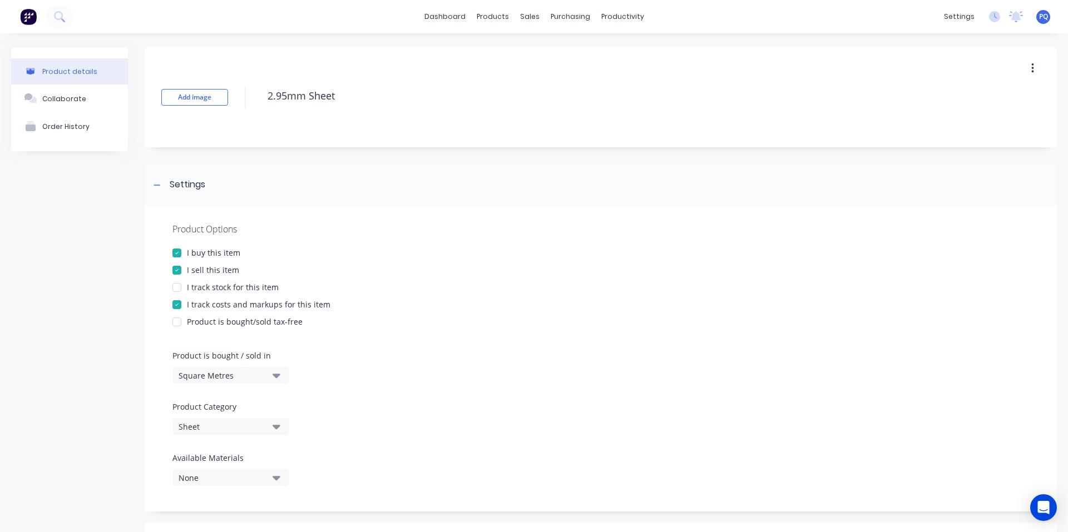
scroll to position [376, 0]
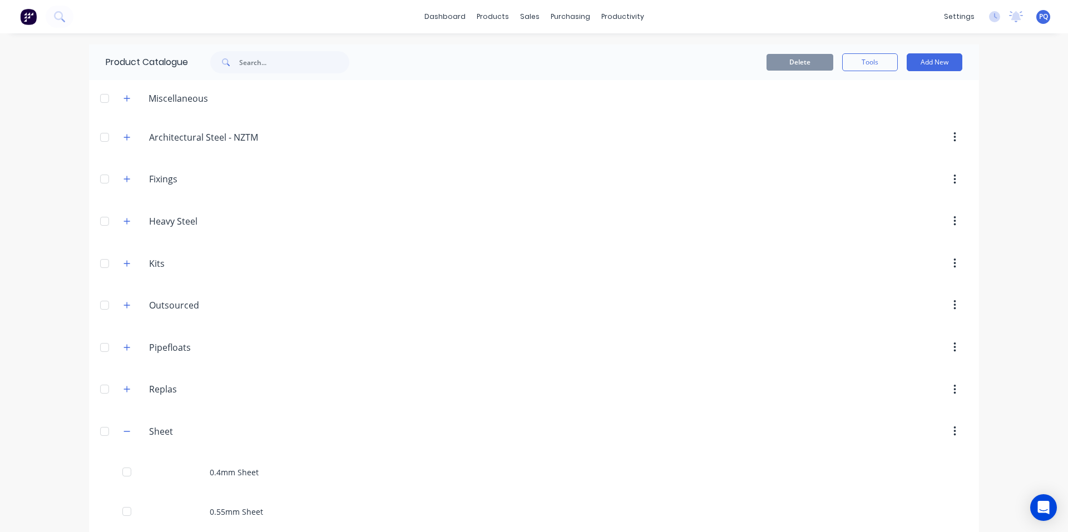
scroll to position [1470, 0]
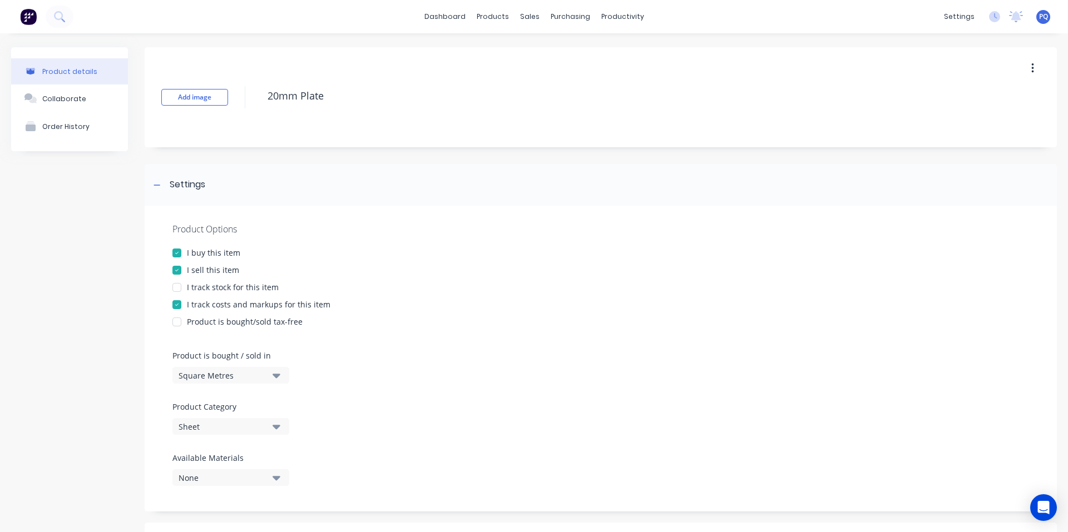
scroll to position [433, 0]
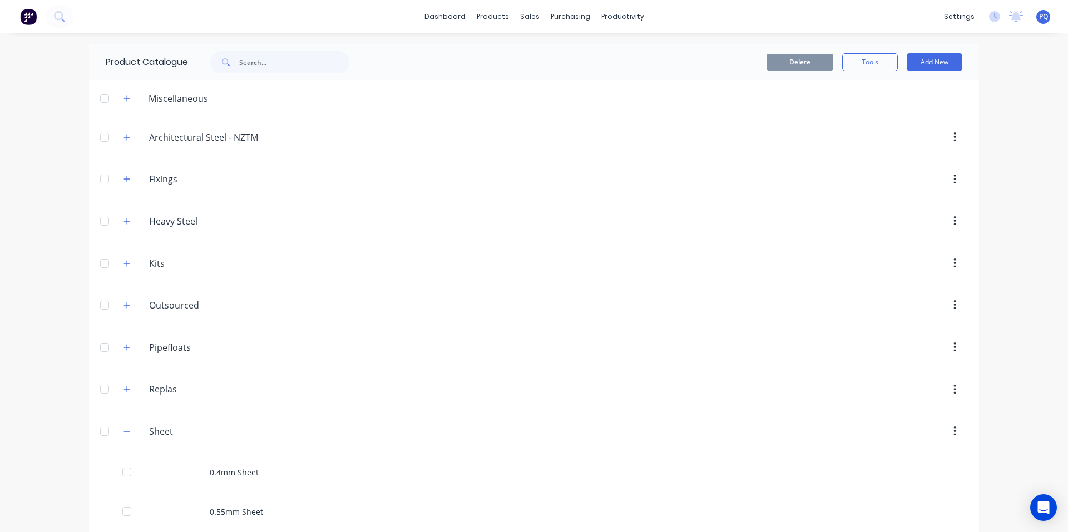
scroll to position [1509, 0]
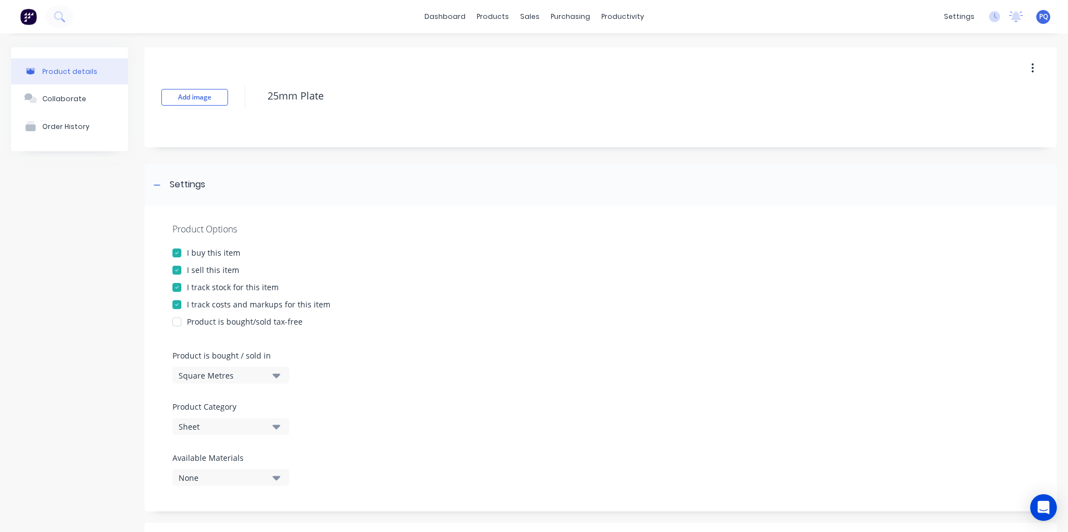
drag, startPoint x: 216, startPoint y: 289, endPoint x: 251, endPoint y: 222, distance: 75.4
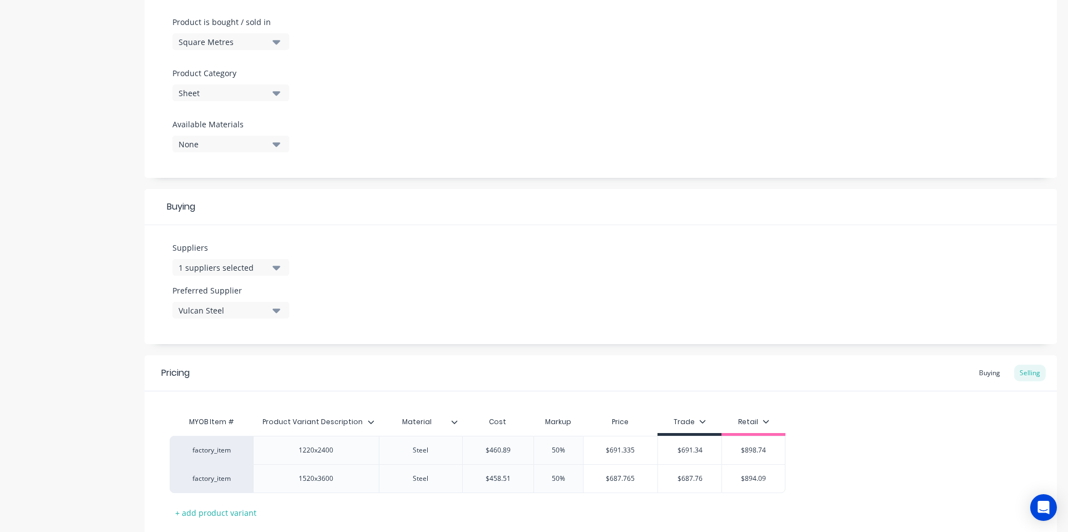
scroll to position [405, 0]
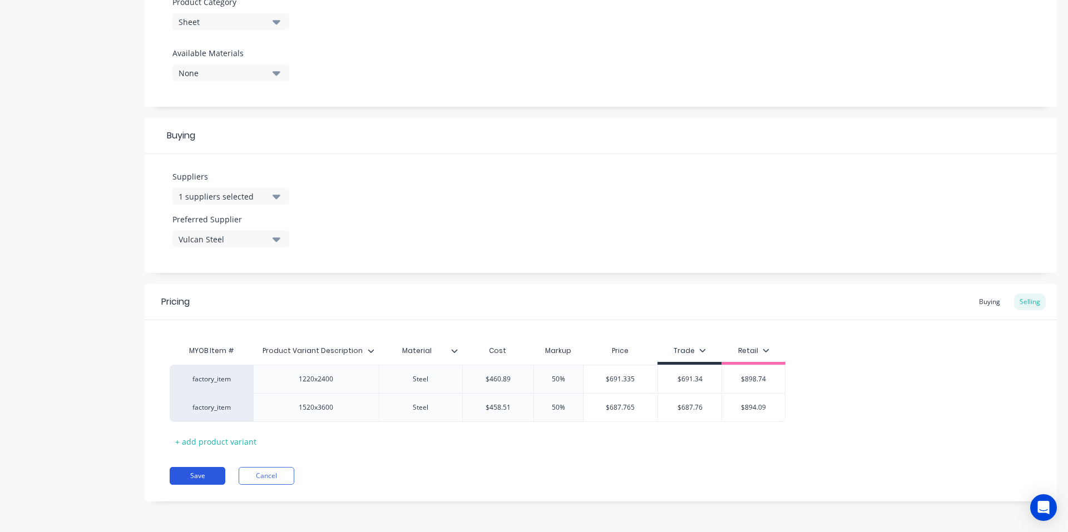
drag, startPoint x: 215, startPoint y: 476, endPoint x: 414, endPoint y: 270, distance: 286.3
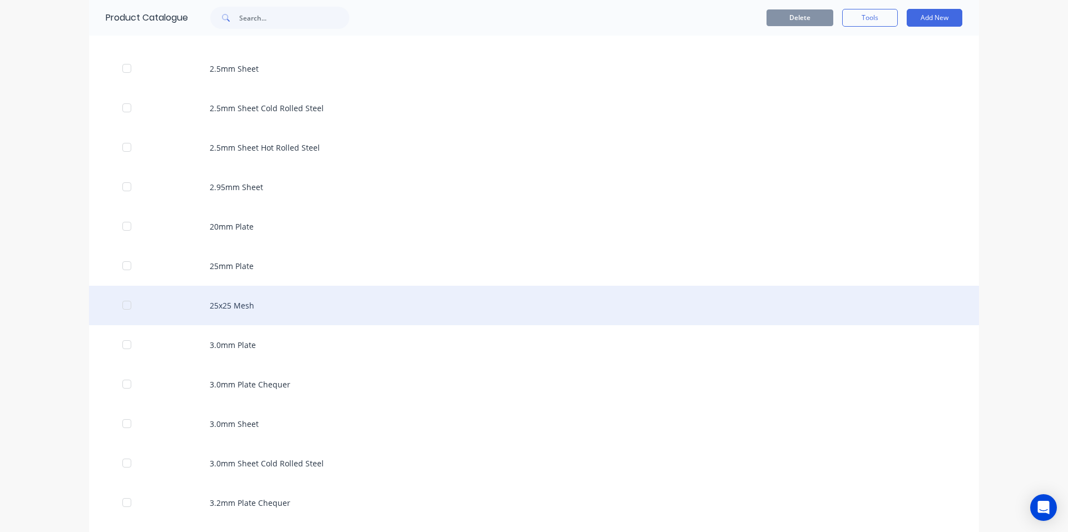
scroll to position [1604, 0]
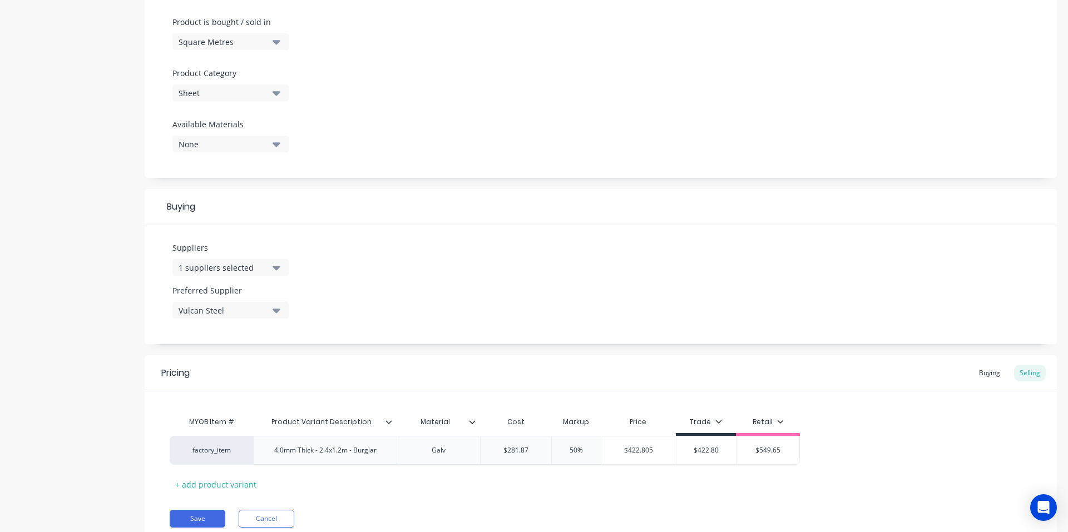
scroll to position [376, 0]
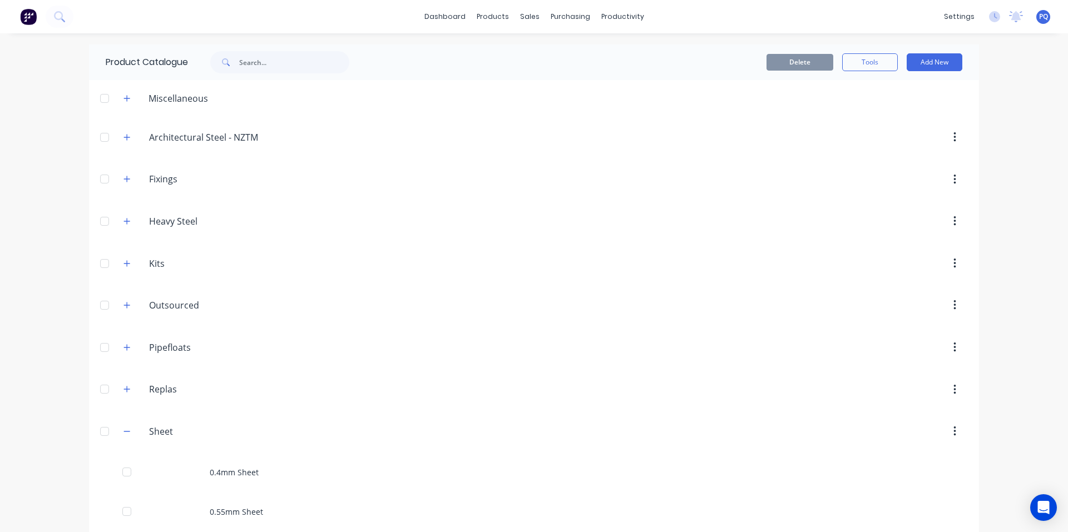
scroll to position [1588, 0]
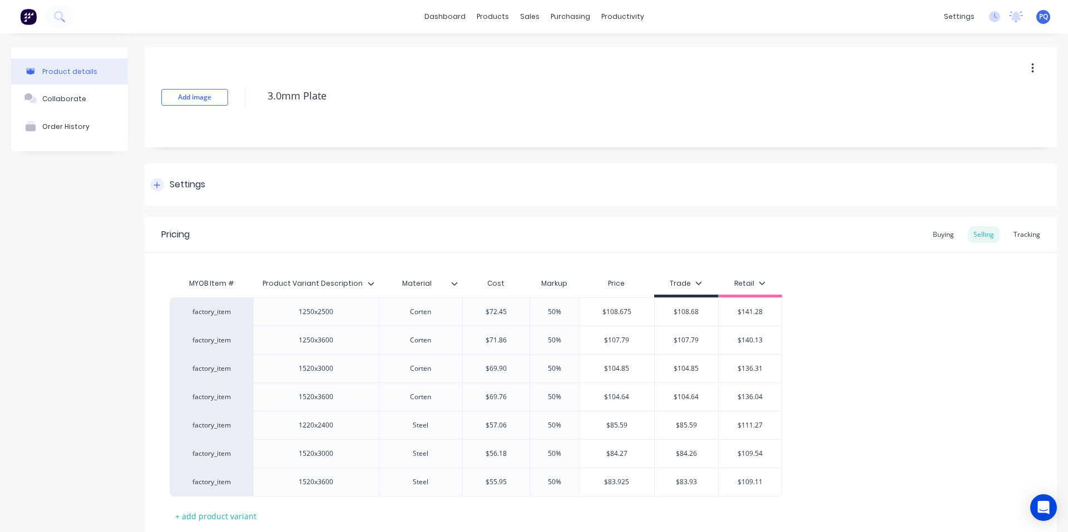
drag, startPoint x: 166, startPoint y: 181, endPoint x: 172, endPoint y: 192, distance: 12.2
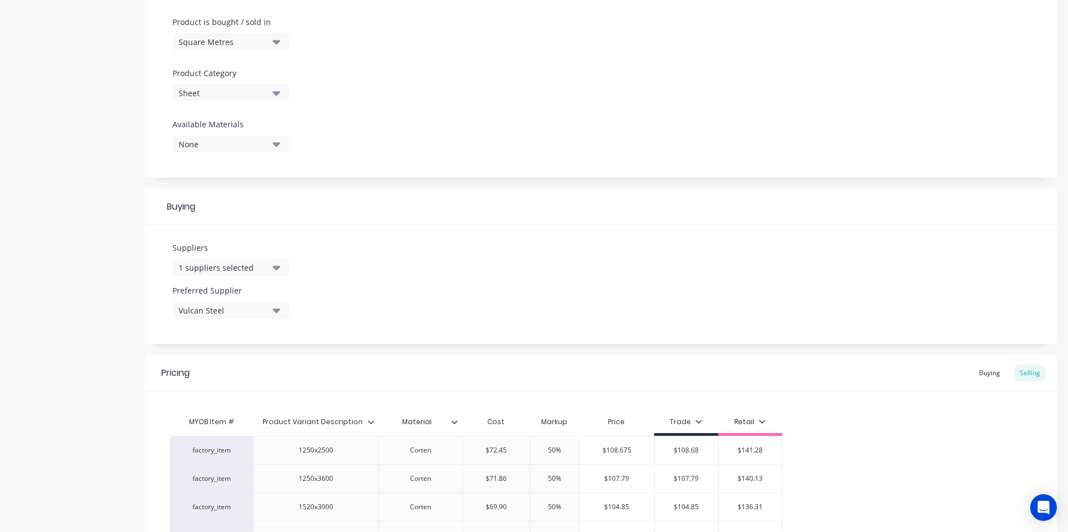
scroll to position [547, 0]
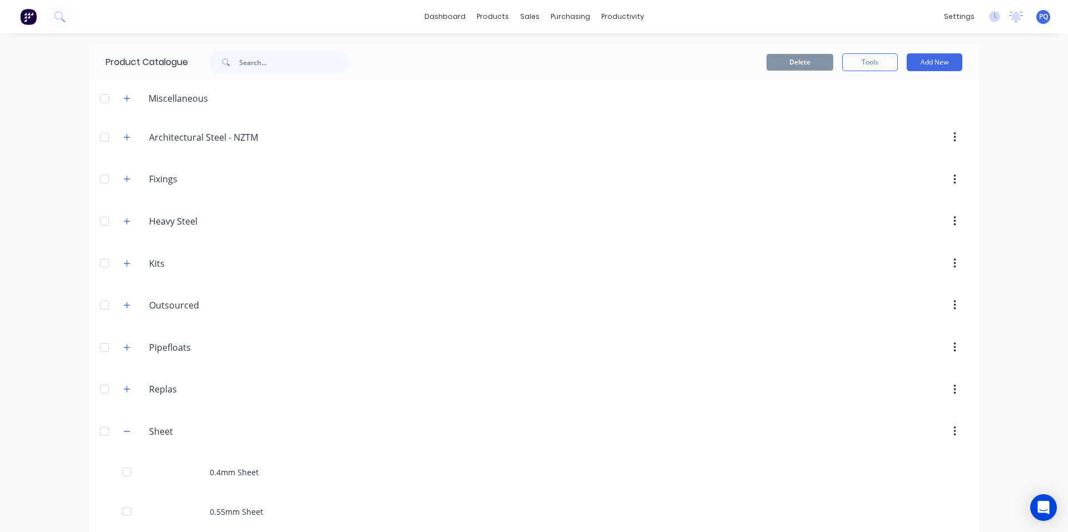
scroll to position [1628, 0]
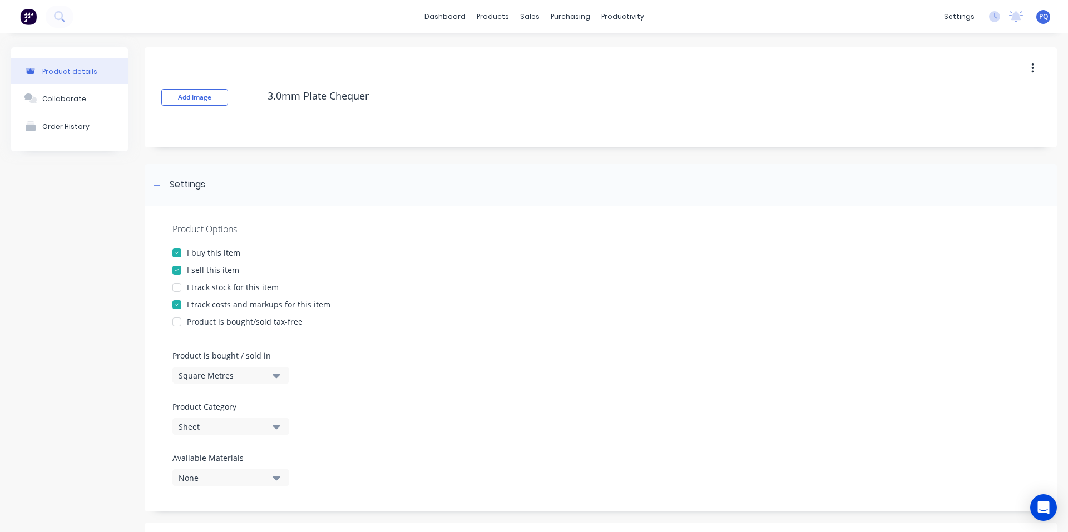
scroll to position [376, 0]
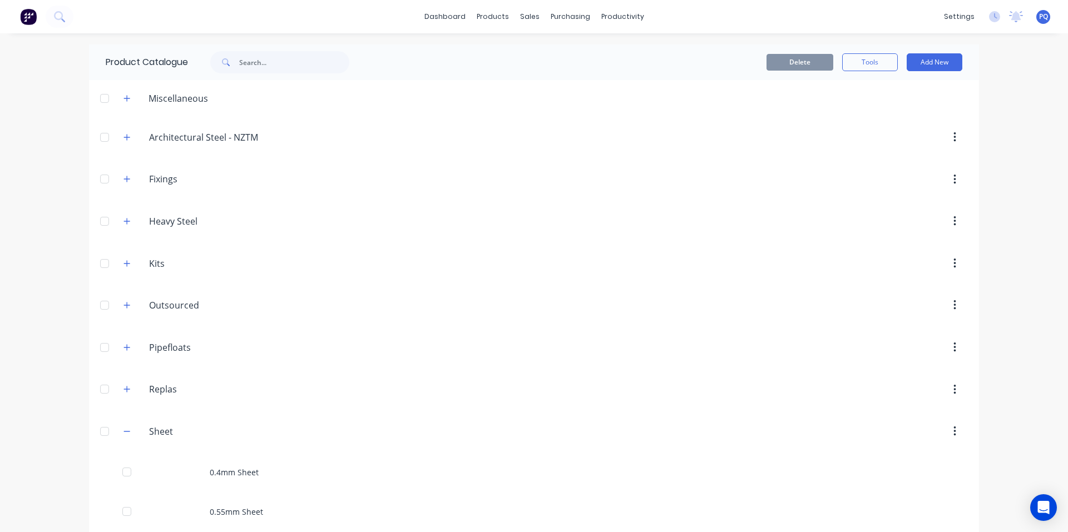
scroll to position [1667, 0]
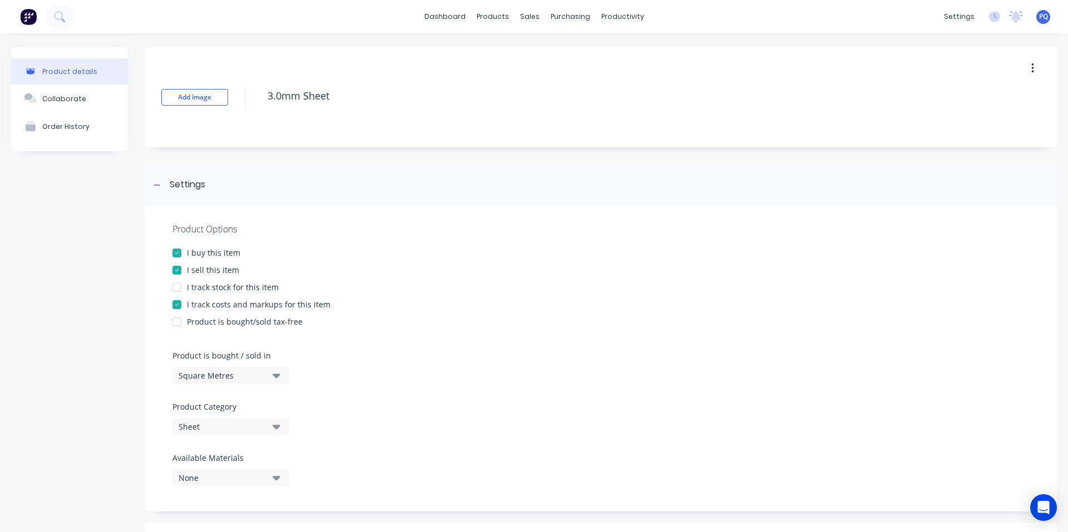
scroll to position [376, 0]
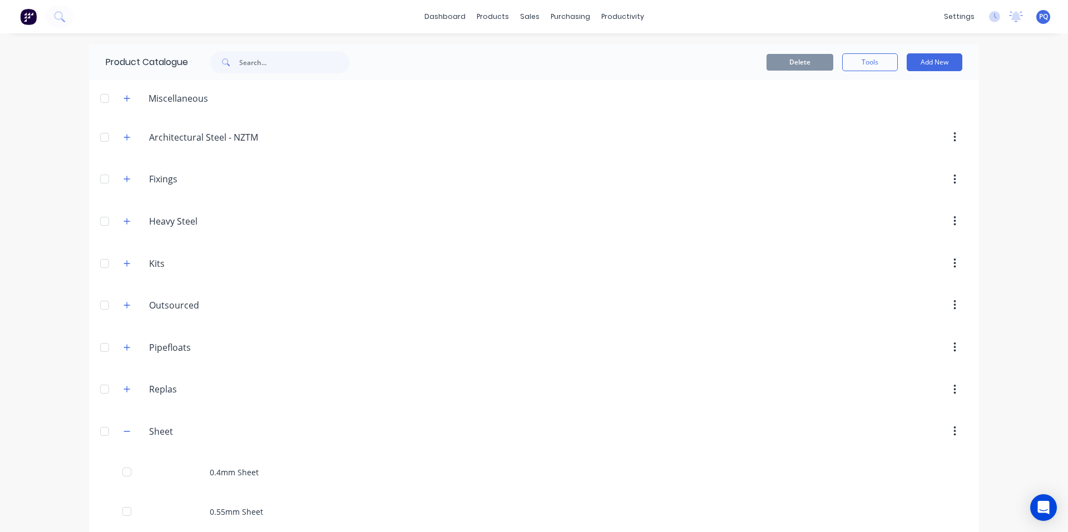
scroll to position [1707, 0]
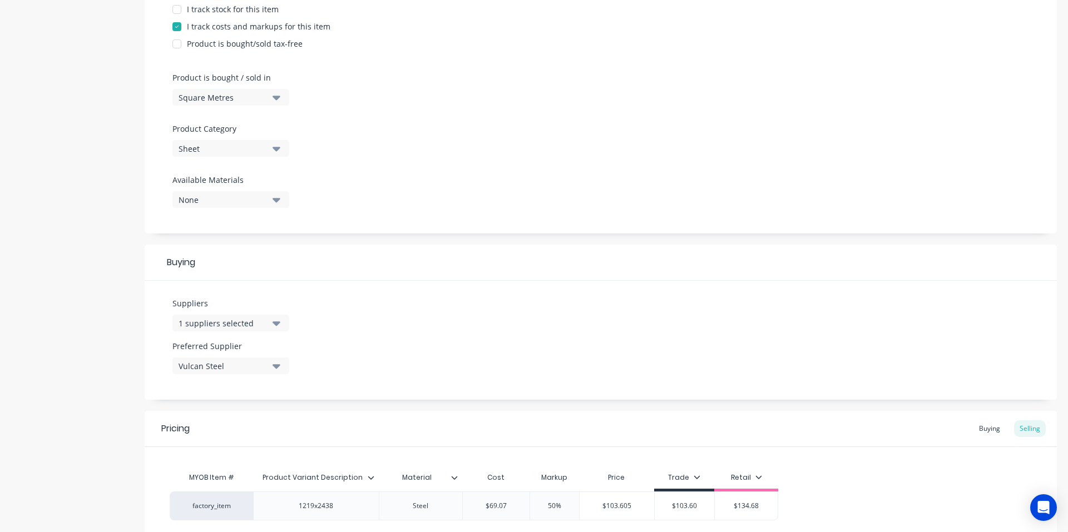
scroll to position [334, 0]
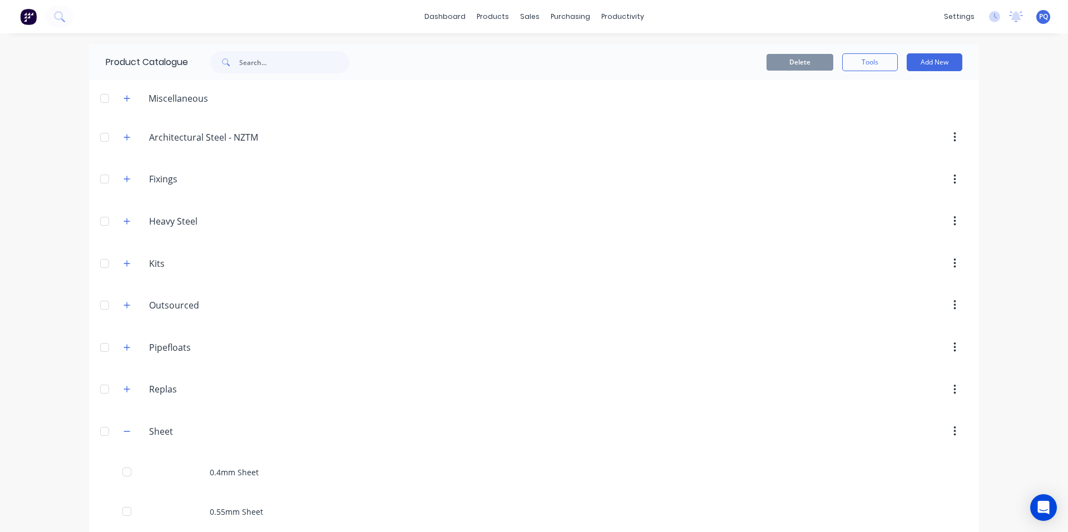
scroll to position [1746, 0]
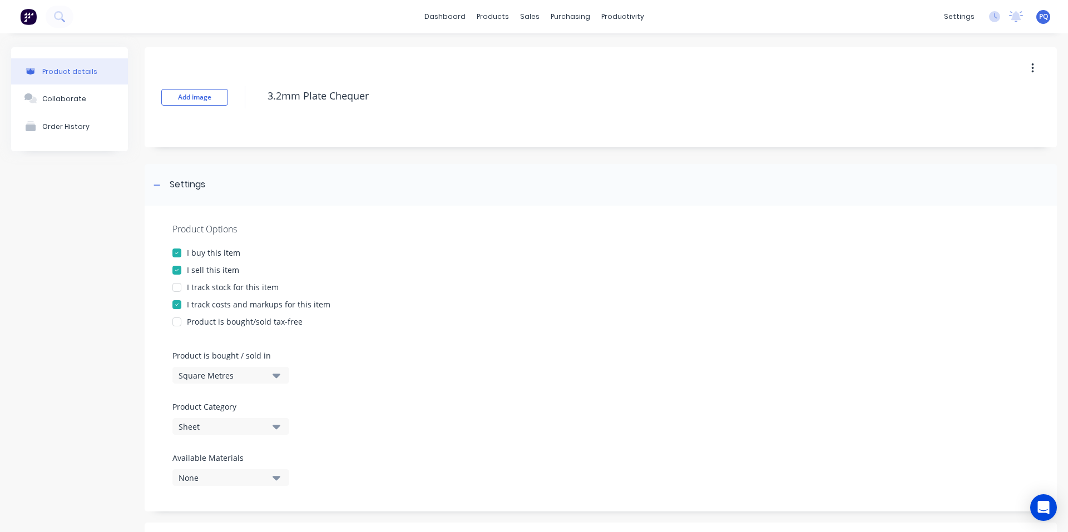
scroll to position [376, 0]
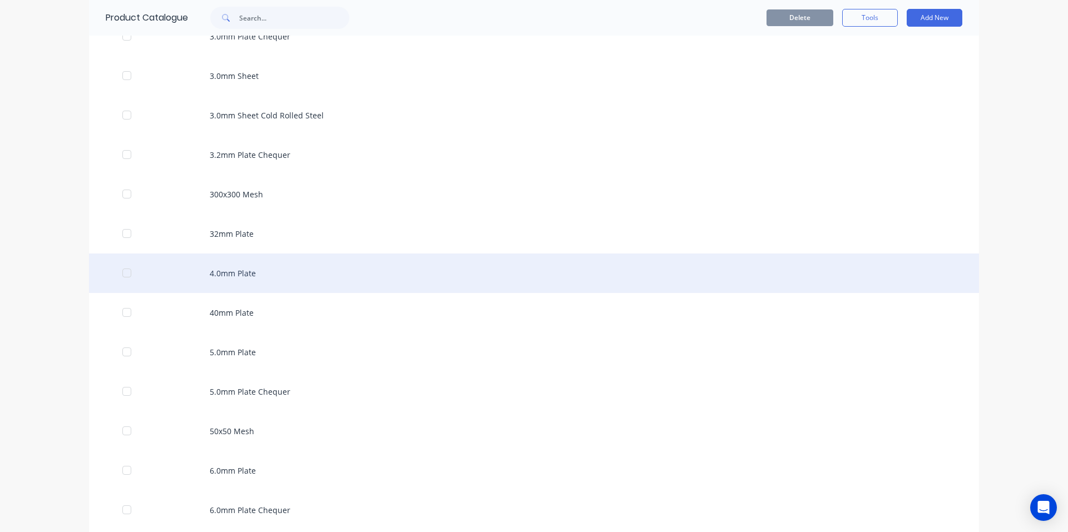
scroll to position [1952, 0]
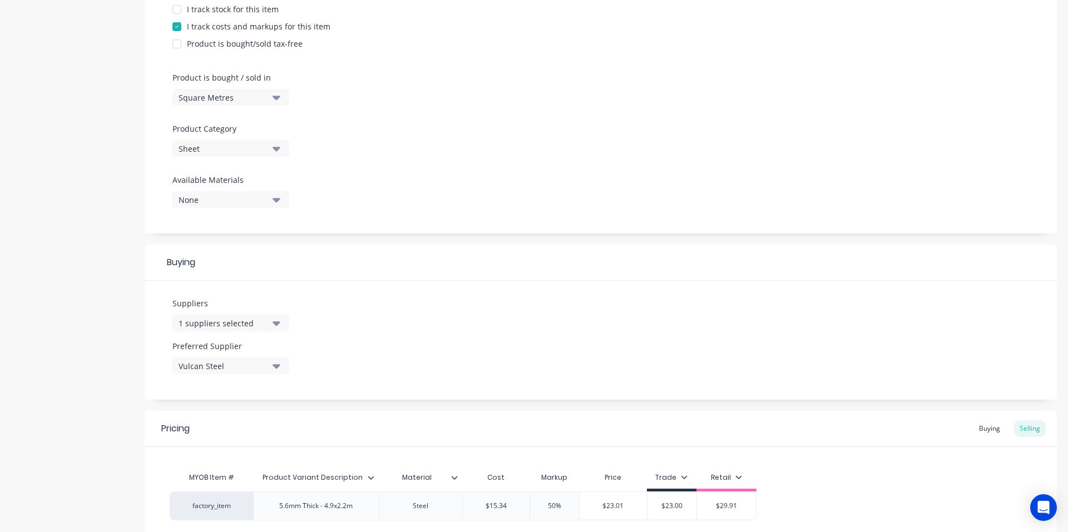
scroll to position [376, 0]
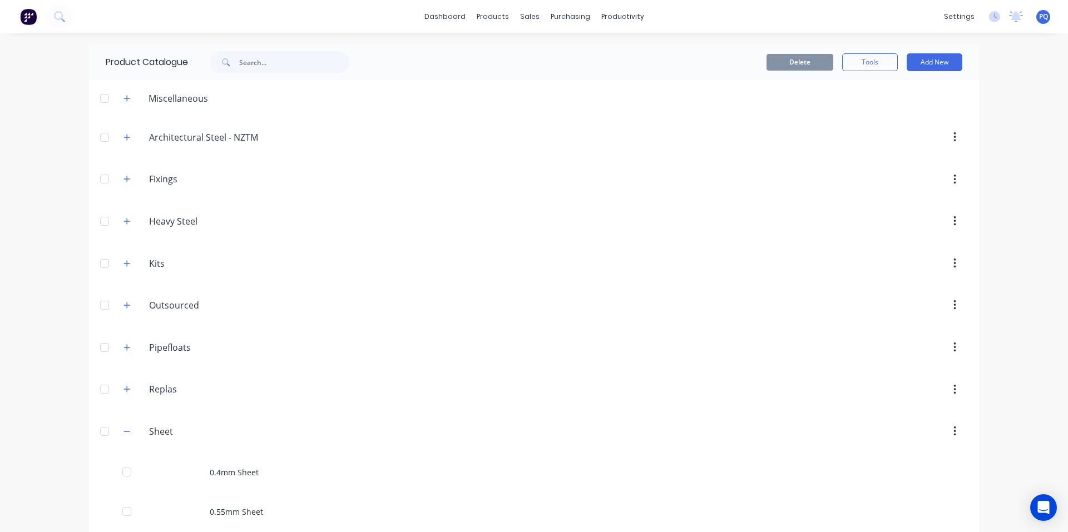
scroll to position [1825, 0]
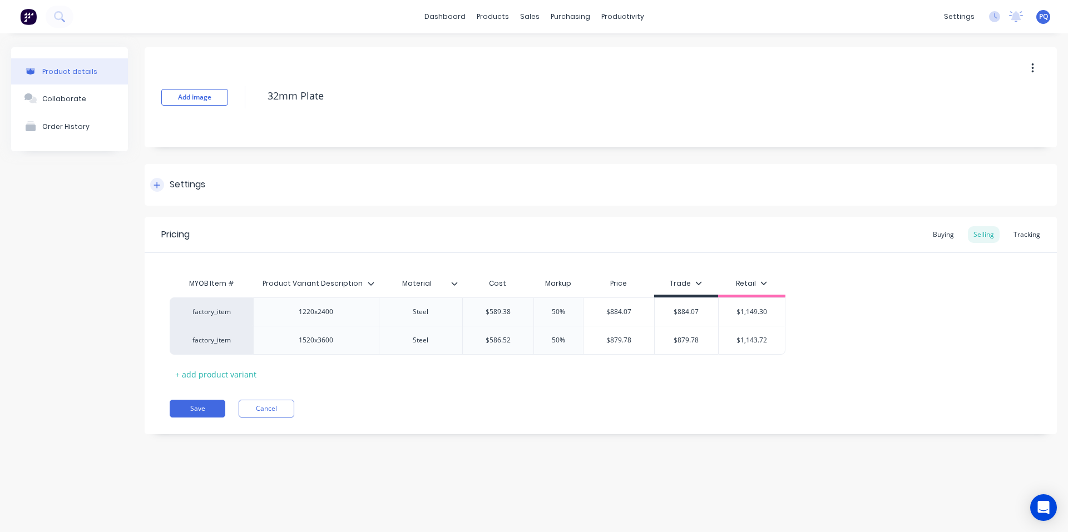
drag, startPoint x: 190, startPoint y: 189, endPoint x: 183, endPoint y: 205, distance: 17.5
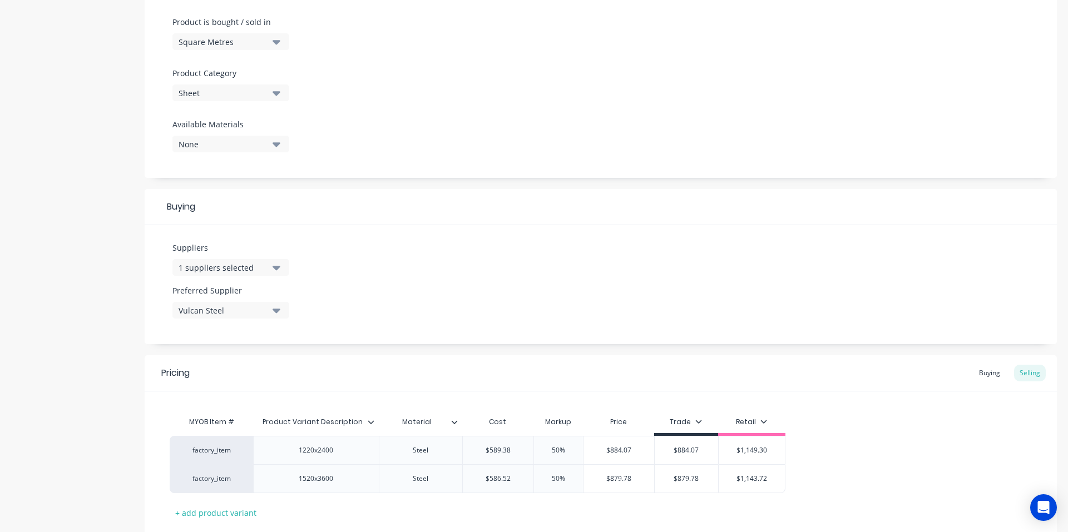
scroll to position [405, 0]
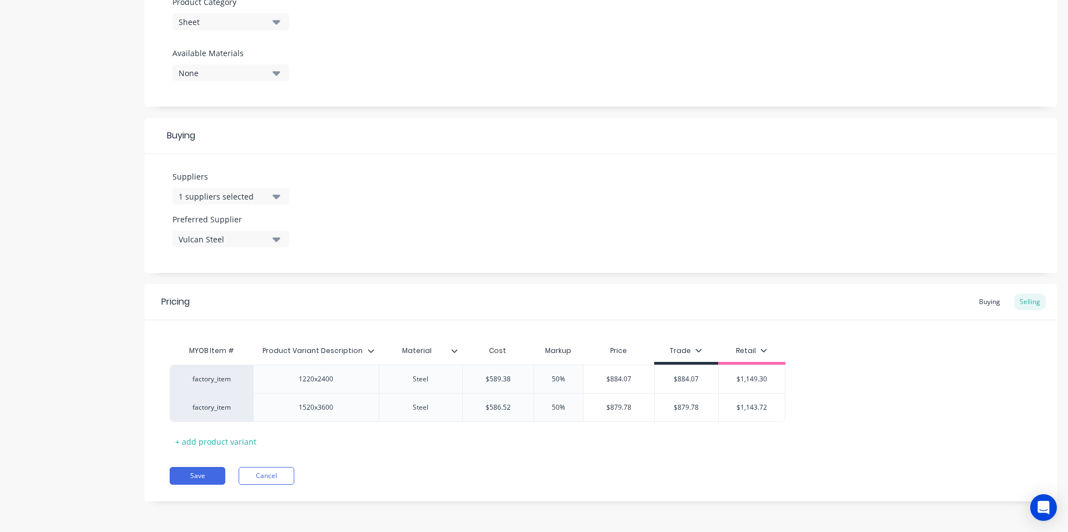
drag, startPoint x: 200, startPoint y: 484, endPoint x: 192, endPoint y: 489, distance: 10.0
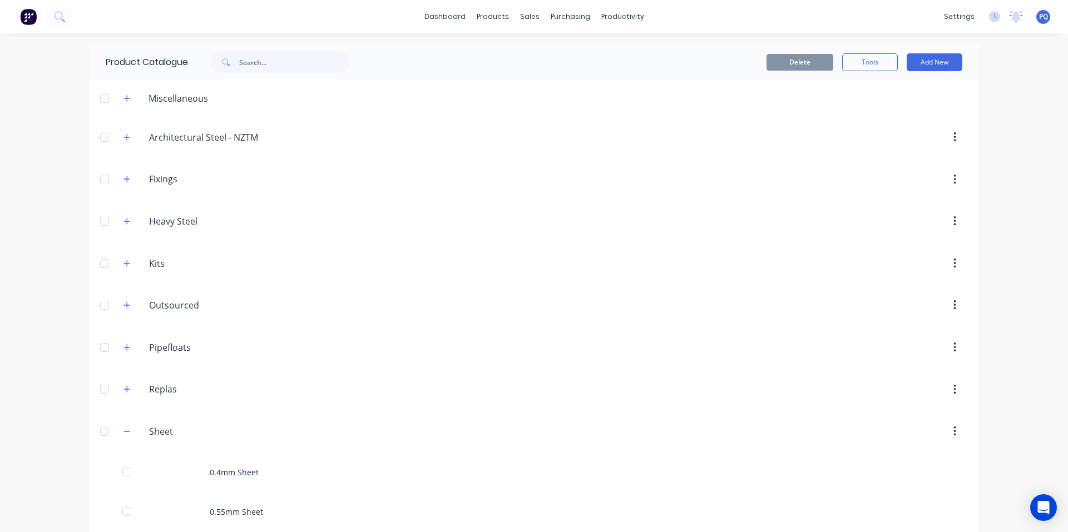
scroll to position [1864, 0]
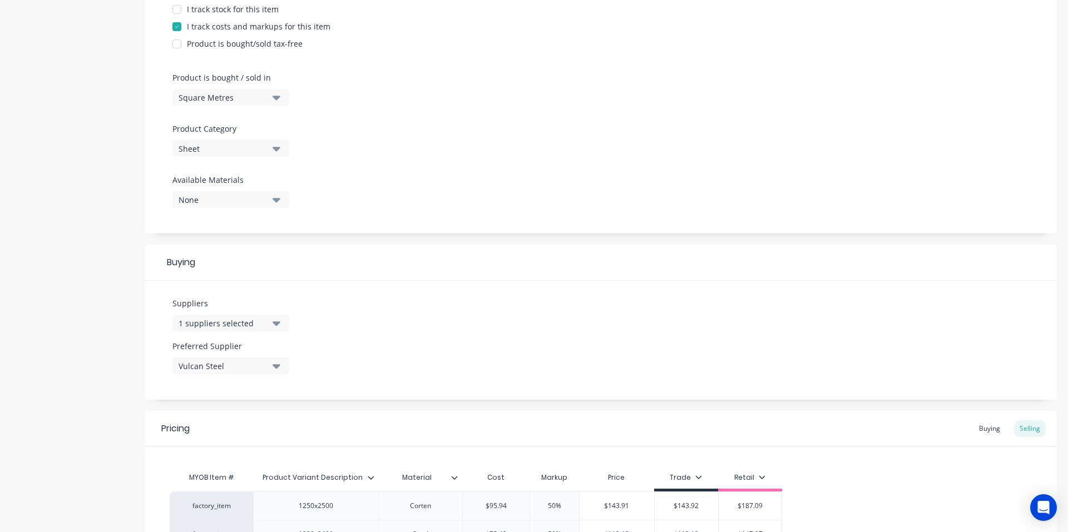
scroll to position [462, 0]
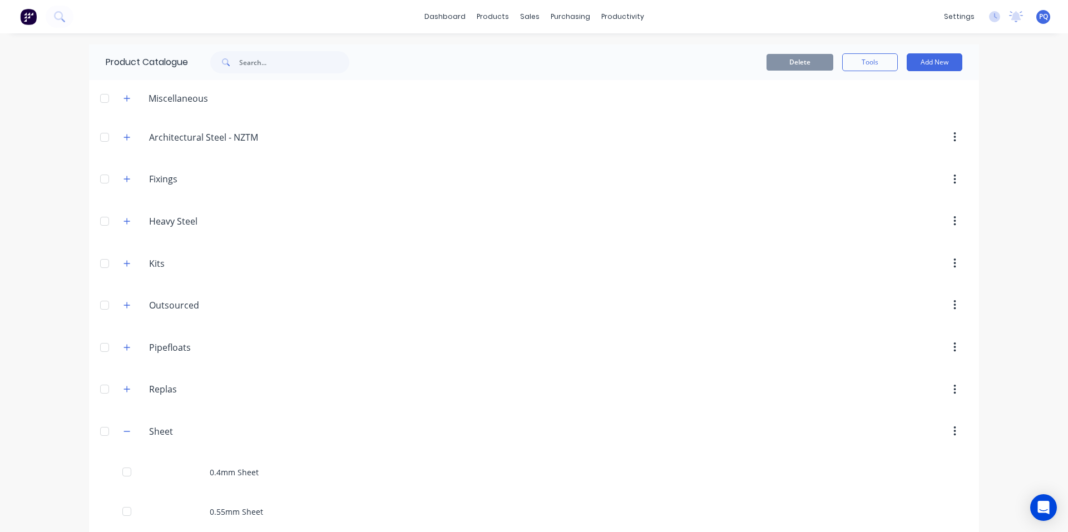
scroll to position [1904, 0]
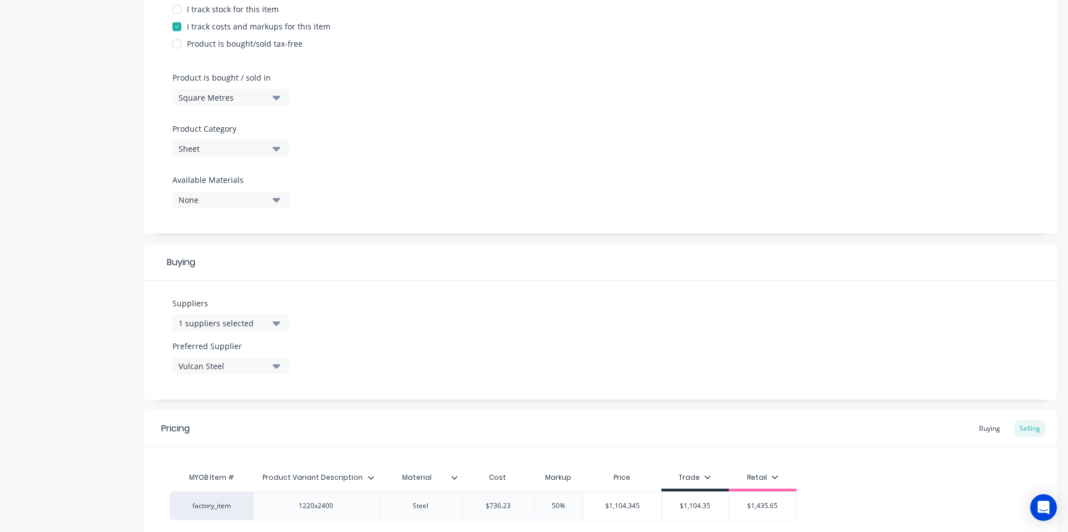
scroll to position [376, 0]
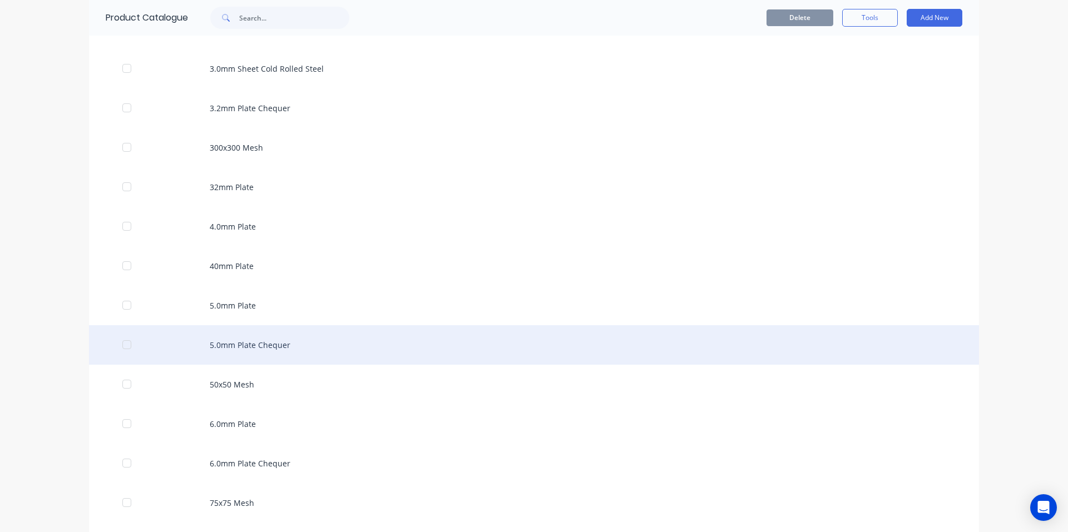
scroll to position [2055, 0]
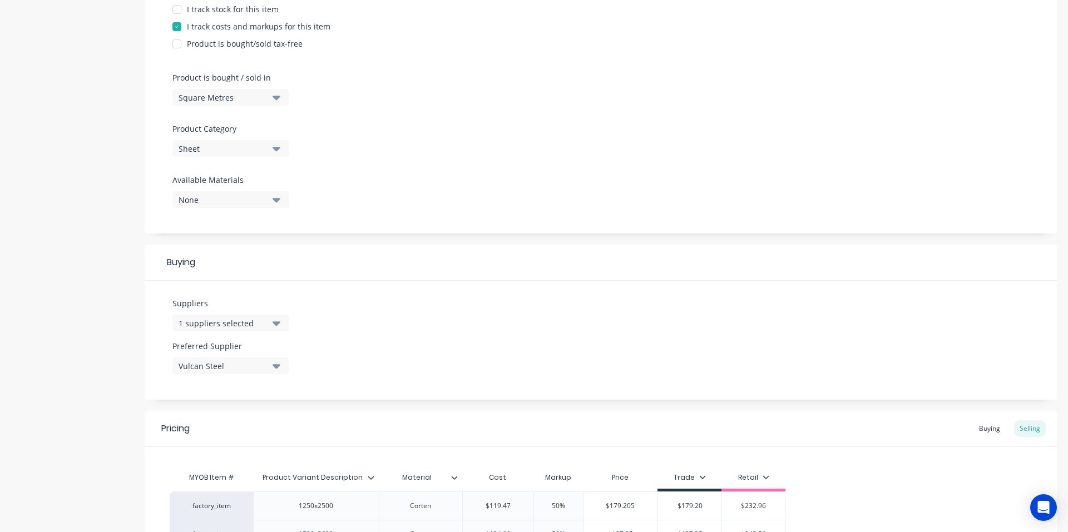
scroll to position [490, 0]
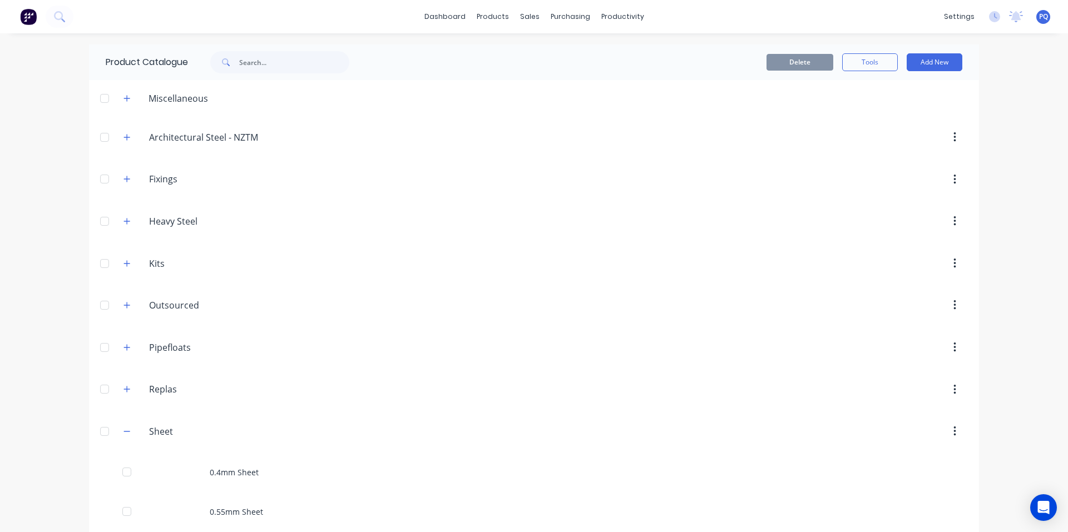
scroll to position [1983, 0]
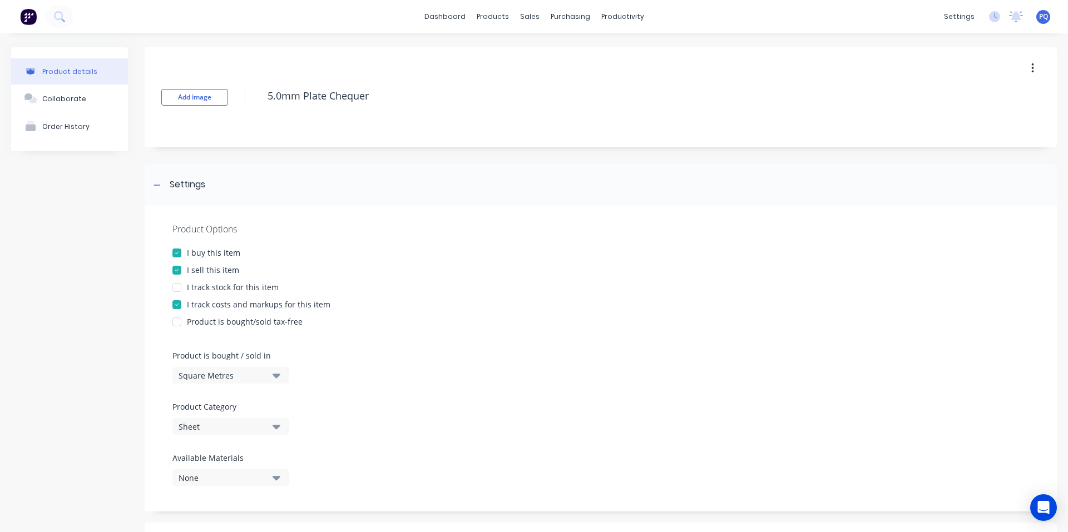
scroll to position [405, 0]
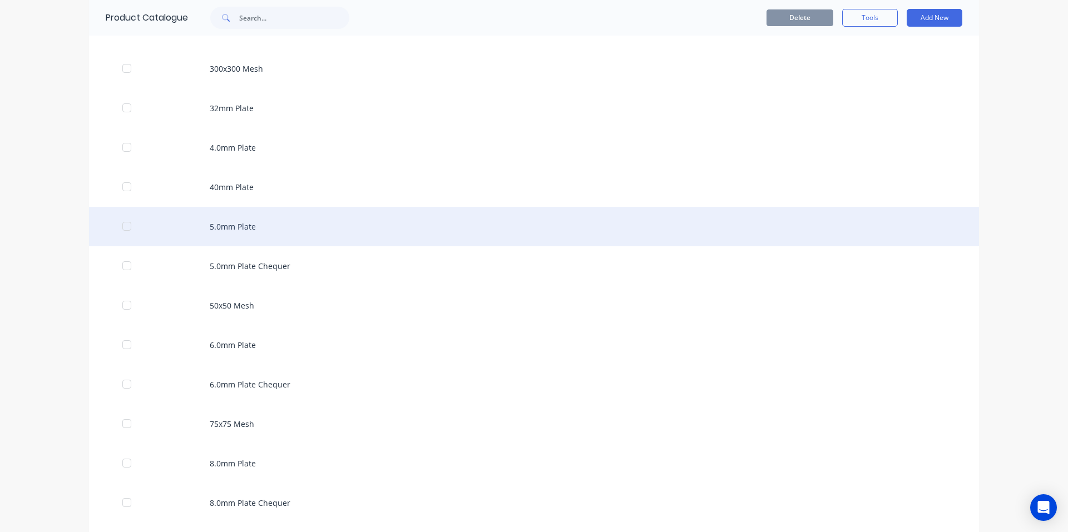
scroll to position [2066, 0]
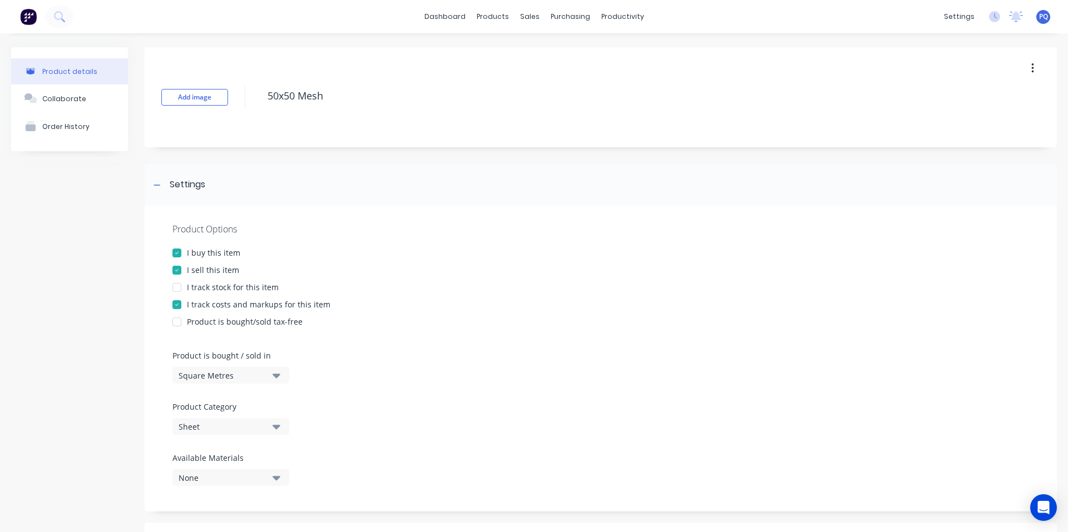
scroll to position [433, 0]
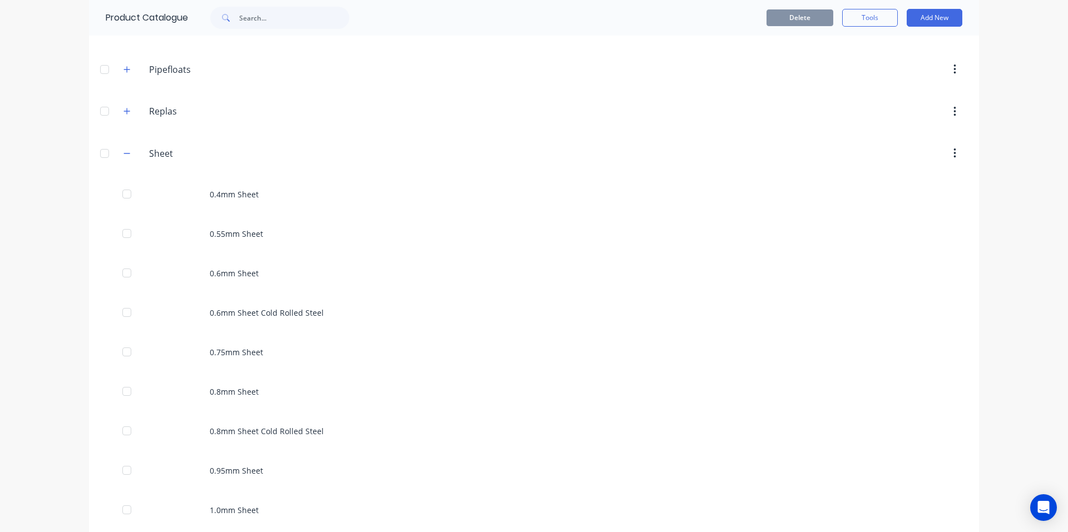
scroll to position [2062, 0]
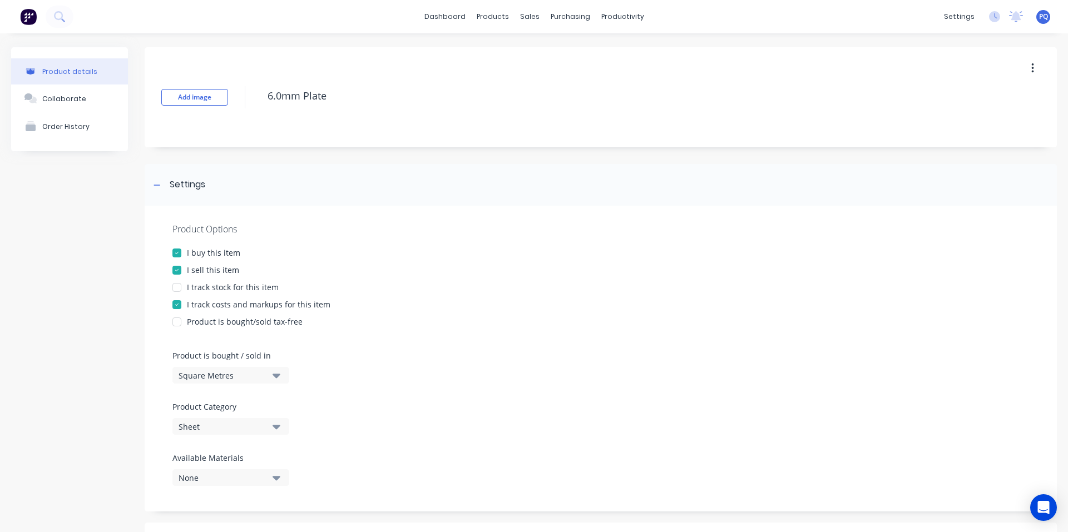
scroll to position [462, 0]
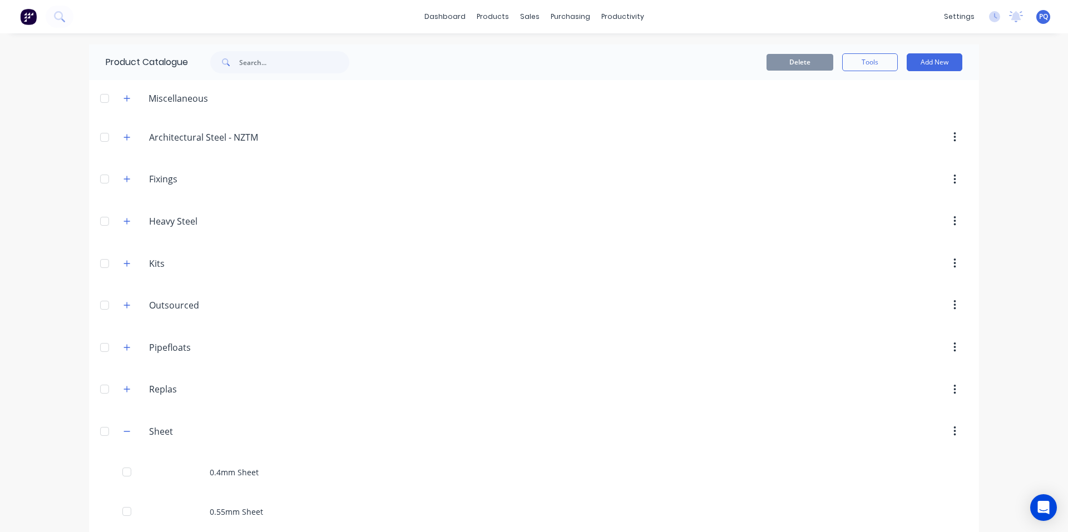
scroll to position [2066, 0]
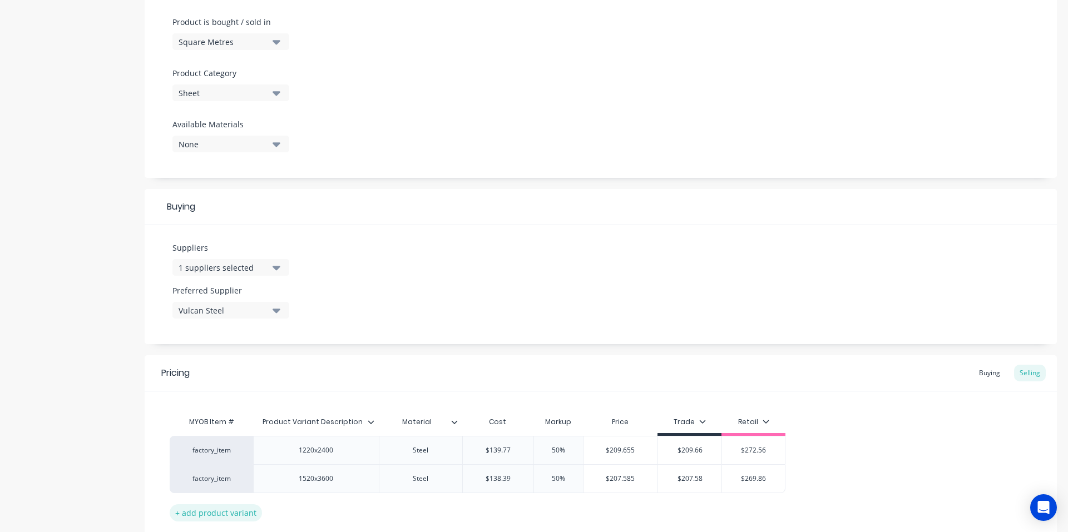
scroll to position [405, 0]
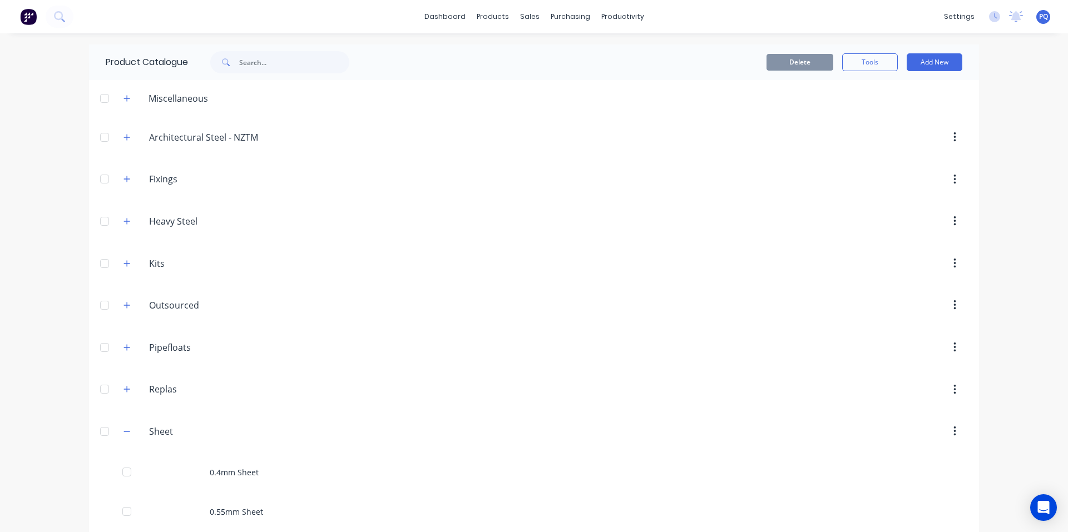
scroll to position [2066, 0]
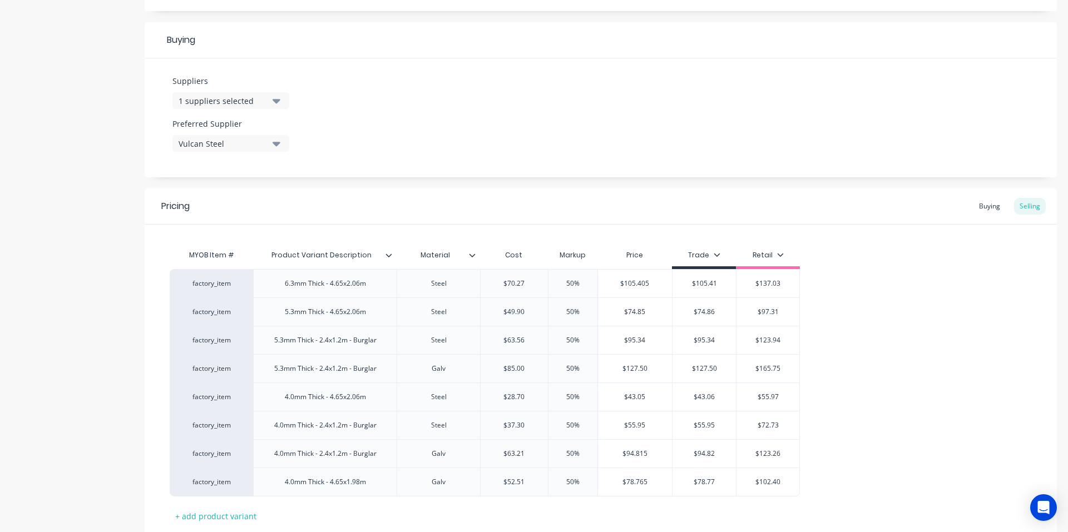
scroll to position [575, 0]
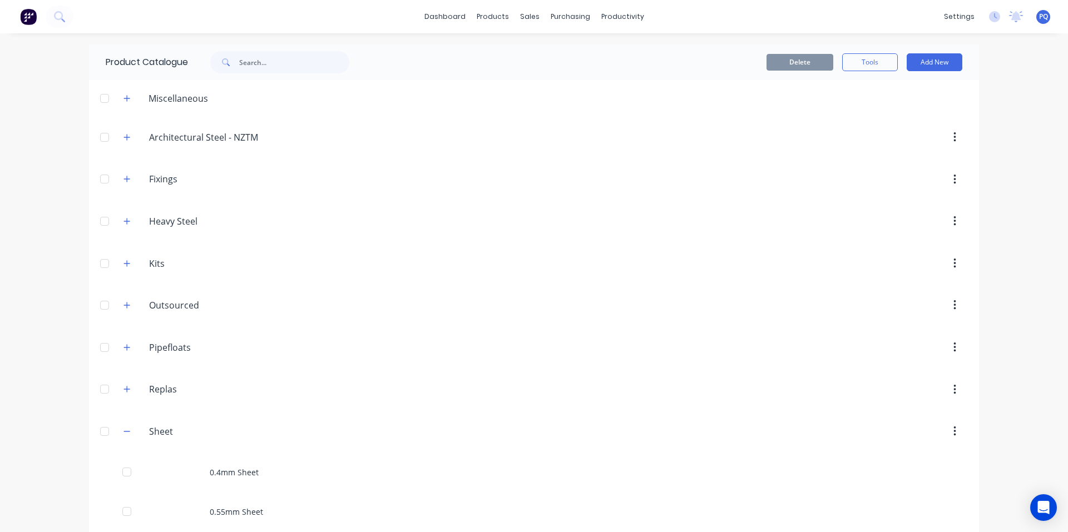
scroll to position [2066, 0]
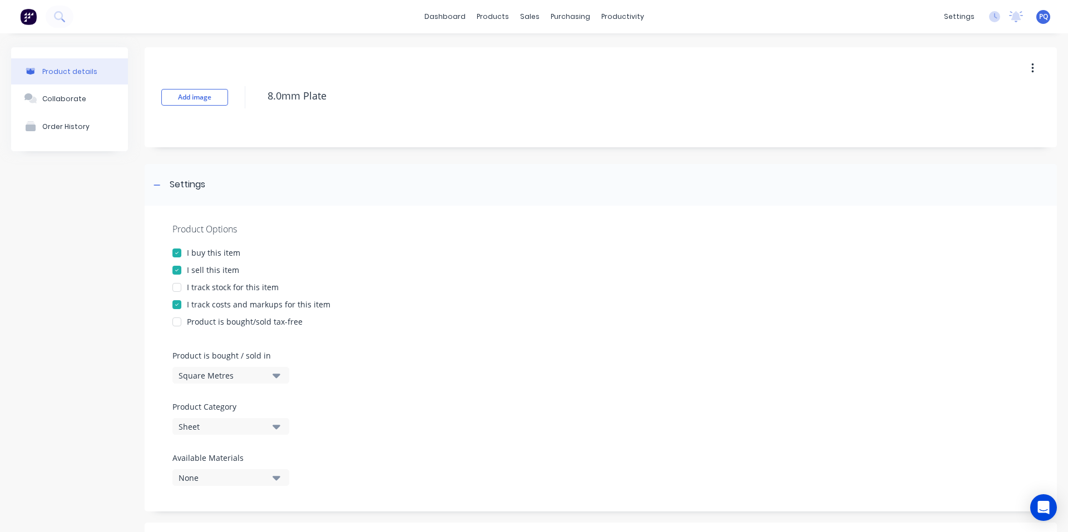
scroll to position [433, 0]
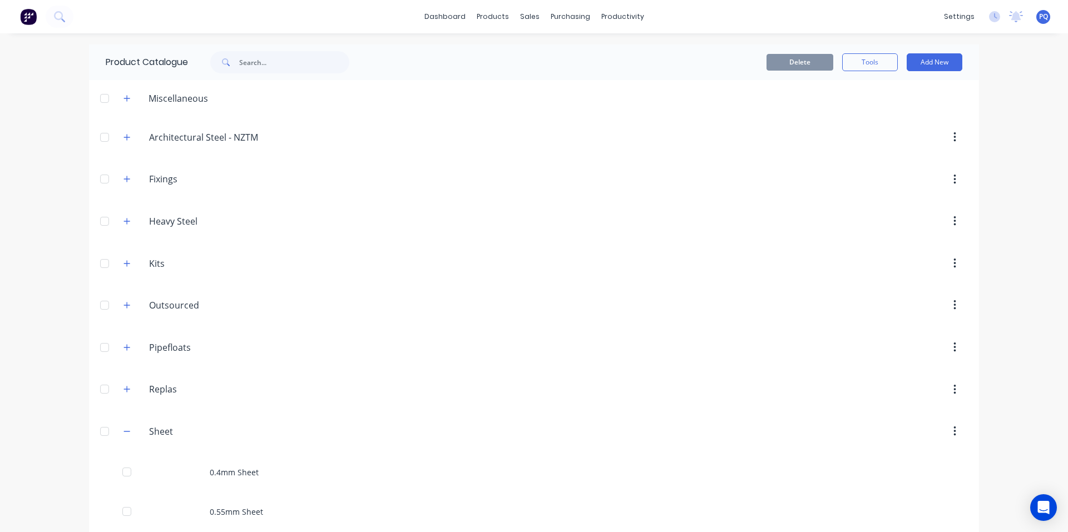
scroll to position [2066, 0]
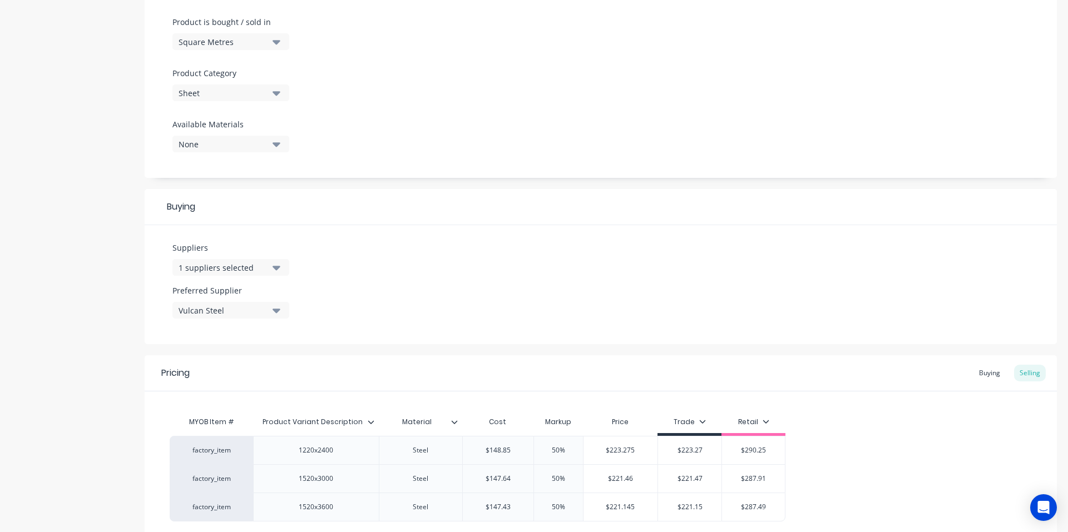
scroll to position [433, 0]
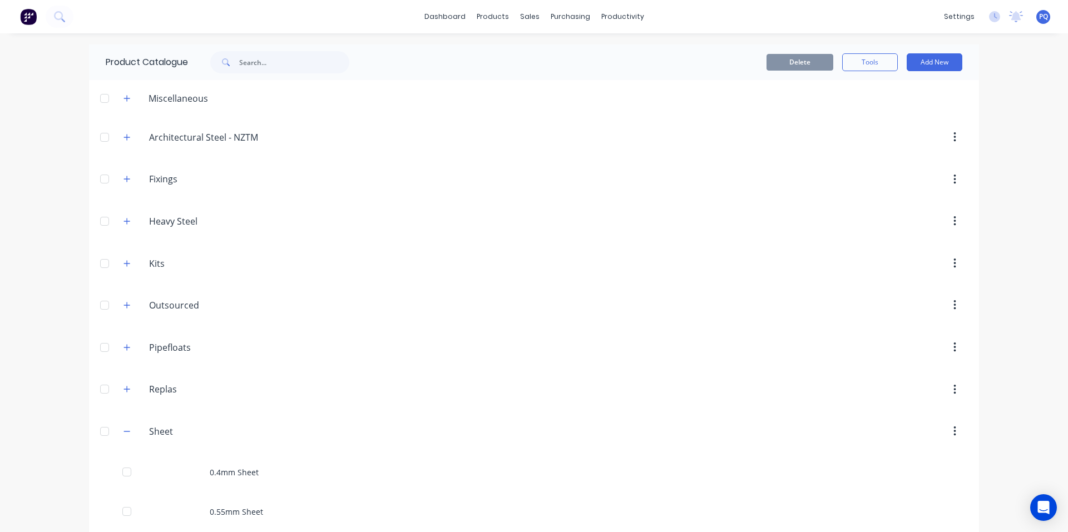
scroll to position [2066, 0]
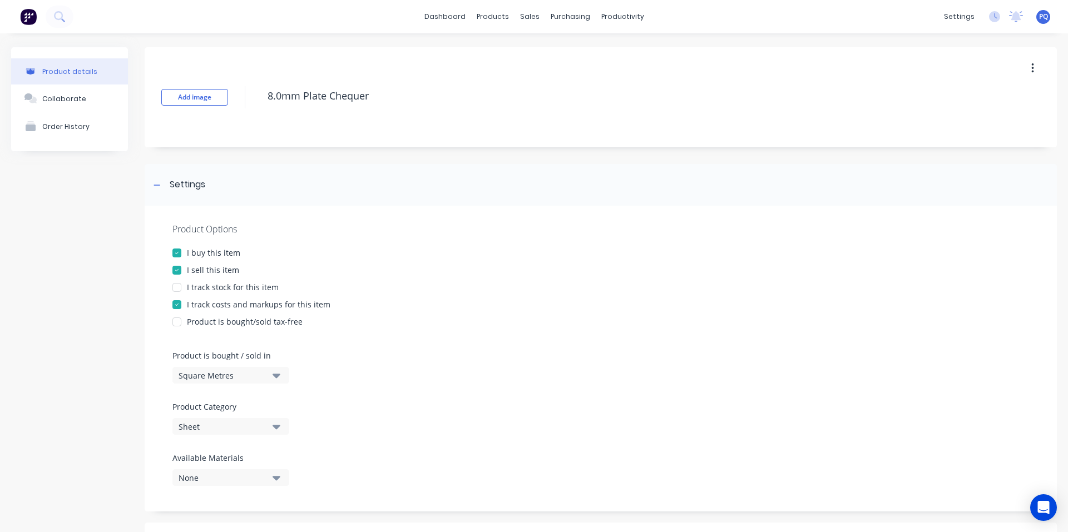
scroll to position [376, 0]
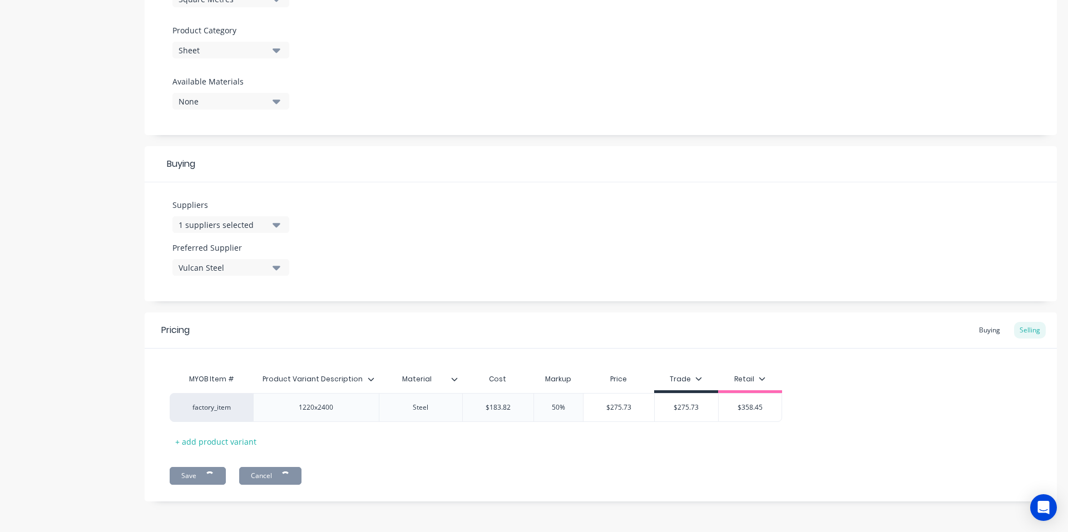
type textarea "x"
